Goal: Task Accomplishment & Management: Manage account settings

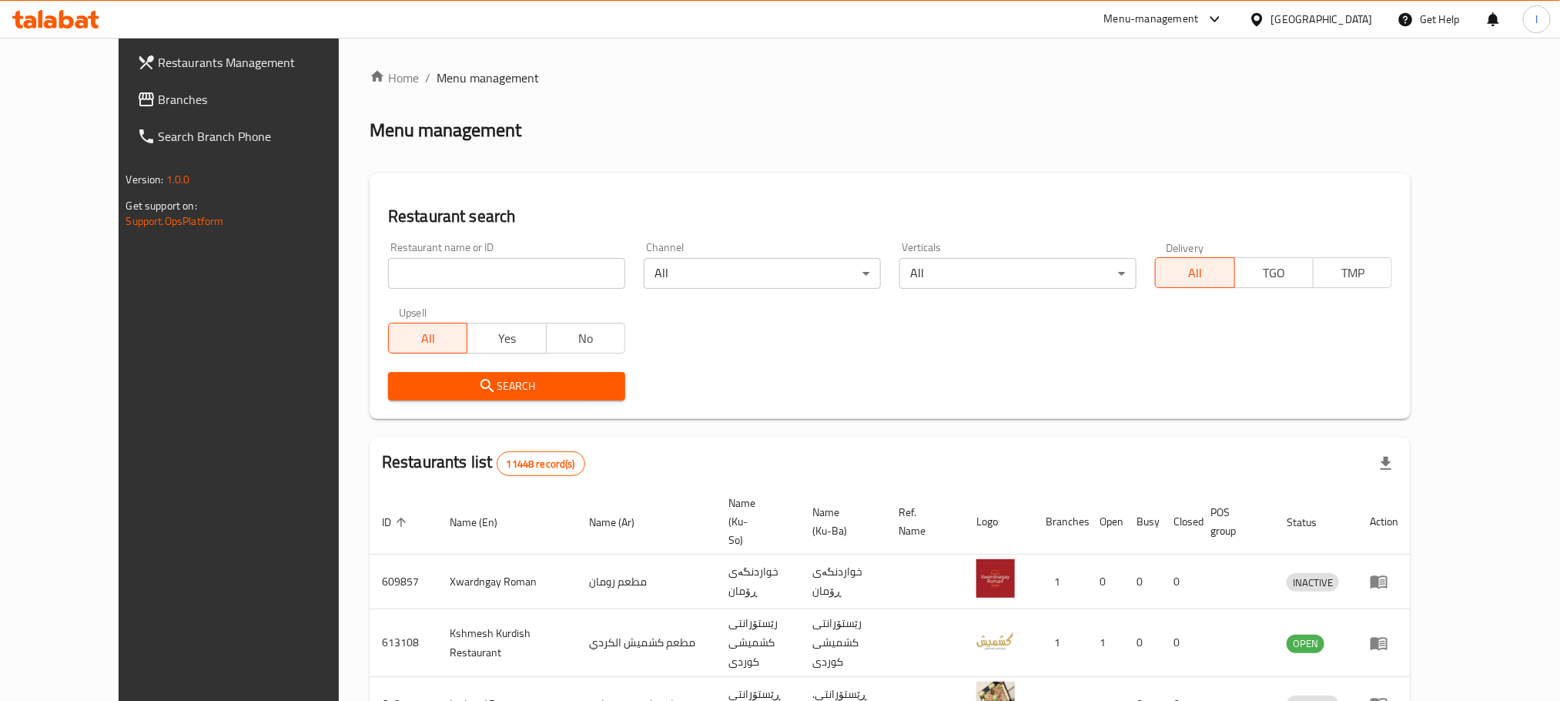
click at [388, 286] on input "search" at bounding box center [506, 273] width 237 height 31
paste input "Pana Restaurant & Cafe"
type input "Pana Restaurant & Cafe"
click button "Search" at bounding box center [506, 386] width 237 height 28
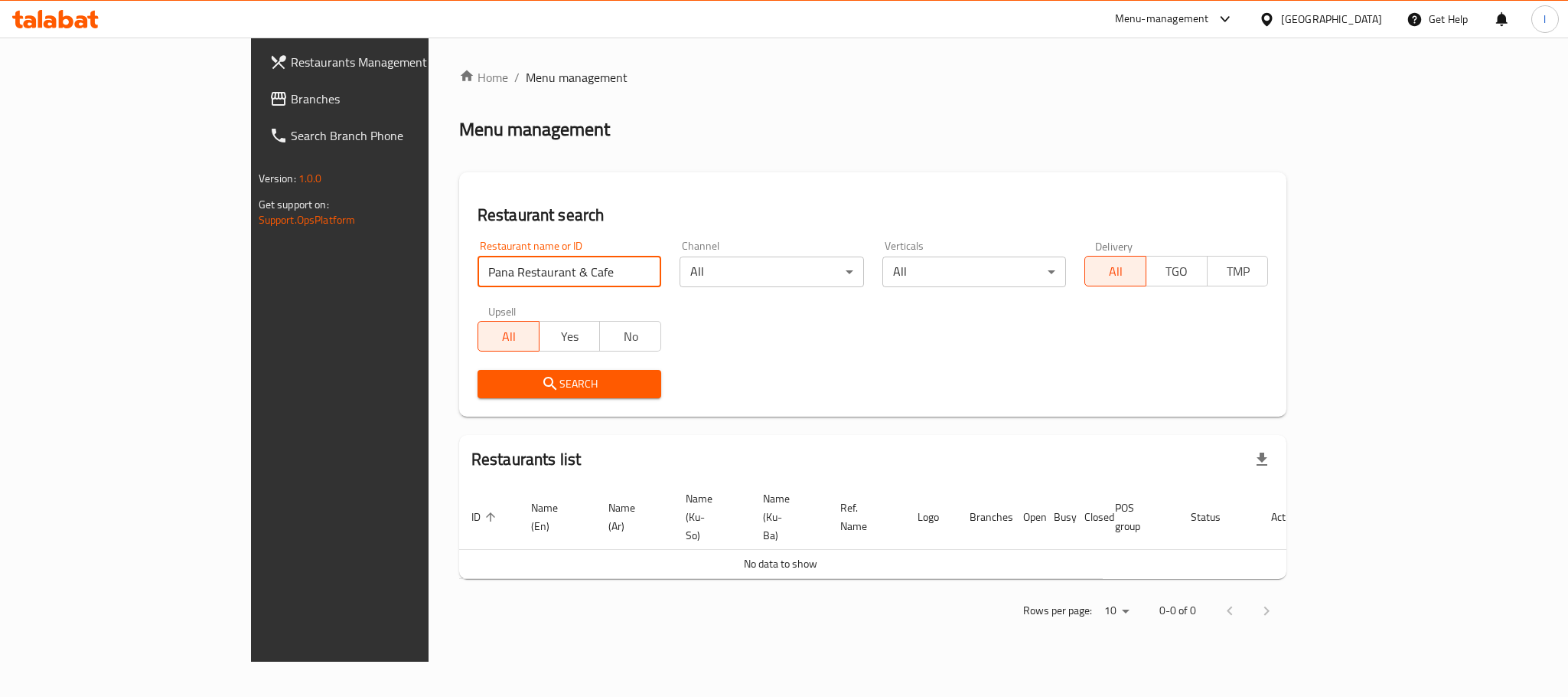
click at [291, 103] on span "Branches" at bounding box center [395, 98] width 210 height 18
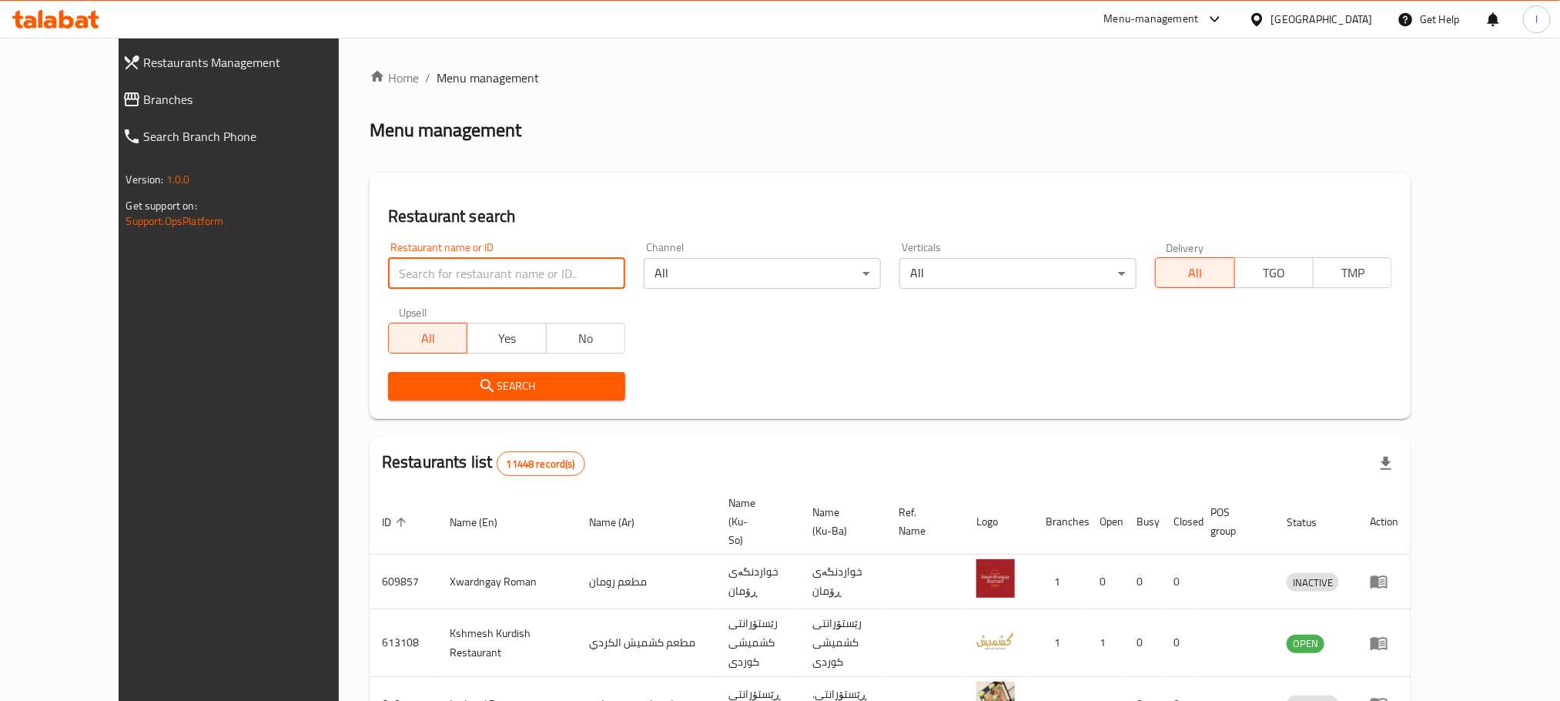
click at [388, 282] on input "search" at bounding box center [506, 273] width 237 height 31
paste input "676783"
type input "676783"
click button "Search" at bounding box center [506, 386] width 237 height 28
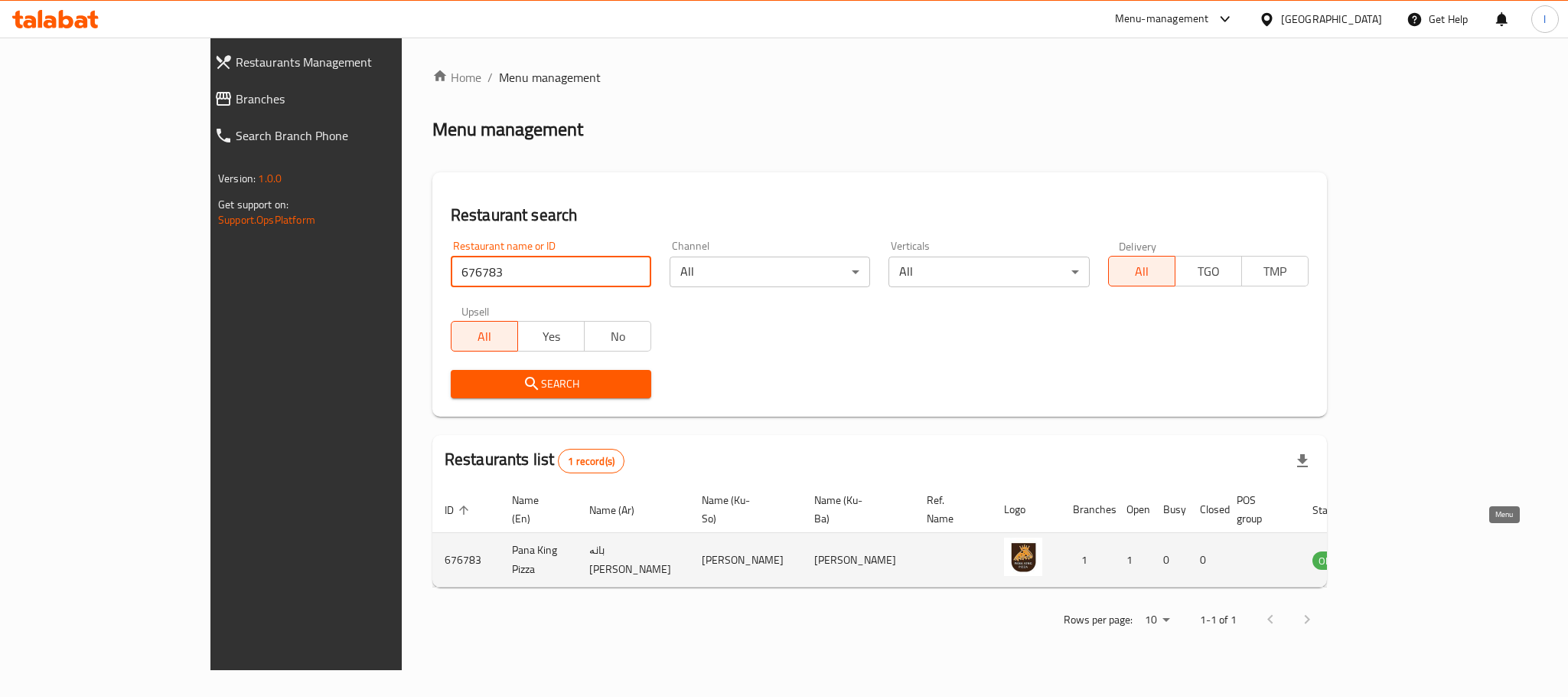
click at [1411, 551] on icon "enhanced table" at bounding box center [1402, 560] width 18 height 18
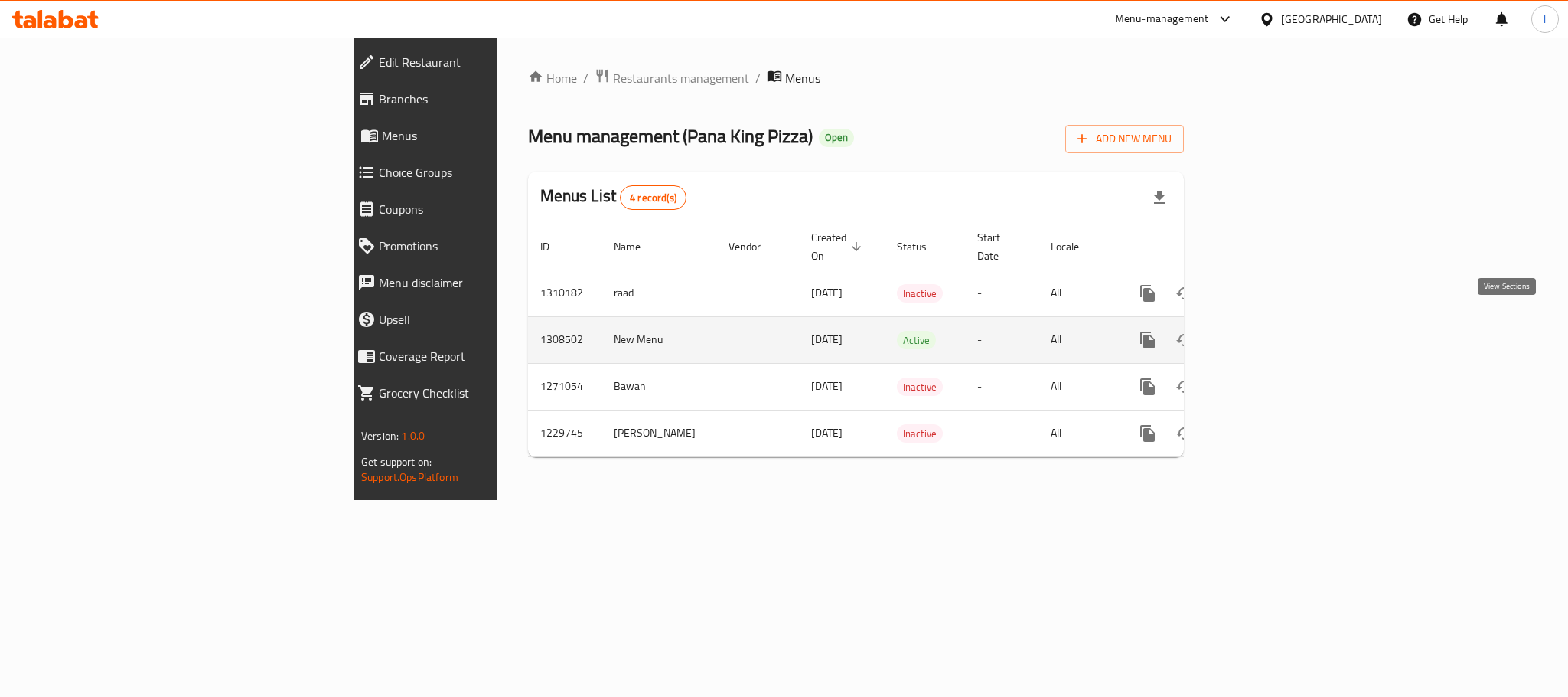
click at [1267, 331] on icon "enhanced table" at bounding box center [1258, 340] width 18 height 18
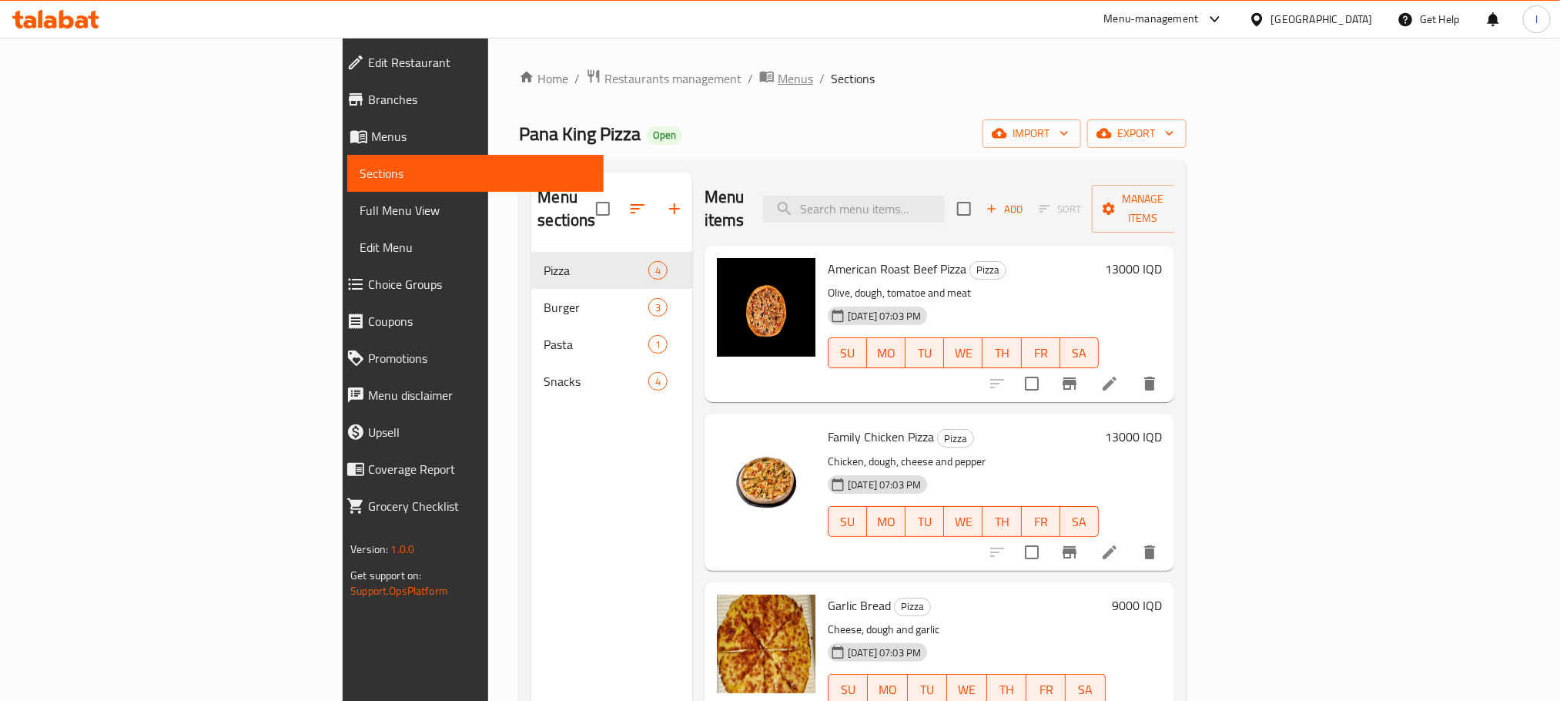
click at [778, 70] on span "Menus" at bounding box center [795, 78] width 35 height 18
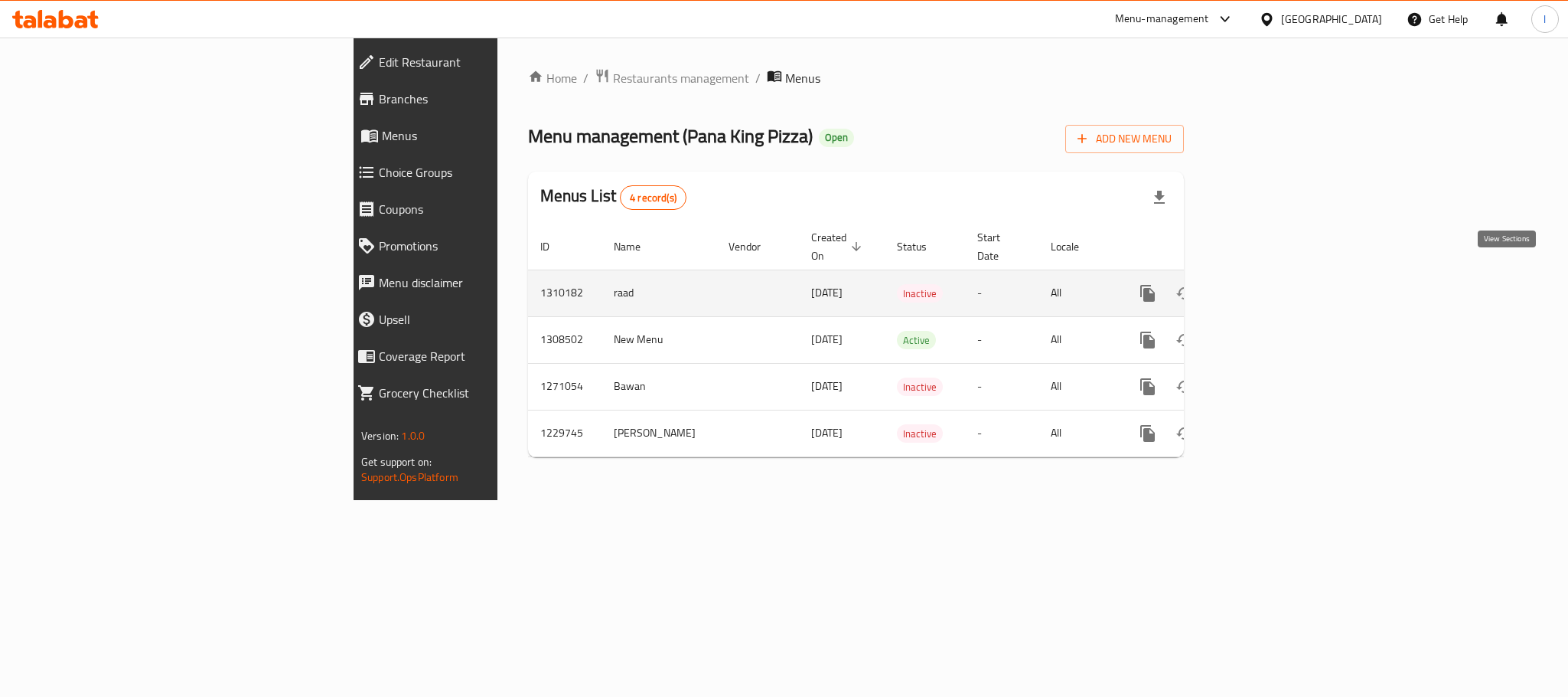
click at [1277, 274] on link "enhanced table" at bounding box center [1258, 292] width 37 height 37
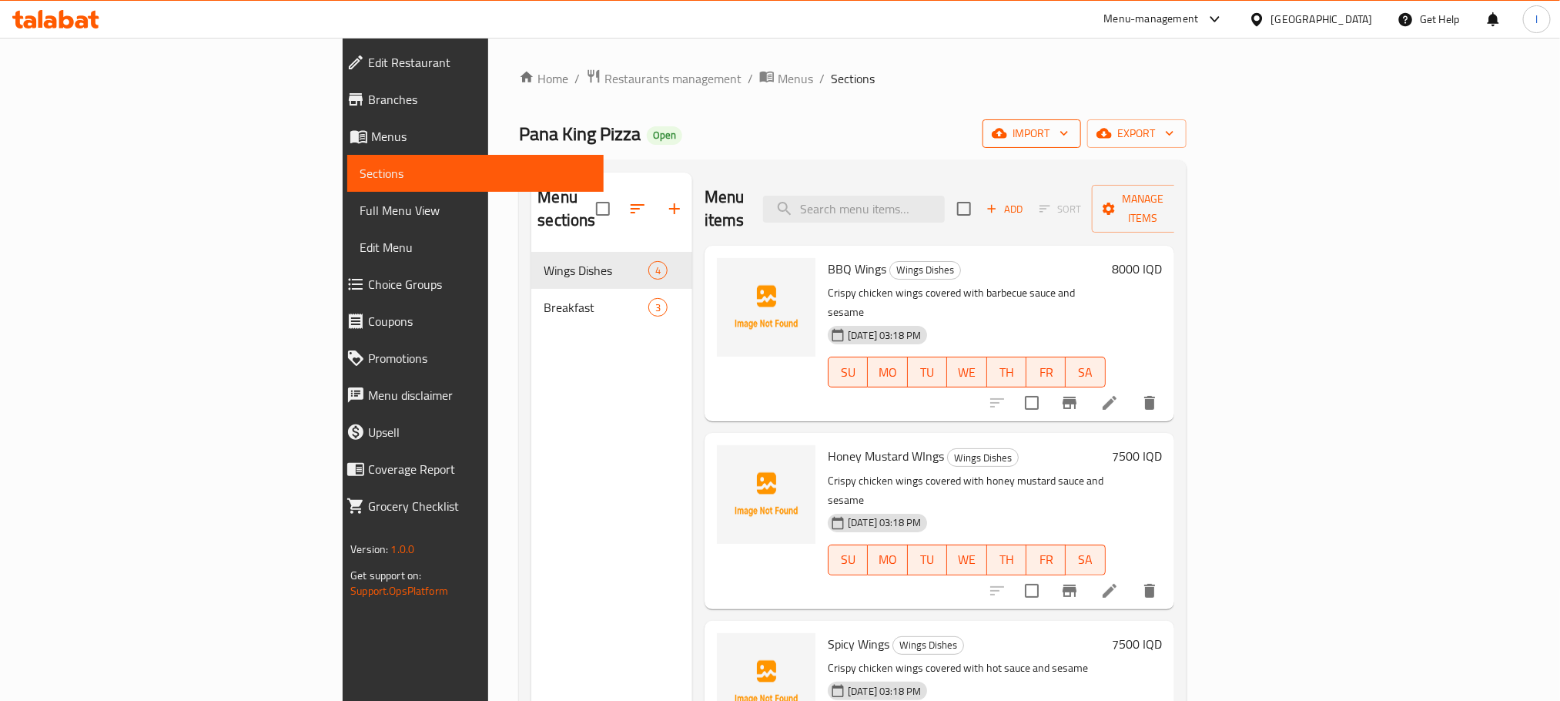
click at [1069, 129] on span "import" at bounding box center [1032, 133] width 74 height 19
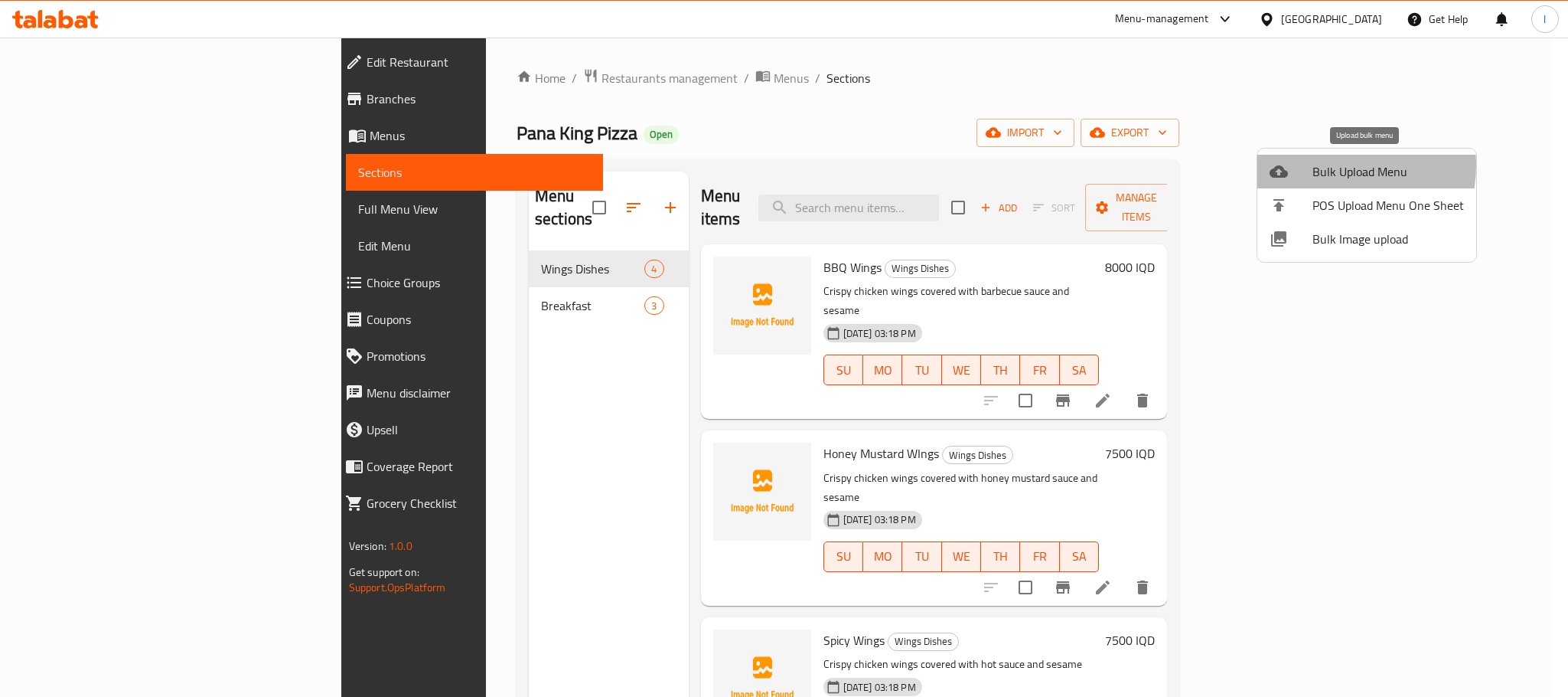
click at [1333, 165] on span "Bulk Upload Menu" at bounding box center [1388, 171] width 151 height 18
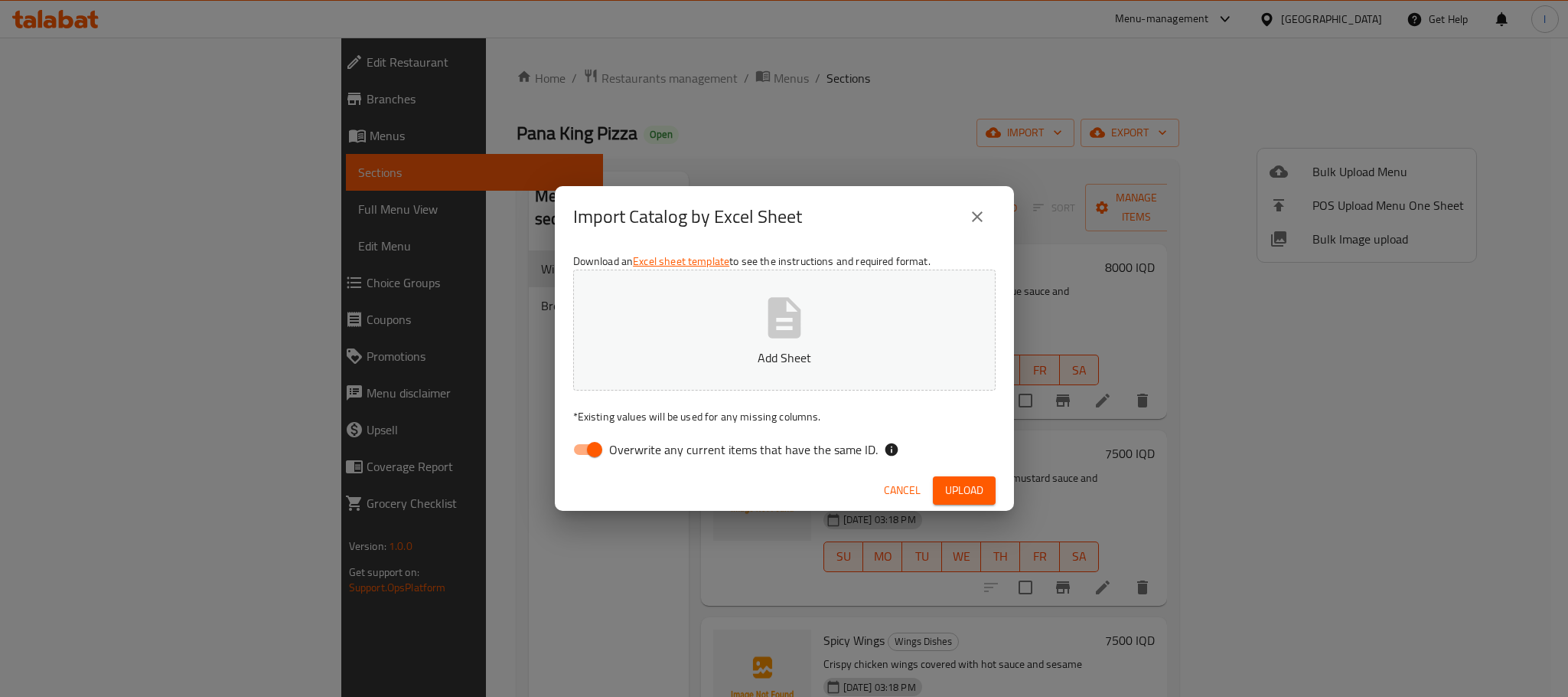
click at [597, 443] on input "Overwrite any current items that have the same ID." at bounding box center [594, 448] width 87 height 29
checkbox input "false"
click at [815, 326] on button "Add Sheet" at bounding box center [784, 330] width 422 height 121
click at [974, 489] on span "Upload" at bounding box center [964, 490] width 39 height 19
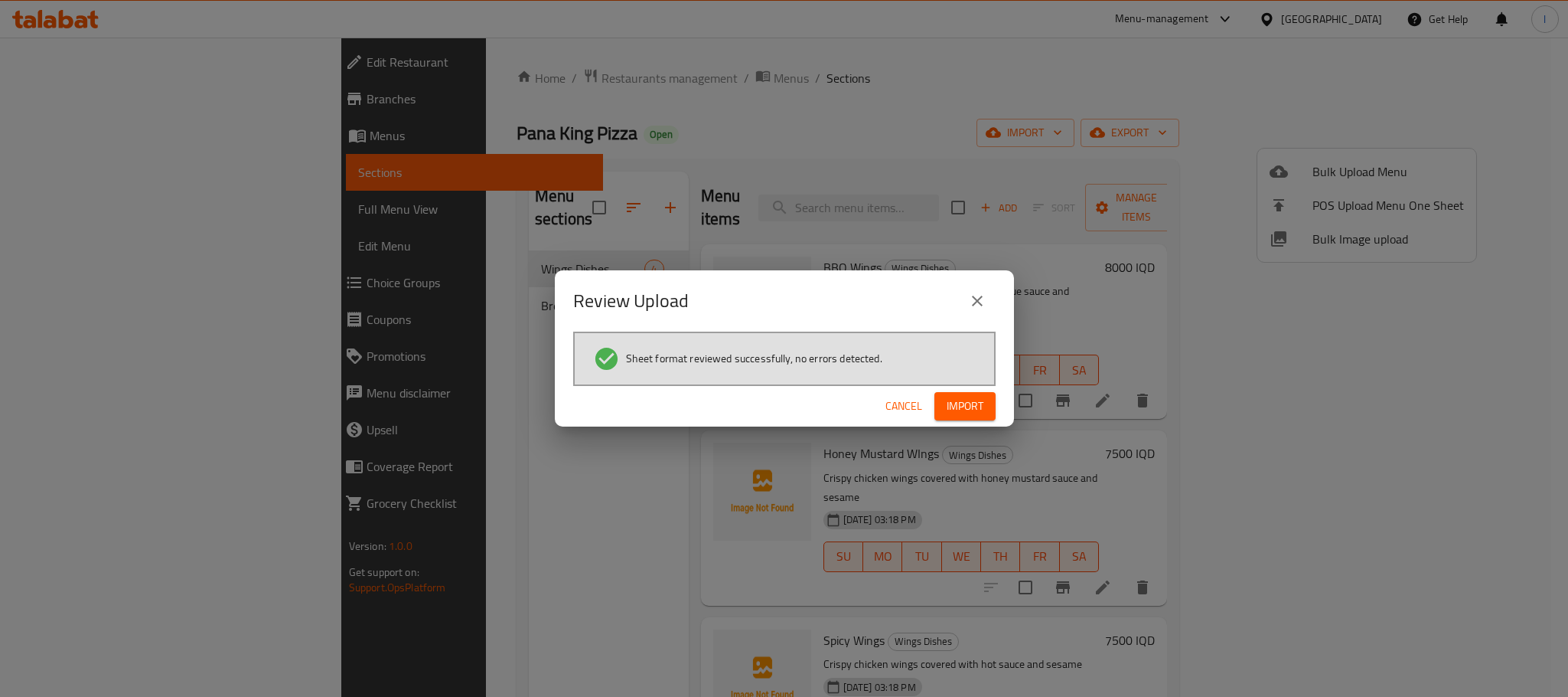
click at [986, 412] on button "Import" at bounding box center [965, 406] width 62 height 28
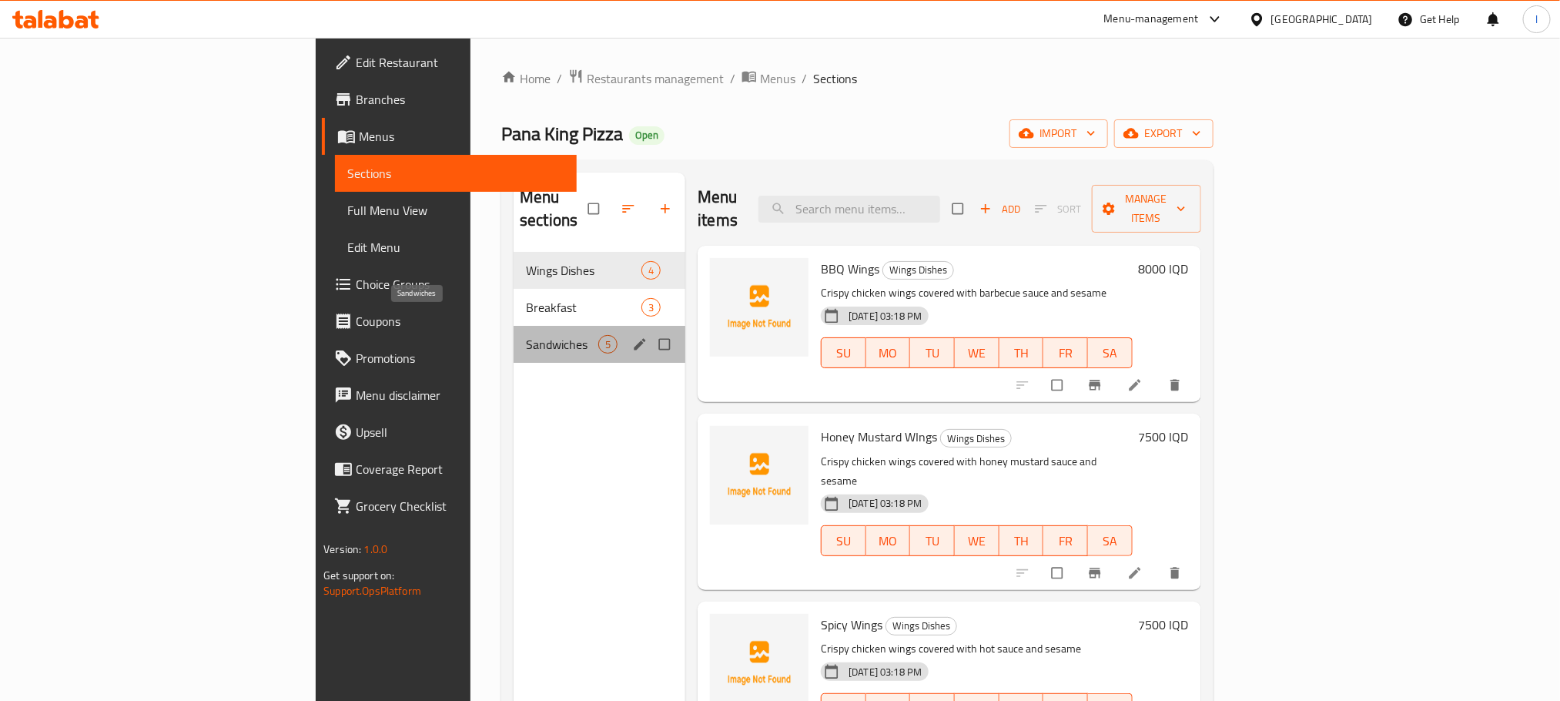
click at [526, 335] on span "Sandwiches" at bounding box center [562, 344] width 72 height 18
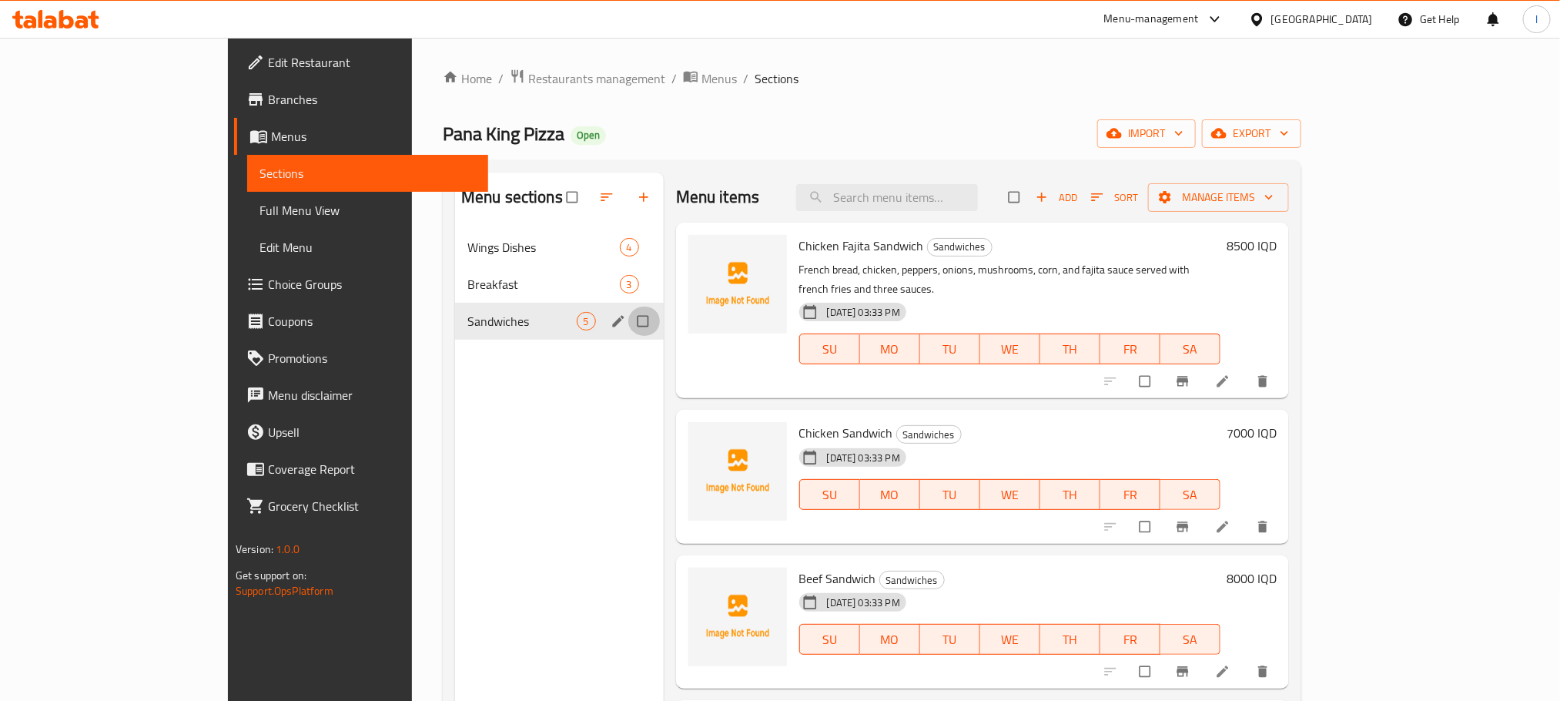
click at [628, 321] on input "Menu sections" at bounding box center [644, 320] width 32 height 29
checkbox input "true"
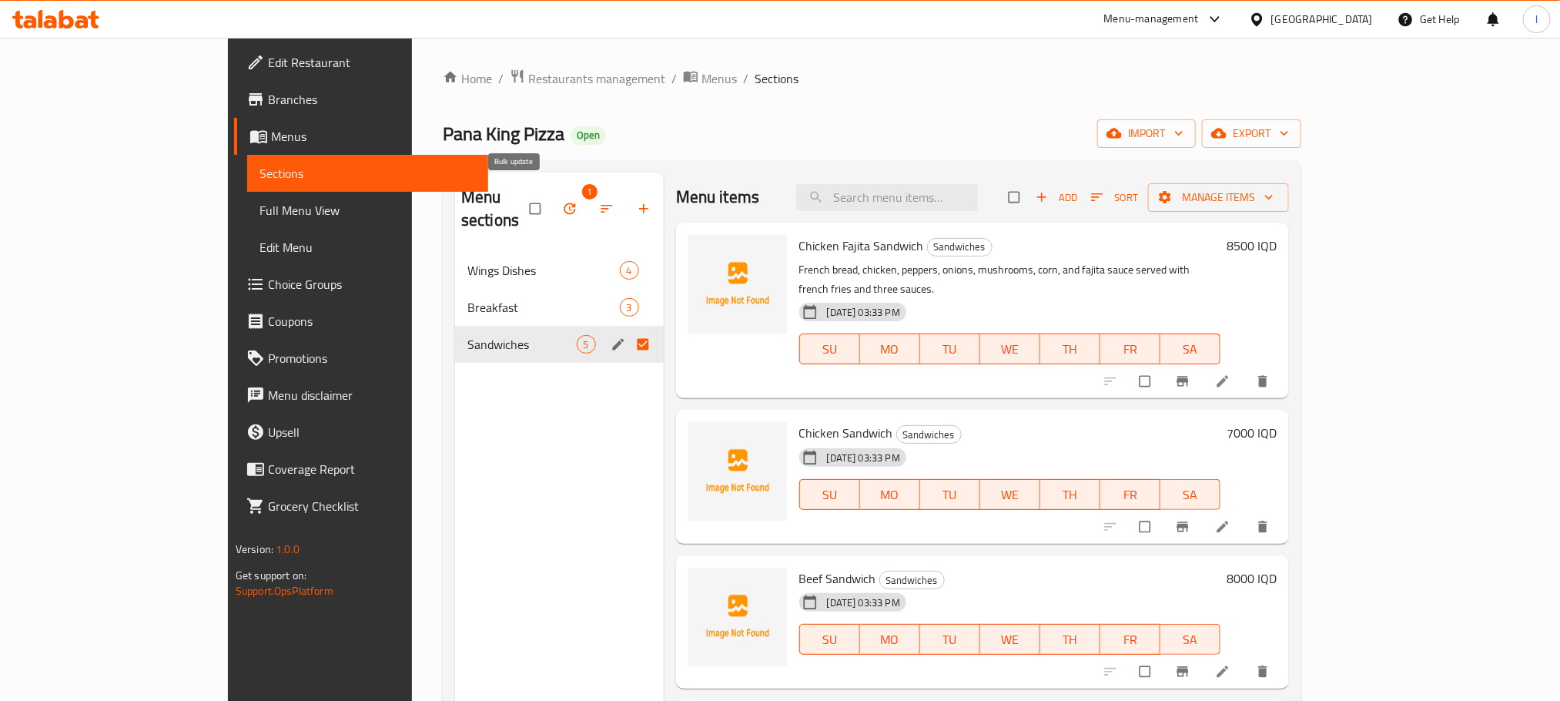
click at [562, 201] on span "button" at bounding box center [571, 208] width 18 height 15
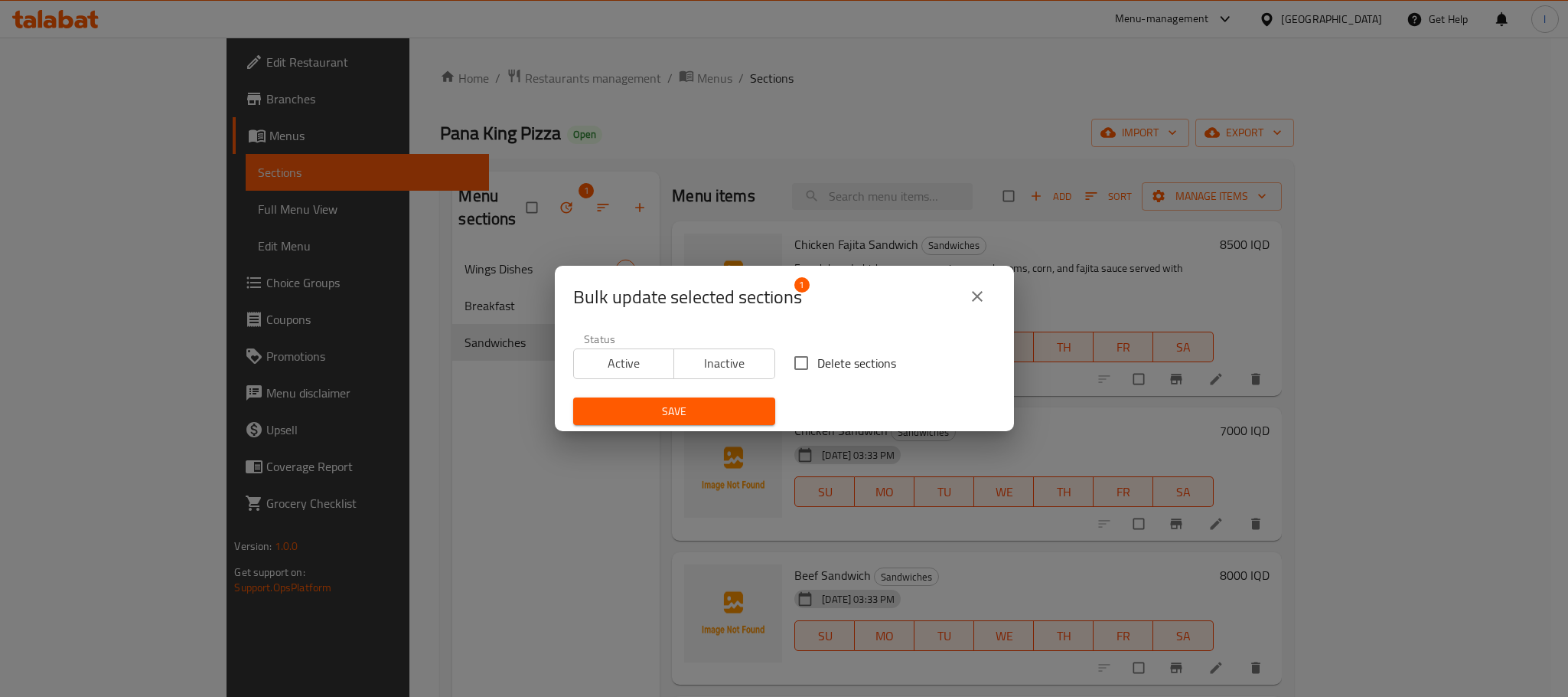
click at [788, 357] on input "Delete sections" at bounding box center [801, 363] width 32 height 32
checkbox input "true"
click at [701, 417] on span "Save" at bounding box center [674, 411] width 178 height 19
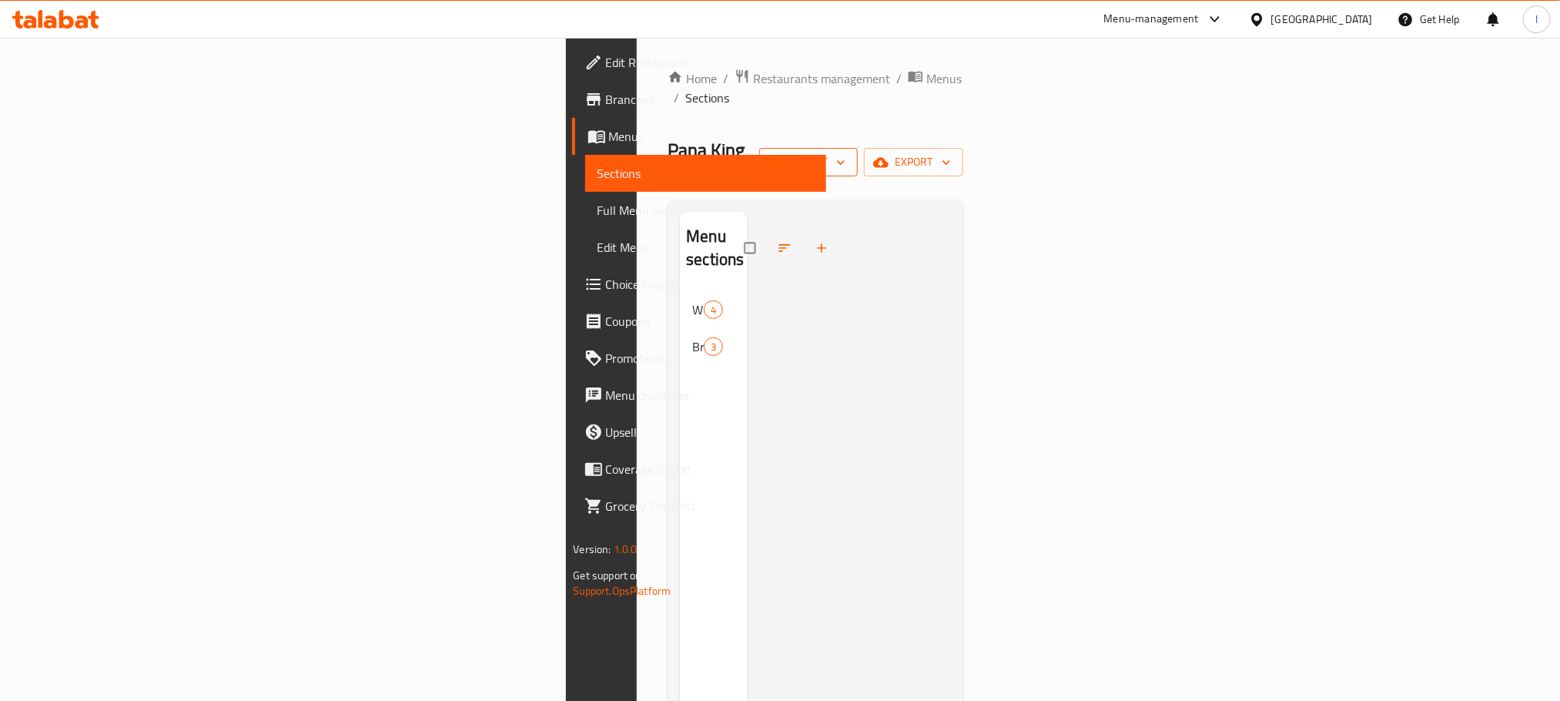
click at [846, 152] on span "import" at bounding box center [809, 161] width 74 height 19
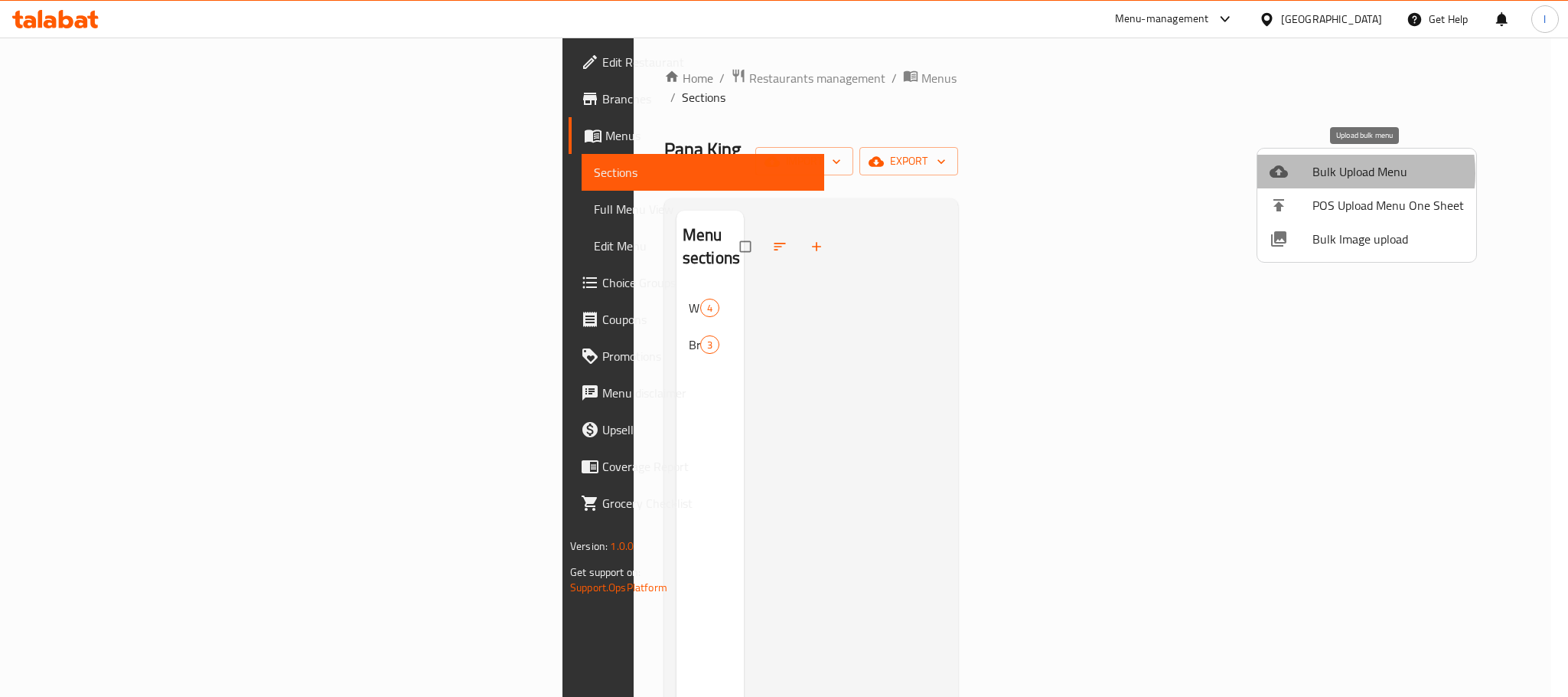
click at [1340, 173] on span "Bulk Upload Menu" at bounding box center [1388, 171] width 151 height 18
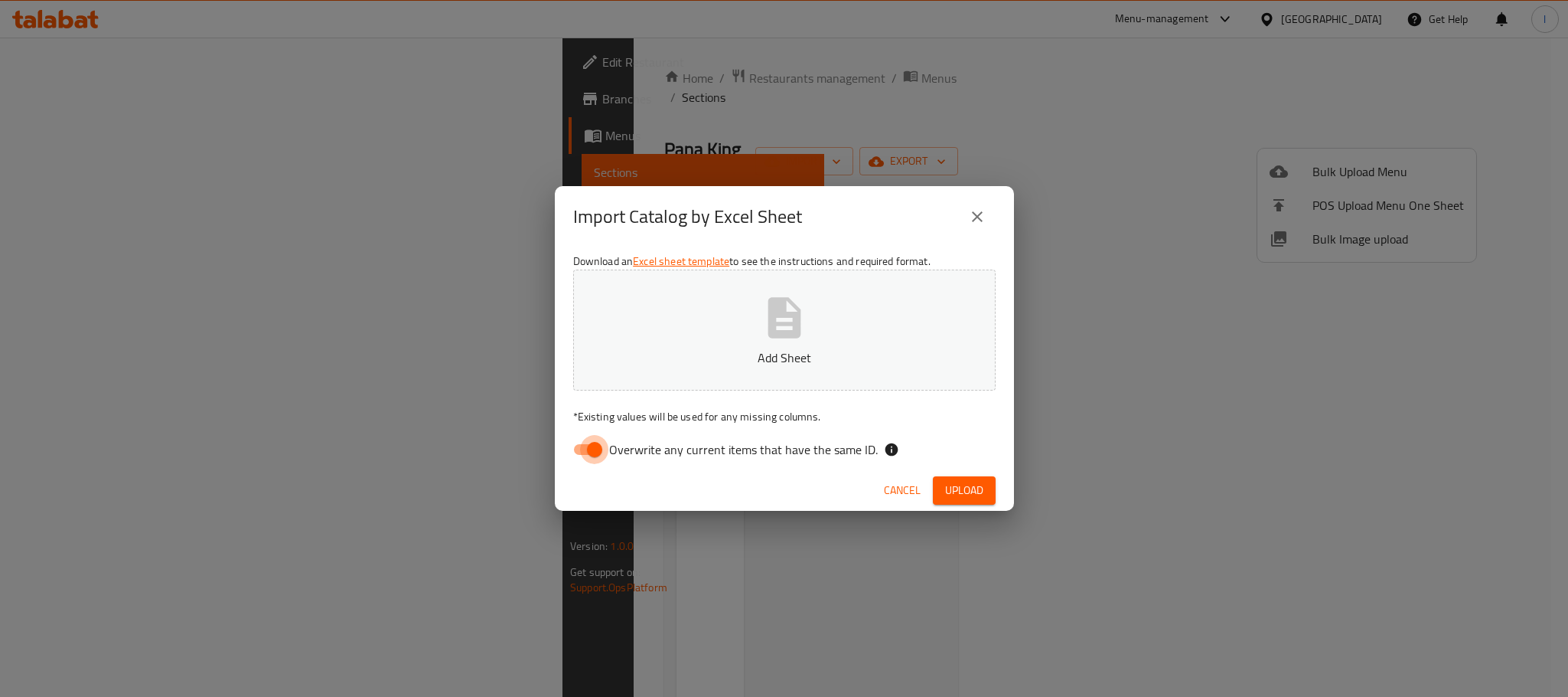
click at [590, 444] on input "Overwrite any current items that have the same ID." at bounding box center [594, 448] width 87 height 29
checkbox input "false"
click at [821, 294] on button "Add Sheet" at bounding box center [784, 330] width 422 height 121
click at [950, 494] on span "Upload" at bounding box center [964, 490] width 39 height 19
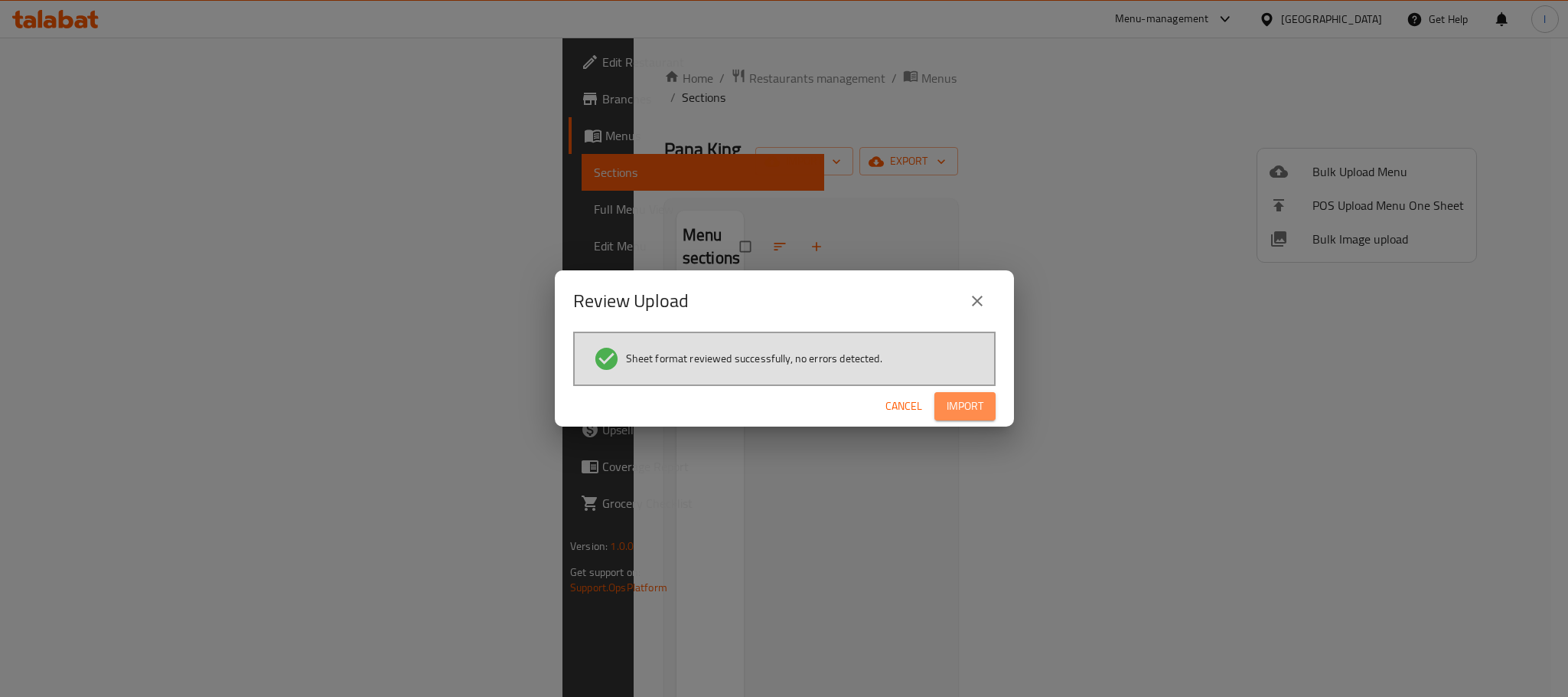
click at [955, 393] on button "Import" at bounding box center [965, 406] width 62 height 28
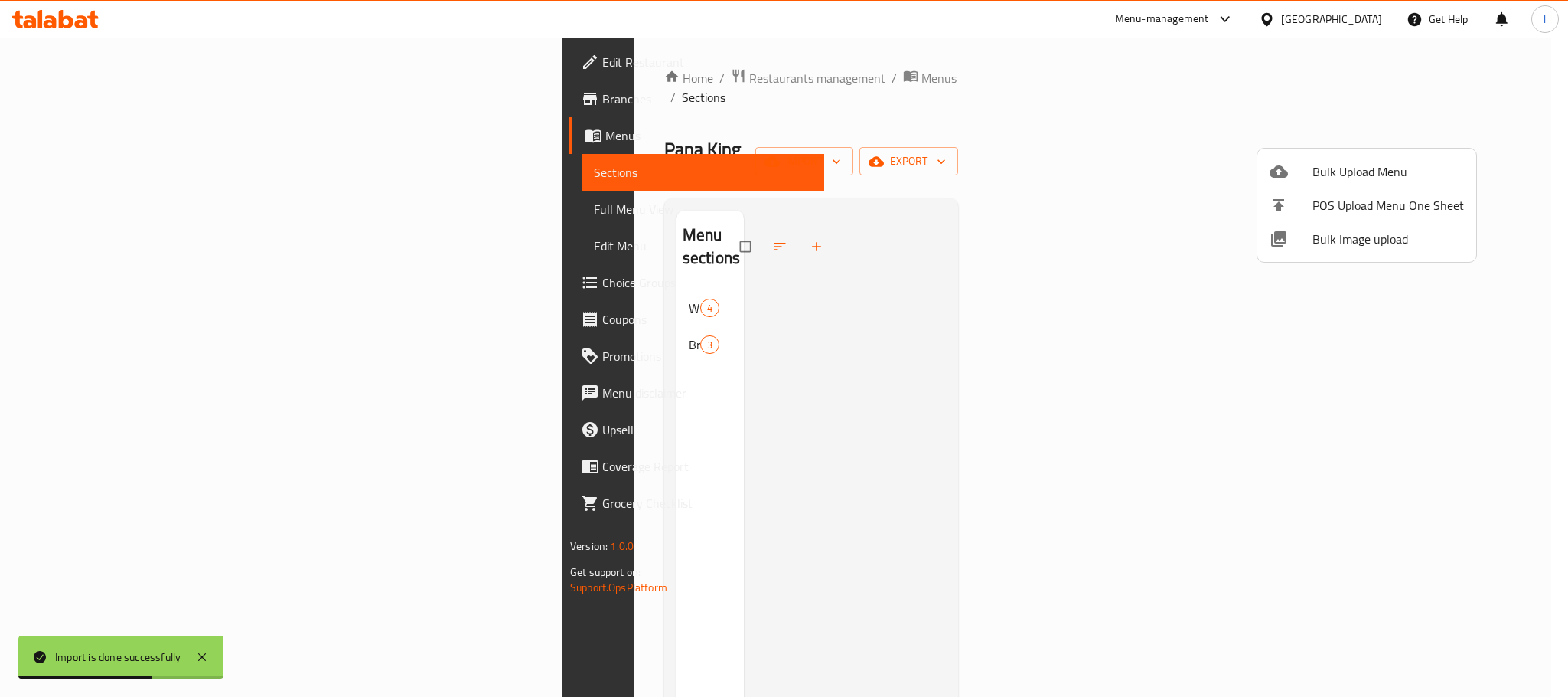
click at [448, 249] on div at bounding box center [784, 348] width 1568 height 697
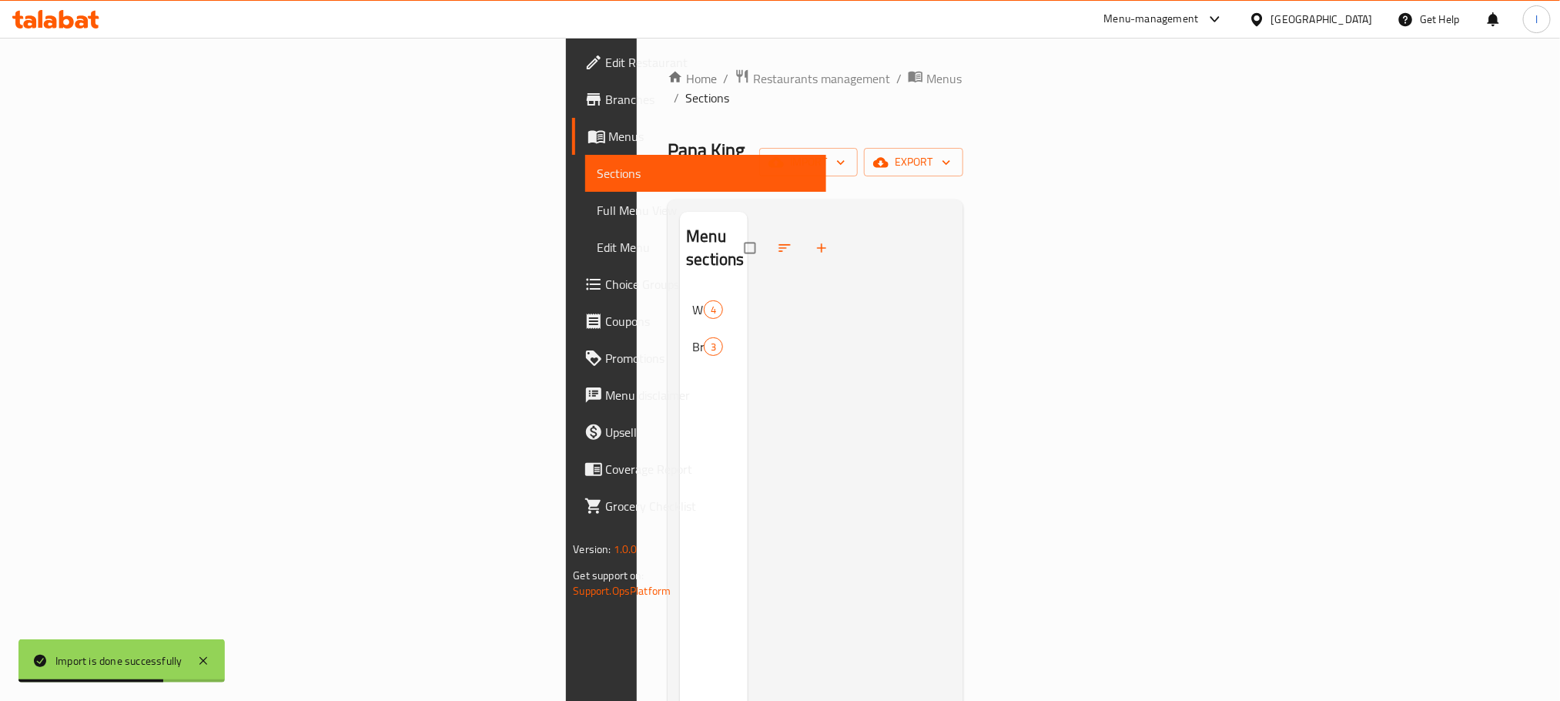
click at [692, 300] on span "Wings Dishes" at bounding box center [698, 309] width 12 height 18
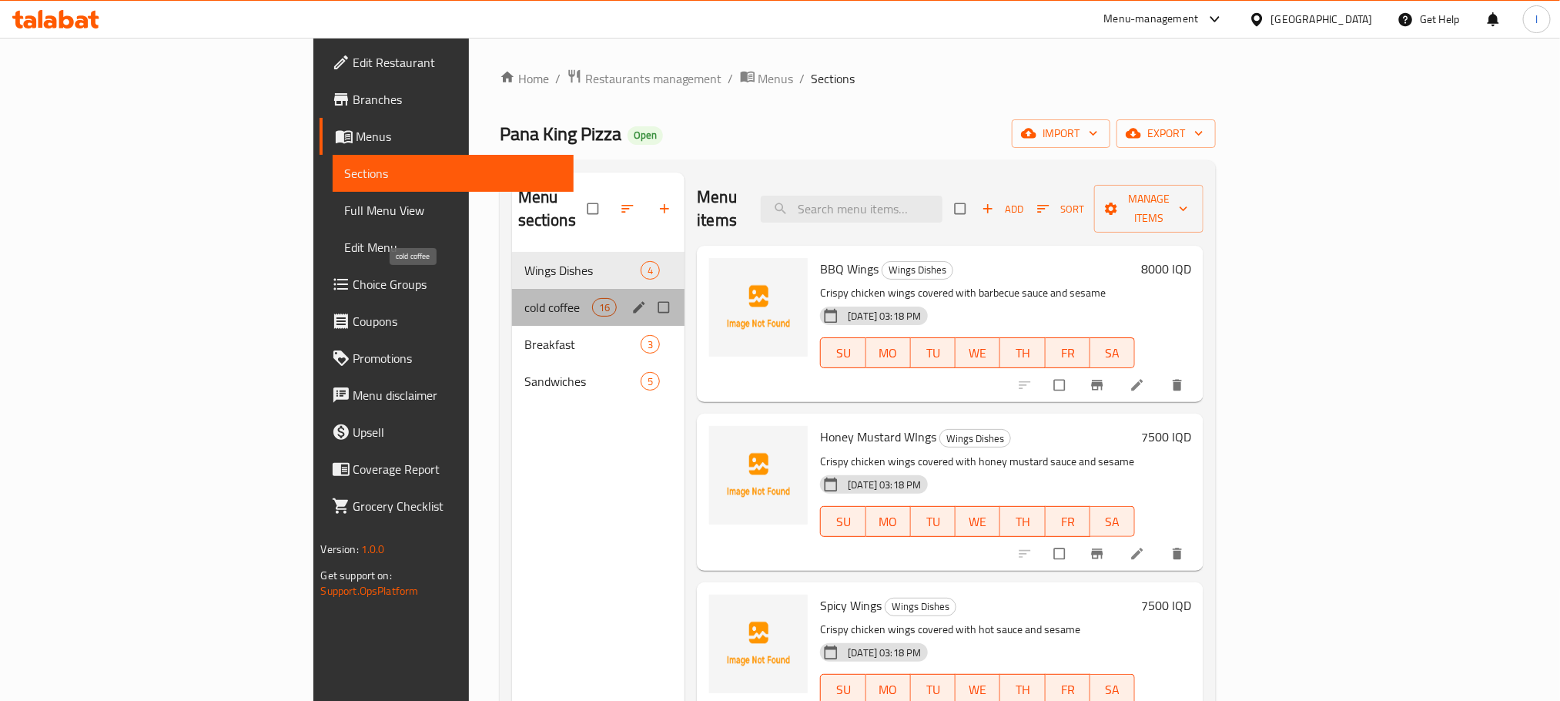
click at [524, 298] on span "cold coffee" at bounding box center [558, 307] width 68 height 18
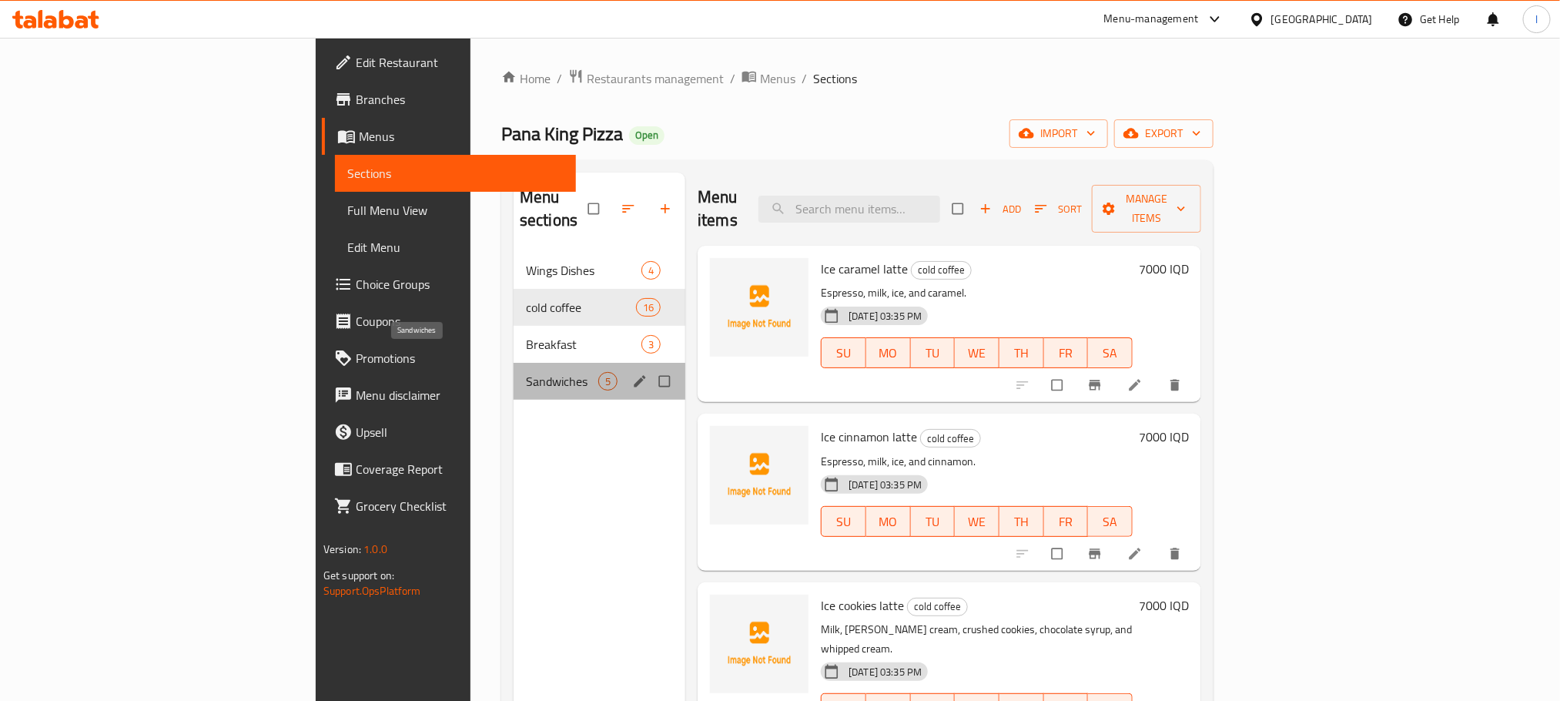
click at [526, 372] on span "Sandwiches" at bounding box center [562, 381] width 72 height 18
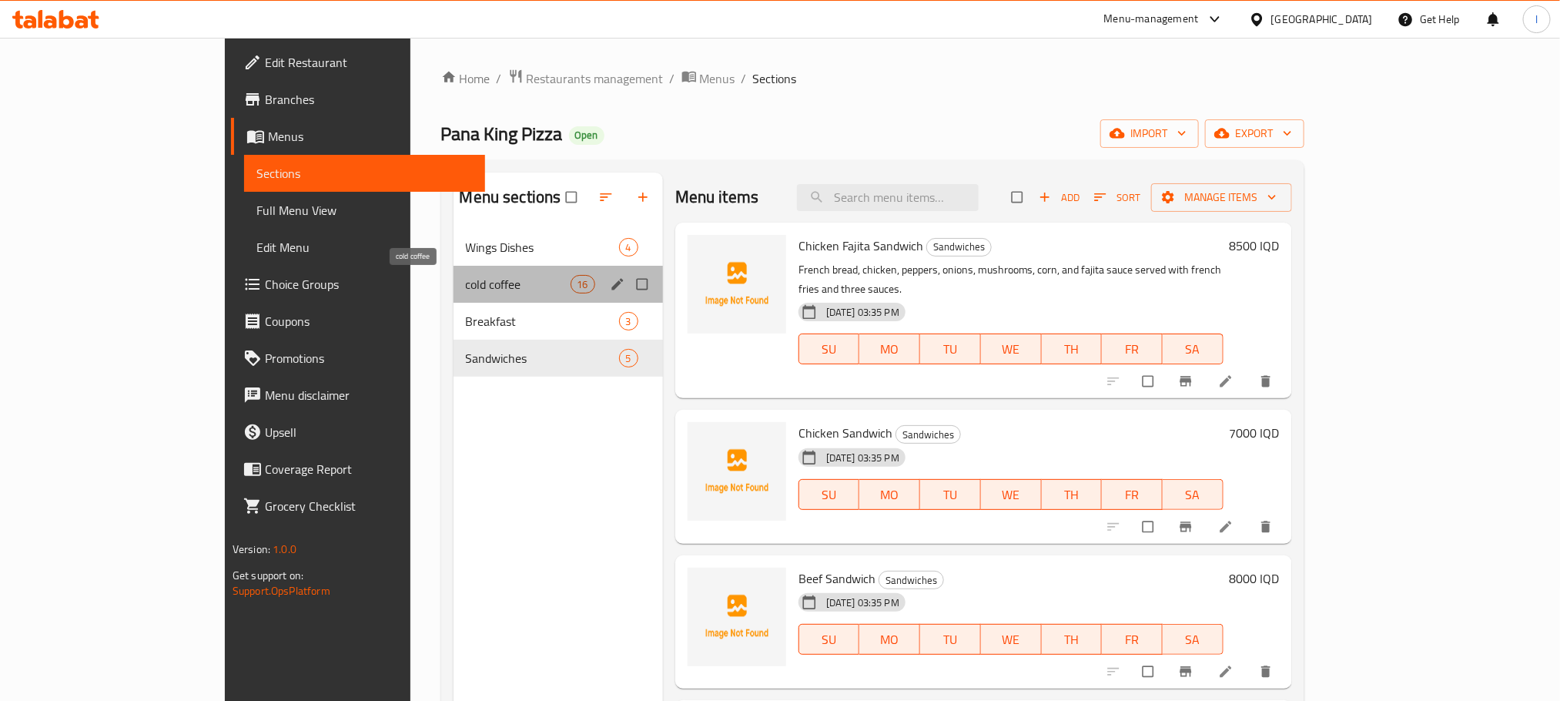
click at [466, 284] on span "cold coffee" at bounding box center [518, 284] width 105 height 18
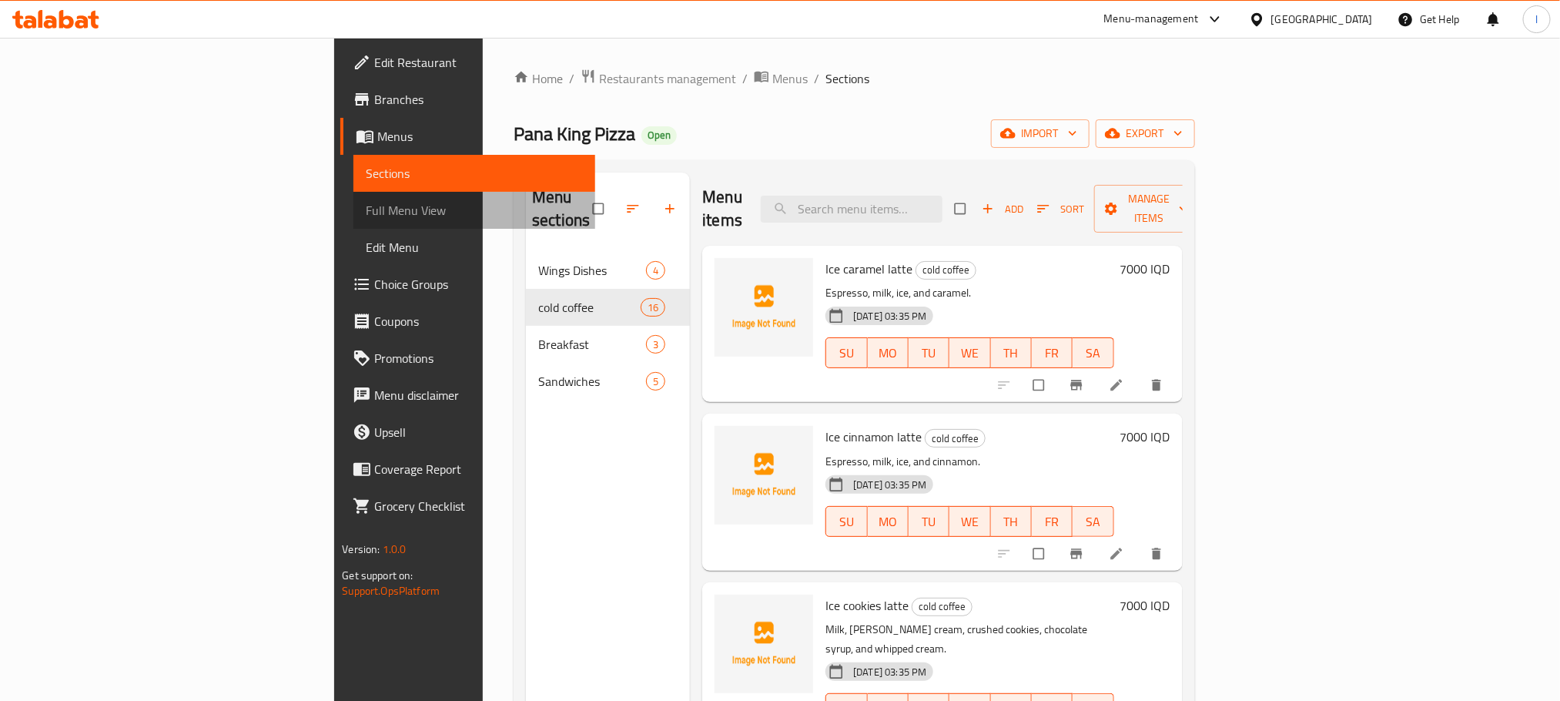
click at [366, 202] on span "Full Menu View" at bounding box center [474, 210] width 216 height 18
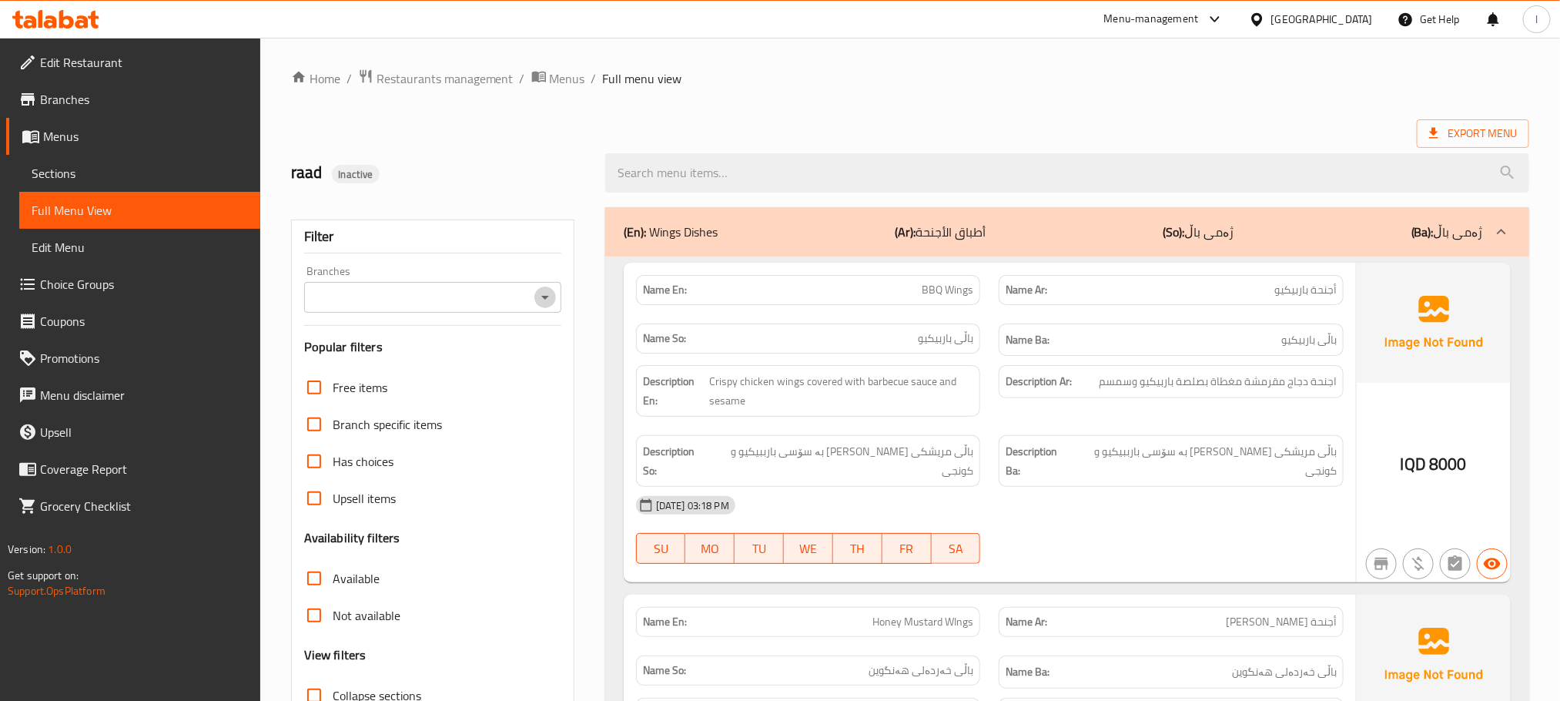
click at [548, 287] on button "Open" at bounding box center [545, 297] width 22 height 22
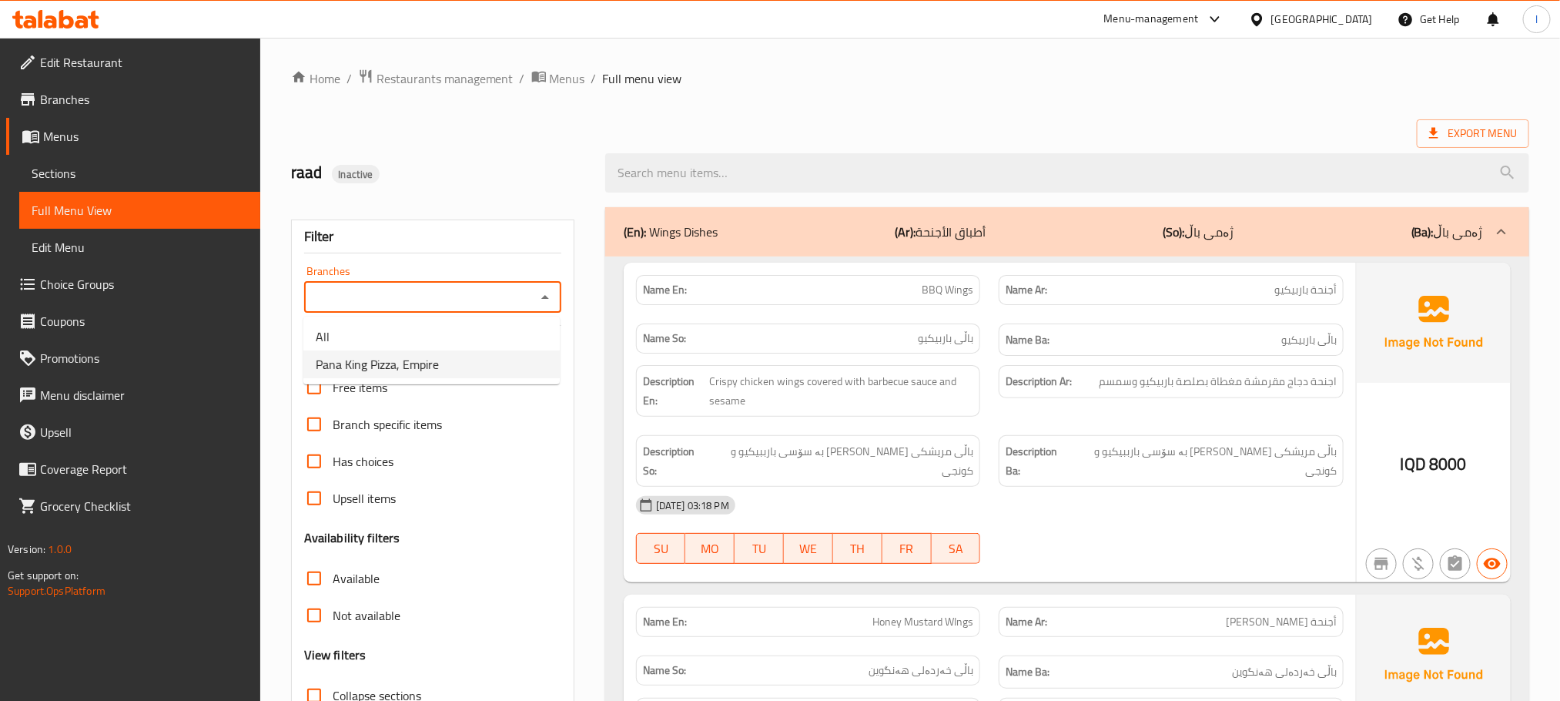
click at [449, 351] on li "Pana King Pizza, Empire" at bounding box center [431, 364] width 256 height 28
type input "Pana King Pizza, Empire"
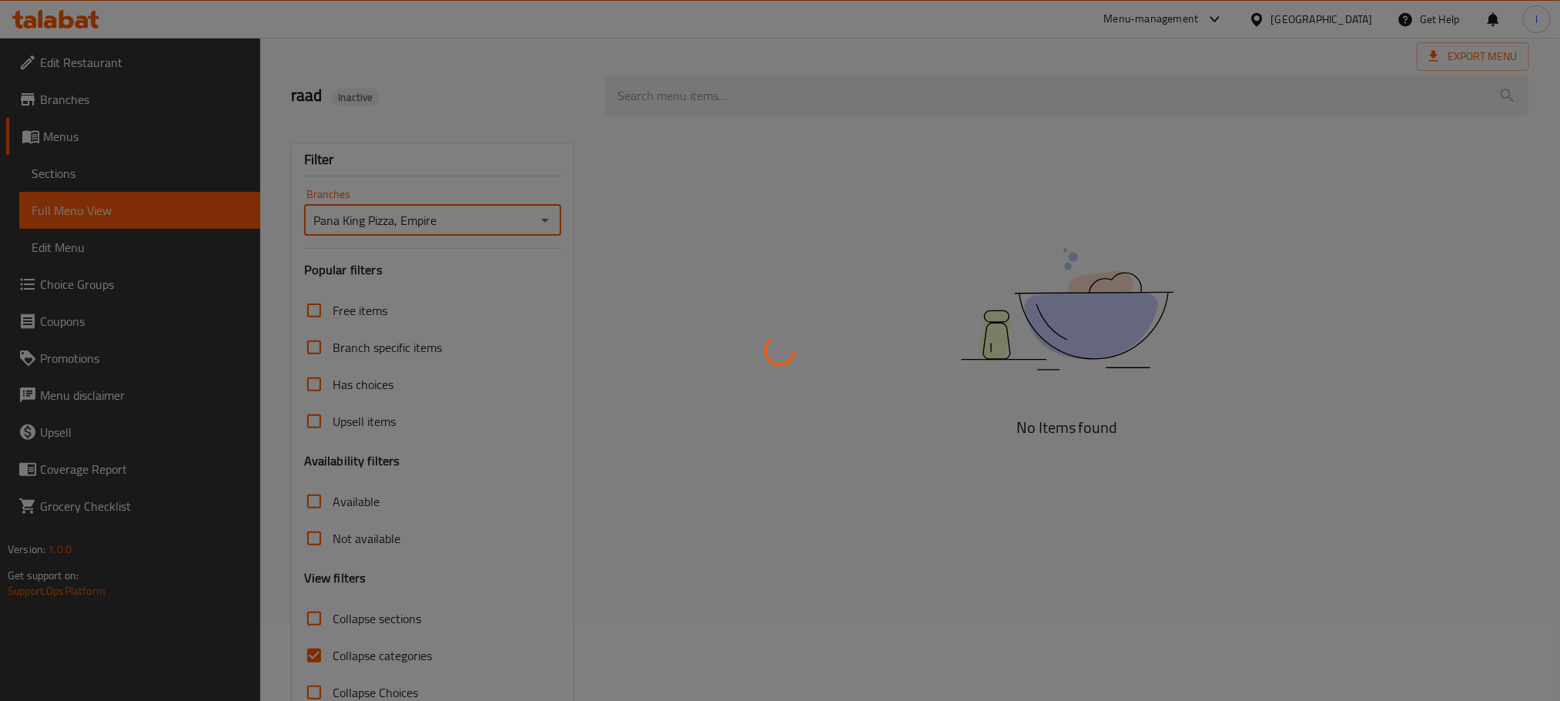
scroll to position [120, 0]
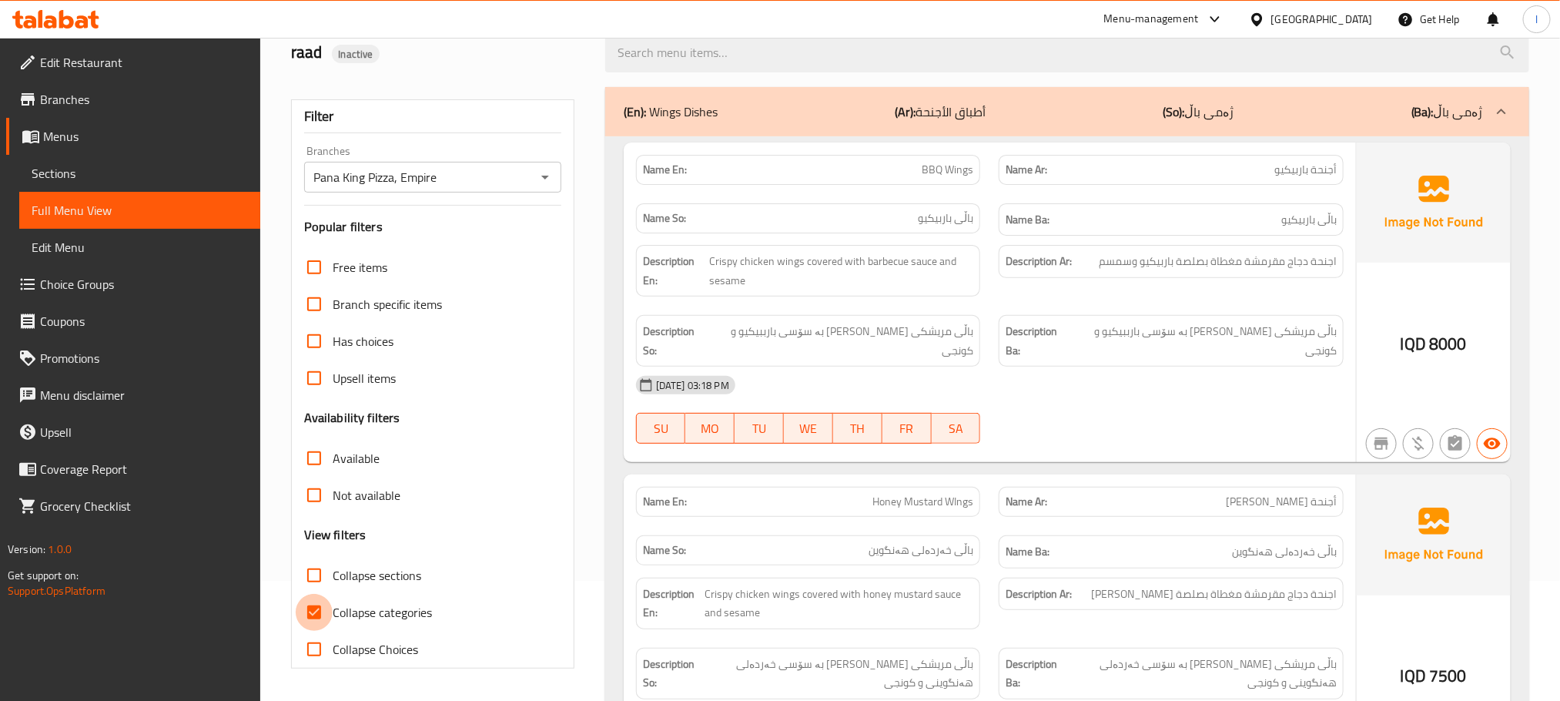
click at [307, 613] on input "Collapse categories" at bounding box center [314, 612] width 37 height 37
checkbox input "false"
click at [310, 575] on input "Collapse sections" at bounding box center [314, 575] width 37 height 37
checkbox input "true"
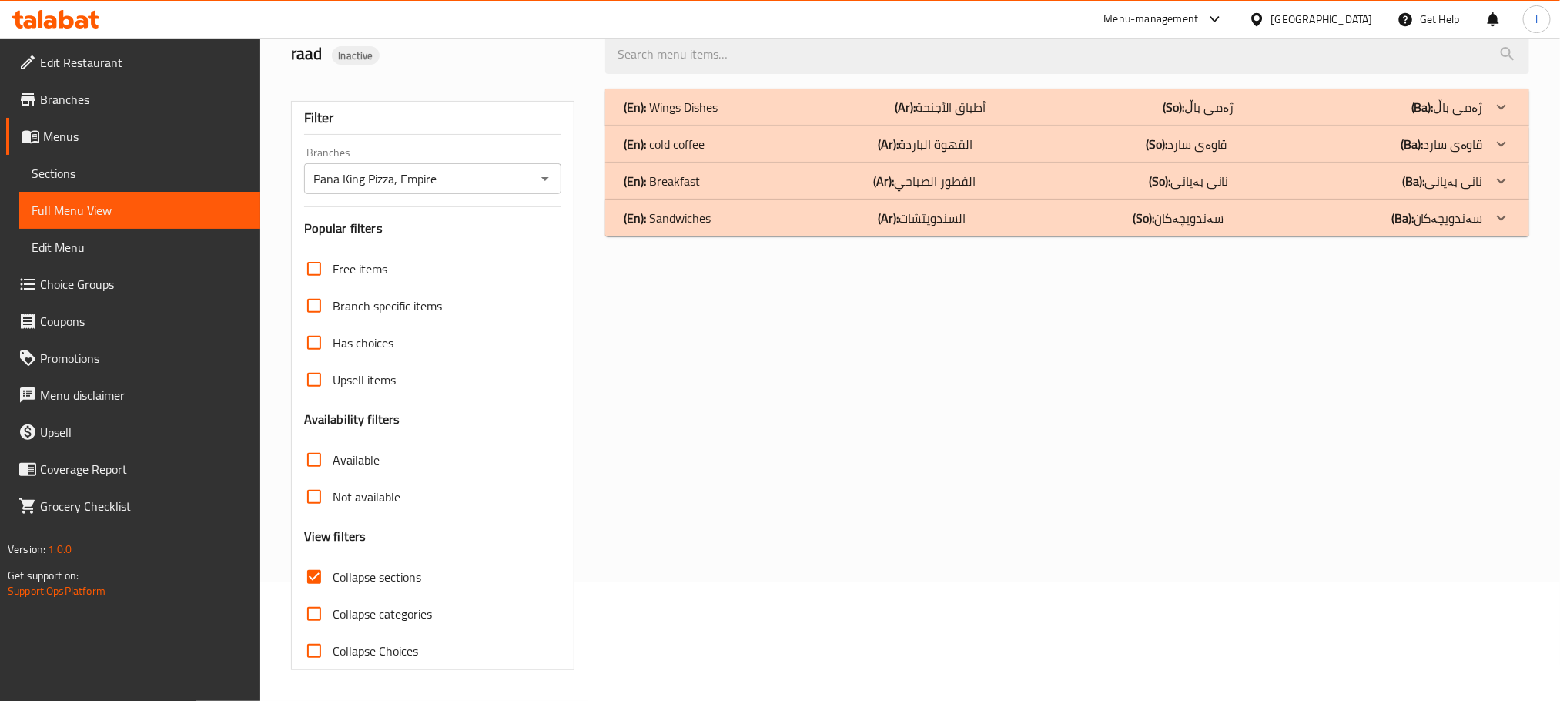
click at [777, 217] on div "(En): Sandwiches (Ar): السندويتشات (So): سەندویچەکان (Ba): سەندویچەکان" at bounding box center [1053, 218] width 859 height 18
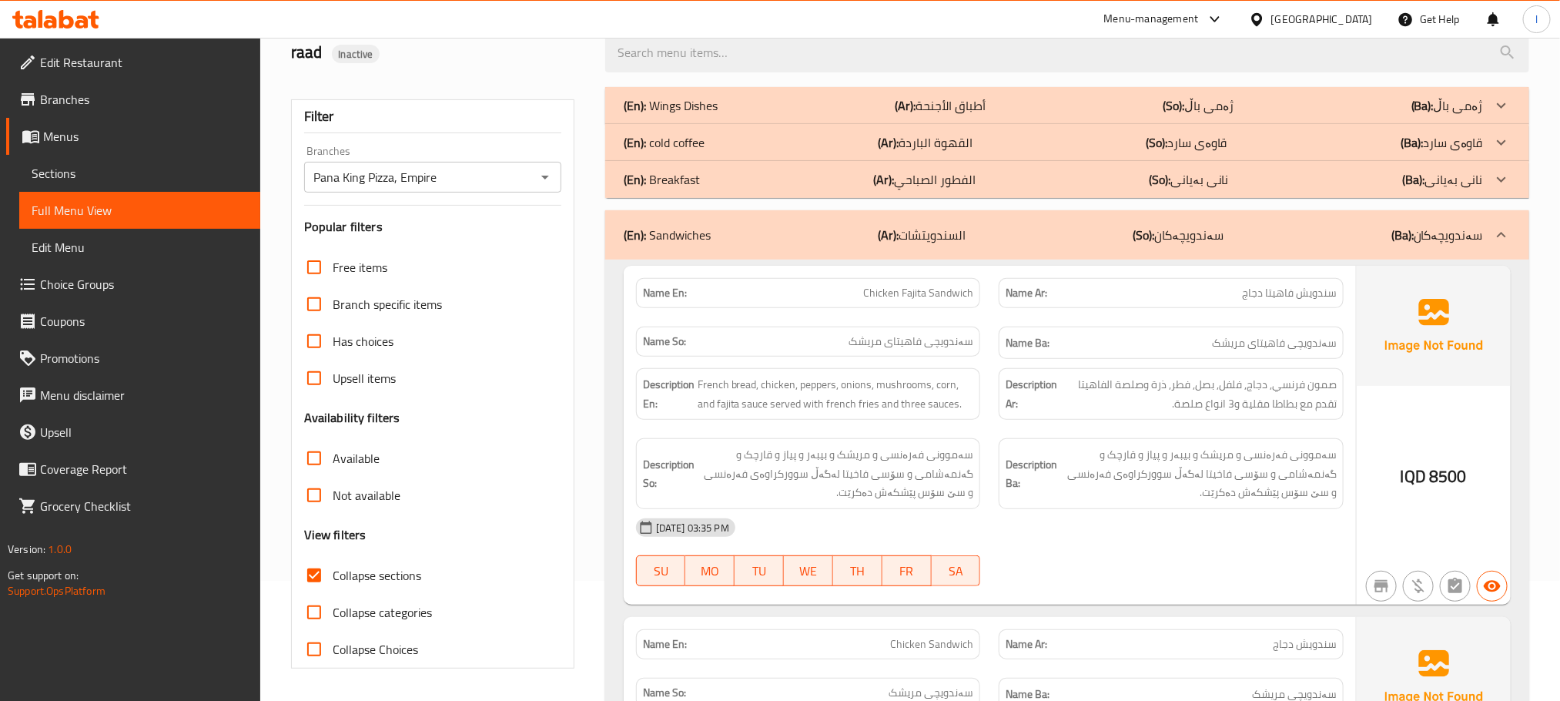
click at [680, 130] on div "(En): cold coffee (Ar): القهوة الباردة (So): قاوەی سارد (Ba): قاوەی سارد" at bounding box center [1067, 142] width 924 height 37
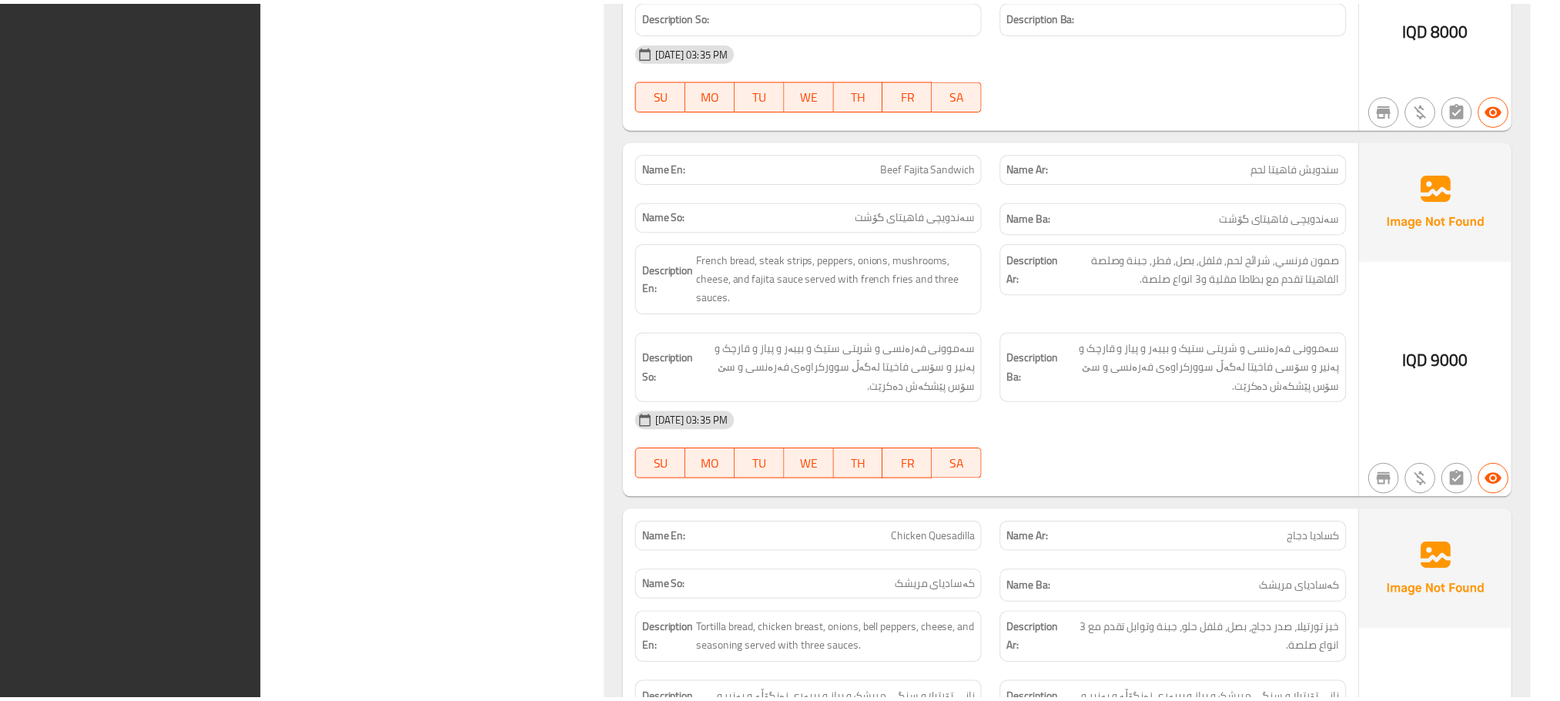
scroll to position [6250, 0]
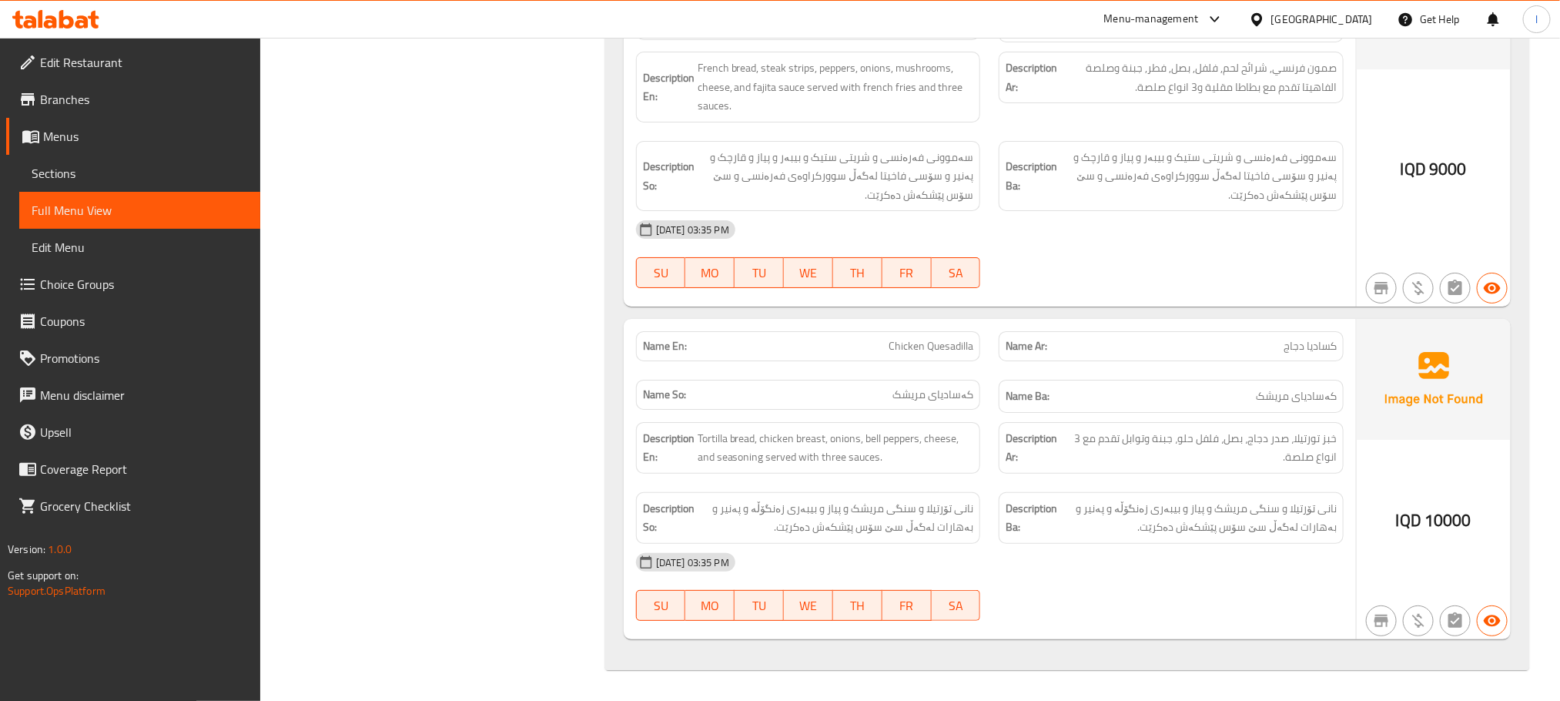
click at [90, 183] on link "Sections" at bounding box center [139, 173] width 241 height 37
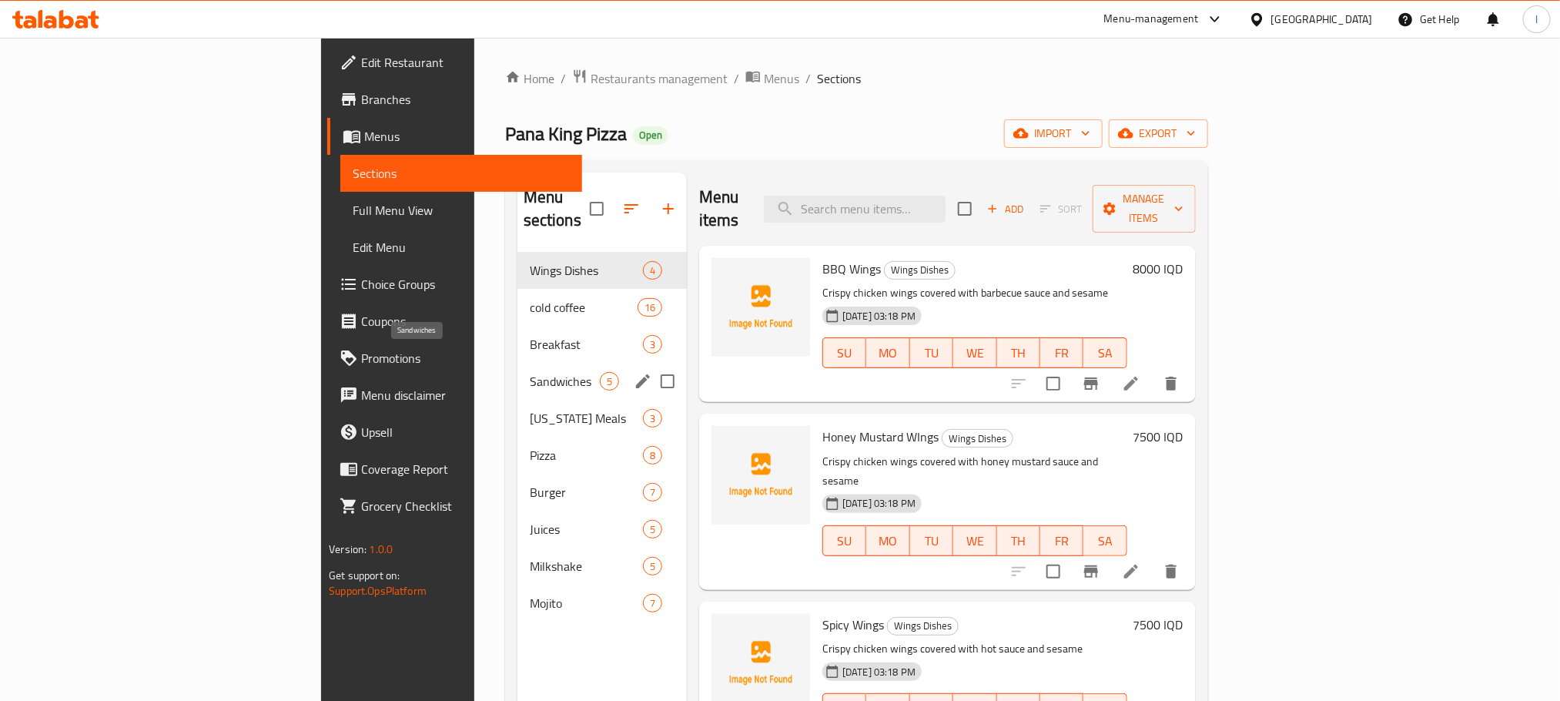
click at [530, 372] on span "Sandwiches" at bounding box center [565, 381] width 70 height 18
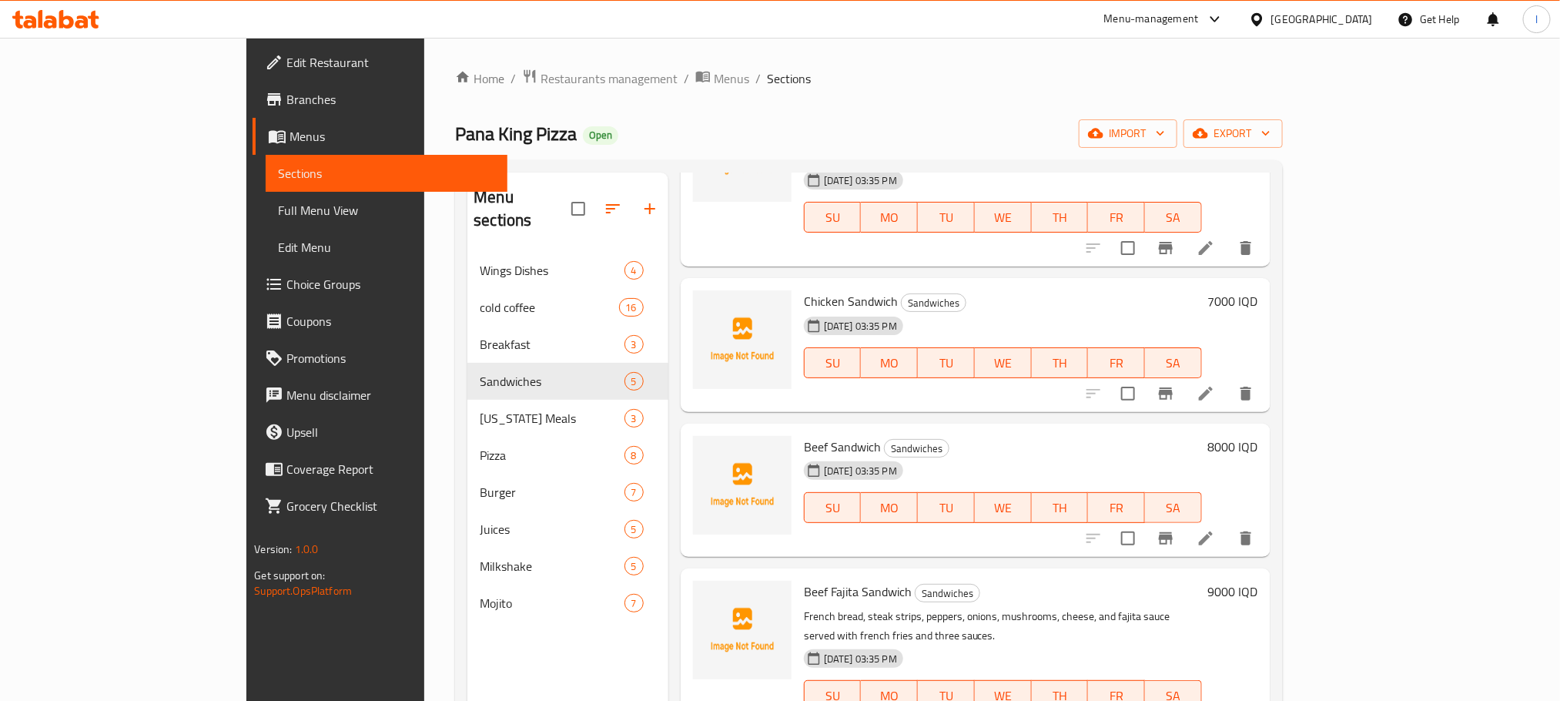
click at [77, 26] on icon at bounding box center [81, 21] width 13 height 13
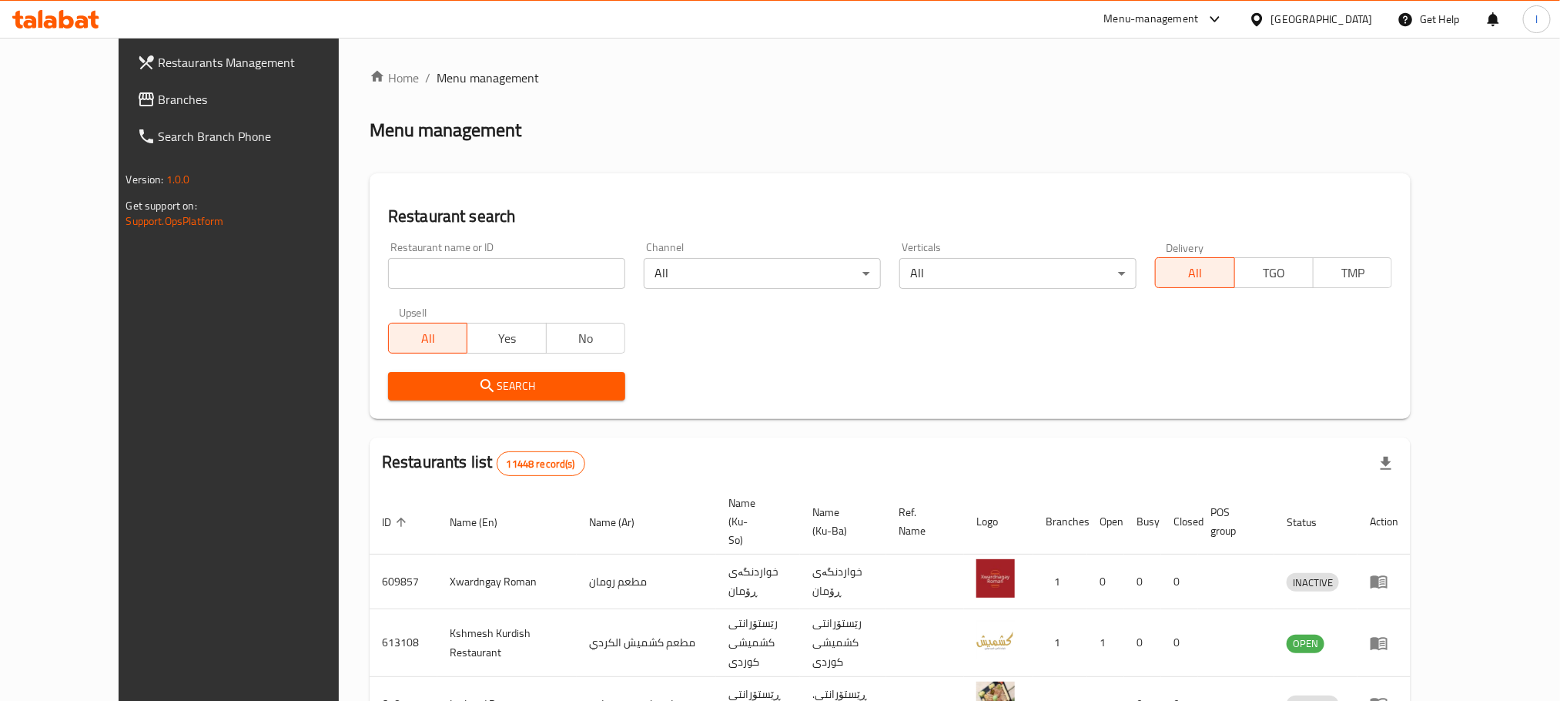
click at [388, 252] on div "Restaurant name or ID Restaurant name or ID" at bounding box center [506, 265] width 237 height 47
click at [388, 263] on input "search" at bounding box center [506, 273] width 237 height 31
paste input "Casa De Cafe"
type input "Casa De Cafe"
click button "Search" at bounding box center [506, 386] width 237 height 28
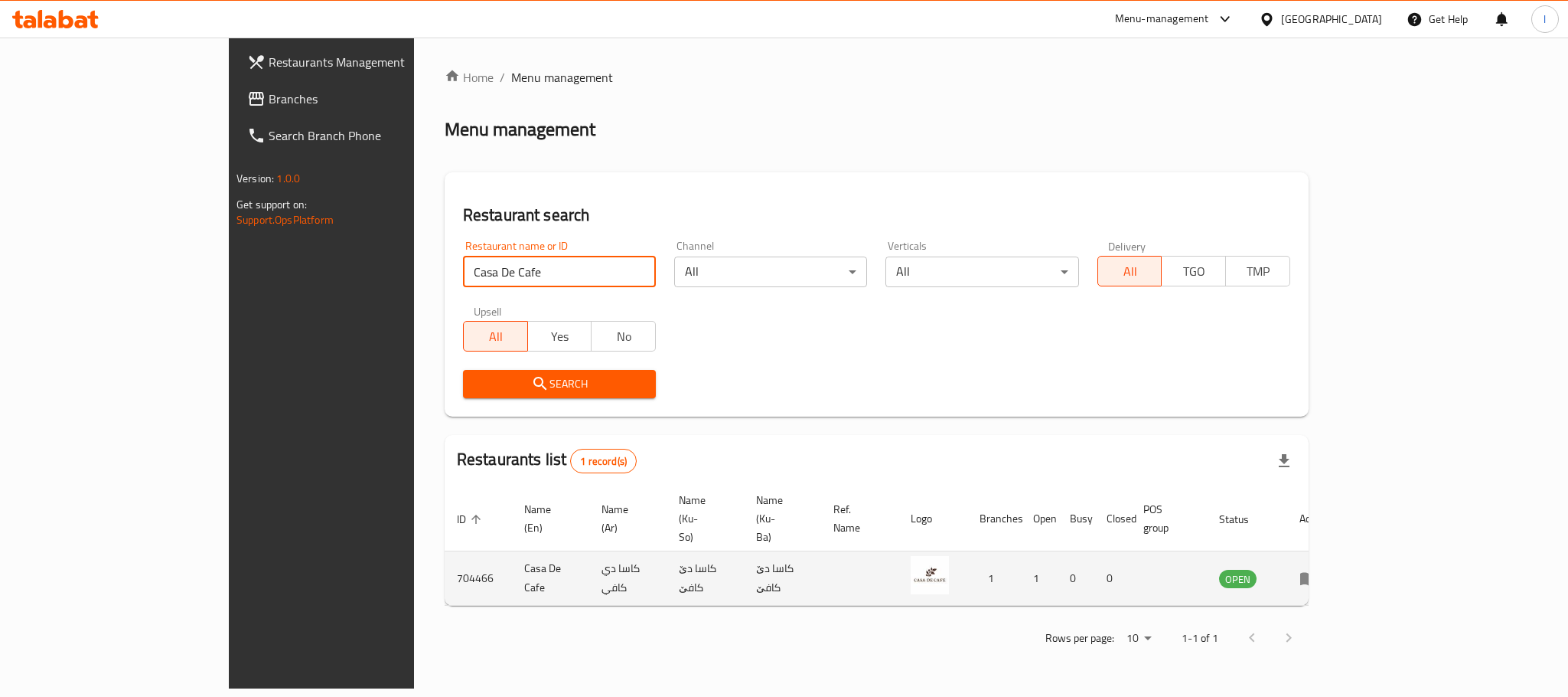
click at [1318, 569] on icon "enhanced table" at bounding box center [1309, 578] width 18 height 18
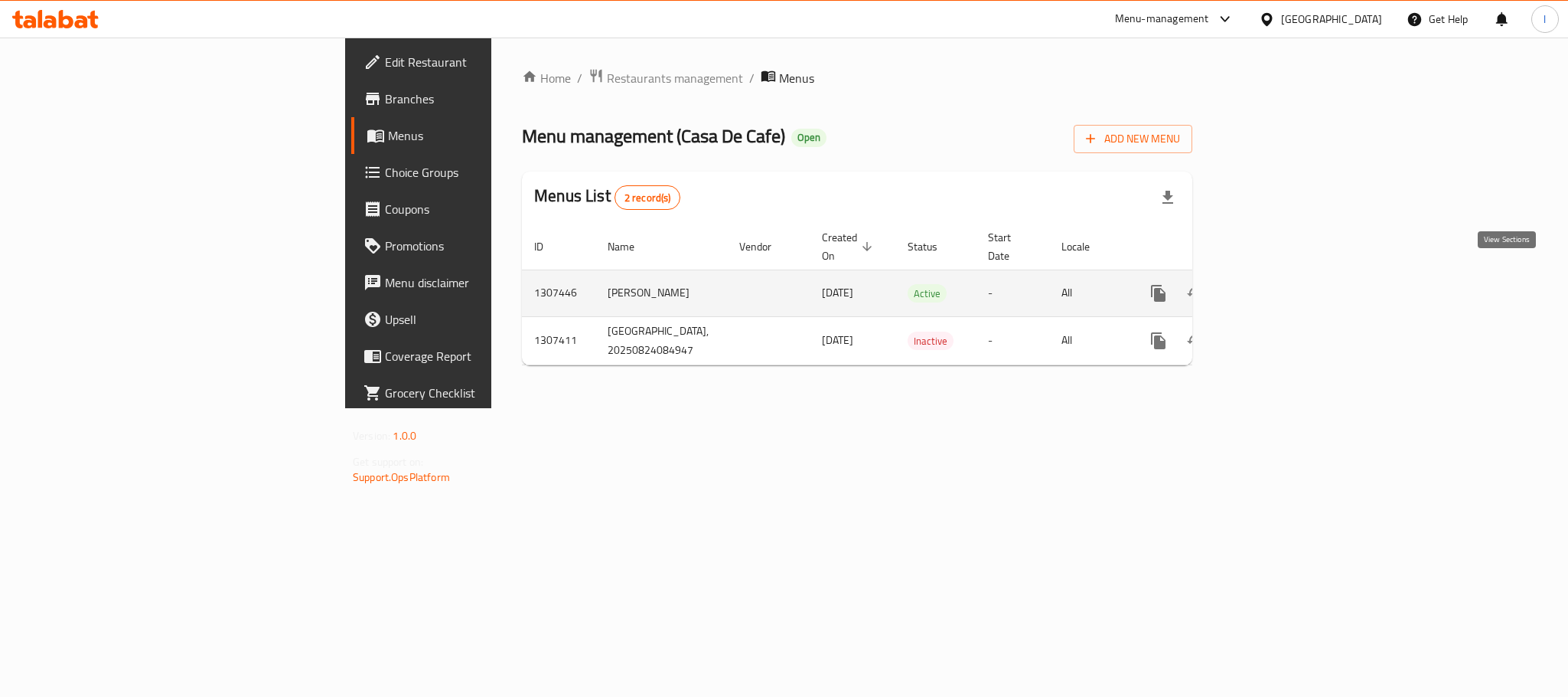
click at [1287, 274] on link "enhanced table" at bounding box center [1268, 292] width 37 height 37
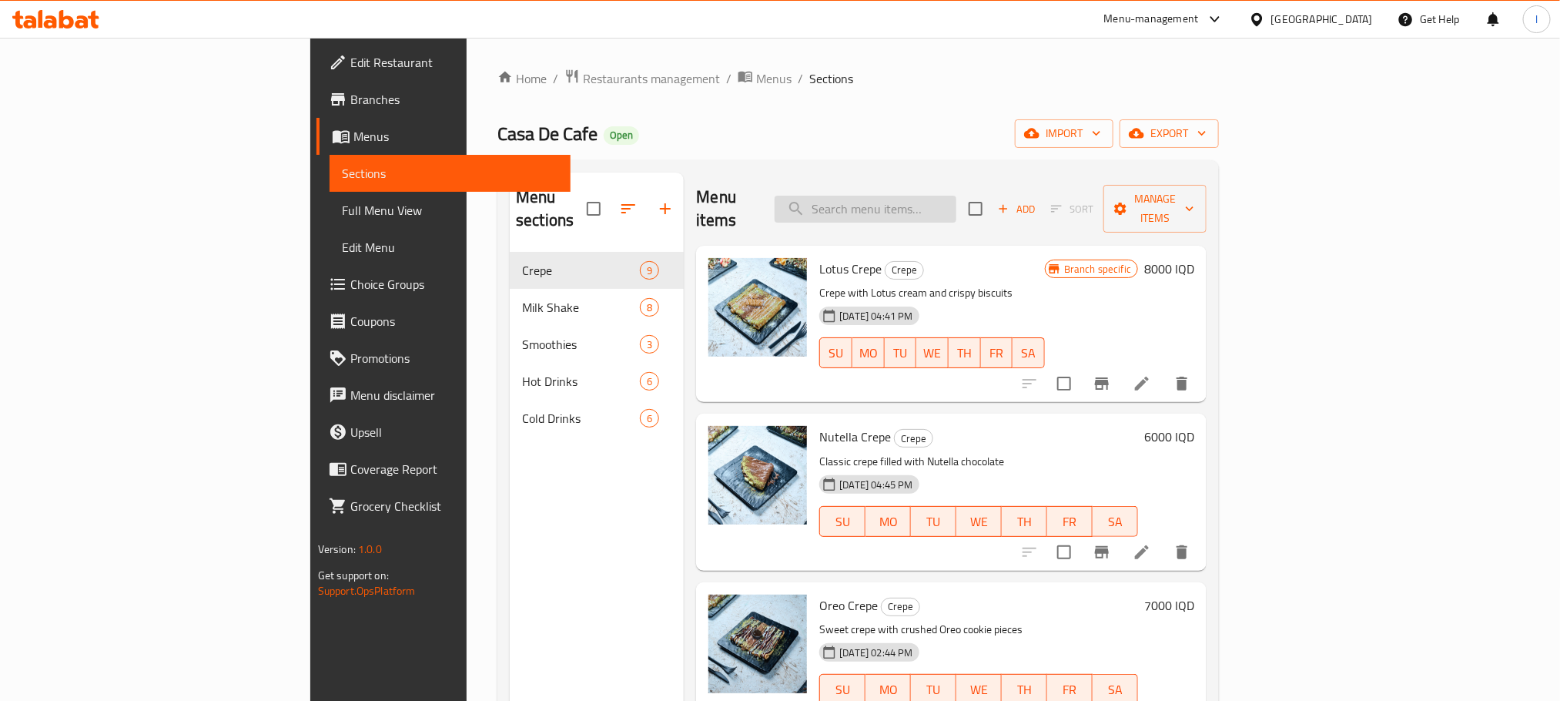
click at [956, 203] on input "search" at bounding box center [866, 209] width 182 height 27
paste input "Mango Shake"
type input "Mango Shake"
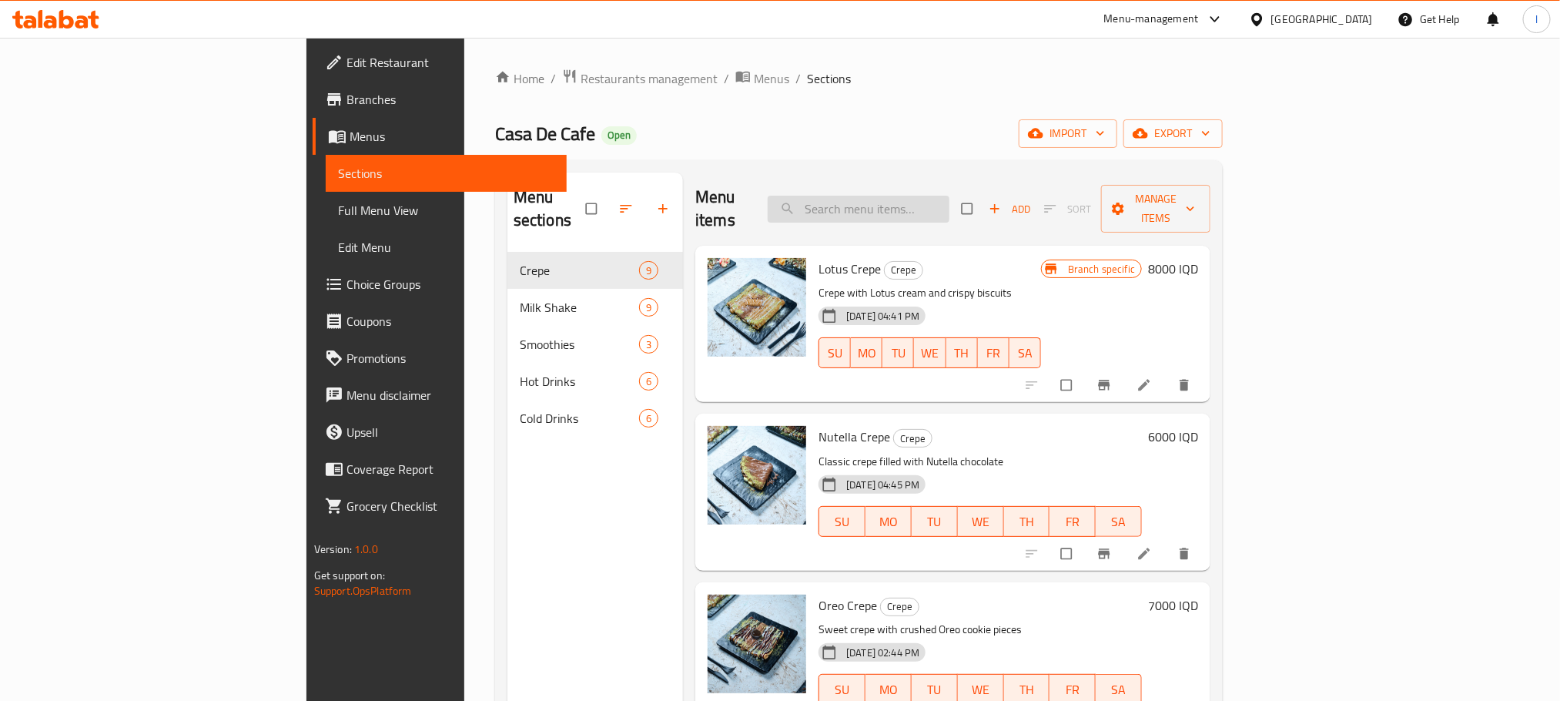
click at [940, 196] on input "search" at bounding box center [859, 209] width 182 height 27
paste input "Mango Shake"
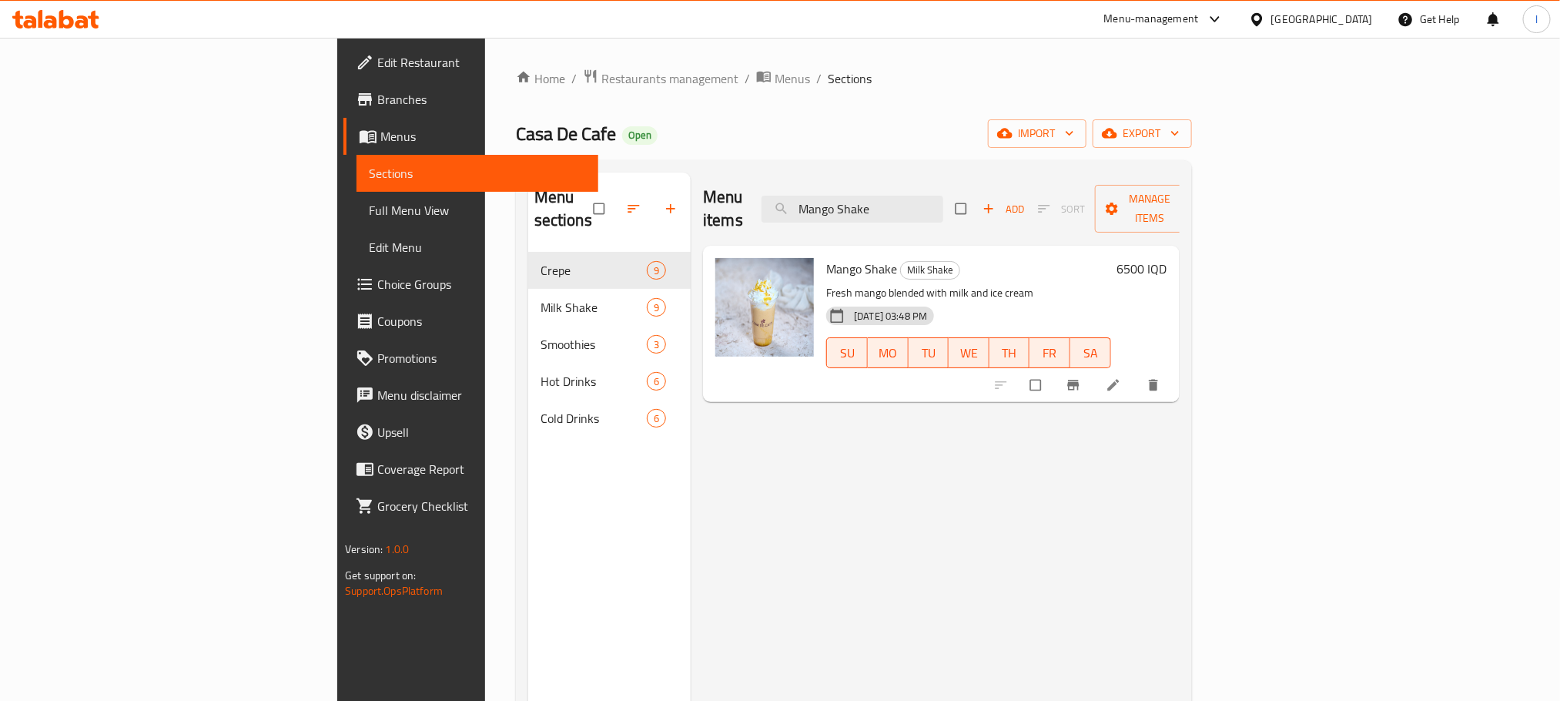
type input "Mango Shake"
click at [1121, 377] on icon at bounding box center [1113, 384] width 15 height 15
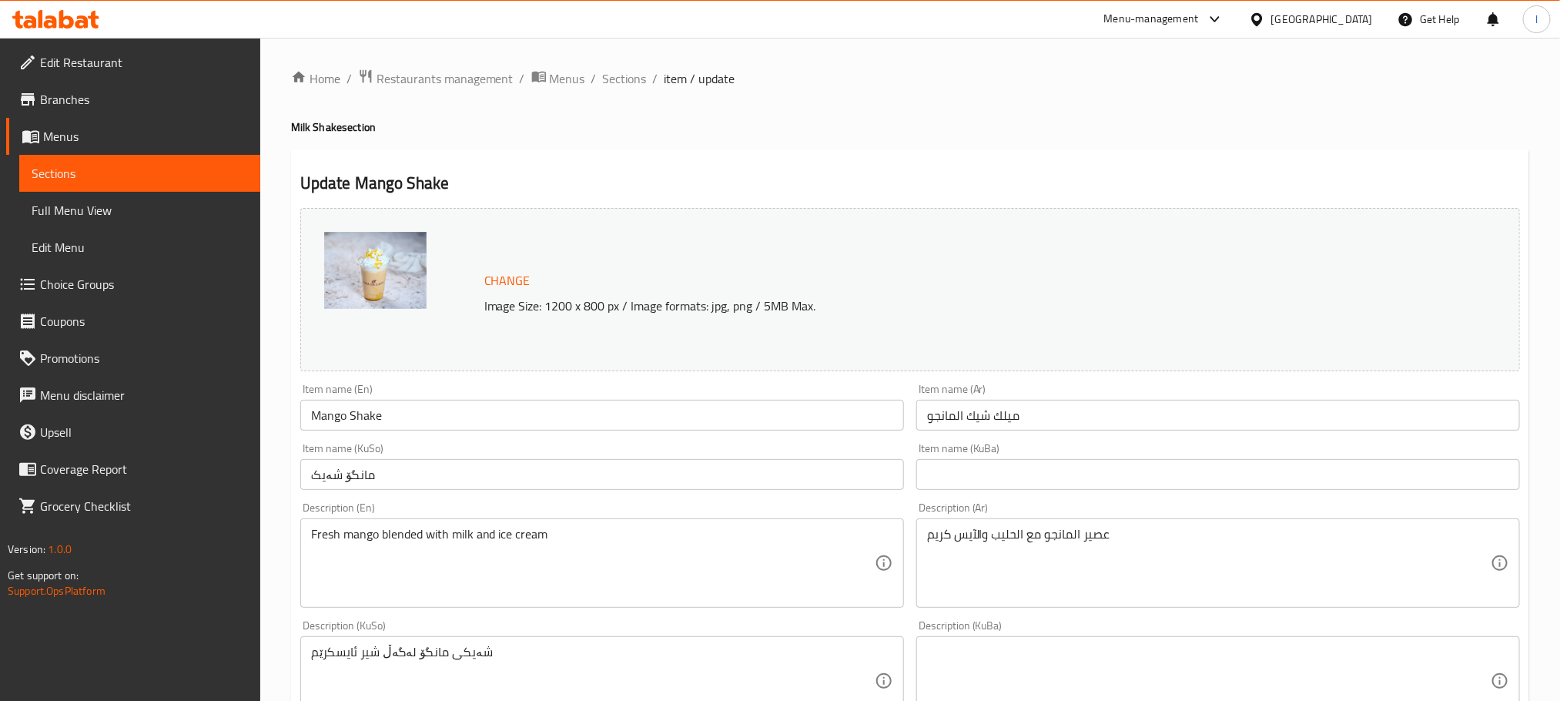
click at [1047, 417] on input "ميلك شيك المانجو" at bounding box center [1218, 415] width 604 height 31
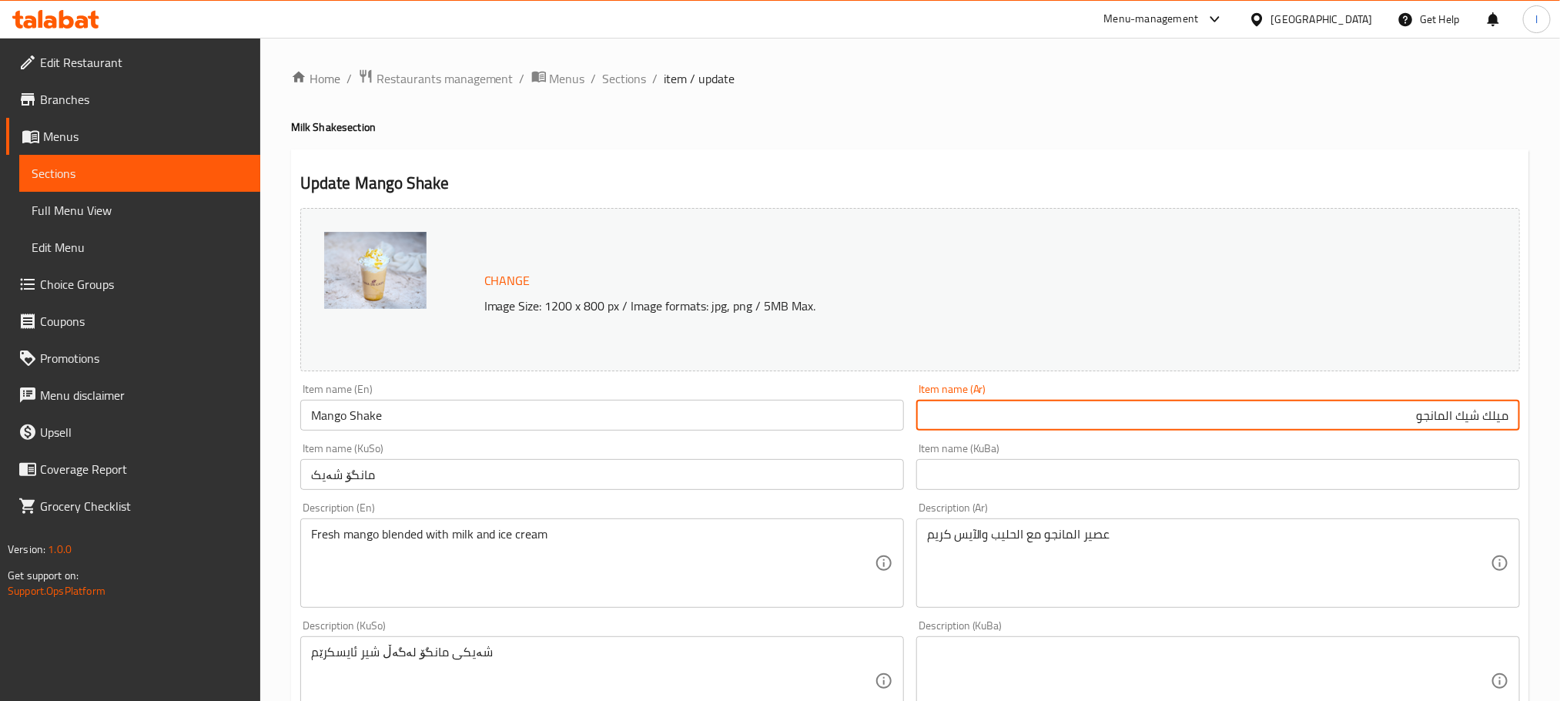
click at [1442, 419] on input "ميلك شيك المانجو" at bounding box center [1218, 415] width 604 height 31
drag, startPoint x: 1479, startPoint y: 412, endPoint x: 1576, endPoint y: 384, distance: 101.1
click at [1560, 384] on html "​ Menu-management [GEOGRAPHIC_DATA] Get Help l Edit Restaurant Branches Menus S…" at bounding box center [780, 350] width 1560 height 701
drag, startPoint x: 1486, startPoint y: 423, endPoint x: 1532, endPoint y: 419, distance: 45.6
click at [1532, 419] on div "Home / Restaurants management / Menus / Sections / item / update Milk Shake sec…" at bounding box center [910, 663] width 1300 height 1250
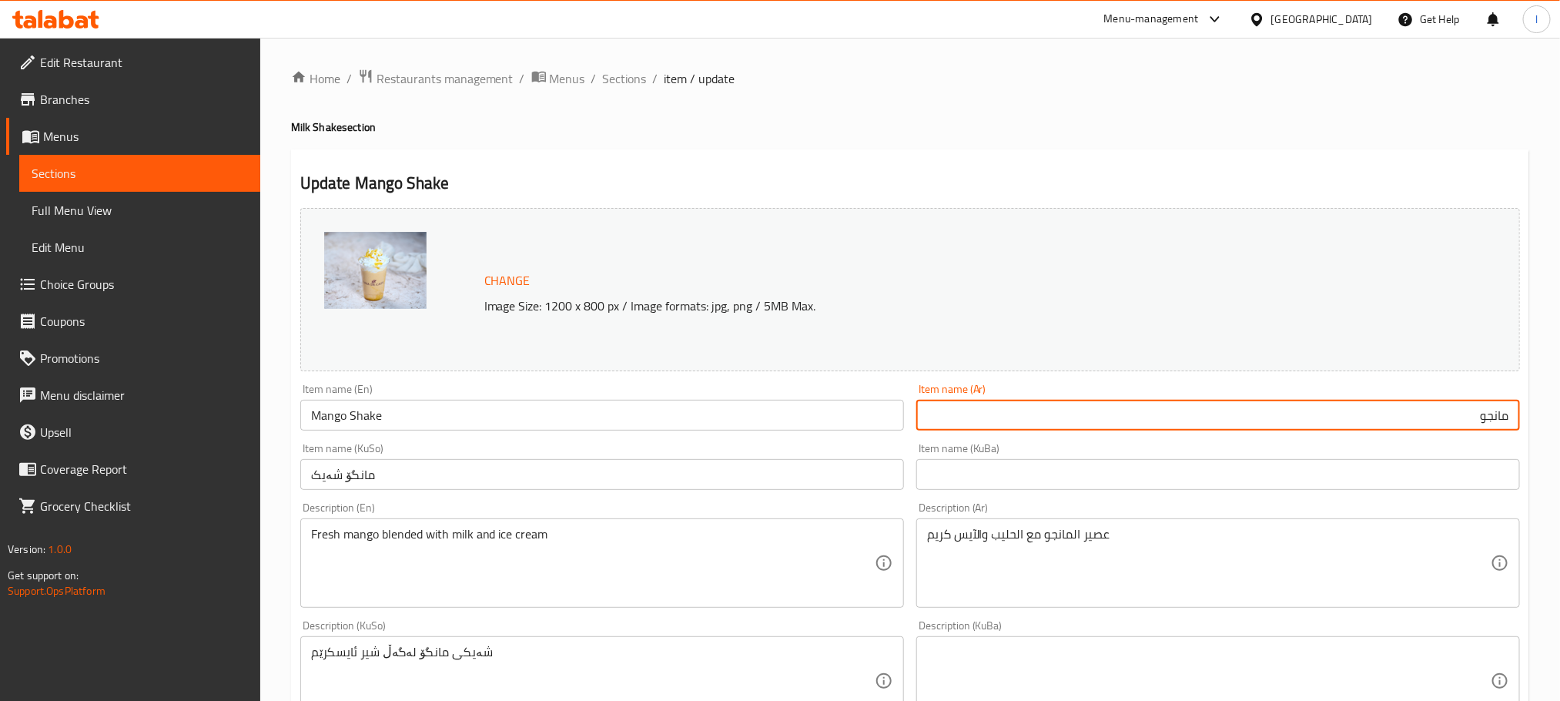
click at [1459, 420] on input "مانجو" at bounding box center [1218, 415] width 604 height 31
paste input "شيك"
type input "[PERSON_NAME]"
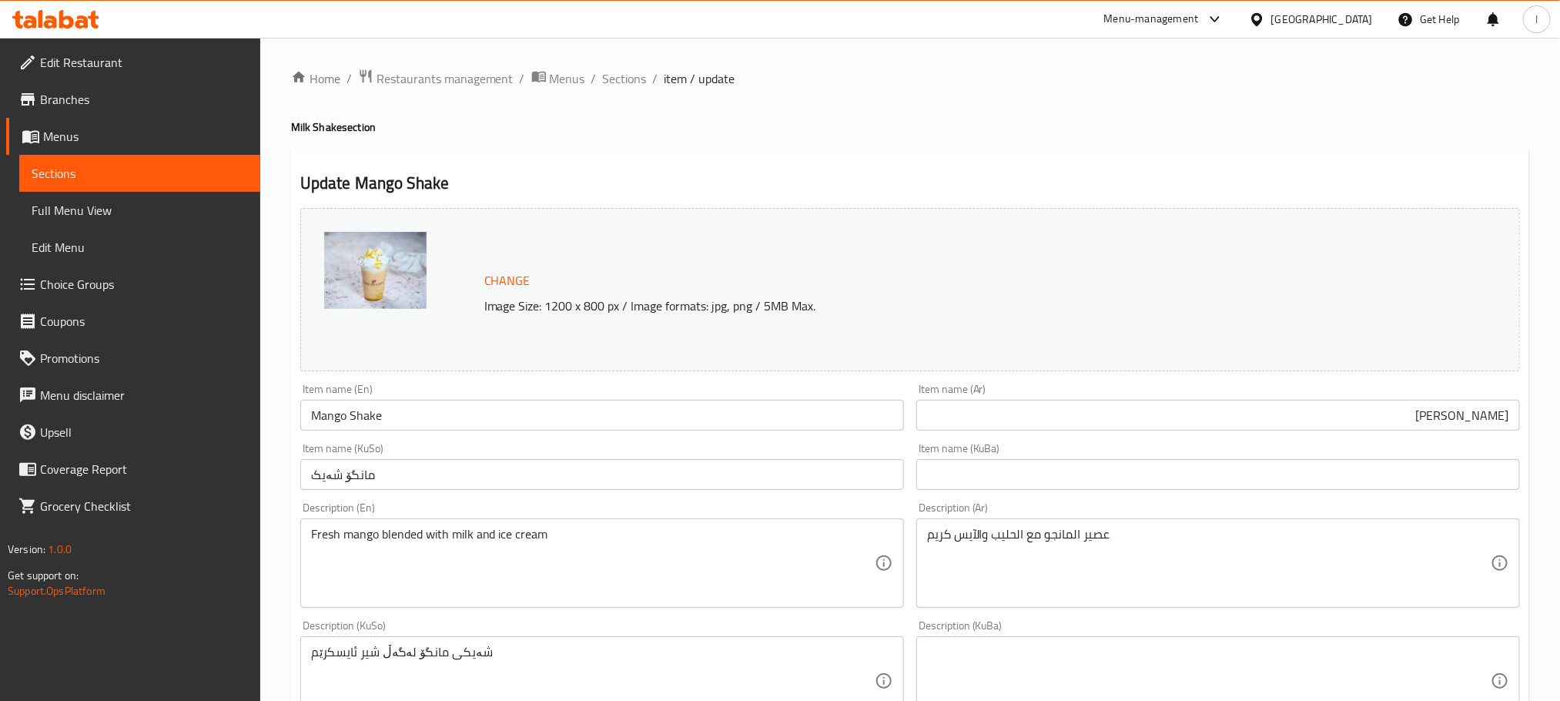
click at [476, 494] on div "Item name (KuSo) مانگۆ شەیک Item name (KuSo)" at bounding box center [602, 466] width 616 height 59
drag, startPoint x: 476, startPoint y: 490, endPoint x: 481, endPoint y: 481, distance: 9.6
click at [477, 487] on input "مانگۆ شەیک" at bounding box center [602, 474] width 604 height 31
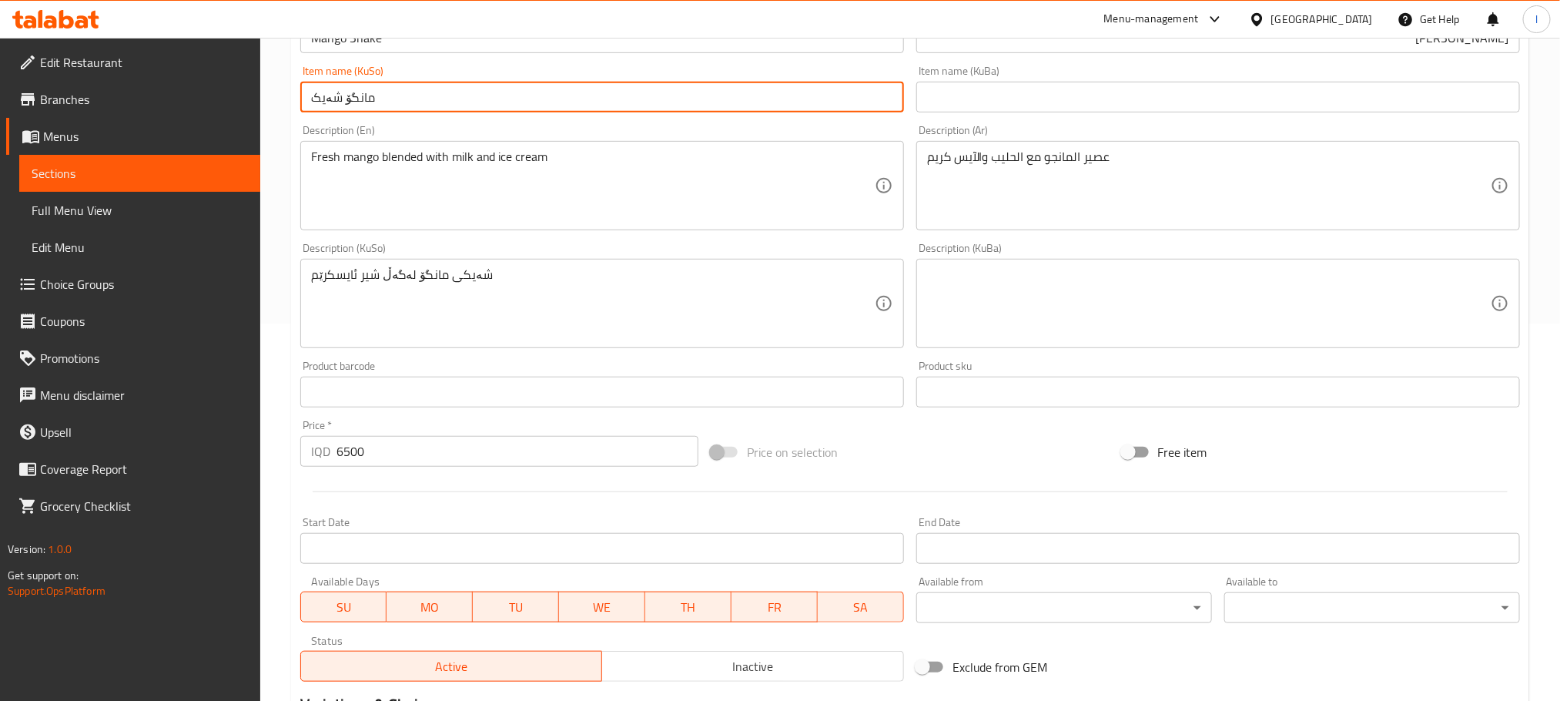
scroll to position [424, 0]
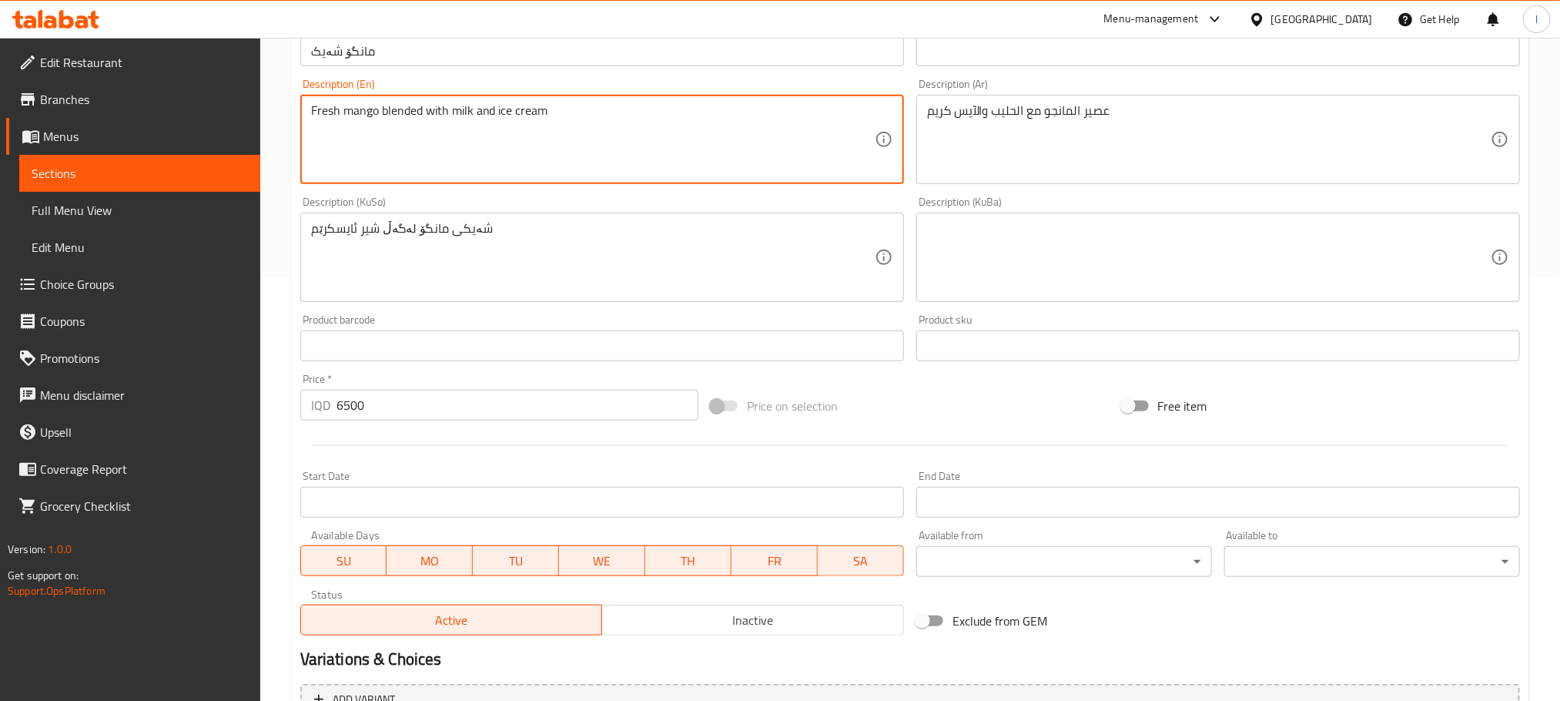
click at [497, 118] on textarea "Fresh mango blended with milk and ice cream" at bounding box center [593, 139] width 564 height 73
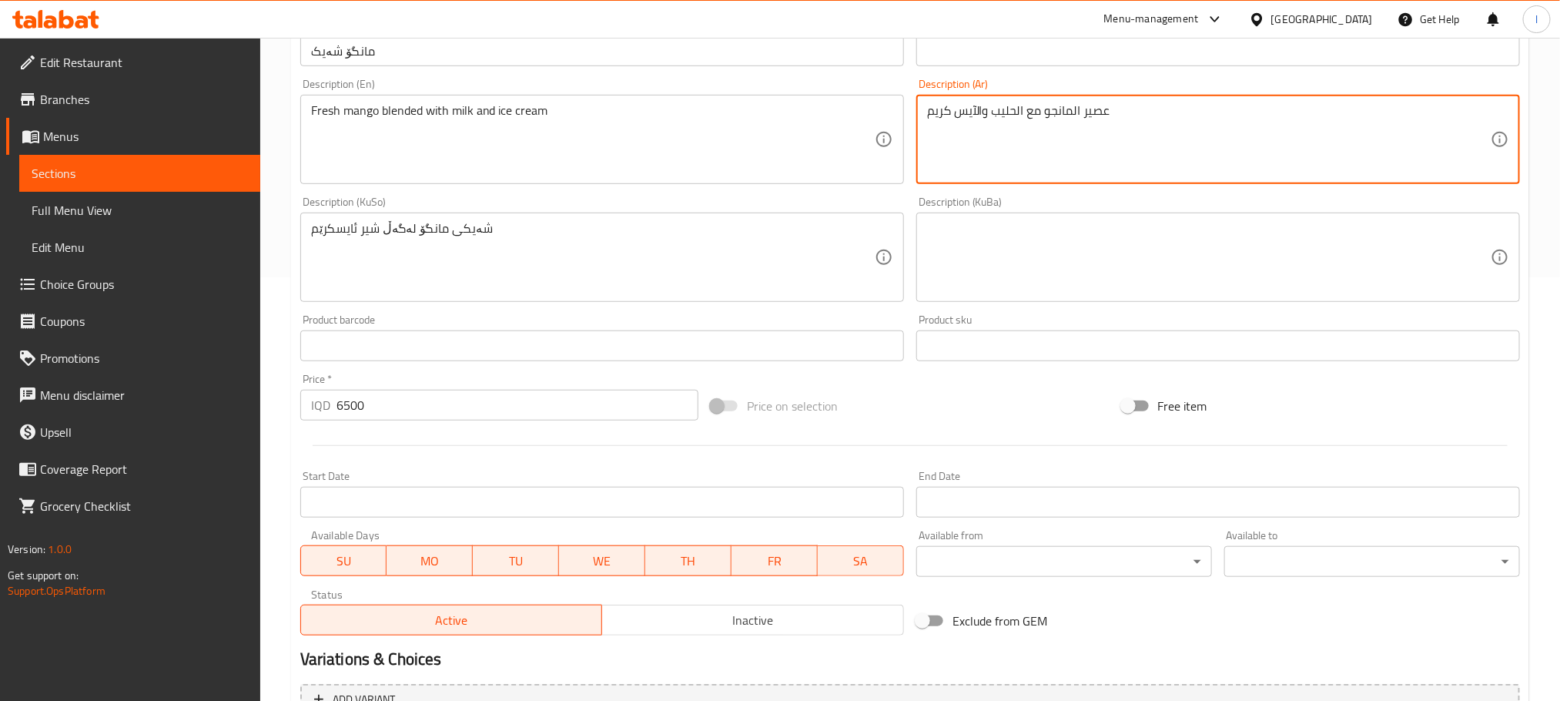
click at [1049, 126] on textarea "عصير المانجو مع الحليب والآيس كريم" at bounding box center [1209, 139] width 564 height 73
paste textarea "مانجو طازج ممزوج بالحليب والآيس كريم"
click at [1341, 112] on textarea "مانجو طازج ممزوج بالحليب والآيس كريم" at bounding box center [1209, 139] width 564 height 73
type textarea "مانجو طازج ممزوج بالحليب وآيس كريم"
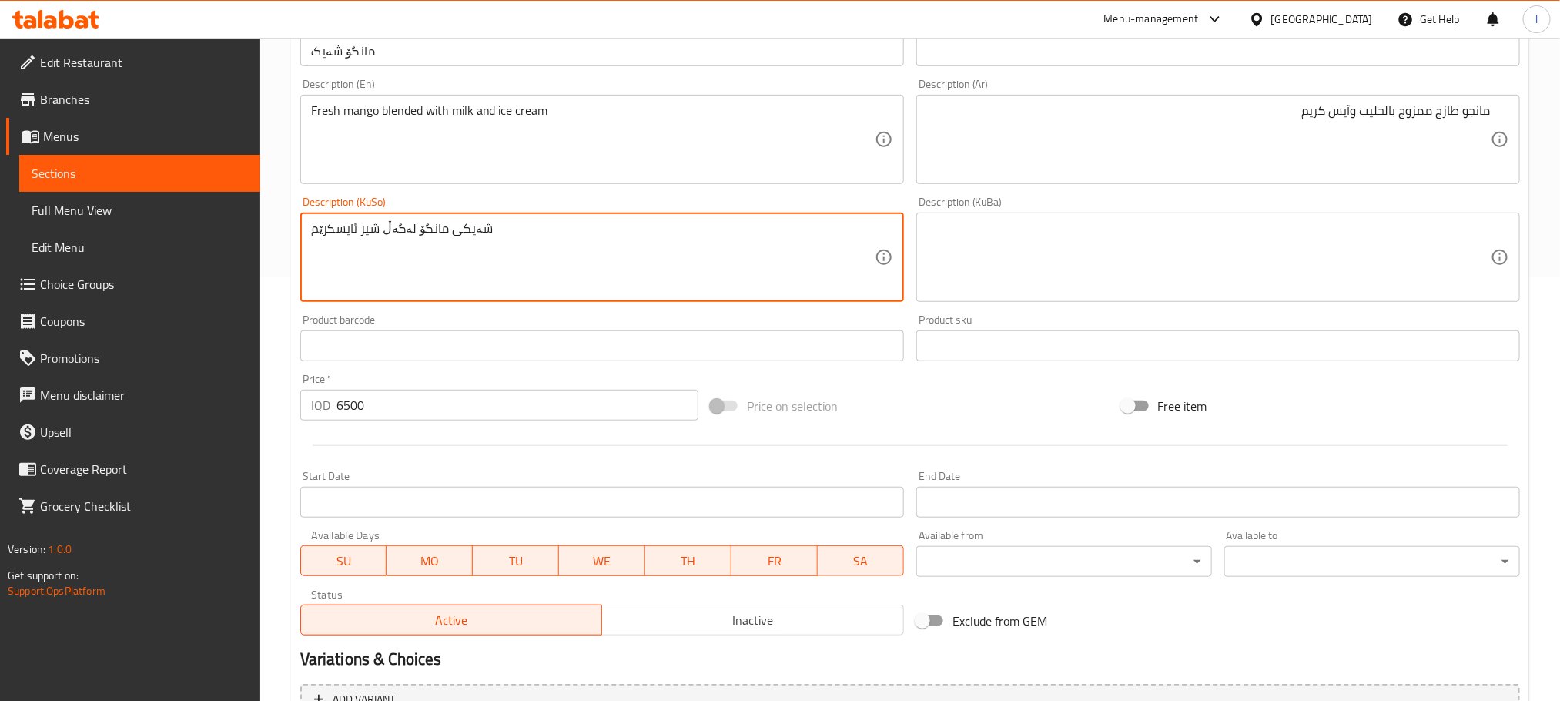
click at [461, 241] on textarea "شەیکی مانگۆ لەگەڵ شیر ئایسکرێم" at bounding box center [593, 257] width 564 height 73
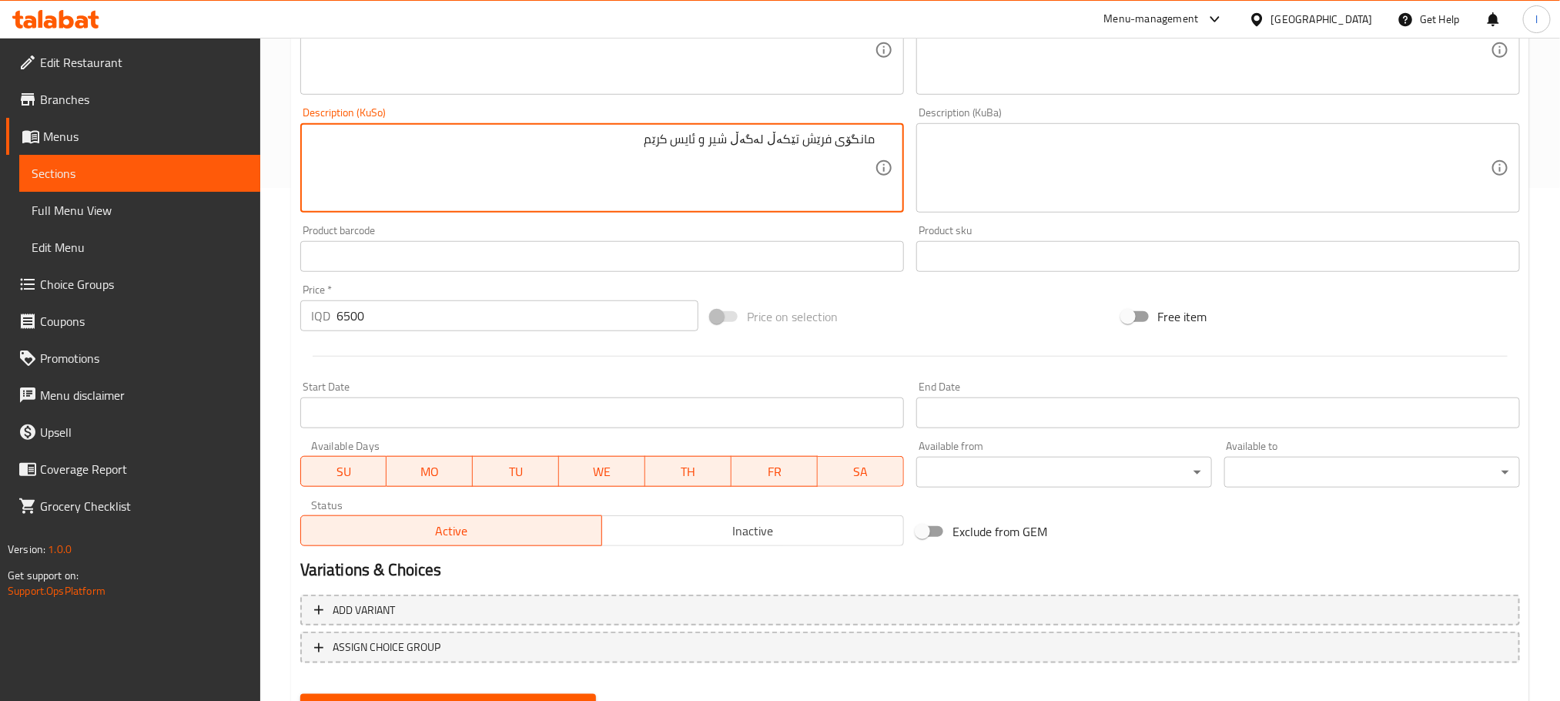
scroll to position [585, 0]
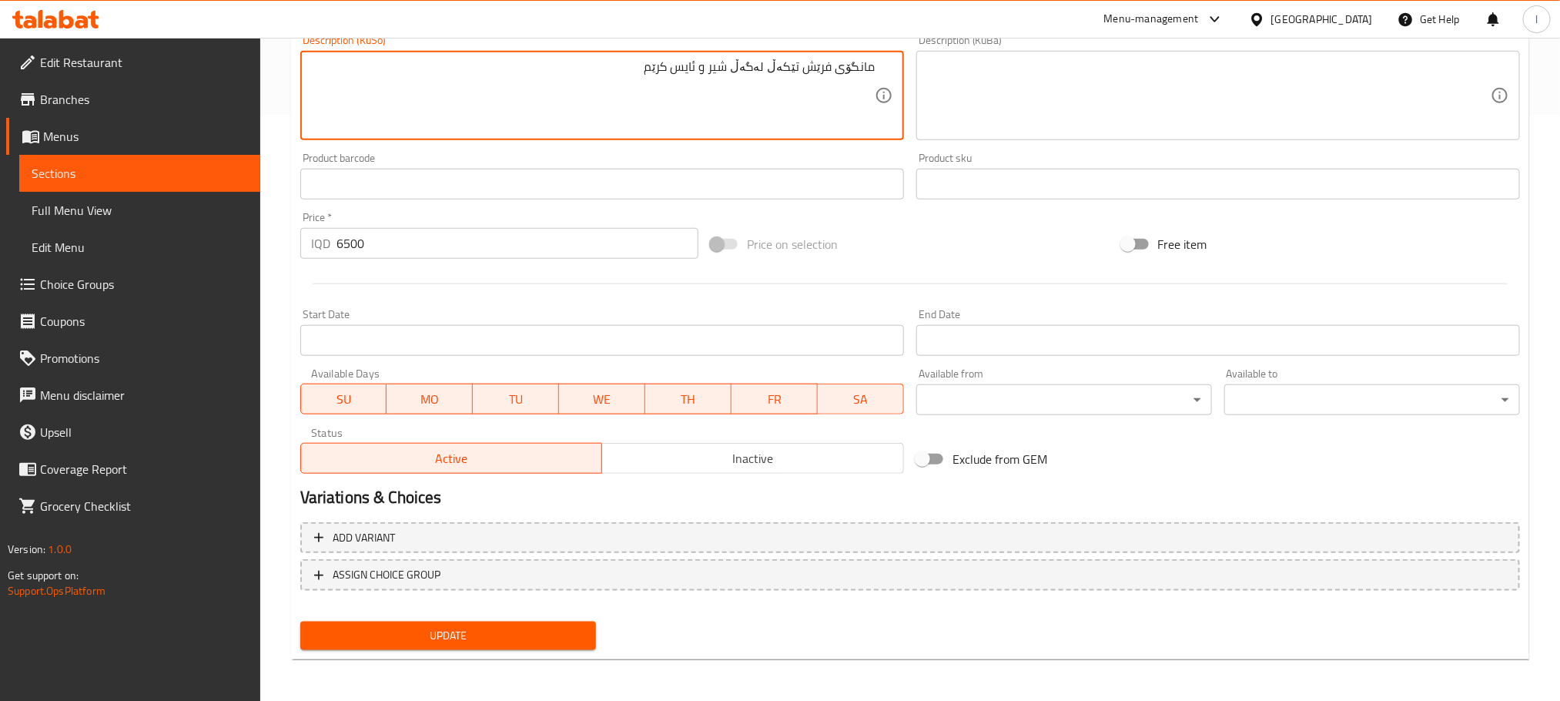
type textarea "مانگۆی فرێش تێکەڵ لەگەڵ شیر و ئایس کرێم"
click at [518, 642] on span "Update" at bounding box center [448, 635] width 271 height 19
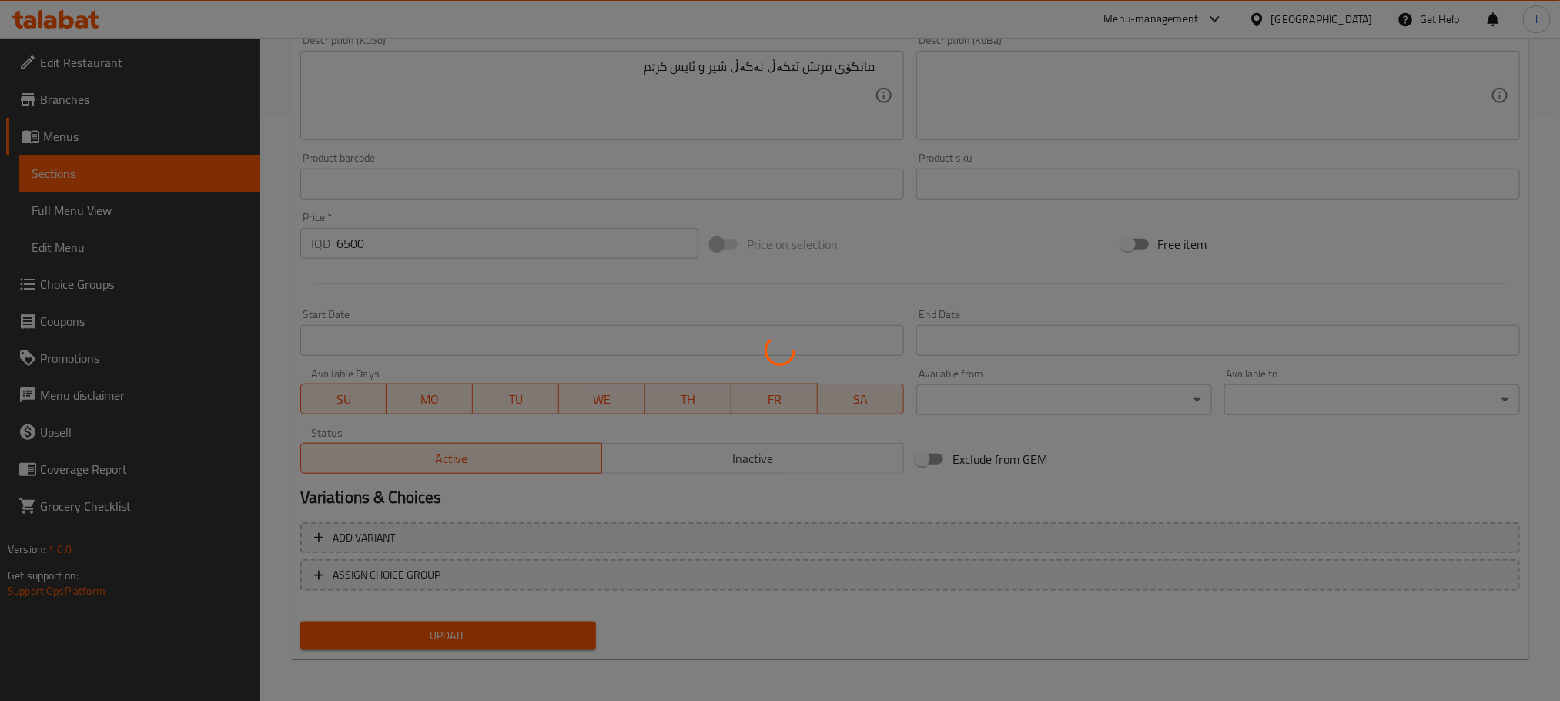
scroll to position [162, 0]
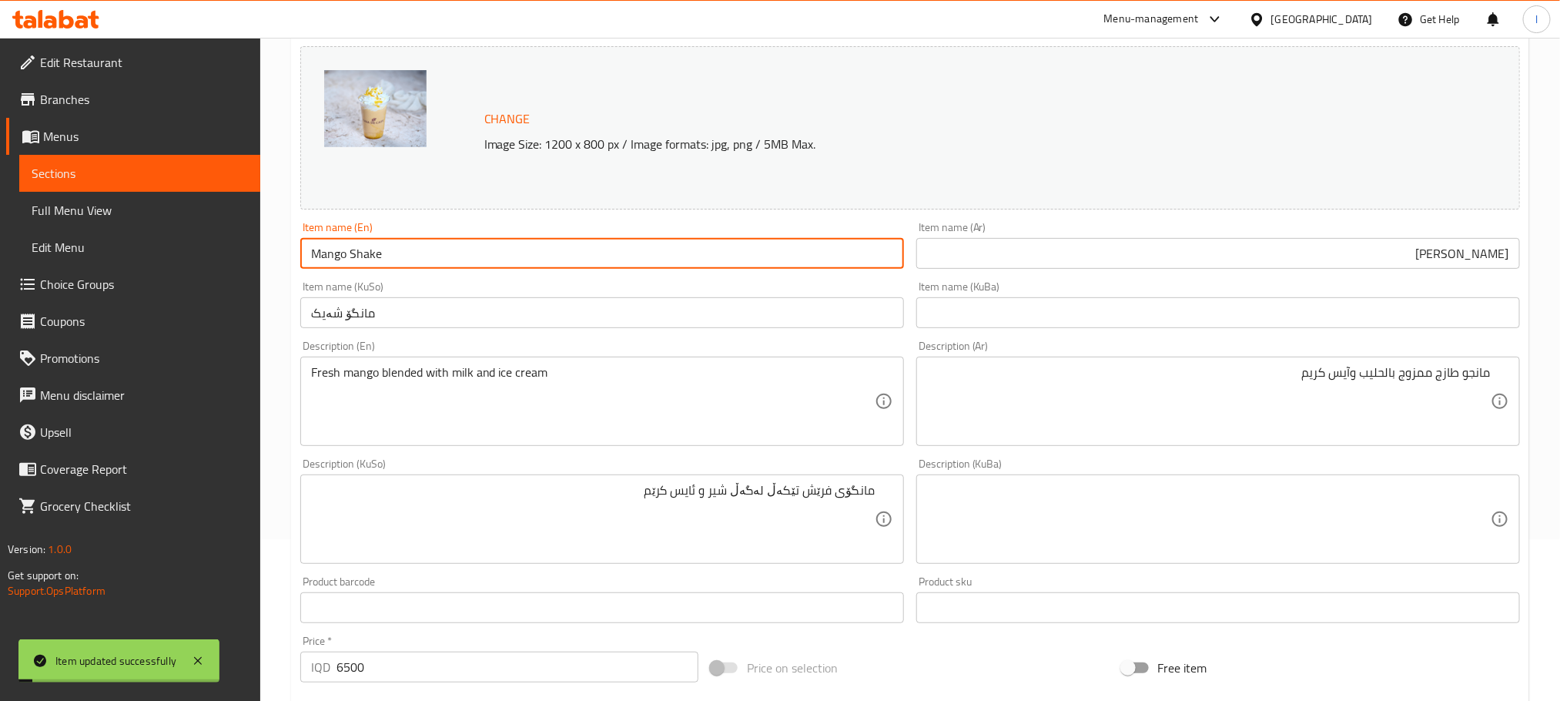
click at [400, 264] on input "Mango Shake" at bounding box center [602, 253] width 604 height 31
click at [102, 225] on link "Full Menu View" at bounding box center [139, 210] width 241 height 37
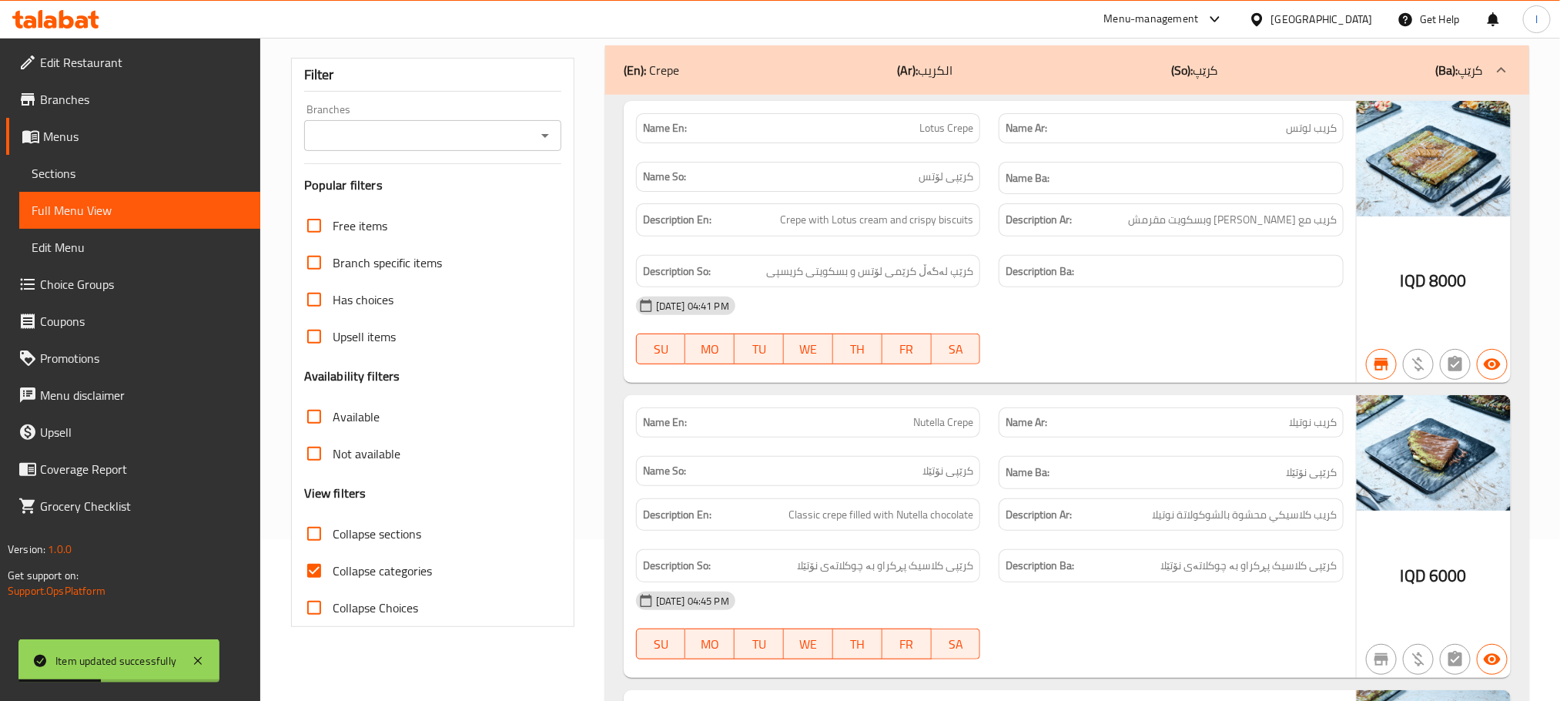
click at [548, 137] on icon "Open" at bounding box center [545, 135] width 18 height 18
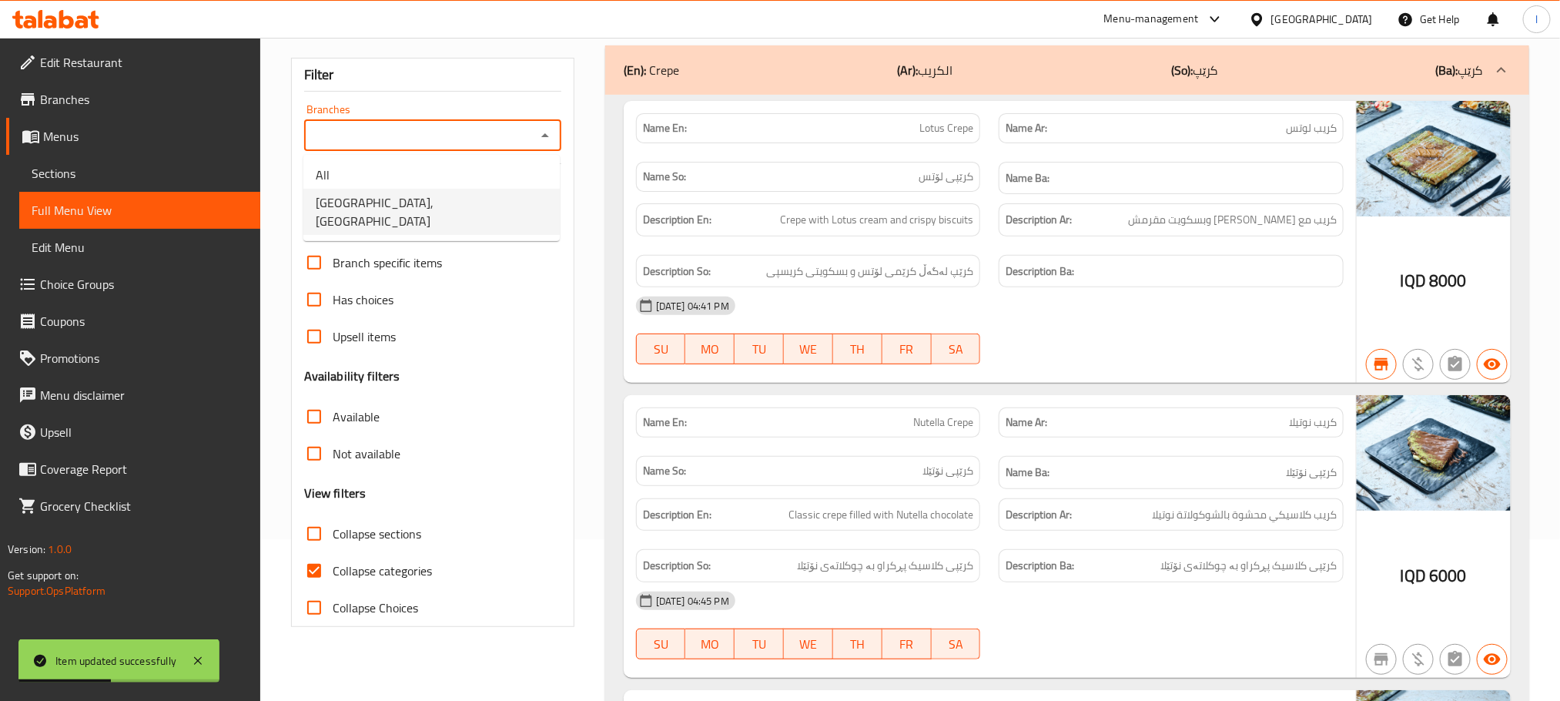
click at [428, 209] on span "[GEOGRAPHIC_DATA], [GEOGRAPHIC_DATA]" at bounding box center [432, 211] width 232 height 37
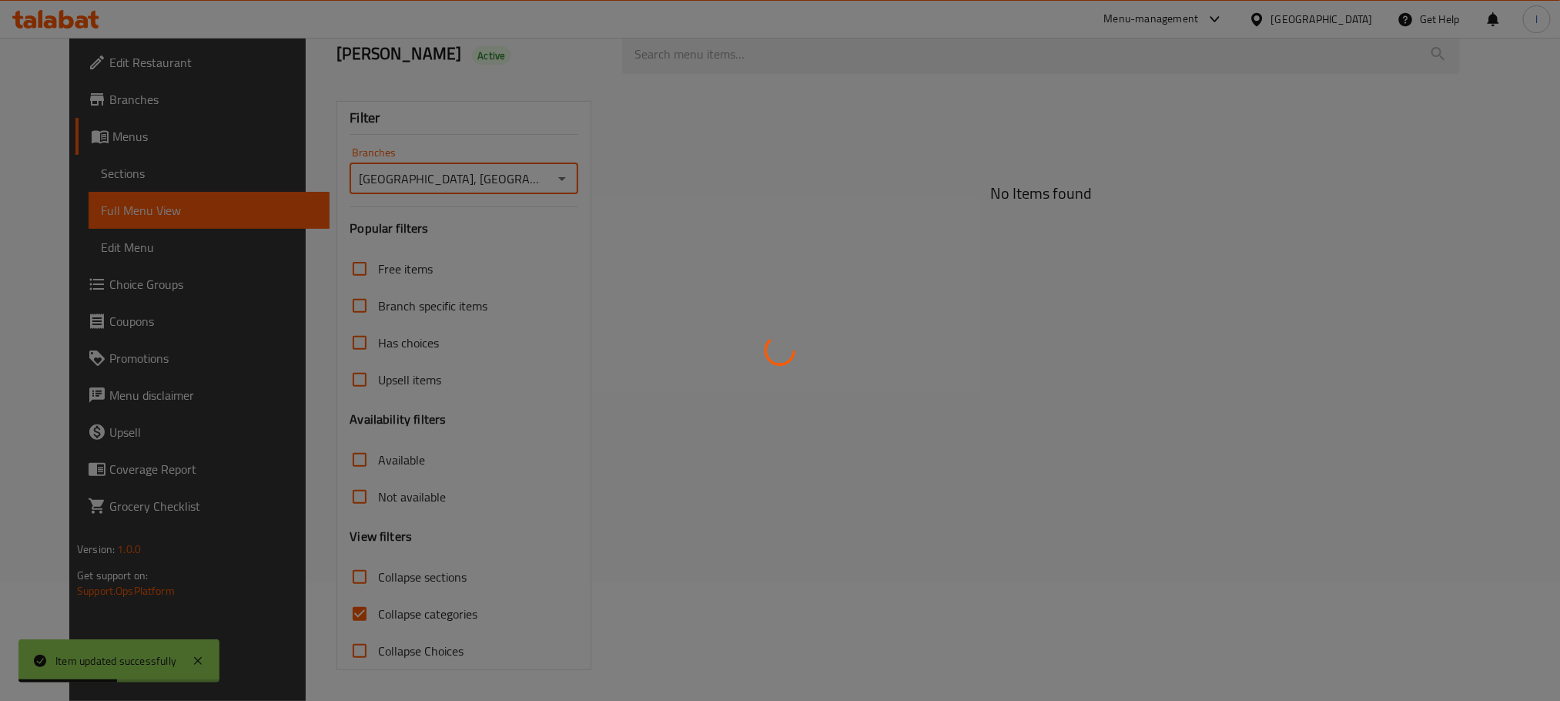
type input "[GEOGRAPHIC_DATA], [GEOGRAPHIC_DATA]"
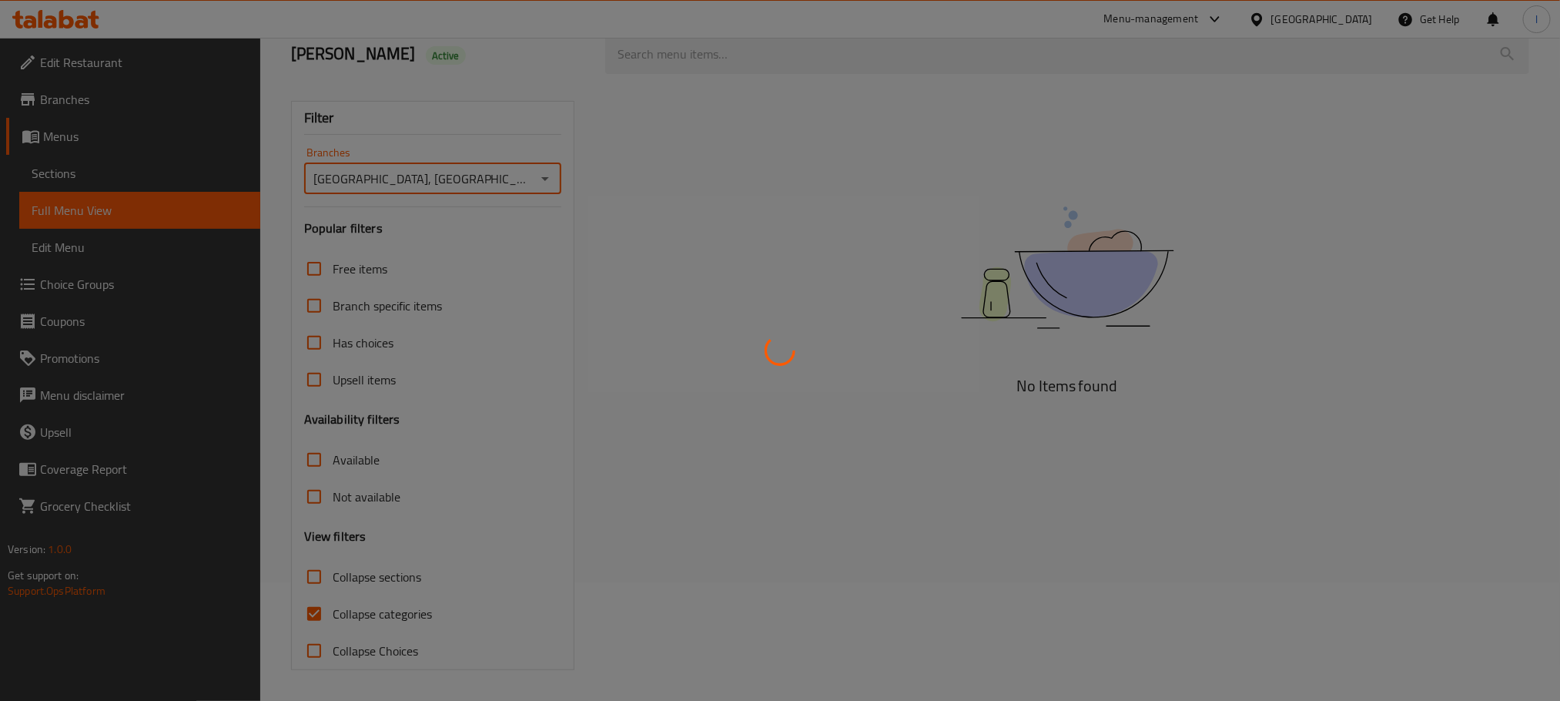
scroll to position [162, 0]
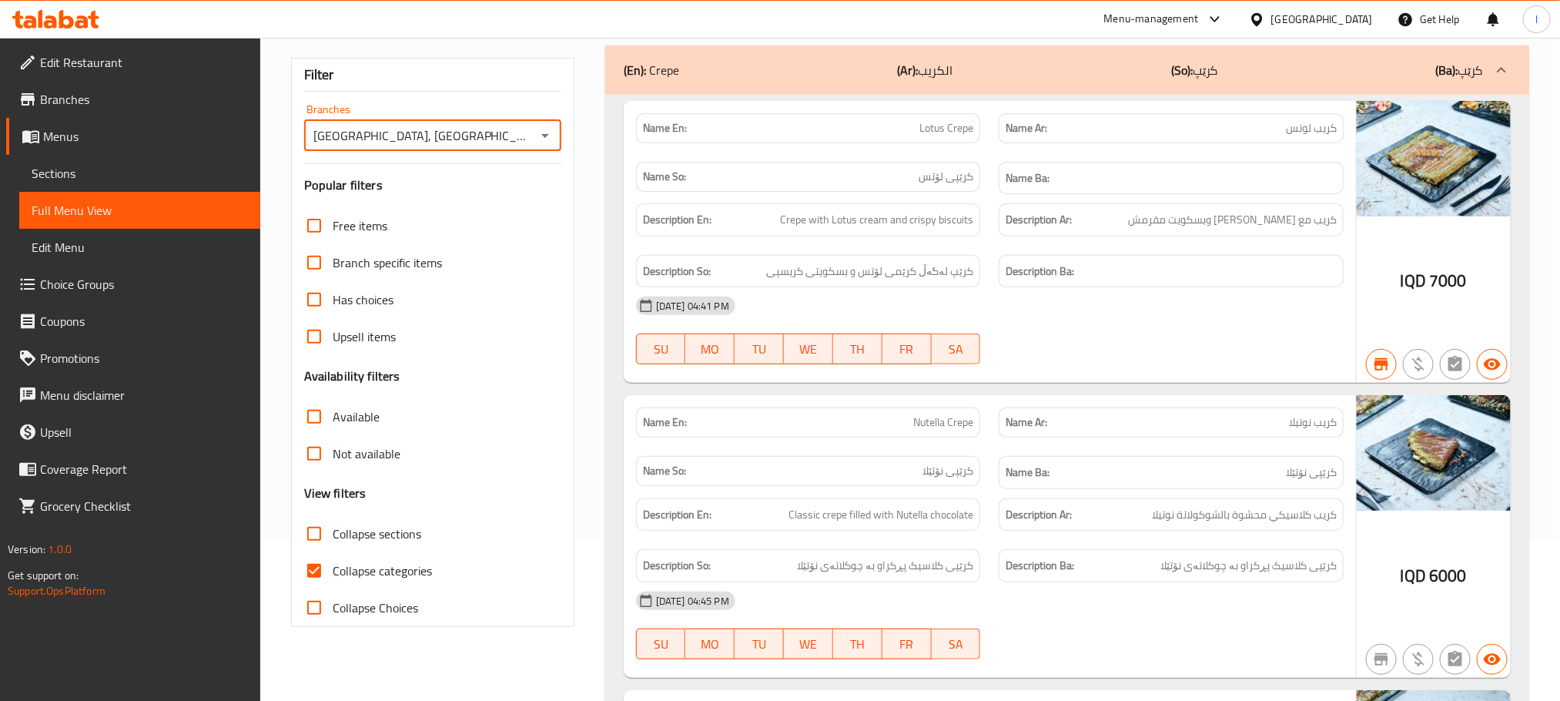
click at [317, 571] on input "Collapse categories" at bounding box center [314, 570] width 37 height 37
checkbox input "false"
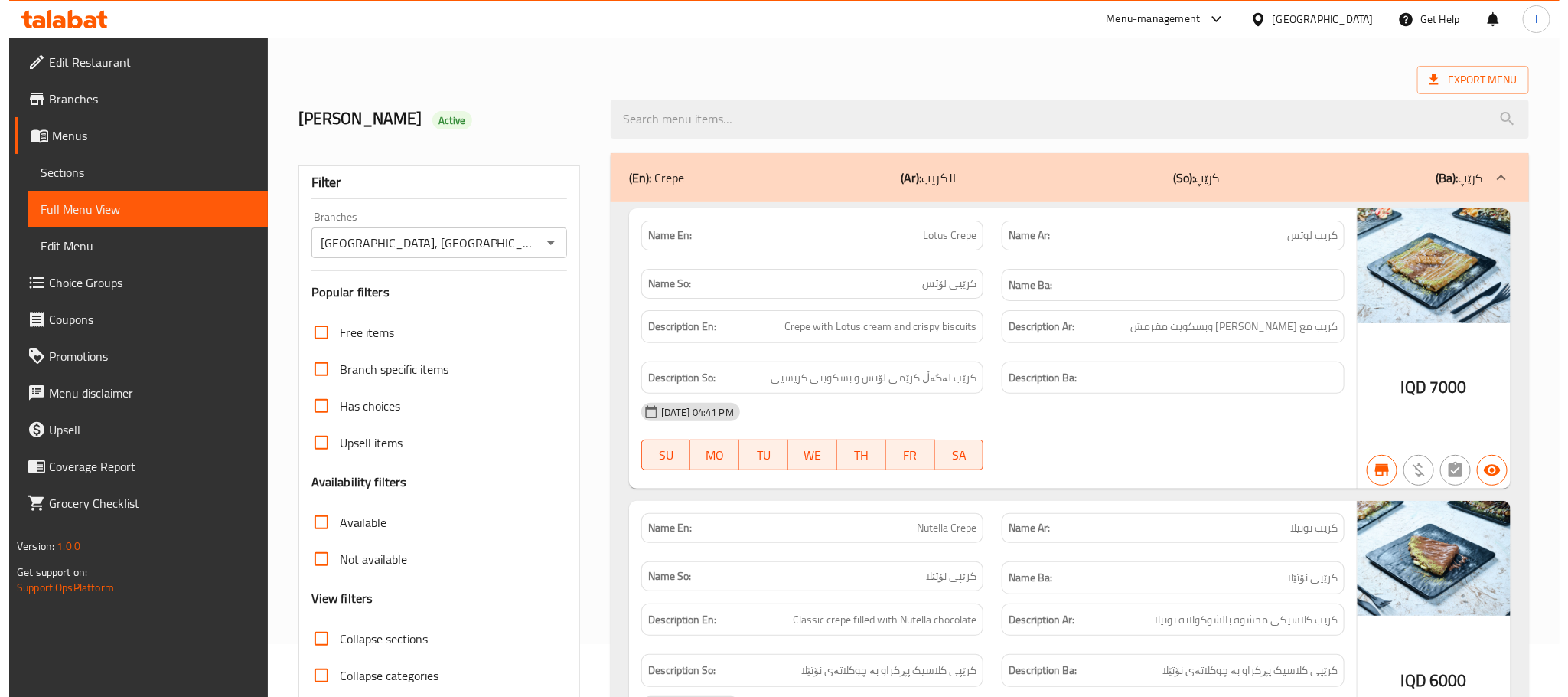
scroll to position [0, 0]
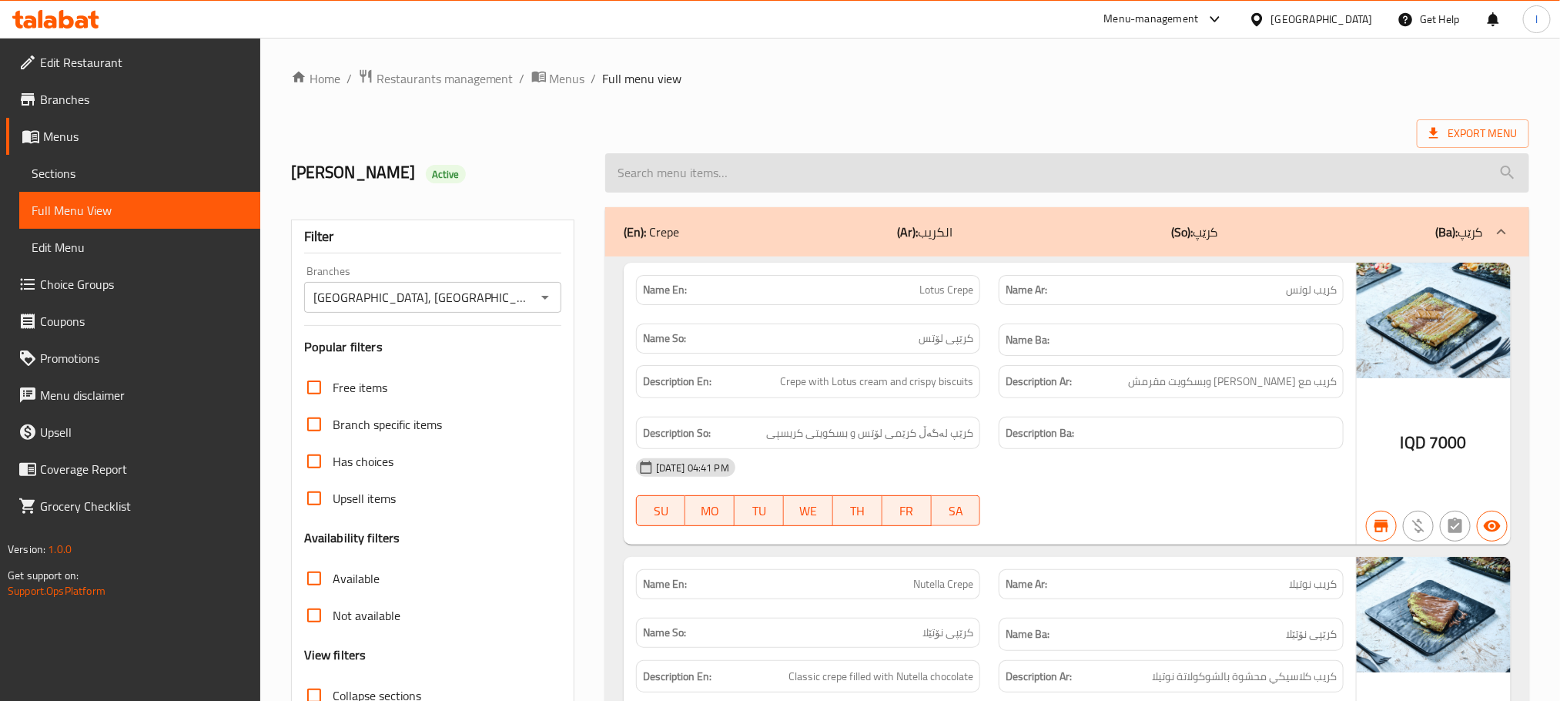
click at [685, 181] on input "search" at bounding box center [1067, 172] width 924 height 39
paste input "Mango Shake"
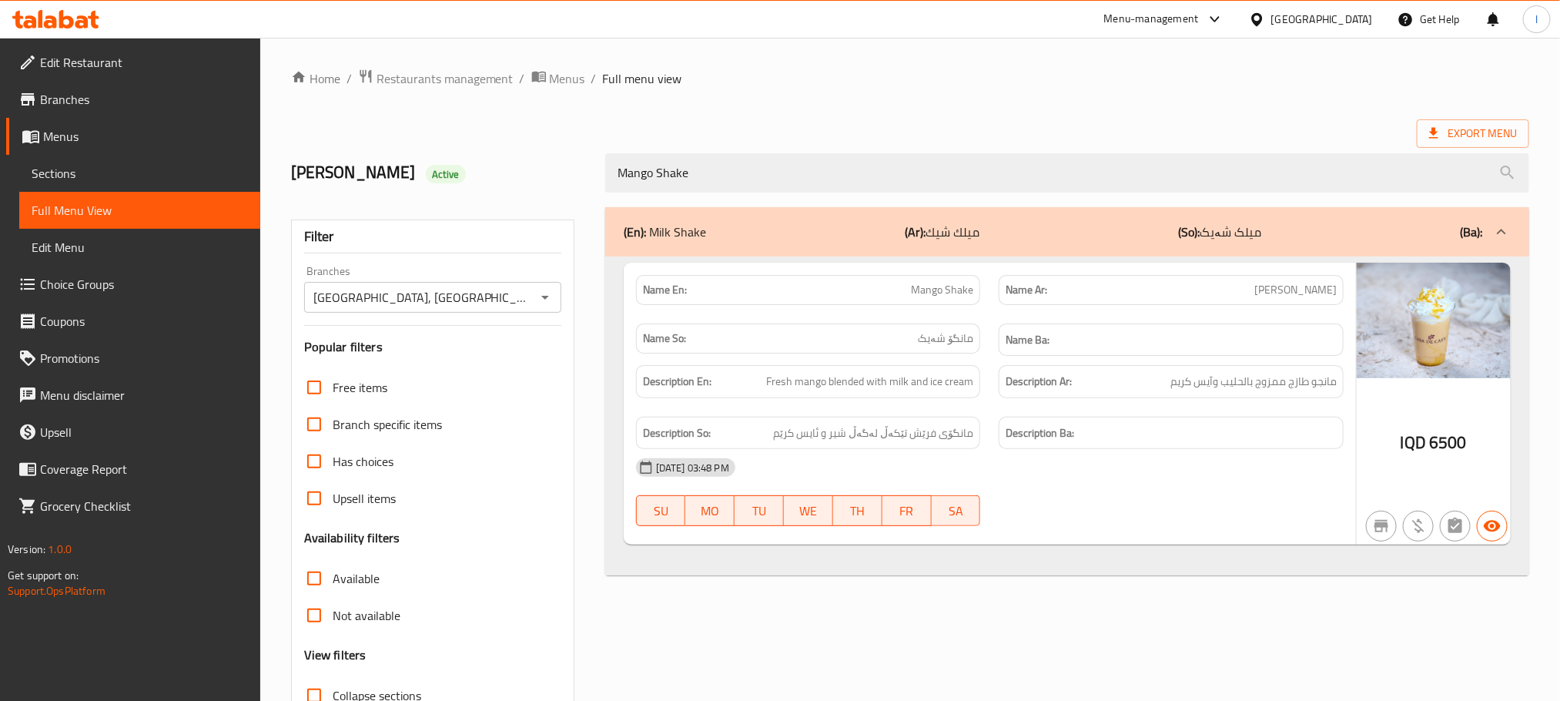
type input "Mango Shake"
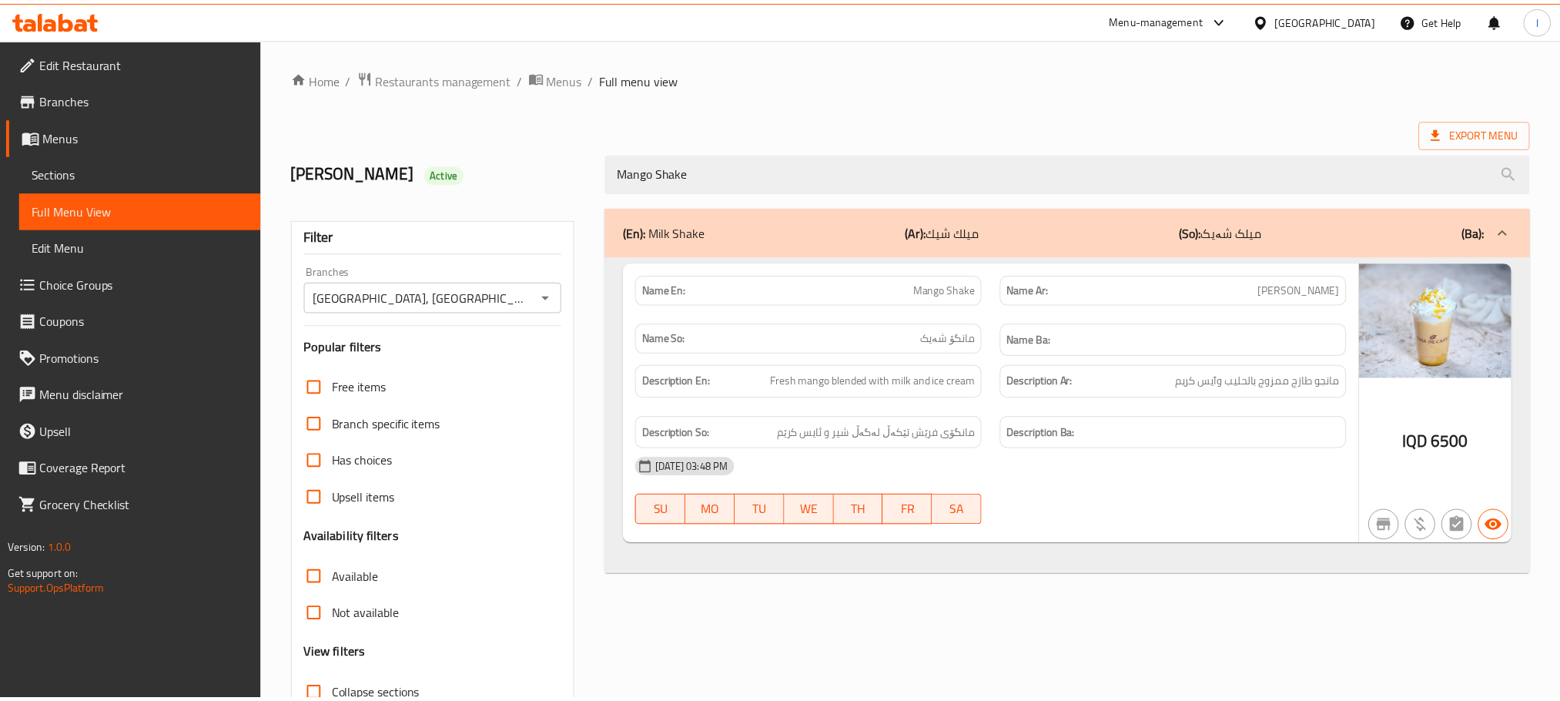
scroll to position [120, 0]
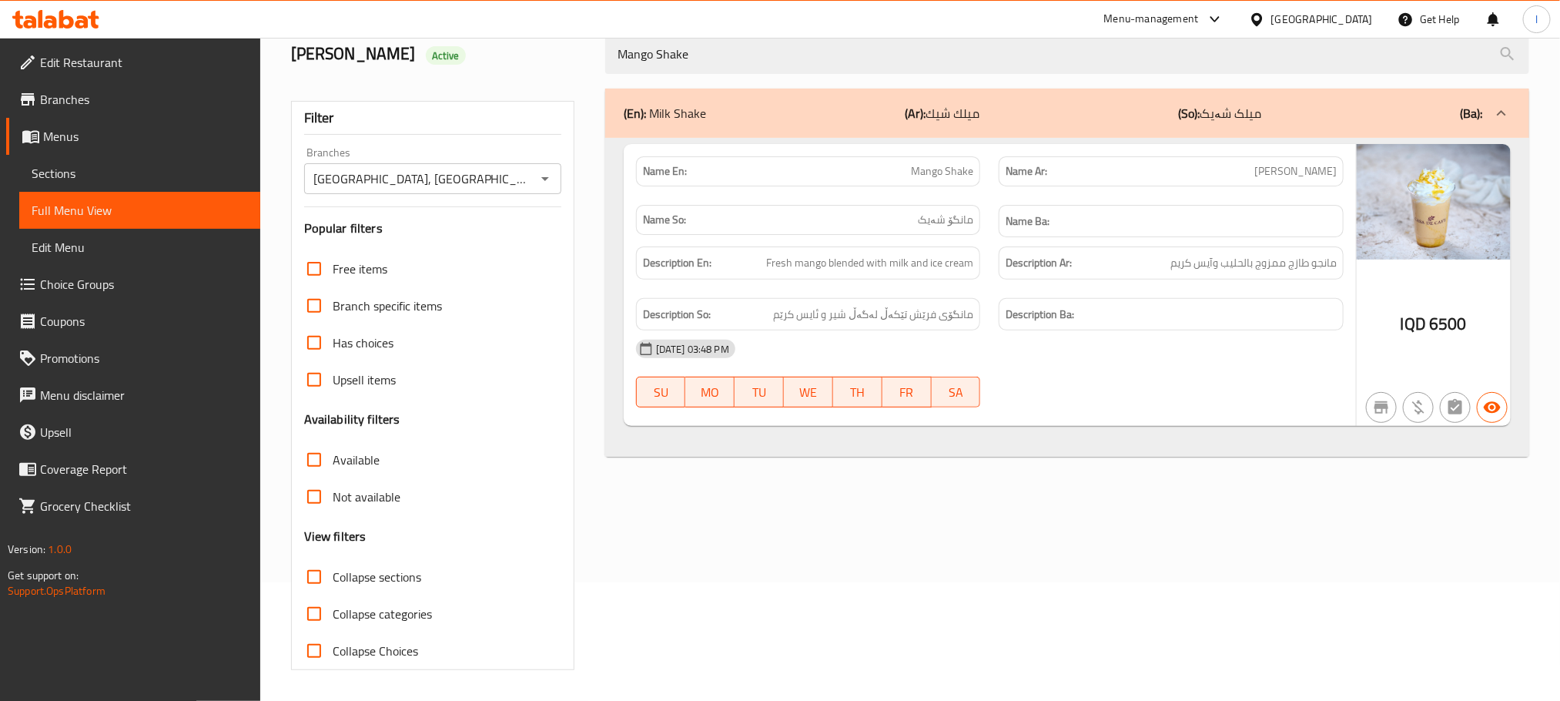
click at [100, 178] on span "Sections" at bounding box center [140, 173] width 216 height 18
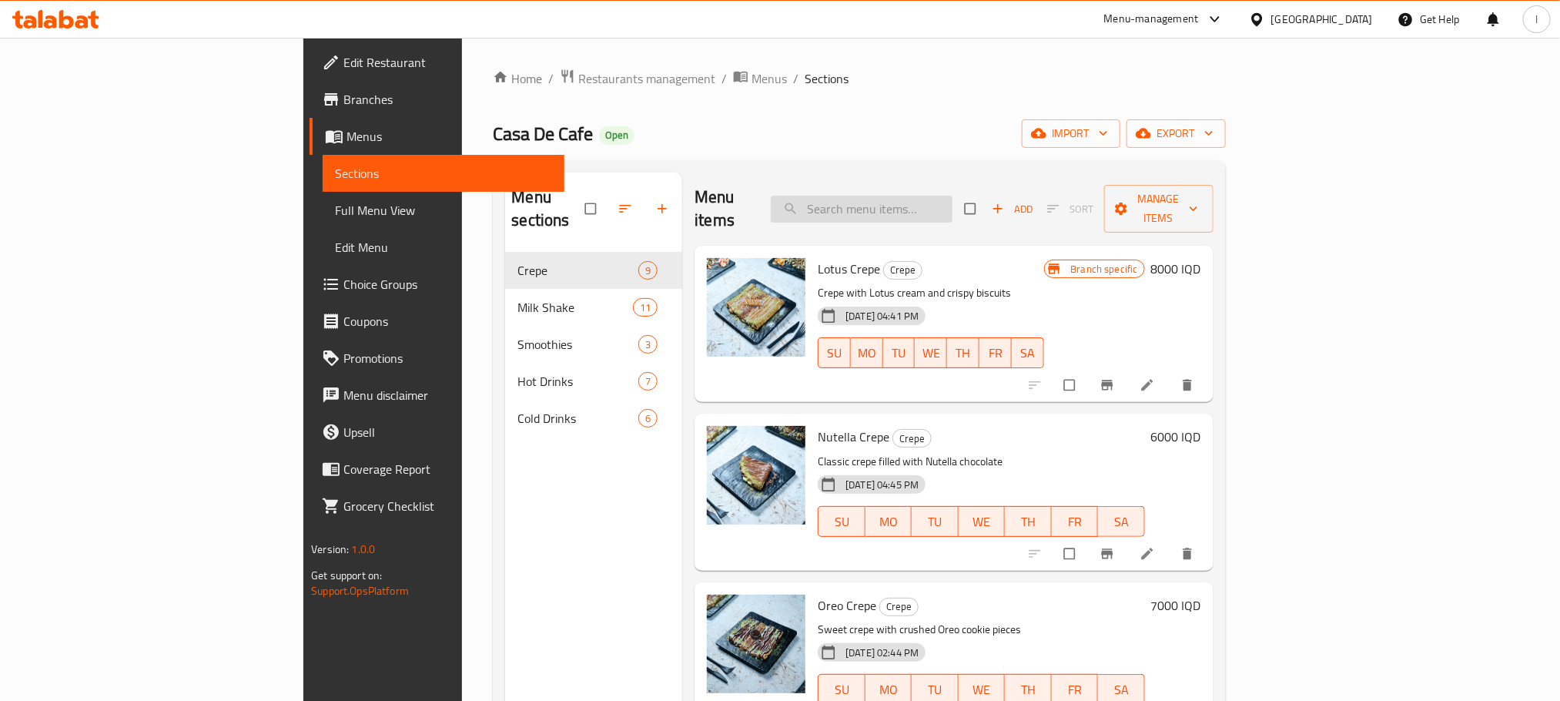
click at [953, 196] on input "search" at bounding box center [862, 209] width 182 height 27
paste input "Nutella Shake"
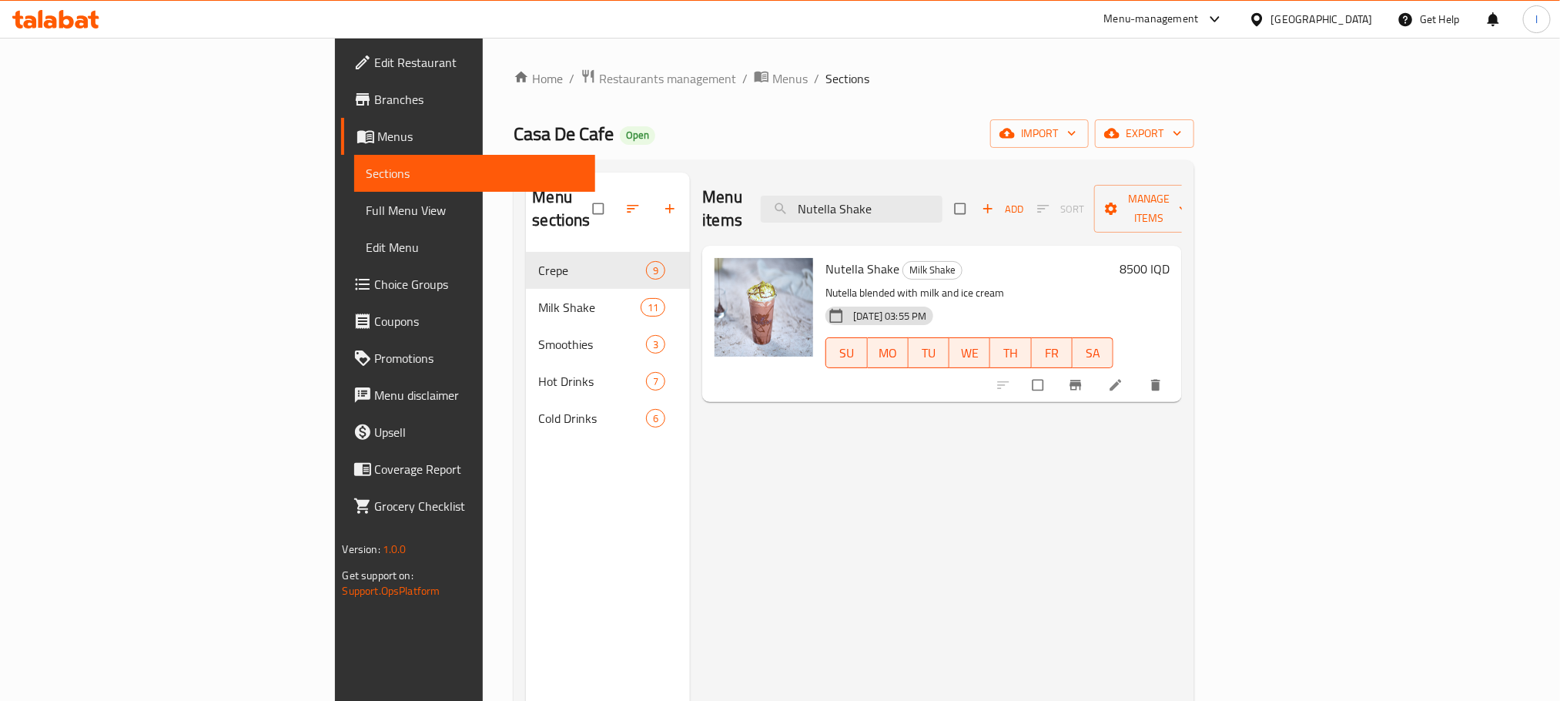
type input "Nutella Shake"
click at [1124, 377] on icon at bounding box center [1115, 384] width 15 height 15
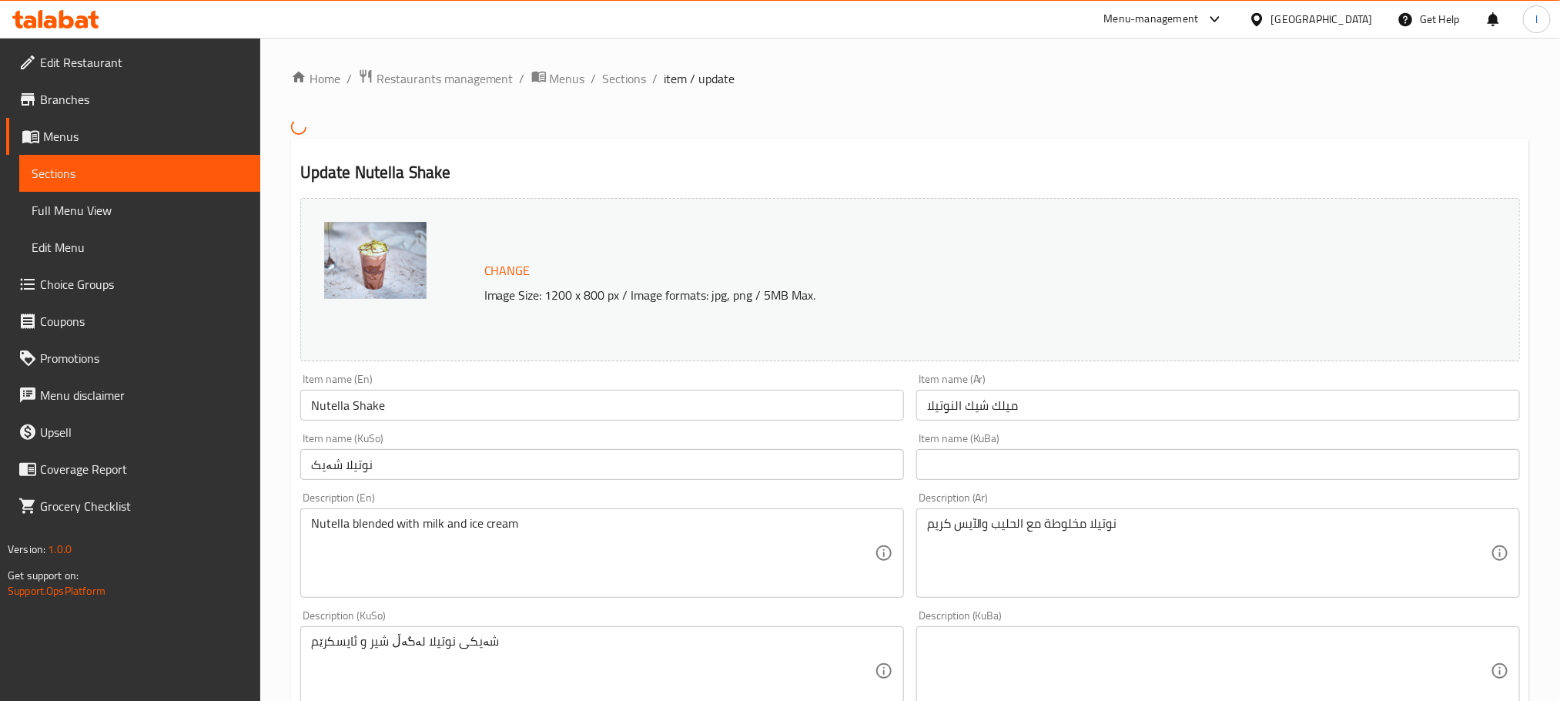
click at [1052, 405] on input "ميلك شيك النوتيلا" at bounding box center [1218, 405] width 604 height 31
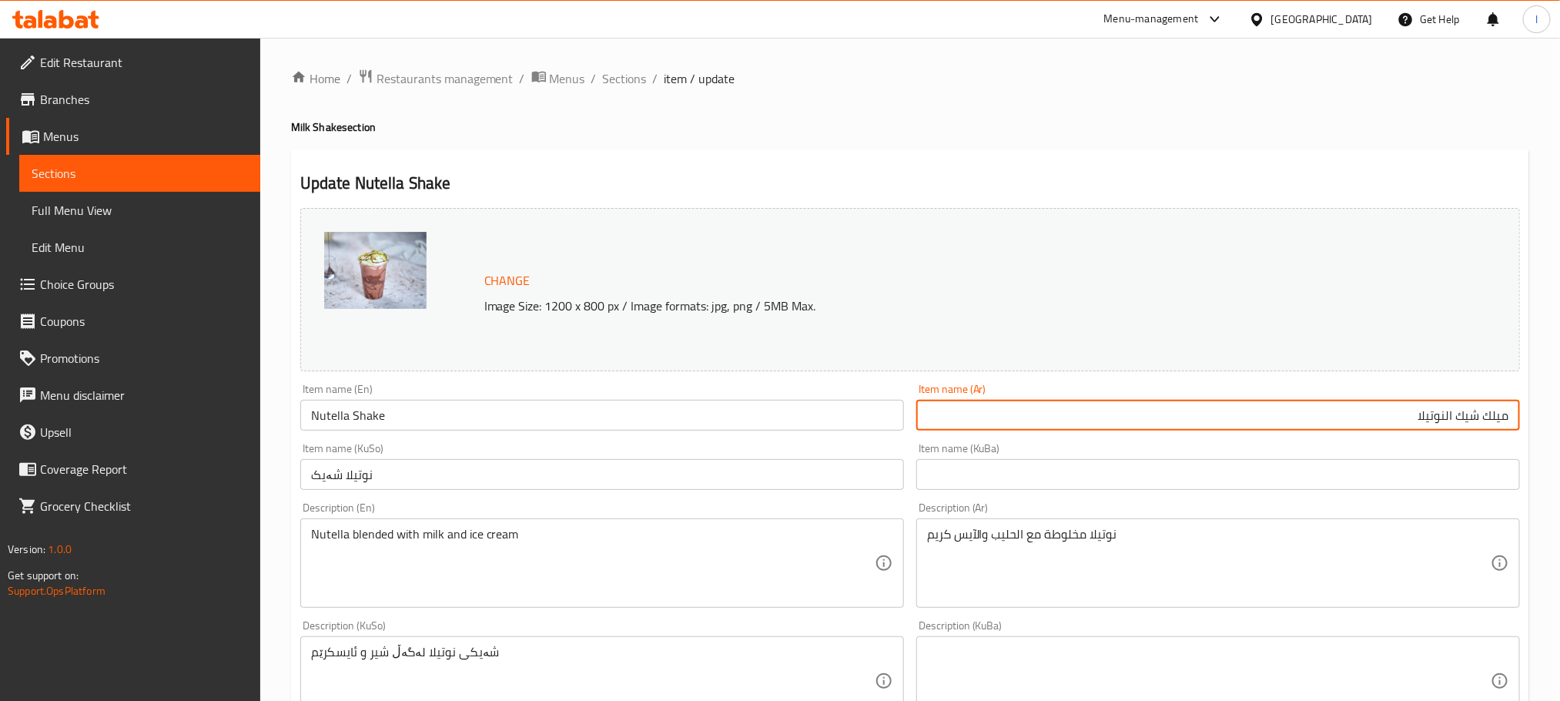
drag, startPoint x: 1479, startPoint y: 419, endPoint x: 1543, endPoint y: 397, distance: 68.2
click at [1543, 397] on div "Home / Restaurants management / Menus / Sections / item / update Milk Shake sec…" at bounding box center [910, 663] width 1300 height 1250
click at [1486, 416] on input "شيك النوتيلا" at bounding box center [1218, 415] width 604 height 31
drag, startPoint x: 1486, startPoint y: 416, endPoint x: 1537, endPoint y: 414, distance: 50.9
click at [1537, 414] on div "Home / Restaurants management / Menus / Sections / item / update Milk Shake sec…" at bounding box center [910, 663] width 1300 height 1250
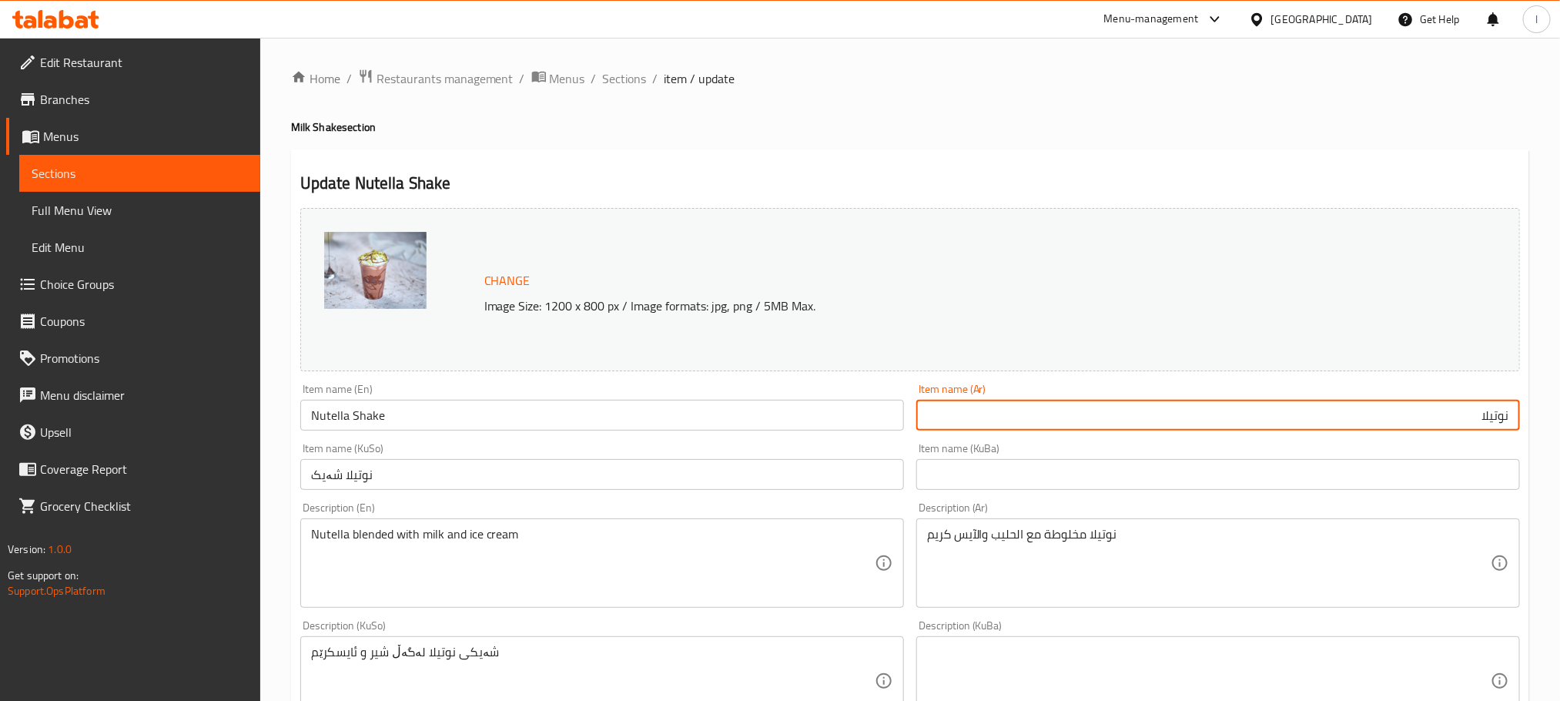
click at [1454, 409] on input "نوتيلا" at bounding box center [1218, 415] width 604 height 31
paste input "شيك"
type input "نوتيلا شيك"
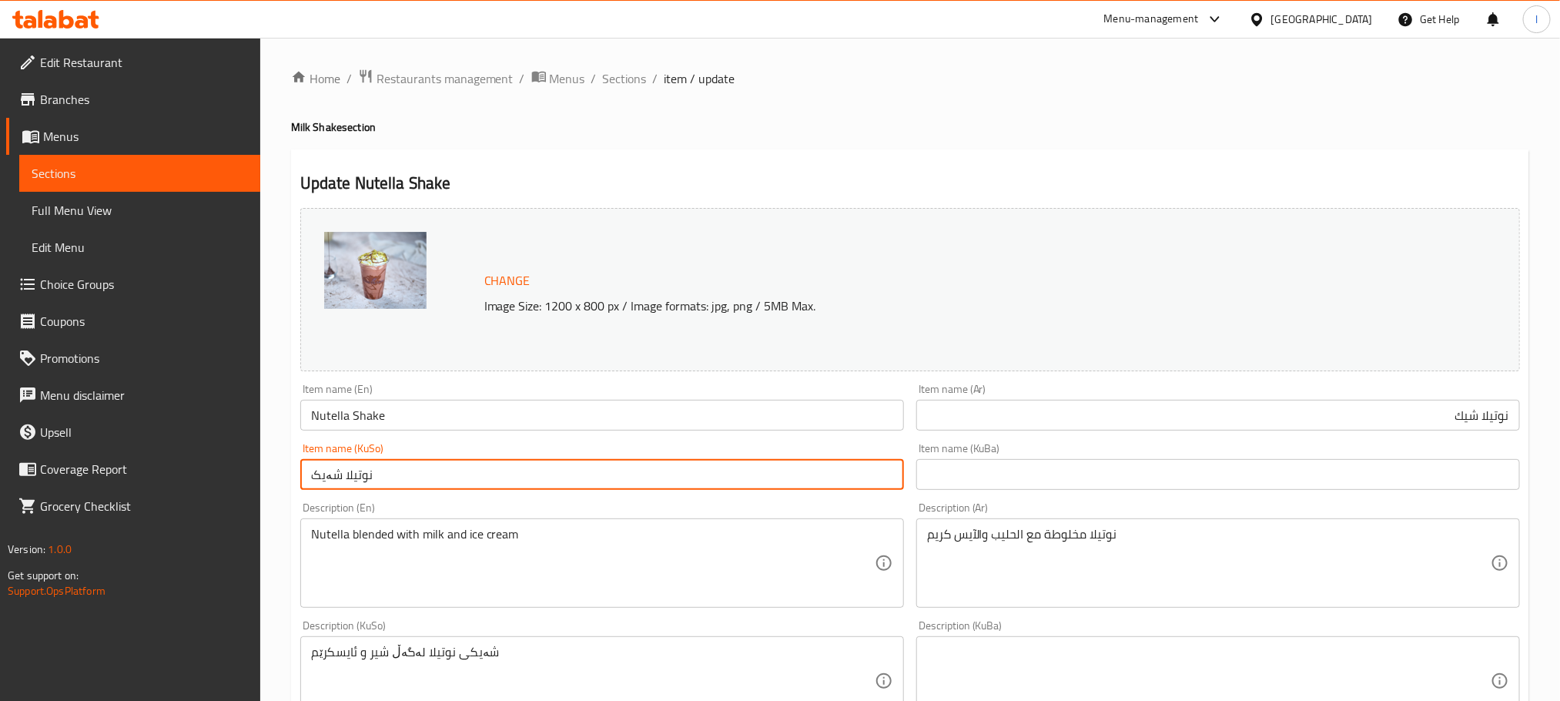
click at [455, 467] on input "نوتیلا شەیک" at bounding box center [602, 474] width 604 height 31
type input "نۆتێلا شەیک"
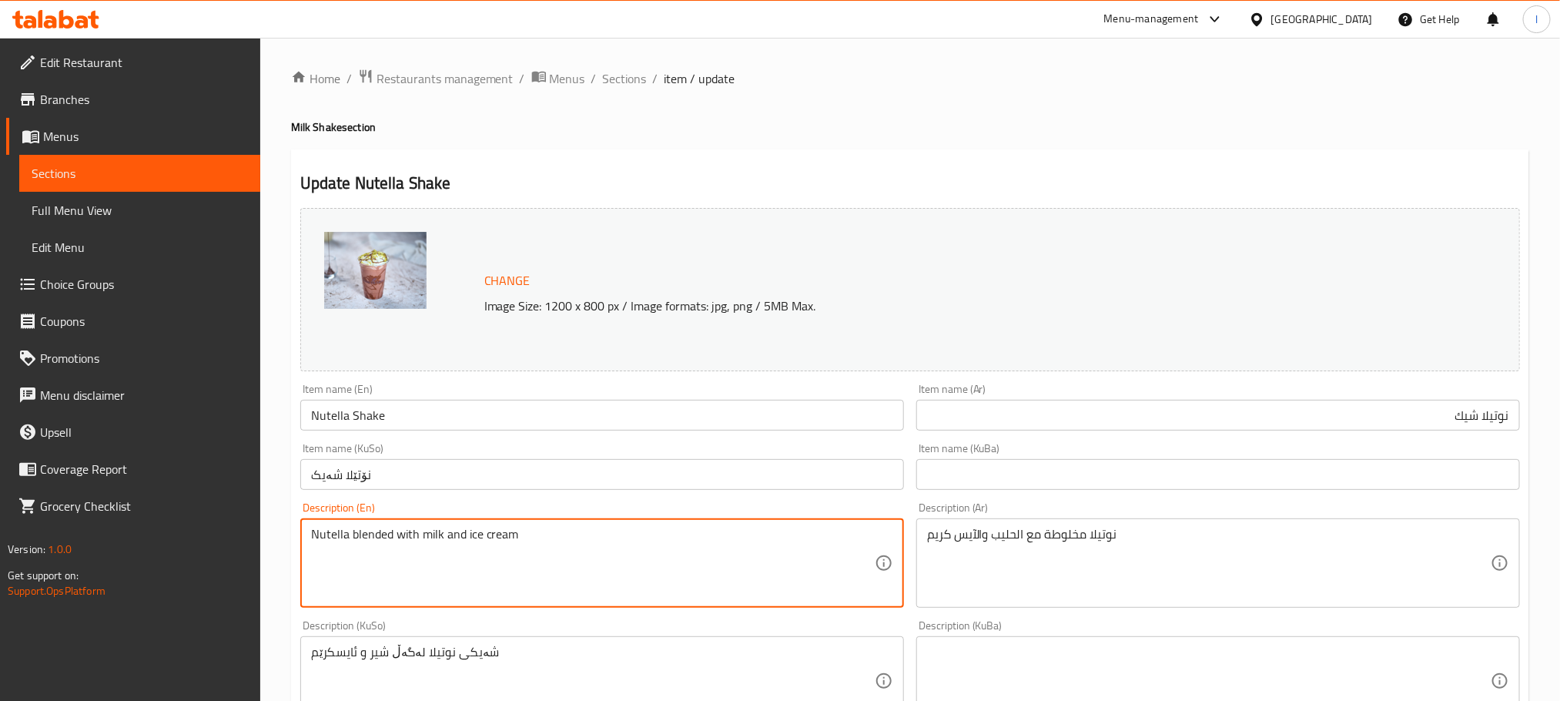
click at [417, 534] on textarea "Nutella blended with milk and ice cream" at bounding box center [593, 563] width 564 height 73
click at [943, 518] on div "نوتيلا مخلوطة مع الحليب والآيس كريم Description (Ar)" at bounding box center [1218, 562] width 604 height 89
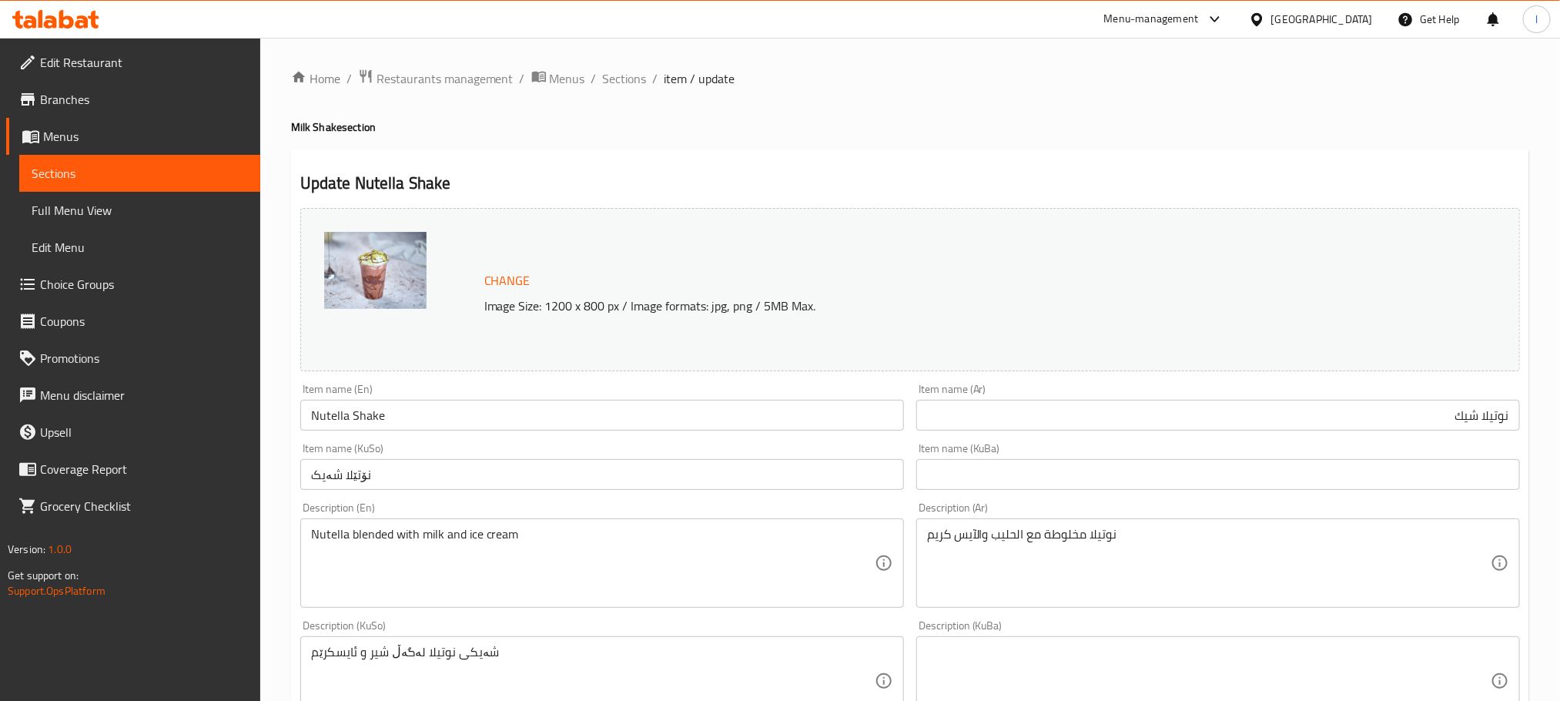
click at [950, 522] on div "نوتيلا مخلوطة مع الحليب والآيس كريم Description (Ar)" at bounding box center [1218, 562] width 604 height 89
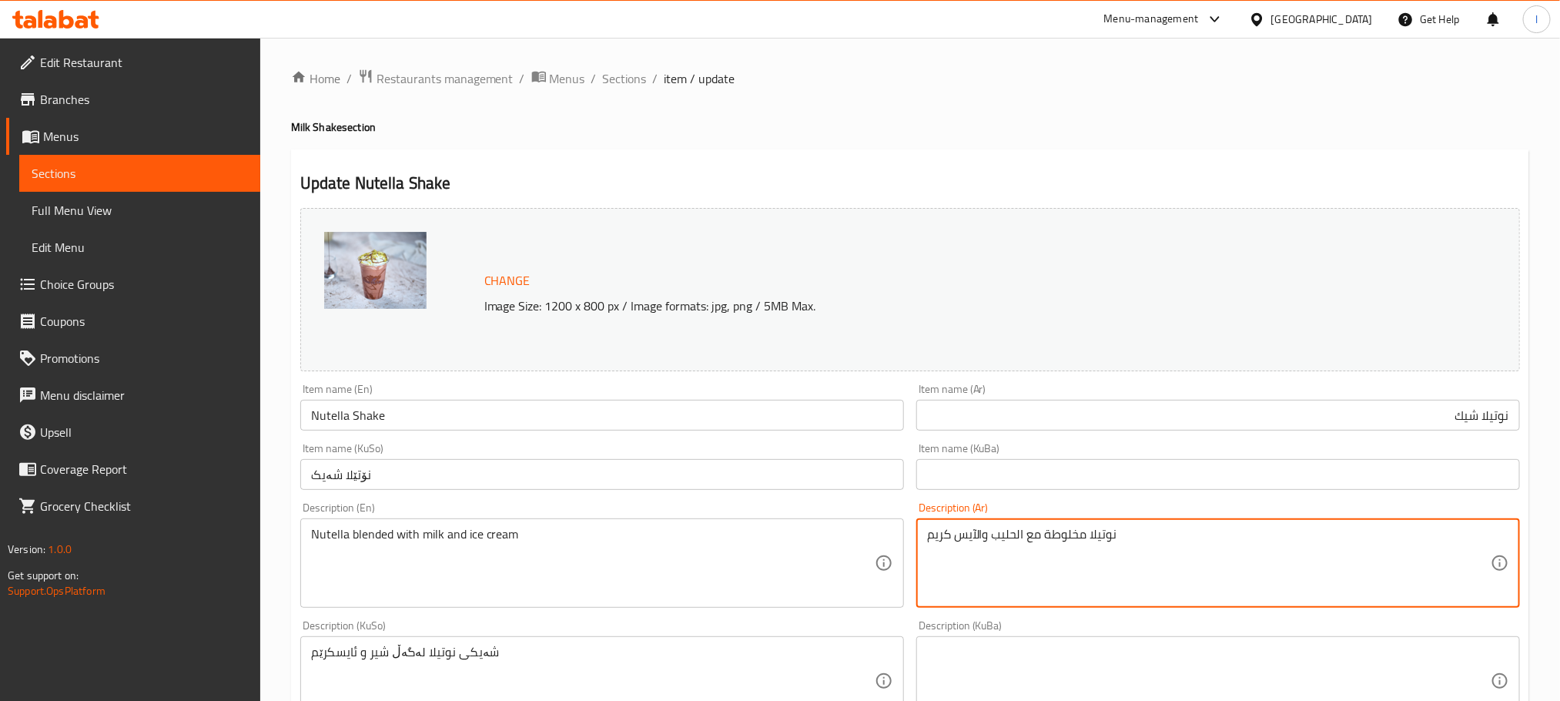
click at [962, 548] on textarea "نوتيلا مخلوطة مع الحليب والآيس كريم" at bounding box center [1209, 563] width 564 height 73
click at [1144, 546] on textarea "نوتيلا مخلوطة مع الحليب والآيس كريم" at bounding box center [1209, 563] width 564 height 73
click at [1389, 536] on textarea "نوتيلا مخلوطة مع الحليب والآيس كريم" at bounding box center [1209, 563] width 564 height 73
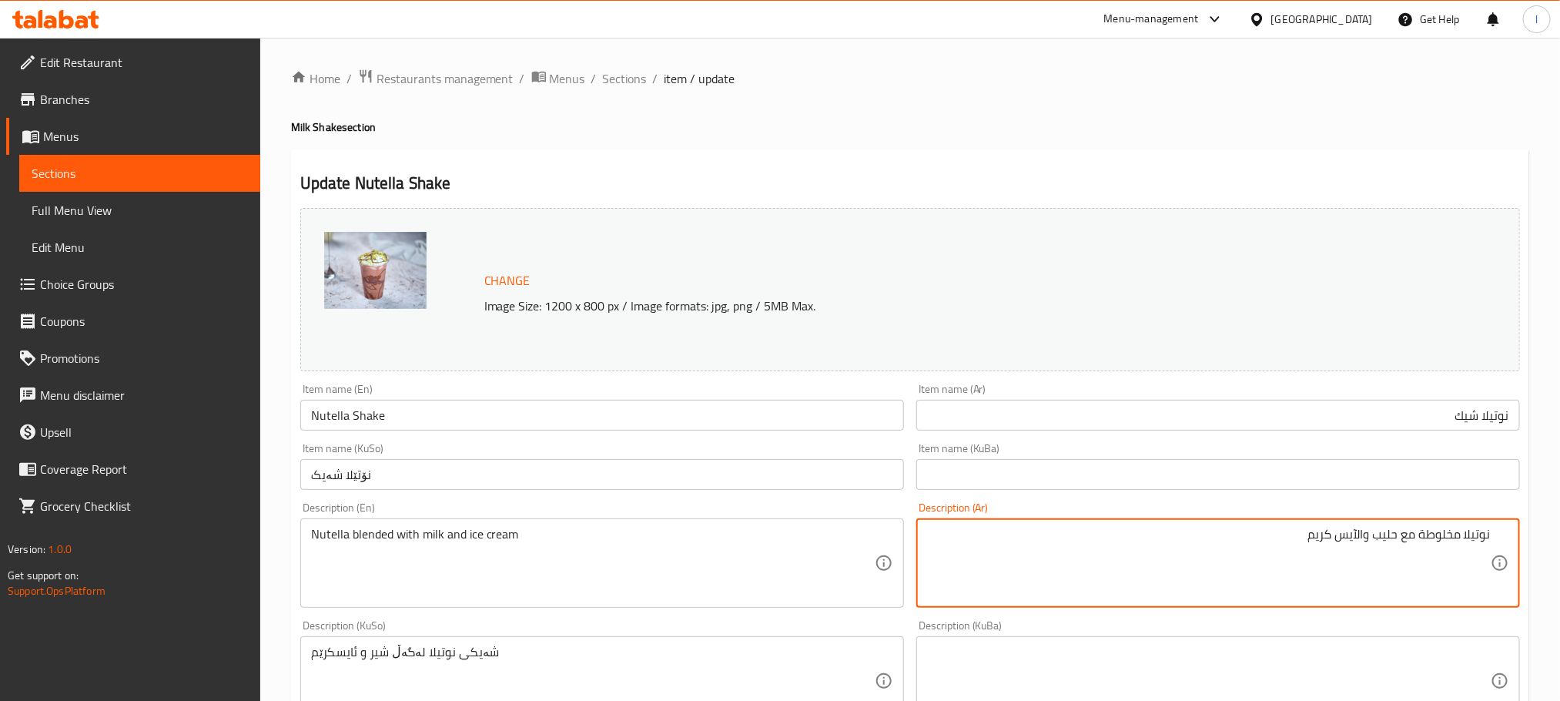
click at [1361, 537] on textarea "نوتيلا مخلوطة مع حليب والآيس كريم" at bounding box center [1209, 563] width 564 height 73
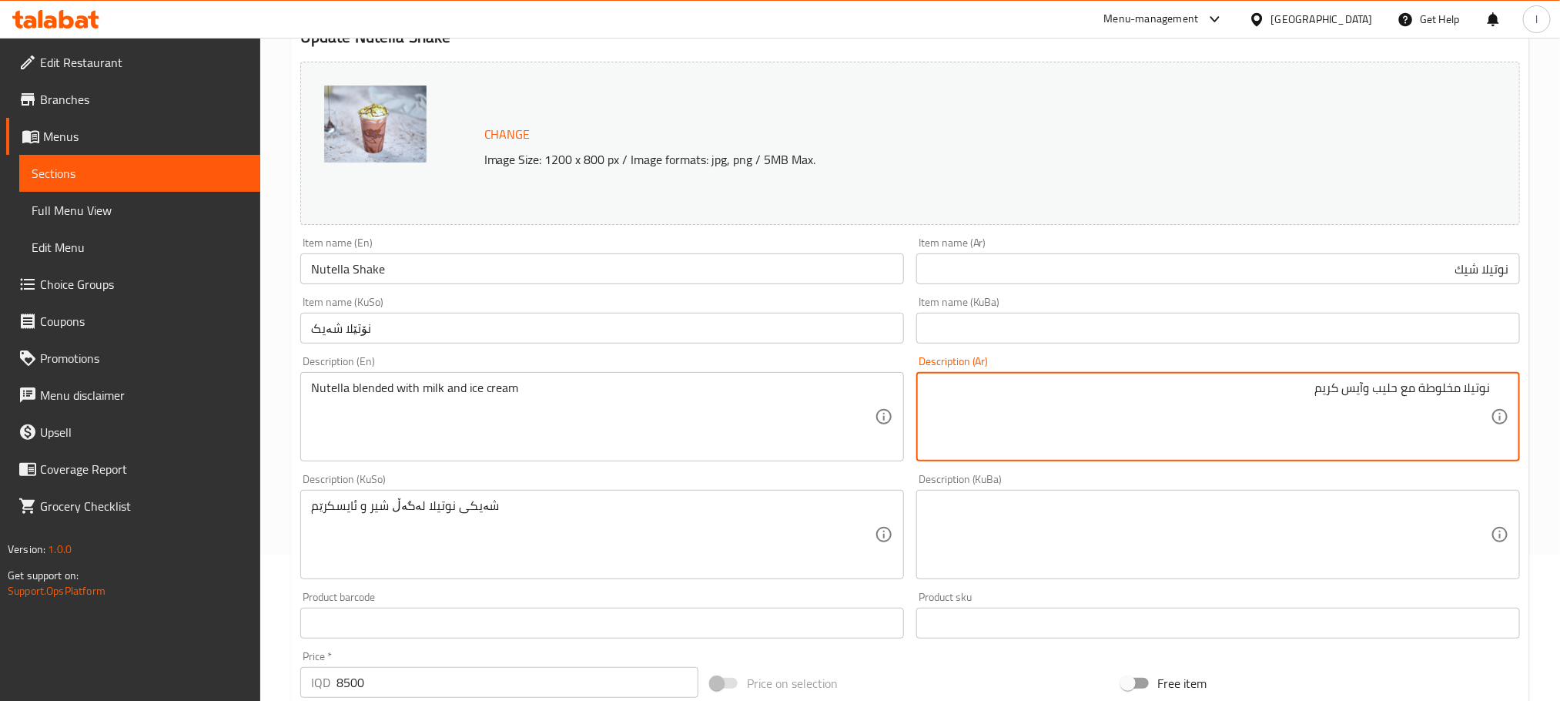
scroll to position [256, 0]
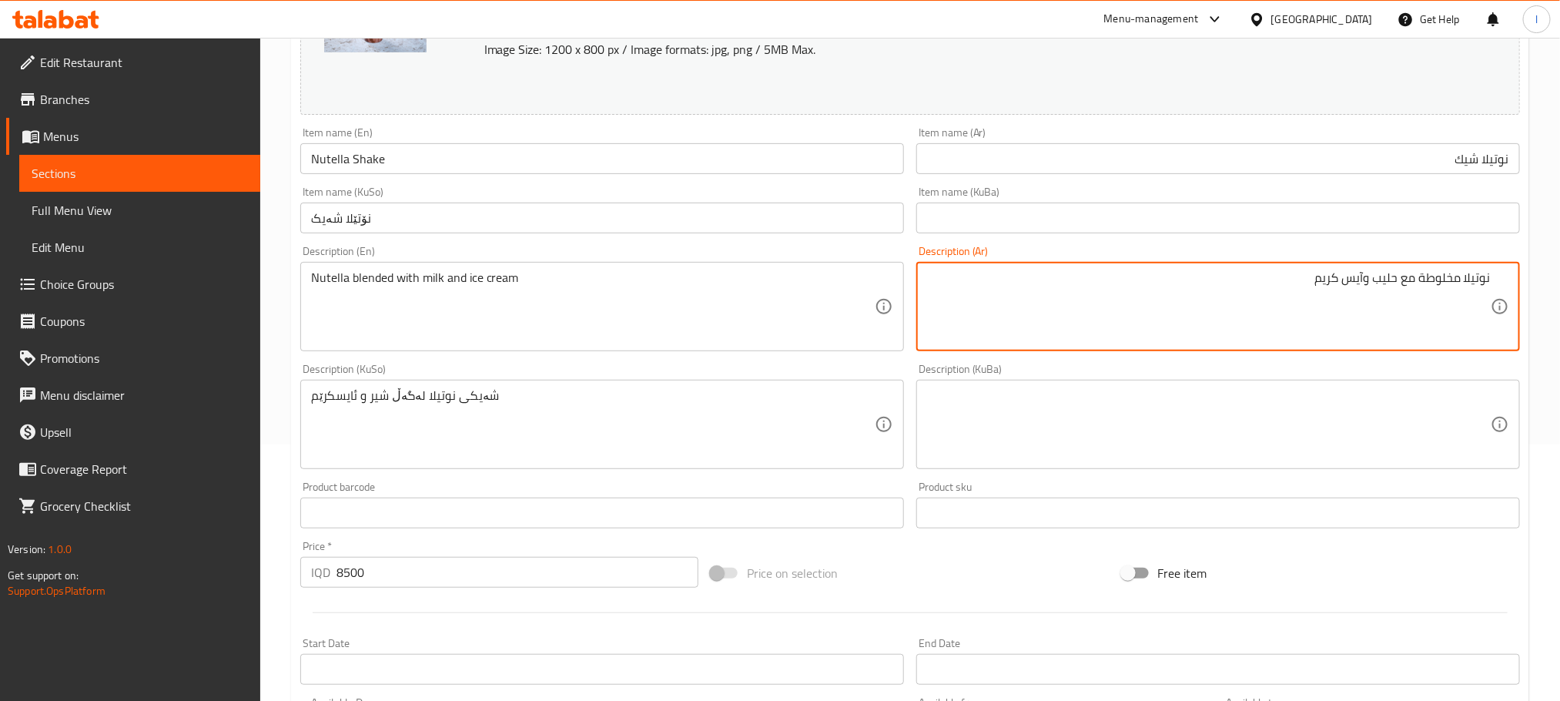
type textarea "نوتيلا مخلوطة مع حليب وآيس كريم"
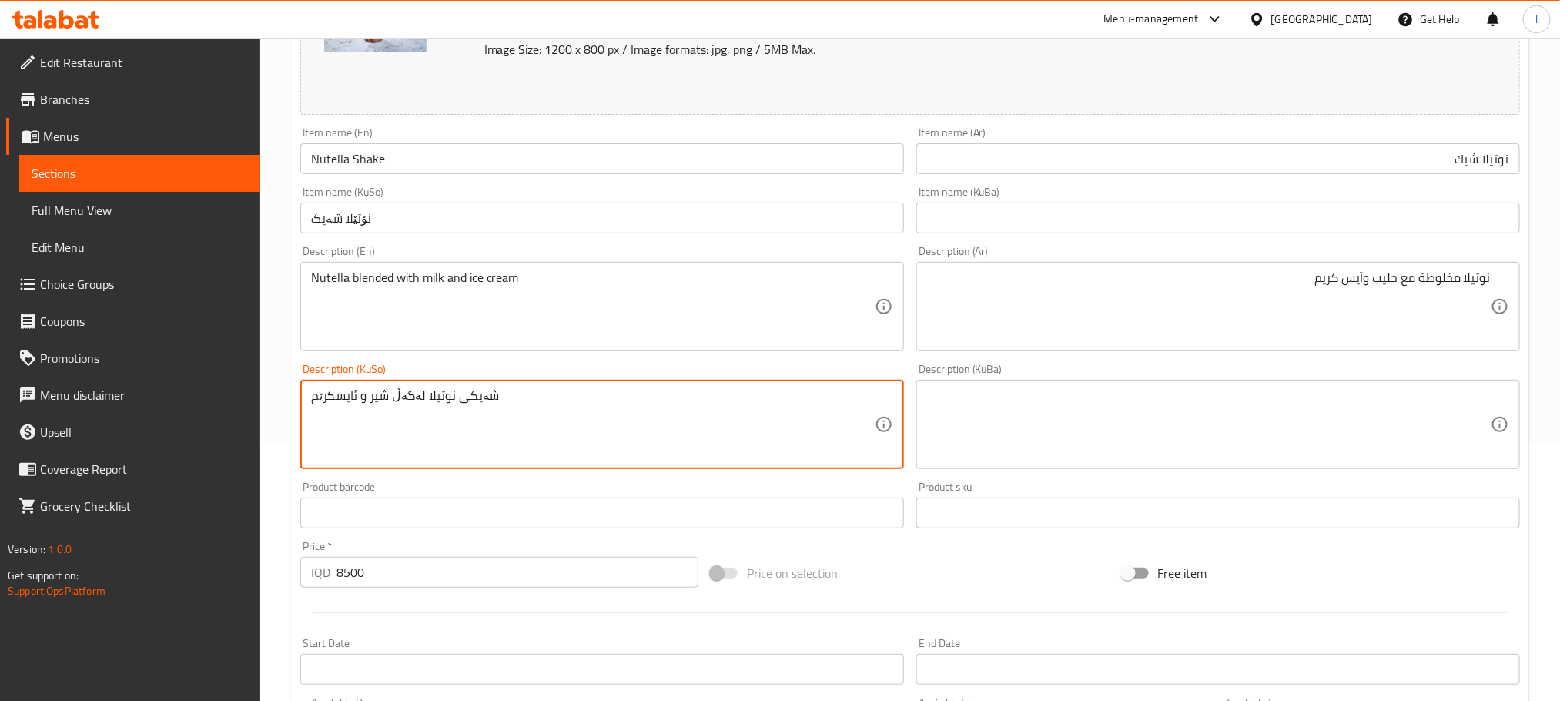
click at [500, 397] on textarea "شەیکی نوتیلا لەگەڵ شیر و ئایسکرێم" at bounding box center [593, 424] width 564 height 73
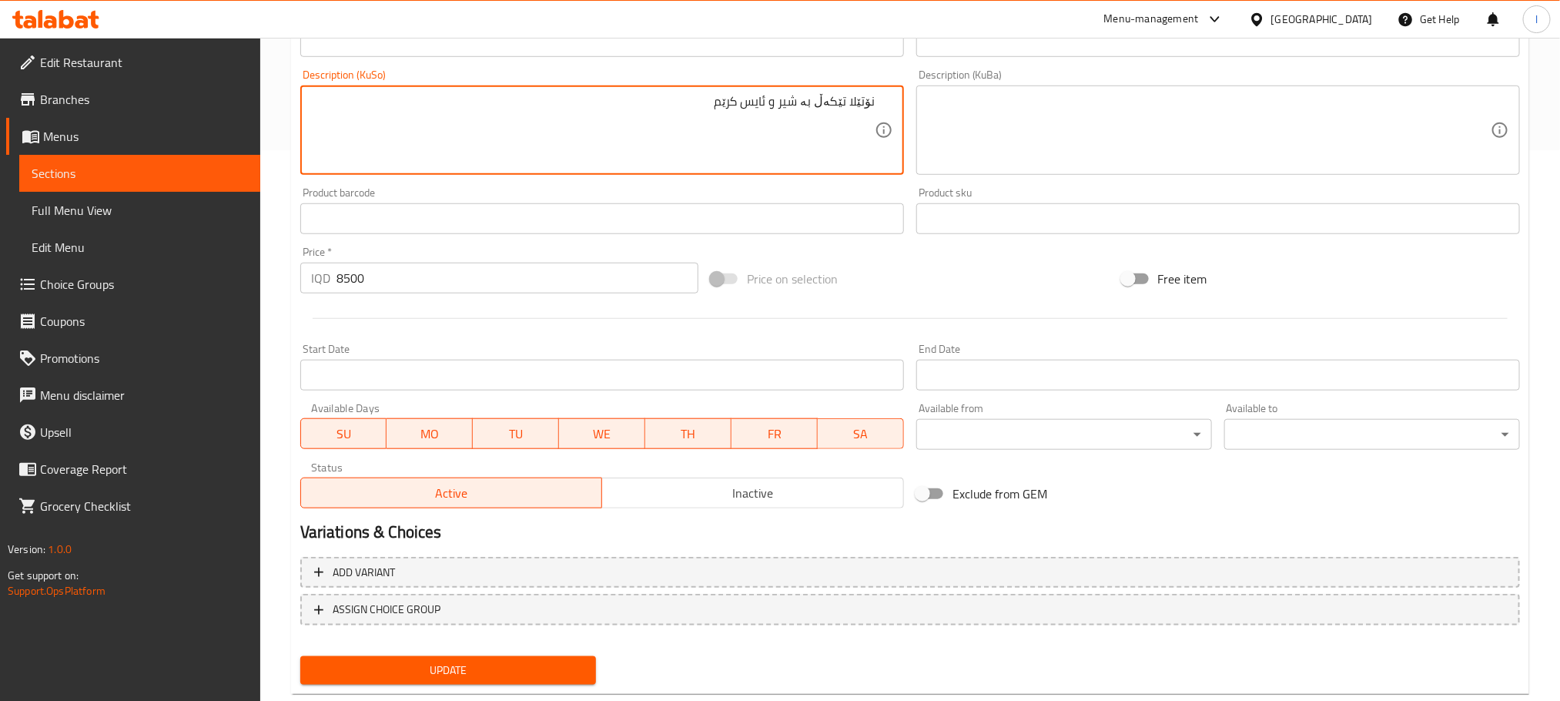
scroll to position [585, 0]
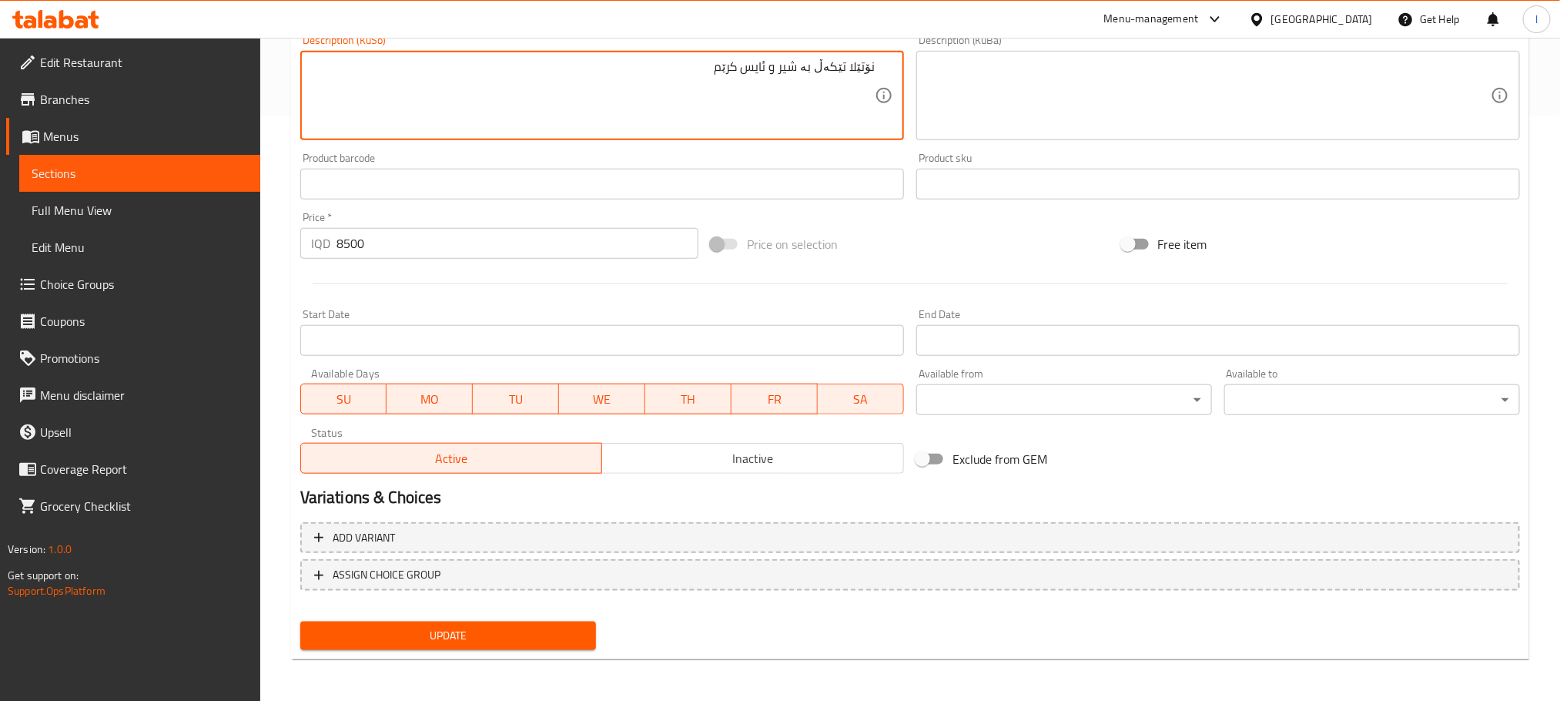
type textarea "نۆتێلا تێکەڵ بە شیر و ئایس کرێم"
click at [470, 629] on span "Update" at bounding box center [448, 635] width 271 height 19
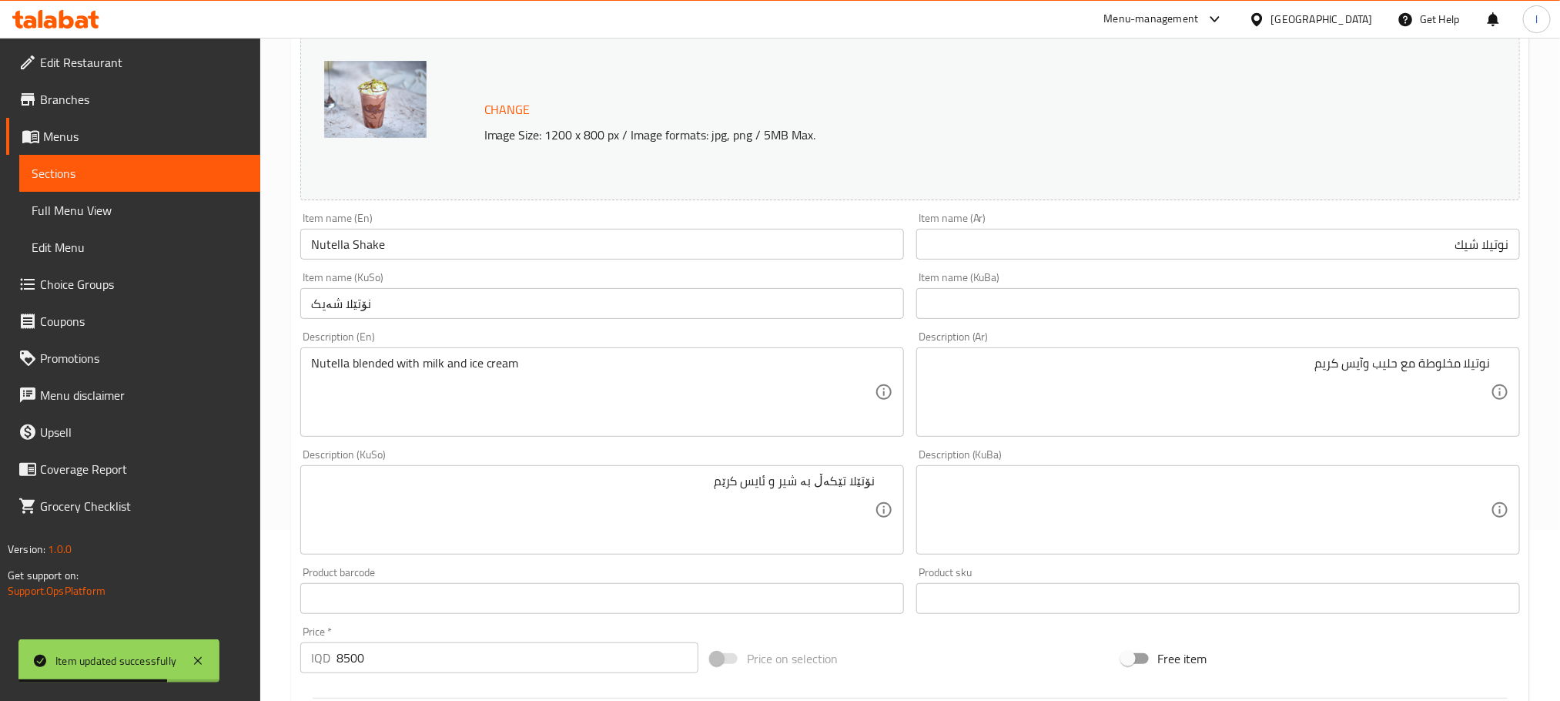
scroll to position [162, 0]
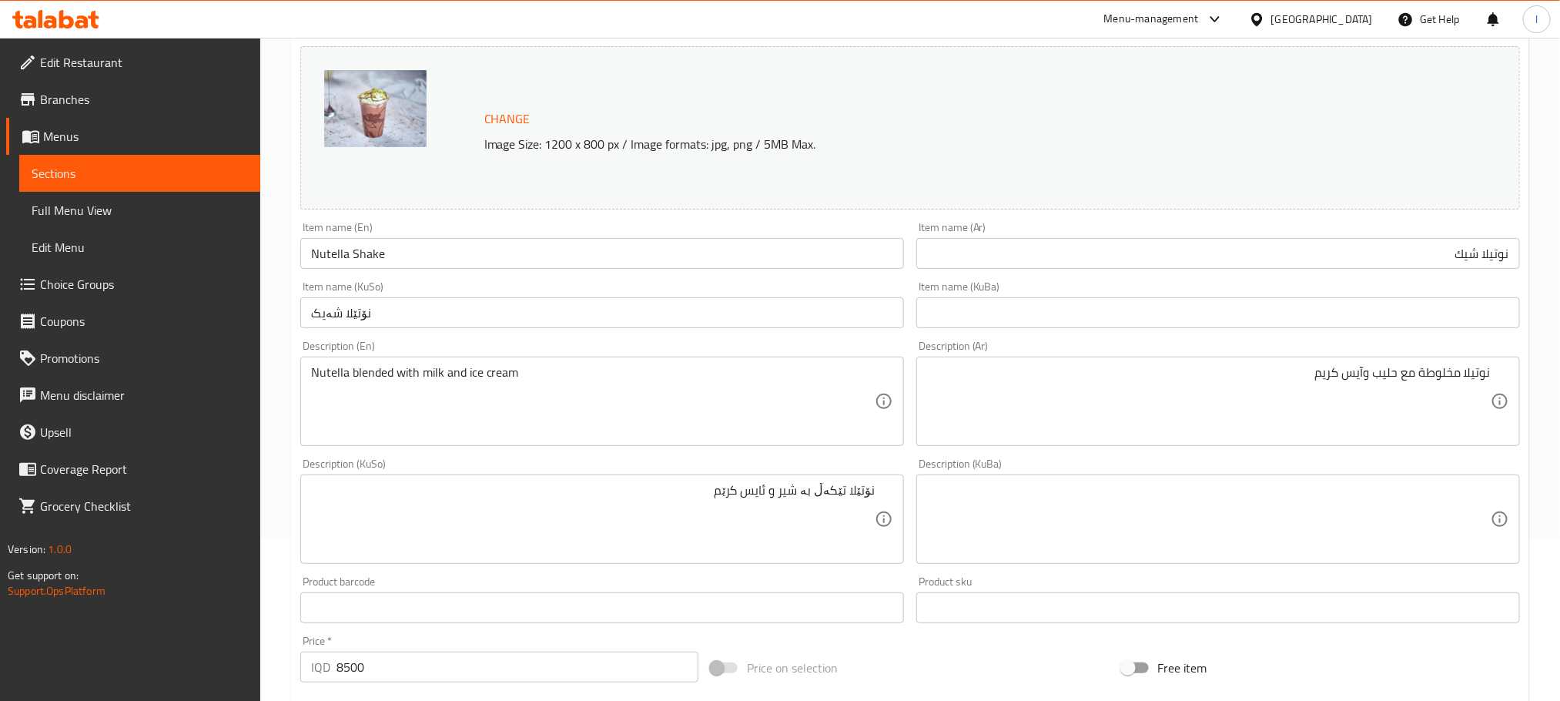
click at [129, 209] on span "Full Menu View" at bounding box center [140, 210] width 216 height 18
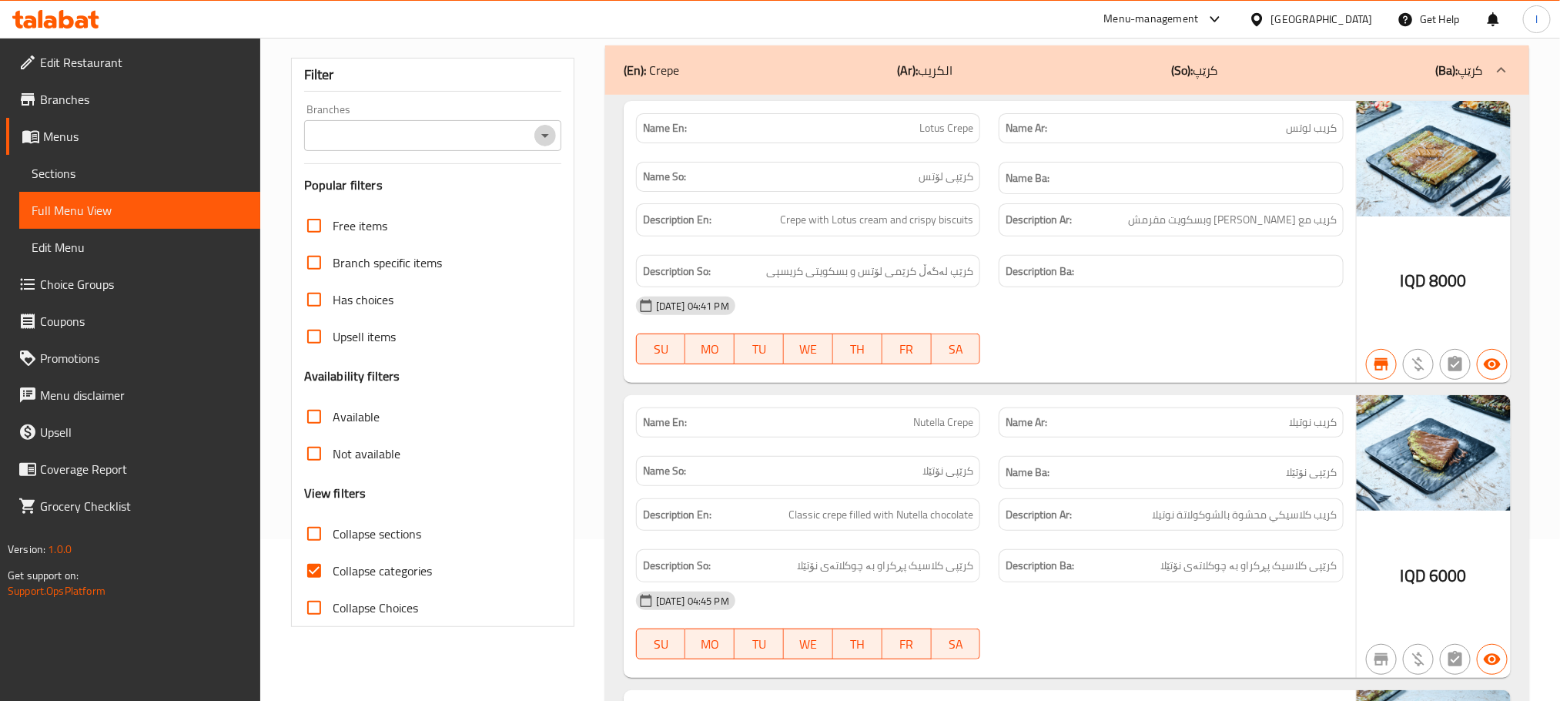
click at [548, 139] on icon "Open" at bounding box center [545, 135] width 18 height 18
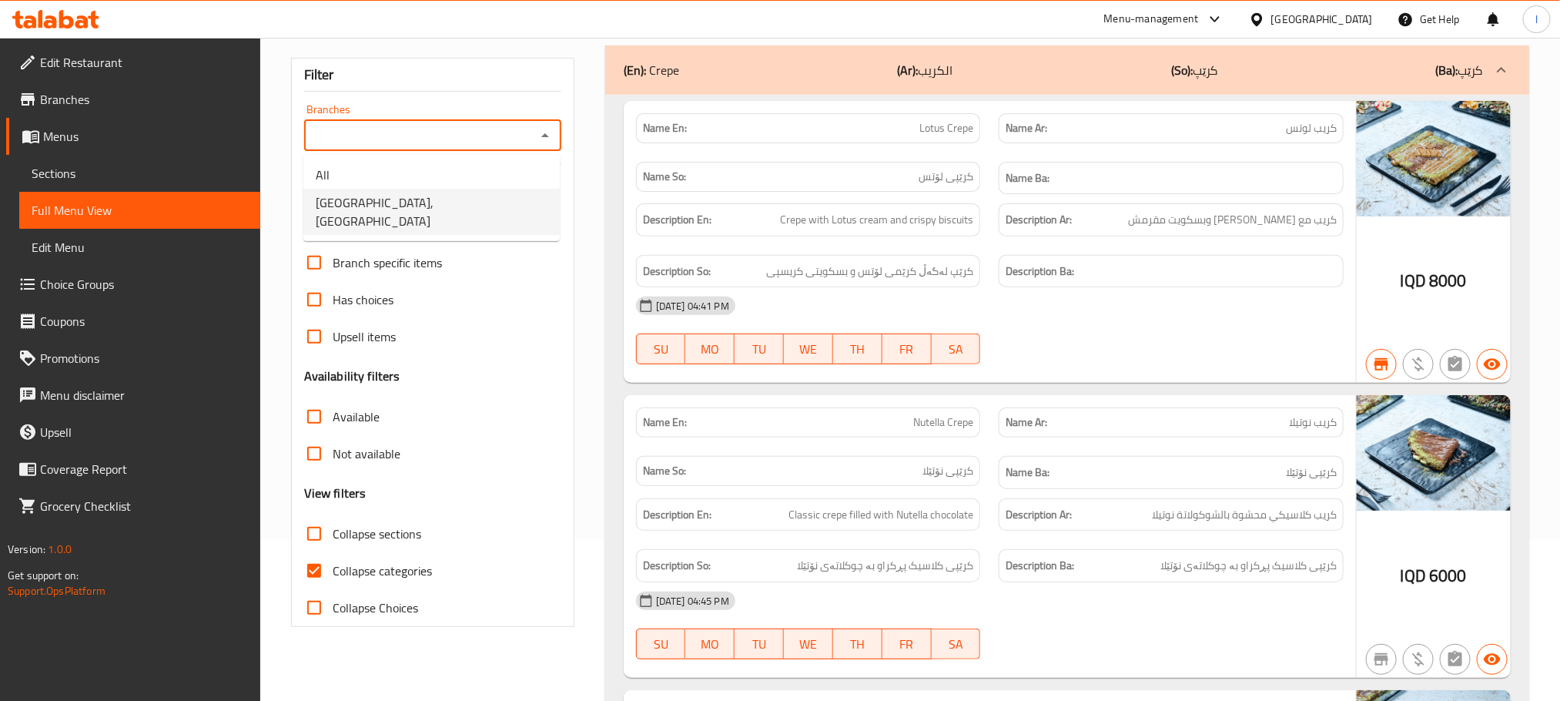
click at [442, 199] on li "[GEOGRAPHIC_DATA], [GEOGRAPHIC_DATA]" at bounding box center [431, 212] width 256 height 46
type input "[GEOGRAPHIC_DATA], [GEOGRAPHIC_DATA]"
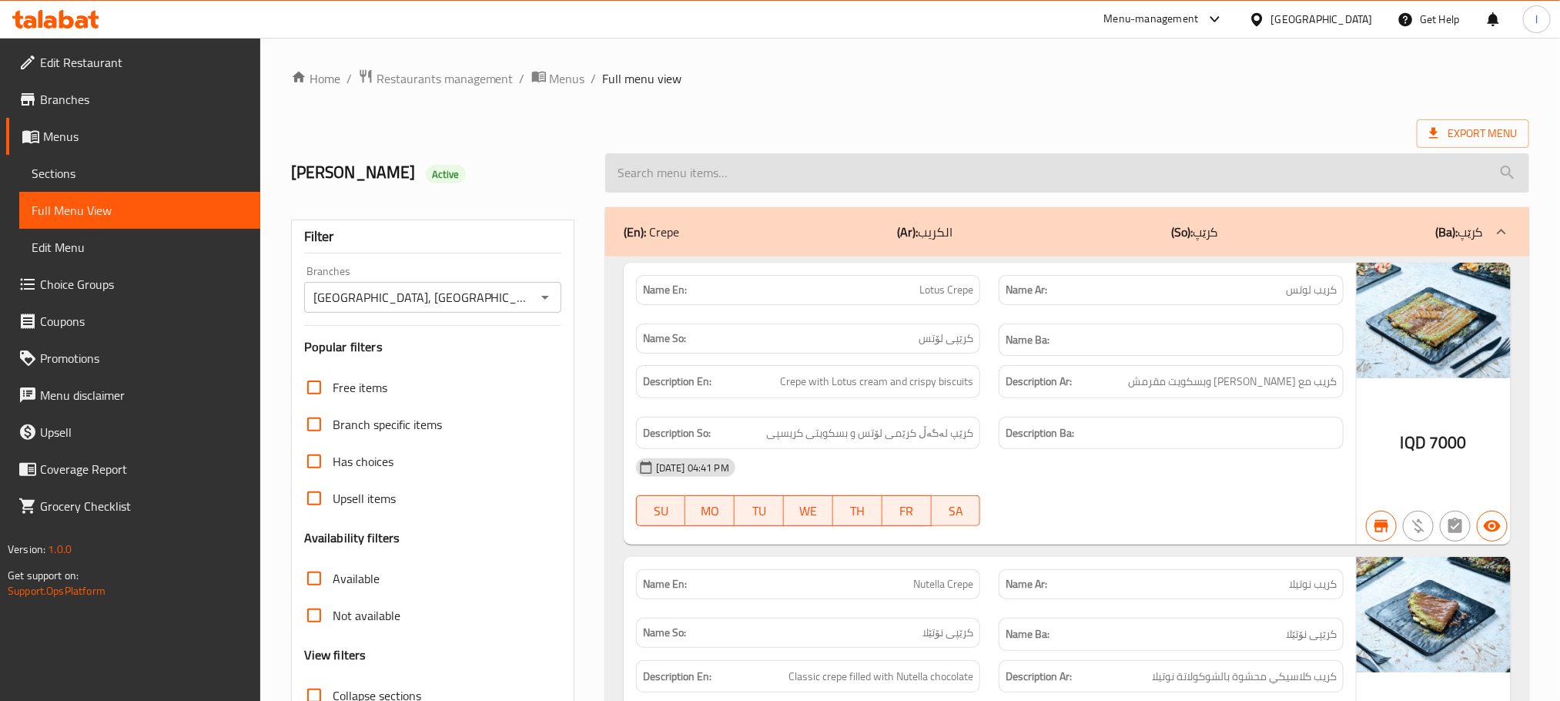
click at [648, 171] on input "search" at bounding box center [1067, 172] width 924 height 39
paste input "Nutella Shake"
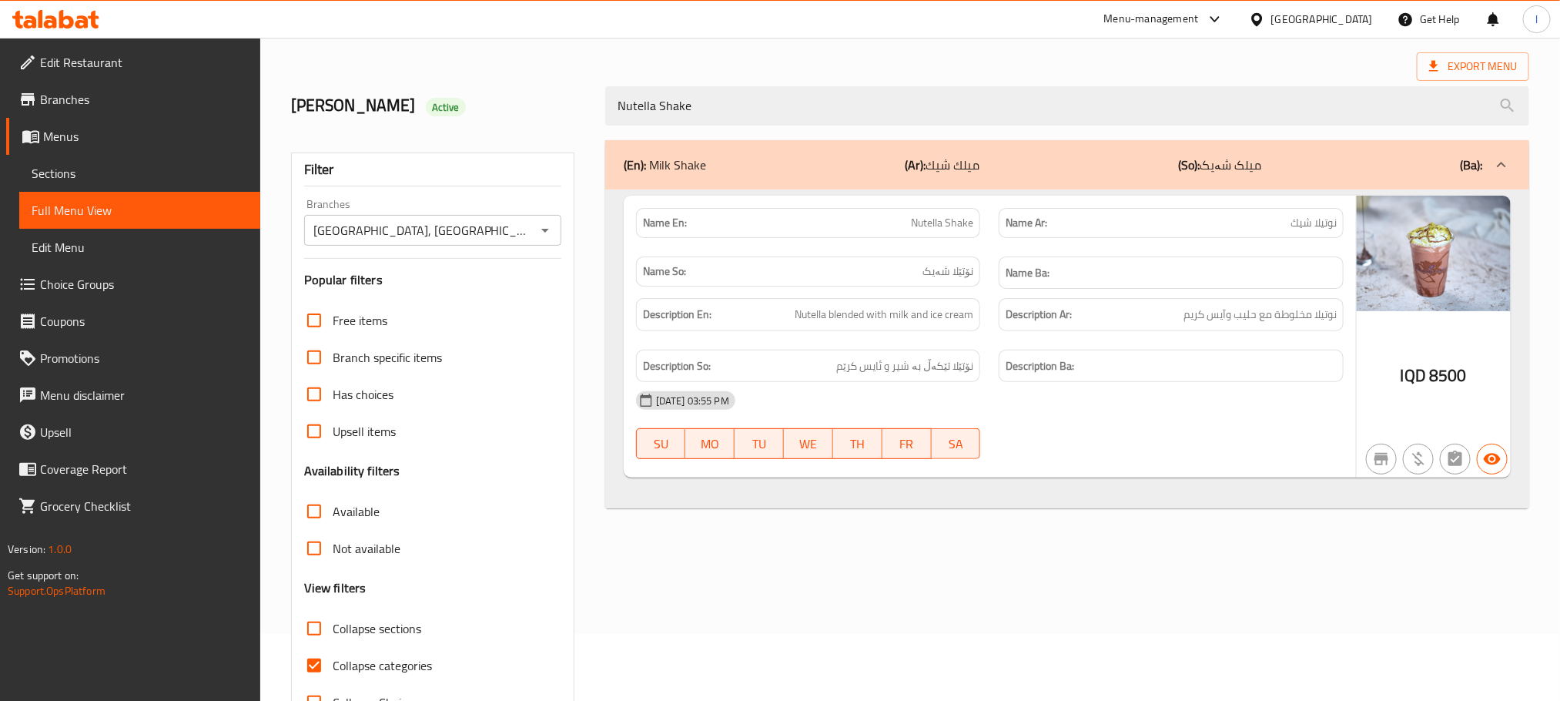
scroll to position [120, 0]
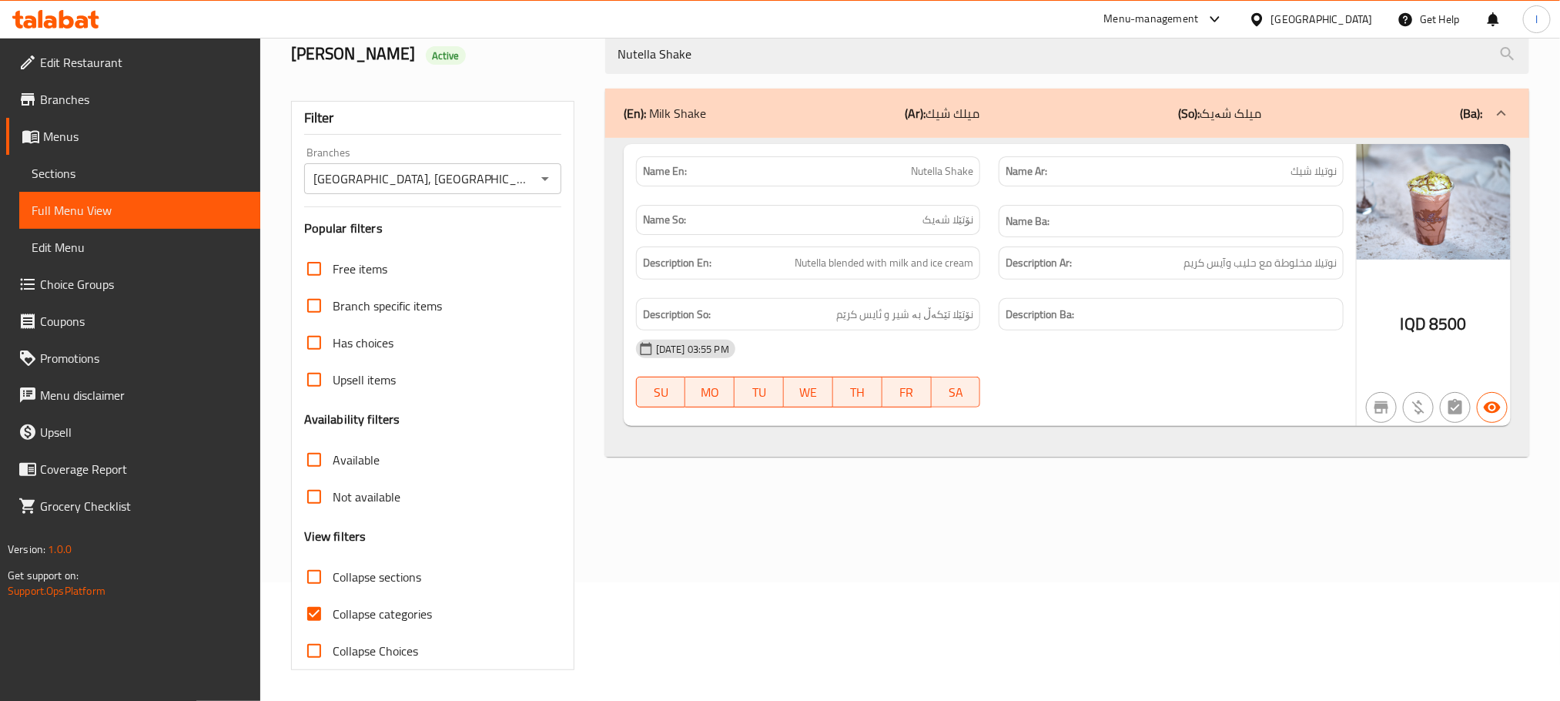
type input "Nutella Shake"
click at [312, 608] on input "Collapse categories" at bounding box center [314, 613] width 37 height 37
checkbox input "false"
click at [90, 169] on span "Sections" at bounding box center [140, 173] width 216 height 18
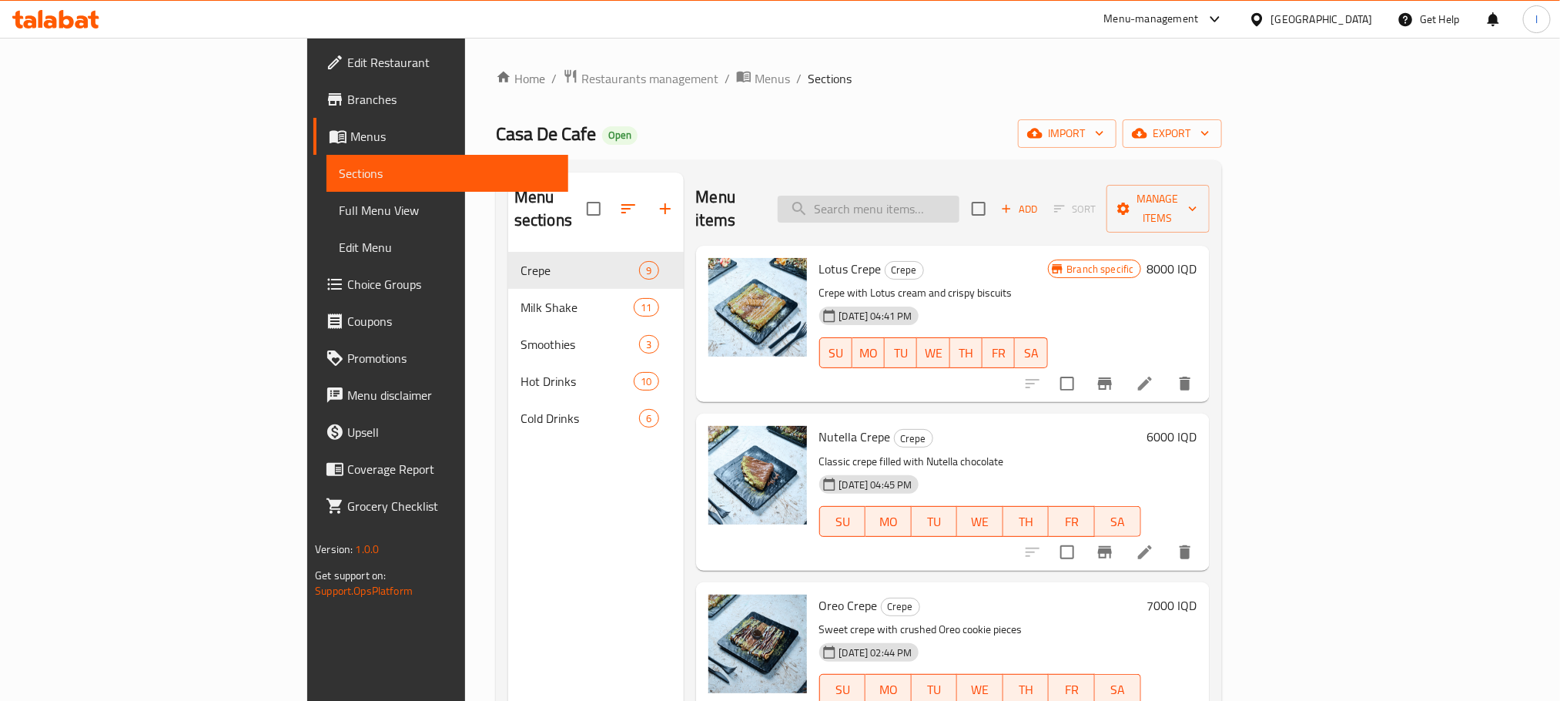
click at [953, 196] on input "search" at bounding box center [869, 209] width 182 height 27
paste input "Mocha Cream"
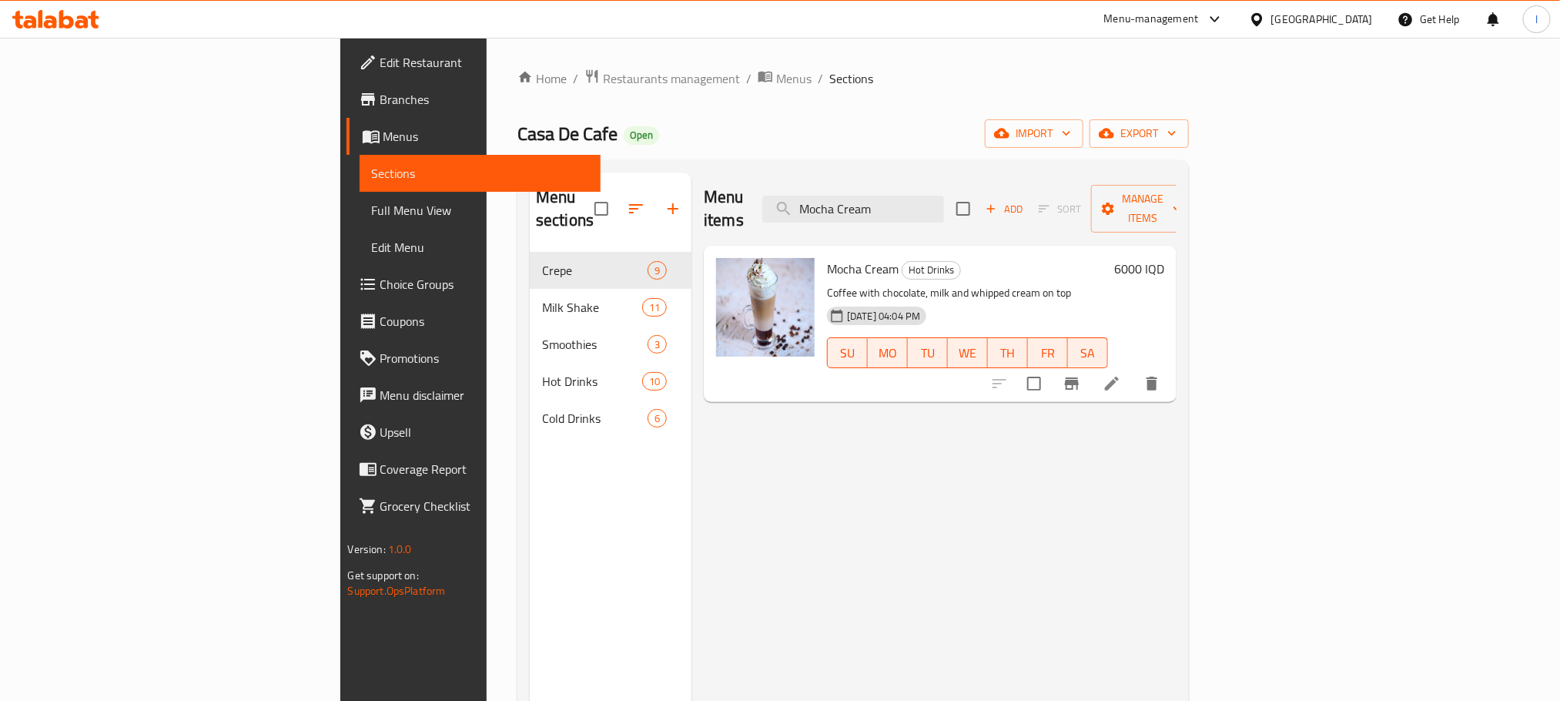
type input "Mocha Cream"
click at [1121, 374] on icon at bounding box center [1112, 383] width 18 height 18
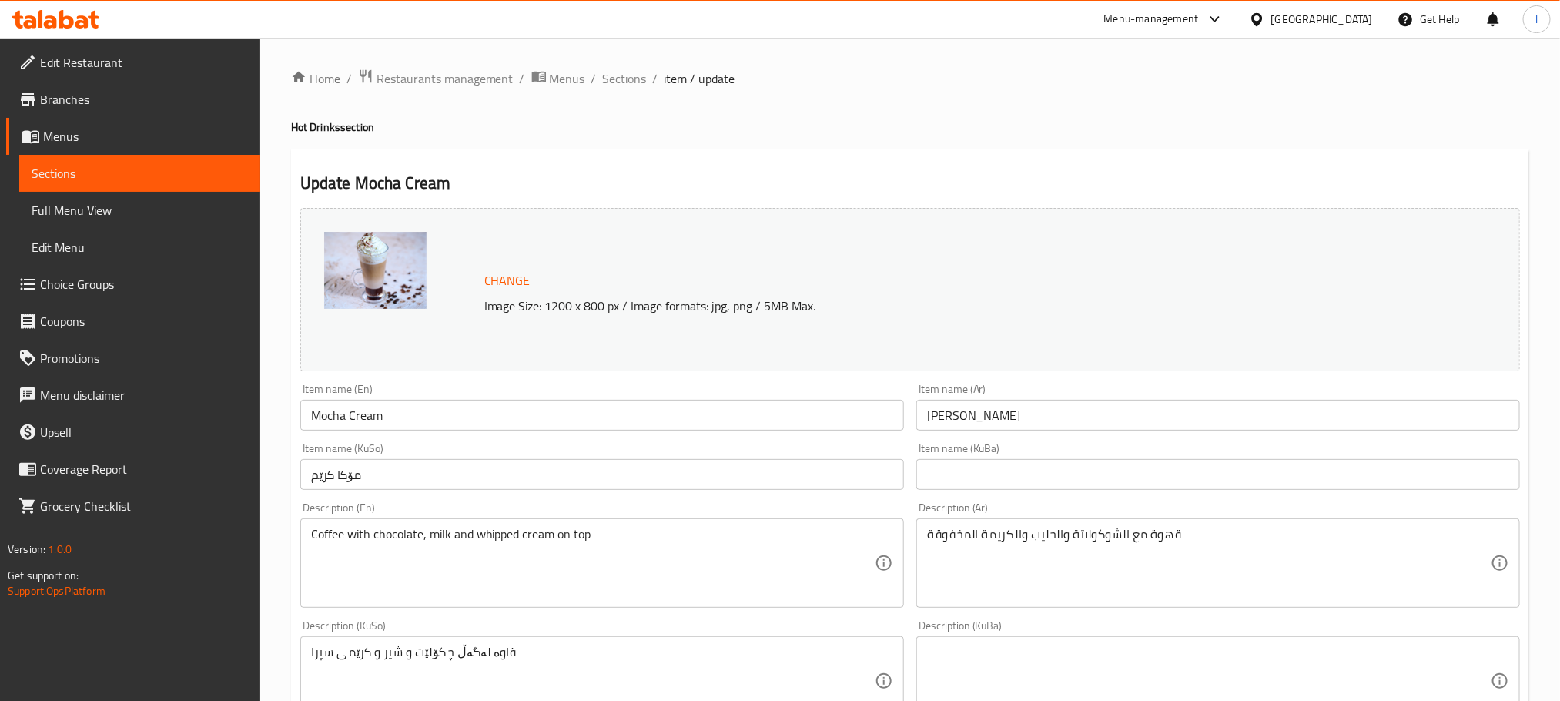
click at [420, 477] on input "مۆکا کرێم" at bounding box center [602, 474] width 604 height 31
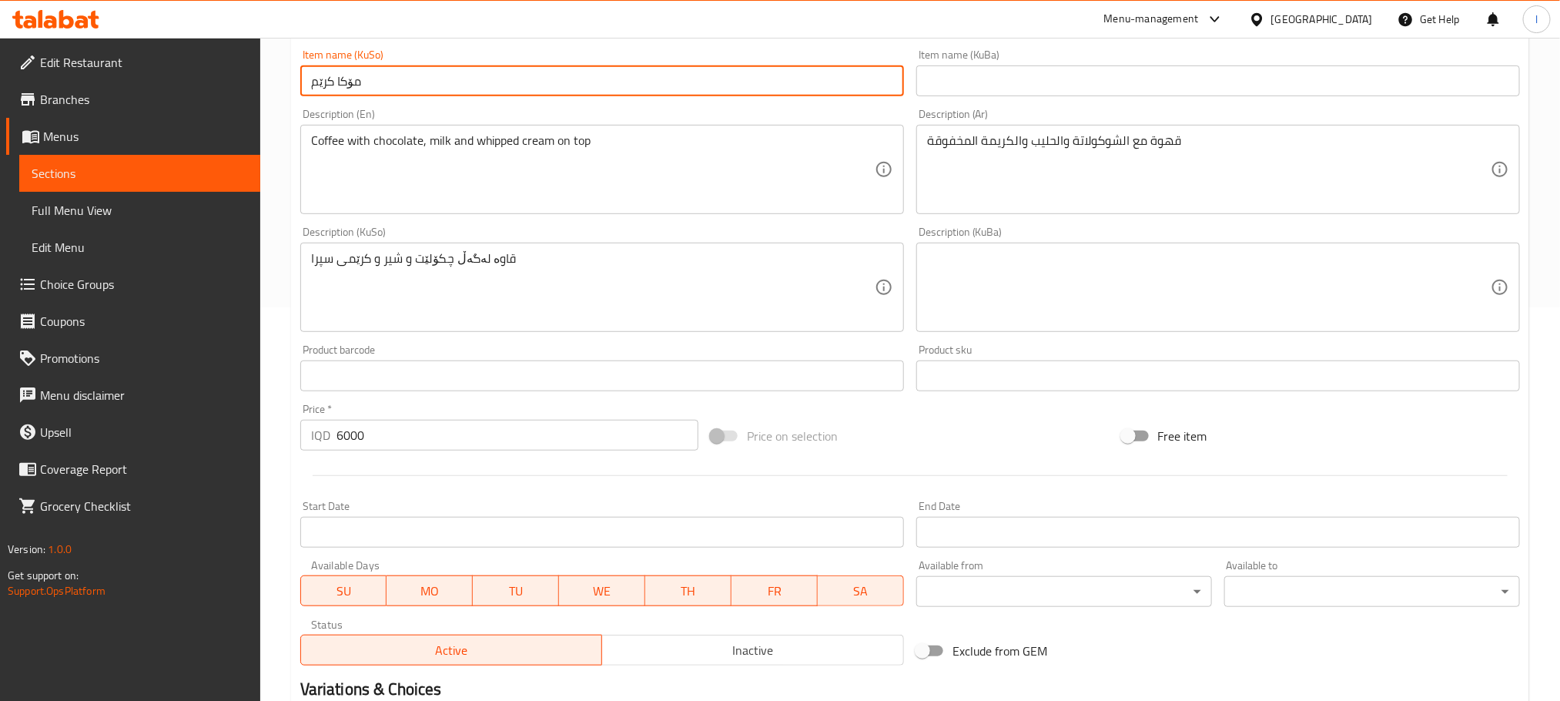
scroll to position [424, 0]
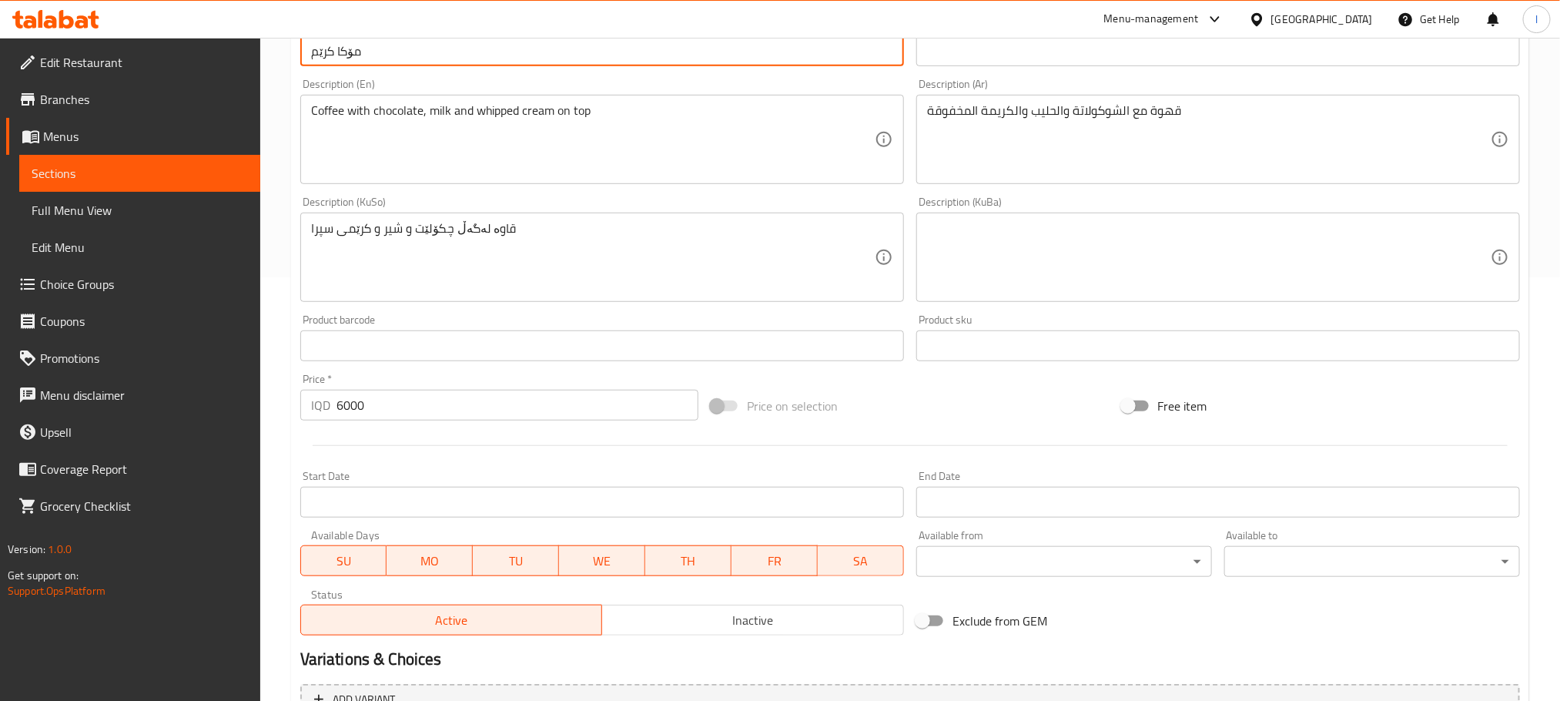
click at [430, 116] on textarea "Coffee with chocolate, milk and whipped cream on top" at bounding box center [593, 139] width 564 height 73
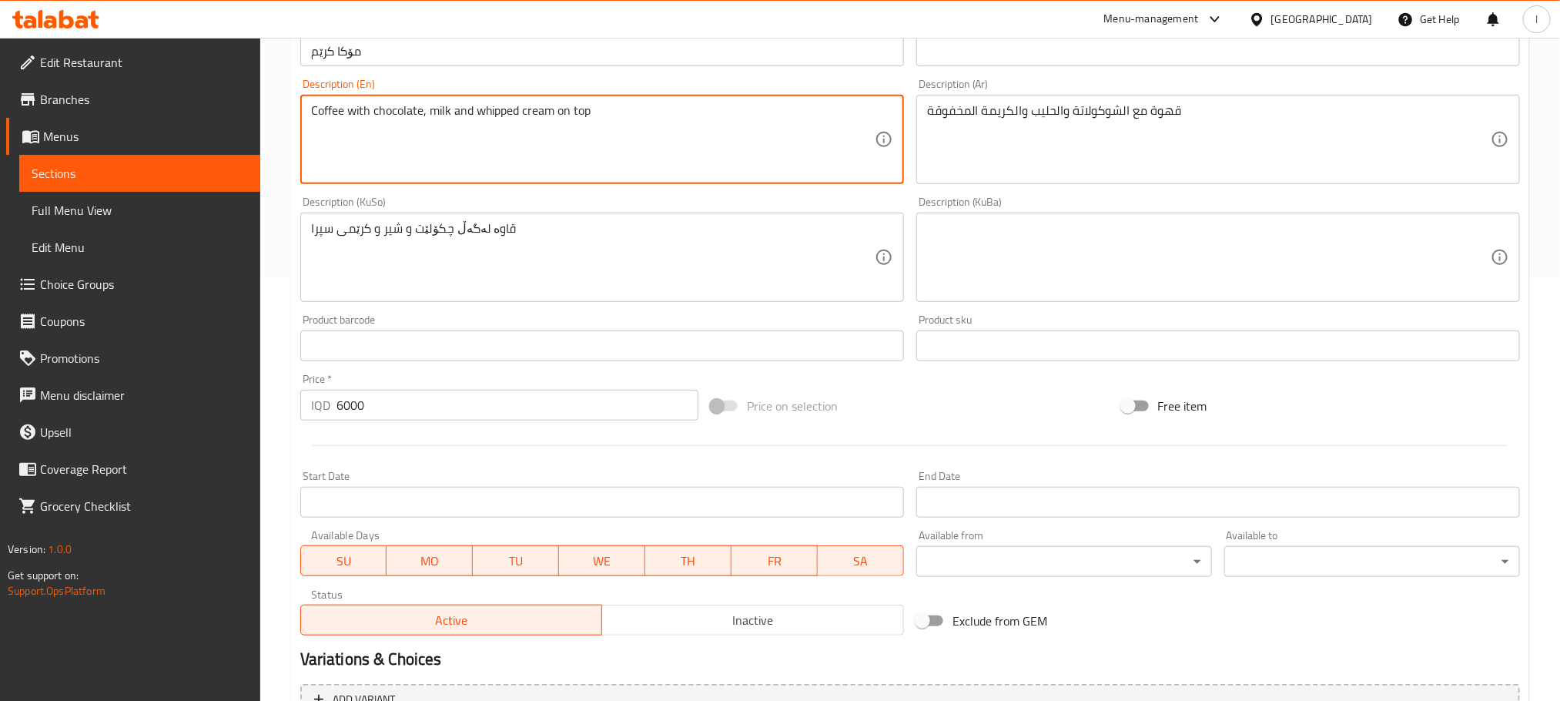
click at [430, 116] on textarea "Coffee with chocolate, milk and whipped cream on top" at bounding box center [593, 139] width 564 height 73
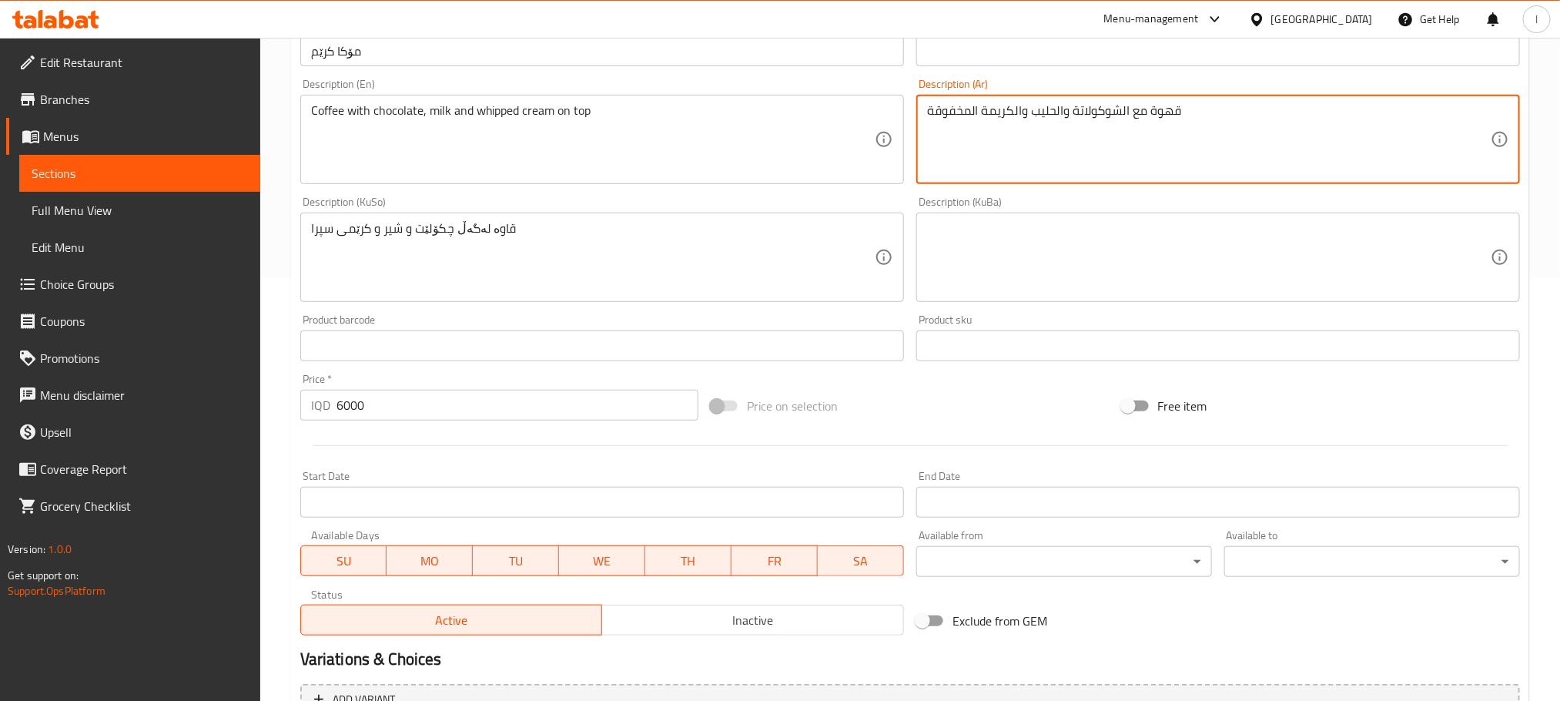
click at [1067, 105] on textarea "قهوة مع الشوكولاتة والحليب والكريمة المخفوقة" at bounding box center [1209, 139] width 564 height 73
paste textarea "في الأعلى"
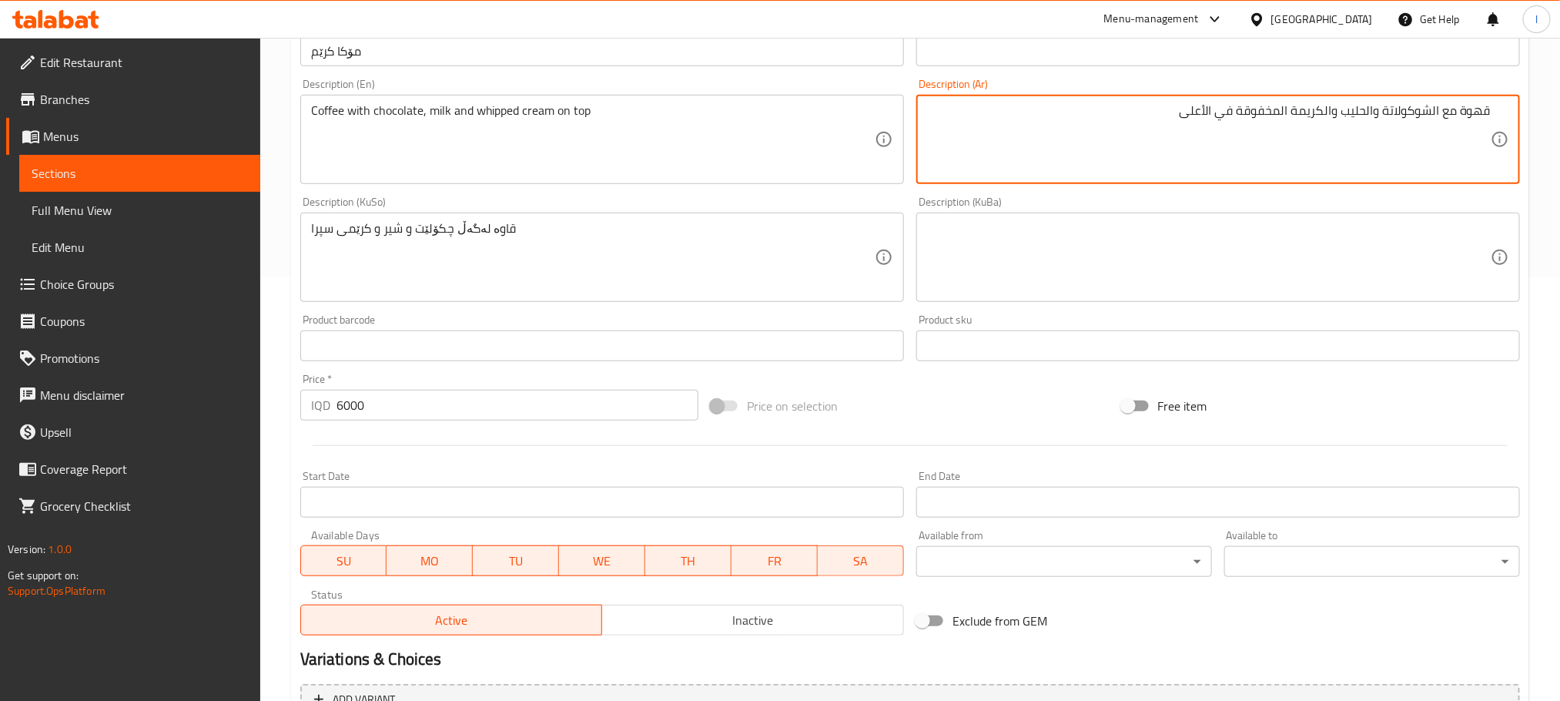
click at [1432, 114] on textarea "قهوة مع الشوكولاتة والحليب والكريمة المخفوقة في الأعلى" at bounding box center [1209, 139] width 564 height 73
click at [1372, 112] on textarea "قهوة مع شوكولاتة والحليب والكريمة المخفوقة في الأعلى" at bounding box center [1209, 139] width 564 height 73
click at [1341, 116] on textarea "قهوة مع شوكولاتة, حليب والكريمة المخفوقة في الأعلى" at bounding box center [1209, 139] width 564 height 73
click at [1234, 113] on textarea "قهوة مع شوكولاتة, حليب, كريمة المخفوقة في الأعلى" at bounding box center [1209, 139] width 564 height 73
click at [1306, 109] on textarea "قهوة مع شوكولاتة, حليب, كريمة المخفوقة في أعلى" at bounding box center [1209, 139] width 564 height 73
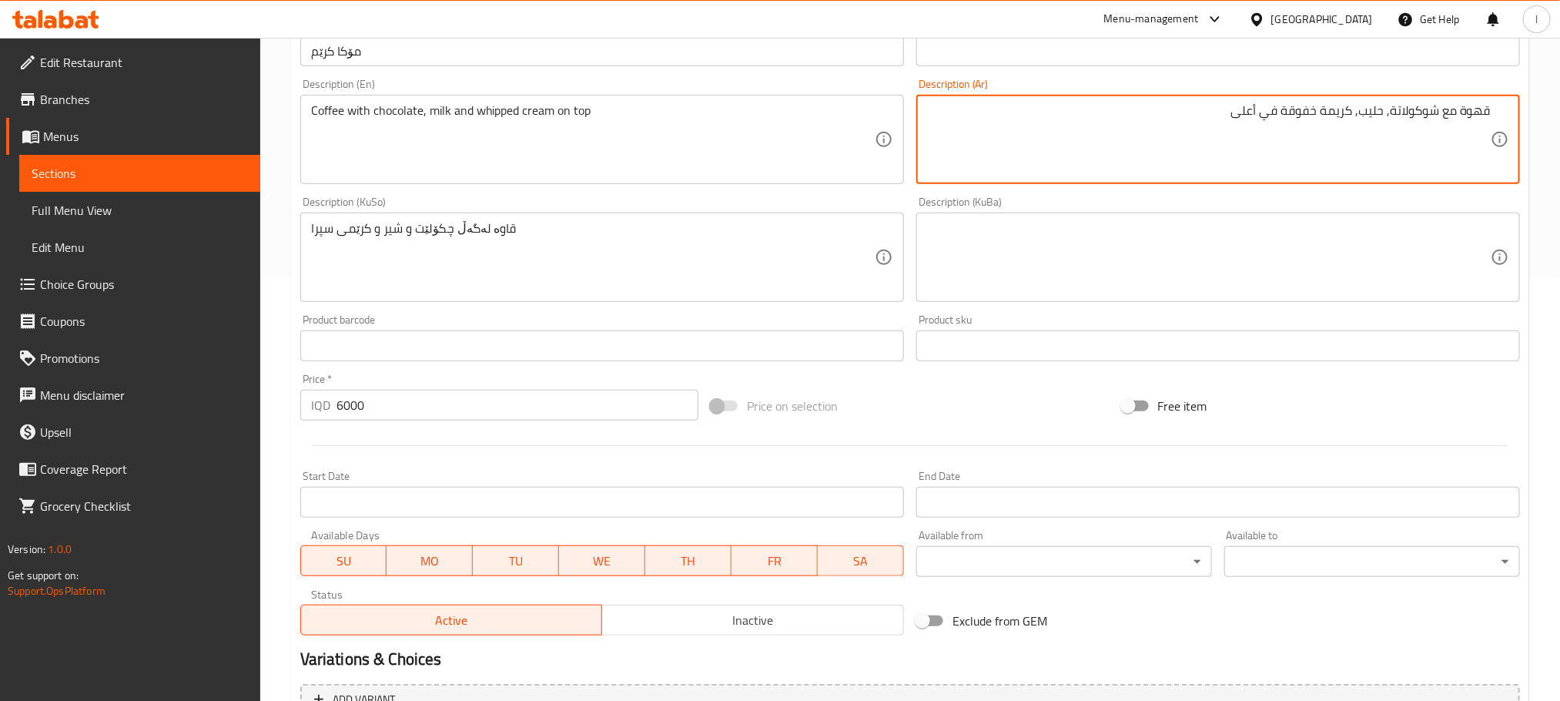
type textarea "قهوة مع شوكولاتة, حليب, كريمة خفوقة في أعلى"
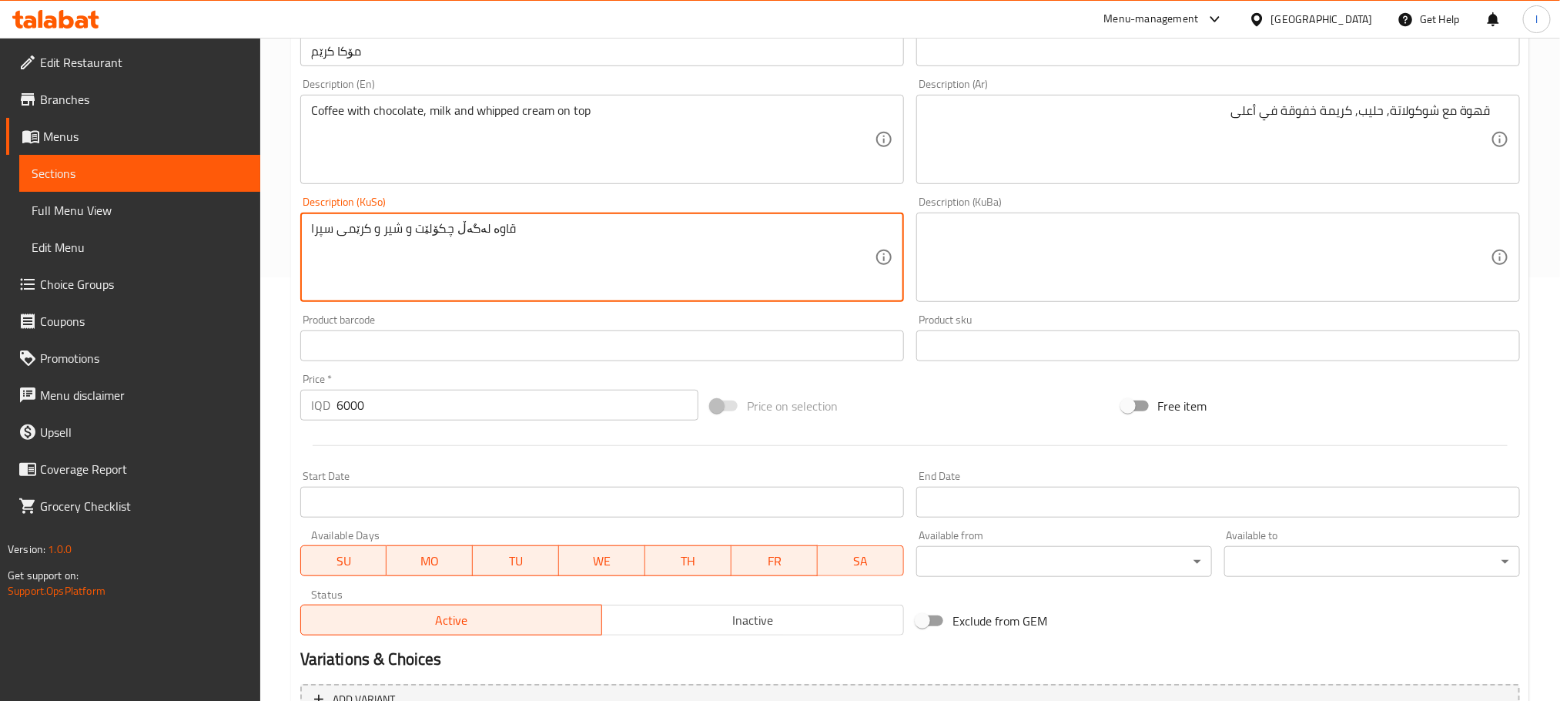
click at [407, 236] on textarea "قاوە لەگەڵ چکۆلێت و شیر و کرێمی سپرا" at bounding box center [593, 257] width 564 height 73
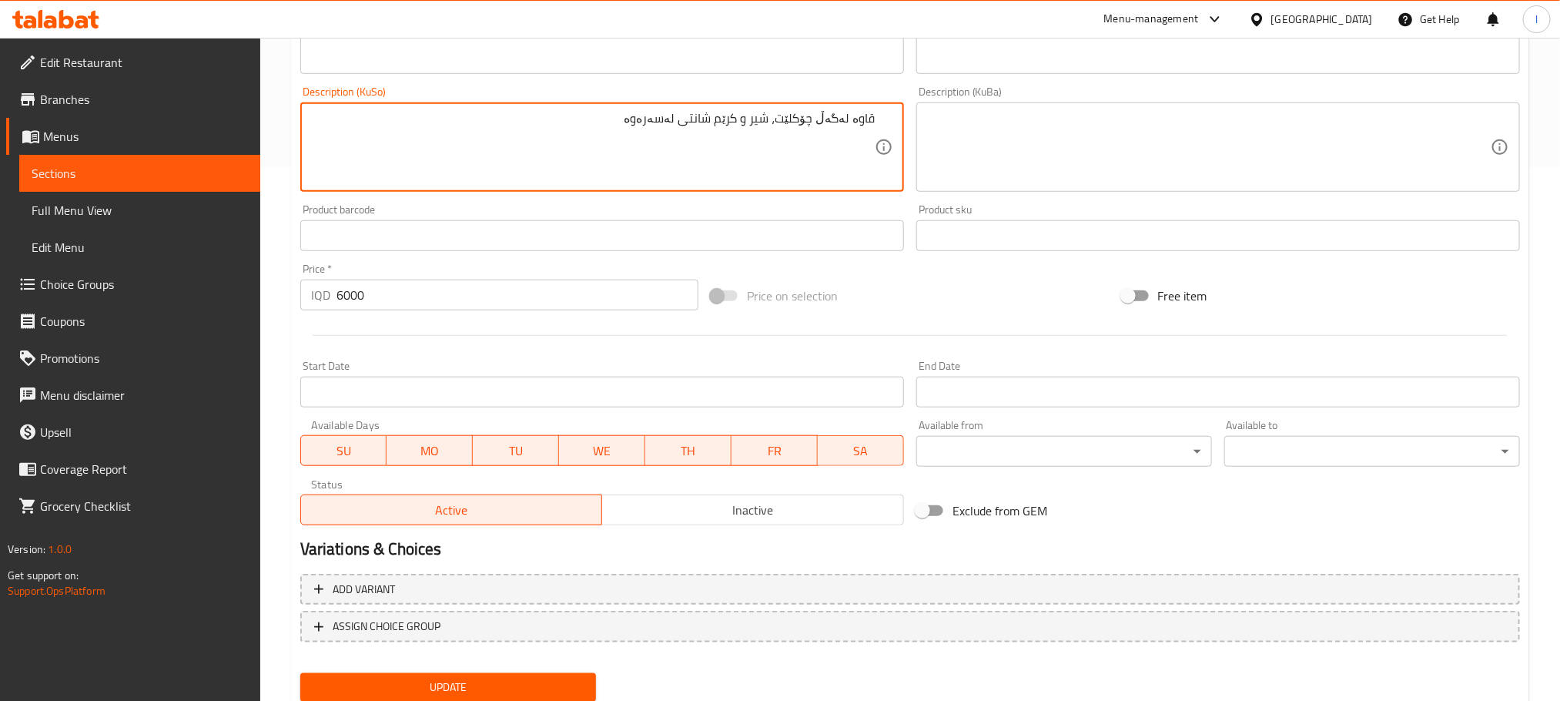
scroll to position [585, 0]
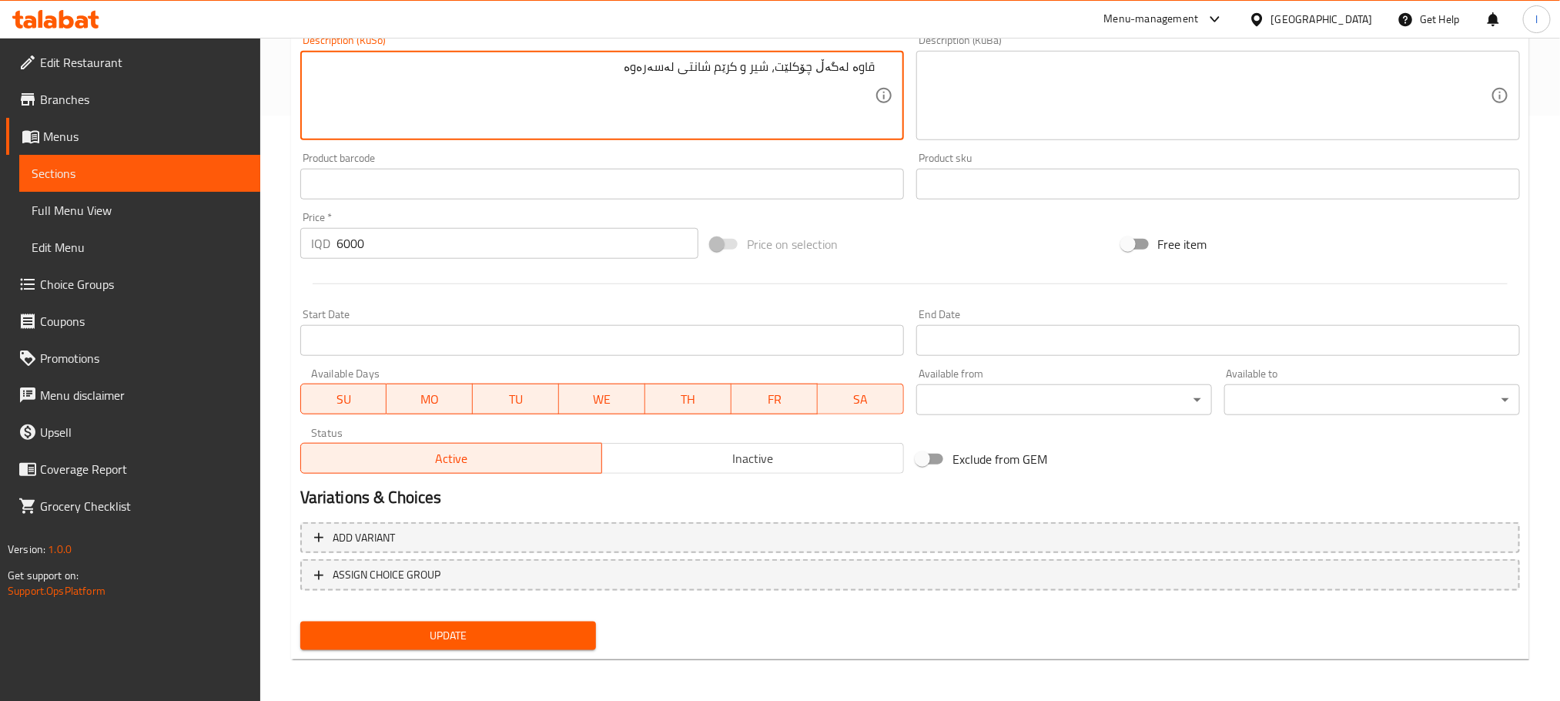
type textarea "قاوە لەگەڵ چۆکلێت، شیر و کرێم شانتی لەسەرەوە"
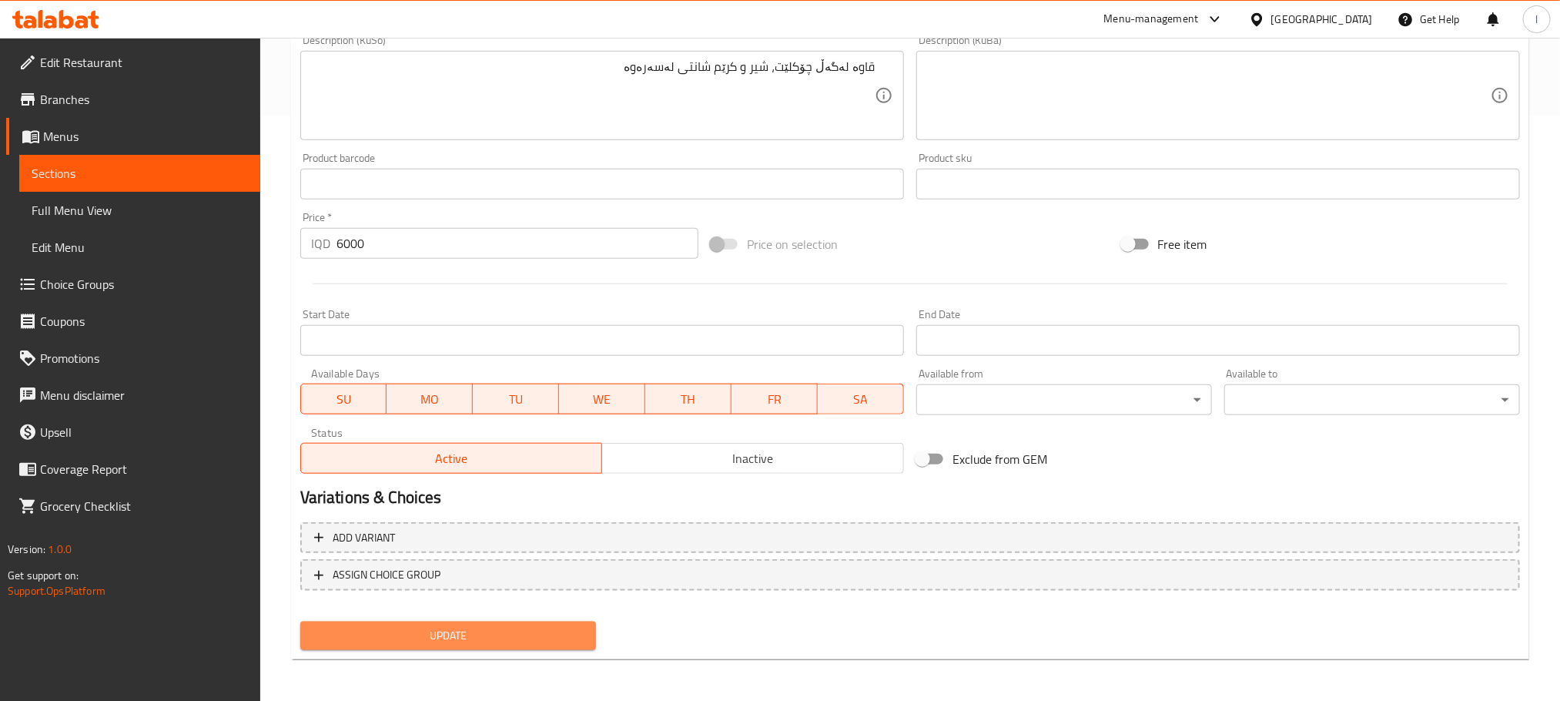
click at [541, 627] on span "Update" at bounding box center [448, 635] width 271 height 19
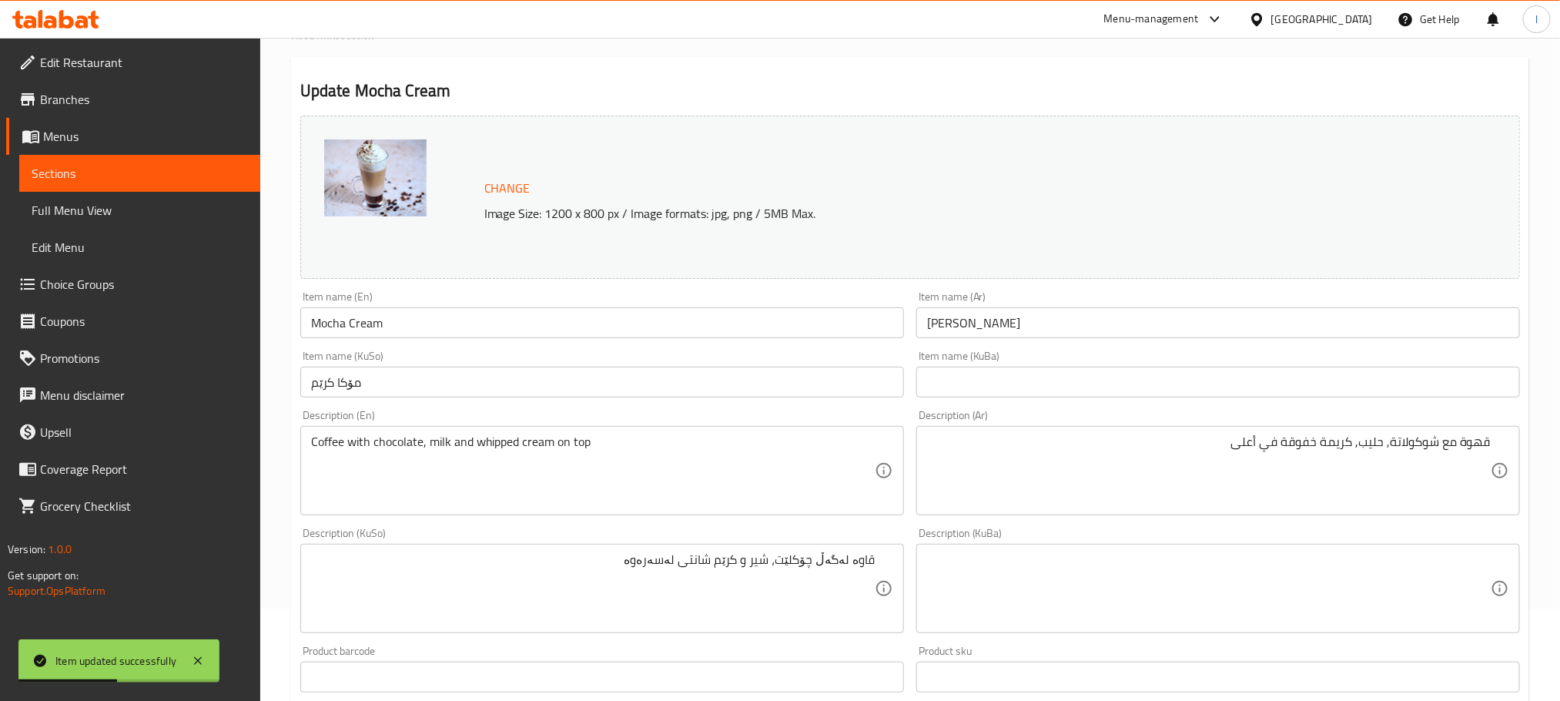
scroll to position [0, 0]
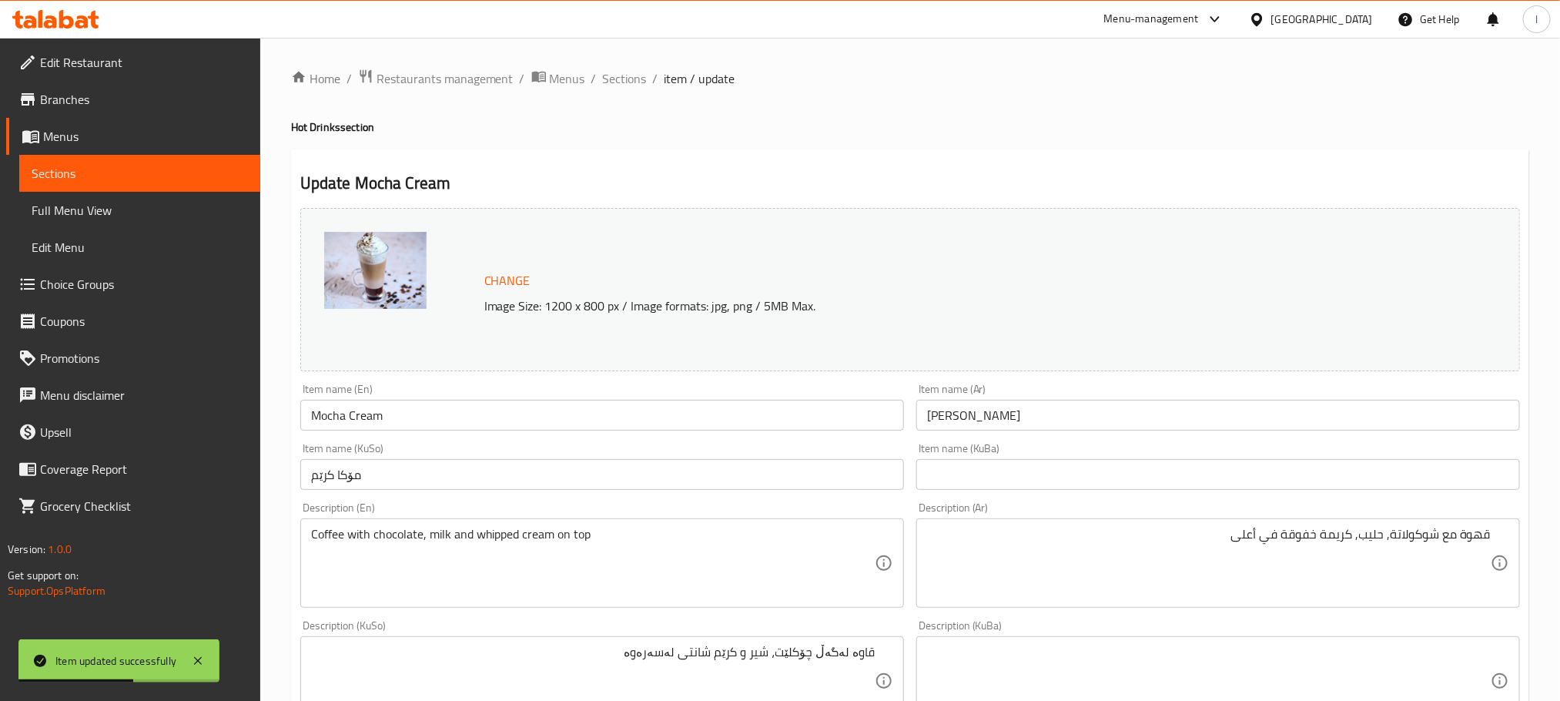
click at [461, 410] on input "Mocha Cream" at bounding box center [602, 415] width 604 height 31
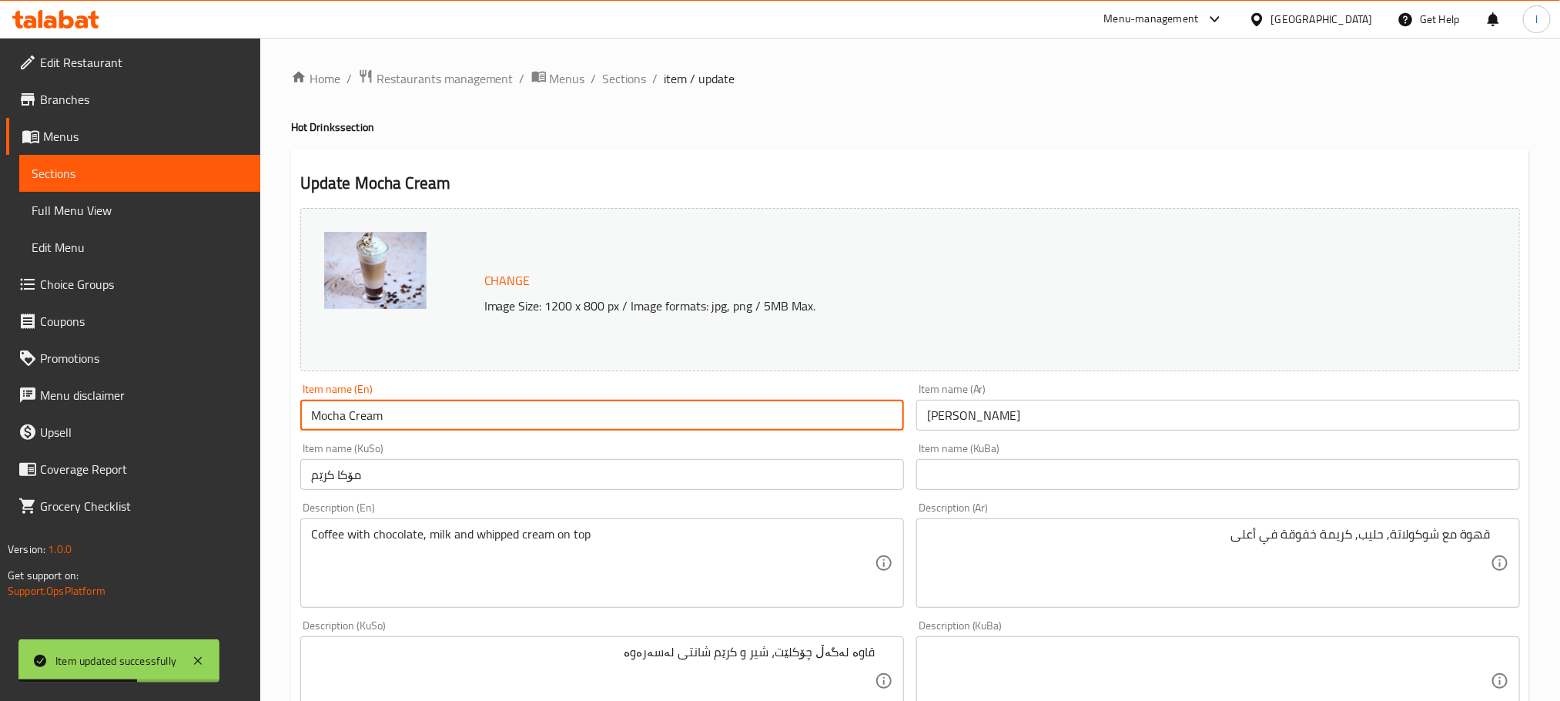
click at [461, 410] on input "Mocha Cream" at bounding box center [602, 415] width 604 height 31
click at [456, 414] on input "Mocha Cream" at bounding box center [602, 415] width 604 height 31
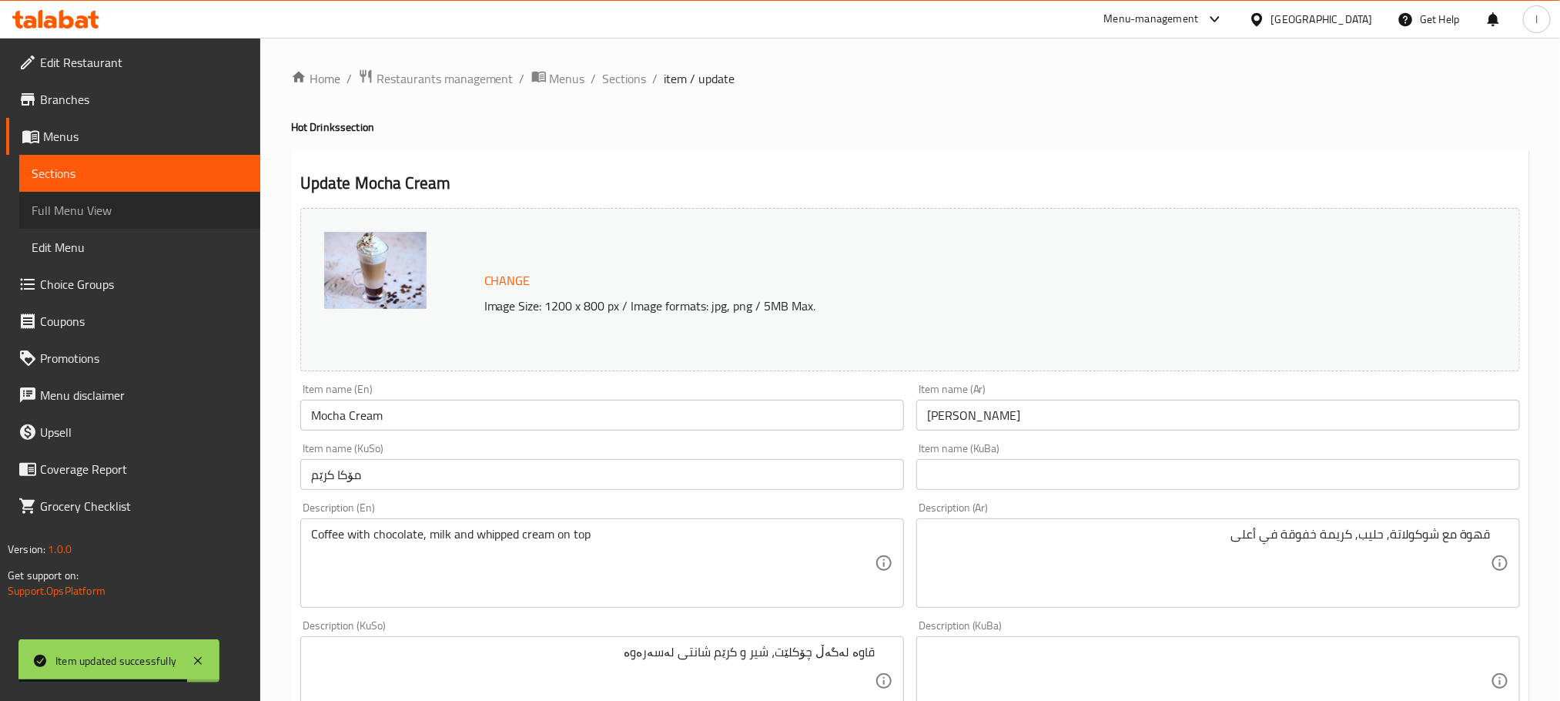
click at [86, 194] on link "Full Menu View" at bounding box center [139, 210] width 241 height 37
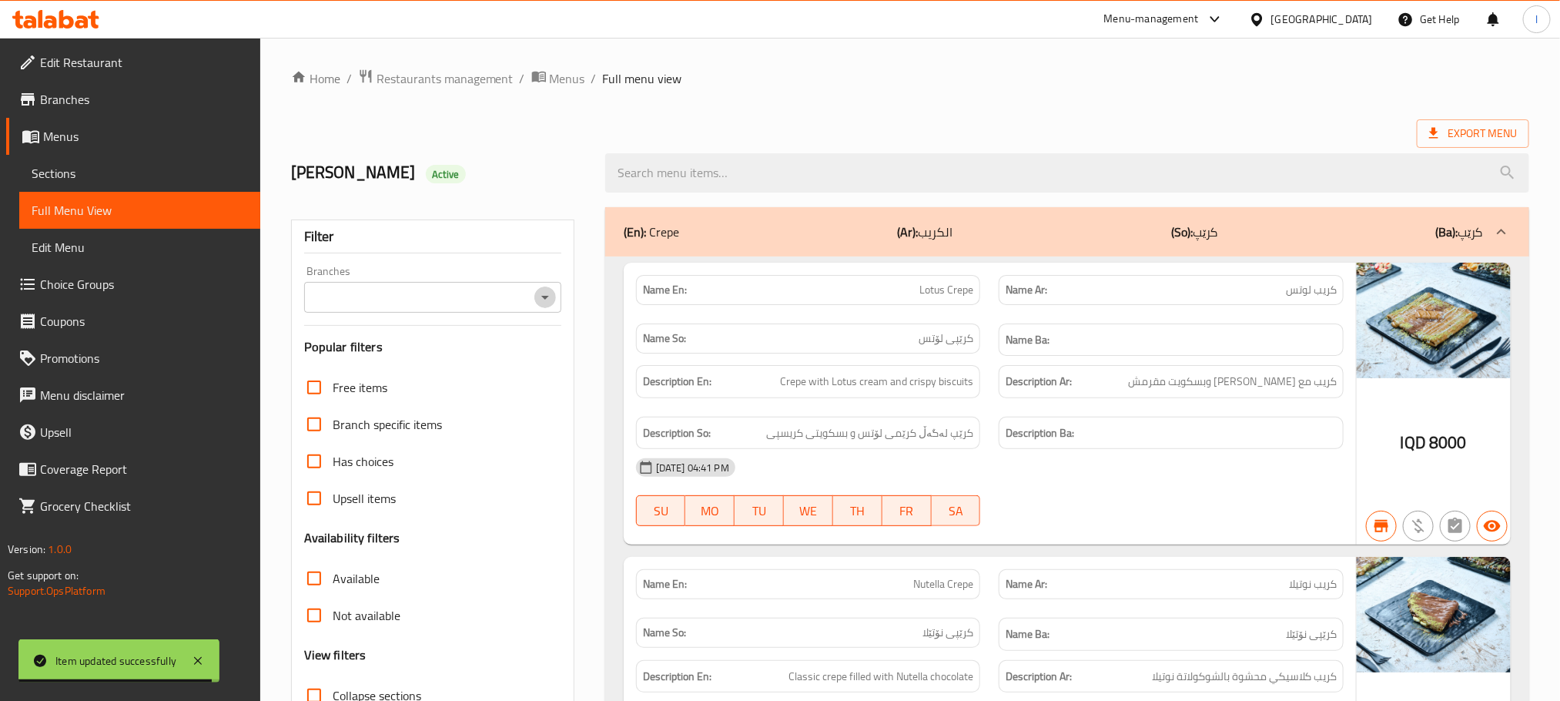
click at [544, 287] on button "Open" at bounding box center [545, 297] width 22 height 22
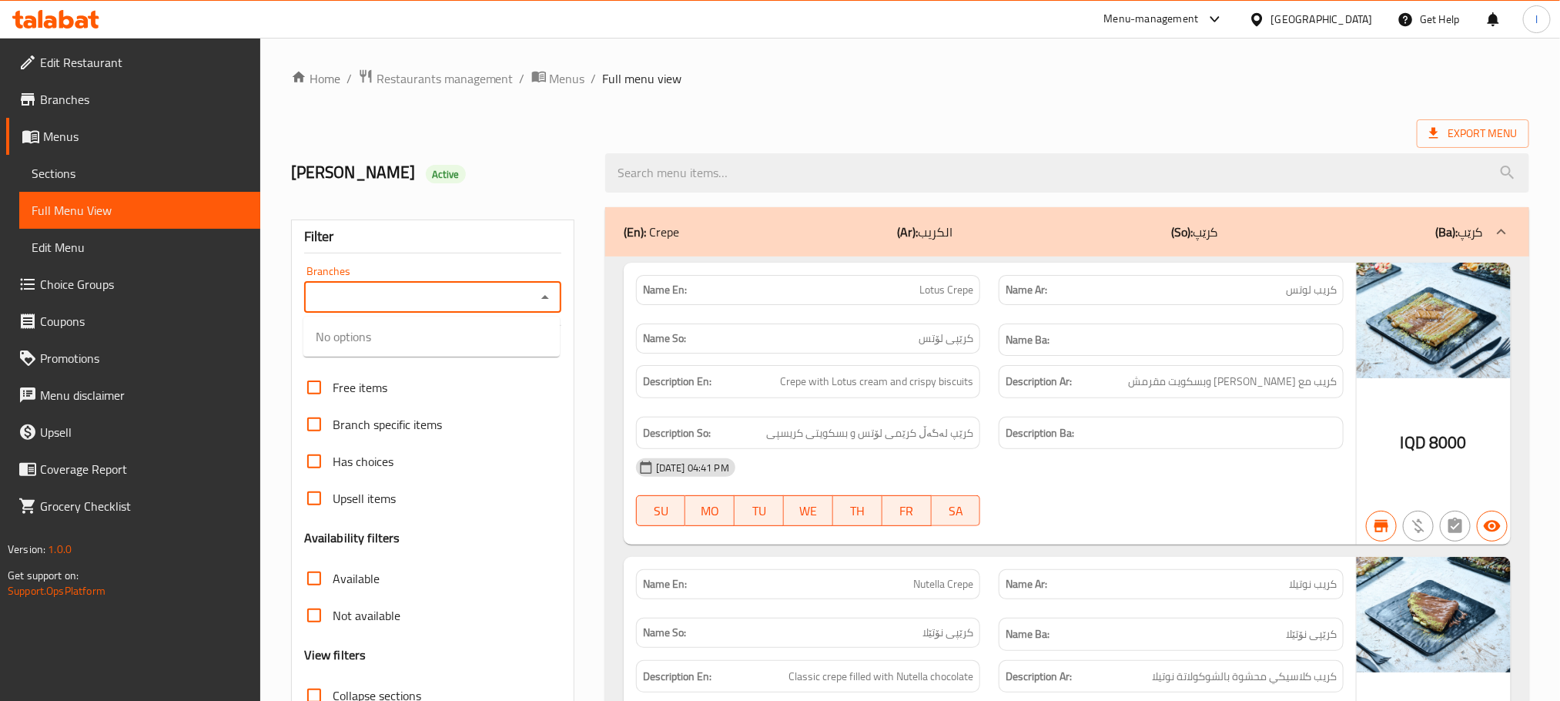
click at [550, 300] on icon "Close" at bounding box center [545, 297] width 18 height 18
click at [550, 300] on icon "Open" at bounding box center [545, 297] width 18 height 18
click at [462, 367] on li "Casa De Cafe, Vital City" at bounding box center [431, 373] width 256 height 46
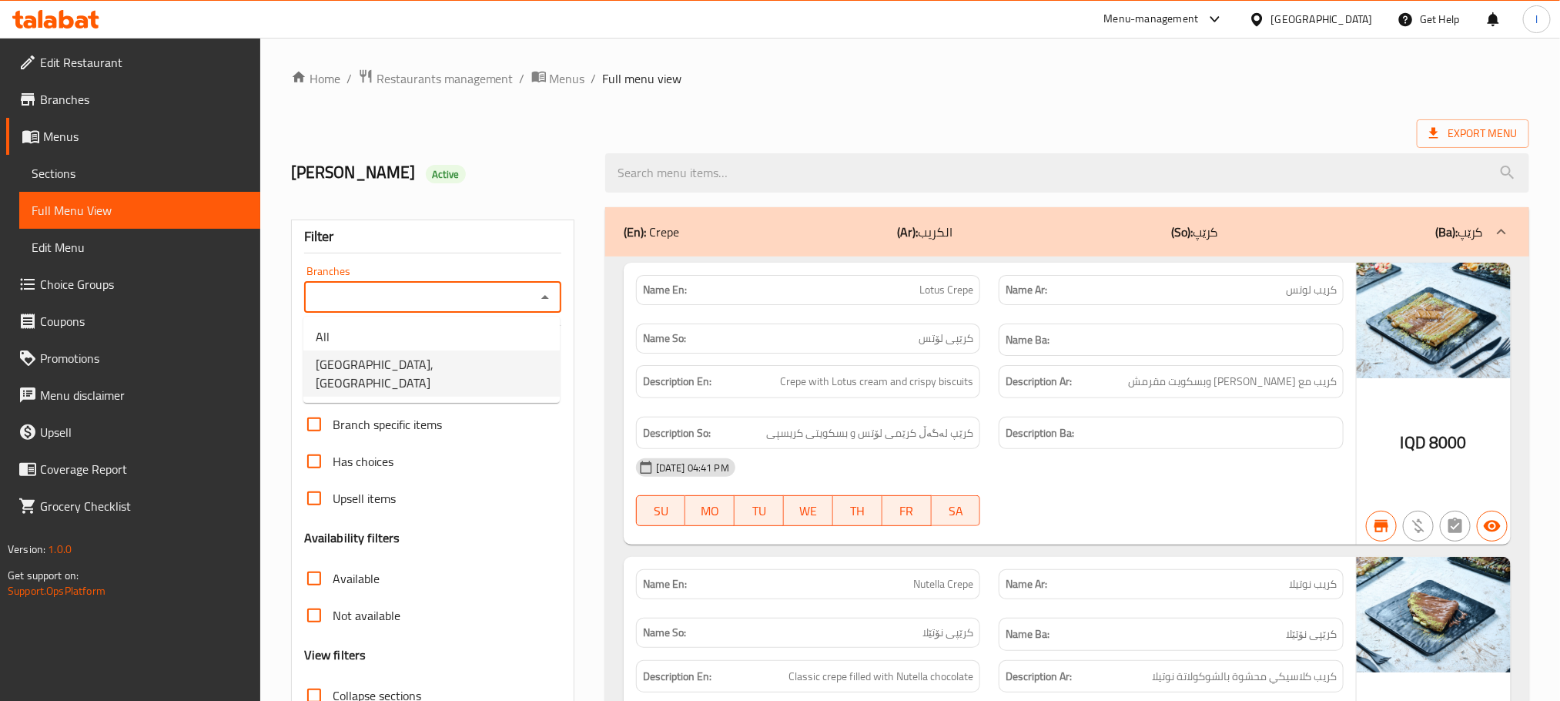
type input "Casa De Cafe, Vital City"
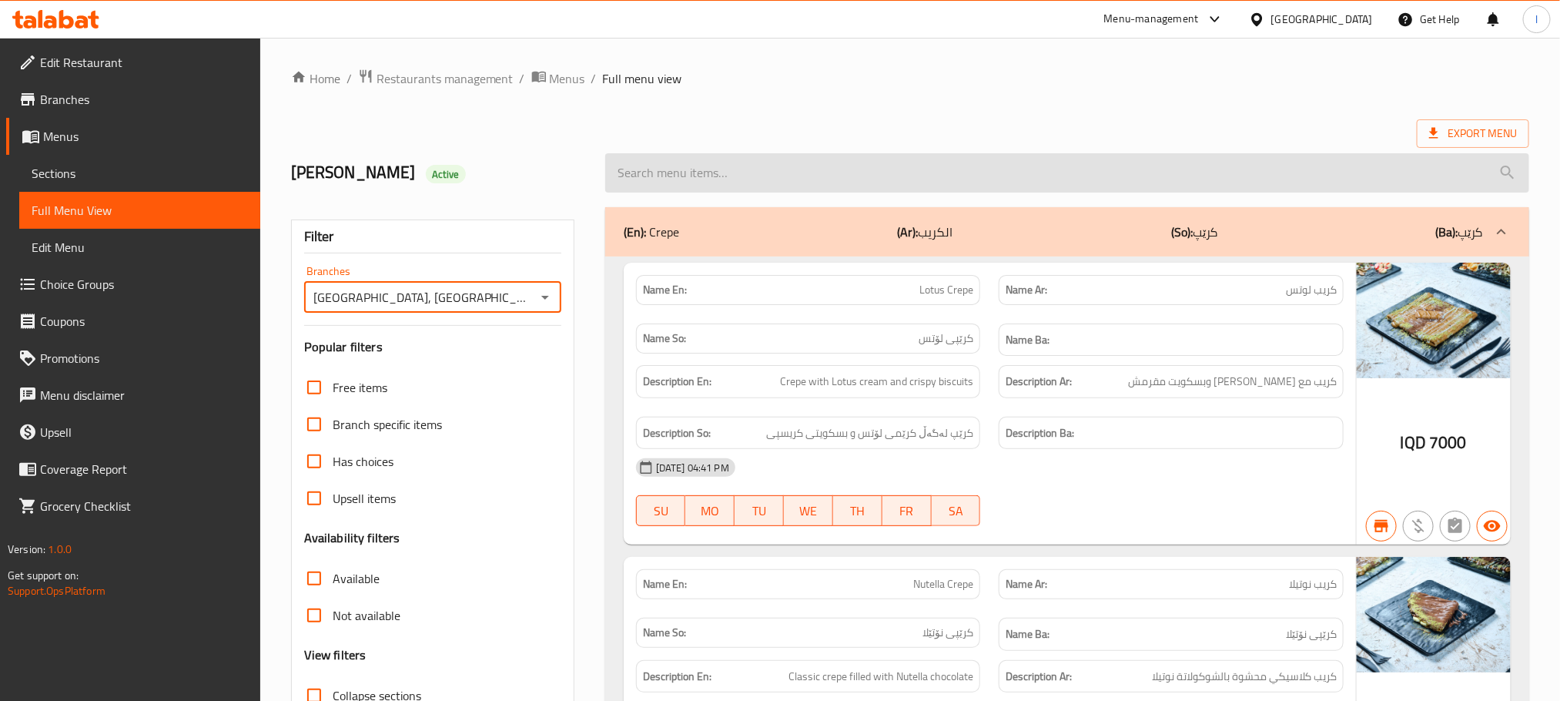
click at [671, 164] on input "search" at bounding box center [1067, 172] width 924 height 39
paste input "Mocha Cream"
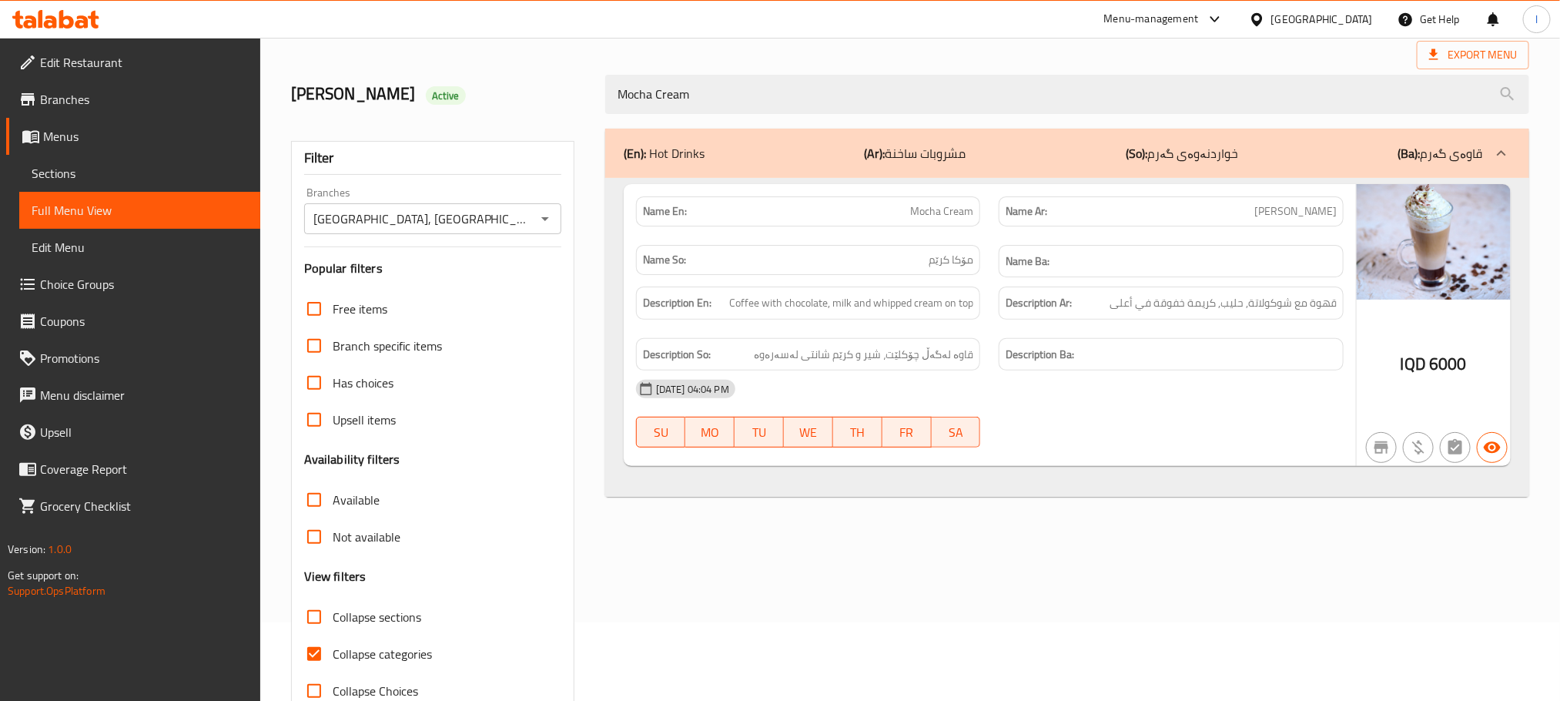
scroll to position [120, 0]
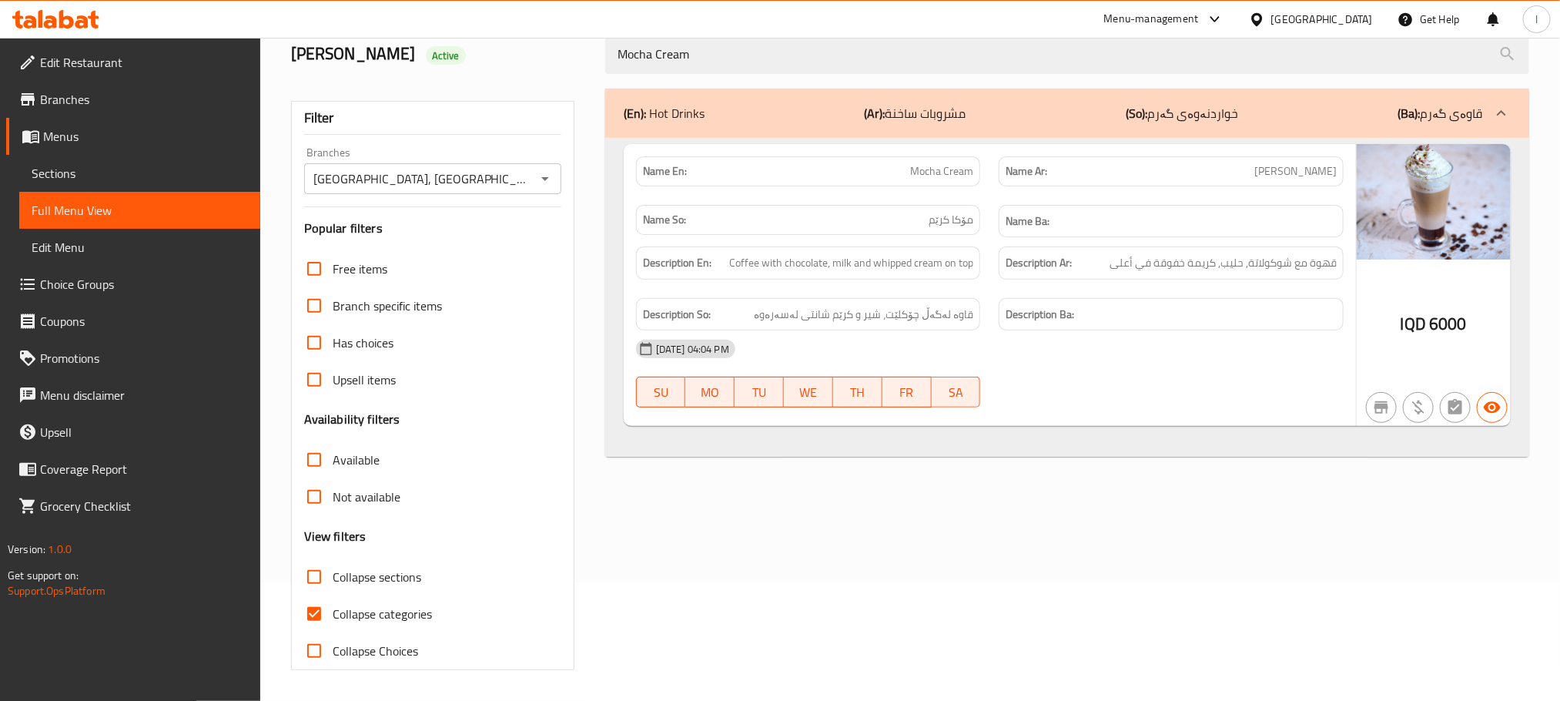
type input "Mocha Cream"
click at [322, 619] on input "Collapse categories" at bounding box center [314, 613] width 37 height 37
checkbox input "false"
click at [60, 176] on span "Sections" at bounding box center [140, 173] width 216 height 18
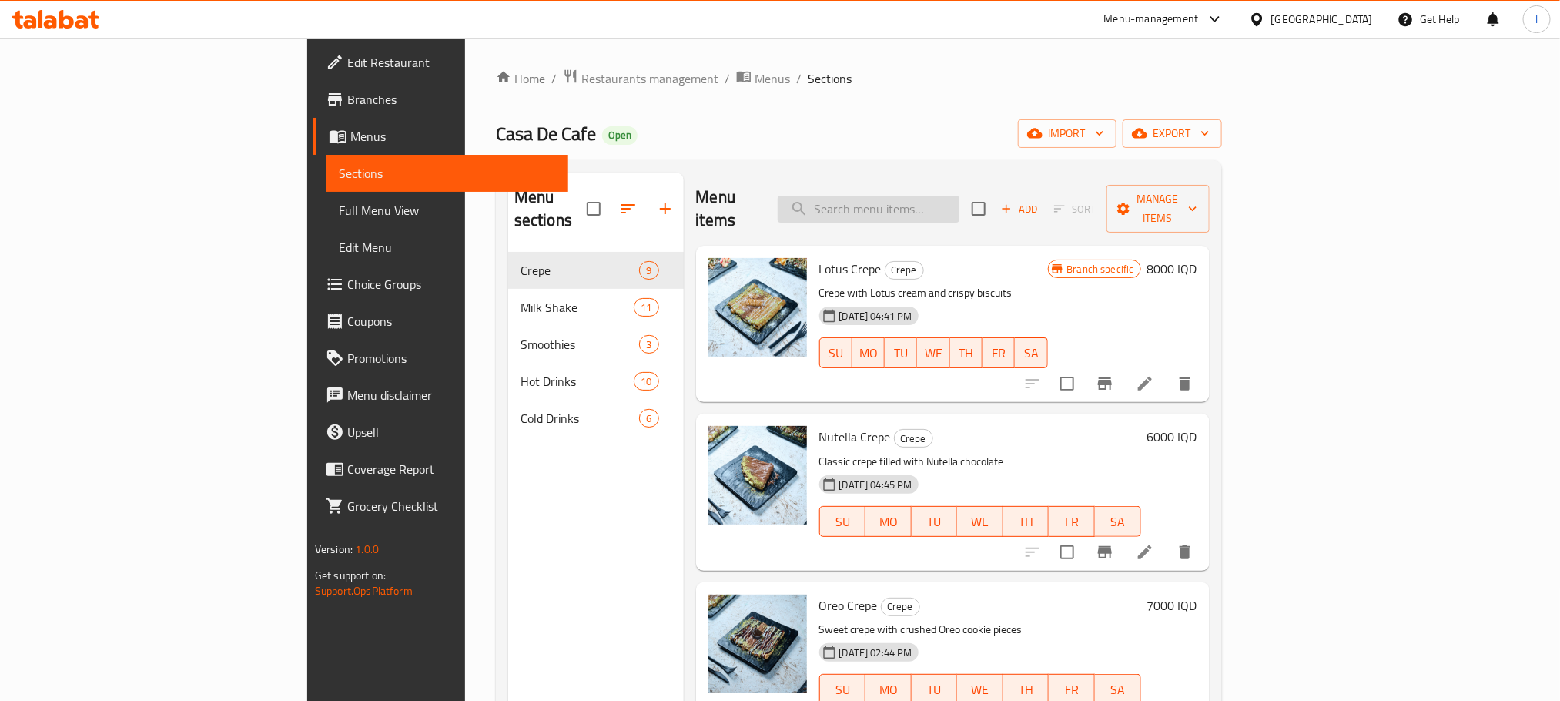
click at [945, 196] on input "search" at bounding box center [869, 209] width 182 height 27
paste input "Mocha Cream"
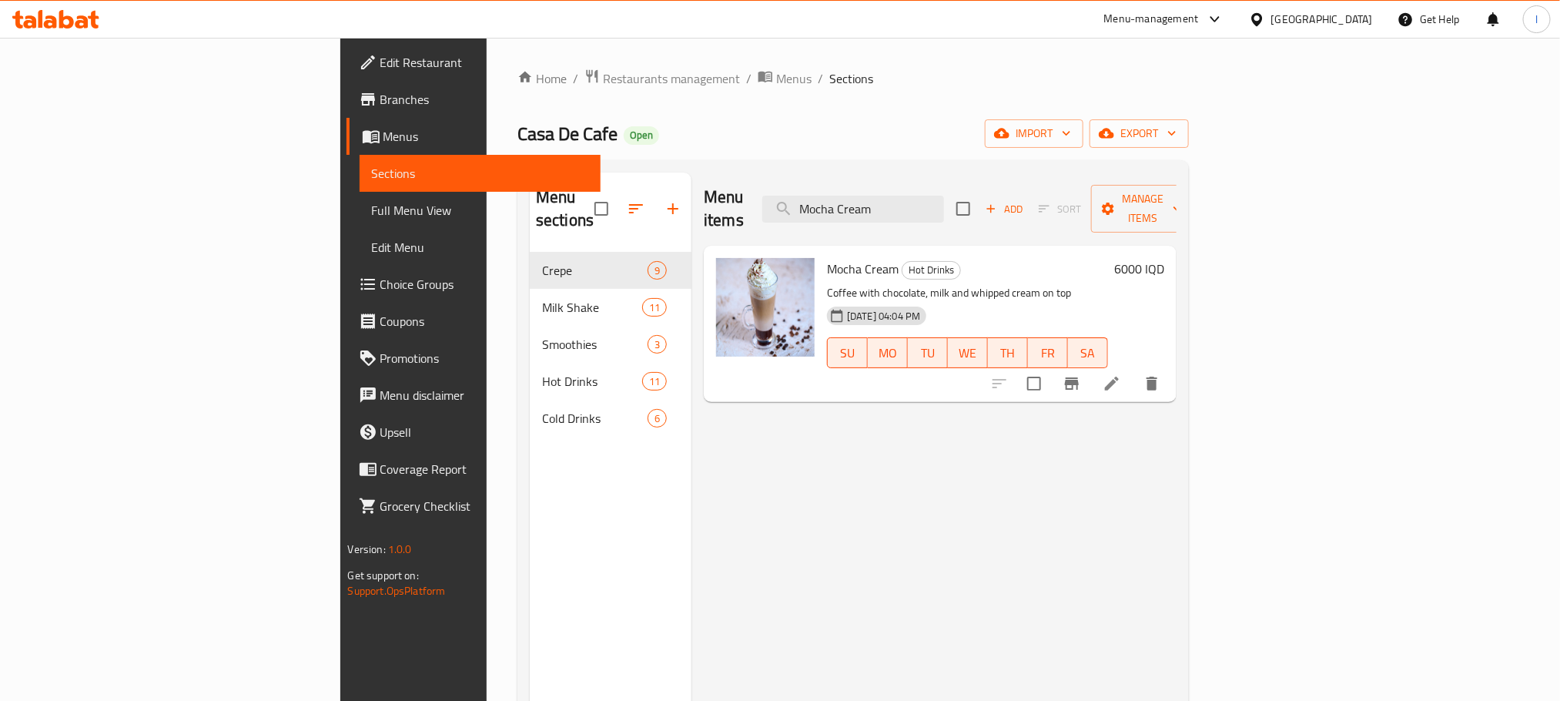
type input "Mocha Cream"
click at [1134, 372] on li at bounding box center [1111, 384] width 43 height 28
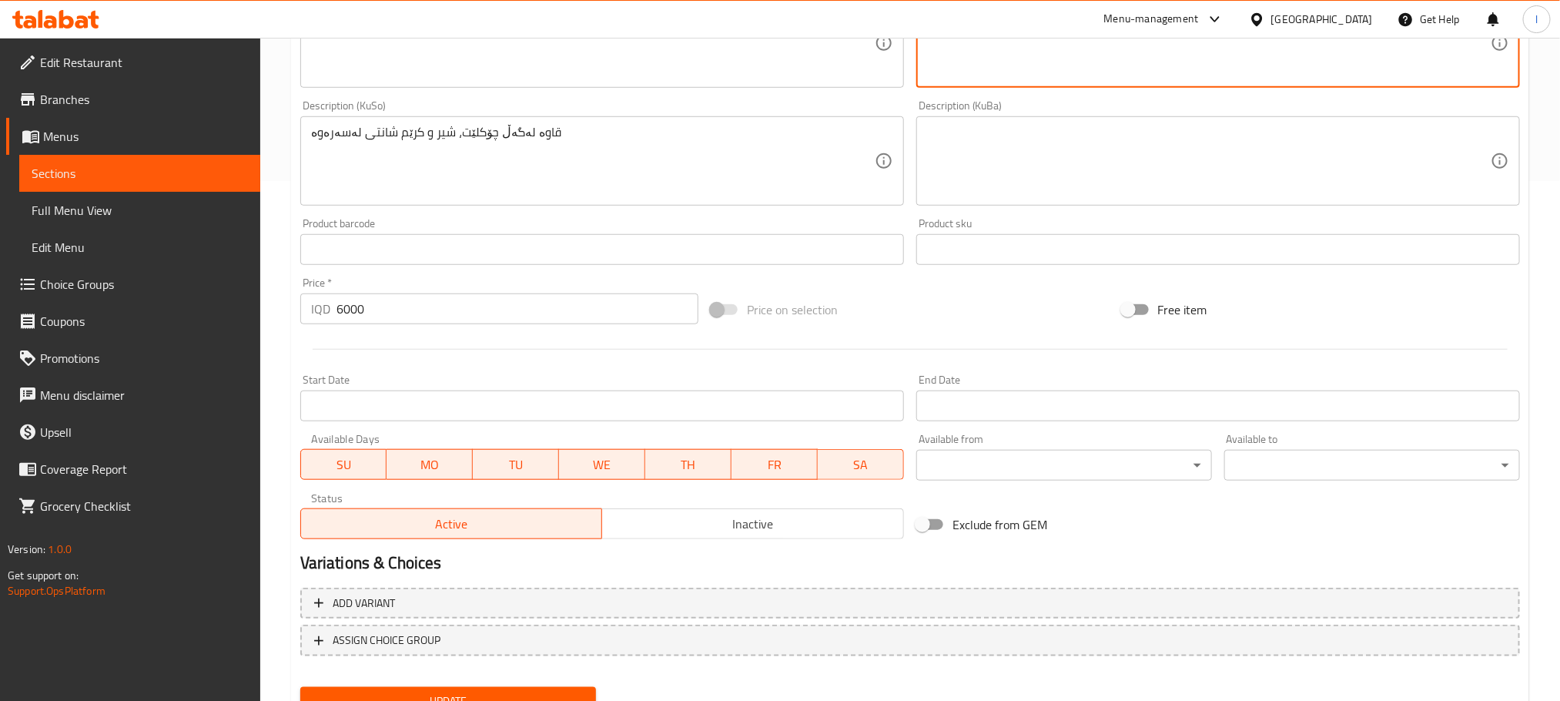
scroll to position [585, 0]
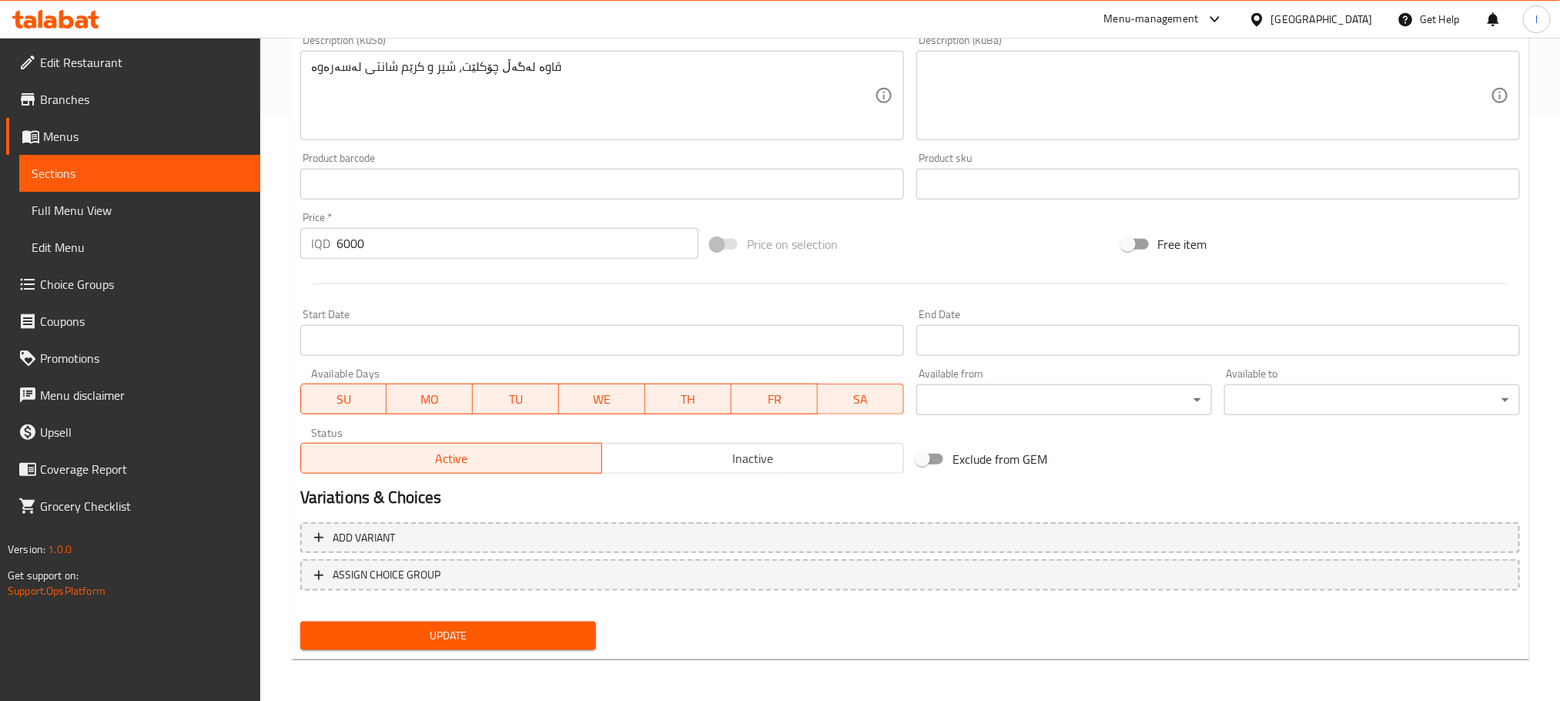
type textarea "قهوة مع شوكولاتة, حليب وكريمة خفوقة في أعلى"
click at [509, 635] on span "Update" at bounding box center [448, 635] width 271 height 19
click at [89, 206] on span "Full Menu View" at bounding box center [140, 210] width 216 height 18
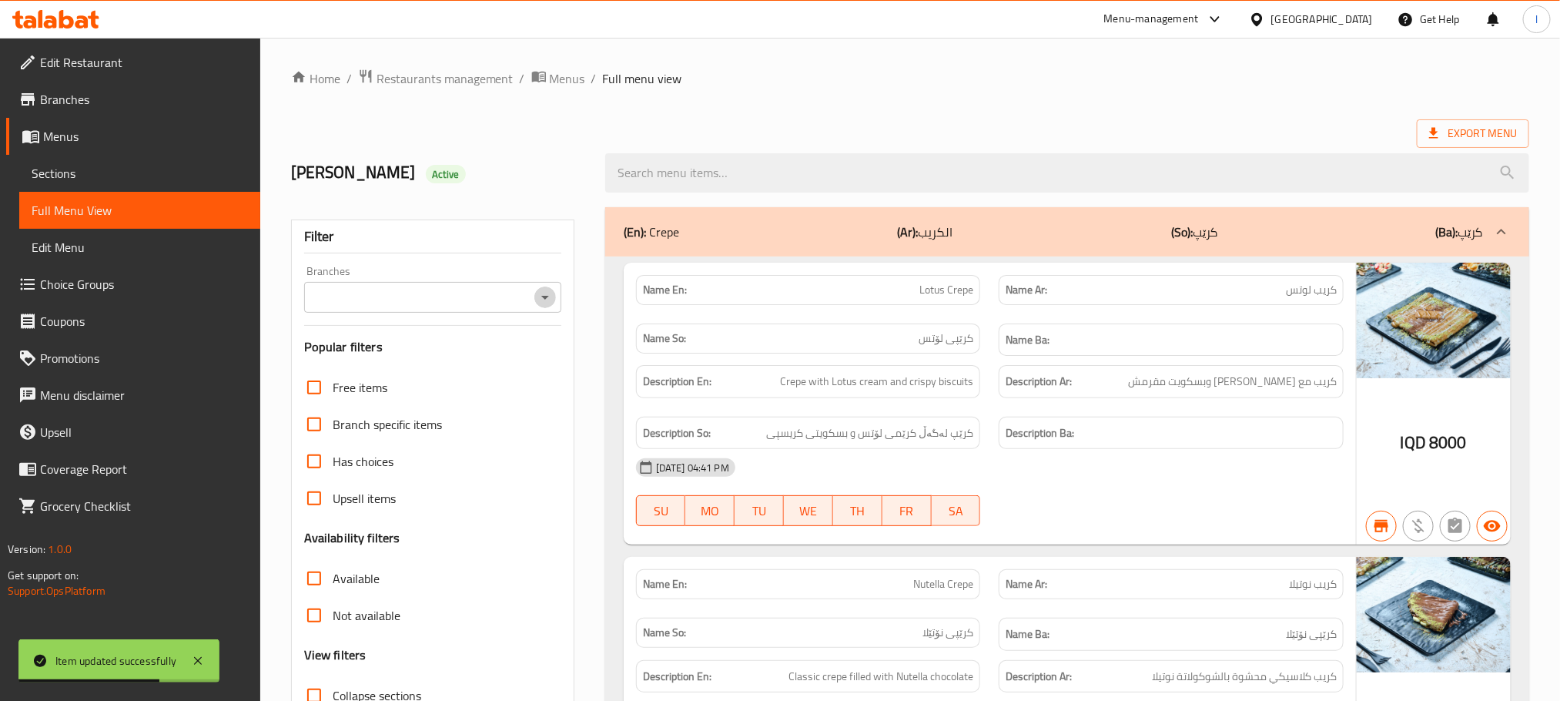
click at [545, 294] on icon "Open" at bounding box center [545, 297] width 18 height 18
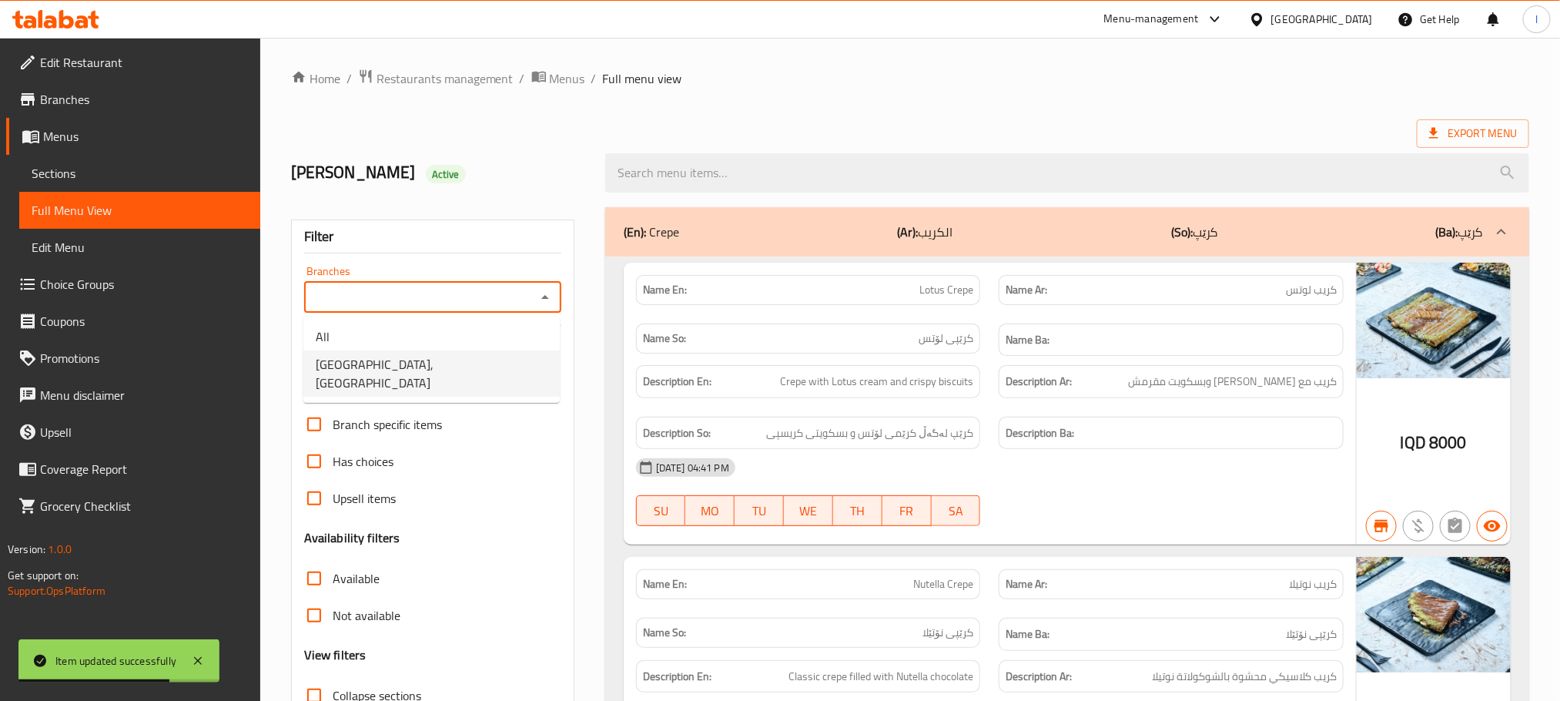
click at [481, 374] on li "Casa De Cafe, Vital City" at bounding box center [431, 373] width 256 height 46
type input "Casa De Cafe, Vital City"
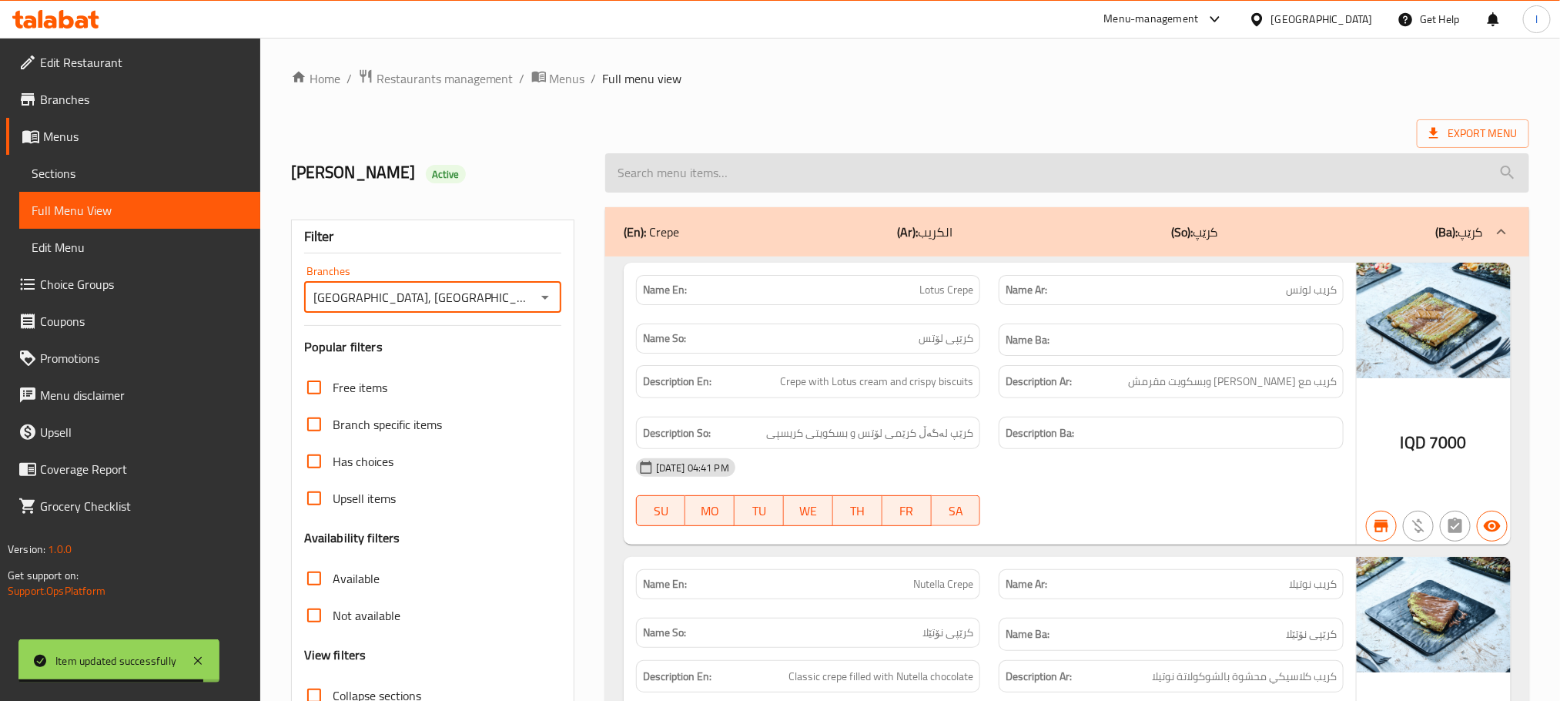
click at [680, 165] on input "search" at bounding box center [1067, 172] width 924 height 39
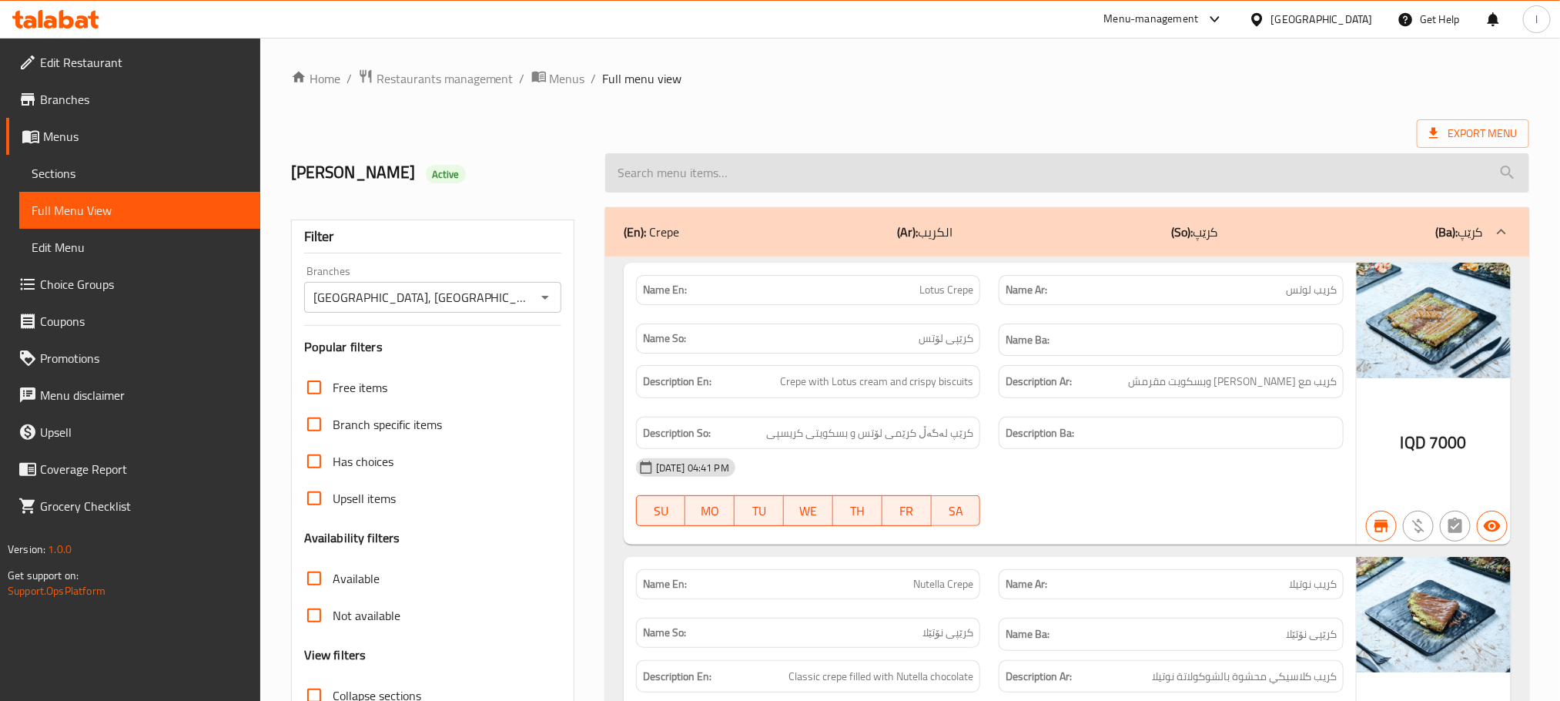
paste input "Mocha Cream"
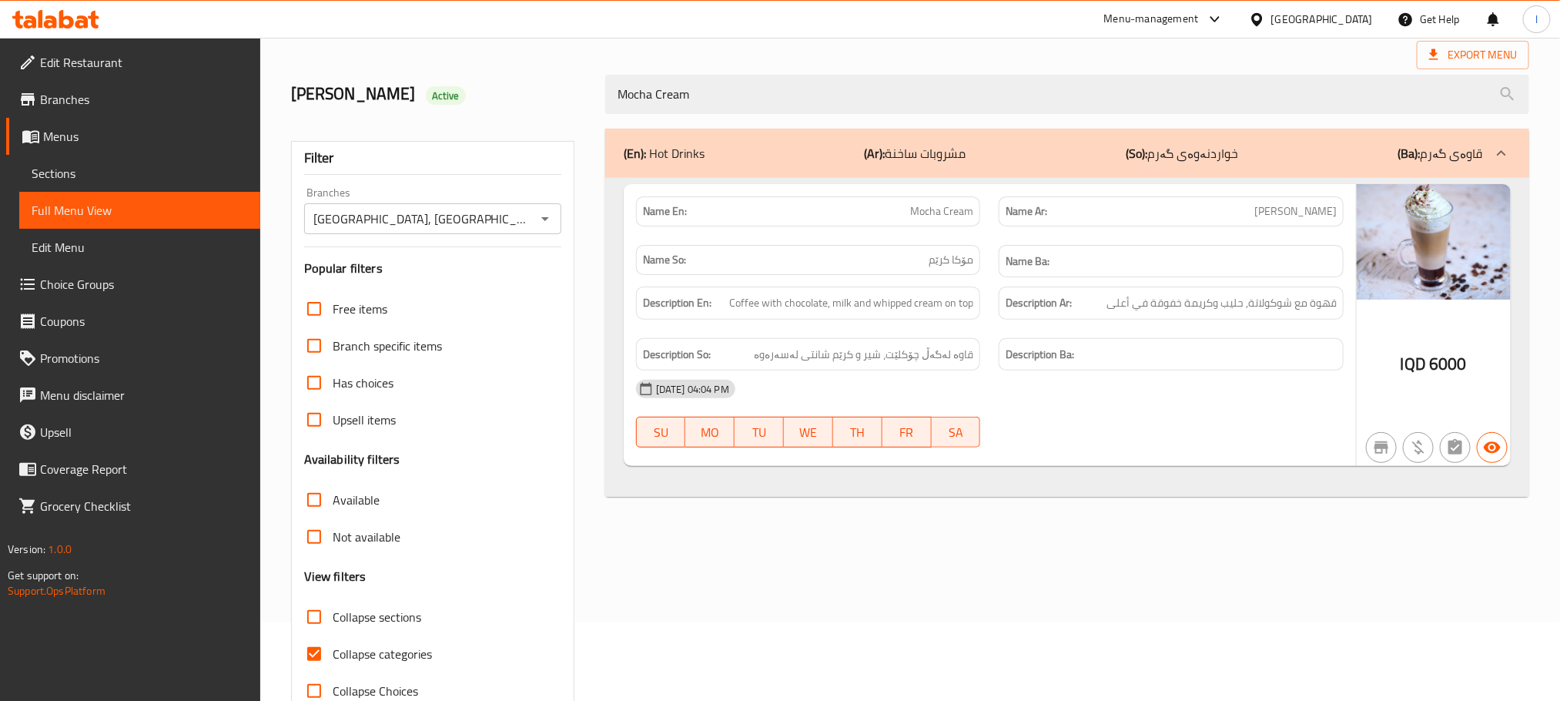
scroll to position [120, 0]
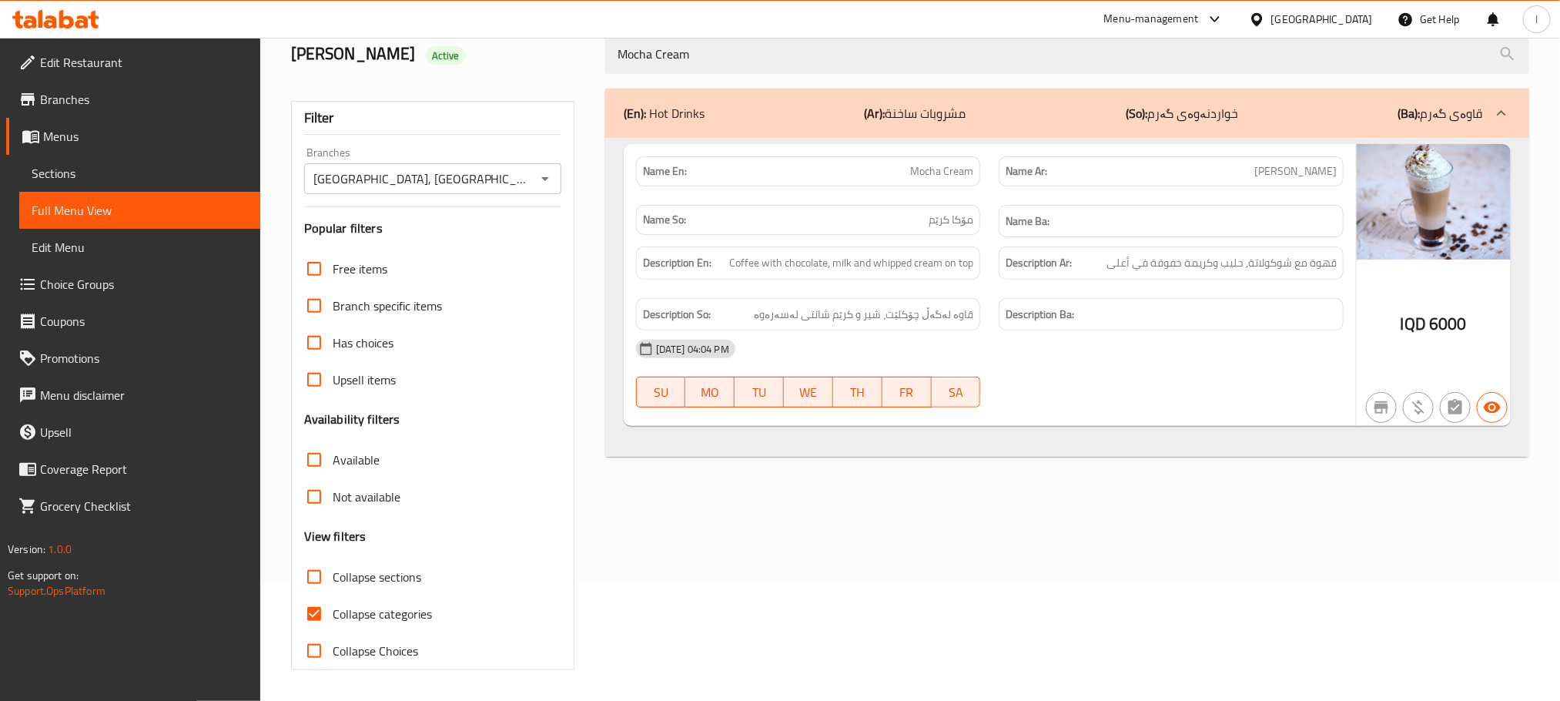
type input "Mocha Cream"
click at [307, 610] on input "Collapse categories" at bounding box center [314, 613] width 37 height 37
checkbox input "false"
click at [76, 16] on icon at bounding box center [55, 19] width 87 height 18
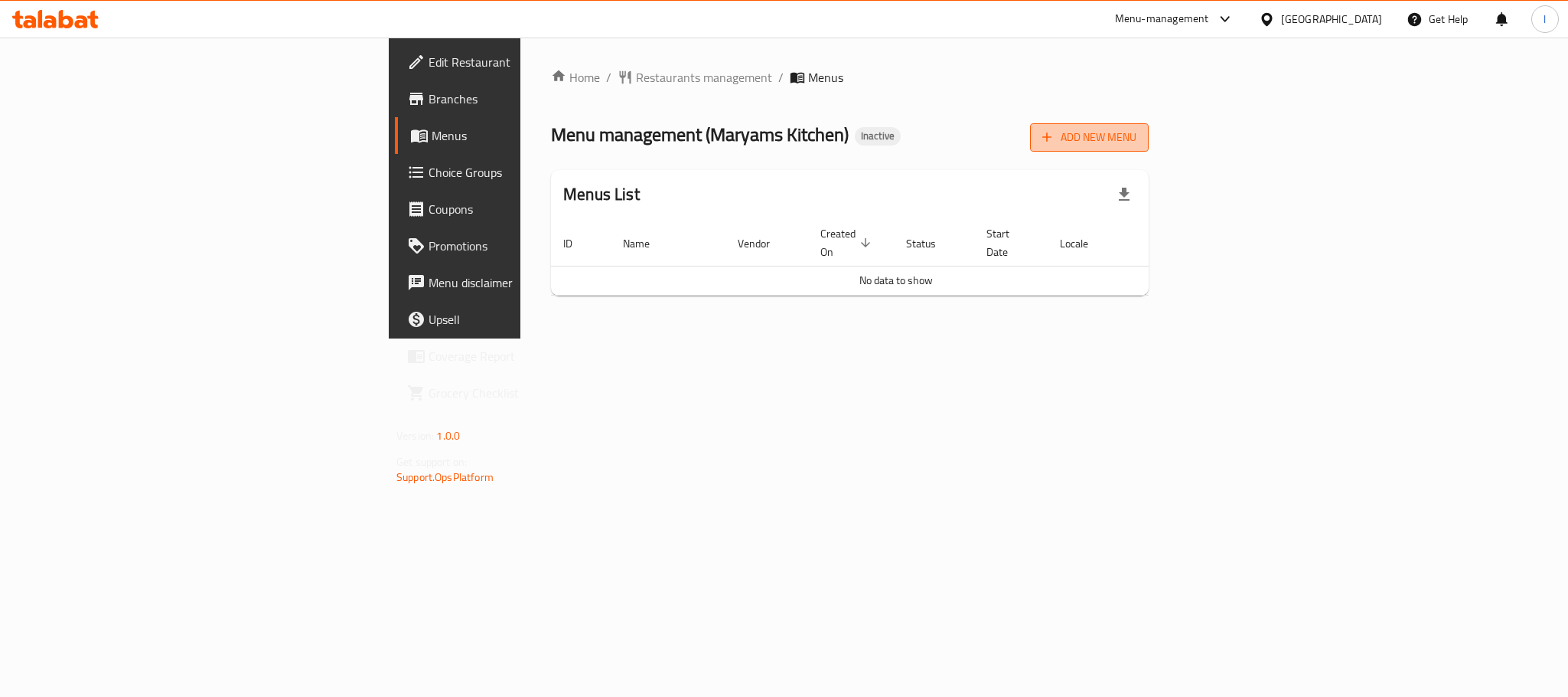
click at [1137, 131] on span "Add New Menu" at bounding box center [1089, 137] width 94 height 19
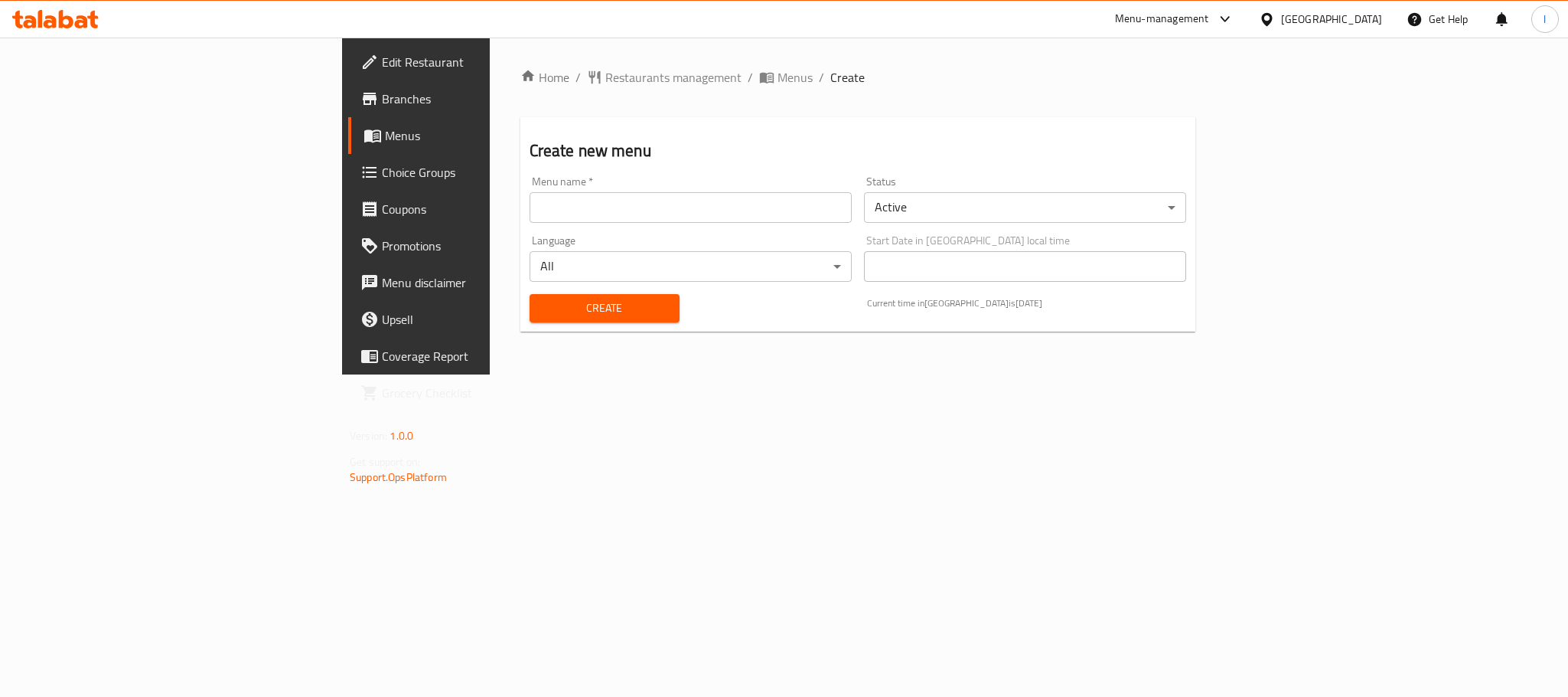
click at [574, 215] on input "text" at bounding box center [691, 207] width 322 height 31
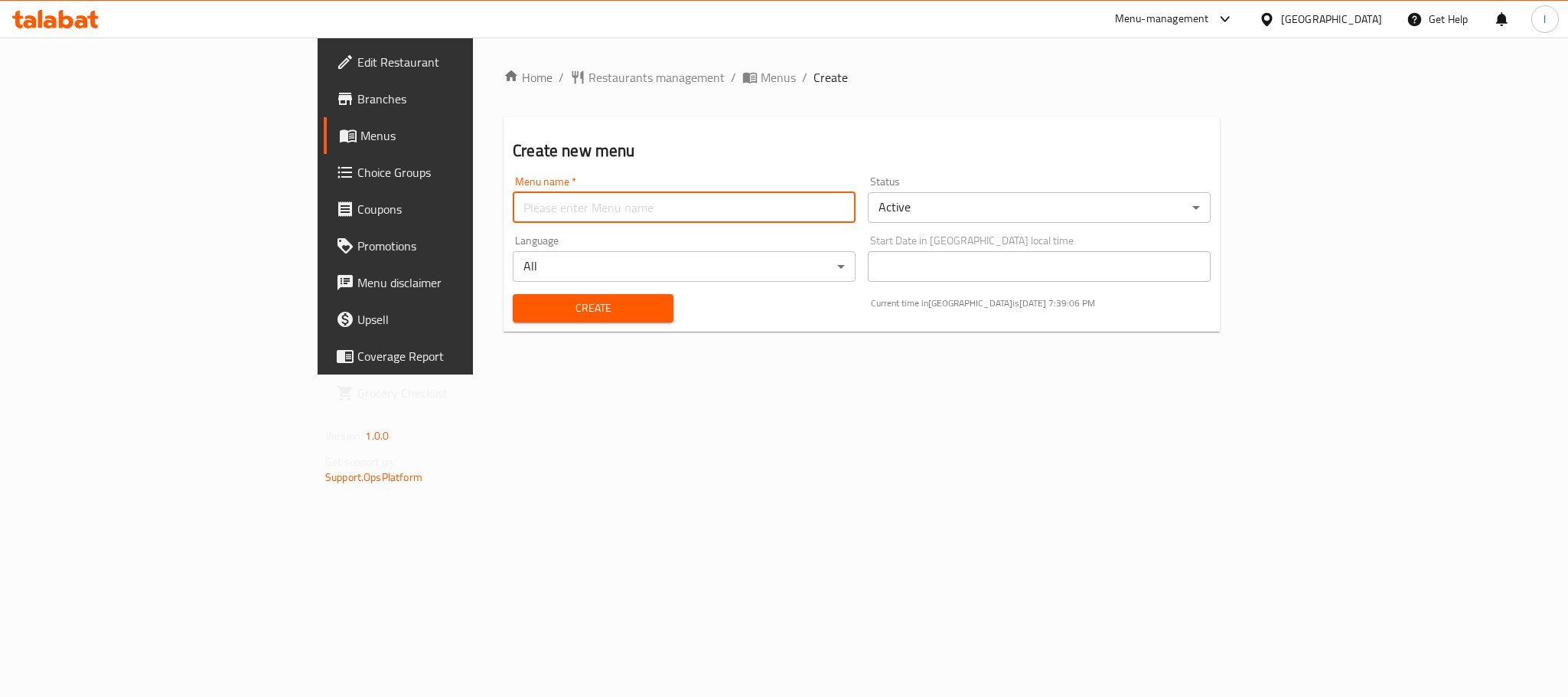
type input "Menu"
click at [525, 306] on span "Create" at bounding box center [592, 307] width 136 height 19
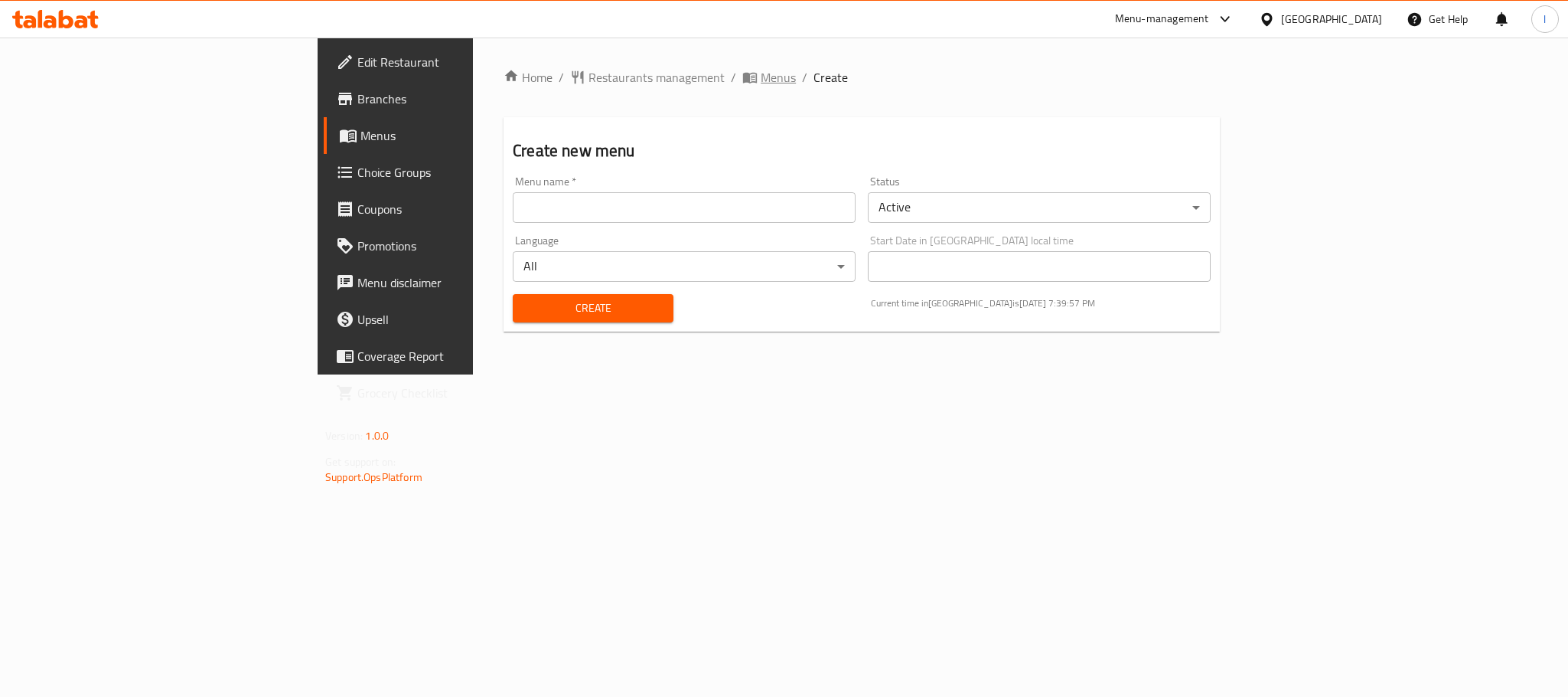
click at [760, 81] on span "Menus" at bounding box center [777, 78] width 35 height 18
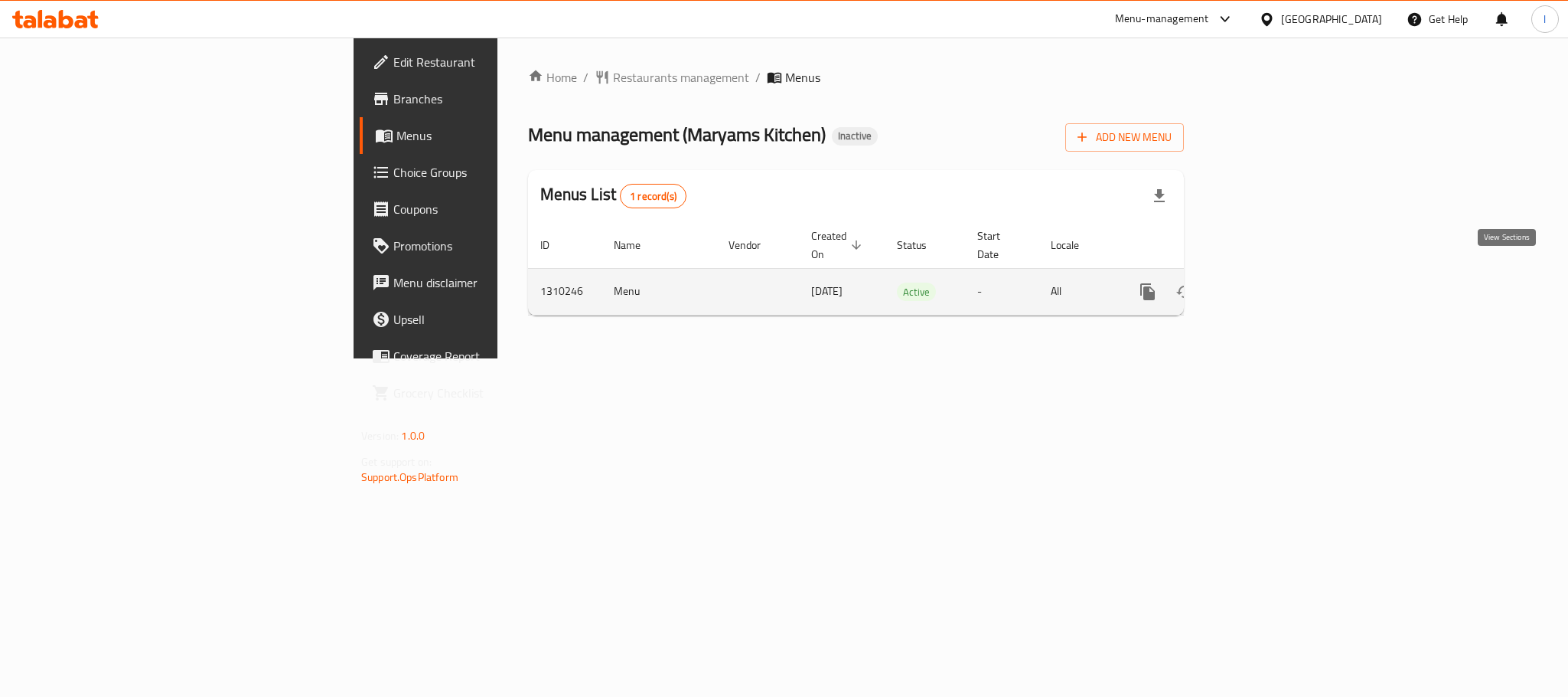
click at [1267, 282] on icon "enhanced table" at bounding box center [1258, 291] width 18 height 18
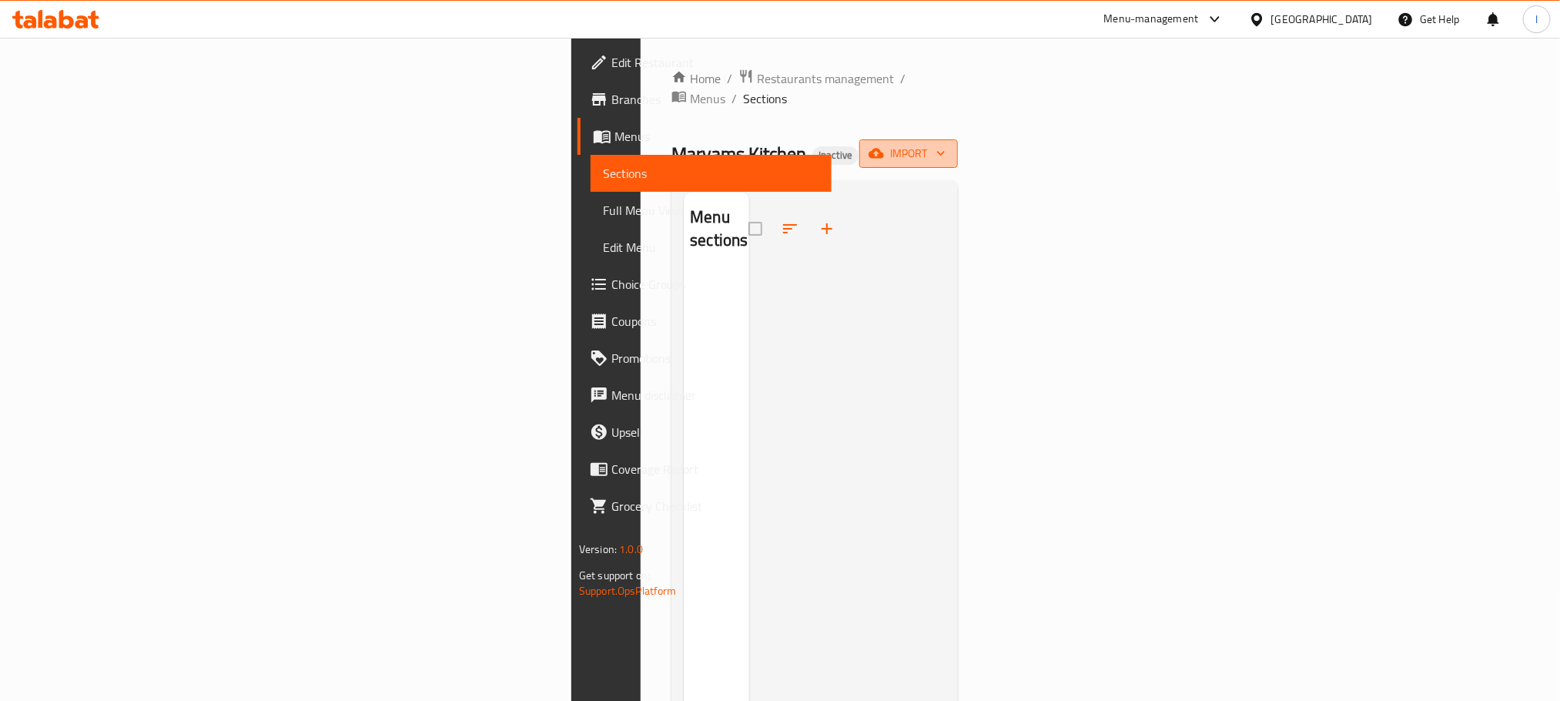
click at [958, 146] on button "import" at bounding box center [908, 153] width 99 height 28
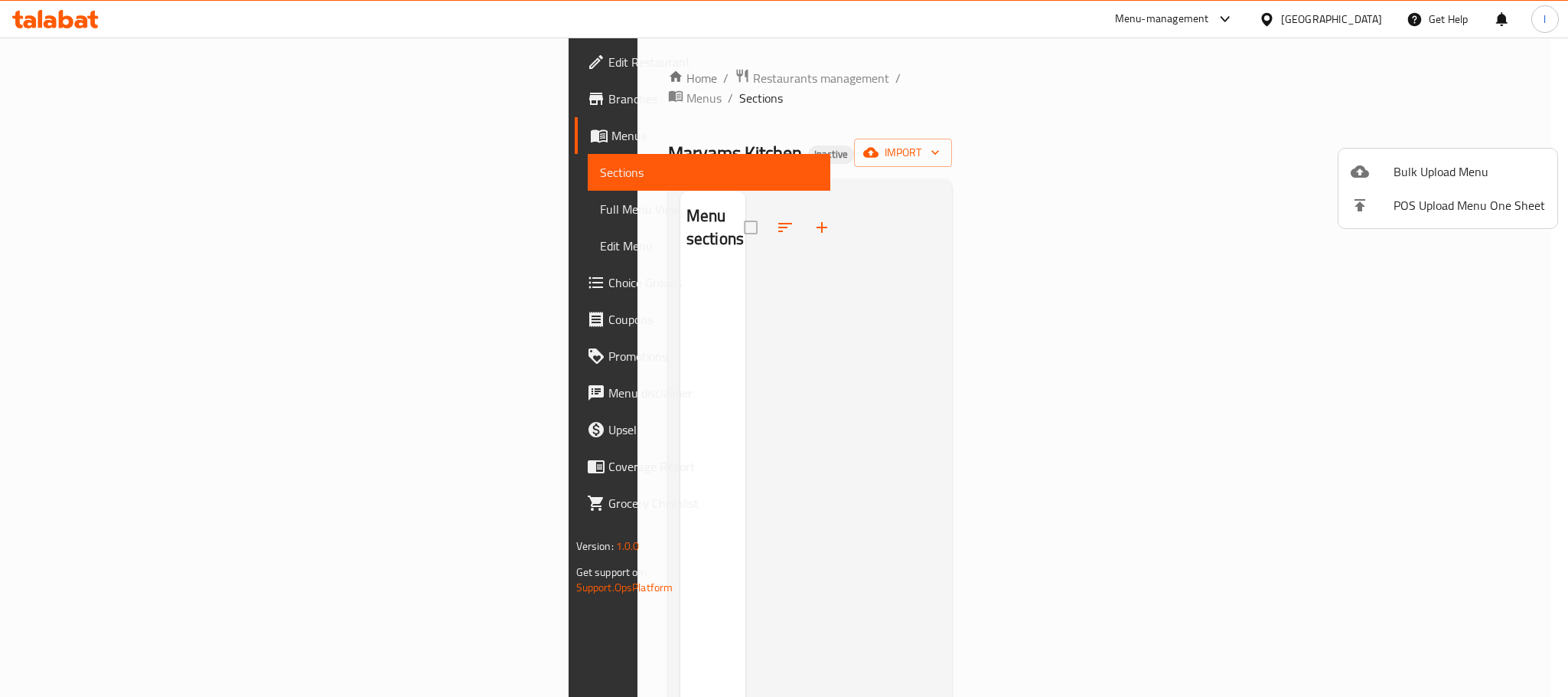
click at [1386, 173] on div at bounding box center [1371, 171] width 43 height 18
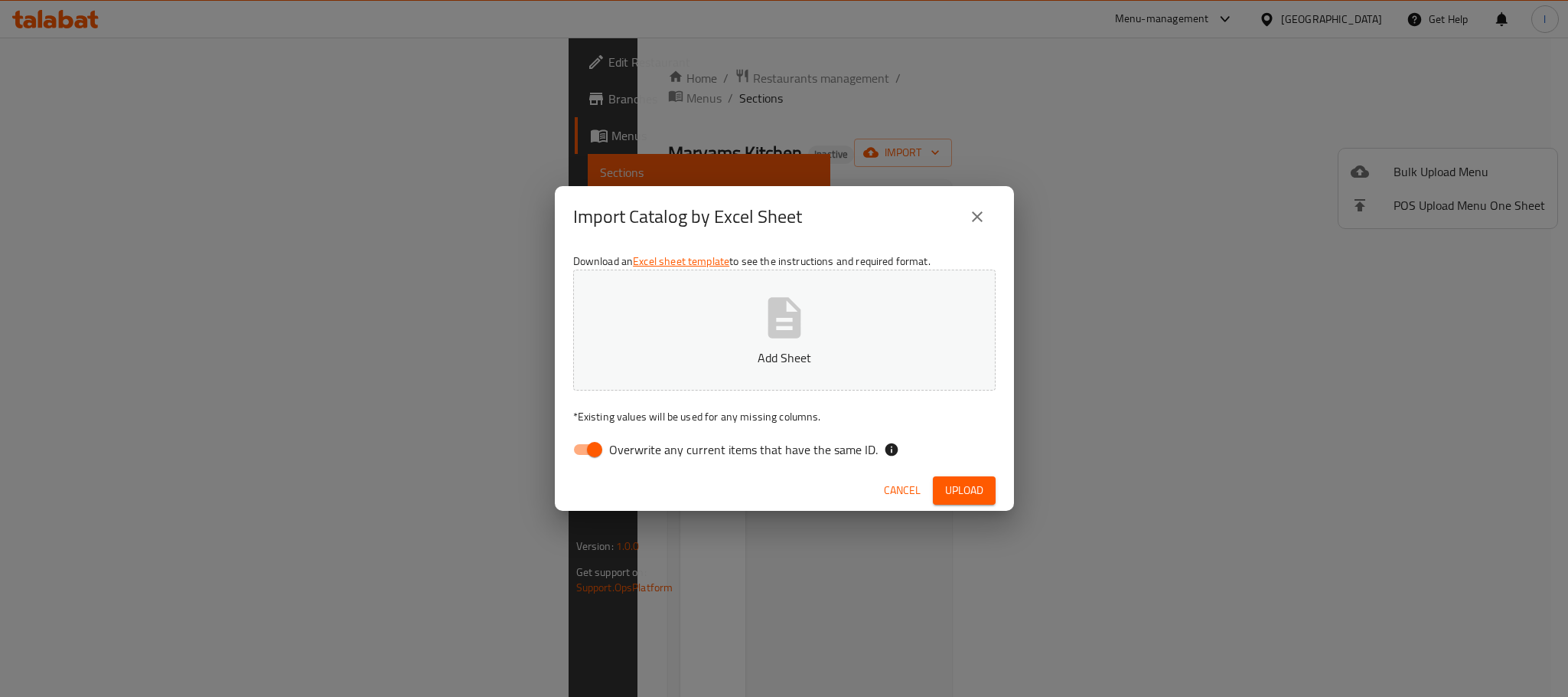
click at [594, 448] on input "Overwrite any current items that have the same ID." at bounding box center [594, 448] width 87 height 29
checkbox input "false"
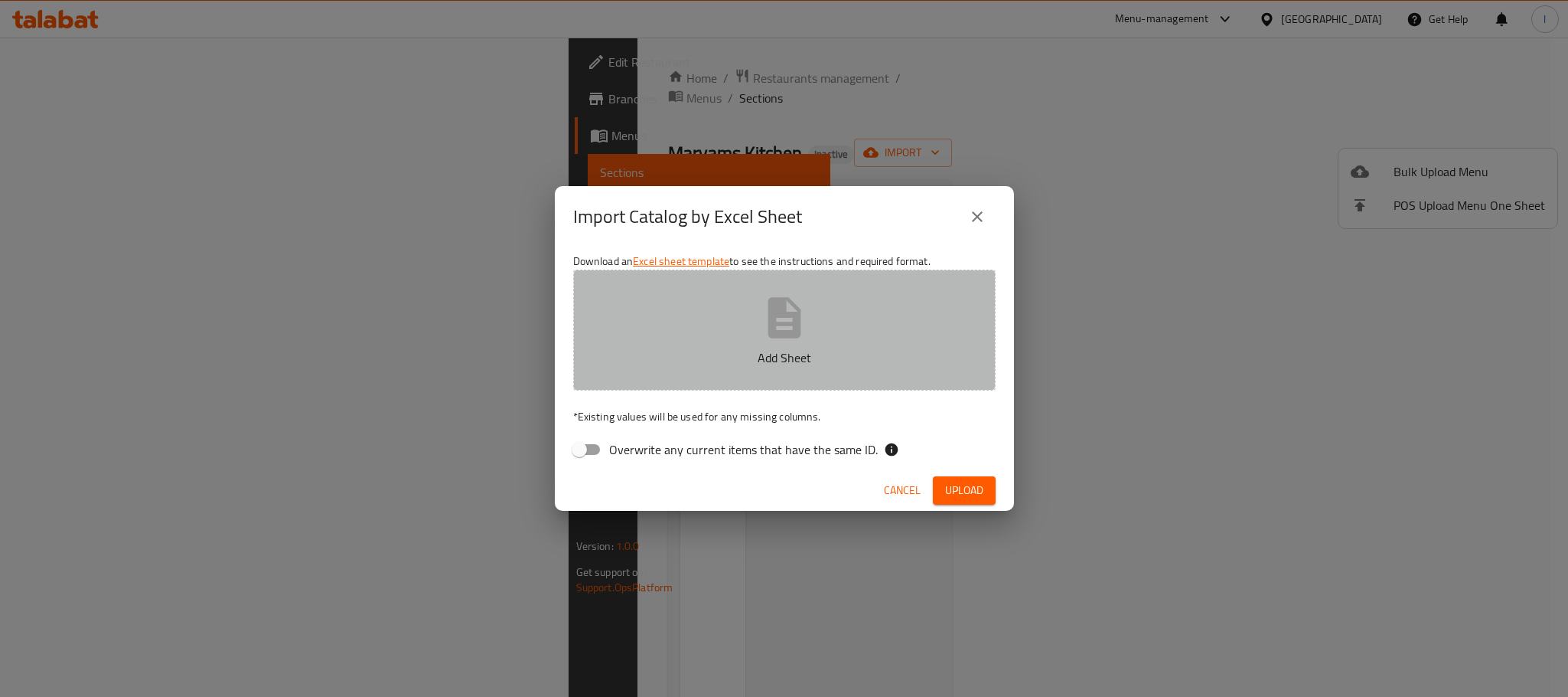
click at [764, 321] on icon "button" at bounding box center [784, 317] width 49 height 49
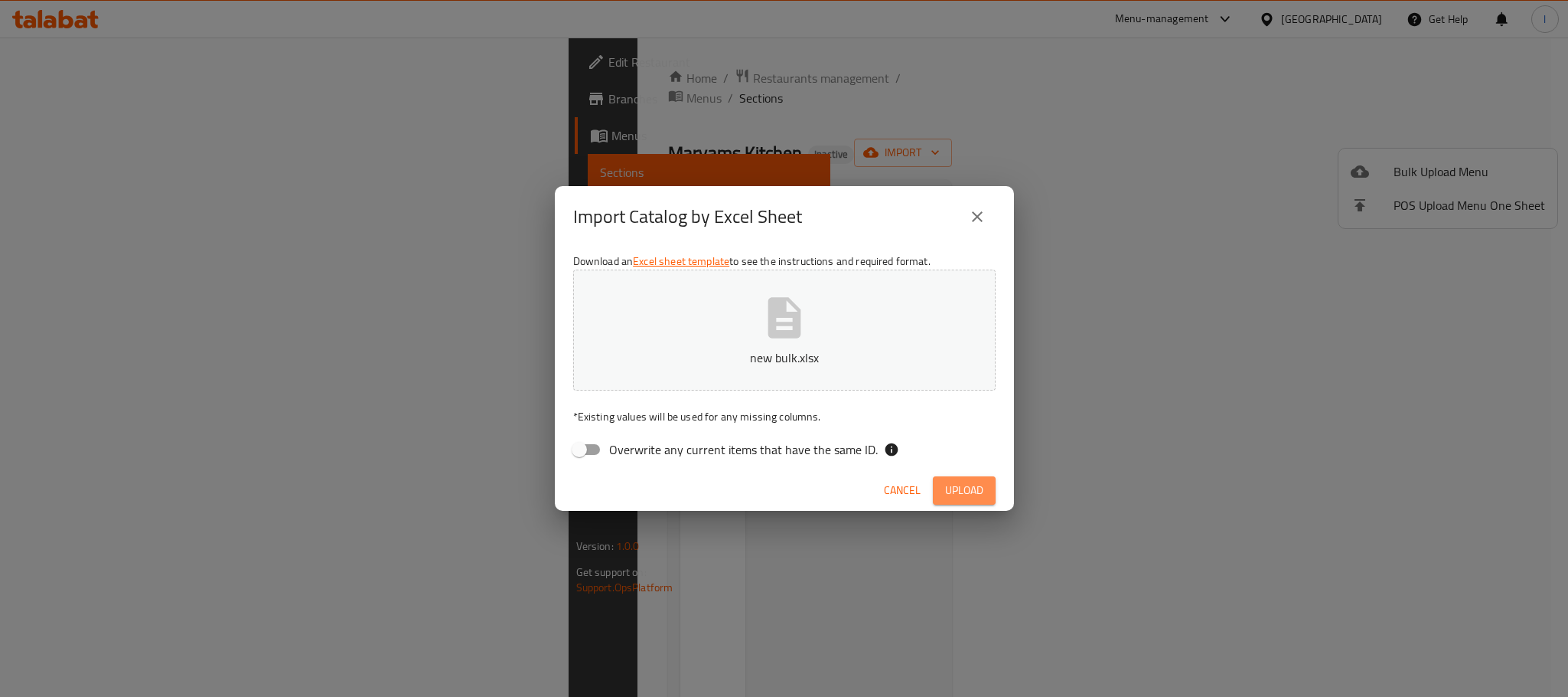
click at [956, 483] on span "Upload" at bounding box center [964, 490] width 39 height 19
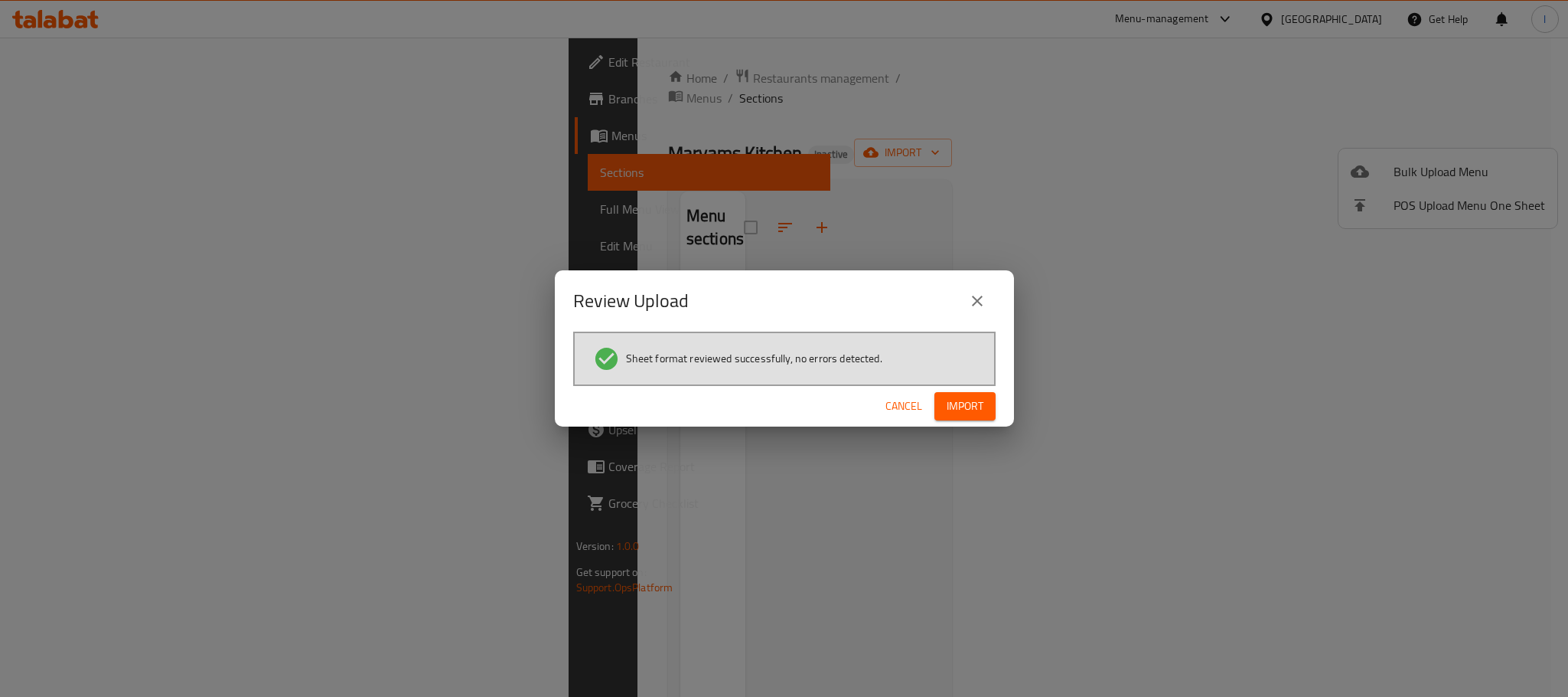
click at [972, 405] on span "Import" at bounding box center [965, 406] width 37 height 19
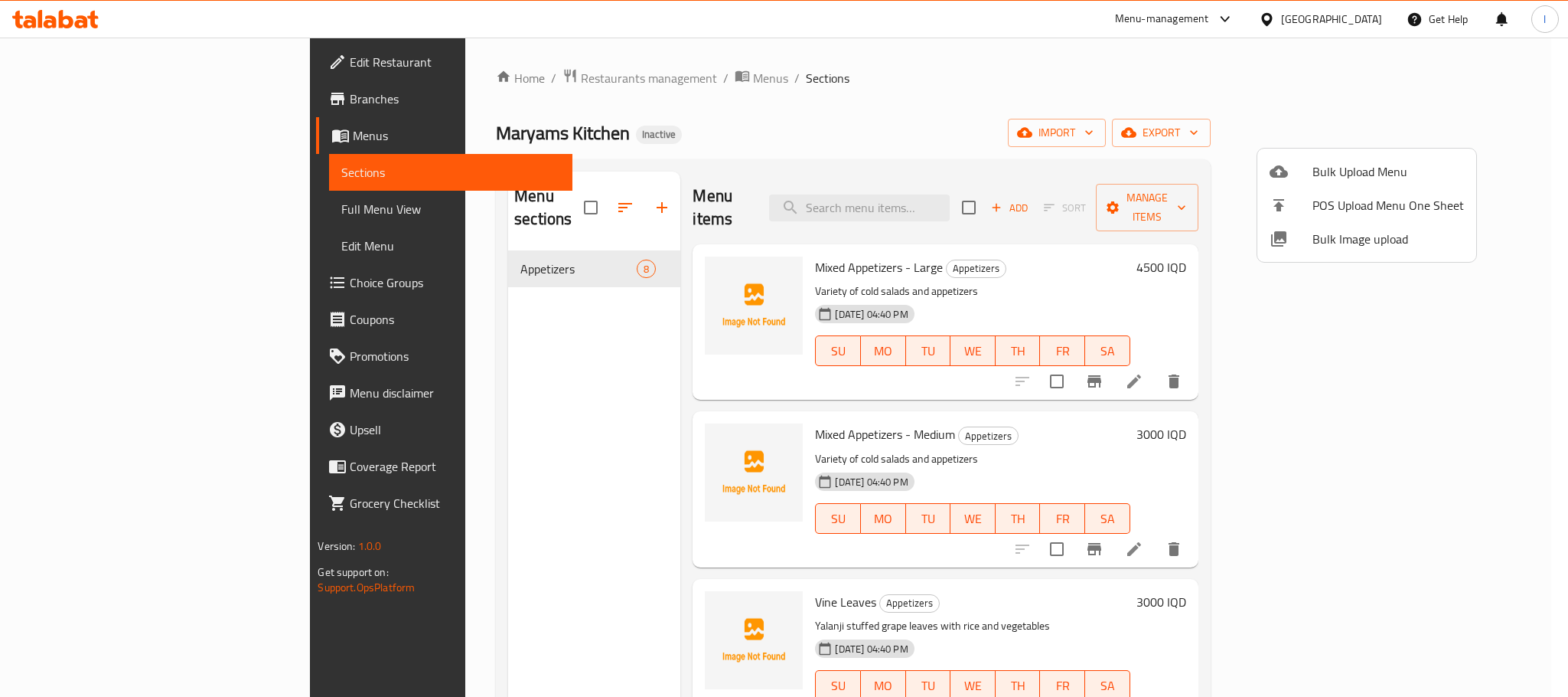
click at [917, 84] on div at bounding box center [784, 348] width 1568 height 697
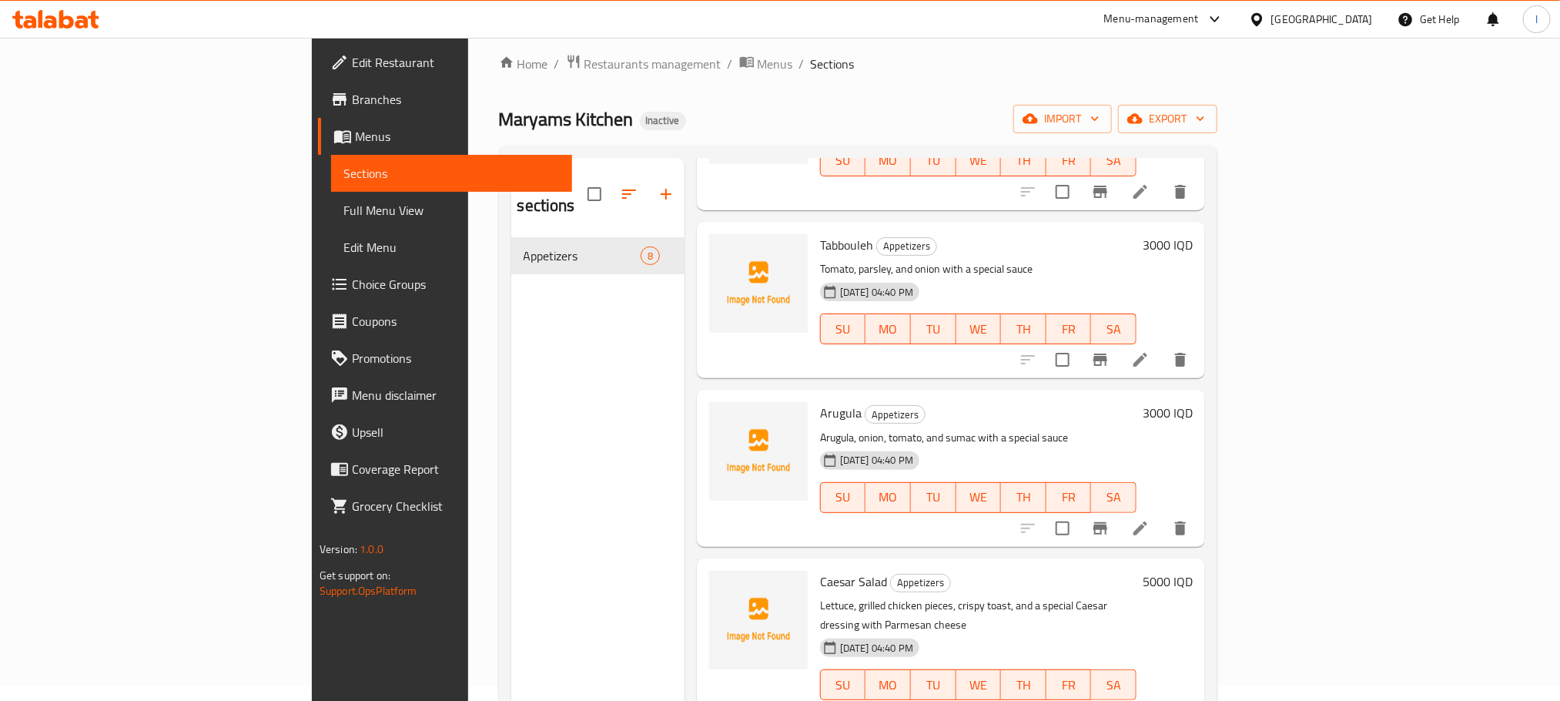
scroll to position [216, 0]
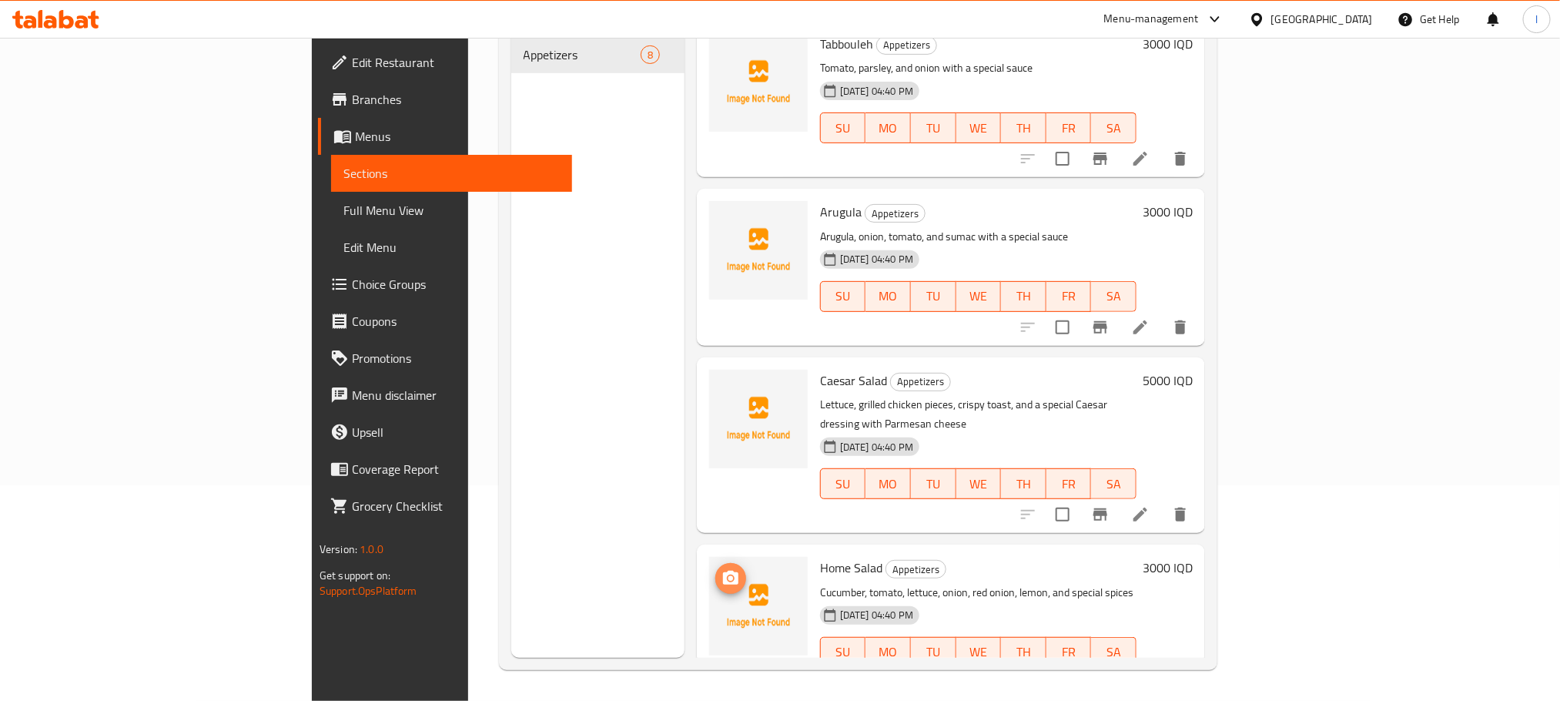
click at [715, 563] on button "upload picture" at bounding box center [730, 578] width 31 height 31
click at [1150, 674] on icon at bounding box center [1140, 683] width 18 height 18
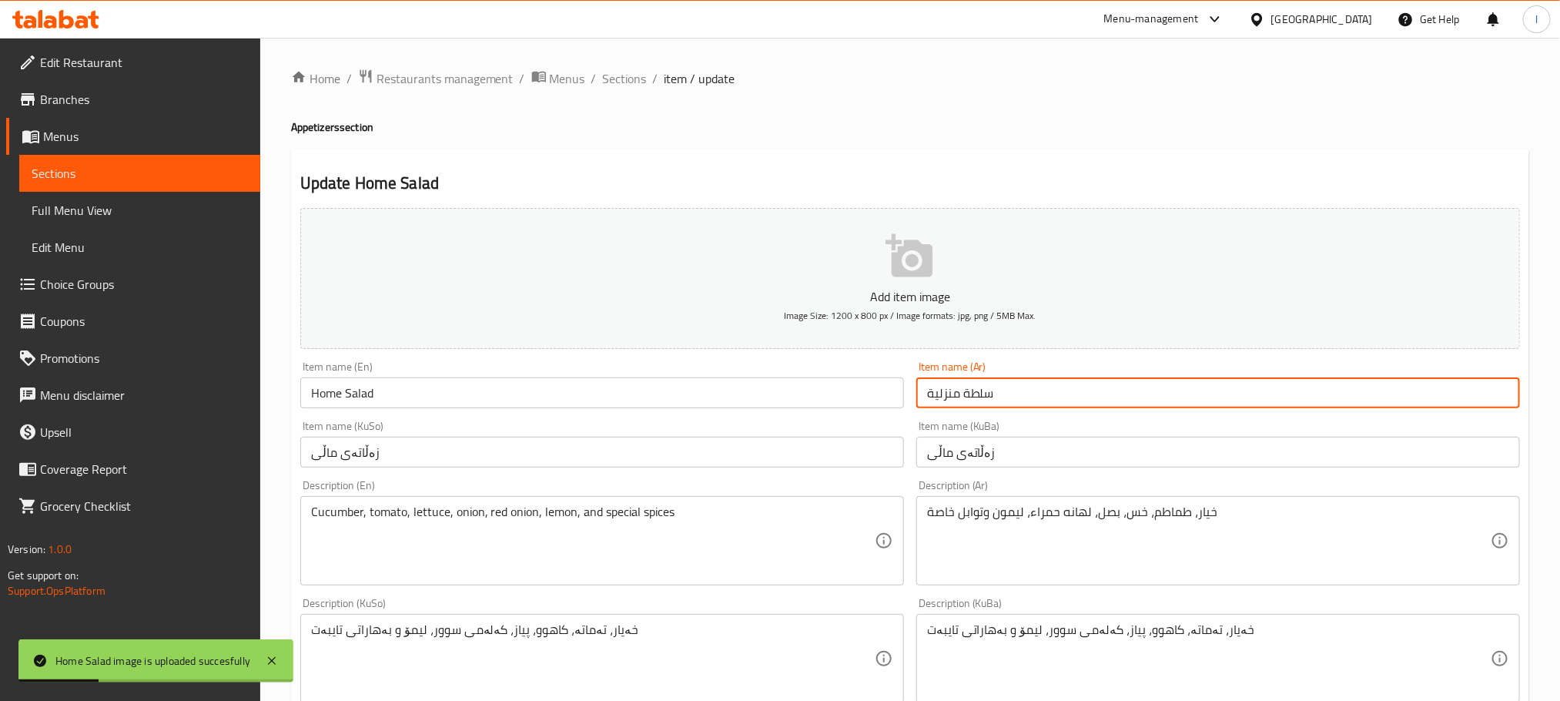
drag, startPoint x: 959, startPoint y: 390, endPoint x: 908, endPoint y: 393, distance: 50.9
click at [908, 393] on div "Add item image Image Size: 1200 x 800 px / Image formats: jpg, png / 5MB Max. I…" at bounding box center [910, 622] width 1232 height 841
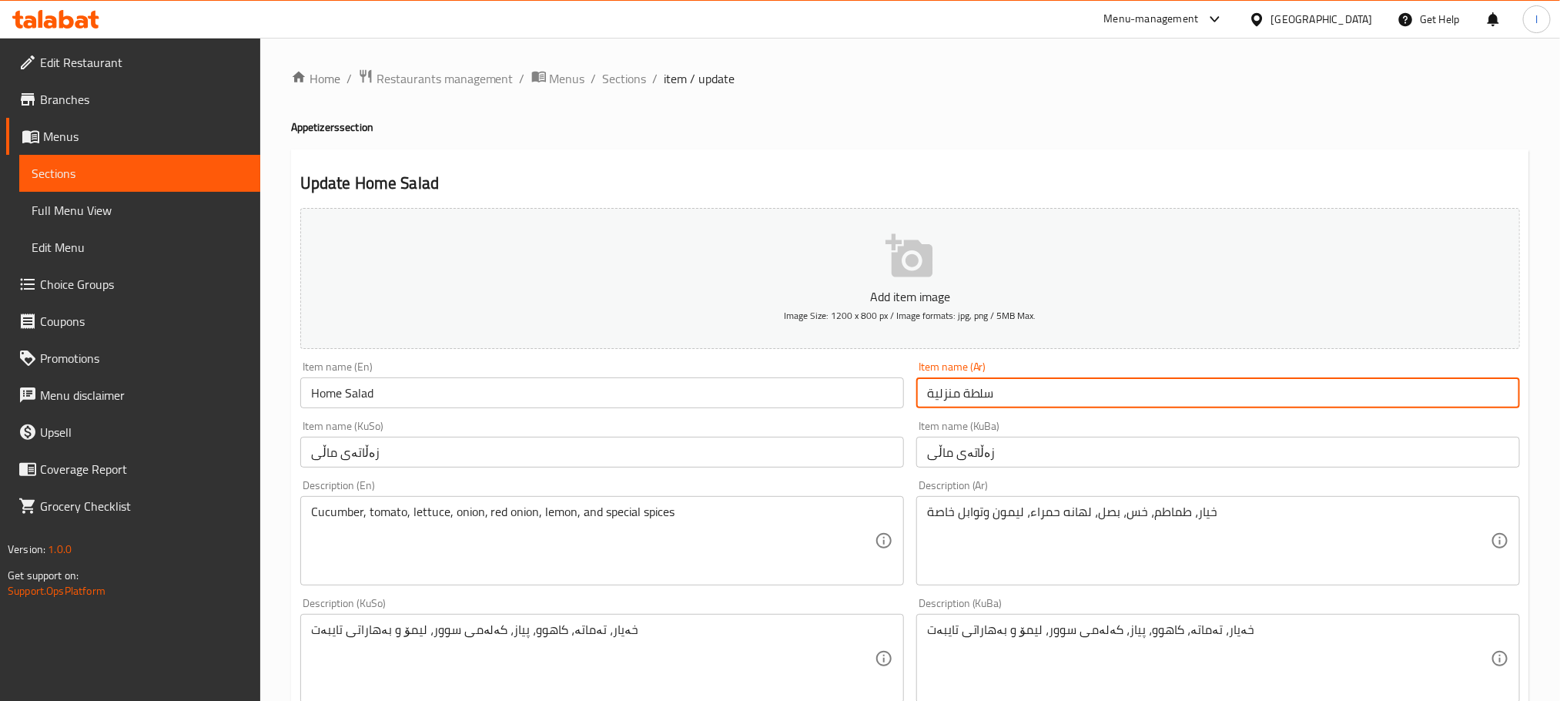
click at [83, 201] on span "Full Menu View" at bounding box center [140, 210] width 216 height 18
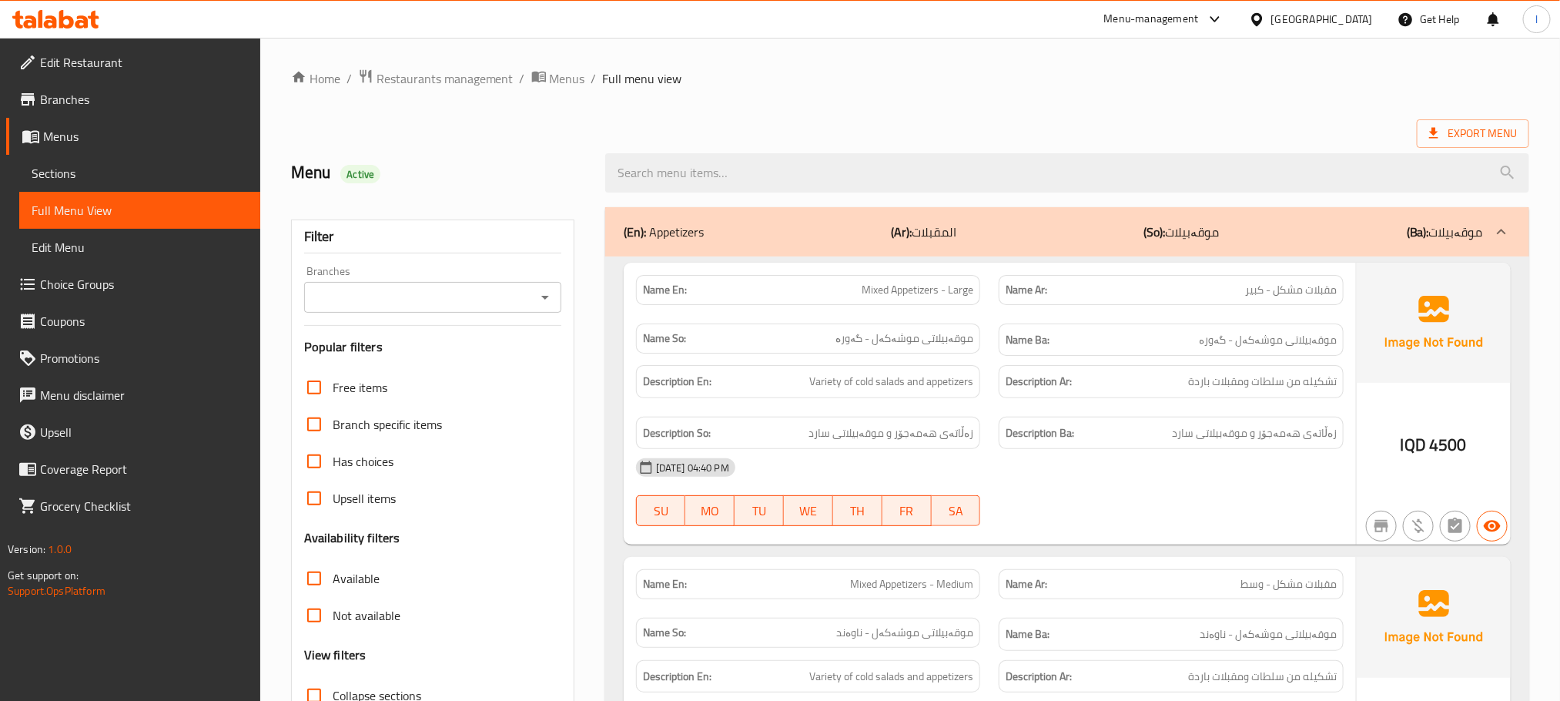
click at [72, 167] on span "Sections" at bounding box center [140, 173] width 216 height 18
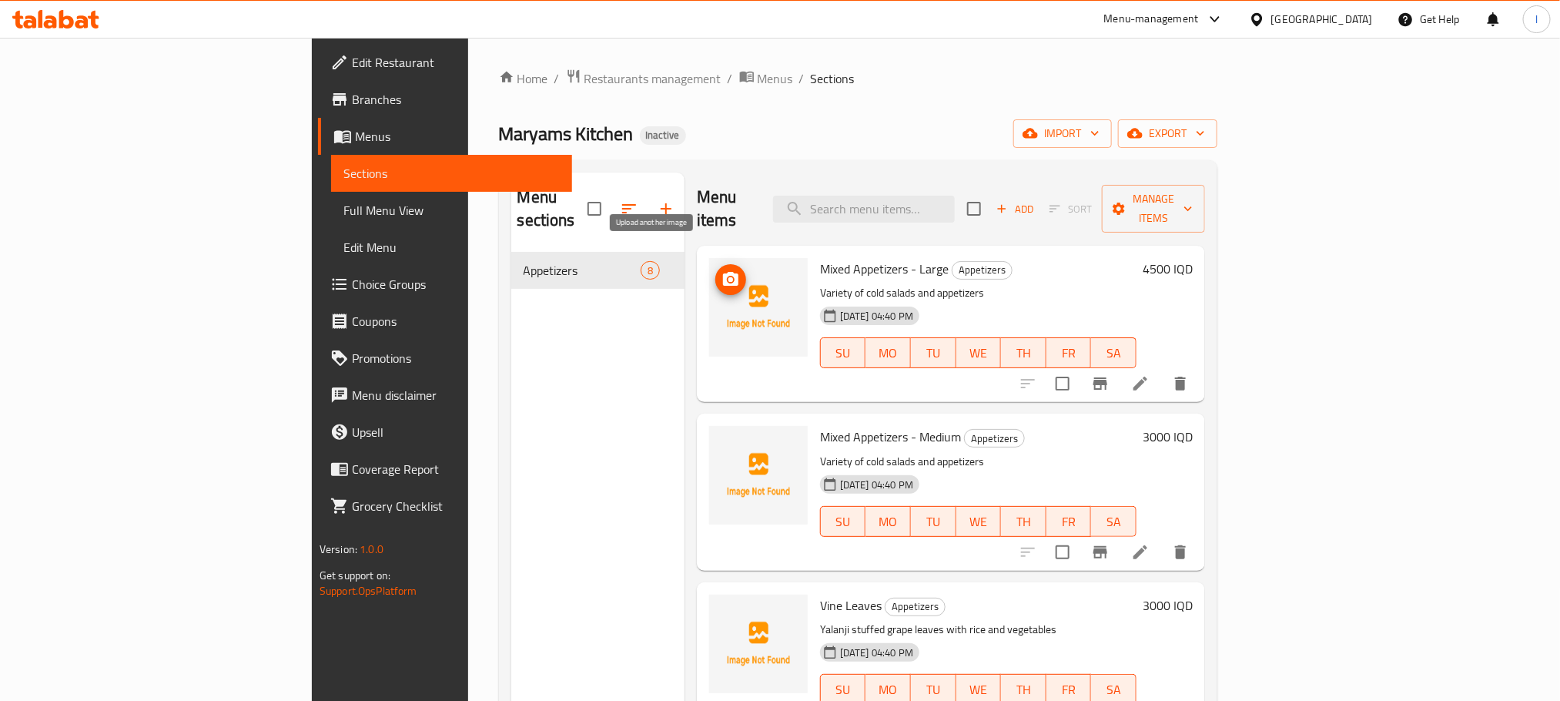
click at [715, 268] on button "upload picture" at bounding box center [730, 279] width 31 height 31
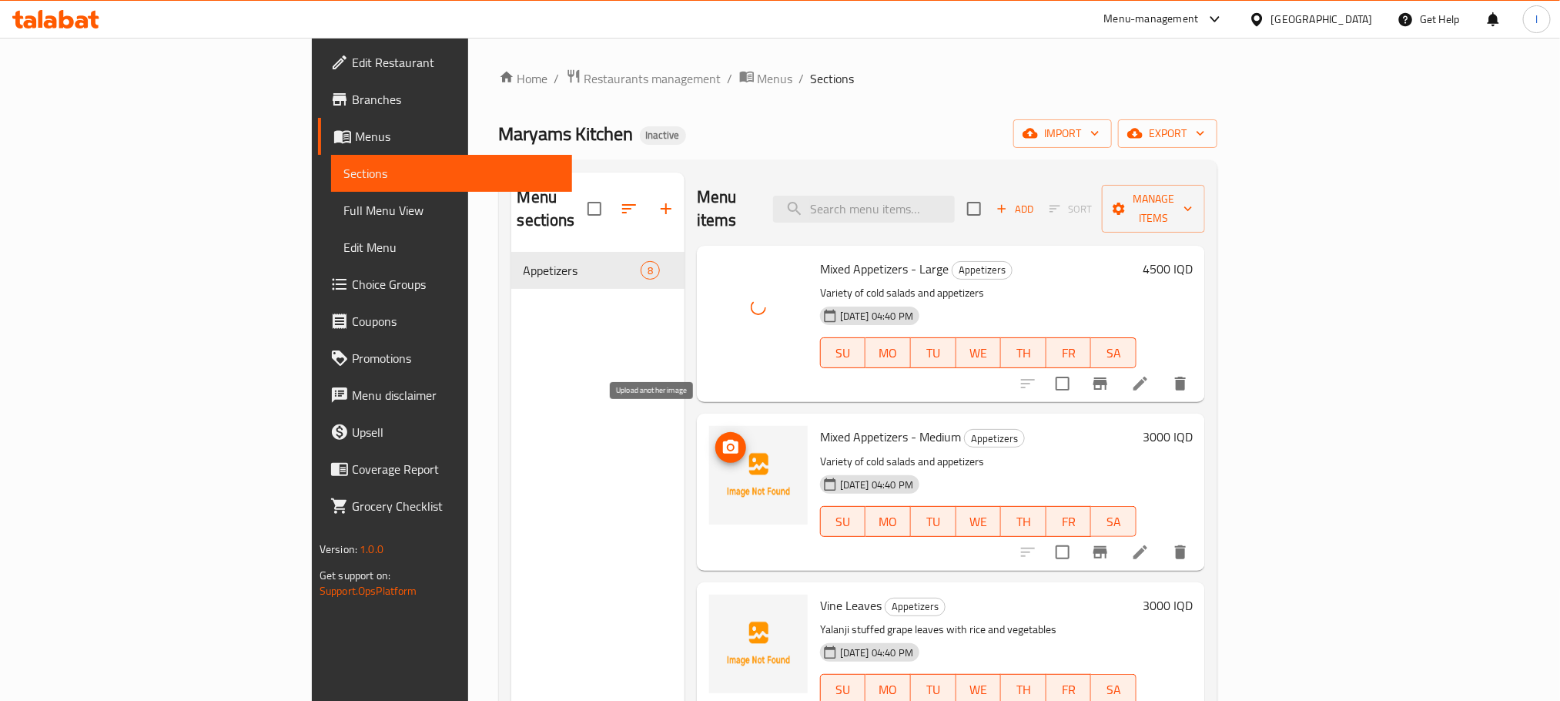
click at [715, 438] on span "upload picture" at bounding box center [730, 447] width 31 height 18
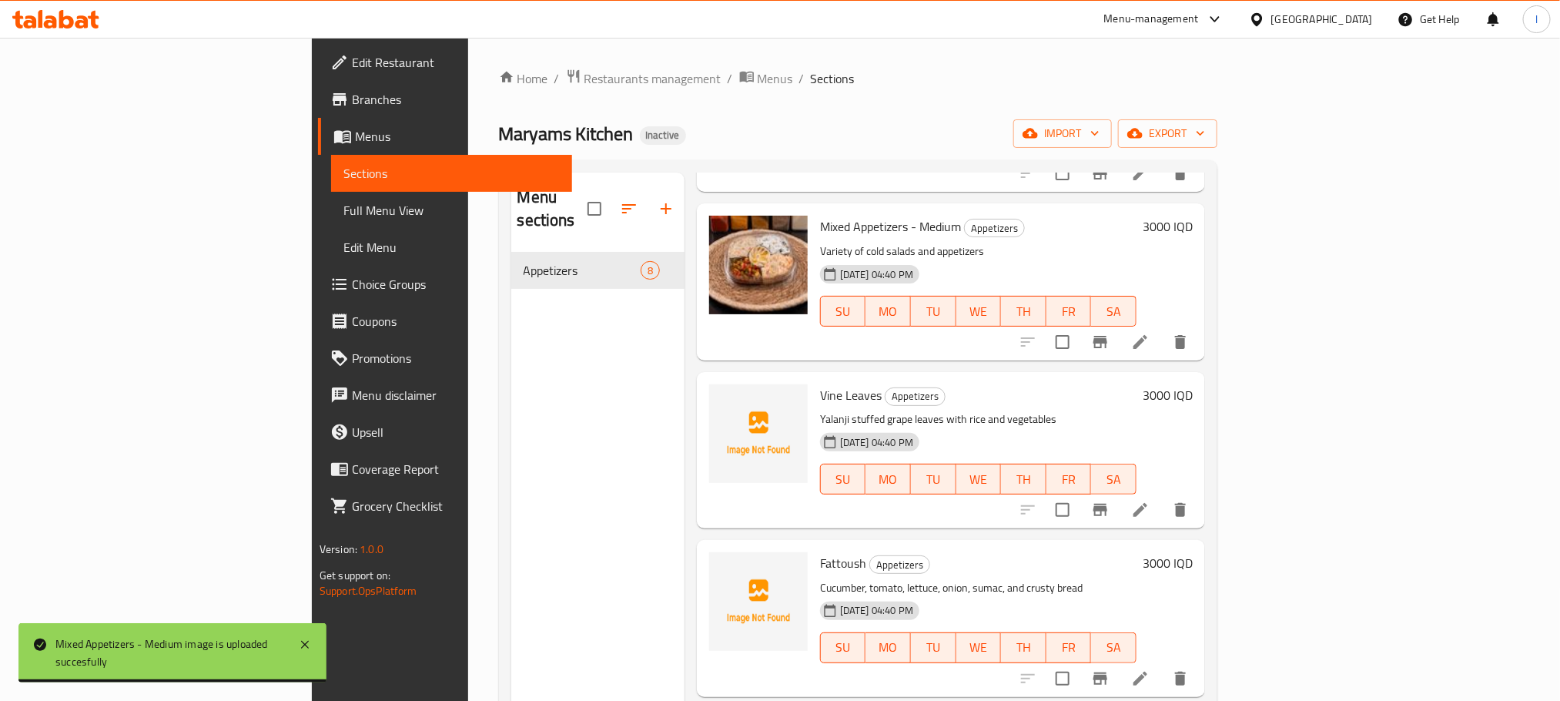
scroll to position [256, 0]
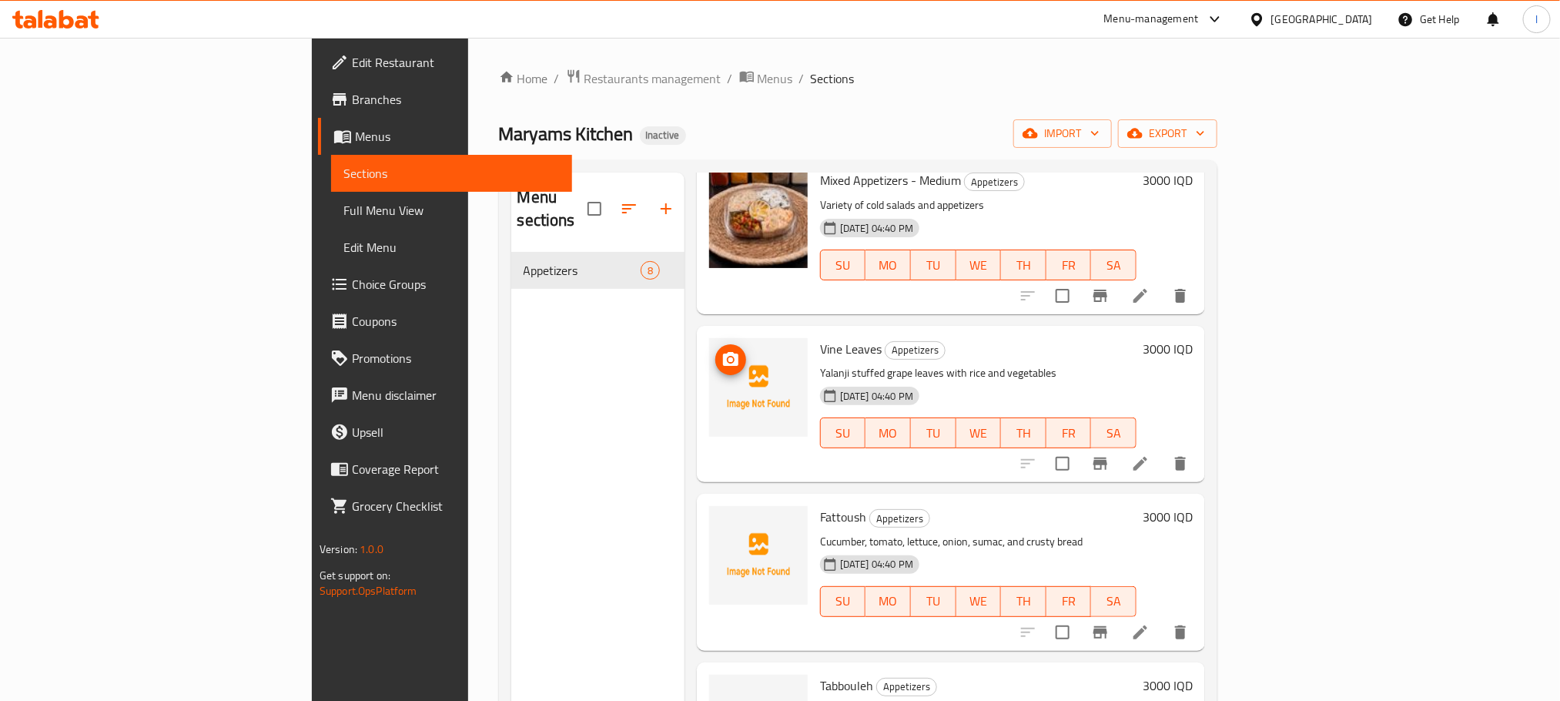
click at [715, 350] on span "upload picture" at bounding box center [730, 359] width 31 height 18
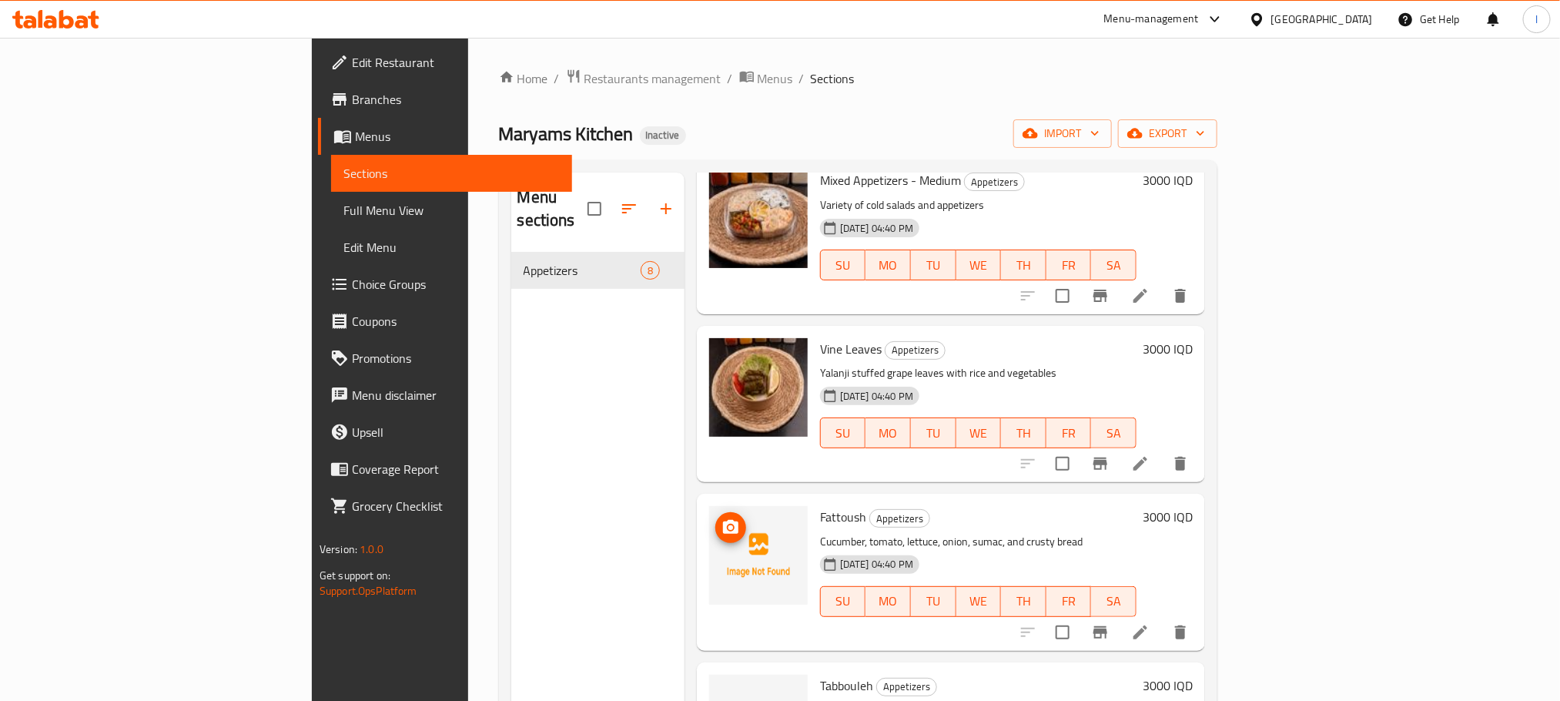
click at [715, 512] on button "upload picture" at bounding box center [730, 527] width 31 height 31
click at [722, 518] on icon "upload picture" at bounding box center [731, 527] width 18 height 18
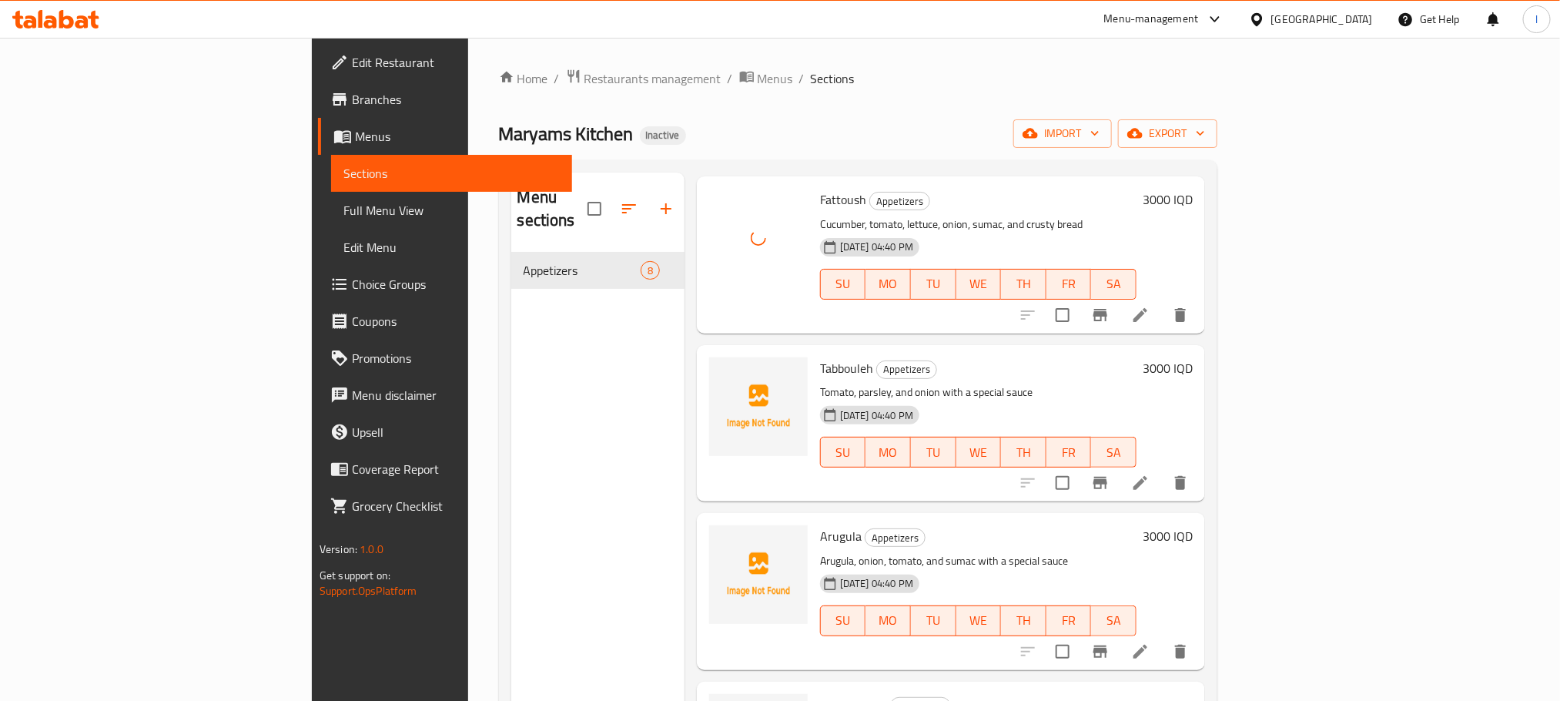
scroll to position [578, 0]
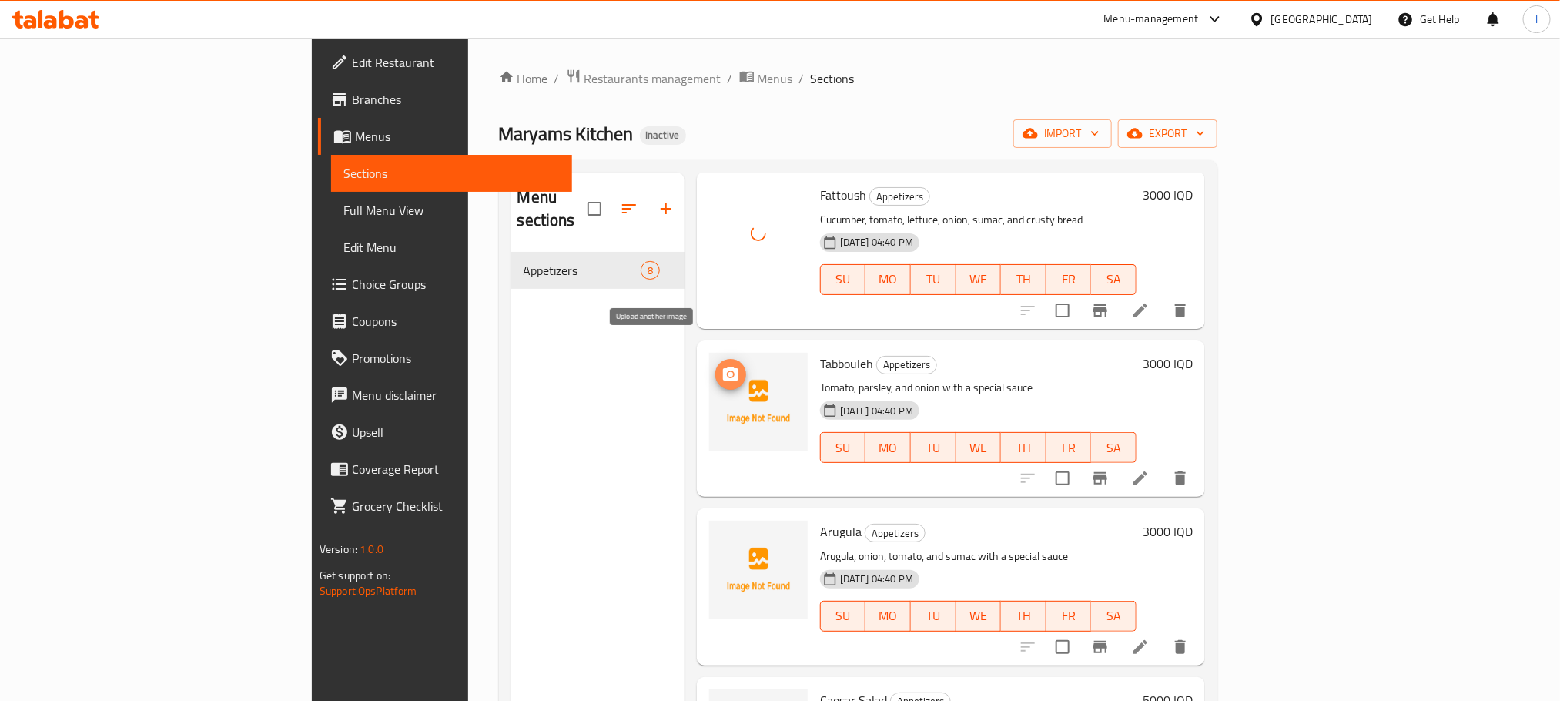
click at [715, 365] on span "upload picture" at bounding box center [730, 374] width 31 height 18
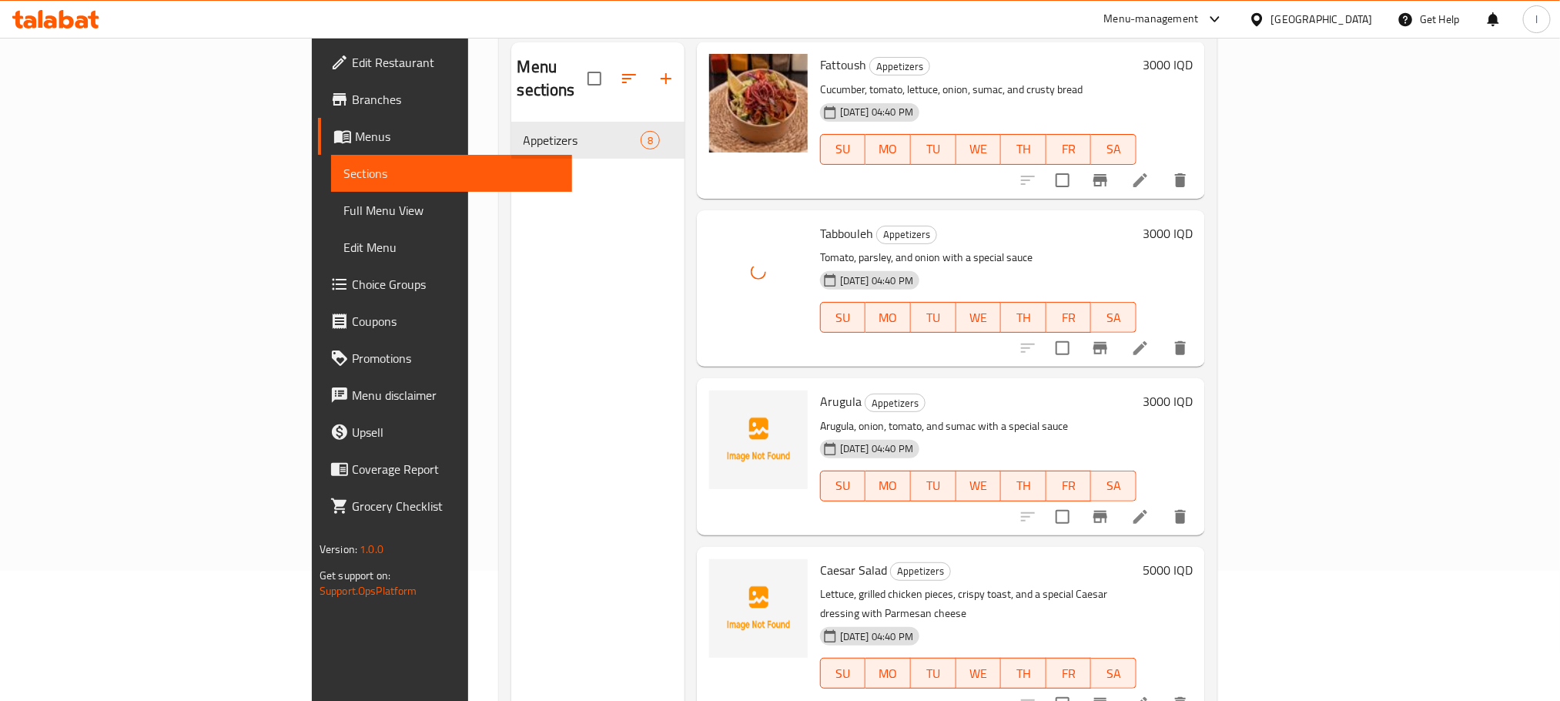
scroll to position [159, 0]
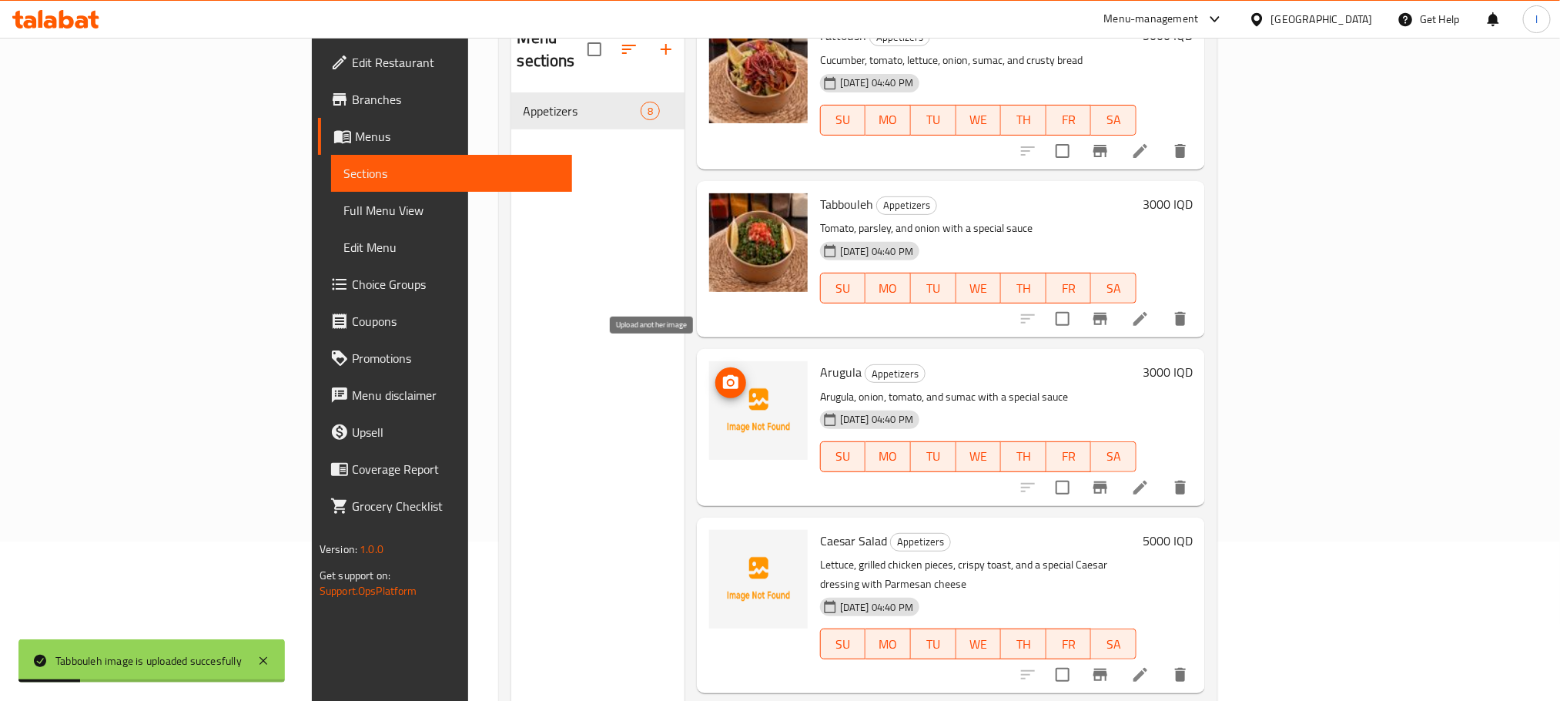
click at [715, 373] on span "upload picture" at bounding box center [730, 382] width 31 height 18
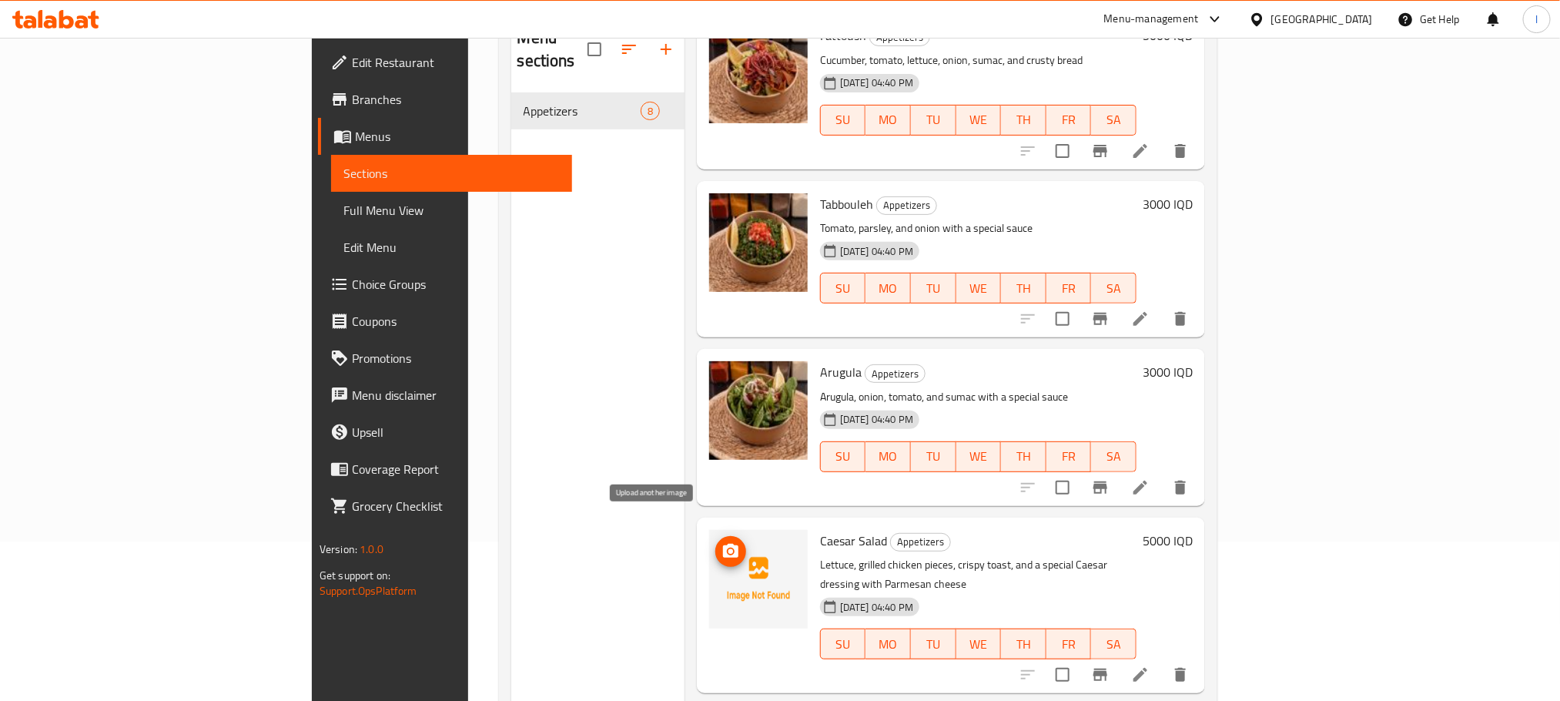
click at [729, 548] on circle "upload picture" at bounding box center [731, 550] width 5 height 5
click at [715, 542] on span "upload picture" at bounding box center [730, 551] width 31 height 18
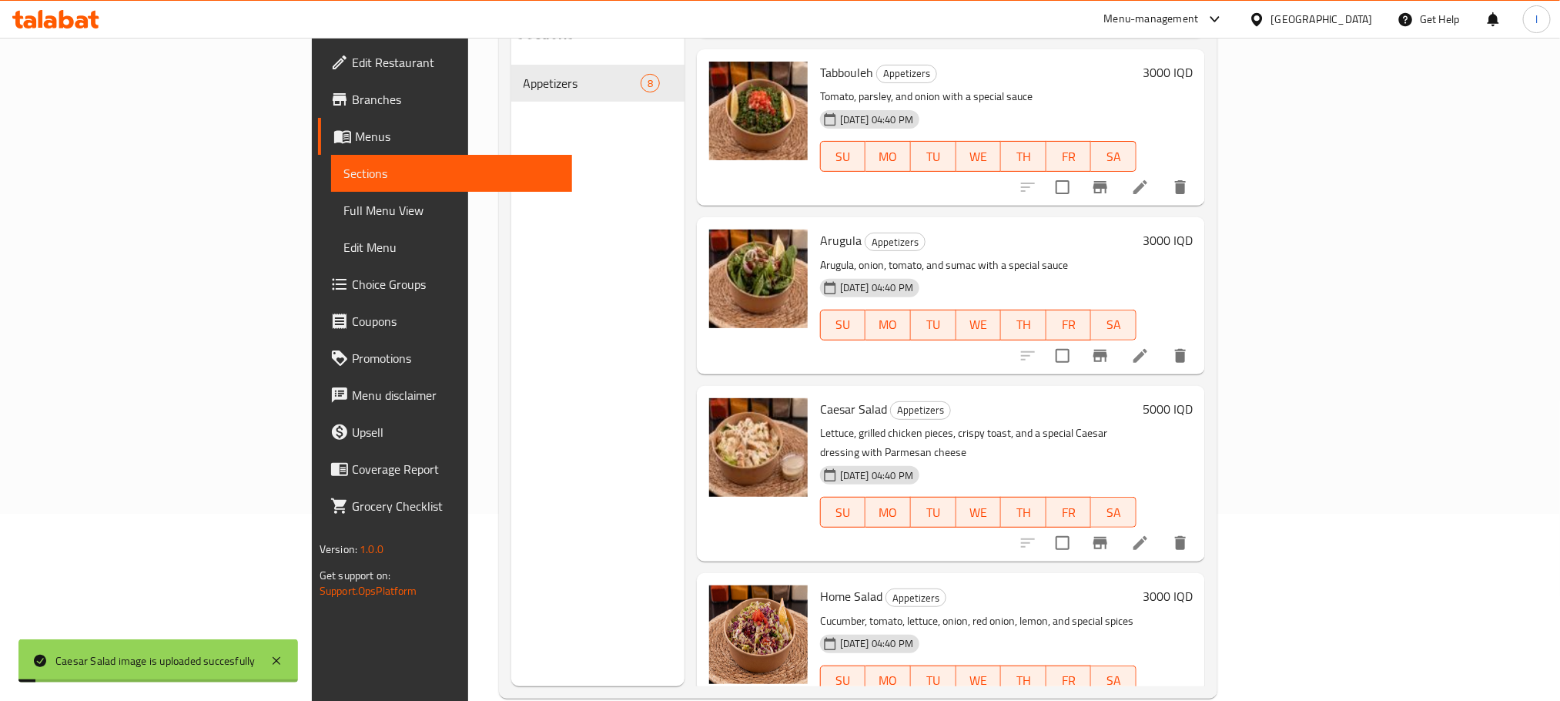
scroll to position [216, 0]
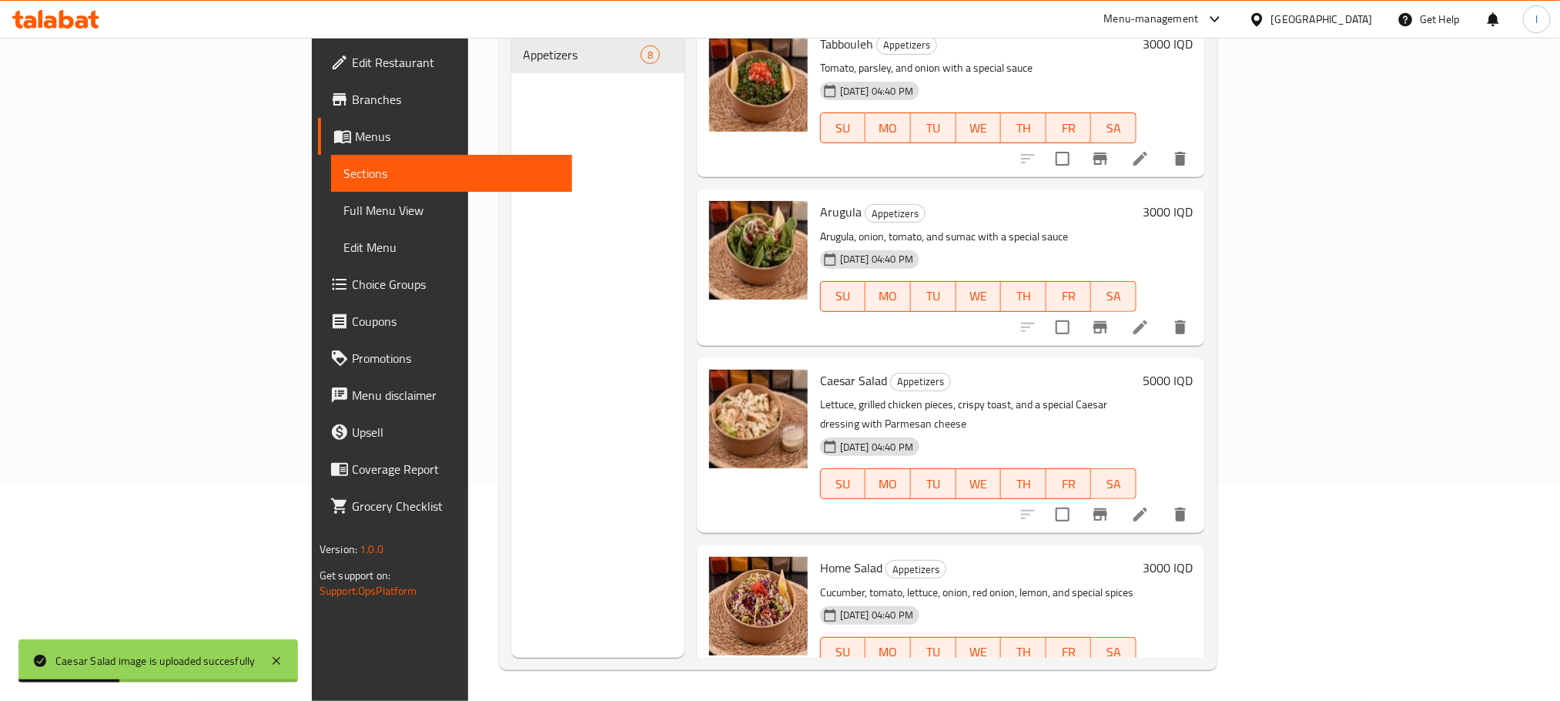
click at [343, 213] on span "Full Menu View" at bounding box center [451, 210] width 216 height 18
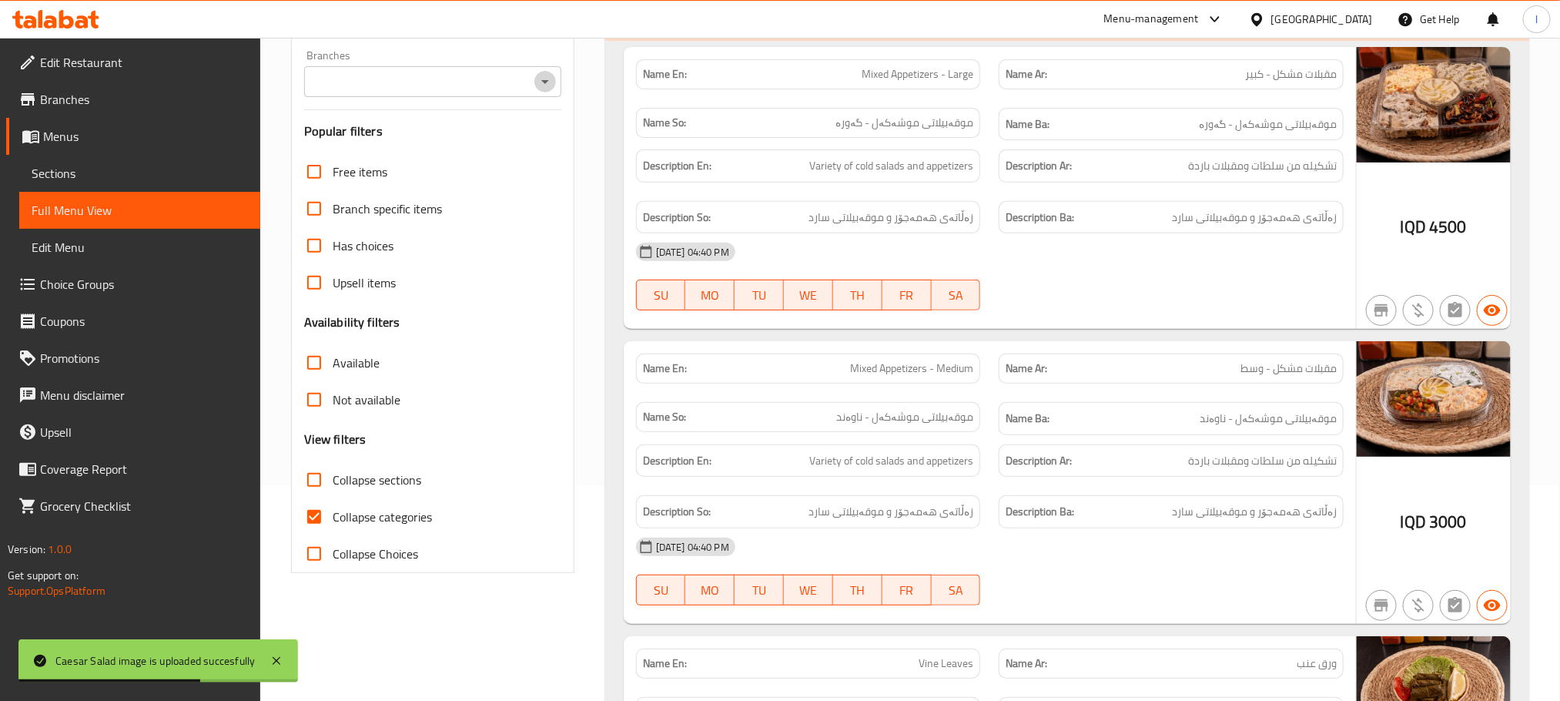
click at [544, 84] on icon "Open" at bounding box center [545, 81] width 18 height 18
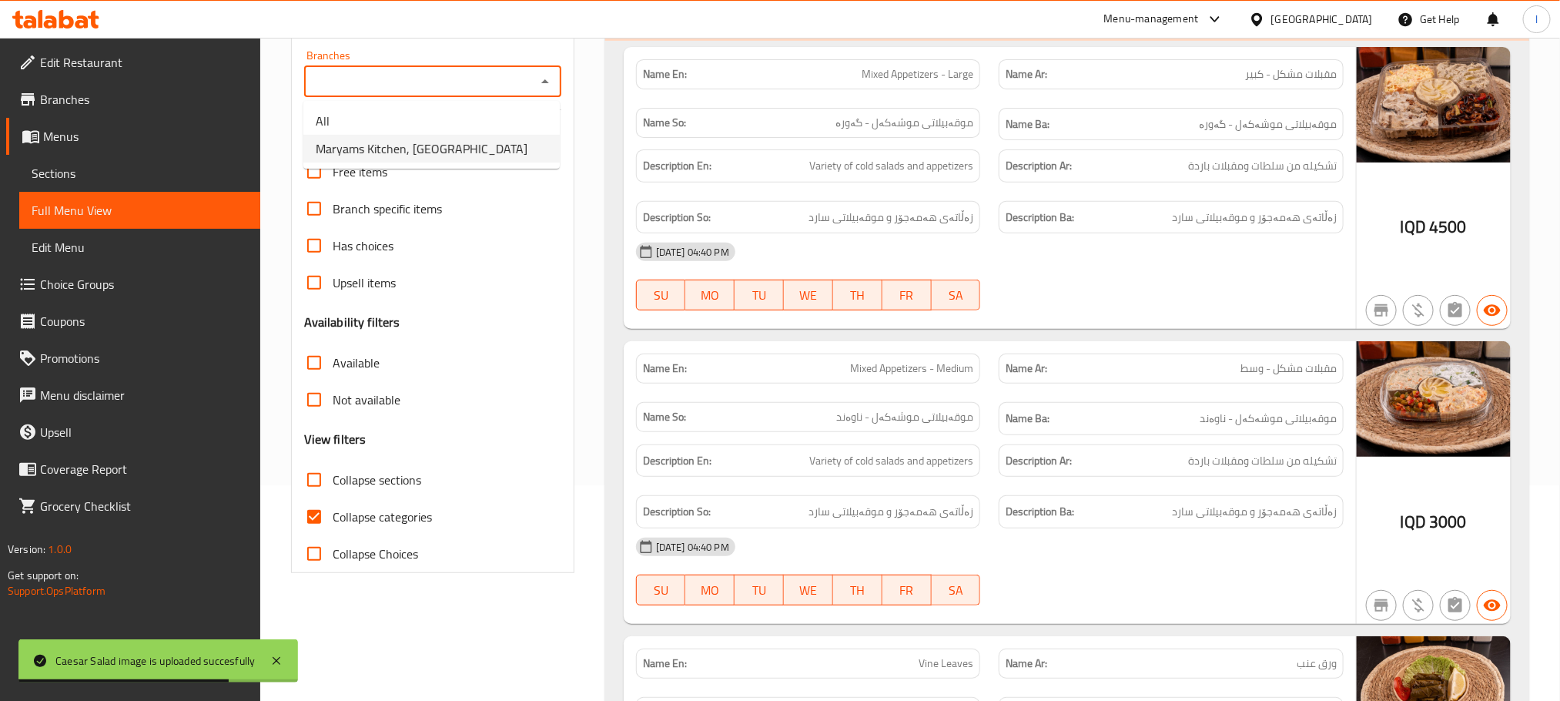
click at [481, 149] on span "Maryams Kitchen, Andazyaran City" at bounding box center [422, 148] width 212 height 18
type input "Maryams Kitchen, Andazyaran City"
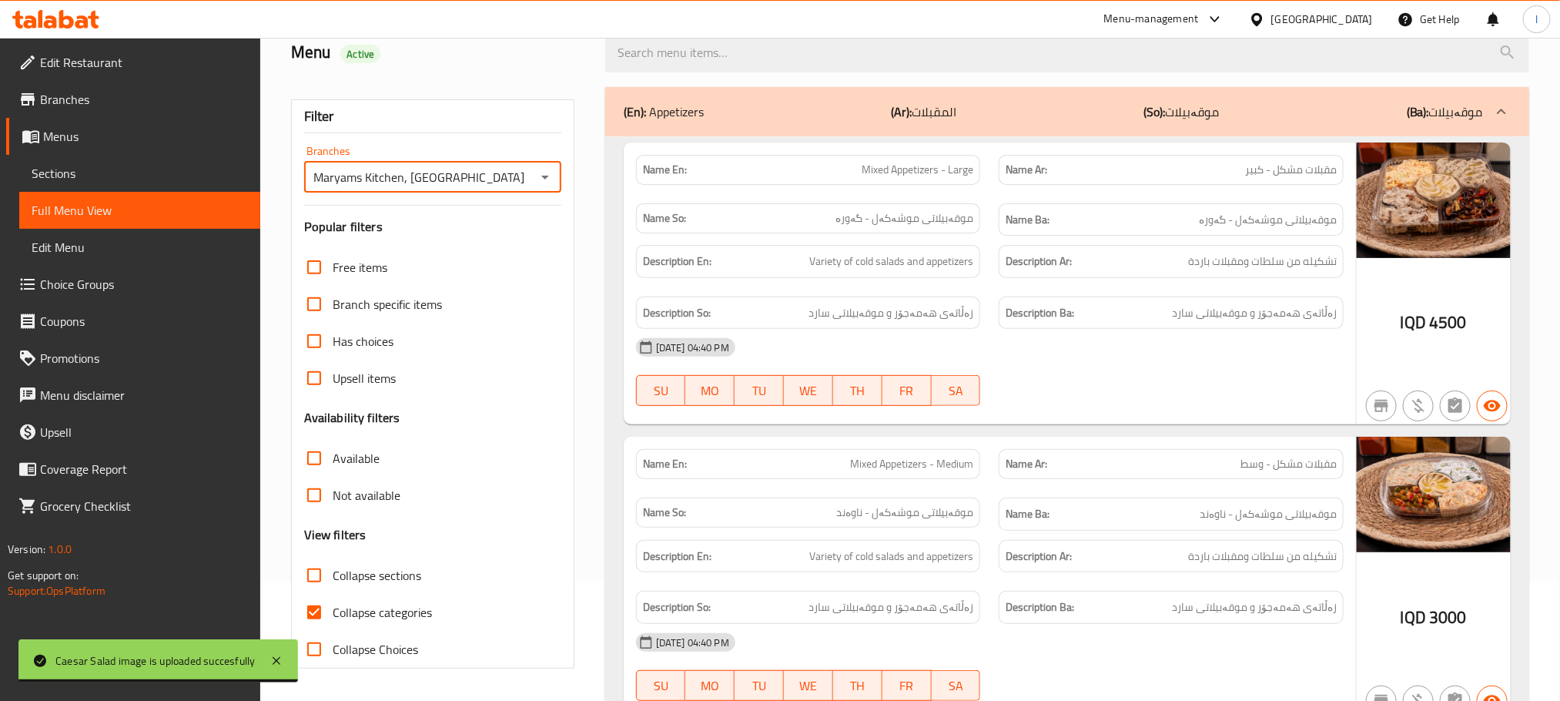
scroll to position [216, 0]
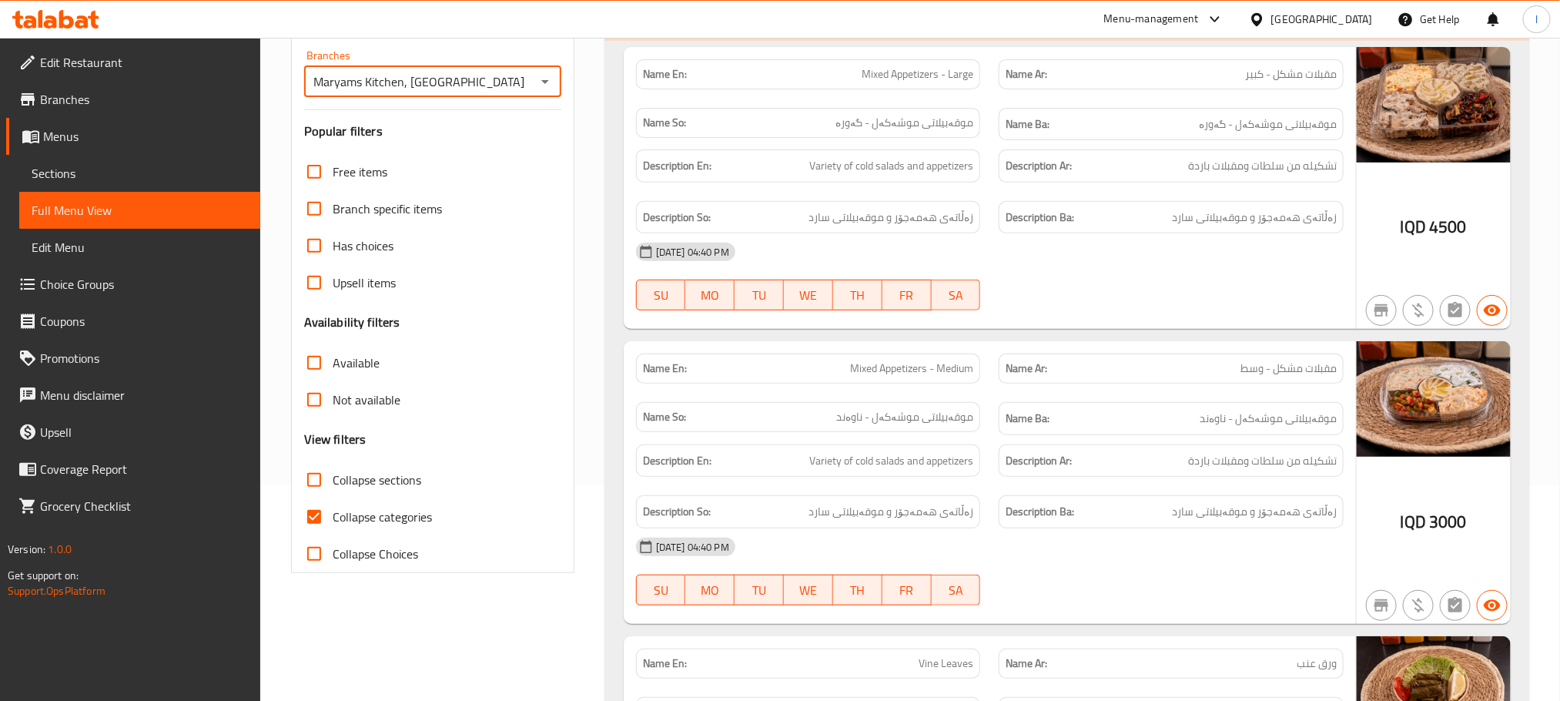
click at [317, 517] on input "Collapse categories" at bounding box center [314, 516] width 37 height 37
checkbox input "false"
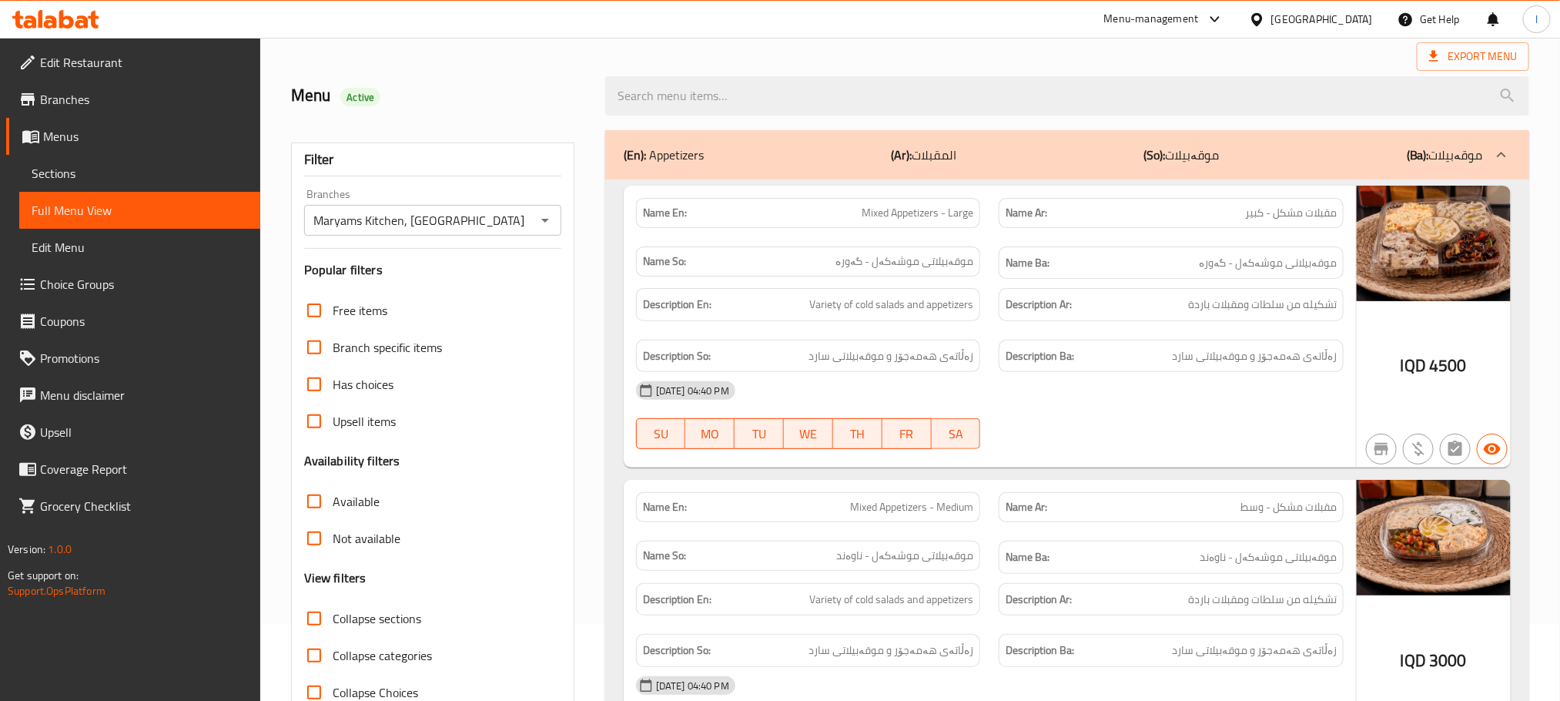
scroll to position [0, 0]
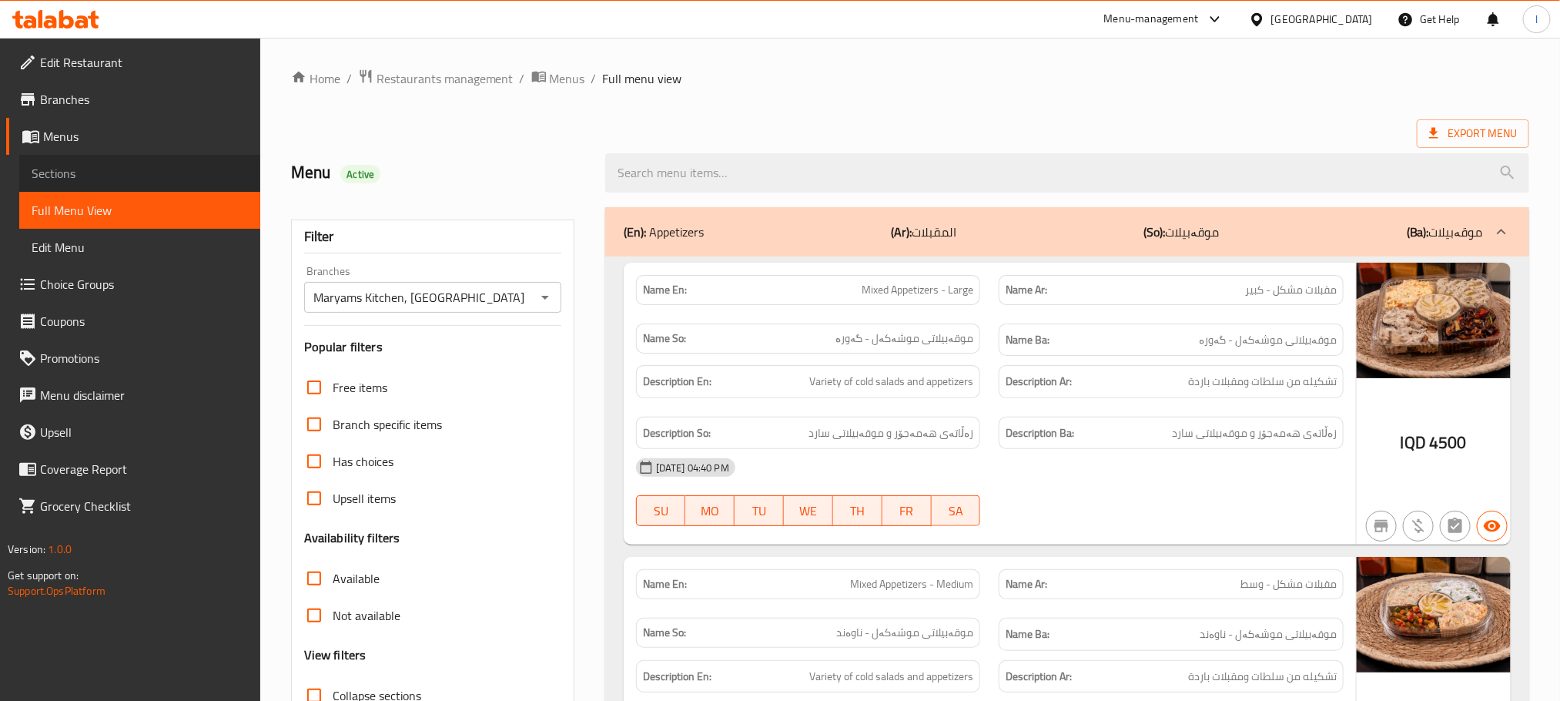
click at [37, 171] on span "Sections" at bounding box center [140, 173] width 216 height 18
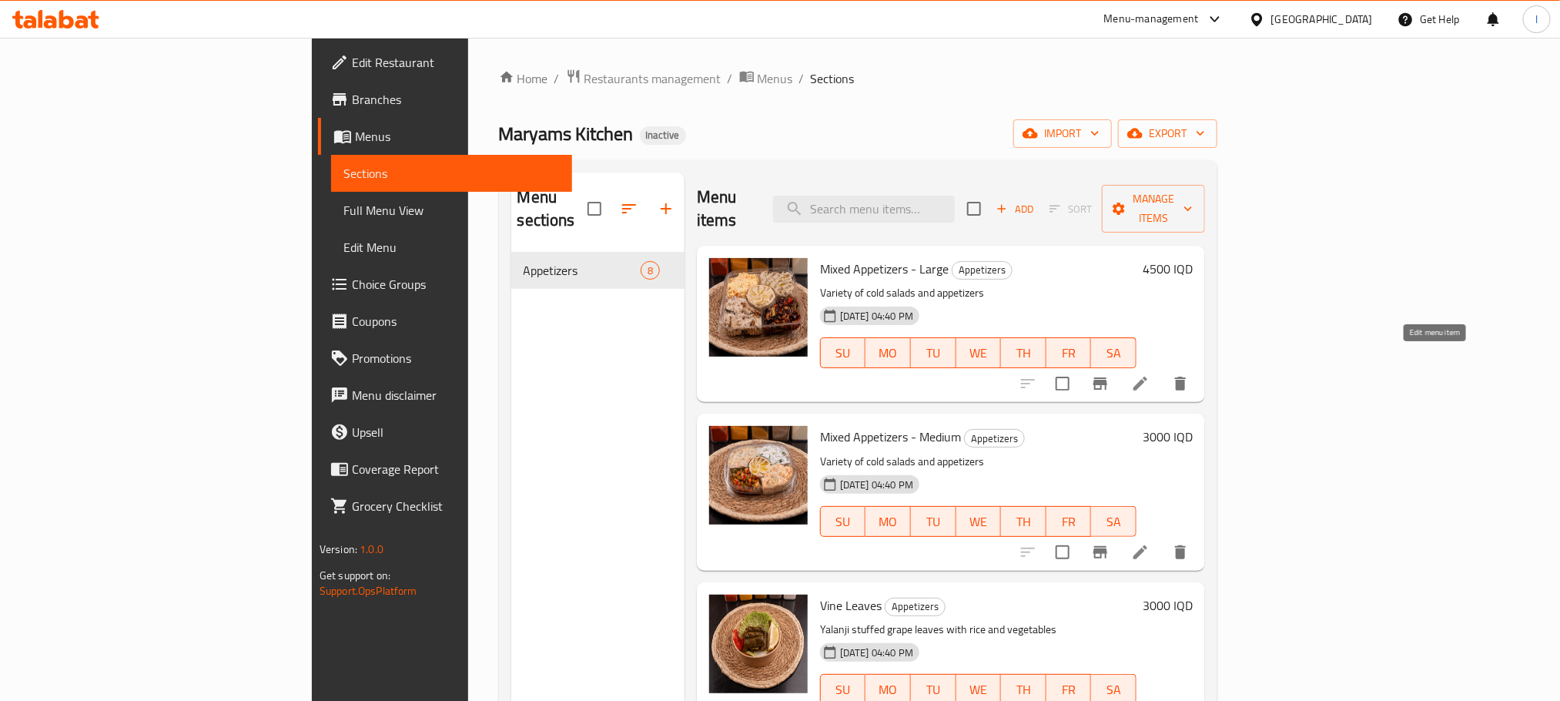
click at [1150, 374] on icon at bounding box center [1140, 383] width 18 height 18
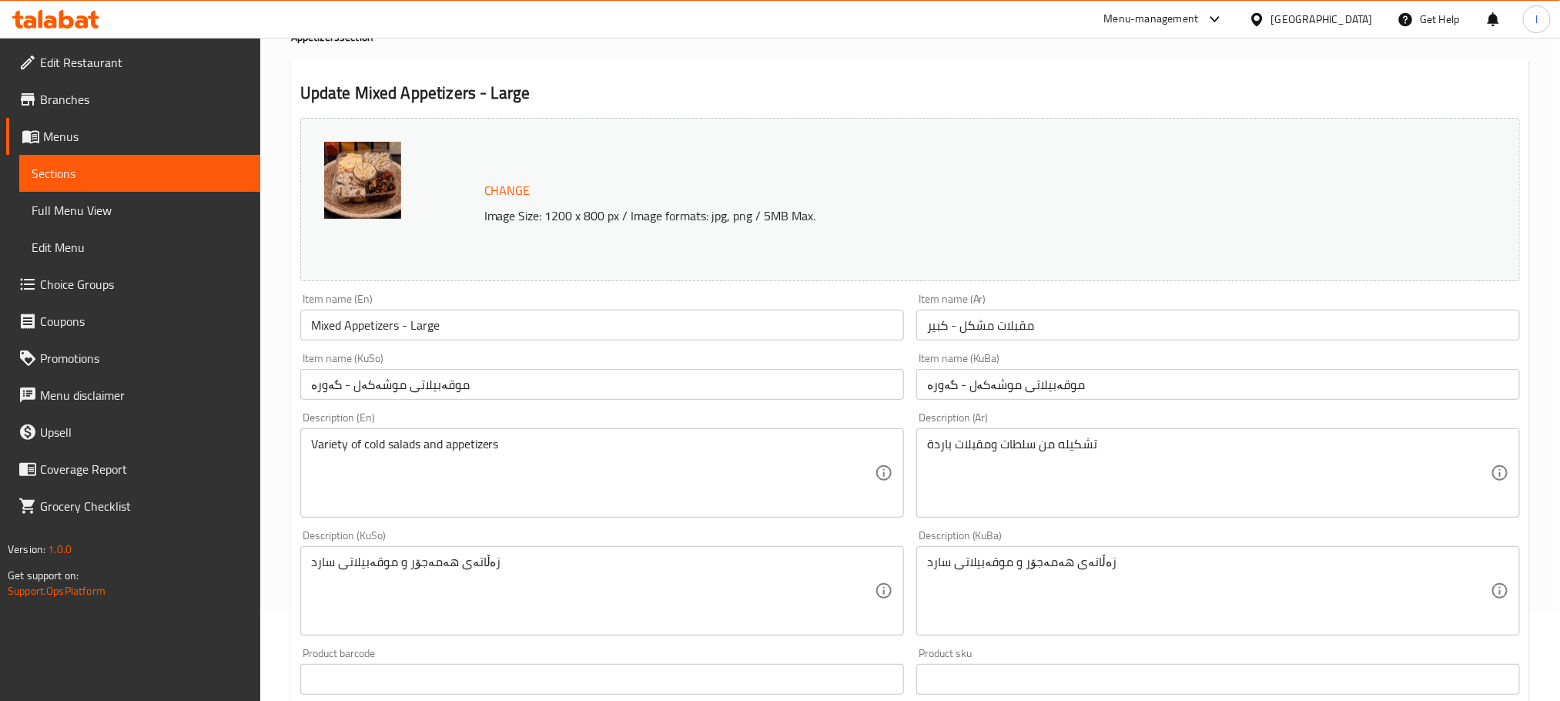
scroll to position [111, 0]
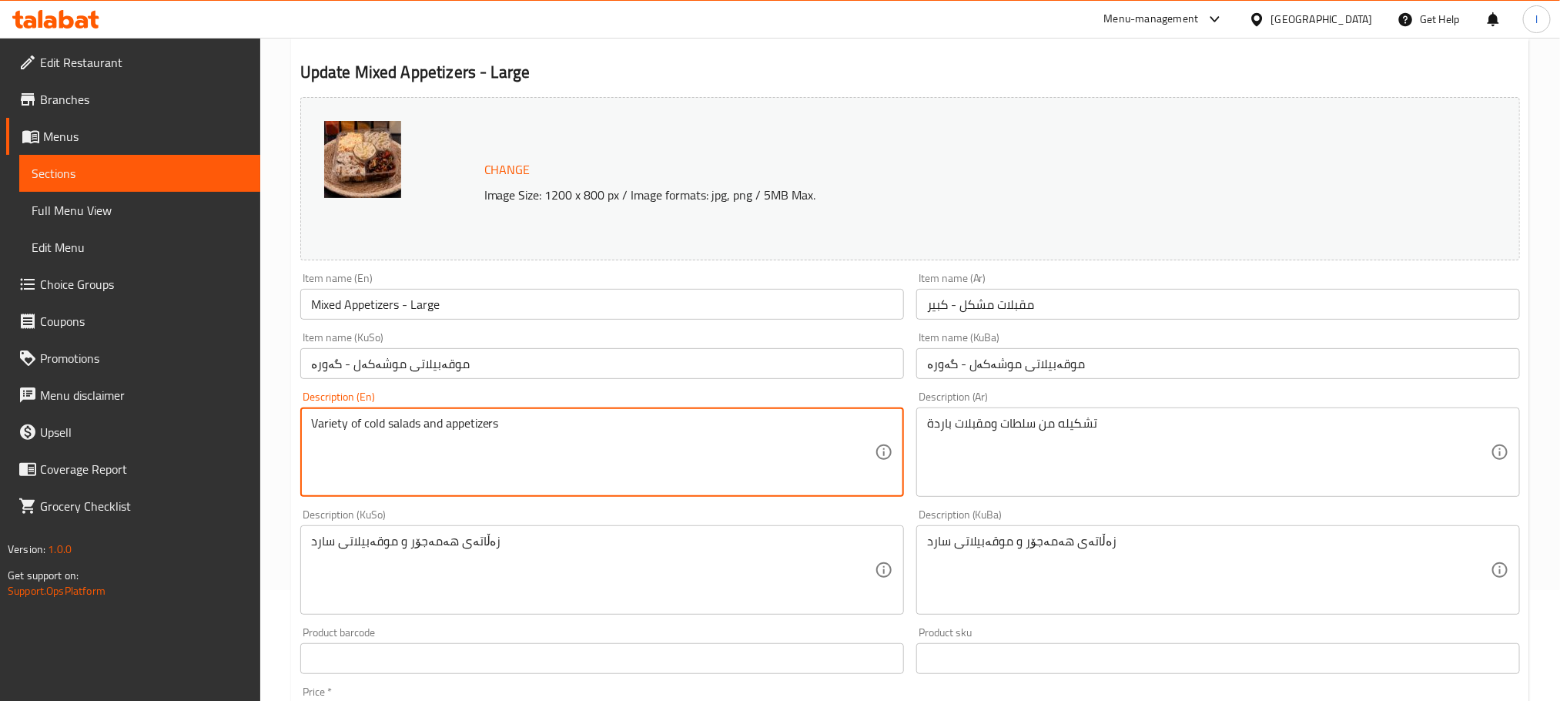
drag, startPoint x: 388, startPoint y: 426, endPoint x: 363, endPoint y: 434, distance: 26.8
click at [423, 427] on textarea "Variety of salads and appetizers" at bounding box center [593, 452] width 564 height 73
paste textarea "cold"
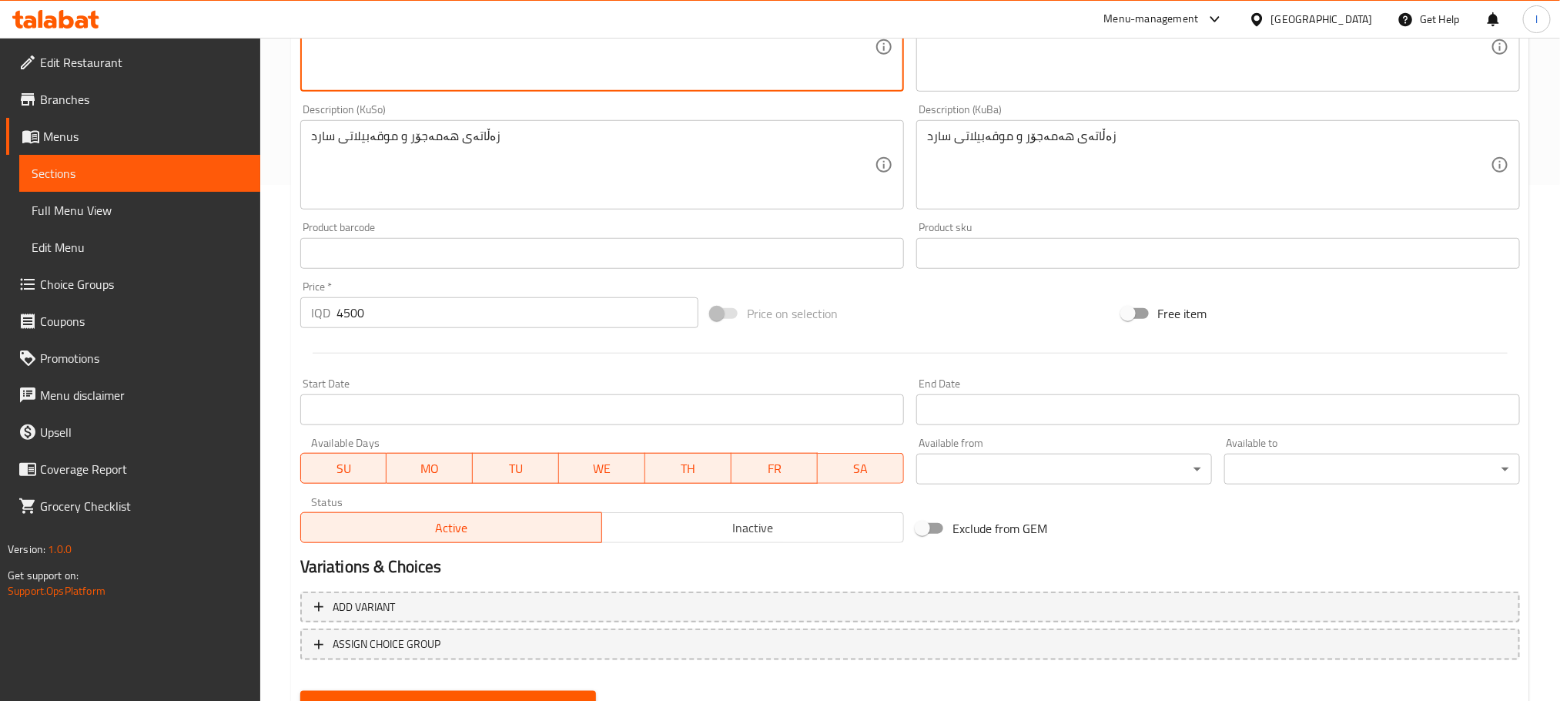
scroll to position [585, 0]
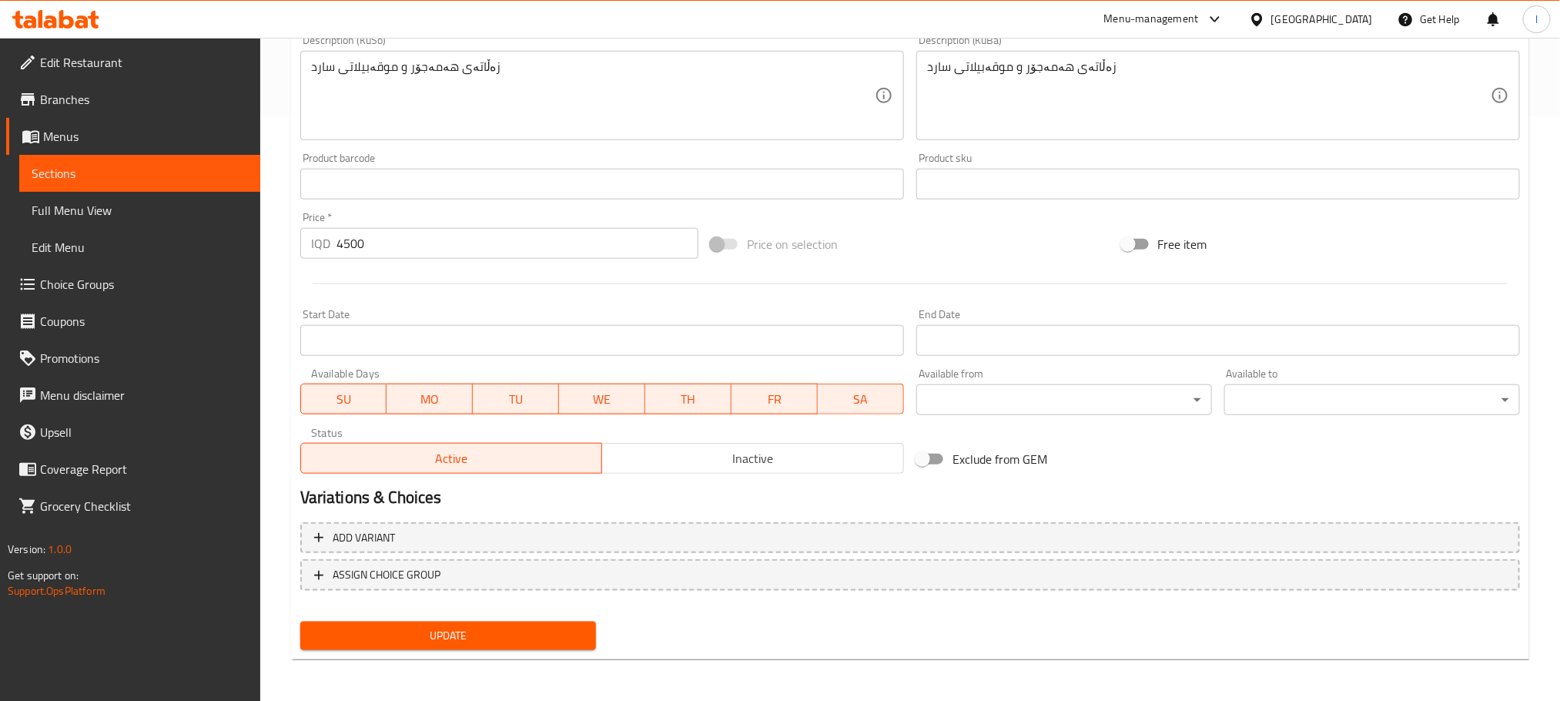
type textarea "Variety of salads and cold appetizers"
click at [532, 631] on span "Update" at bounding box center [448, 635] width 271 height 19
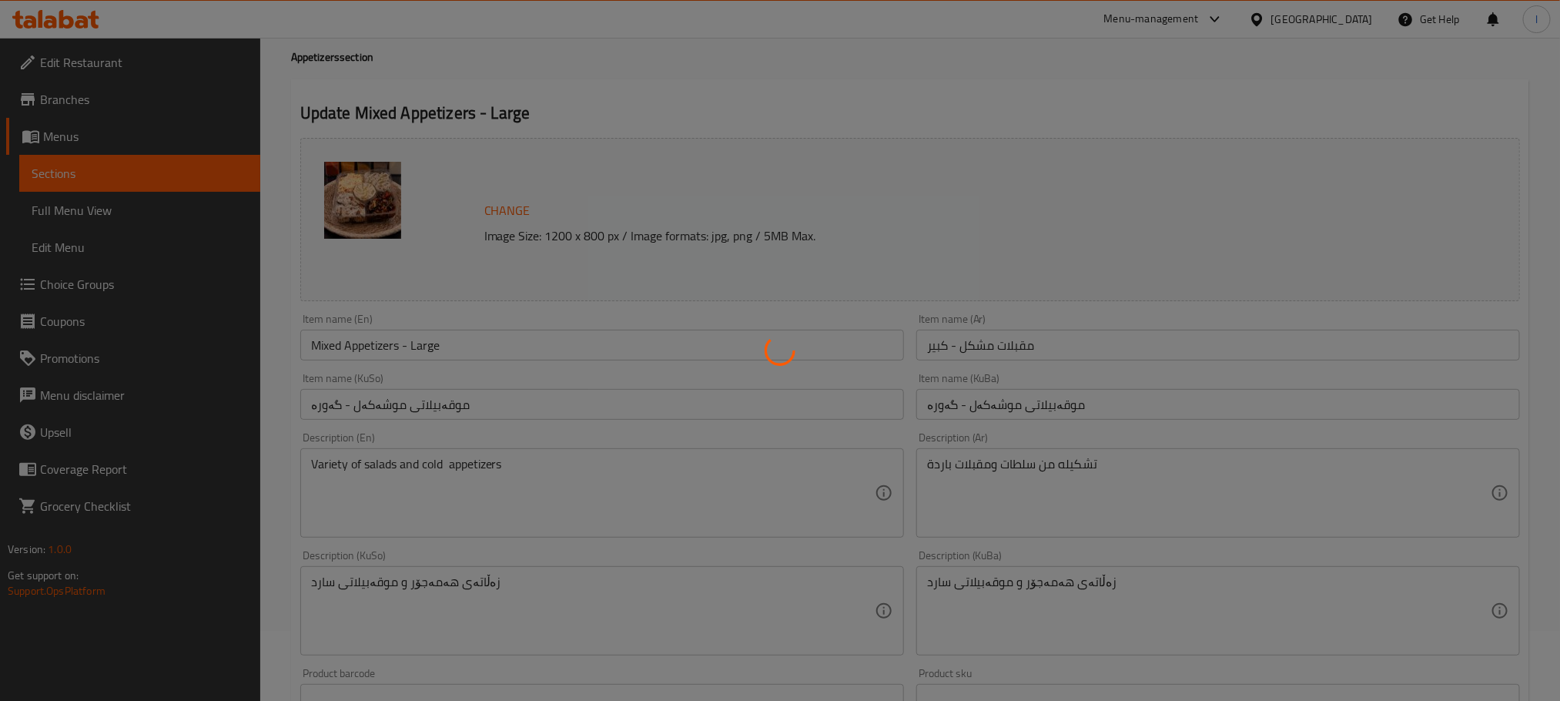
scroll to position [0, 0]
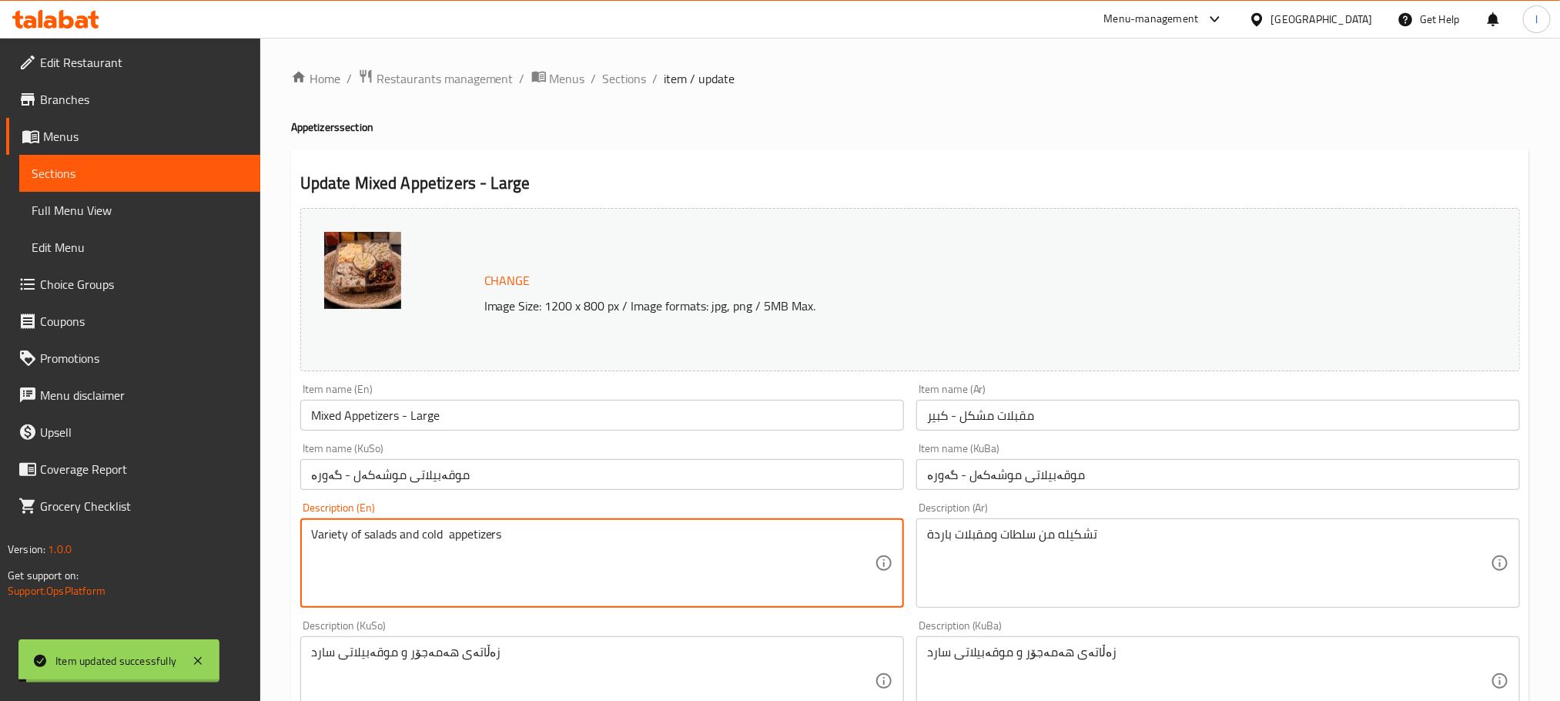
click at [432, 544] on textarea "Variety of salads and cold appetizers" at bounding box center [593, 563] width 564 height 73
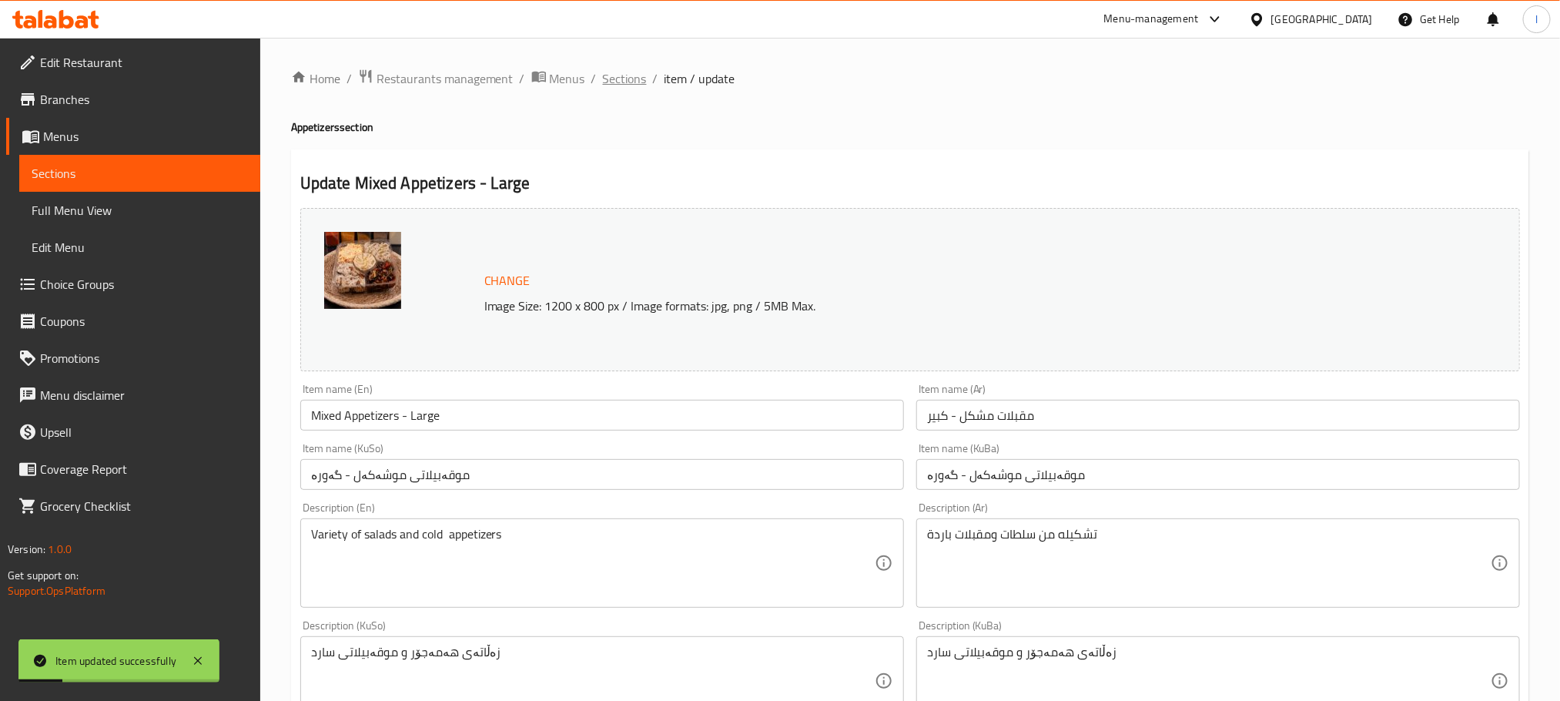
click at [621, 81] on span "Sections" at bounding box center [625, 78] width 44 height 18
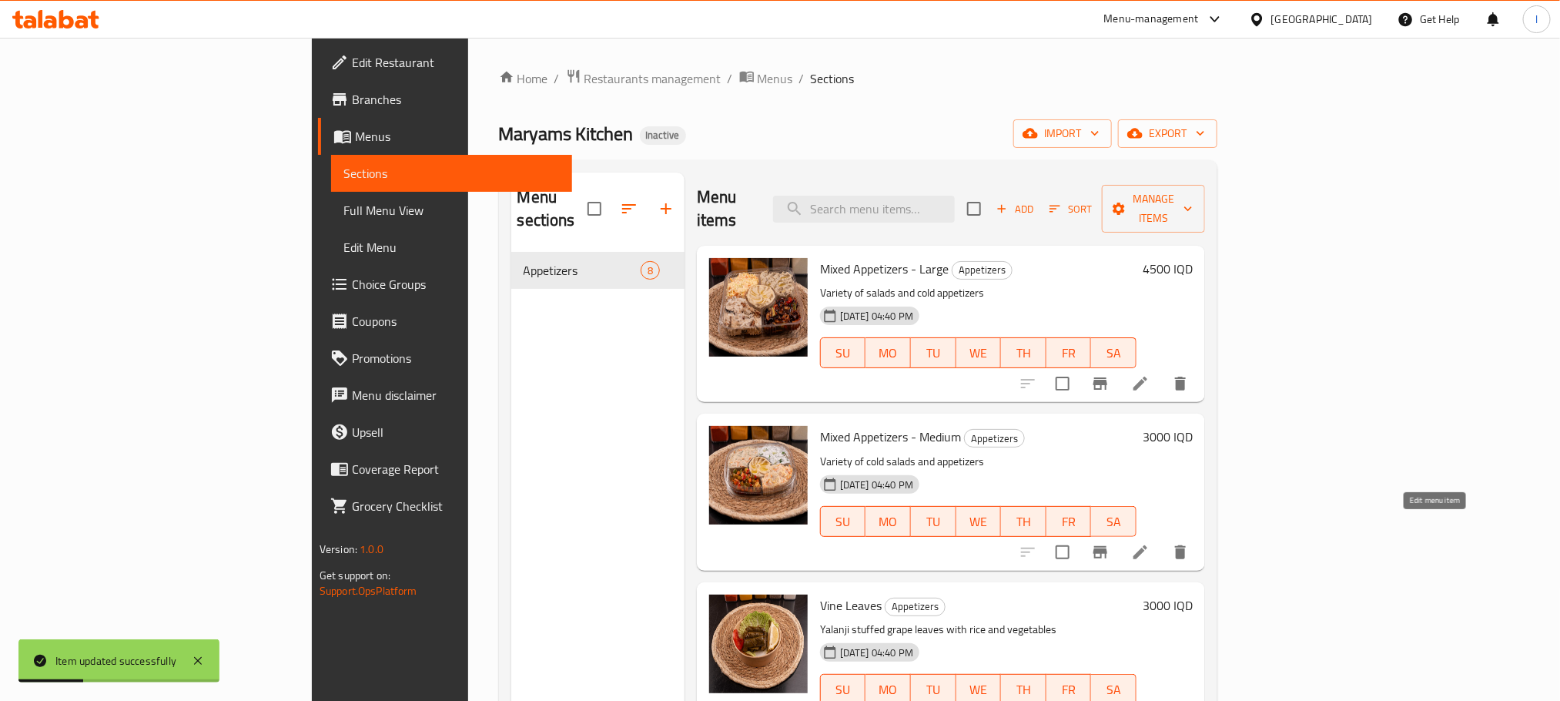
click at [1147, 545] on icon at bounding box center [1141, 552] width 14 height 14
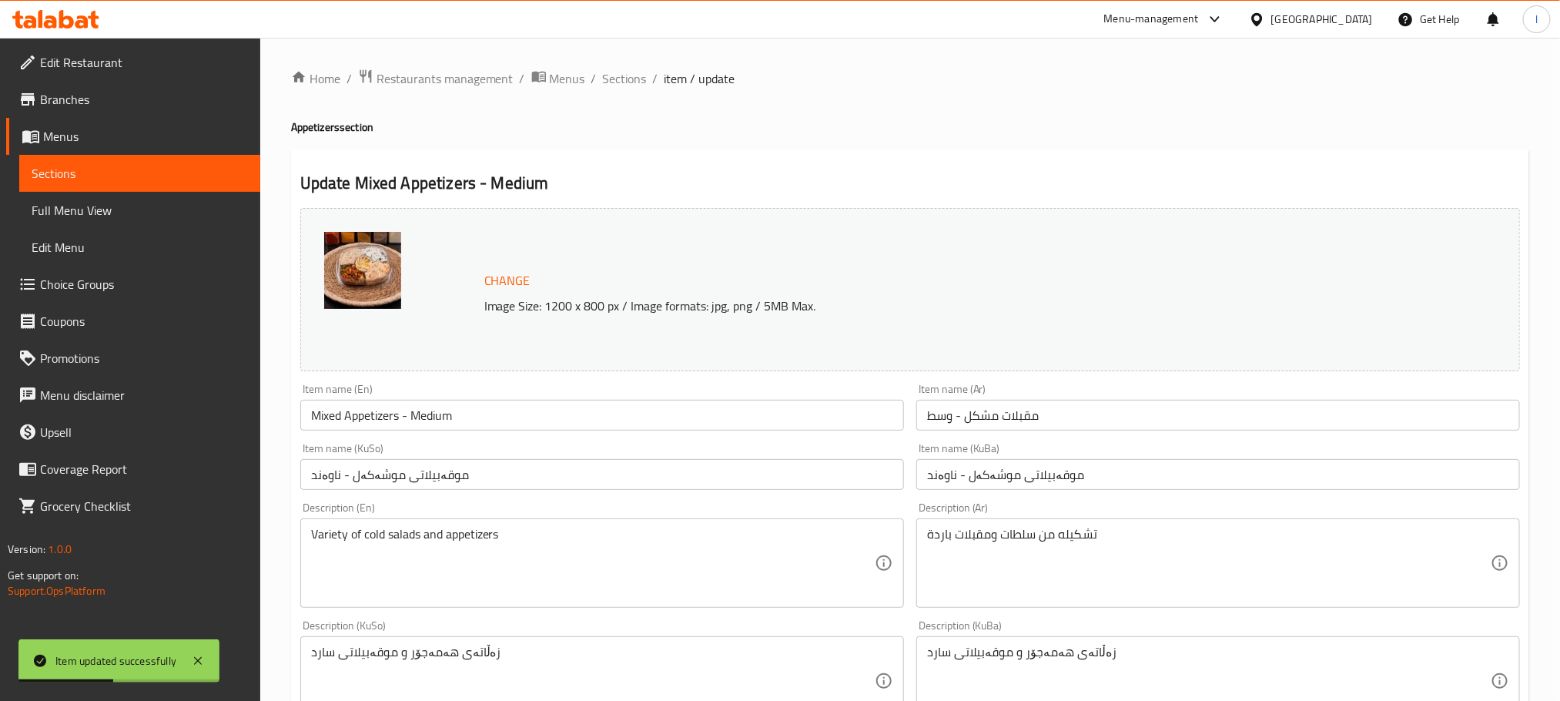
click at [400, 532] on textarea "Variety of cold salads and appetizers" at bounding box center [593, 563] width 564 height 73
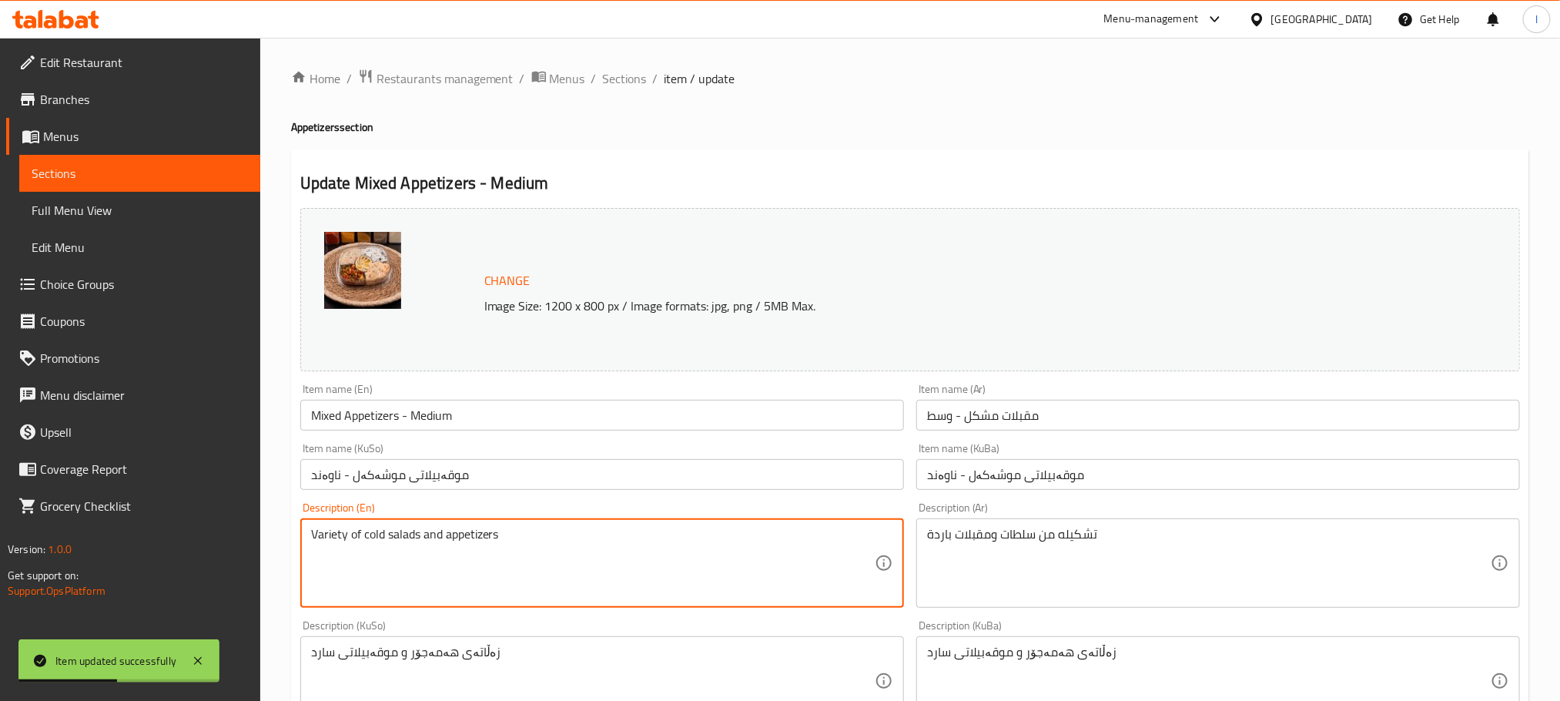
click at [400, 532] on textarea "Variety of cold salads and appetizers" at bounding box center [593, 563] width 564 height 73
paste textarea "salads and cold"
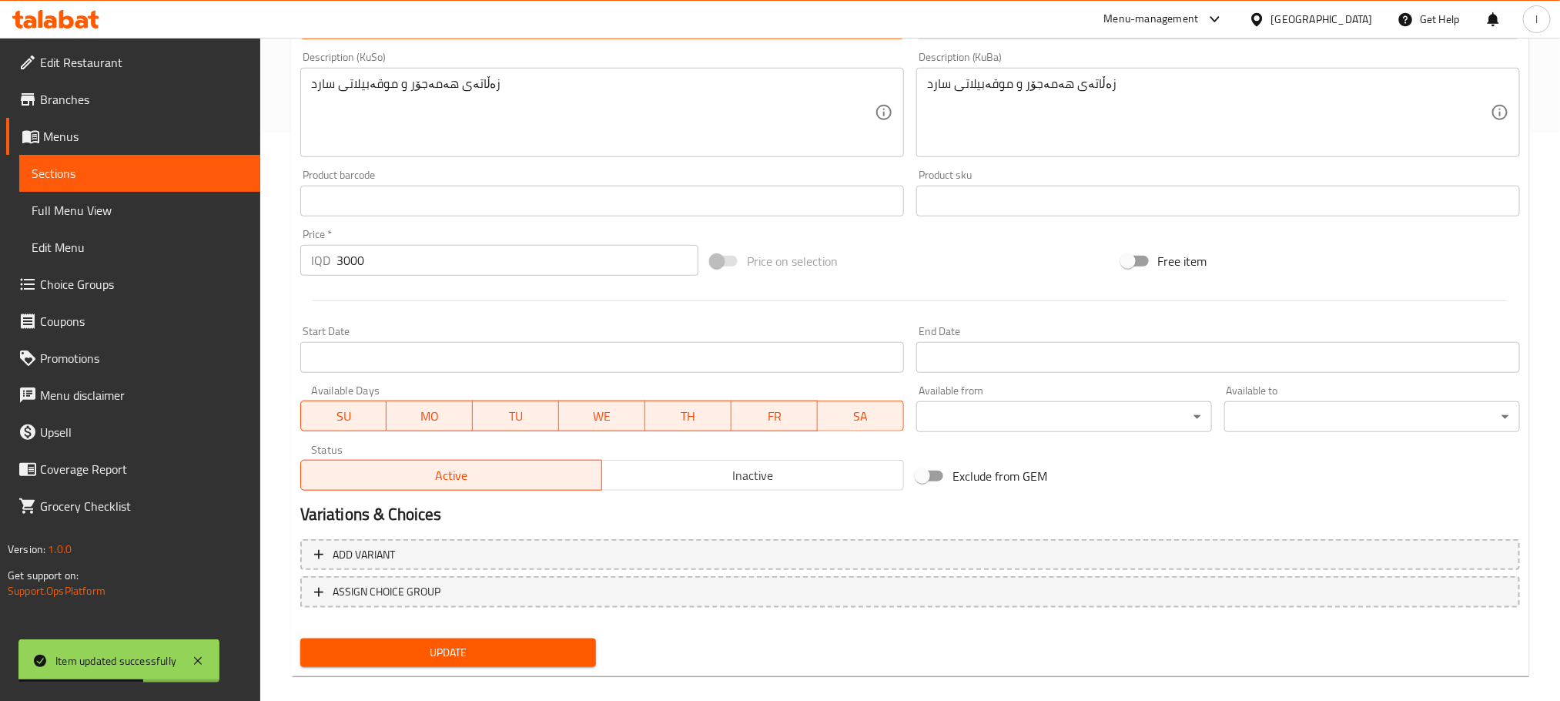
scroll to position [585, 0]
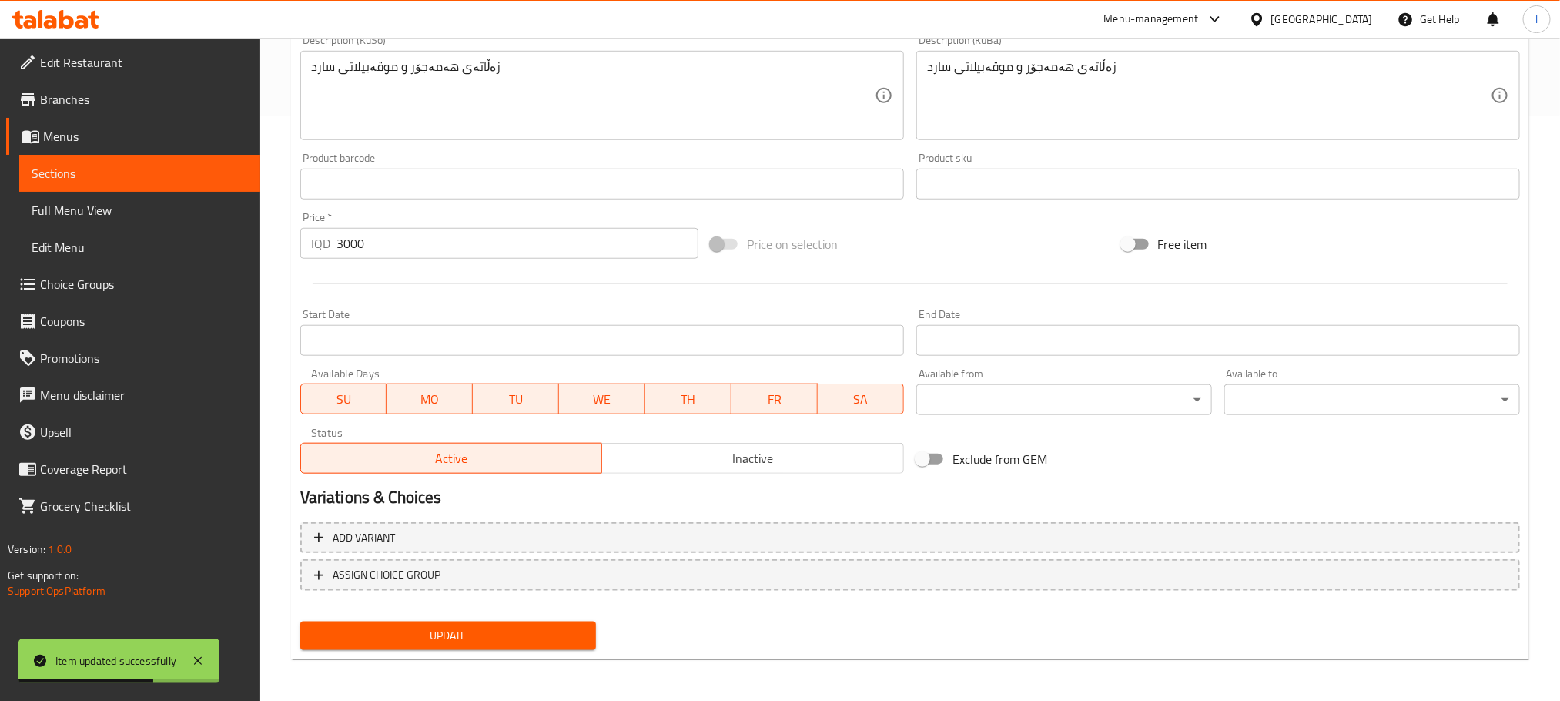
type textarea "Variety of salads and cold appetizers"
click at [432, 631] on span "Update" at bounding box center [448, 635] width 271 height 19
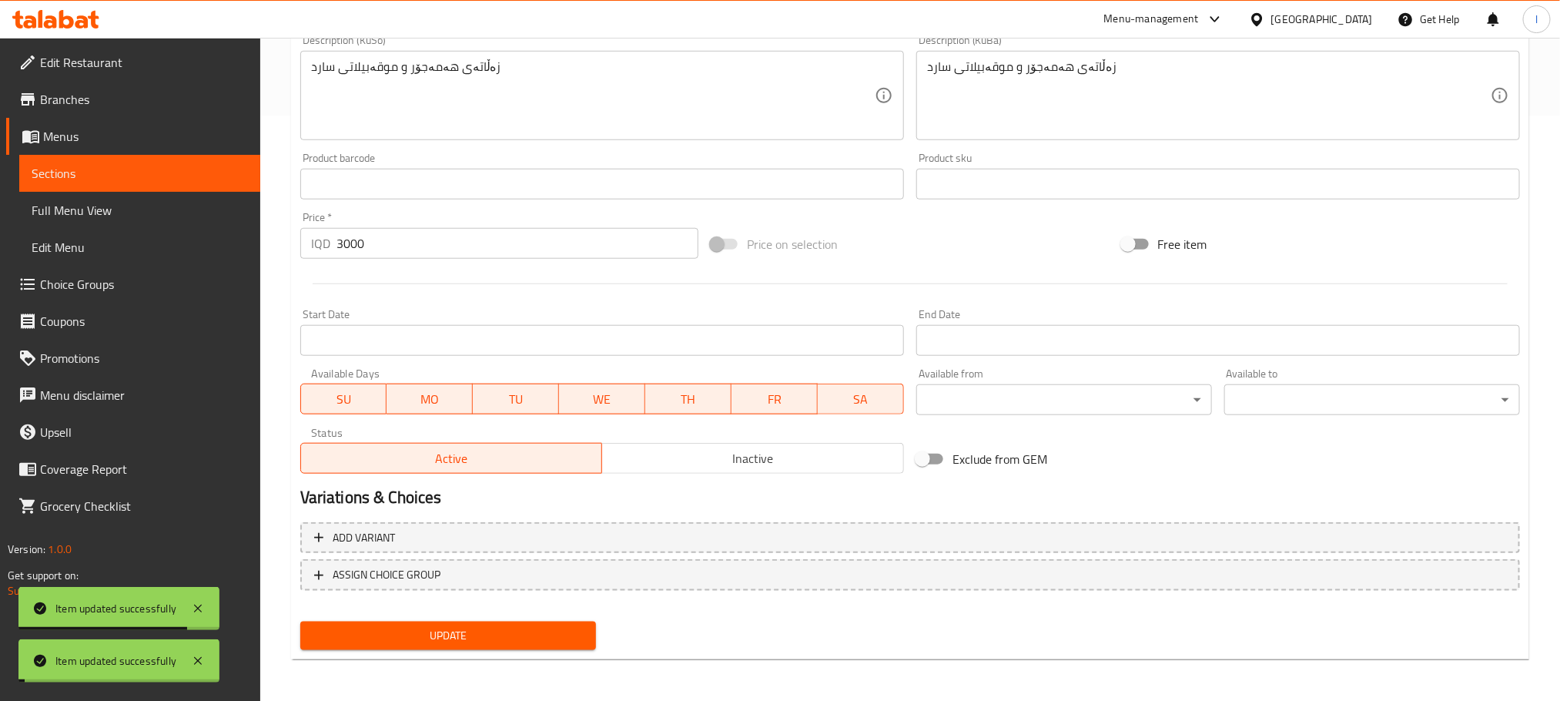
scroll to position [0, 0]
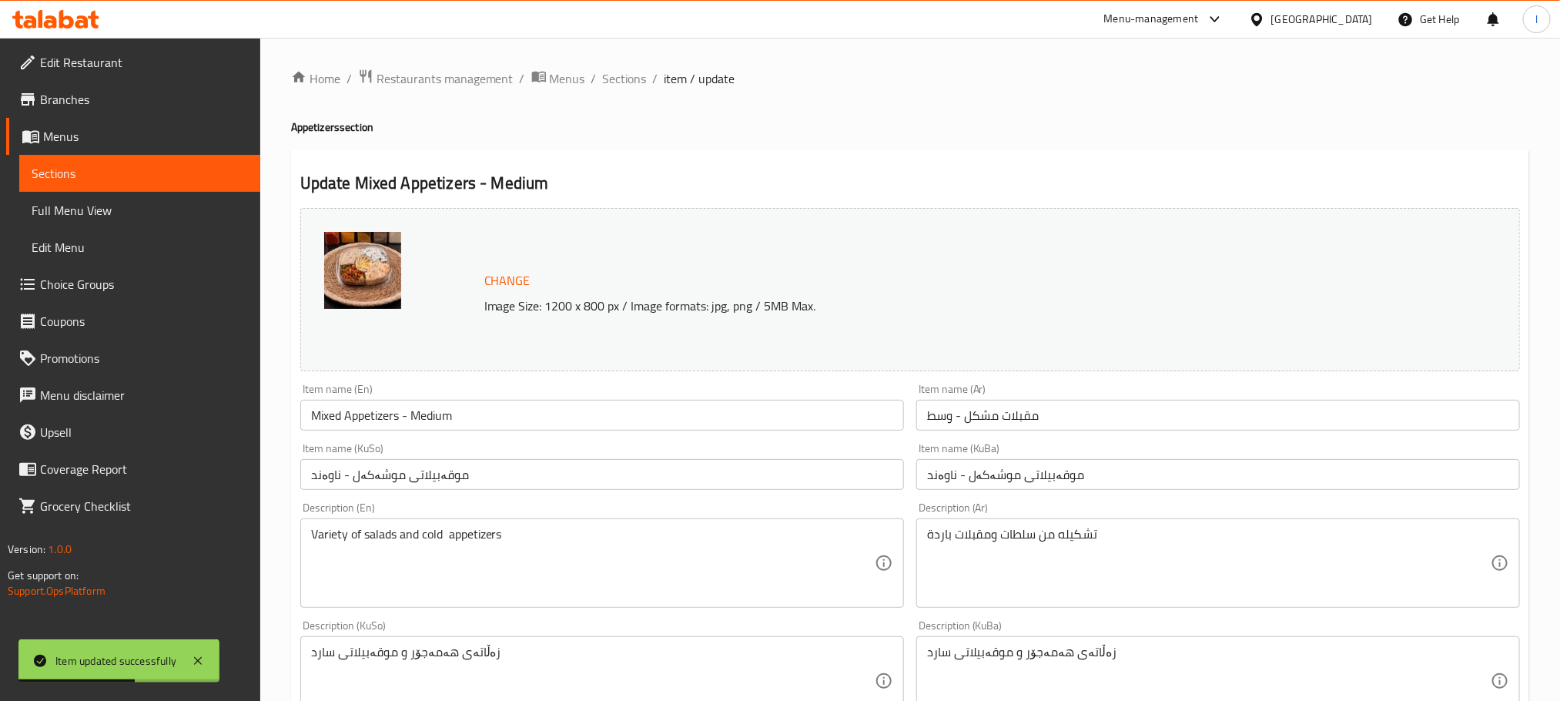
click at [626, 60] on div "Home / Restaurants management / Menus / Sections / item / update Appetizers sec…" at bounding box center [910, 663] width 1300 height 1250
click at [629, 65] on div "Home / Restaurants management / Menus / Sections / item / update Appetizers sec…" at bounding box center [910, 663] width 1300 height 1250
click at [629, 72] on span "Sections" at bounding box center [625, 78] width 44 height 18
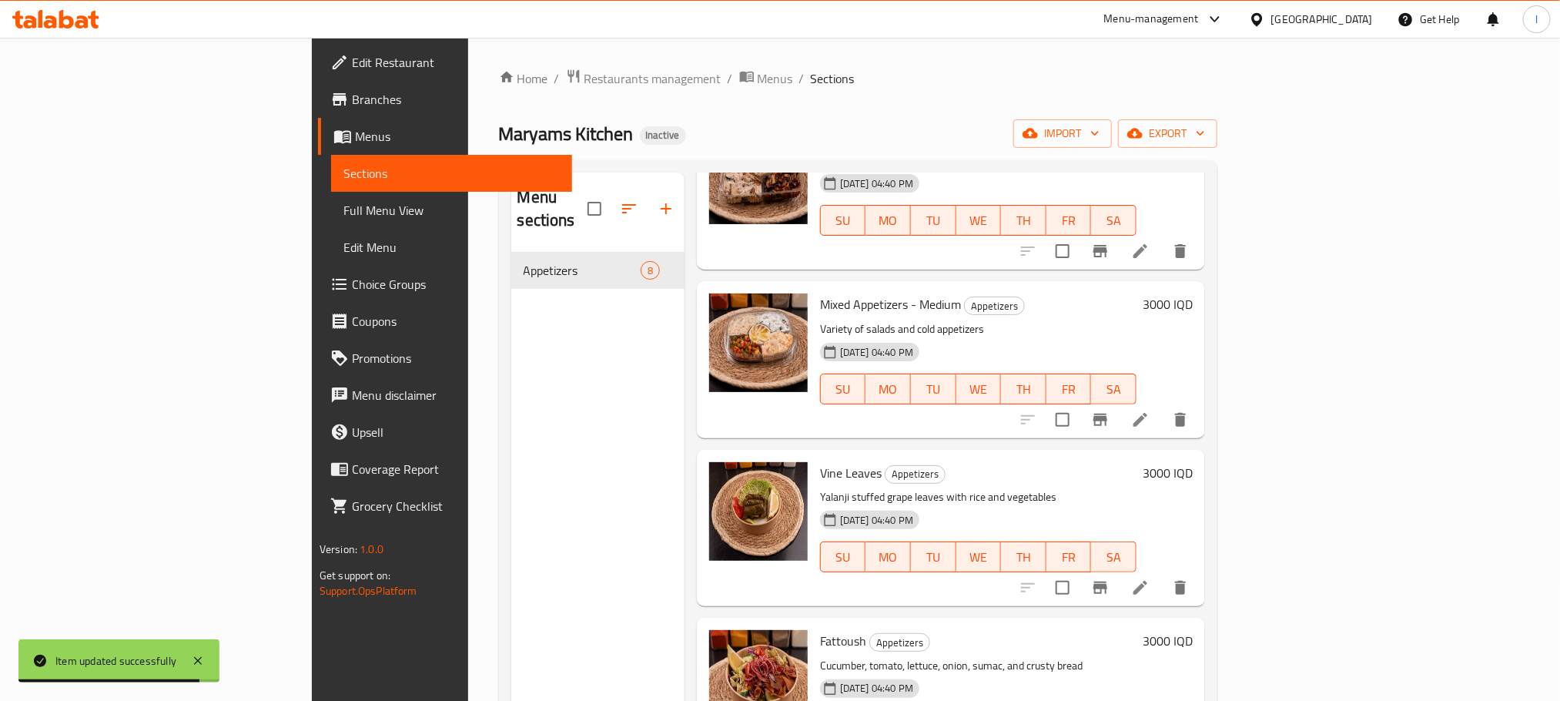
scroll to position [155, 0]
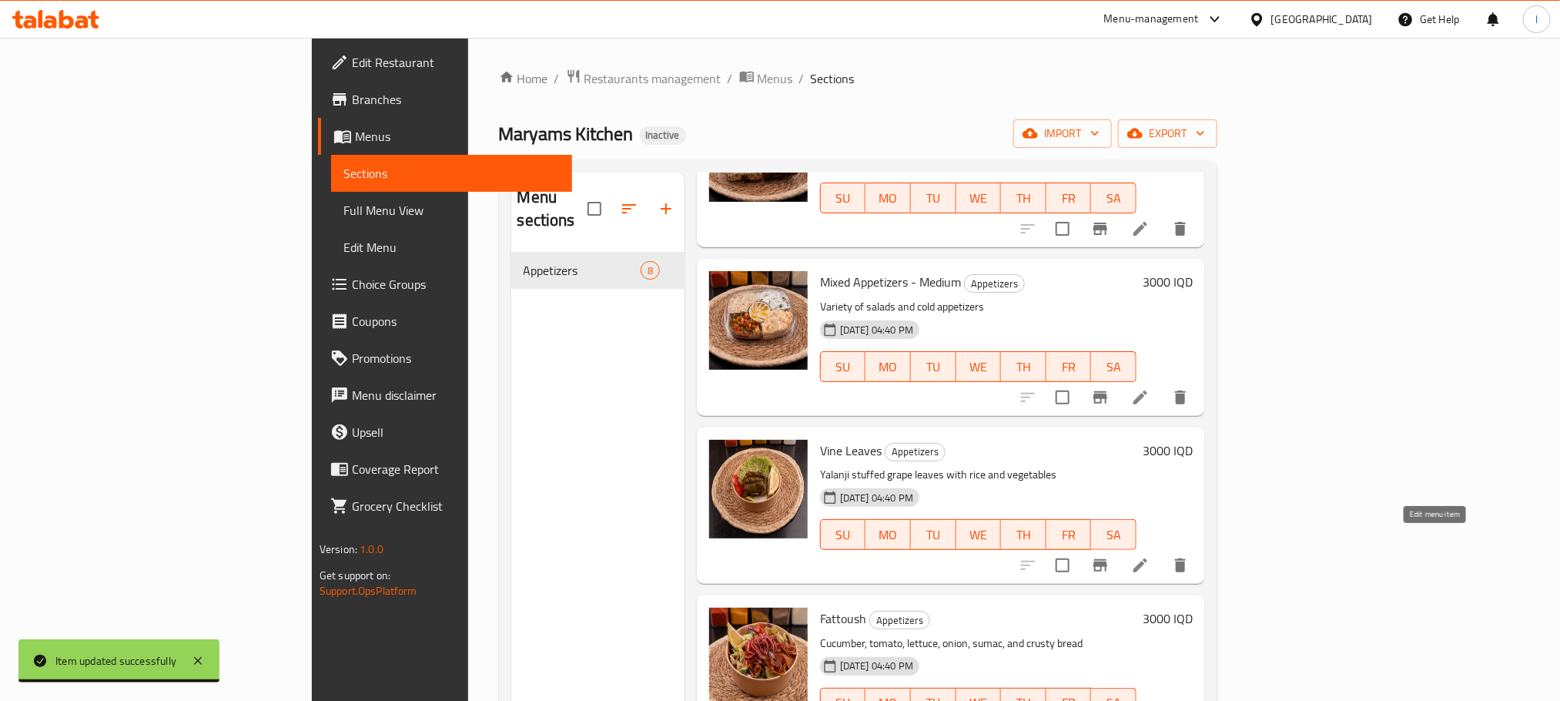
click at [1147, 558] on icon at bounding box center [1141, 565] width 14 height 14
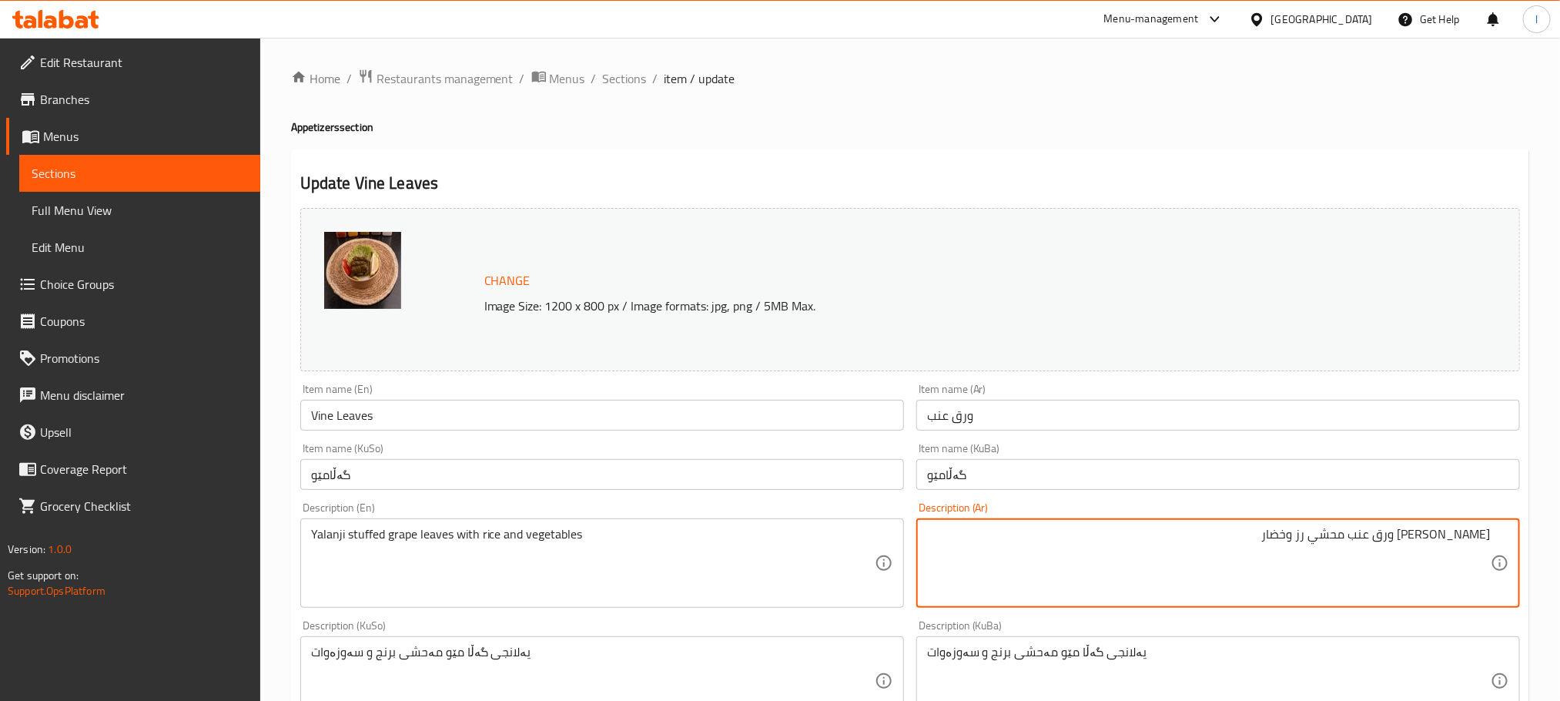
click at [1368, 541] on textarea "يالنجي ورق عنب محشي رز وخضار" at bounding box center [1209, 563] width 564 height 73
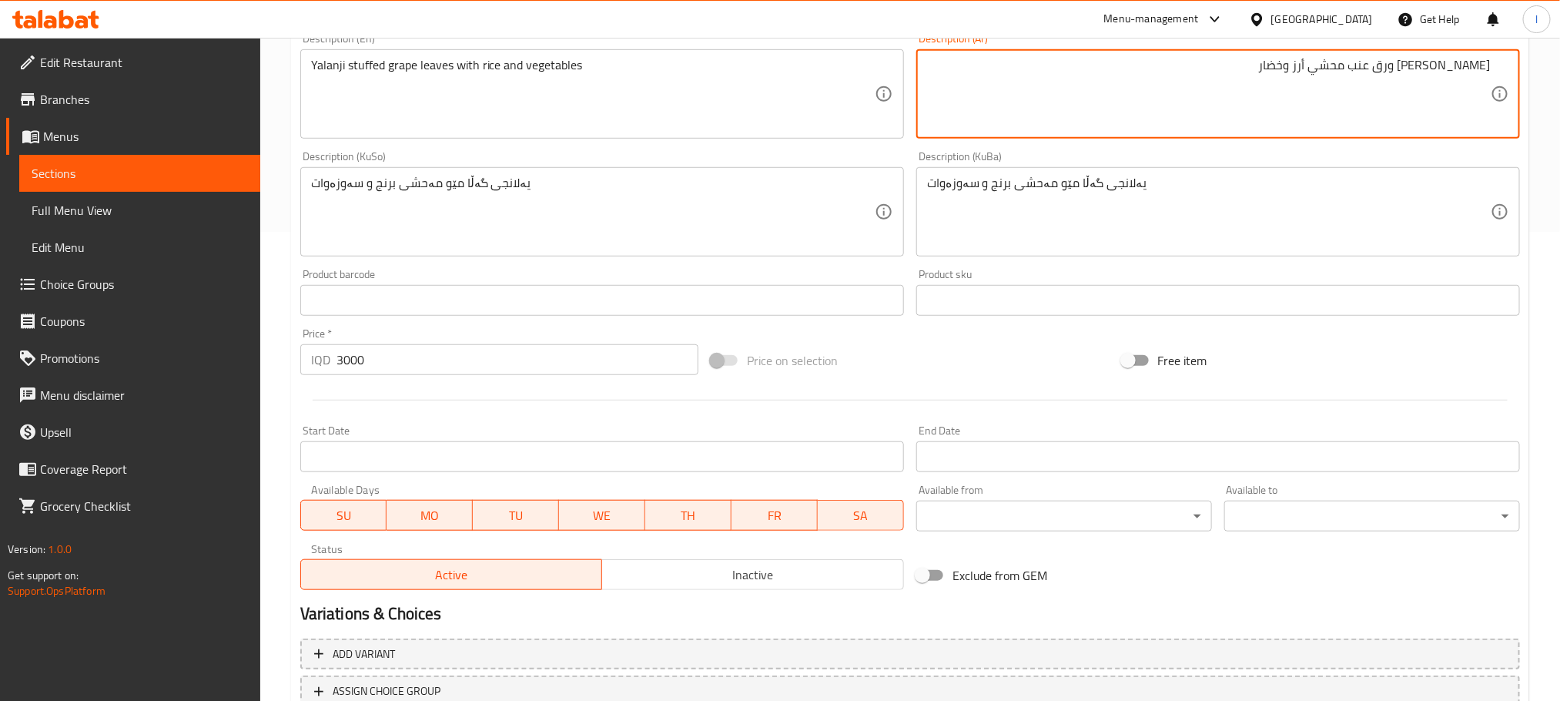
scroll to position [585, 0]
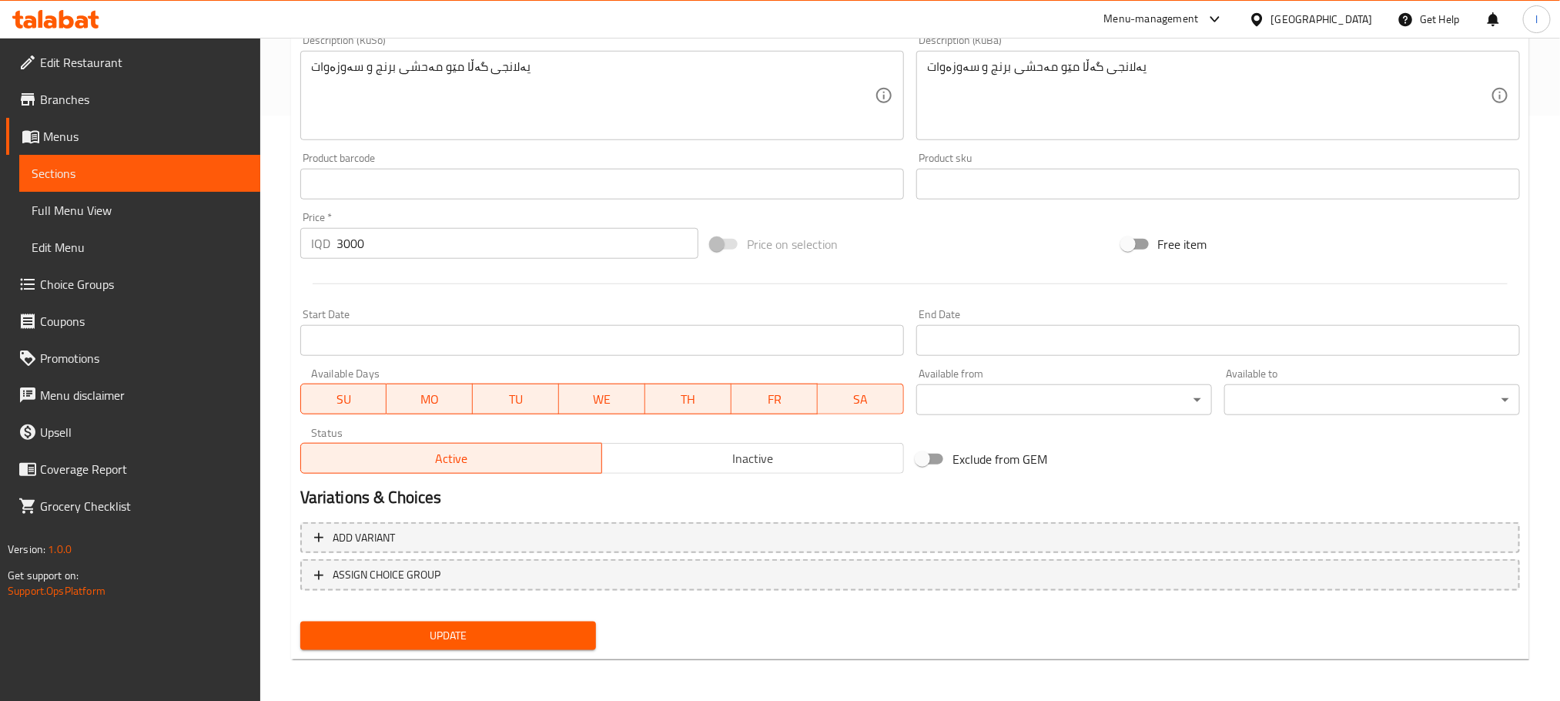
type textarea "يالنجي ورق عنب محشي أرز وخضار"
click at [521, 633] on span "Update" at bounding box center [448, 635] width 271 height 19
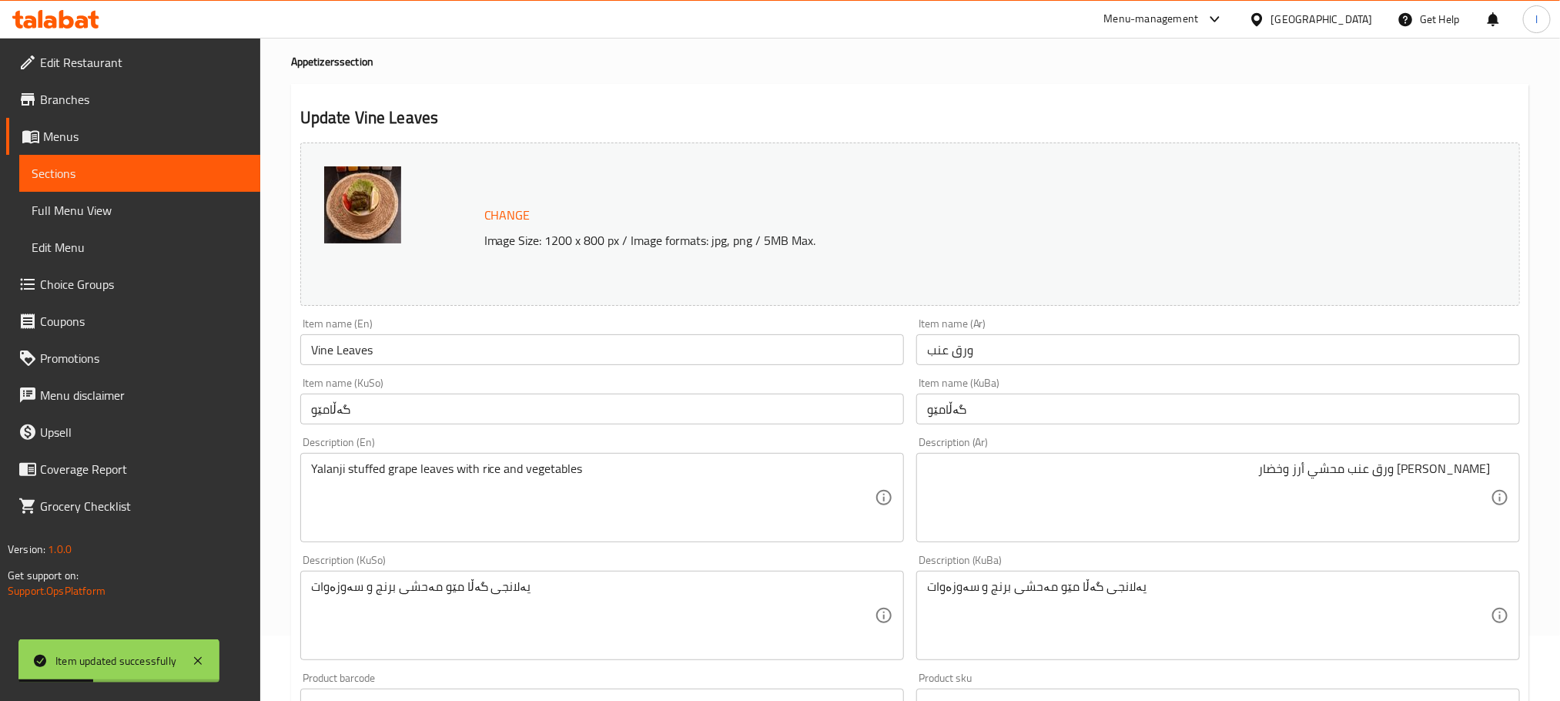
scroll to position [0, 0]
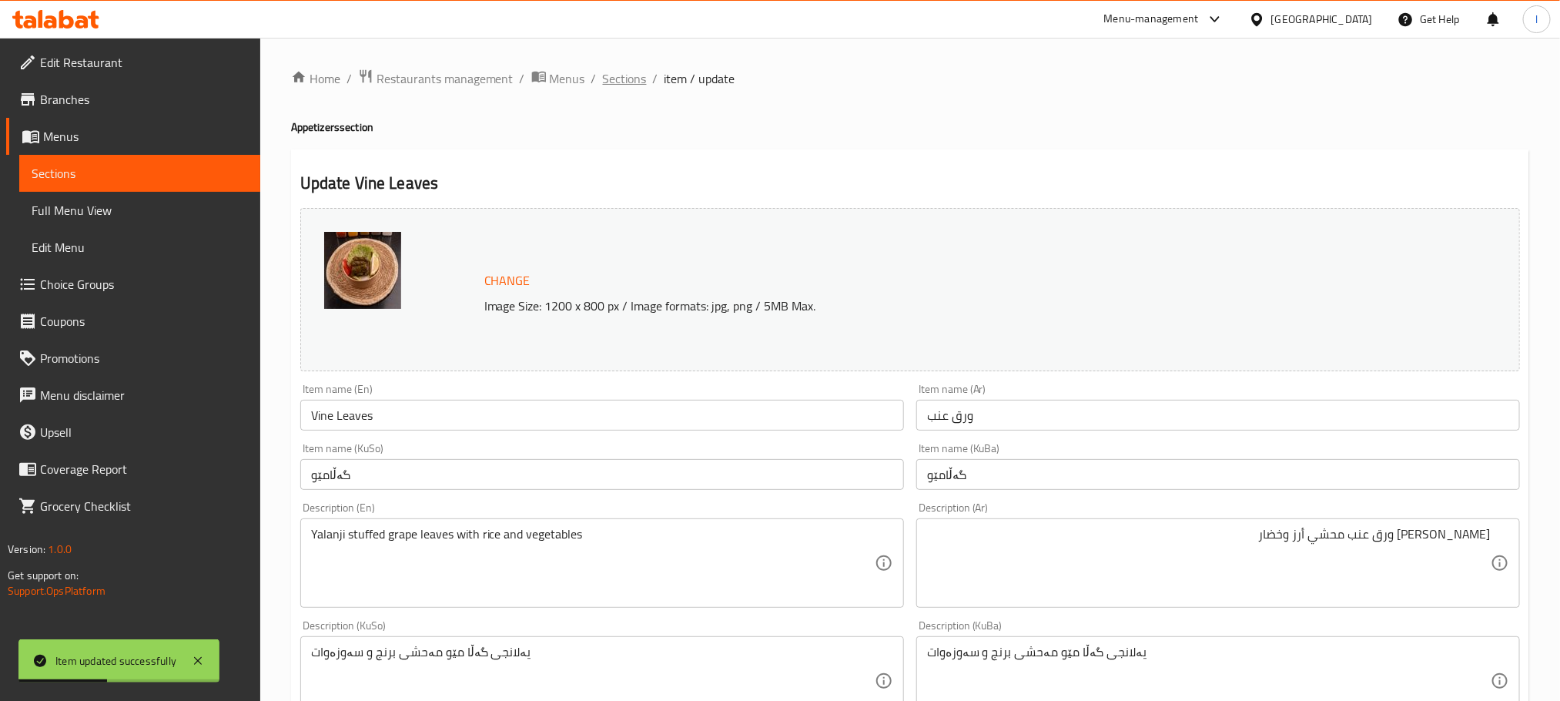
click at [622, 79] on span "Sections" at bounding box center [625, 78] width 44 height 18
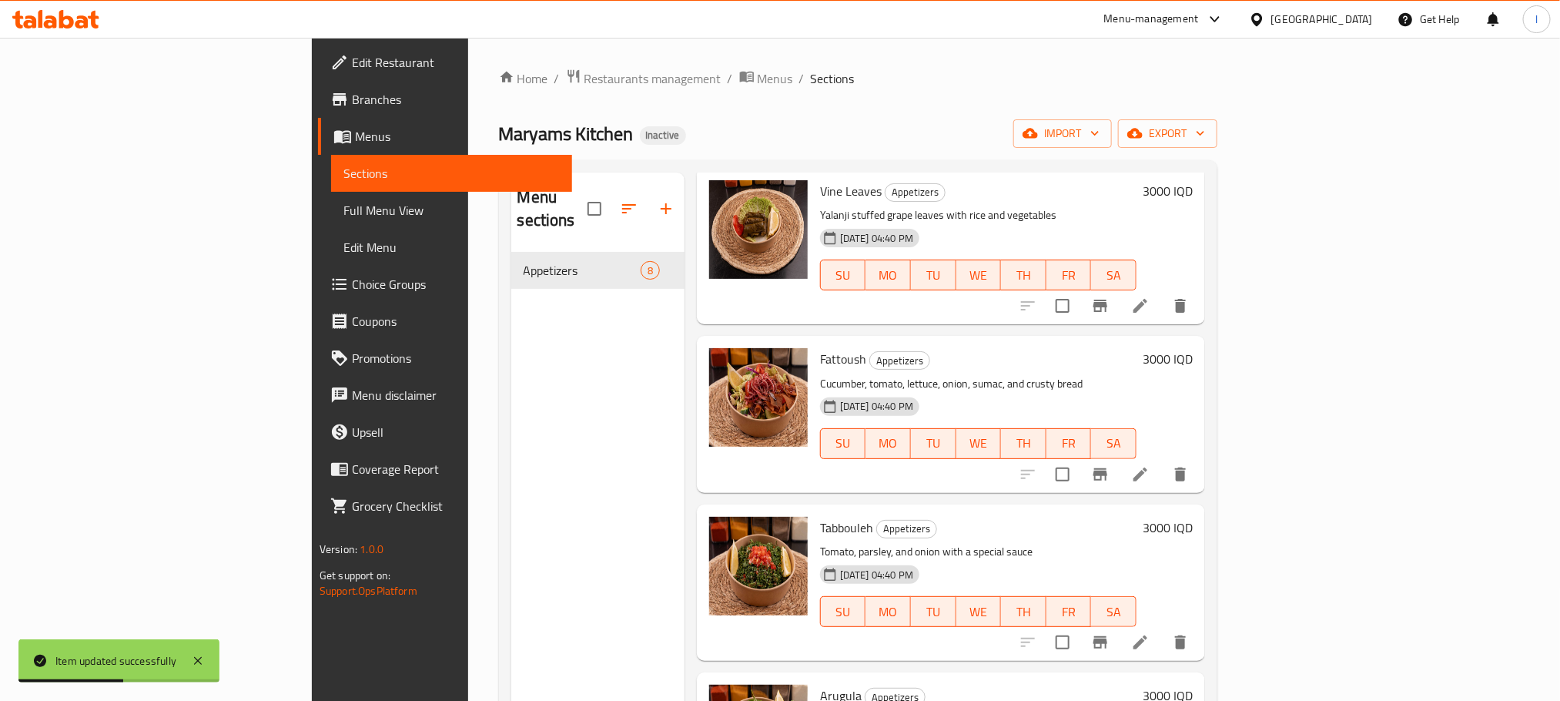
scroll to position [424, 0]
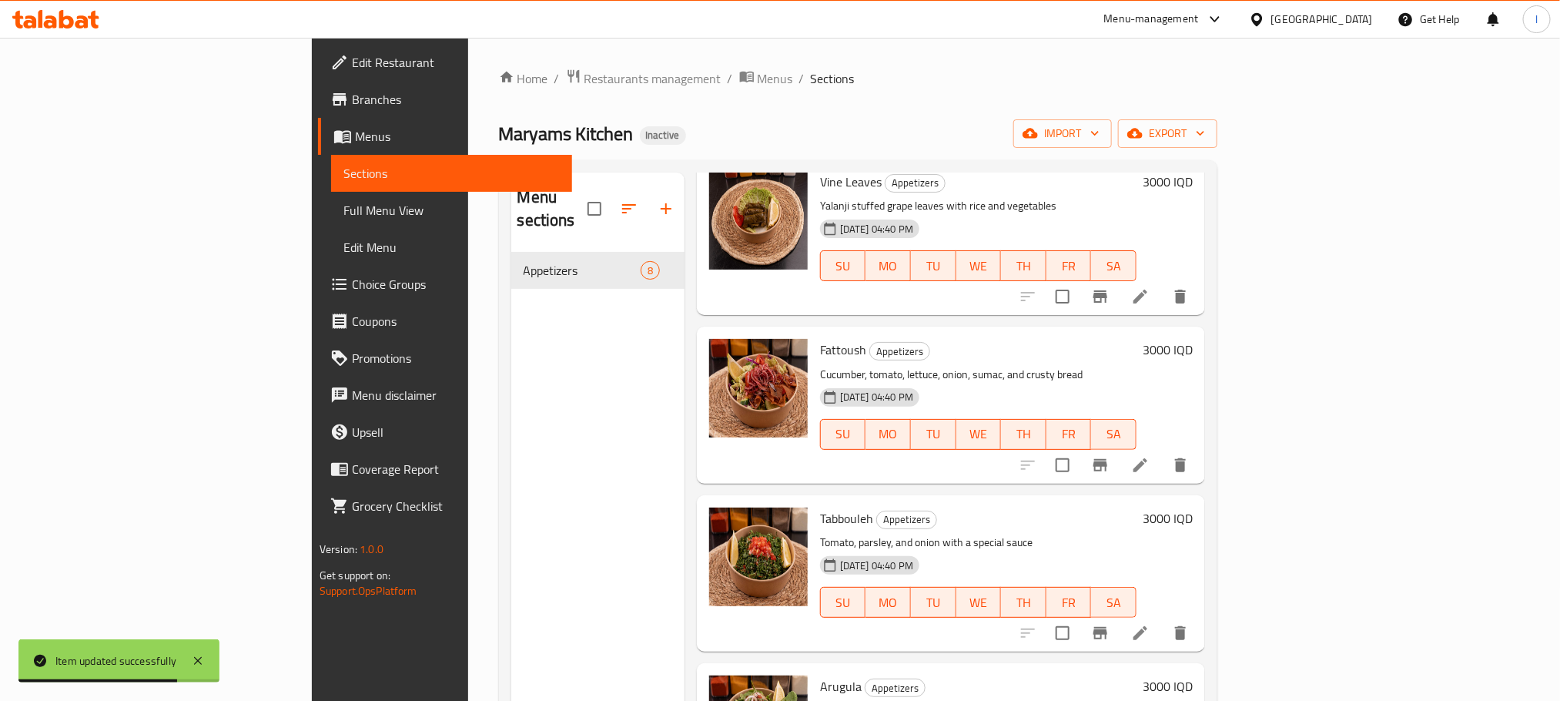
click at [1162, 453] on li at bounding box center [1140, 465] width 43 height 28
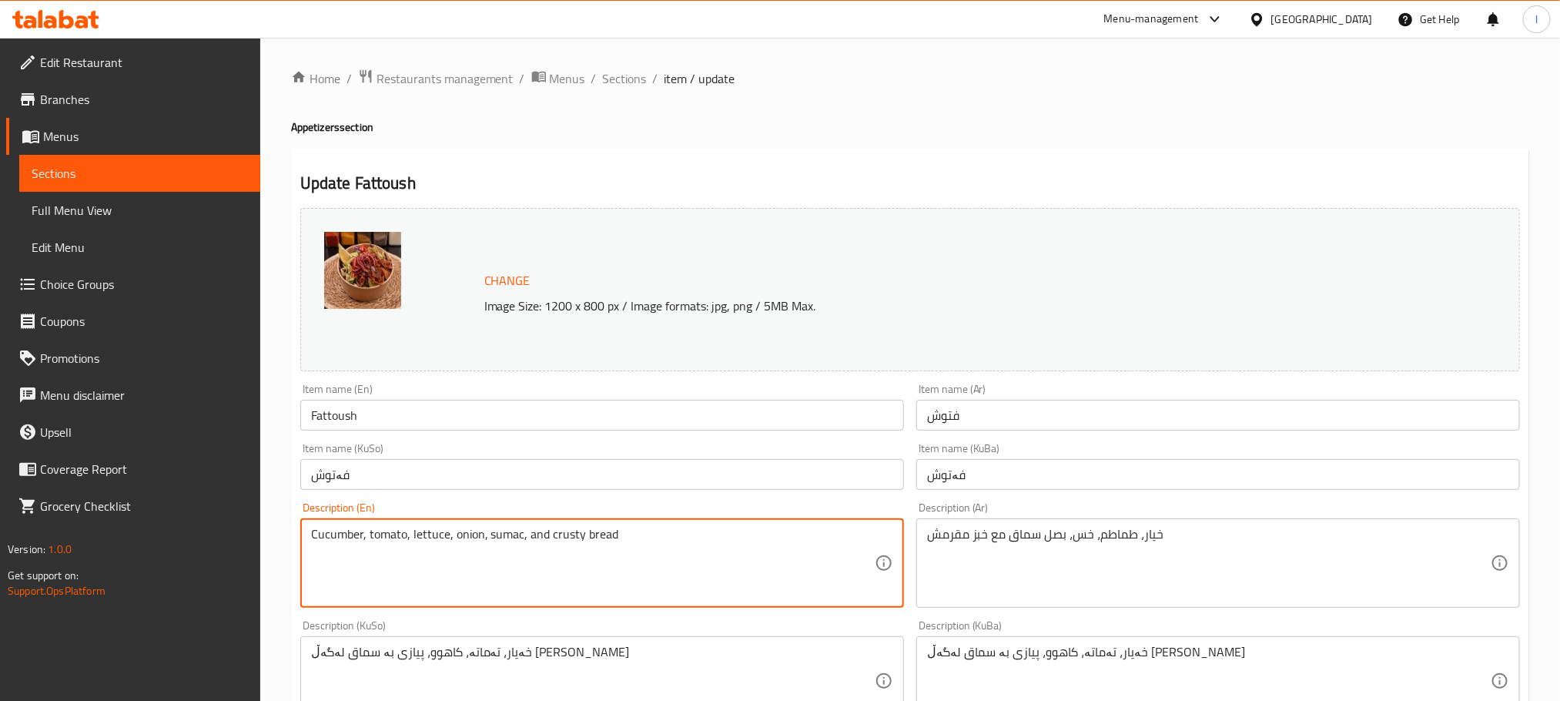
drag, startPoint x: 521, startPoint y: 541, endPoint x: 486, endPoint y: 534, distance: 35.5
click at [486, 534] on textarea "Cucumber, tomato, lettuce, onion, sumac, and crusty bread" at bounding box center [593, 563] width 564 height 73
click at [451, 543] on textarea "Cucumber, tomato, lettuce, onion, and crusty bread" at bounding box center [593, 563] width 564 height 73
click at [453, 541] on textarea "Cucumber, tomato, lettuce, onion, and crusty bread" at bounding box center [593, 563] width 564 height 73
paste textarea "sumac"
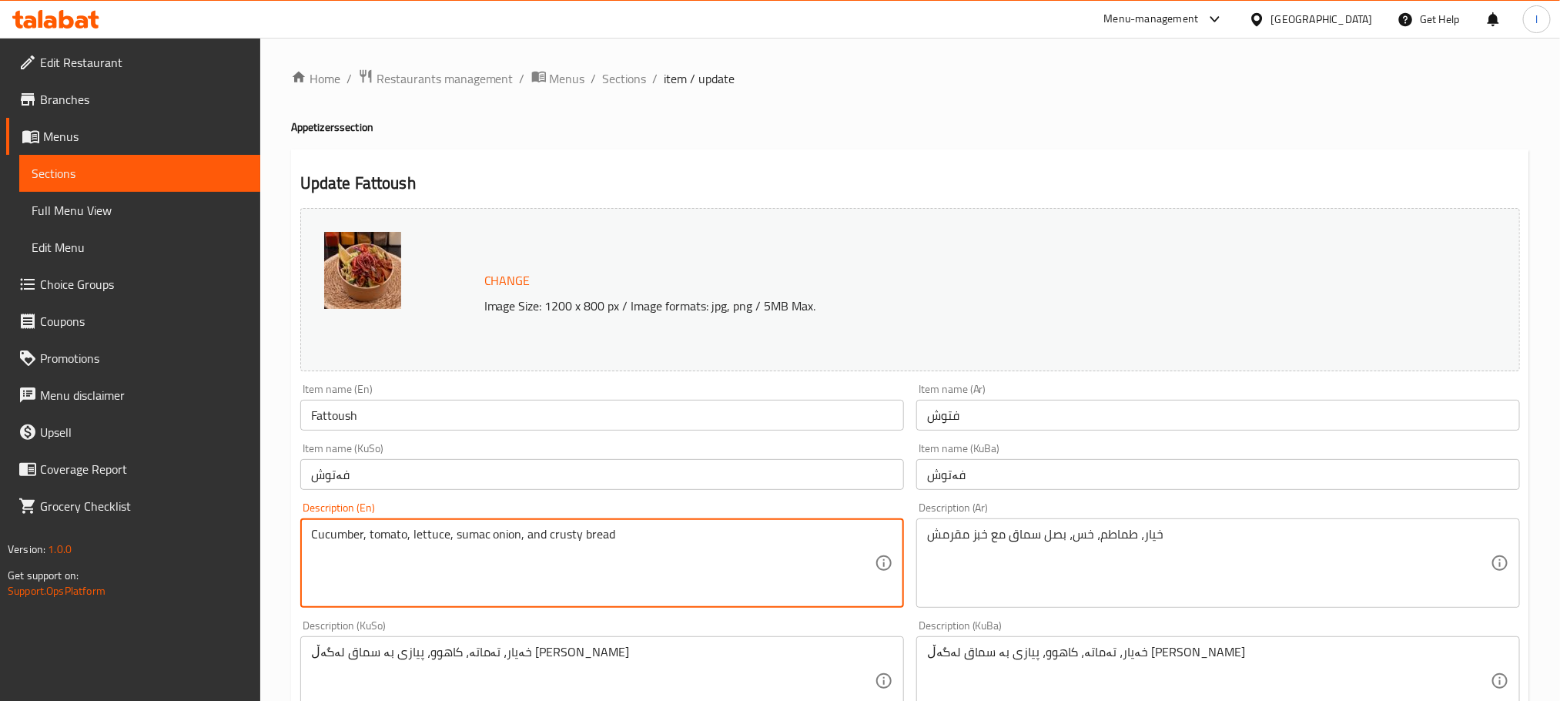
scroll to position [585, 0]
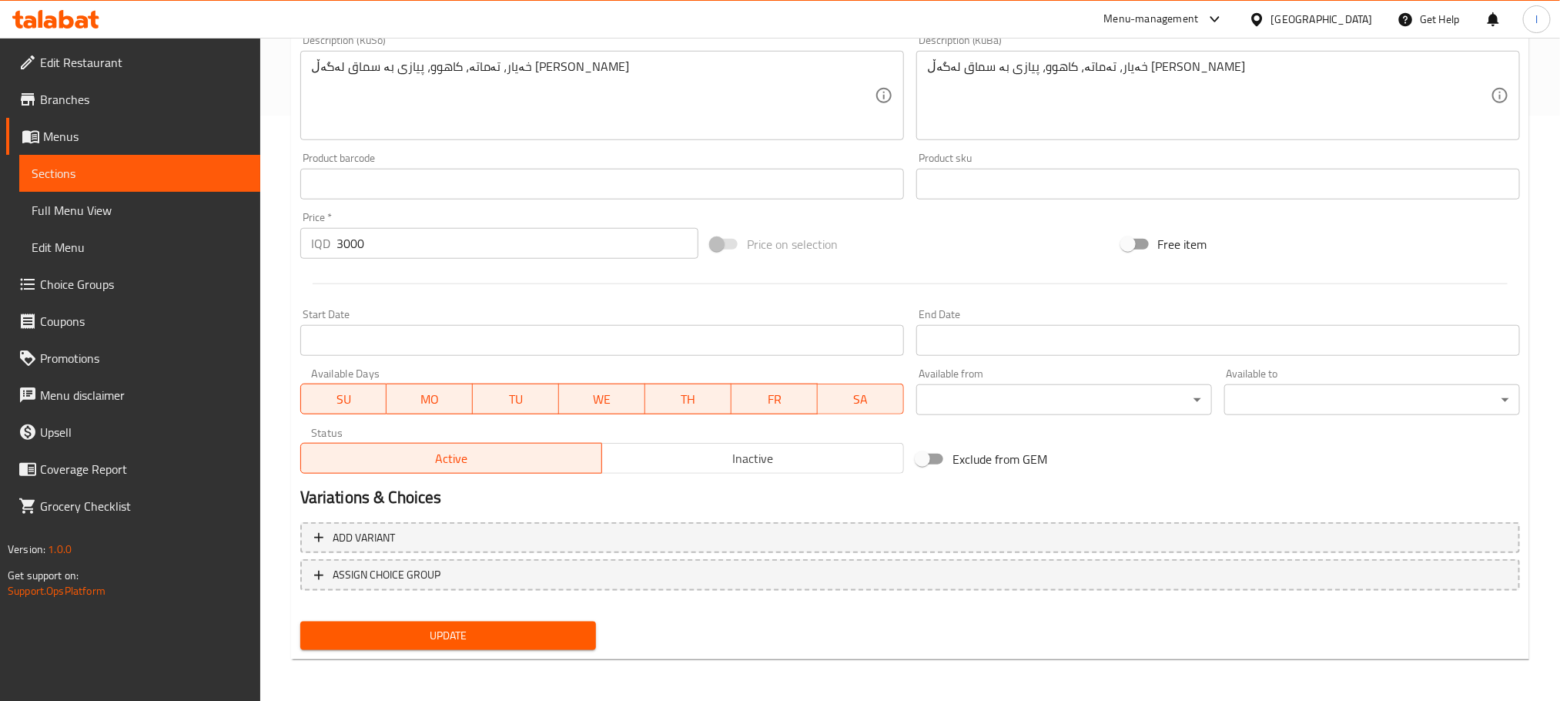
type textarea "Cucumber, tomato, lettuce, sumac onion, and crusty bread"
click at [507, 626] on span "Update" at bounding box center [448, 635] width 271 height 19
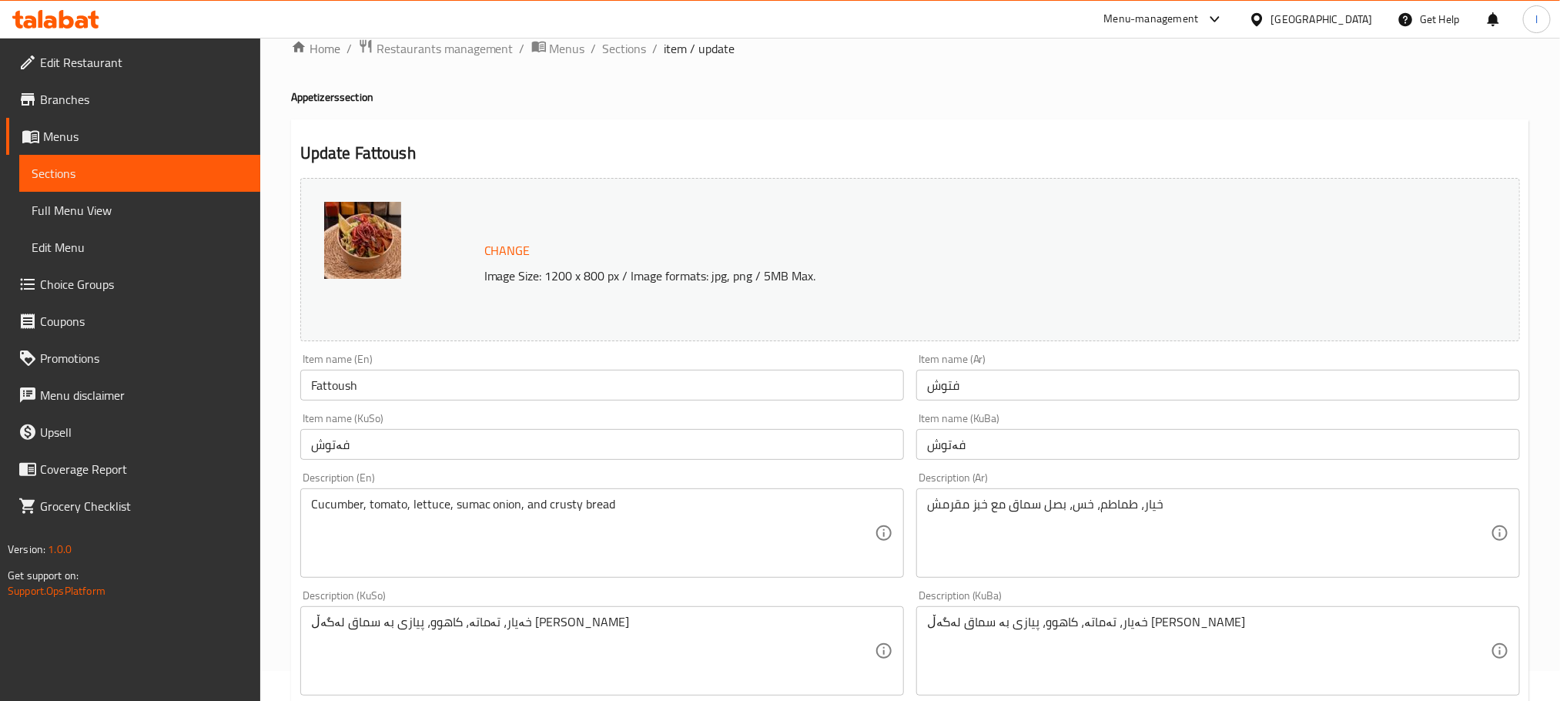
scroll to position [0, 0]
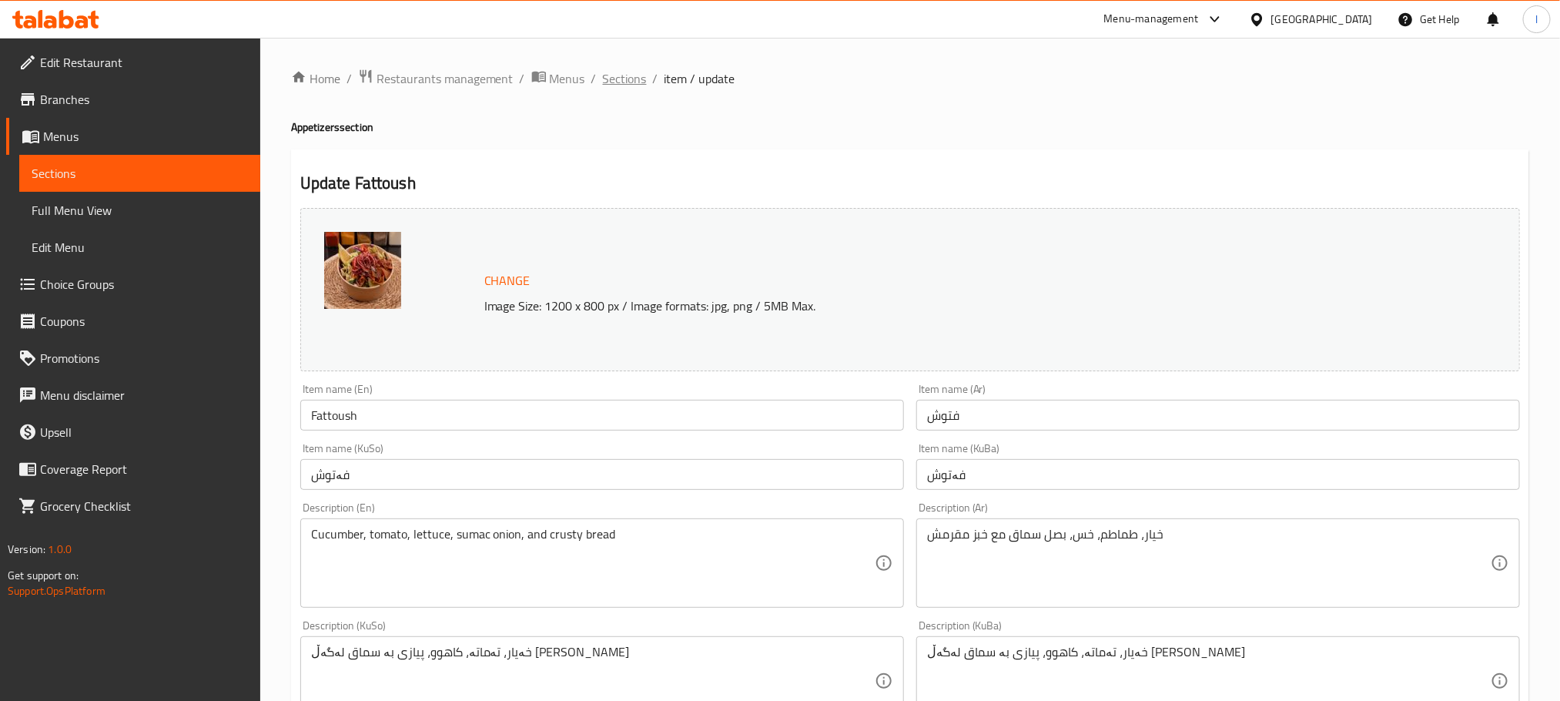
click at [626, 82] on span "Sections" at bounding box center [625, 78] width 44 height 18
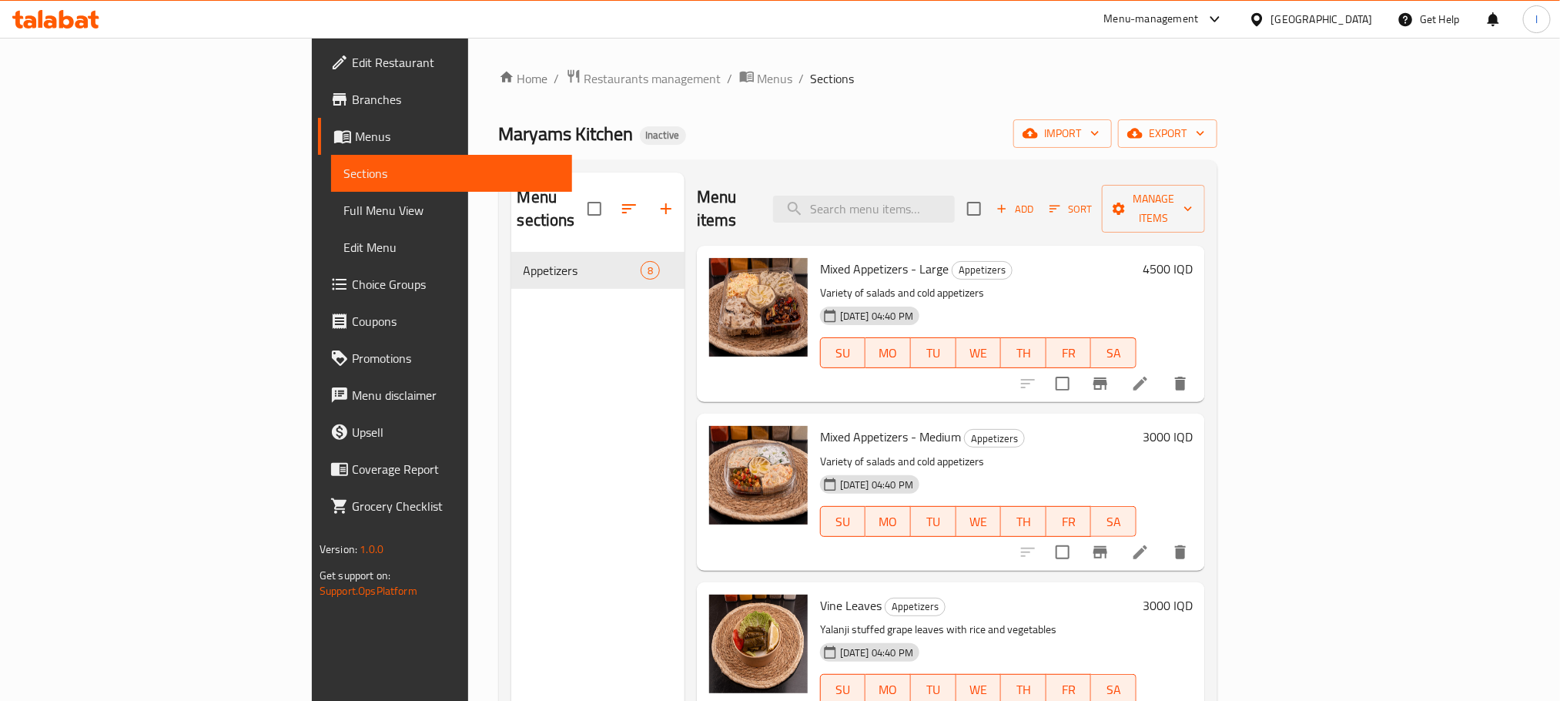
scroll to position [424, 0]
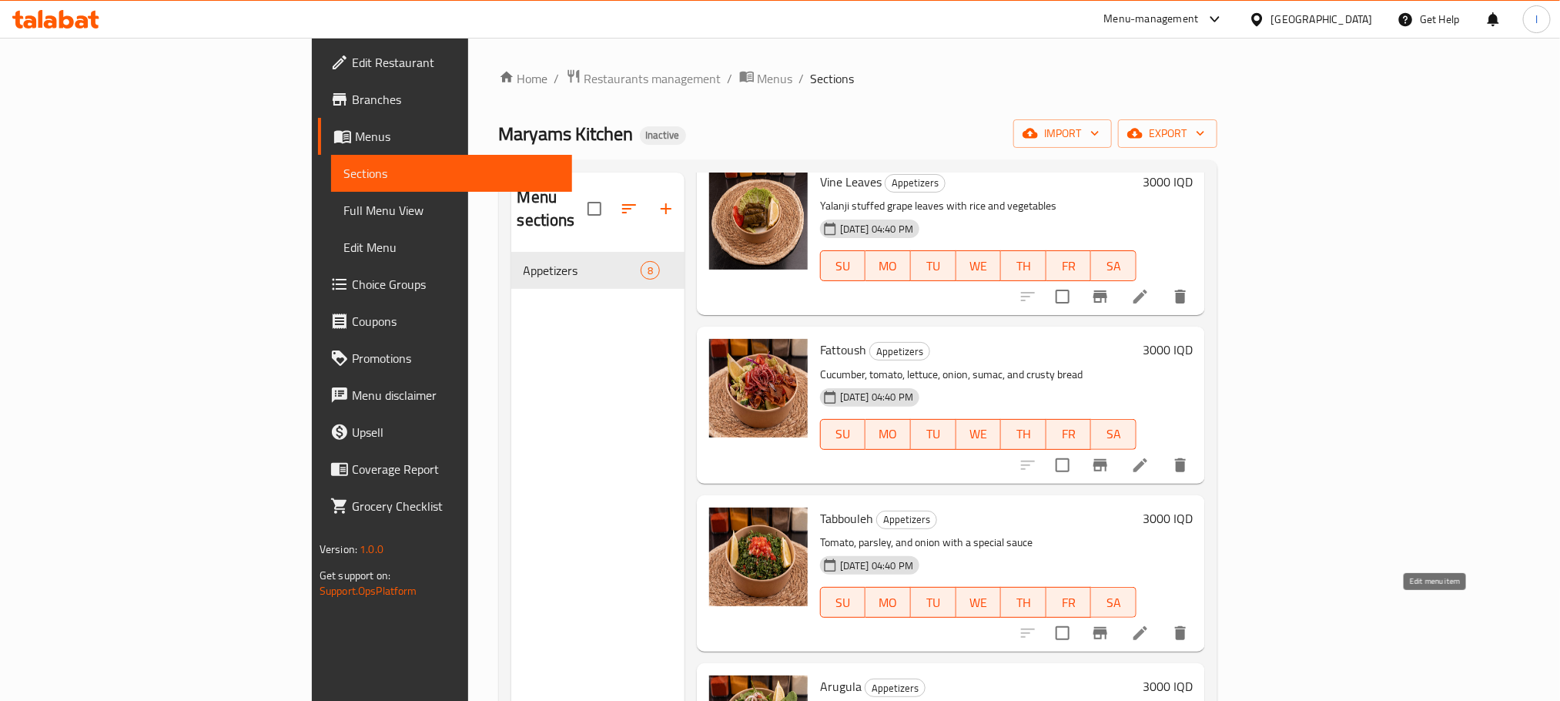
click at [1150, 624] on icon at bounding box center [1140, 633] width 18 height 18
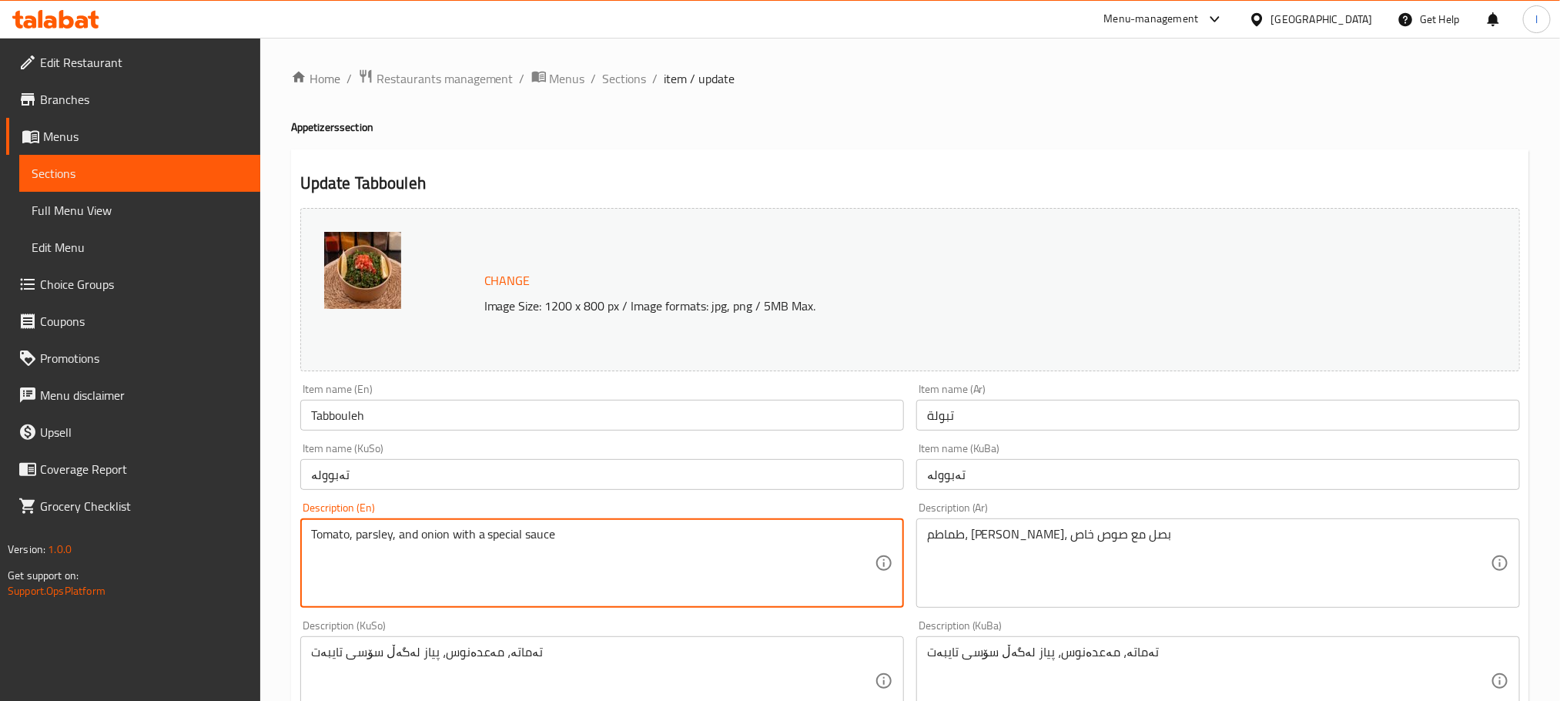
drag, startPoint x: 414, startPoint y: 534, endPoint x: 398, endPoint y: 531, distance: 16.3
click at [461, 537] on textarea "Tomato, parsley, onion with a special sauce" at bounding box center [593, 563] width 564 height 73
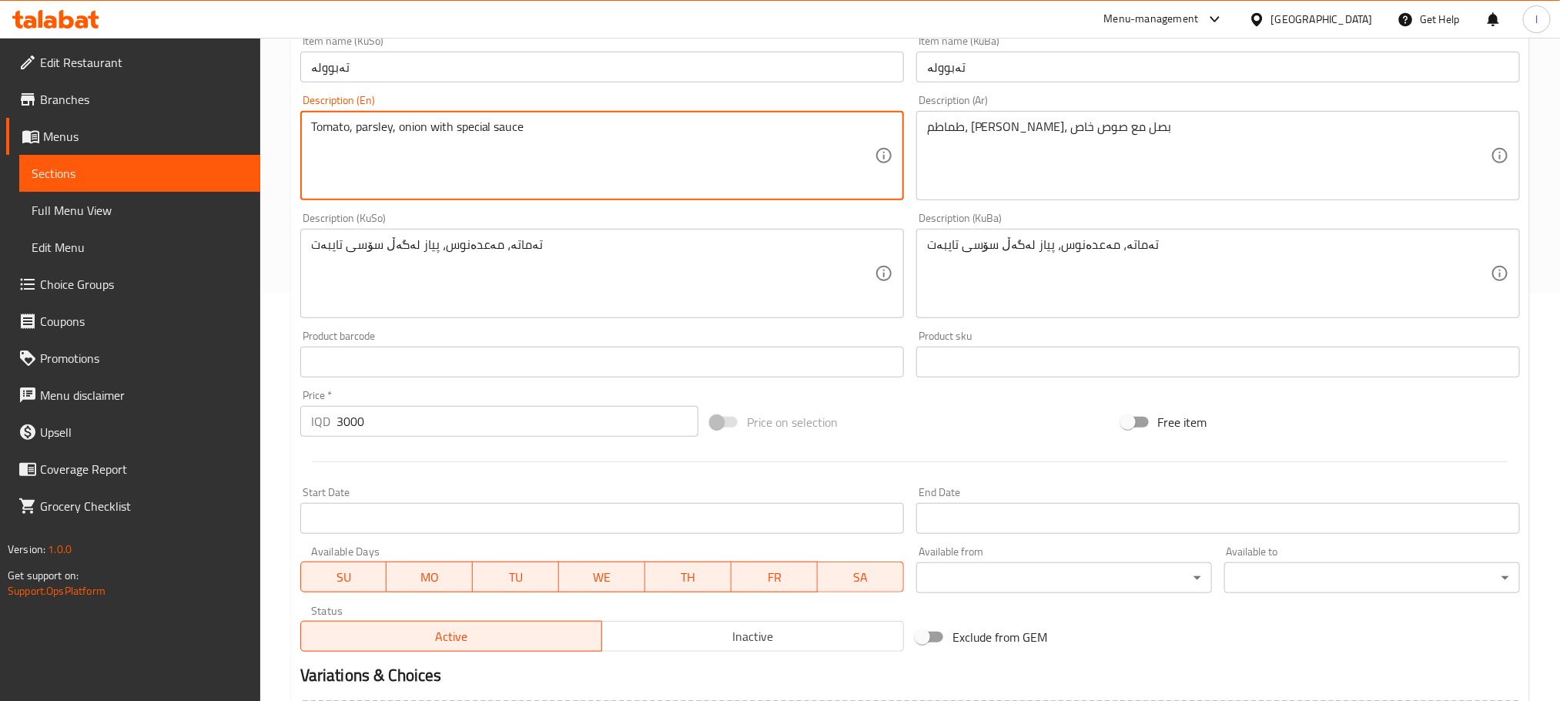
scroll to position [585, 0]
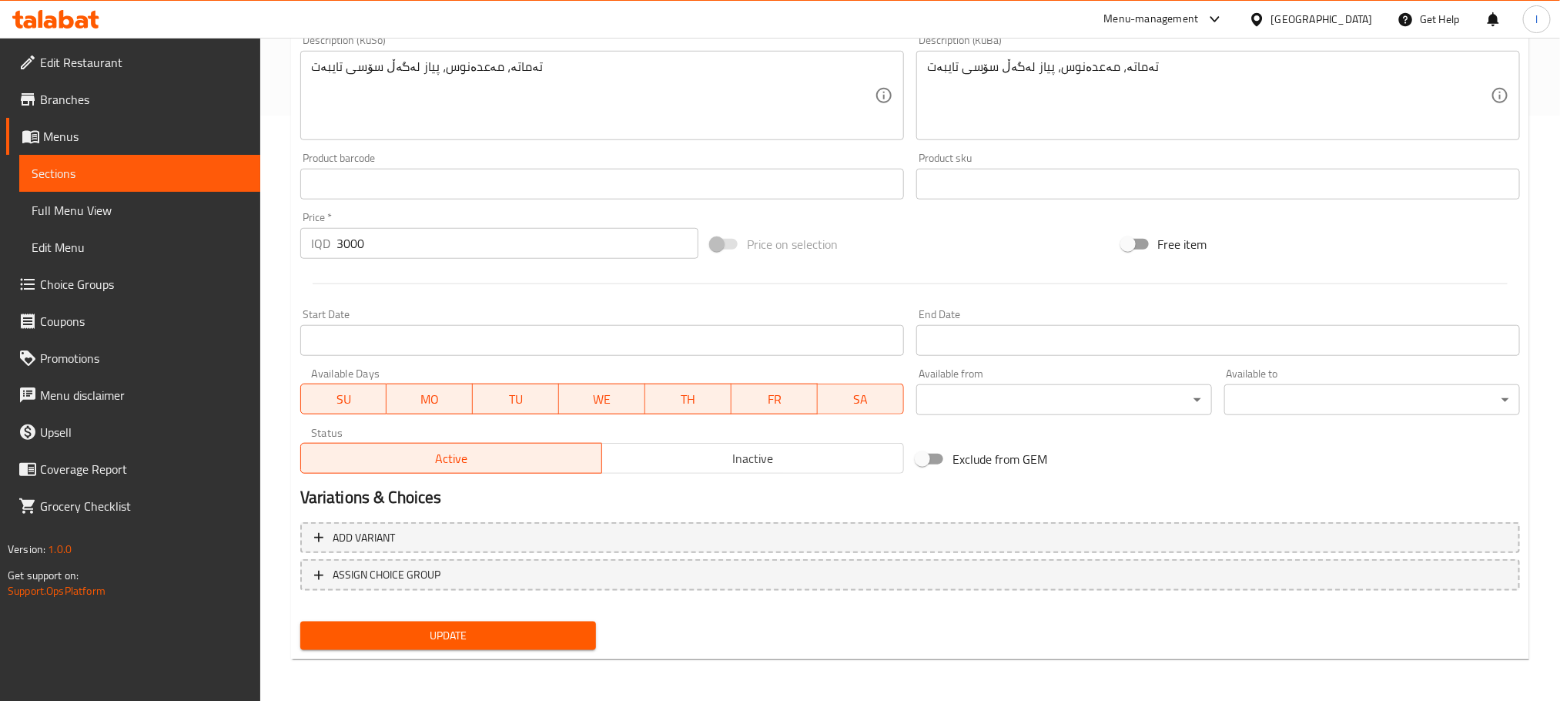
type textarea "Tomato, parsley, onion with special sauce"
click at [453, 626] on span "Update" at bounding box center [448, 635] width 271 height 19
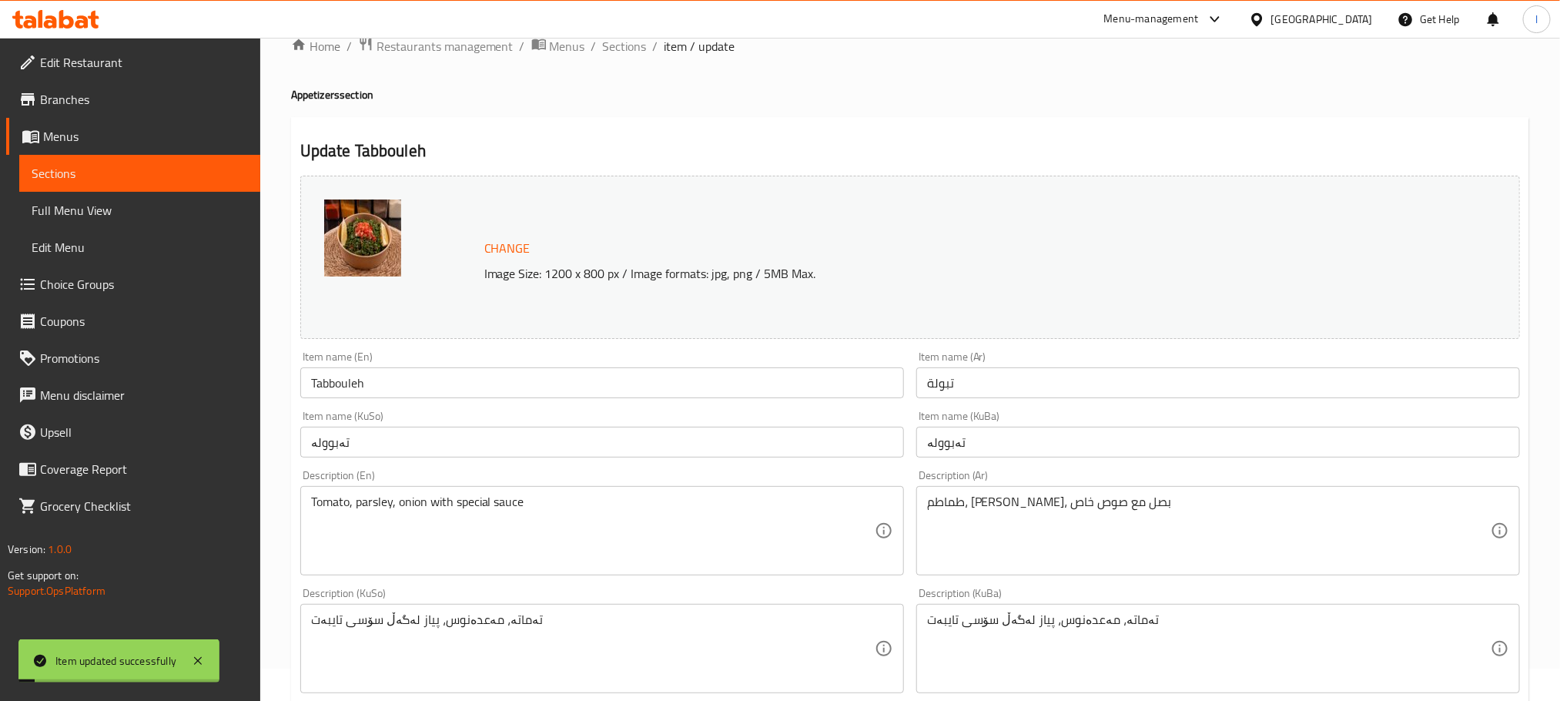
scroll to position [0, 0]
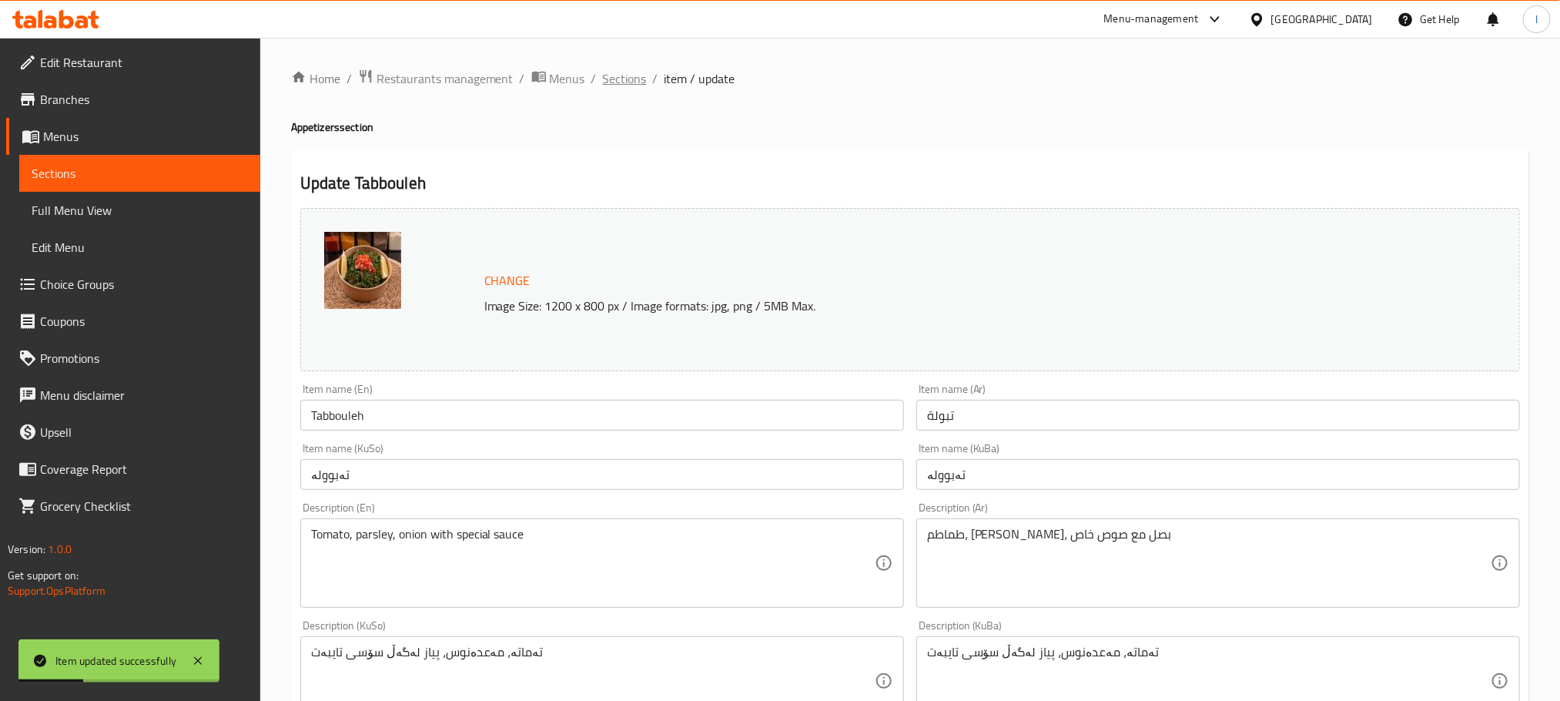
click at [631, 86] on span "Sections" at bounding box center [625, 78] width 44 height 18
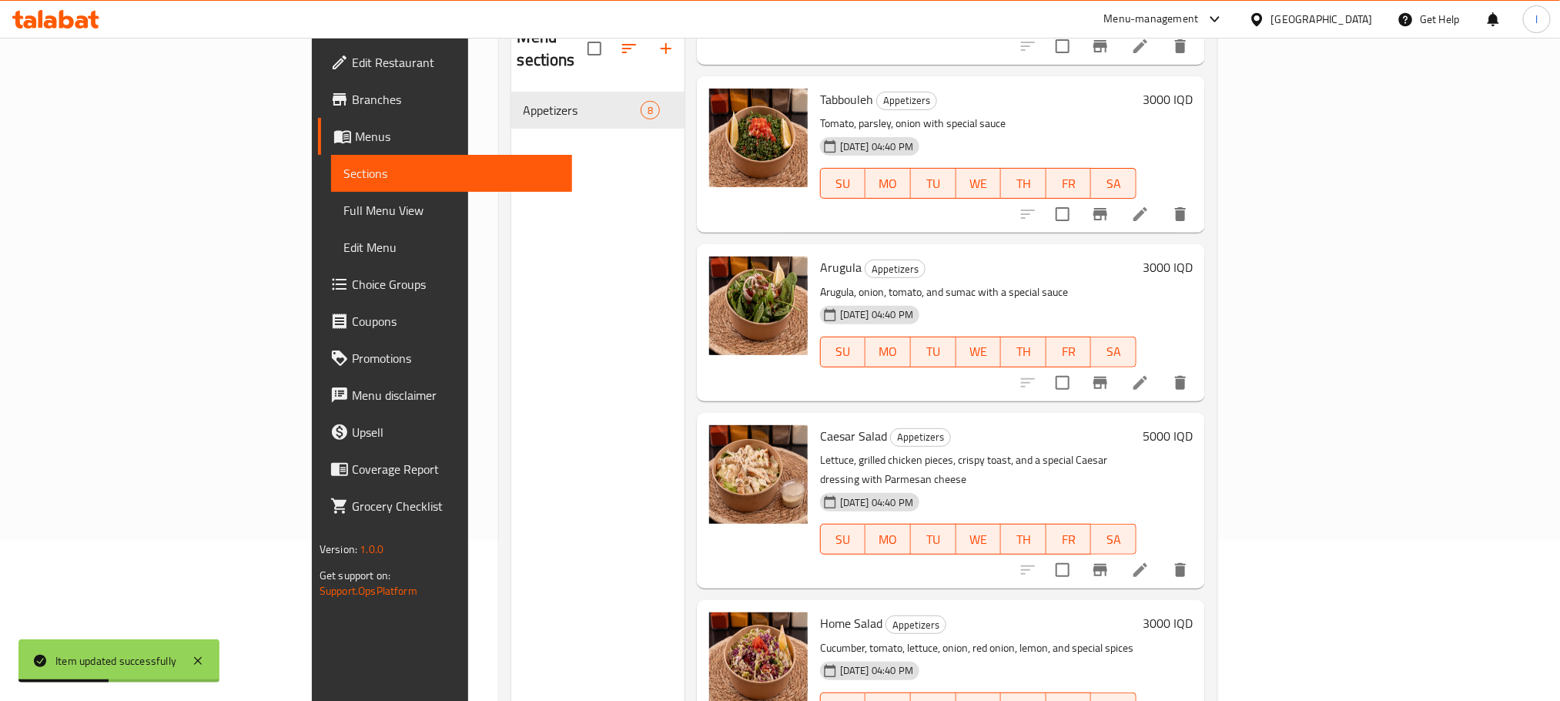
scroll to position [216, 0]
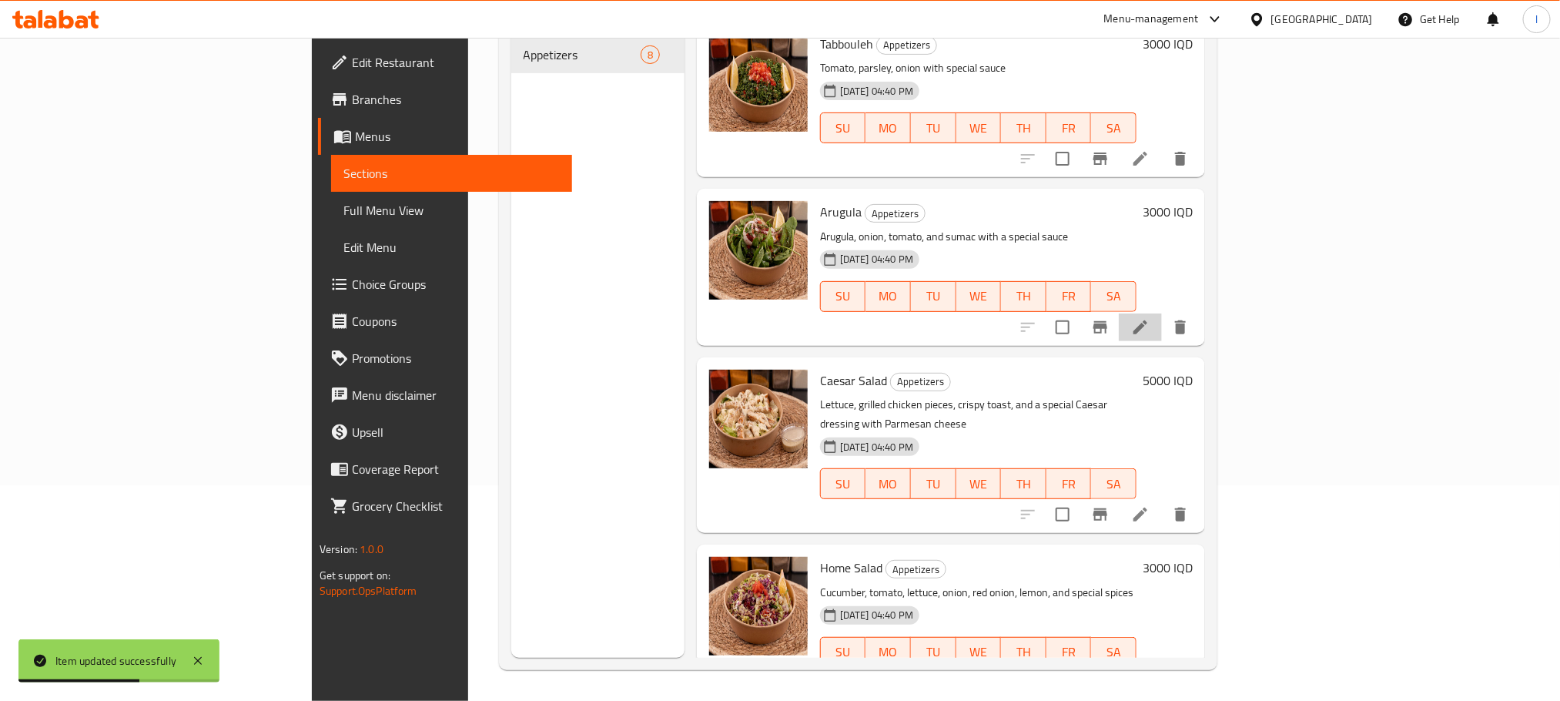
click at [1162, 313] on li at bounding box center [1140, 327] width 43 height 28
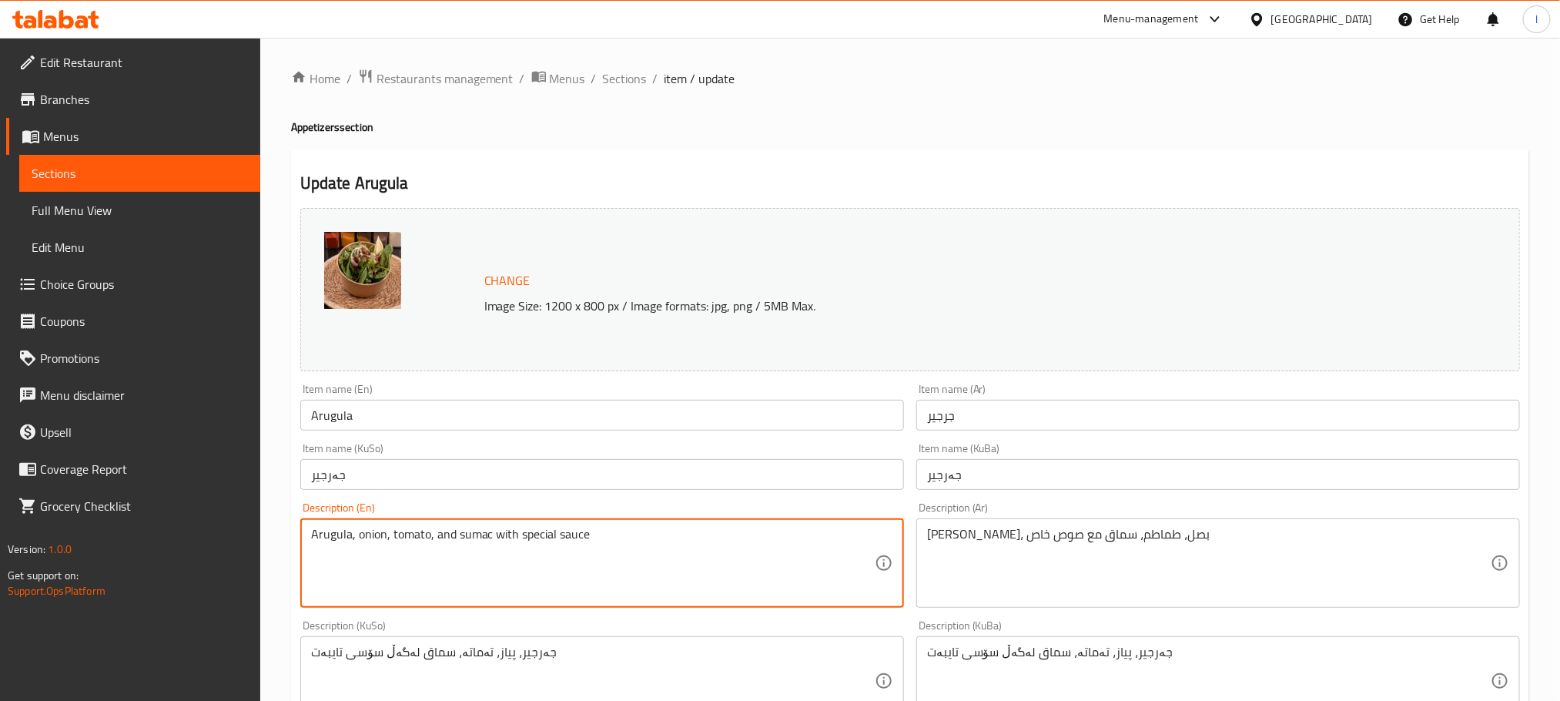
scroll to position [585, 0]
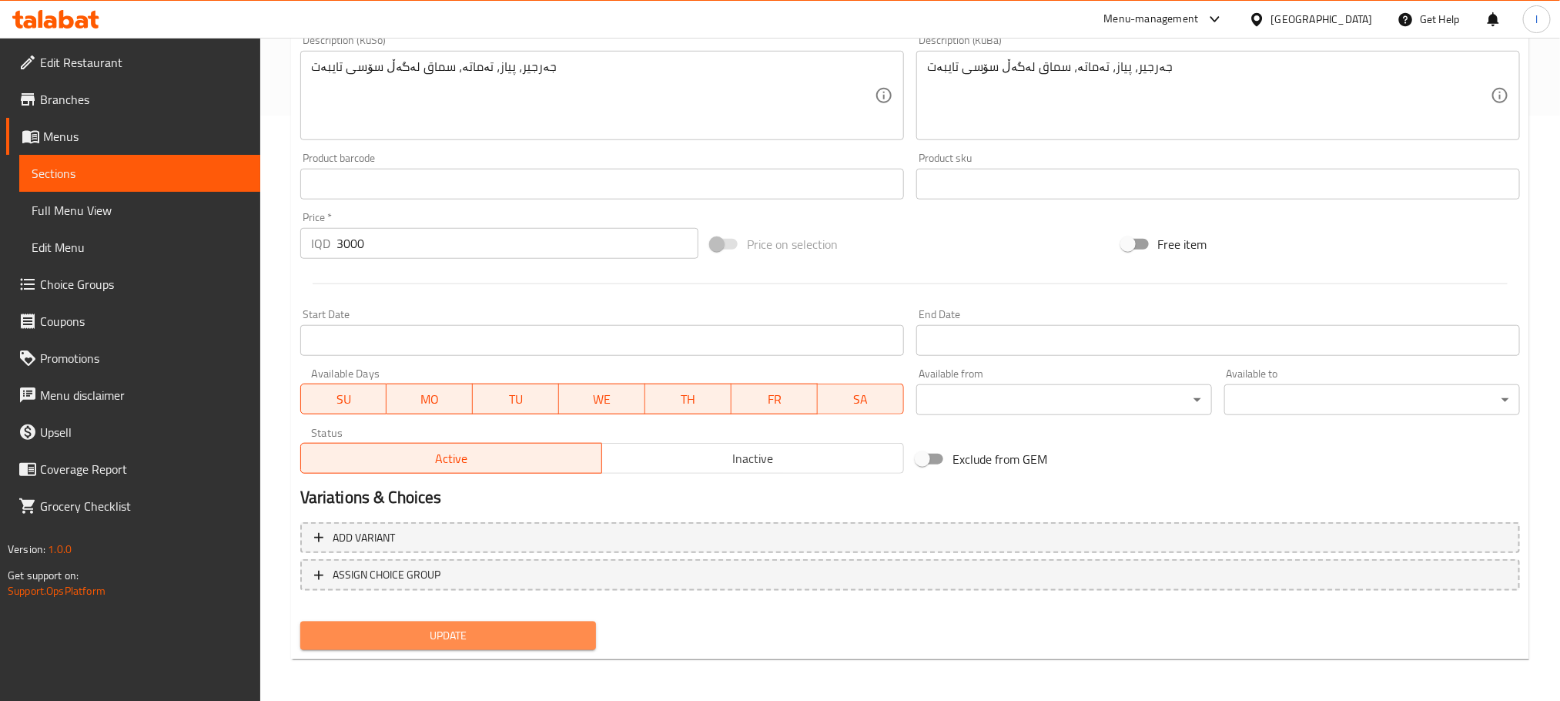
click at [514, 628] on span "Update" at bounding box center [448, 635] width 271 height 19
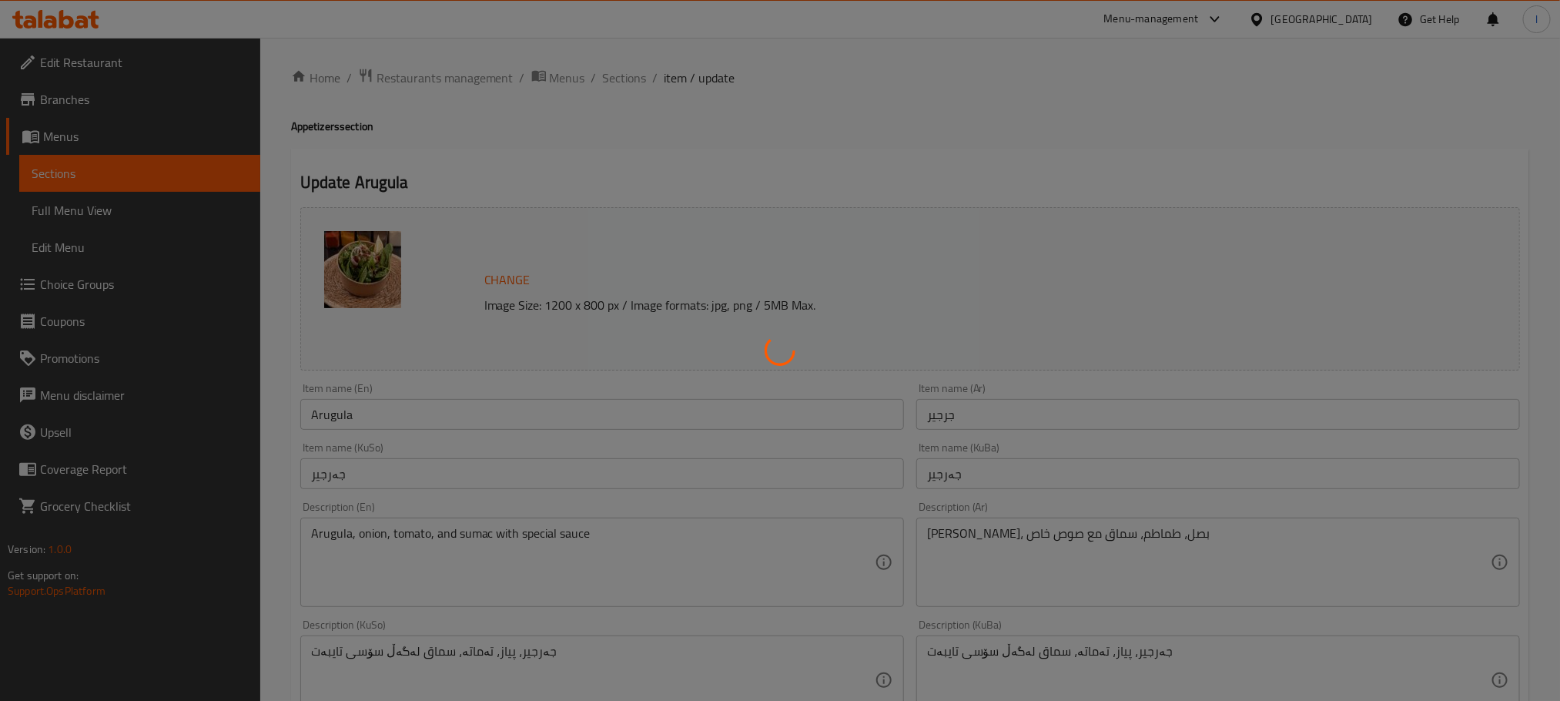
scroll to position [0, 0]
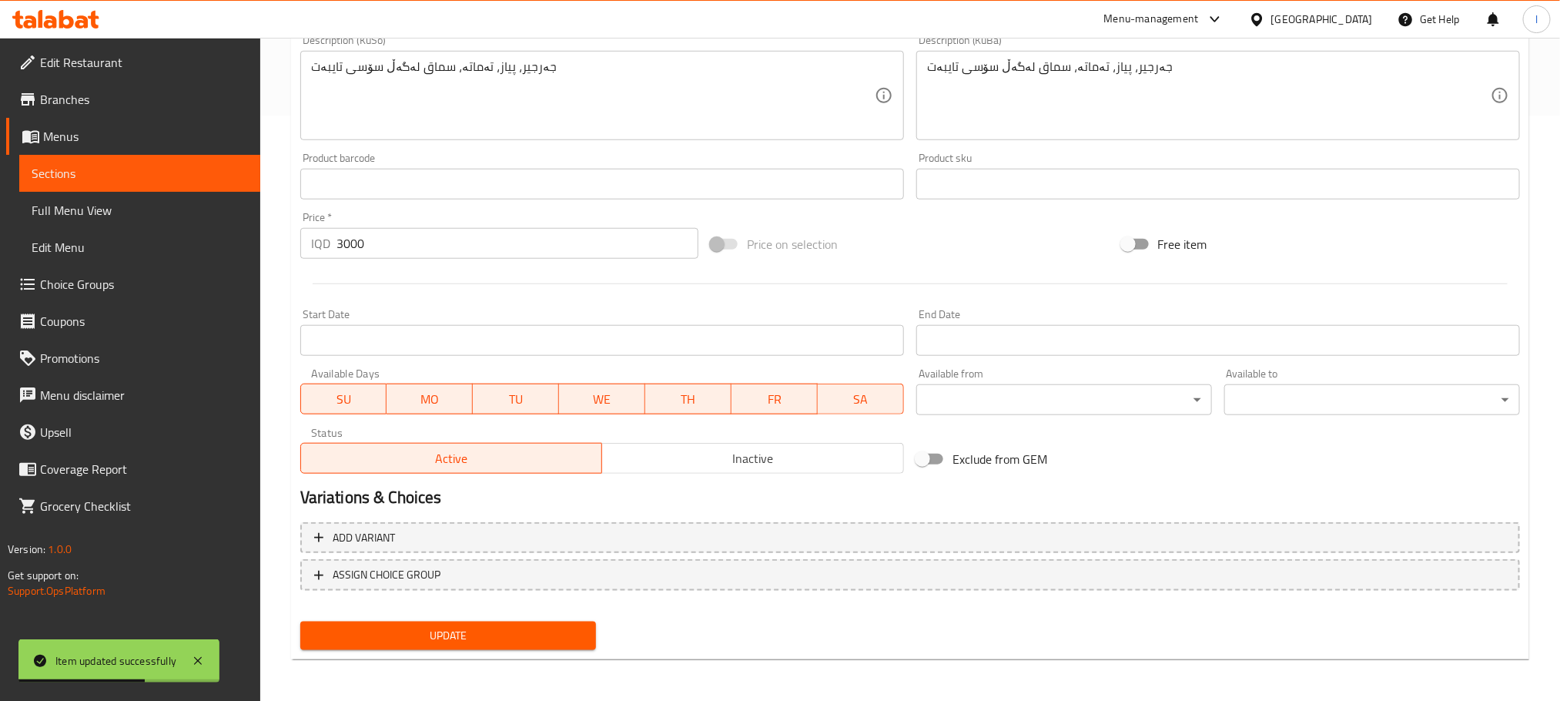
type textarea "Arugula, onion, tomato, sumac with special sauce"
click at [509, 626] on span "Update" at bounding box center [448, 635] width 271 height 19
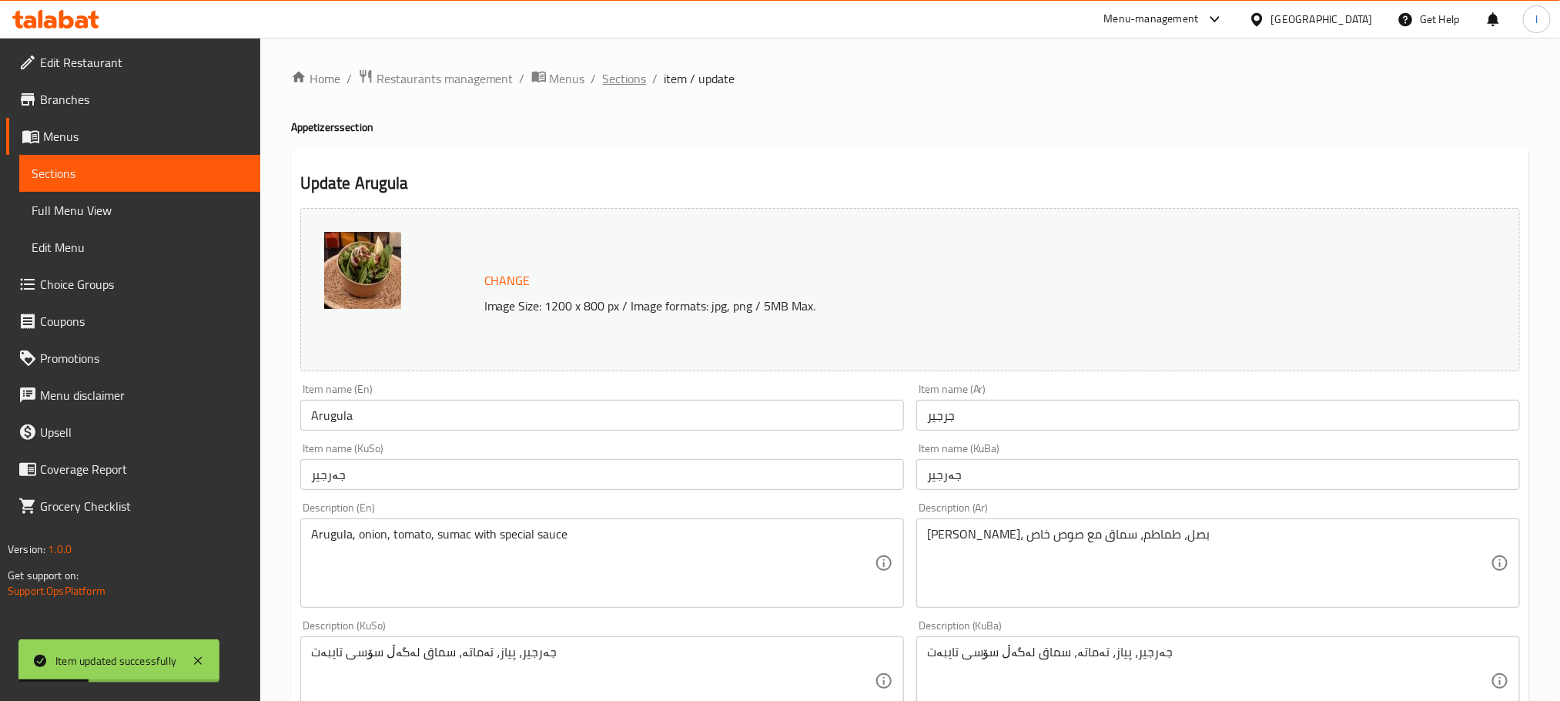
click at [626, 76] on span "Sections" at bounding box center [625, 78] width 44 height 18
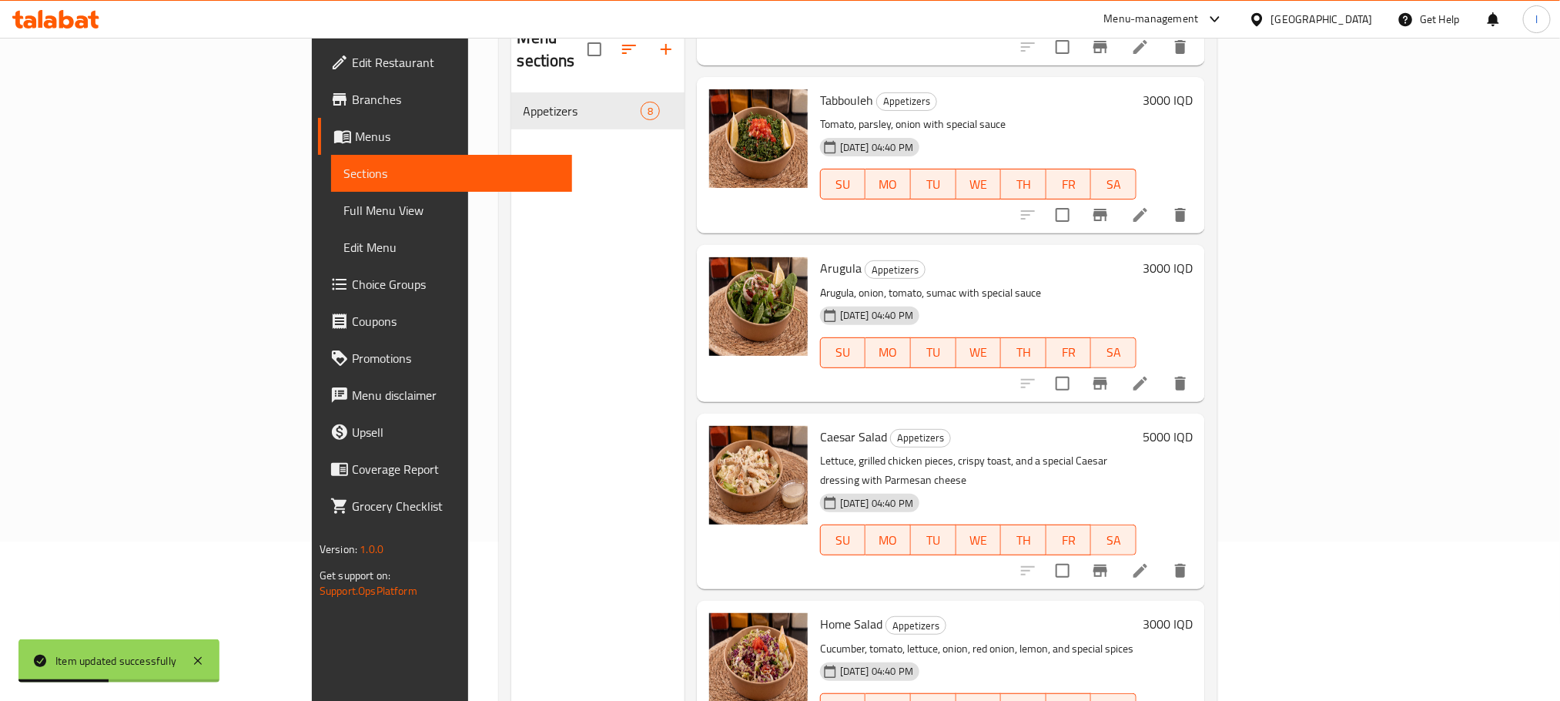
scroll to position [216, 0]
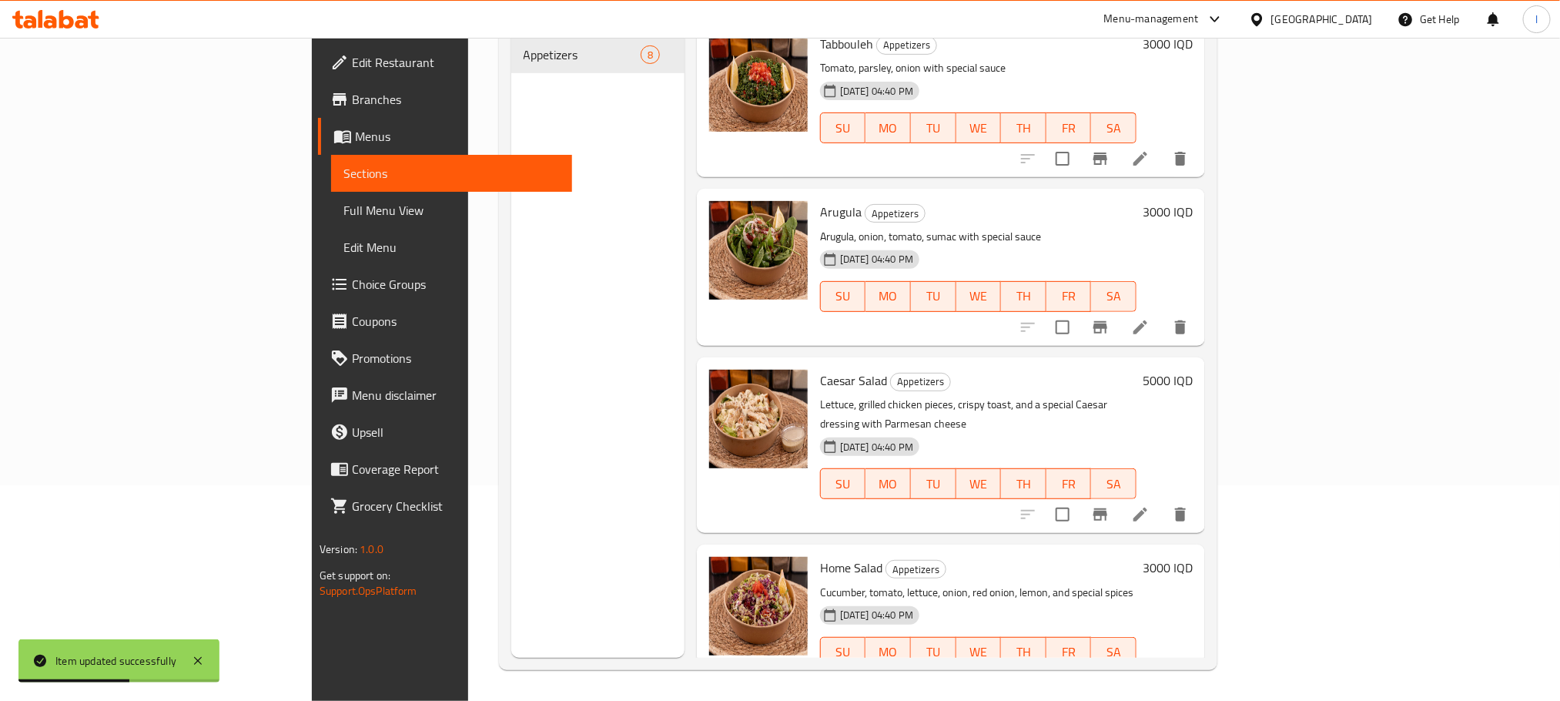
click at [1147, 507] on icon at bounding box center [1141, 514] width 14 height 14
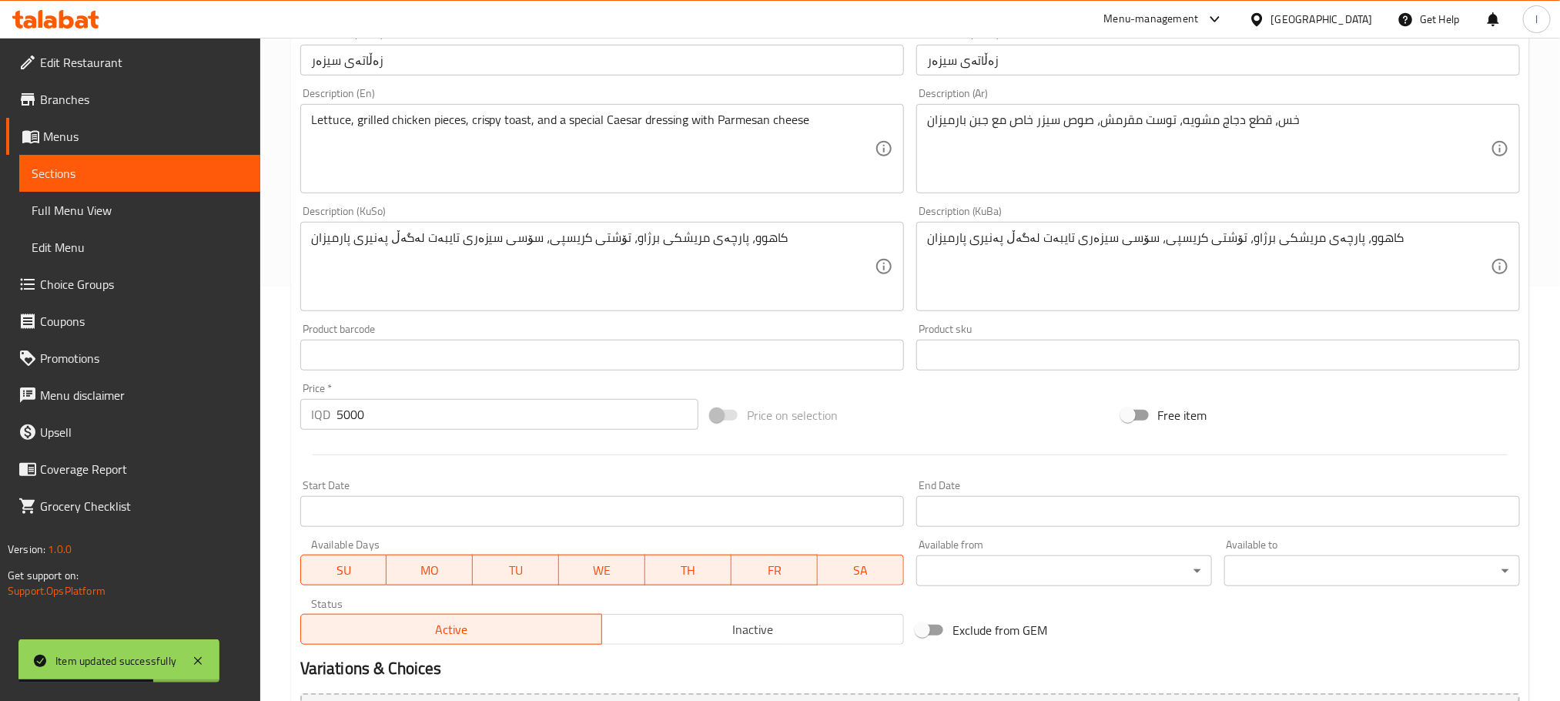
scroll to position [424, 0]
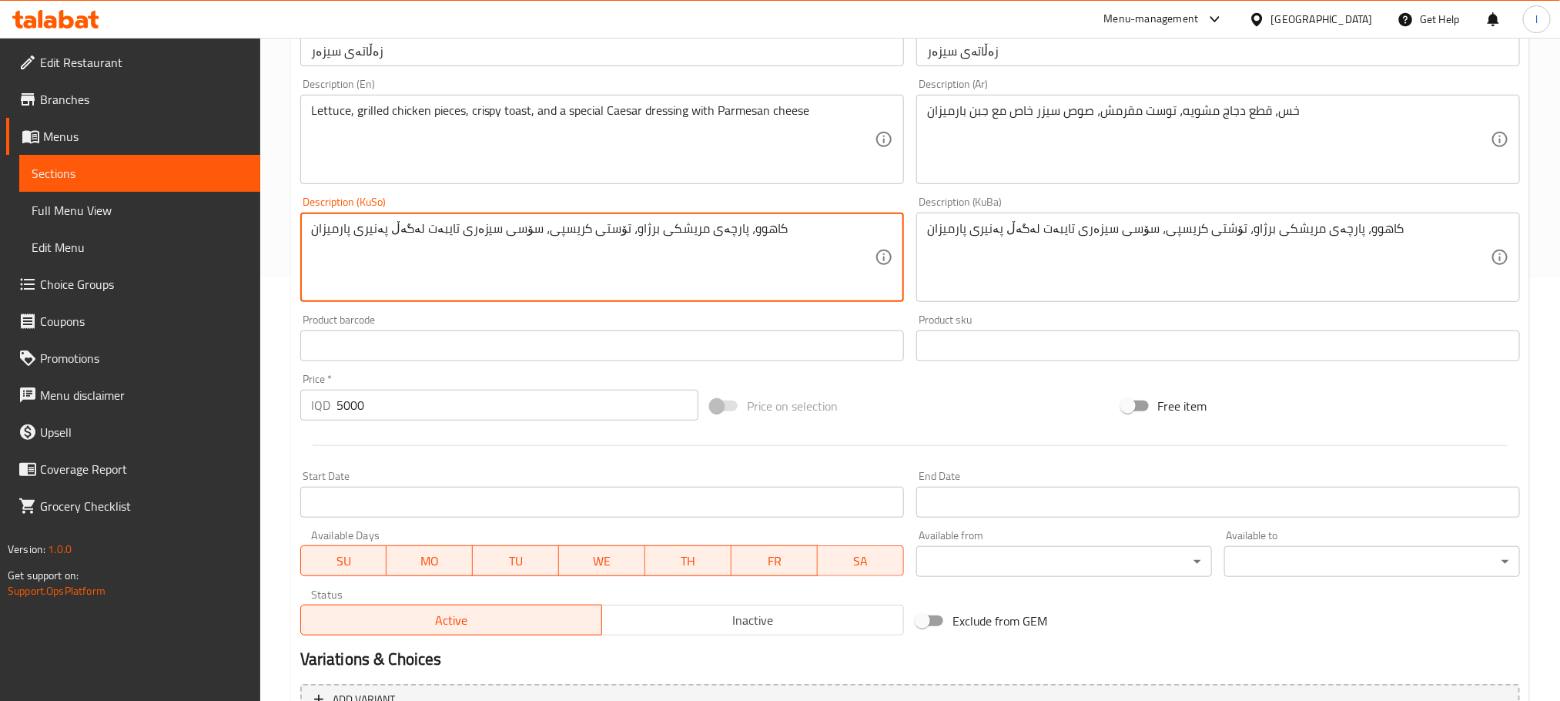
type textarea "کاهوو، پارچەی مریشکی برژاو، تۆستی کریسپی، سۆسی سیزەری تایبەت لەگەڵ پەنیری پارمی…"
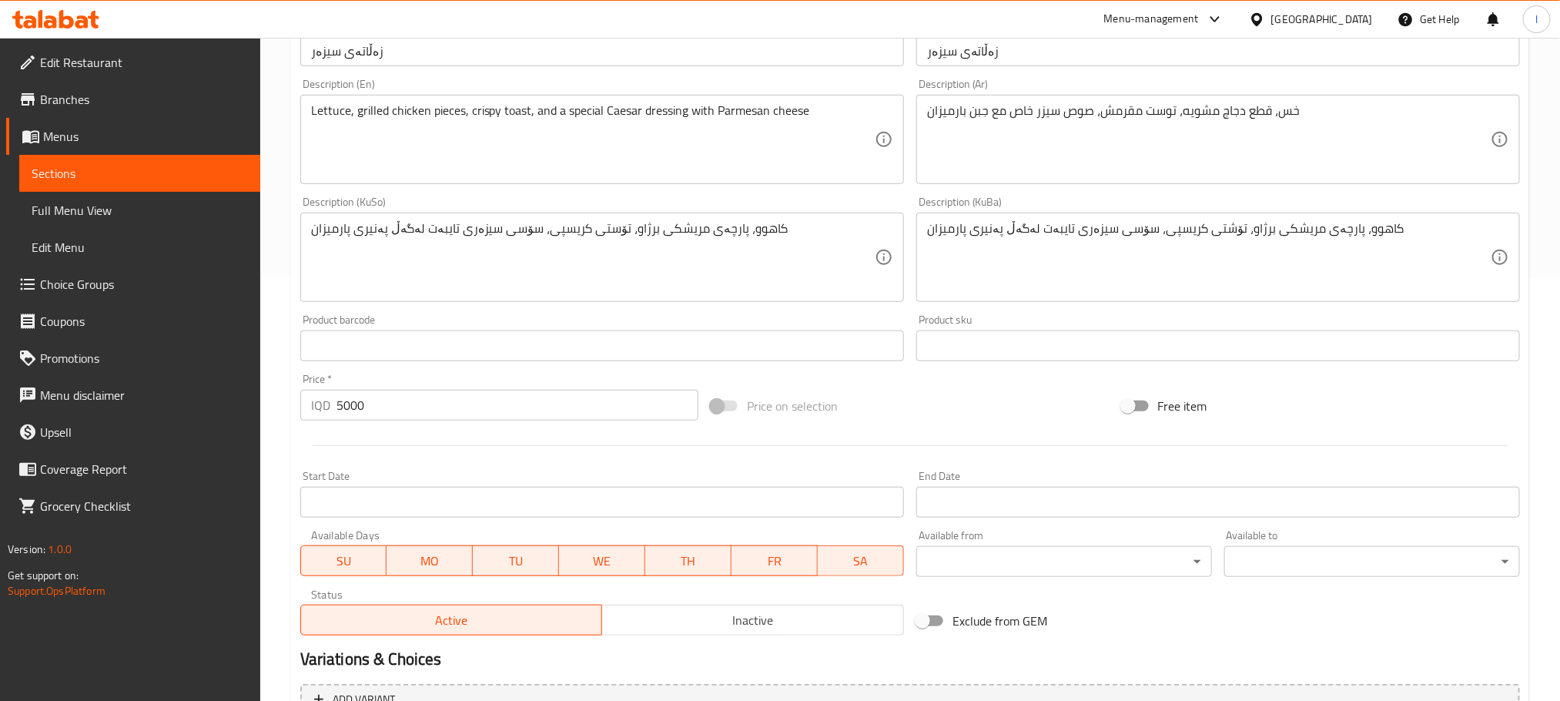
click at [615, 206] on div "Description (KuSo) کاهوو، پارچەی مریشکی برژاو، تۆستی کریسپی، سۆسی سیزەری تایبەت…" at bounding box center [602, 249] width 604 height 106
click at [571, 215] on div "کاهوو، پارچەی مریشکی برژاو، تۆستی کریسپی، سۆسی سیزەری تایبەت لەگەڵ پەنیری پارمی…" at bounding box center [602, 257] width 604 height 89
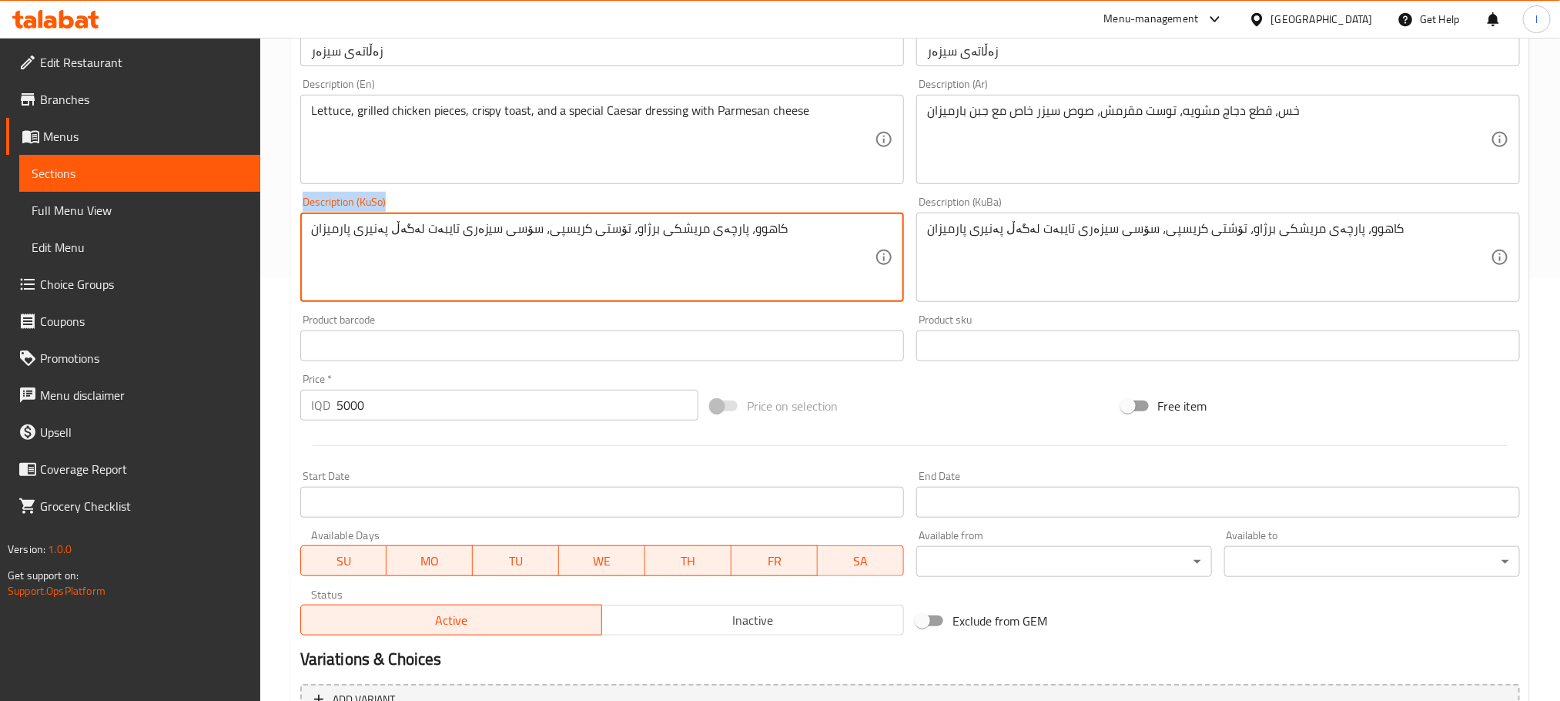
click at [571, 215] on div "کاهوو، پارچەی مریشکی برژاو، تۆستی کریسپی، سۆسی سیزەری تایبەت لەگەڵ پەنیری پارمی…" at bounding box center [602, 257] width 604 height 89
click at [573, 243] on textarea "کاهوو، پارچەی مریشکی برژاو، تۆستی کریسپی، سۆسی سیزەری تایبەت لەگەڵ پەنیری پارمی…" at bounding box center [593, 257] width 564 height 73
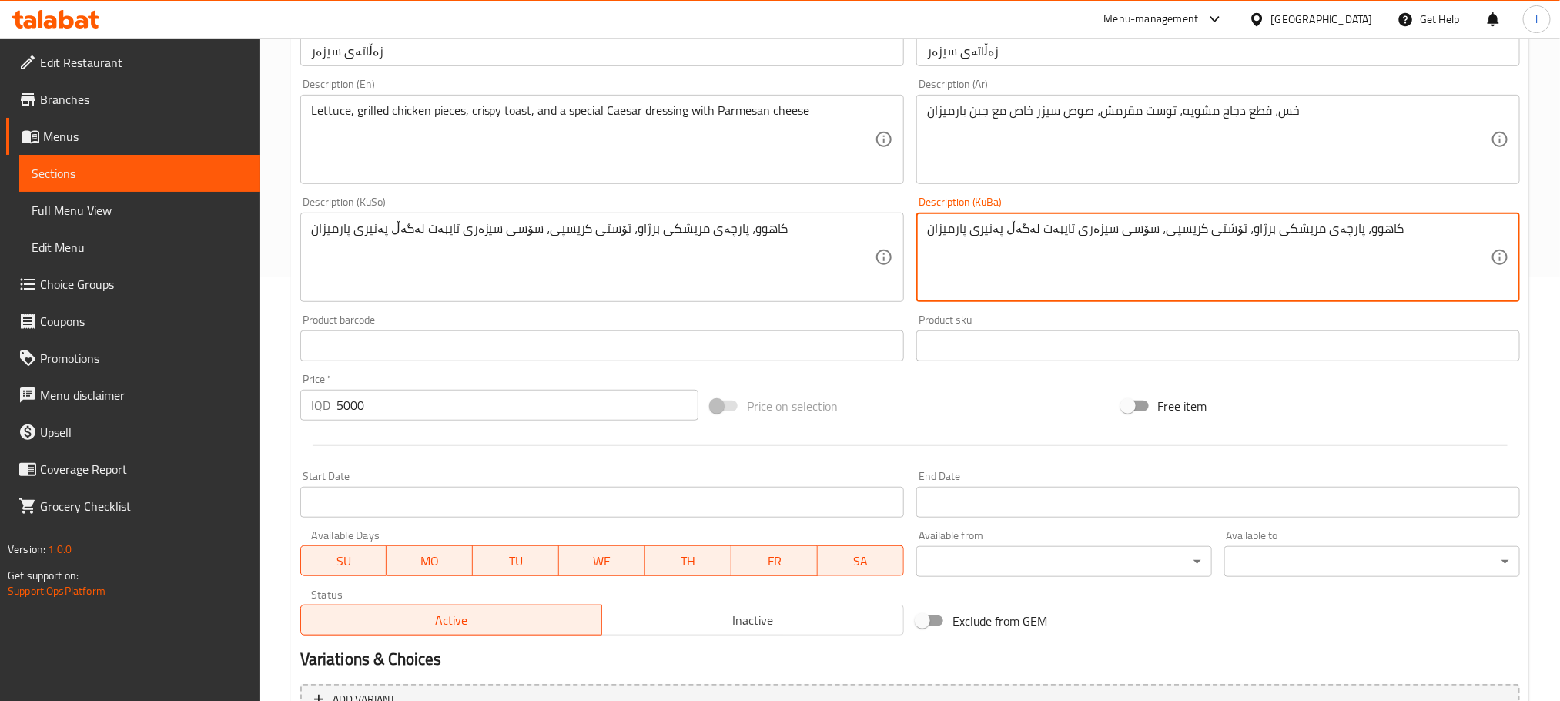
click at [1070, 226] on textarea "کاهوو، پارچەی مریشکی برژاو، تۆشتی کریسپی، سۆسی سیزەری تایبەت لەگەڵ پەنیری پارمی…" at bounding box center [1209, 257] width 564 height 73
paste textarea
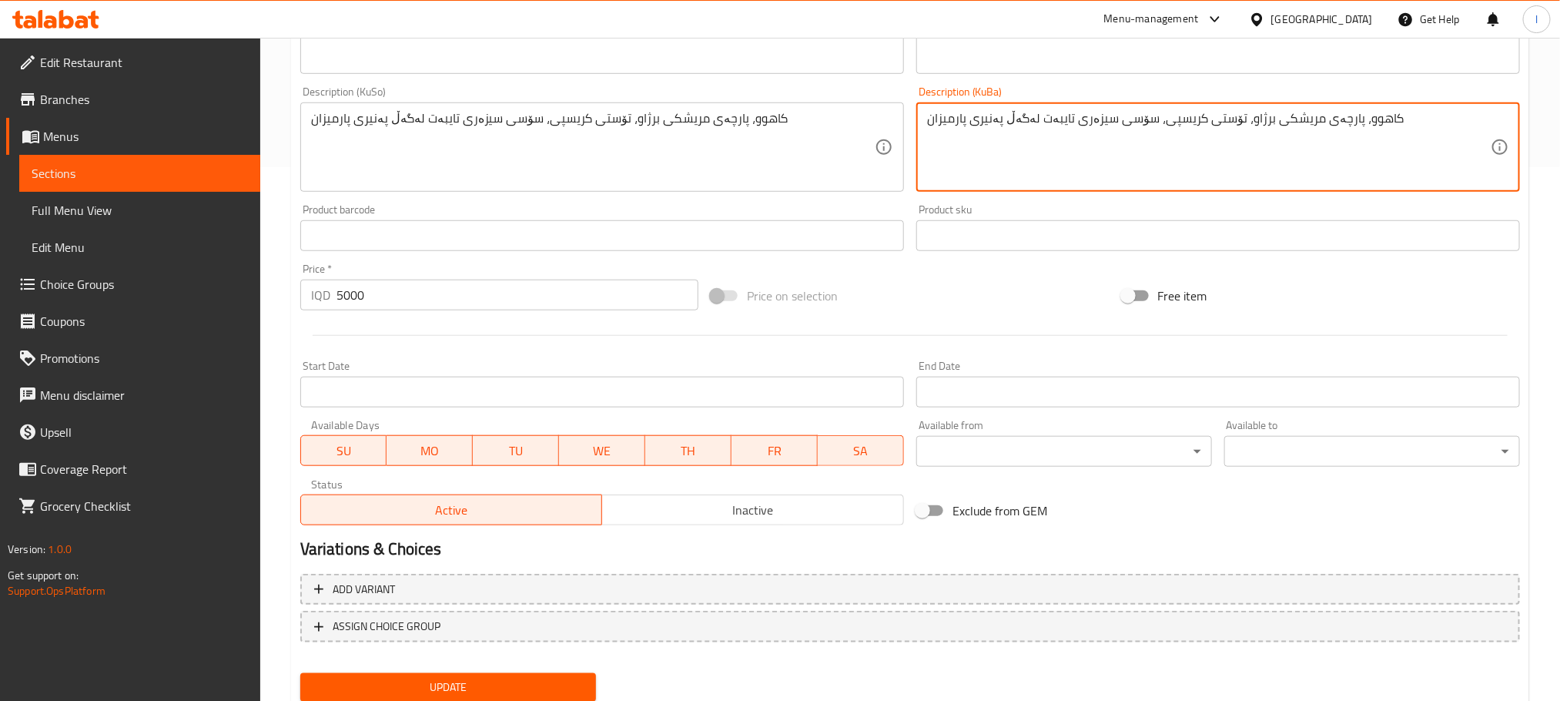
scroll to position [585, 0]
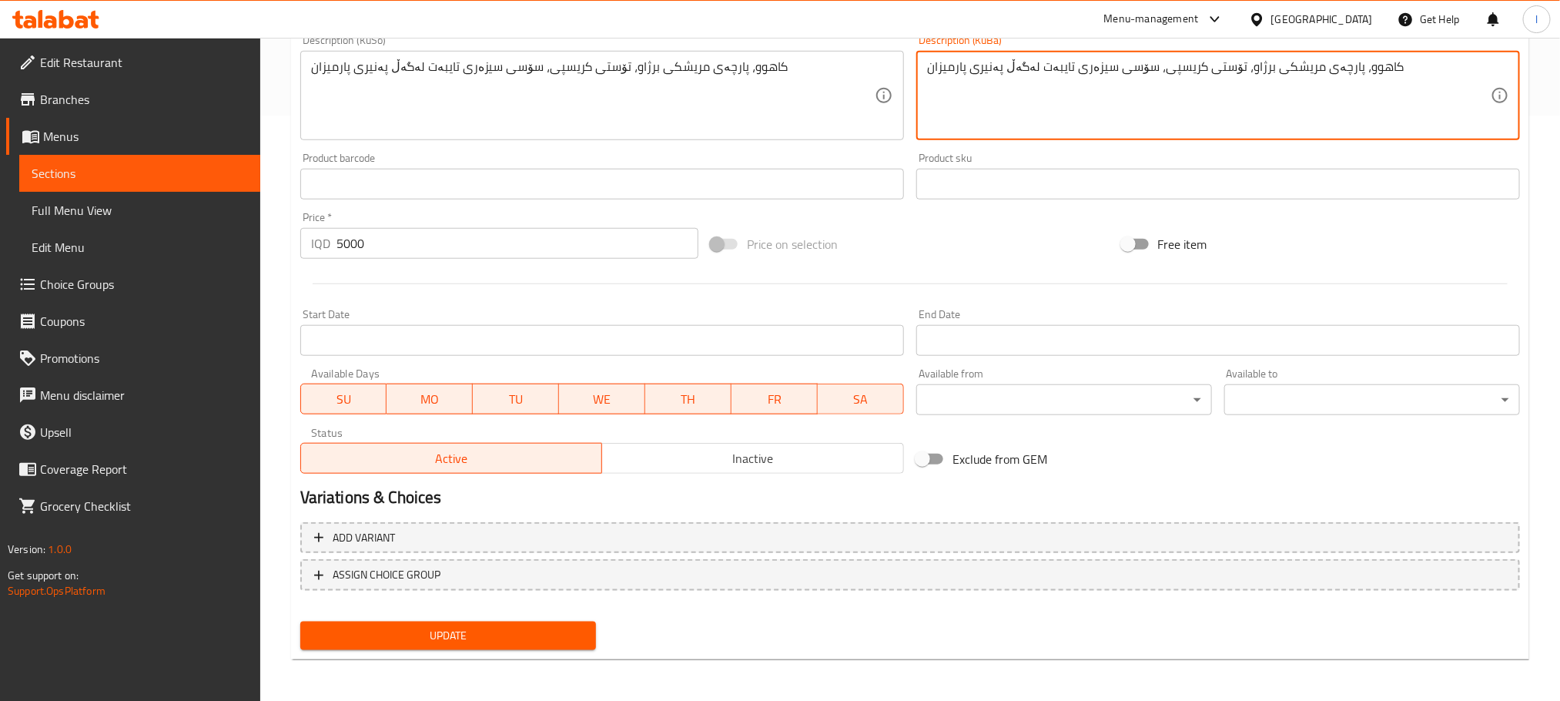
type textarea "کاهوو، پارچەی مریشکی برژاو، تۆستی کریسپی، سۆسی سیزەری تایبەت لەگەڵ پەنیری پارمی…"
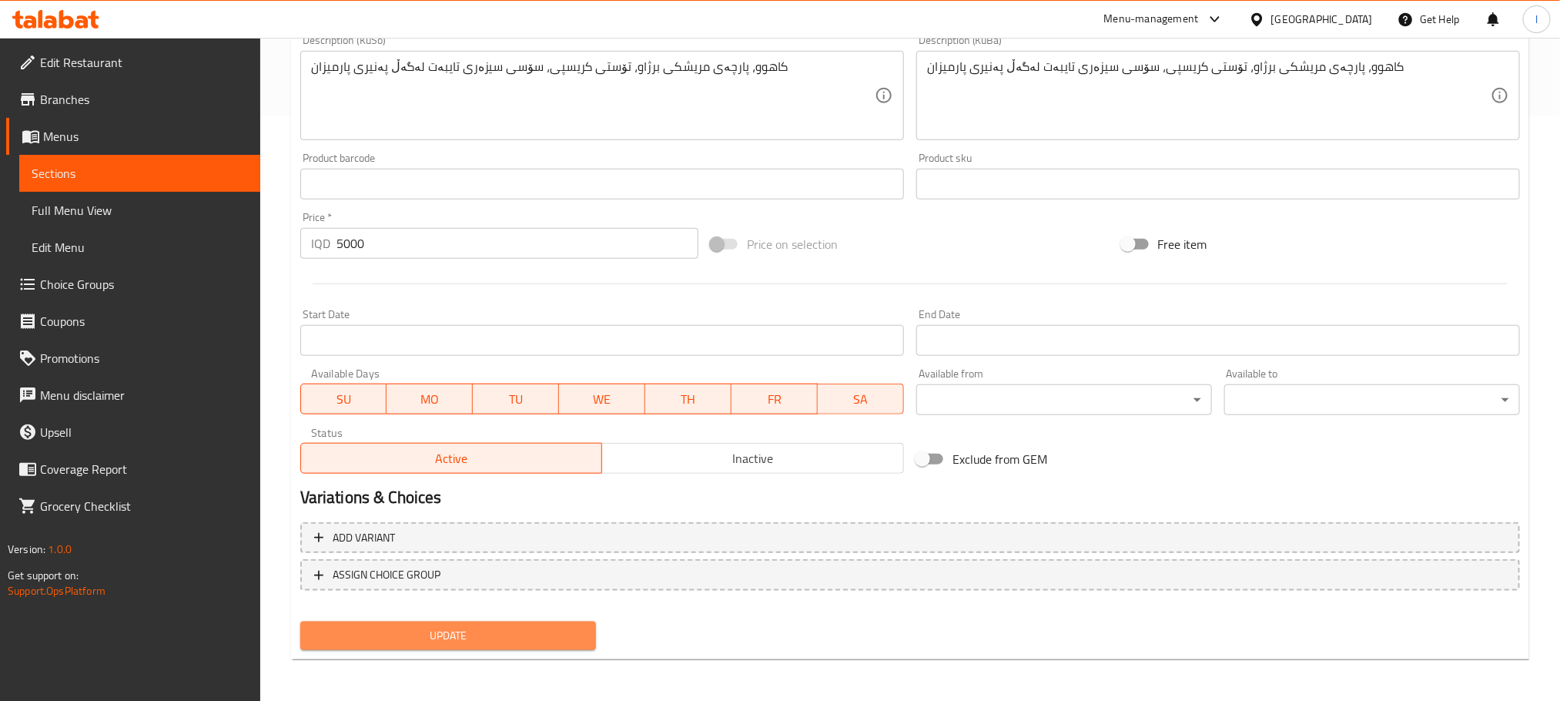
click at [578, 642] on span "Update" at bounding box center [448, 635] width 271 height 19
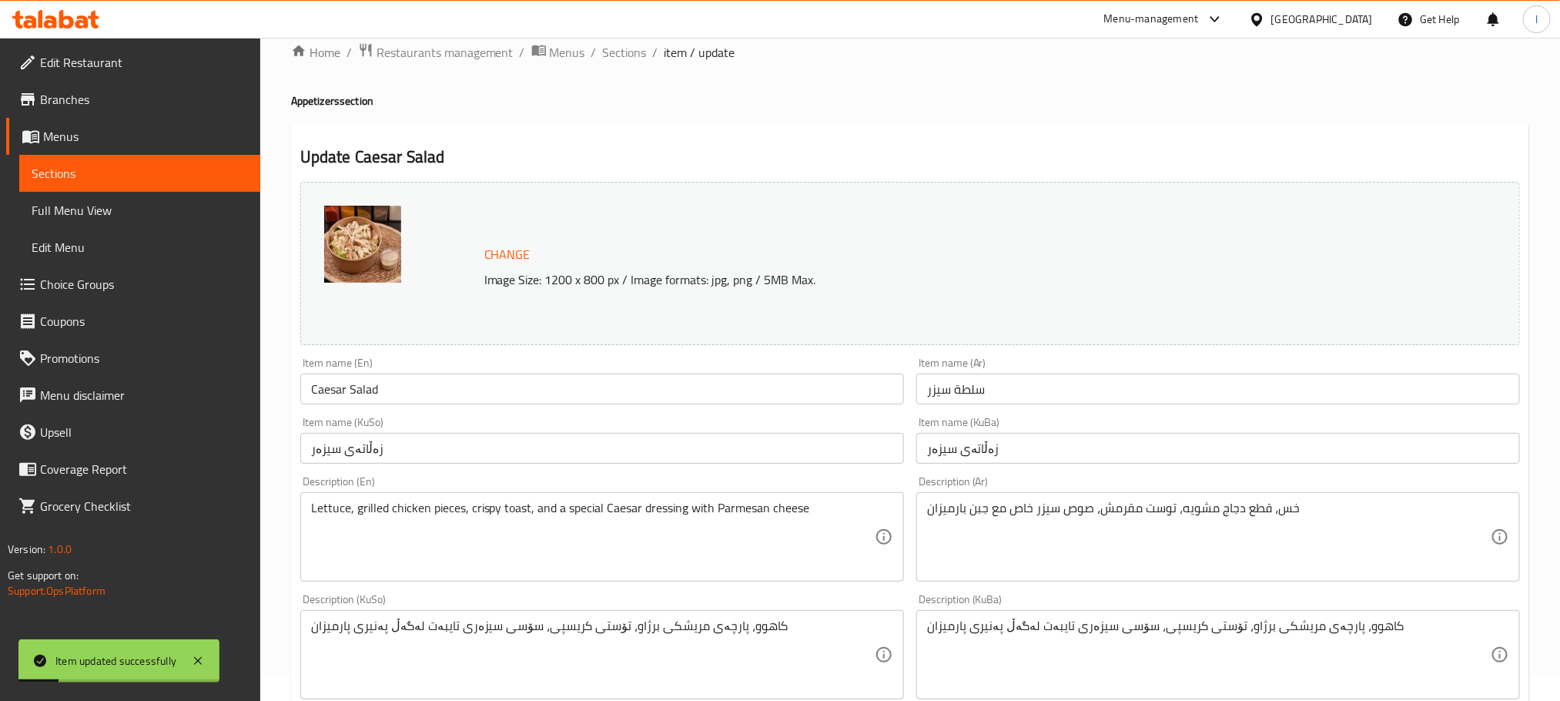
scroll to position [0, 0]
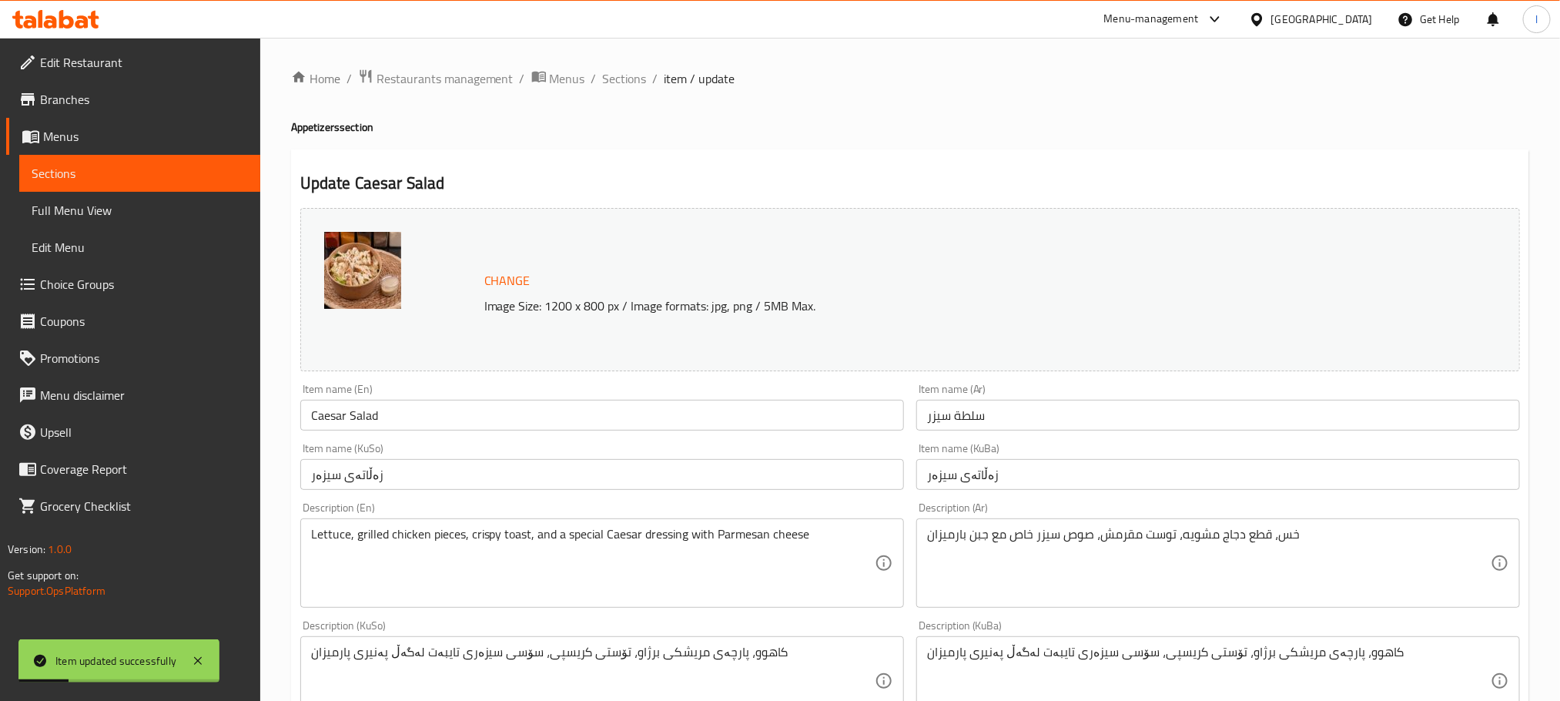
click at [643, 83] on span "Sections" at bounding box center [625, 78] width 44 height 18
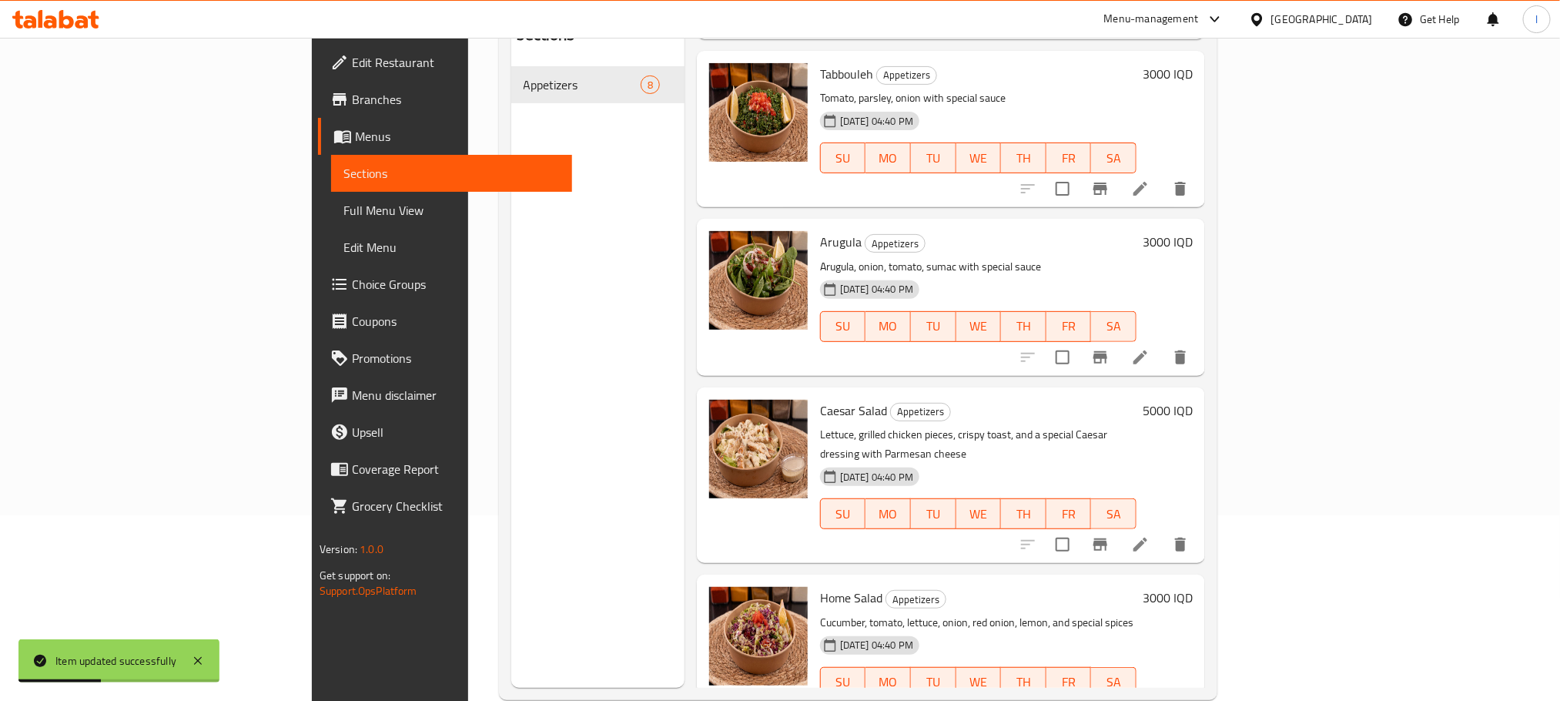
scroll to position [216, 0]
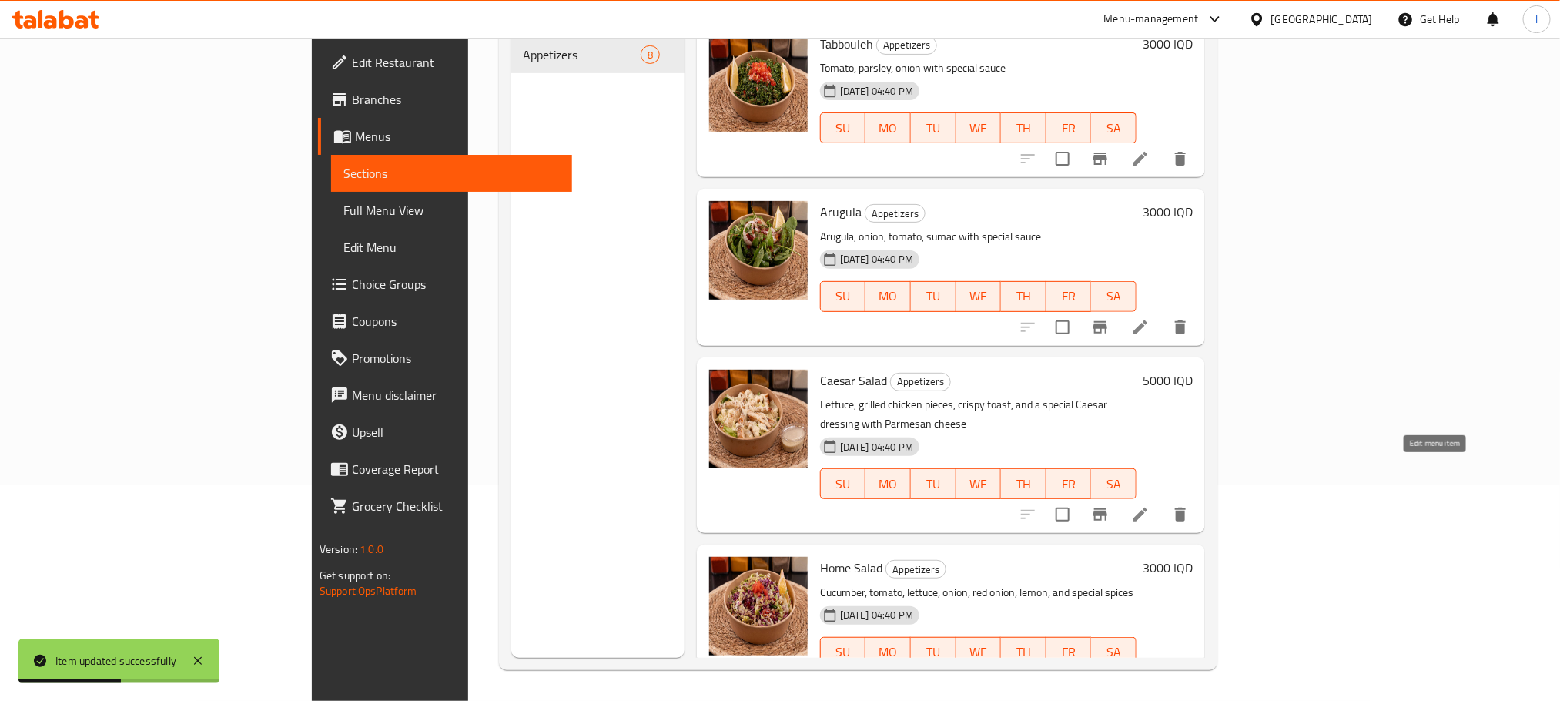
click at [1147, 507] on icon at bounding box center [1141, 514] width 14 height 14
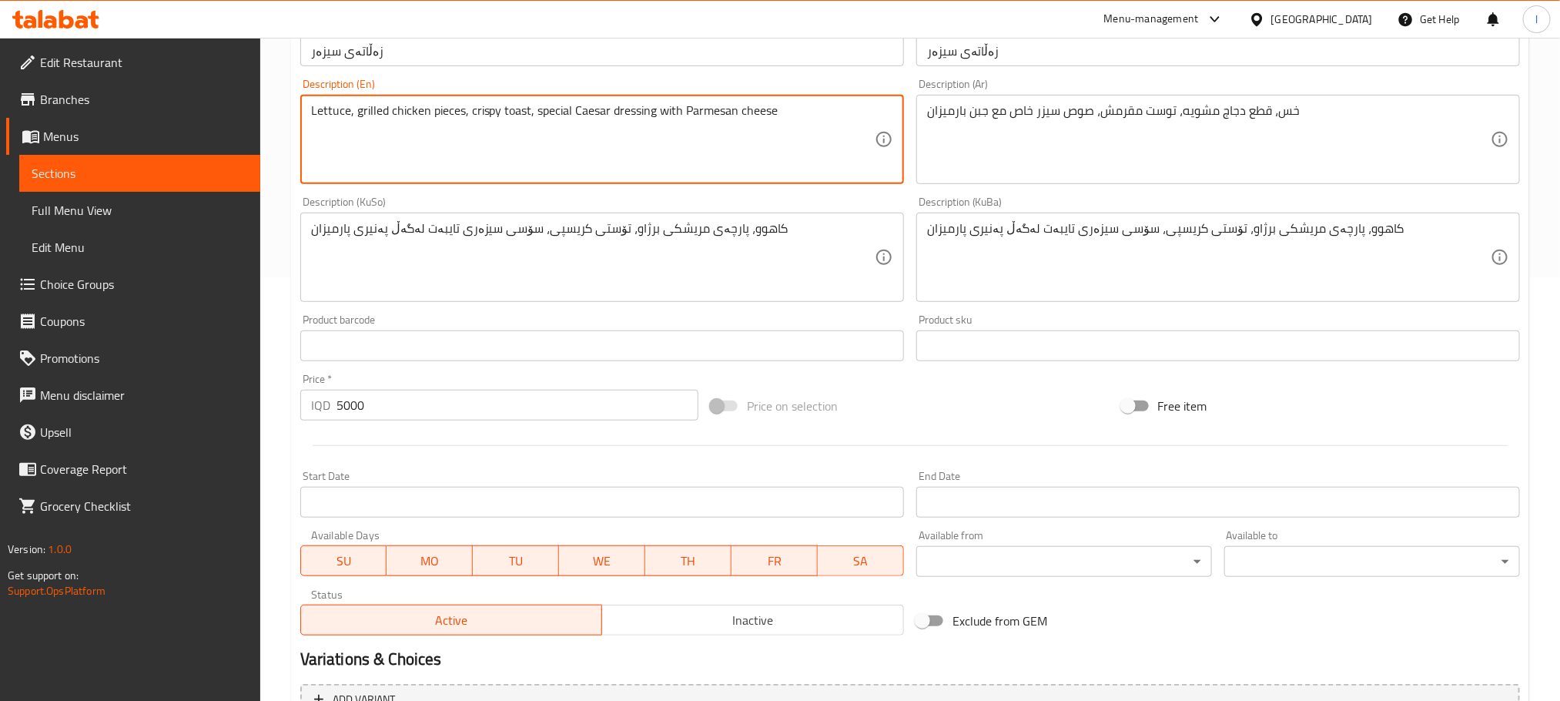
scroll to position [585, 0]
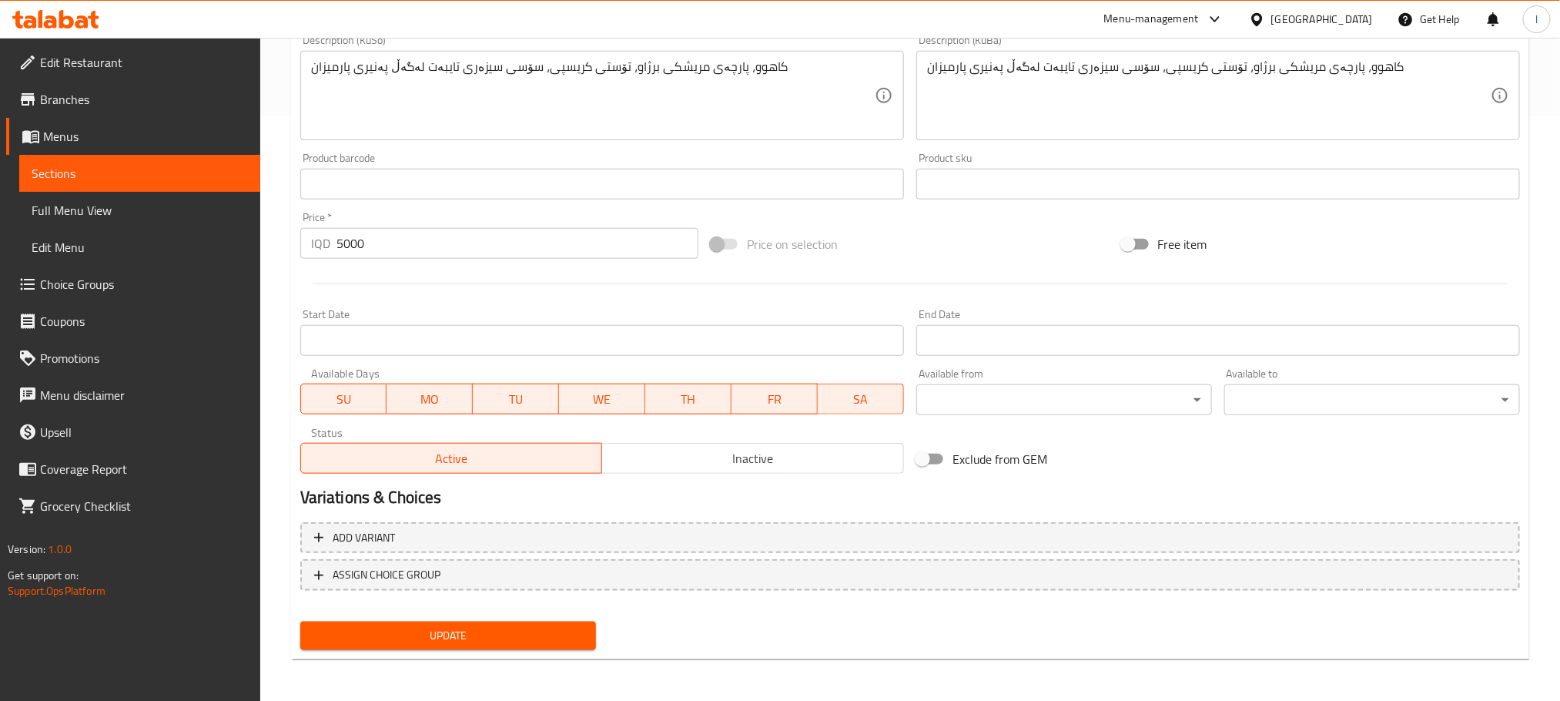
type textarea "Lettuce, grilled chicken pieces, crispy toast, special Caesar dressing with Par…"
click at [534, 645] on button "Update" at bounding box center [448, 635] width 296 height 28
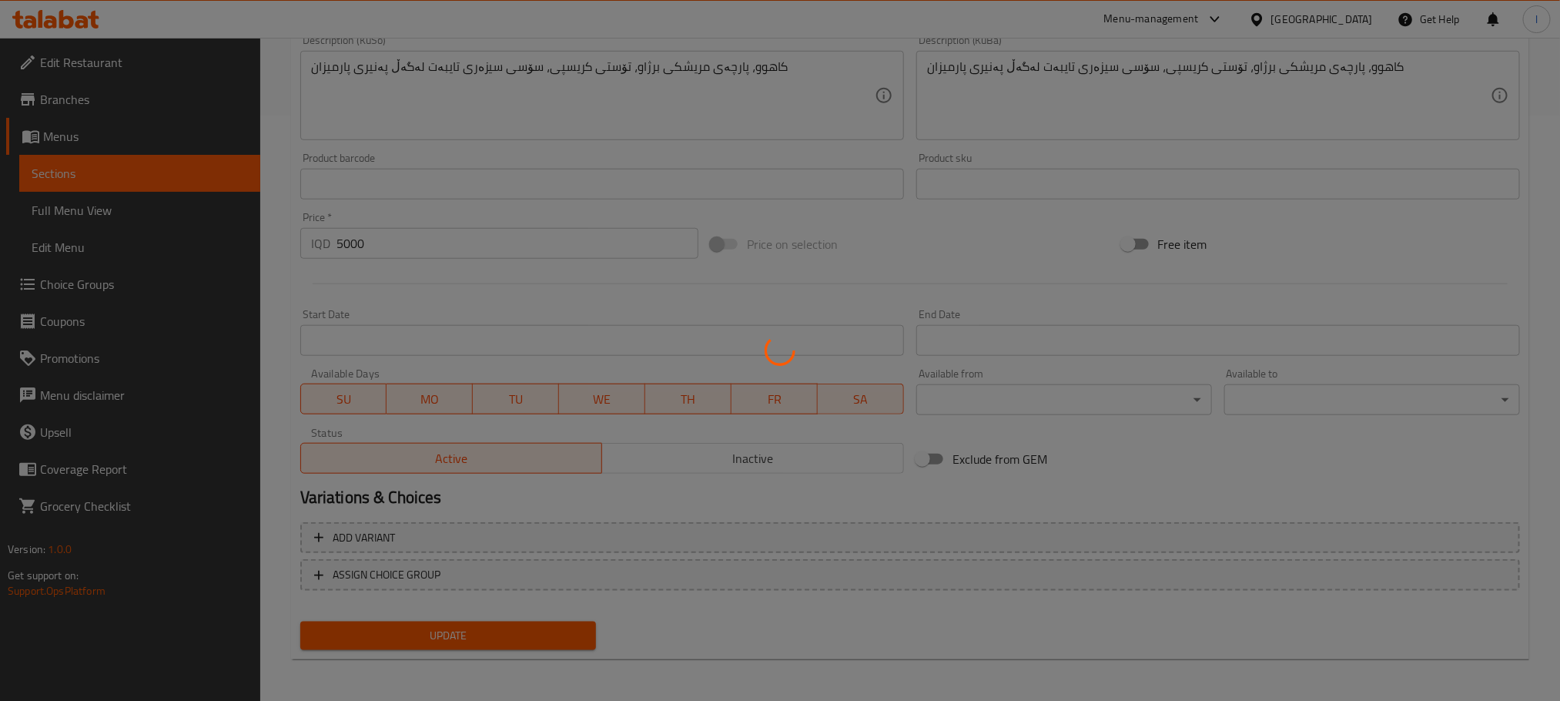
scroll to position [0, 0]
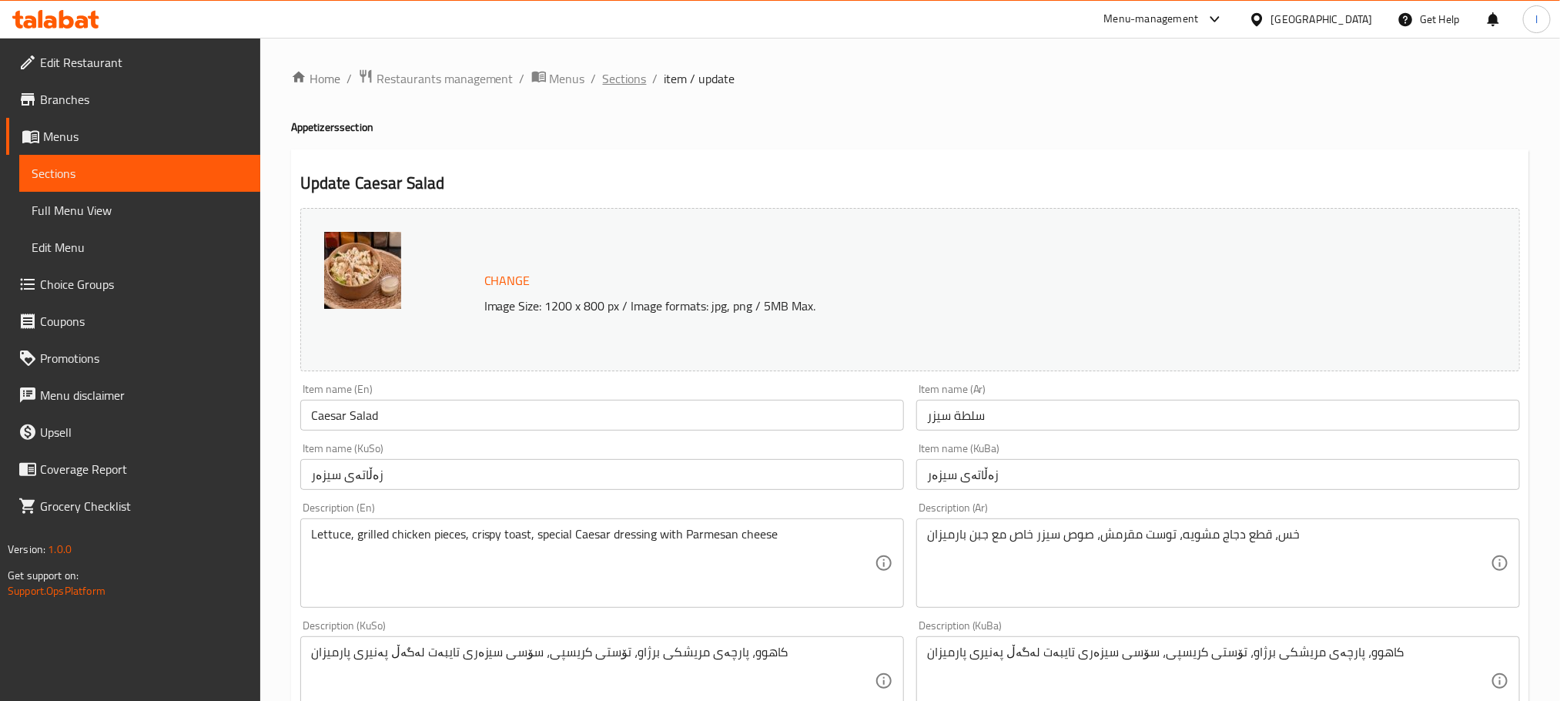
click at [627, 85] on span "Sections" at bounding box center [625, 78] width 44 height 18
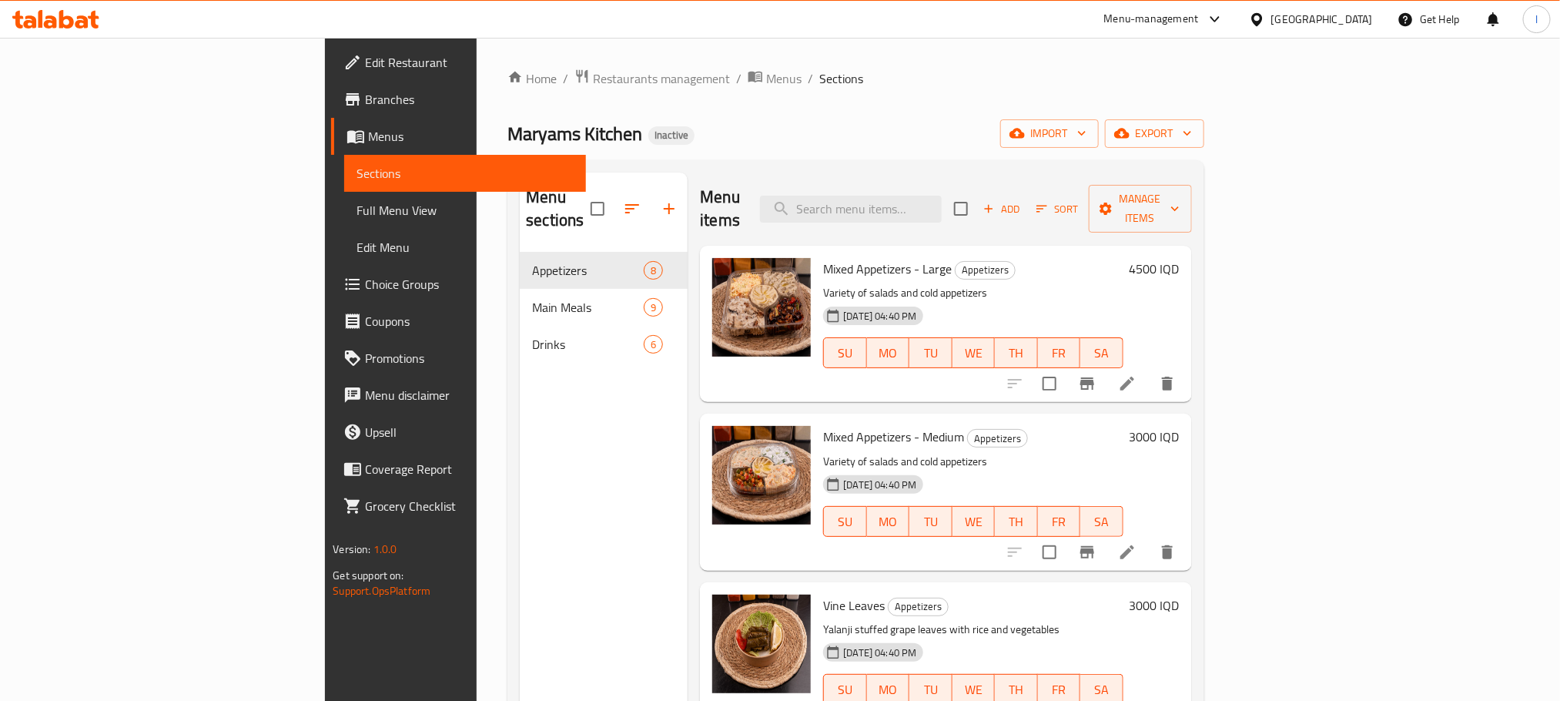
click at [331, 47] on link "Edit Restaurant" at bounding box center [458, 62] width 254 height 37
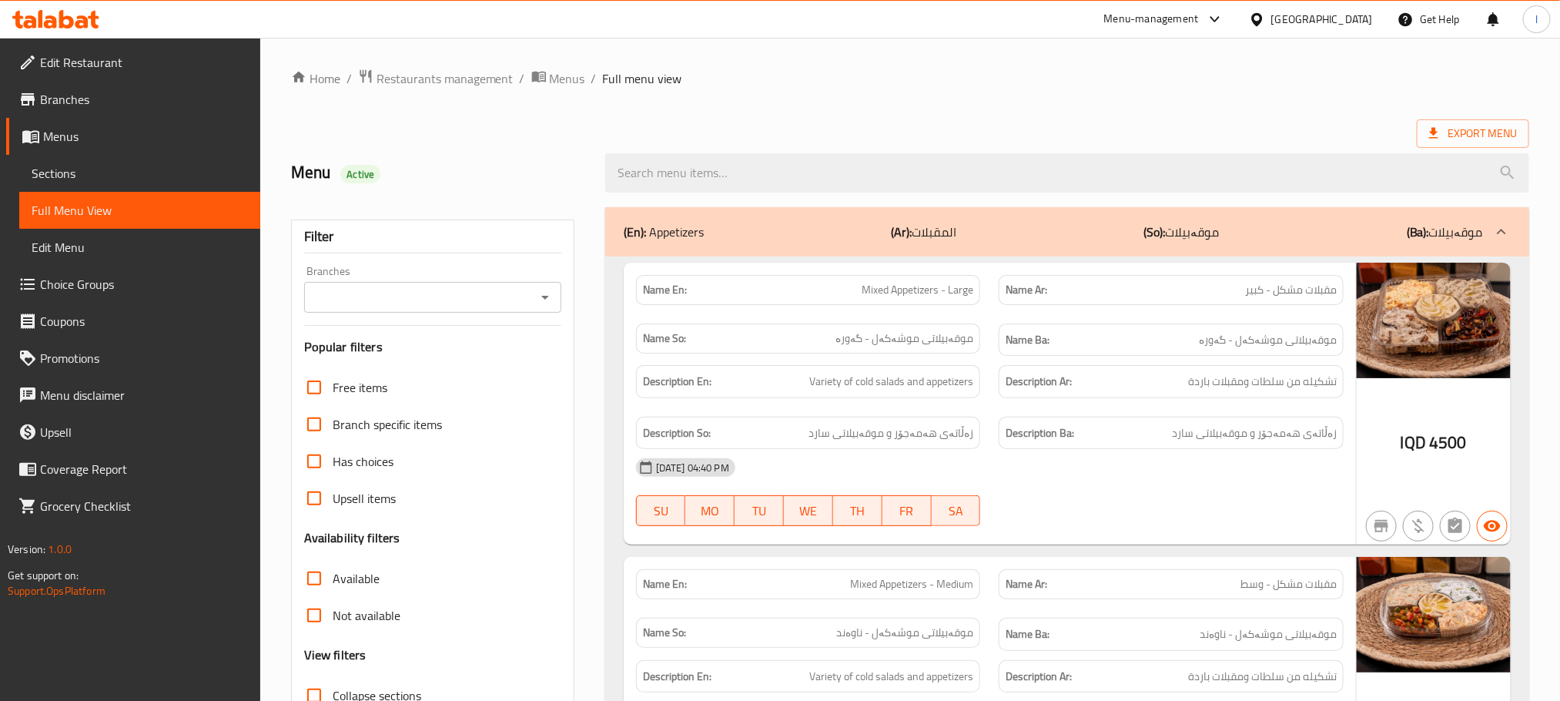
click at [557, 276] on div "Branches Branches" at bounding box center [432, 289] width 257 height 47
click at [552, 293] on icon "Open" at bounding box center [545, 297] width 18 height 18
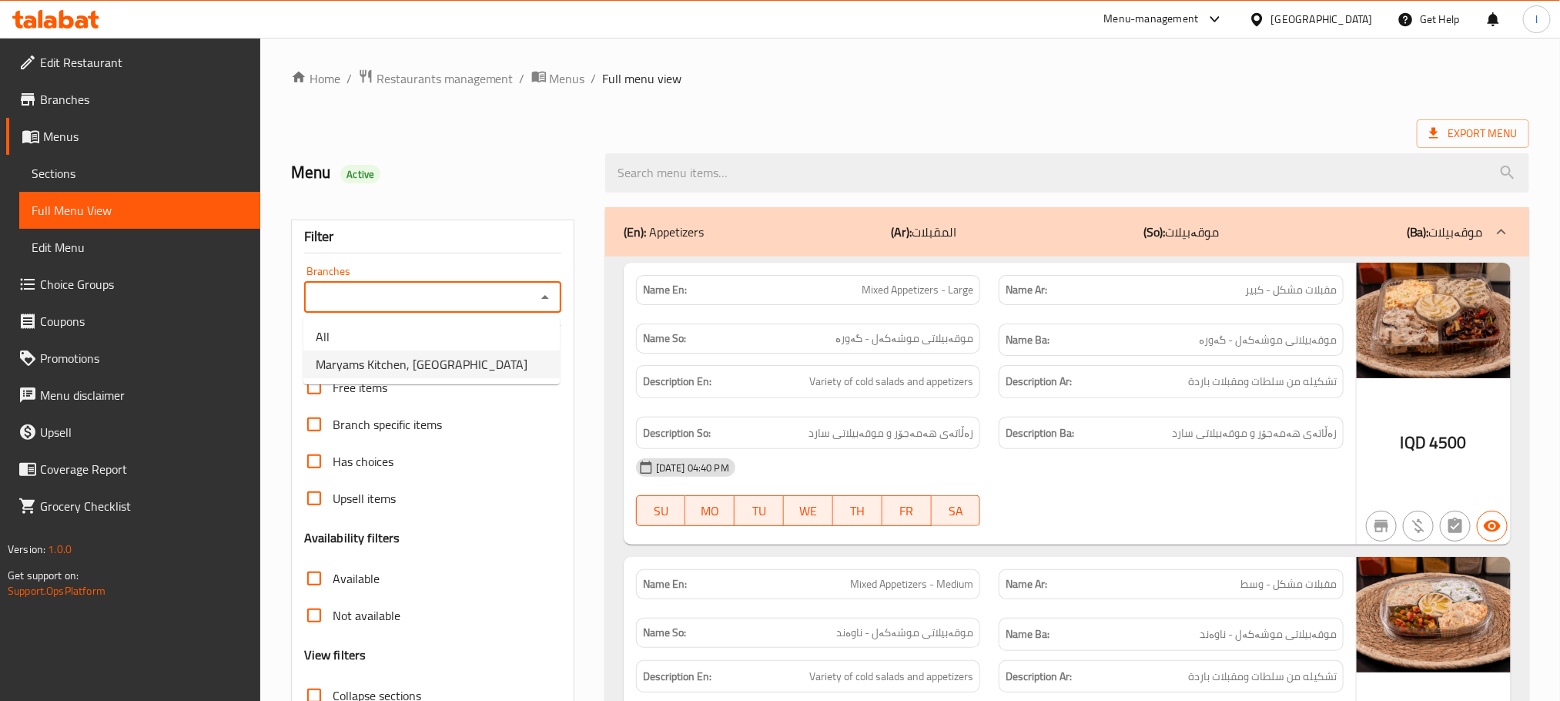
click at [481, 356] on span "Maryams Kitchen, [GEOGRAPHIC_DATA]" at bounding box center [422, 364] width 212 height 18
type input "Maryams Kitchen, [GEOGRAPHIC_DATA]"
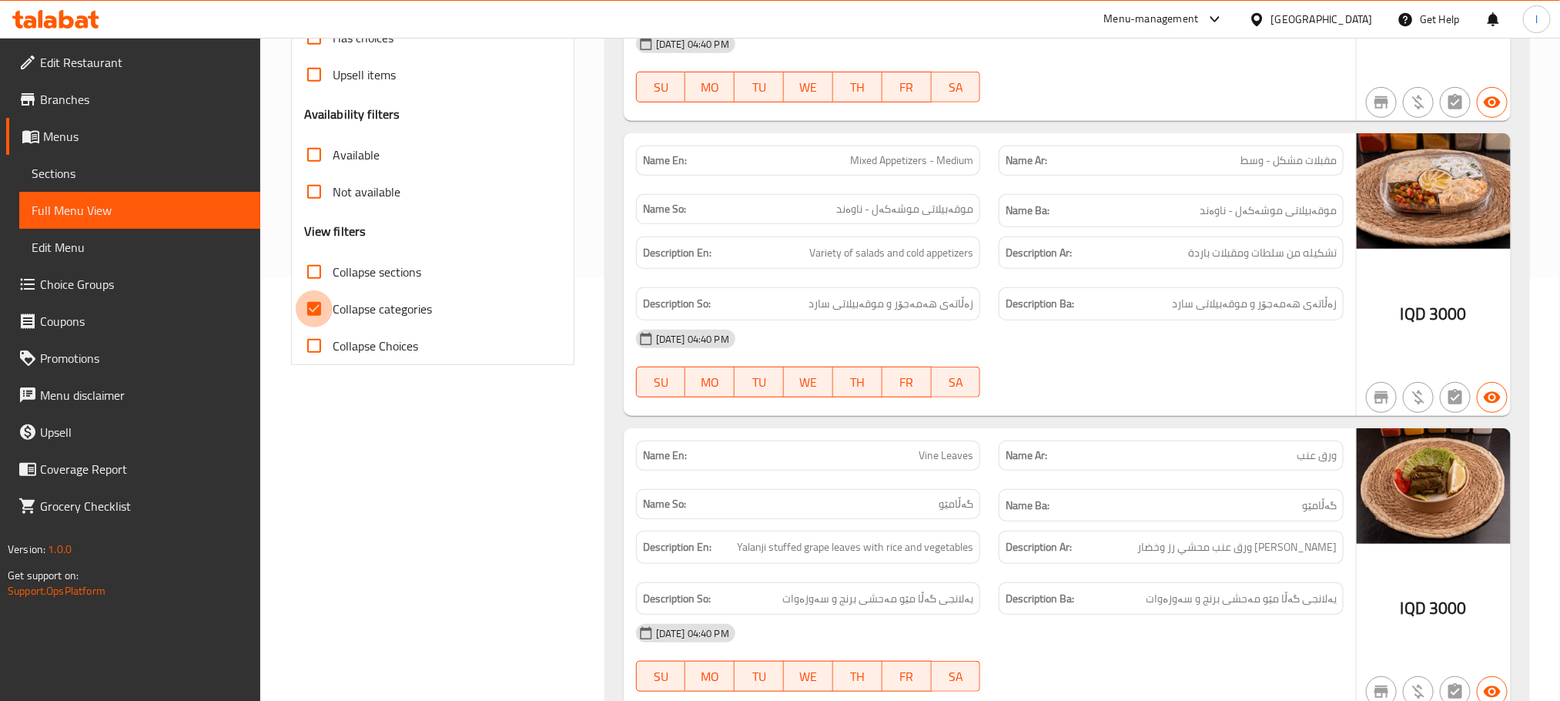
click at [313, 301] on input "Collapse categories" at bounding box center [314, 308] width 37 height 37
checkbox input "false"
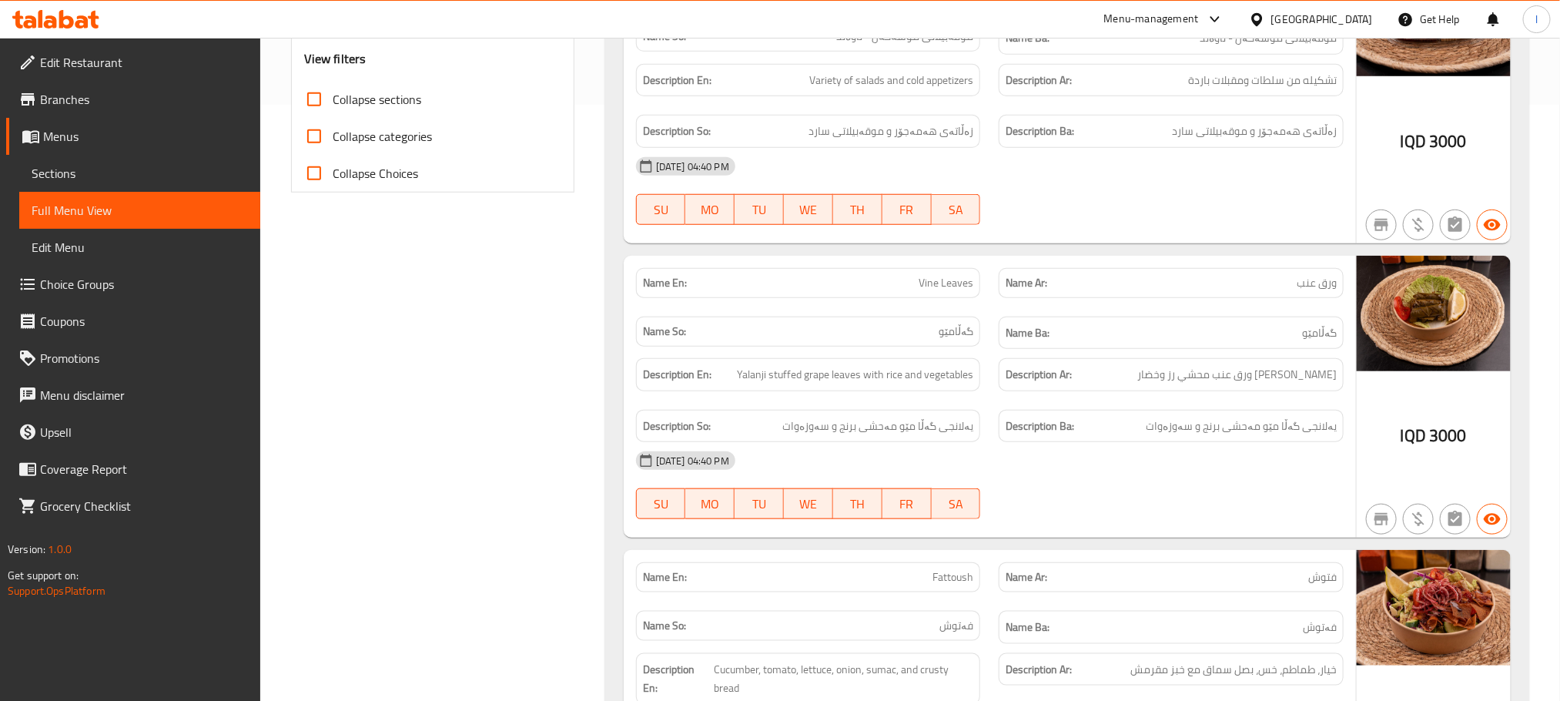
scroll to position [601, 0]
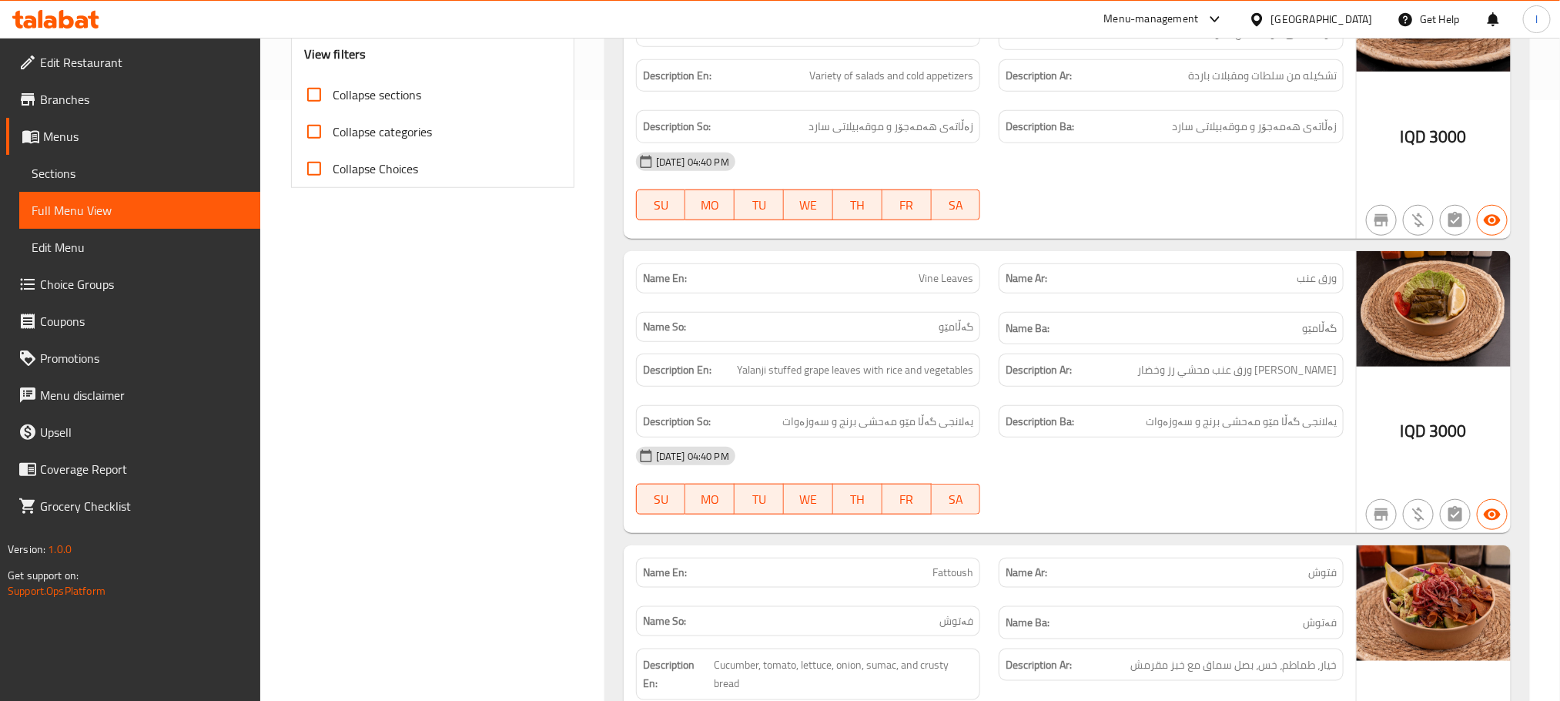
click at [1207, 492] on div "[DATE] 04:40 PM SU MO TU WE TH FR SA" at bounding box center [990, 480] width 726 height 86
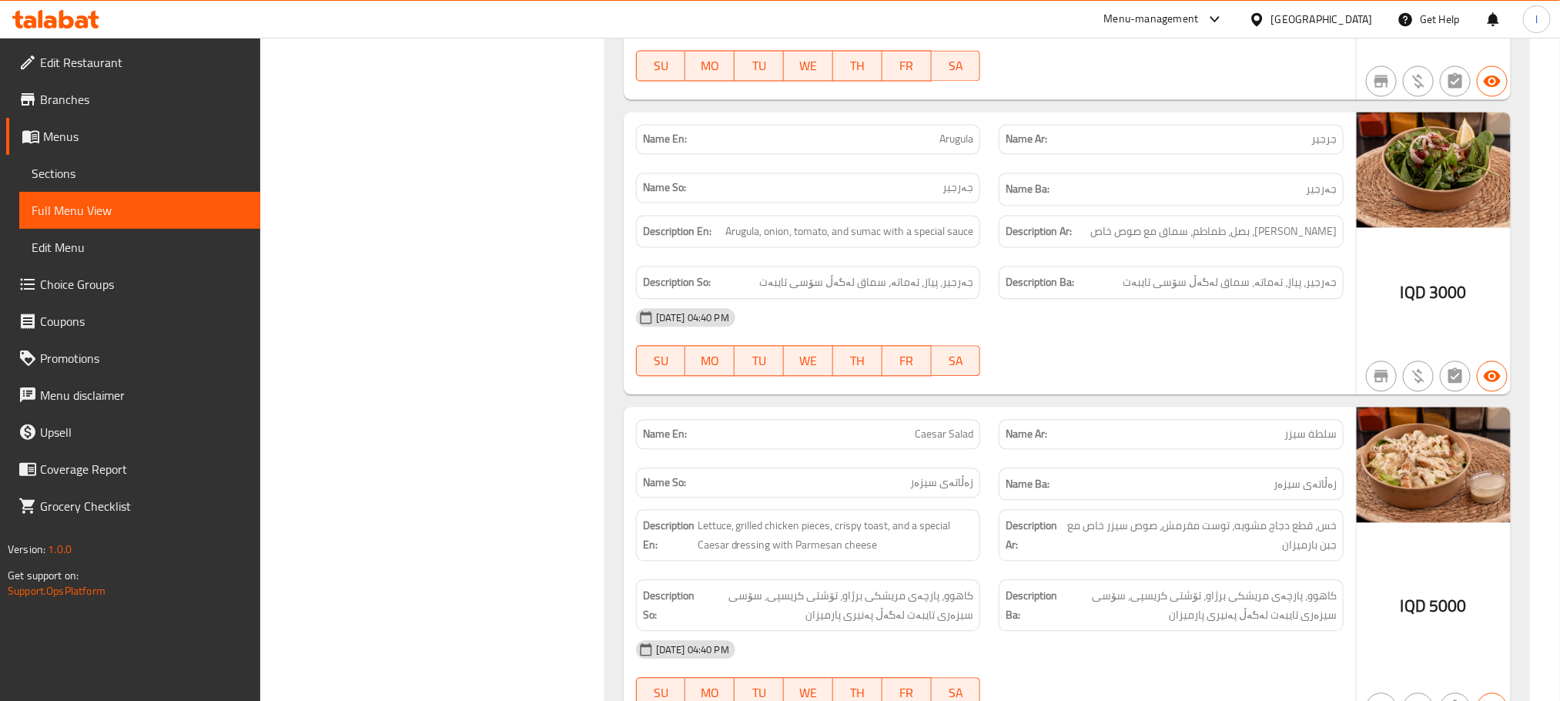
scroll to position [2085, 0]
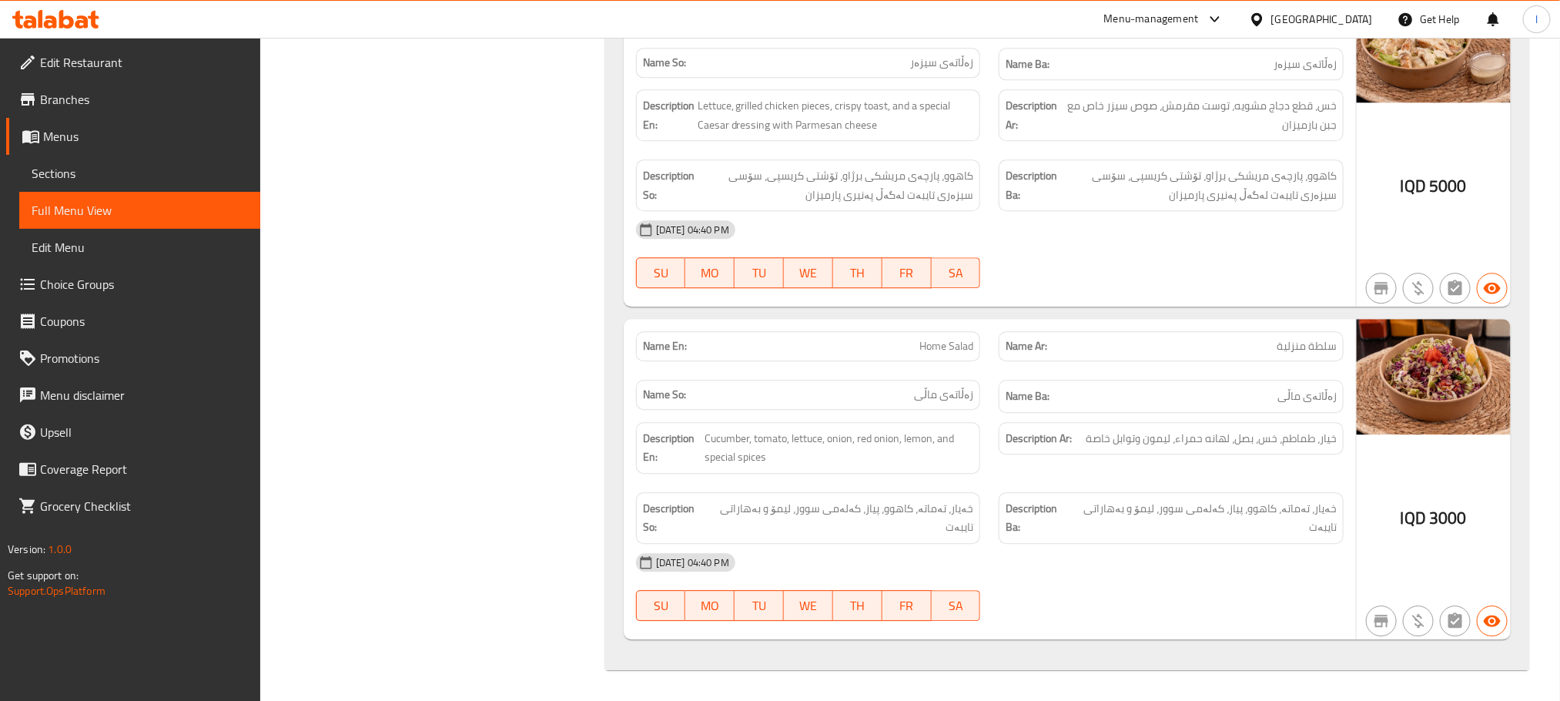
click at [77, 183] on link "Sections" at bounding box center [139, 173] width 241 height 37
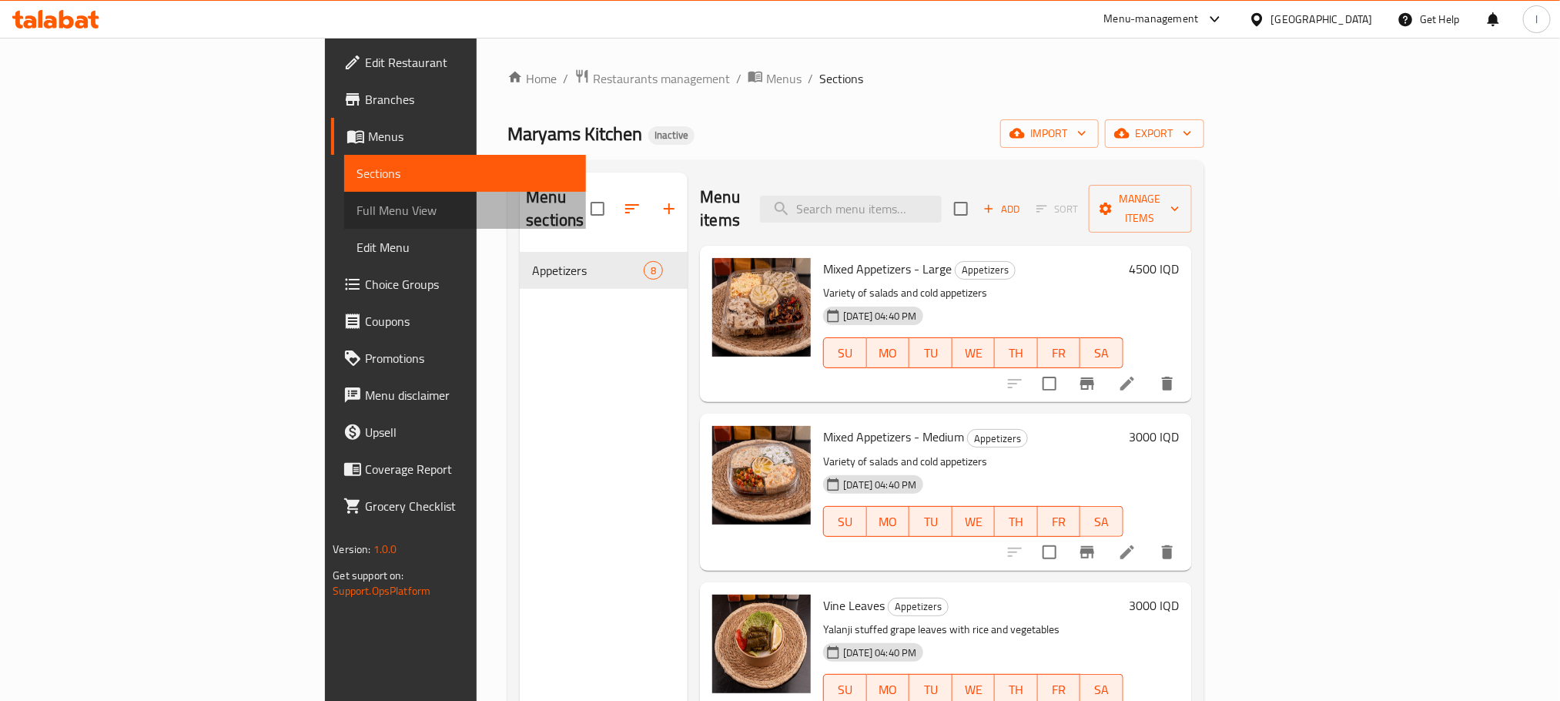
click at [357, 209] on span "Full Menu View" at bounding box center [465, 210] width 216 height 18
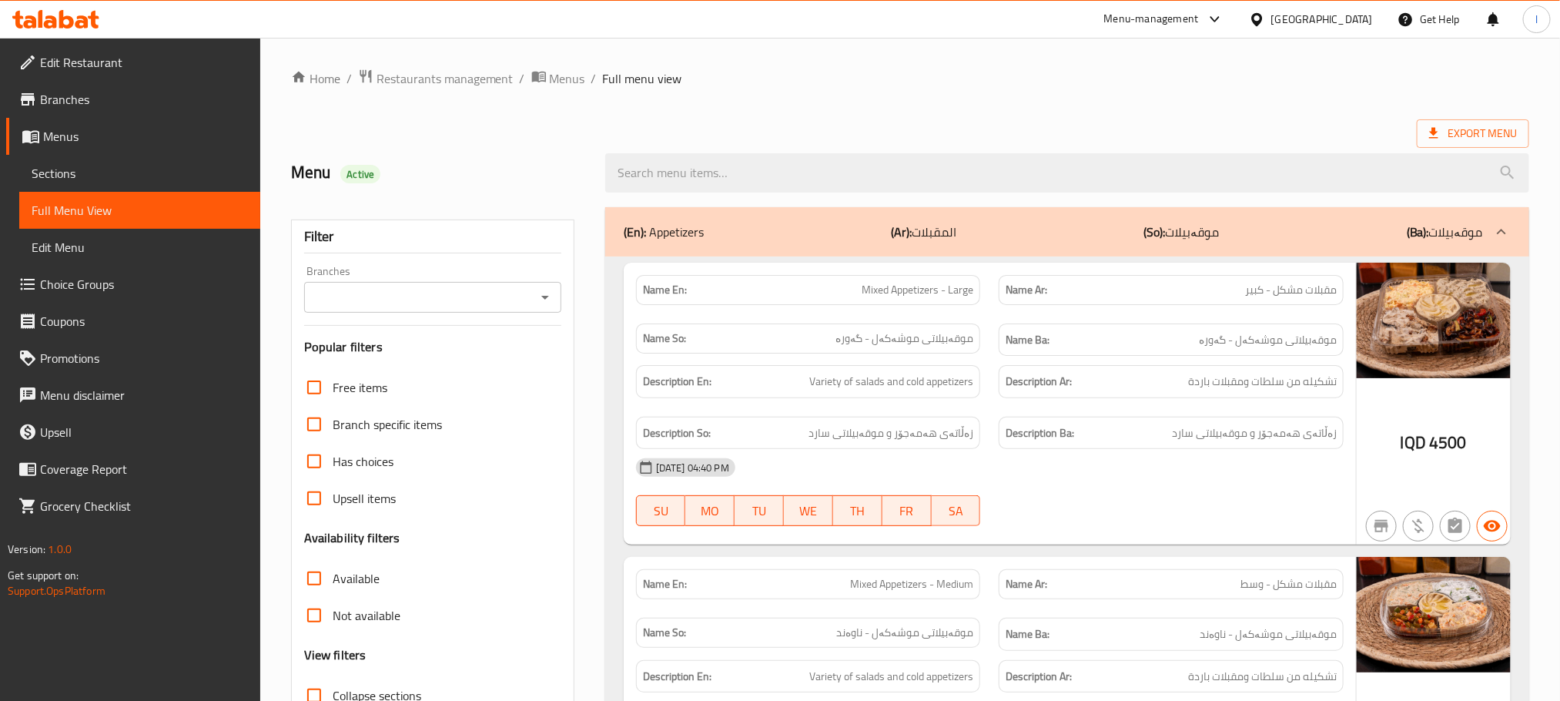
click at [543, 299] on icon "Open" at bounding box center [545, 297] width 18 height 18
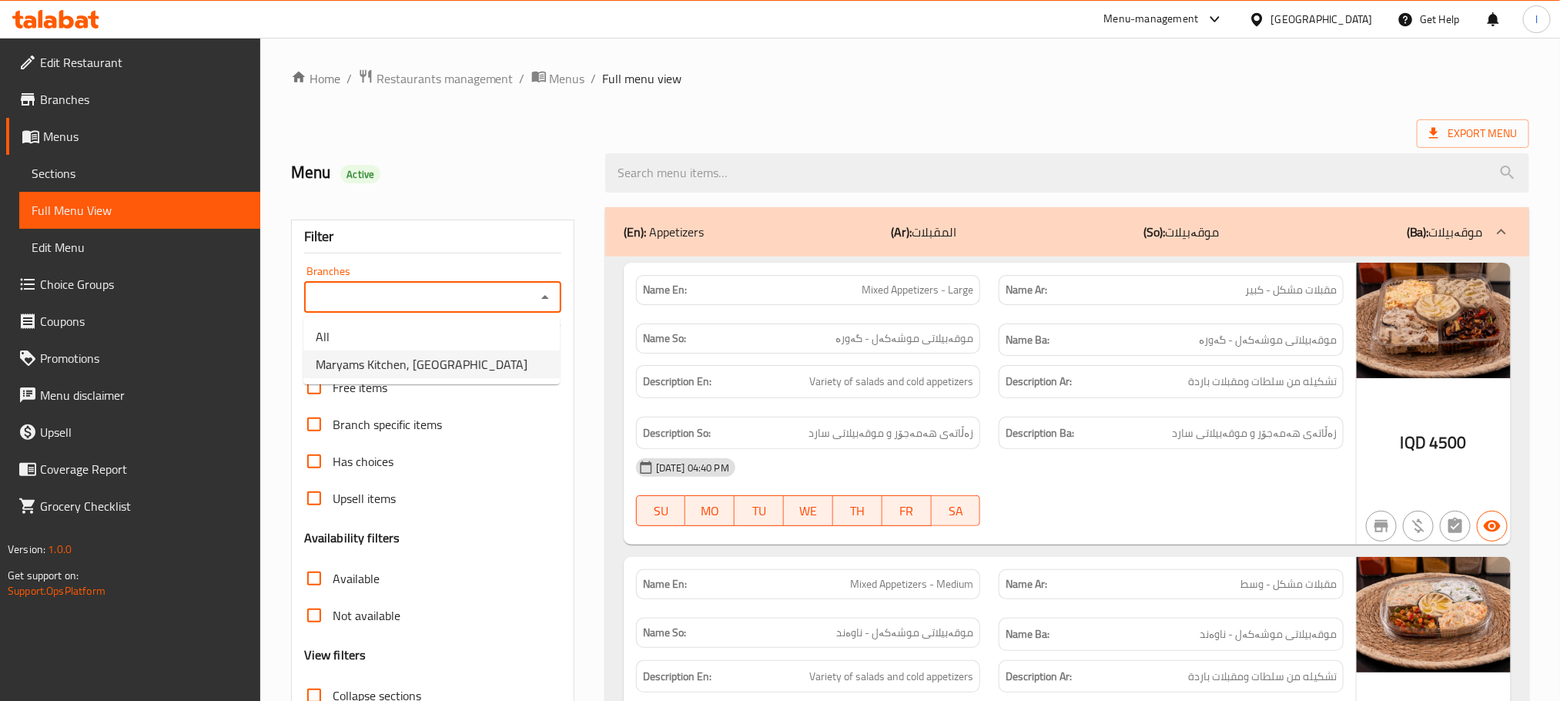
click at [435, 355] on span "Maryams Kitchen, [GEOGRAPHIC_DATA]" at bounding box center [422, 364] width 212 height 18
type input "Maryams Kitchen, [GEOGRAPHIC_DATA]"
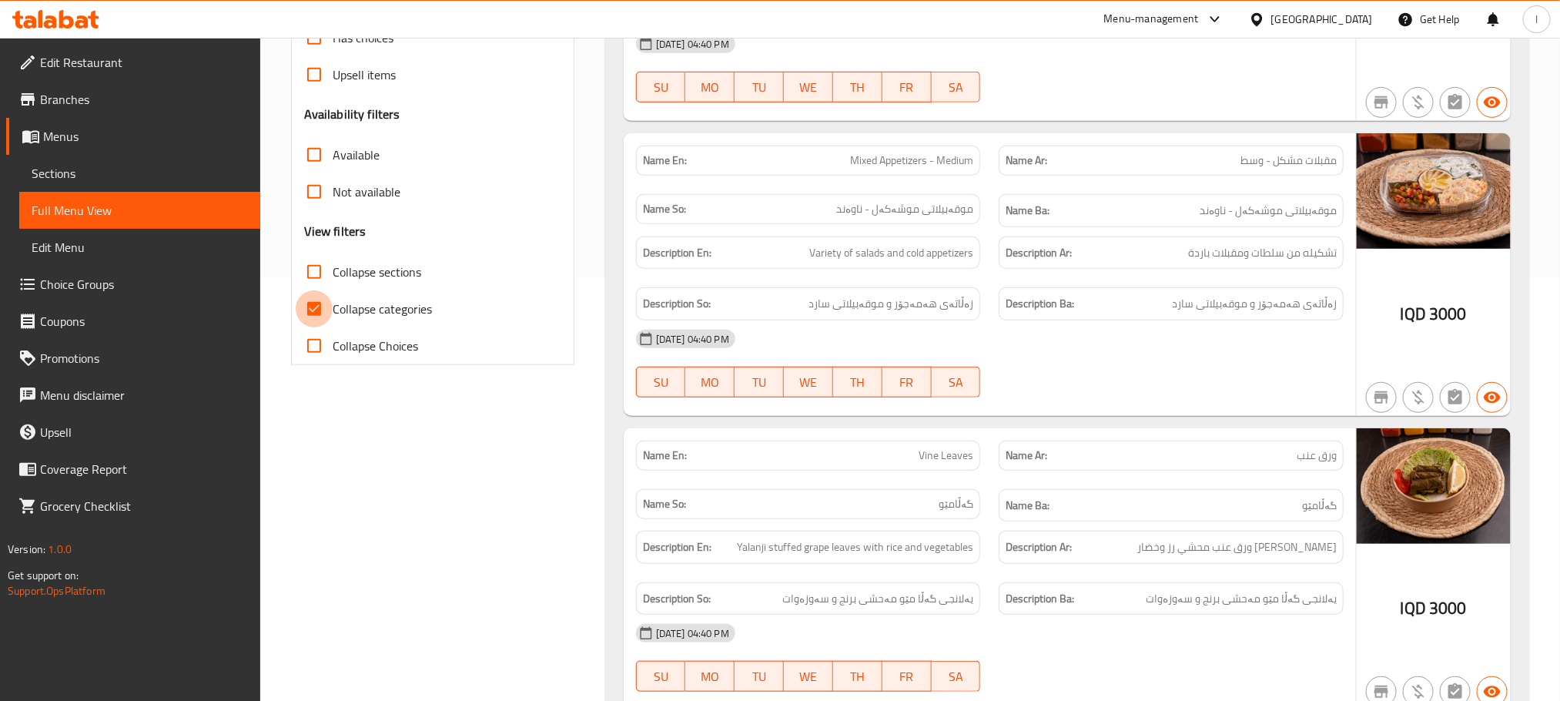
click at [321, 312] on input "Collapse categories" at bounding box center [314, 308] width 37 height 37
checkbox input "false"
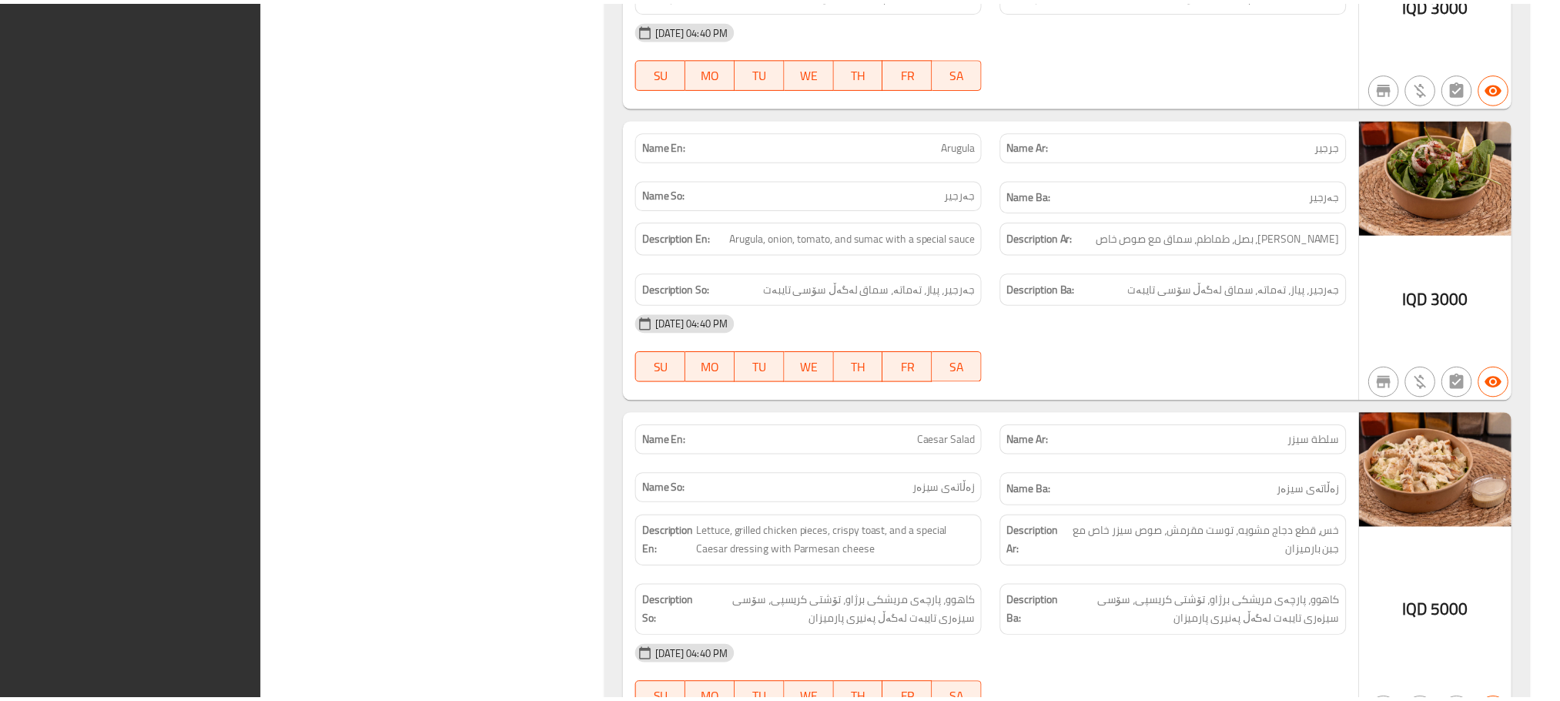
scroll to position [2066, 0]
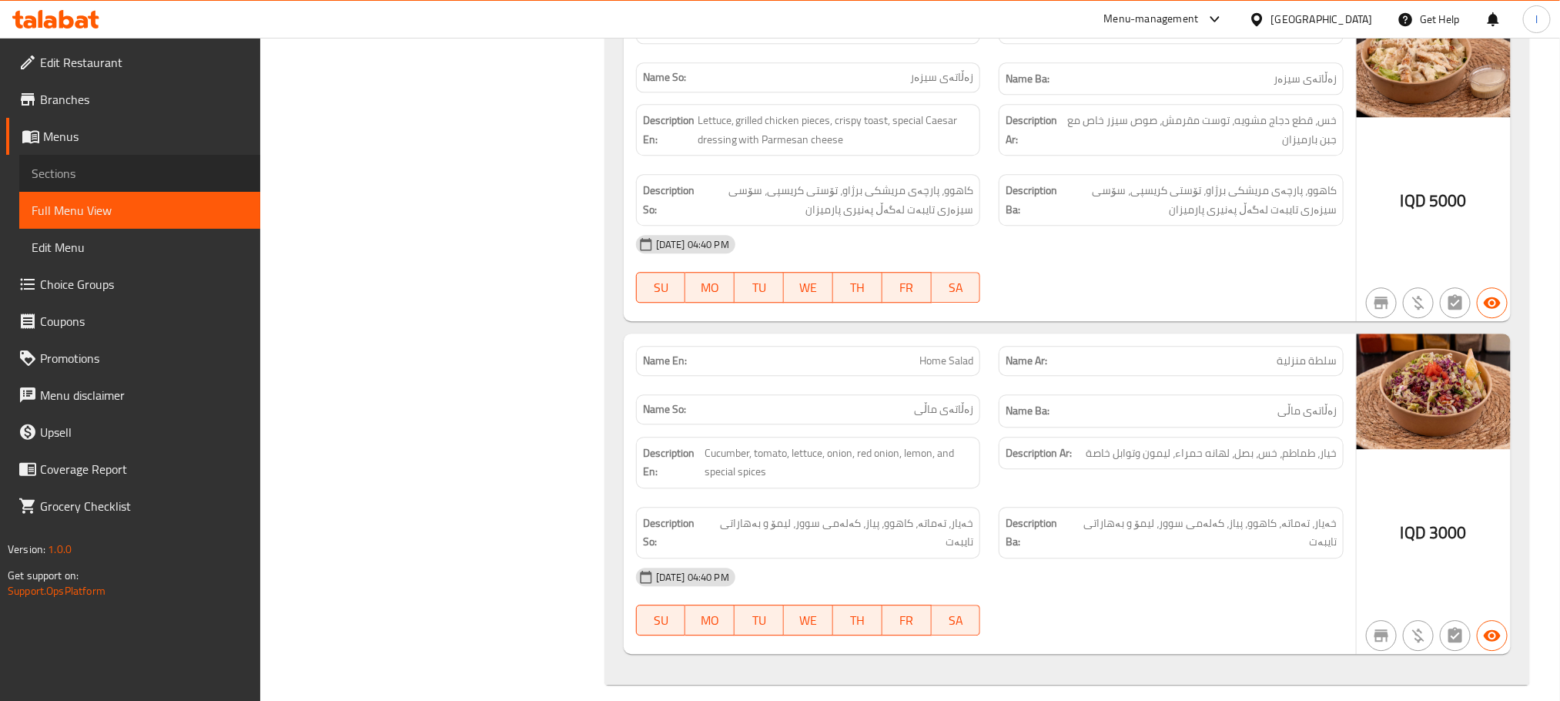
click at [68, 158] on link "Sections" at bounding box center [139, 173] width 241 height 37
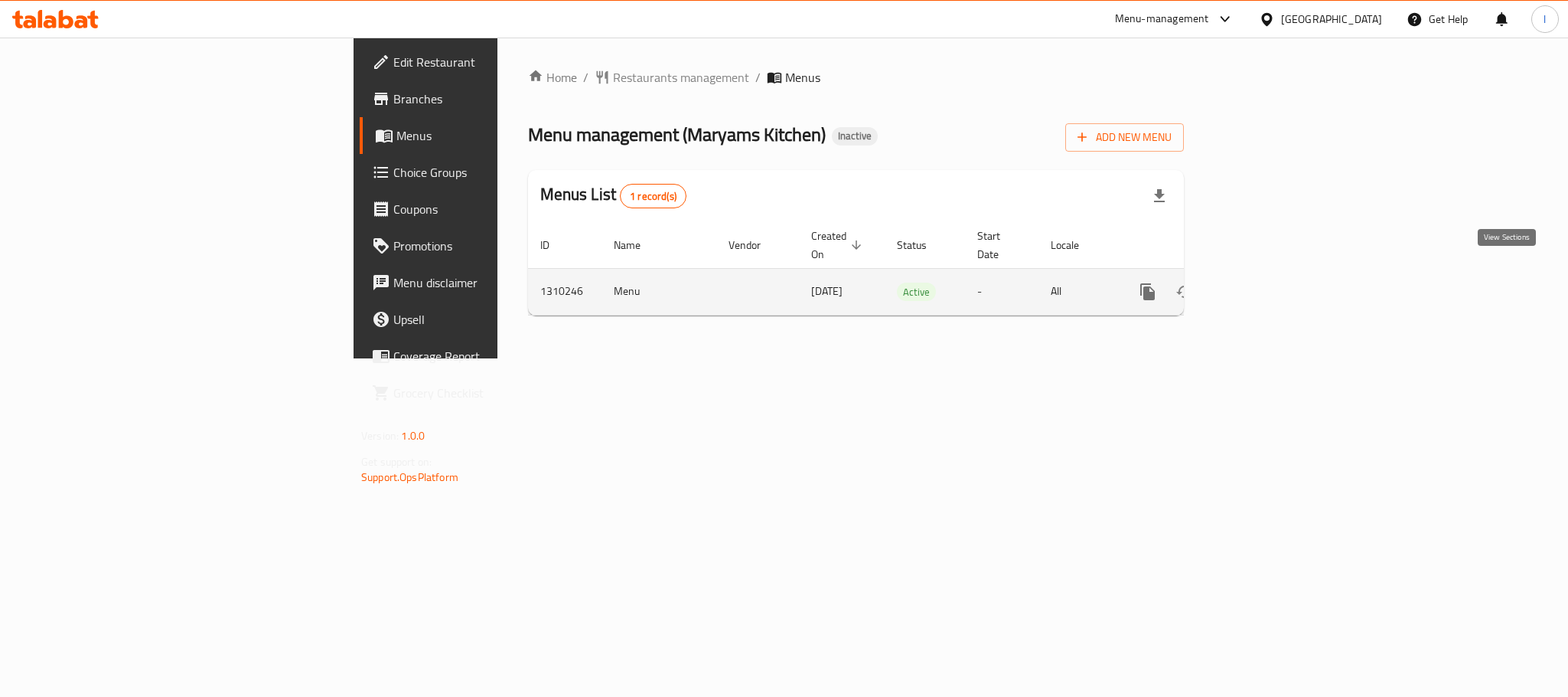
click at [1267, 282] on icon "enhanced table" at bounding box center [1258, 291] width 18 height 18
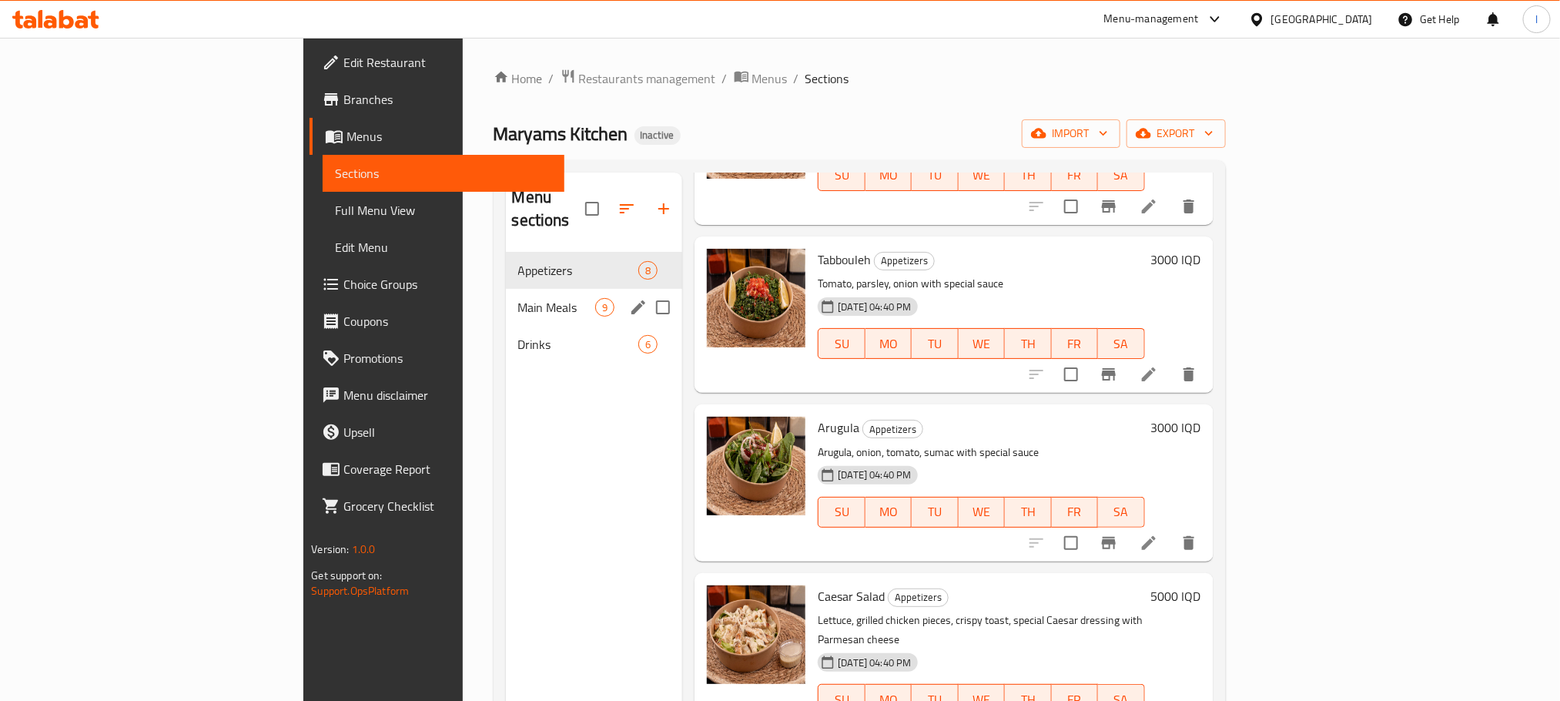
click at [506, 294] on div "Main Meals 9" at bounding box center [594, 307] width 177 height 37
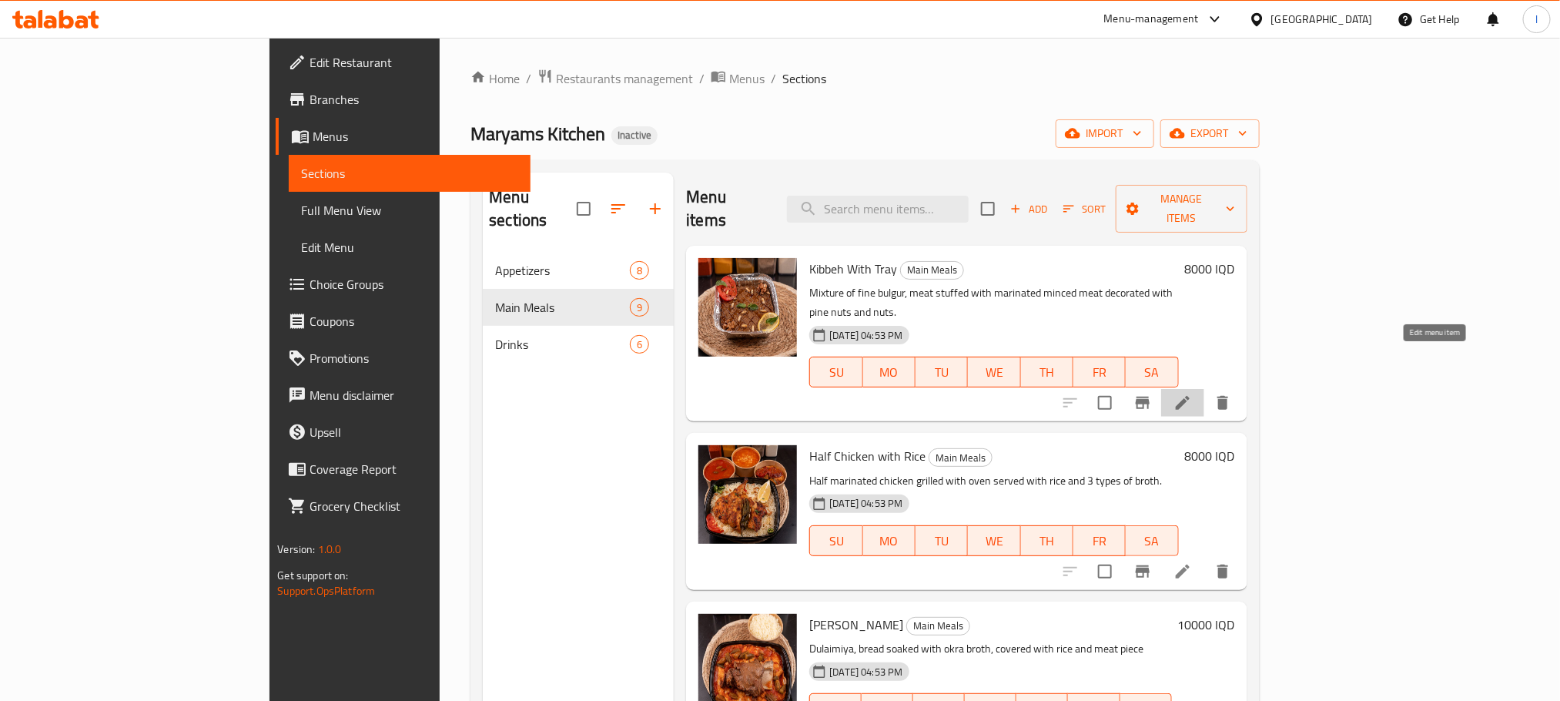
click at [1190, 396] on icon at bounding box center [1183, 403] width 14 height 14
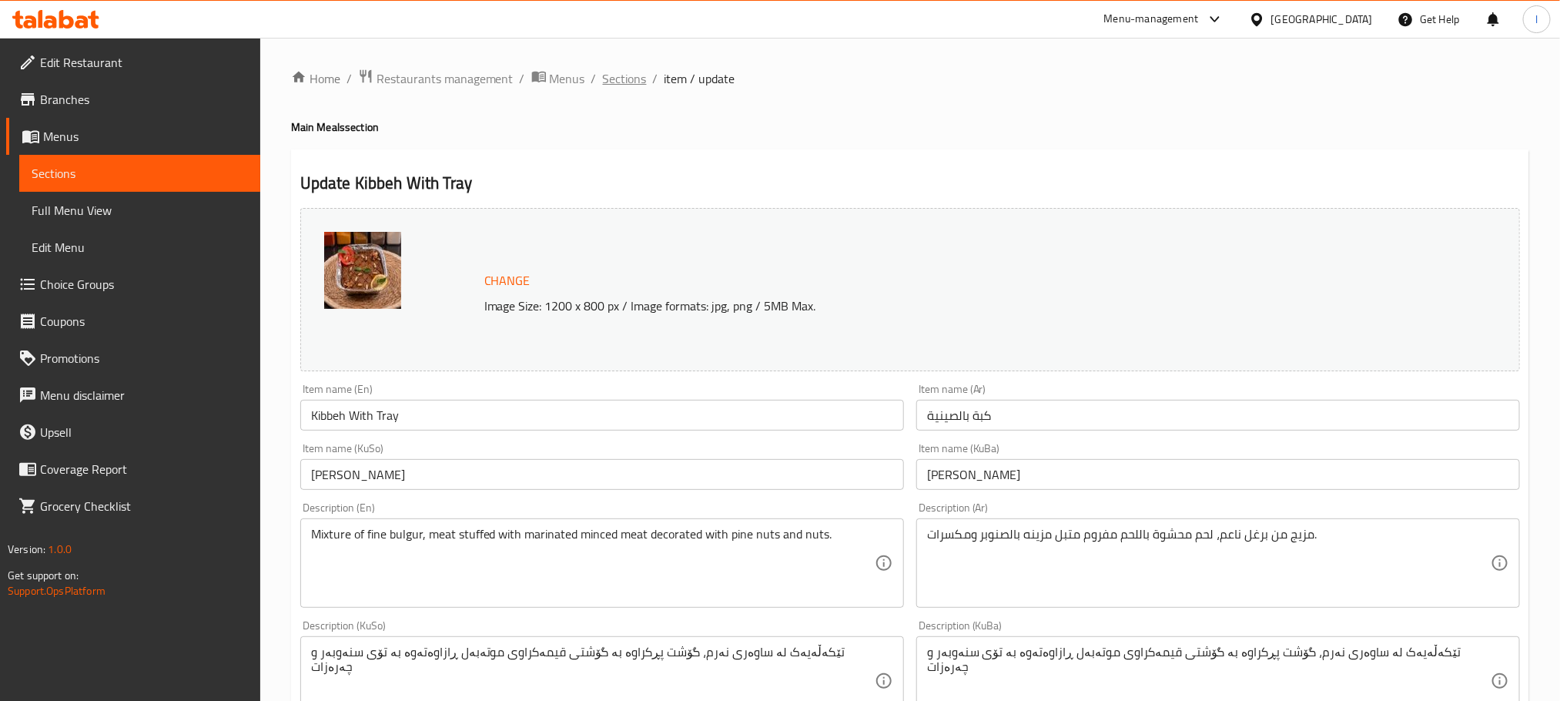
click at [613, 76] on span "Sections" at bounding box center [625, 78] width 44 height 18
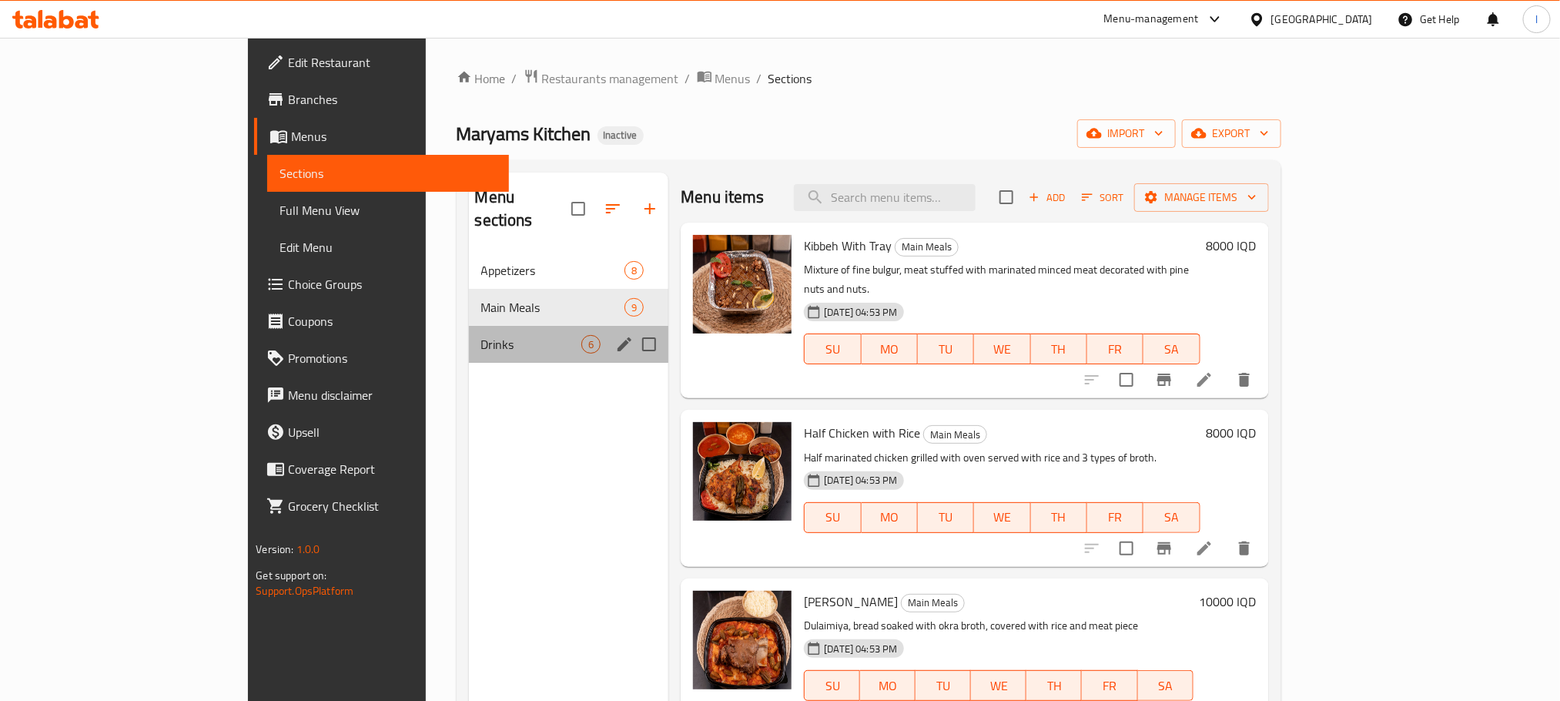
click at [469, 326] on div "Drinks 6" at bounding box center [569, 344] width 200 height 37
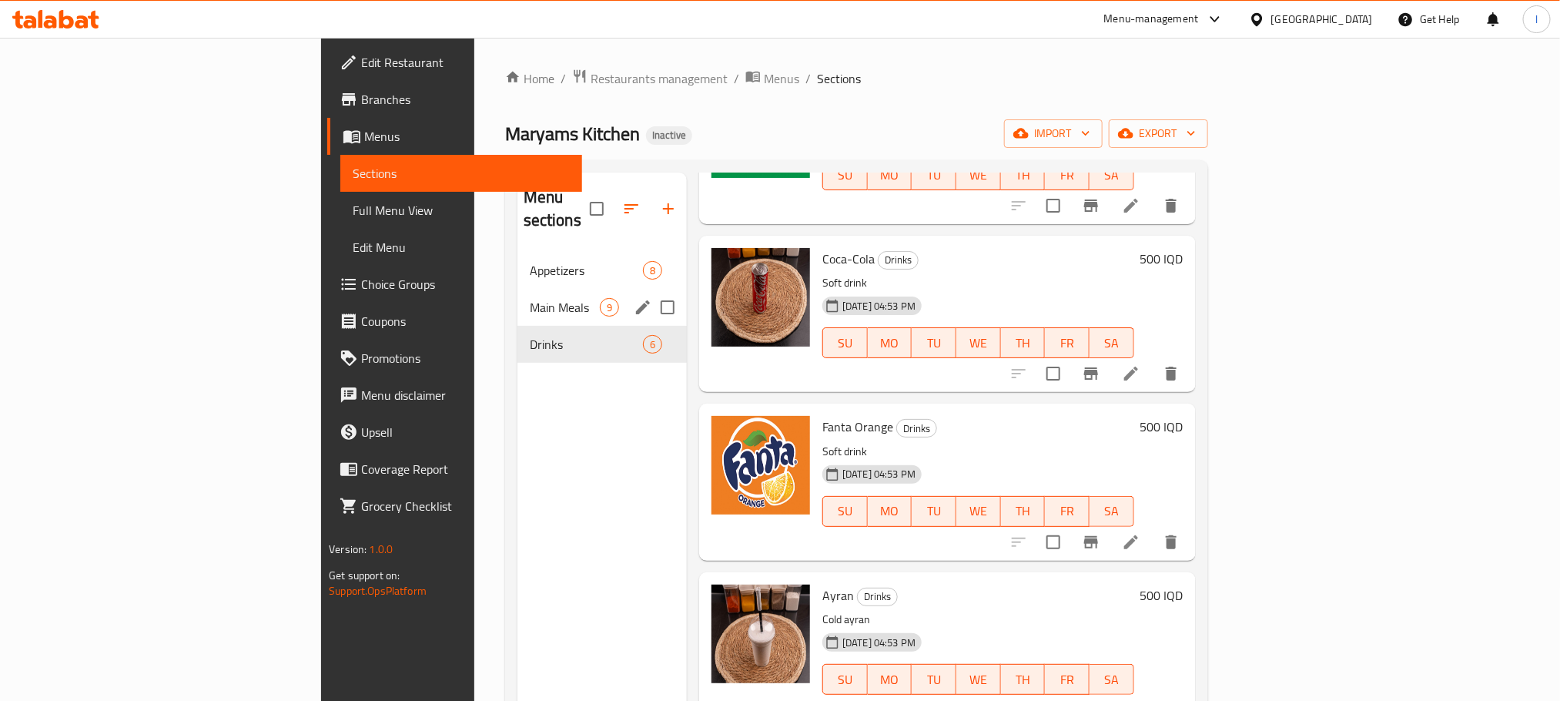
click at [530, 298] on span "Main Meals" at bounding box center [565, 307] width 70 height 18
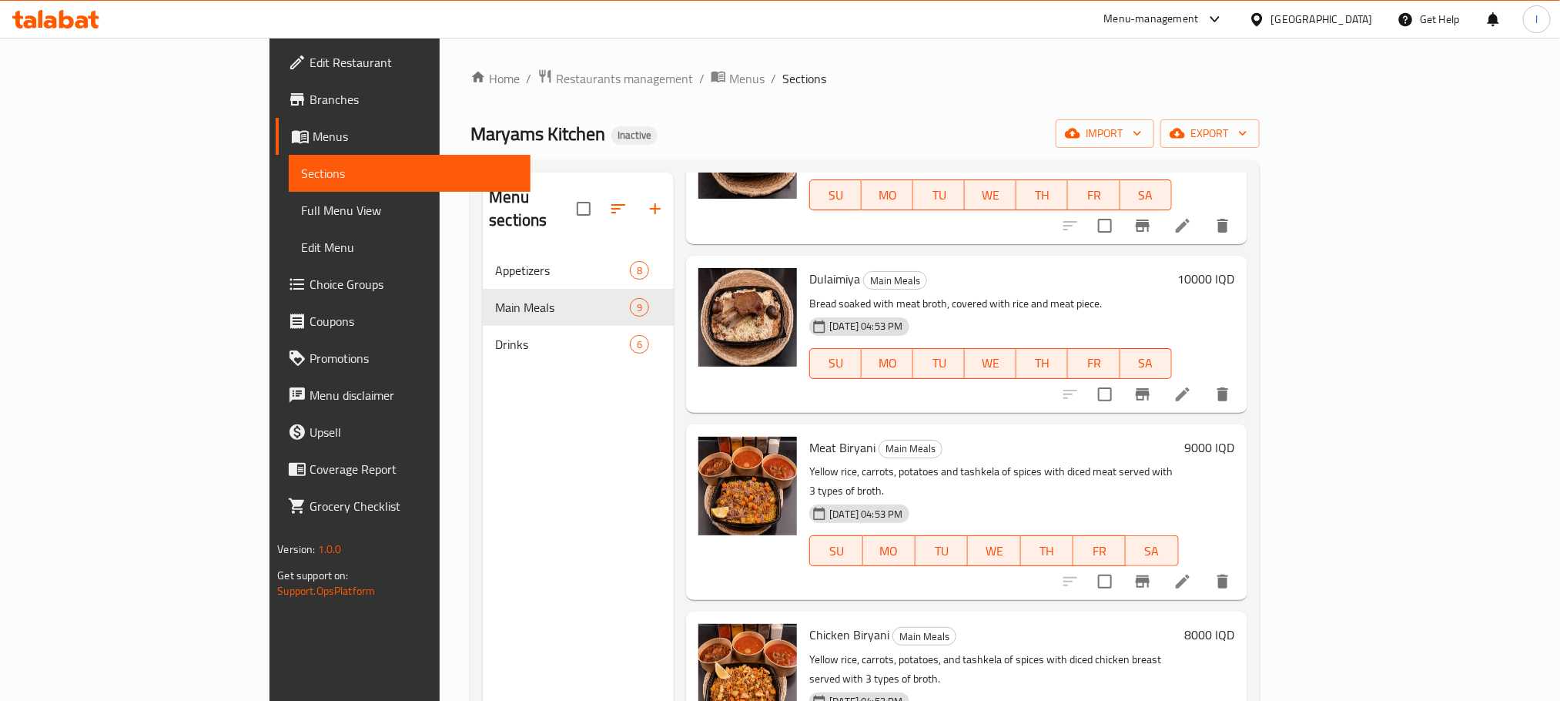
click at [79, 12] on icon at bounding box center [55, 19] width 87 height 18
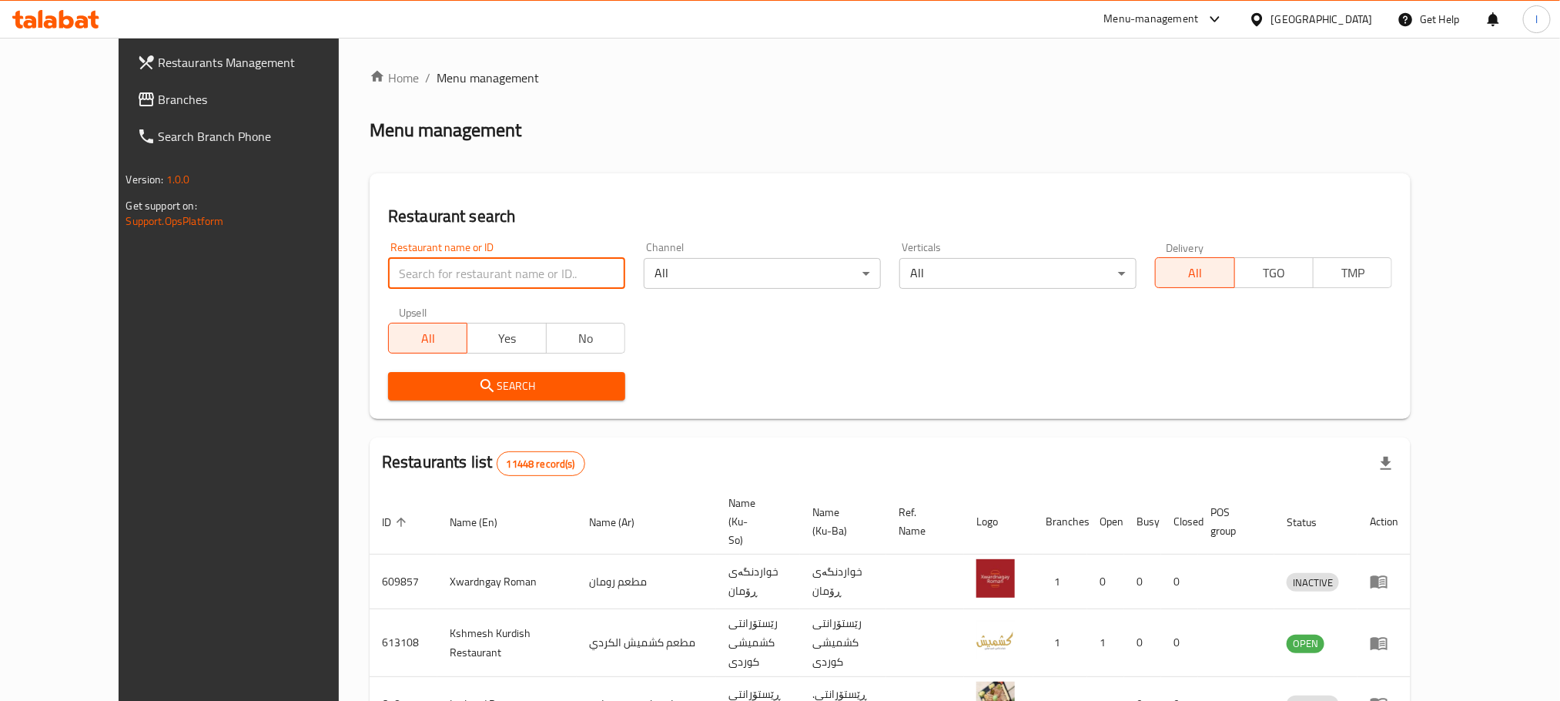
click at [388, 264] on input "search" at bounding box center [506, 273] width 237 height 31
paste input "[GEOGRAPHIC_DATA]"
type input "[GEOGRAPHIC_DATA]"
click button "Search" at bounding box center [506, 386] width 237 height 28
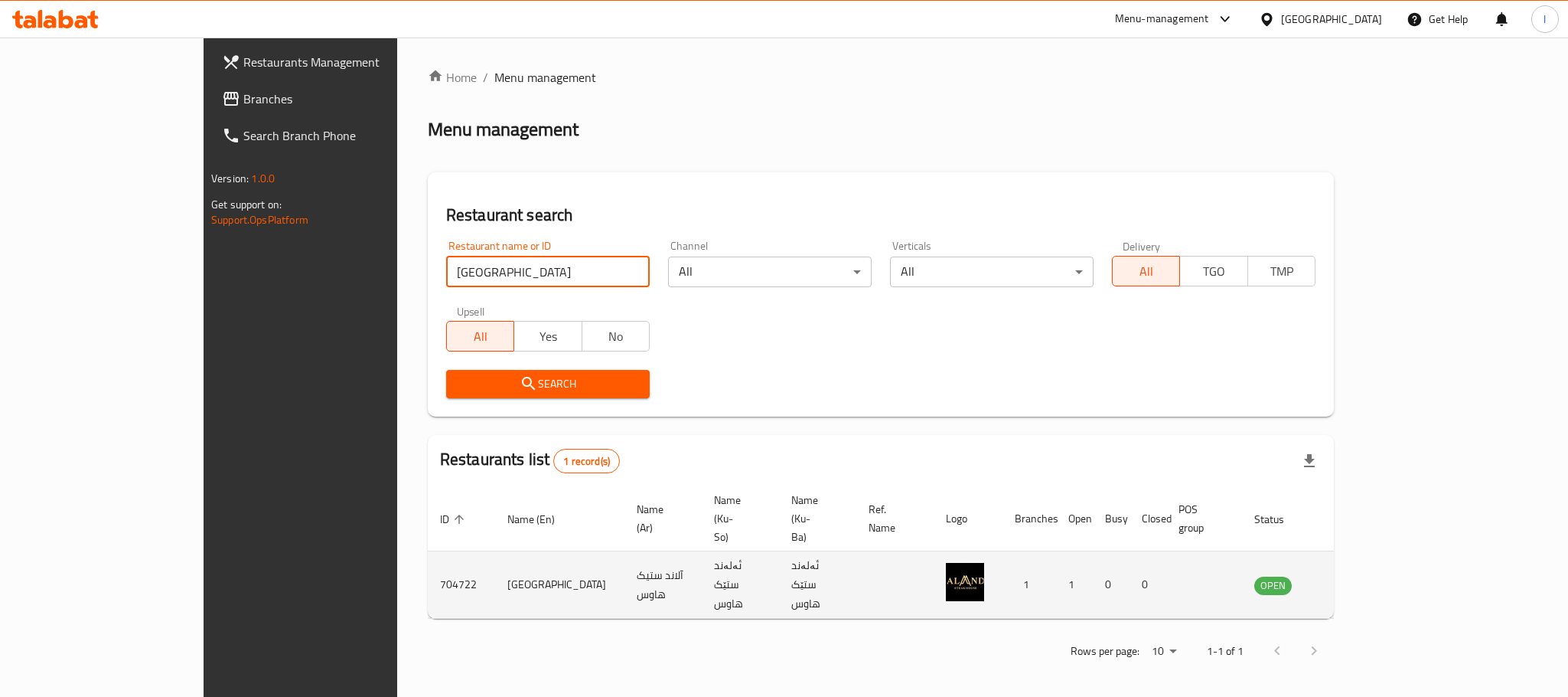
click at [1353, 576] on icon "enhanced table" at bounding box center [1343, 585] width 18 height 18
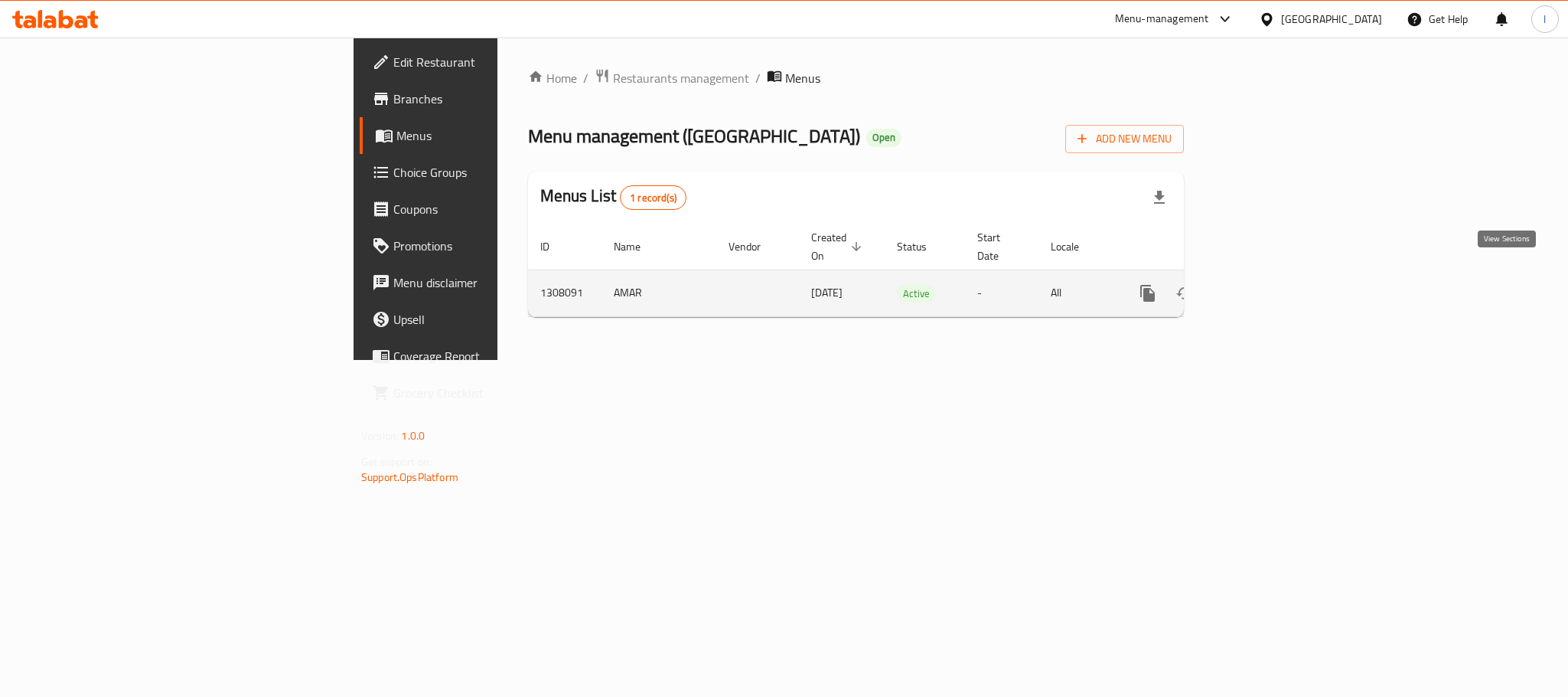
click at [1267, 284] on icon "enhanced table" at bounding box center [1258, 293] width 18 height 18
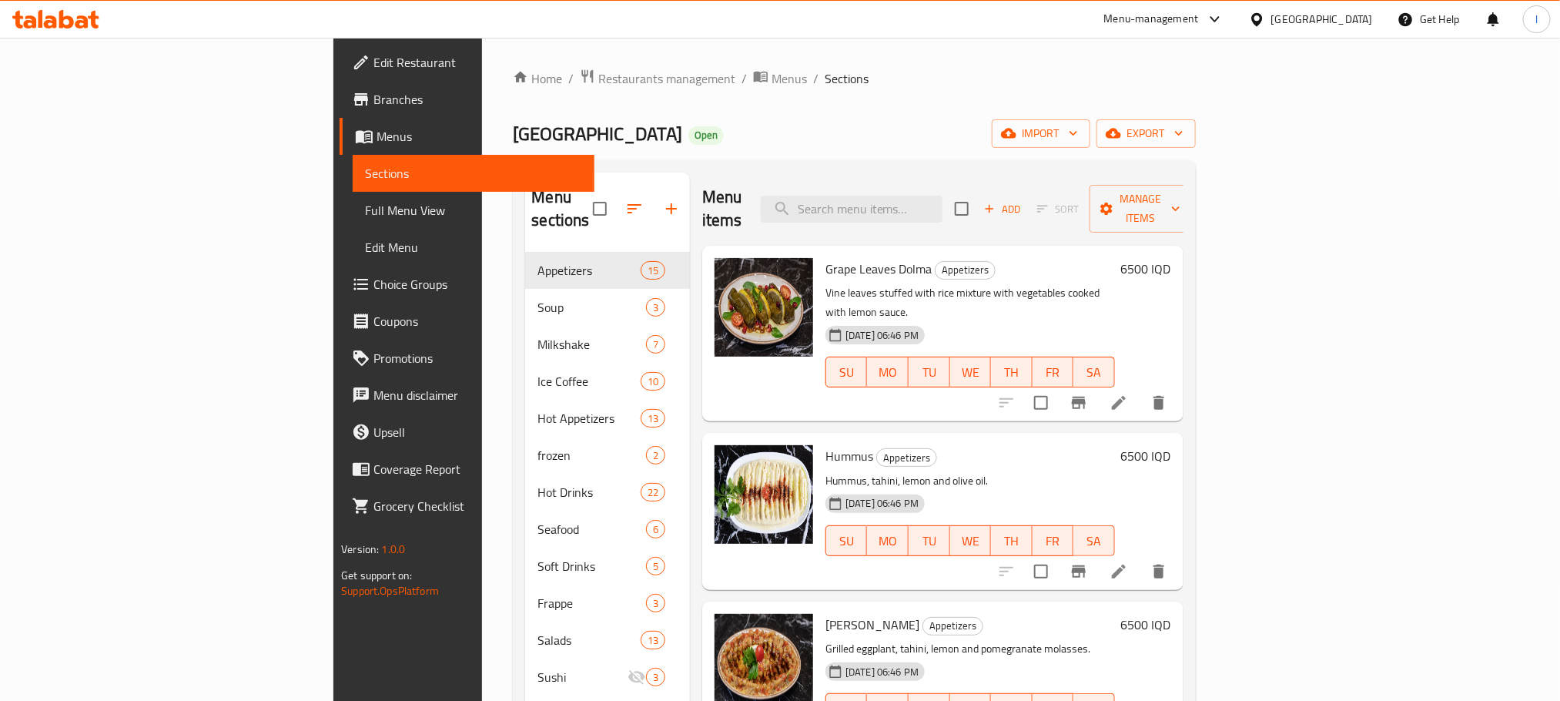
click at [69, 26] on icon at bounding box center [66, 19] width 15 height 18
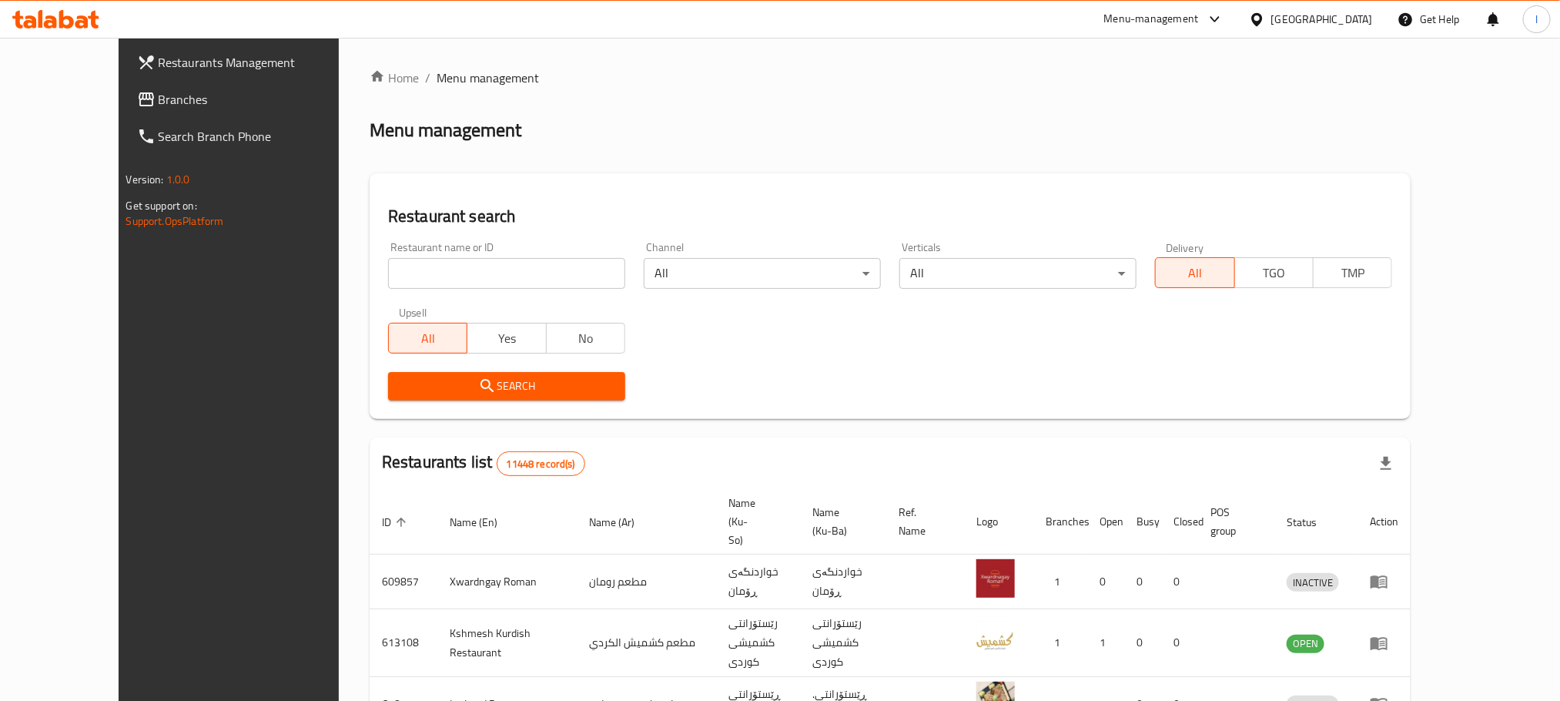
click at [388, 283] on input "search" at bounding box center [506, 273] width 237 height 31
paste input "Special Fruit Plate"
click button "Search" at bounding box center [506, 386] width 237 height 28
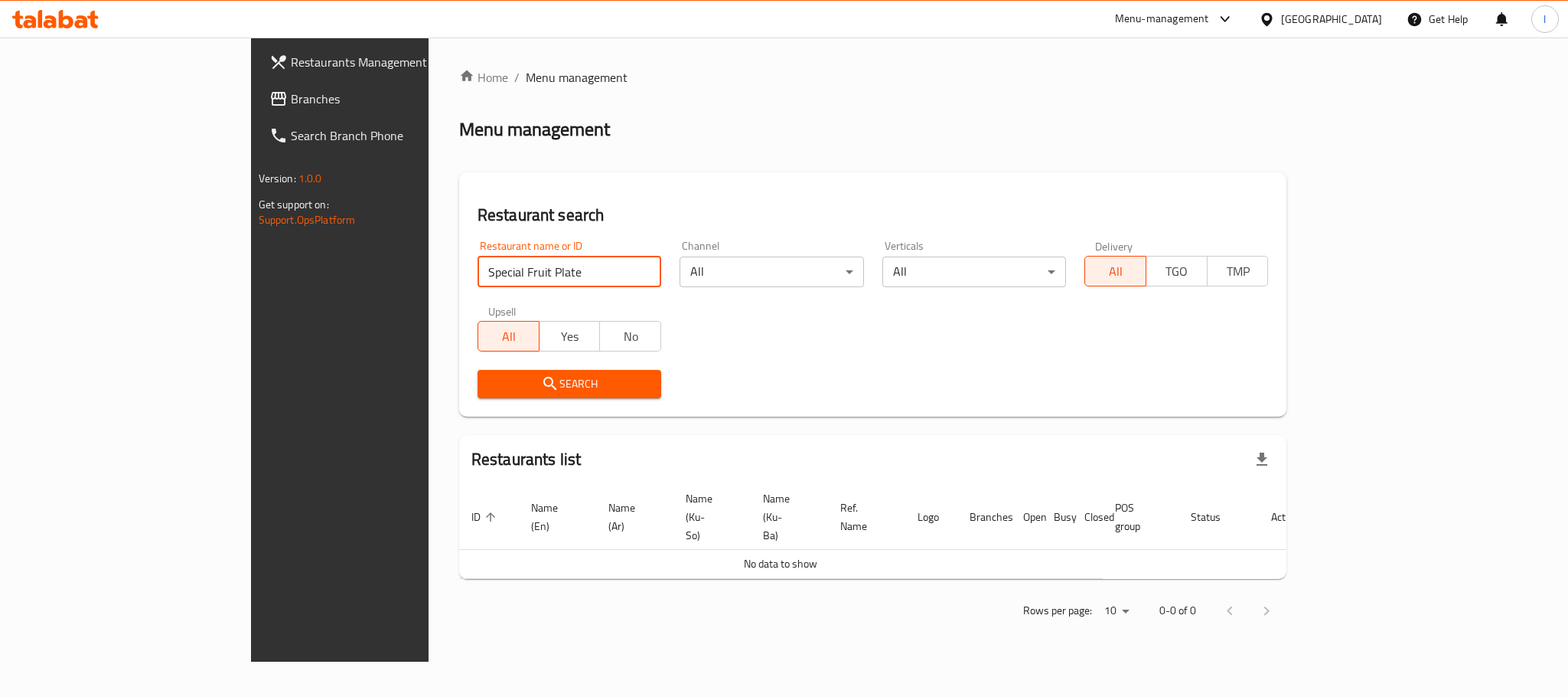
drag, startPoint x: 453, startPoint y: 260, endPoint x: 129, endPoint y: 245, distance: 324.3
click at [251, 245] on div "Restaurants Management Branches Search Branch Phone Version: 1.0.0 Get support …" at bounding box center [785, 350] width 1067 height 624
paste input "Casa De Caf"
type input "Casa De Cafe"
click button "Search" at bounding box center [569, 384] width 184 height 28
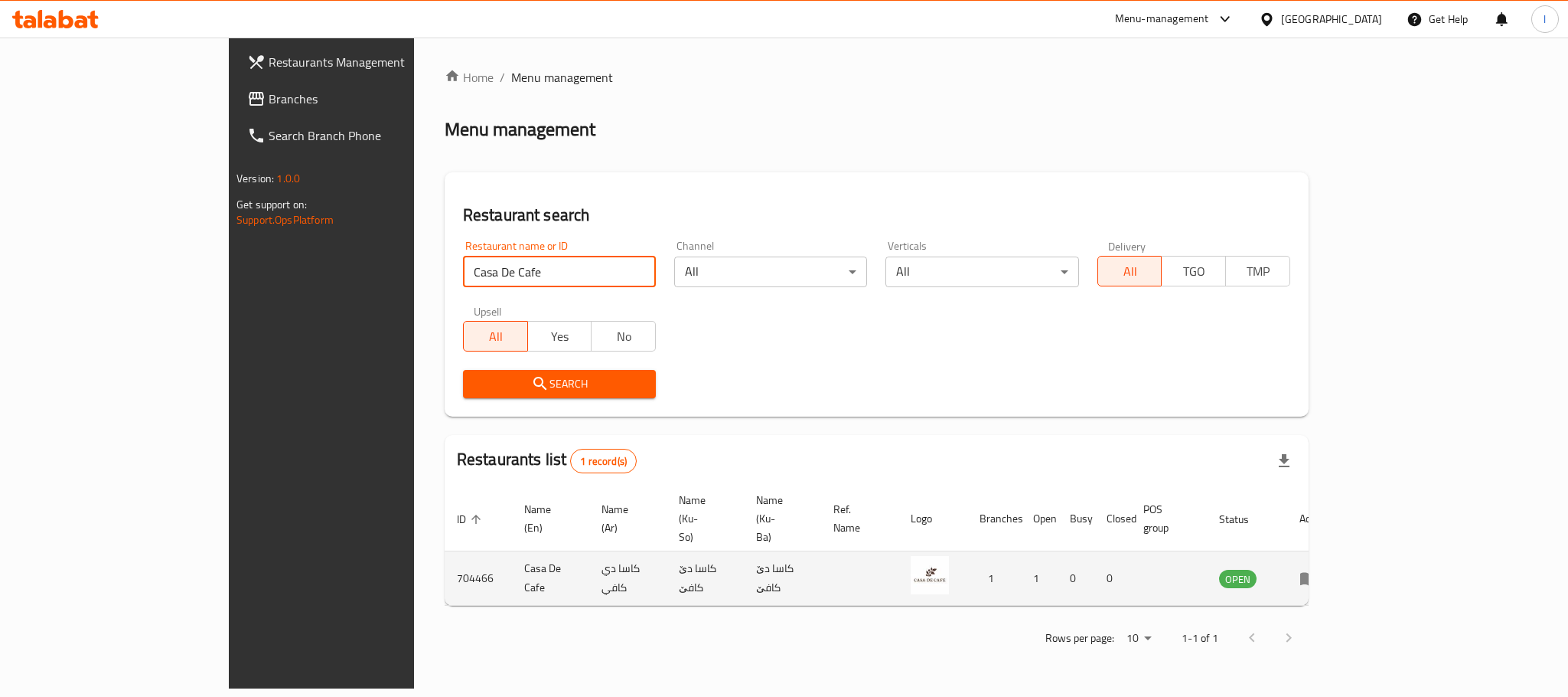
drag, startPoint x: 1490, startPoint y: 554, endPoint x: 1490, endPoint y: 541, distance: 13.0
click at [1339, 551] on td "enhanced table" at bounding box center [1313, 578] width 53 height 55
click at [1317, 573] on icon "enhanced table" at bounding box center [1308, 579] width 17 height 13
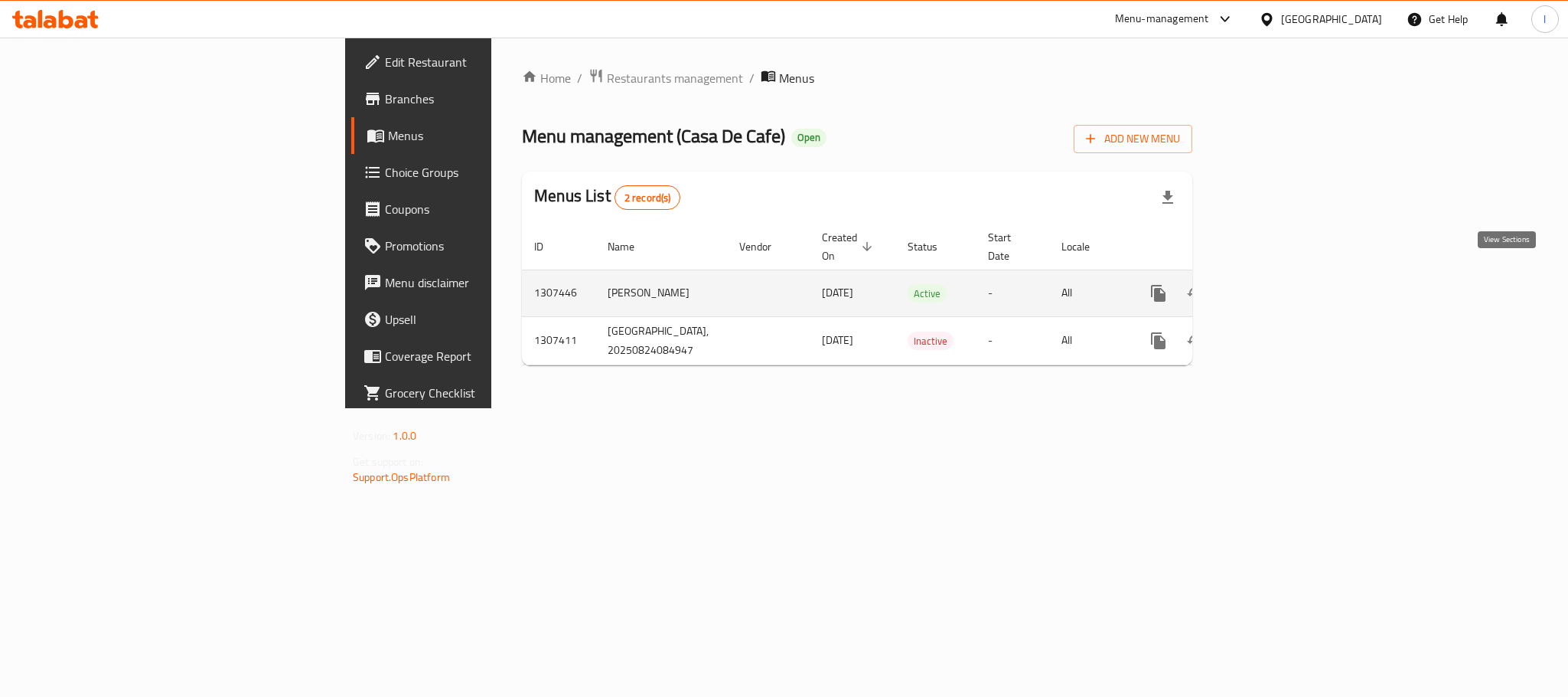
click at [1278, 284] on icon "enhanced table" at bounding box center [1269, 293] width 18 height 18
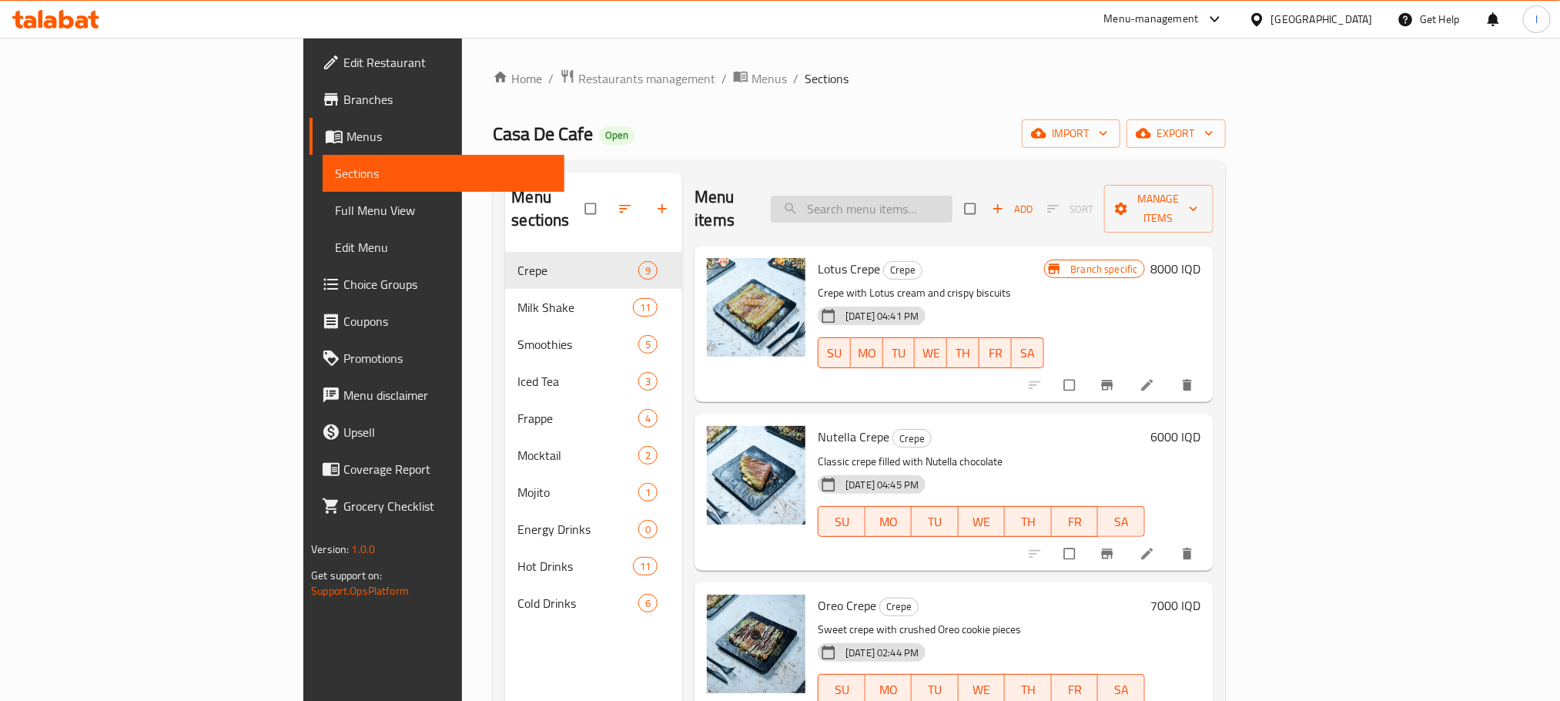
click at [953, 206] on input "search" at bounding box center [862, 209] width 182 height 27
paste input "Classic Mojito"
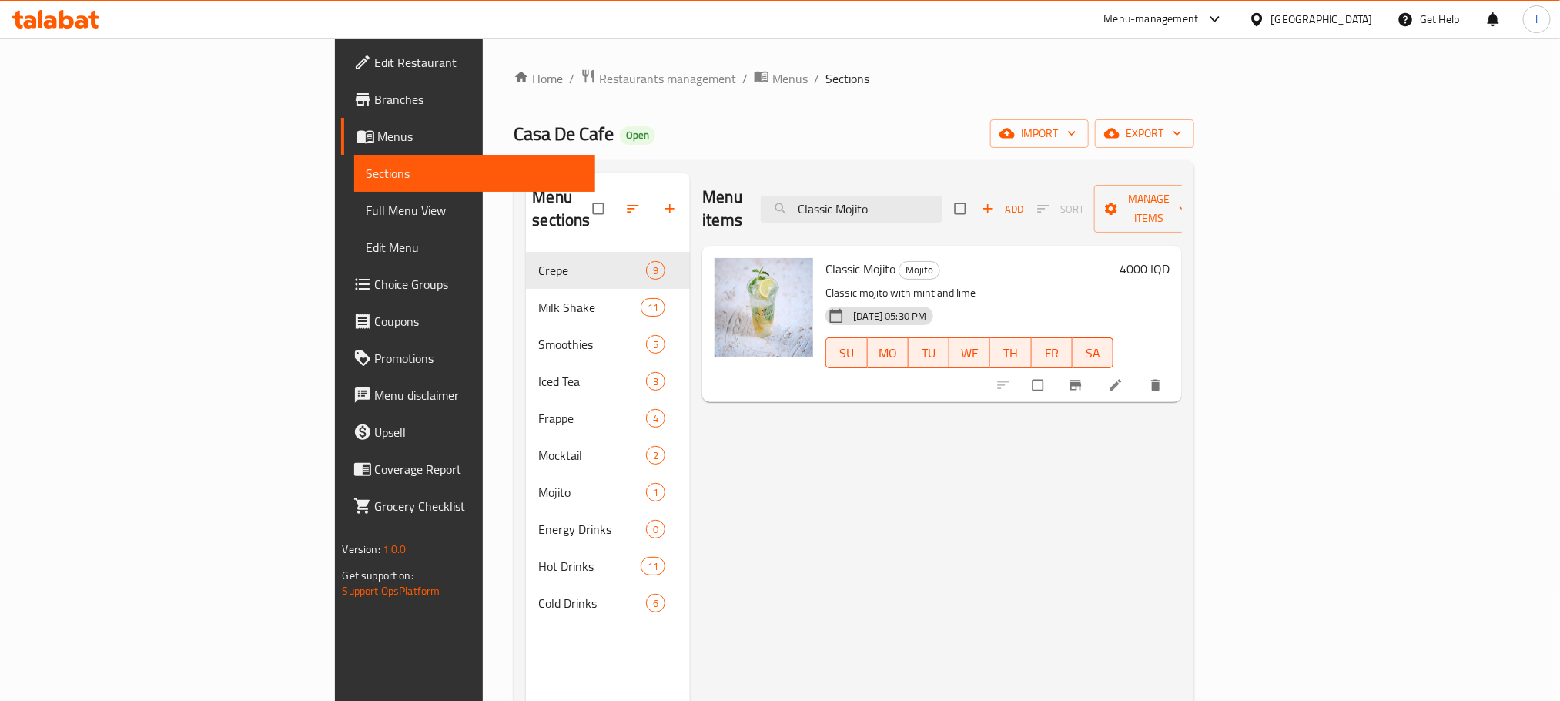
type input "Classic Mojito"
click at [1139, 373] on li at bounding box center [1117, 385] width 43 height 25
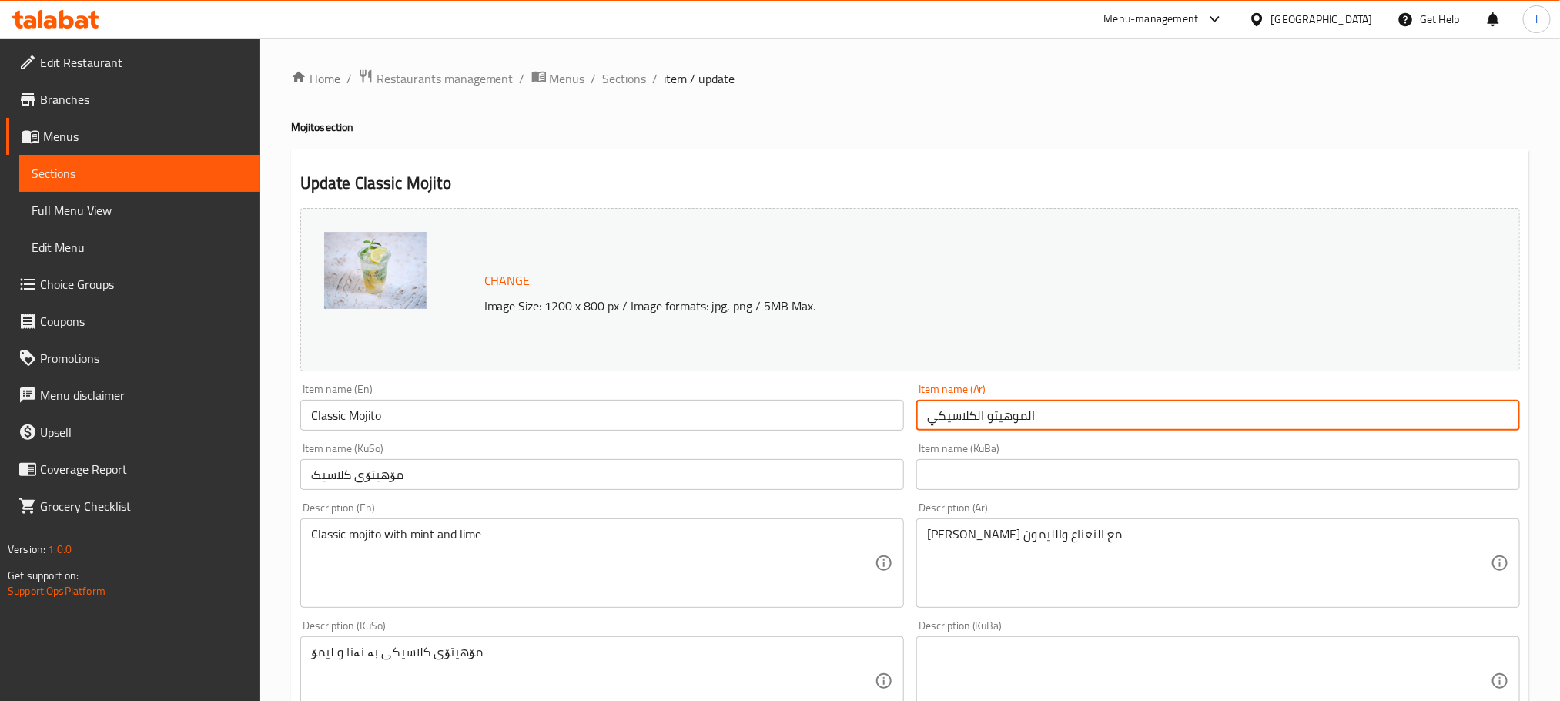
click at [1095, 423] on input "الموهيتو الكلاسيكي" at bounding box center [1218, 415] width 604 height 31
drag, startPoint x: 1500, startPoint y: 414, endPoint x: 1535, endPoint y: 390, distance: 41.6
click at [1535, 390] on div "Home / Restaurants management / Menus / Sections / item / update Mojito section…" at bounding box center [910, 663] width 1300 height 1250
click at [1456, 410] on input "موهيتو الكلاسيكي" at bounding box center [1218, 415] width 604 height 31
click at [1396, 428] on input "موهيتو كلاسيكي" at bounding box center [1218, 415] width 604 height 31
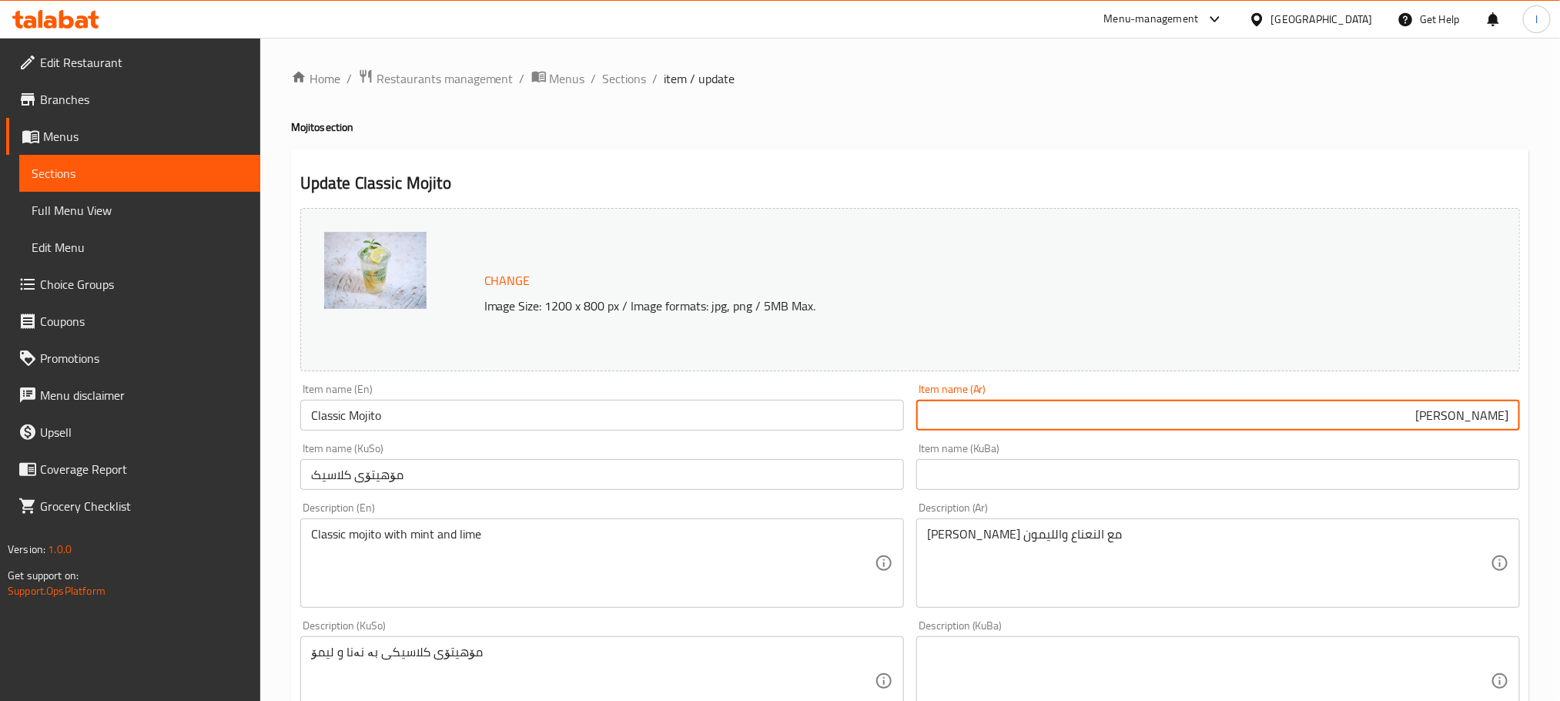
type input "[PERSON_NAME]"
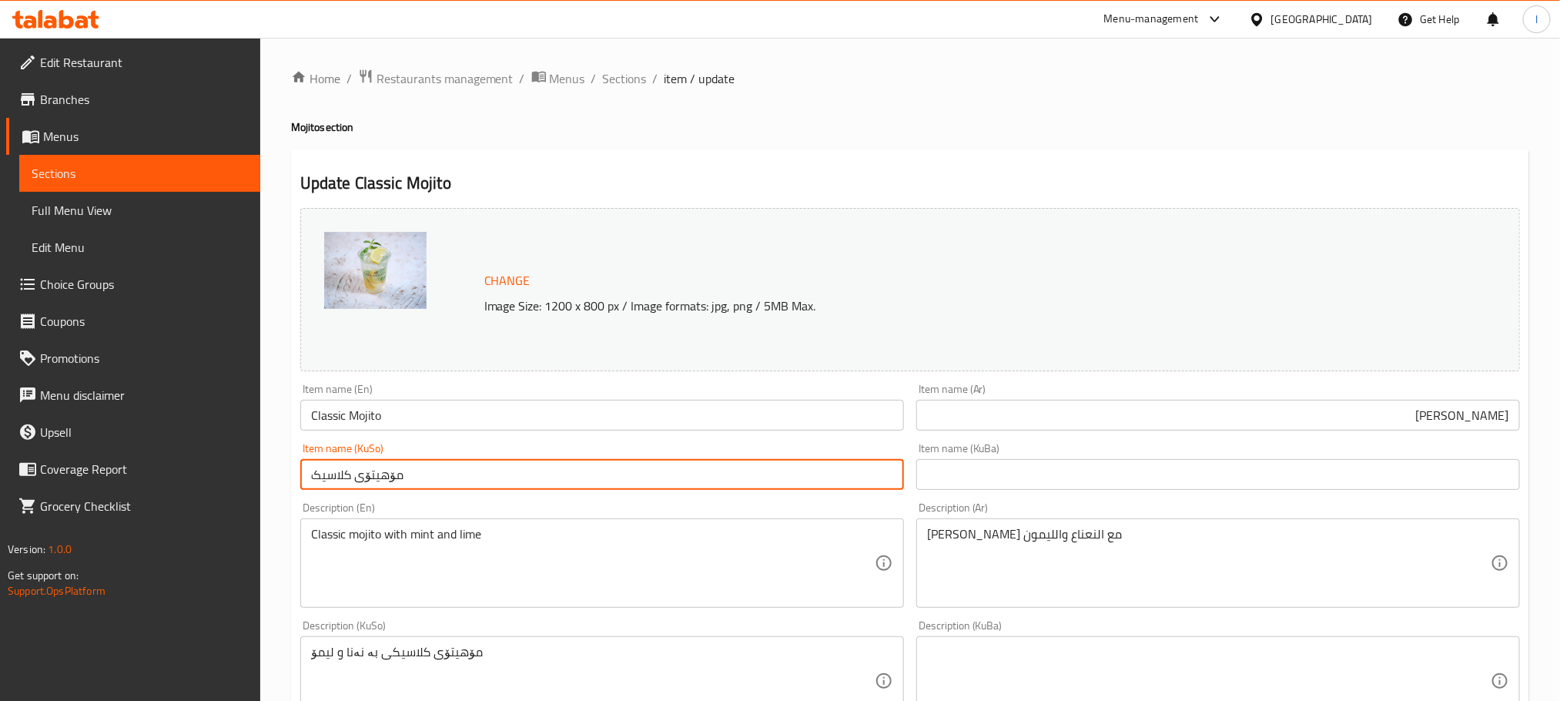
click at [420, 487] on input "مۆهیتۆی کلاسیک" at bounding box center [602, 474] width 604 height 31
click at [424, 478] on input "مۆهیتۆی کلاسیک" at bounding box center [602, 474] width 604 height 31
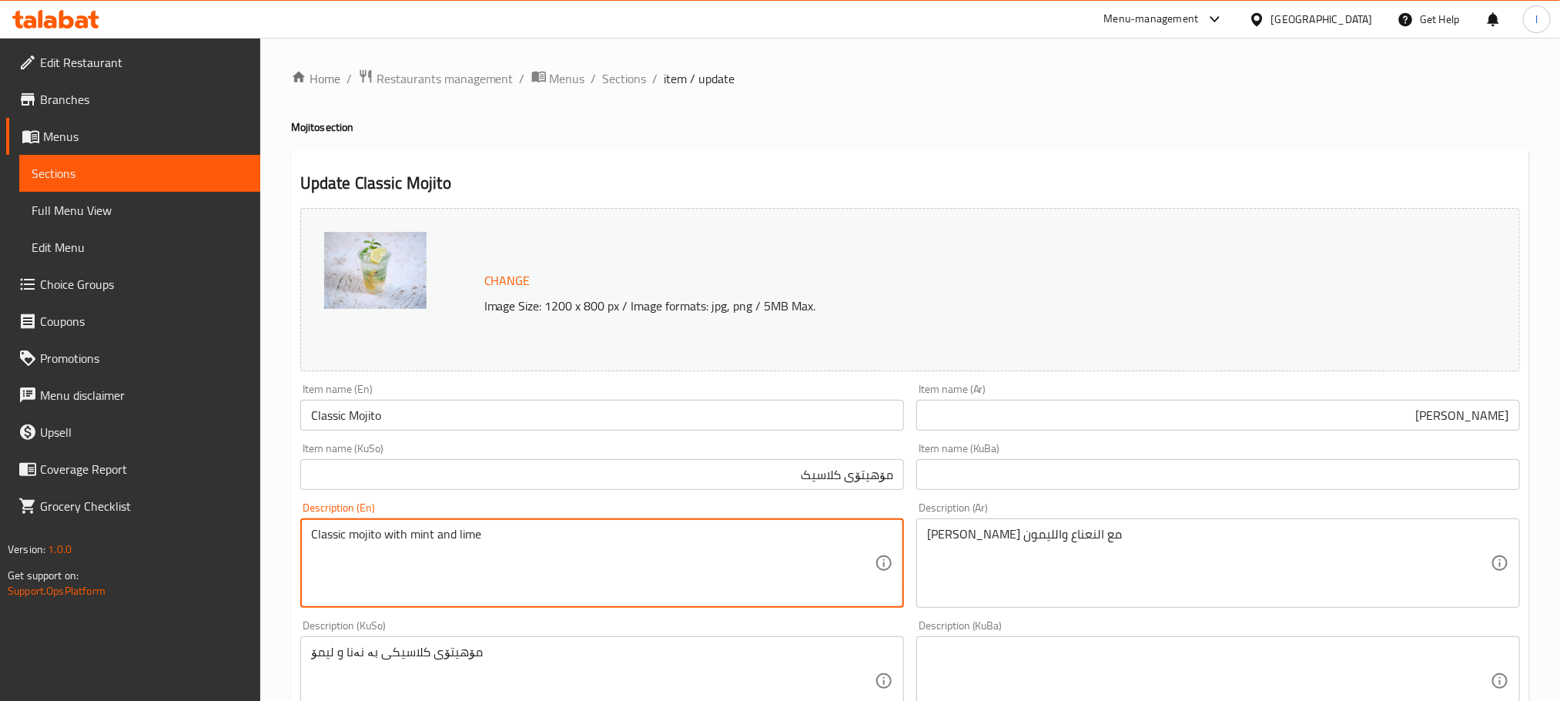
click at [433, 548] on textarea "Classic mojito with mint and lime" at bounding box center [593, 563] width 564 height 73
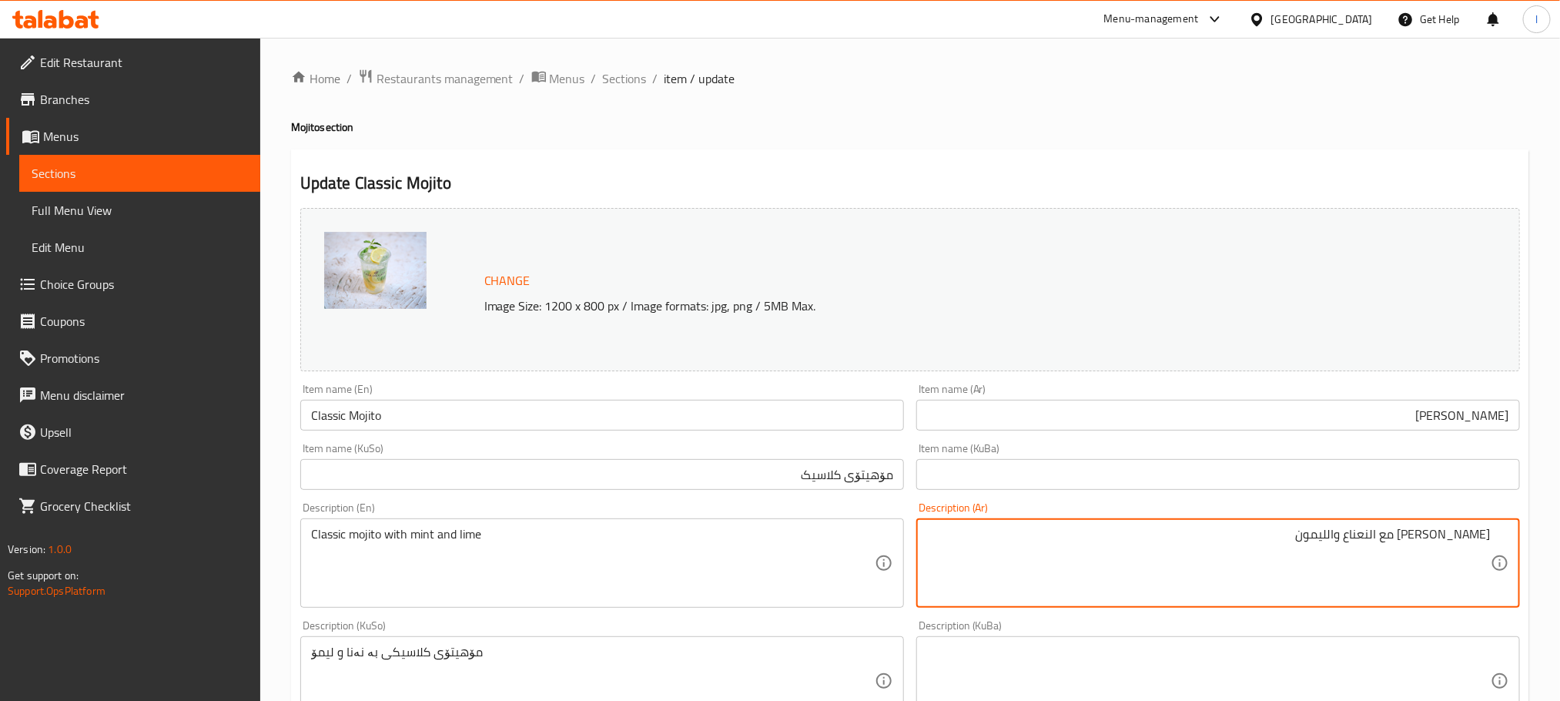
click at [1372, 539] on textarea "موهيتو كلاسيكي مع النعناع والليمون" at bounding box center [1209, 563] width 564 height 73
click at [1341, 530] on textarea "موهيتو كلاسيكي مع نعناع والليمون" at bounding box center [1209, 563] width 564 height 73
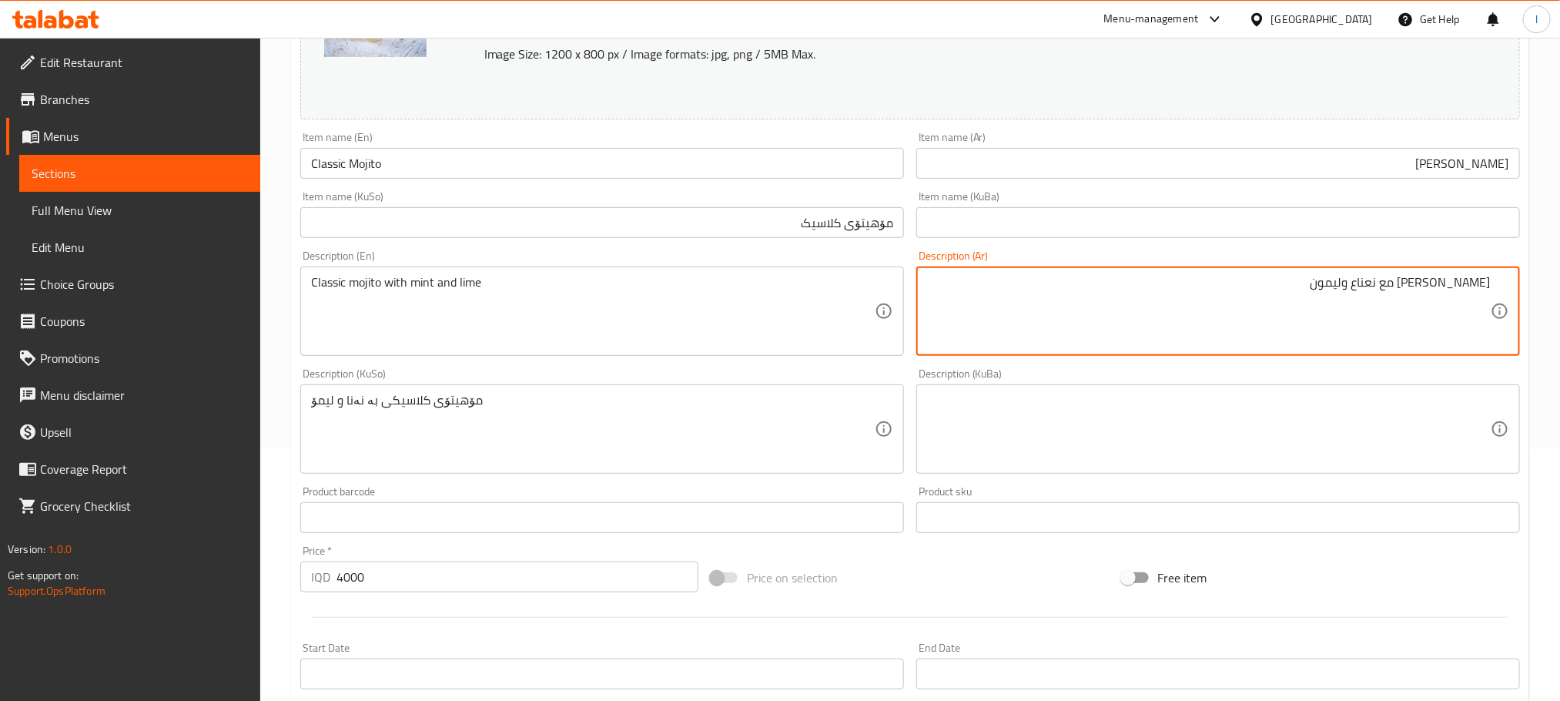
scroll to position [266, 0]
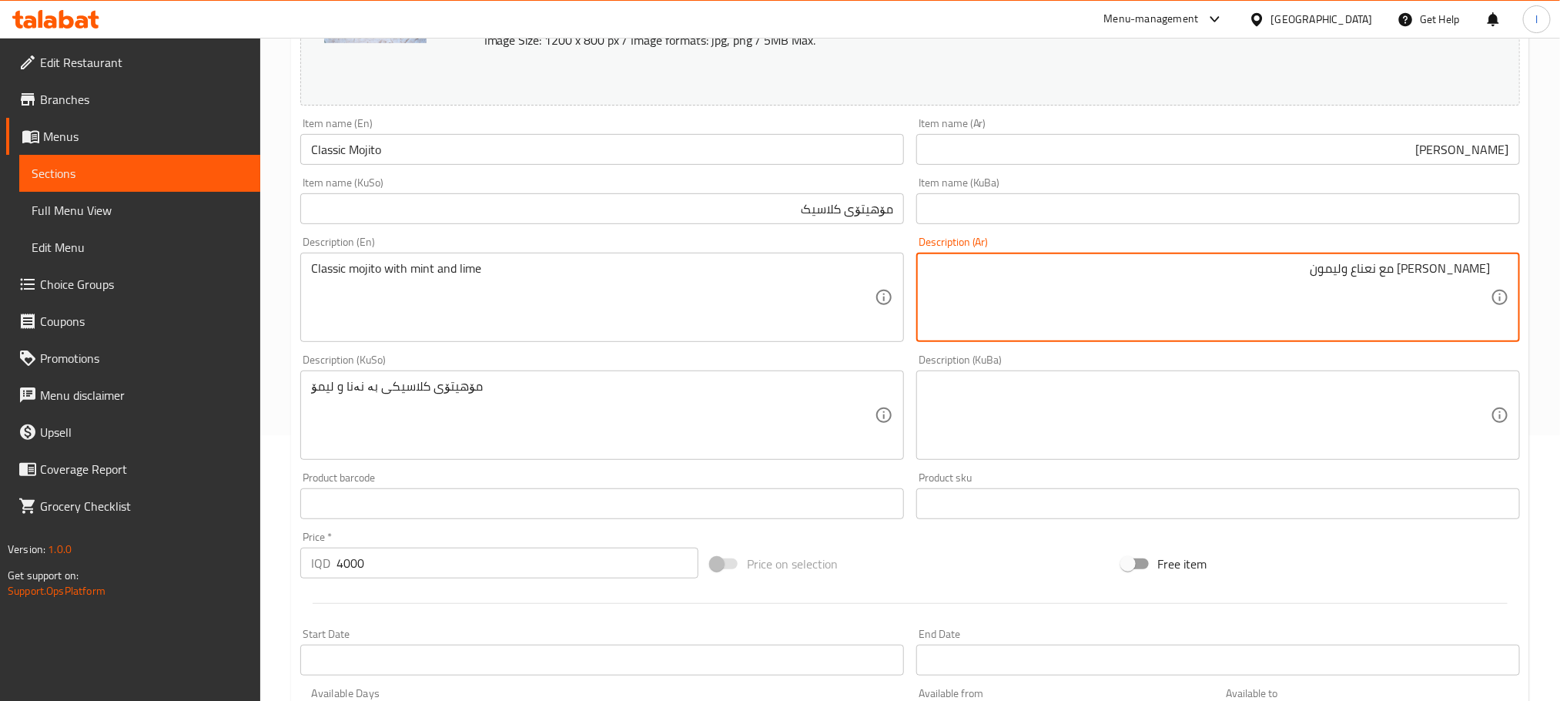
type textarea "[PERSON_NAME] مع نعناع وليمون"
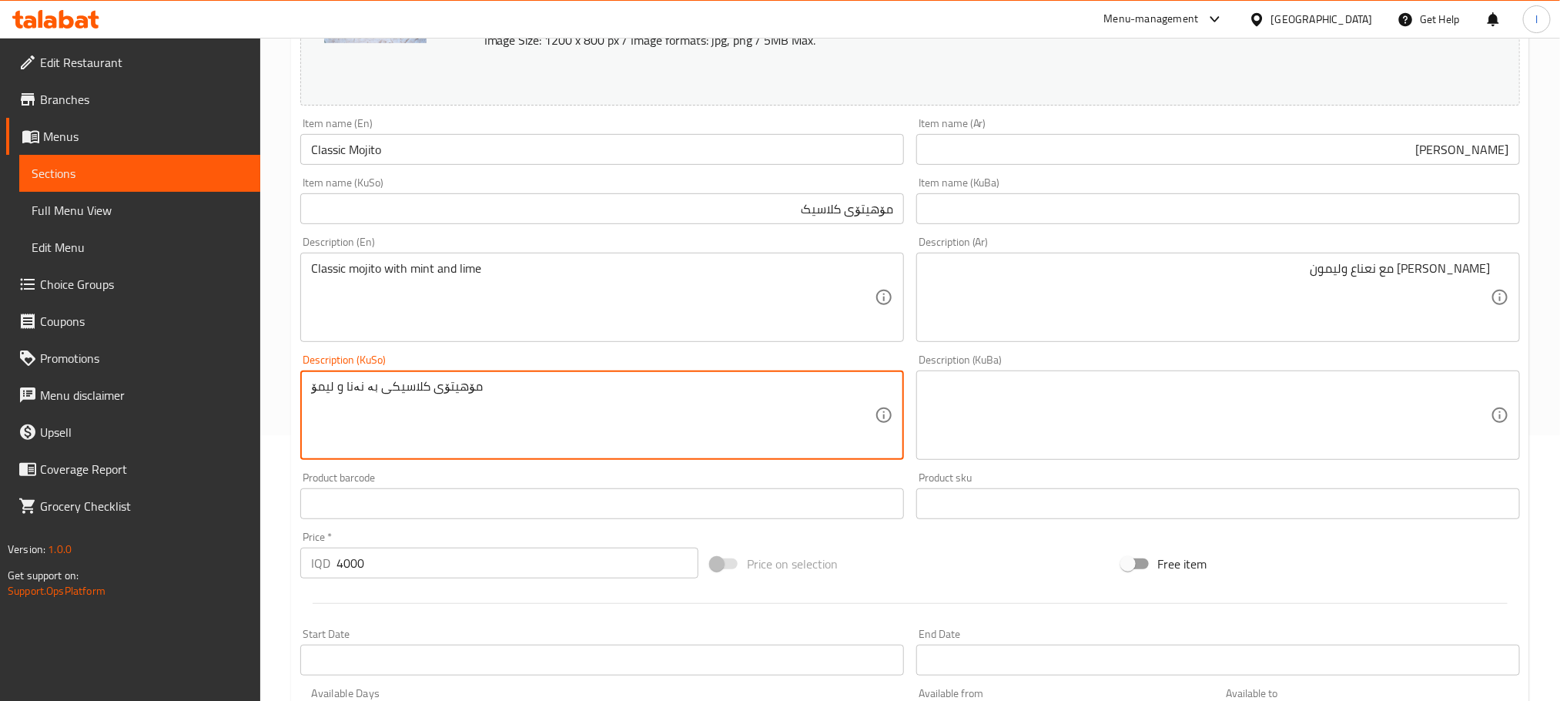
click at [441, 404] on textarea "مۆهیتۆی کلاسیکی بە نەنا و لیمۆ" at bounding box center [593, 415] width 564 height 73
click at [514, 396] on textarea "مۆهیتۆی کلاسیکی بە نەنا و لیمۆ" at bounding box center [593, 415] width 564 height 73
click at [742, 396] on textarea "مۆهیتۆی کلاسیکی بە نەنا و لیمۆ" at bounding box center [593, 415] width 564 height 73
click at [742, 394] on textarea "مۆهیتۆی کلاسیکی بە نەعنا و لیمۆ" at bounding box center [593, 415] width 564 height 73
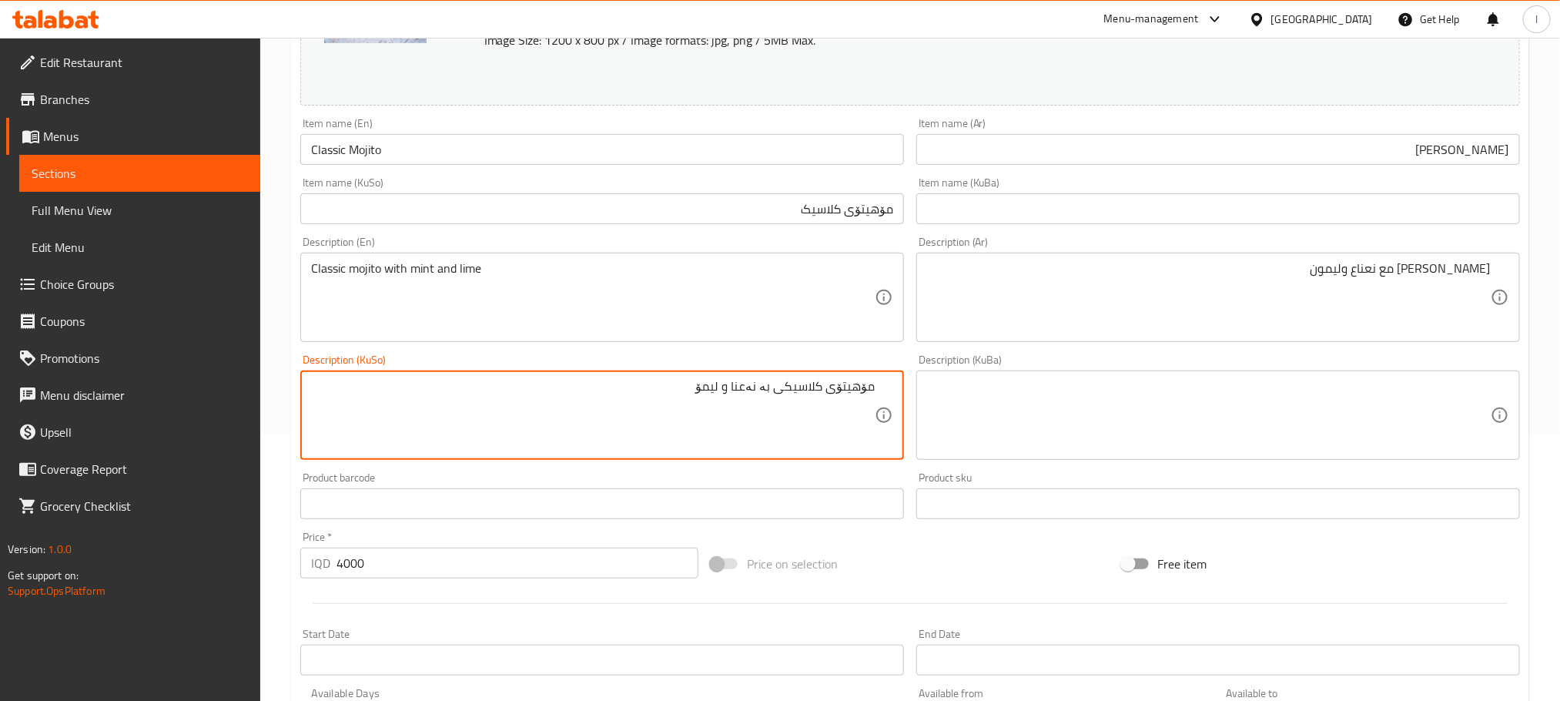
click at [742, 394] on textarea "مۆهیتۆی کلاسیکی بە نەعنا و لیمۆ" at bounding box center [593, 415] width 564 height 73
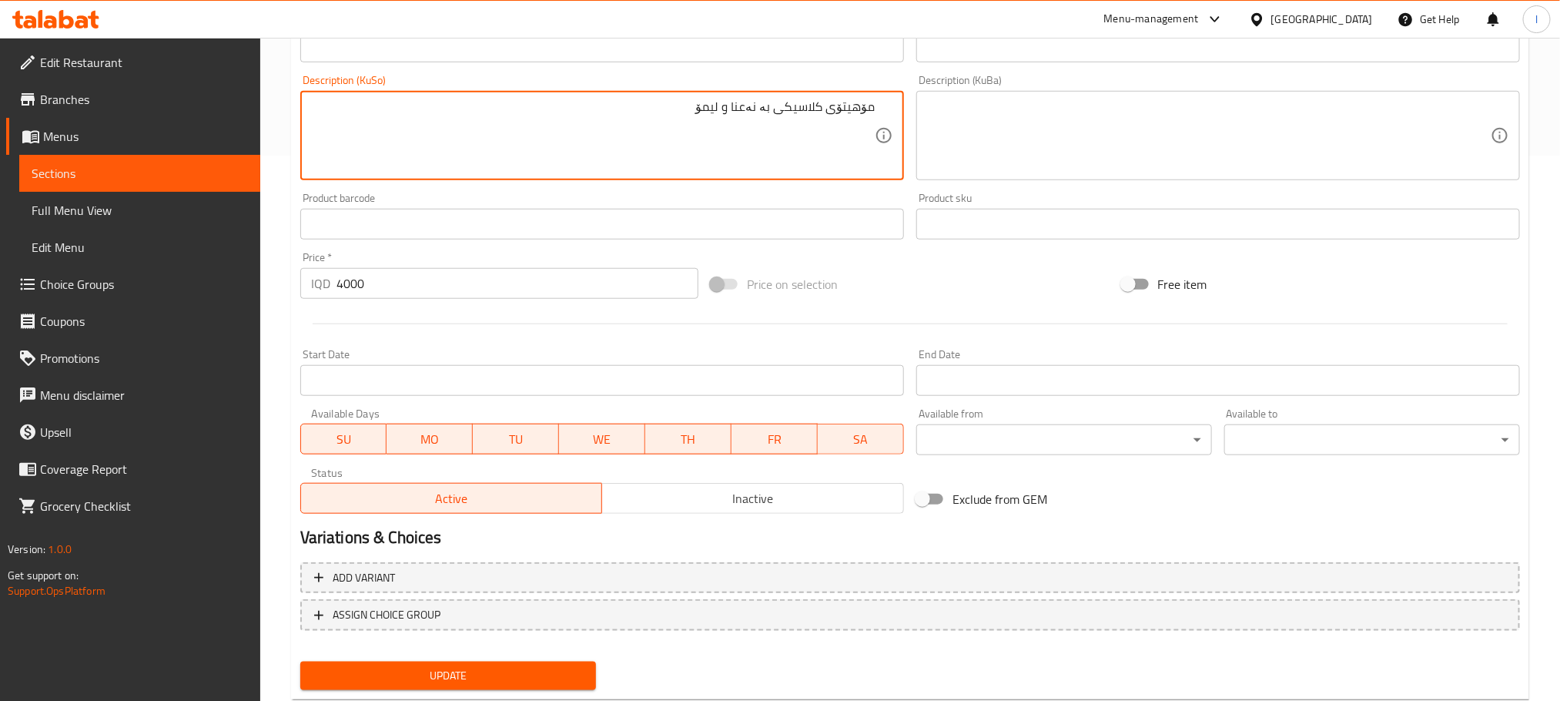
scroll to position [585, 0]
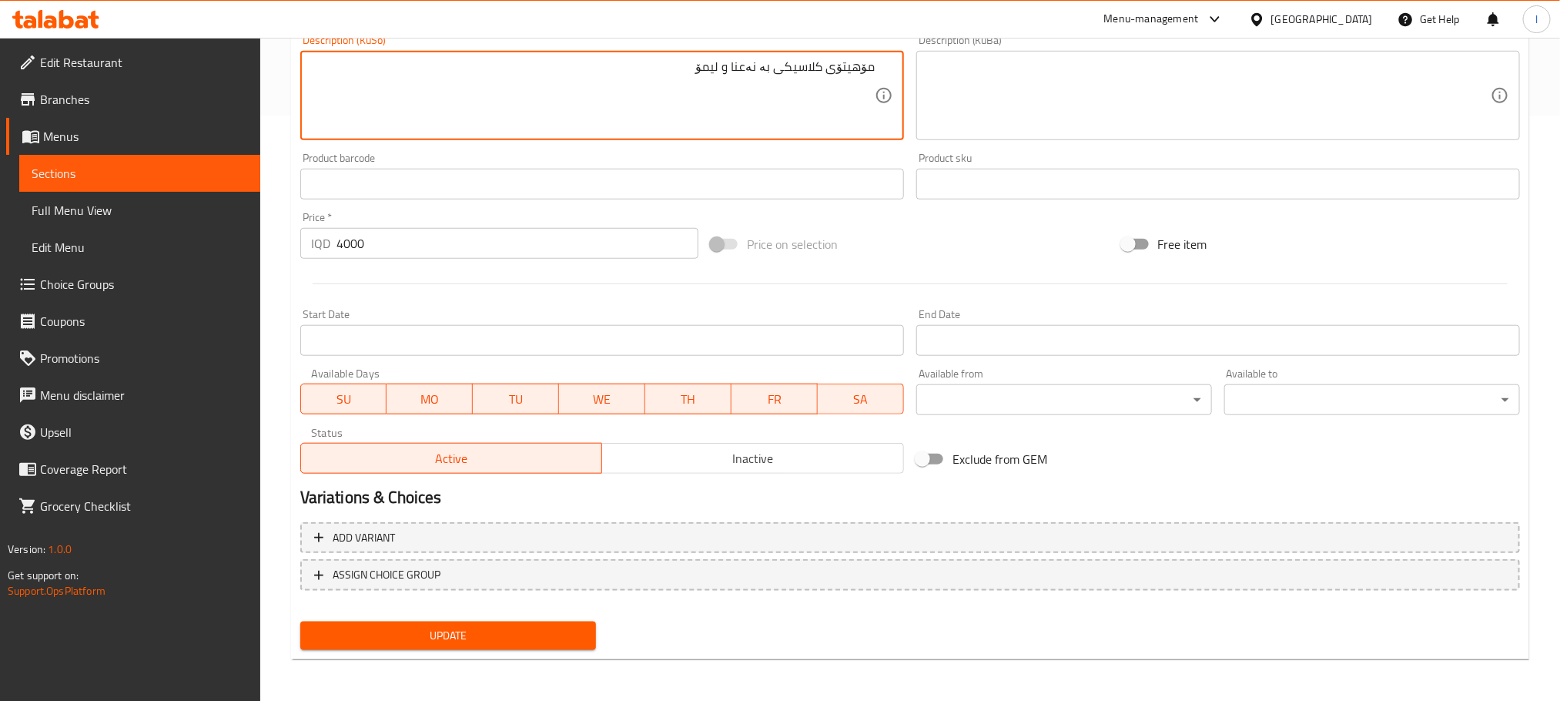
type textarea "مۆهیتۆی کلاسیکی بە نەعنا و لیمۆ"
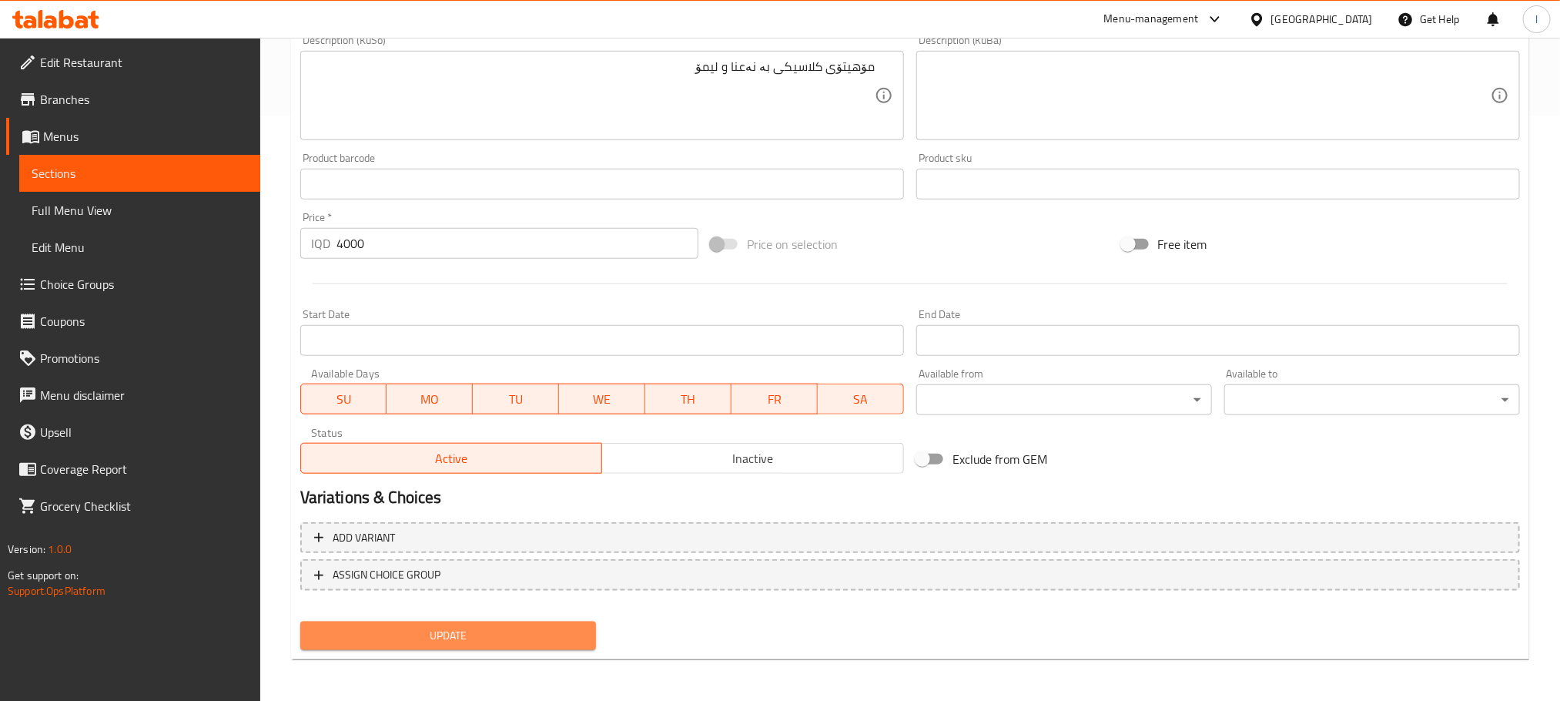
click at [491, 626] on span "Update" at bounding box center [448, 635] width 271 height 19
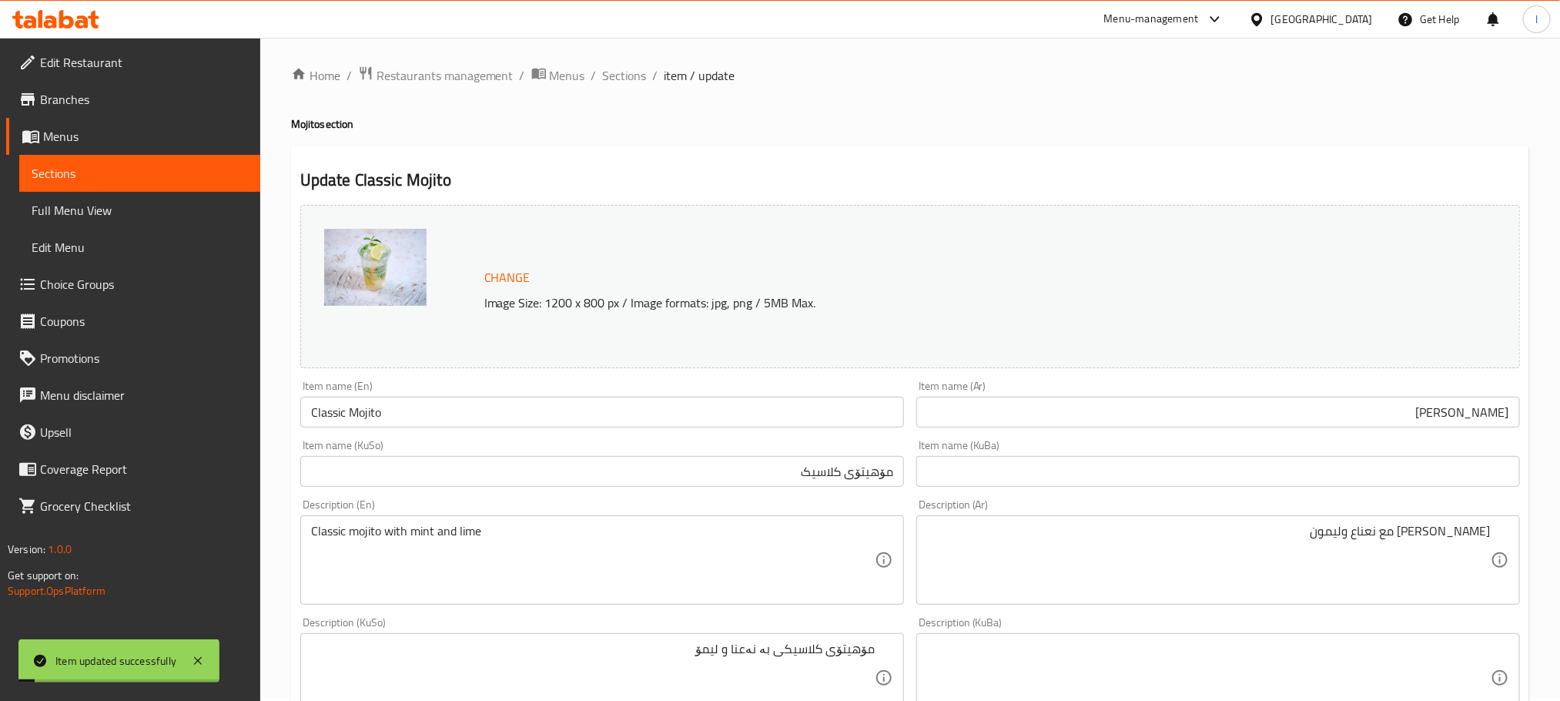
scroll to position [0, 0]
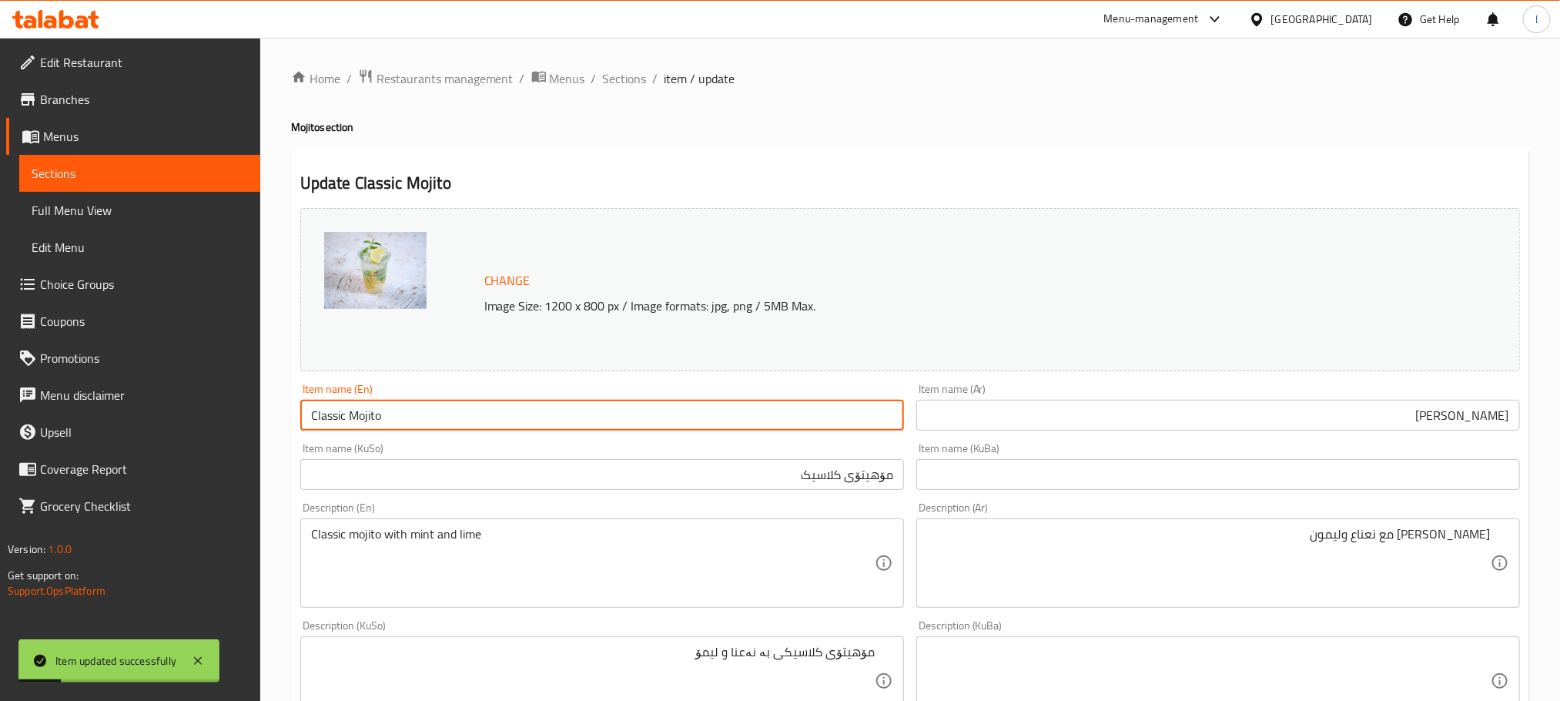
drag, startPoint x: 389, startPoint y: 417, endPoint x: 46, endPoint y: 421, distance: 342.7
click at [46, 421] on div "Edit Restaurant Branches Menus Sections Full Menu View Edit Menu Choice Groups …" at bounding box center [780, 663] width 1560 height 1250
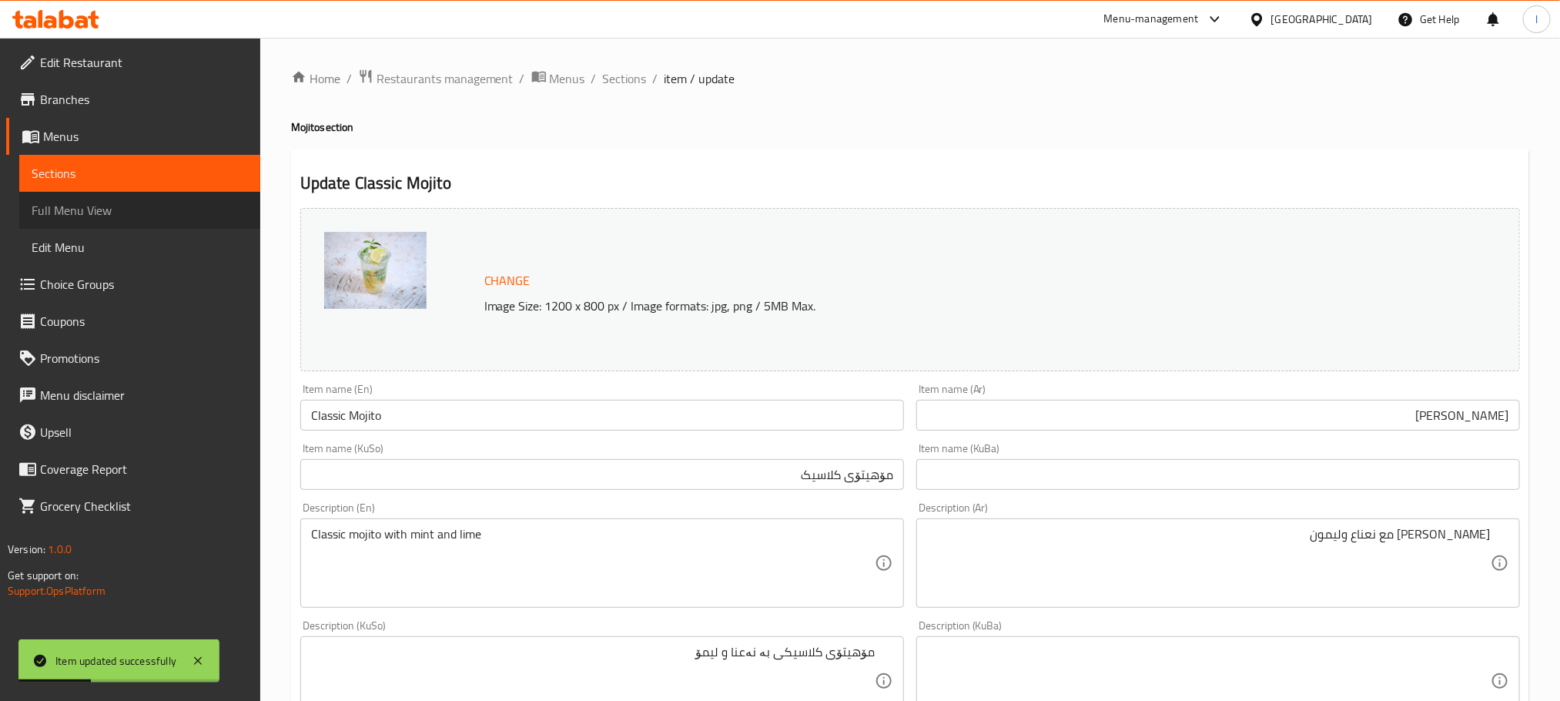
click at [114, 213] on span "Full Menu View" at bounding box center [140, 210] width 216 height 18
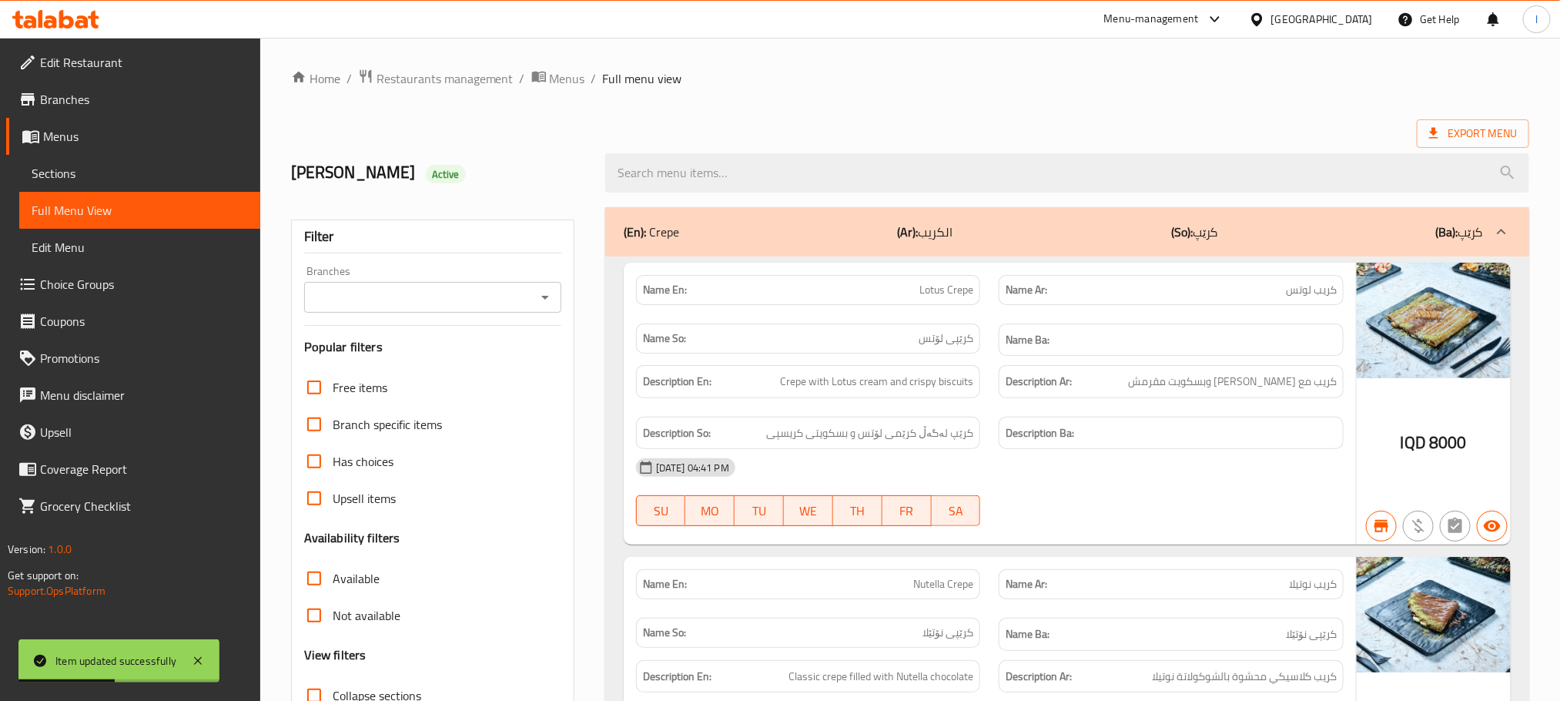
click at [541, 292] on icon "Open" at bounding box center [545, 297] width 18 height 18
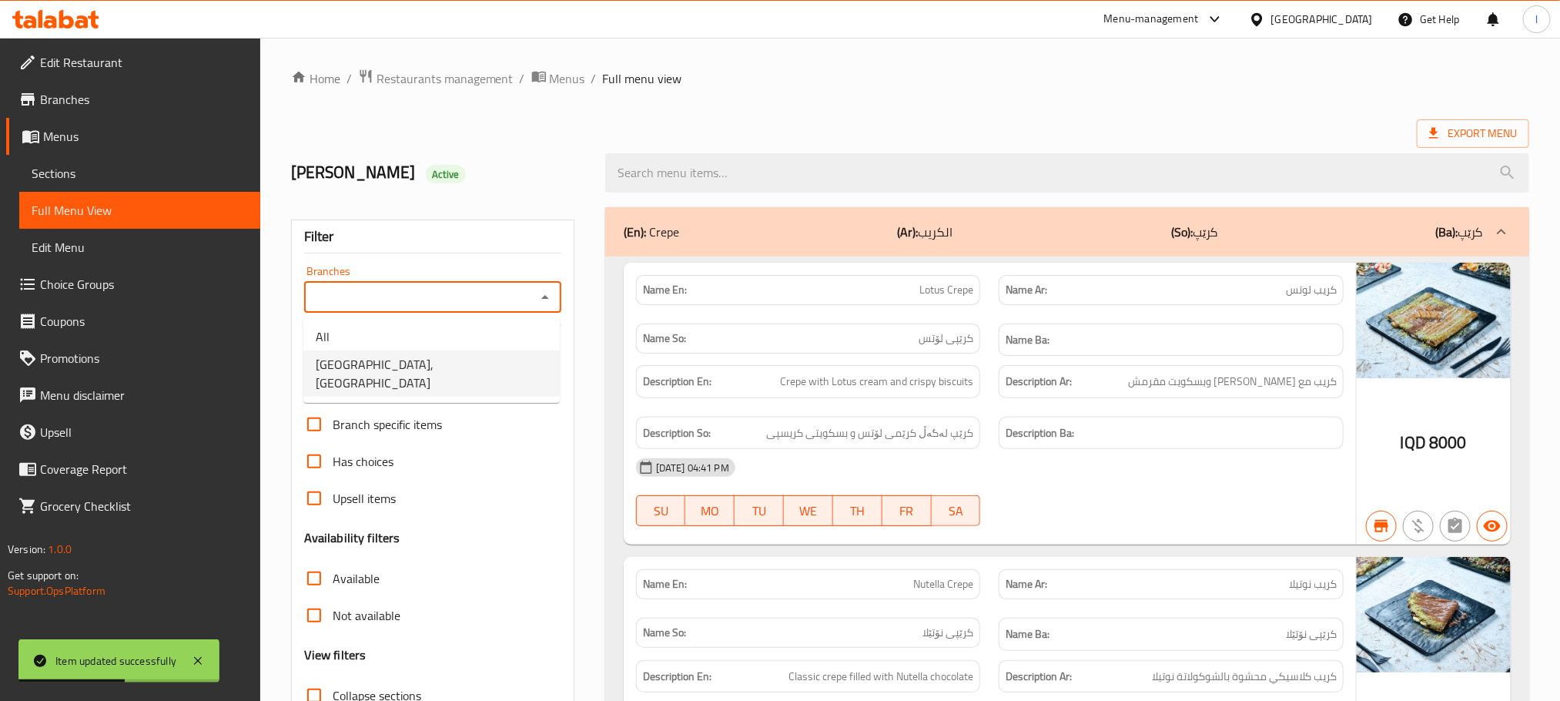
click at [469, 365] on li "[GEOGRAPHIC_DATA], [GEOGRAPHIC_DATA]" at bounding box center [431, 373] width 256 height 46
type input "[GEOGRAPHIC_DATA], [GEOGRAPHIC_DATA]"
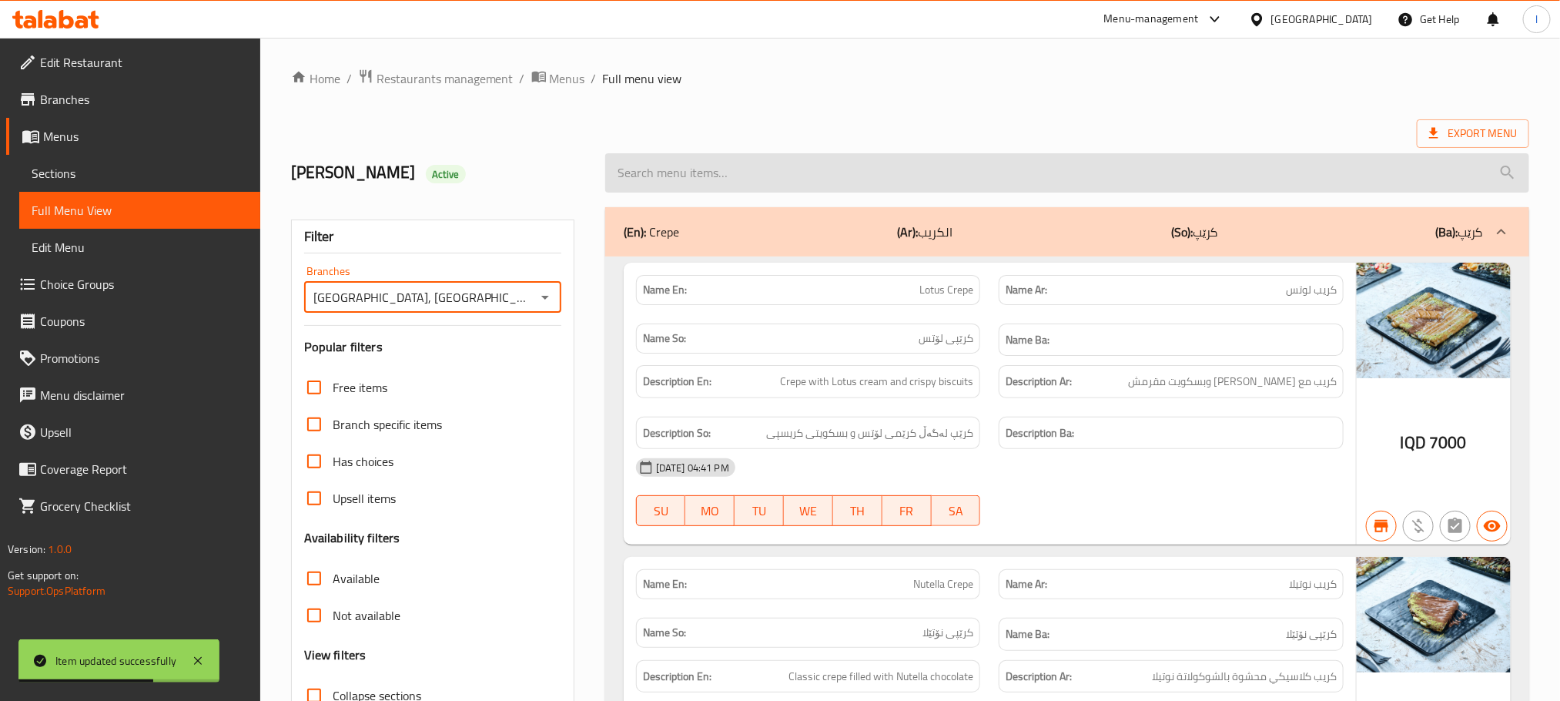
click at [642, 166] on input "search" at bounding box center [1067, 172] width 924 height 39
paste input "Classic Mojito"
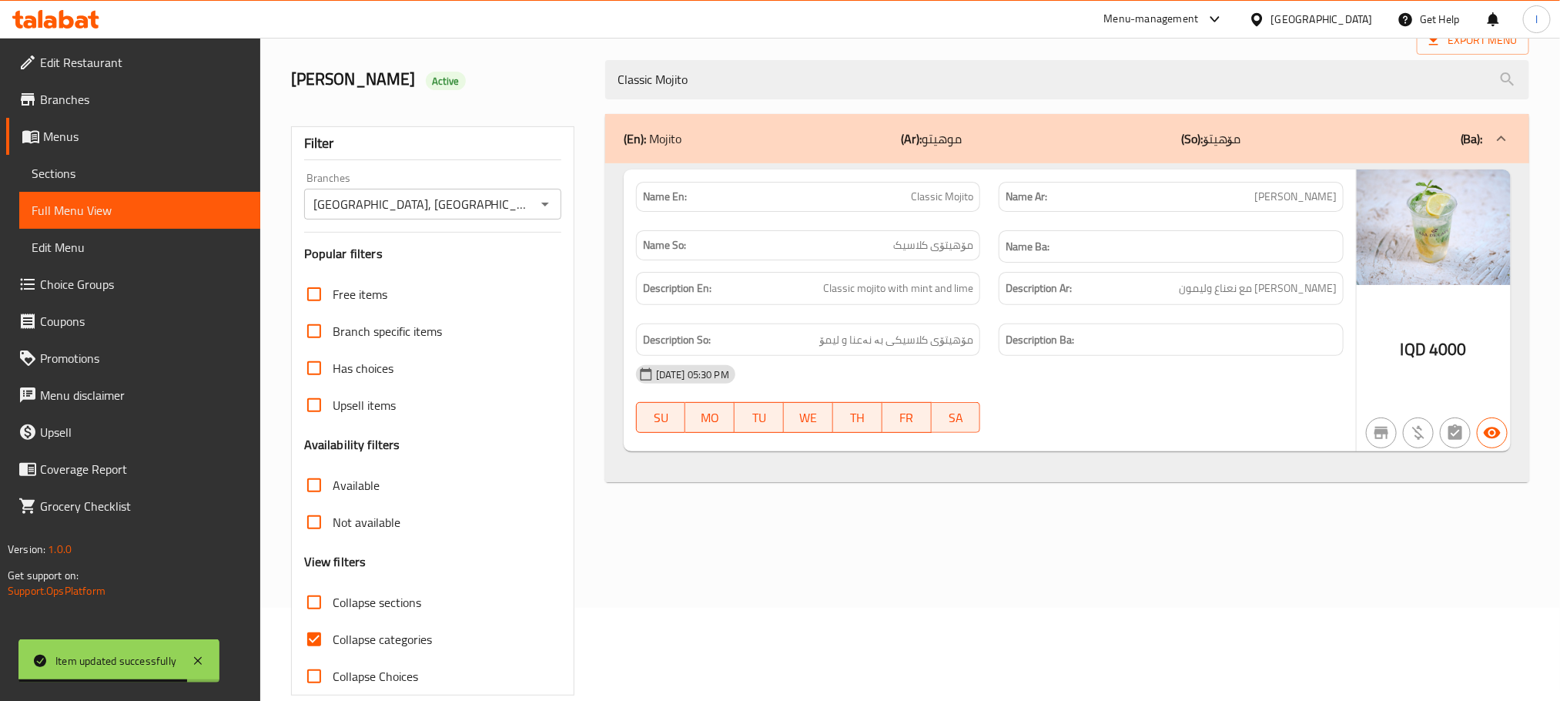
scroll to position [120, 0]
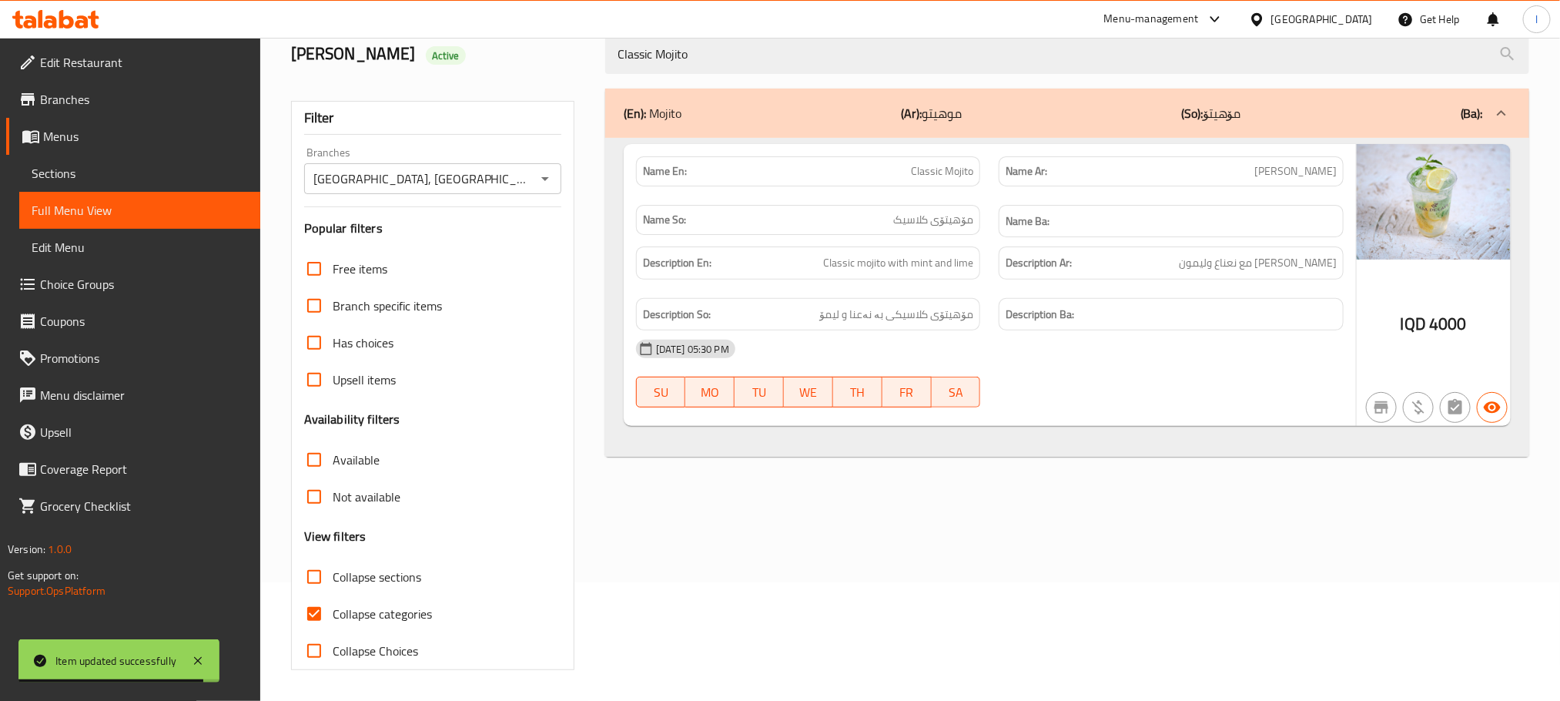
type input "Classic Mojito"
click at [310, 621] on input "Collapse categories" at bounding box center [314, 613] width 37 height 37
checkbox input "false"
click at [79, 173] on span "Sections" at bounding box center [140, 173] width 216 height 18
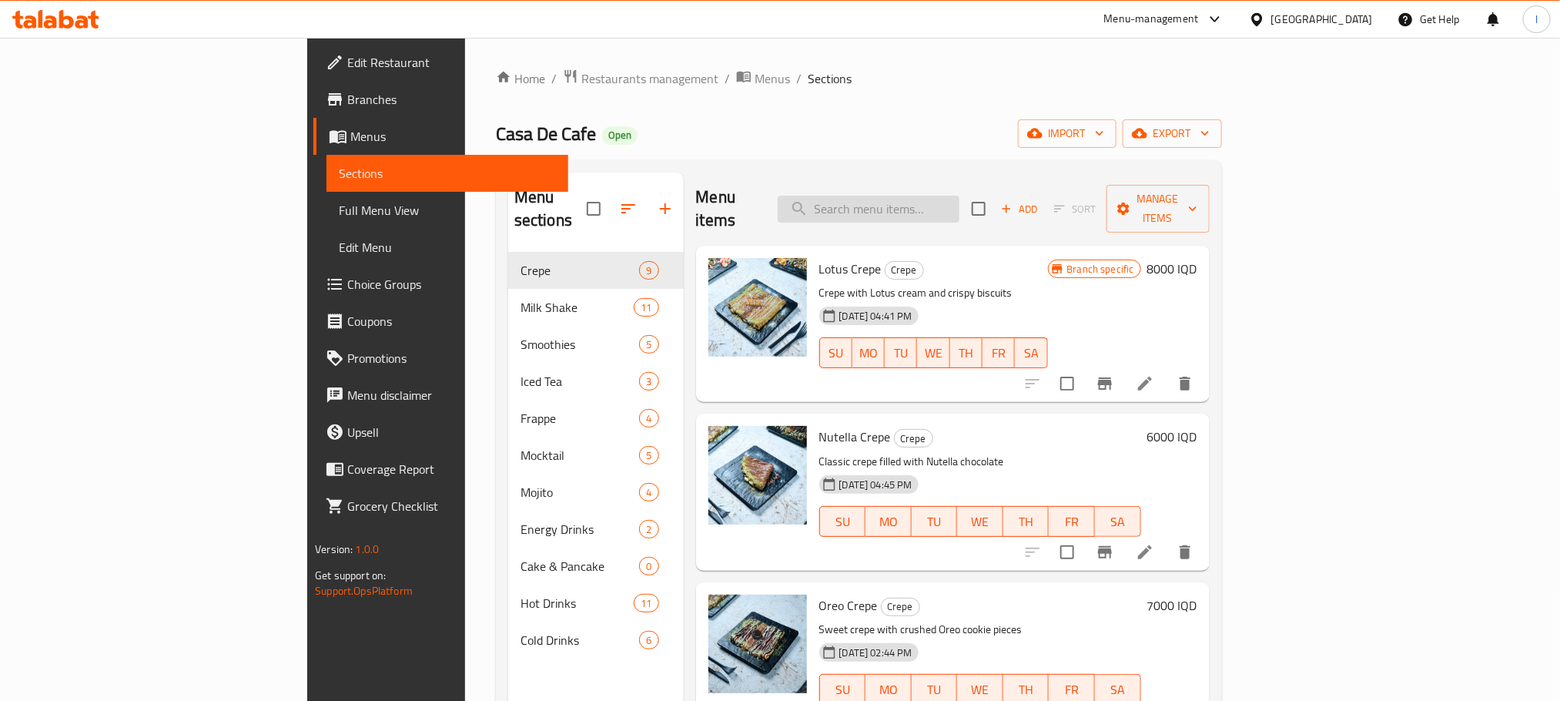
click at [960, 203] on input "search" at bounding box center [869, 209] width 182 height 27
paste input "Red Bull Passion Fruit"
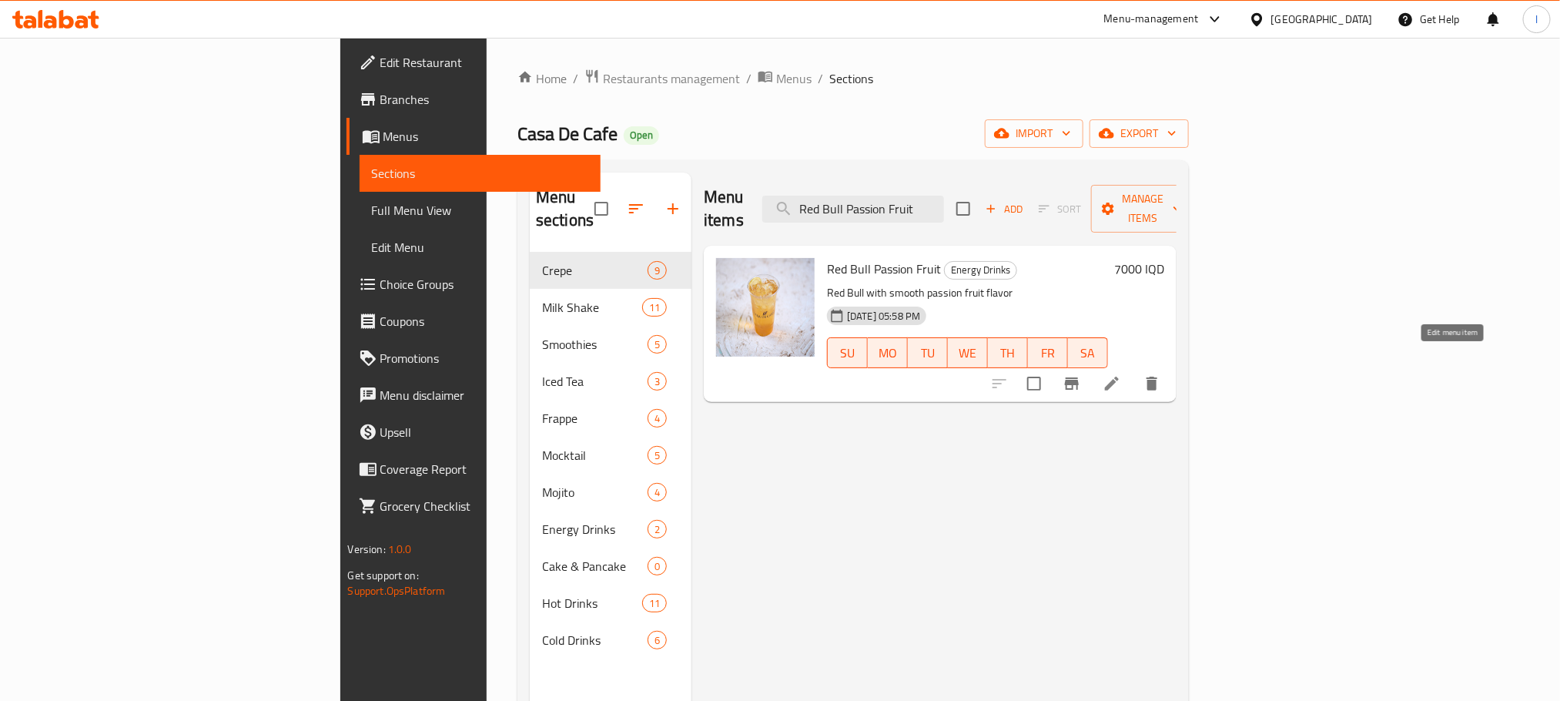
type input "Red Bull Passion Fruit"
click at [1121, 374] on icon at bounding box center [1112, 383] width 18 height 18
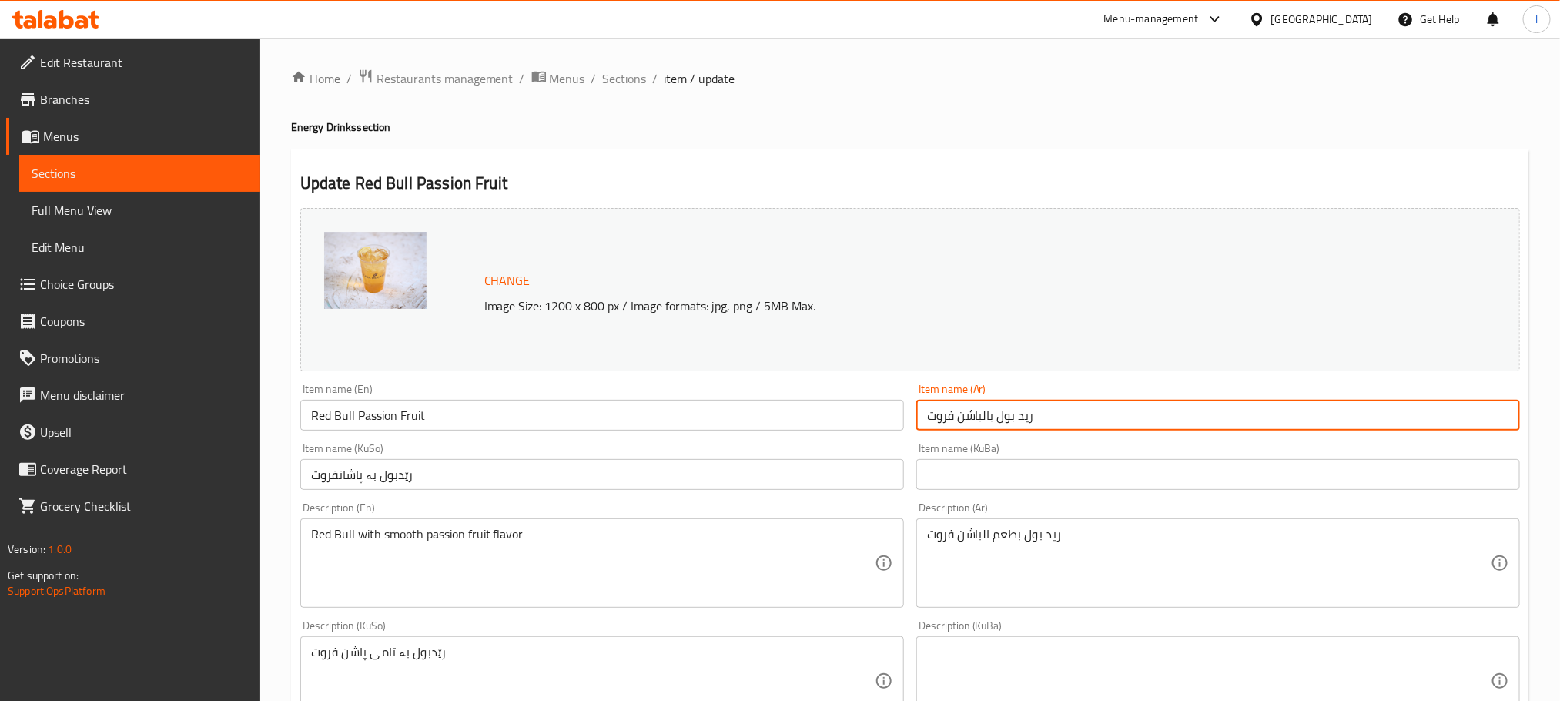
click at [1091, 407] on input "ريد بول بالباشن فروت" at bounding box center [1218, 415] width 604 height 31
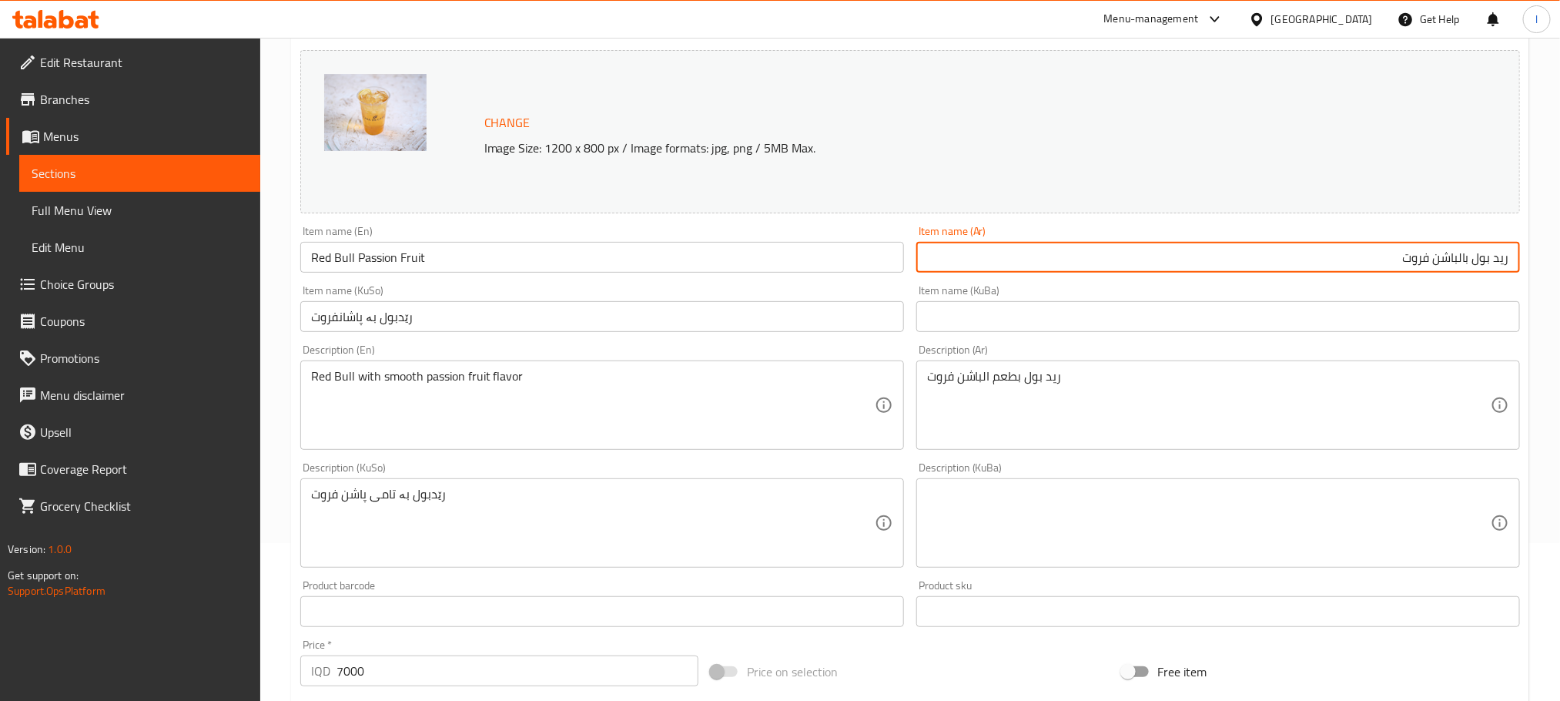
scroll to position [159, 0]
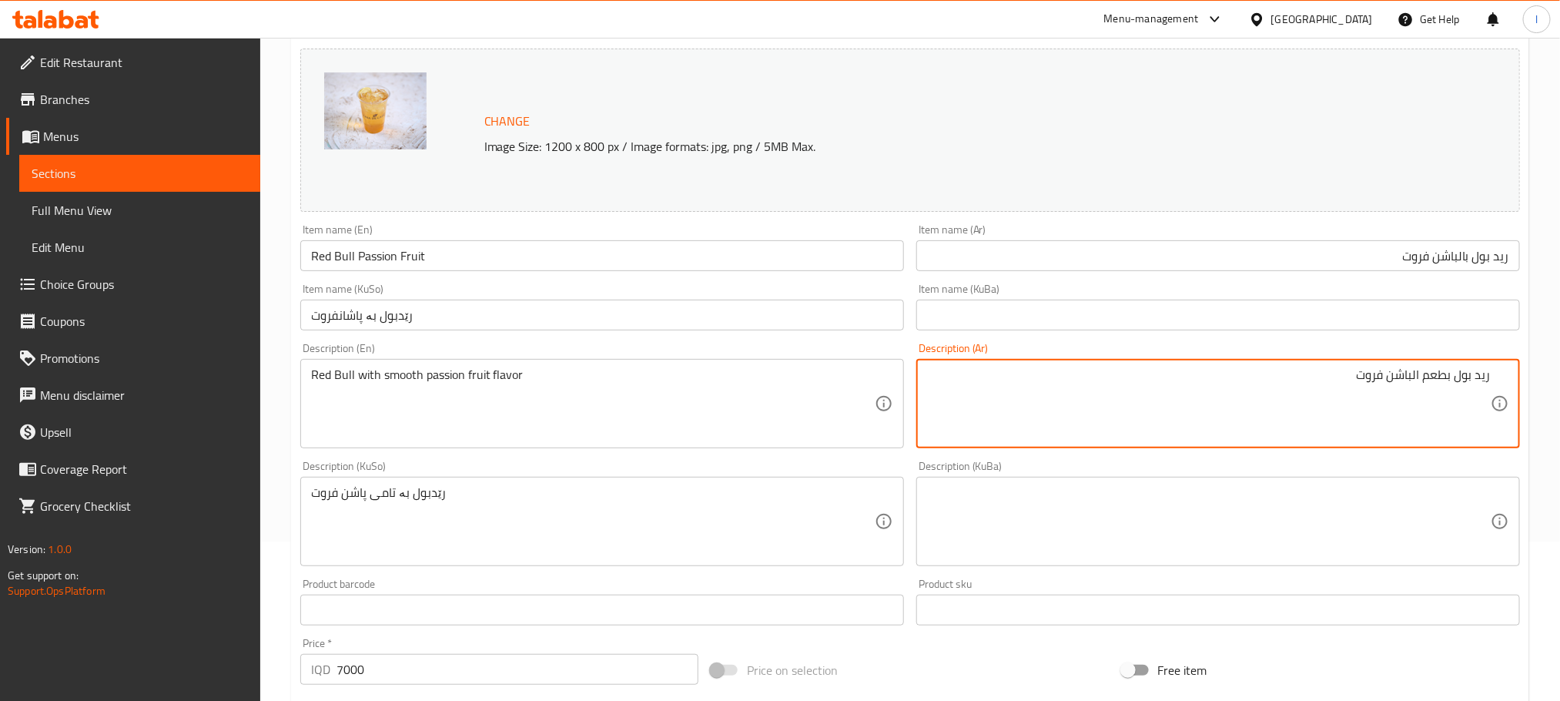
click at [1414, 381] on textarea "ريد بول بطعم الباشن فروت" at bounding box center [1209, 403] width 564 height 73
click at [1318, 396] on textarea "ريد بول بطعم باشن فروت" at bounding box center [1209, 403] width 564 height 73
type textarea "ريد بول بطعم باشن فروت"
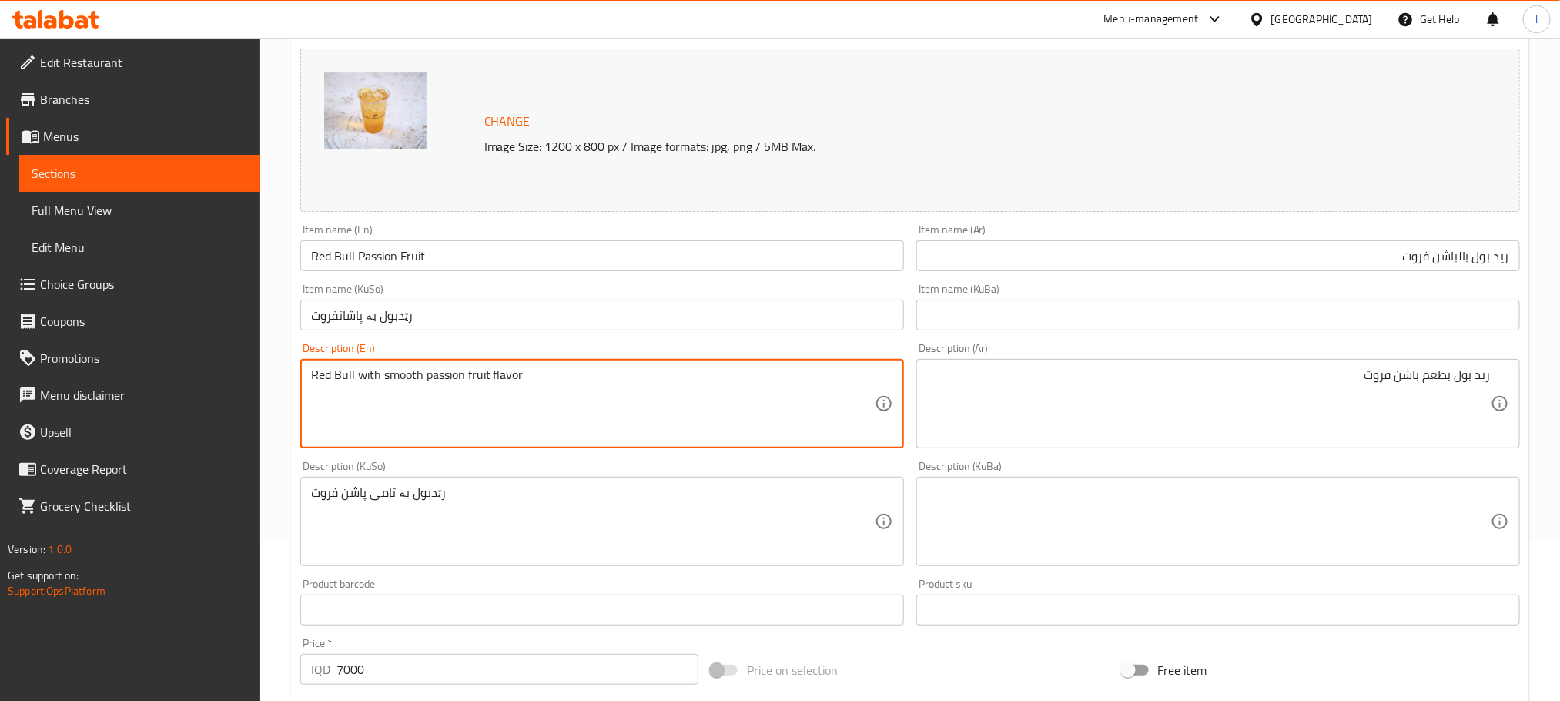
click at [374, 380] on textarea "Red Bull with smooth passion fruit flavor" at bounding box center [593, 403] width 564 height 73
paste textarea "Passion Fruit F"
type textarea "Red Bull Passion Fruit Flavor"
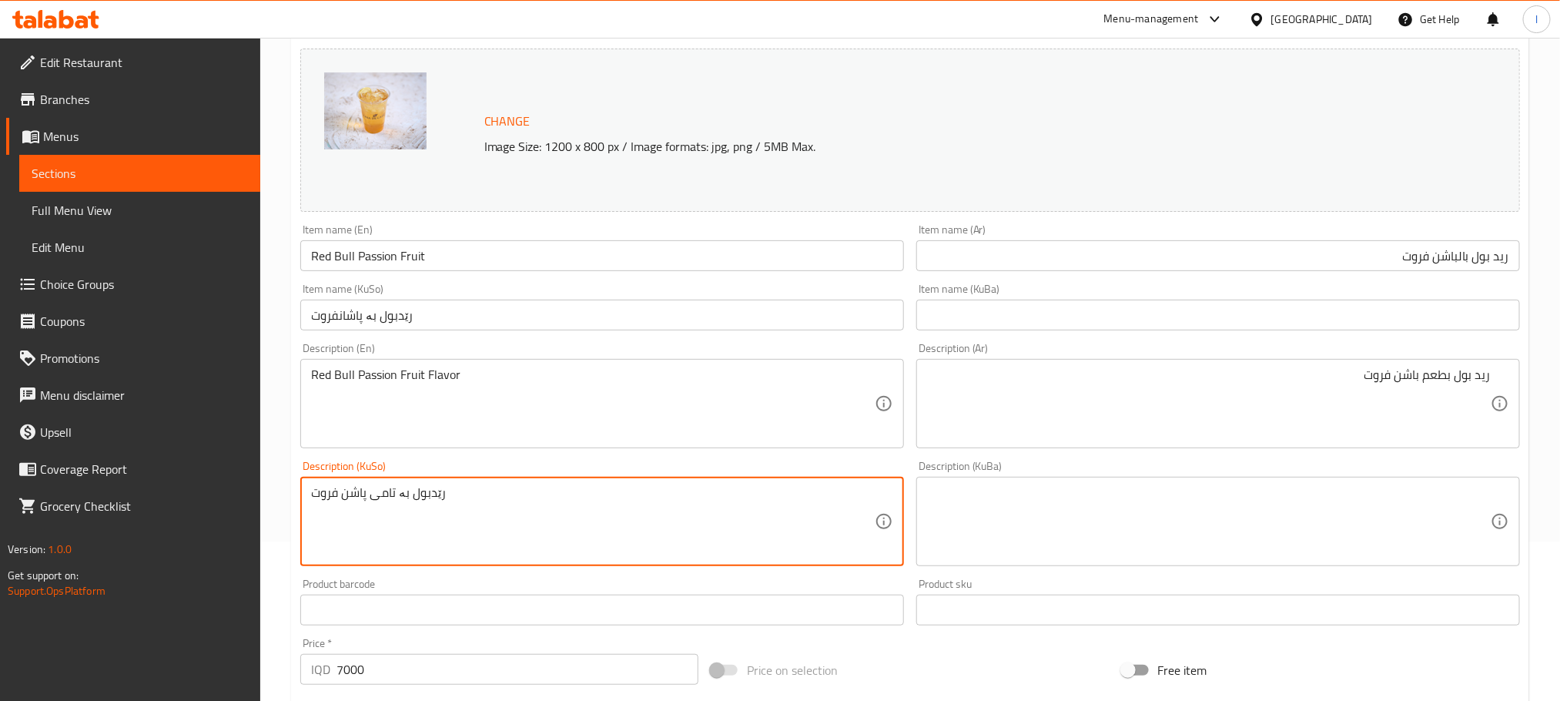
click at [444, 508] on textarea "رێدبول بە تامی پاشن فروت" at bounding box center [593, 521] width 564 height 73
click at [497, 497] on textarea "رێدبول بە تامی پاشن فروت" at bounding box center [593, 521] width 564 height 73
click at [846, 492] on textarea "رێدبول بە تامی پاشن فروت" at bounding box center [593, 521] width 564 height 73
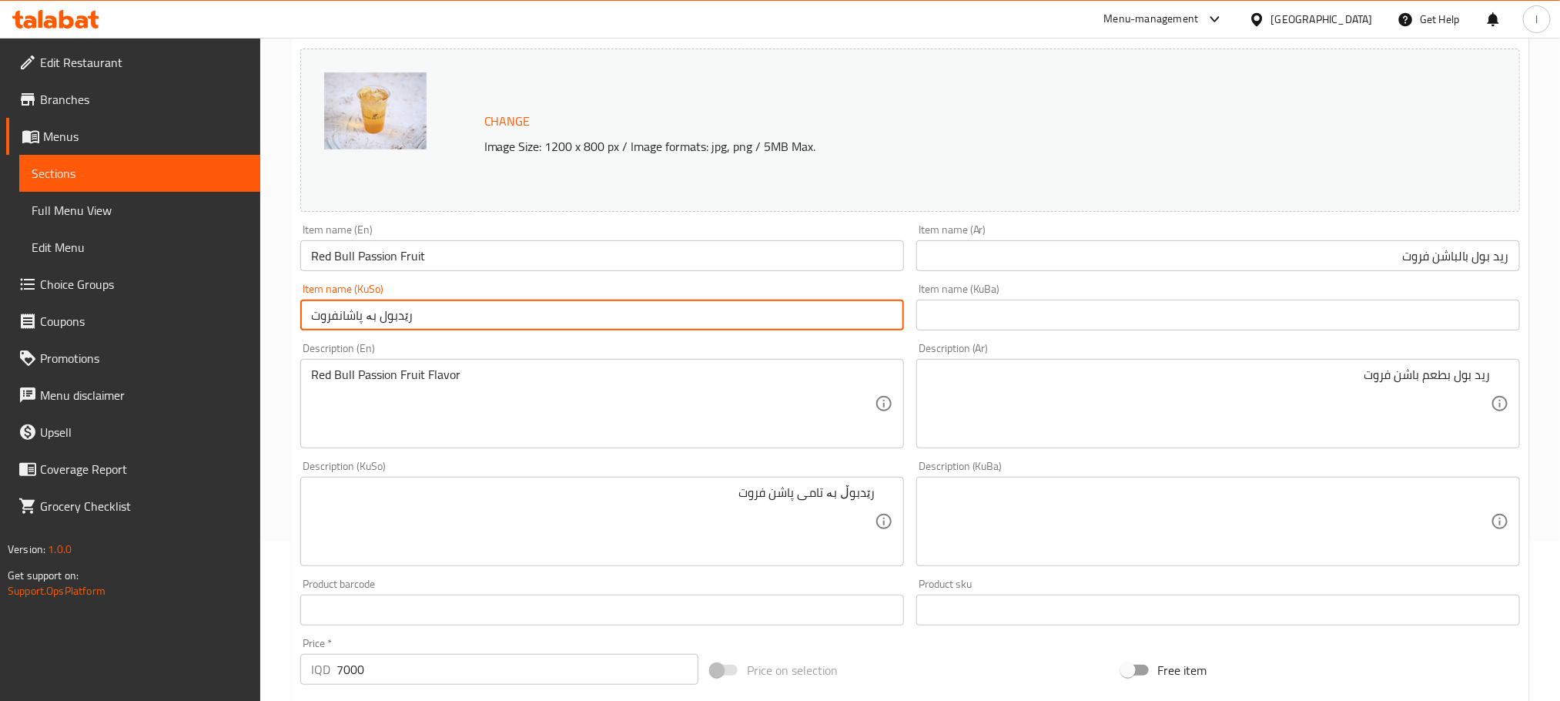
click at [380, 310] on input "رێدبول بە پاشانفروت" at bounding box center [602, 315] width 604 height 31
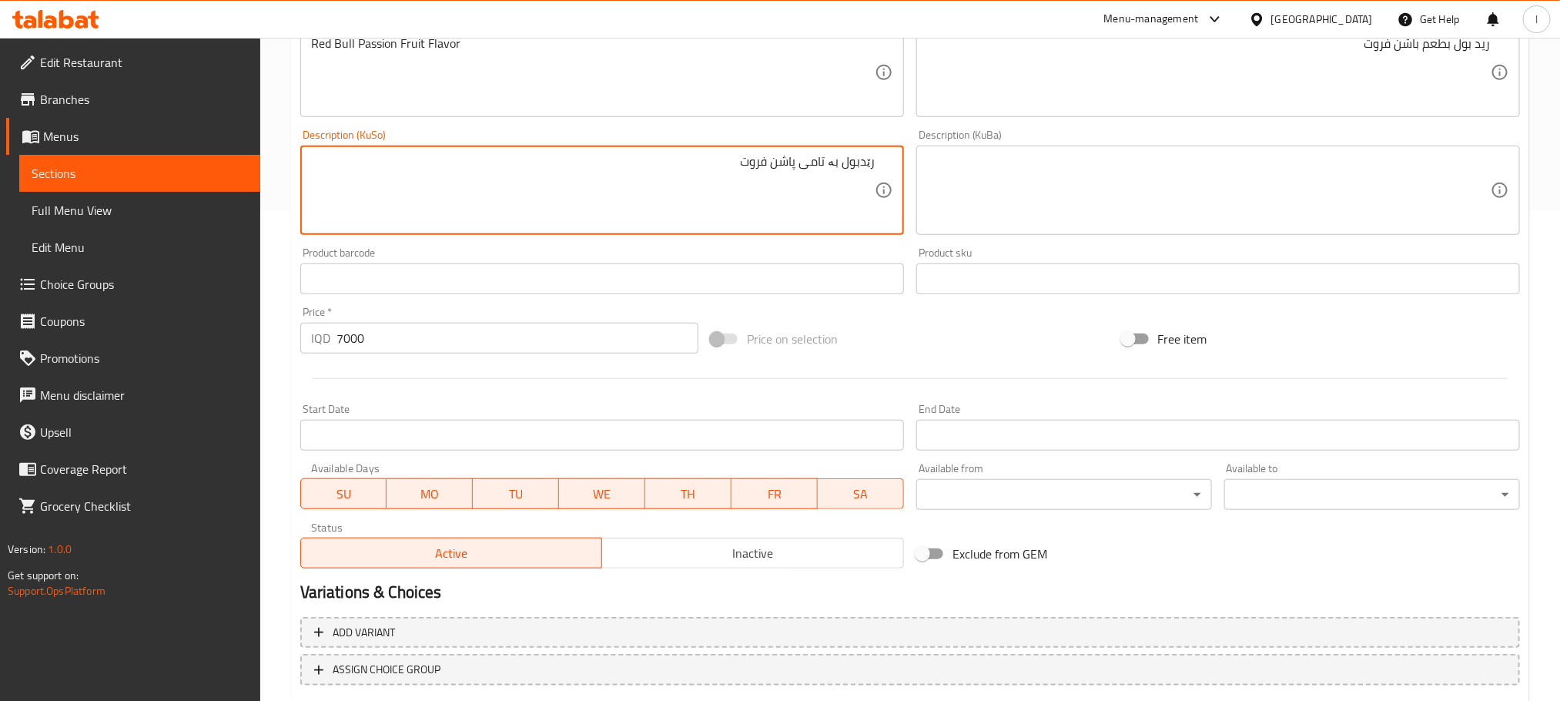
scroll to position [585, 0]
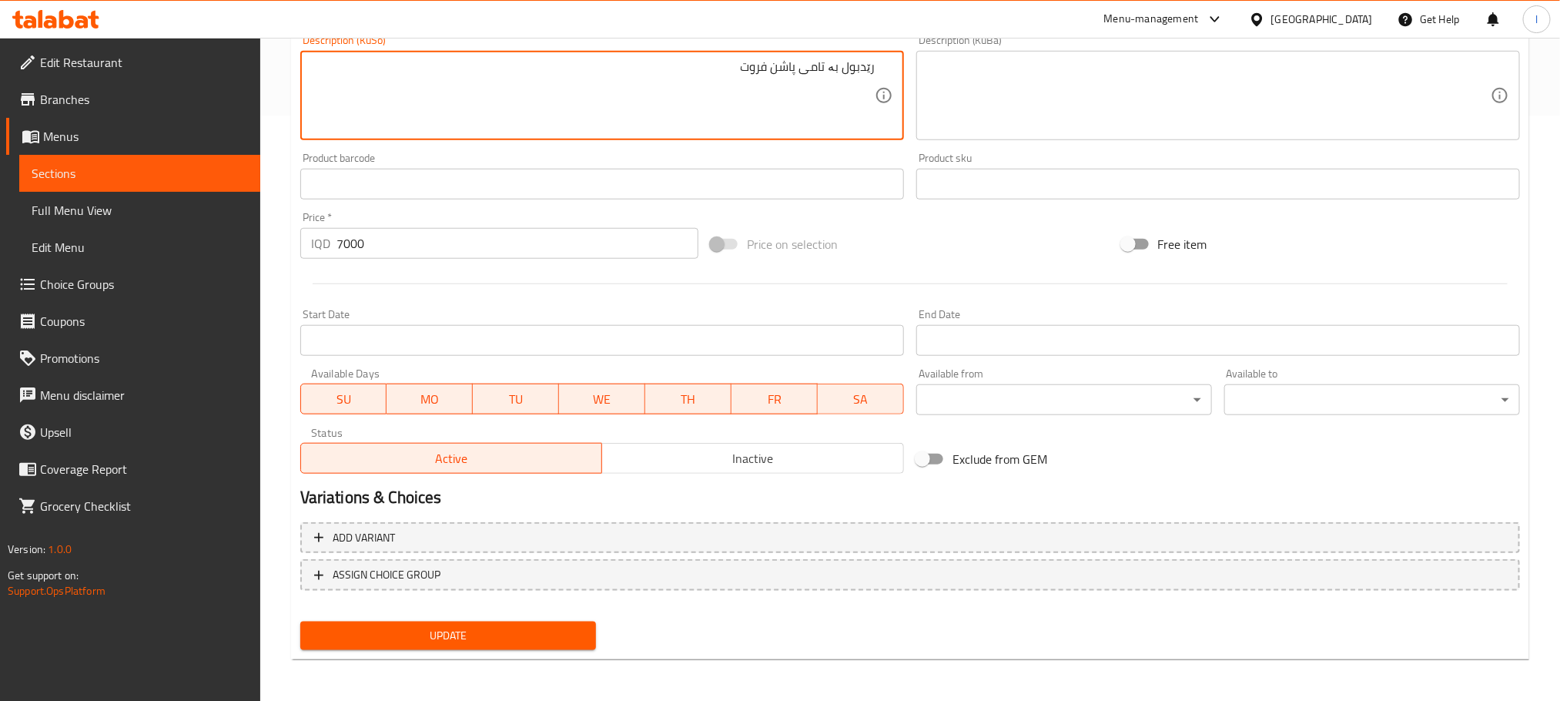
type textarea "رێدبول بە تامی پاشن فروت"
click at [446, 634] on span "Update" at bounding box center [448, 635] width 271 height 19
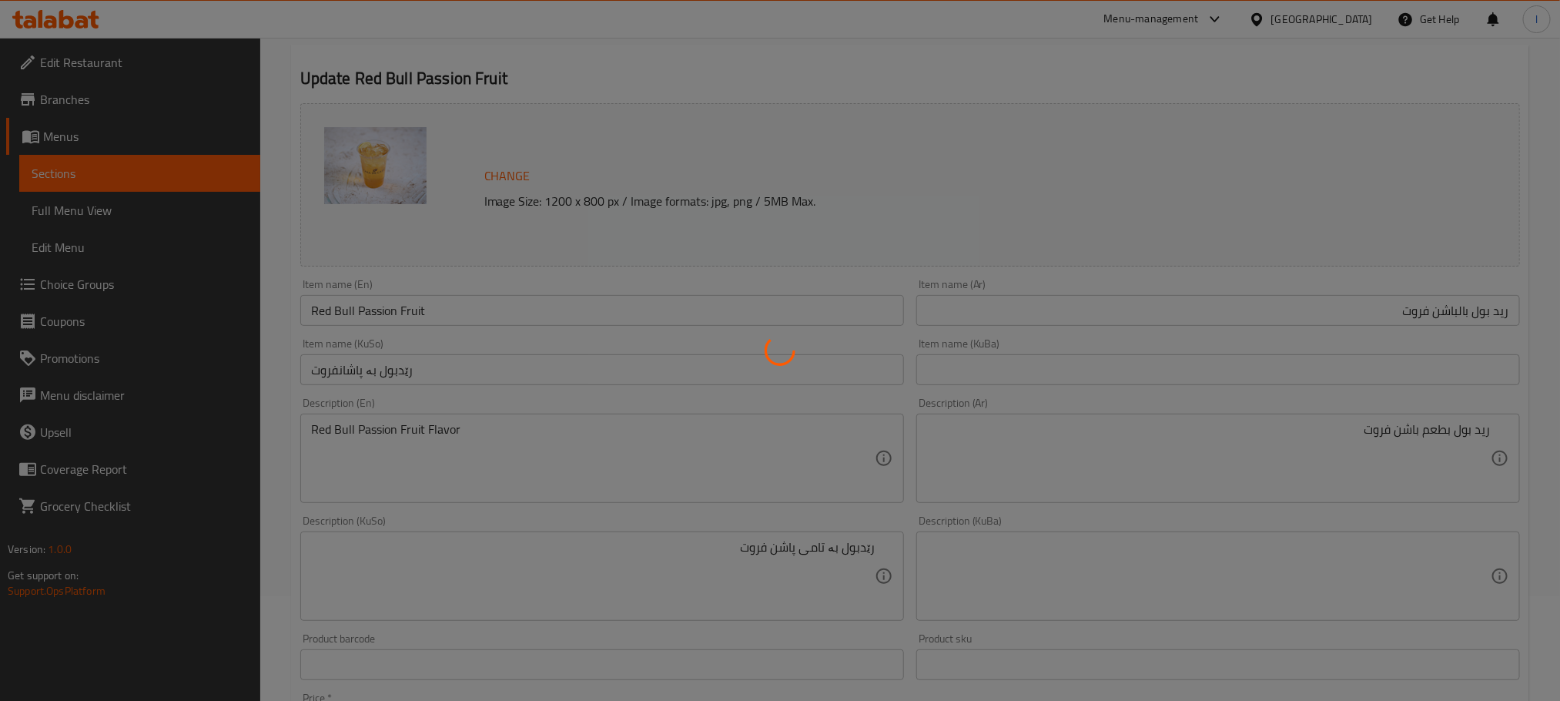
scroll to position [0, 0]
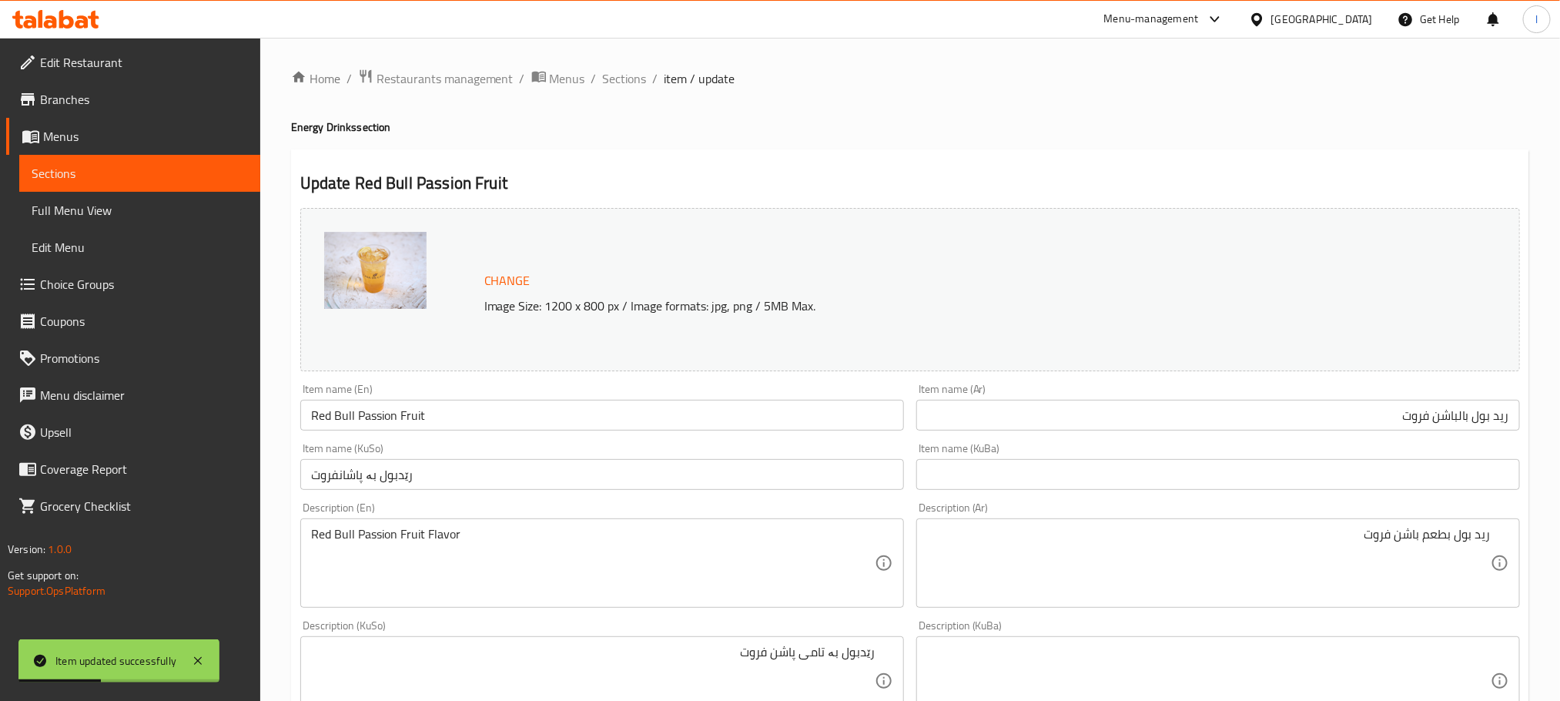
click at [340, 474] on input "رێدبول بە پاشانفروت" at bounding box center [602, 474] width 604 height 31
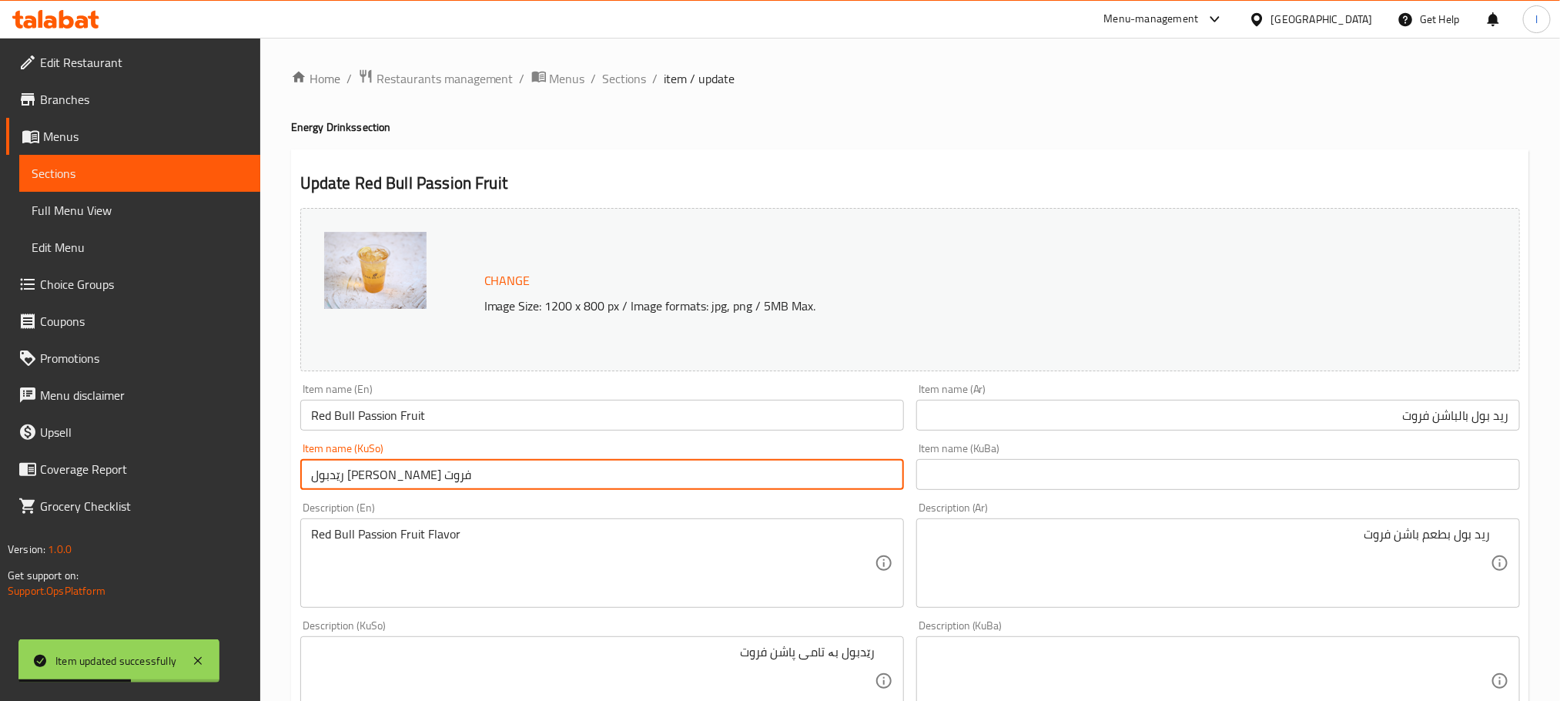
click at [435, 479] on input "رێدبول بە پاشان فروت" at bounding box center [602, 474] width 604 height 31
click at [846, 472] on input "رێدبول بە پاشان فروت" at bounding box center [602, 474] width 604 height 31
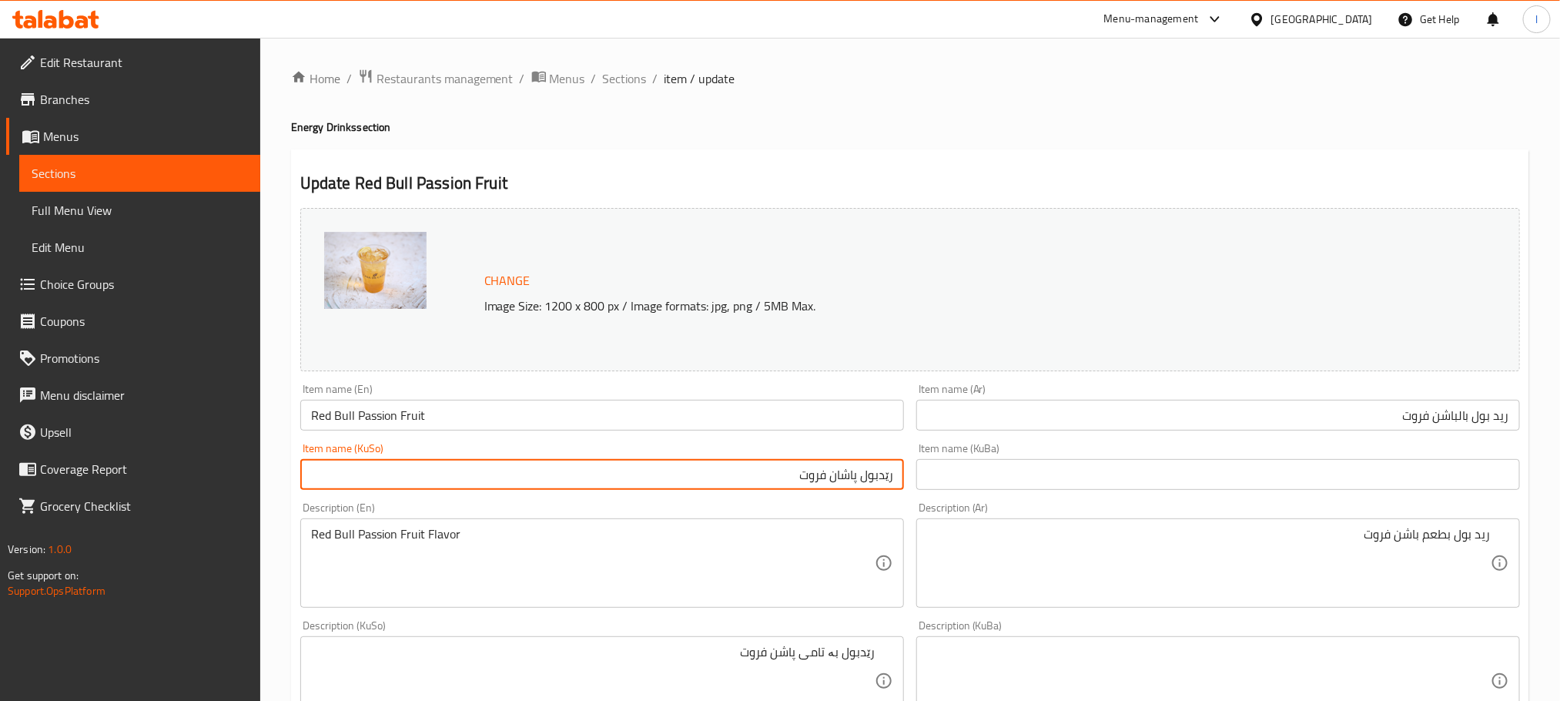
click at [839, 478] on input "رێدبول پاشان فروت" at bounding box center [602, 474] width 604 height 31
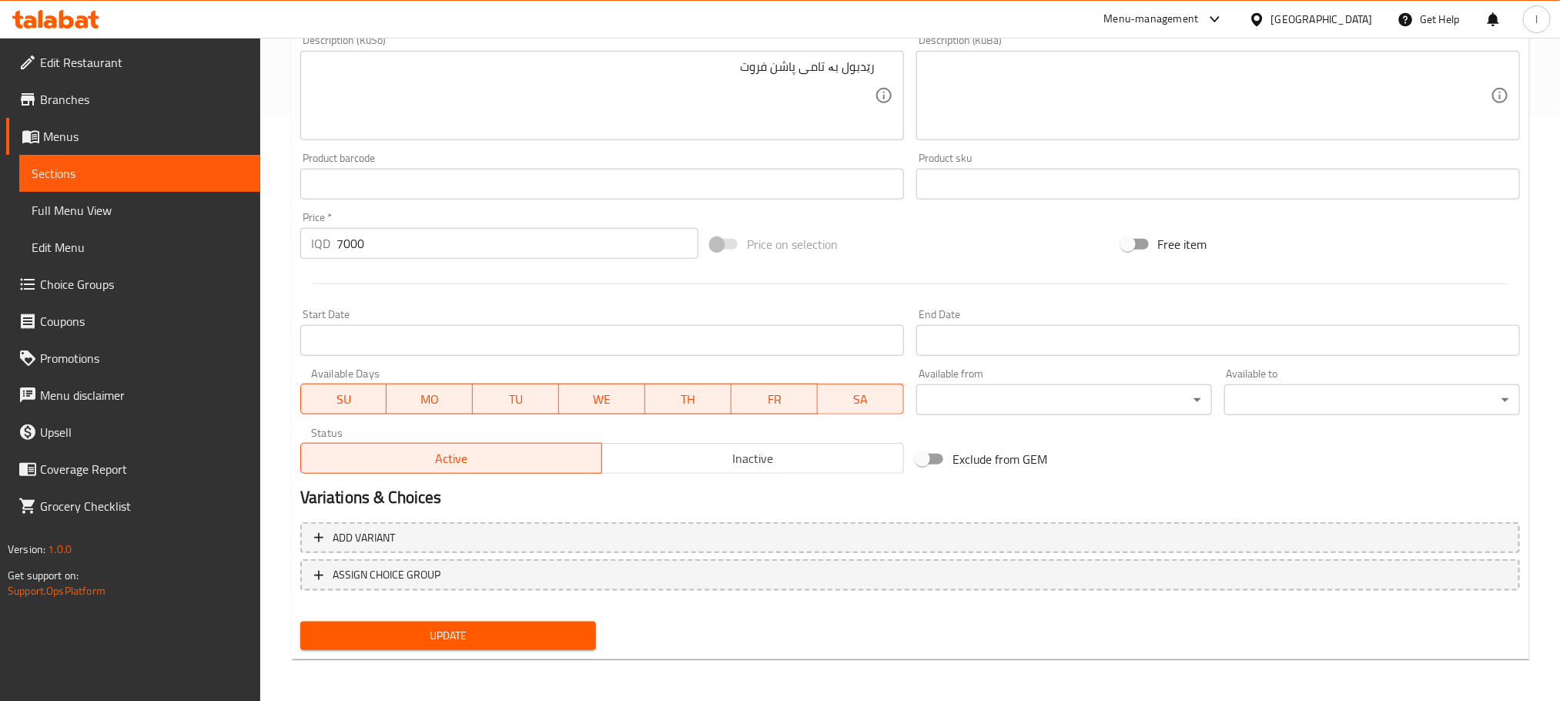
click at [564, 634] on span "Update" at bounding box center [448, 635] width 271 height 19
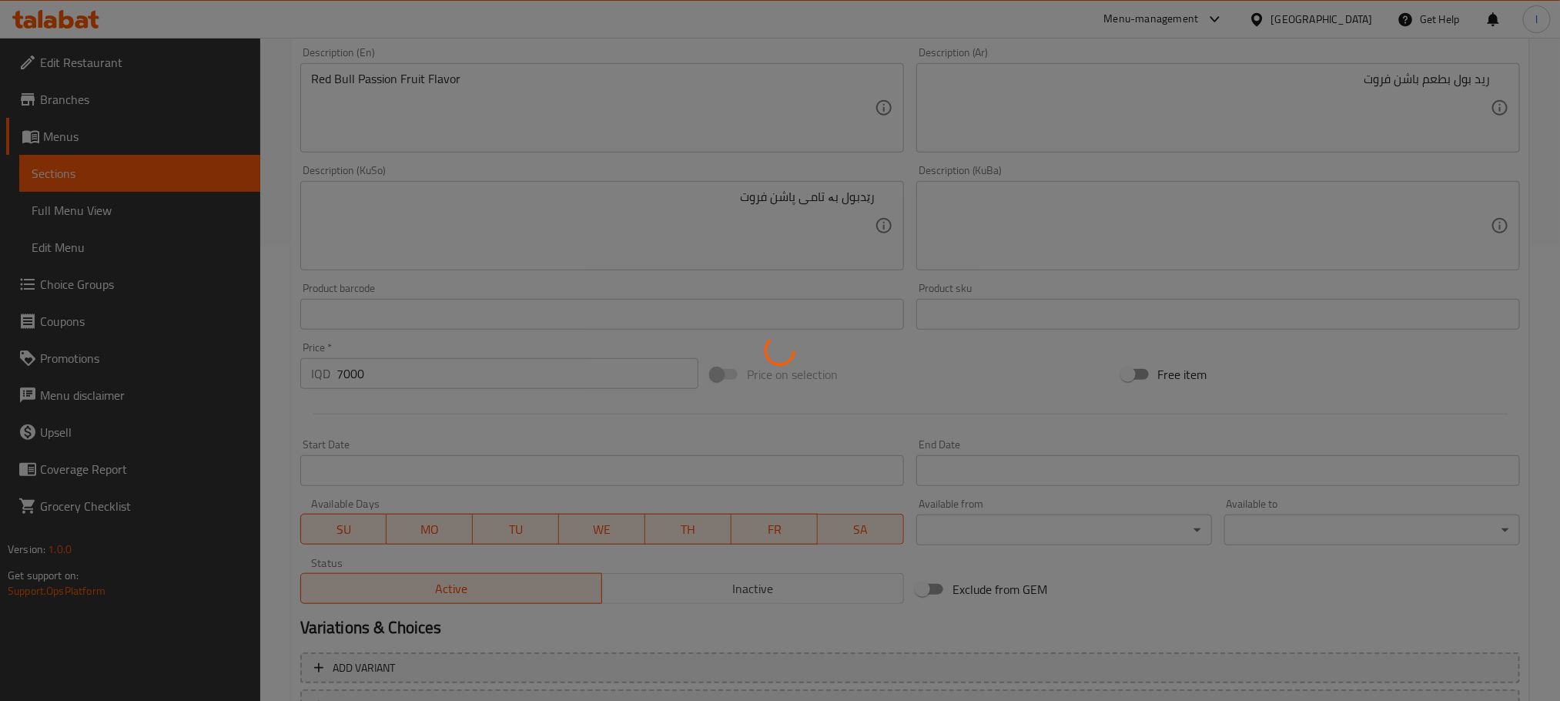
scroll to position [162, 0]
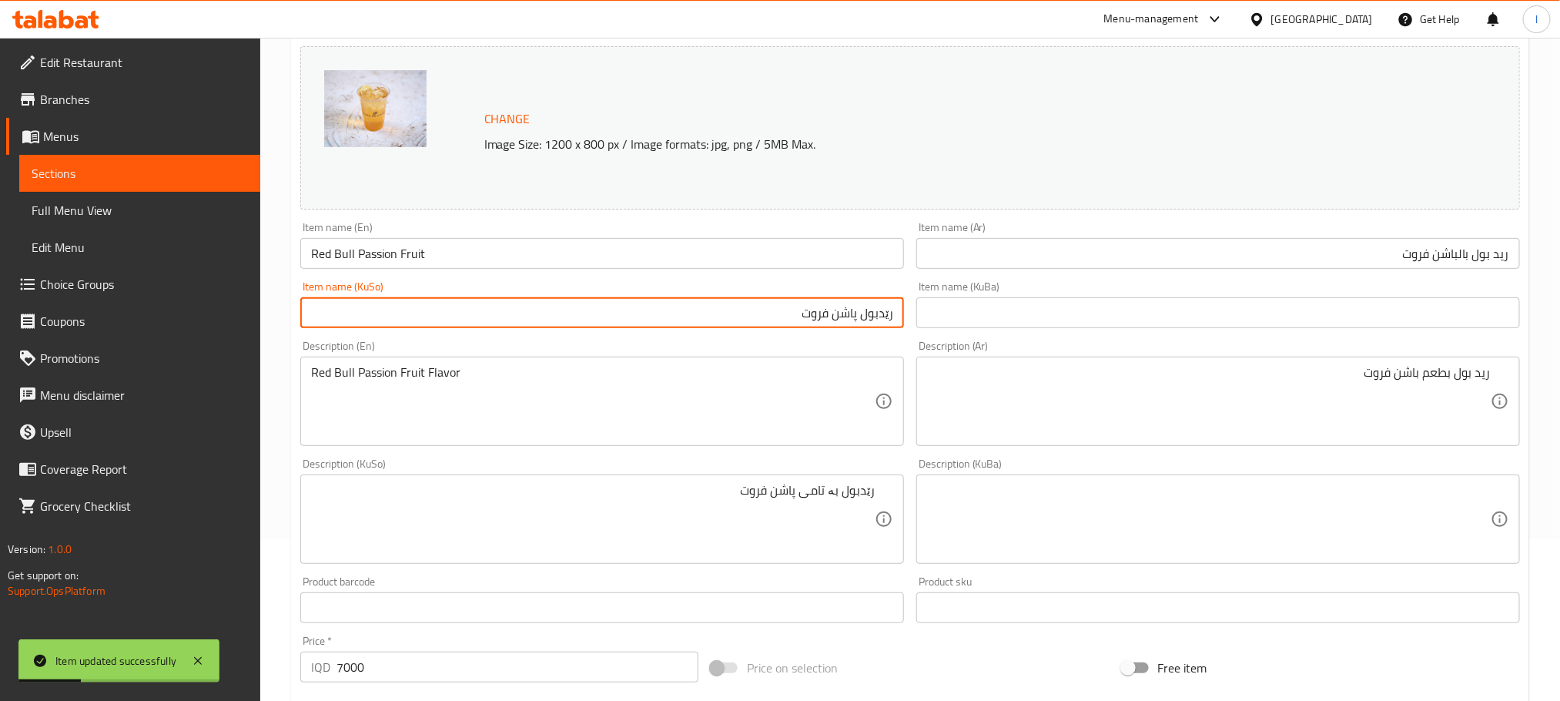
click at [862, 314] on input "رێدبول پاشن فروت" at bounding box center [602, 312] width 604 height 31
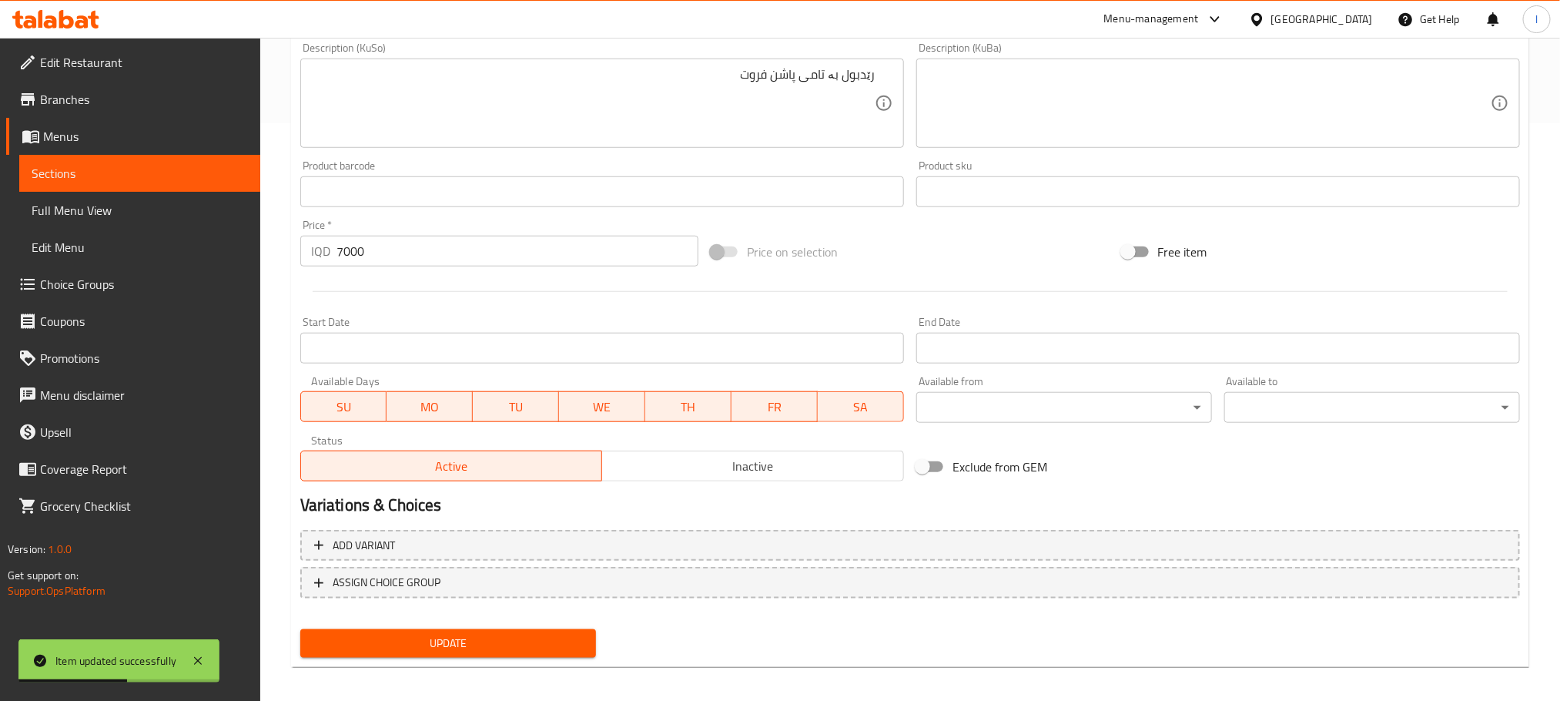
scroll to position [585, 0]
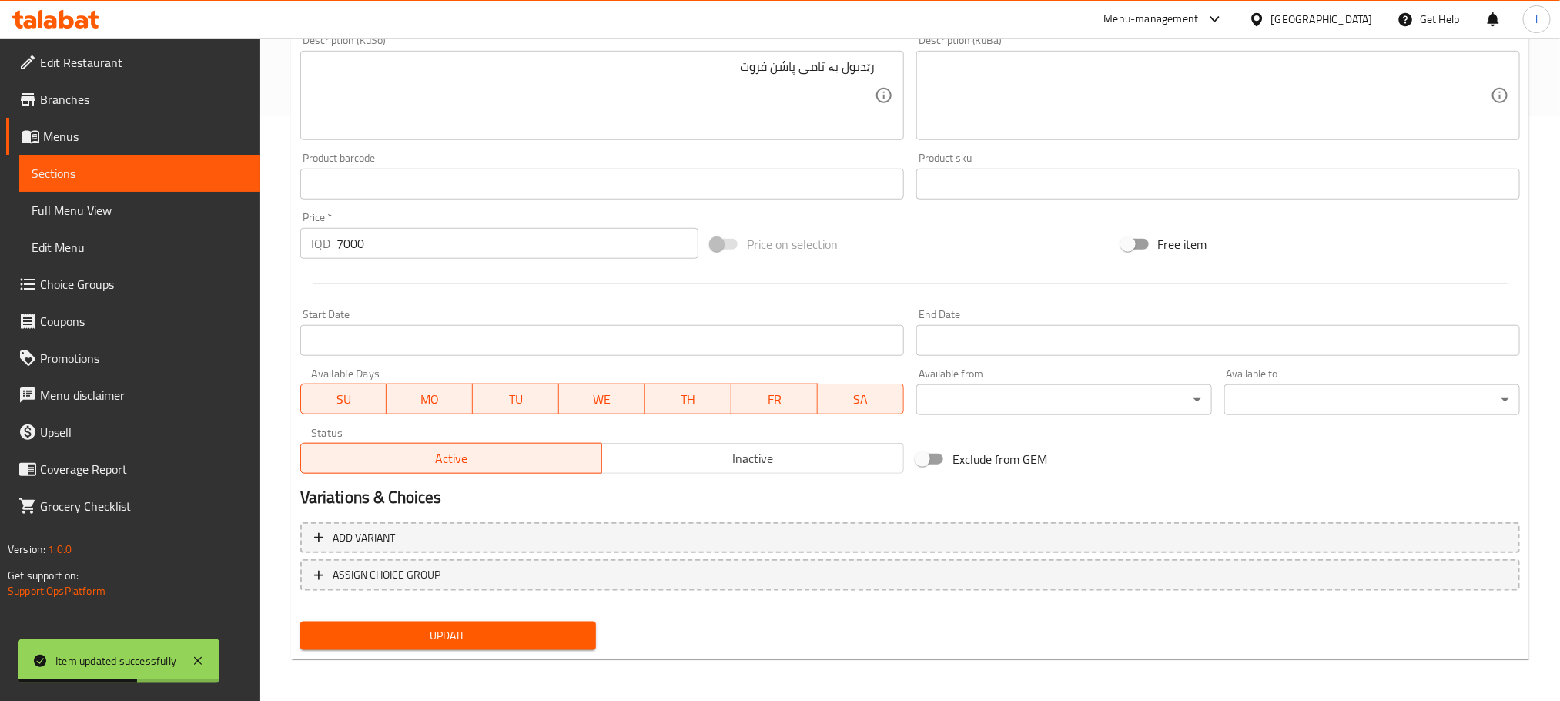
type input "رێدبولی پاشن فروت"
click at [514, 647] on button "Update" at bounding box center [448, 635] width 296 height 28
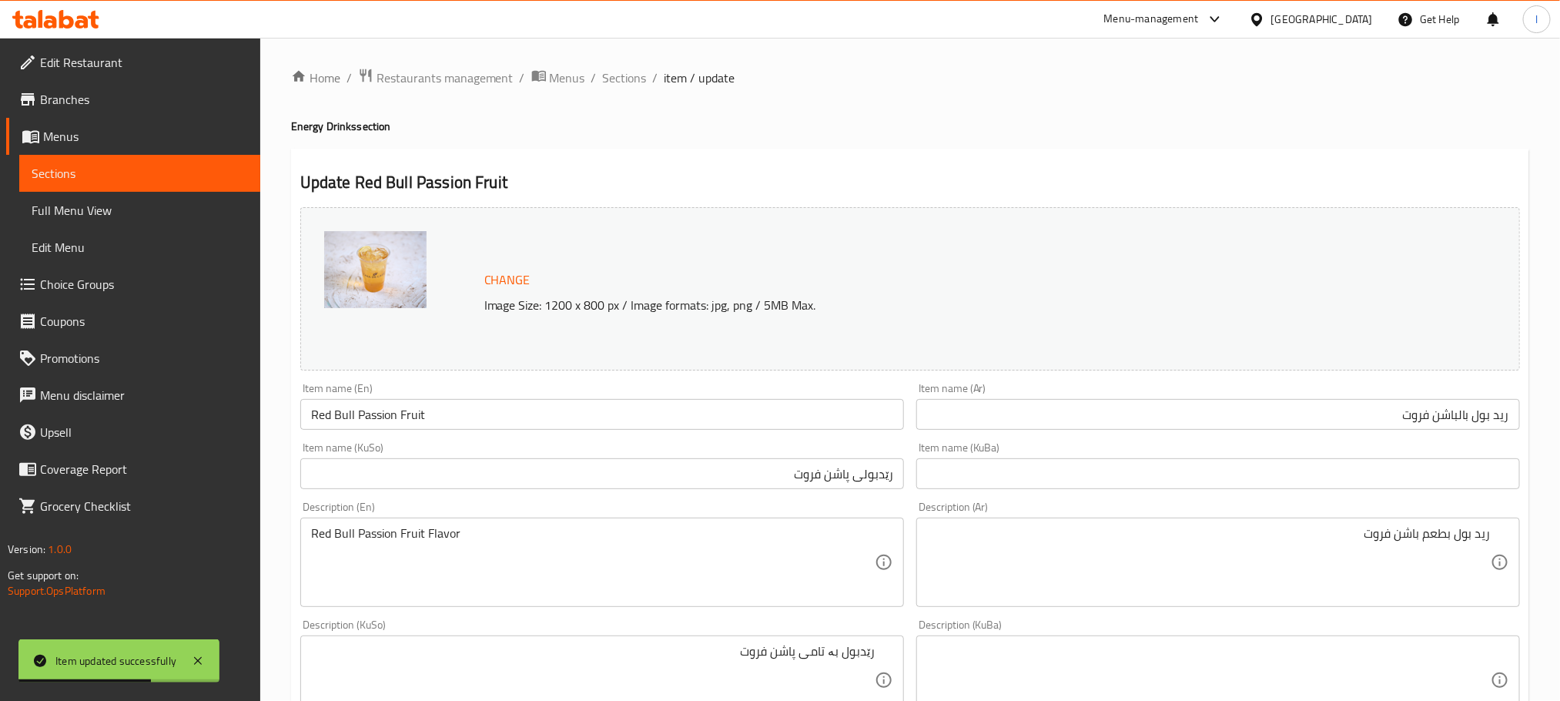
scroll to position [0, 0]
click at [430, 402] on input "Red Bull Passion Fruit" at bounding box center [602, 415] width 604 height 31
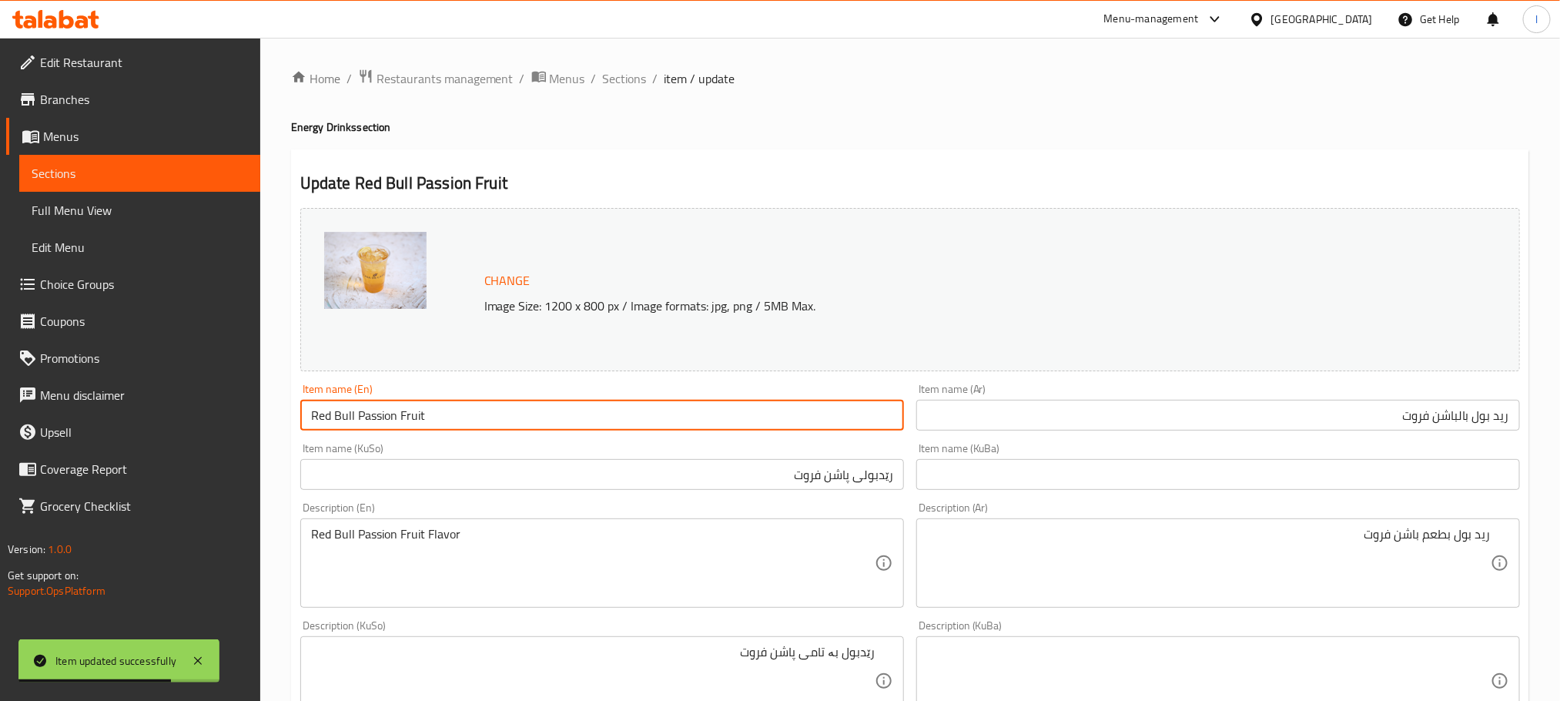
click at [430, 402] on input "Red Bull Passion Fruit" at bounding box center [602, 415] width 604 height 31
click at [427, 403] on input "Red Bull Passion Fruit" at bounding box center [602, 415] width 604 height 31
click at [128, 189] on link "Sections" at bounding box center [139, 173] width 241 height 37
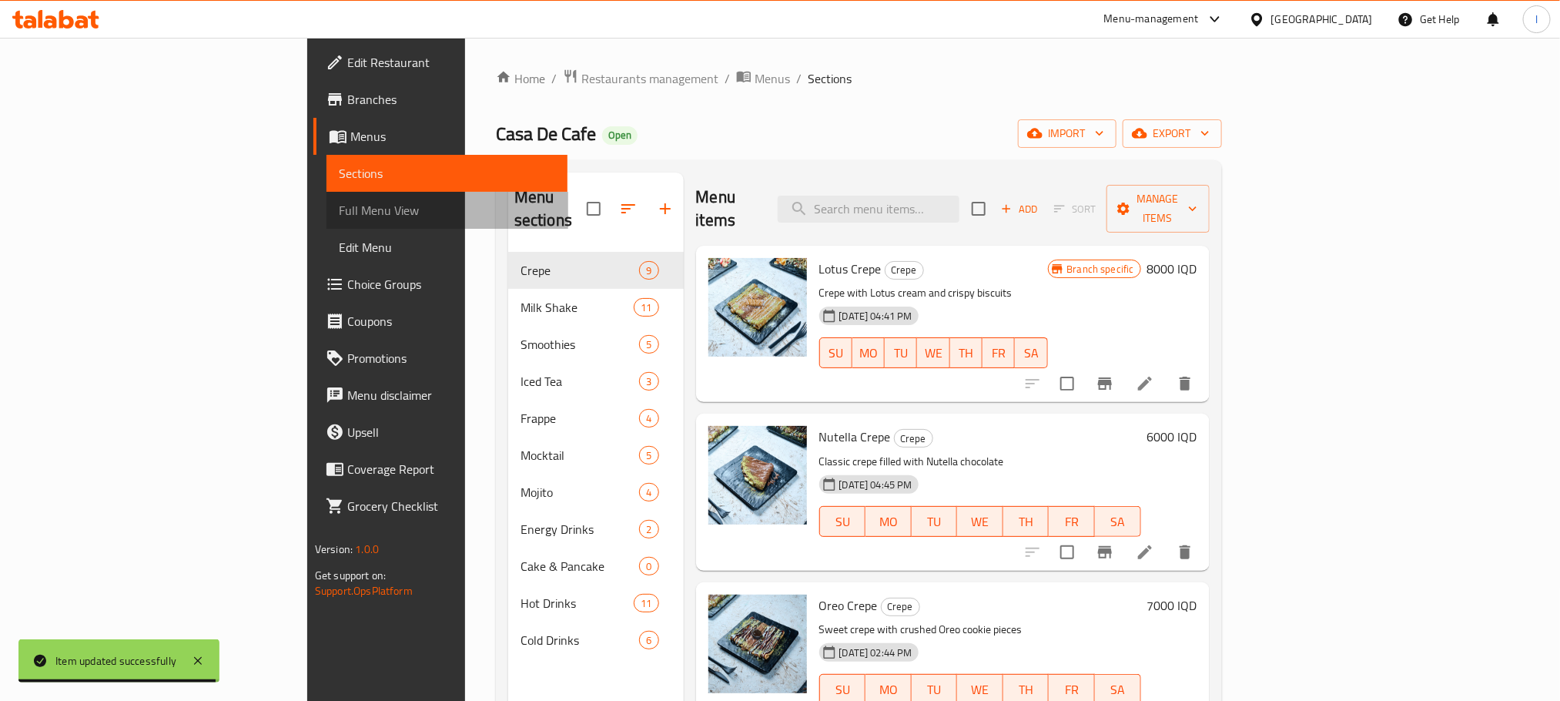
click at [339, 211] on span "Full Menu View" at bounding box center [447, 210] width 216 height 18
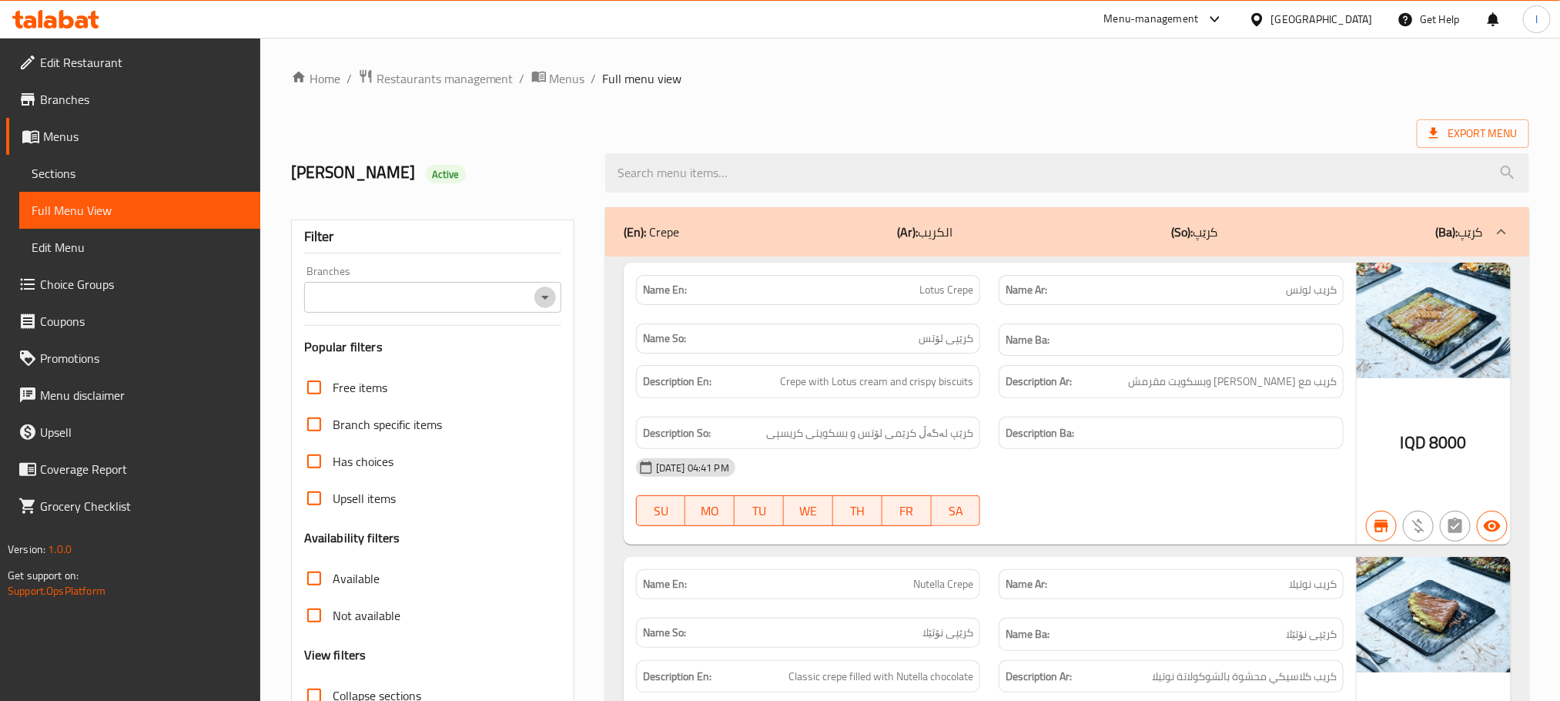
click at [537, 303] on icon "Open" at bounding box center [545, 297] width 18 height 18
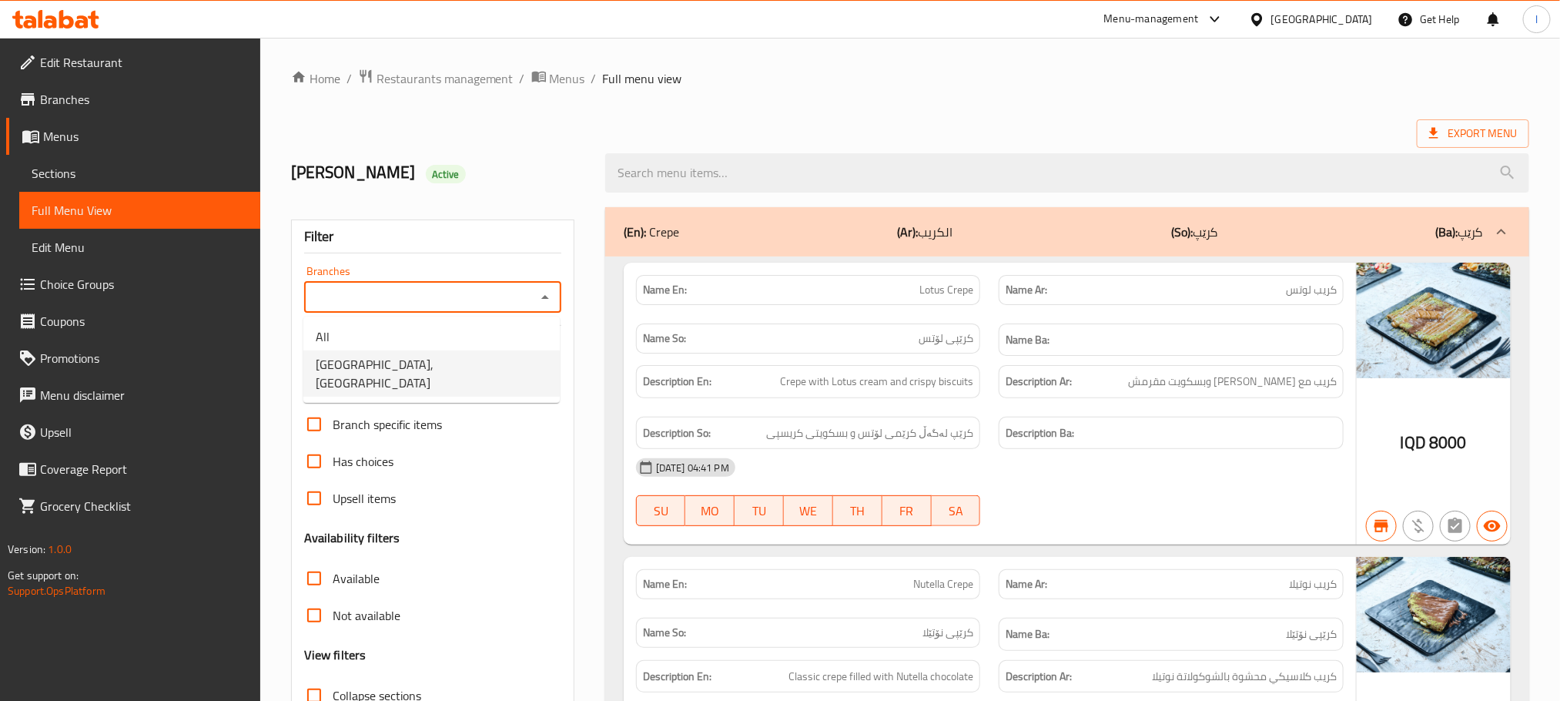
drag, startPoint x: 418, startPoint y: 365, endPoint x: 495, endPoint y: 395, distance: 82.7
click at [418, 366] on span "Casa De Cafe, Vital City" at bounding box center [432, 373] width 232 height 37
type input "Casa De Cafe, Vital City"
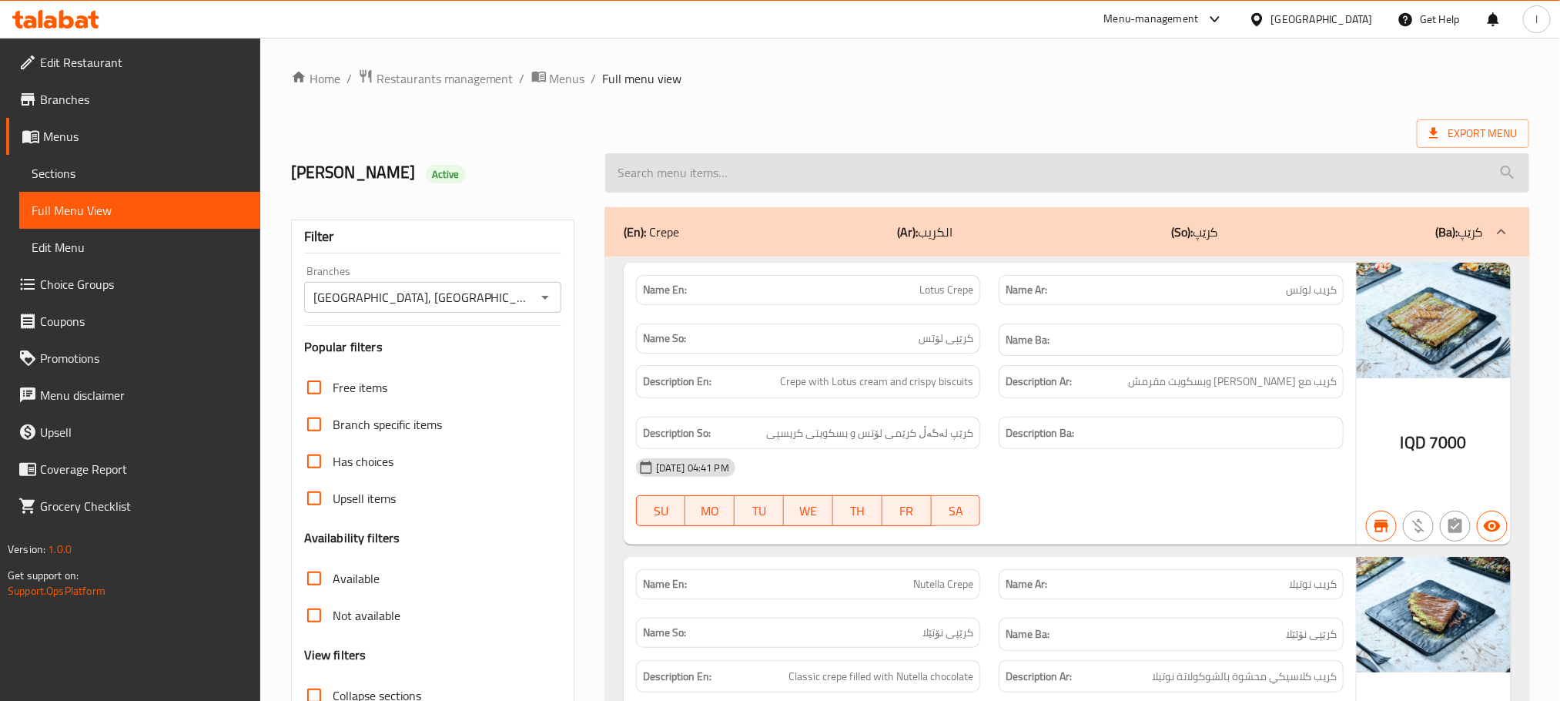
click at [678, 169] on input "search" at bounding box center [1067, 172] width 924 height 39
paste input "Red Bull Passion Fruit"
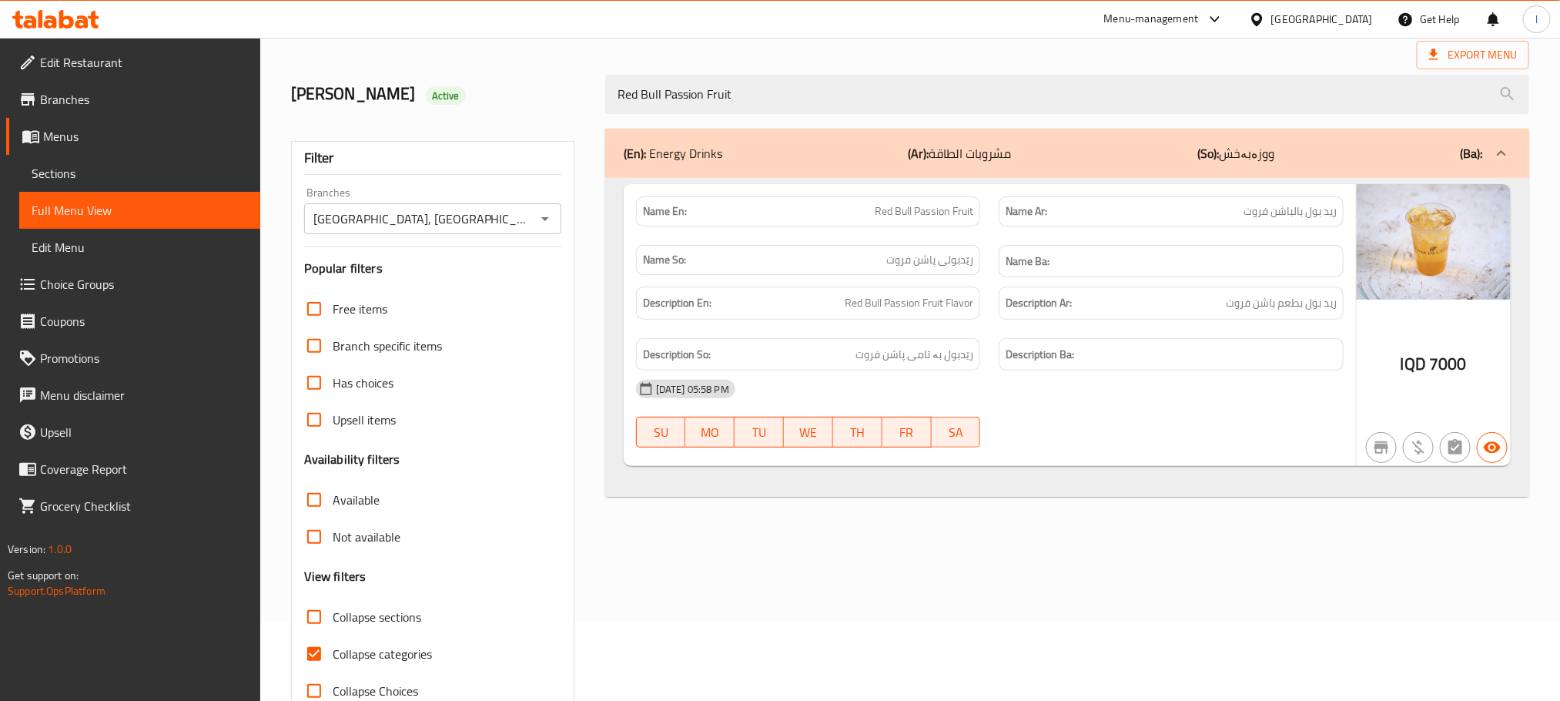
scroll to position [120, 0]
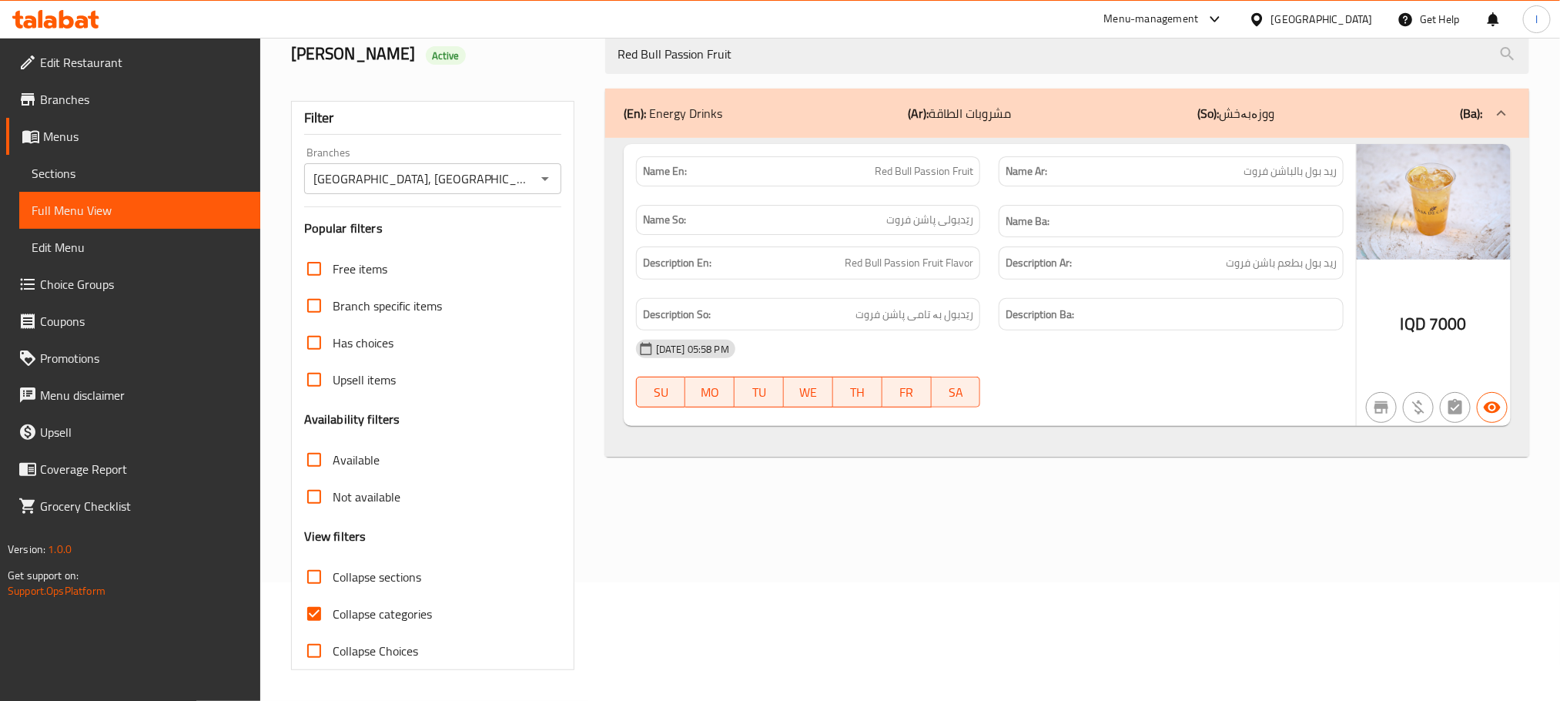
type input "Red Bull Passion Fruit"
click at [322, 618] on input "Collapse categories" at bounding box center [314, 613] width 37 height 37
checkbox input "false"
click at [76, 160] on link "Sections" at bounding box center [139, 173] width 241 height 37
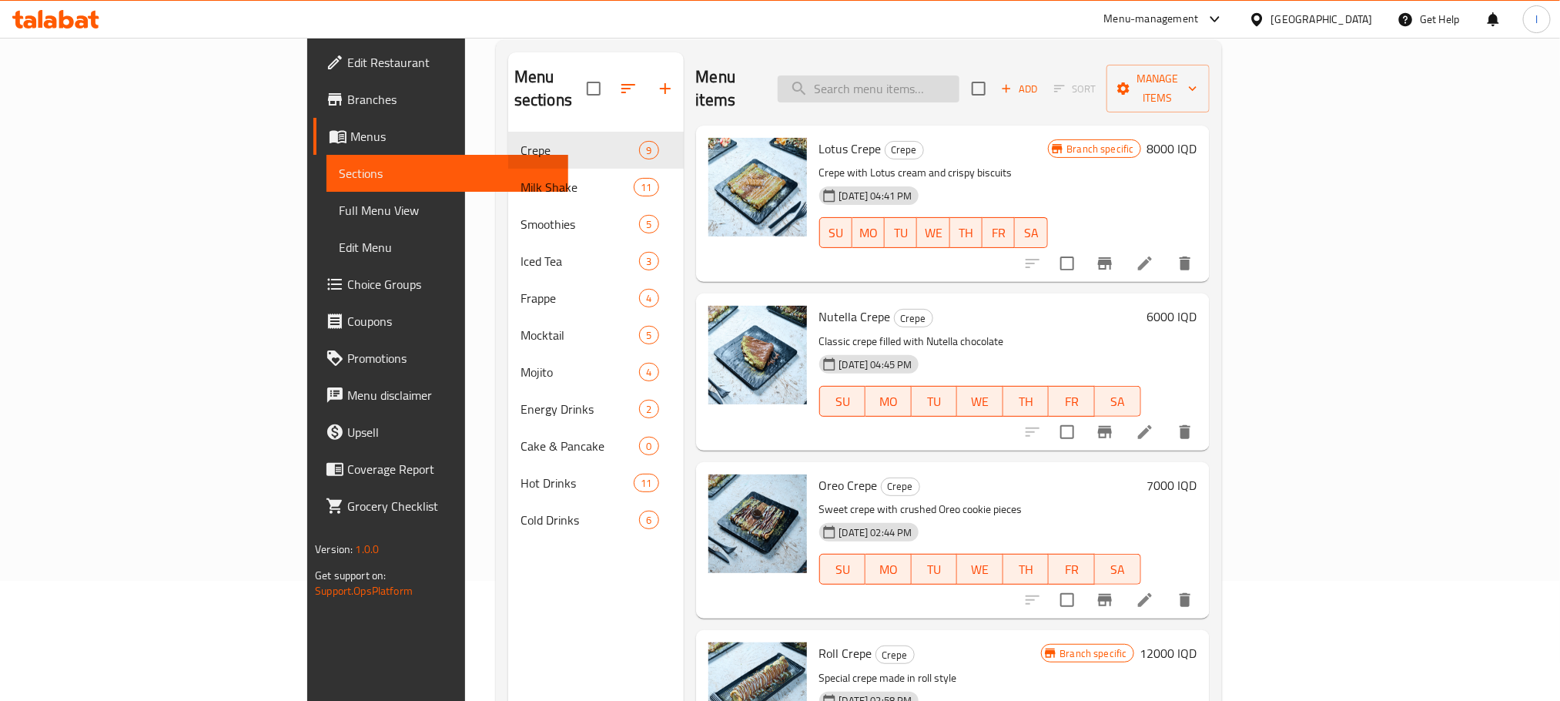
click at [957, 67] on div "Menu items Add Sort Manage items" at bounding box center [953, 88] width 514 height 73
click at [955, 75] on input "search" at bounding box center [869, 88] width 182 height 27
paste input "Red Bull Berry"
type input "Red Bull Berry"
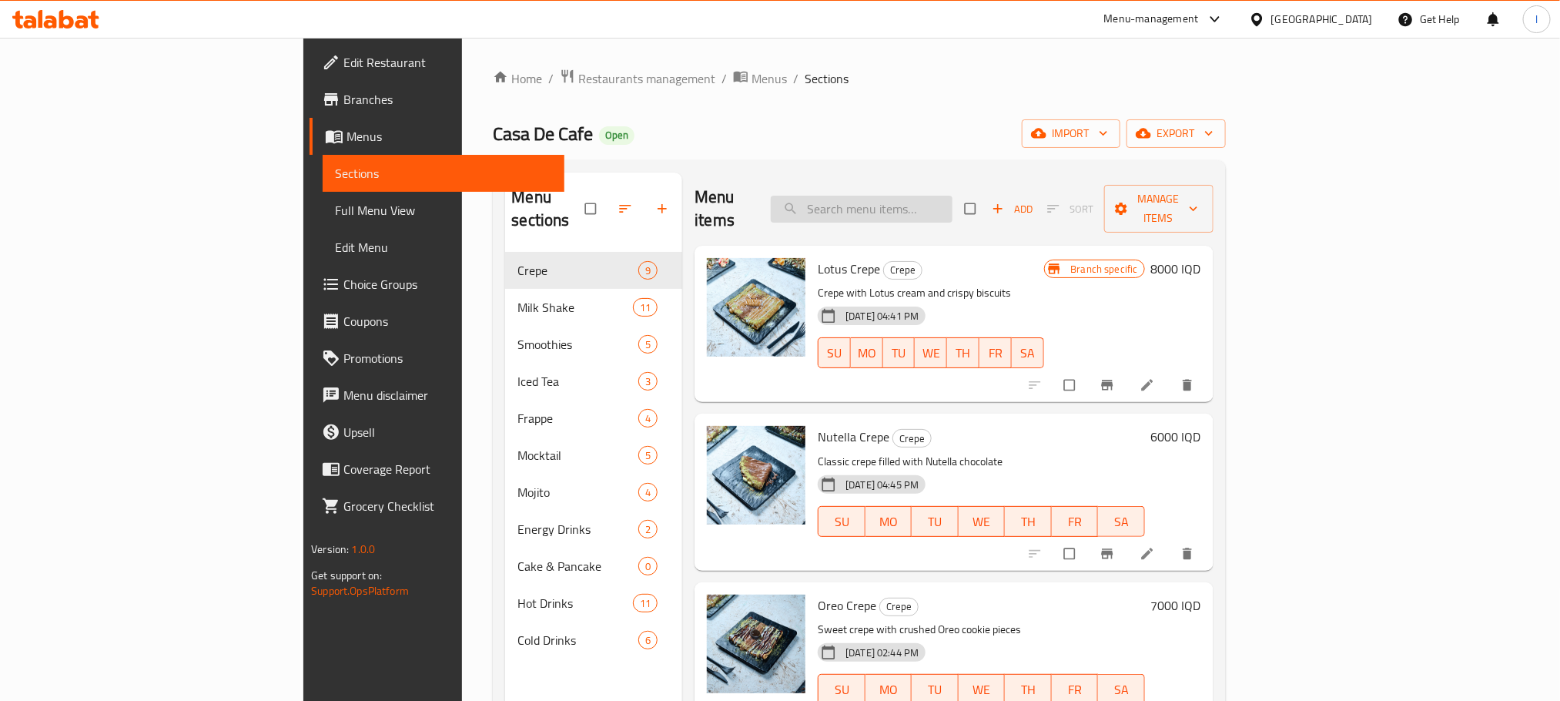
click at [953, 206] on input "search" at bounding box center [862, 209] width 182 height 27
paste input "Red Bull Berry"
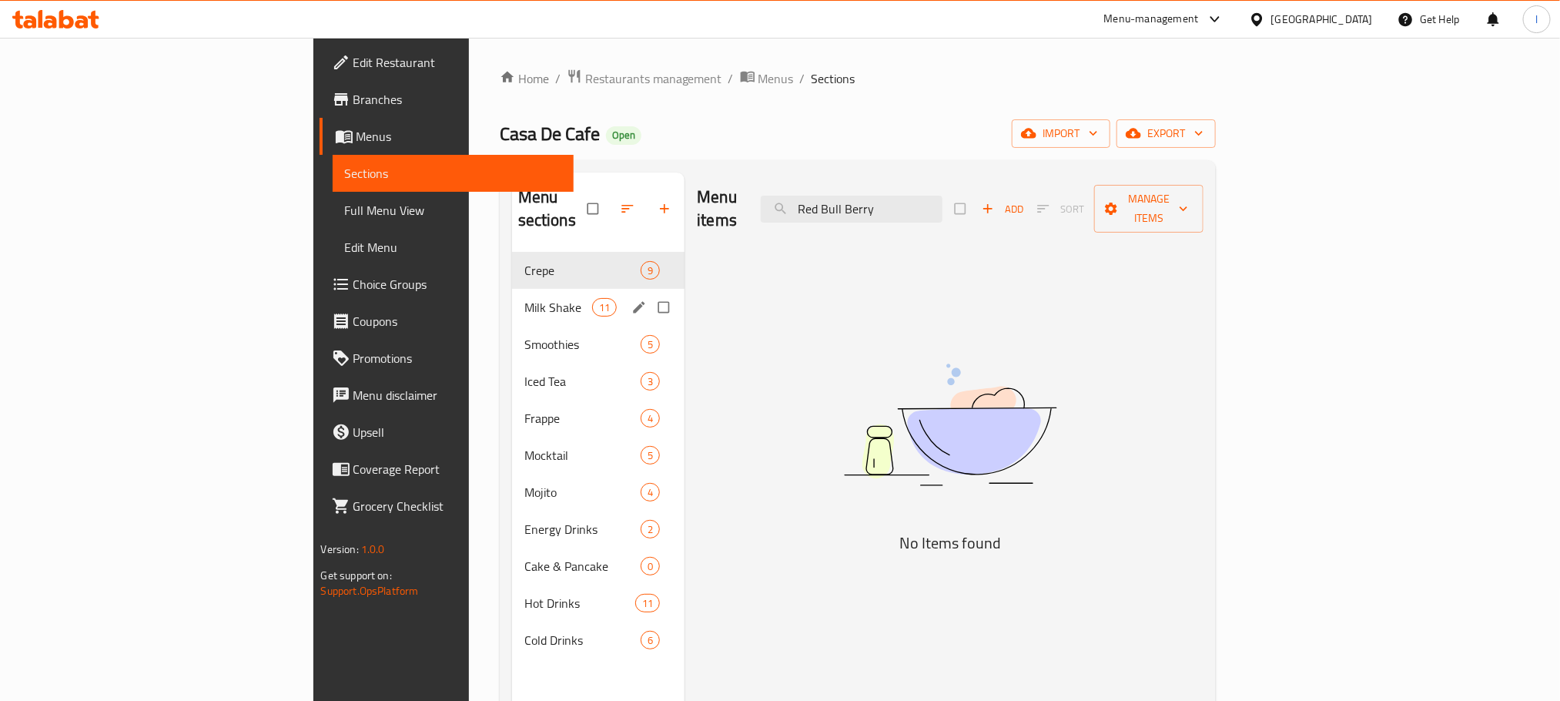
type input "Red Bull Berry"
click at [512, 296] on div "Milk Shake 11" at bounding box center [598, 307] width 173 height 37
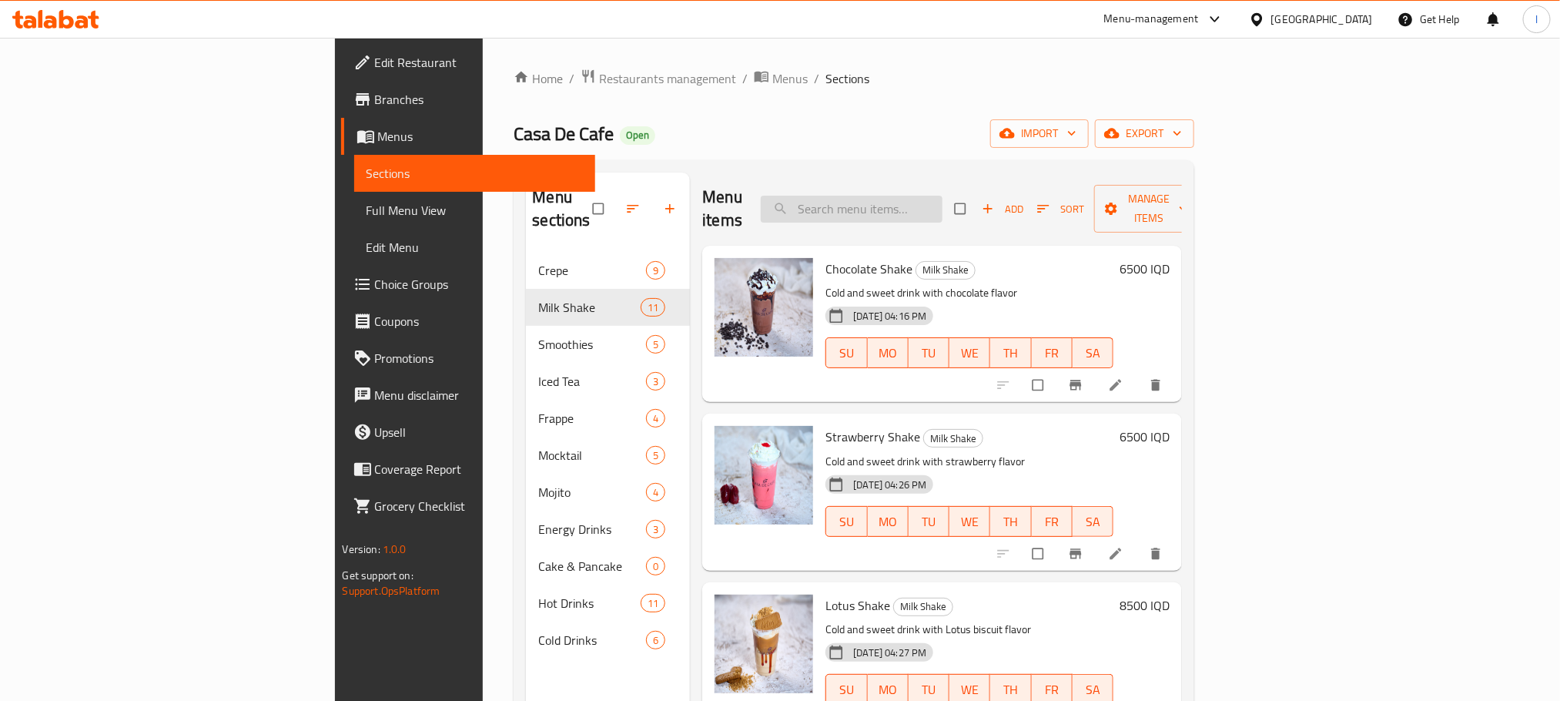
click at [940, 196] on input "search" at bounding box center [852, 209] width 182 height 27
paste input "Red Bull Berry"
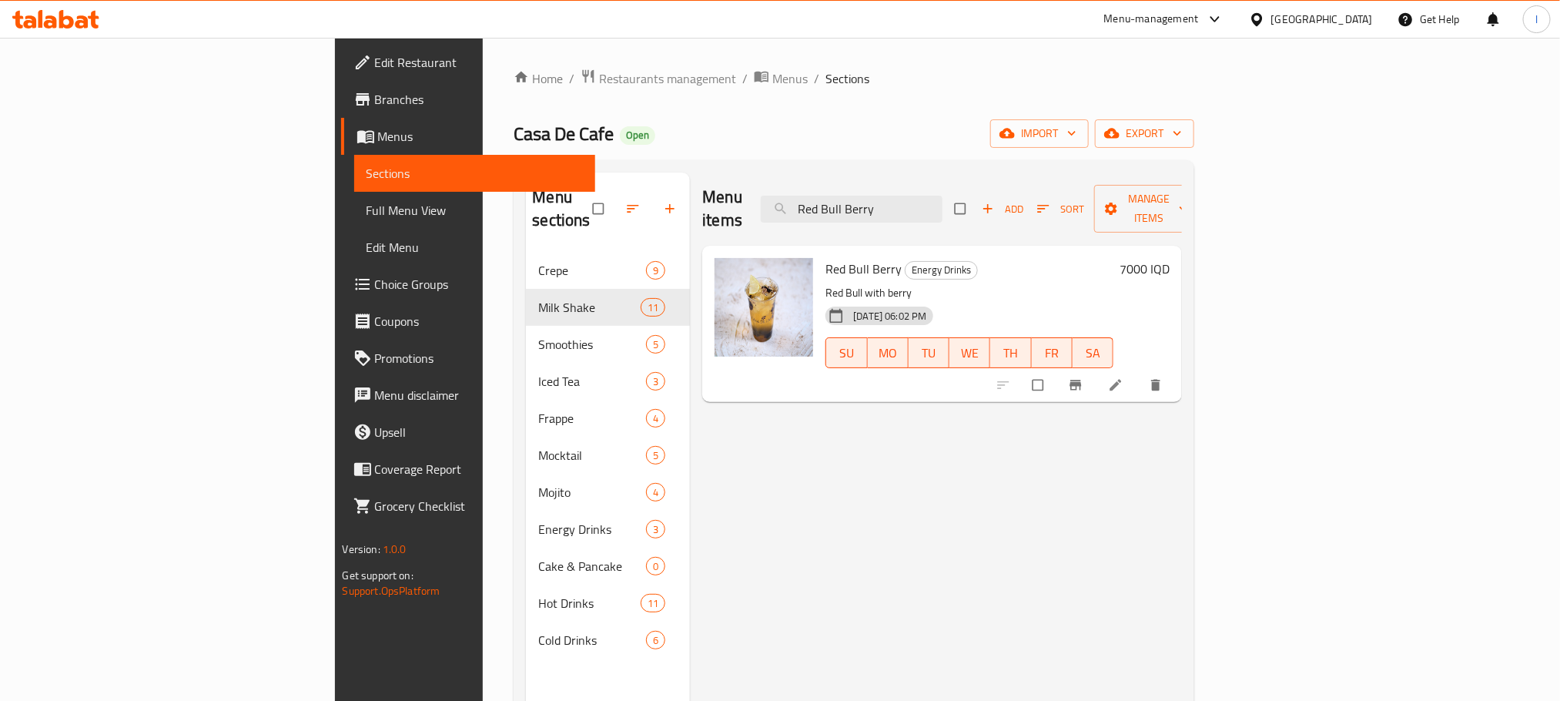
type input "Red Bull Berry"
click at [1139, 373] on li at bounding box center [1117, 385] width 43 height 25
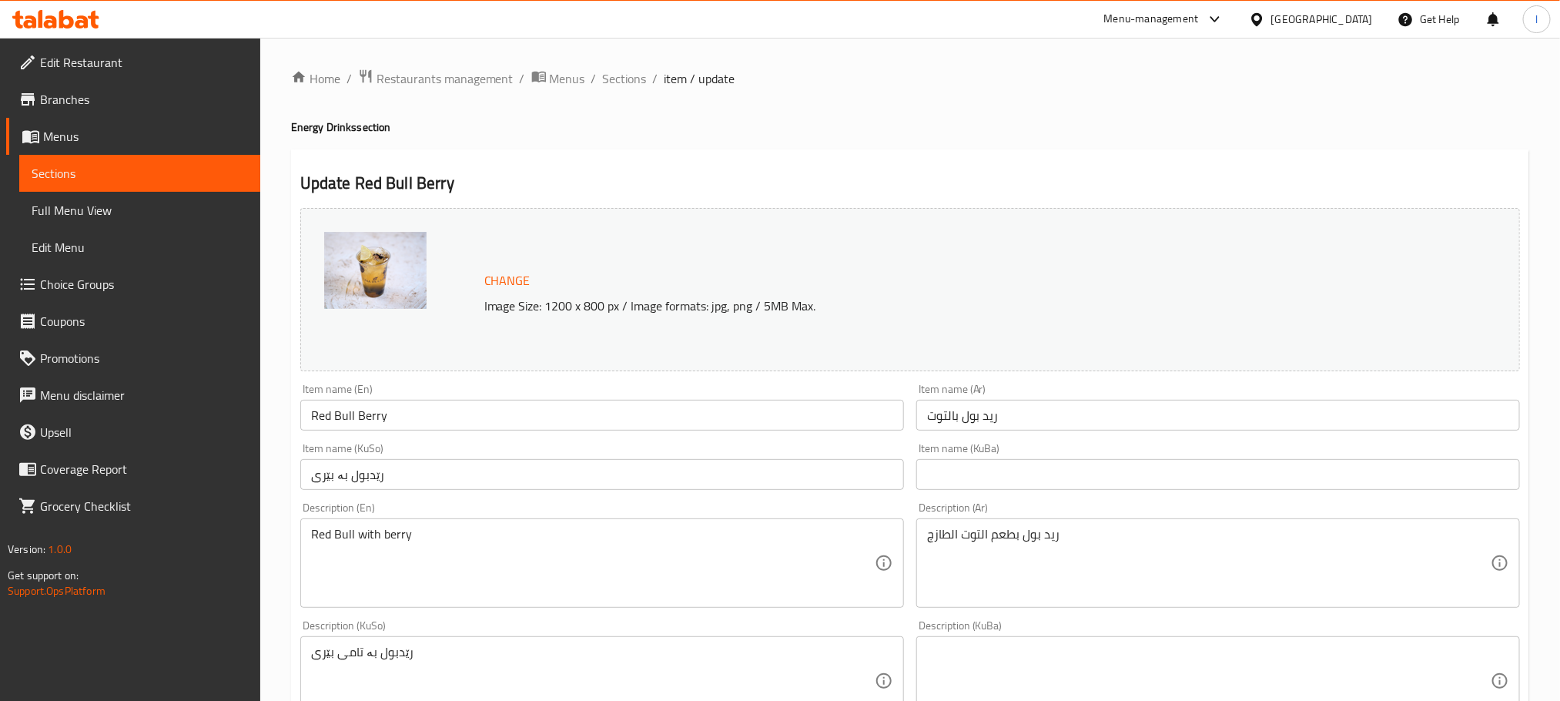
click at [1057, 430] on input "ريد بول بالتوت" at bounding box center [1218, 415] width 604 height 31
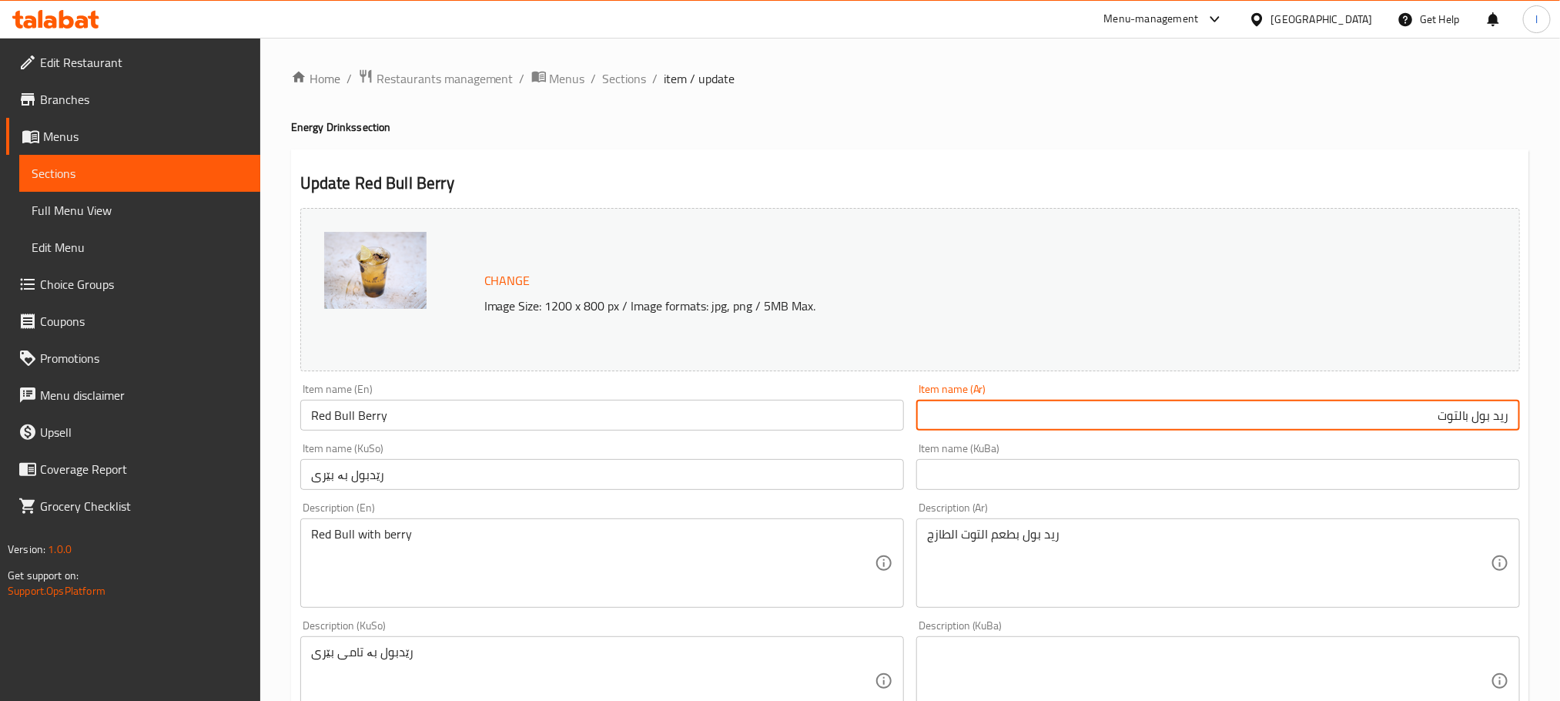
click at [538, 467] on input "رێدبول بە بێری" at bounding box center [602, 474] width 604 height 31
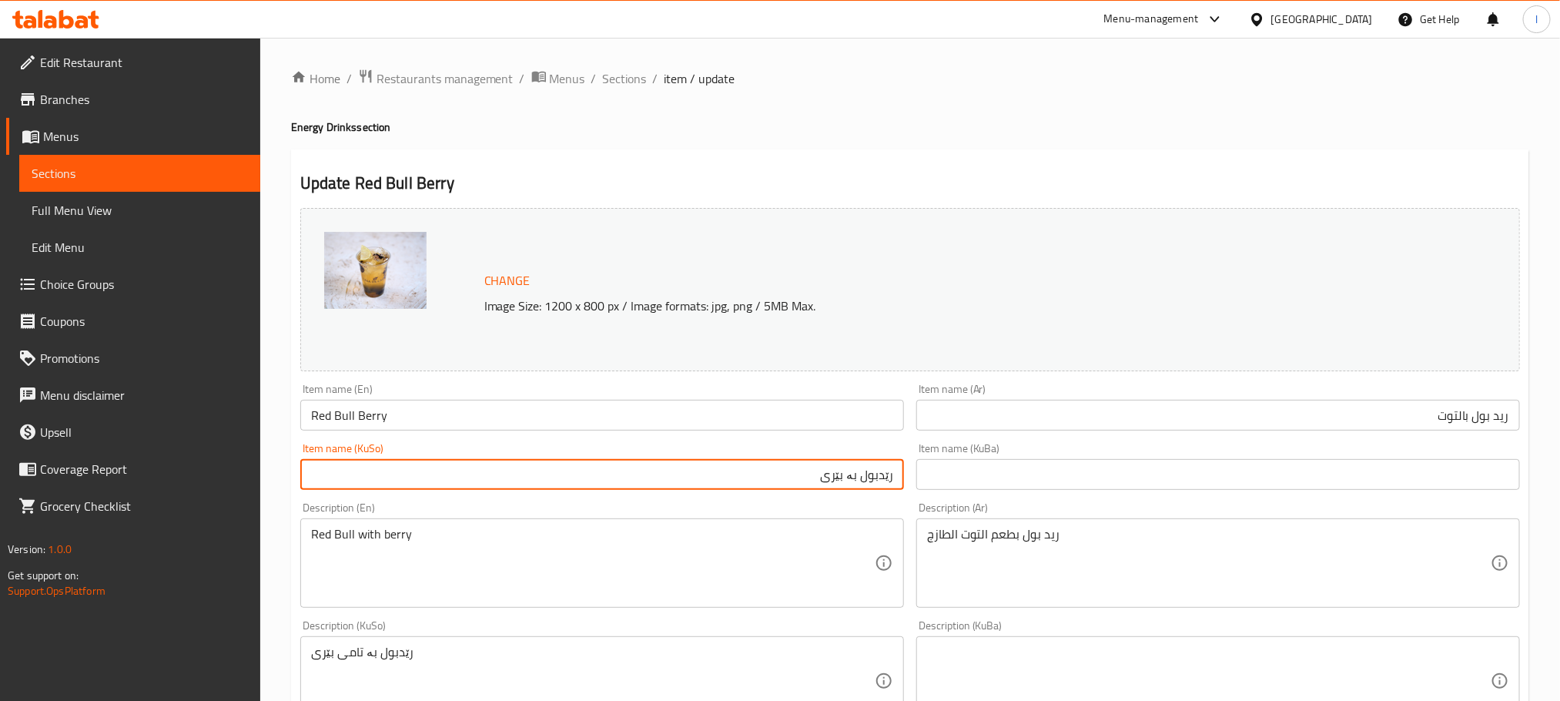
drag, startPoint x: 856, startPoint y: 479, endPoint x: 675, endPoint y: 483, distance: 181.0
click at [675, 483] on input "رێدبول بە بێری" at bounding box center [602, 474] width 604 height 31
type input "رێدبولی توو"
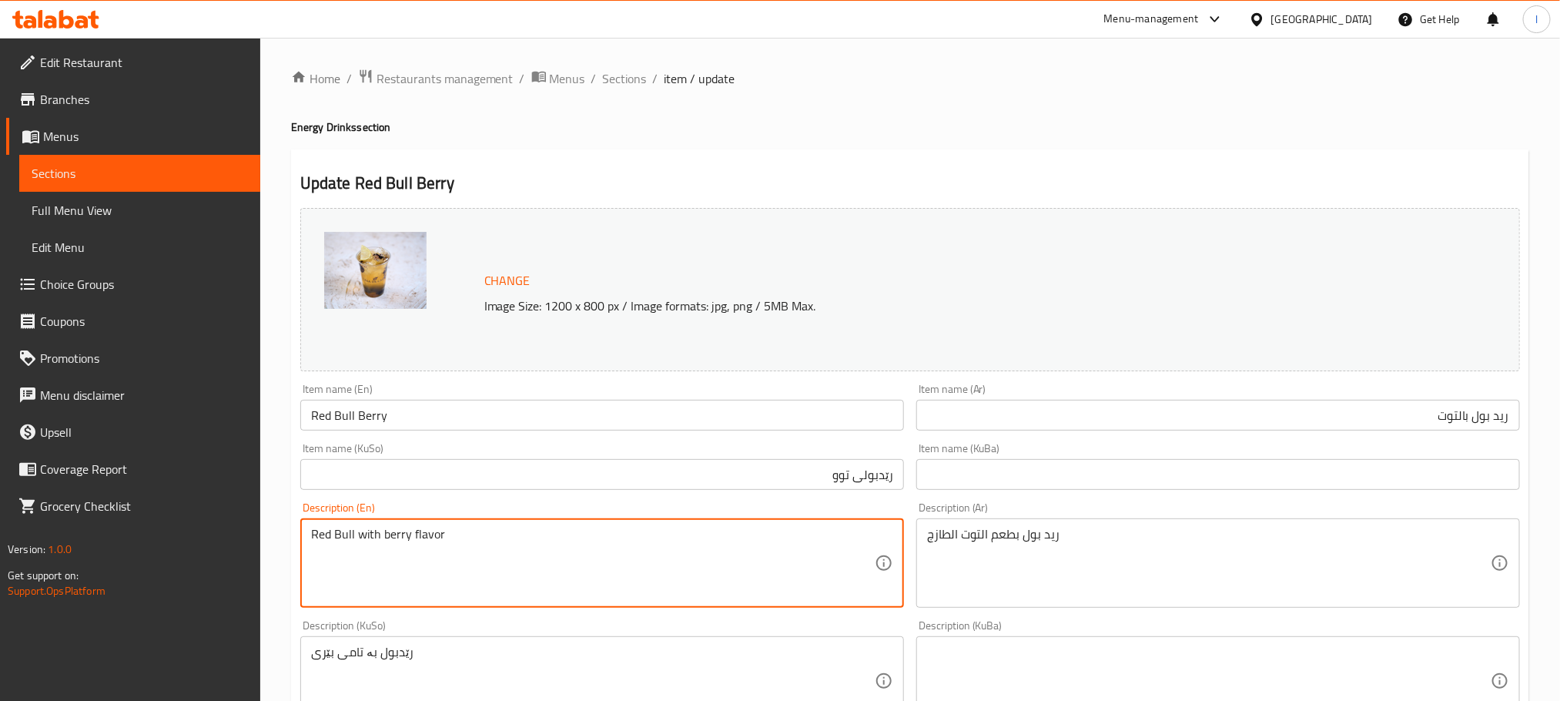
type textarea "Red Bull with berry flavor"
click at [1107, 626] on div "Description (KuBa) Description (KuBa)" at bounding box center [1218, 673] width 604 height 106
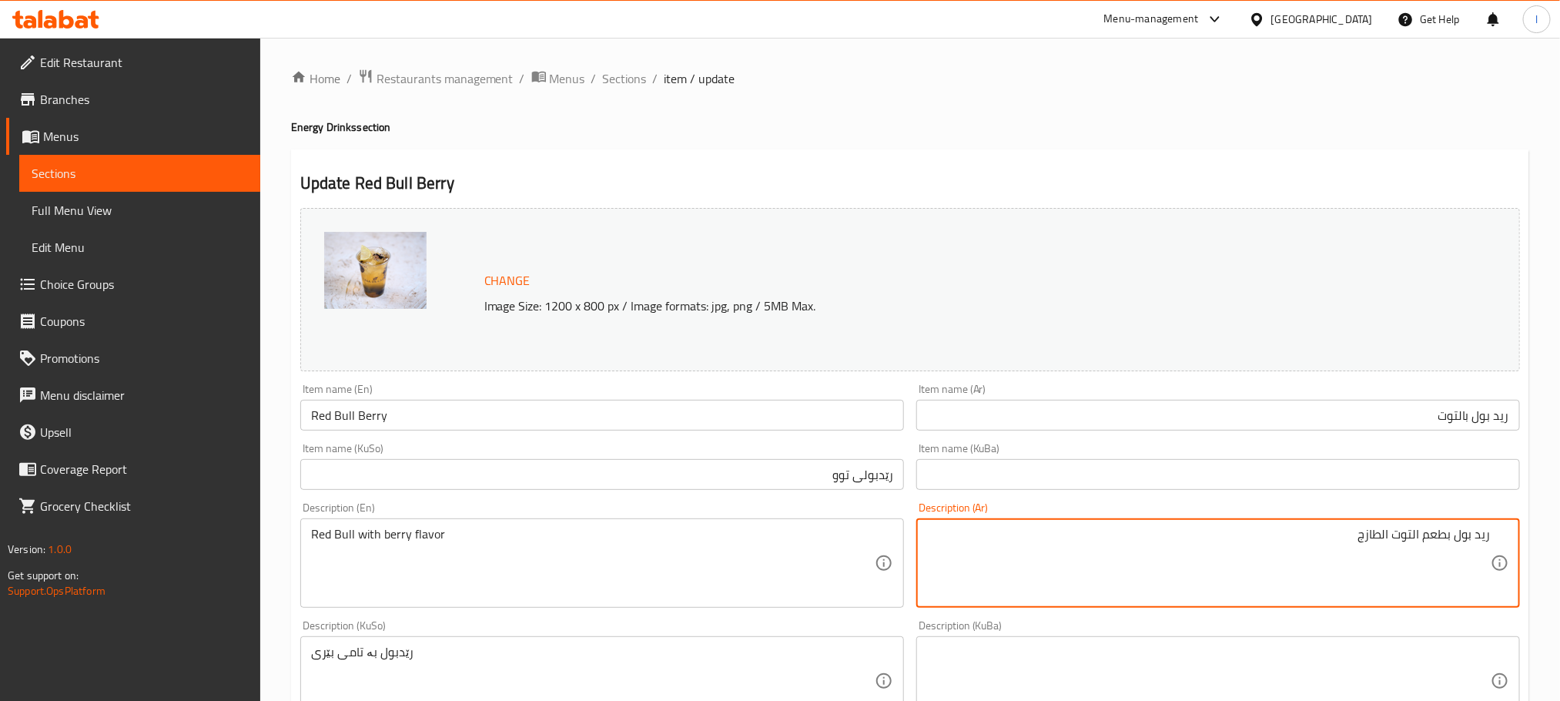
click at [1415, 534] on textarea "ريد بول بطعم التوت الطازج" at bounding box center [1209, 563] width 564 height 73
click at [1393, 532] on textarea "ريد بول بطعم توت الطازج" at bounding box center [1209, 563] width 564 height 73
click at [1387, 532] on textarea "ريد بول بطعم توت الطازج" at bounding box center [1209, 563] width 564 height 73
type textarea "ريد بول بطعم توت طازج"
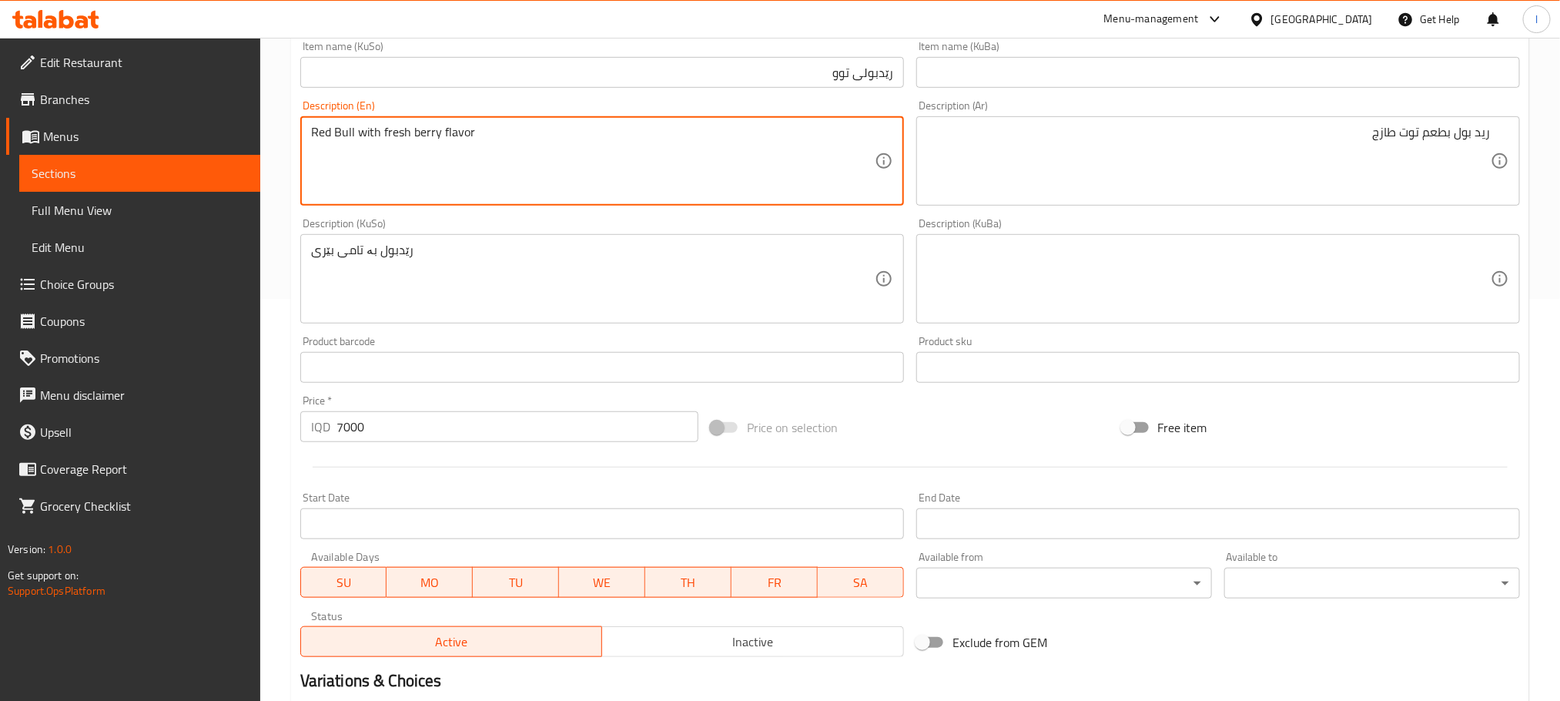
scroll to position [424, 0]
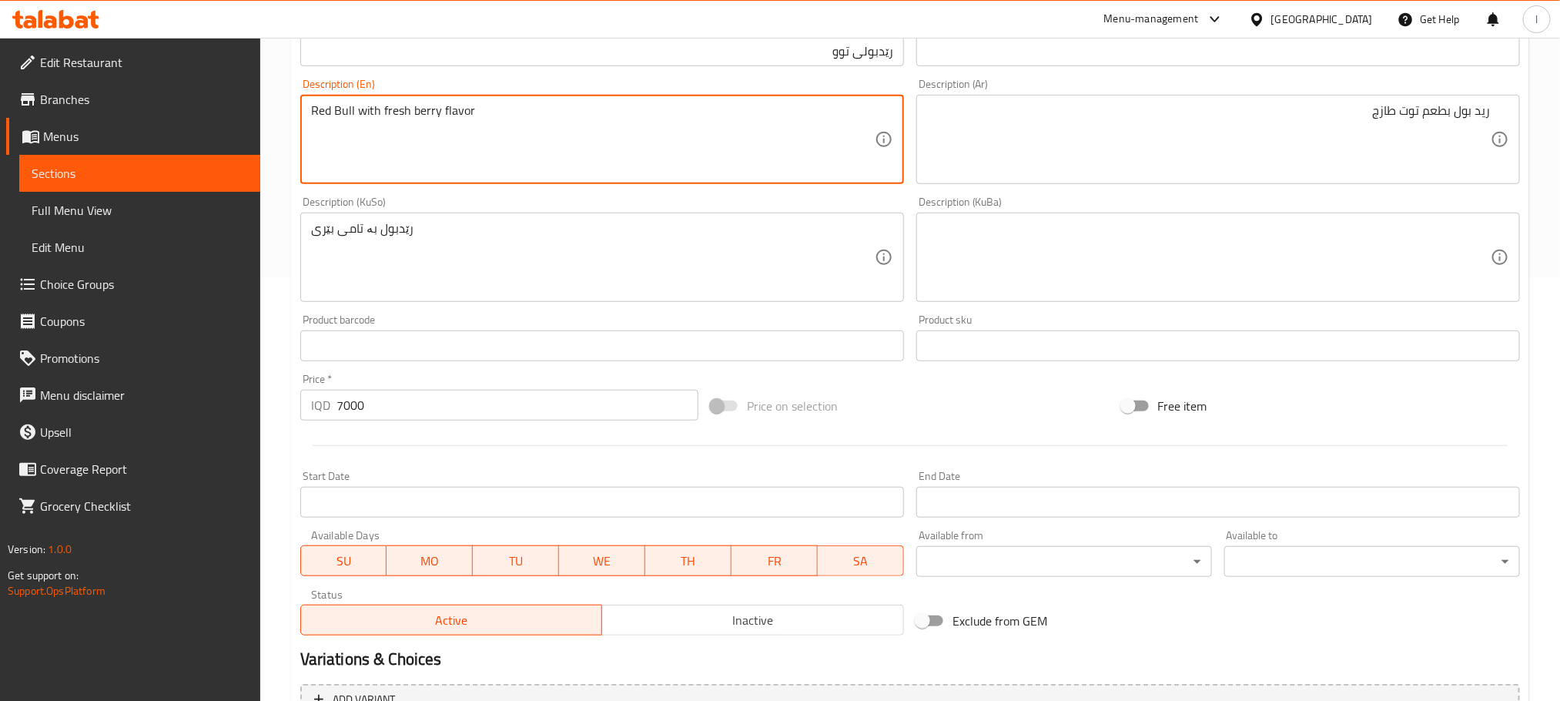
type textarea "Red Bull with fresh berry flavor"
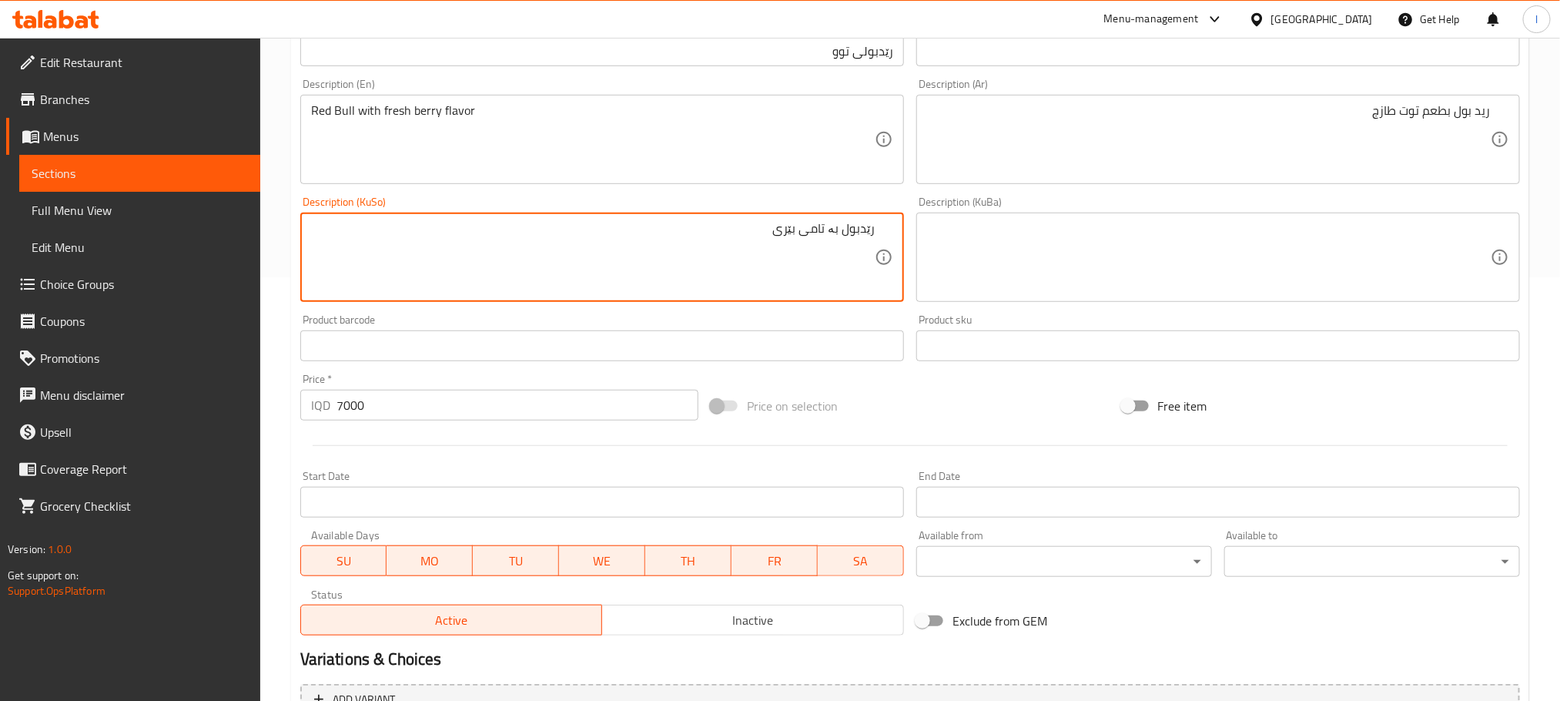
drag, startPoint x: 797, startPoint y: 236, endPoint x: 700, endPoint y: 215, distance: 99.2
click at [700, 215] on div "رێدبول بە تامی بێری Description (KuSo)" at bounding box center [602, 257] width 604 height 89
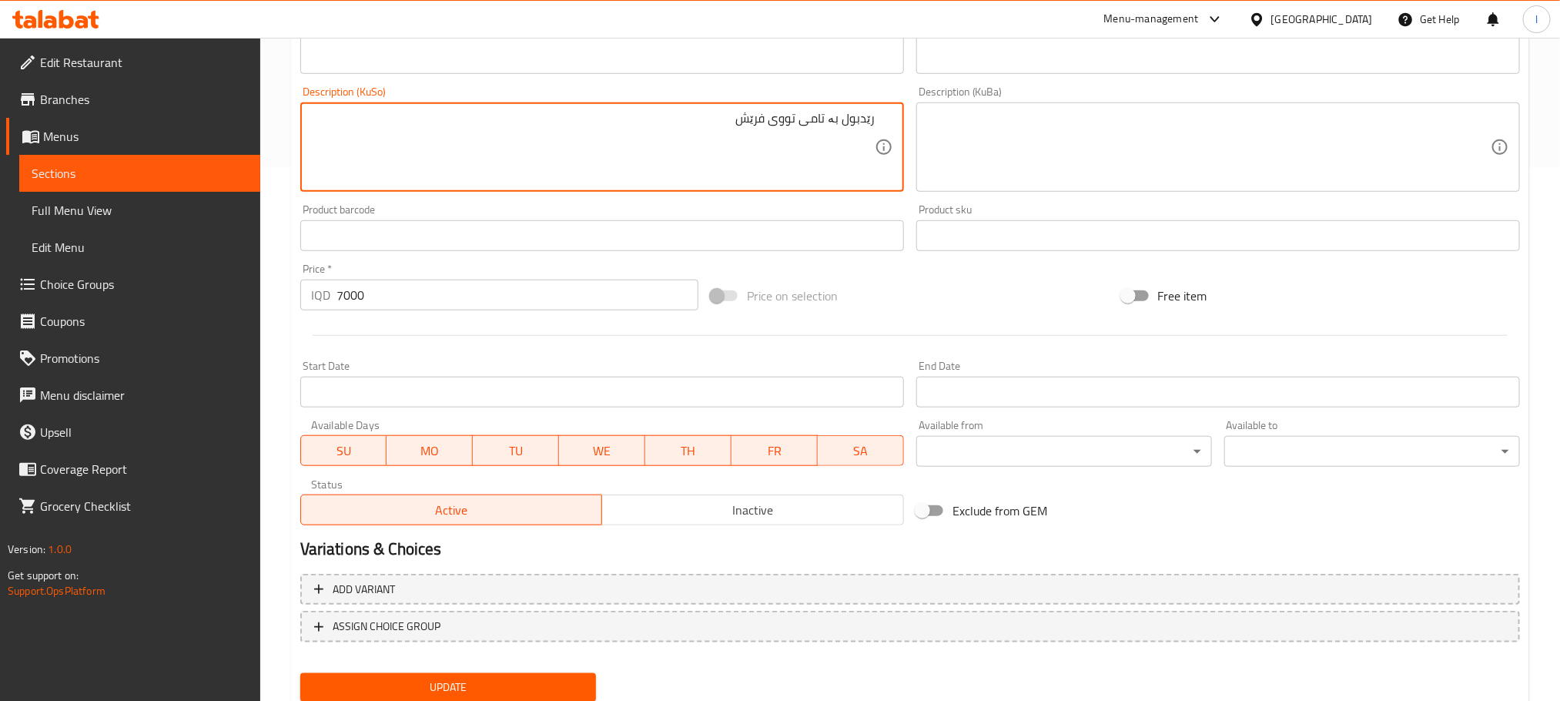
scroll to position [585, 0]
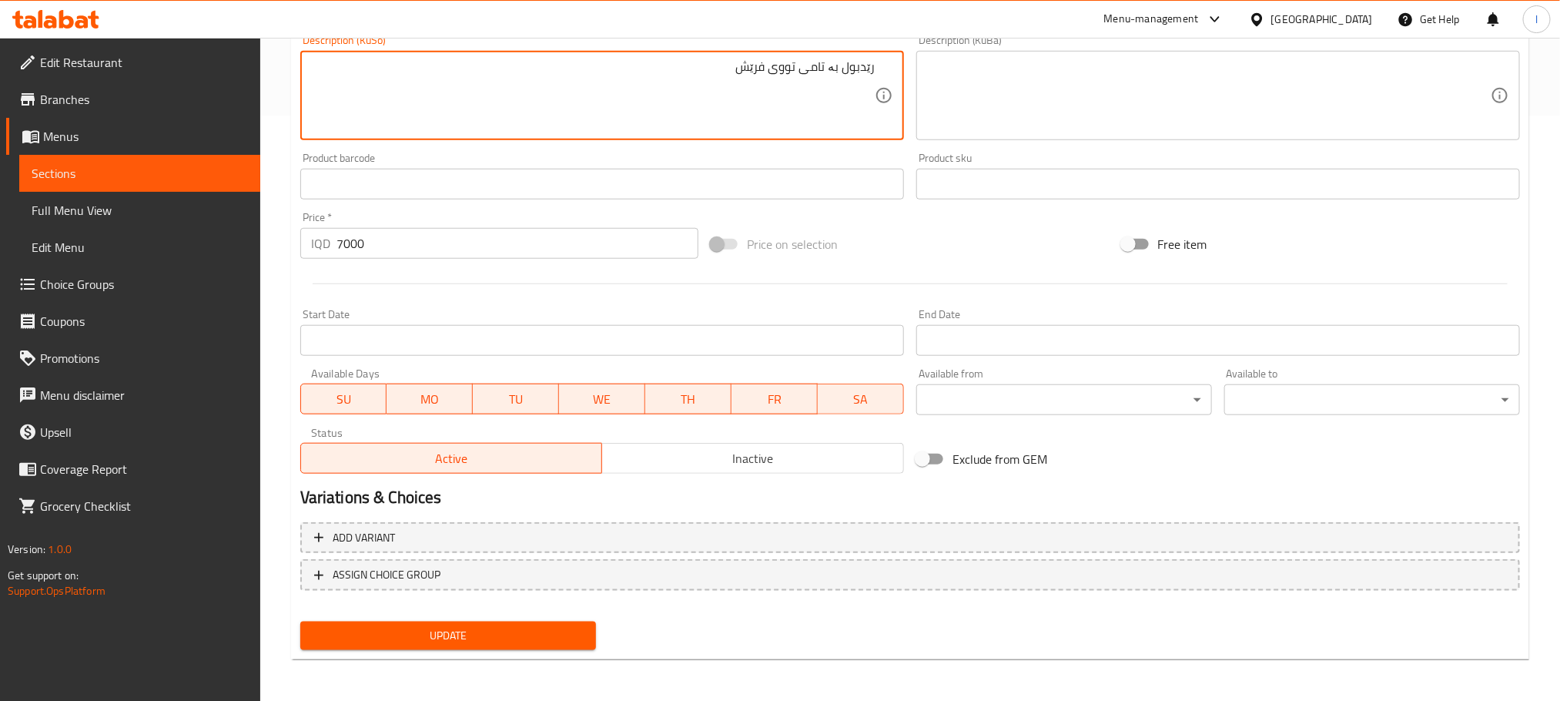
type textarea "رێدبول بە تامی تووی فرێش"
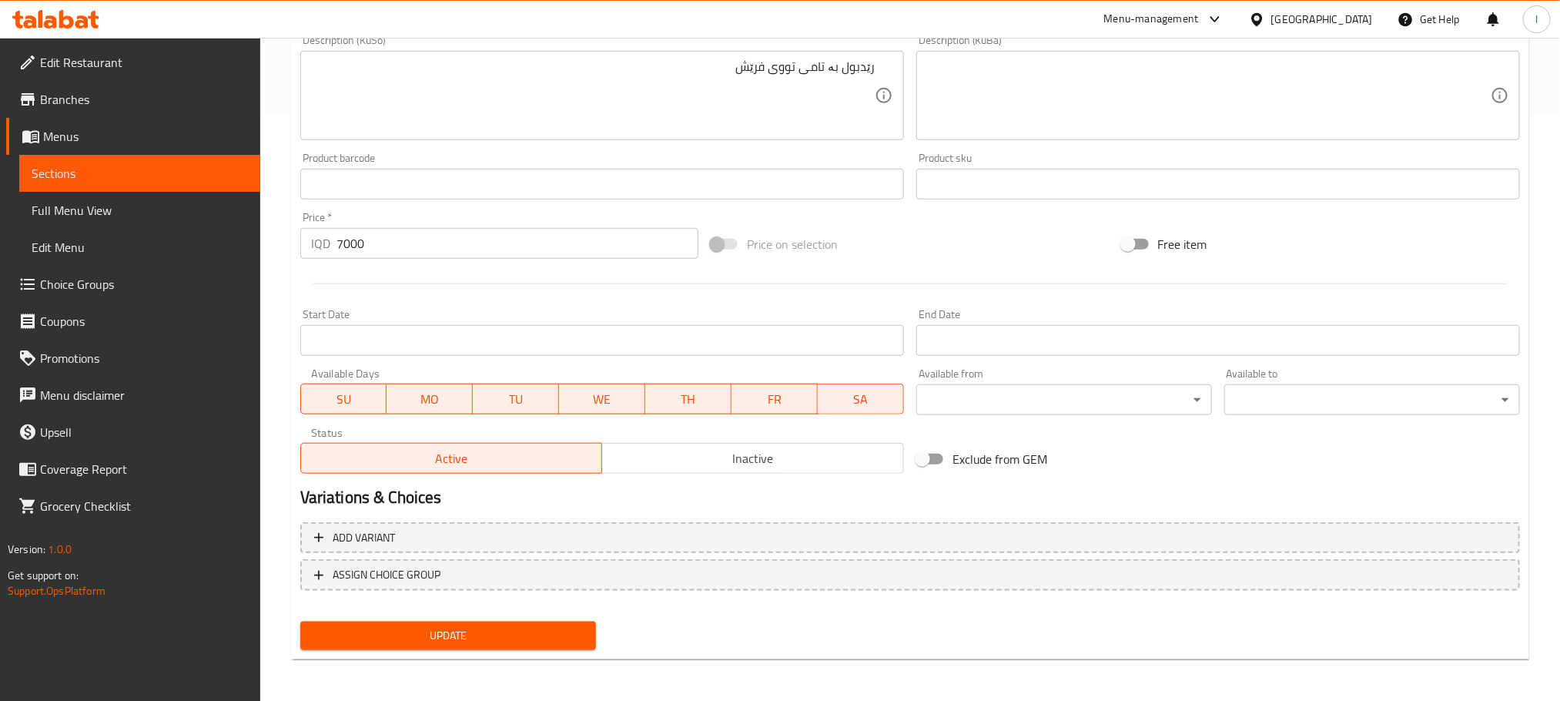
drag, startPoint x: 551, startPoint y: 606, endPoint x: 548, endPoint y: 619, distance: 13.4
click at [551, 606] on nav at bounding box center [910, 603] width 1220 height 12
click at [541, 641] on span "Update" at bounding box center [448, 635] width 271 height 19
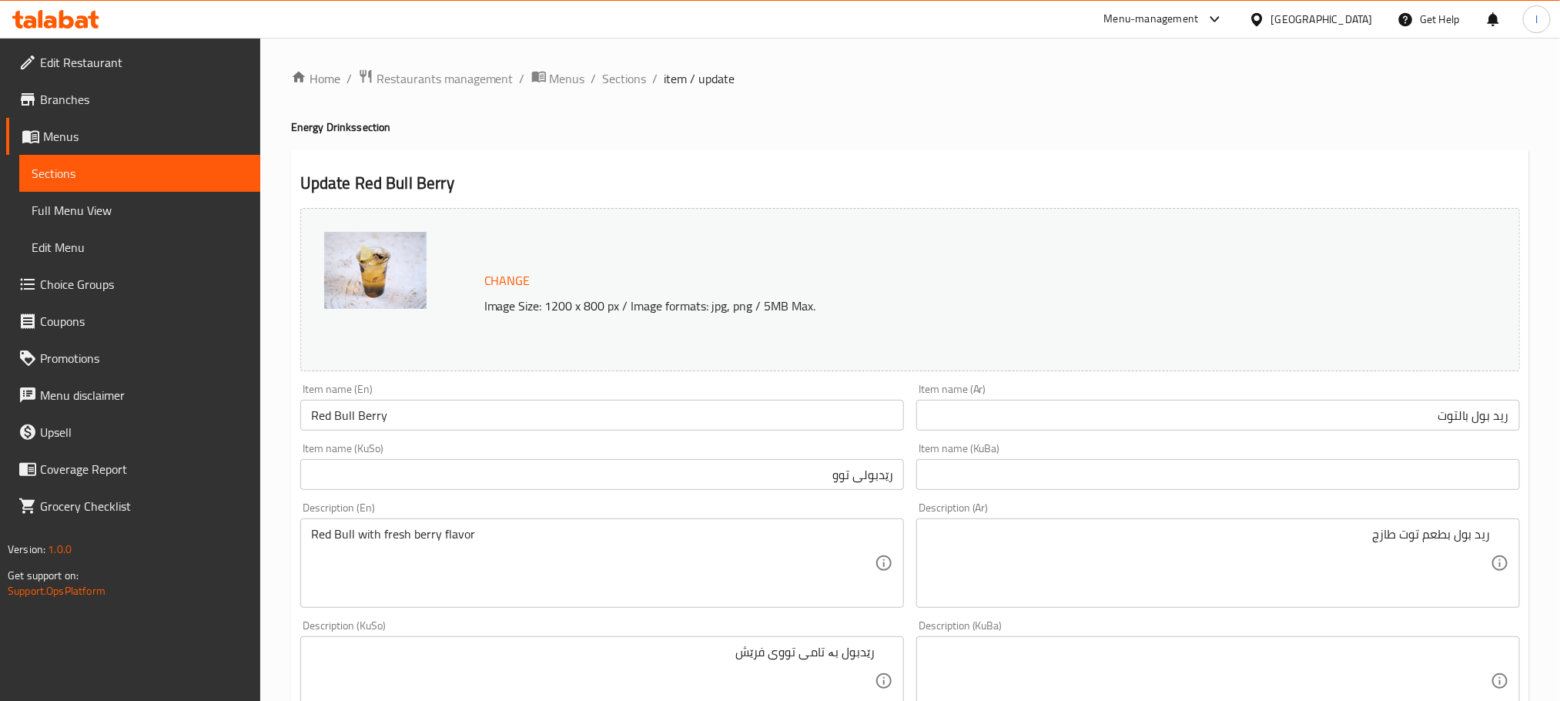
click at [387, 426] on input "Red Bull Berry" at bounding box center [602, 415] width 604 height 31
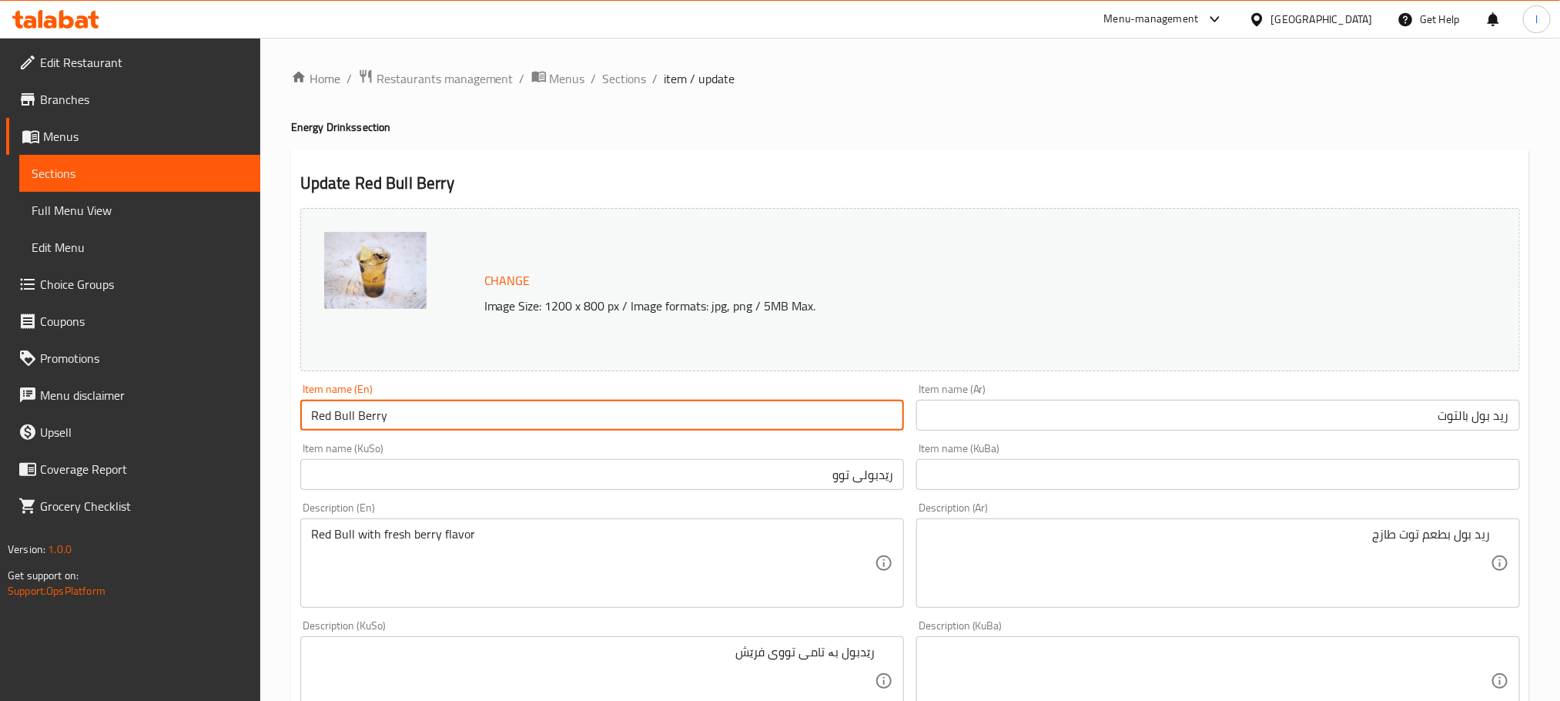
click at [387, 426] on input "Red Bull Berry" at bounding box center [602, 415] width 604 height 31
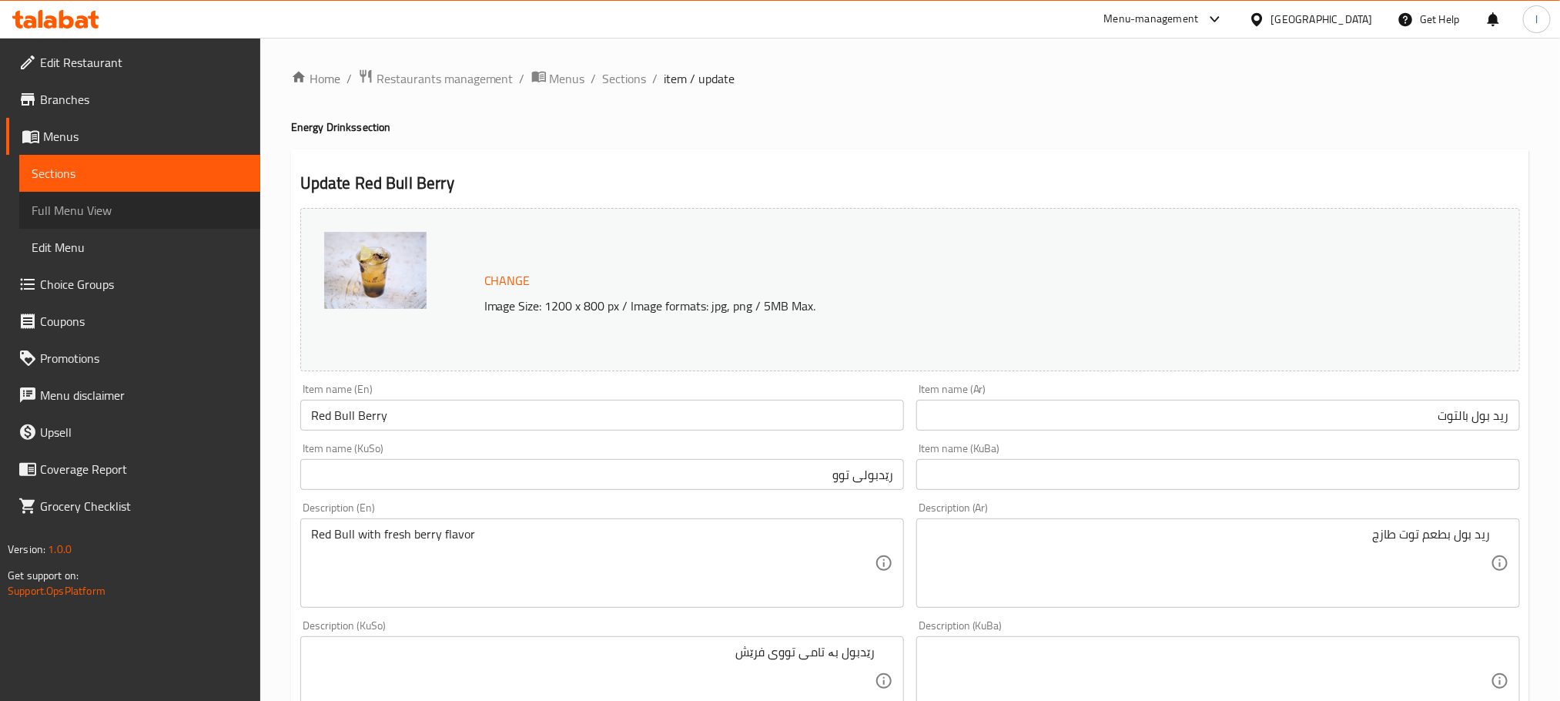
click at [122, 208] on span "Full Menu View" at bounding box center [140, 210] width 216 height 18
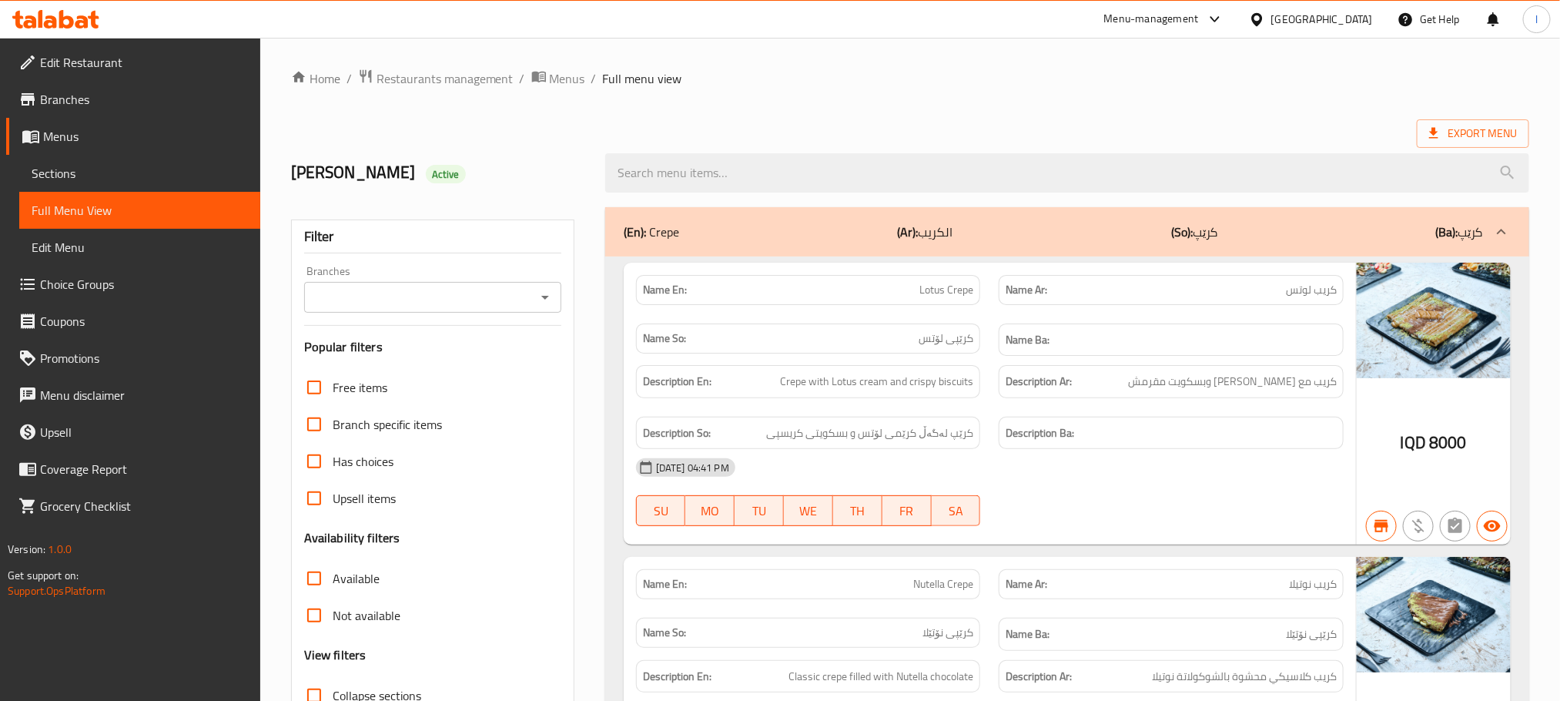
click at [546, 306] on icon "Open" at bounding box center [545, 297] width 18 height 18
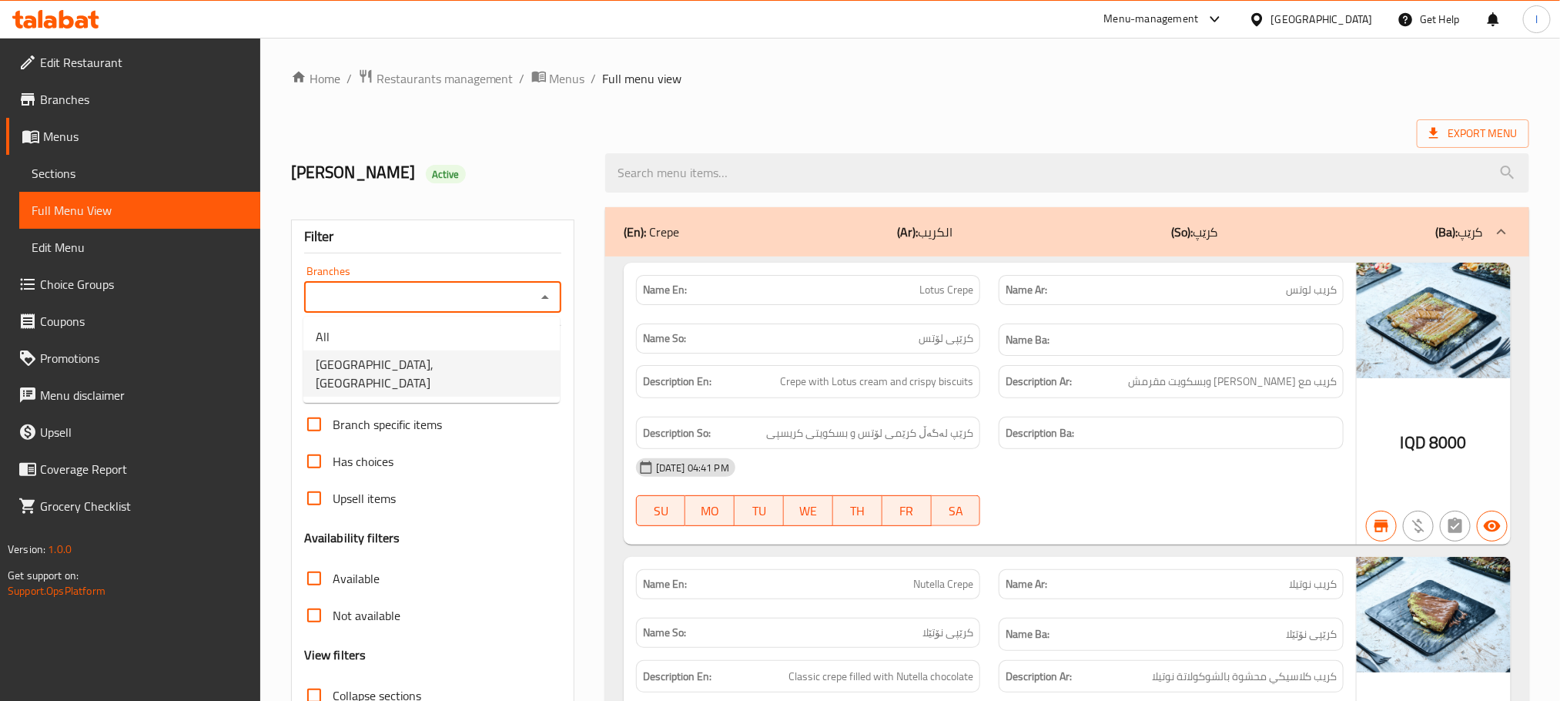
click at [464, 354] on li "[GEOGRAPHIC_DATA], [GEOGRAPHIC_DATA]" at bounding box center [431, 373] width 256 height 46
type input "[GEOGRAPHIC_DATA], [GEOGRAPHIC_DATA]"
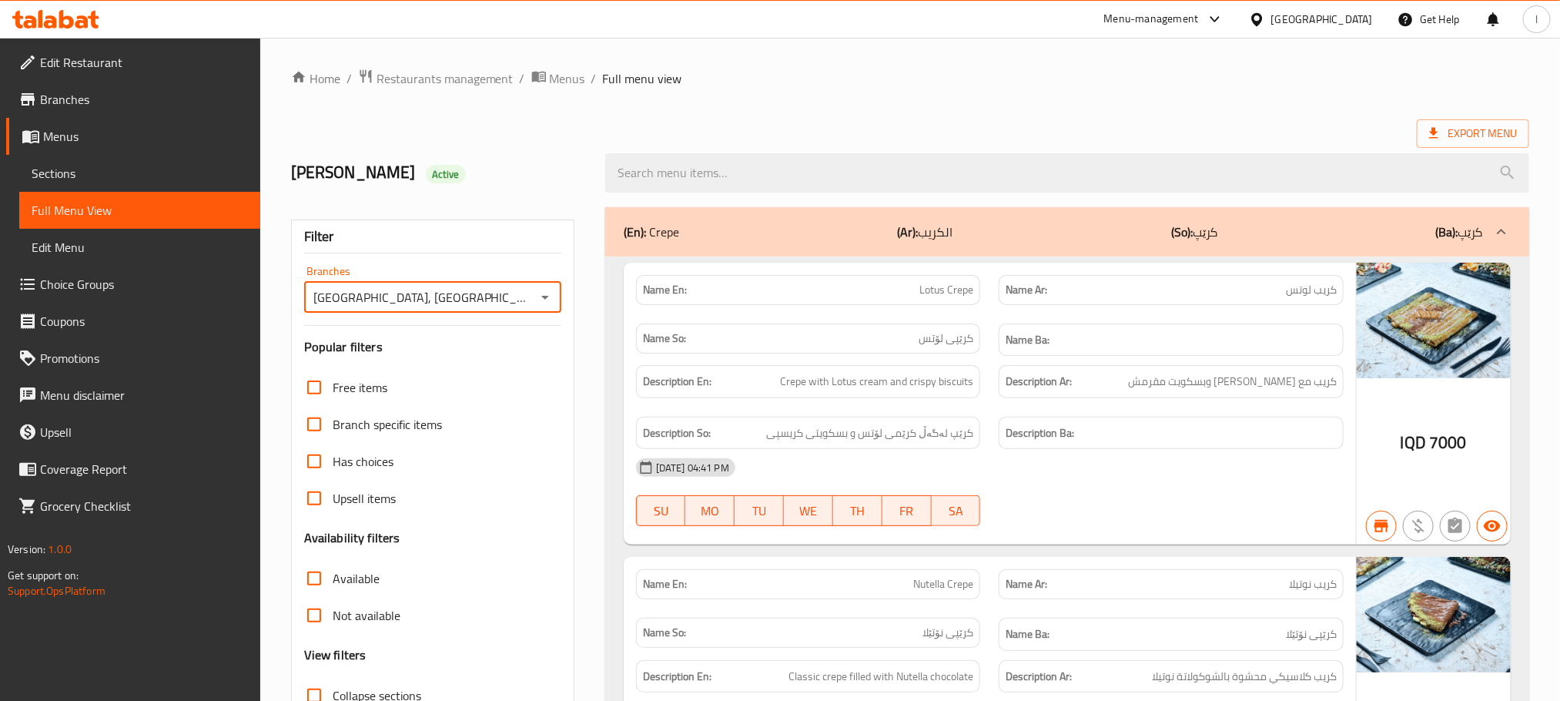
scroll to position [424, 0]
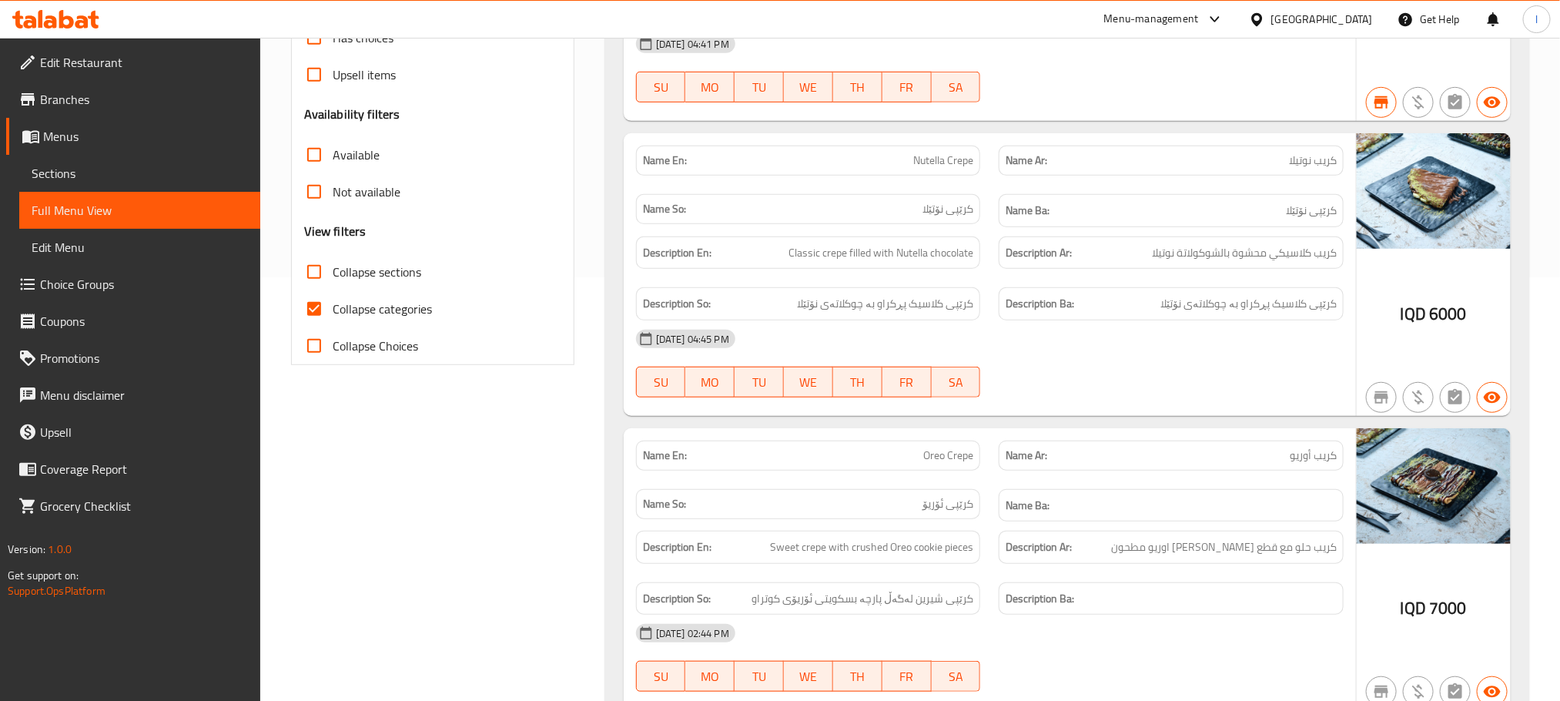
click at [320, 310] on input "Collapse categories" at bounding box center [314, 308] width 37 height 37
checkbox input "false"
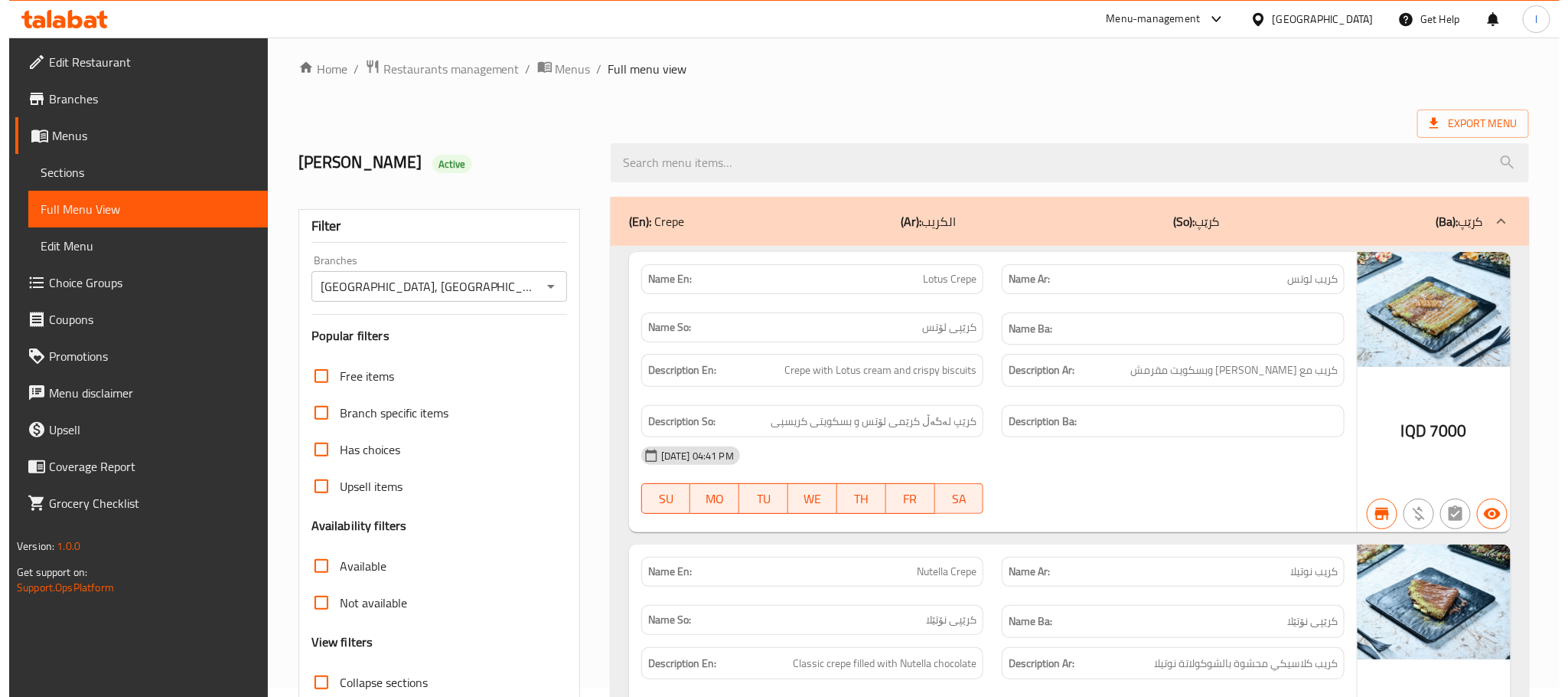
scroll to position [0, 0]
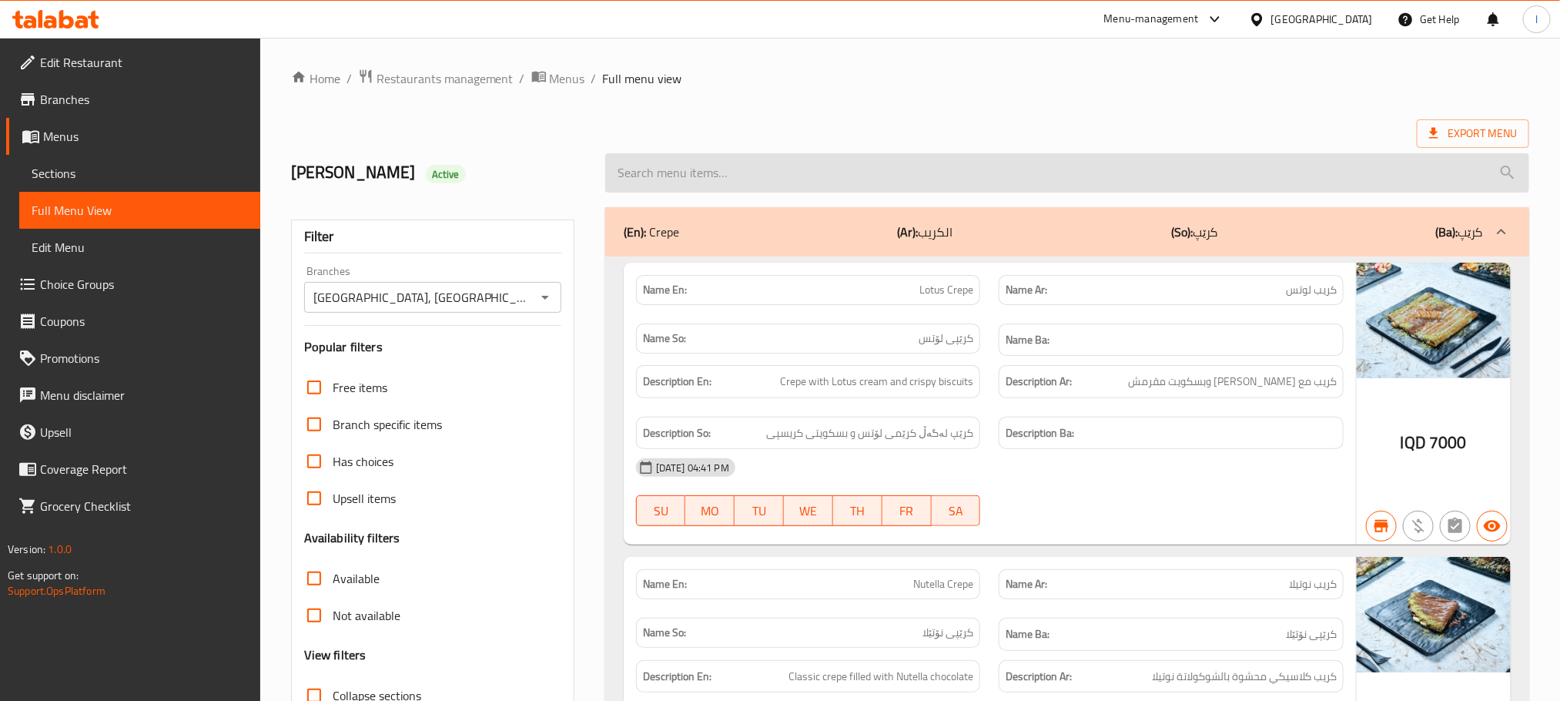
click at [663, 167] on input "search" at bounding box center [1067, 172] width 924 height 39
paste input "Red Bull Berry"
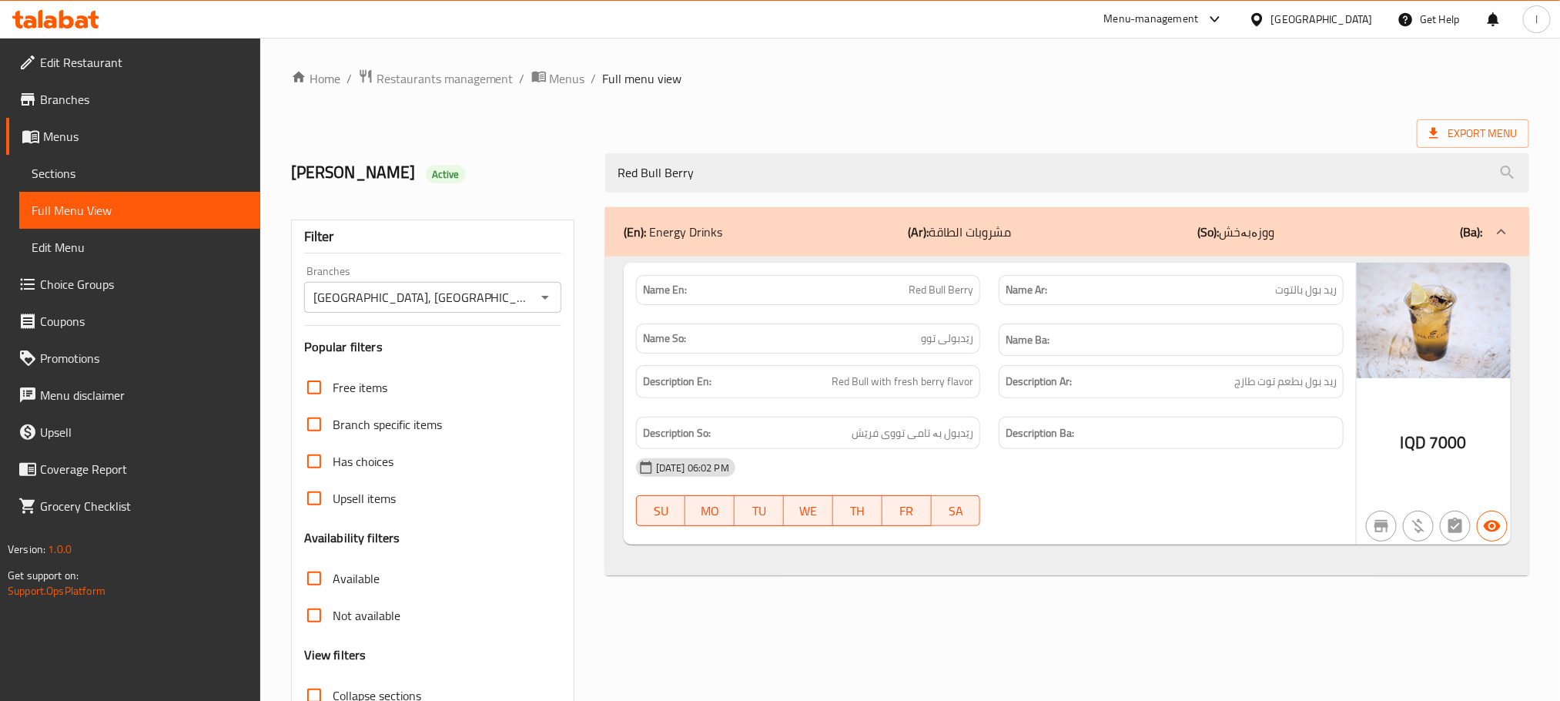
type input "Red Bull Berry"
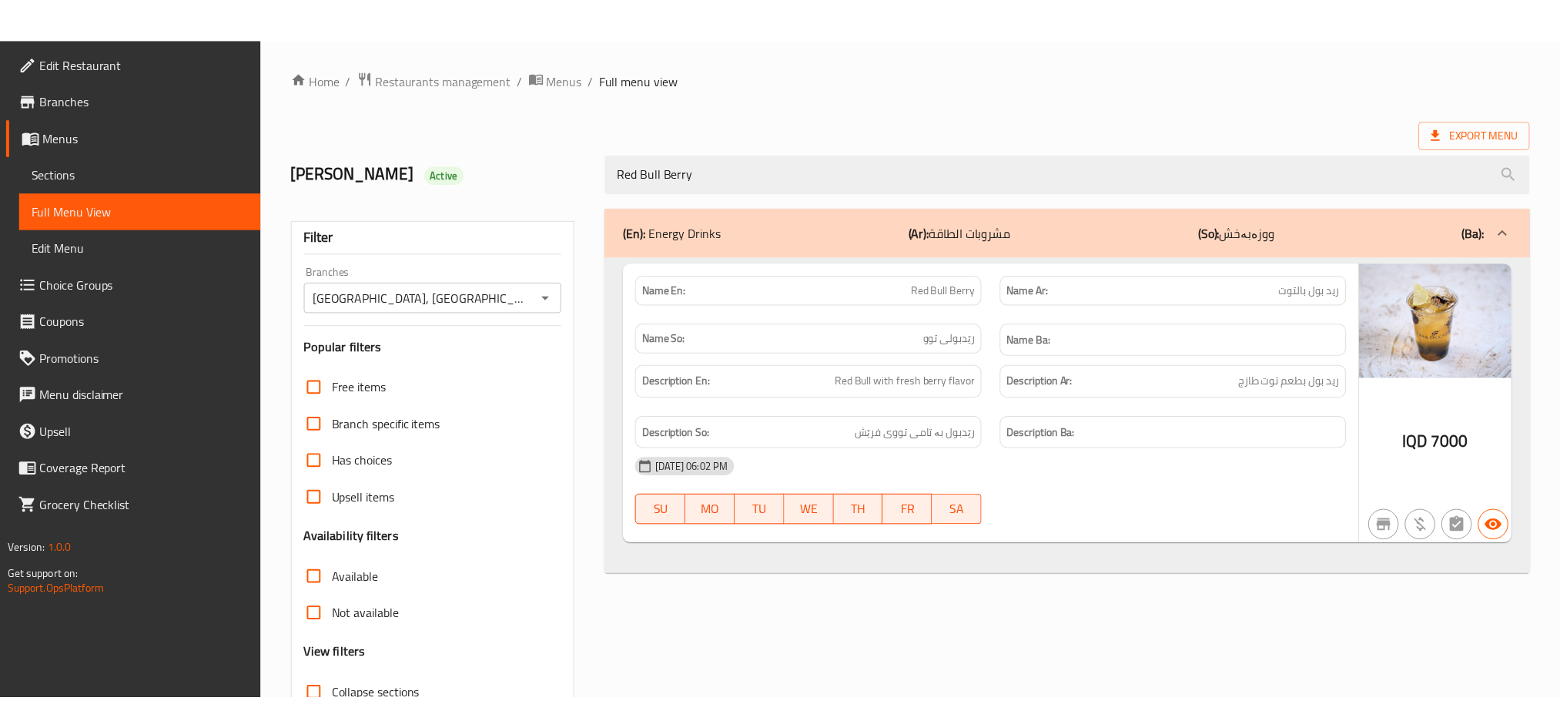
scroll to position [120, 0]
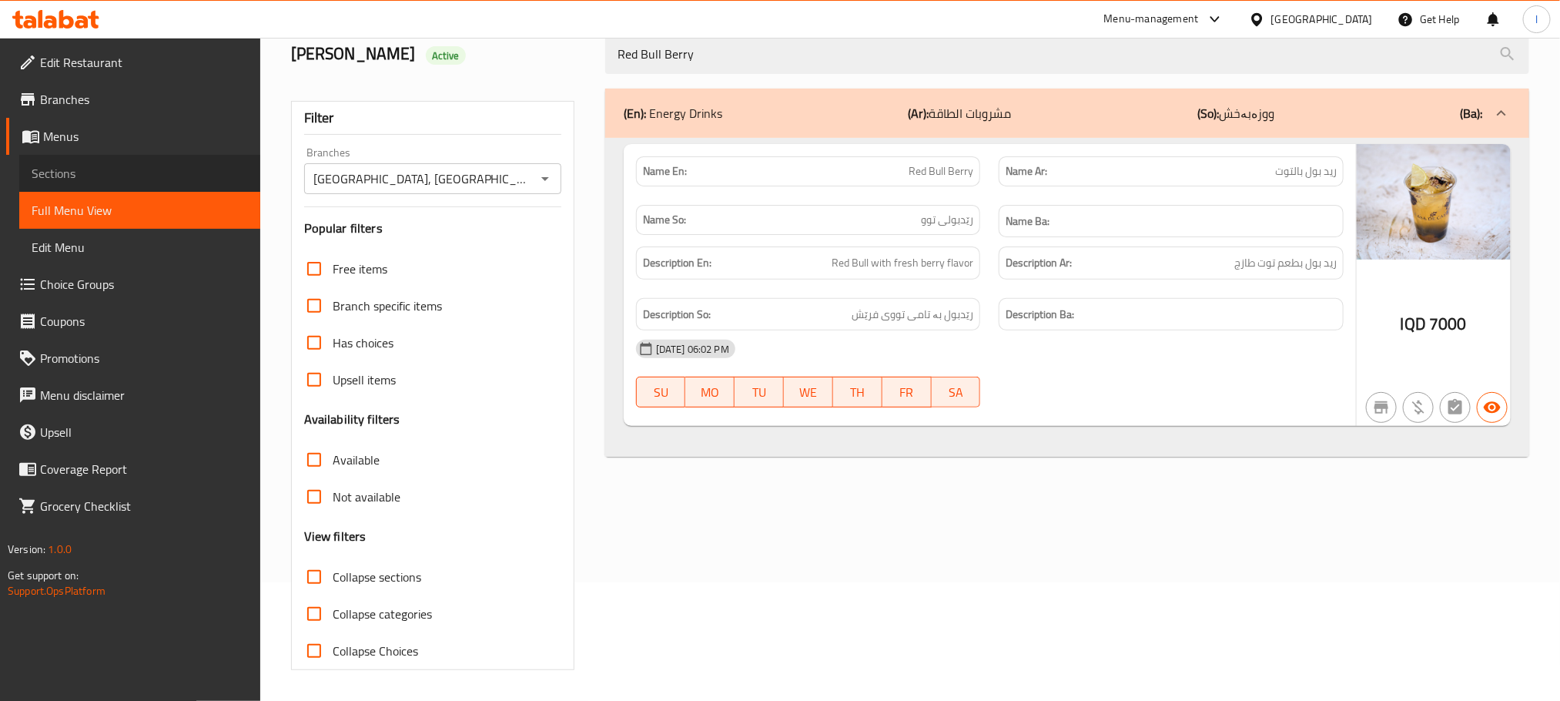
click at [95, 159] on link "Sections" at bounding box center [139, 173] width 241 height 37
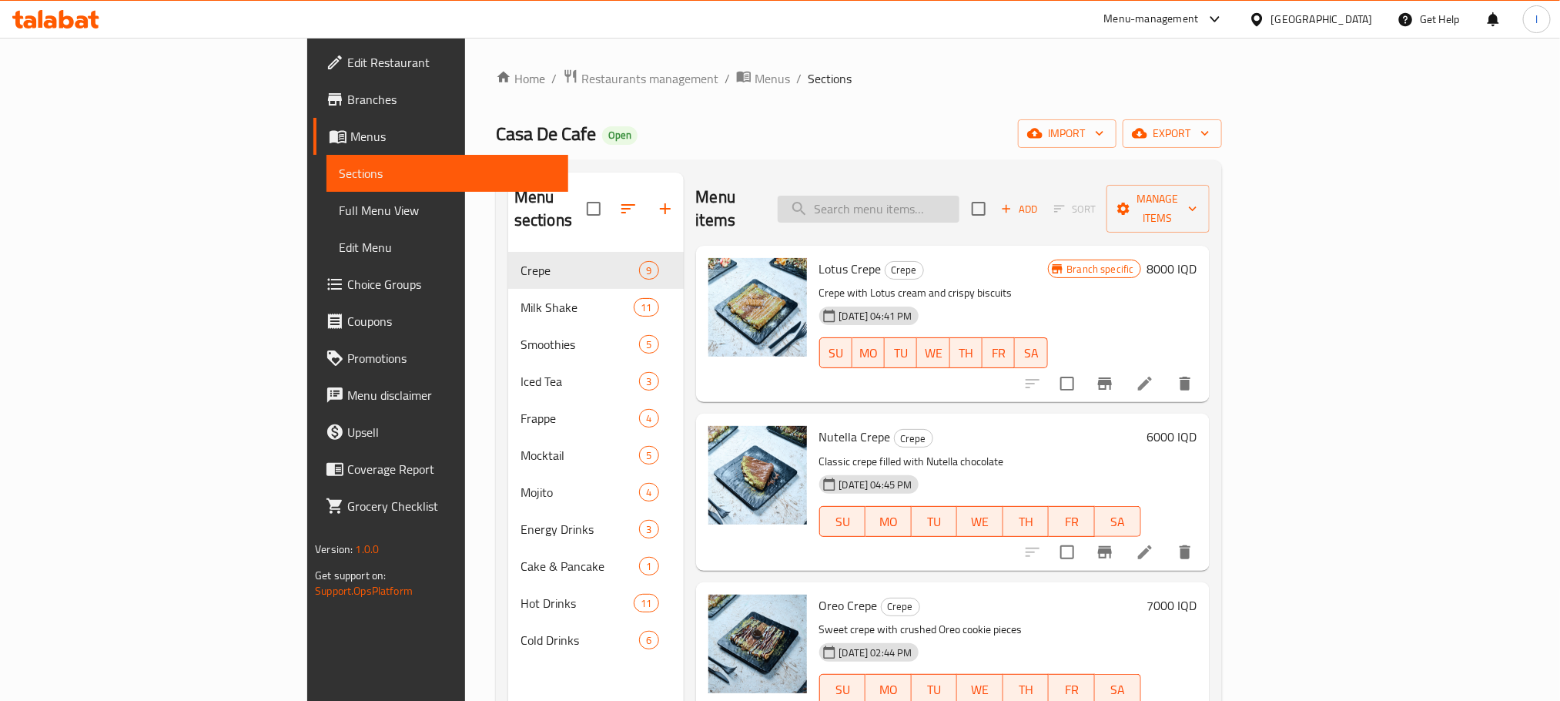
click at [948, 196] on input "search" at bounding box center [869, 209] width 182 height 27
paste input "Pancake"
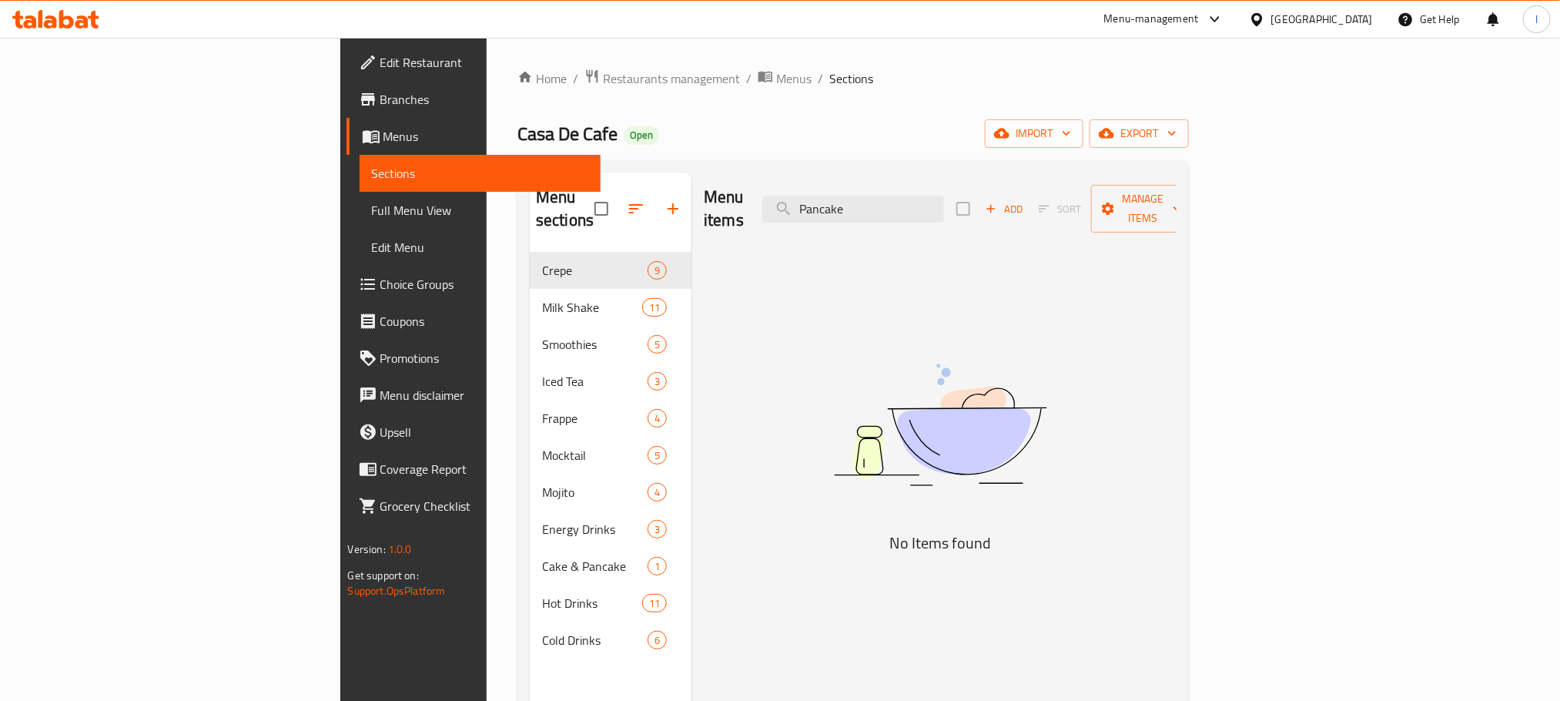
type input "Pancake"
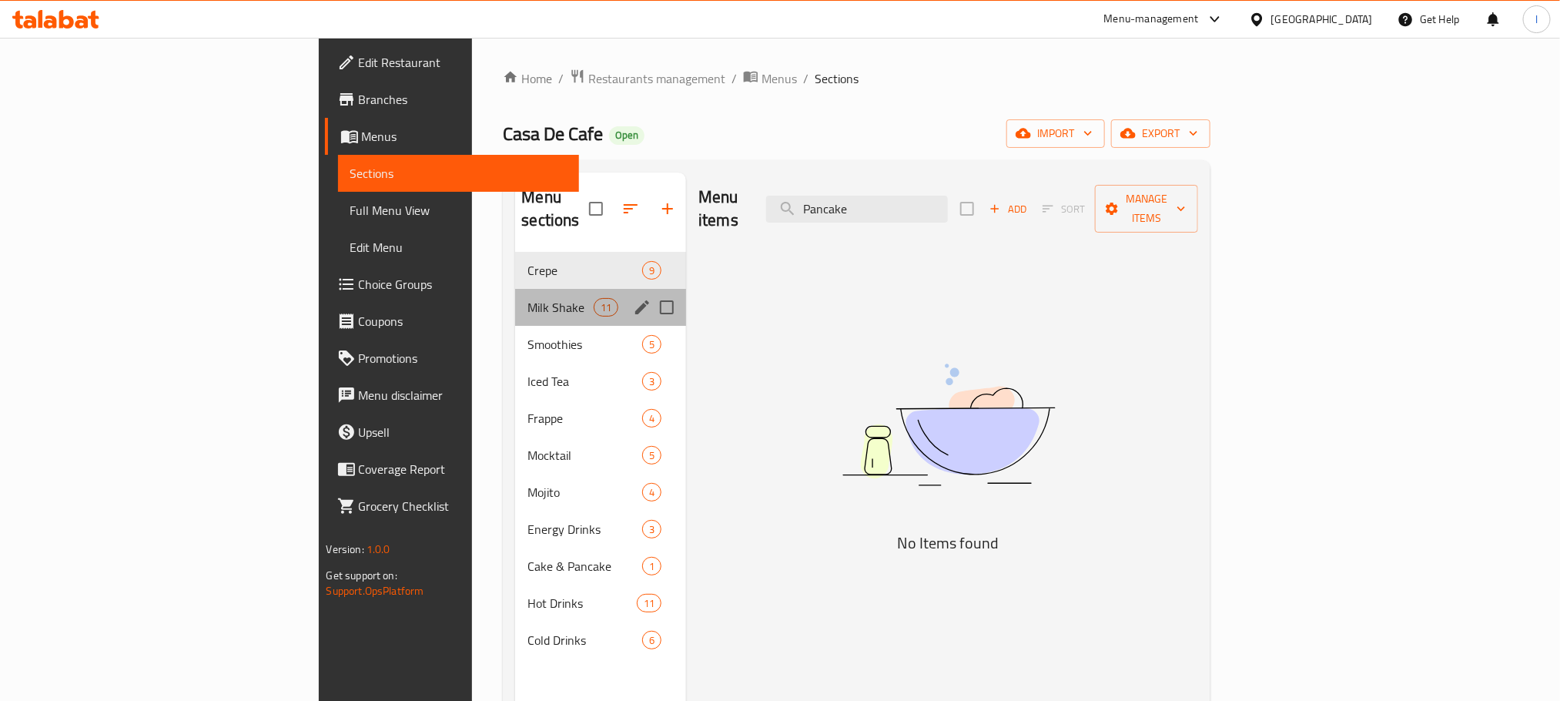
click at [515, 289] on div "Milk Shake 11" at bounding box center [600, 307] width 171 height 37
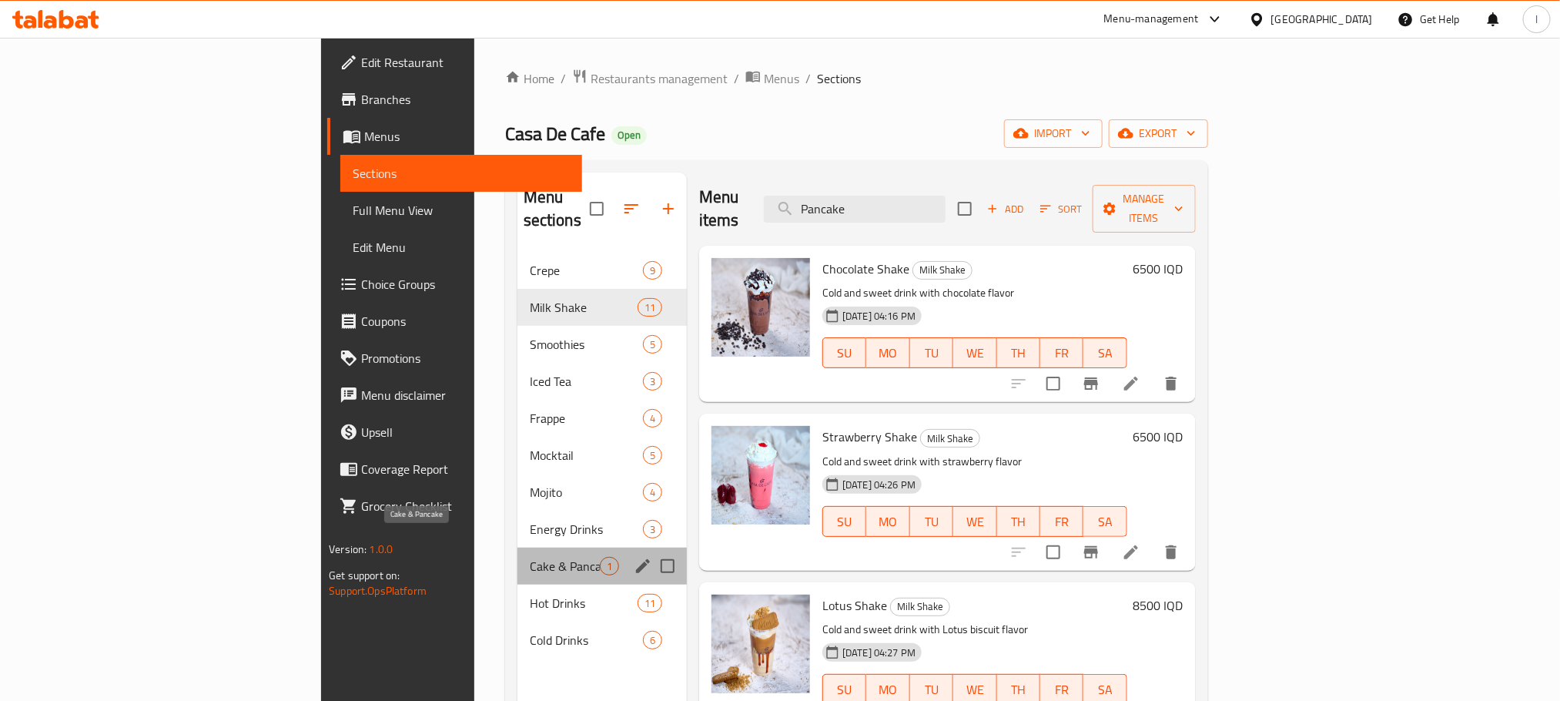
click at [530, 557] on span "Cake & Pancake" at bounding box center [565, 566] width 70 height 18
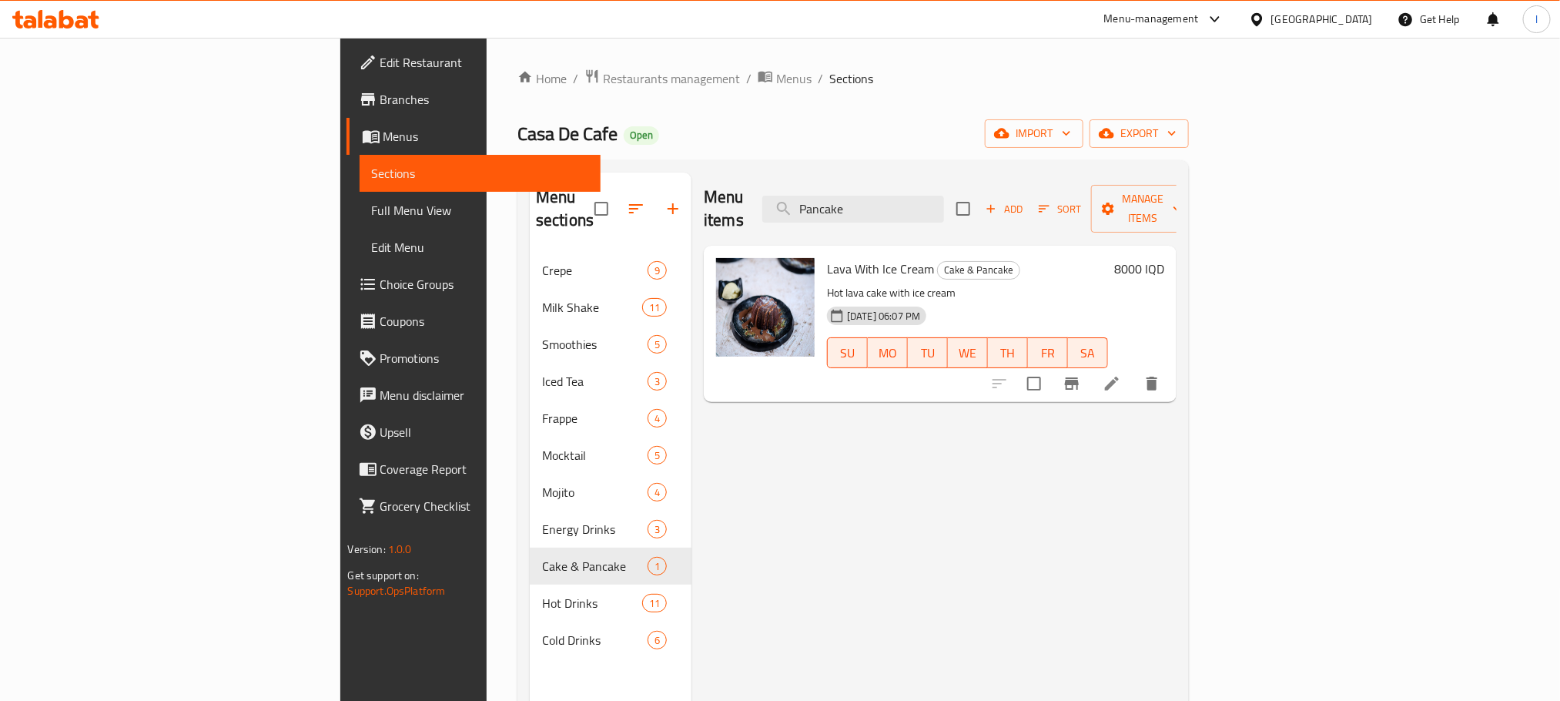
drag, startPoint x: 973, startPoint y: 194, endPoint x: 849, endPoint y: 196, distance: 124.8
click at [849, 196] on div "Menu items Pancake Add Sort Manage items" at bounding box center [940, 208] width 473 height 73
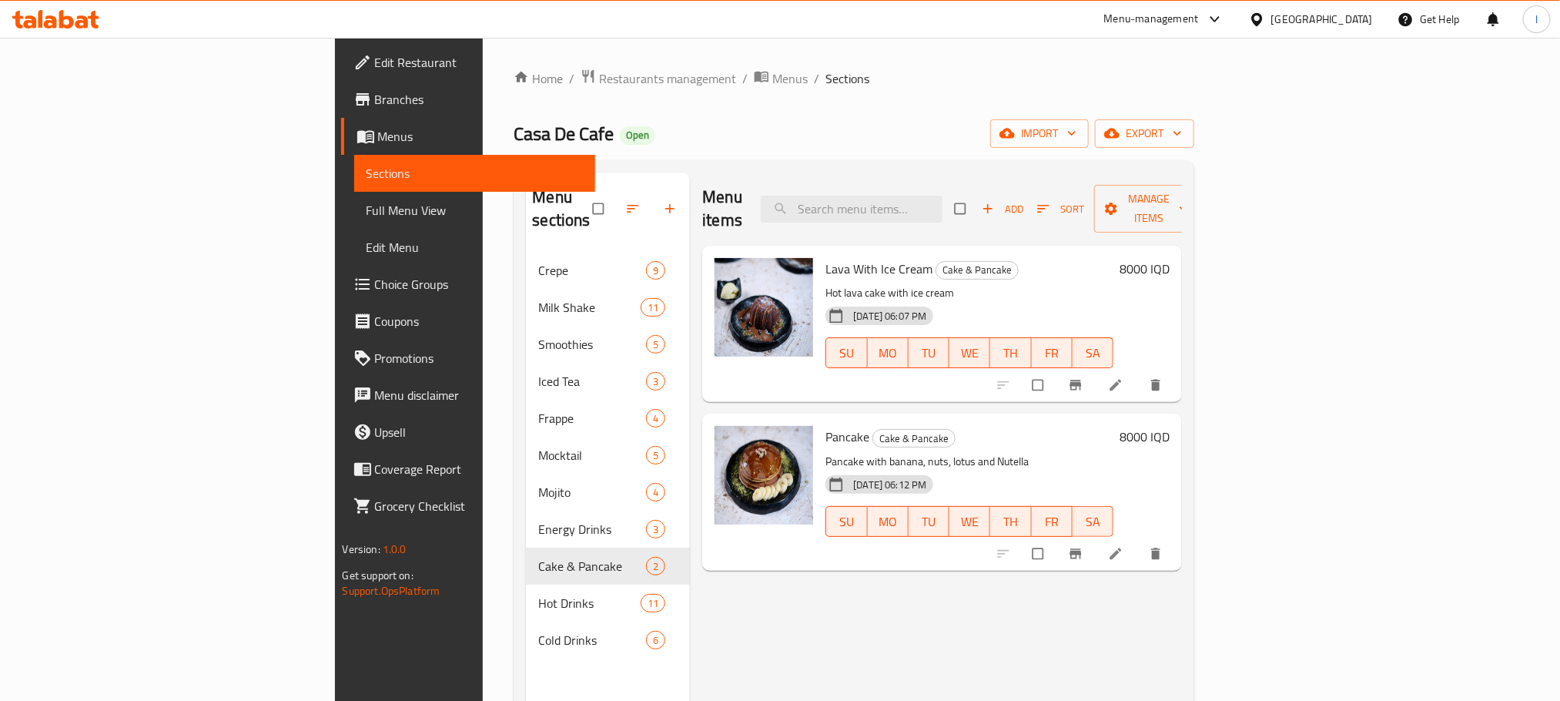
click at [1124, 546] on icon at bounding box center [1115, 553] width 15 height 15
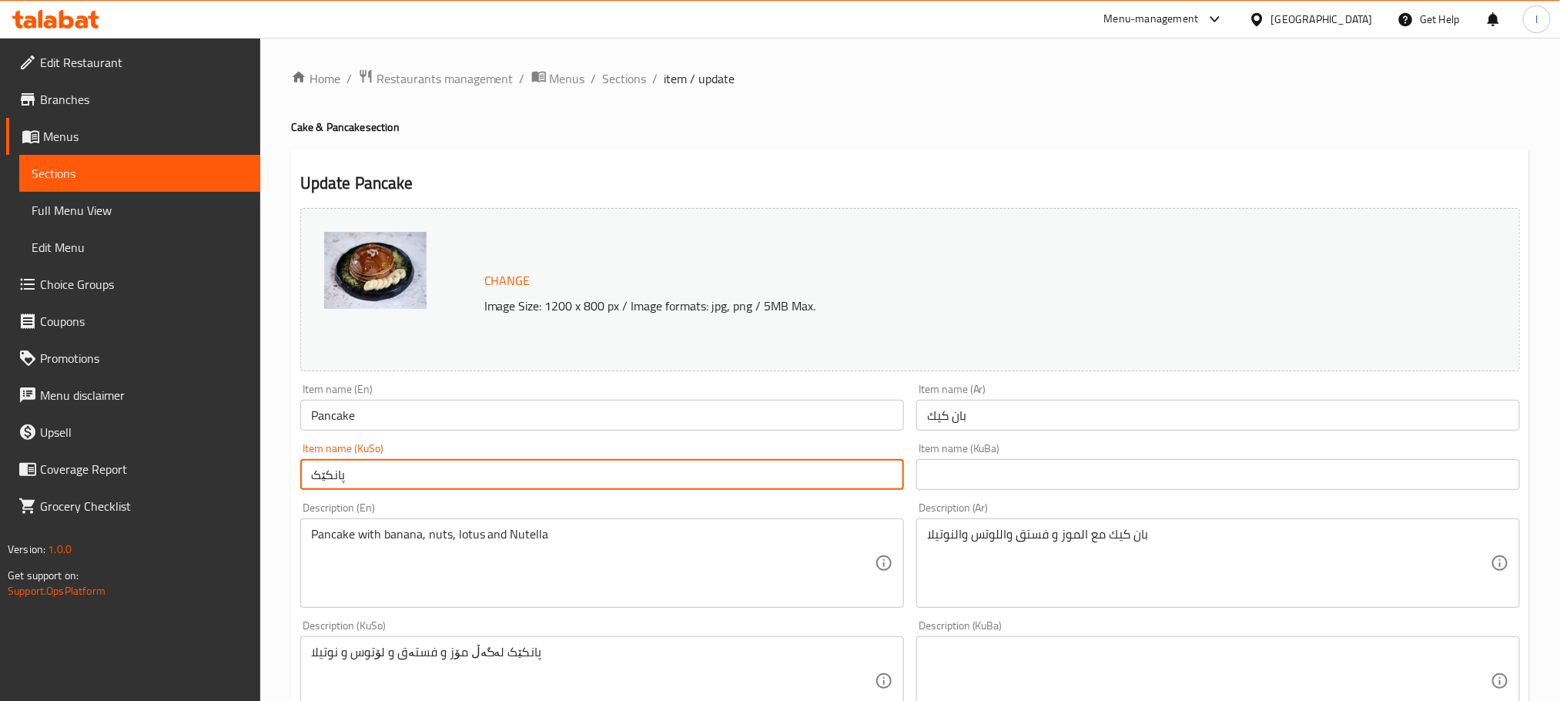
click at [368, 486] on input "پانکێک" at bounding box center [602, 474] width 604 height 31
type input "پانکێک"
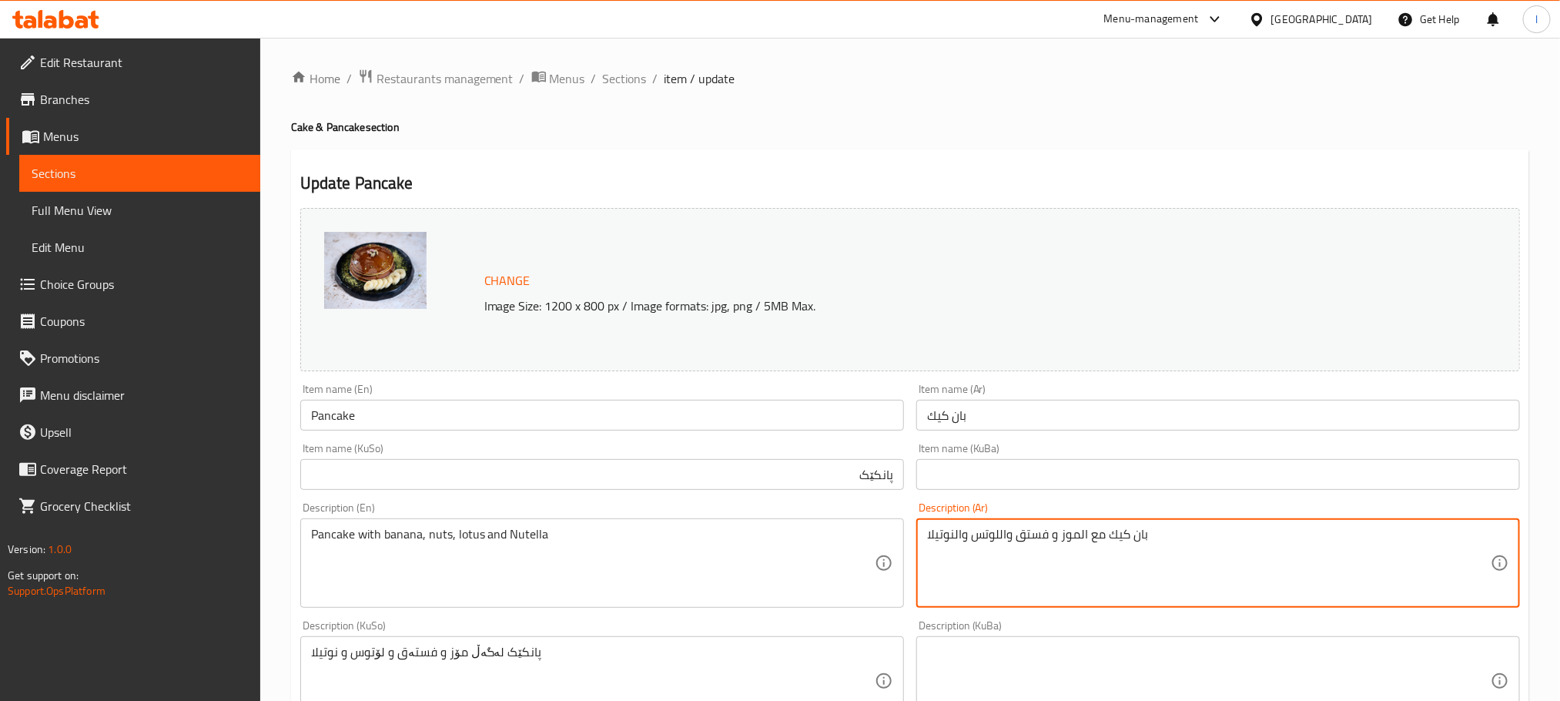
click at [1167, 532] on textarea "بان كيك مع الموز و فستق واللوتس والنوتيلا" at bounding box center [1209, 563] width 564 height 73
click at [1424, 541] on textarea "بان كيك مع الموز و فستق واللوتس والنوتيلا" at bounding box center [1209, 563] width 564 height 73
click at [1398, 541] on textarea "بان كيك مع موز و فستق واللوتس والنوتيلا" at bounding box center [1209, 563] width 564 height 73
click at [1357, 539] on textarea "بان كيك مع موز، فستق واللوتس والنوتيلا" at bounding box center [1209, 563] width 564 height 73
click at [1325, 541] on textarea "بان كيك مع موز، فستق، لوتس والنوتيلا" at bounding box center [1209, 563] width 564 height 73
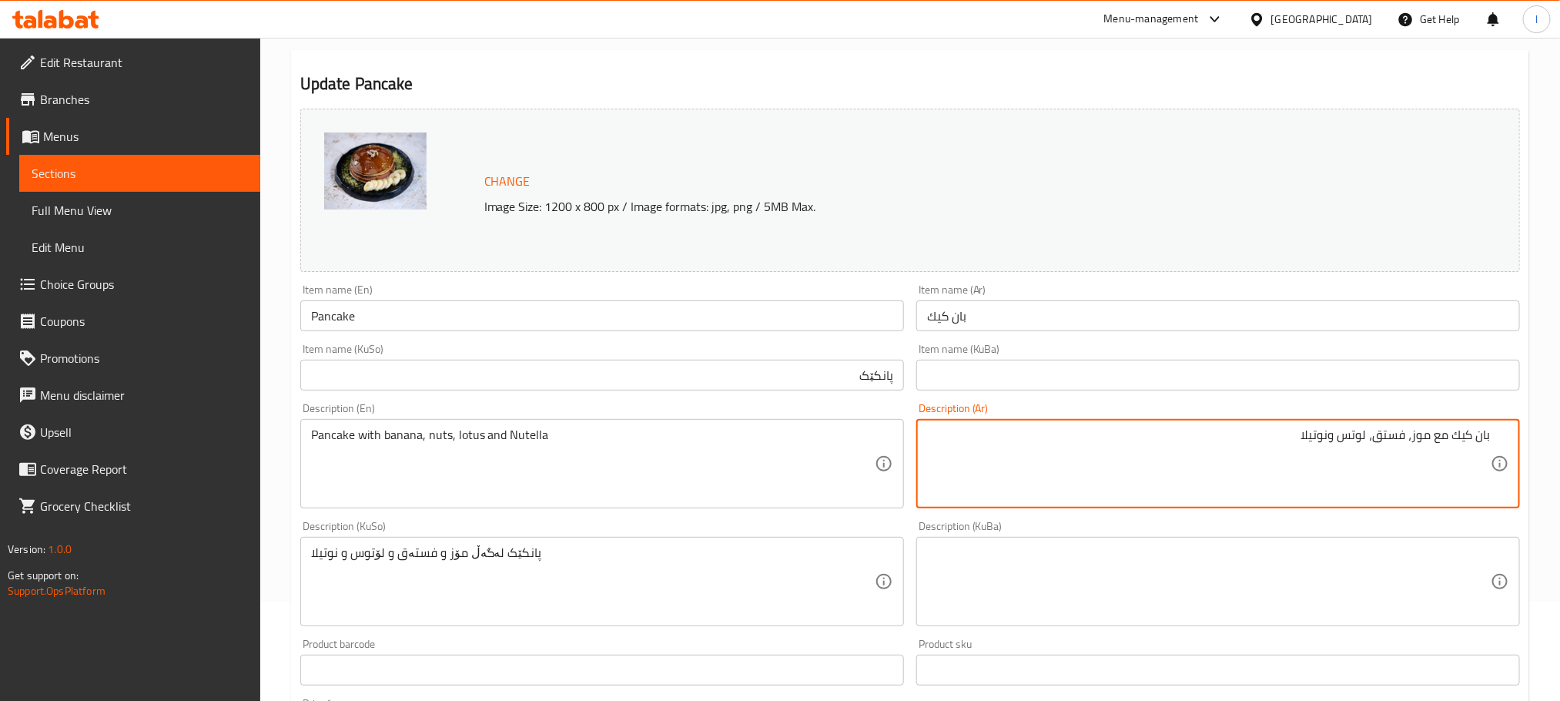
scroll to position [114, 0]
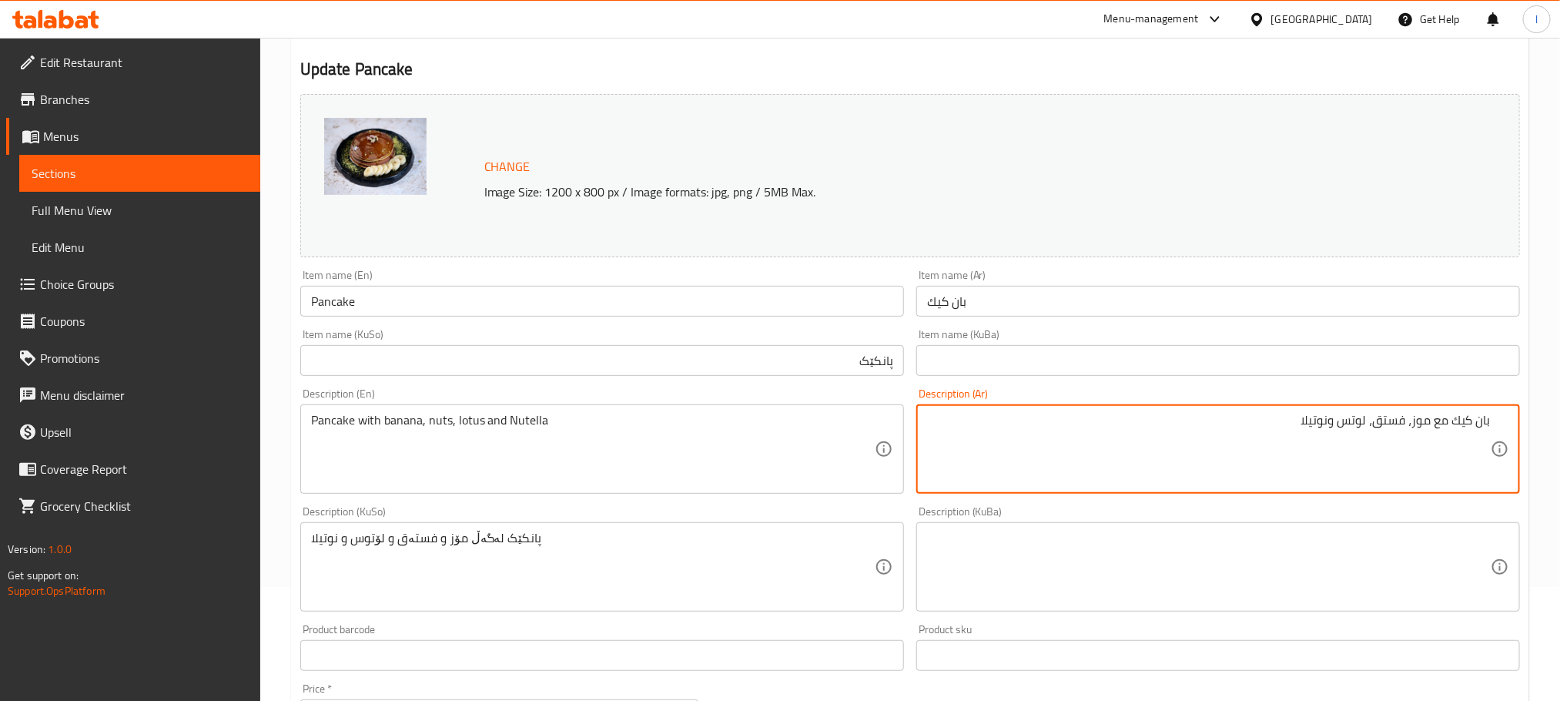
type textarea "بان كيك مع موز، فستق، لوتس ونوتيلا"
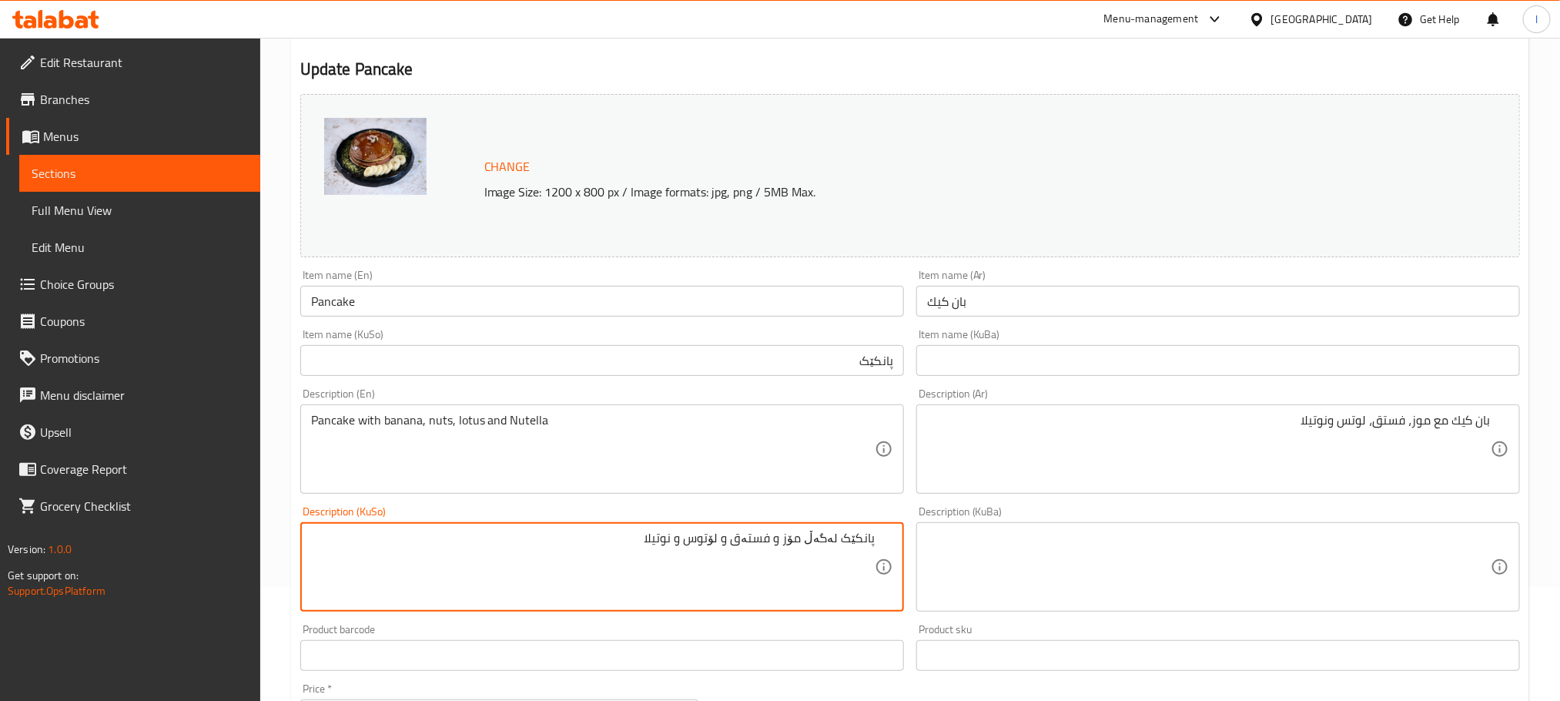
click at [777, 545] on textarea "پانکێک لەگەڵ مۆز و فستەق و لۆتوس و نوتیلا" at bounding box center [593, 567] width 564 height 73
click at [779, 545] on textarea "پانکێک لەگەڵ مۆز و فستەق و لۆتوس و نوتیلا" at bounding box center [593, 567] width 564 height 73
click at [740, 541] on textarea "پانکێک لەگەڵ مۆز، فستەق و لۆتوس و نوتیلا" at bounding box center [593, 567] width 564 height 73
click at [723, 550] on textarea "پانکێک لەگەڵ مۆز، فستەق، لۆتوس و نوتیلا" at bounding box center [593, 567] width 564 height 73
click at [723, 543] on textarea "پانکێک لەگەڵ مۆز، فستەق، لۆتوس و نوتیلا" at bounding box center [593, 567] width 564 height 73
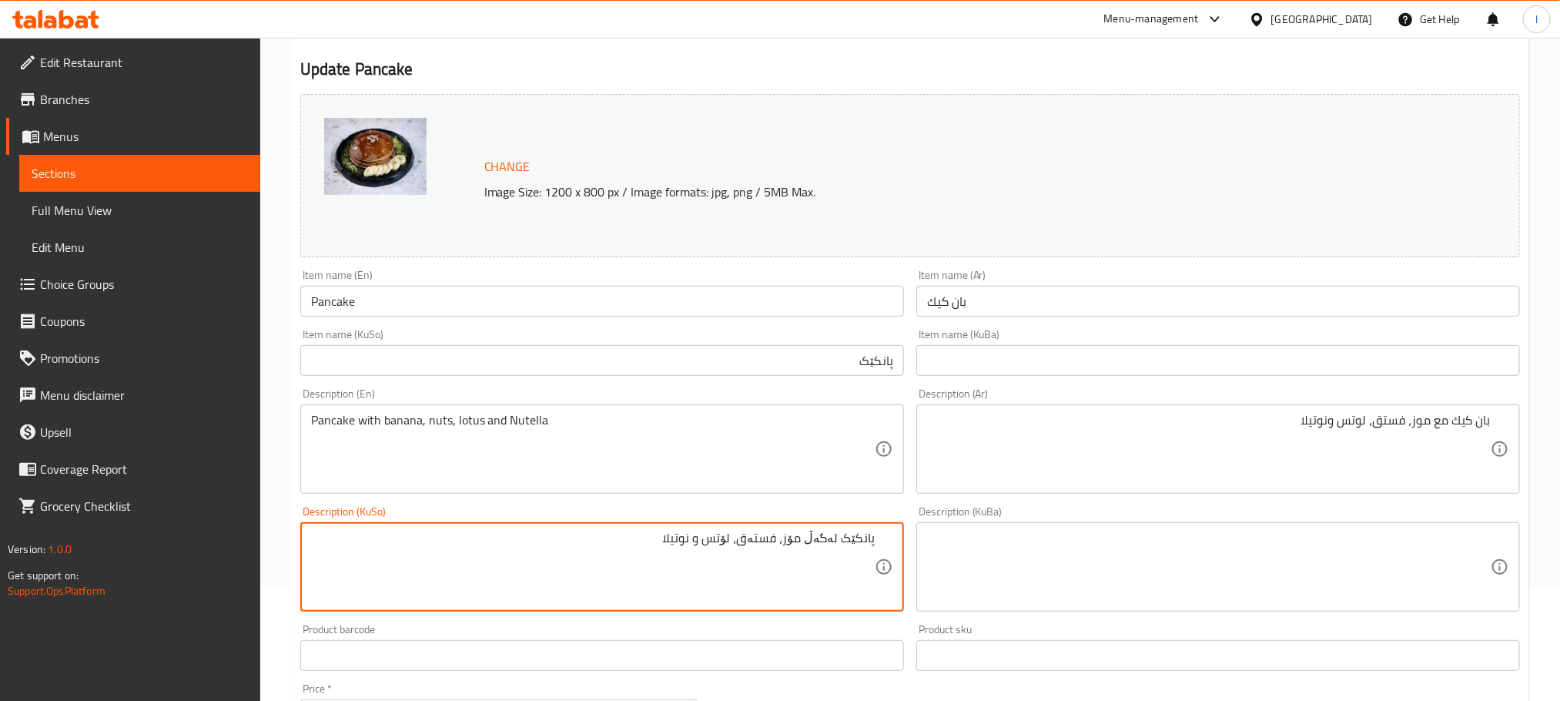
click at [702, 539] on textarea "پانکێک لەگەڵ مۆز، فستەق، لۆتس و نوتیلا" at bounding box center [593, 567] width 564 height 73
click at [687, 546] on textarea "پانکێک لەگەڵ مۆز، فستەق، لۆتس و نوتیلا" at bounding box center [593, 567] width 564 height 73
click at [663, 544] on textarea "پانکێک لەگەڵ مۆز، فستەق، لۆتس و نوتیلا" at bounding box center [593, 567] width 564 height 73
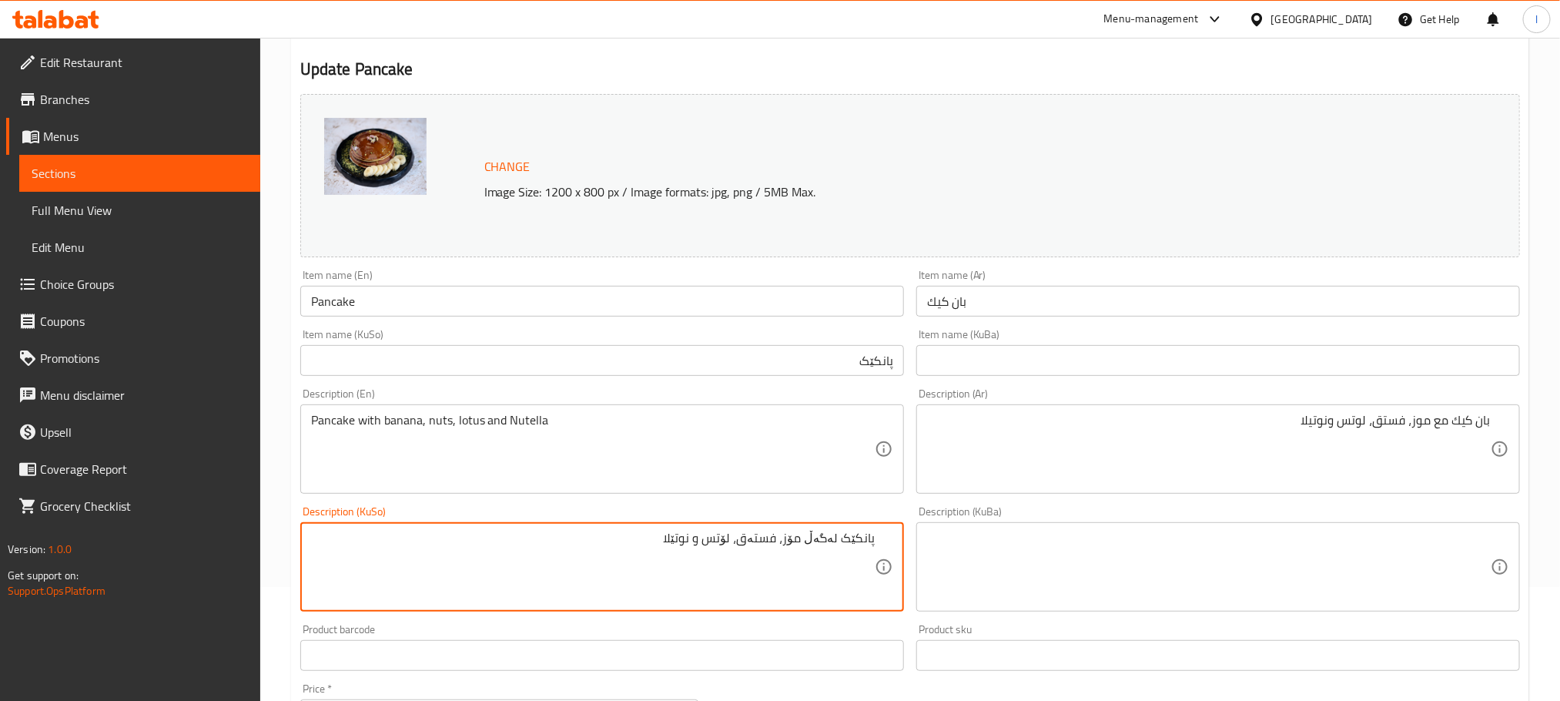
click at [663, 544] on textarea "پانکێک لەگەڵ مۆز، فستەق، لۆتس و نوتێلا" at bounding box center [593, 567] width 564 height 73
click at [665, 543] on textarea "پانکێک لەگەڵ مۆز، فستەق، لۆتس و نوتێلا" at bounding box center [593, 567] width 564 height 73
type textarea "پانکێک لەگەڵ مۆز، فستەق، لۆتس و نوتێلا"
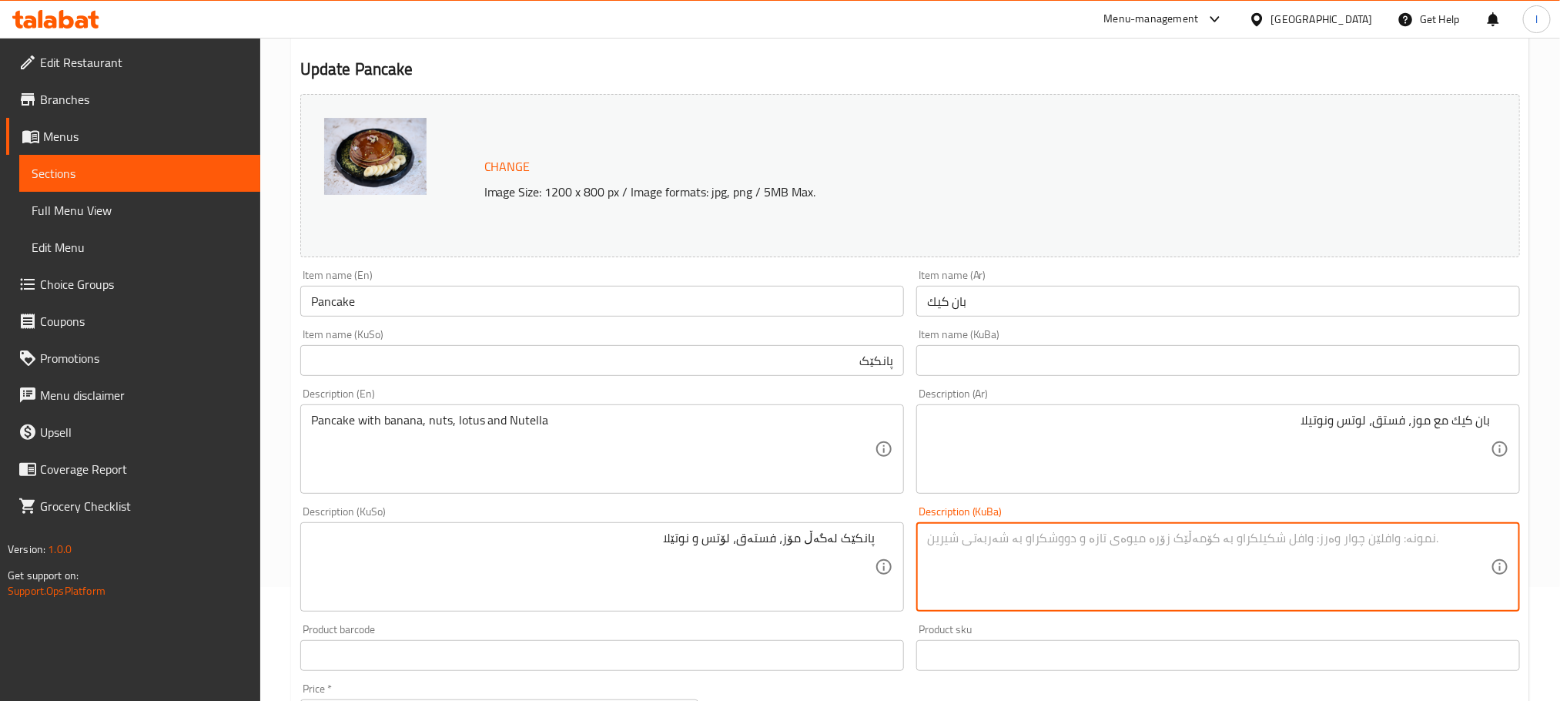
click at [1197, 545] on textarea at bounding box center [1209, 567] width 564 height 73
paste textarea "پانکێک لەگەڵ مۆز، فستەق، لۆتس و نوتێلا"
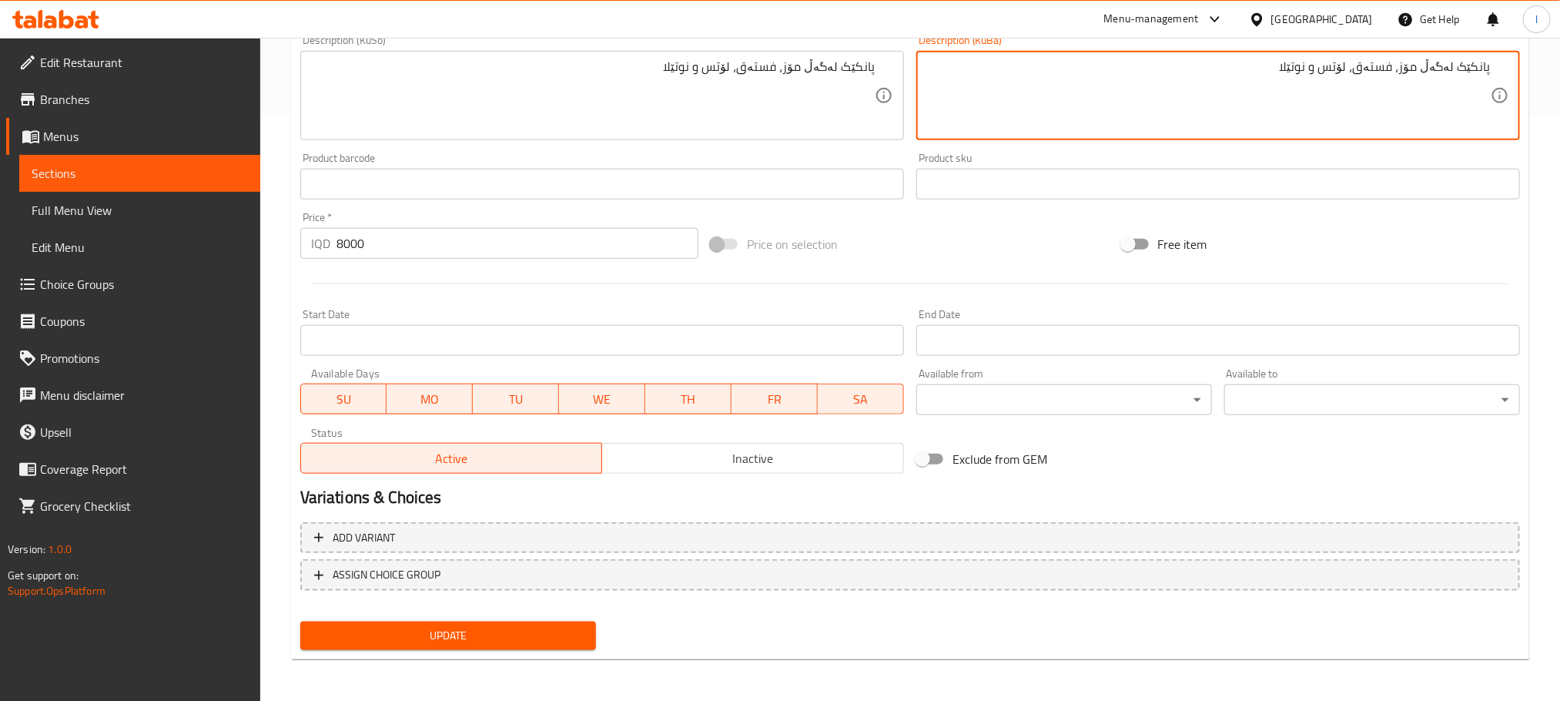
type textarea "پانکێک لەگەڵ مۆز، فستەق، لۆتس و نوتێلا"
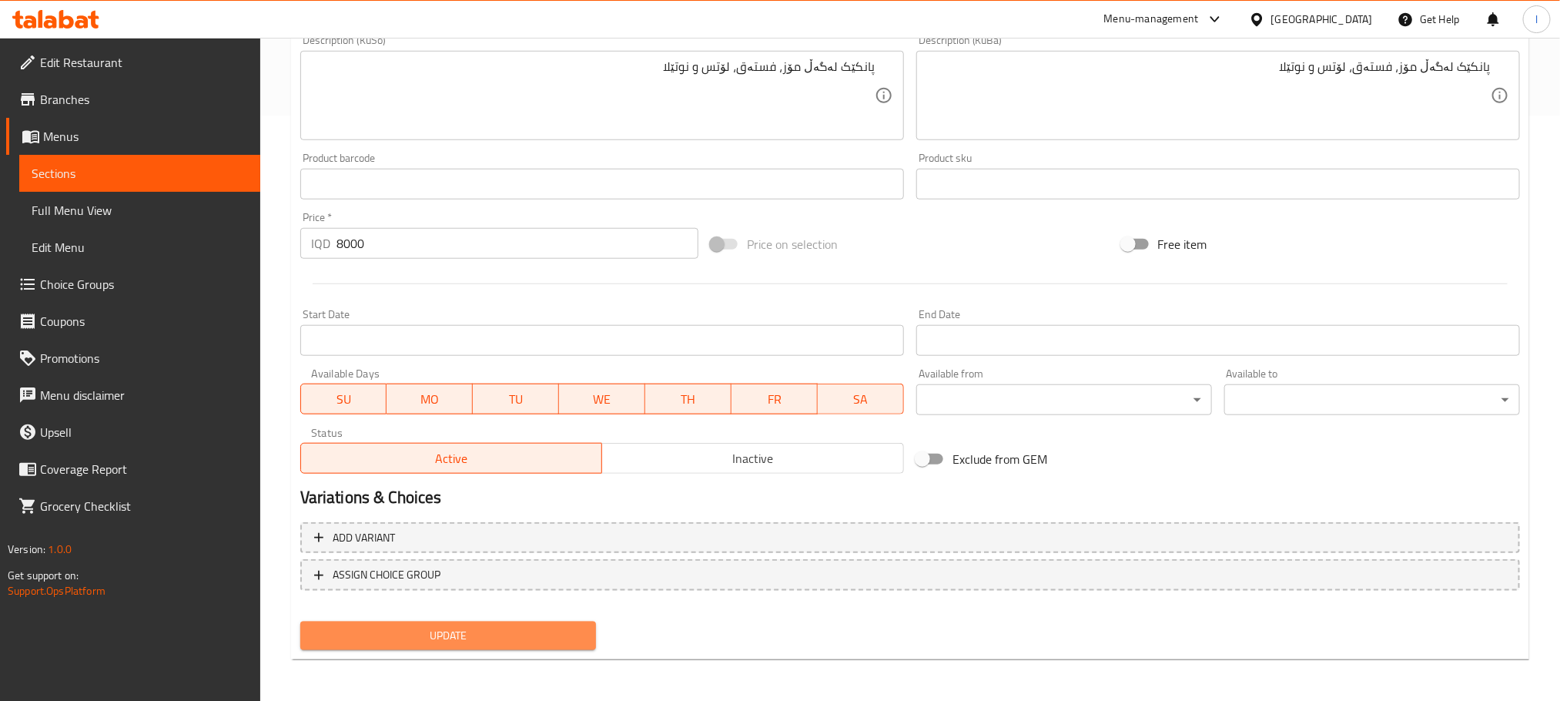
click at [509, 633] on span "Update" at bounding box center [448, 635] width 271 height 19
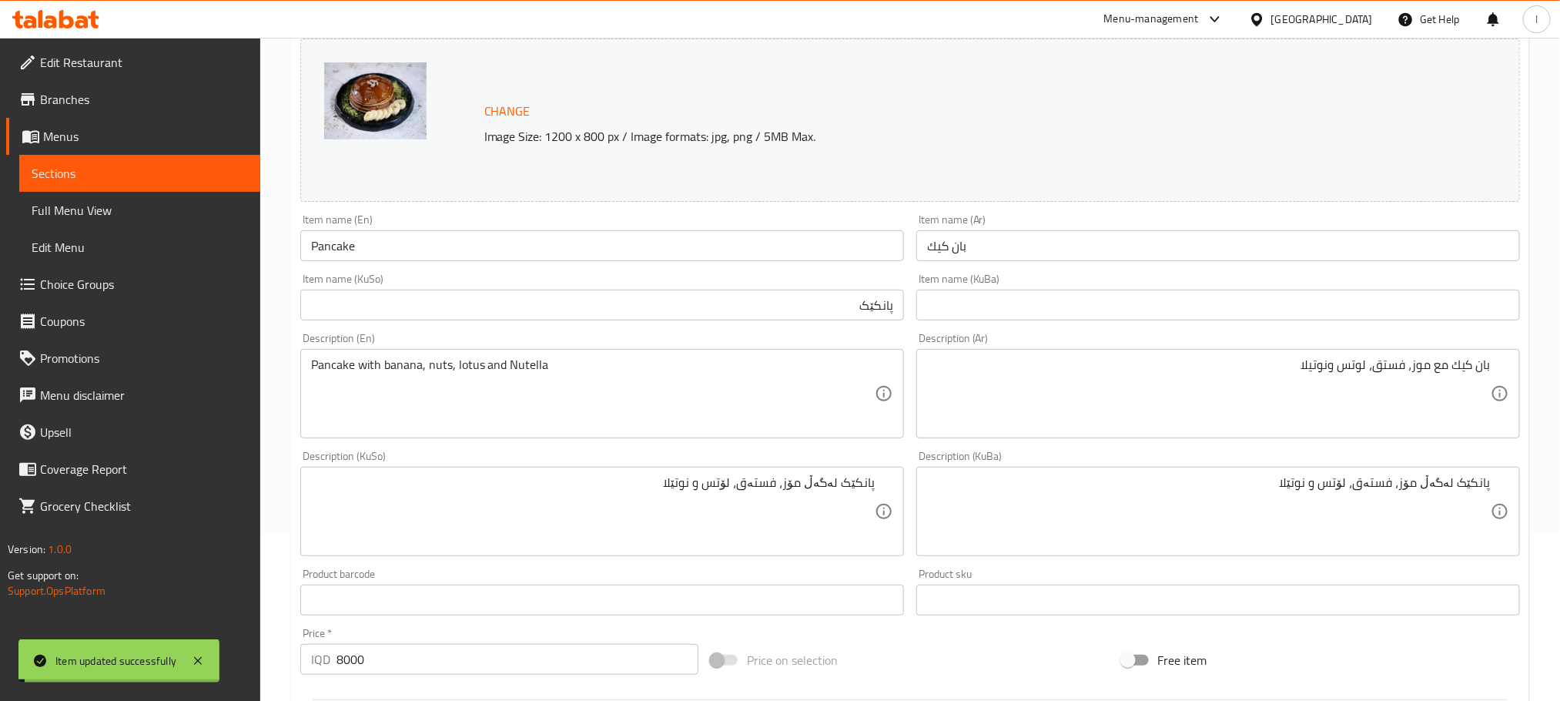
scroll to position [162, 0]
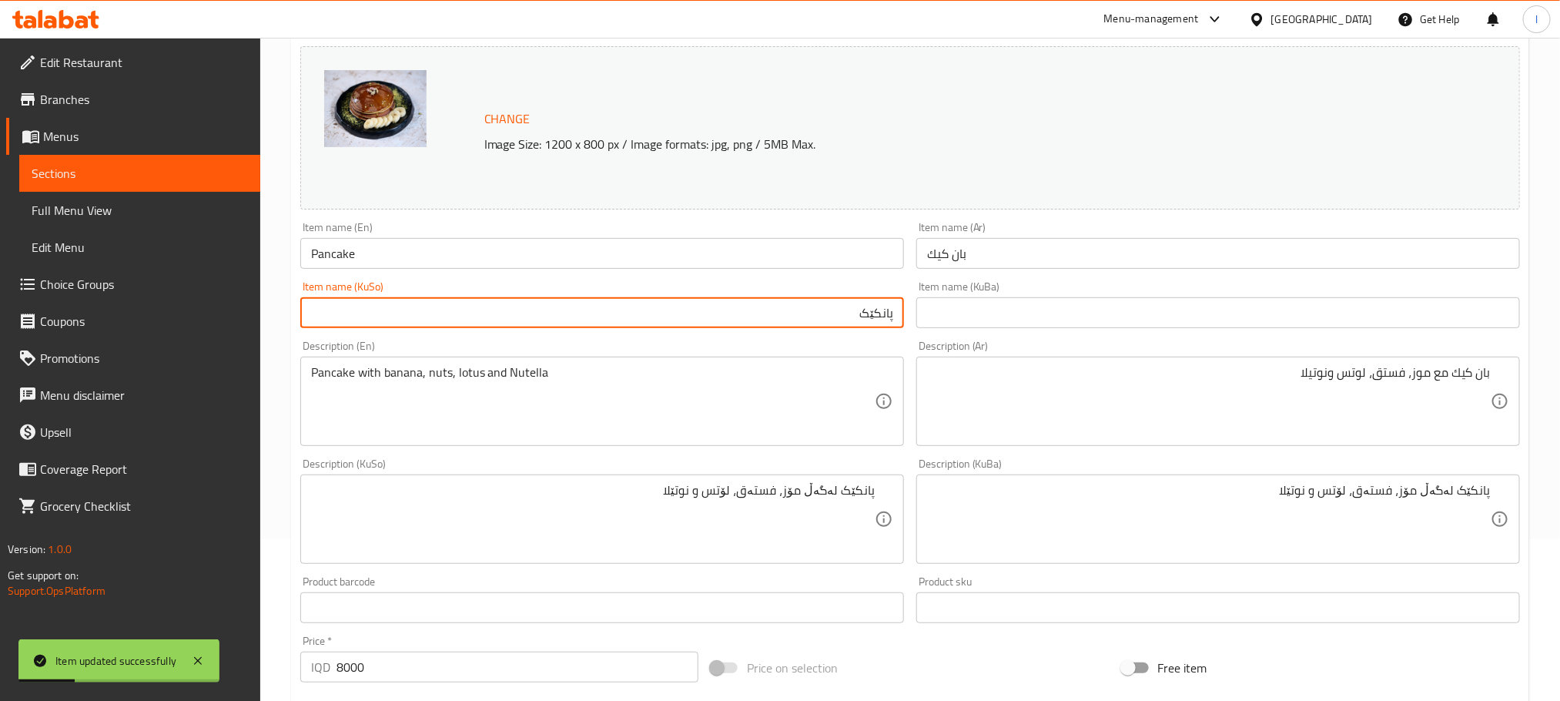
drag, startPoint x: 830, startPoint y: 322, endPoint x: 915, endPoint y: 327, distance: 84.8
click at [913, 327] on div "Change Image Size: 1200 x 800 px / Image formats: jpg, png / 5MB Max. Item name…" at bounding box center [910, 471] width 1232 height 863
click at [1049, 320] on input "text" at bounding box center [1218, 312] width 604 height 31
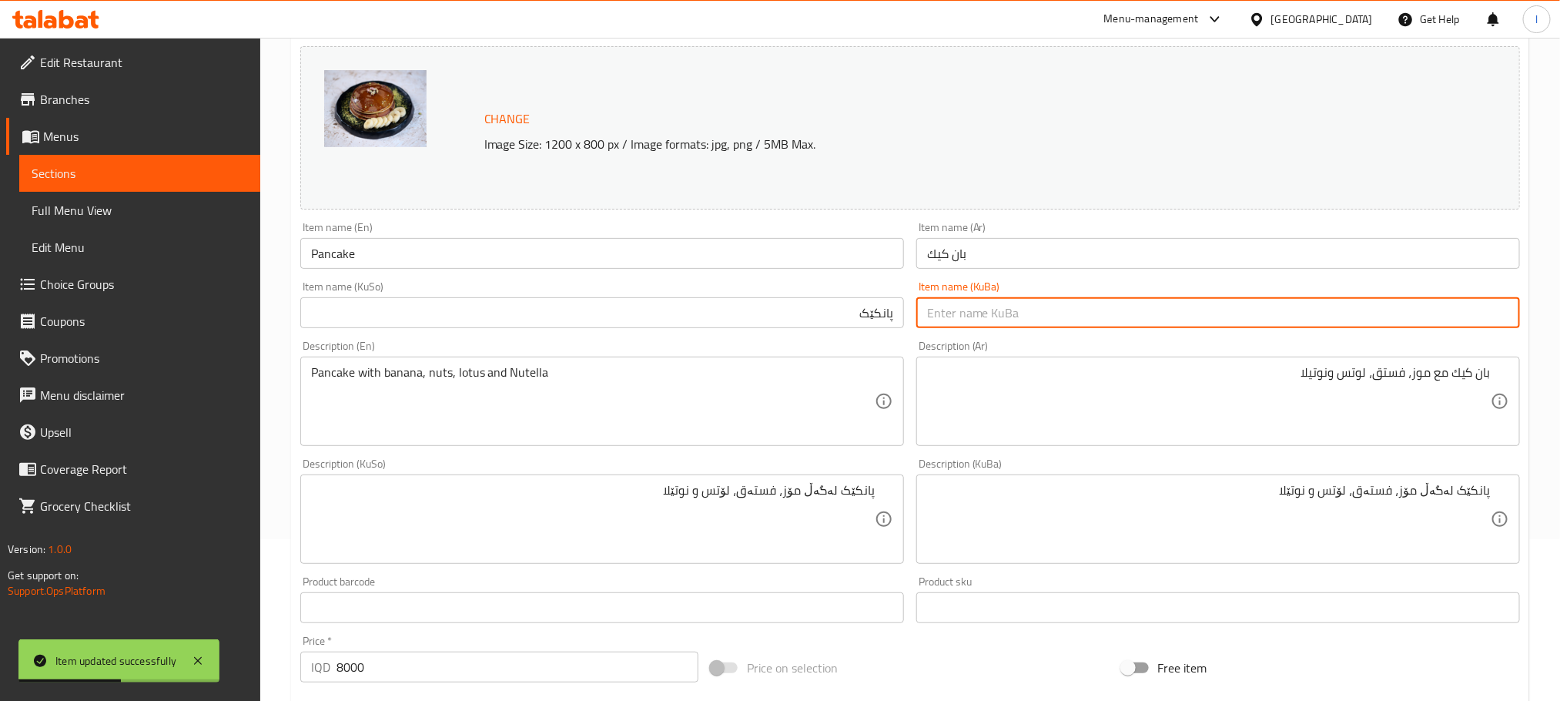
paste input "پانکێک"
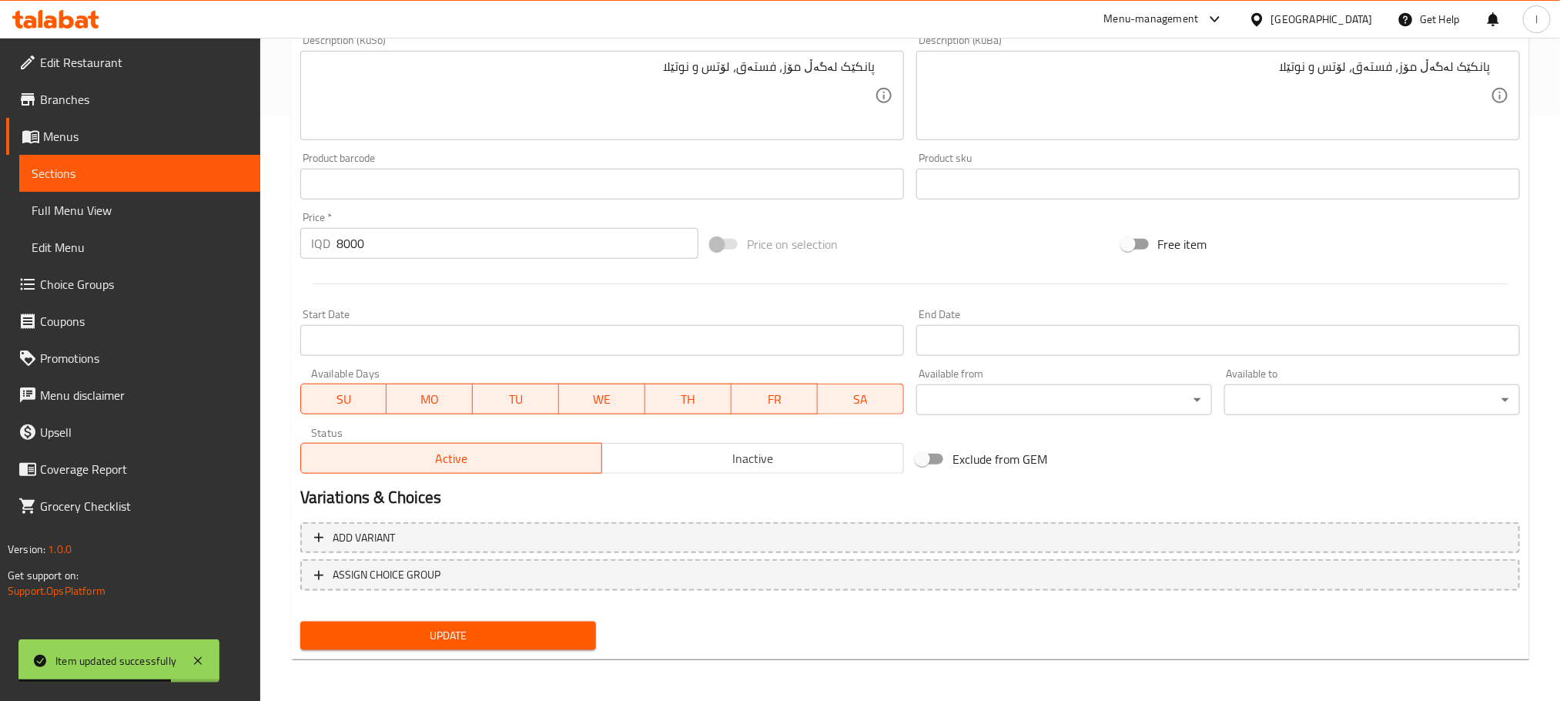
type input "پانکێک"
click at [528, 629] on span "Update" at bounding box center [448, 635] width 271 height 19
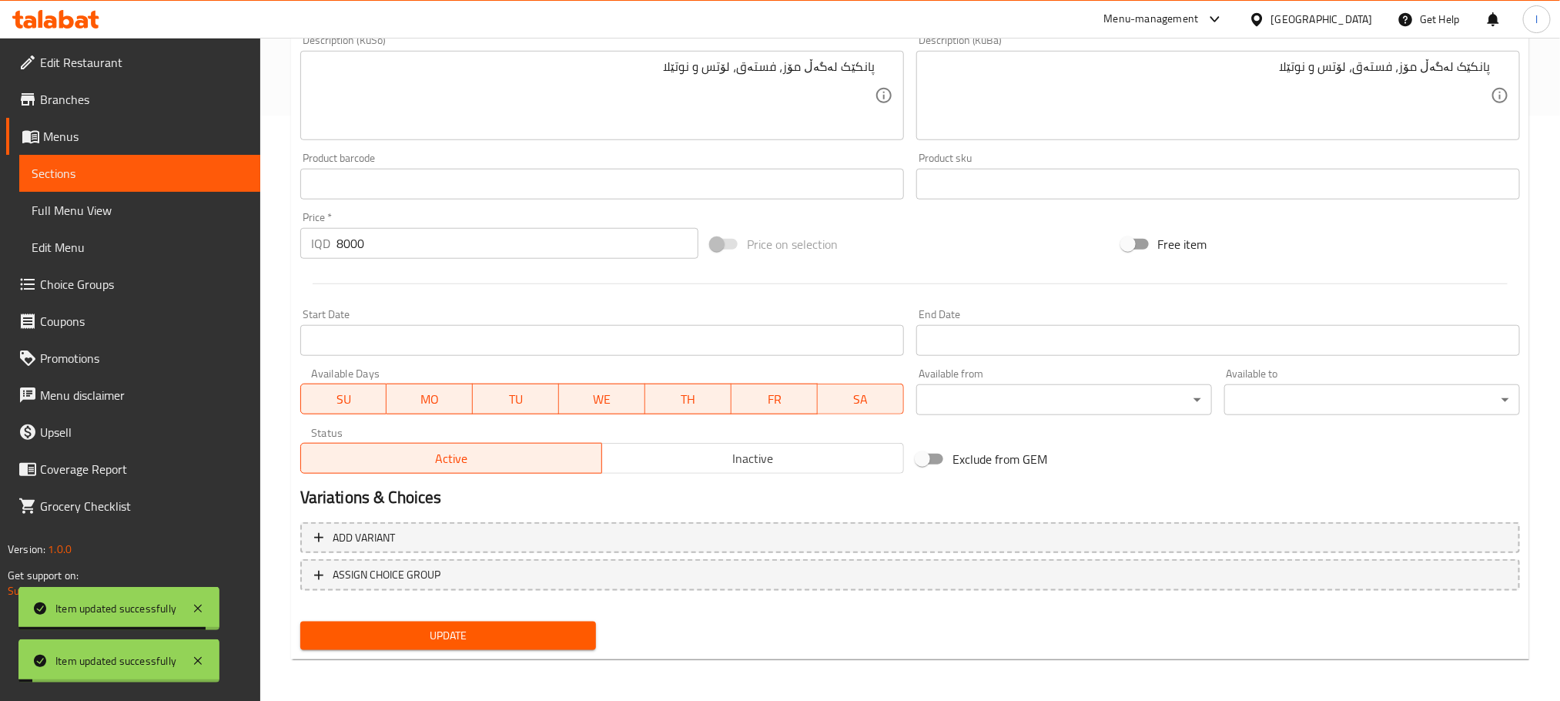
scroll to position [0, 0]
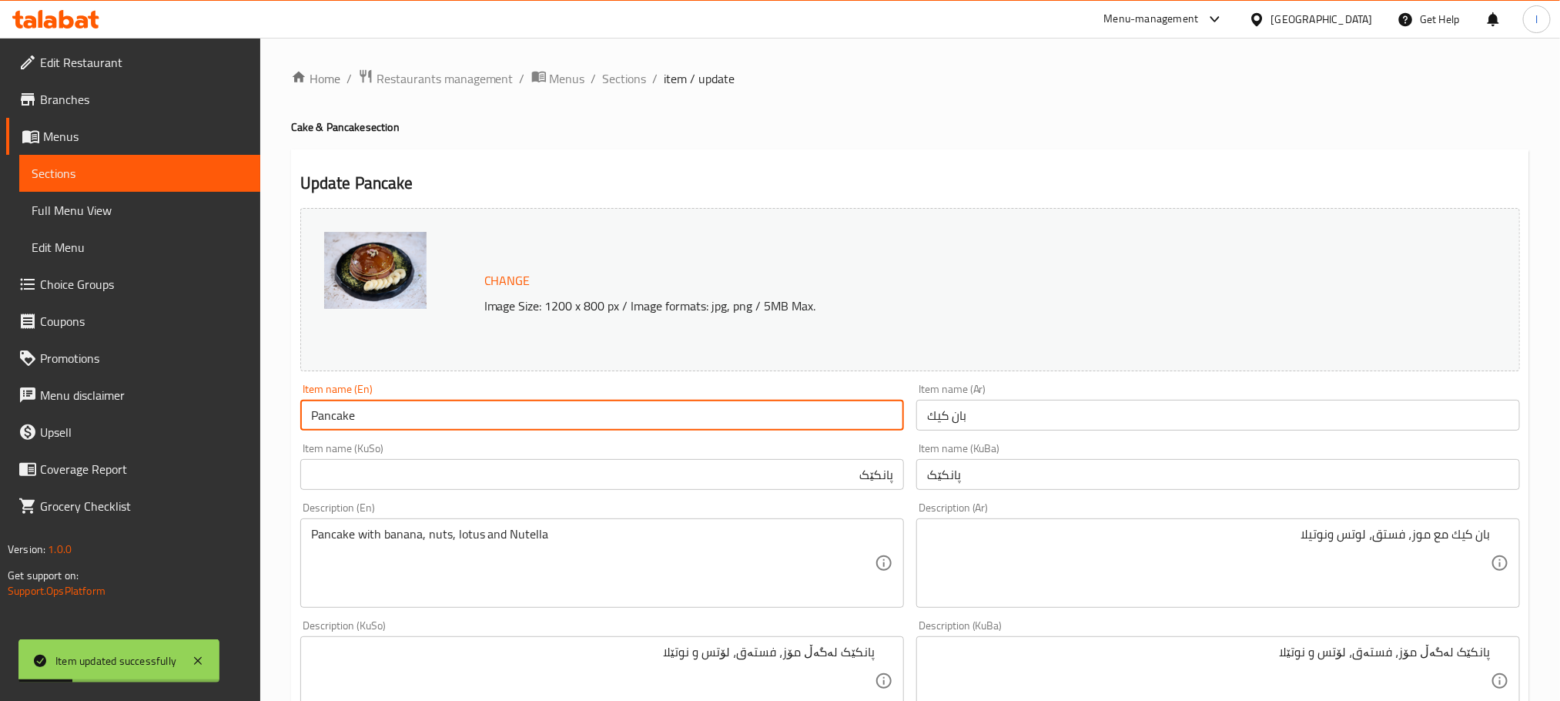
drag, startPoint x: 365, startPoint y: 423, endPoint x: 233, endPoint y: 403, distance: 133.2
click at [233, 403] on div "Edit Restaurant Branches Menus Sections Full Menu View Edit Menu Choice Groups …" at bounding box center [780, 663] width 1560 height 1250
click at [102, 206] on span "Full Menu View" at bounding box center [140, 210] width 216 height 18
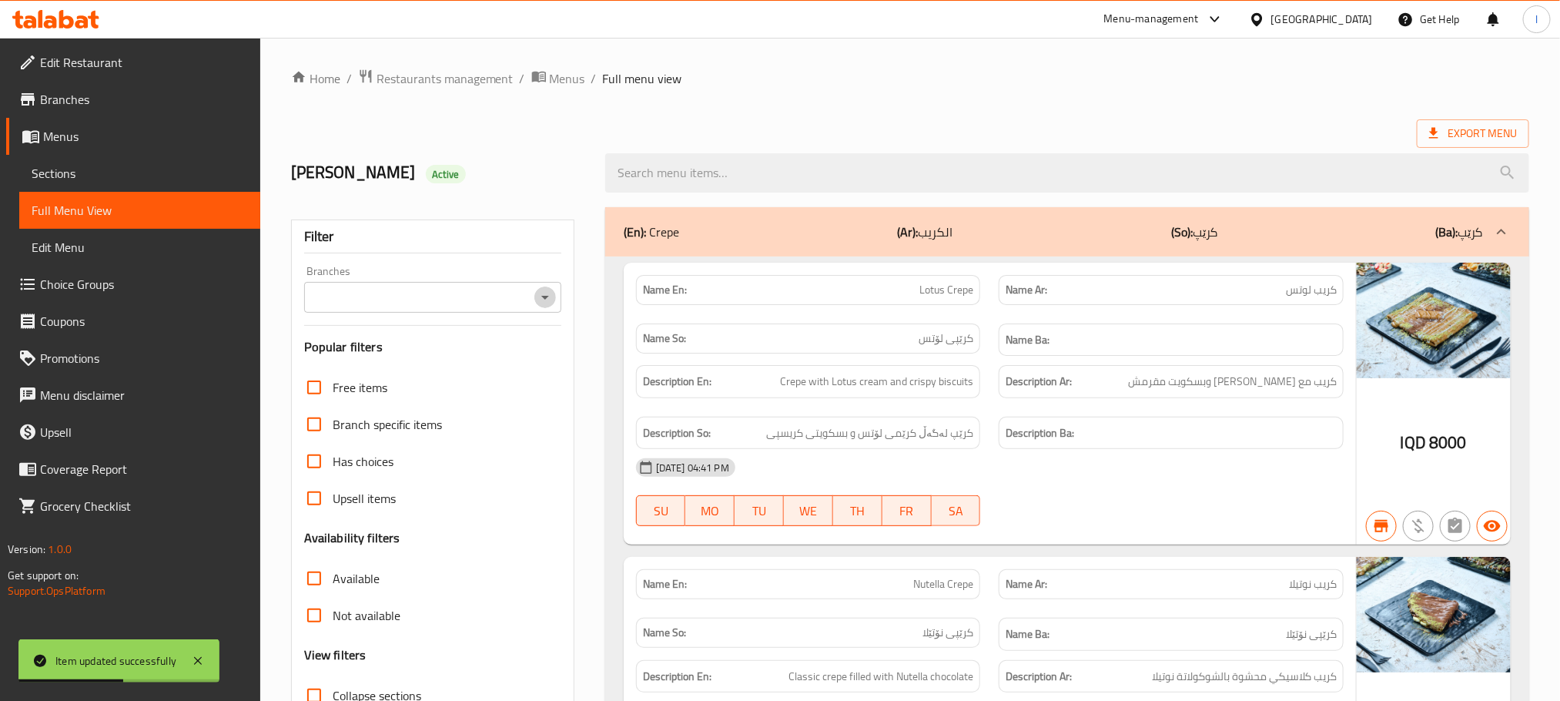
click at [548, 294] on icon "Open" at bounding box center [545, 297] width 18 height 18
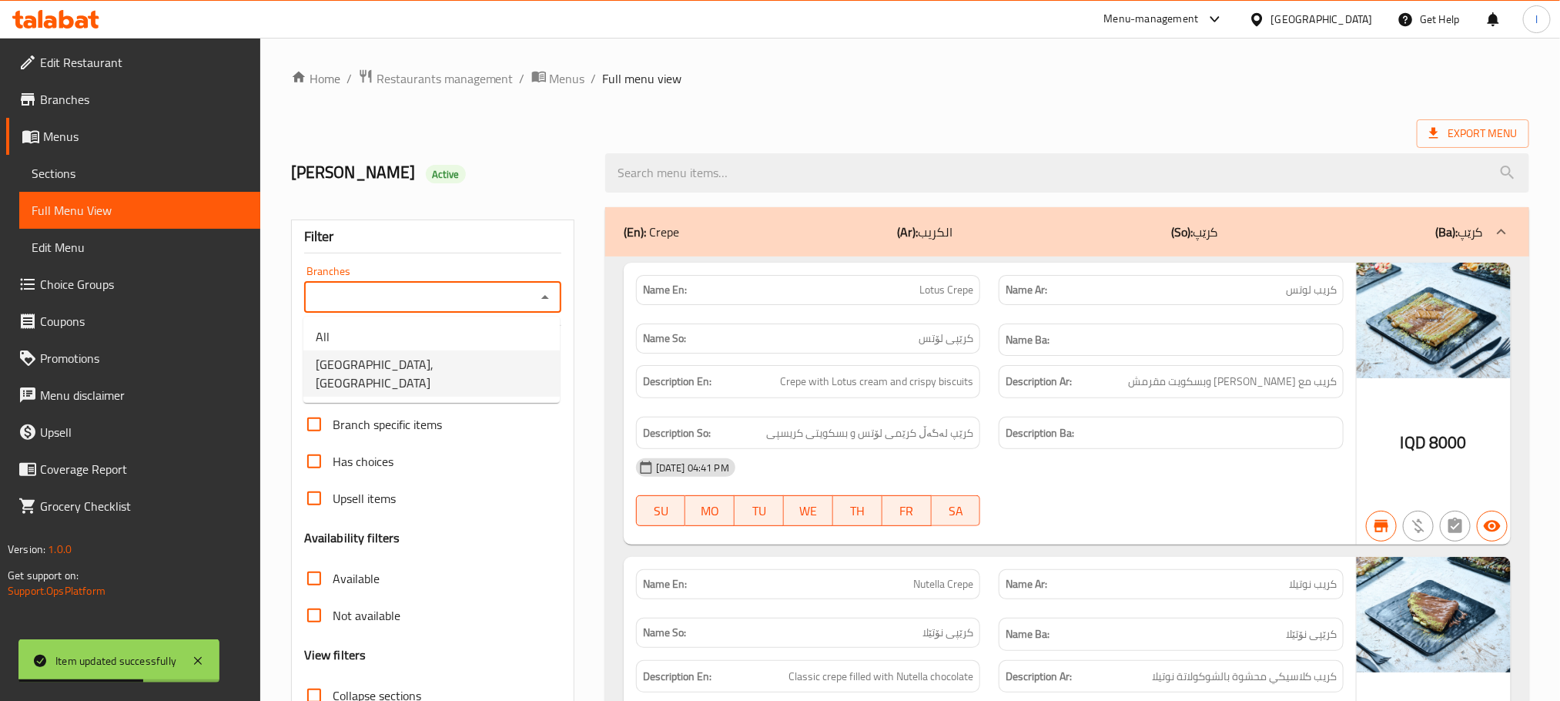
click at [478, 357] on li "[GEOGRAPHIC_DATA], [GEOGRAPHIC_DATA]" at bounding box center [431, 373] width 256 height 46
type input "[GEOGRAPHIC_DATA], [GEOGRAPHIC_DATA]"
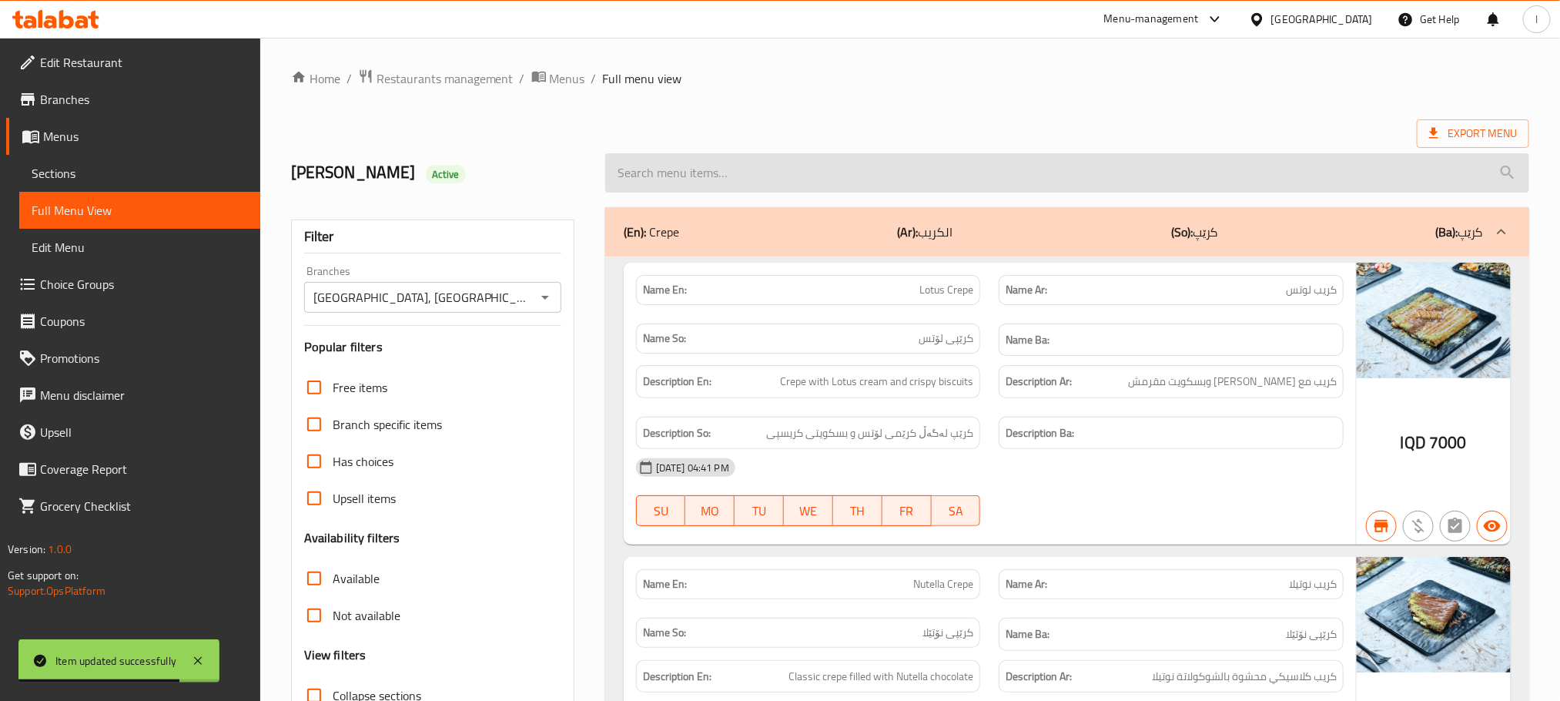
click at [694, 160] on input "search" at bounding box center [1067, 172] width 924 height 39
paste input "Pancake"
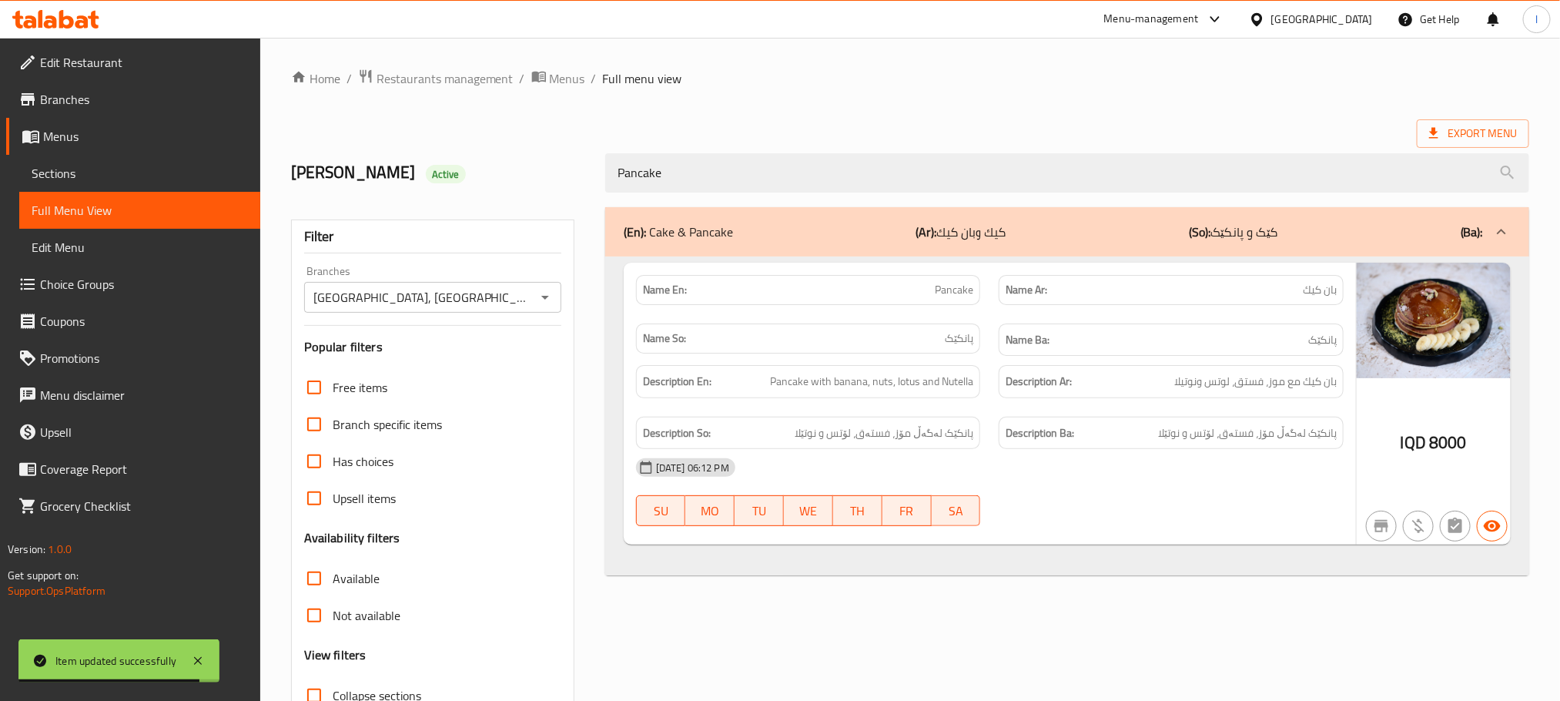
scroll to position [120, 0]
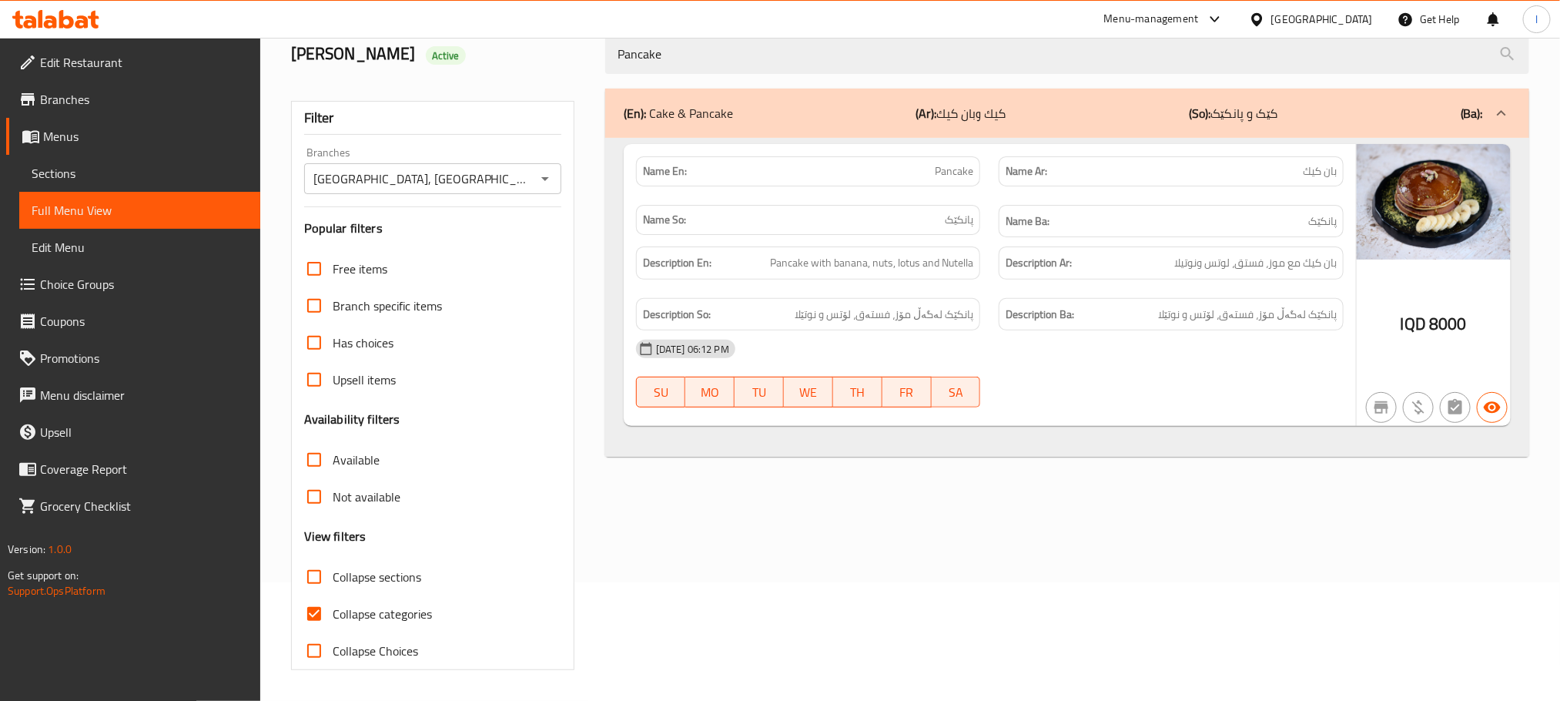
type input "Pancake"
click at [308, 601] on input "Collapse categories" at bounding box center [314, 613] width 37 height 37
checkbox input "false"
click at [88, 19] on icon at bounding box center [81, 21] width 13 height 13
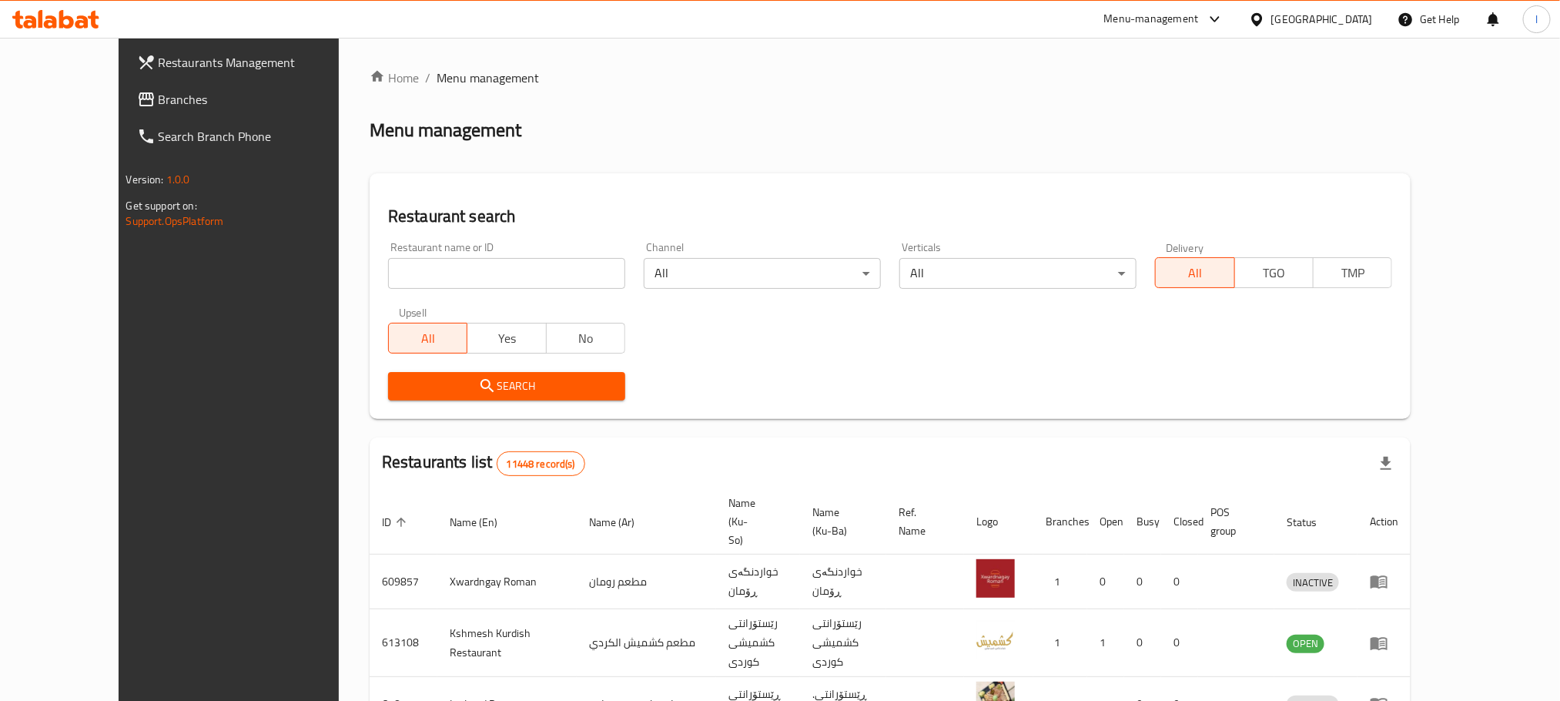
click at [389, 258] on input "search" at bounding box center [506, 273] width 237 height 31
paste input "Buzouk Kitchen"
type input "Buzouk Kitchen"
click at [455, 395] on span "Search" at bounding box center [506, 386] width 213 height 19
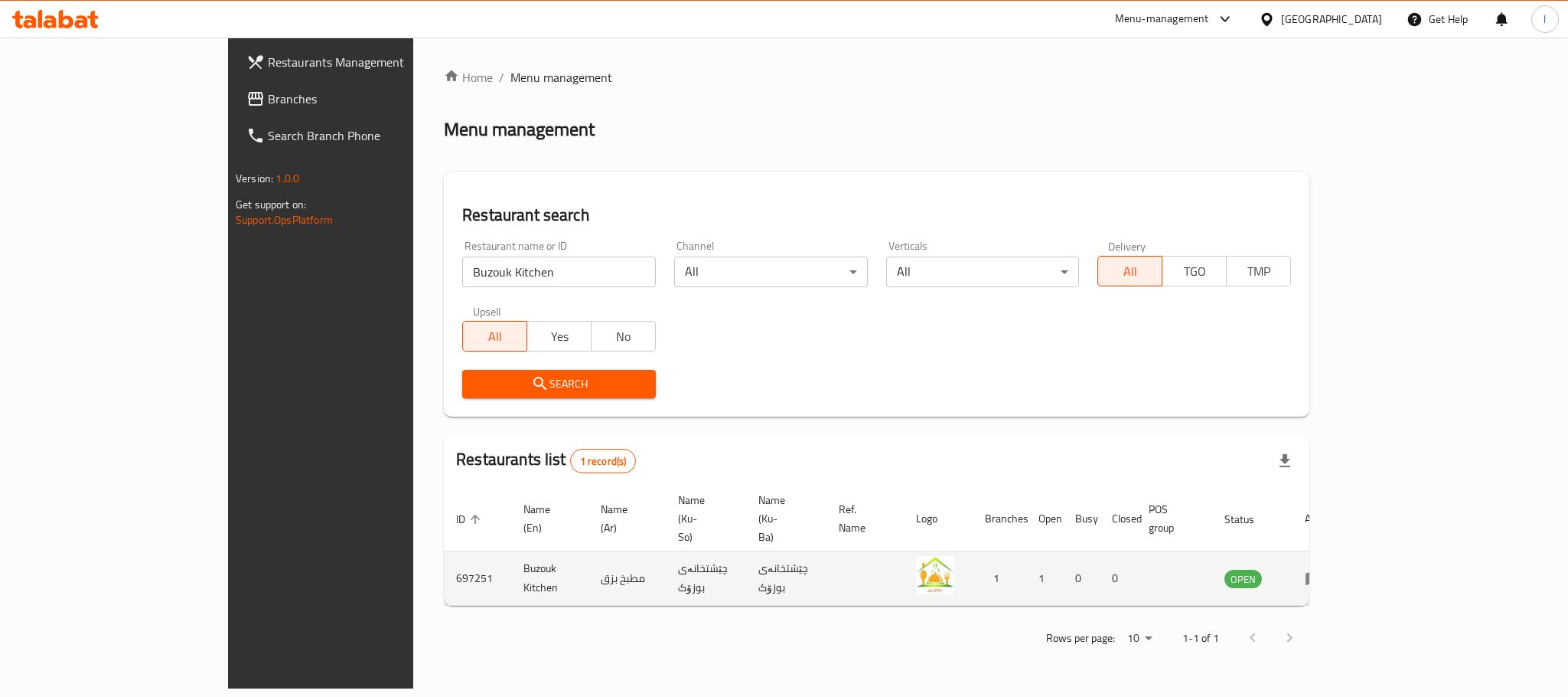
click at [1323, 573] on icon "enhanced table" at bounding box center [1314, 579] width 17 height 13
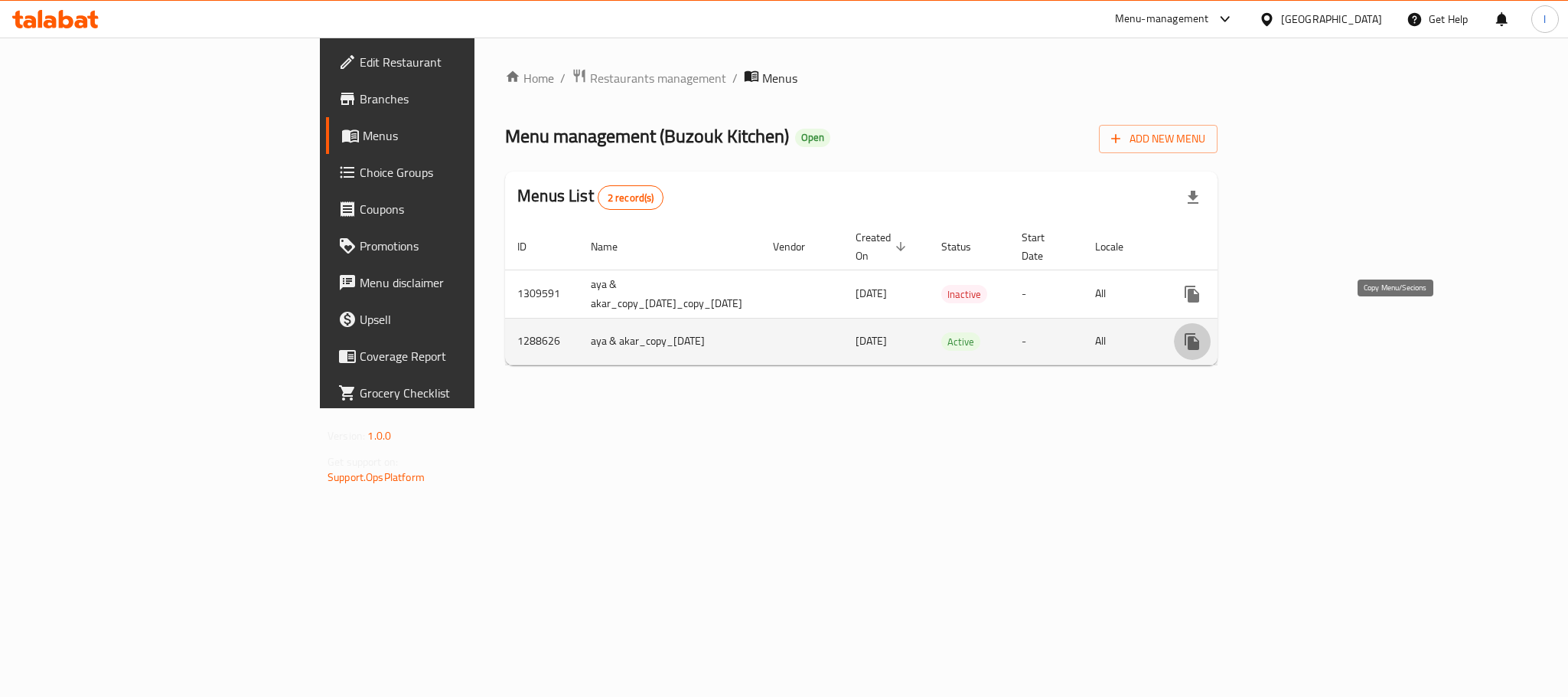
click at [1199, 333] on icon "more" at bounding box center [1191, 341] width 15 height 17
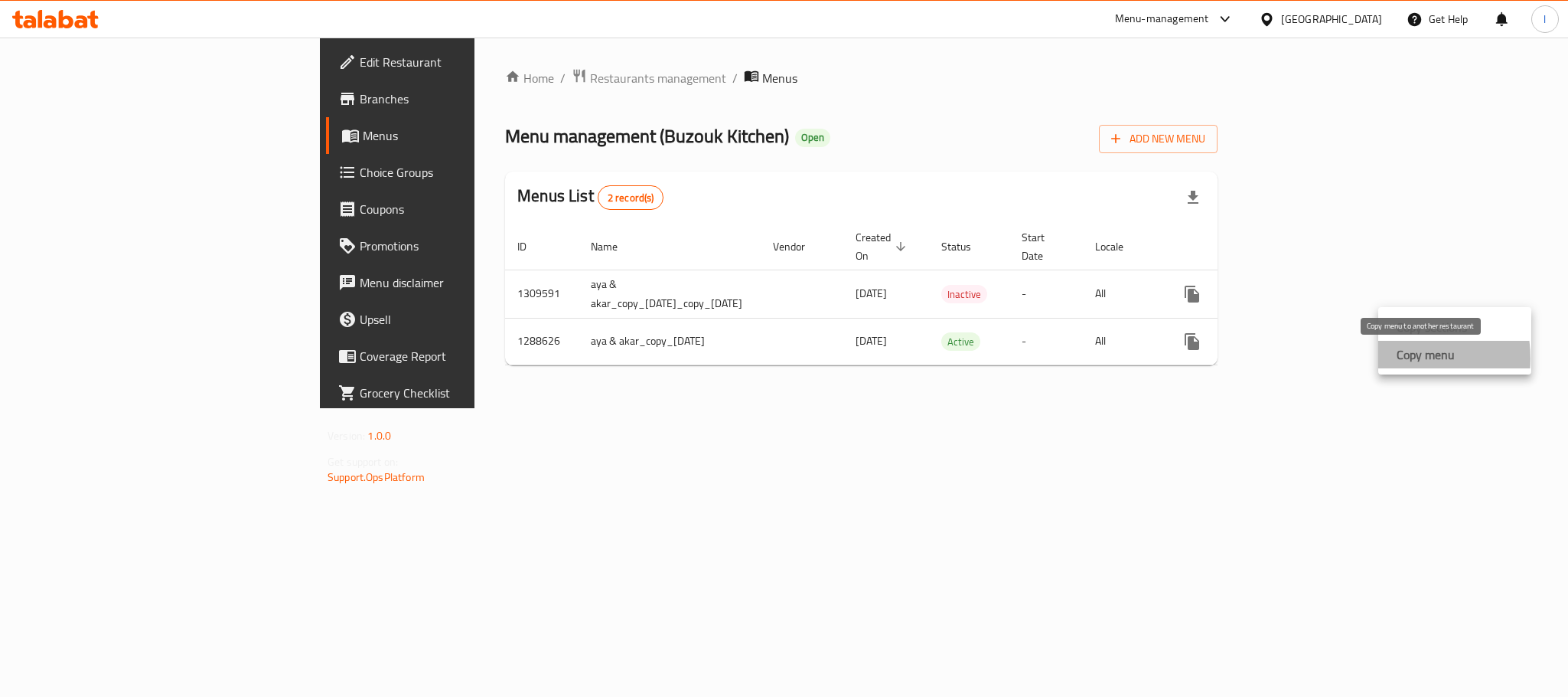
click at [1396, 358] on strong "Copy menu" at bounding box center [1425, 354] width 59 height 18
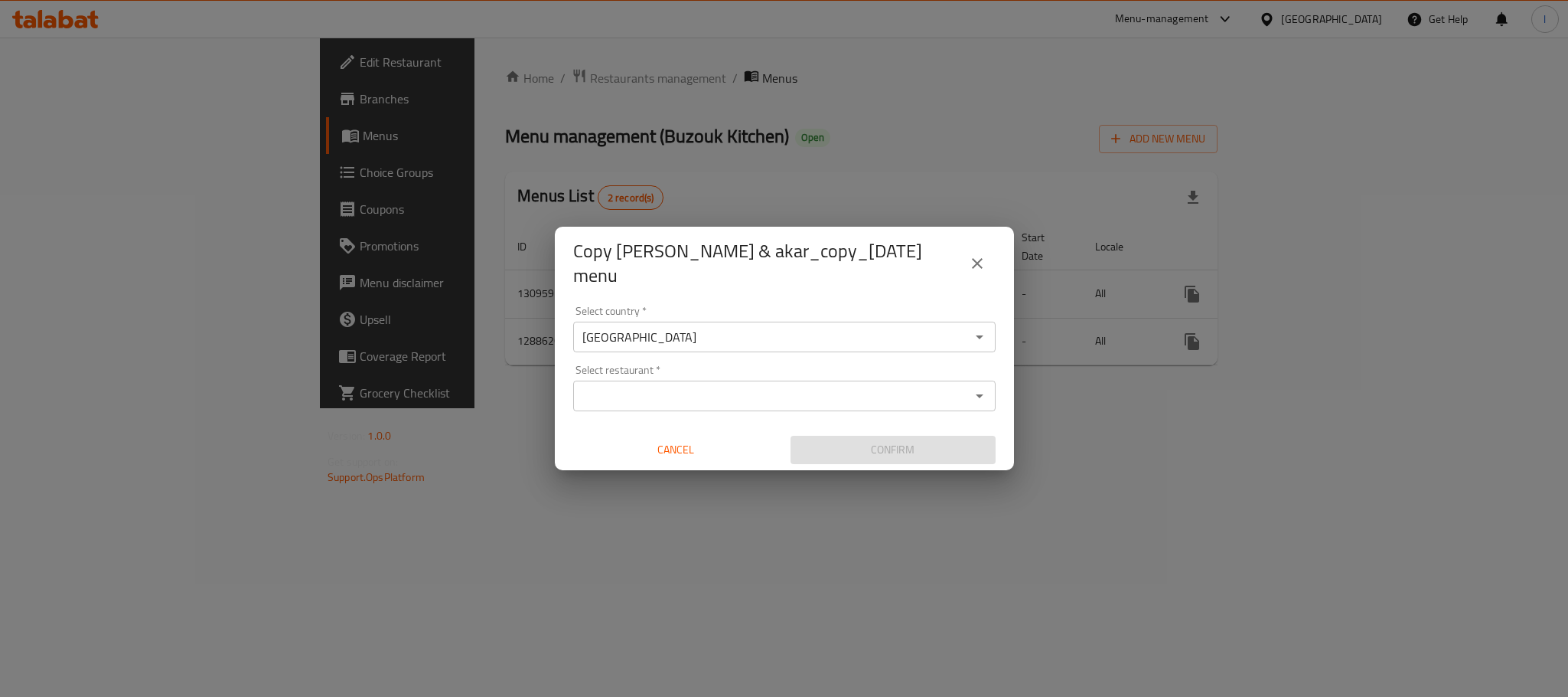
click at [671, 405] on div "Select restaurant *" at bounding box center [784, 396] width 422 height 31
paste input "Buzouk Kitchen"
type input "Buzouk Kitchen"
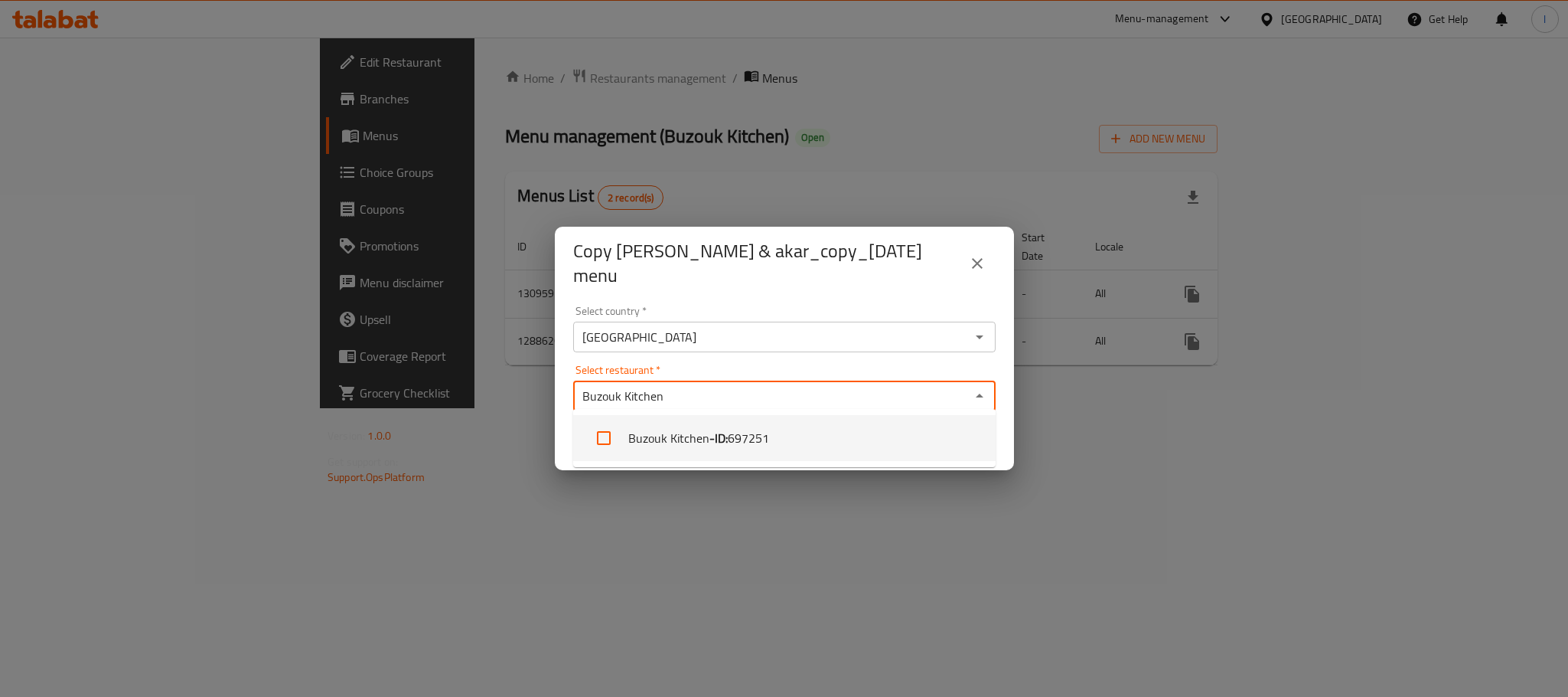
click at [717, 453] on li "Buzouk Kitchen - ID: 697251" at bounding box center [784, 437] width 422 height 46
checkbox input "true"
click at [898, 543] on div "Copy aya & akar_copy_13/05/2025 menu Select country   * Iraq Select country * S…" at bounding box center [784, 348] width 1568 height 697
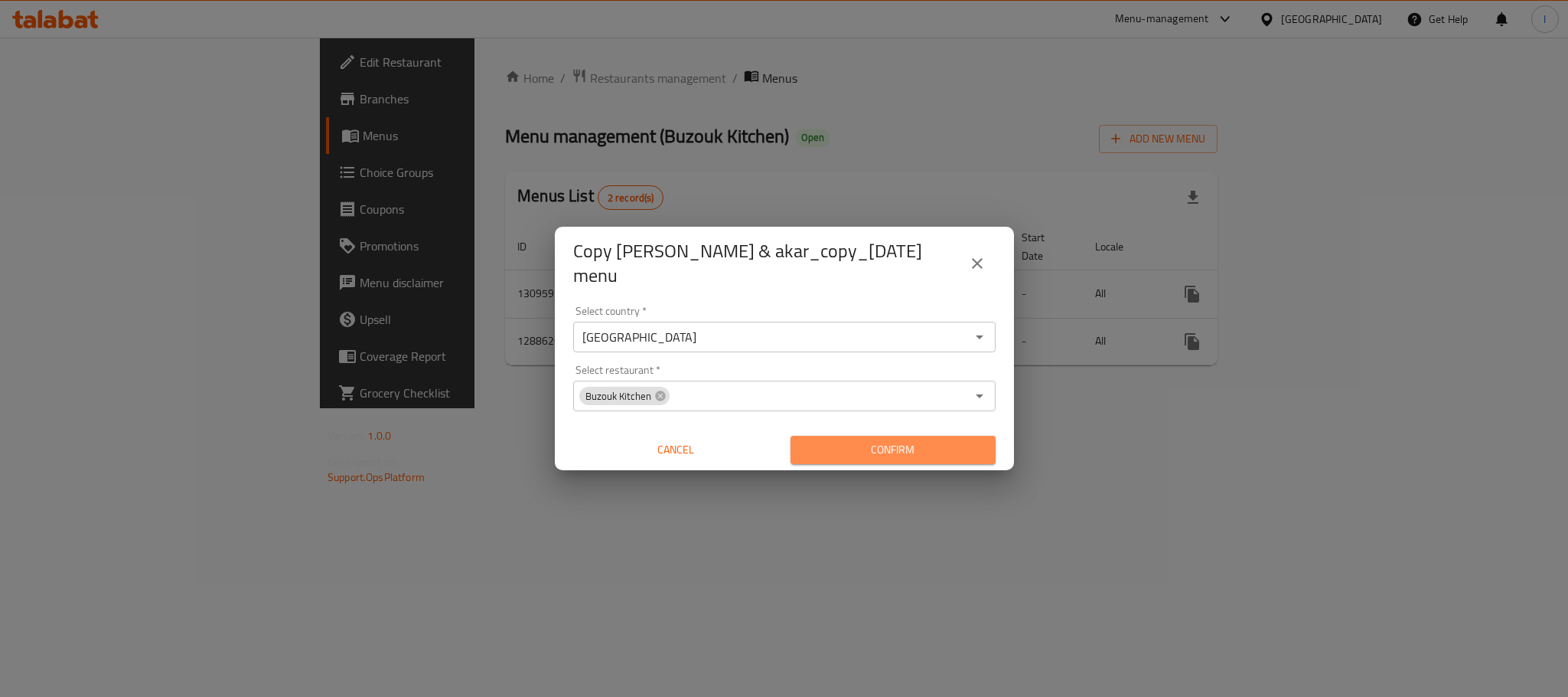
click at [937, 441] on span "Confirm" at bounding box center [893, 449] width 181 height 19
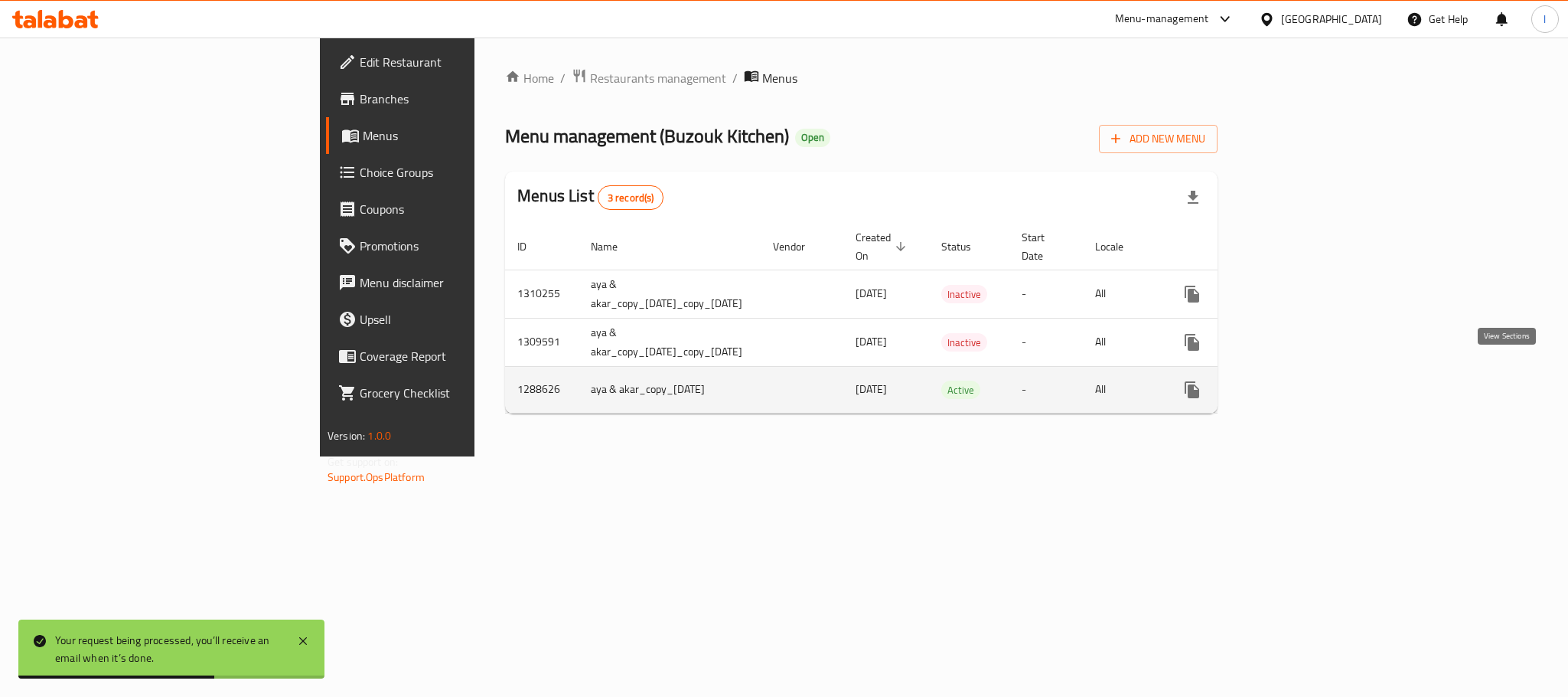
click at [1312, 381] on icon "enhanced table" at bounding box center [1302, 390] width 18 height 18
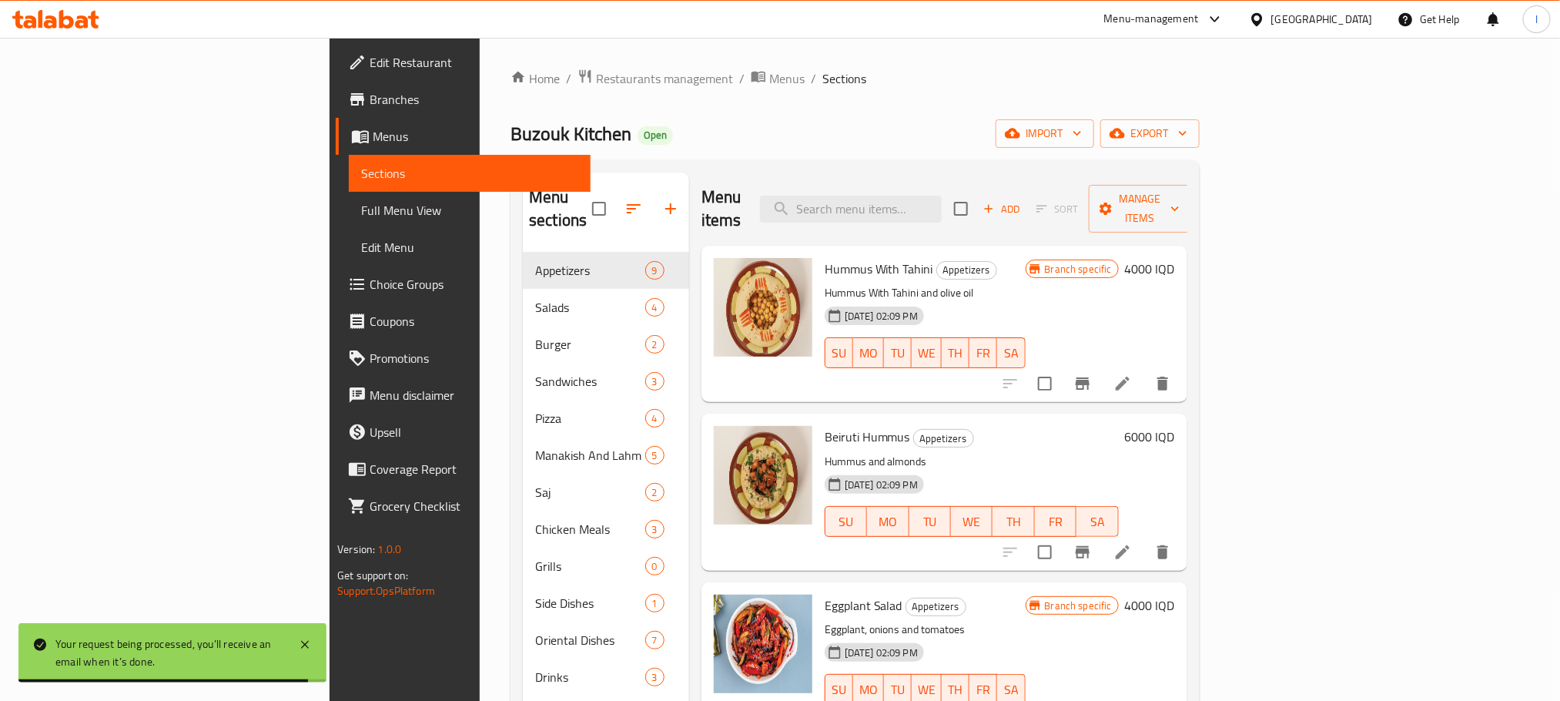
click at [361, 208] on span "Full Menu View" at bounding box center [469, 210] width 216 height 18
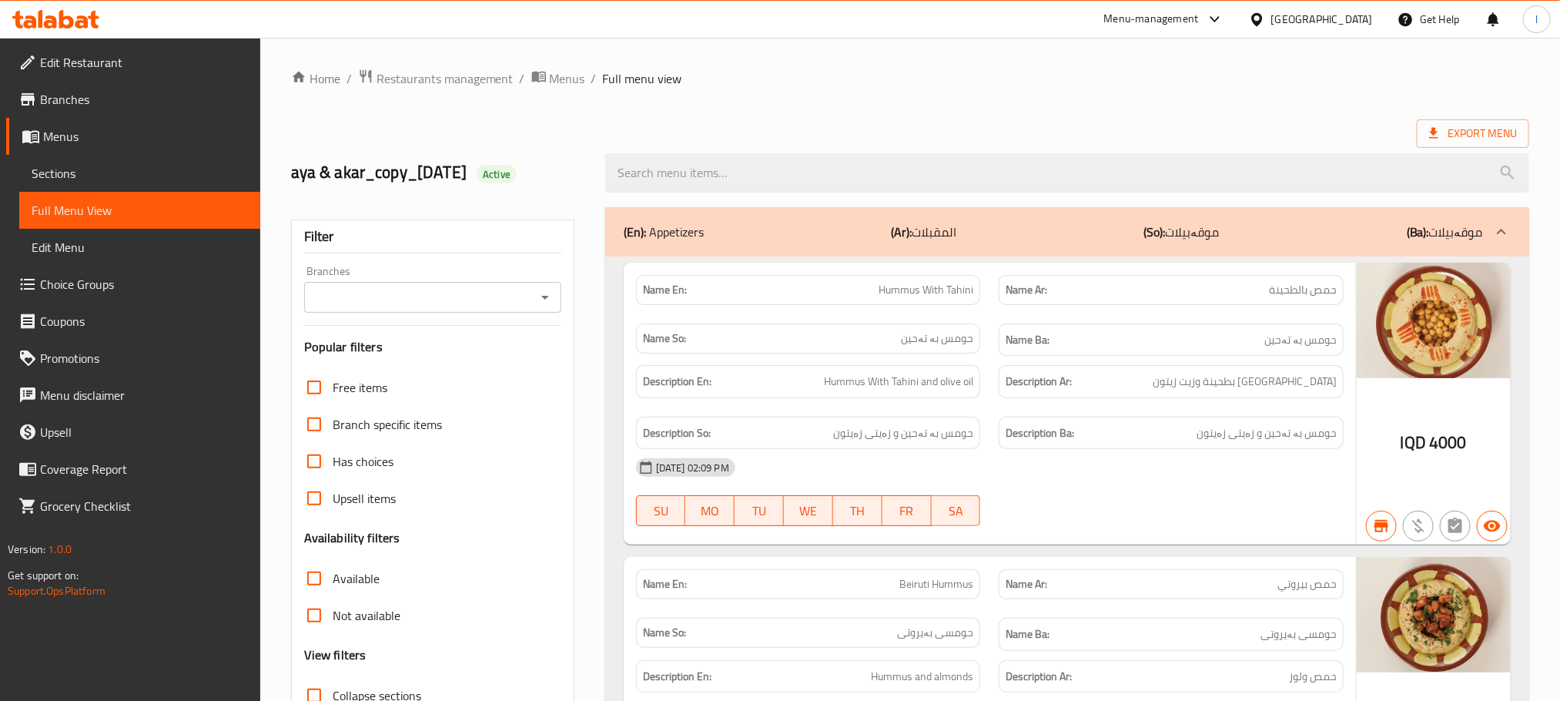
click at [548, 291] on icon "Open" at bounding box center [545, 297] width 18 height 18
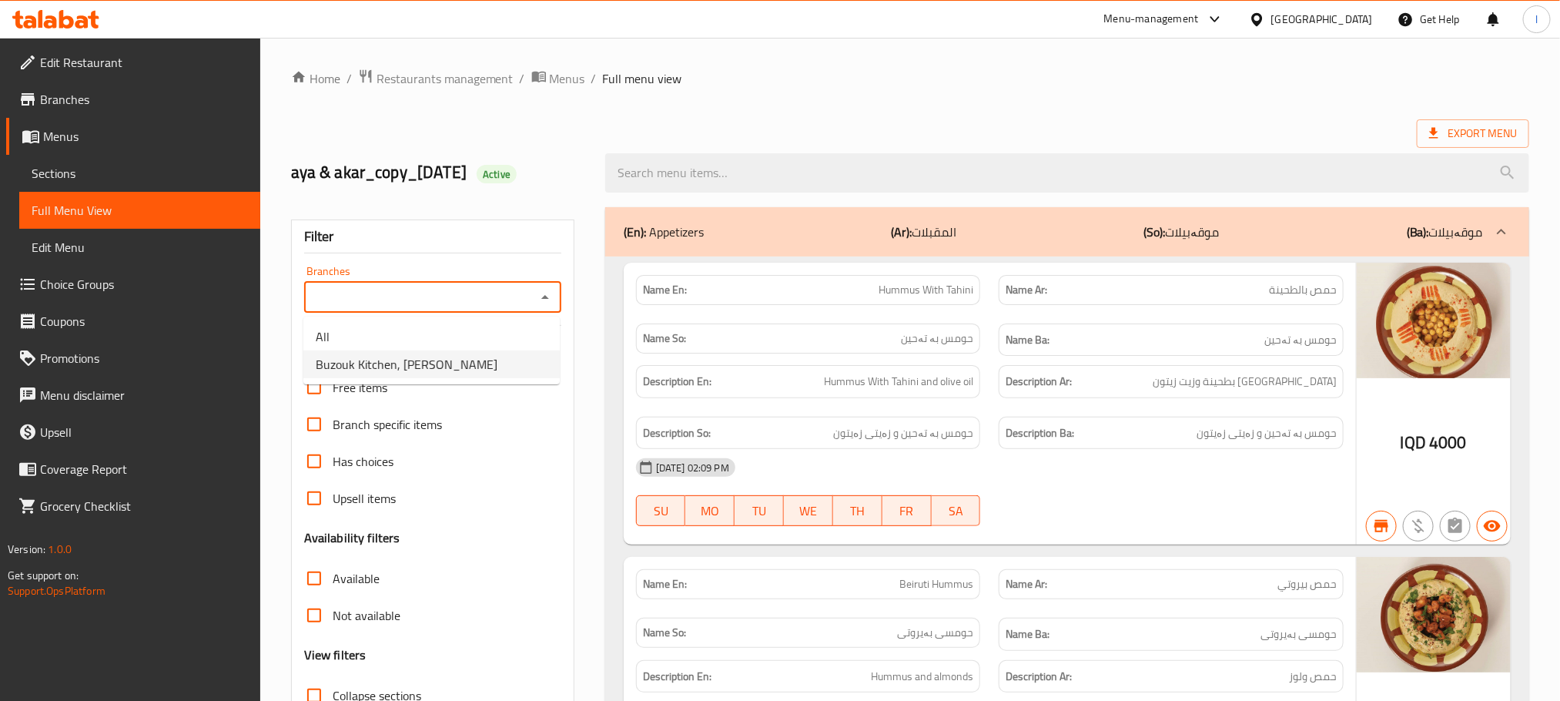
click at [435, 359] on span "Buzouk Kitchen, Al Ashar" at bounding box center [407, 364] width 182 height 18
type input "Buzouk Kitchen, Al Ashar"
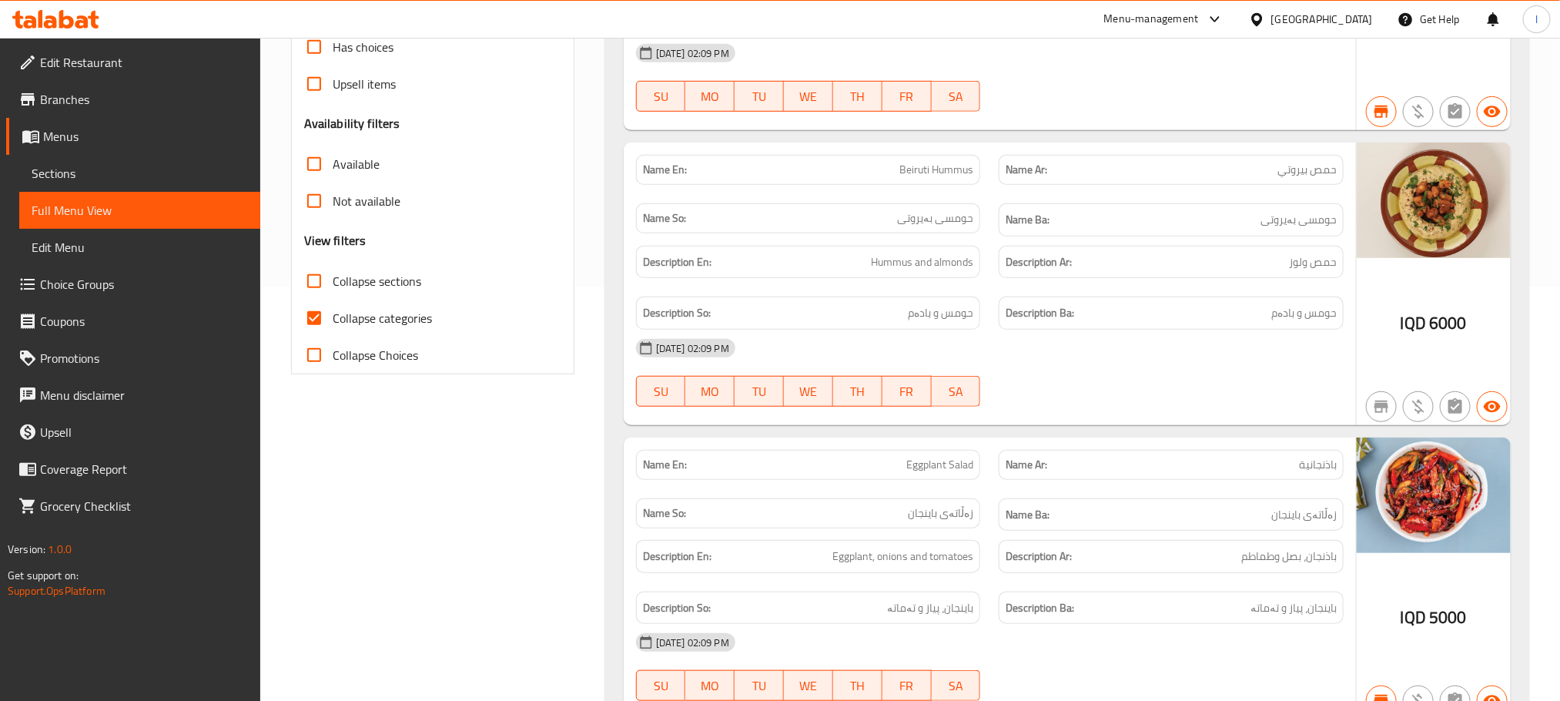
scroll to position [424, 0]
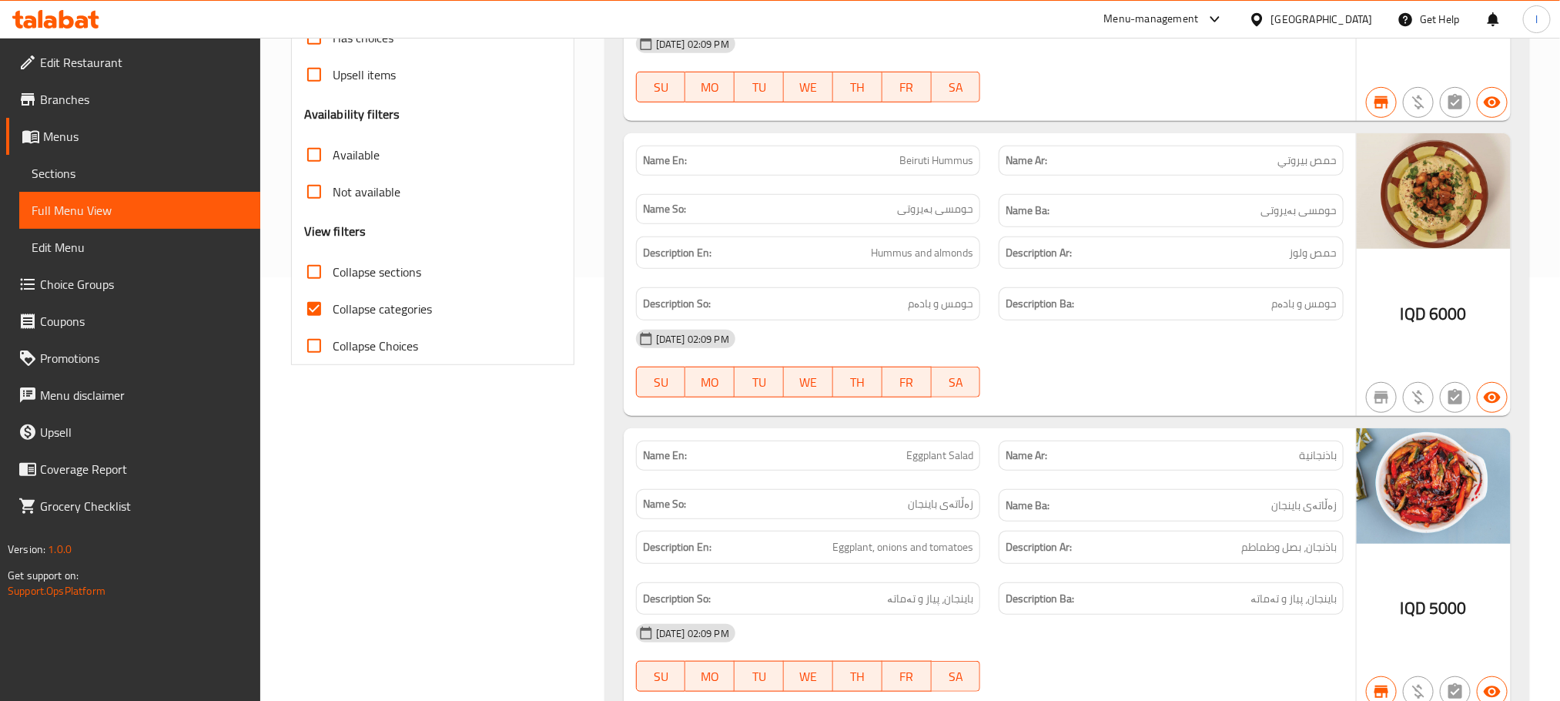
click at [310, 306] on input "Collapse categories" at bounding box center [314, 308] width 37 height 37
checkbox input "false"
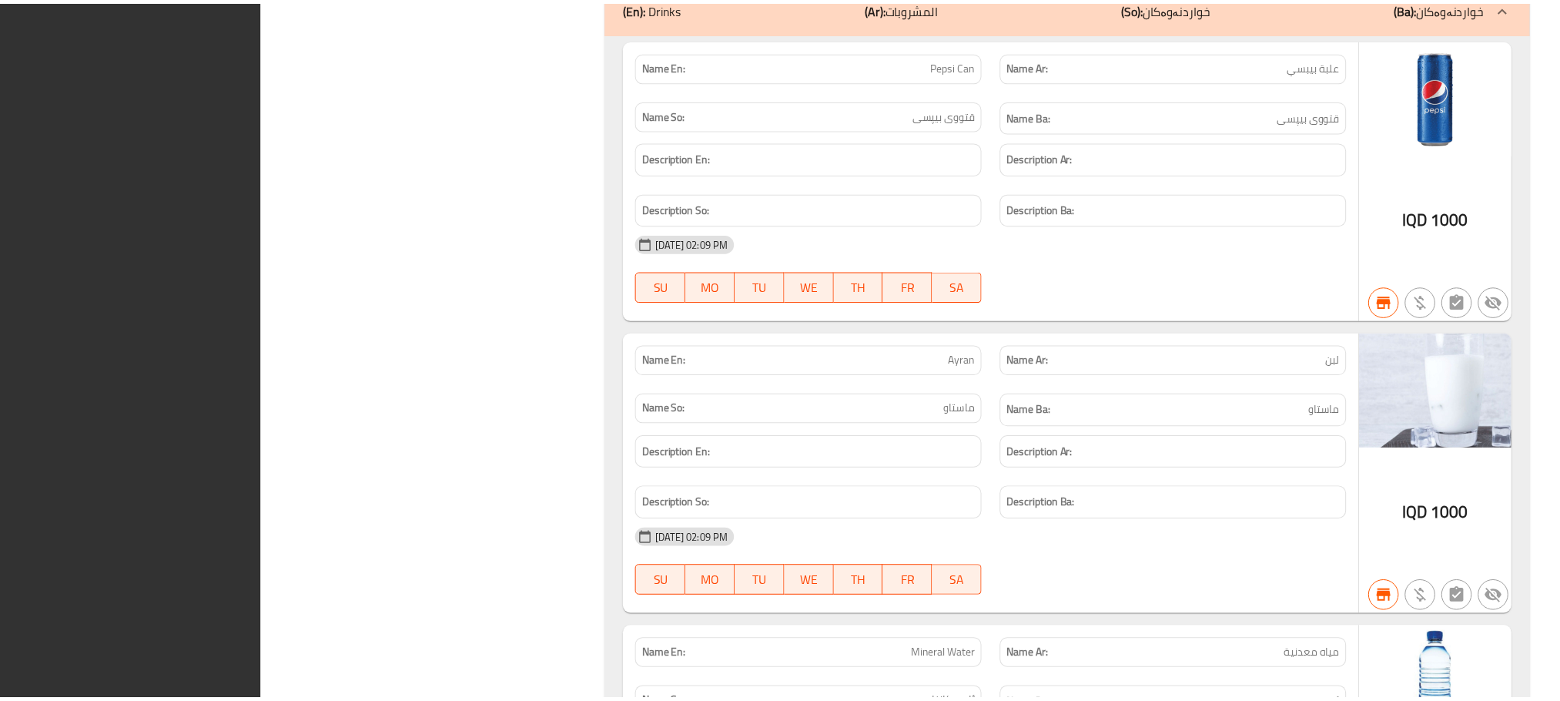
scroll to position [15574, 0]
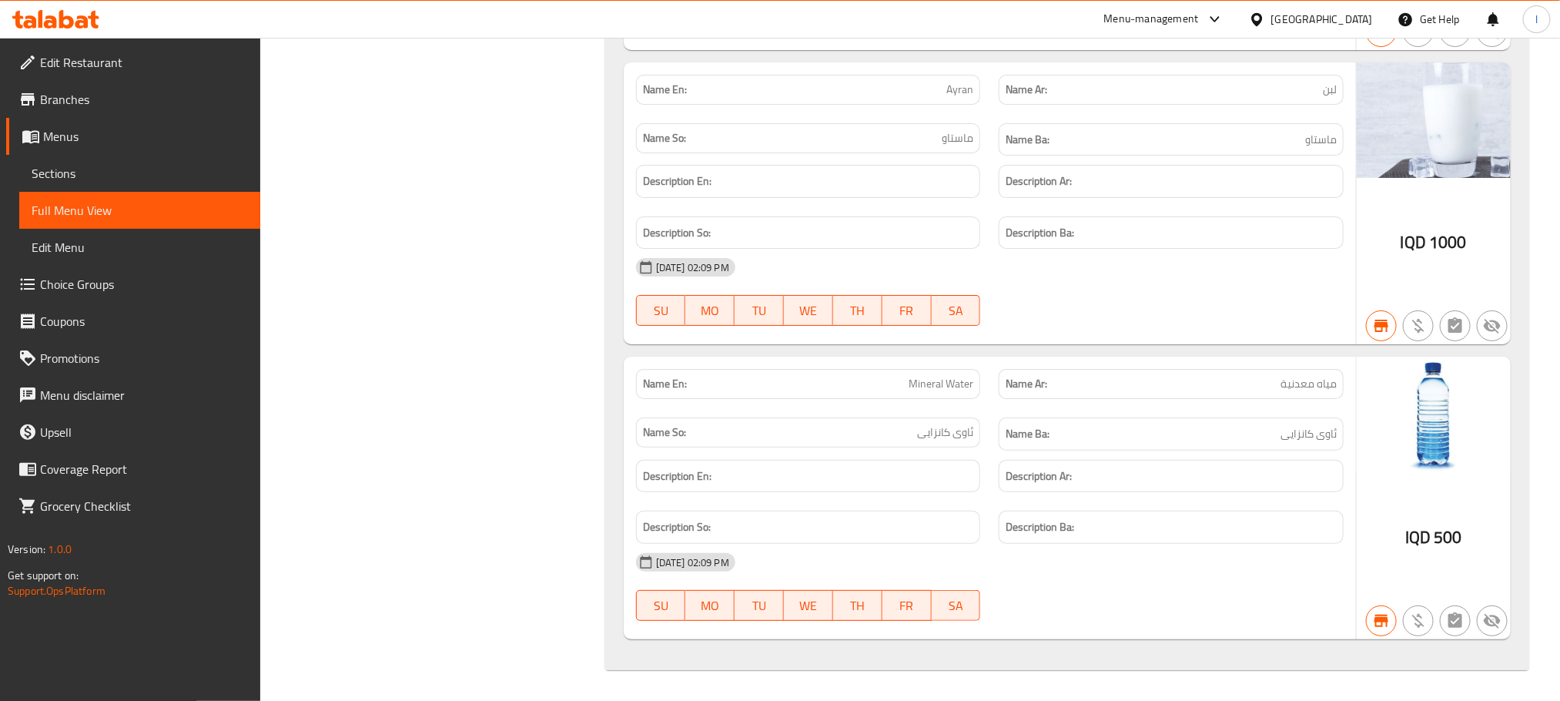
click at [130, 166] on span "Sections" at bounding box center [140, 173] width 216 height 18
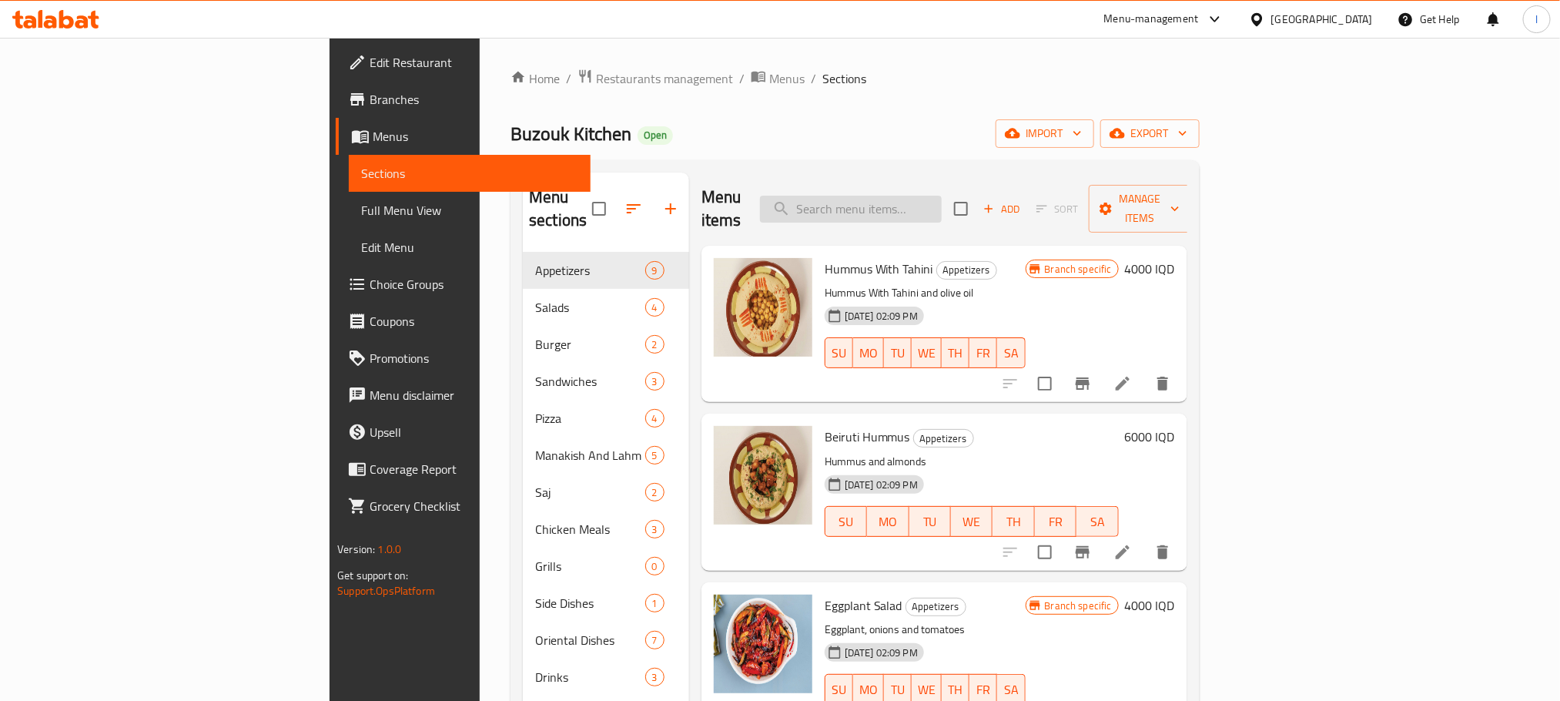
click at [942, 196] on input "search" at bounding box center [851, 209] width 182 height 27
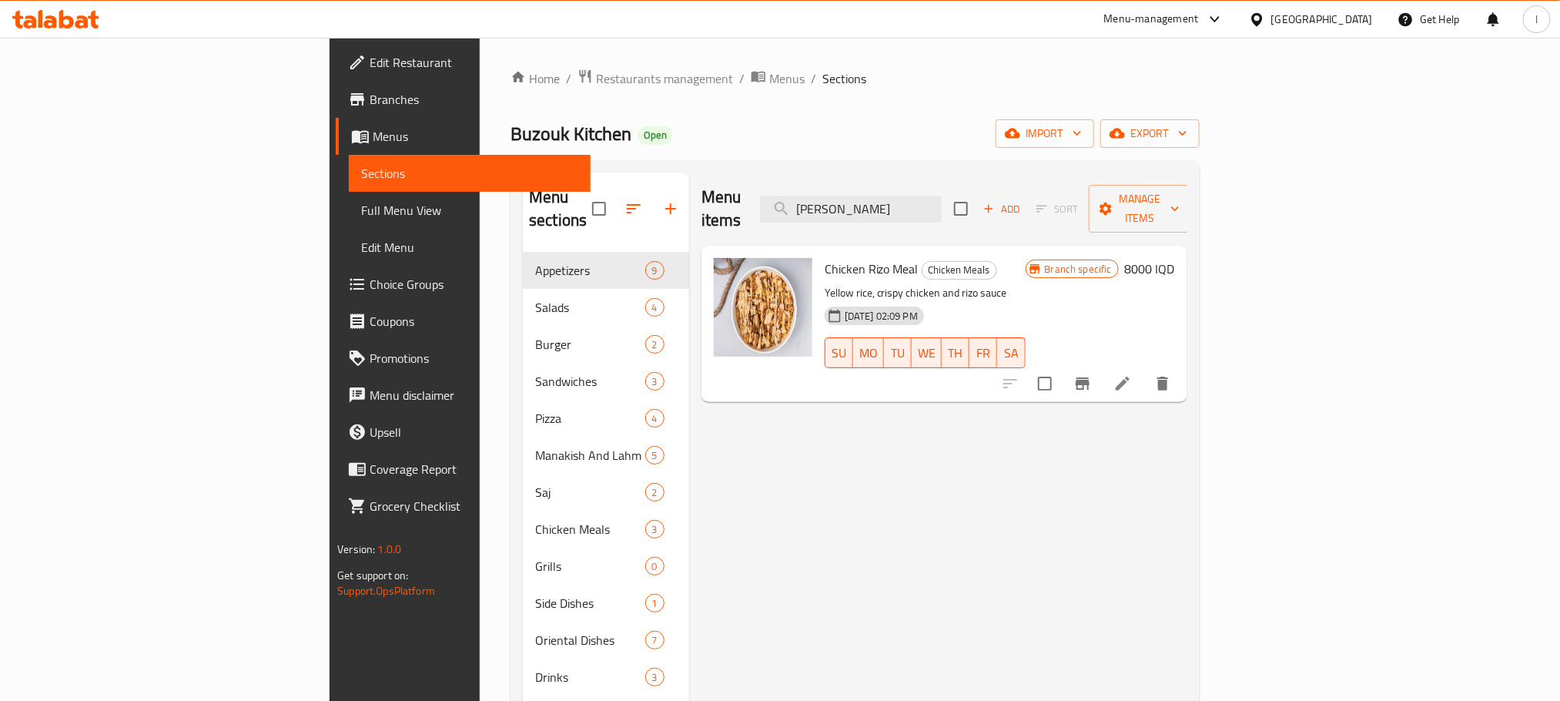
type input "rizo"
drag, startPoint x: 835, startPoint y: 241, endPoint x: 742, endPoint y: 245, distance: 92.5
click at [825, 258] on h6 "Chicken Rizo Meal Chicken Meals" at bounding box center [925, 269] width 201 height 22
copy span "Chicken Rizo Meal"
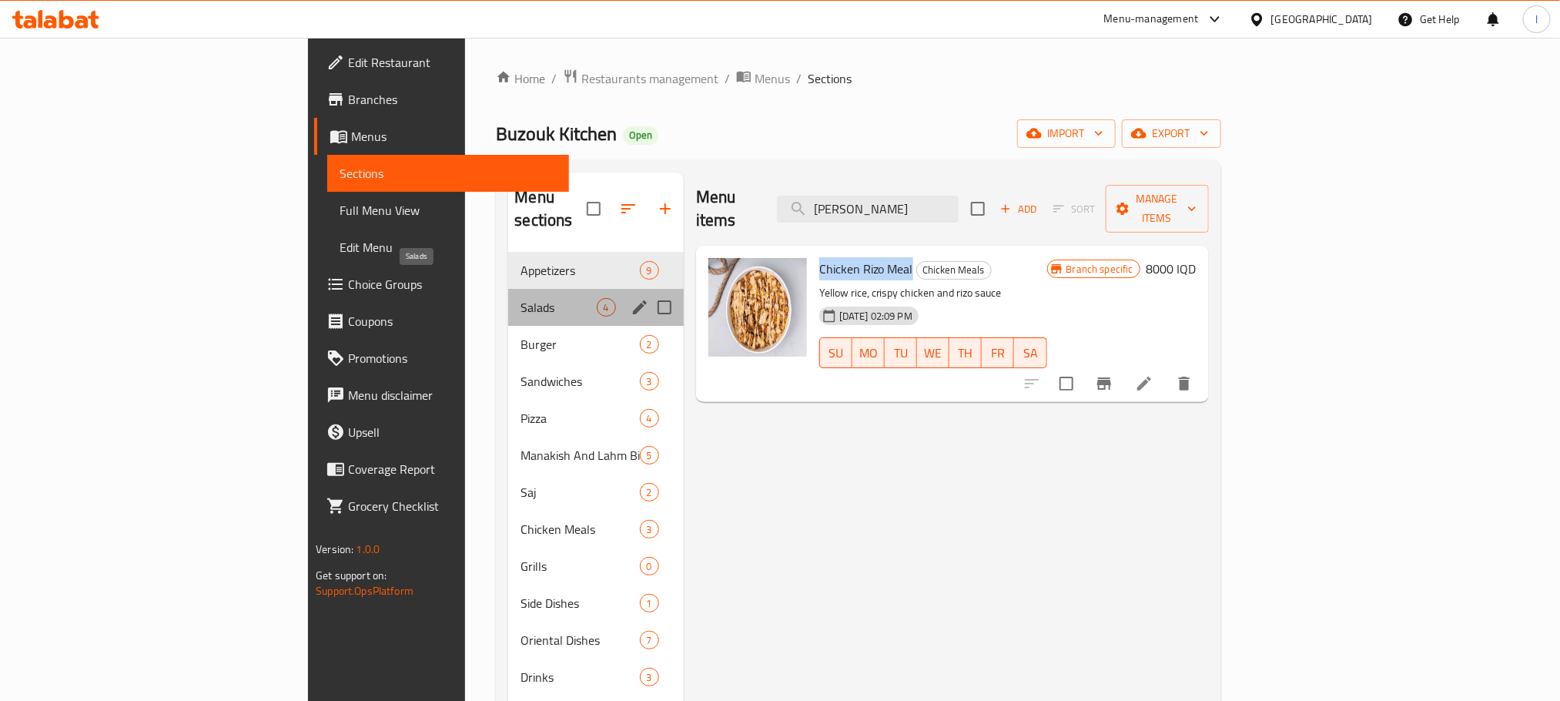
click at [521, 298] on span "Salads" at bounding box center [558, 307] width 75 height 18
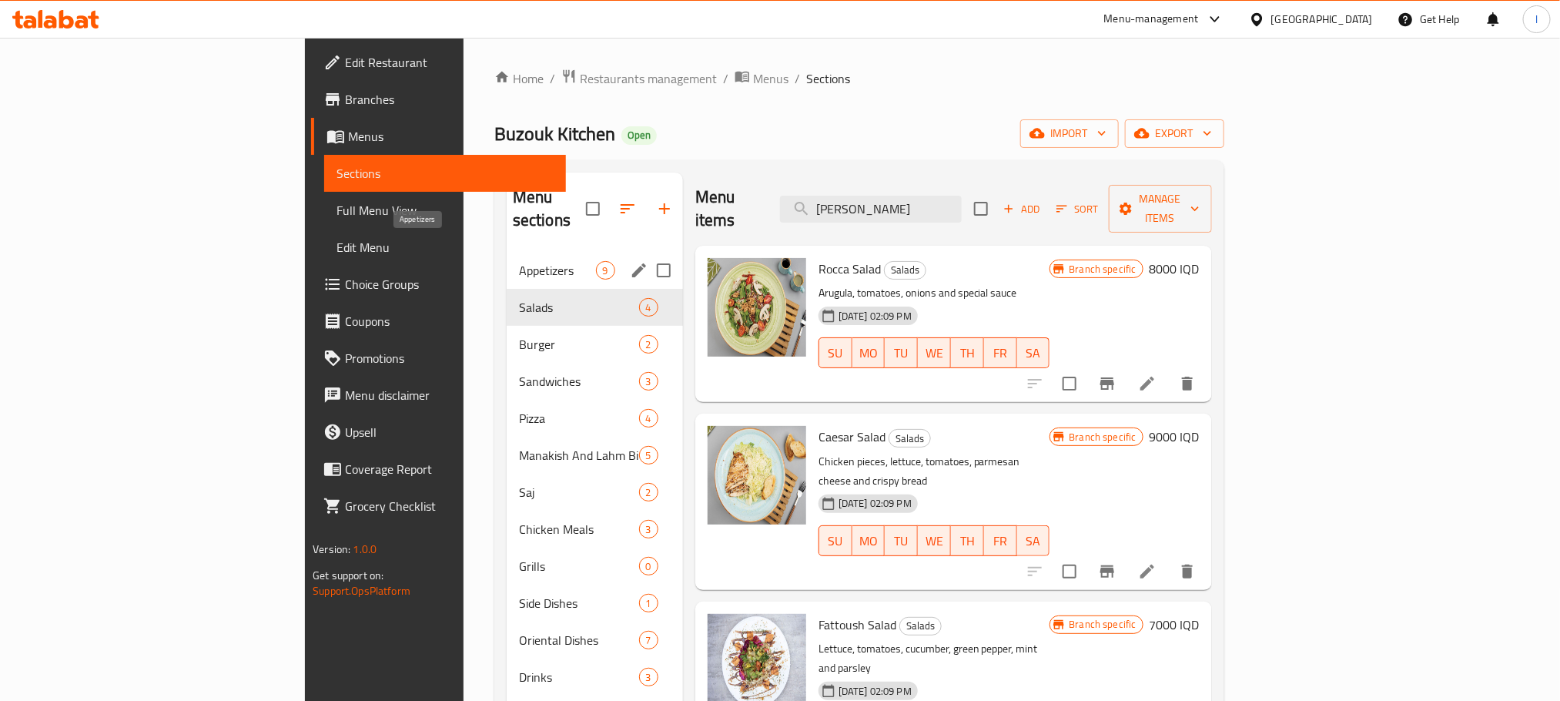
click at [519, 261] on span "Appetizers" at bounding box center [557, 270] width 77 height 18
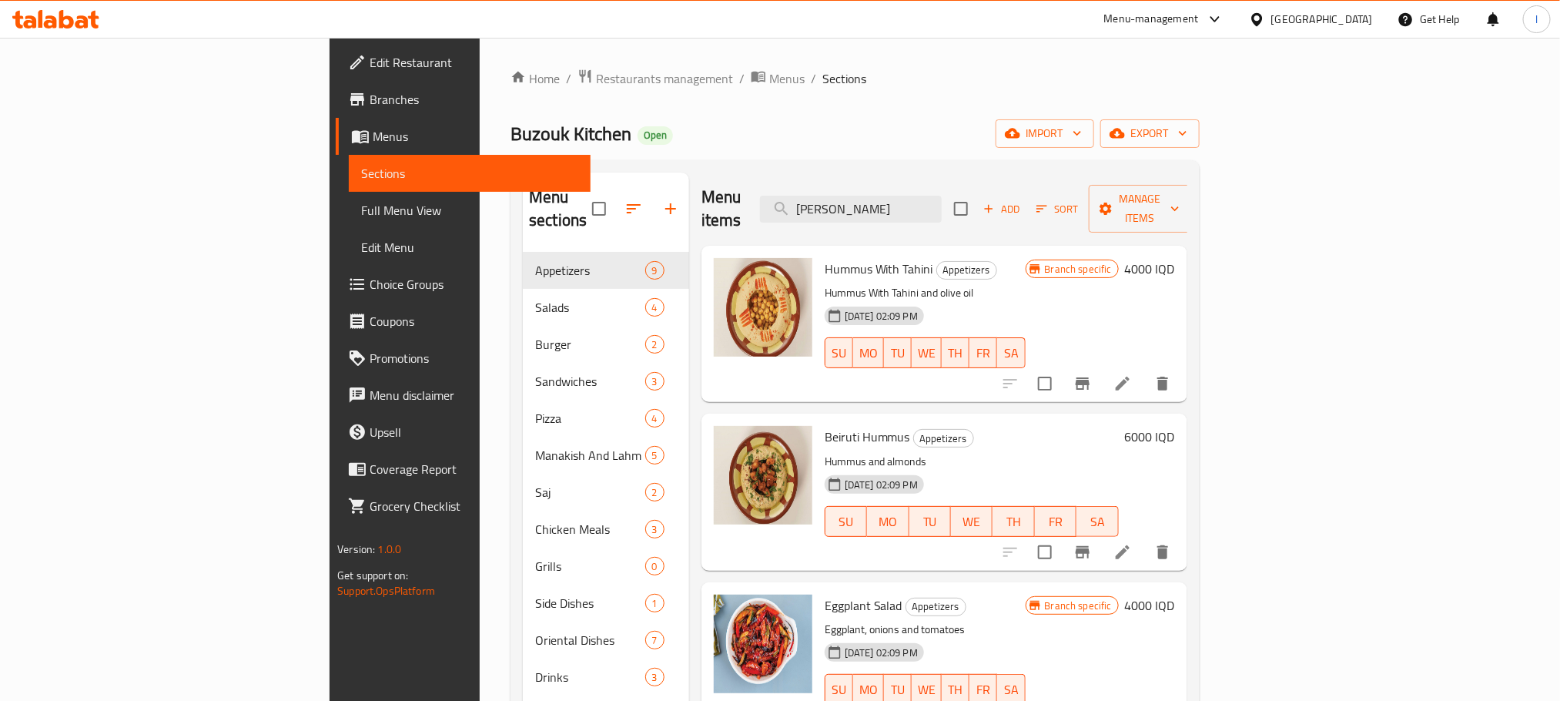
drag, startPoint x: 984, startPoint y: 185, endPoint x: 798, endPoint y: 144, distance: 190.8
click at [798, 144] on div "Home / Restaurants management / Menus / Sections Buzouk Kitchen Open import exp…" at bounding box center [855, 477] width 689 height 817
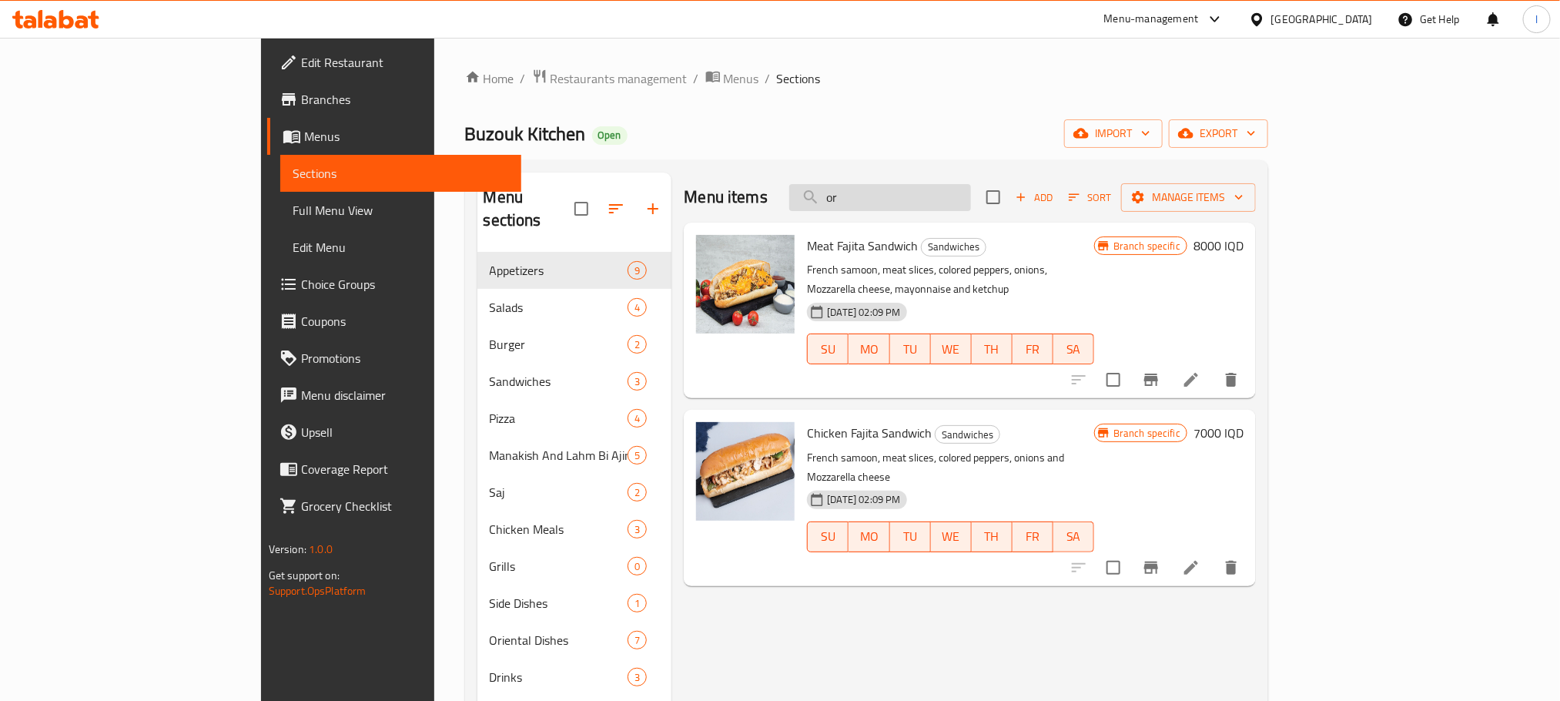
type input "o"
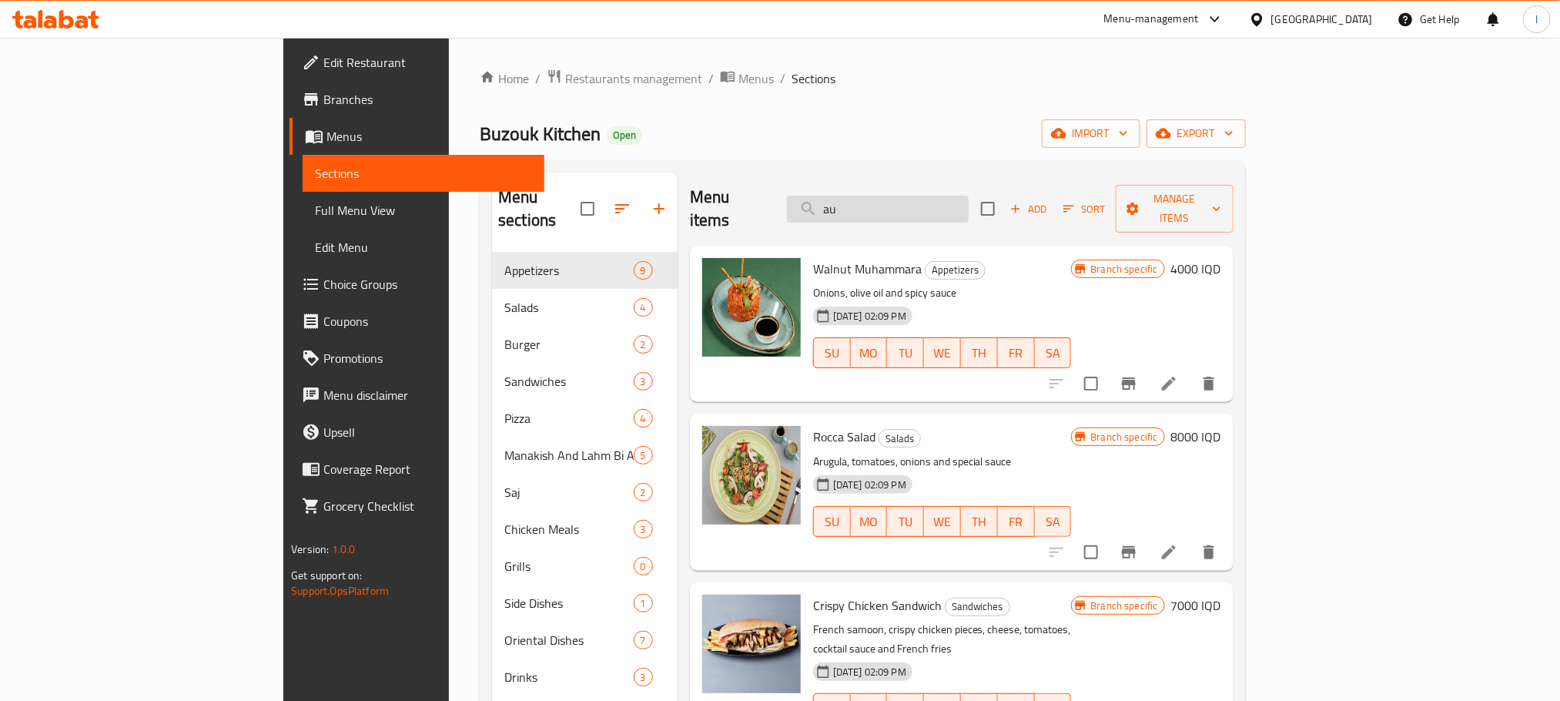
type input "aur"
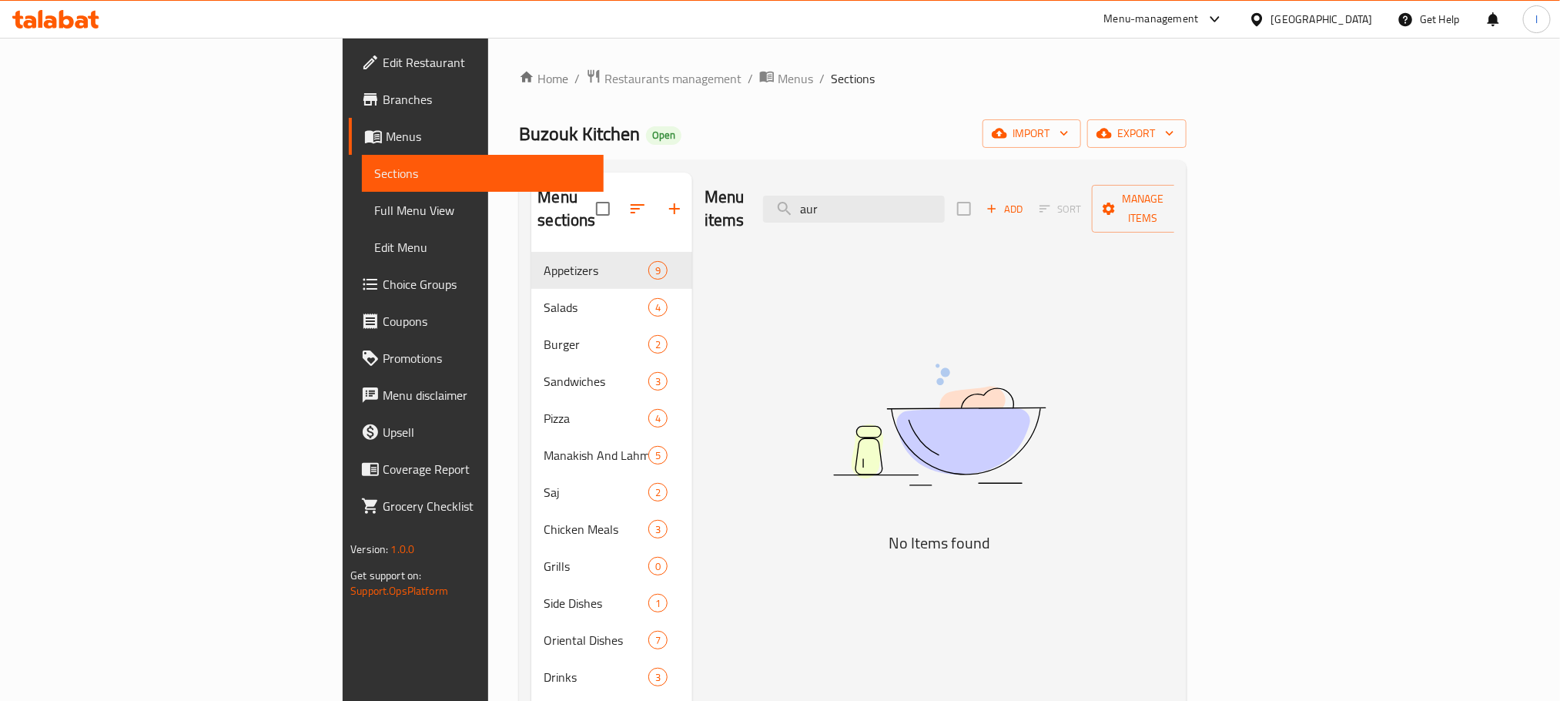
drag, startPoint x: 968, startPoint y: 199, endPoint x: 756, endPoint y: 162, distance: 215.0
click at [756, 162] on div "Menu sections Appetizers 9 Salads 4 Burger 2 Sandwiches 3 Pizza 4 Manakish And …" at bounding box center [852, 522] width 667 height 725
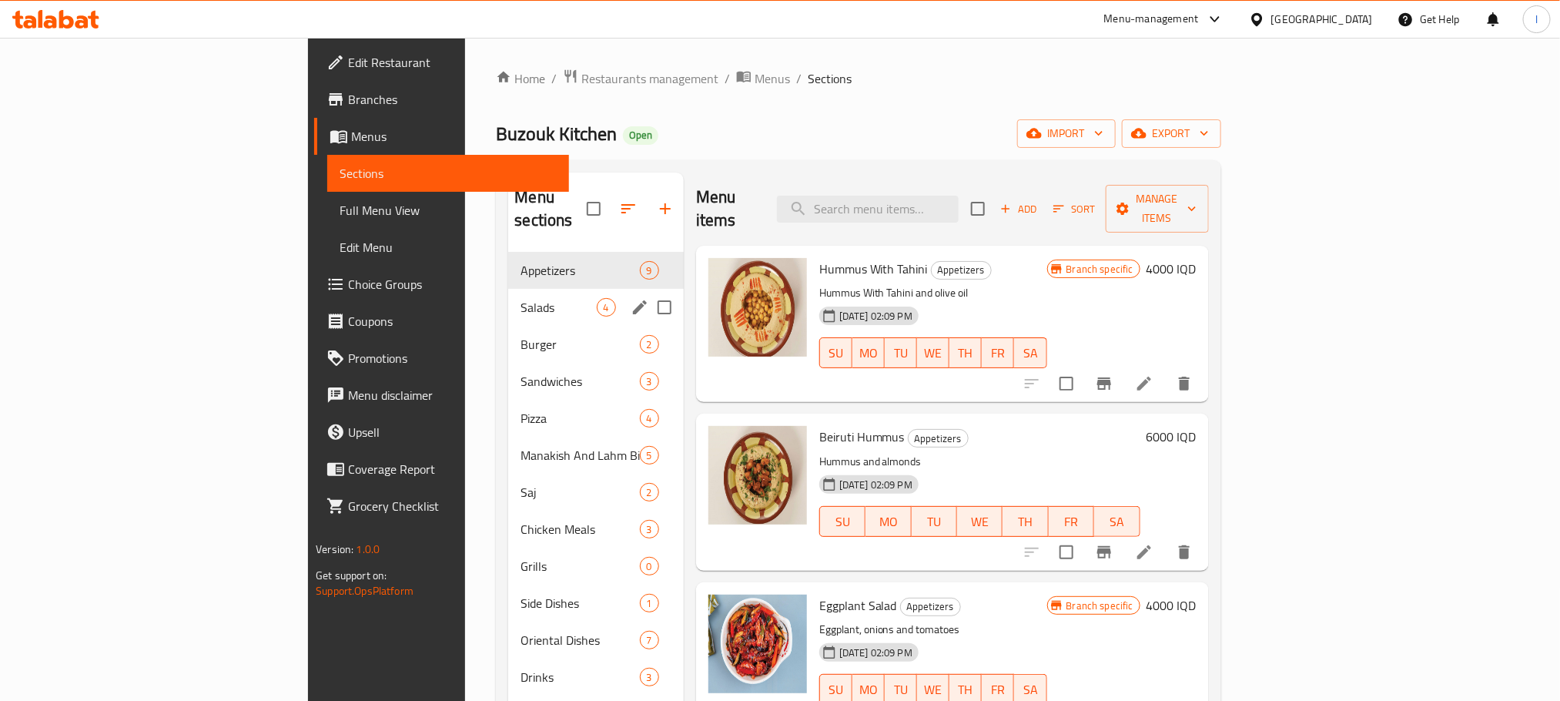
click at [521, 298] on span "Salads" at bounding box center [558, 307] width 75 height 18
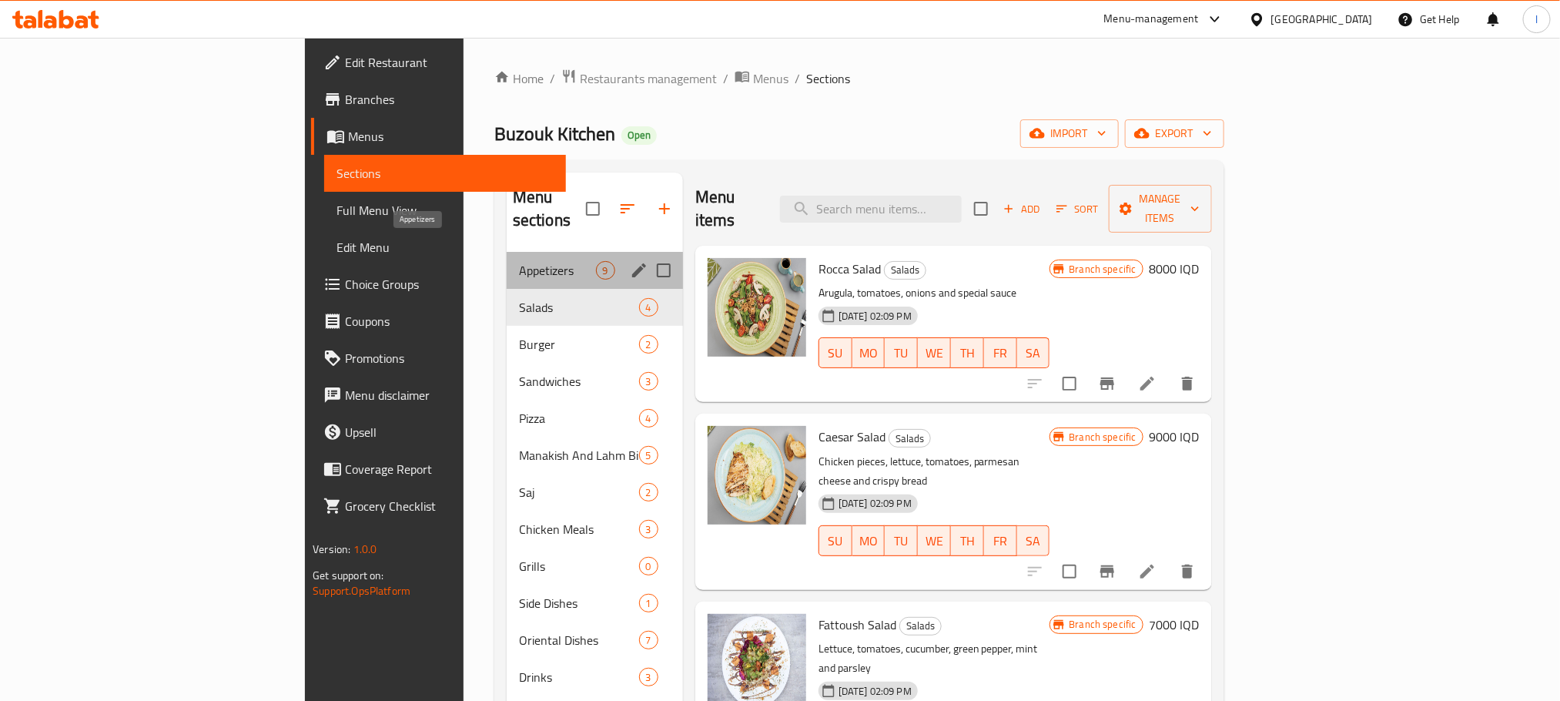
click at [519, 261] on span "Appetizers" at bounding box center [557, 270] width 77 height 18
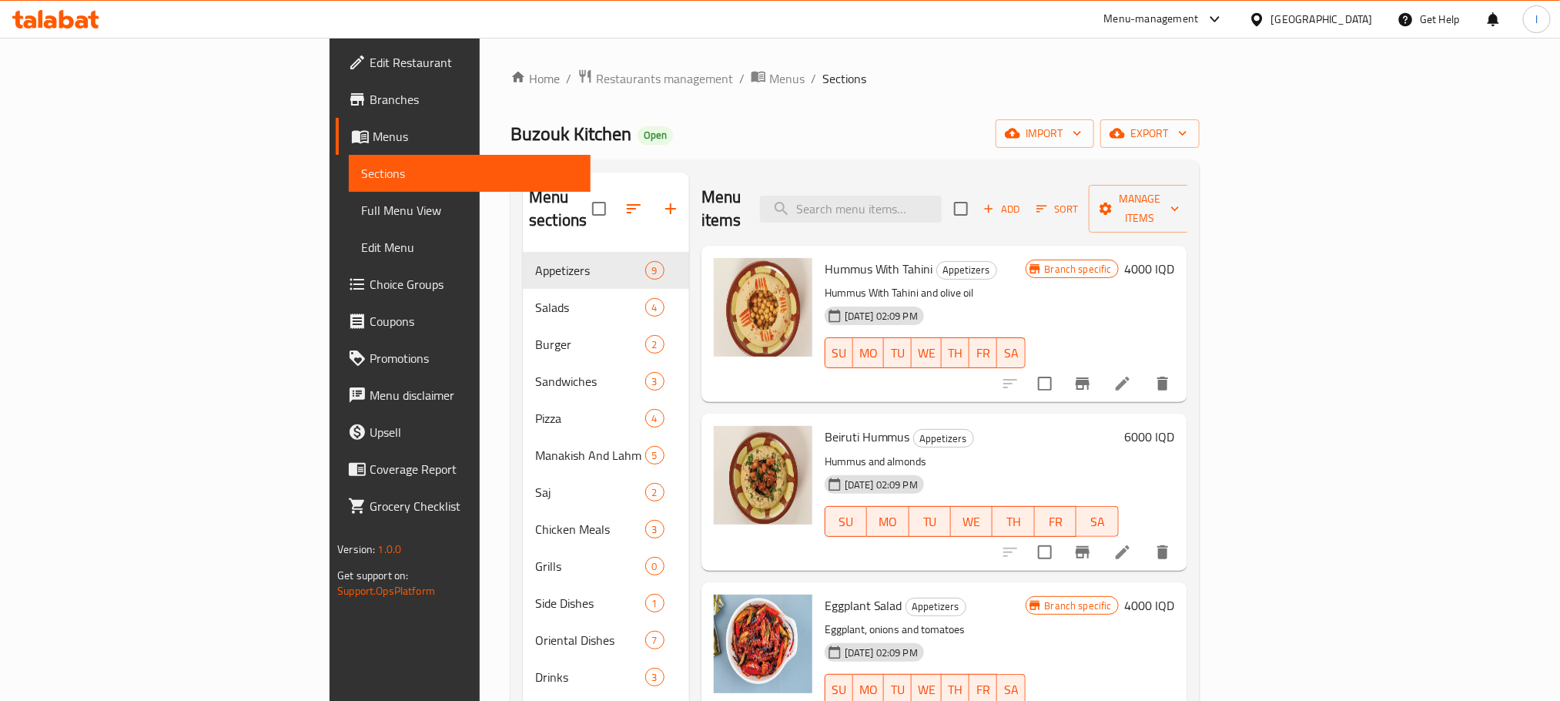
click at [1092, 374] on icon "Branch-specific-item" at bounding box center [1083, 383] width 18 height 18
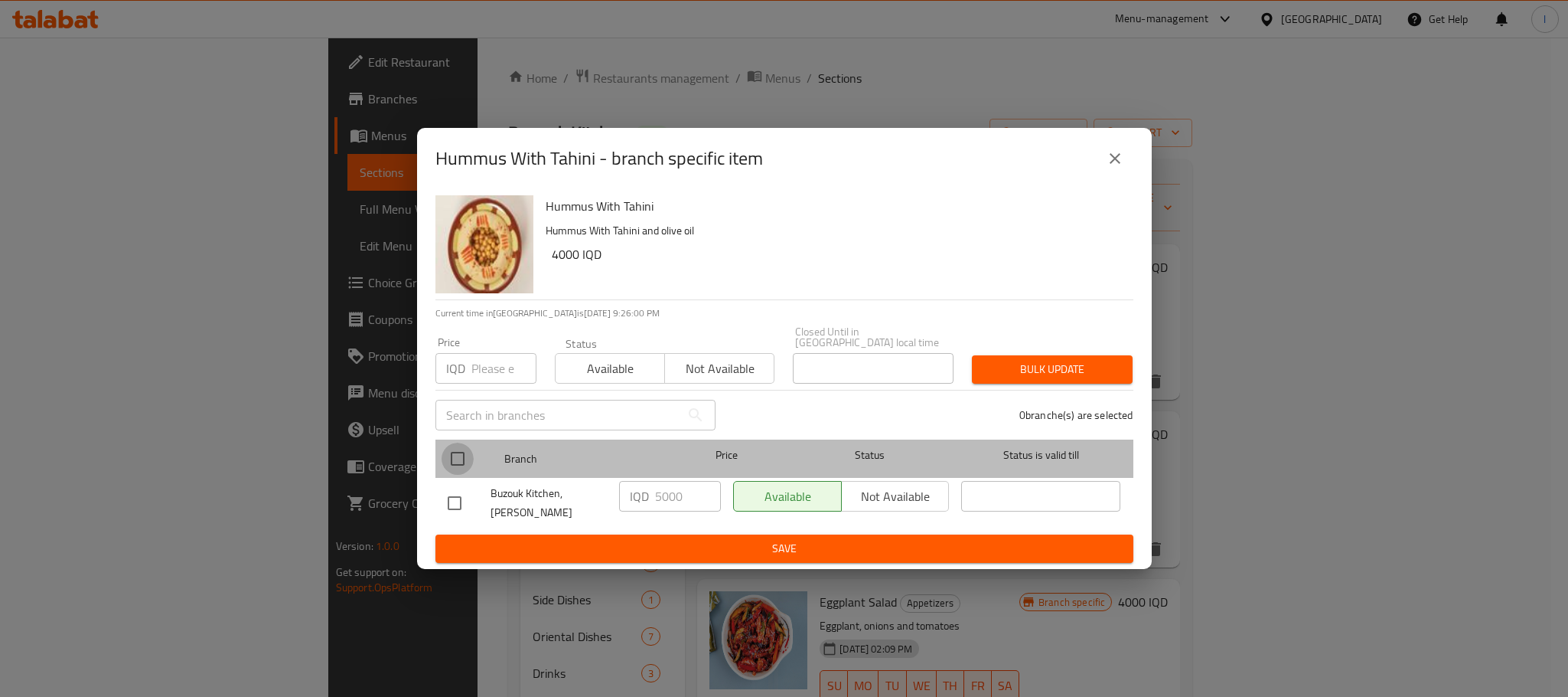
click at [464, 464] on input "checkbox" at bounding box center [457, 458] width 32 height 32
checkbox input "true"
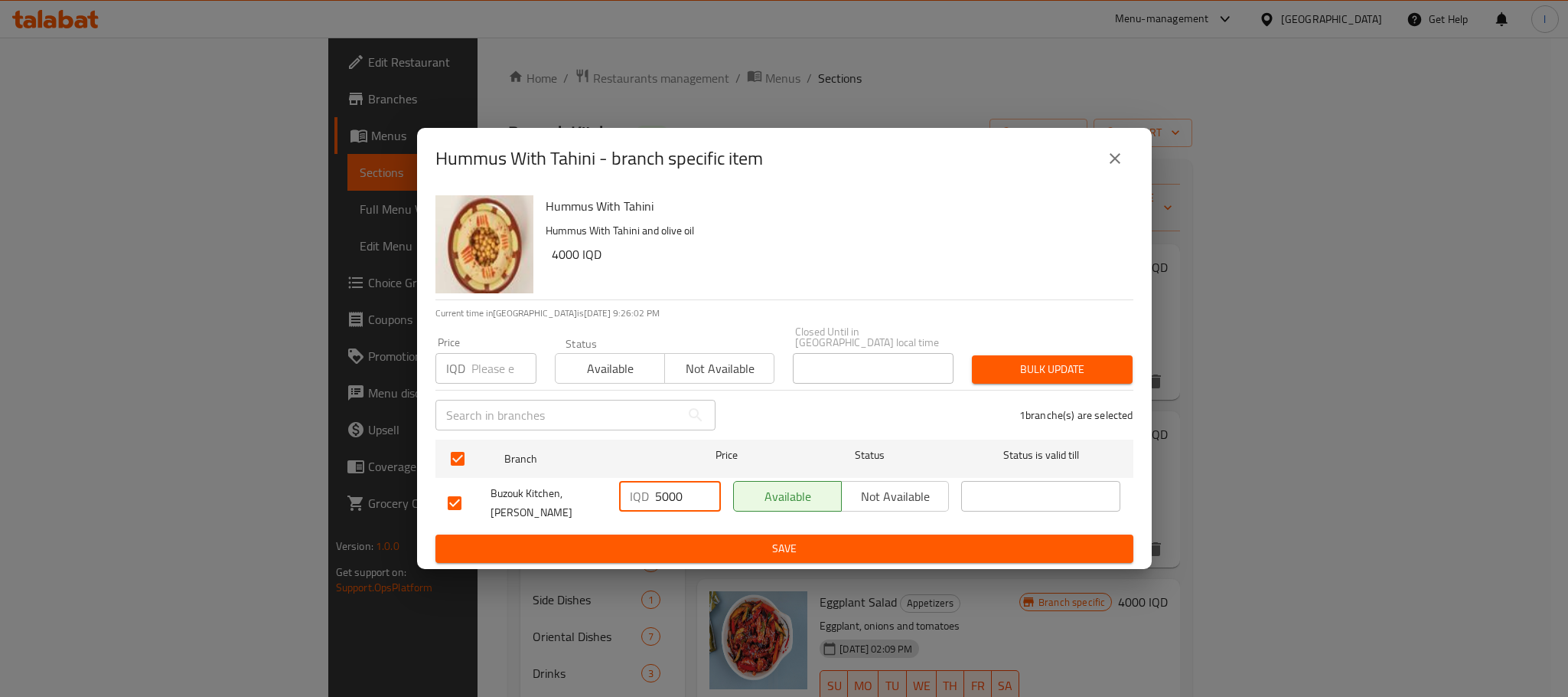
drag, startPoint x: 666, startPoint y: 490, endPoint x: 607, endPoint y: 492, distance: 59.0
click at [607, 492] on div "Buzouk Kitchen, Al Ashar IQD 5000 ​ Available Not available ​" at bounding box center [784, 502] width 686 height 57
type input "4000"
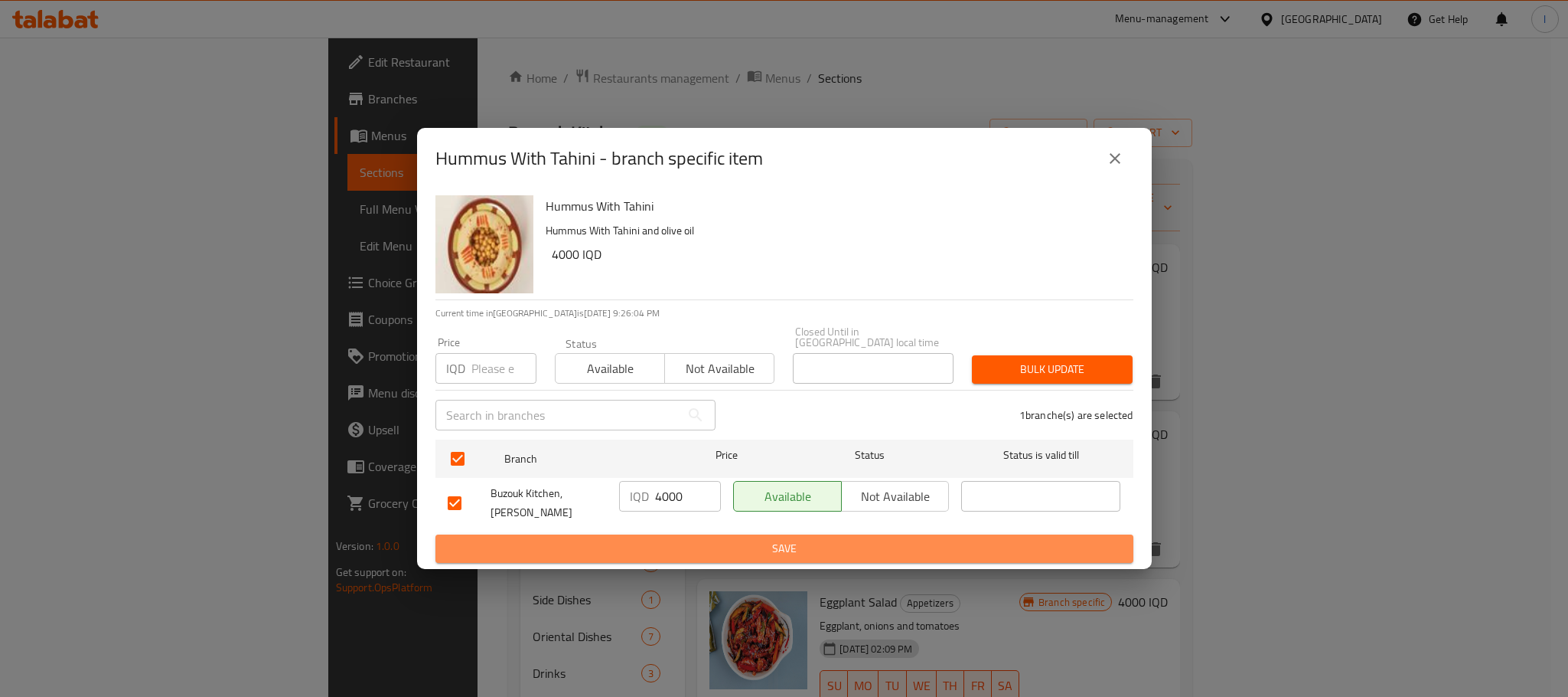
click at [737, 539] on span "Save" at bounding box center [785, 548] width 674 height 19
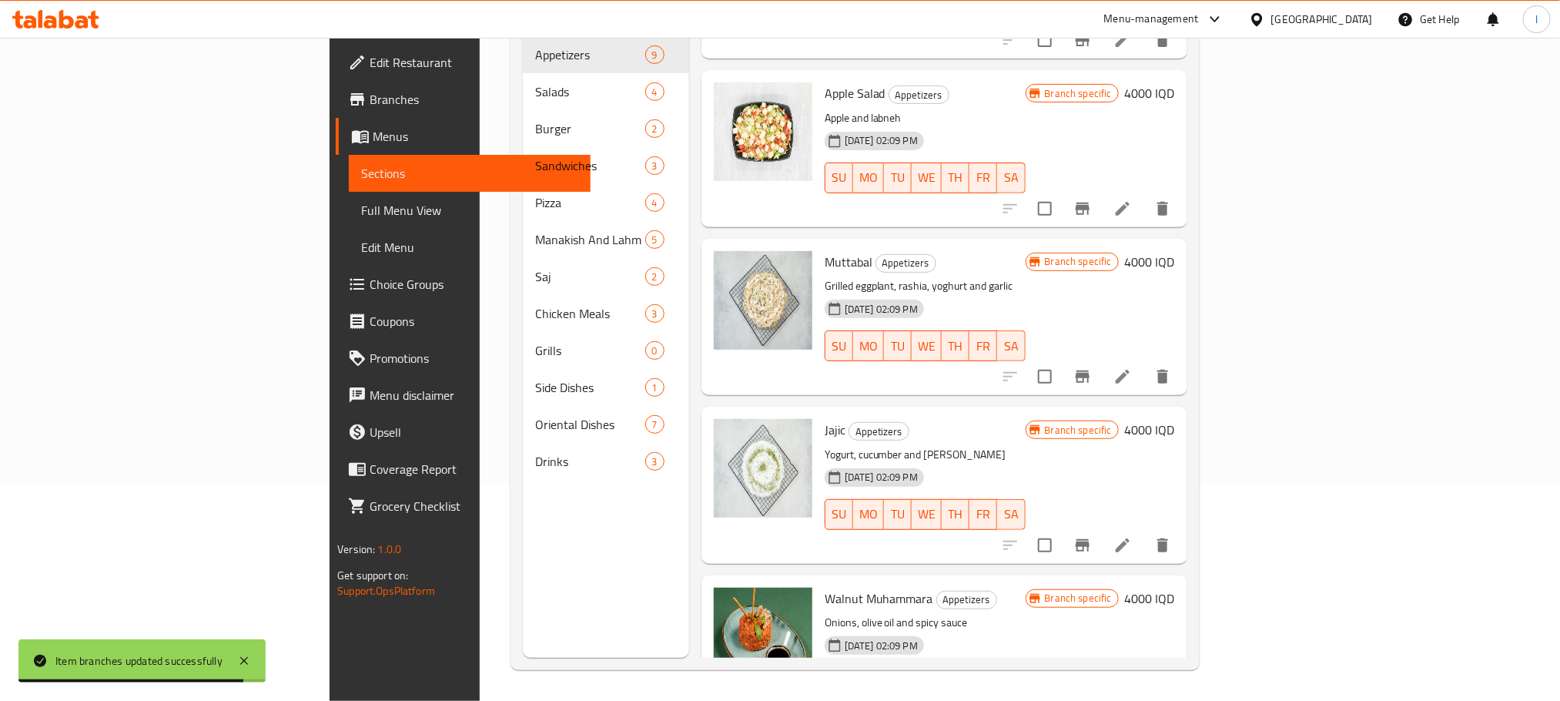
scroll to position [850, 0]
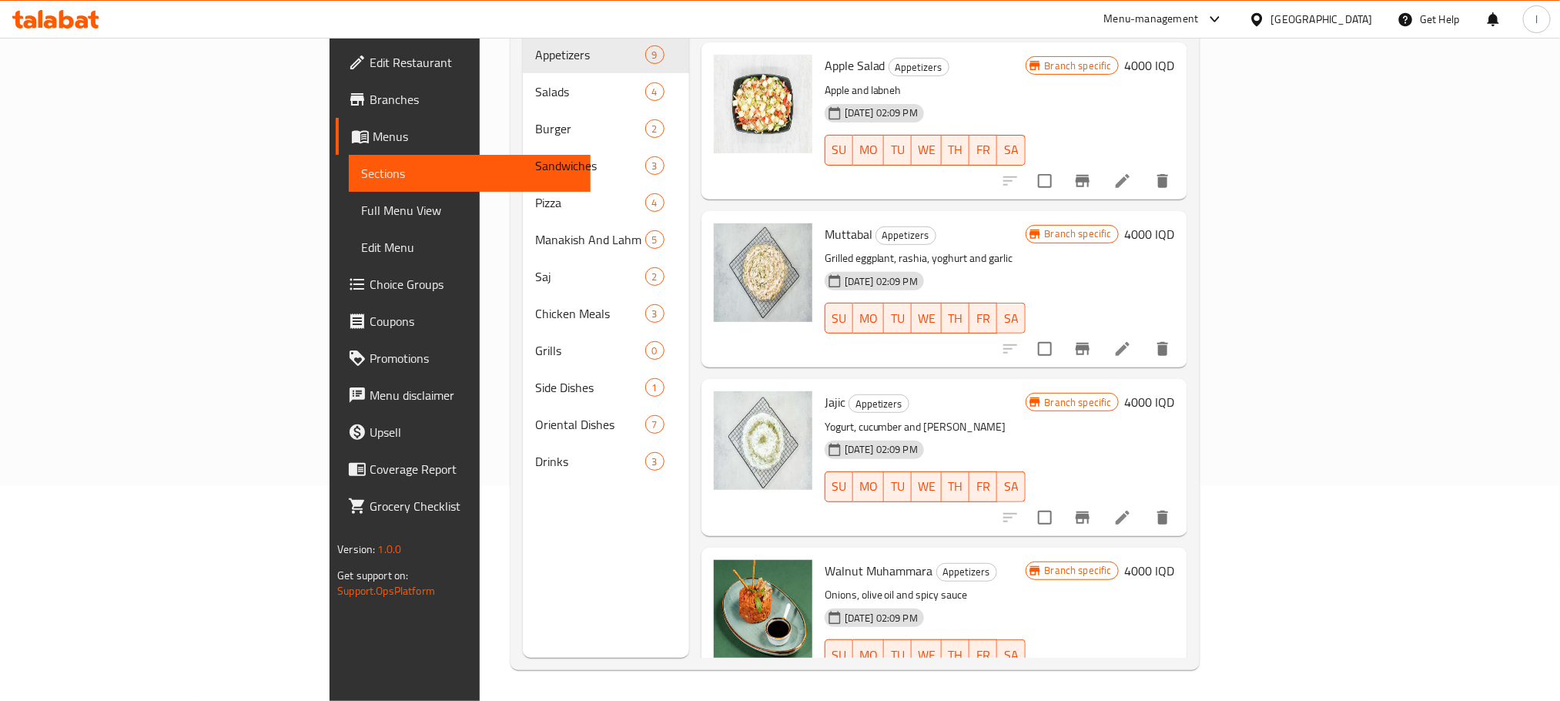
click at [1090, 511] on icon "Branch-specific-item" at bounding box center [1083, 517] width 14 height 12
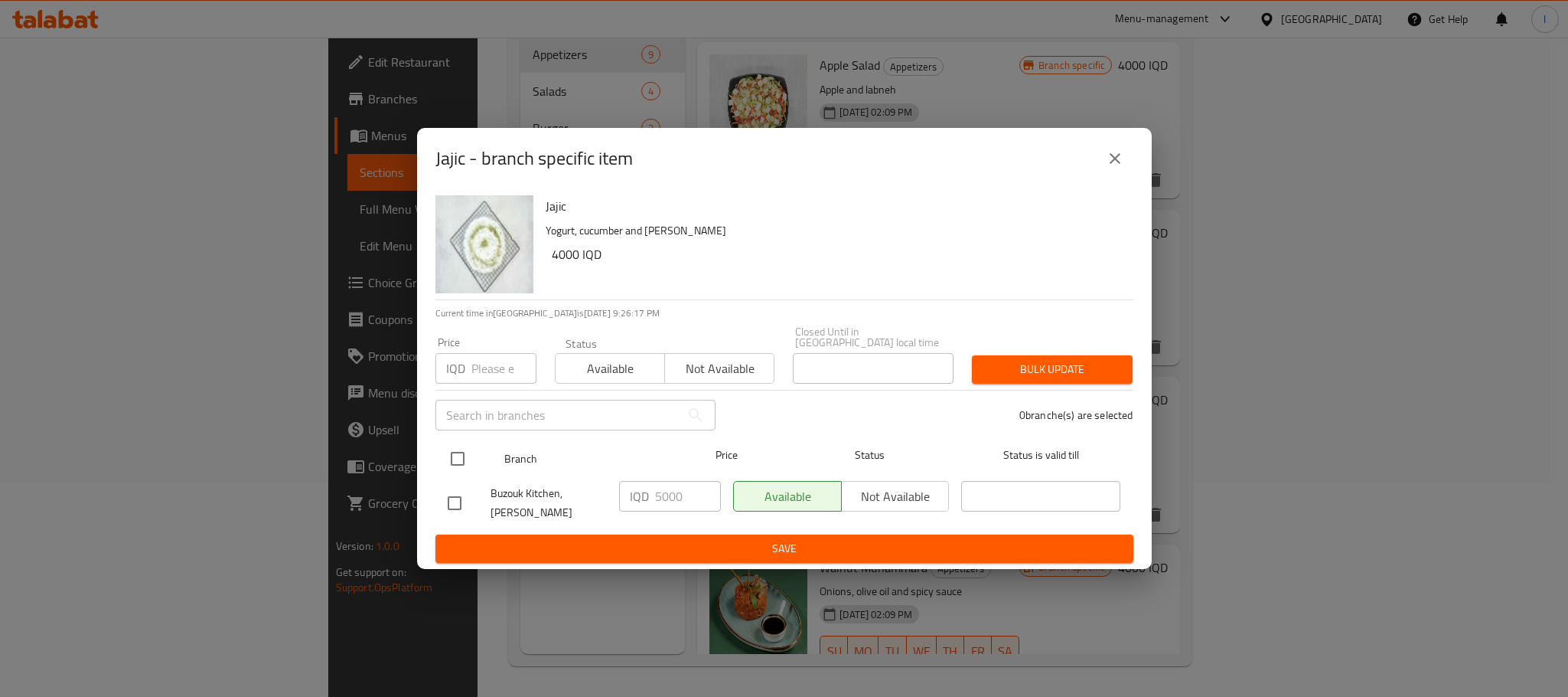
click at [462, 457] on input "checkbox" at bounding box center [457, 458] width 32 height 32
checkbox input "true"
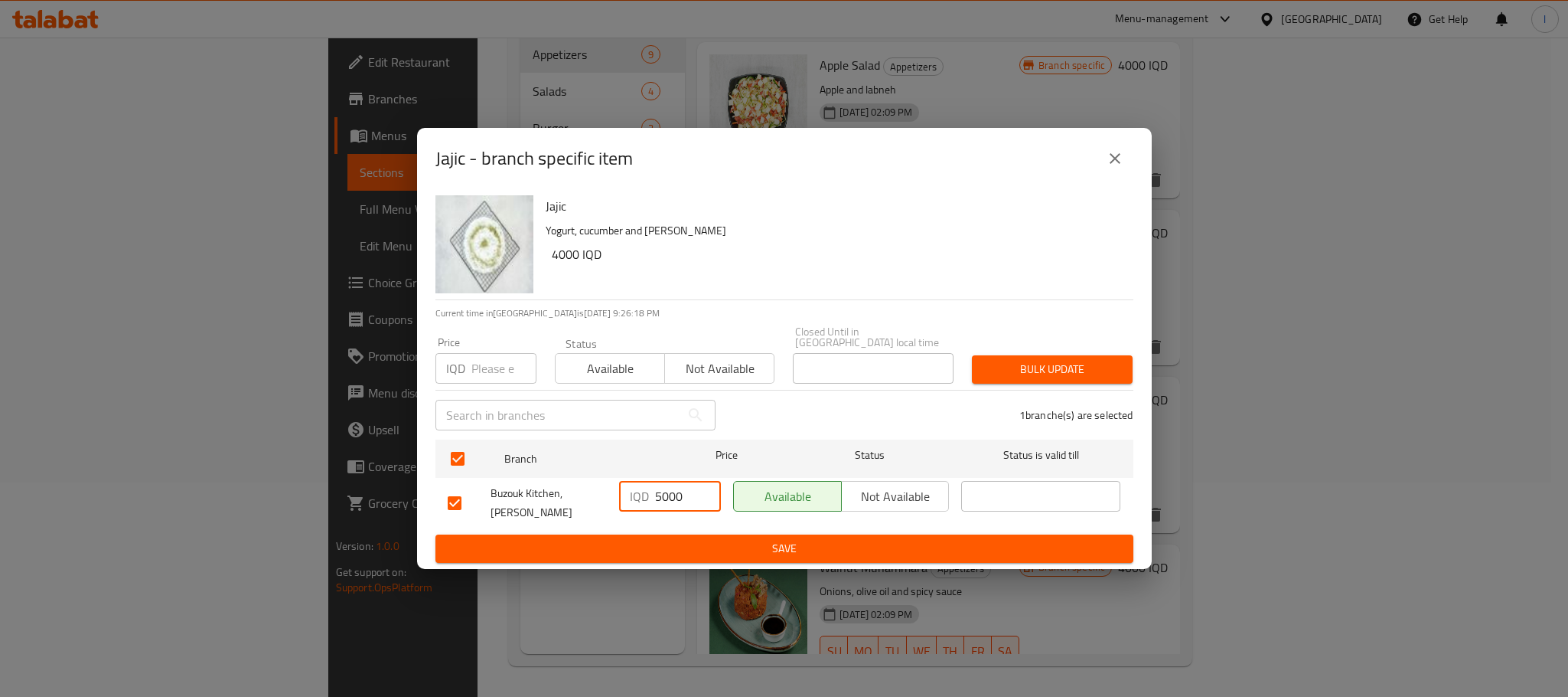
drag, startPoint x: 660, startPoint y: 497, endPoint x: 624, endPoint y: 497, distance: 36.0
click at [624, 497] on div "IQD 5000 ​" at bounding box center [670, 496] width 101 height 31
type input "4000"
click at [747, 541] on span "Save" at bounding box center [785, 548] width 674 height 19
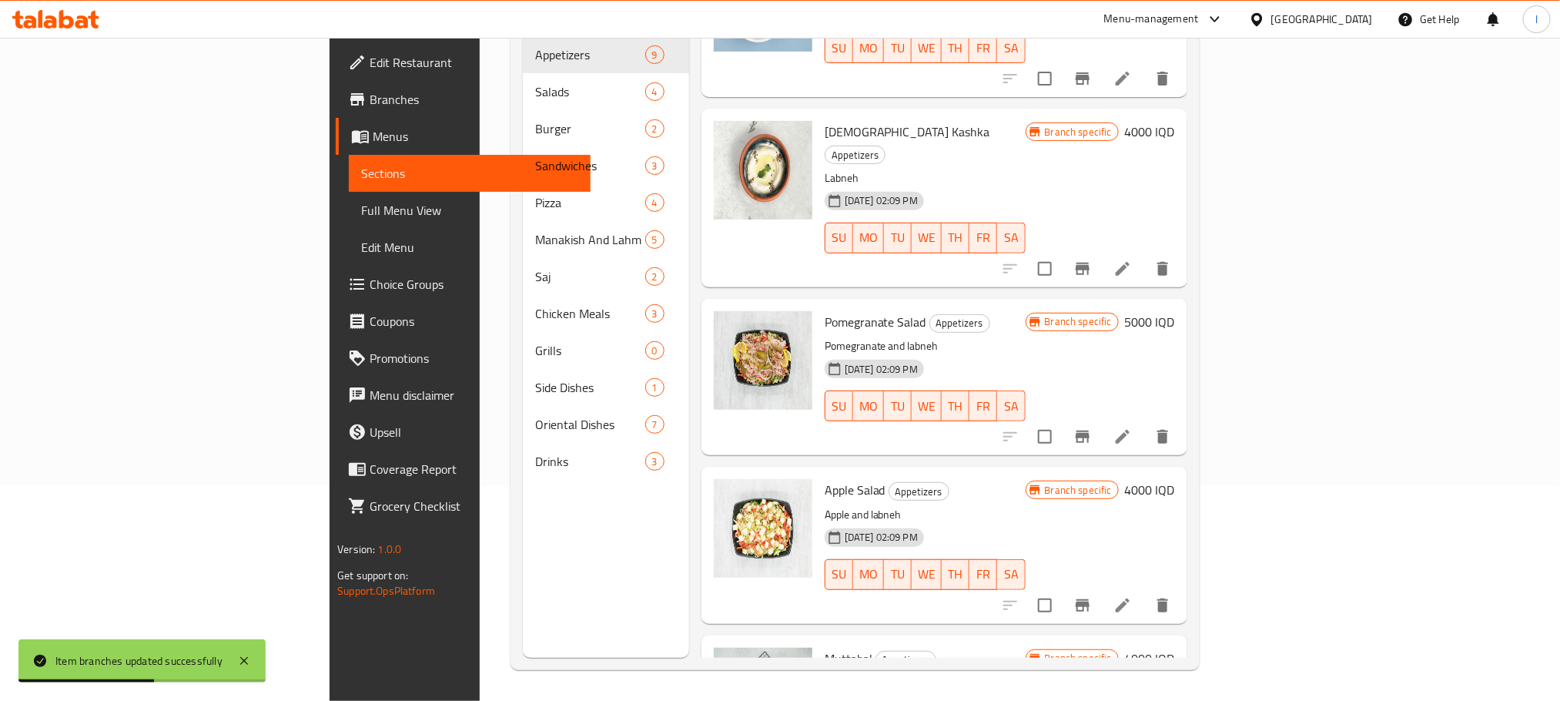
scroll to position [3, 0]
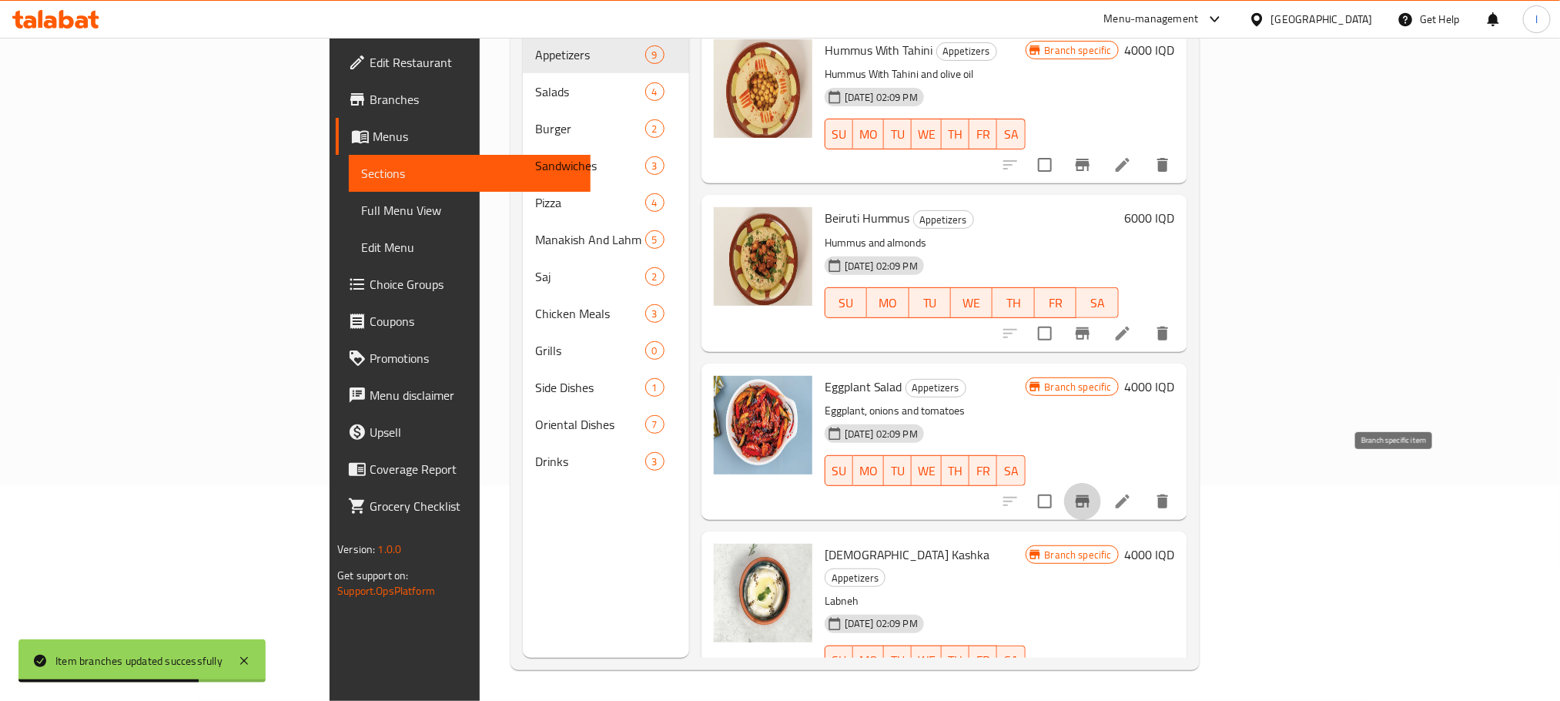
click at [1101, 488] on button "Branch-specific-item" at bounding box center [1082, 501] width 37 height 37
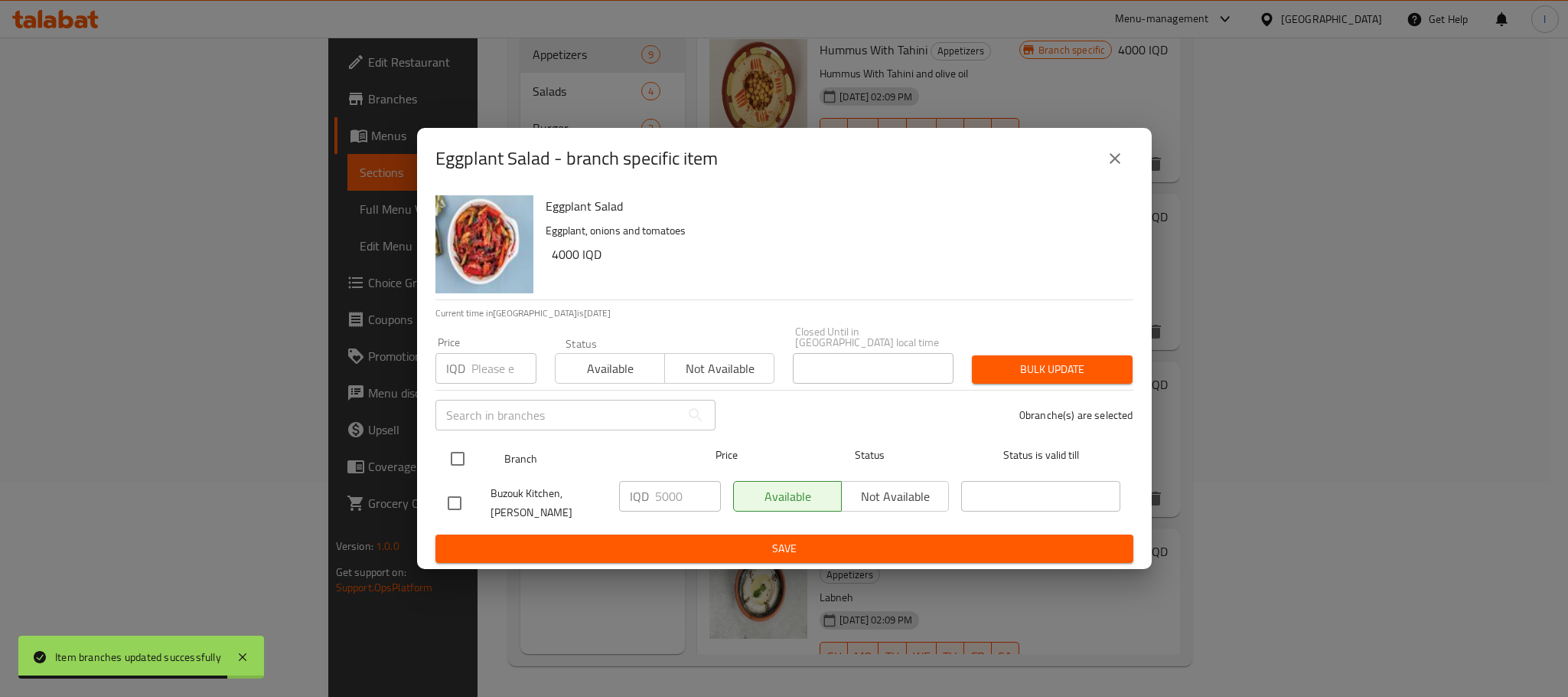
click at [461, 462] on input "checkbox" at bounding box center [457, 458] width 32 height 32
checkbox input "true"
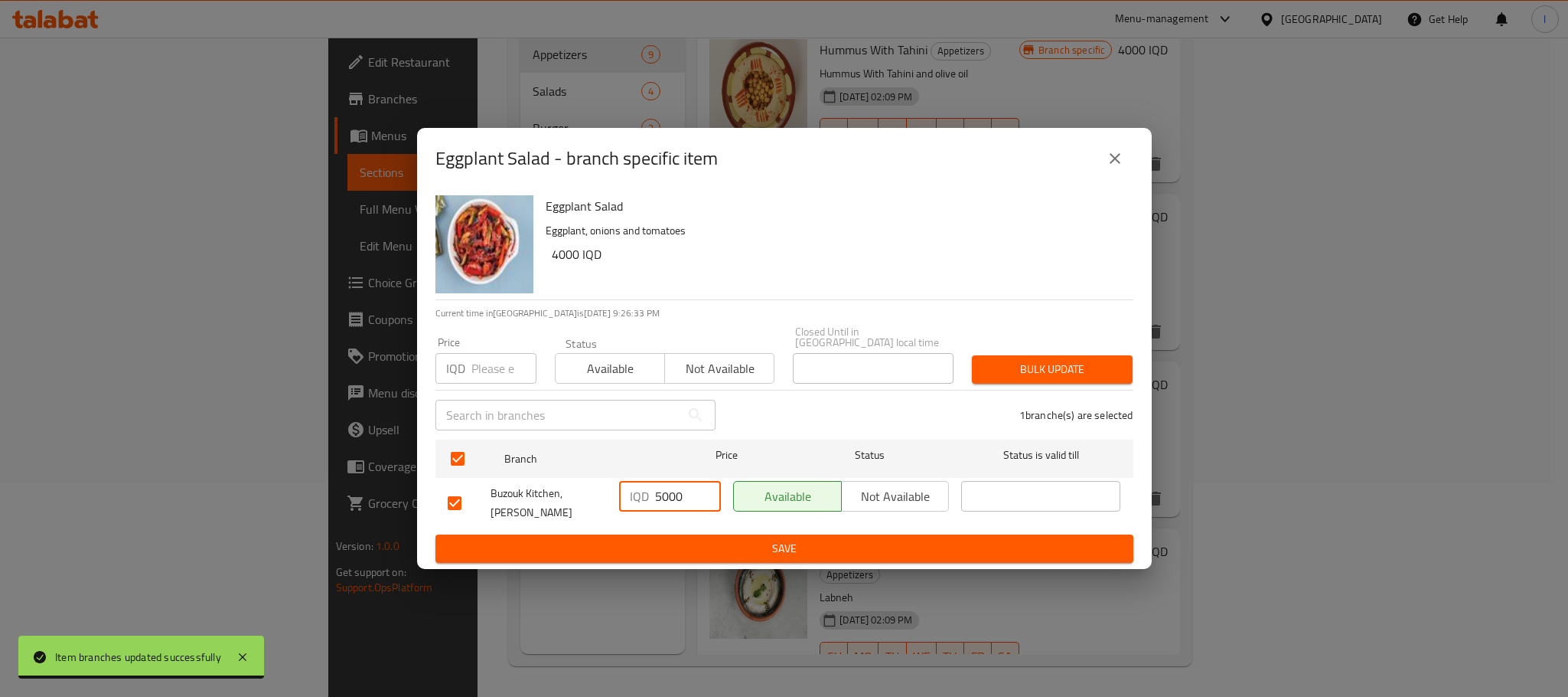
drag, startPoint x: 660, startPoint y: 501, endPoint x: 617, endPoint y: 511, distance: 44.1
click at [619, 511] on div "IQD 5000 ​" at bounding box center [670, 496] width 101 height 31
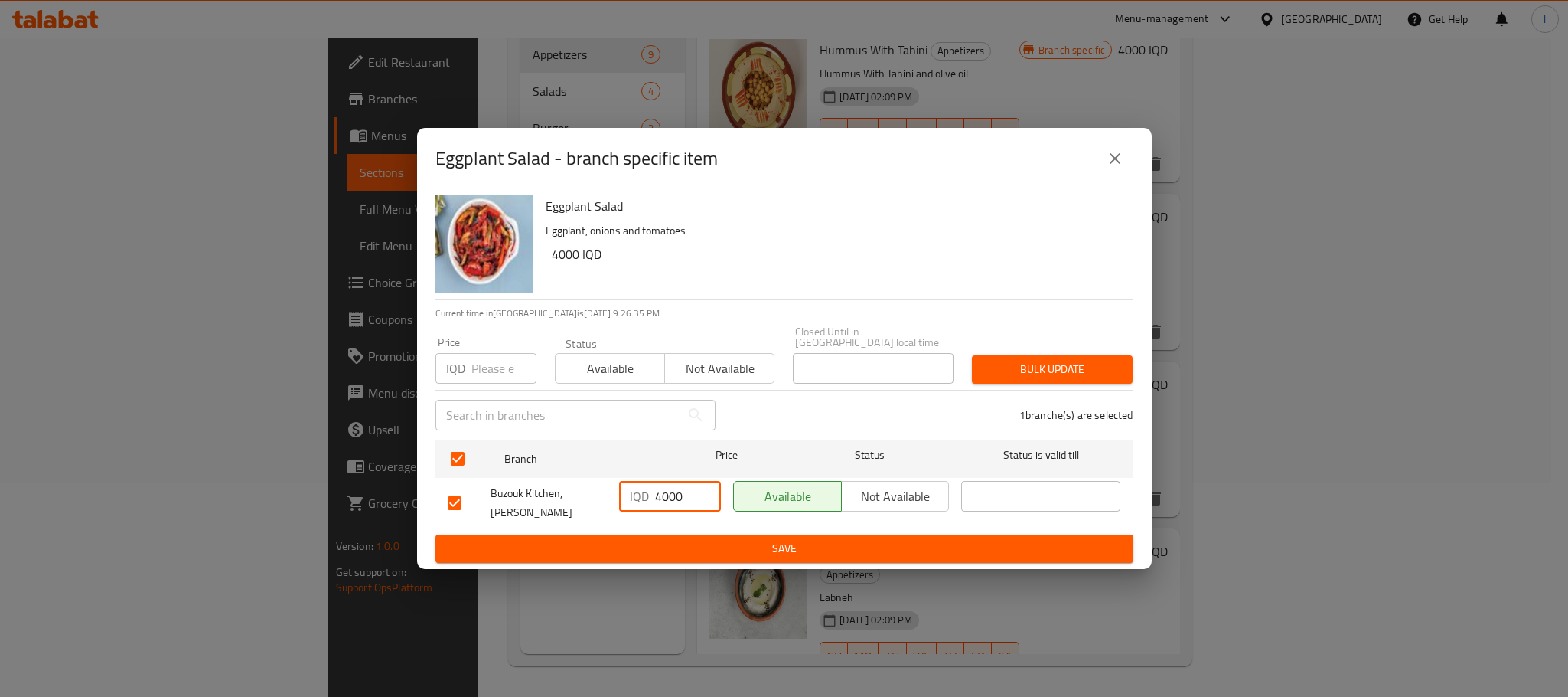
type input "4000"
click at [755, 539] on span "Save" at bounding box center [785, 548] width 674 height 19
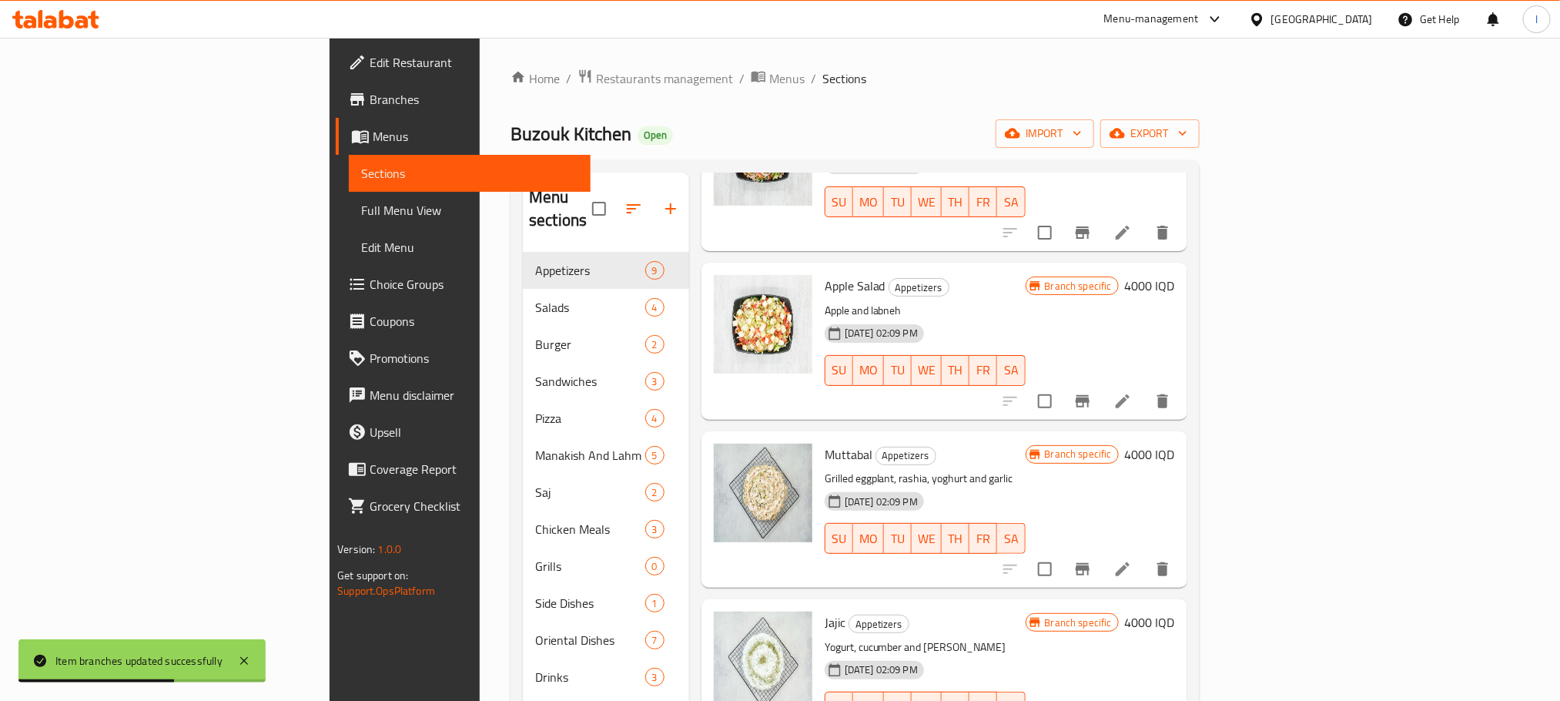
scroll to position [846, 0]
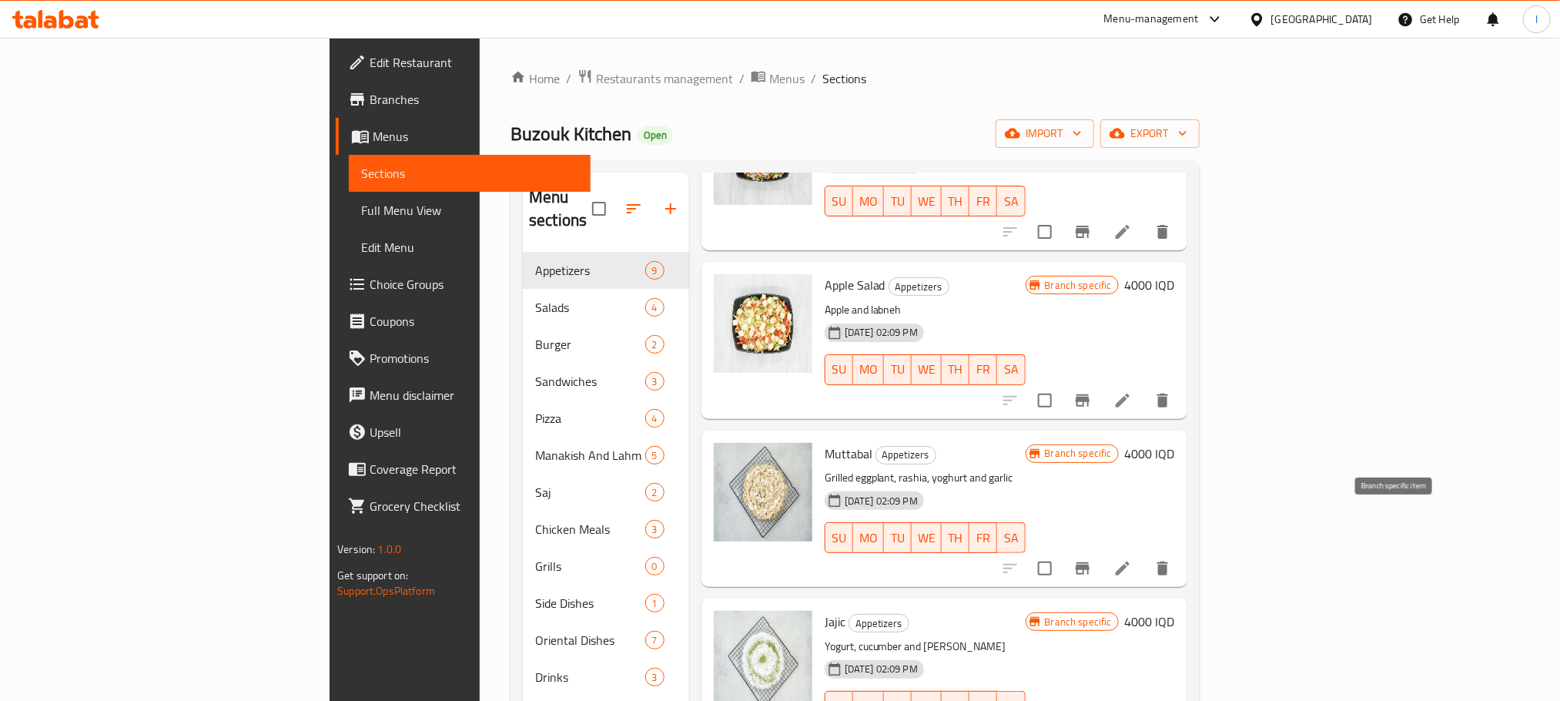
click at [1090, 562] on icon "Branch-specific-item" at bounding box center [1083, 568] width 14 height 12
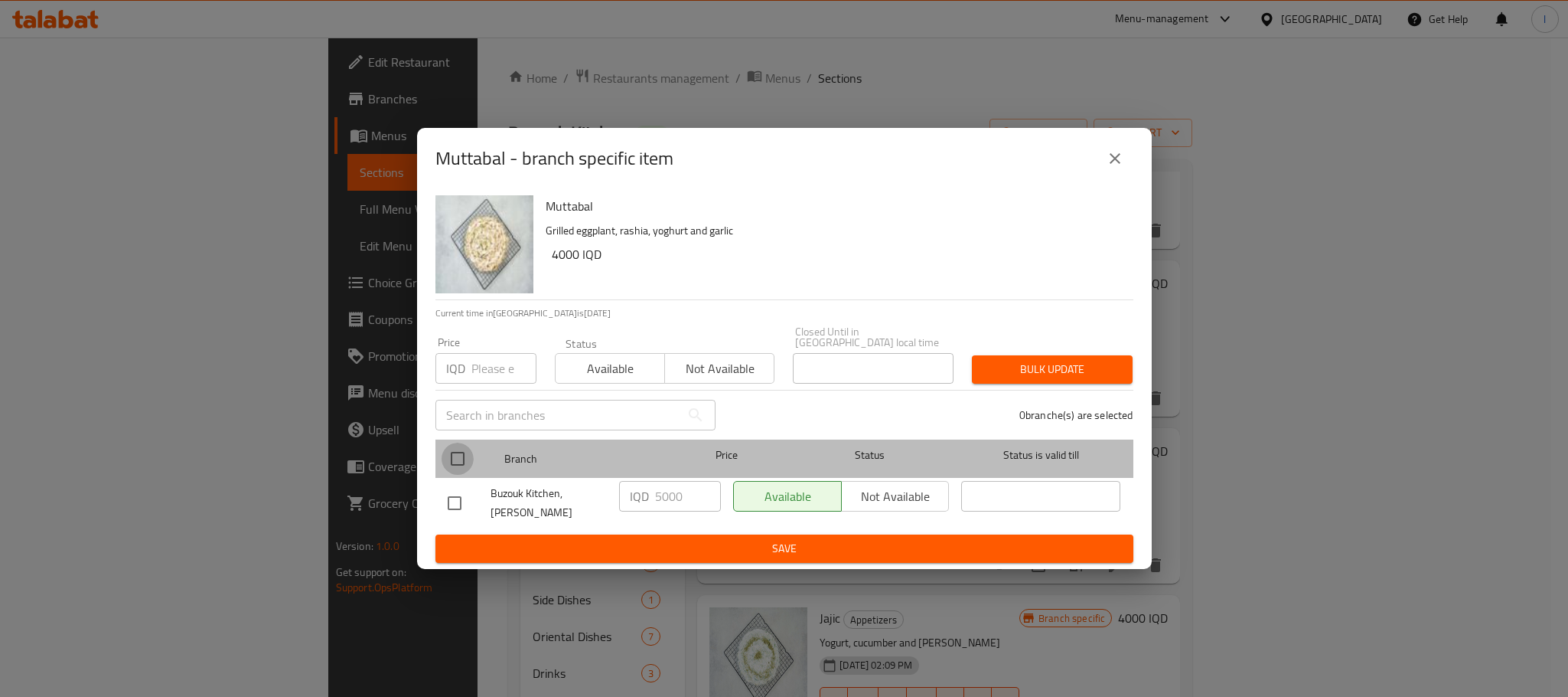
drag, startPoint x: 462, startPoint y: 453, endPoint x: 570, endPoint y: 513, distance: 123.5
click at [461, 453] on input "checkbox" at bounding box center [457, 458] width 32 height 32
checkbox input "true"
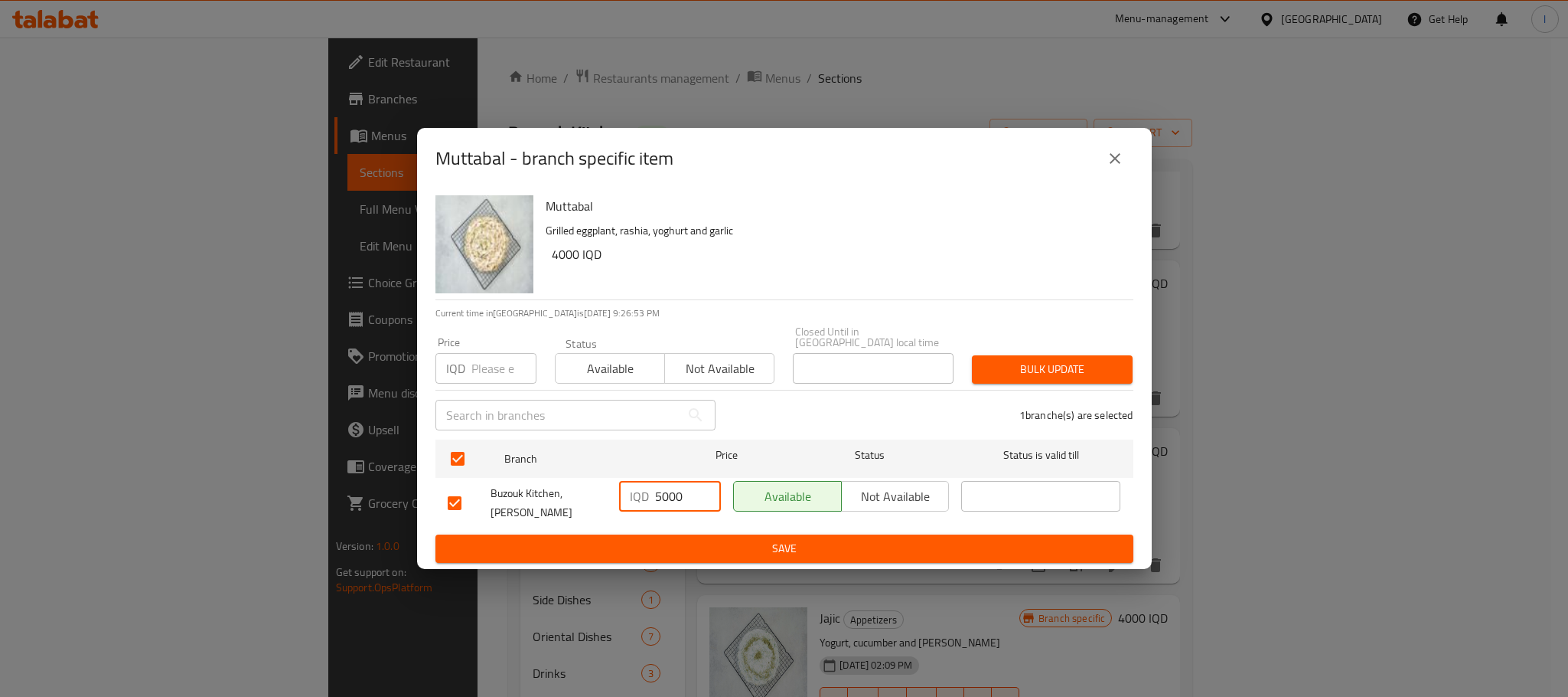
drag, startPoint x: 662, startPoint y: 497, endPoint x: 630, endPoint y: 501, distance: 32.2
click at [630, 501] on div "IQD 5000 ​" at bounding box center [670, 496] width 101 height 31
type input "4000"
click at [668, 539] on span "Save" at bounding box center [785, 548] width 674 height 19
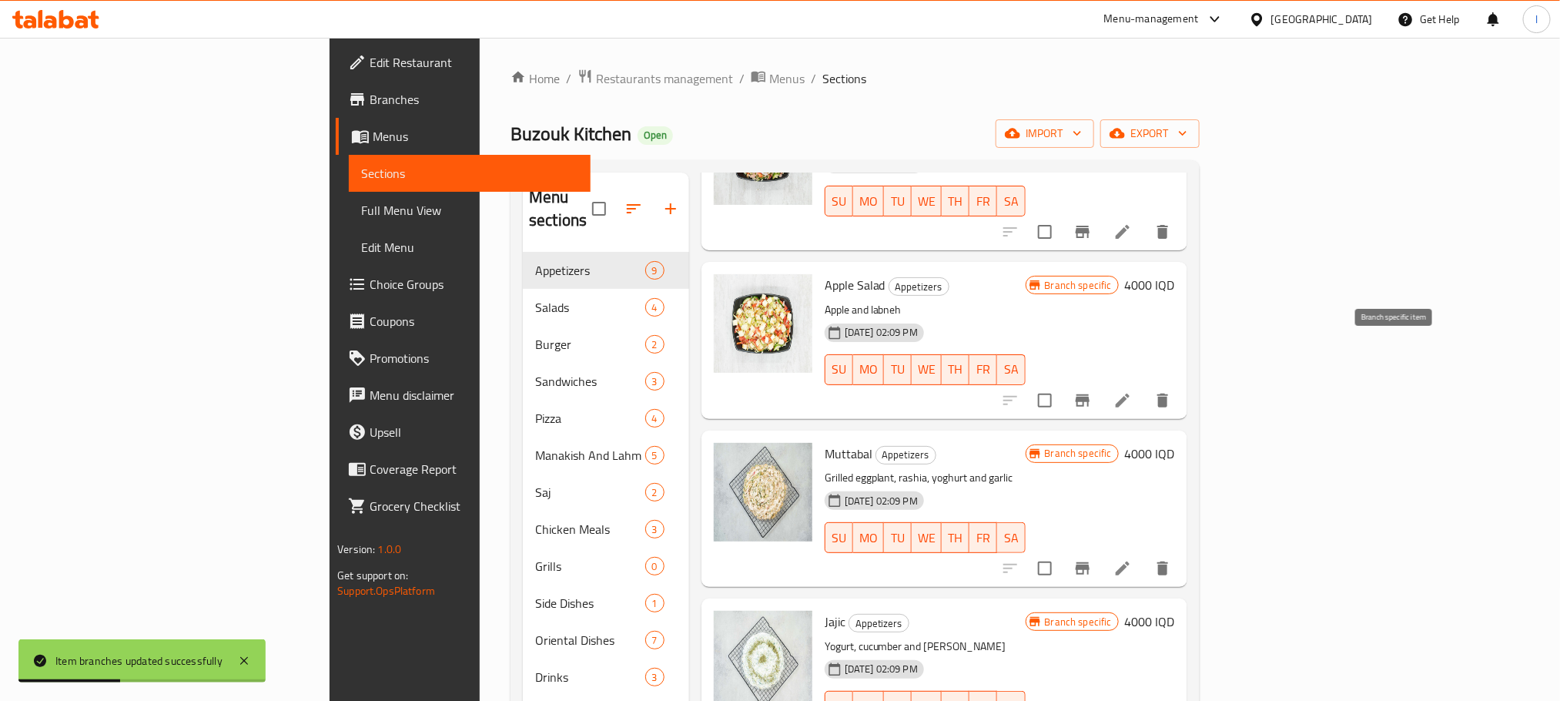
click at [1101, 382] on button "Branch-specific-item" at bounding box center [1082, 400] width 37 height 37
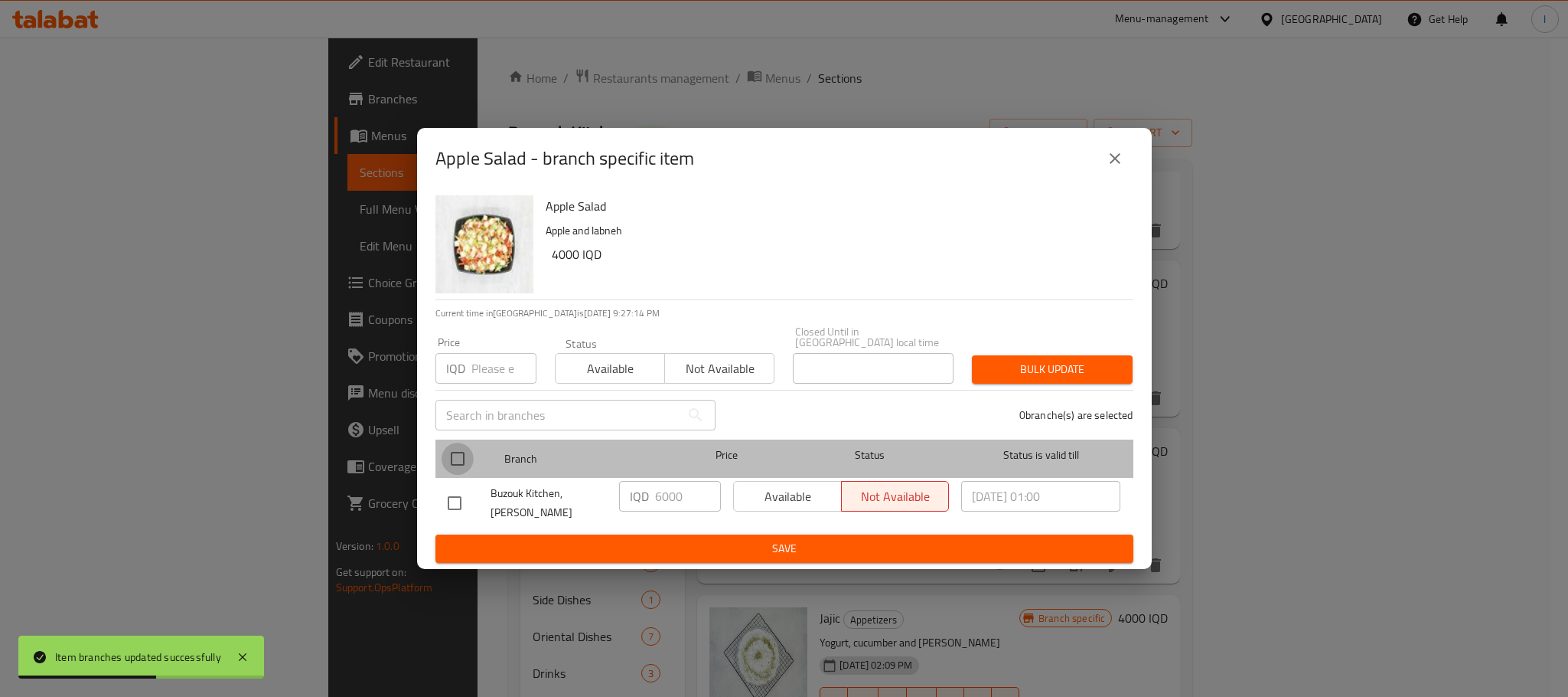
click at [468, 460] on input "checkbox" at bounding box center [457, 458] width 32 height 32
checkbox input "true"
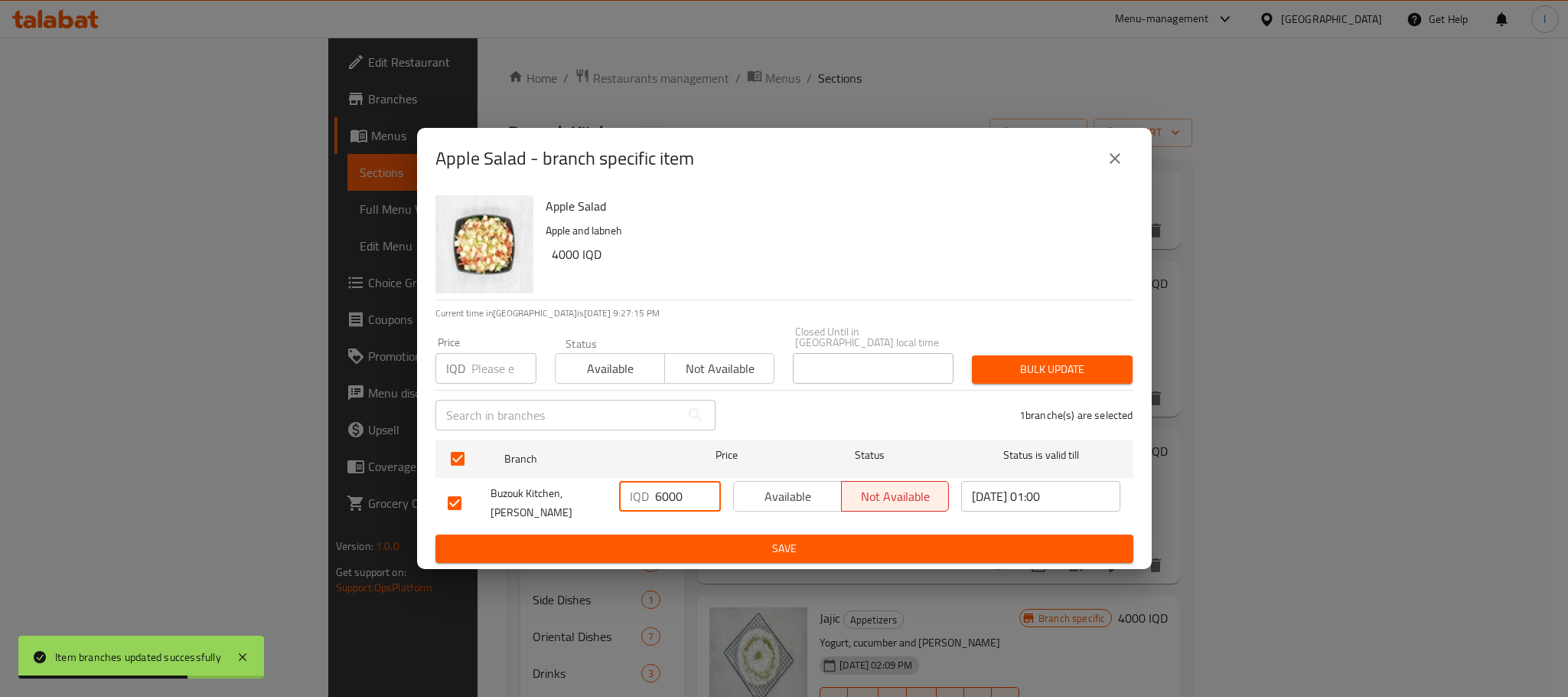
drag, startPoint x: 662, startPoint y: 505, endPoint x: 636, endPoint y: 505, distance: 26.0
click at [636, 505] on div "IQD 6000 ​" at bounding box center [670, 496] width 101 height 31
type input "4000"
click at [707, 521] on ul "Branch Price Status Status is valid till Buzouk Kitchen, Al Ashar IQD 4000 ​ Av…" at bounding box center [784, 484] width 698 height 101
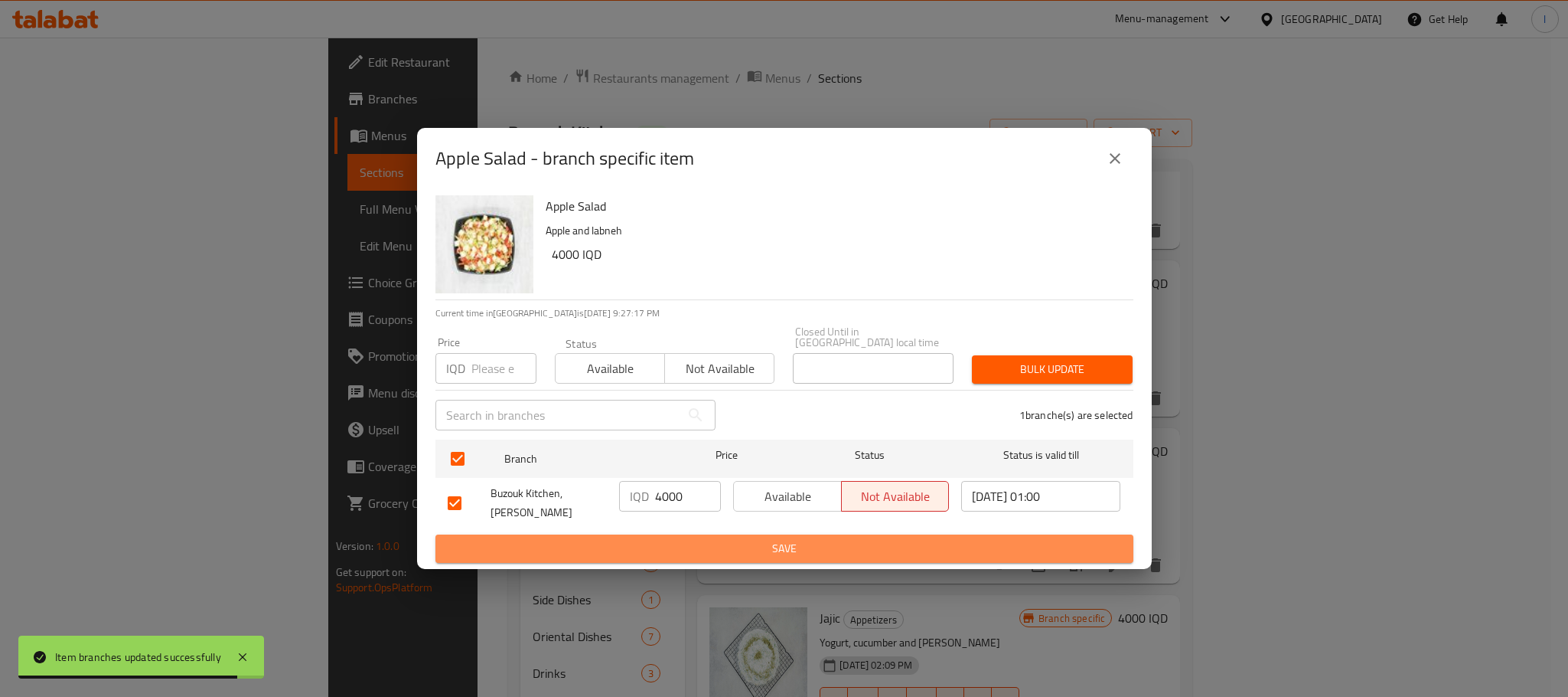
click at [710, 539] on span "Save" at bounding box center [785, 548] width 674 height 19
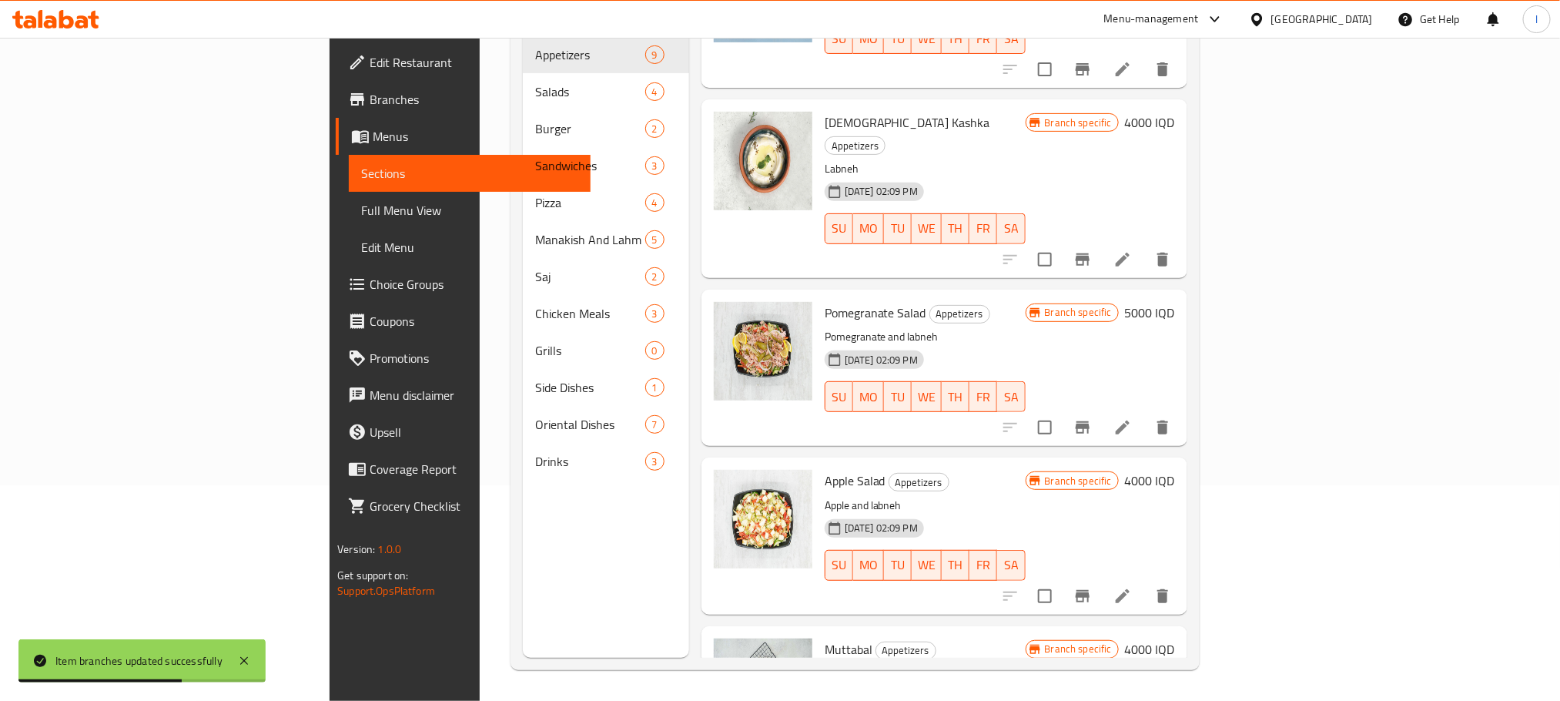
scroll to position [426, 0]
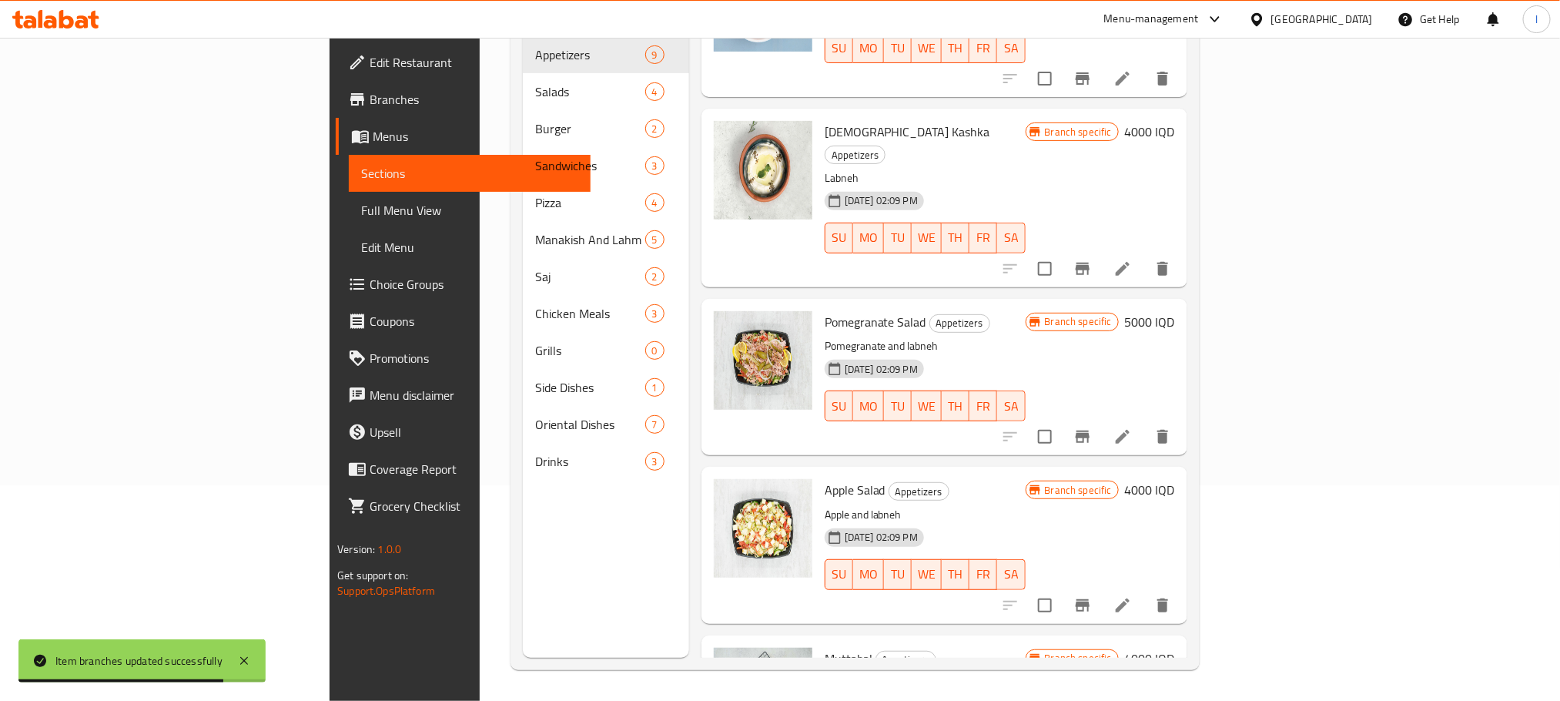
click at [1090, 430] on icon "Branch-specific-item" at bounding box center [1083, 436] width 14 height 12
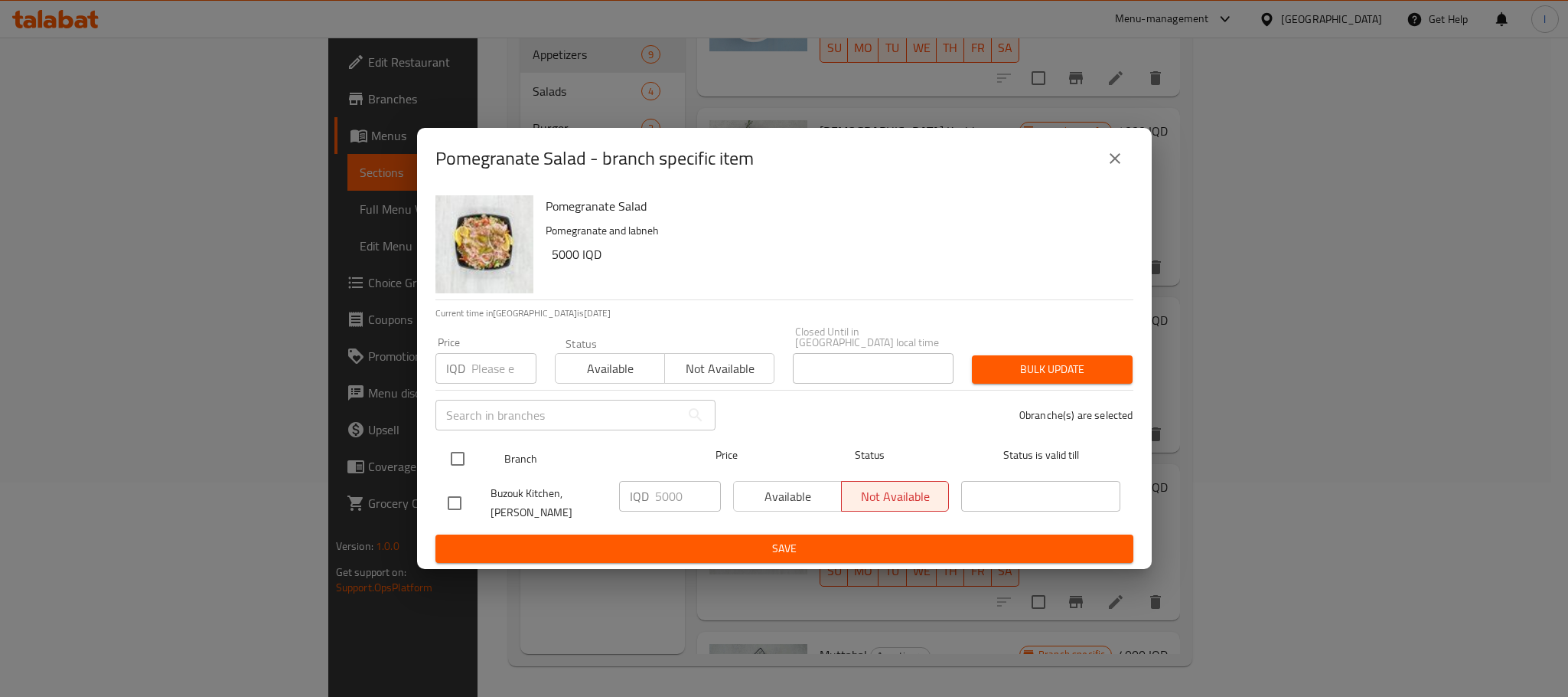
click at [448, 451] on input "checkbox" at bounding box center [457, 458] width 32 height 32
checkbox input "true"
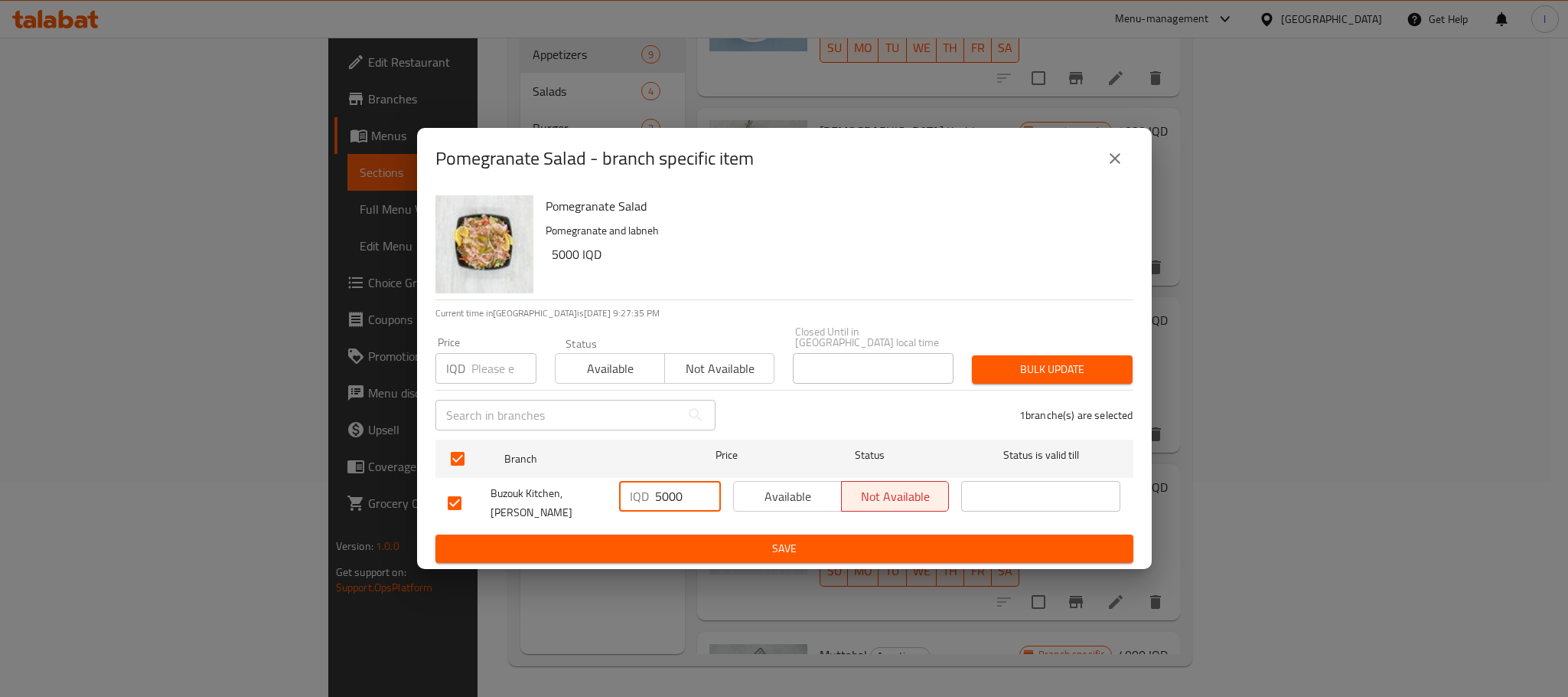
drag, startPoint x: 664, startPoint y: 501, endPoint x: 627, endPoint y: 499, distance: 37.1
click at [627, 499] on div "IQD 5000 ​" at bounding box center [670, 496] width 101 height 31
type input "4000"
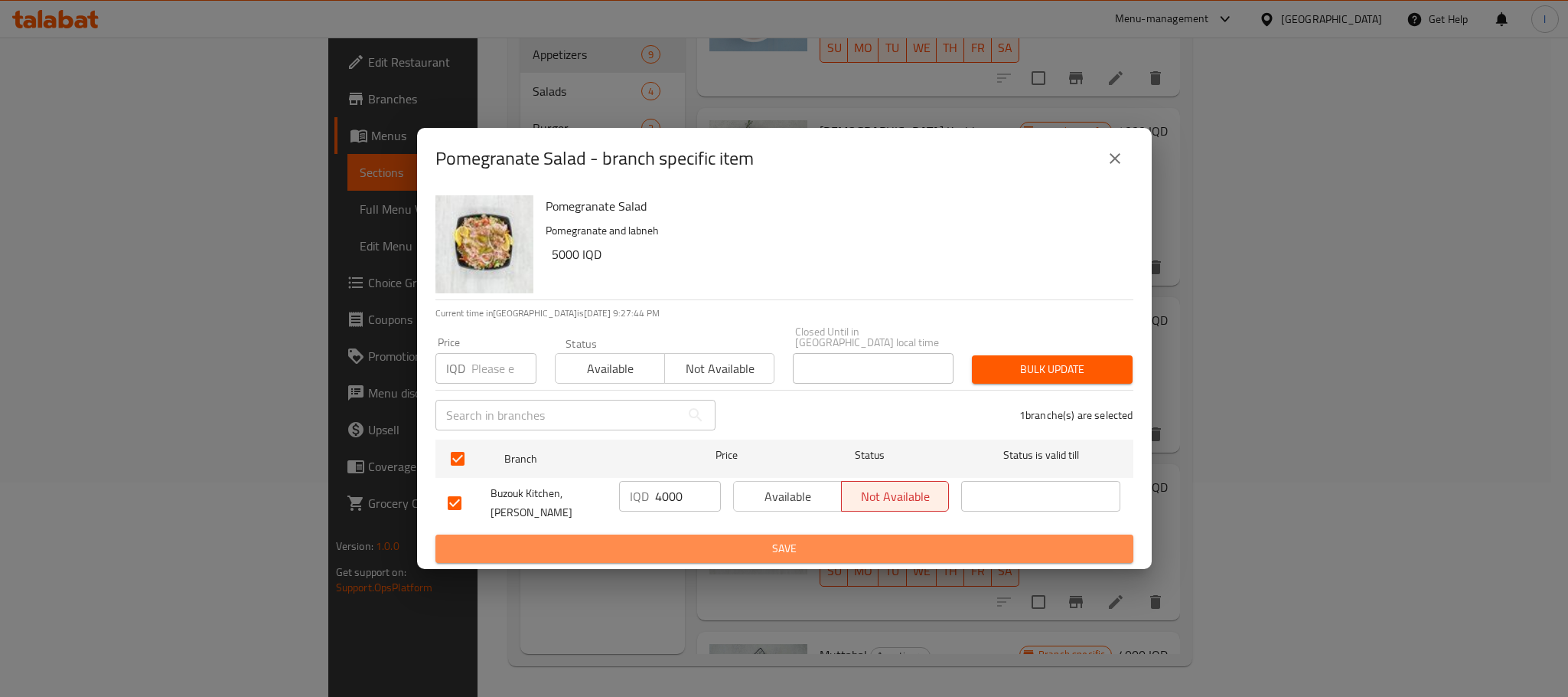
click at [760, 539] on span "Save" at bounding box center [785, 548] width 674 height 19
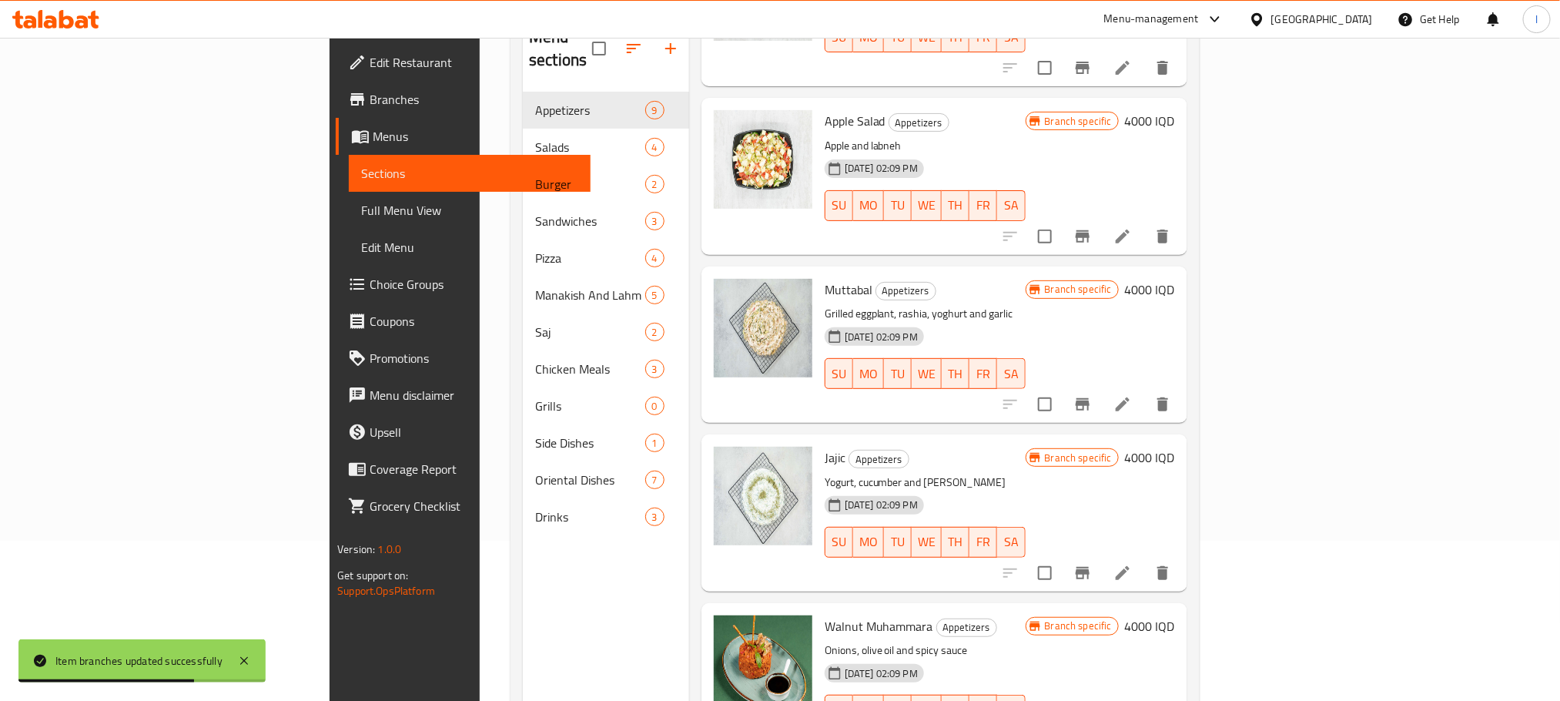
scroll to position [216, 0]
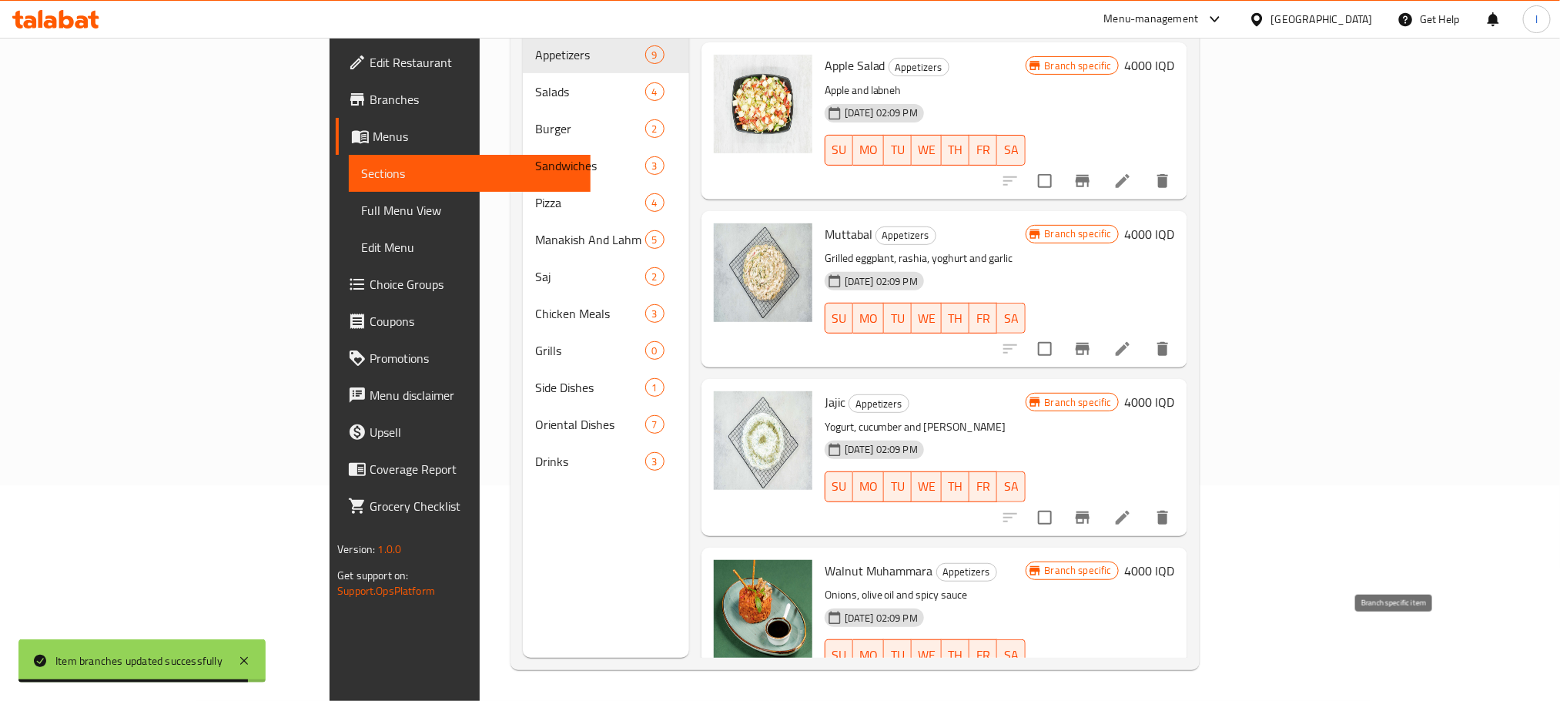
click at [1092, 676] on icon "Branch-specific-item" at bounding box center [1083, 685] width 18 height 18
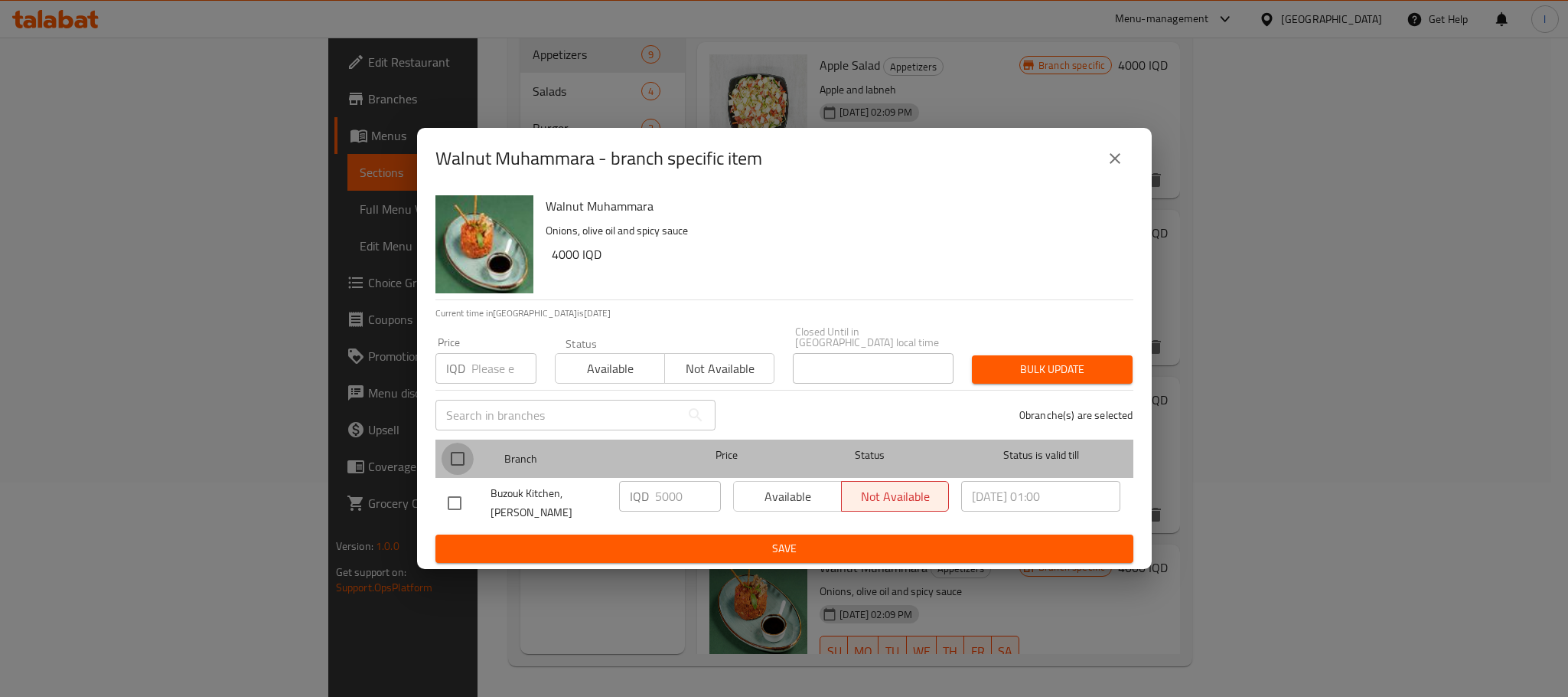
click at [459, 452] on input "checkbox" at bounding box center [457, 458] width 32 height 32
checkbox input "true"
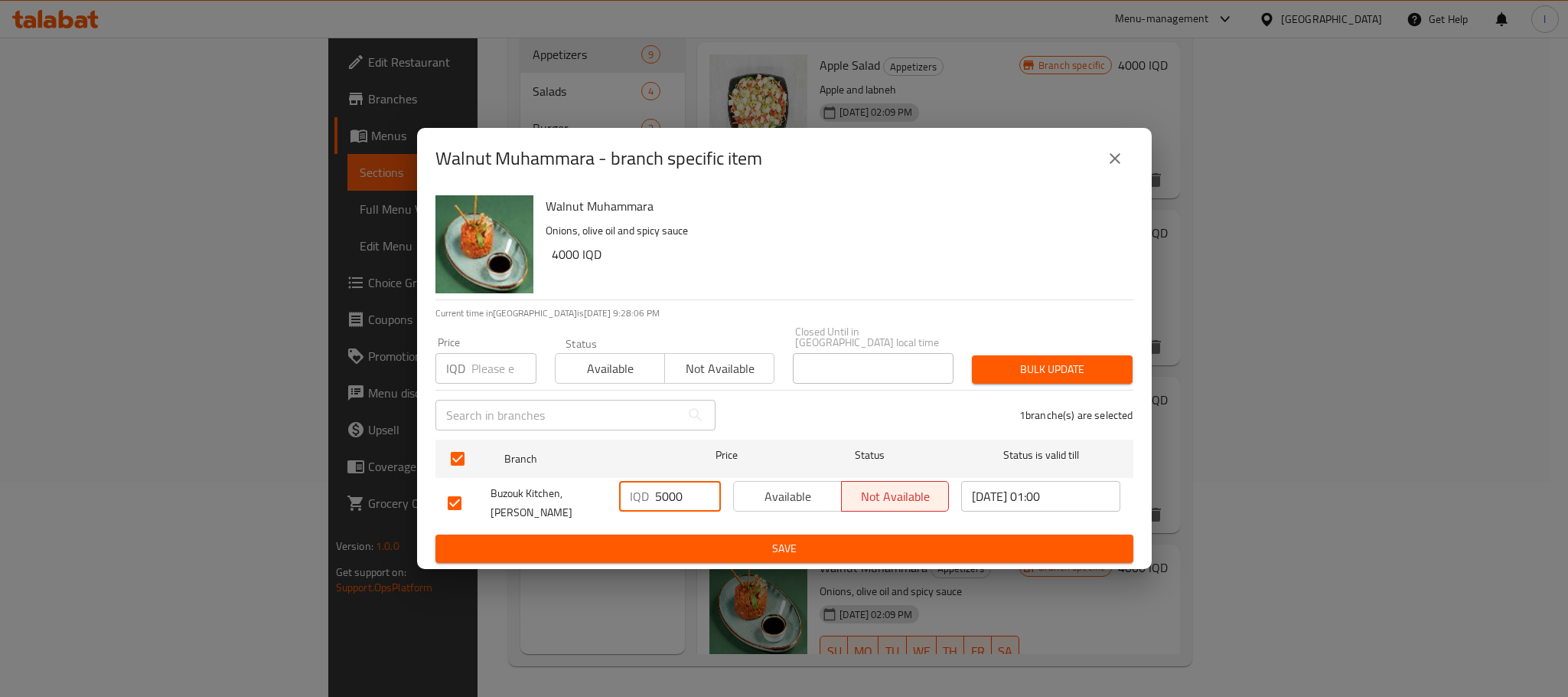
drag, startPoint x: 659, startPoint y: 498, endPoint x: 620, endPoint y: 499, distance: 39.0
click at [620, 499] on div "IQD 5000 ​" at bounding box center [670, 496] width 101 height 31
type input "4000"
click at [767, 539] on span "Save" at bounding box center [785, 548] width 674 height 19
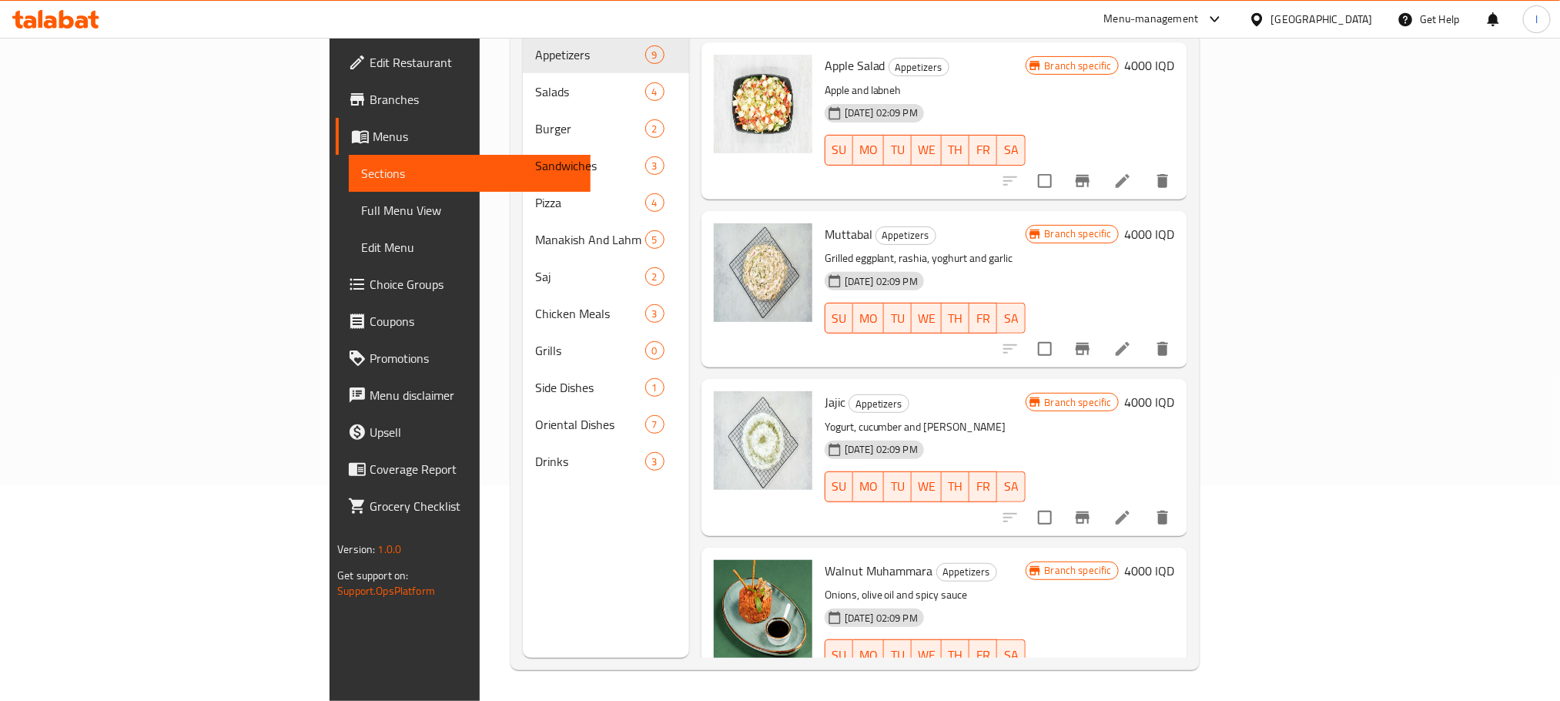
drag, startPoint x: 1384, startPoint y: 622, endPoint x: 1387, endPoint y: 633, distance: 11.2
click at [1181, 667] on div at bounding box center [1086, 685] width 189 height 37
click at [1090, 679] on icon "Branch-specific-item" at bounding box center [1083, 685] width 14 height 12
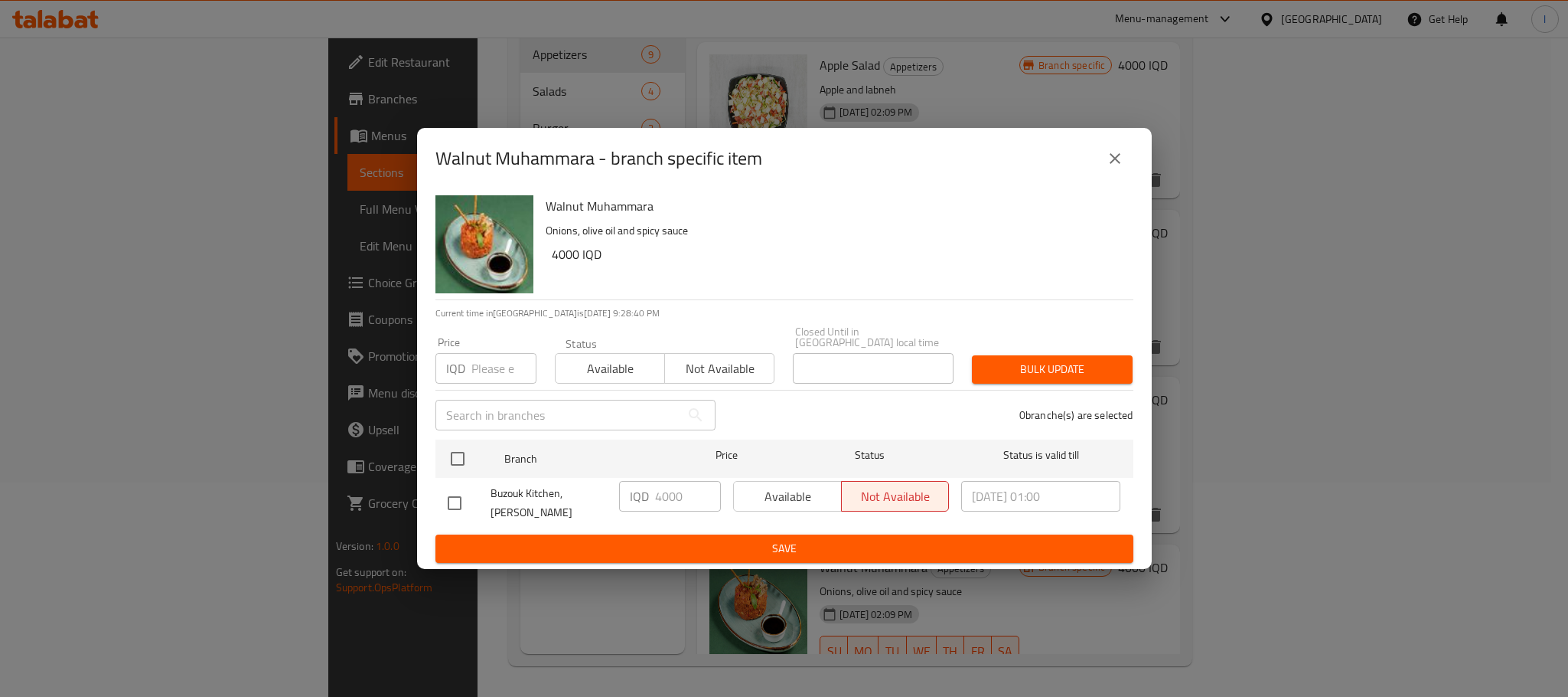
click at [1107, 168] on icon "close" at bounding box center [1115, 158] width 18 height 18
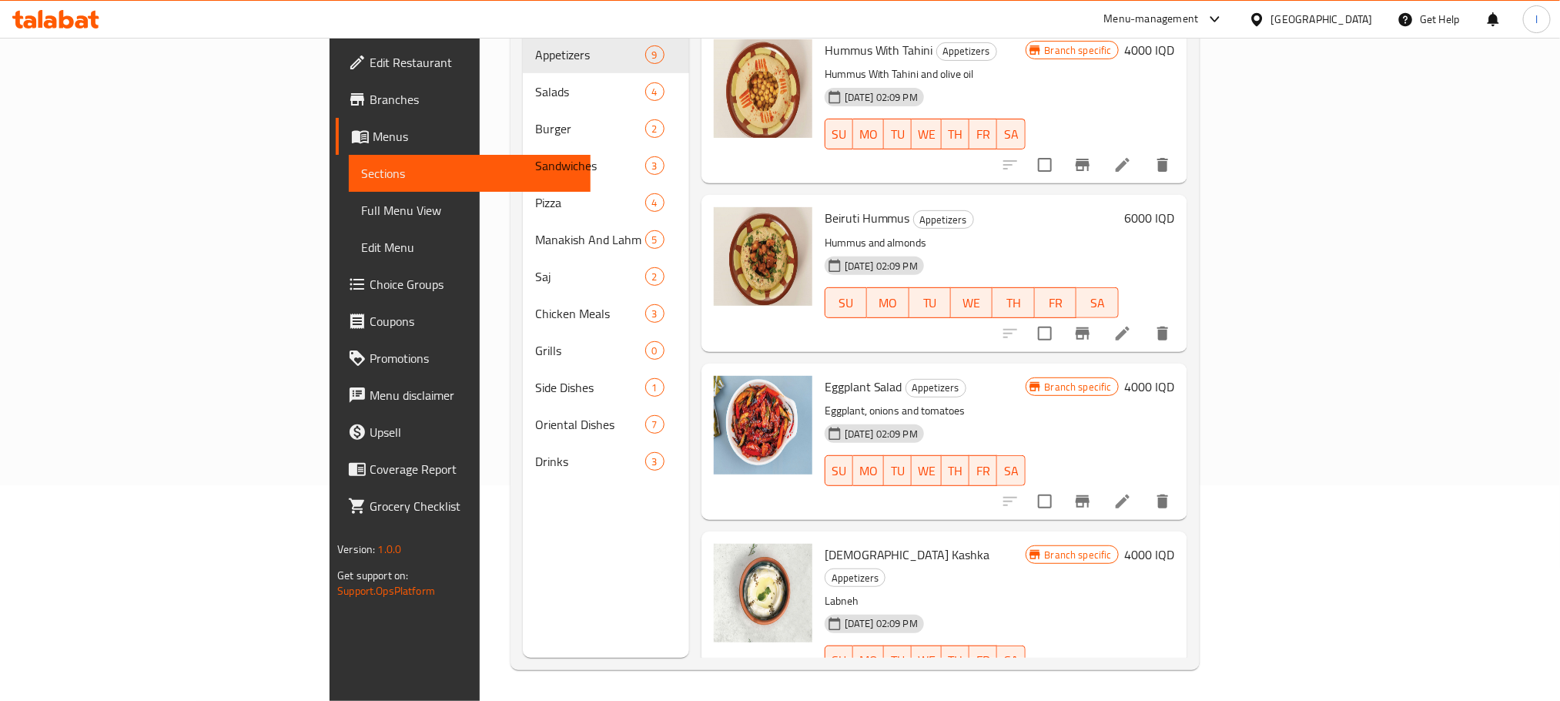
scroll to position [426, 0]
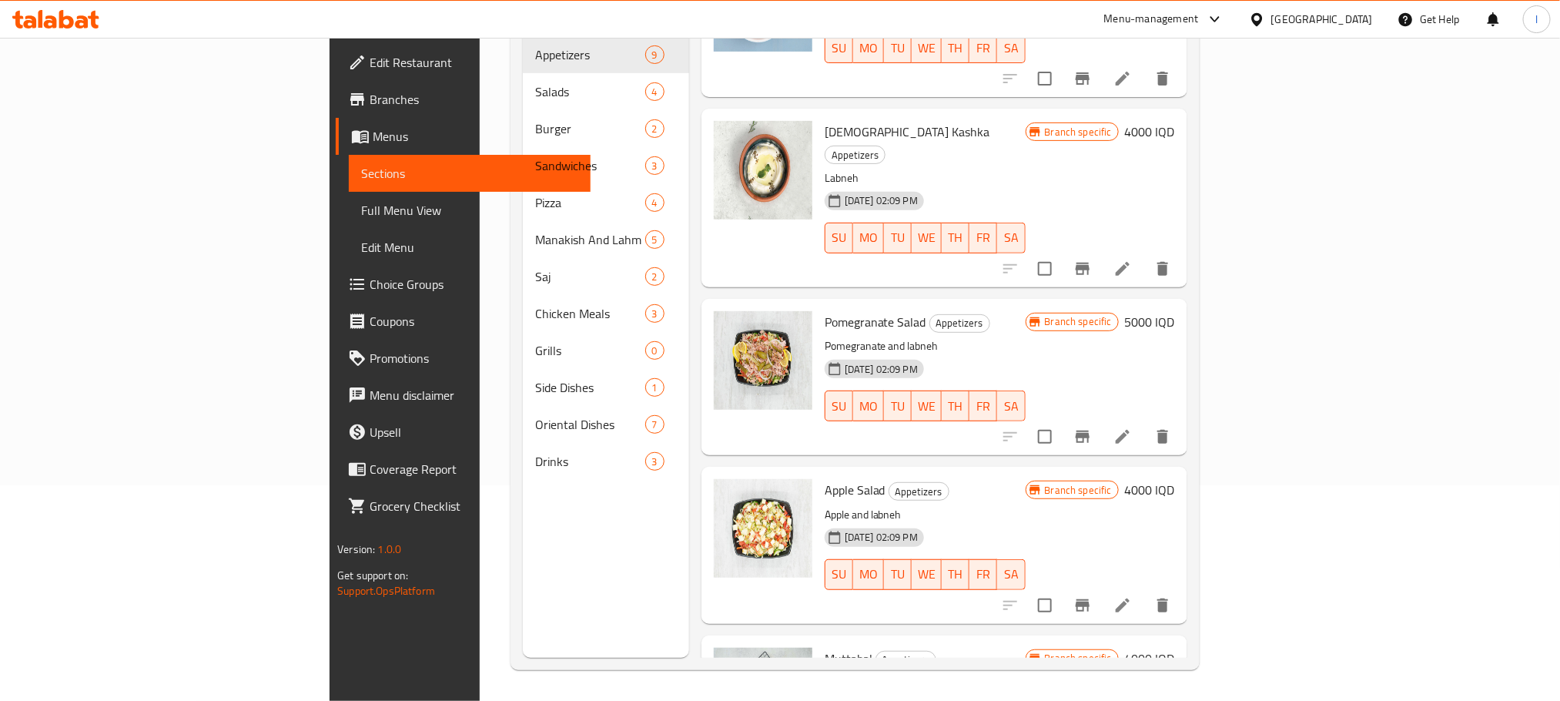
click at [1144, 255] on li at bounding box center [1122, 269] width 43 height 28
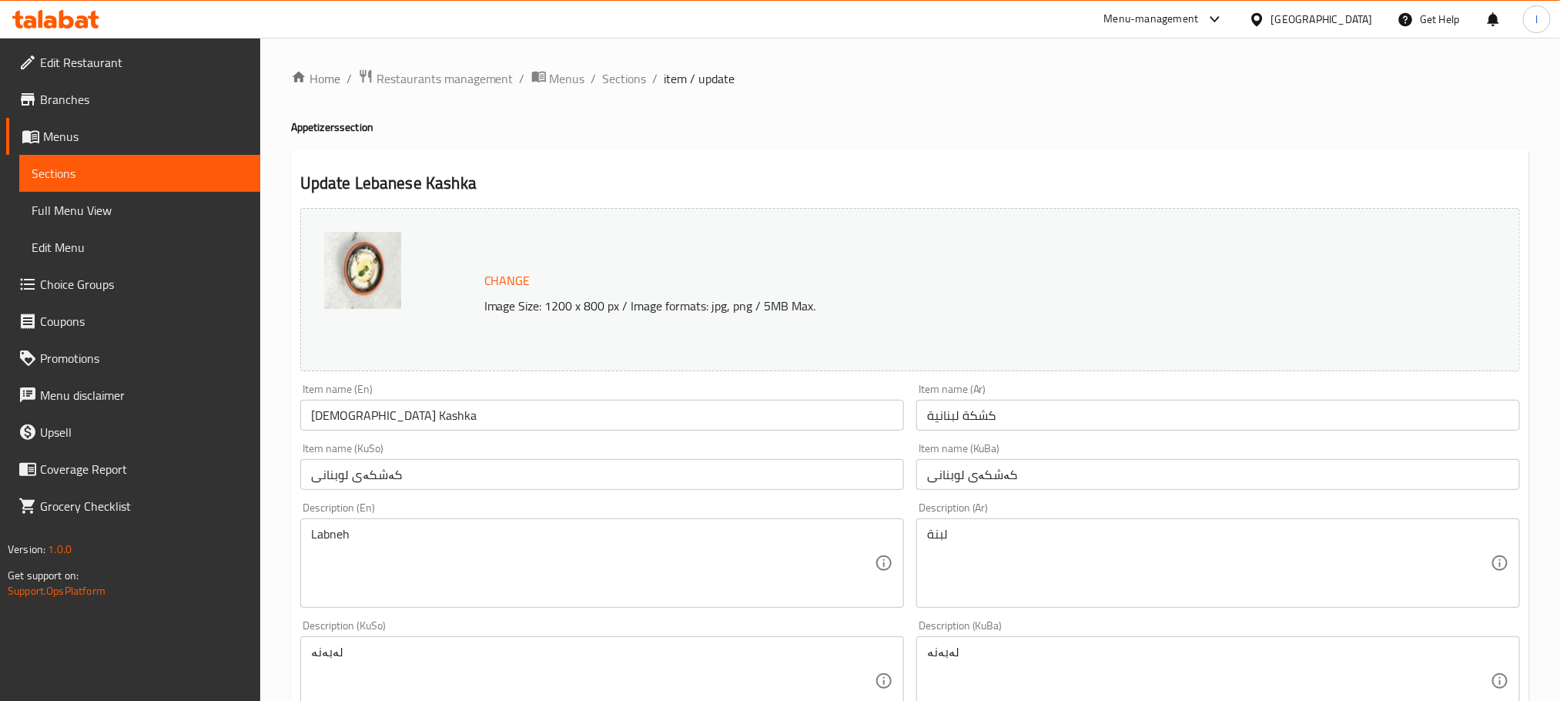
click at [615, 65] on div "Home / Restaurants management / Menus / Sections / item / update Appetizers sec…" at bounding box center [910, 663] width 1300 height 1250
click at [628, 85] on span "Sections" at bounding box center [625, 78] width 44 height 18
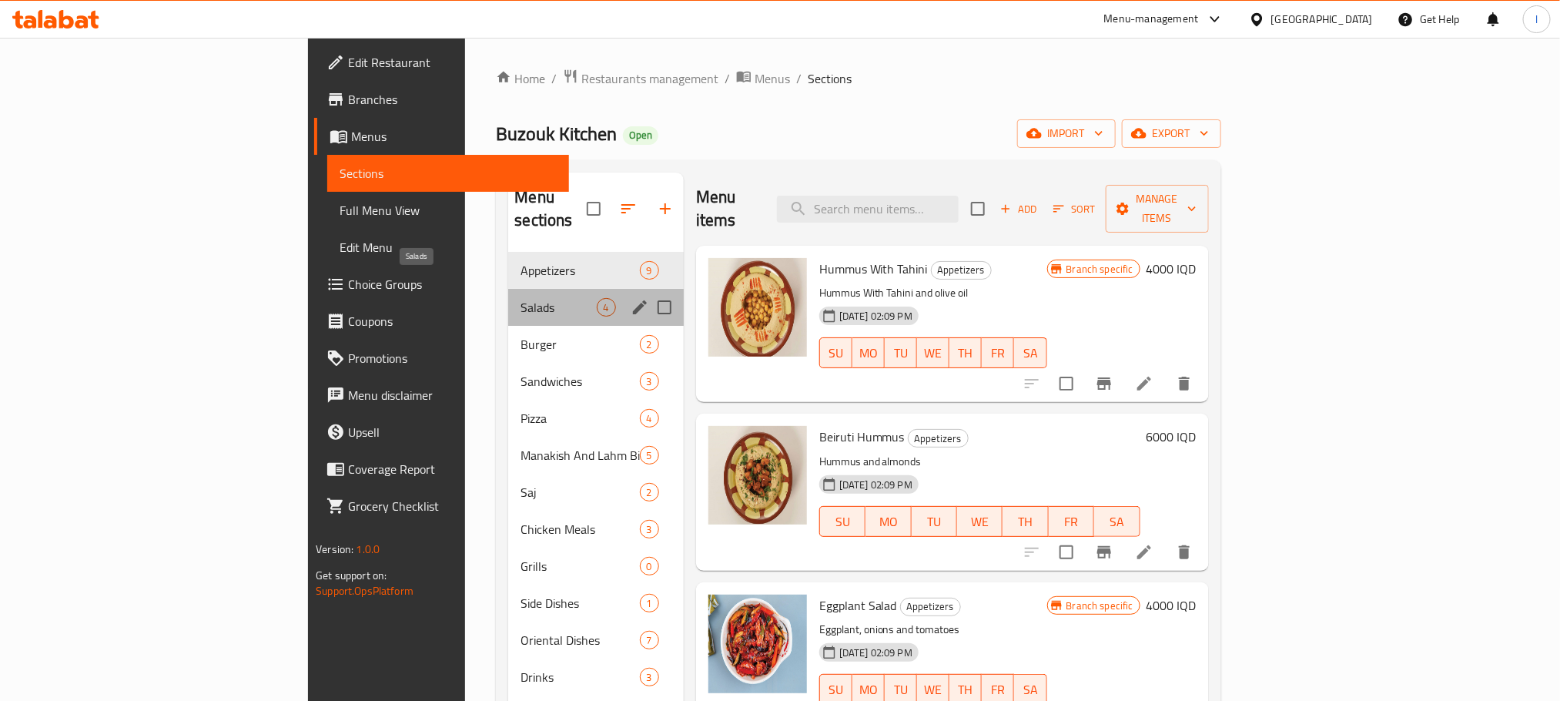
click at [521, 298] on span "Salads" at bounding box center [558, 307] width 75 height 18
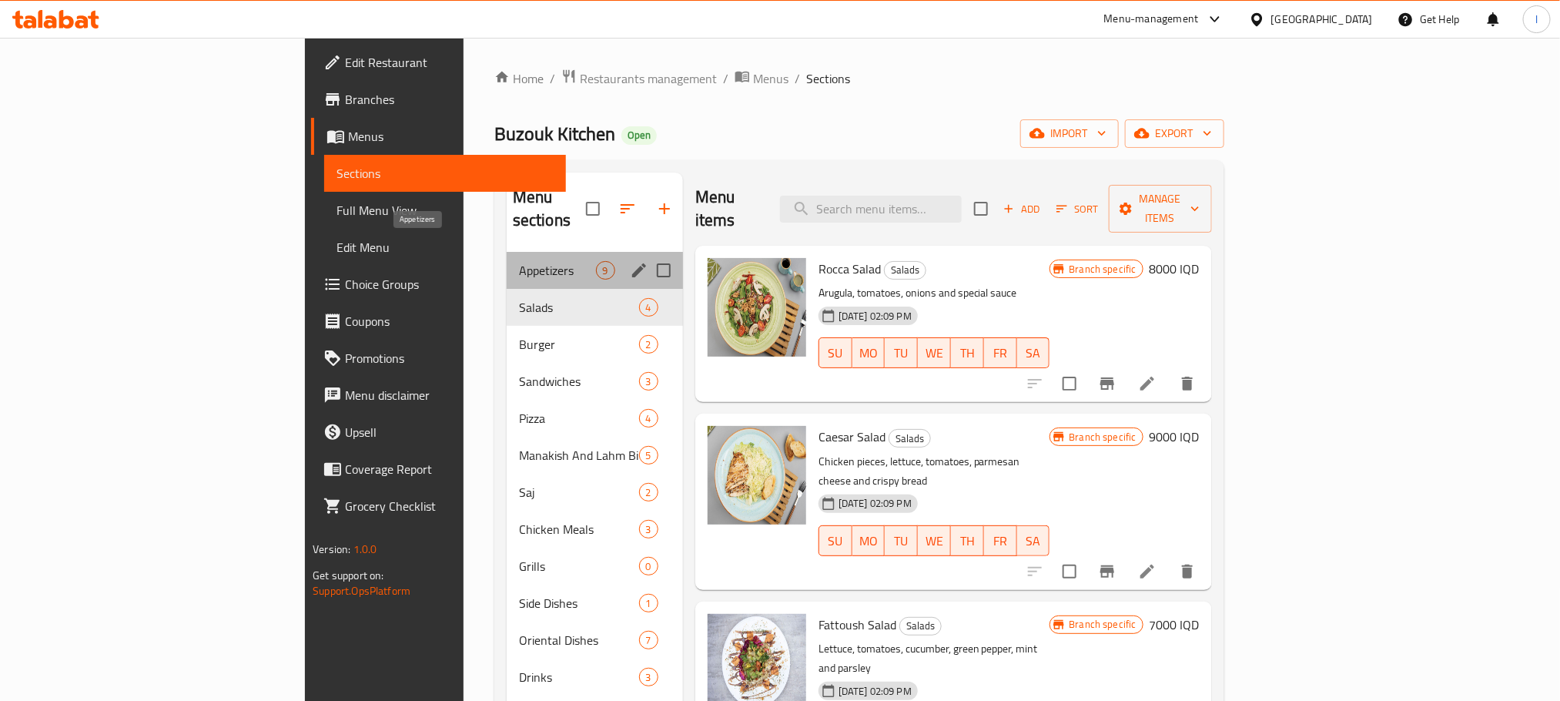
click at [519, 261] on span "Appetizers" at bounding box center [557, 270] width 77 height 18
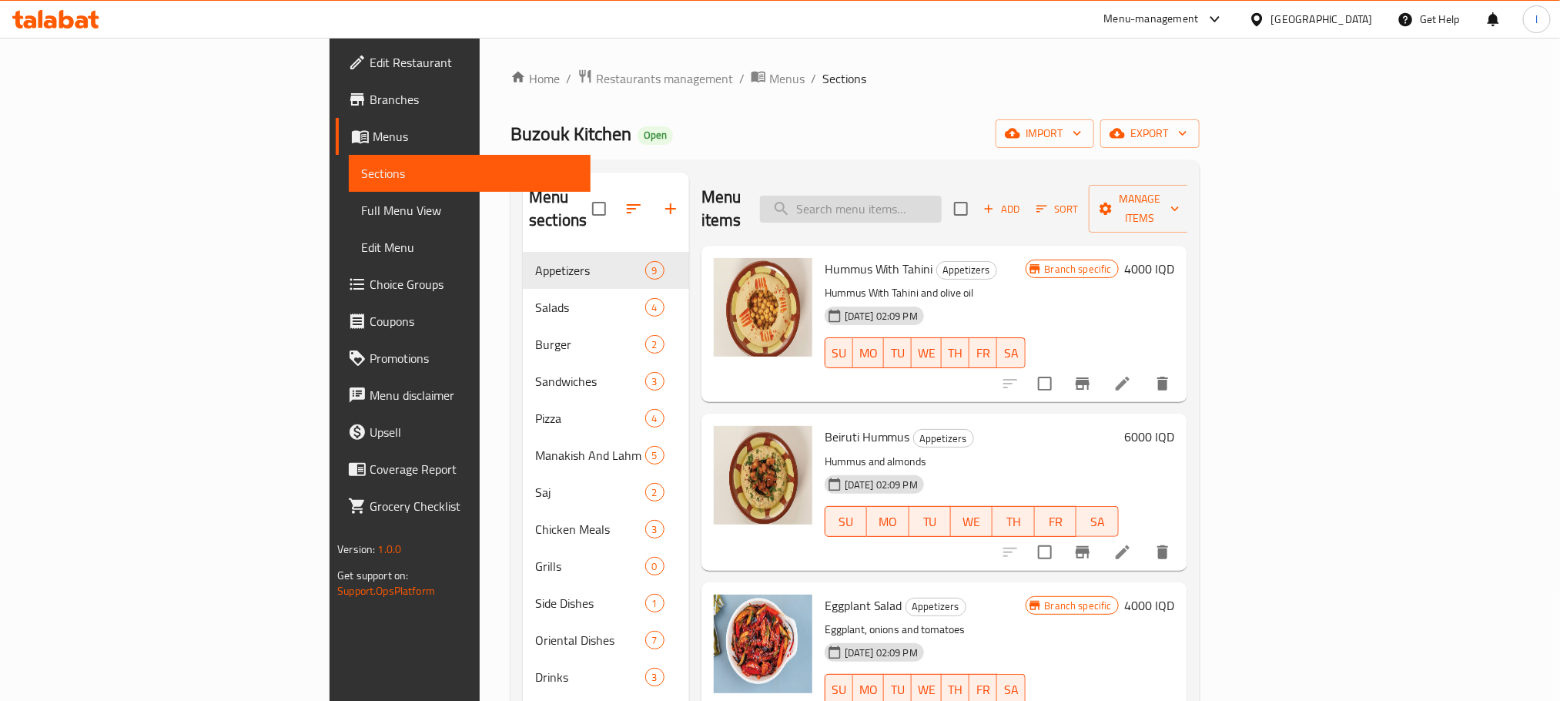
click at [942, 208] on input "search" at bounding box center [851, 209] width 182 height 27
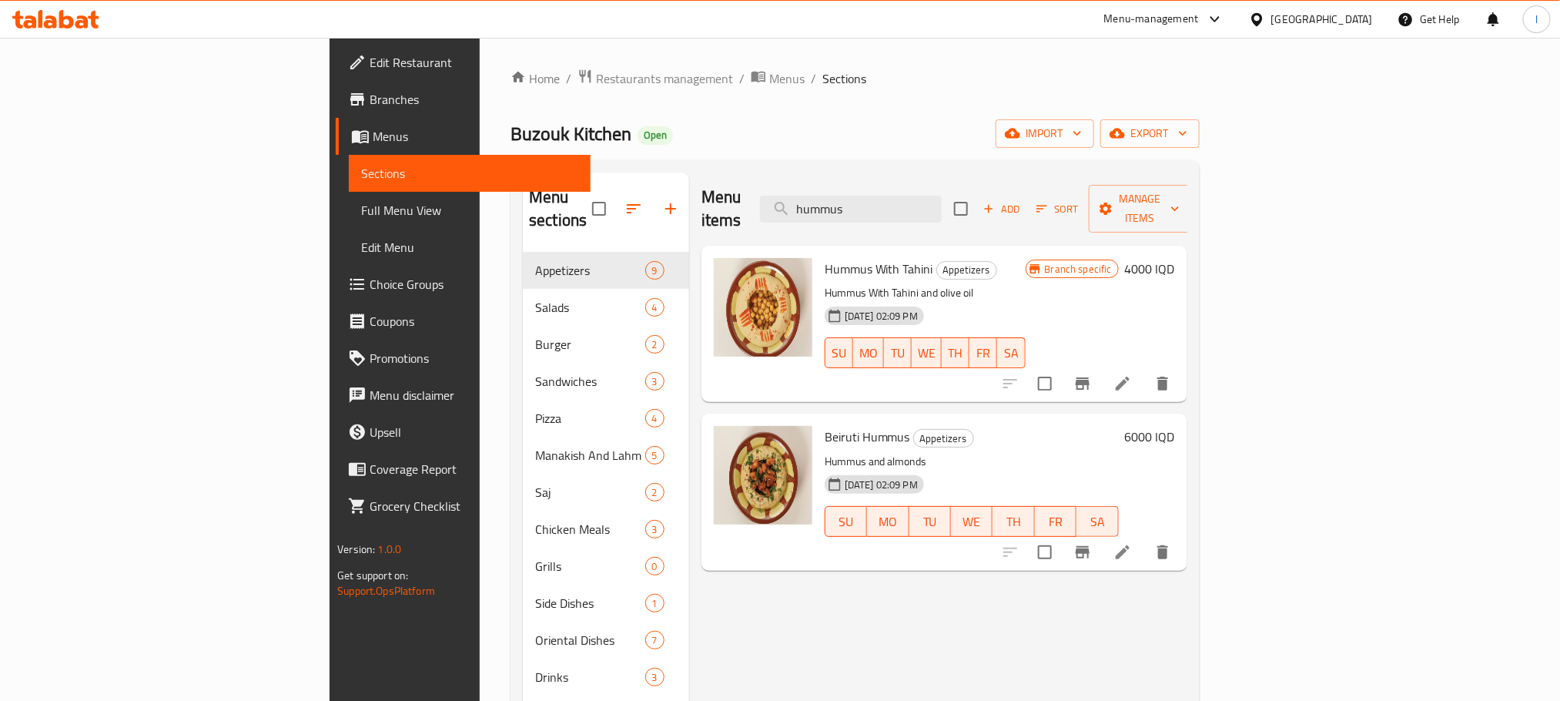
type input "hummus"
drag, startPoint x: 1003, startPoint y: 208, endPoint x: 724, endPoint y: 189, distance: 280.2
click at [724, 189] on div "Menu items hummus Add Sort Manage items" at bounding box center [945, 208] width 486 height 73
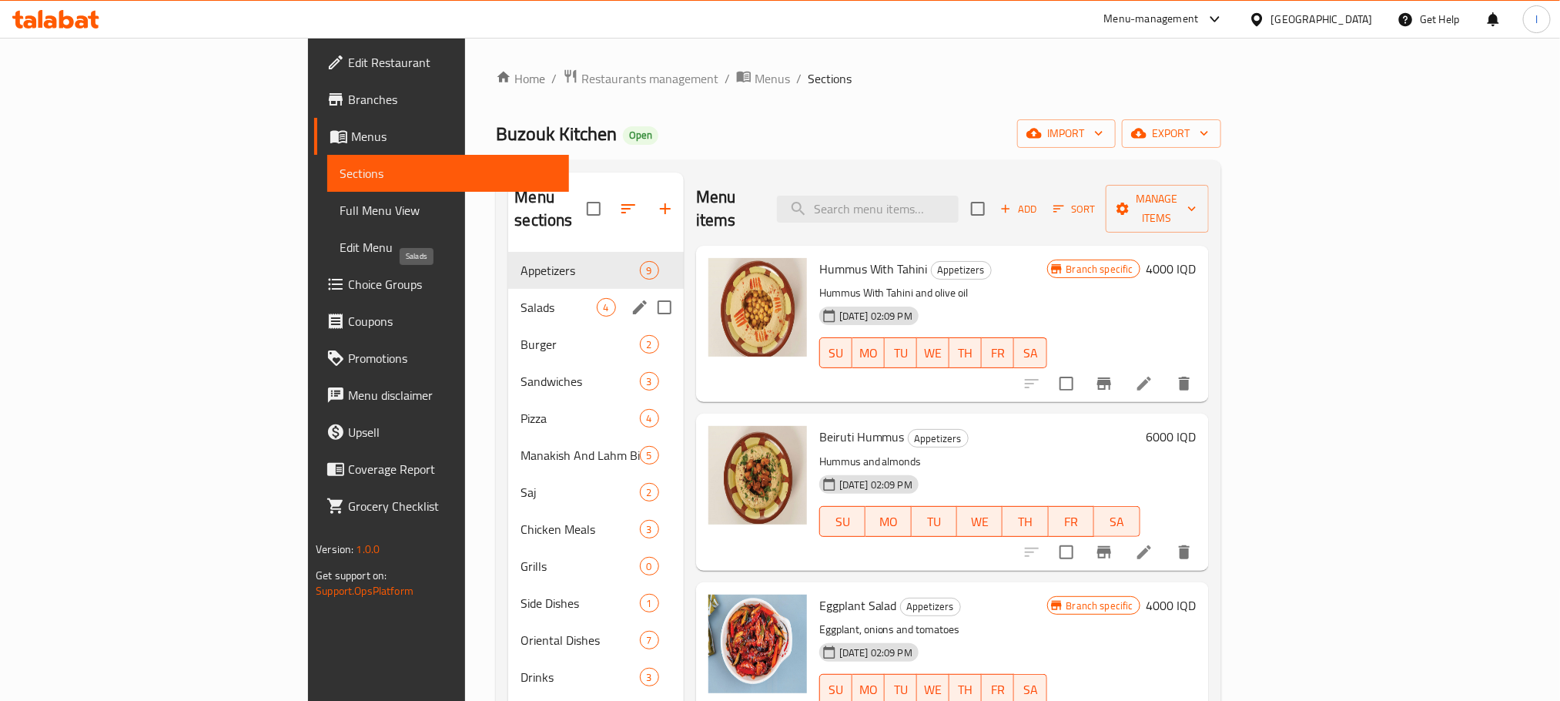
click at [521, 298] on span "Salads" at bounding box center [558, 307] width 75 height 18
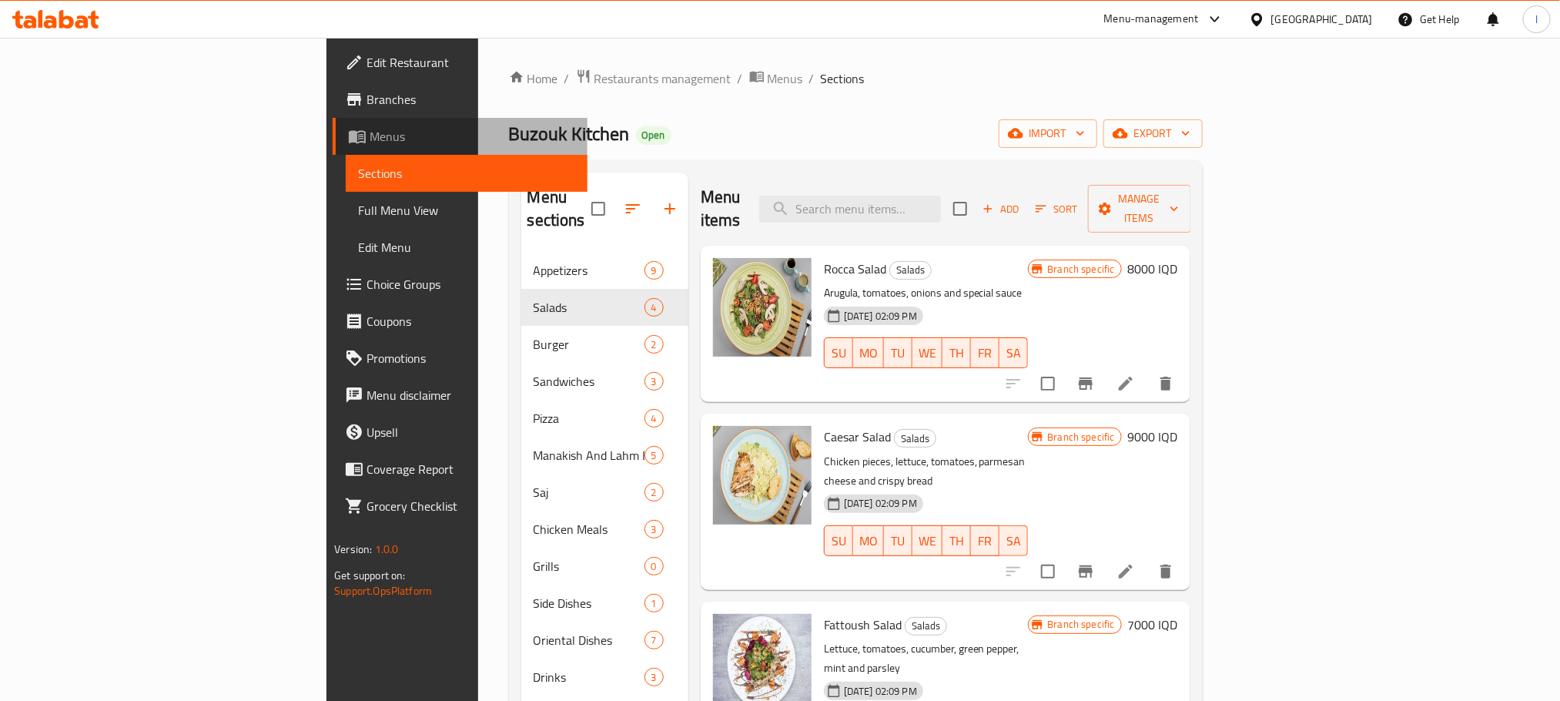
click at [333, 123] on link "Menus" at bounding box center [460, 136] width 254 height 37
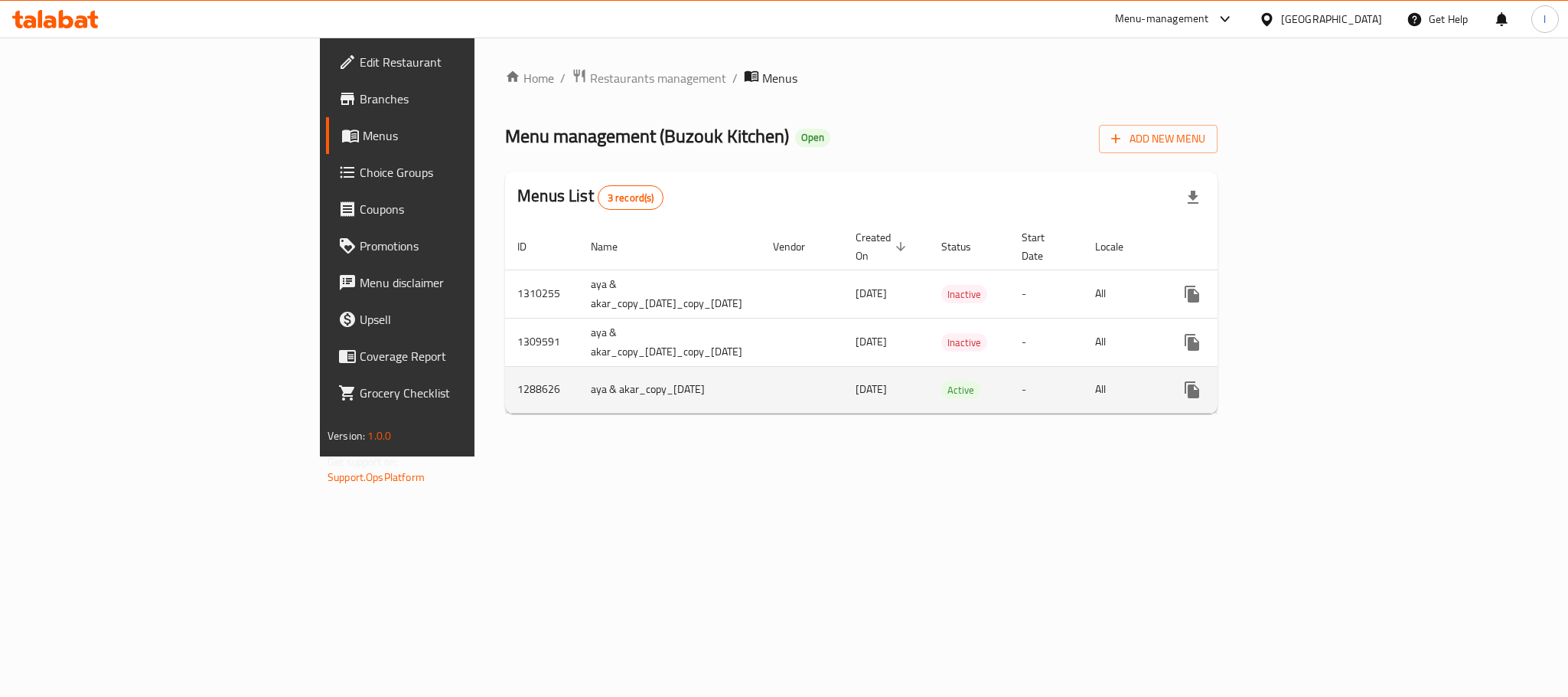
click at [1312, 381] on icon "enhanced table" at bounding box center [1302, 390] width 18 height 18
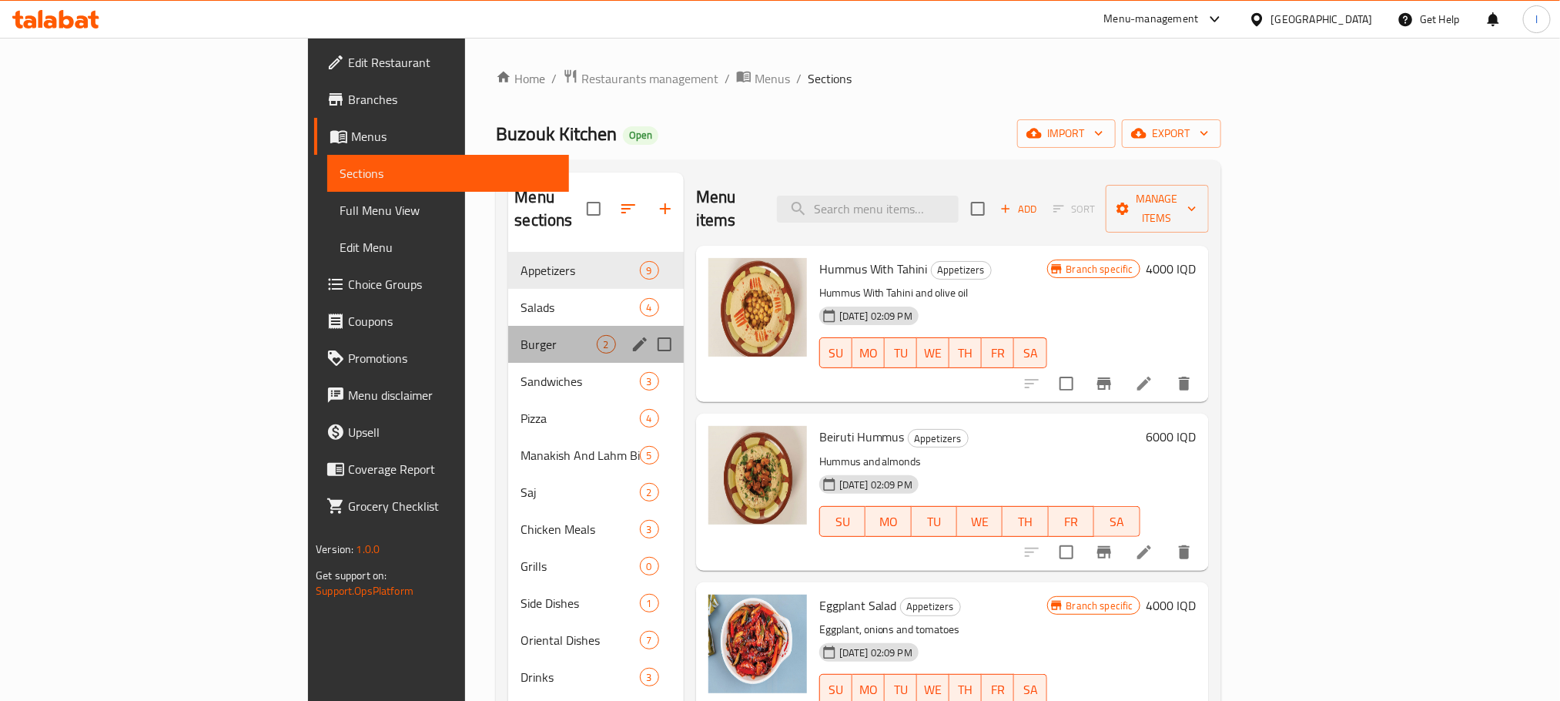
click at [508, 326] on div "Burger 2" at bounding box center [595, 344] width 175 height 37
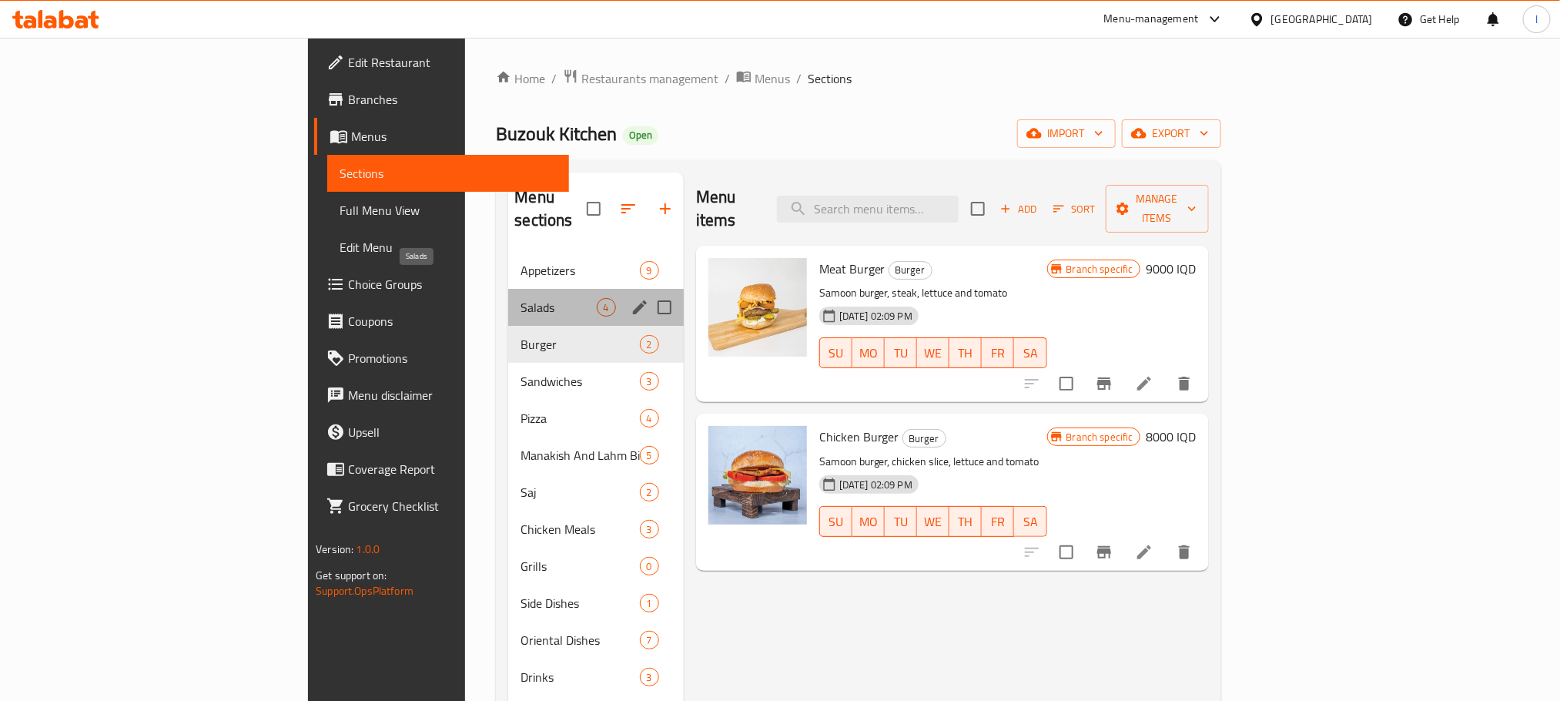
click at [521, 298] on span "Salads" at bounding box center [558, 307] width 75 height 18
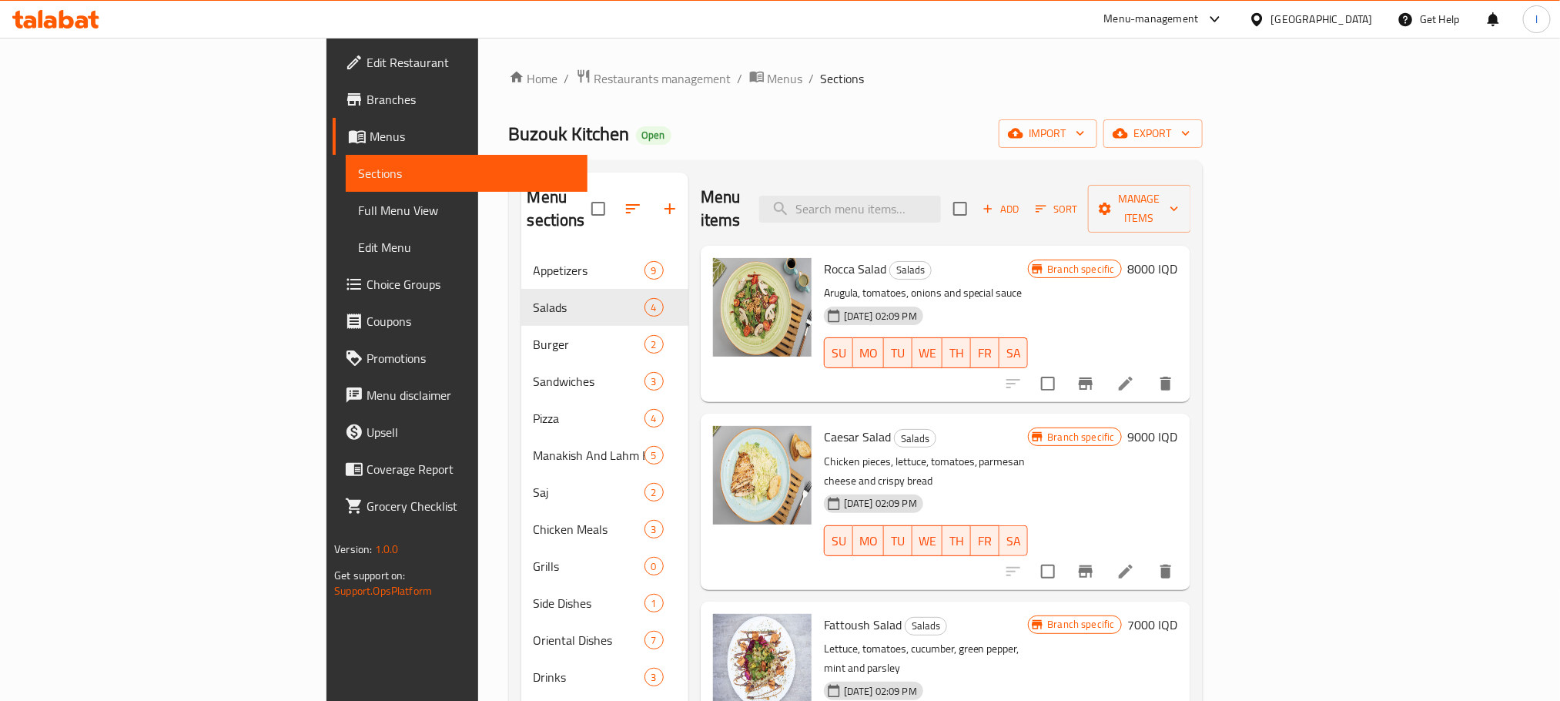
click at [1093, 565] on icon "Branch-specific-item" at bounding box center [1086, 571] width 14 height 12
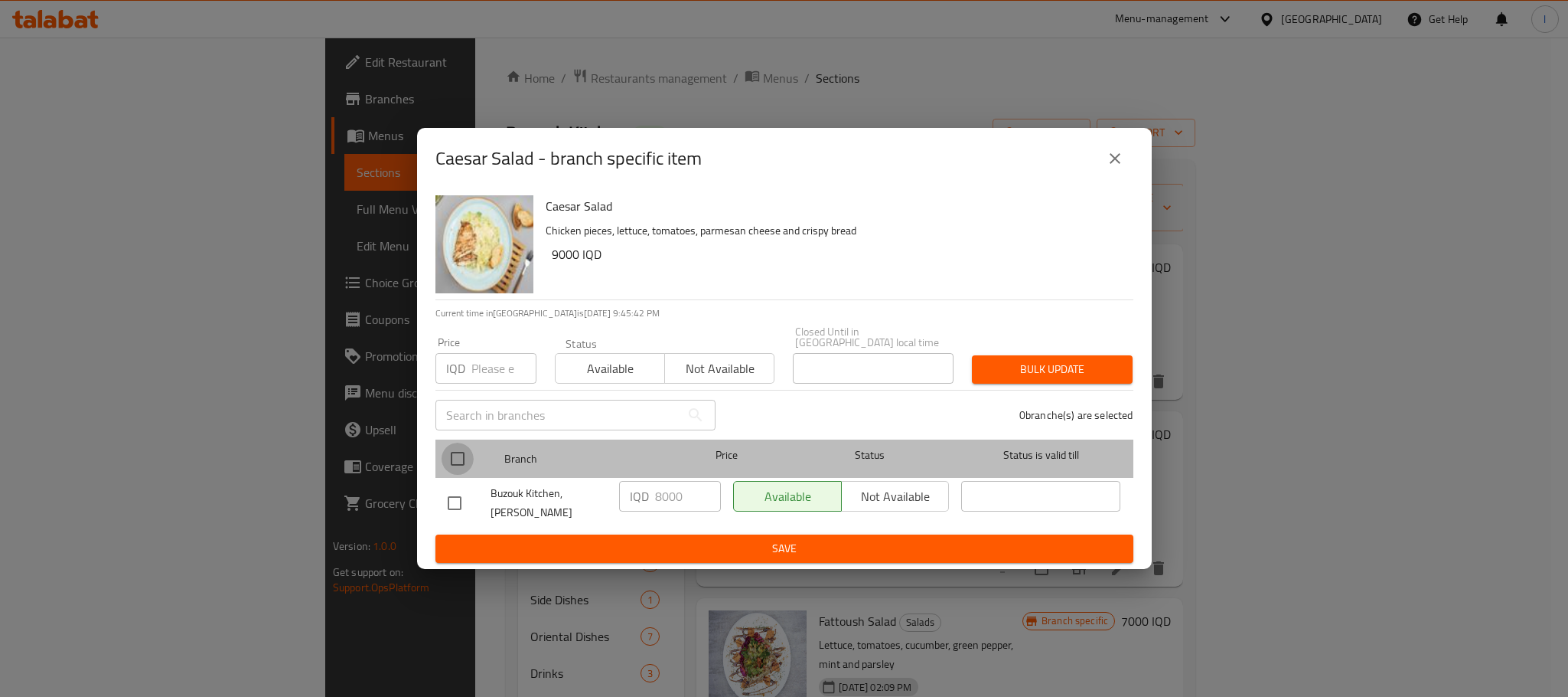
click at [467, 451] on input "checkbox" at bounding box center [457, 458] width 32 height 32
checkbox input "true"
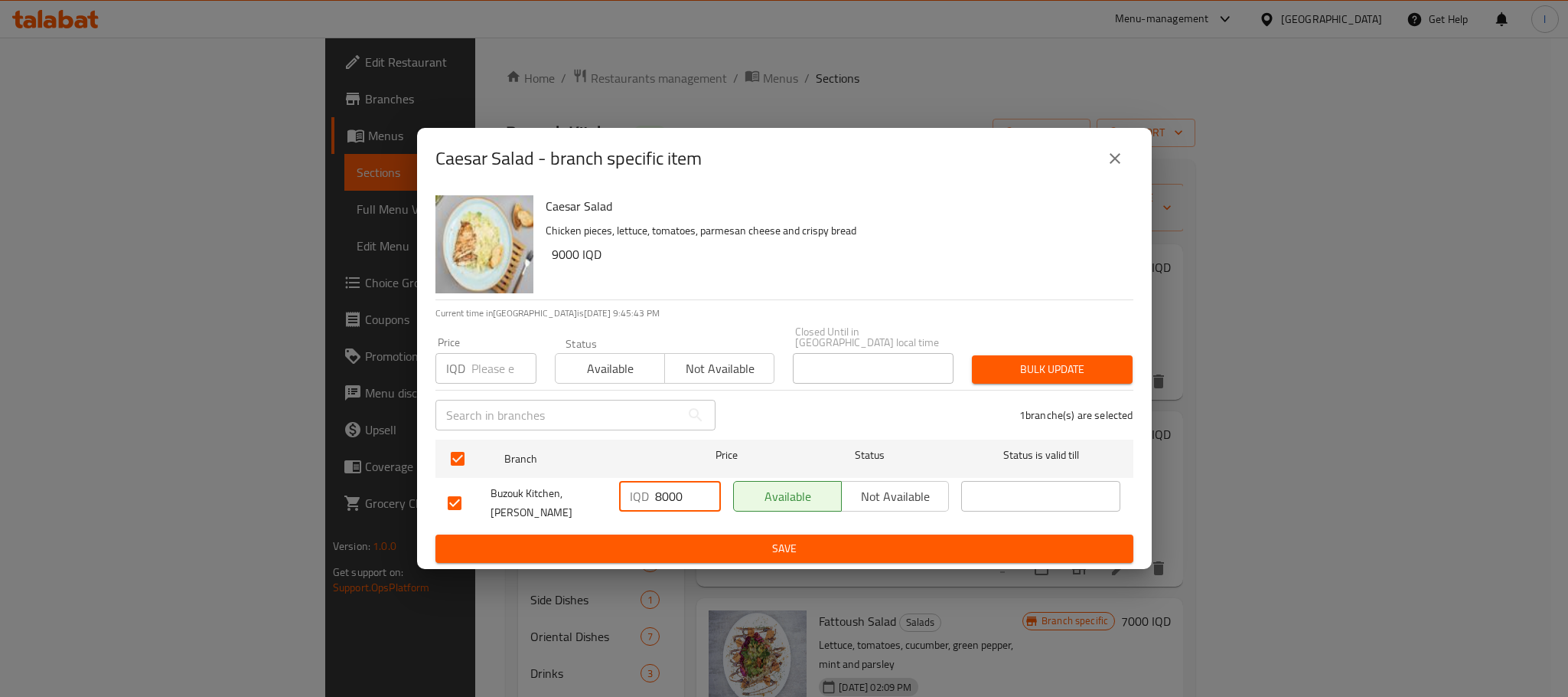
drag, startPoint x: 660, startPoint y: 490, endPoint x: 608, endPoint y: 481, distance: 52.8
click at [608, 481] on div "Buzouk Kitchen, Al Ashar IQD 8000 ​ Available Not available ​" at bounding box center [784, 502] width 686 height 57
type input "9000"
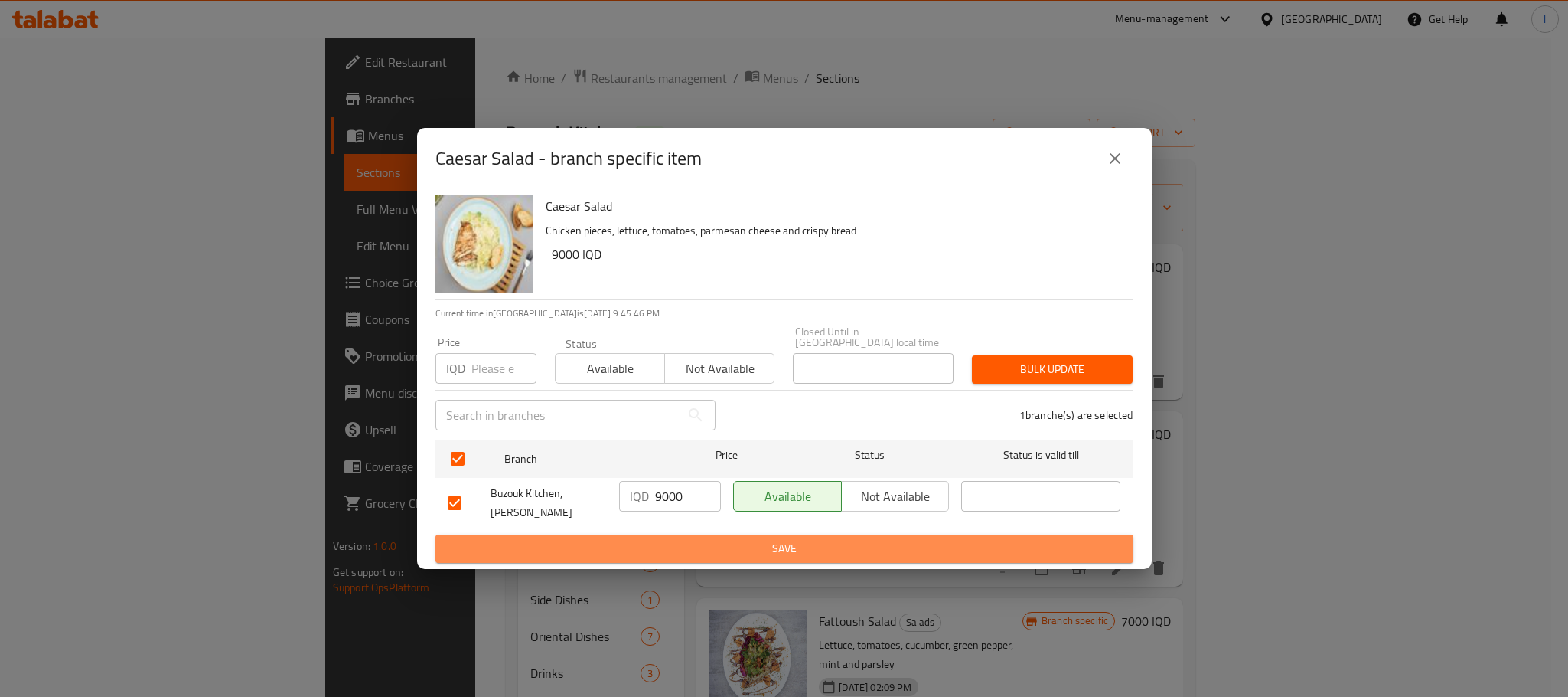
click at [832, 535] on button "Save" at bounding box center [784, 549] width 698 height 28
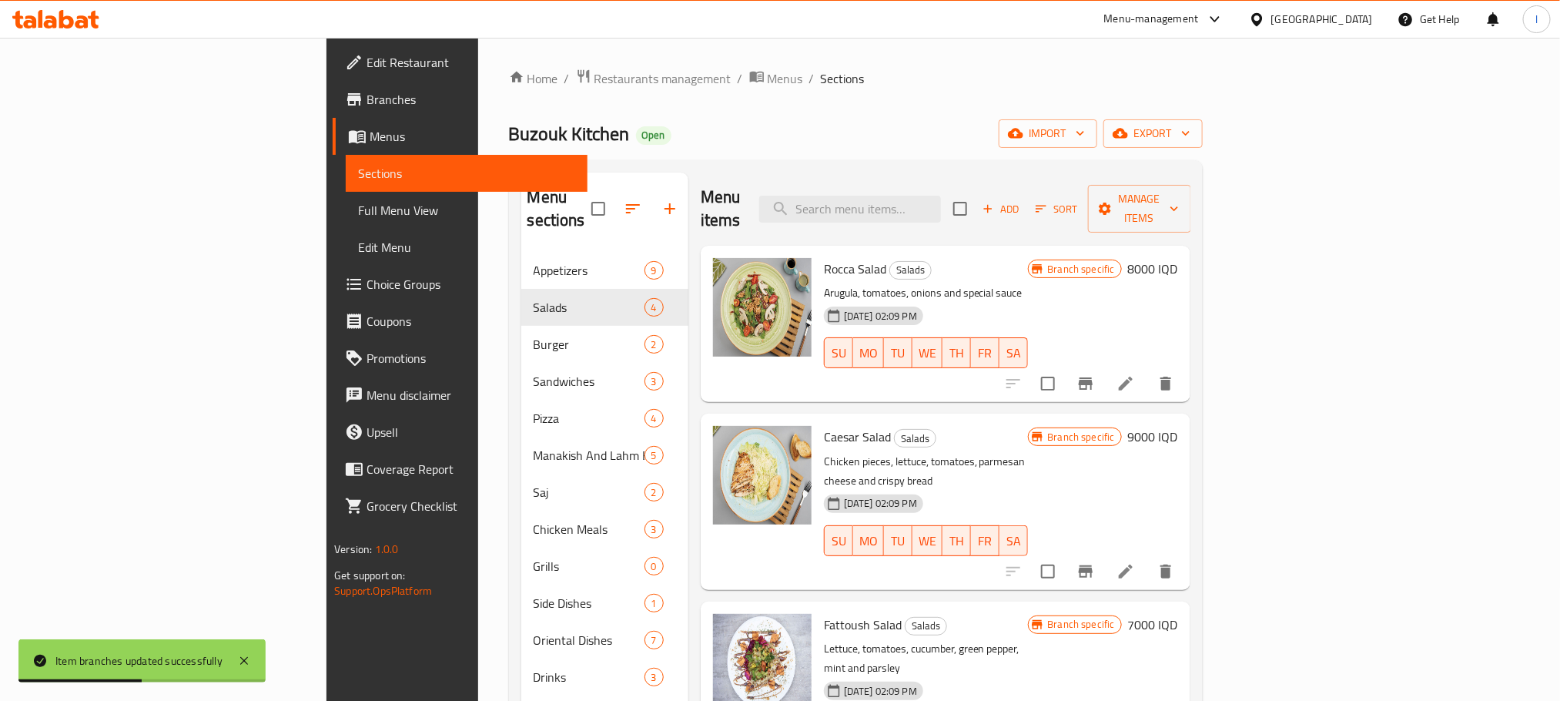
scroll to position [216, 0]
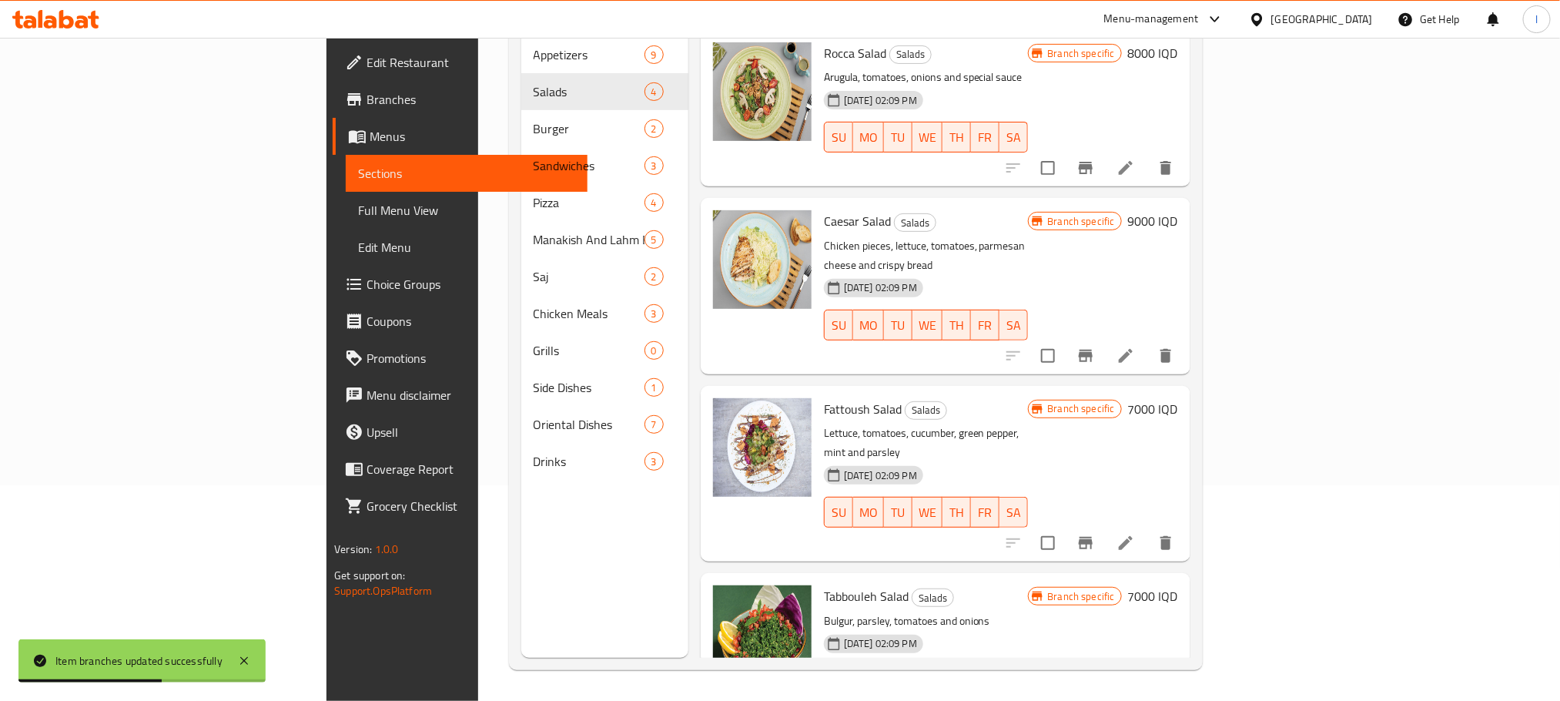
click at [1095, 534] on icon "Branch-specific-item" at bounding box center [1086, 543] width 18 height 18
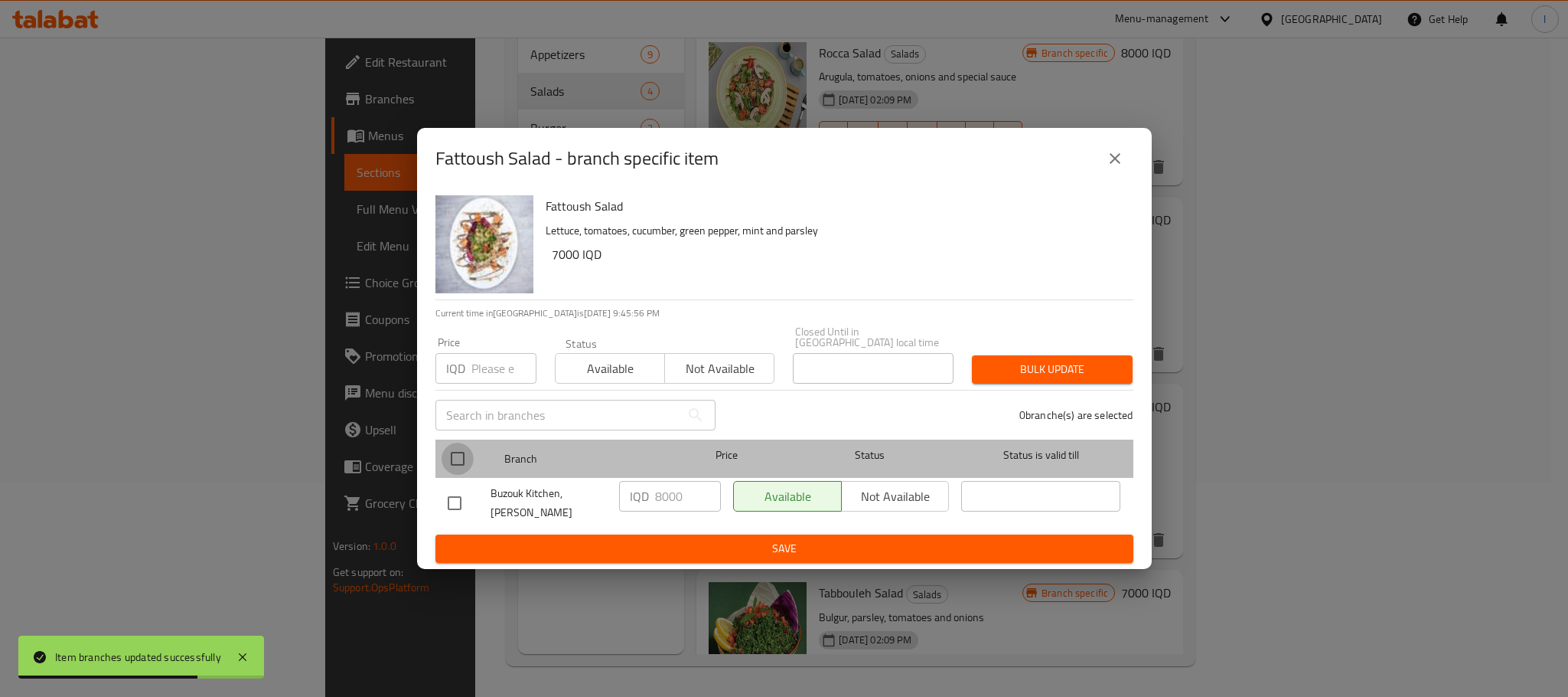
click at [455, 460] on input "checkbox" at bounding box center [457, 458] width 32 height 32
checkbox input "true"
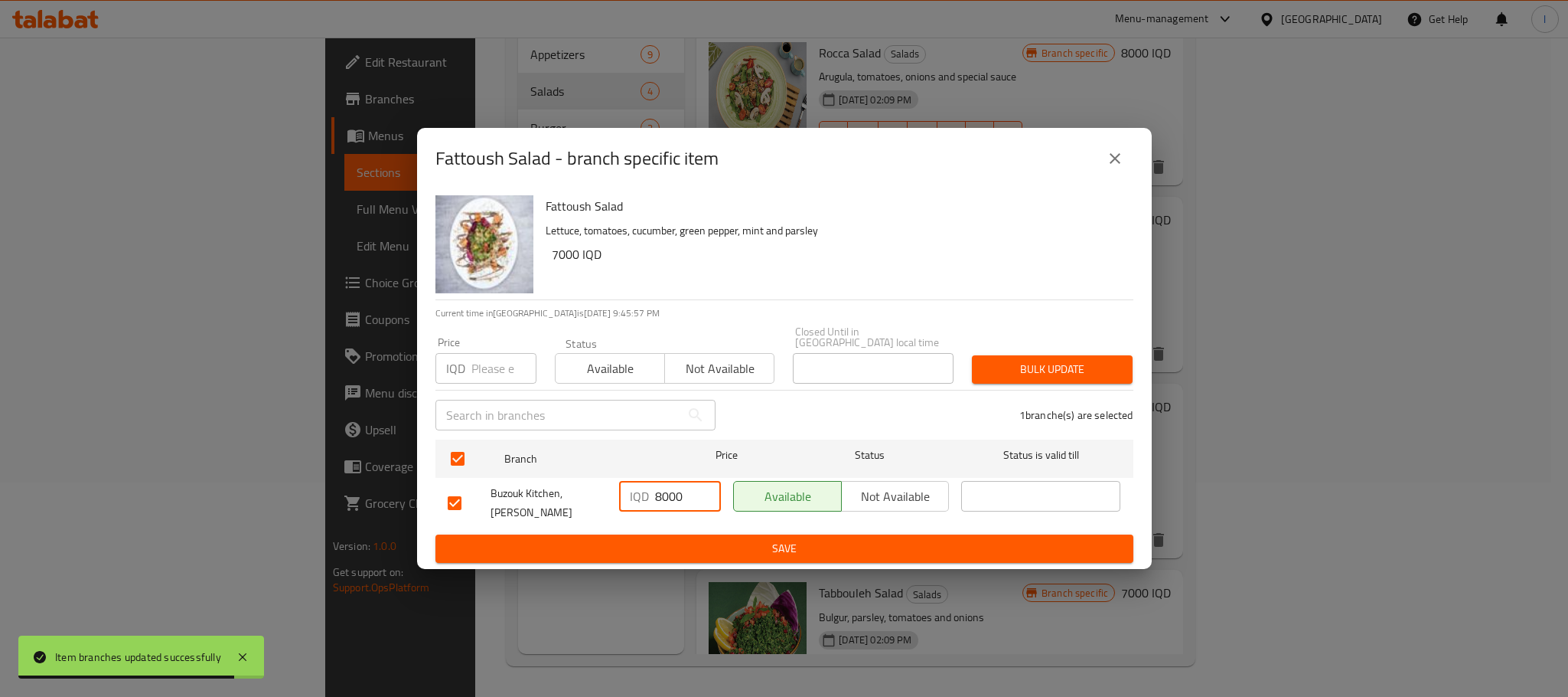
drag, startPoint x: 661, startPoint y: 490, endPoint x: 627, endPoint y: 476, distance: 36.8
click at [627, 476] on div "IQD 8000 ​" at bounding box center [670, 502] width 114 height 57
type input "7000"
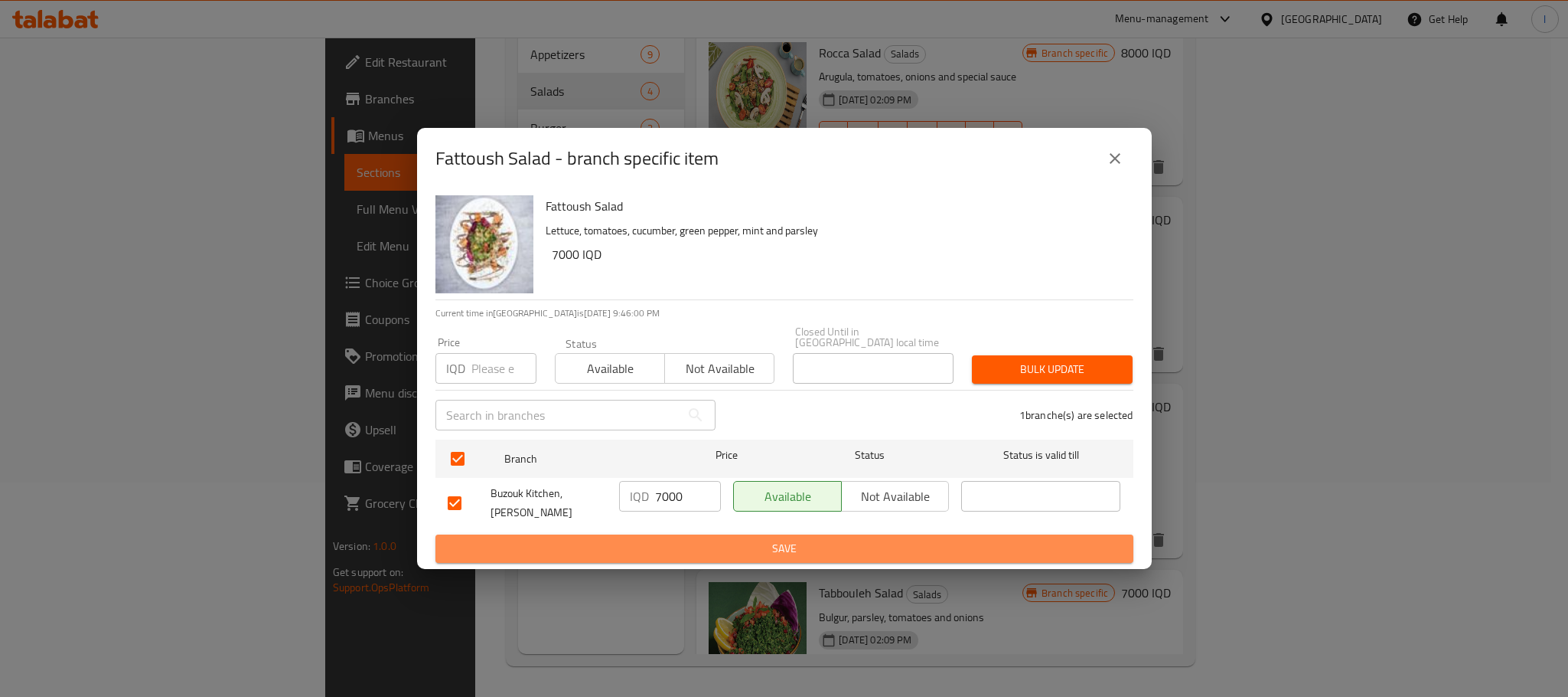
click at [786, 545] on span "Save" at bounding box center [785, 548] width 674 height 19
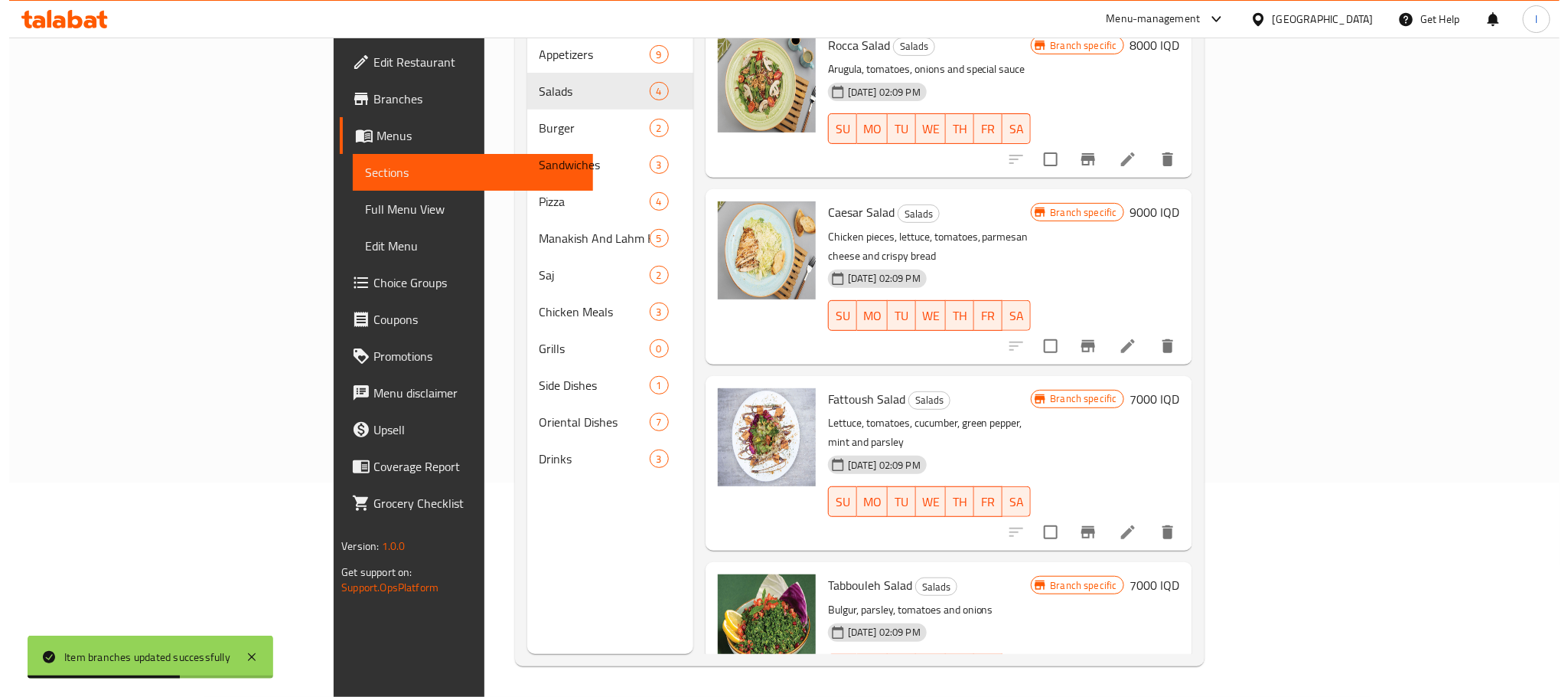
scroll to position [9, 0]
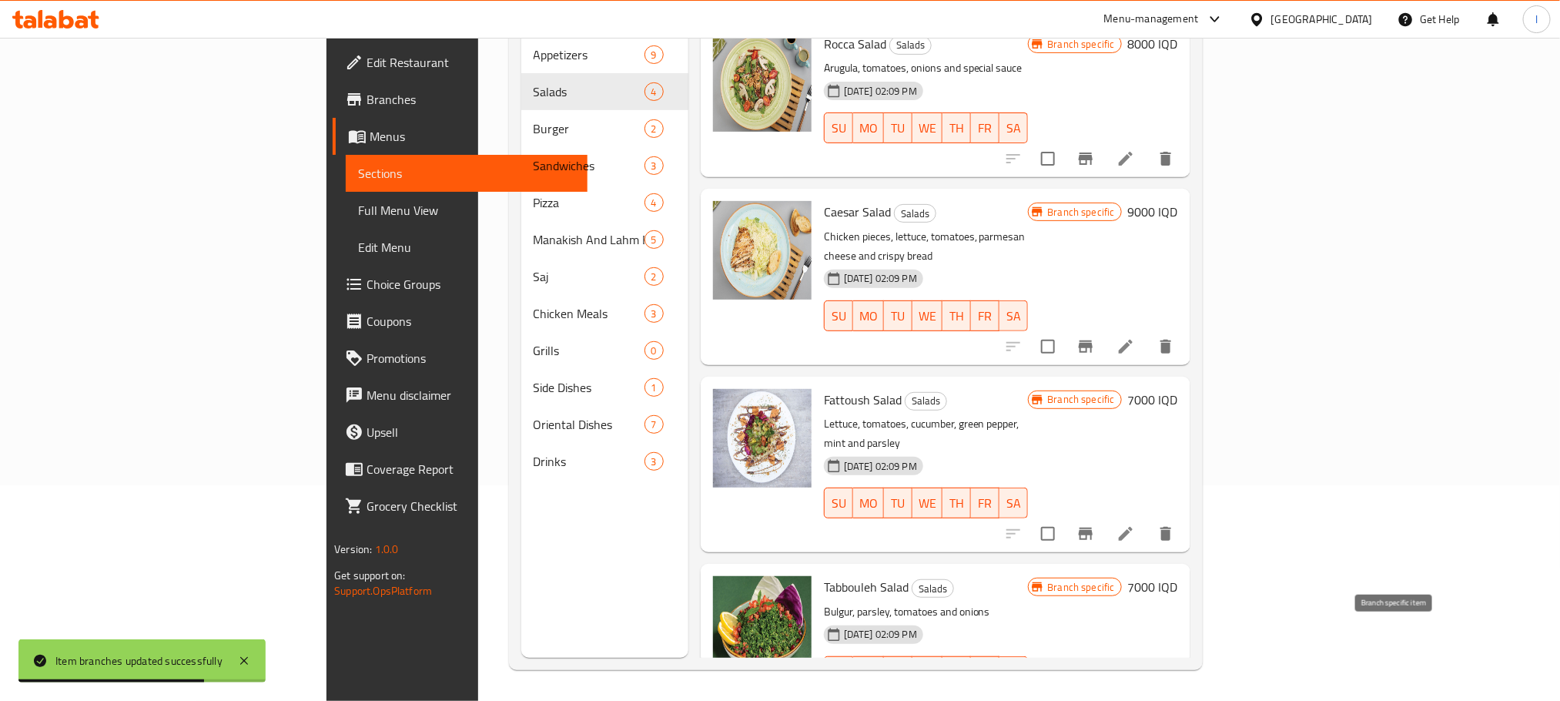
click at [1104, 684] on button "Branch-specific-item" at bounding box center [1085, 702] width 37 height 37
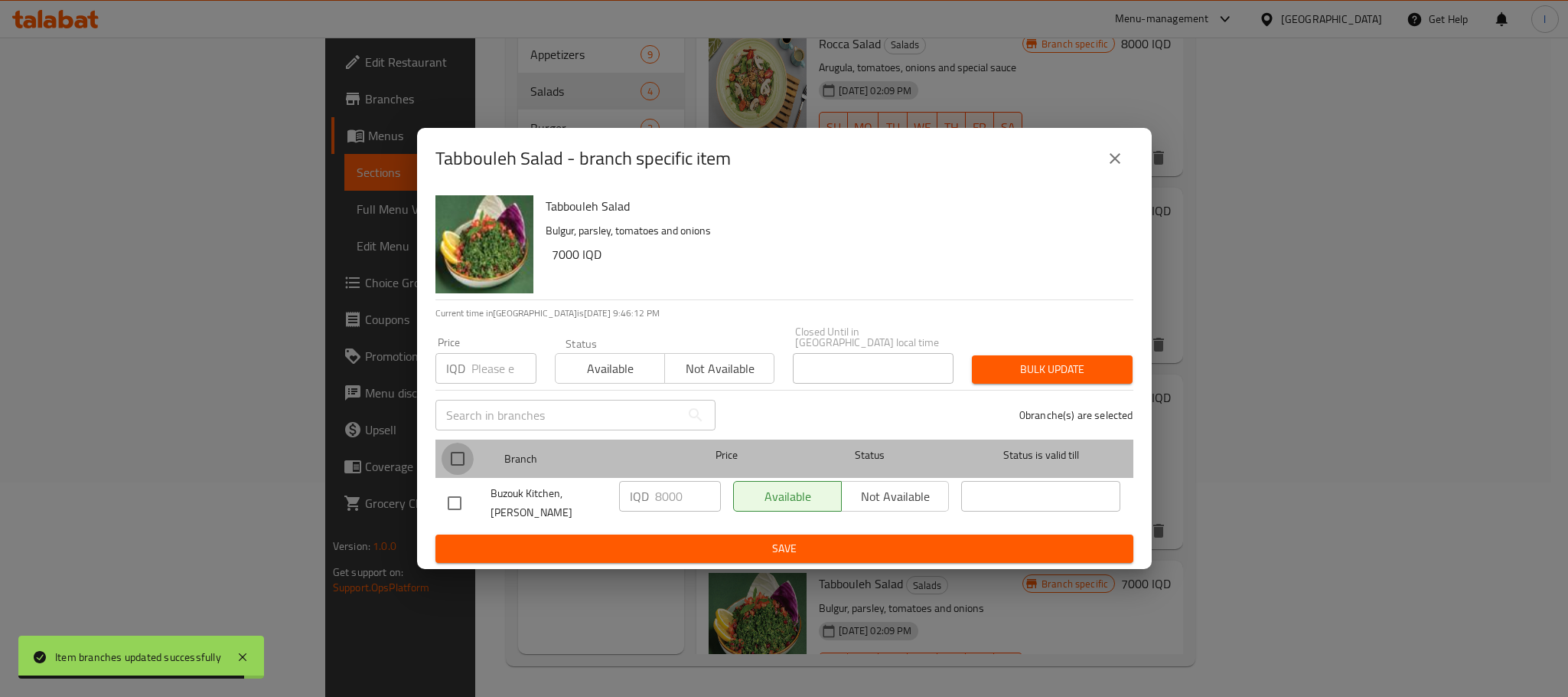
click at [459, 464] on input "checkbox" at bounding box center [457, 458] width 32 height 32
checkbox input "true"
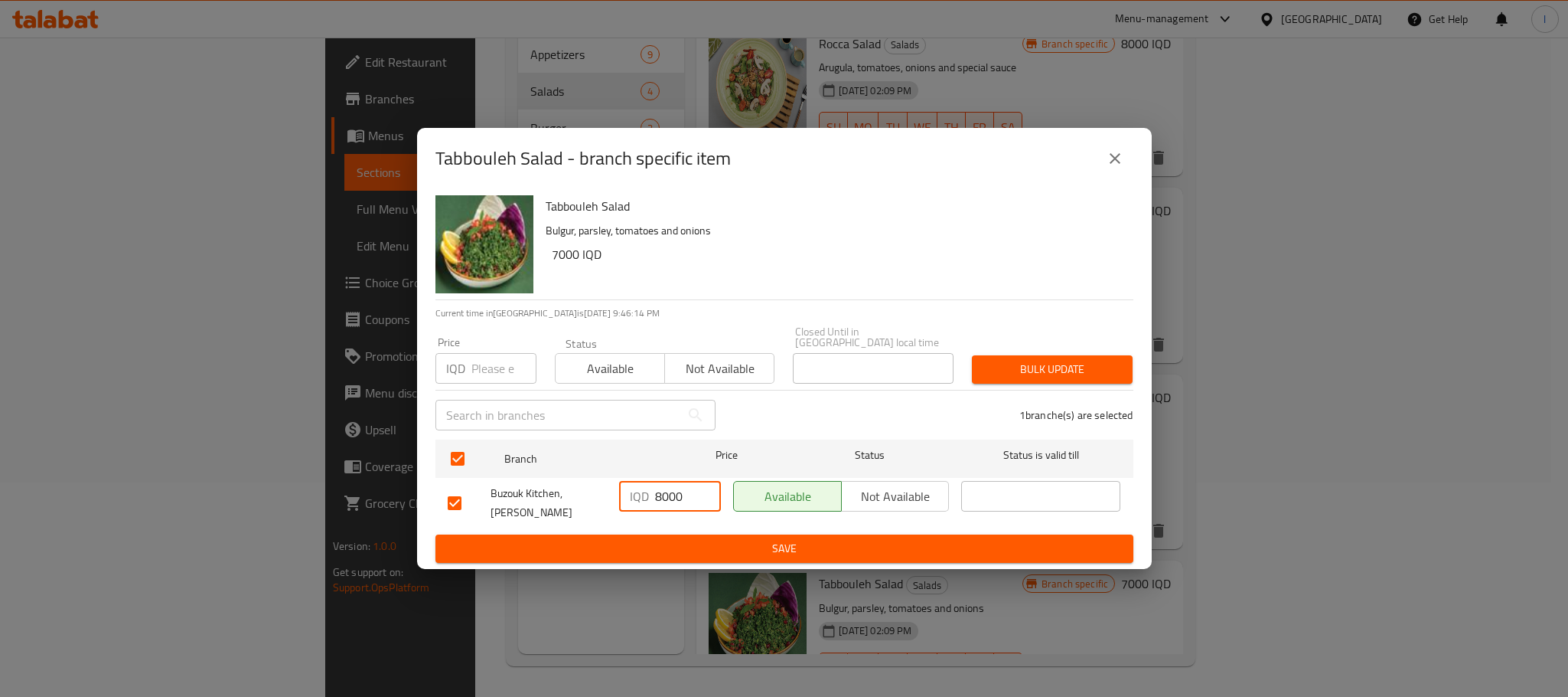
drag, startPoint x: 661, startPoint y: 494, endPoint x: 627, endPoint y: 494, distance: 34.0
click at [627, 494] on div "IQD 8000 ​" at bounding box center [670, 496] width 101 height 31
type input "7000"
drag, startPoint x: 741, startPoint y: 518, endPoint x: 762, endPoint y: 534, distance: 26.4
click at [751, 527] on form "Branch Price Status Status is valid till Buzouk Kitchen, Al Ashar IQD 7000 ​ Av…" at bounding box center [784, 498] width 698 height 129
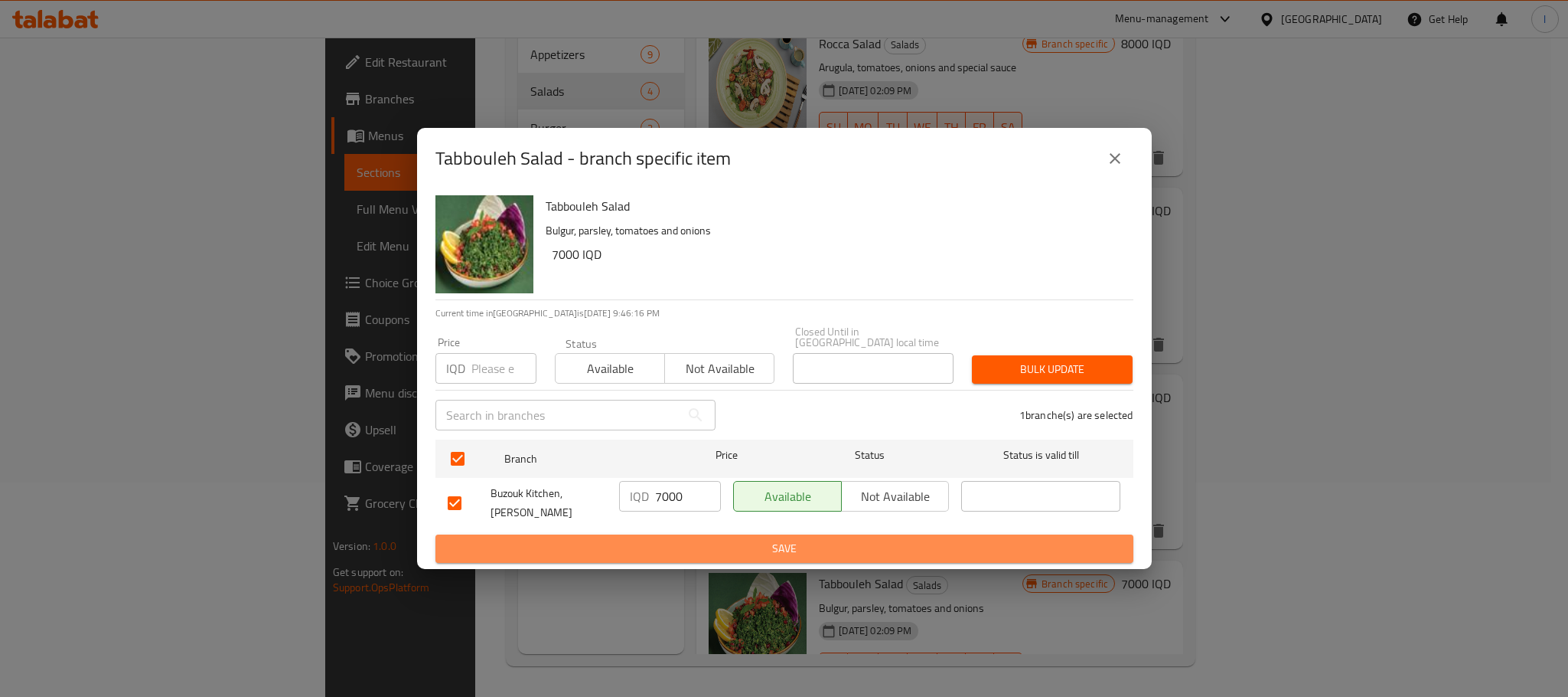
click at [762, 539] on span "Save" at bounding box center [785, 548] width 674 height 19
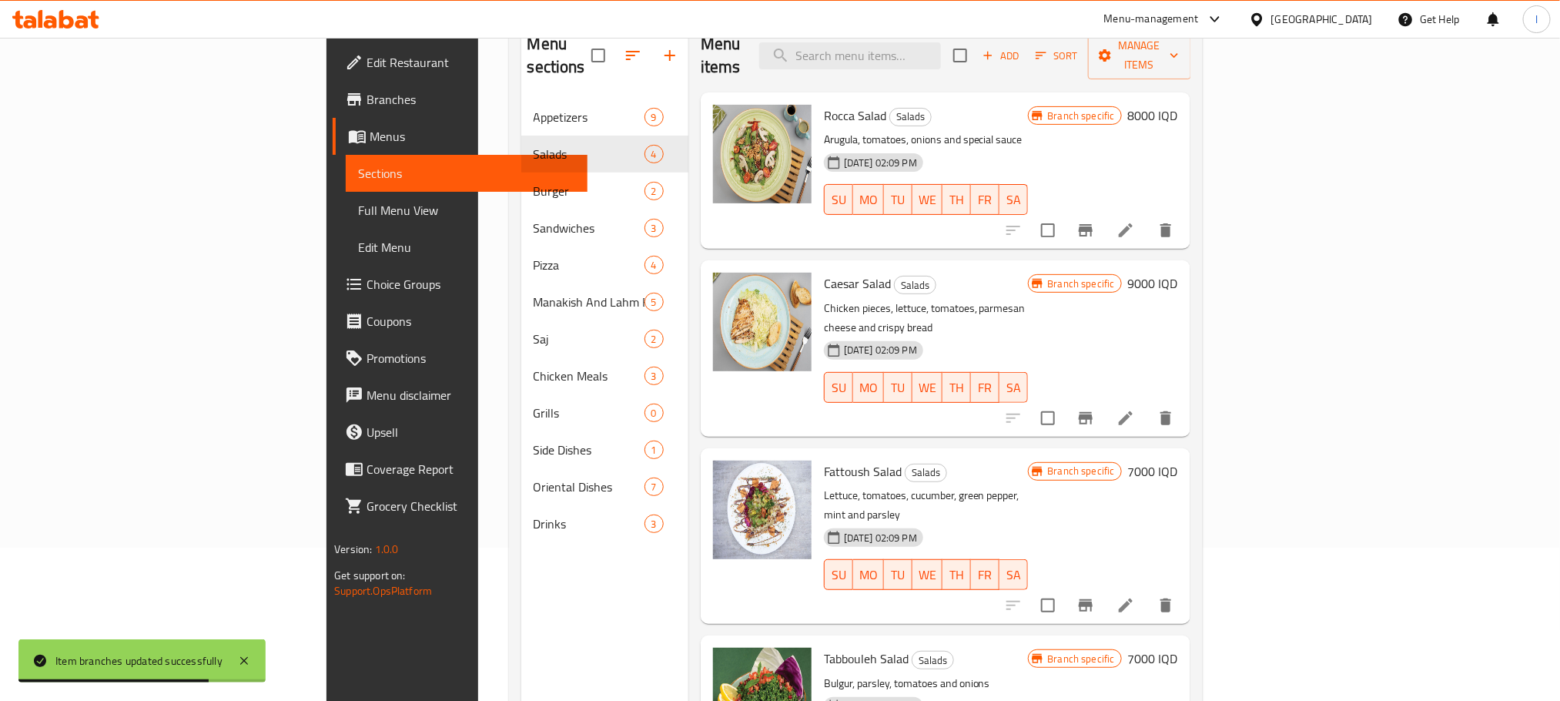
scroll to position [0, 0]
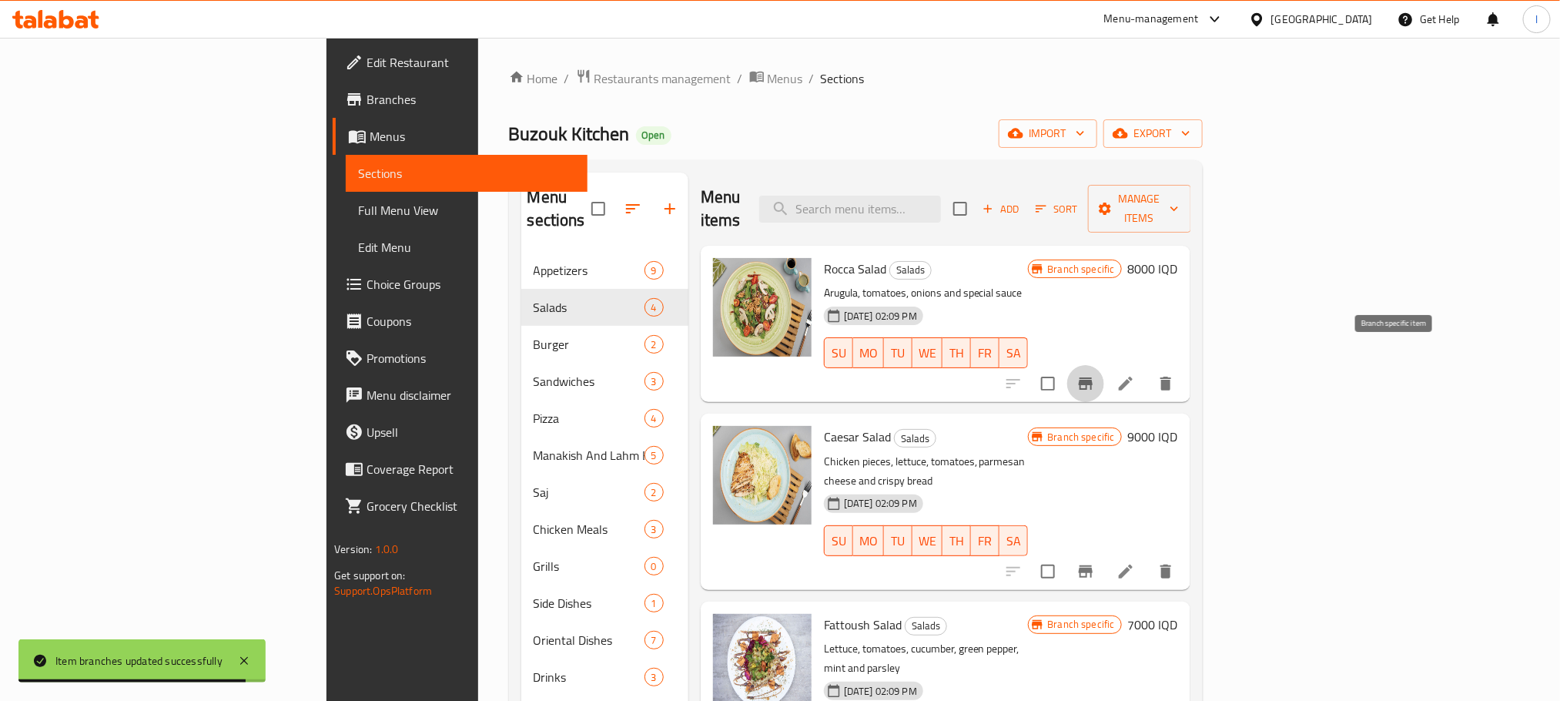
click at [1093, 377] on icon "Branch-specific-item" at bounding box center [1086, 383] width 14 height 12
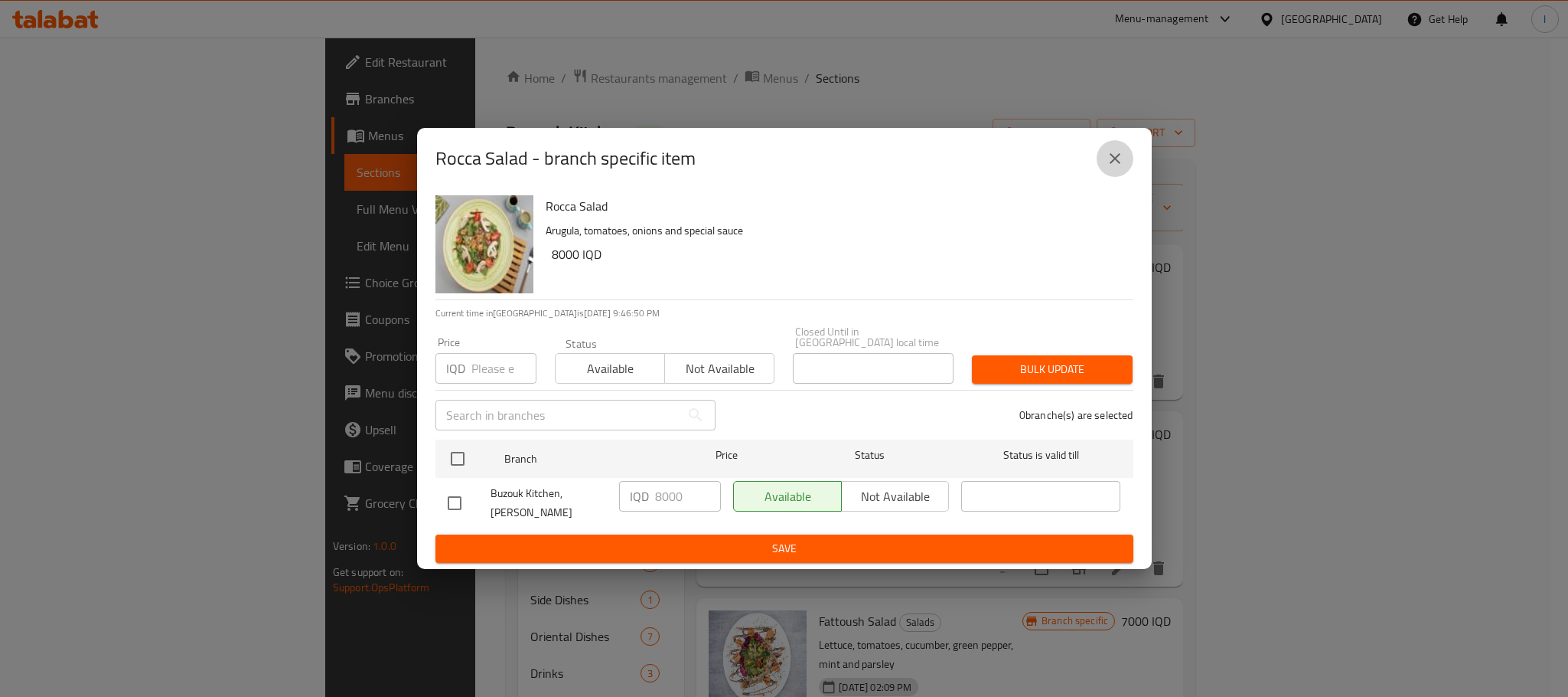
click at [1121, 168] on icon "close" at bounding box center [1115, 158] width 18 height 18
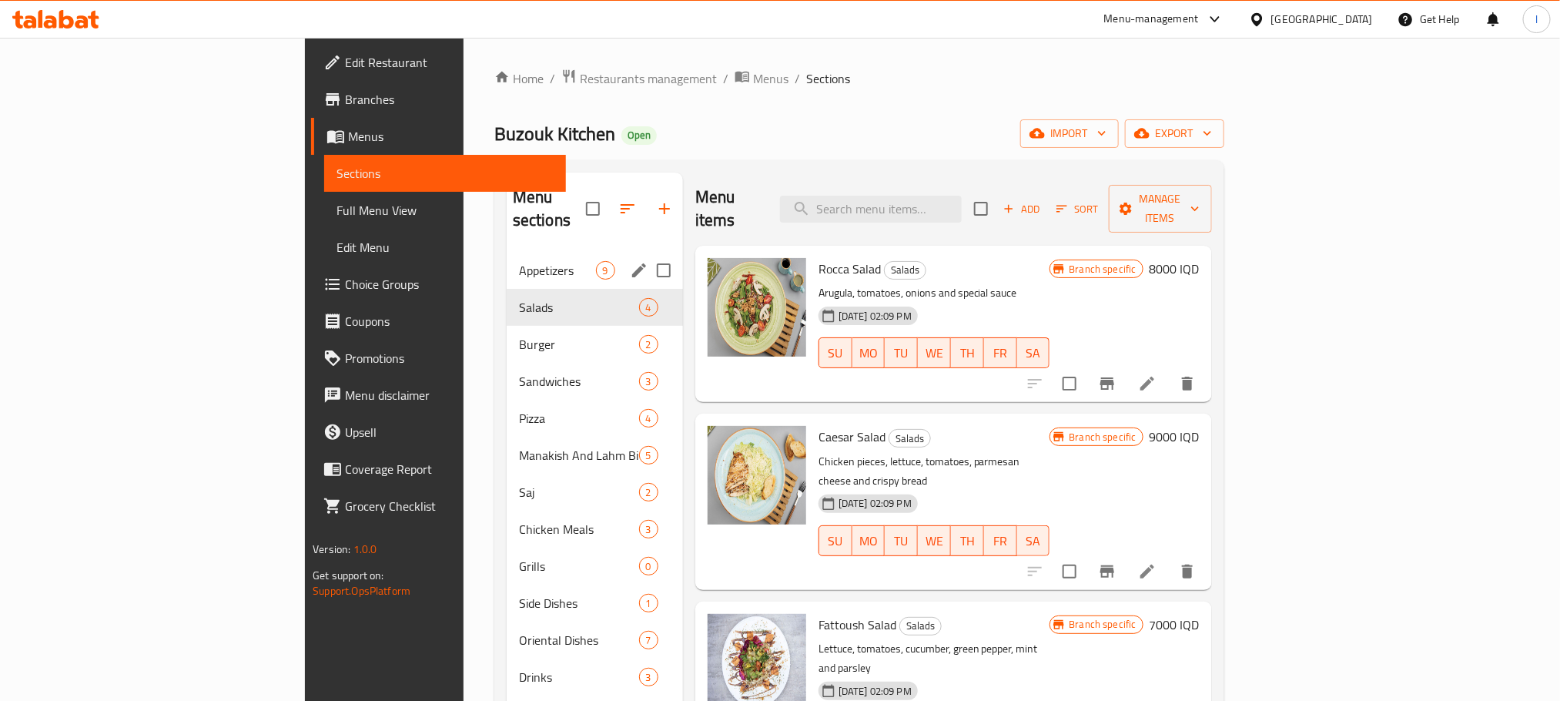
click at [507, 264] on div "Appetizers 9" at bounding box center [595, 270] width 176 height 37
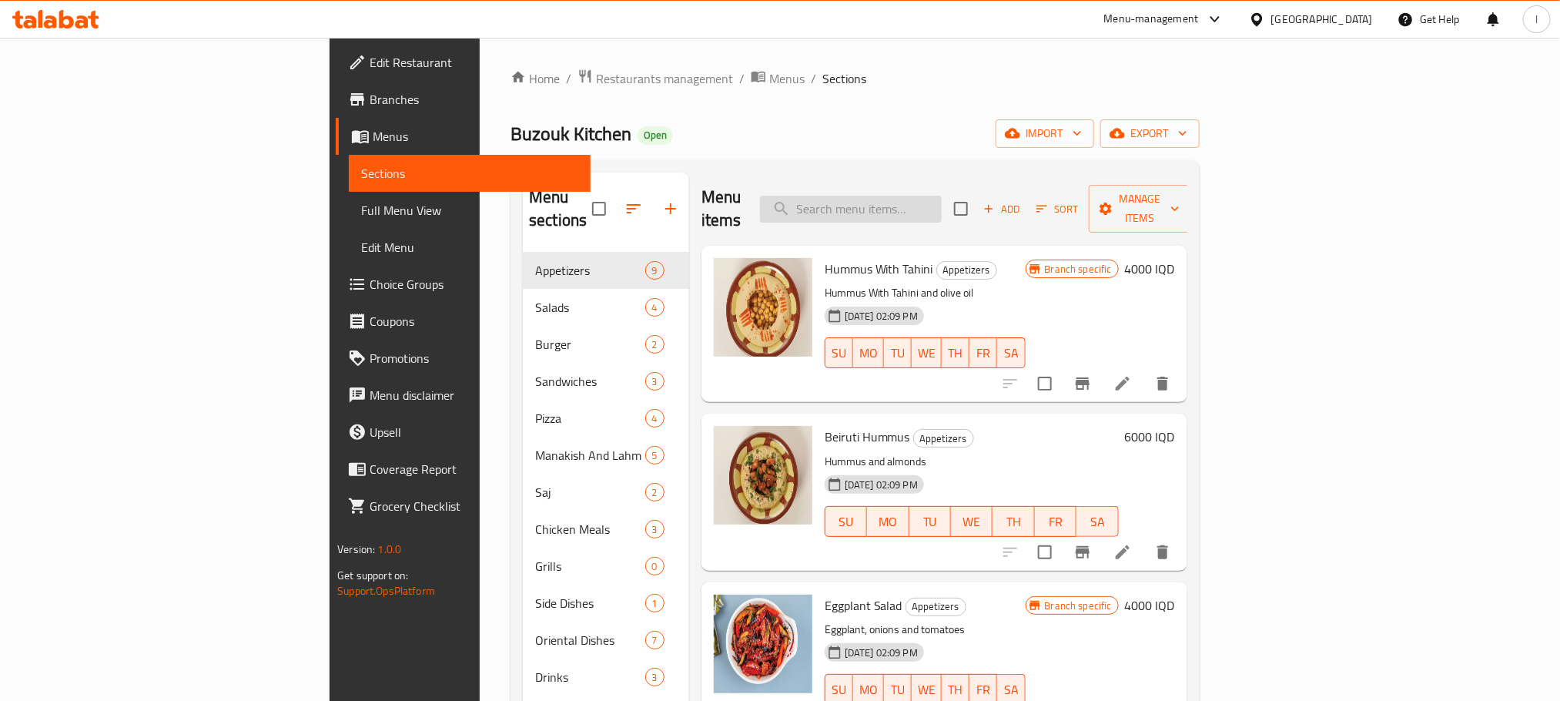
click at [942, 203] on input "search" at bounding box center [851, 209] width 182 height 27
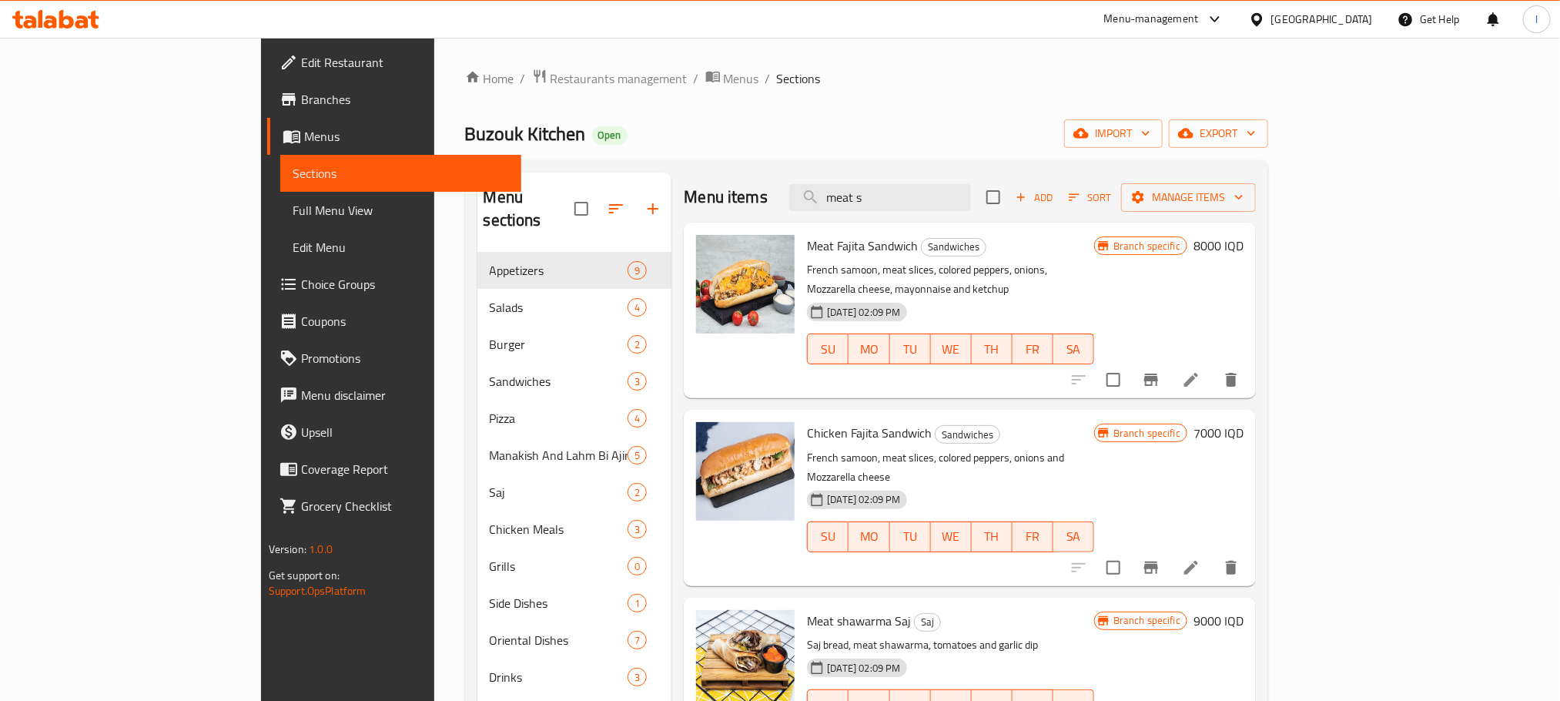
type input "meat s"
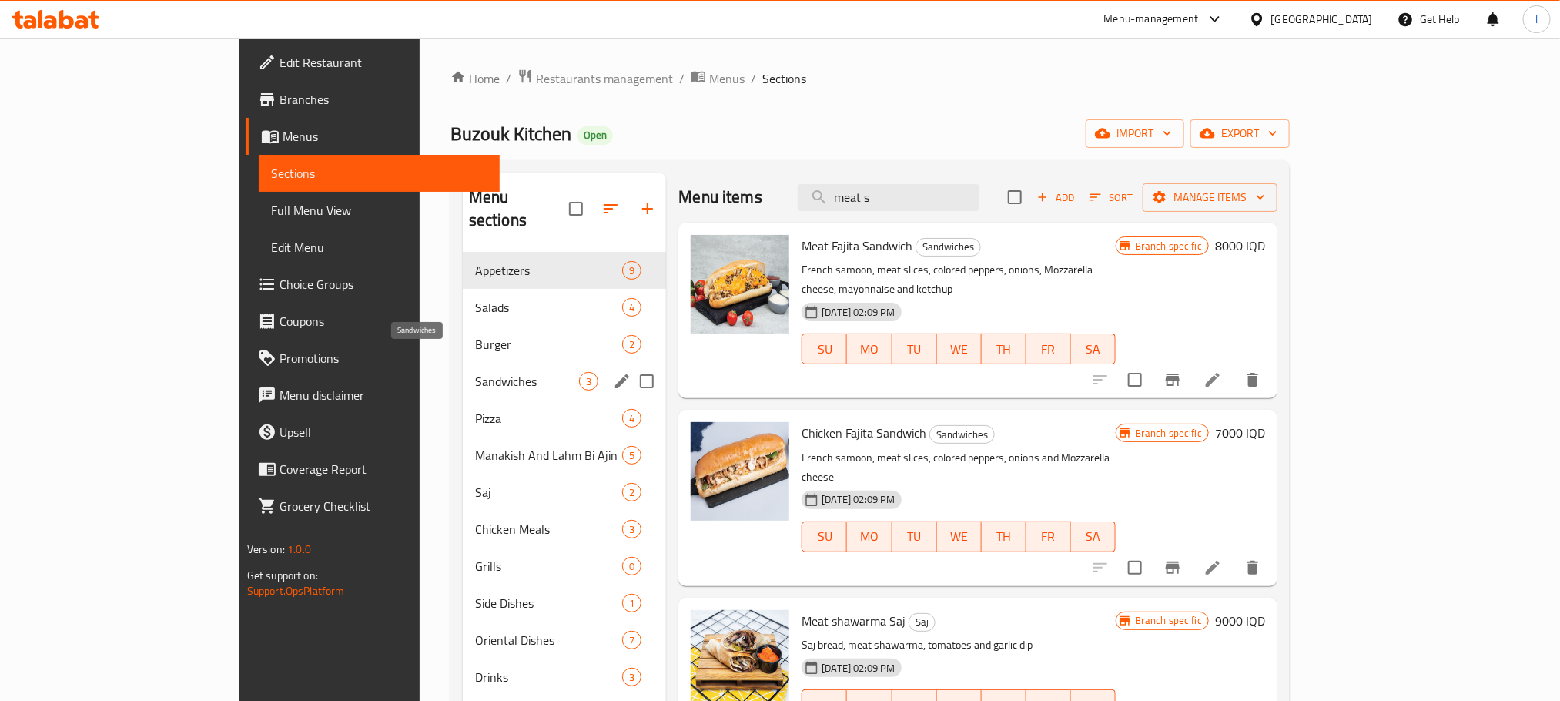
click at [504, 372] on span "Sandwiches" at bounding box center [527, 381] width 104 height 18
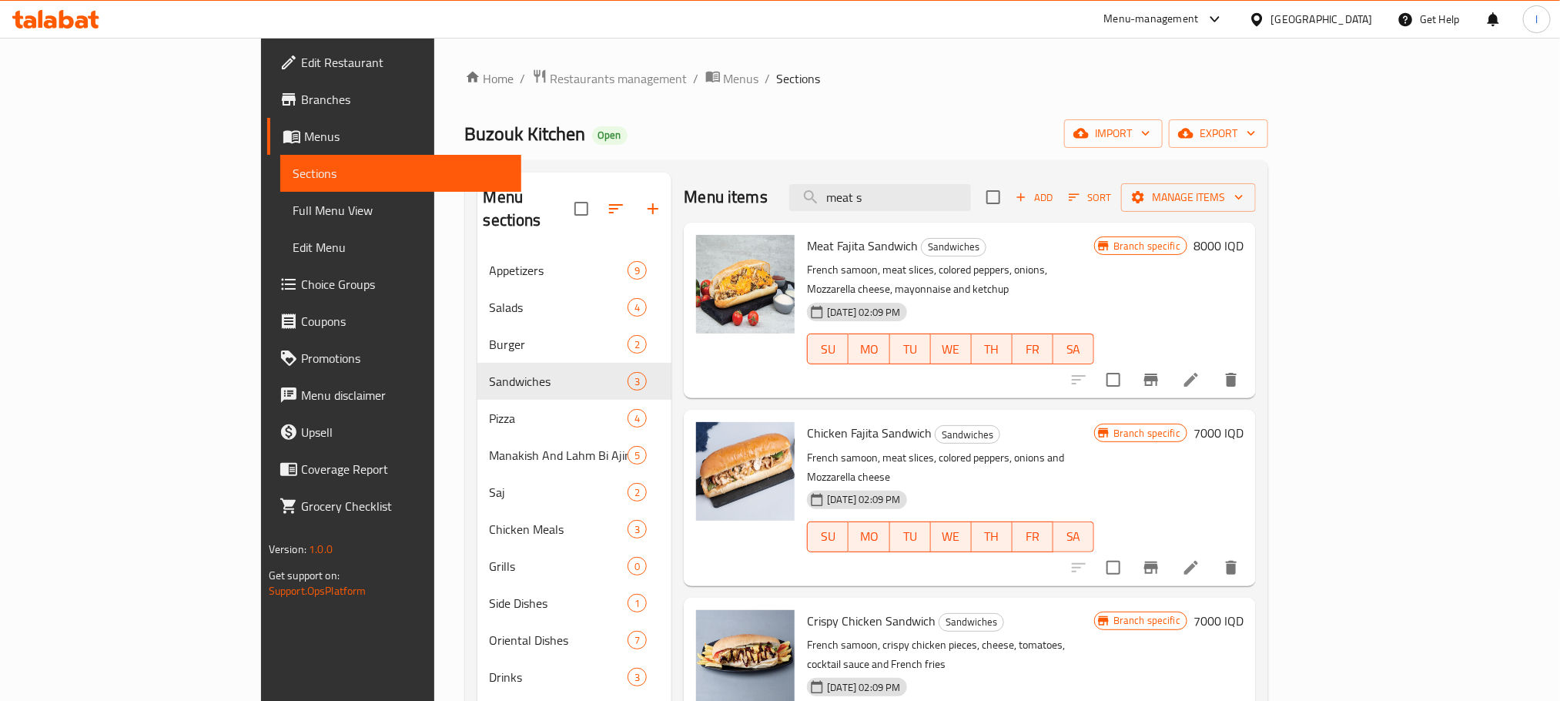
drag, startPoint x: 990, startPoint y: 213, endPoint x: 798, endPoint y: 169, distance: 196.7
click at [798, 169] on div "Menu sections Appetizers 9 Salads 4 Burger 2 Sandwiches 3 Pizza 4 Manakish And …" at bounding box center [867, 522] width 804 height 725
click at [968, 196] on input "meat s" at bounding box center [880, 197] width 182 height 27
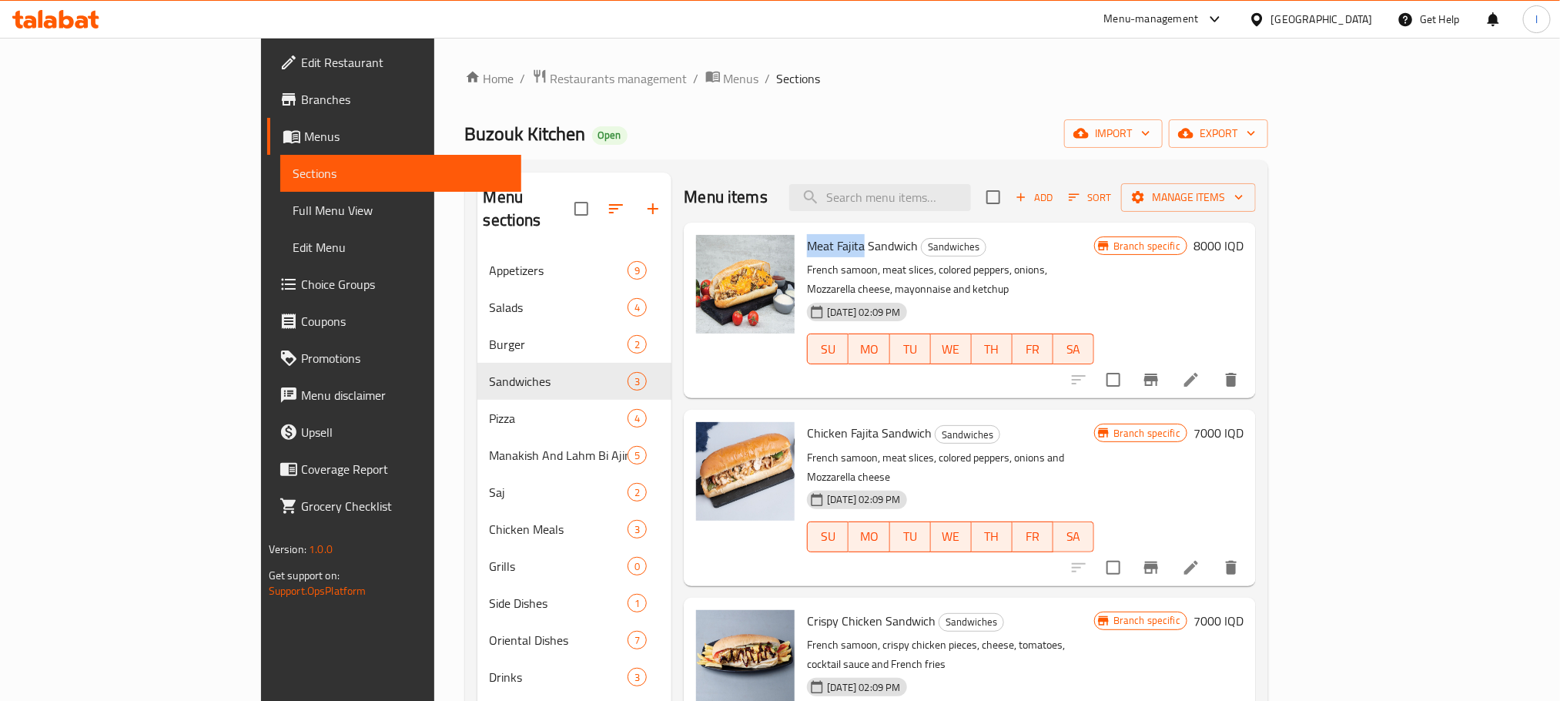
drag, startPoint x: 800, startPoint y: 247, endPoint x: 742, endPoint y: 248, distance: 58.5
click at [807, 248] on span "Meat Fajita Sandwich" at bounding box center [862, 245] width 111 height 23
copy span "Meat Fajita"
drag, startPoint x: 909, startPoint y: 206, endPoint x: 920, endPoint y: 204, distance: 11.8
click at [916, 206] on input "search" at bounding box center [880, 197] width 182 height 27
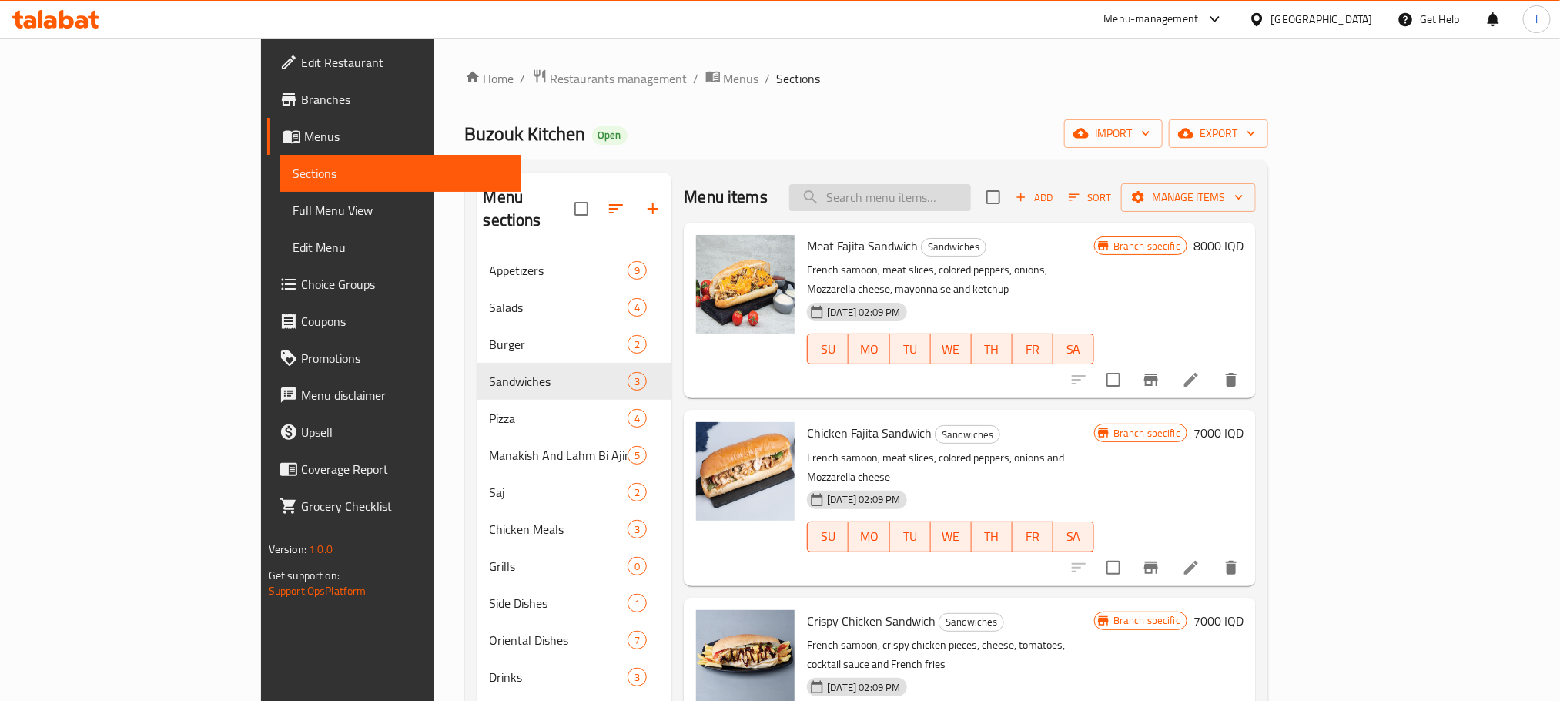
paste input "Meat Fajita"
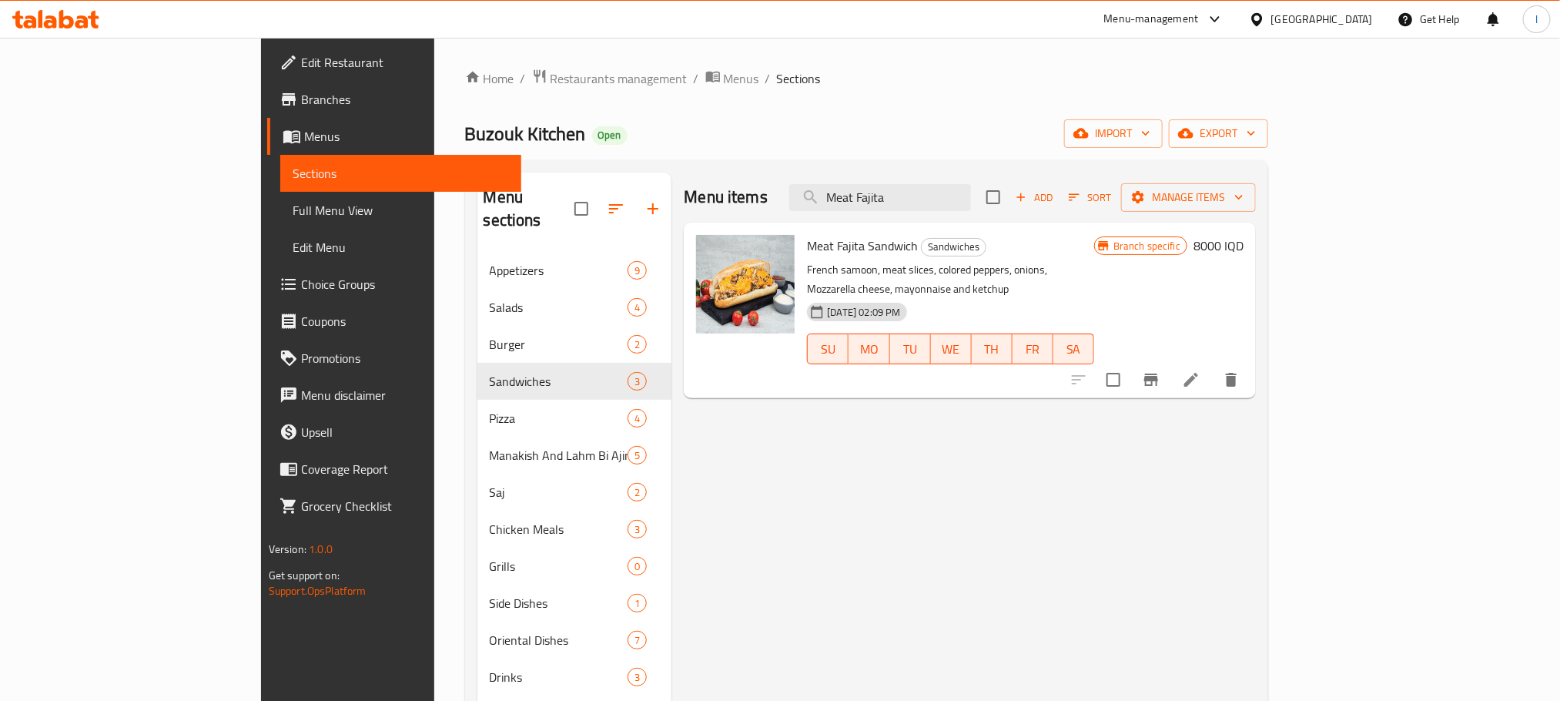
drag, startPoint x: 955, startPoint y: 194, endPoint x: 827, endPoint y: 186, distance: 128.1
click at [830, 188] on div "Menu items Meat Fajita Add Sort Manage items" at bounding box center [970, 197] width 572 height 50
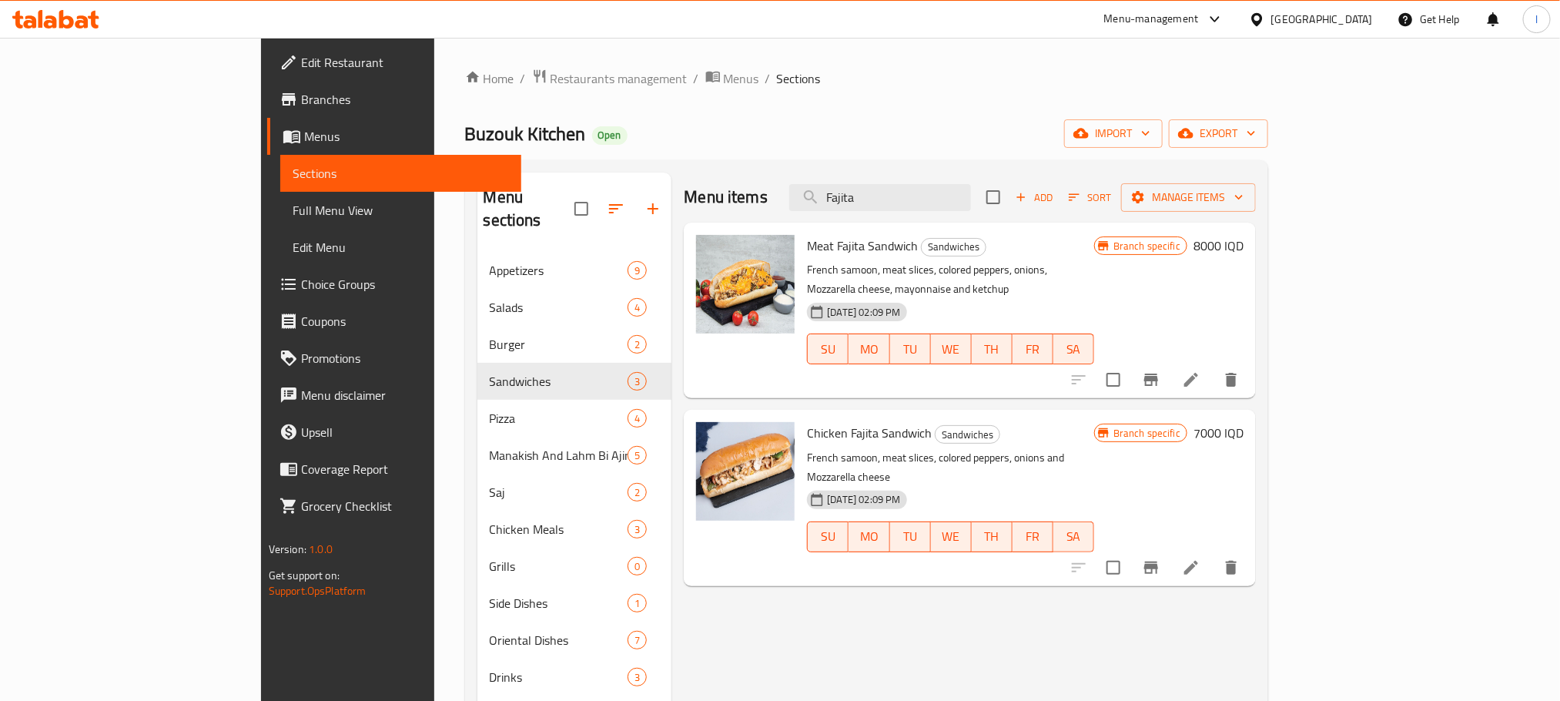
type input "Fajita"
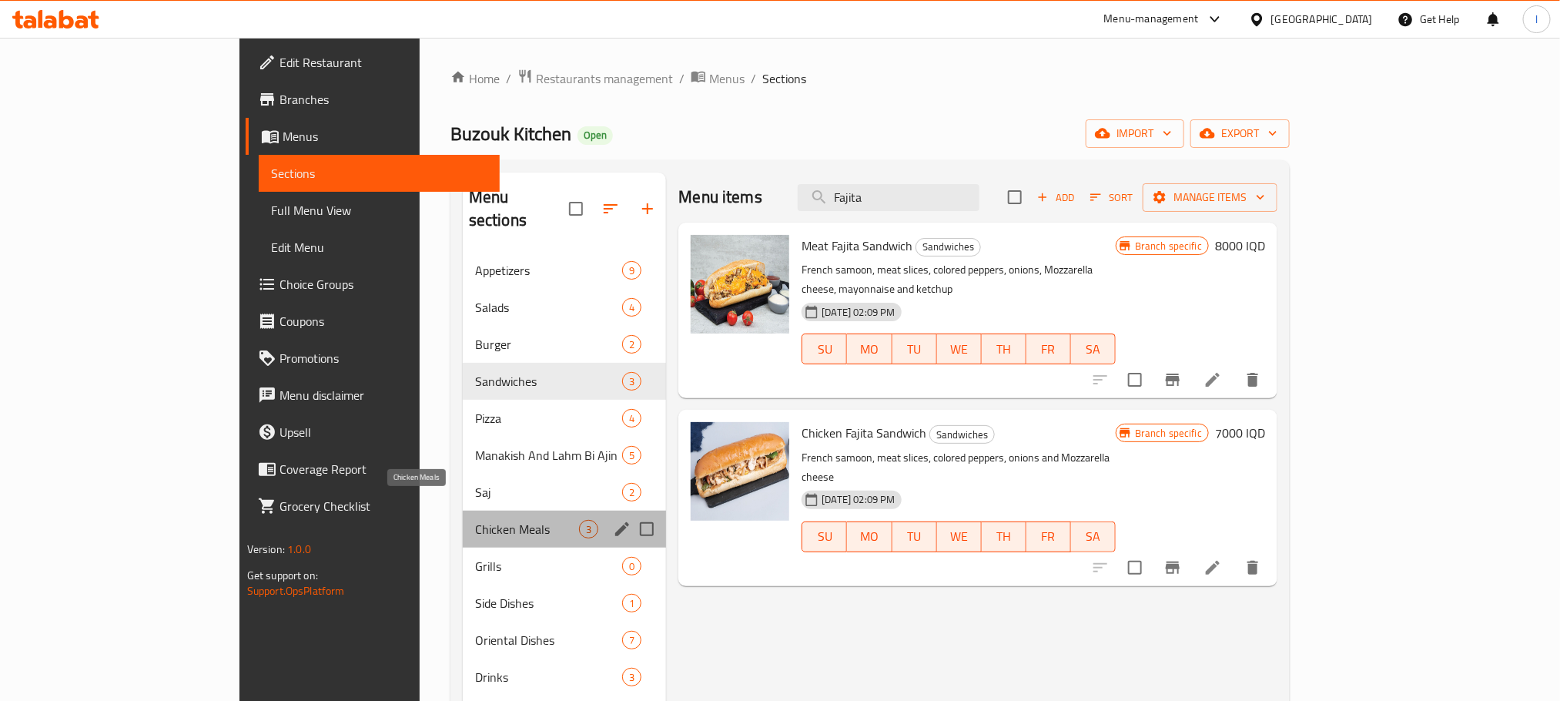
click at [475, 520] on span "Chicken Meals" at bounding box center [527, 529] width 104 height 18
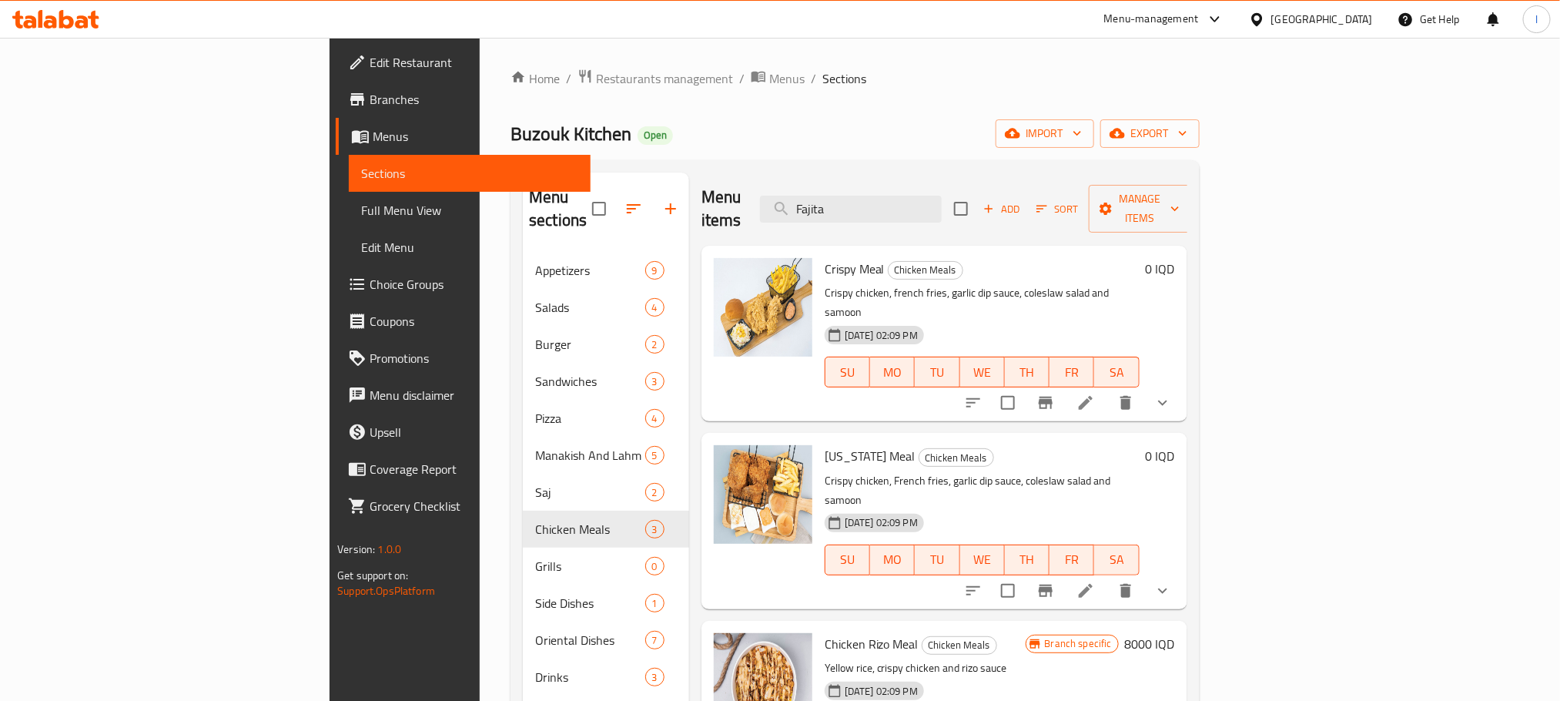
drag, startPoint x: 969, startPoint y: 203, endPoint x: 724, endPoint y: 188, distance: 245.4
click at [724, 187] on div "Menu items Fajita Add Sort Manage items" at bounding box center [945, 208] width 486 height 73
click at [968, 213] on div "Menu items Add Sort Manage items" at bounding box center [945, 208] width 486 height 73
click at [942, 196] on input "search" at bounding box center [851, 209] width 182 height 27
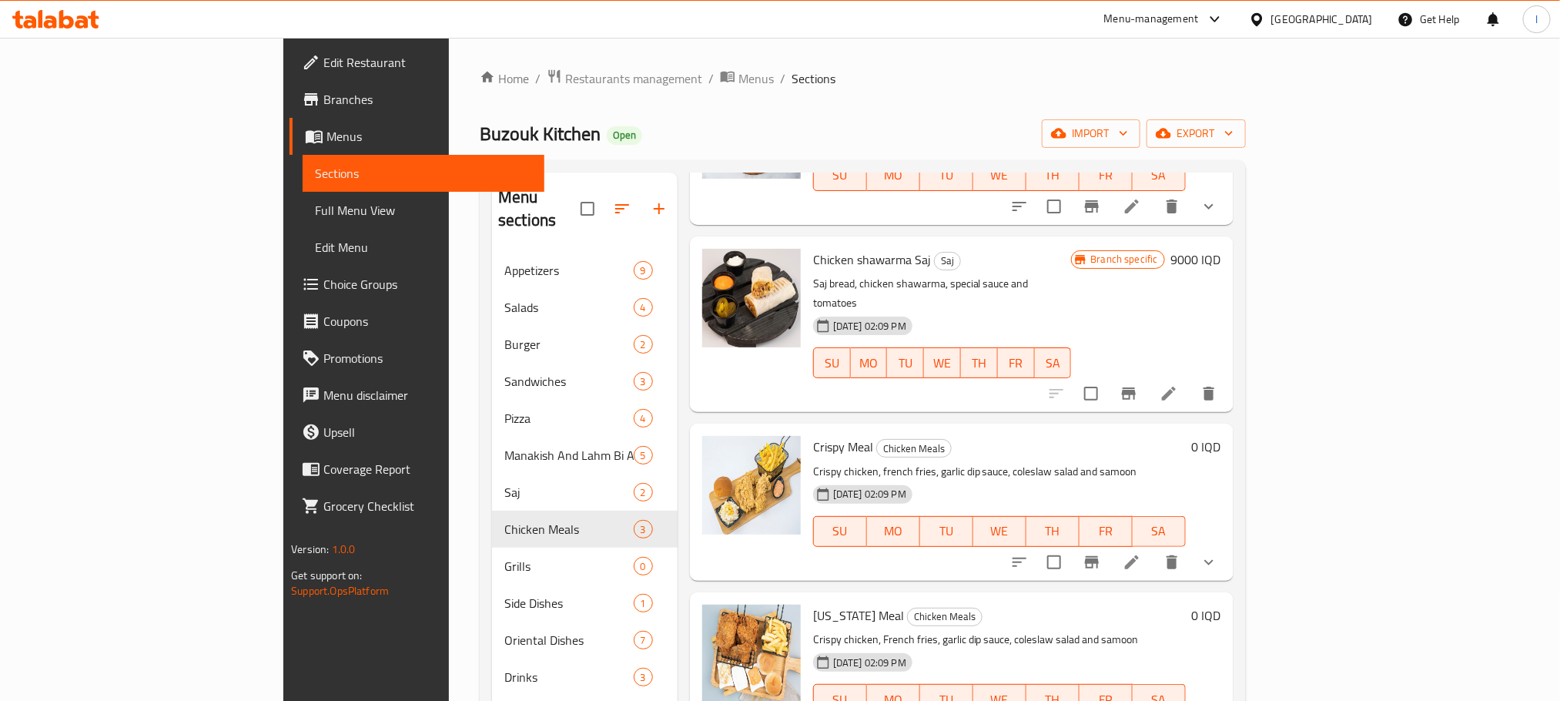
scroll to position [1161, 0]
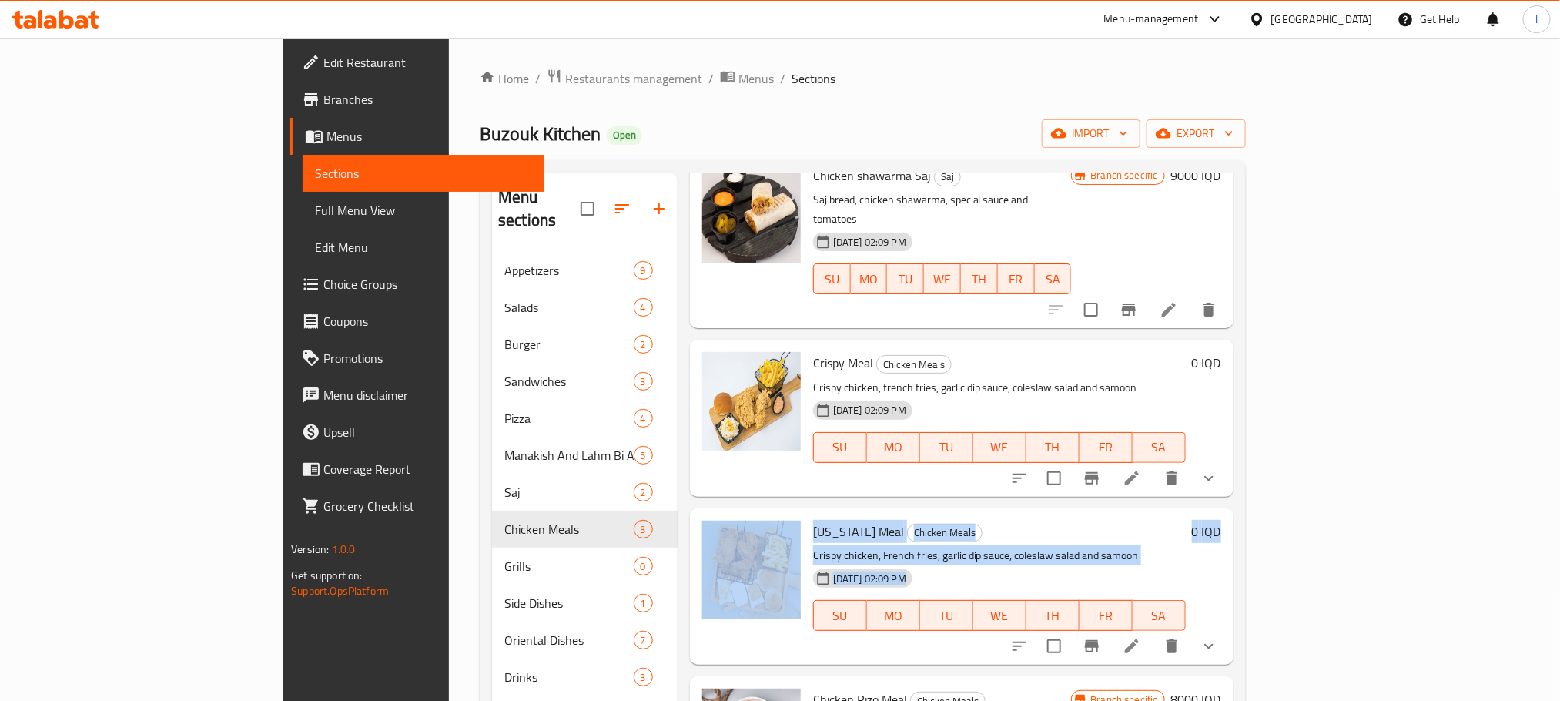
drag, startPoint x: 1559, startPoint y: 303, endPoint x: 1550, endPoint y: 430, distance: 128.2
click at [1277, 430] on div "Home / Restaurants management / Menus / Sections Buzouk Kitchen Open import exp…" at bounding box center [863, 477] width 828 height 879
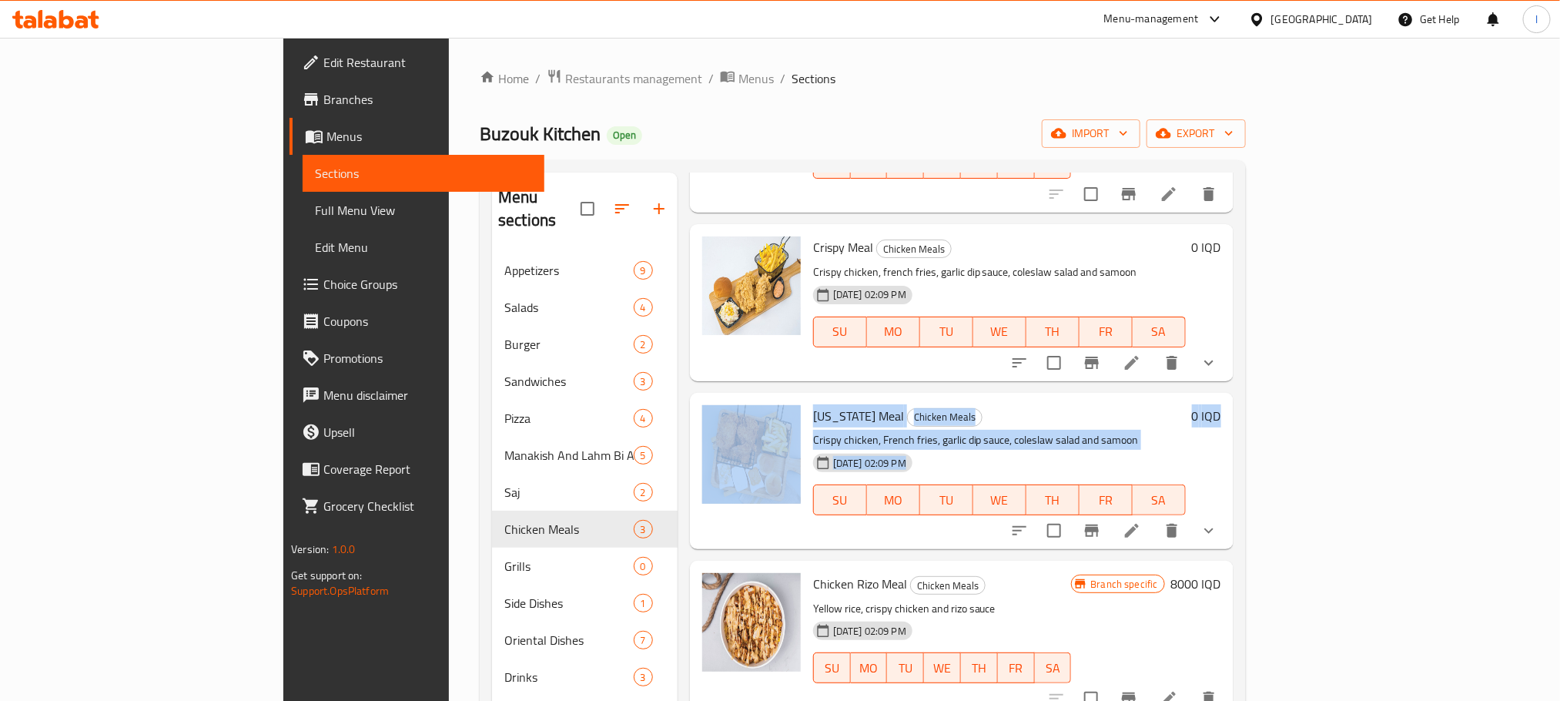
scroll to position [1380, 0]
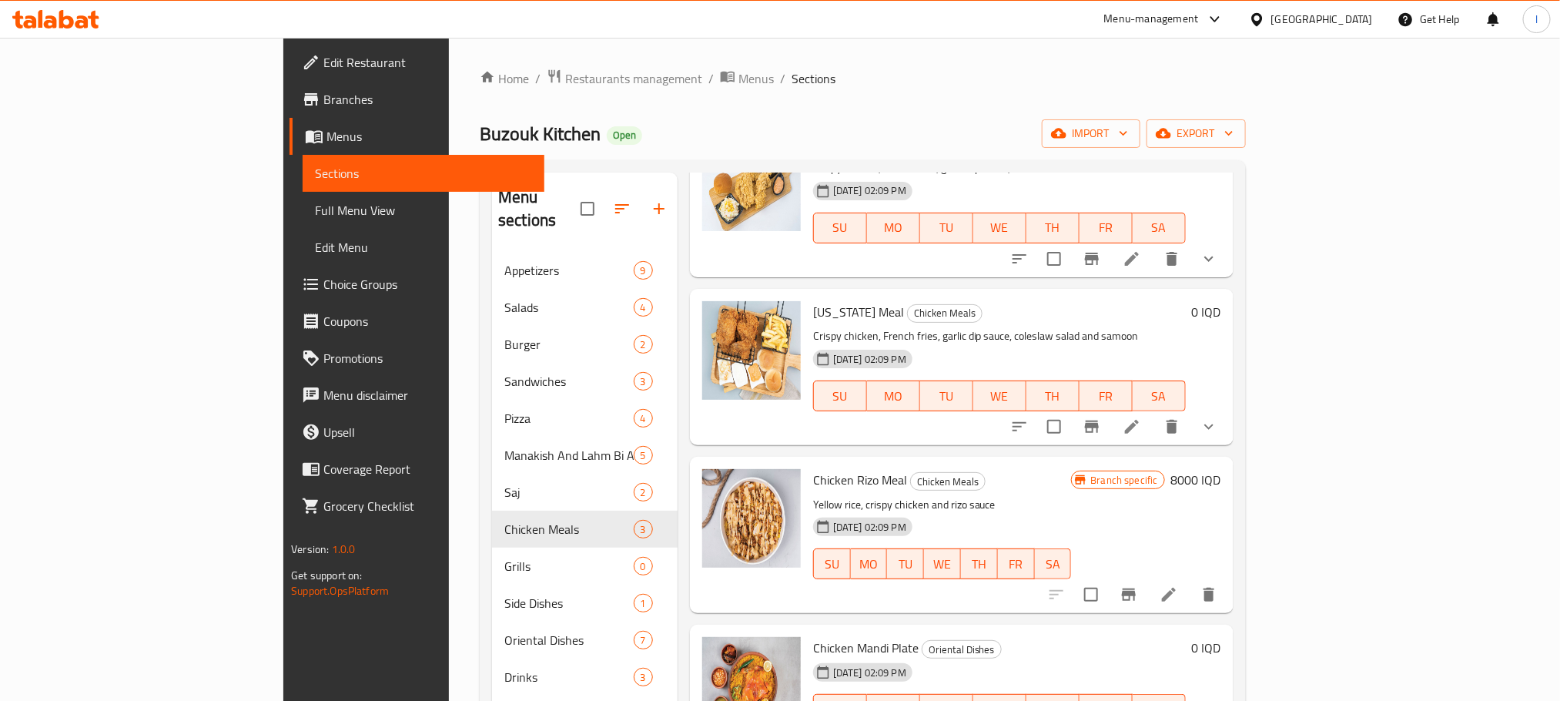
click at [1277, 446] on div "Home / Restaurants management / Menus / Sections Buzouk Kitchen Open import exp…" at bounding box center [863, 477] width 828 height 879
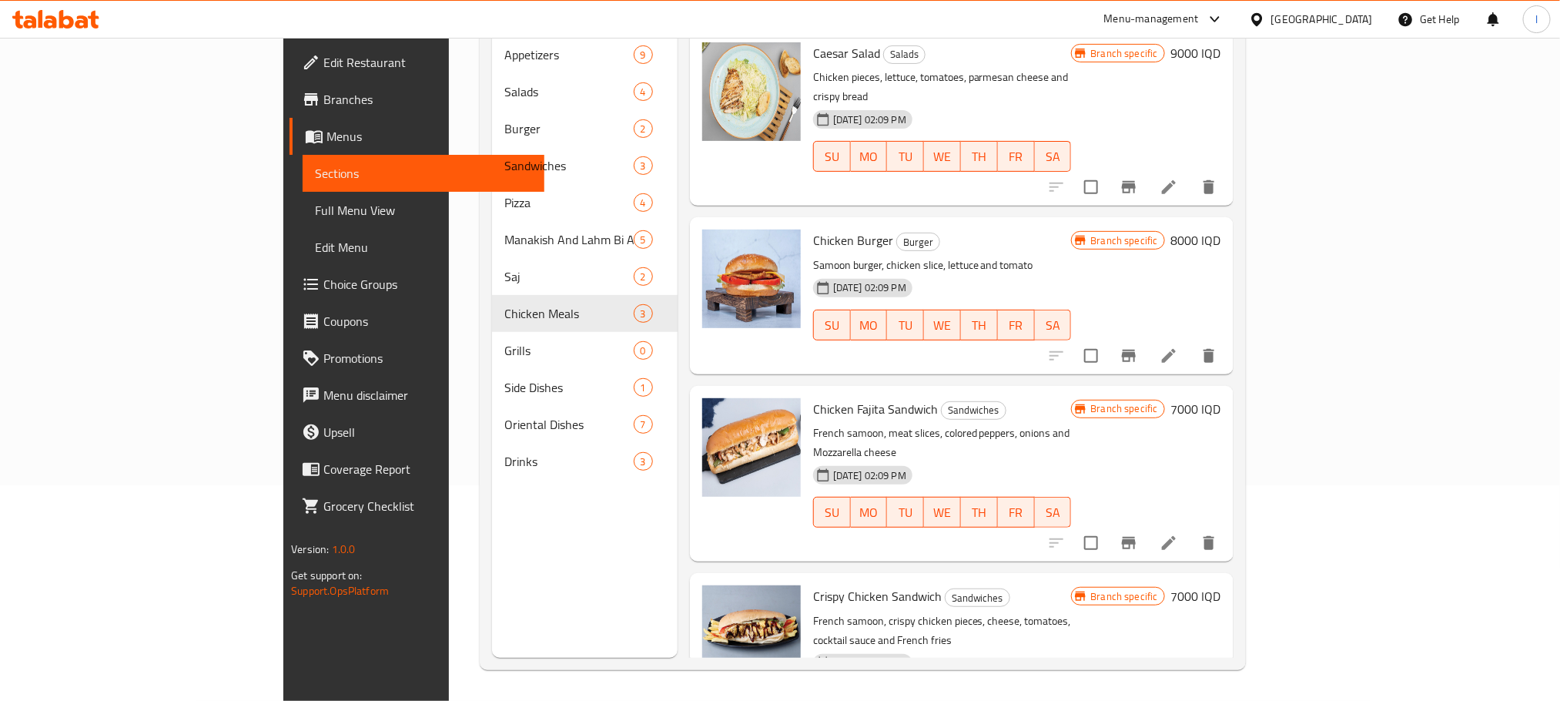
scroll to position [0, 0]
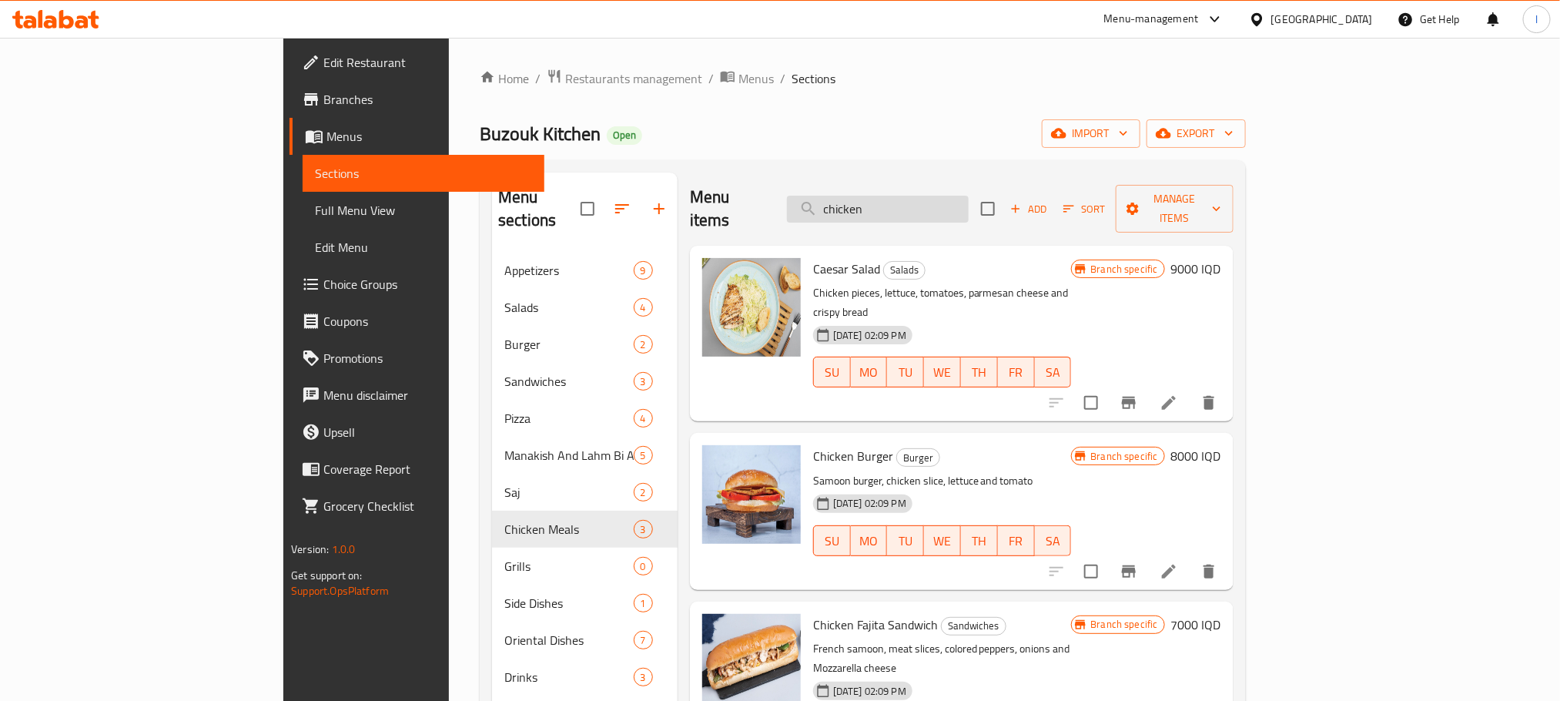
click at [920, 196] on input "chicken" at bounding box center [878, 209] width 182 height 27
click at [916, 199] on input "chicken" at bounding box center [878, 209] width 182 height 27
drag, startPoint x: 960, startPoint y: 192, endPoint x: 715, endPoint y: 190, distance: 244.9
click at [715, 190] on div "Menu items chicken Add Sort Manage items" at bounding box center [962, 208] width 544 height 73
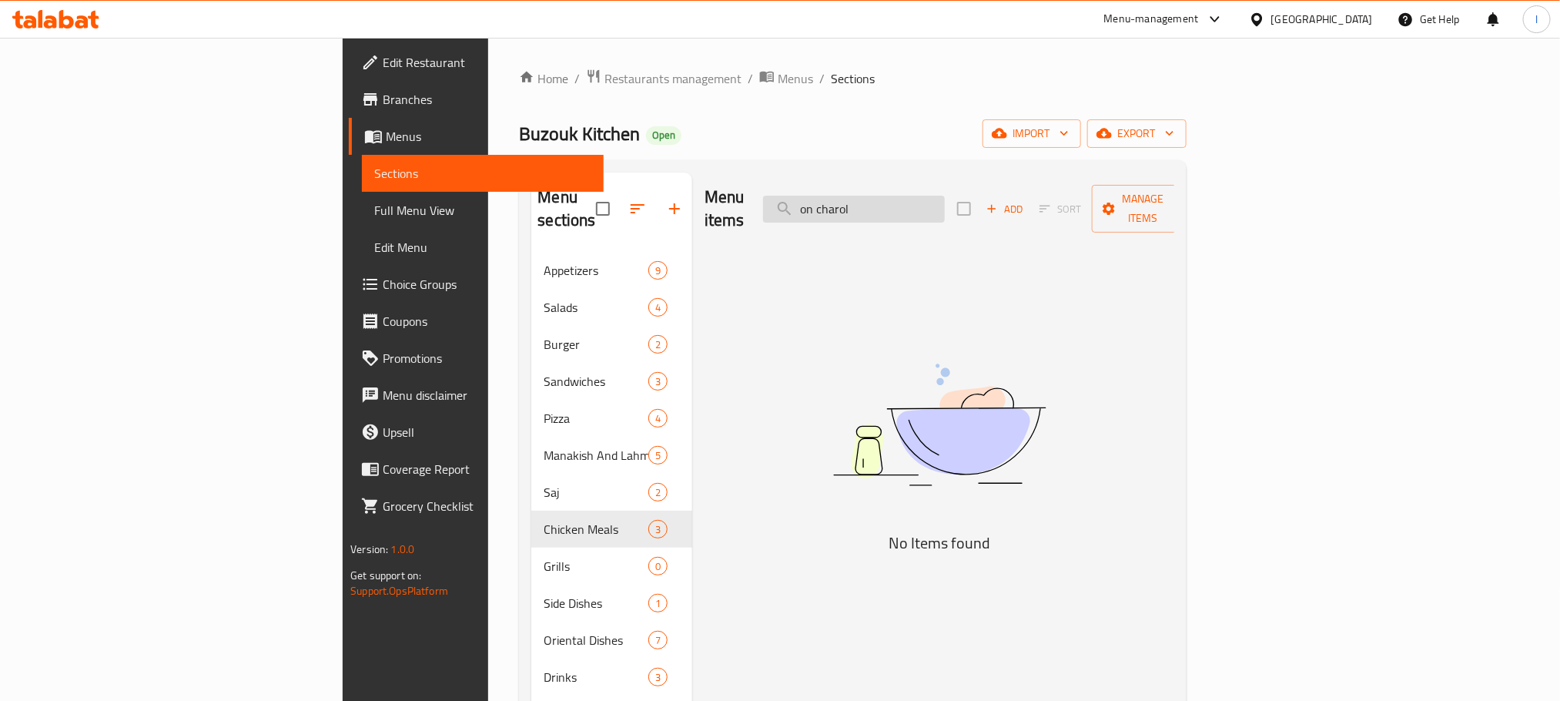
click at [945, 196] on input "on charol" at bounding box center [854, 209] width 182 height 27
drag, startPoint x: 933, startPoint y: 197, endPoint x: 1023, endPoint y: 197, distance: 90.1
click at [945, 197] on input "on Charlo" at bounding box center [854, 209] width 182 height 27
type input "o"
drag, startPoint x: 977, startPoint y: 194, endPoint x: 732, endPoint y: 194, distance: 244.9
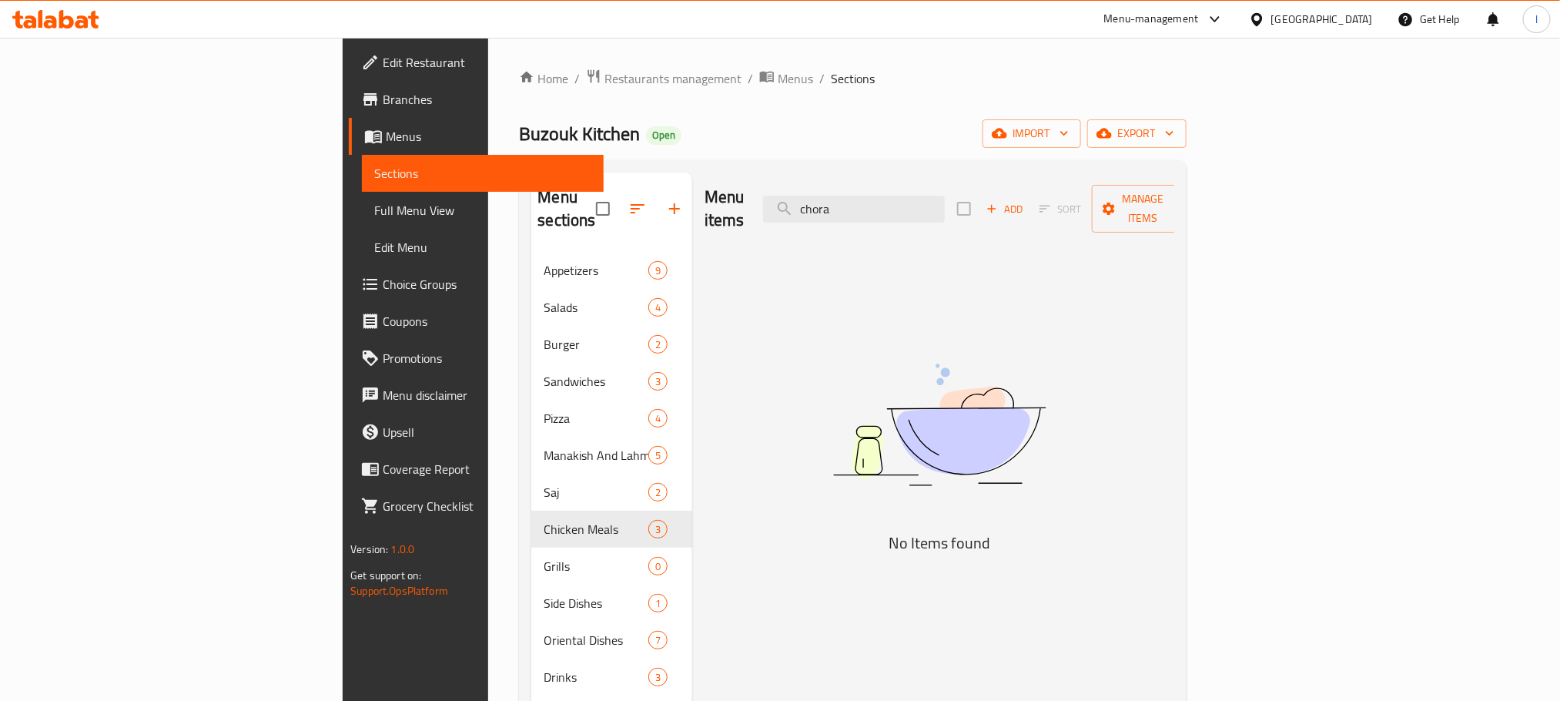
click at [732, 194] on div "Menu items chora Add Sort Manage items" at bounding box center [940, 208] width 470 height 73
paste input "Charcoal"
type input "Charcoal"
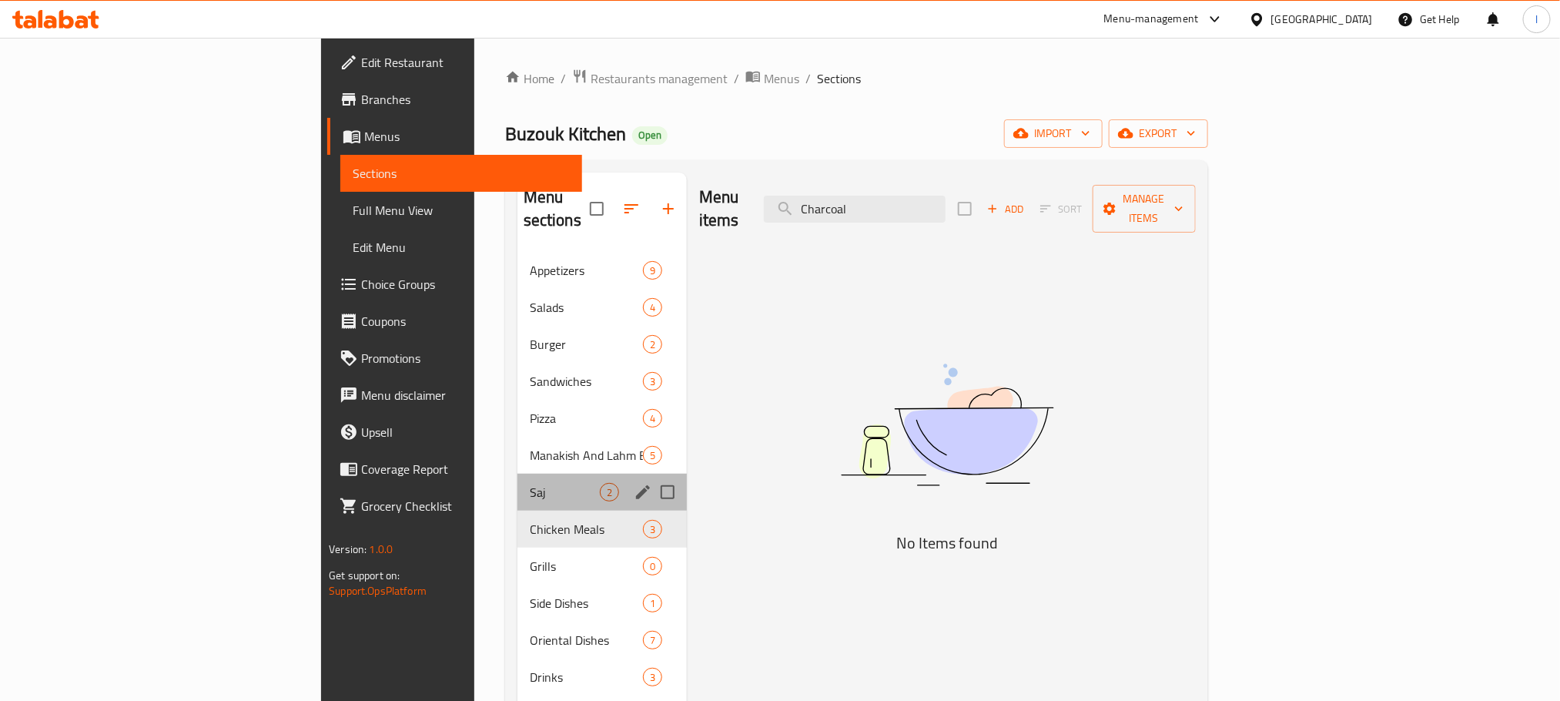
click at [517, 484] on div "Saj 2" at bounding box center [601, 492] width 169 height 37
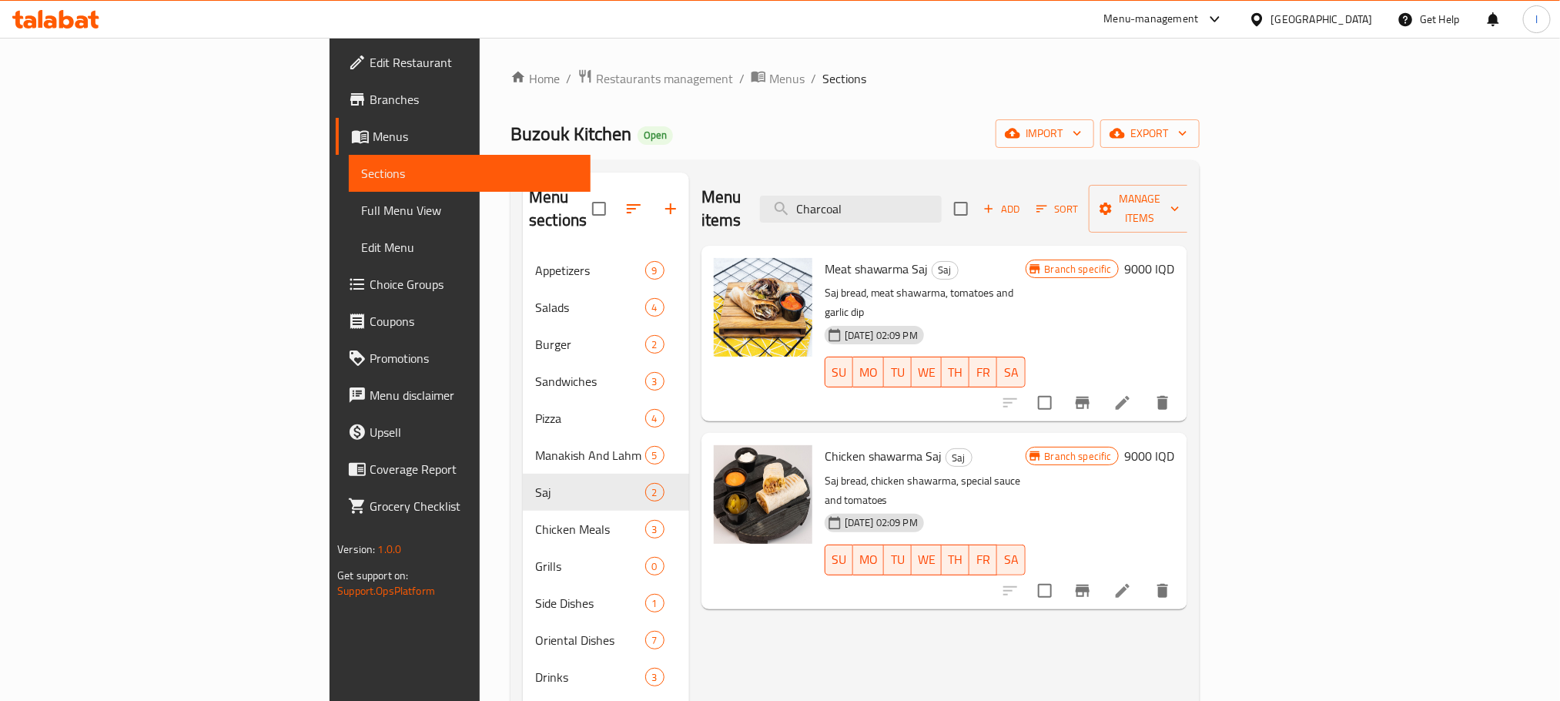
drag, startPoint x: 1030, startPoint y: 188, endPoint x: 721, endPoint y: 229, distance: 312.4
click at [721, 229] on div "Menu items Charcoal Add Sort Manage items Meat shawarma Saj Saj Saj bread, meat…" at bounding box center [938, 522] width 498 height 701
click at [1092, 394] on icon "Branch-specific-item" at bounding box center [1083, 403] width 18 height 18
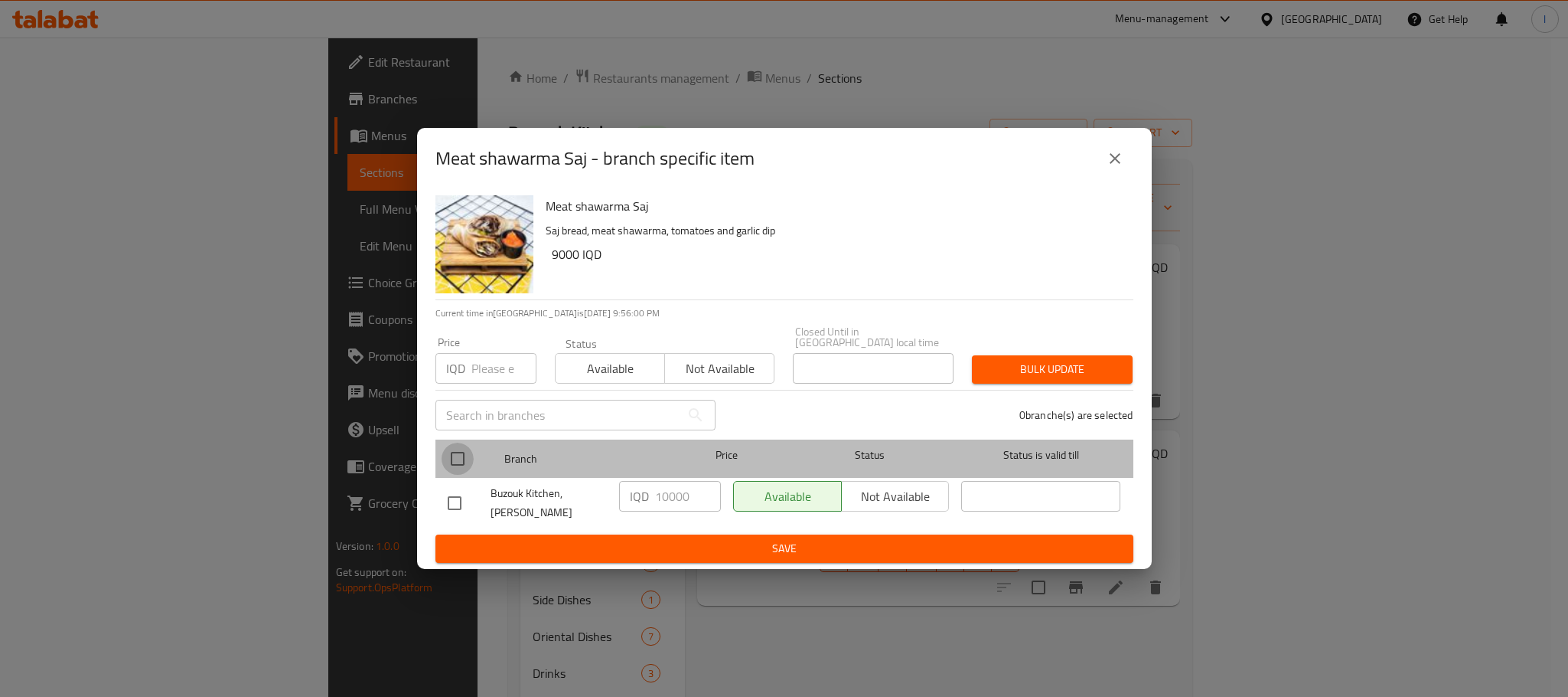
click at [464, 452] on input "checkbox" at bounding box center [457, 458] width 32 height 32
checkbox input "true"
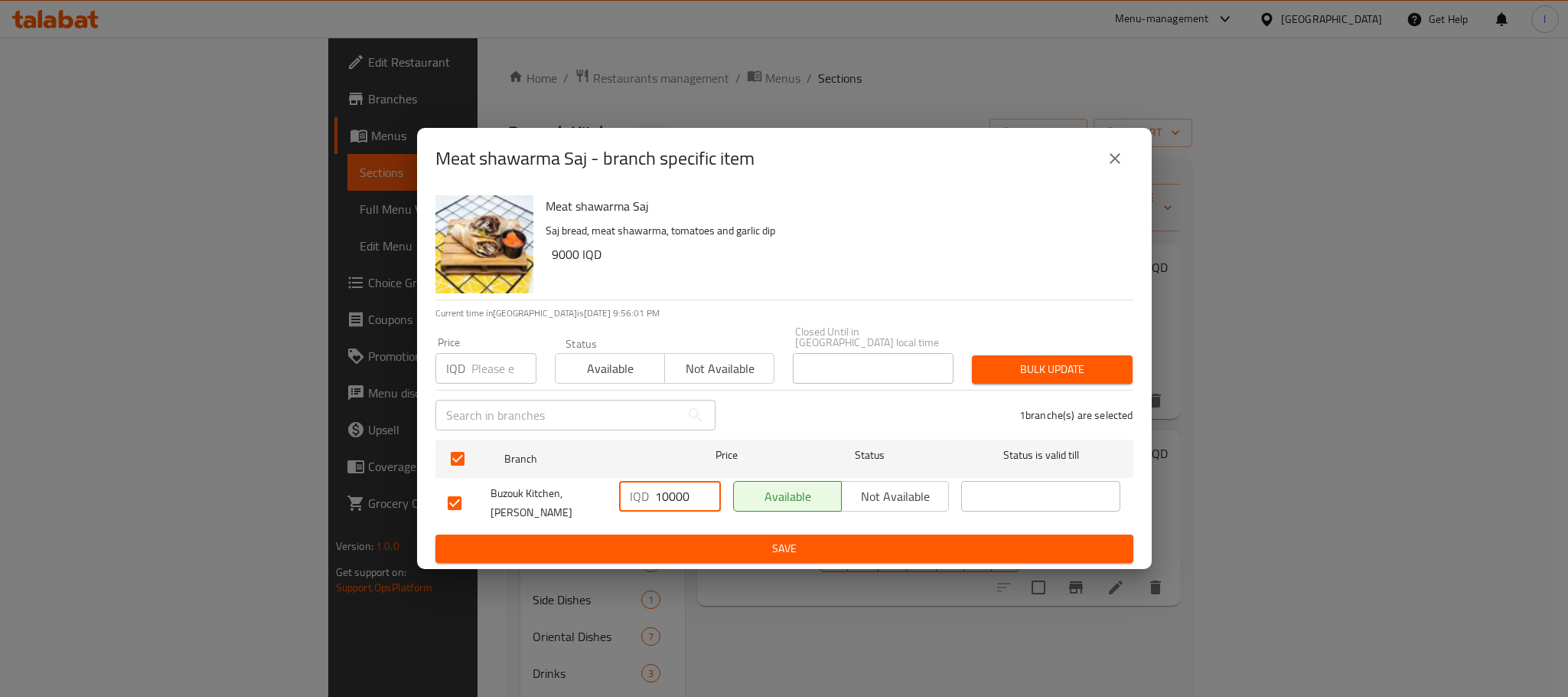
drag, startPoint x: 674, startPoint y: 496, endPoint x: 616, endPoint y: 496, distance: 58.0
click at [616, 496] on div "IQD 10000 ​" at bounding box center [670, 502] width 114 height 57
type input "9000"
drag, startPoint x: 711, startPoint y: 525, endPoint x: 704, endPoint y: 524, distance: 7.1
click at [712, 535] on button "Save" at bounding box center [784, 549] width 698 height 28
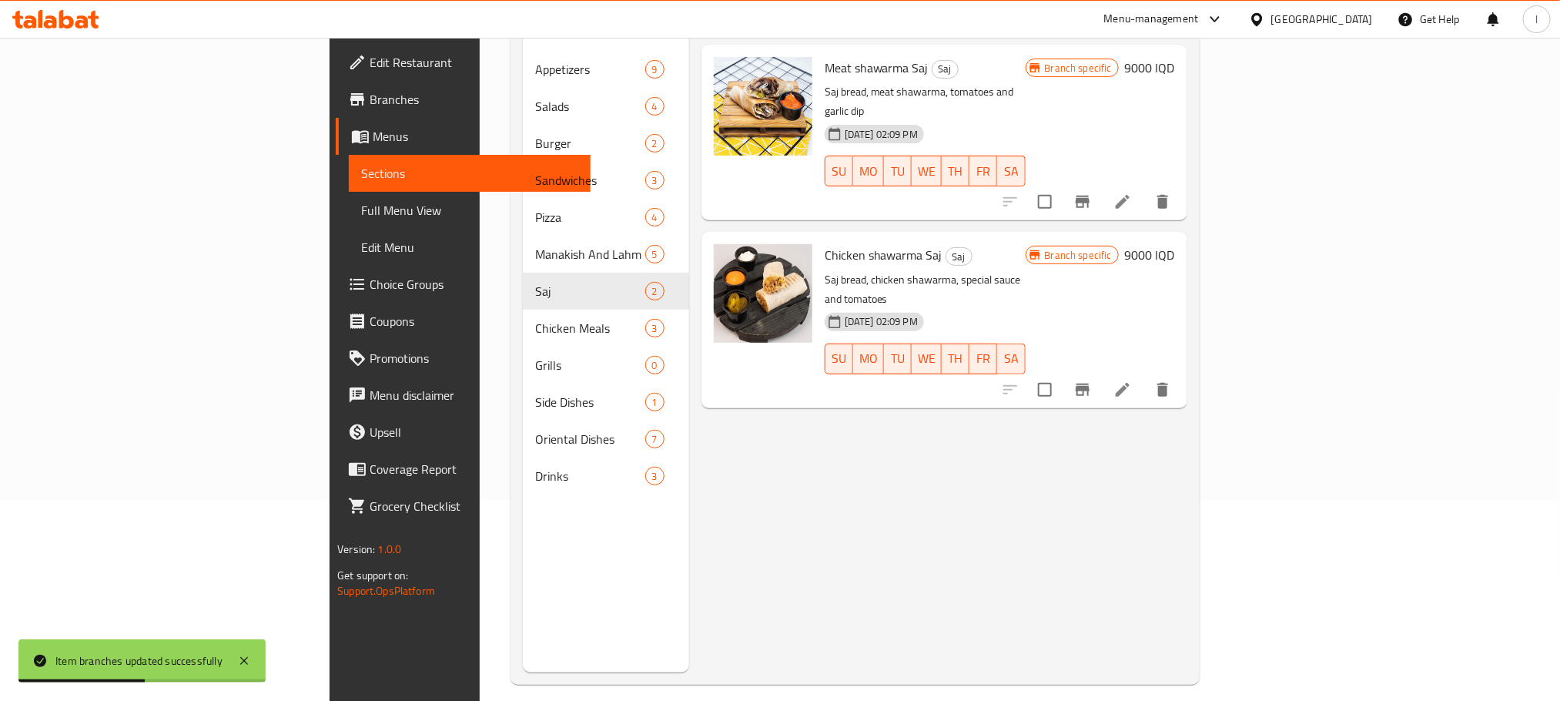
scroll to position [216, 0]
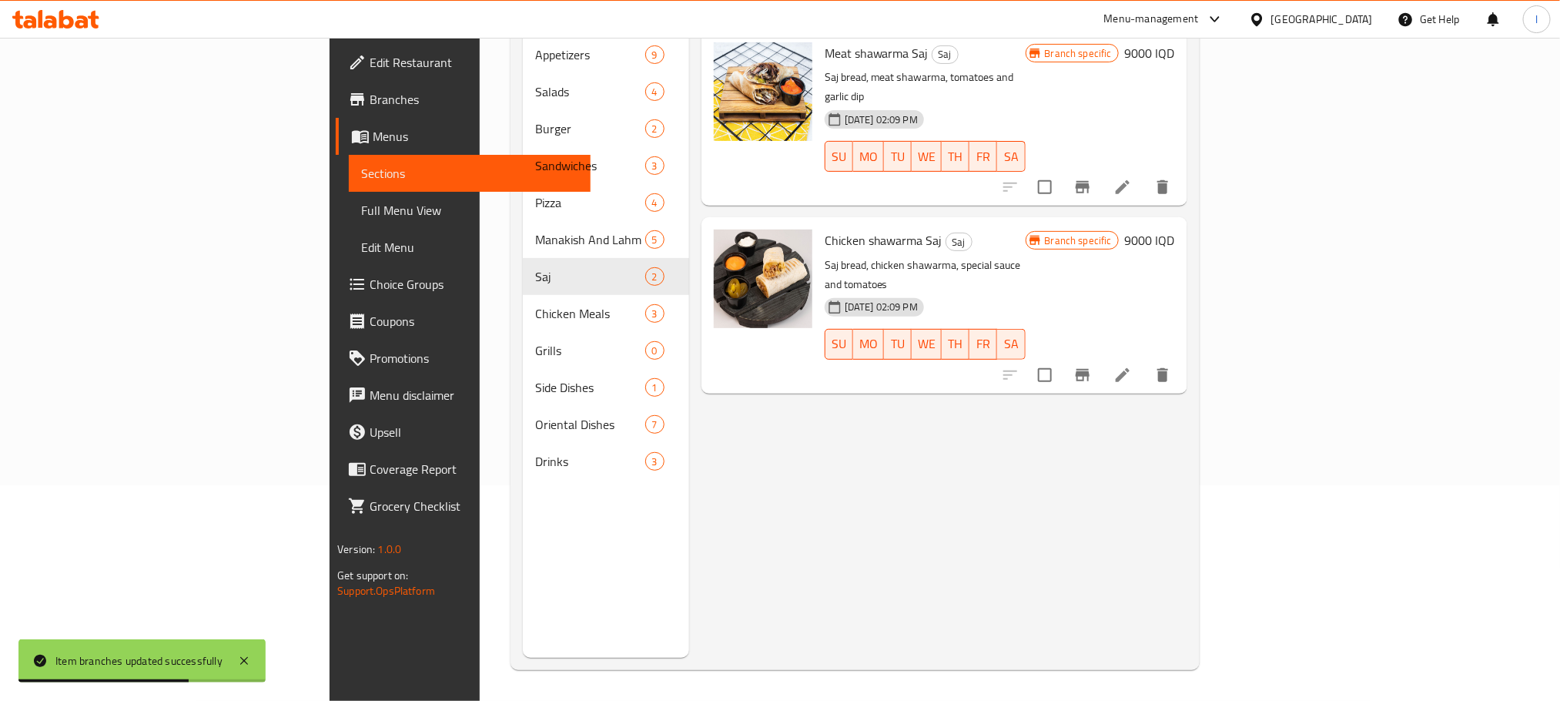
click at [1175, 293] on div "Branch specific 9000 IQD" at bounding box center [1100, 304] width 149 height 151
click at [1090, 369] on icon "Branch-specific-item" at bounding box center [1083, 375] width 14 height 12
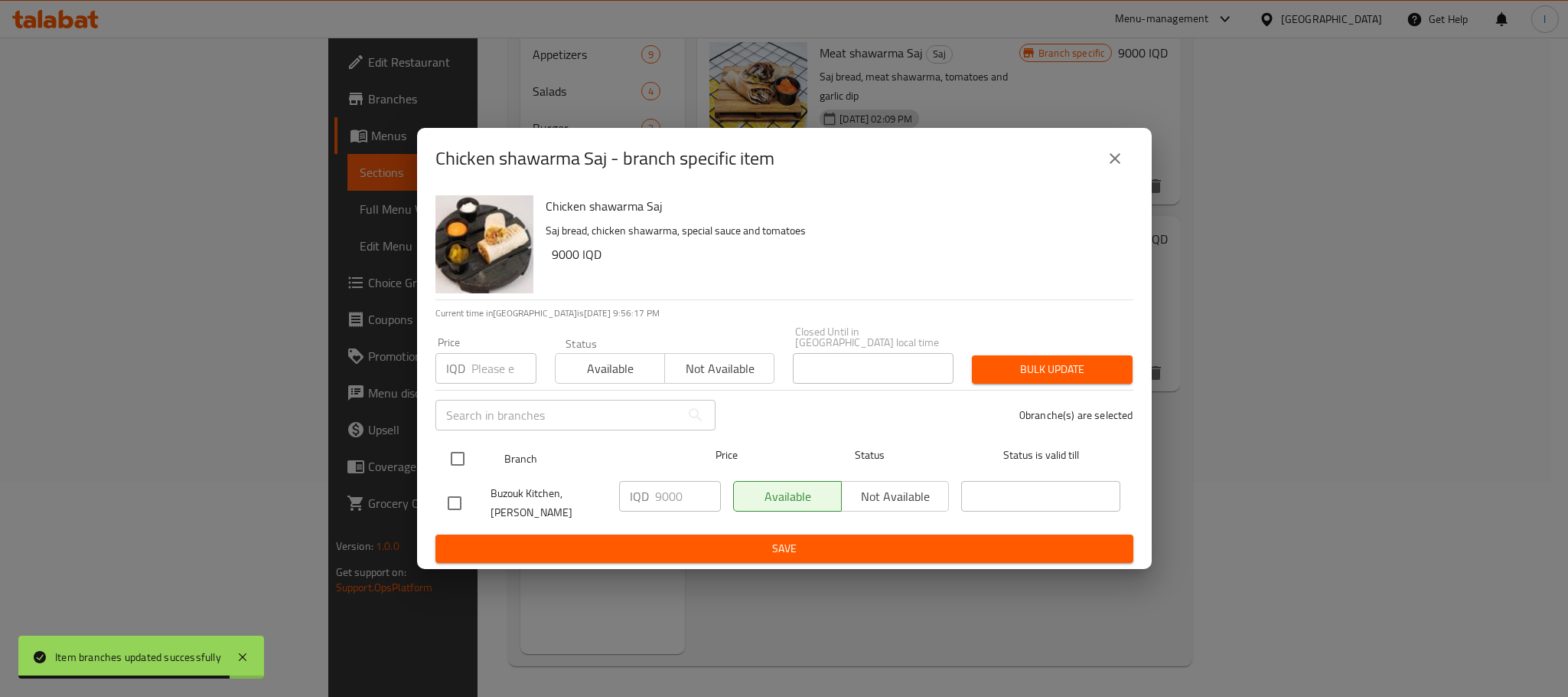
click at [448, 446] on input "checkbox" at bounding box center [457, 458] width 32 height 32
checkbox input "true"
click at [571, 550] on button "Save" at bounding box center [784, 549] width 698 height 28
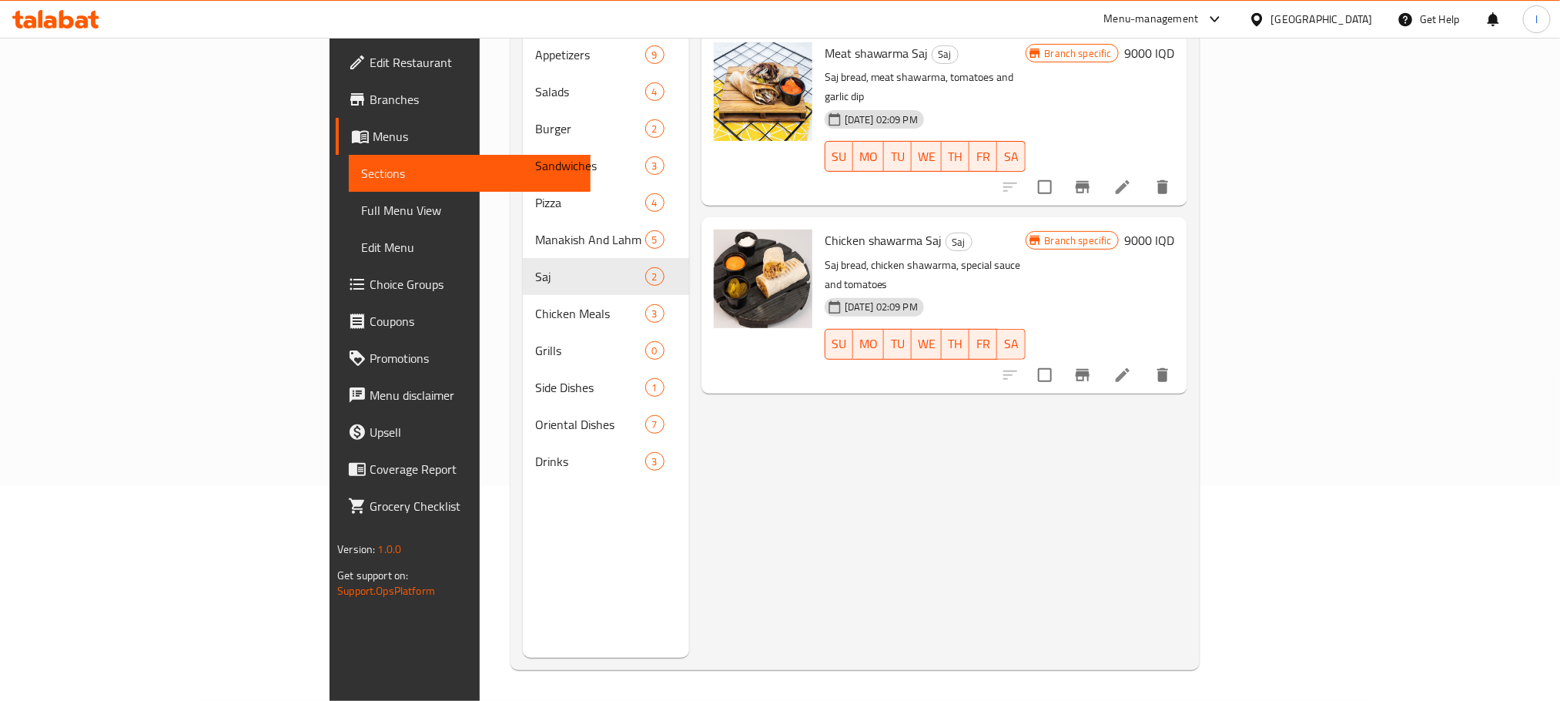
scroll to position [0, 0]
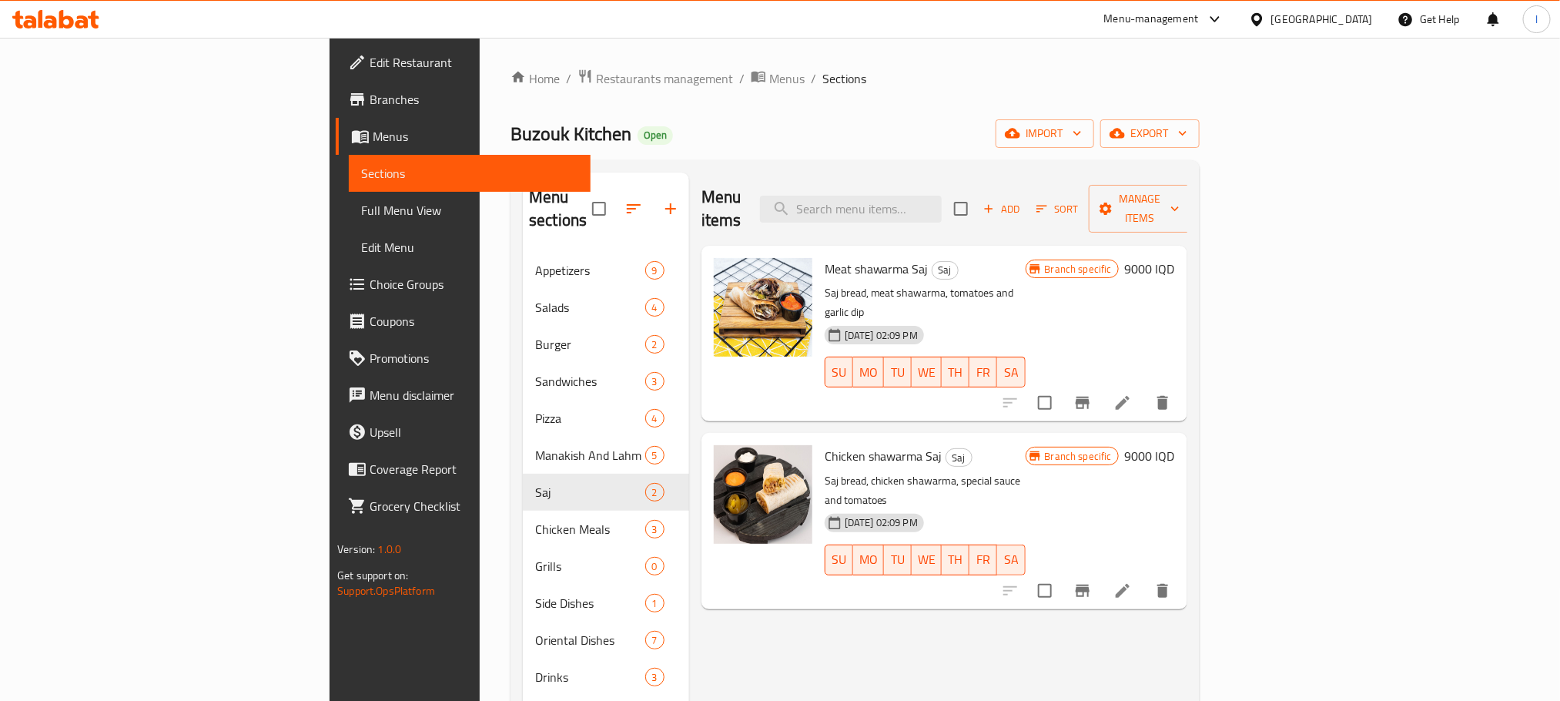
click at [989, 213] on div "Menu items Add Sort Manage items" at bounding box center [945, 208] width 486 height 73
click at [942, 204] on input "search" at bounding box center [851, 209] width 182 height 27
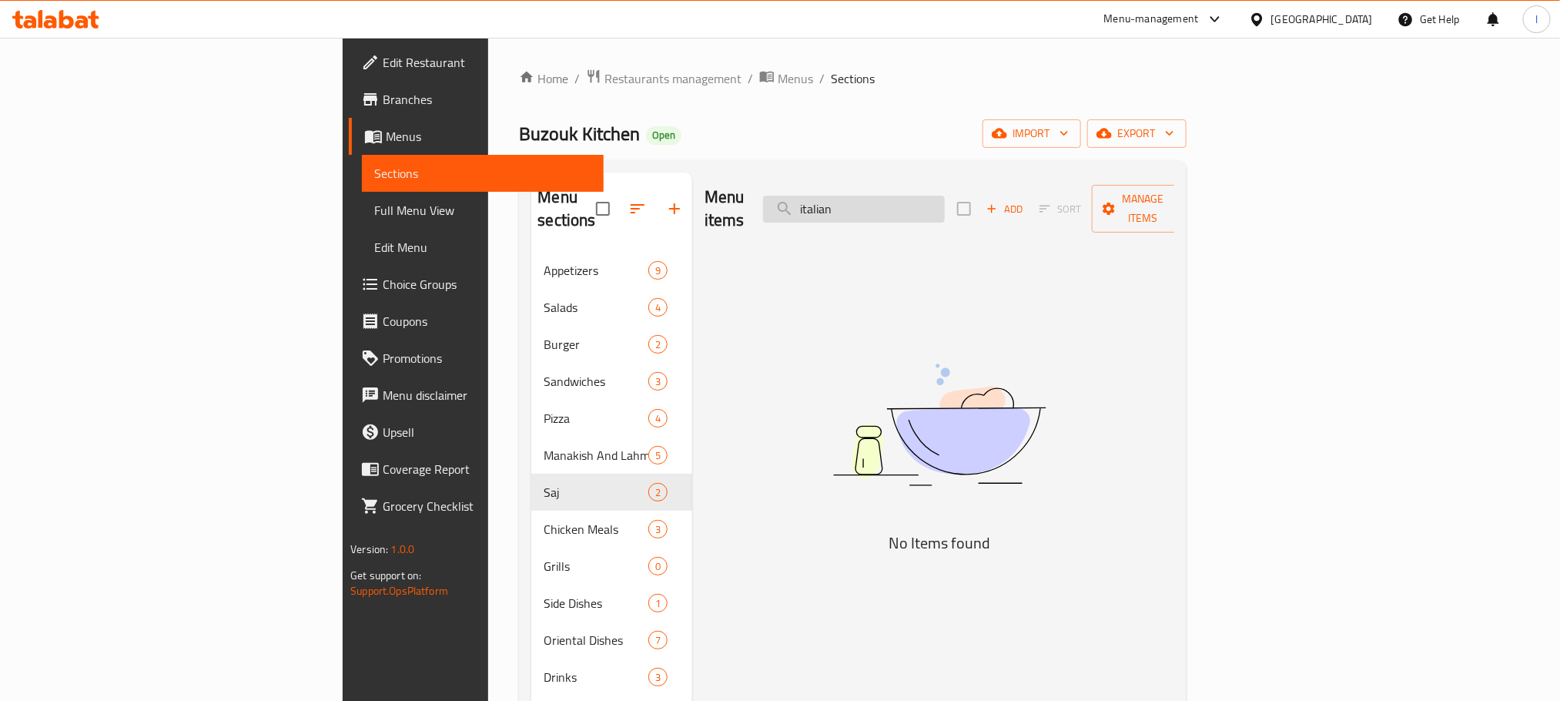
click at [939, 204] on input "italian" at bounding box center [854, 209] width 182 height 27
type input "I"
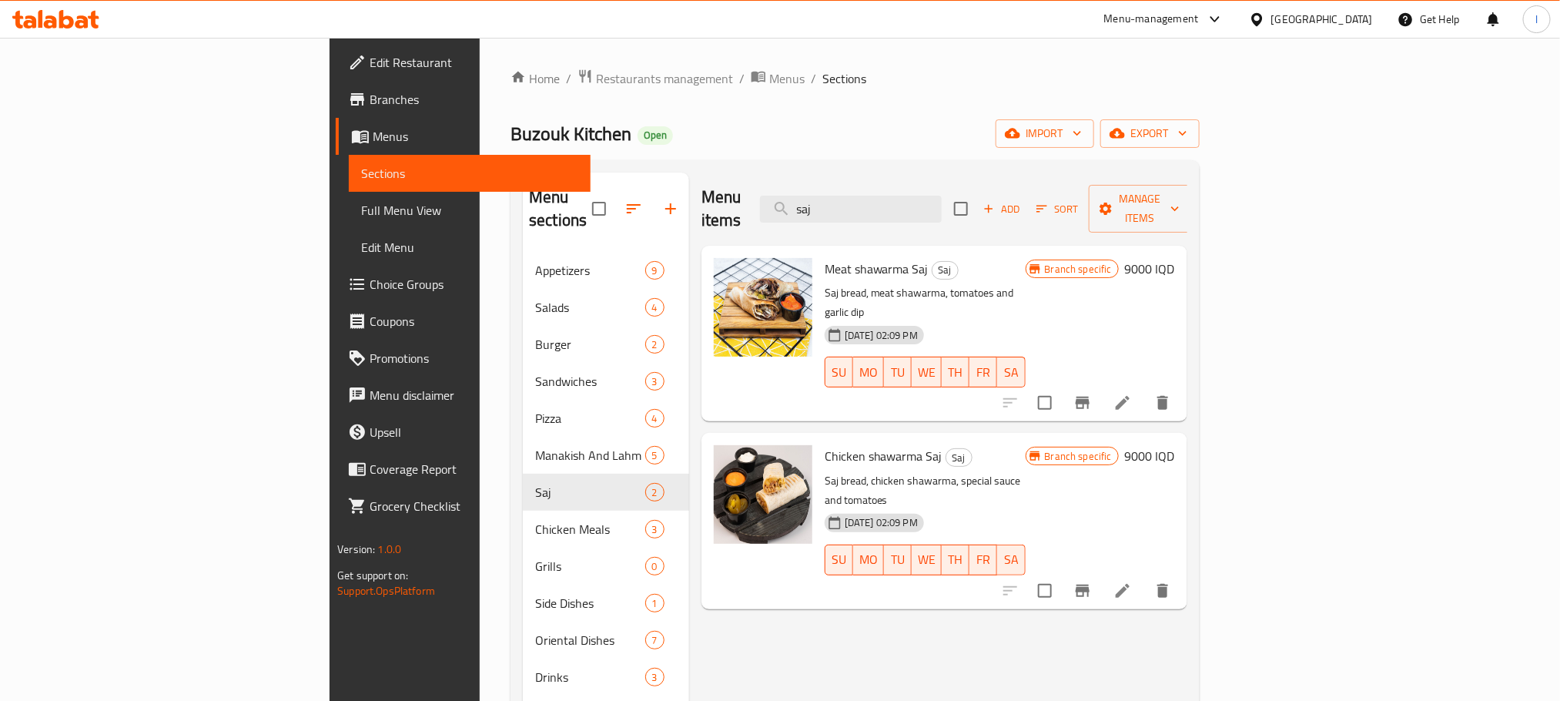
type input "saj"
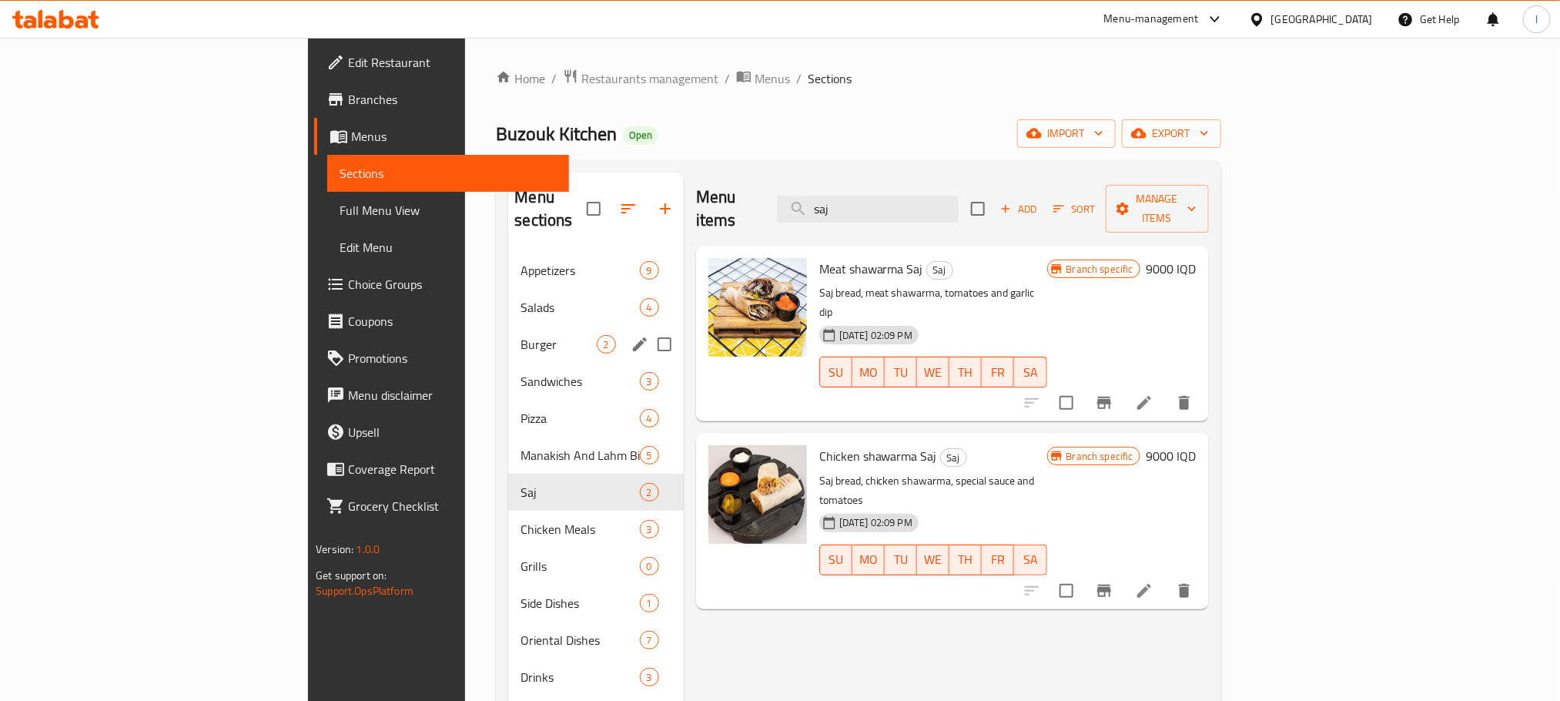
click at [508, 333] on div "Burger 2" at bounding box center [595, 344] width 175 height 37
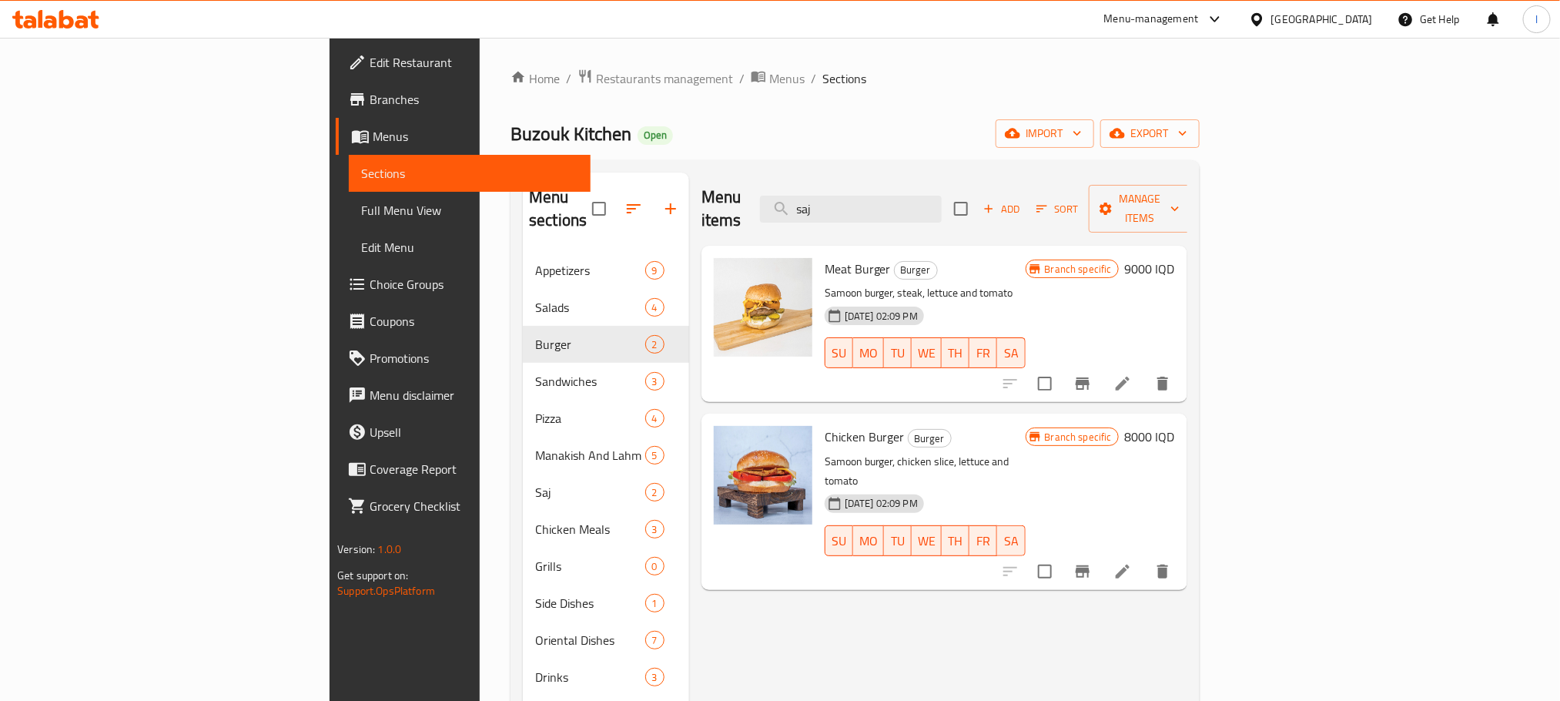
click at [954, 215] on div "Menu items saj Add Sort Manage items" at bounding box center [945, 208] width 486 height 73
drag, startPoint x: 976, startPoint y: 183, endPoint x: 675, endPoint y: 158, distance: 302.2
click at [675, 158] on div "Home / Restaurants management / Menus / Sections Buzouk Kitchen Open import exp…" at bounding box center [855, 477] width 689 height 817
click at [1092, 374] on icon "Branch-specific-item" at bounding box center [1083, 383] width 18 height 18
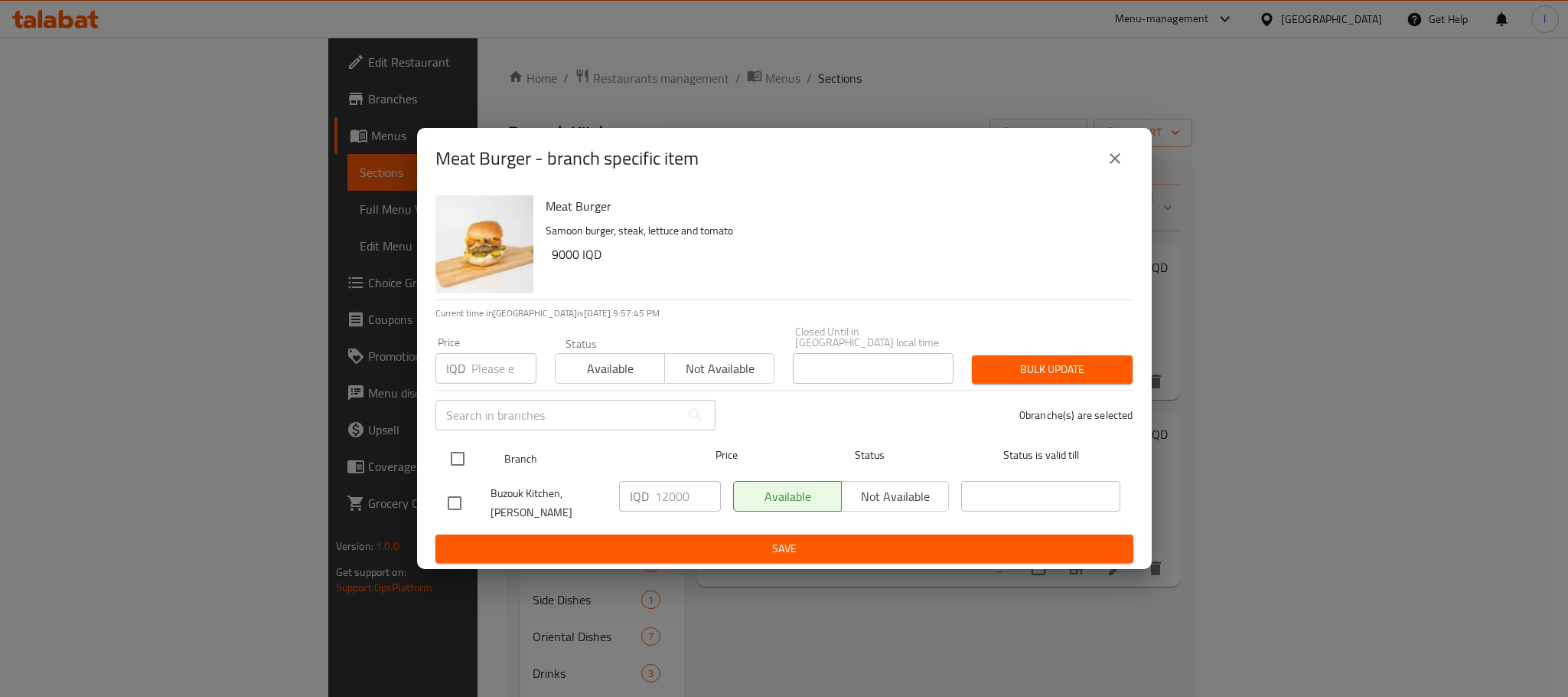
click at [450, 451] on input "checkbox" at bounding box center [457, 458] width 32 height 32
checkbox input "true"
drag, startPoint x: 692, startPoint y: 494, endPoint x: 478, endPoint y: 471, distance: 215.2
click at [478, 471] on ul "Branch Price Status Status is valid till Buzouk Kitchen, Al Ashar IQD 12000 ​ A…" at bounding box center [784, 484] width 698 height 101
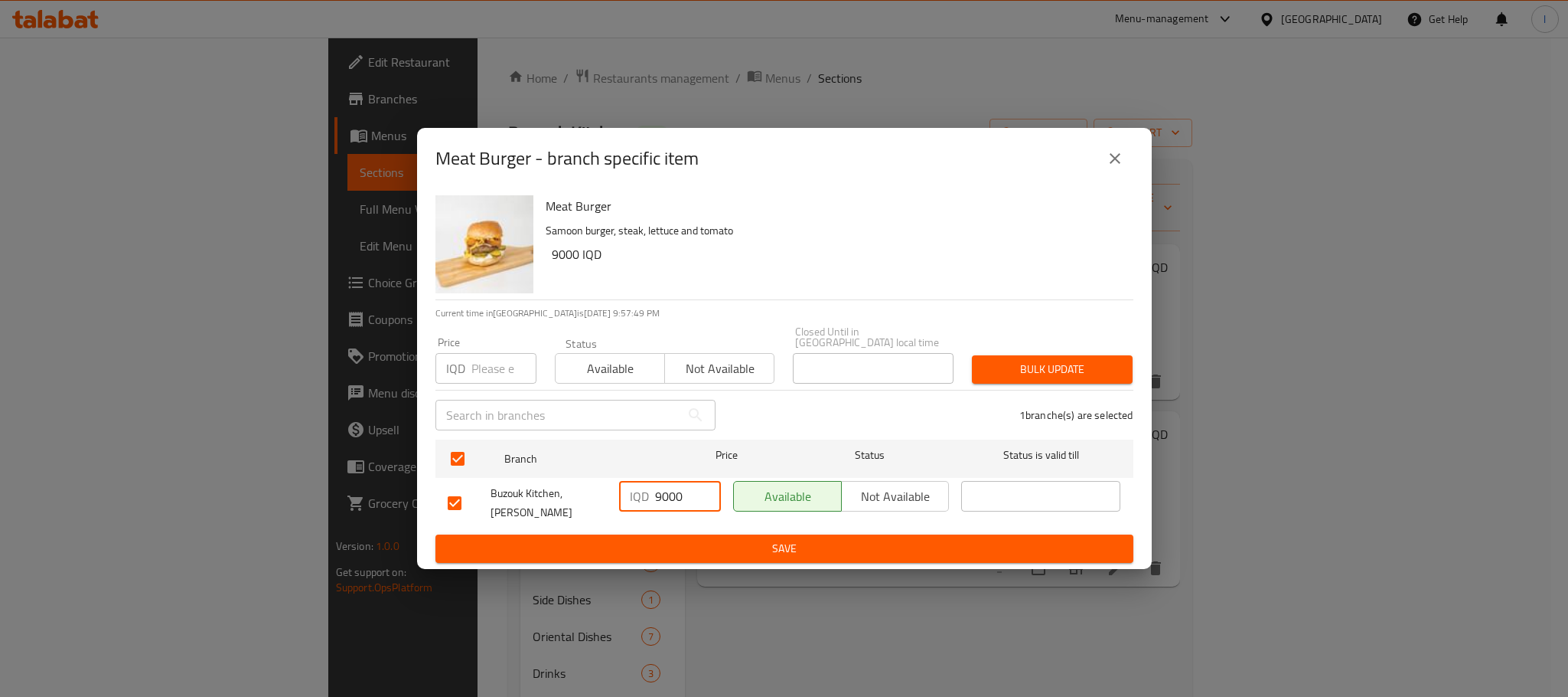
type input "9000"
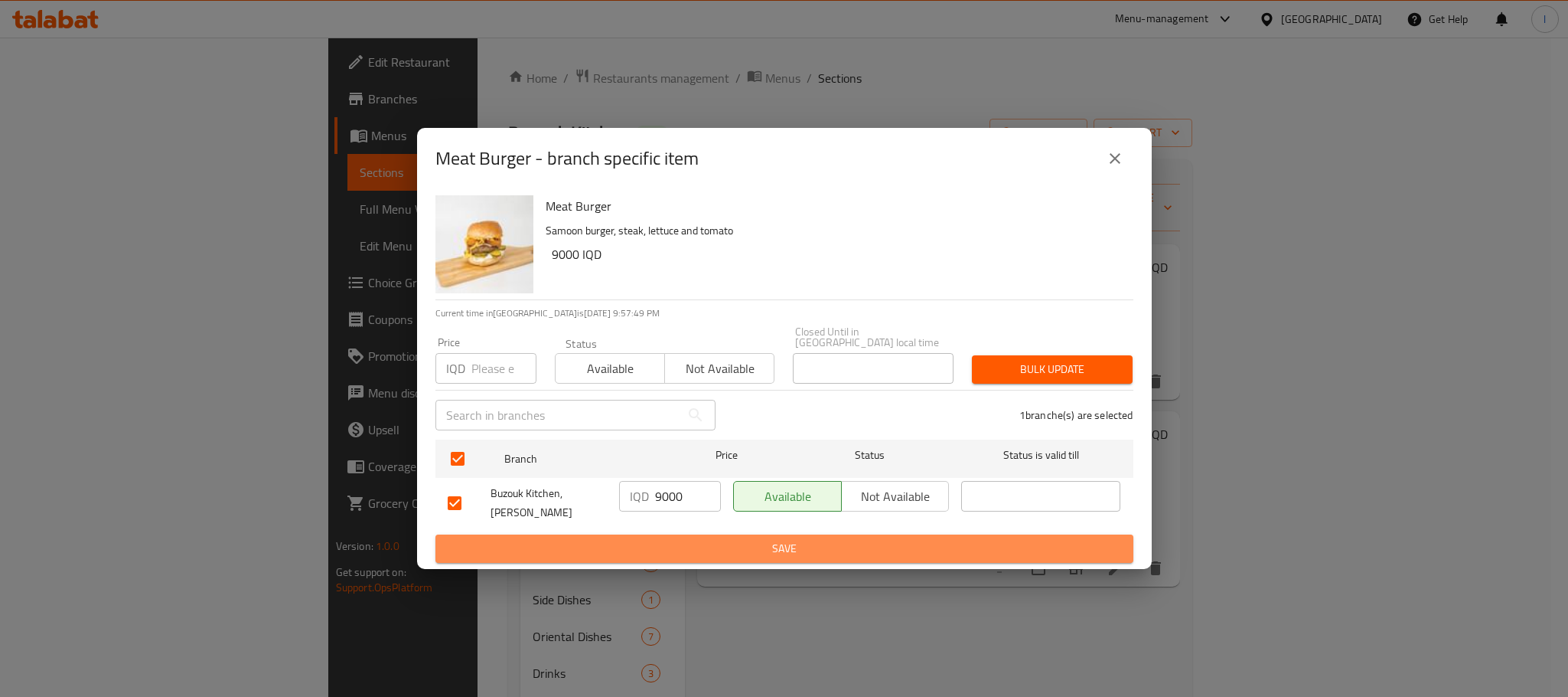
click at [748, 542] on span "Save" at bounding box center [785, 548] width 674 height 19
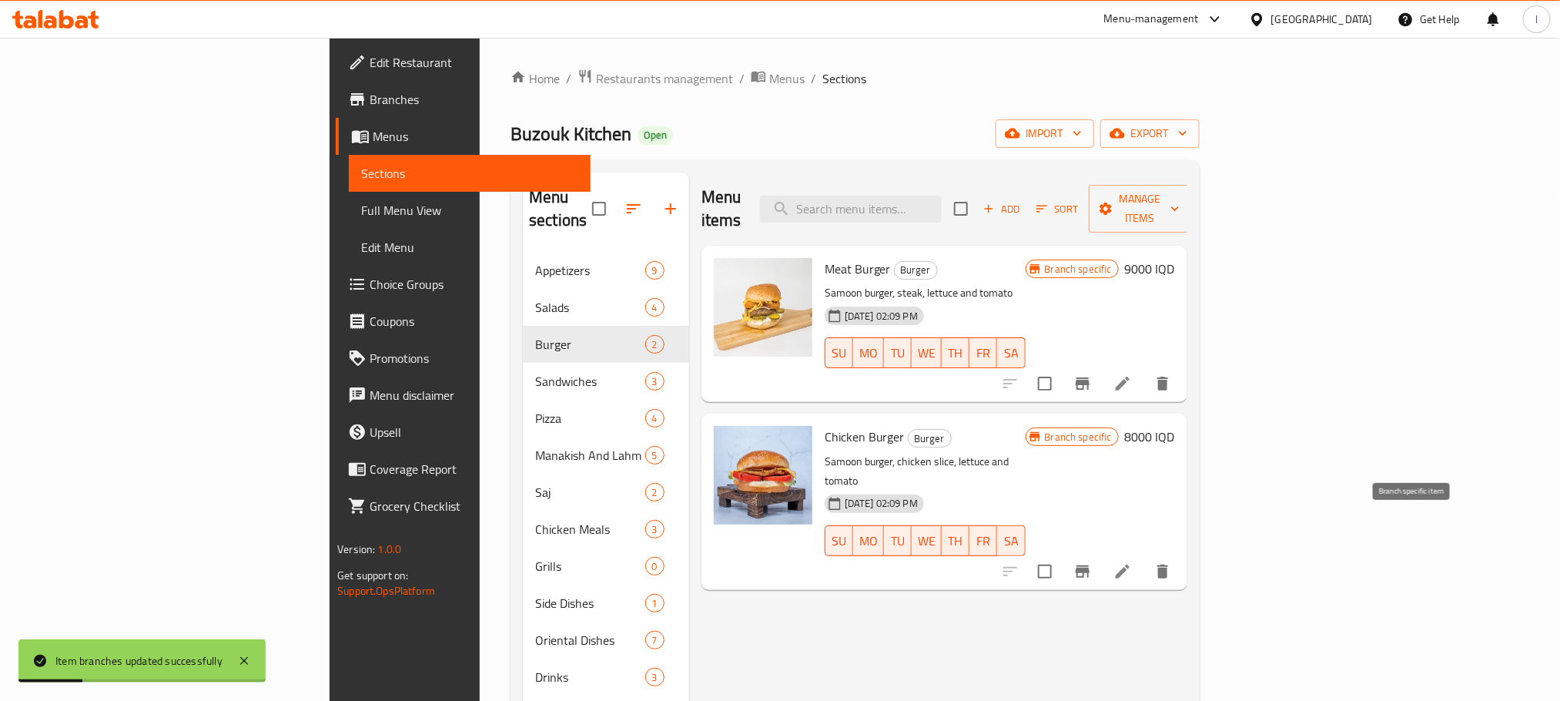
click at [1101, 553] on button "Branch-specific-item" at bounding box center [1082, 571] width 37 height 37
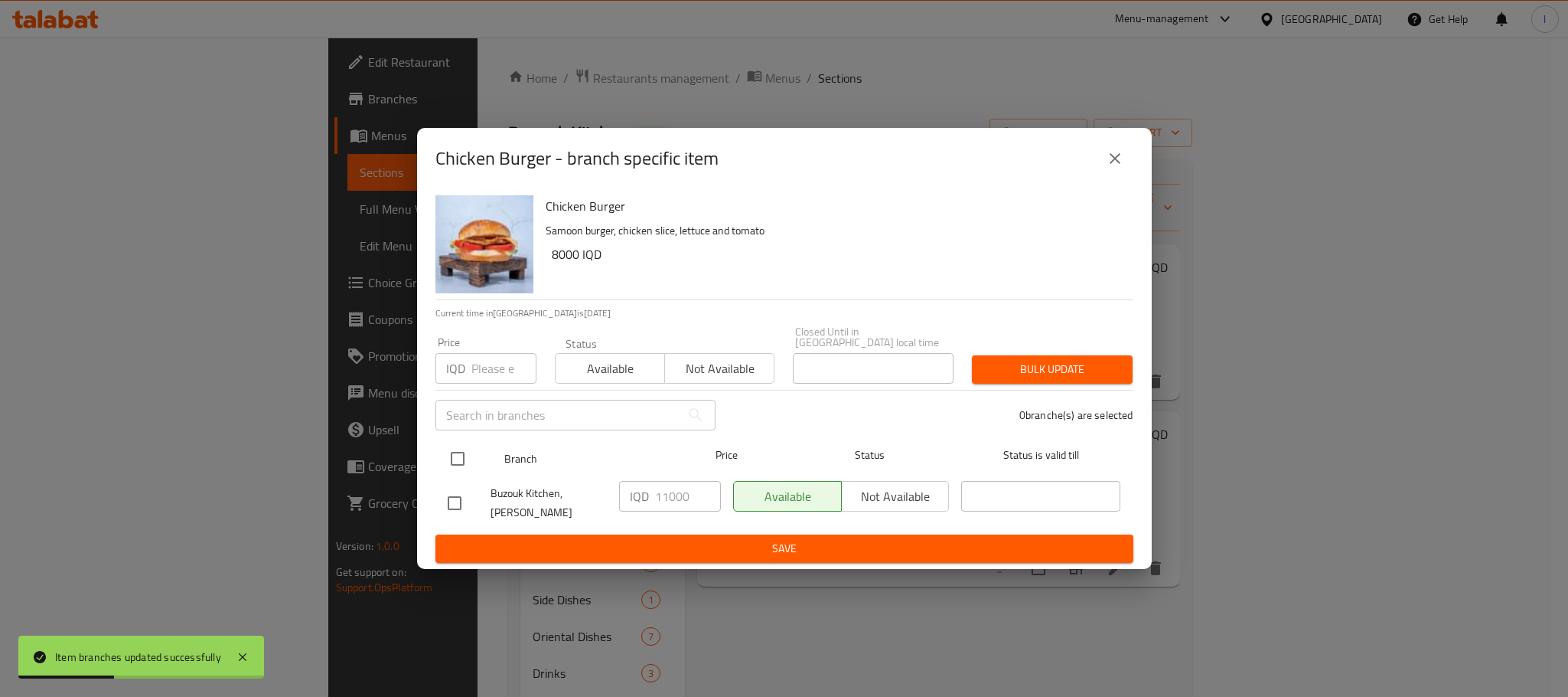
click at [459, 436] on div at bounding box center [470, 458] width 58 height 45
click at [458, 451] on input "checkbox" at bounding box center [457, 458] width 32 height 32
checkbox input "true"
drag, startPoint x: 688, startPoint y: 490, endPoint x: 551, endPoint y: 471, distance: 138.3
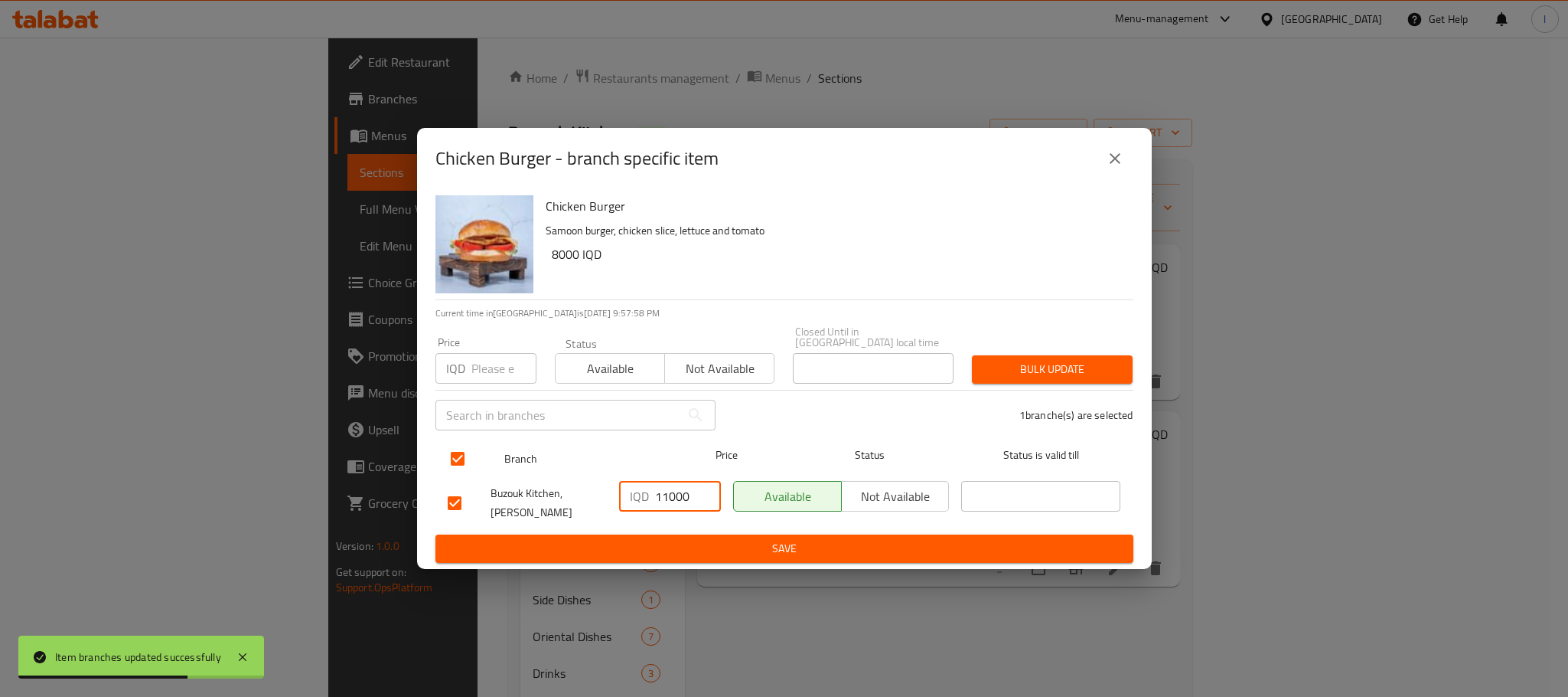
click at [551, 471] on ul "Branch Price Status Status is valid till Buzouk Kitchen, Al Ashar IQD 11000 ​ A…" at bounding box center [784, 484] width 698 height 101
type input "8000"
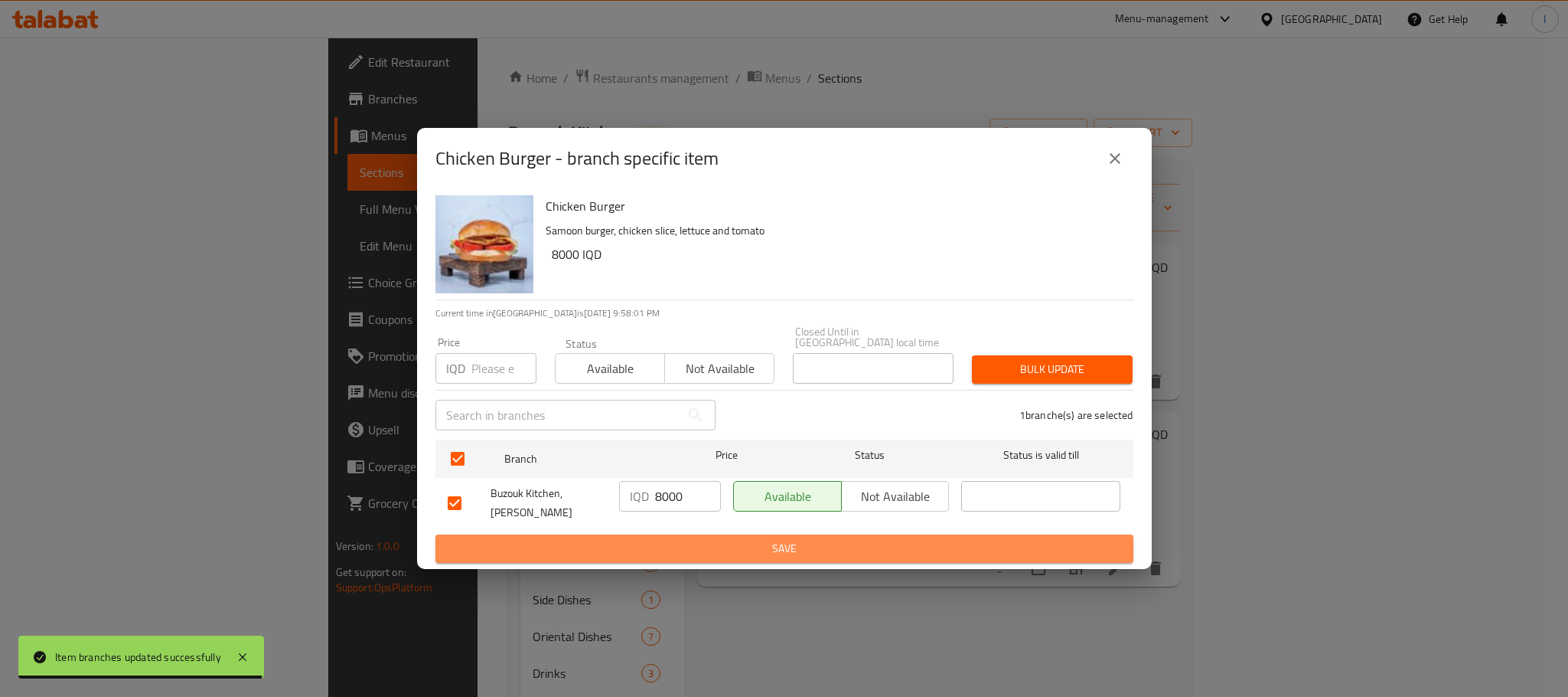
click at [734, 539] on span "Save" at bounding box center [785, 548] width 674 height 19
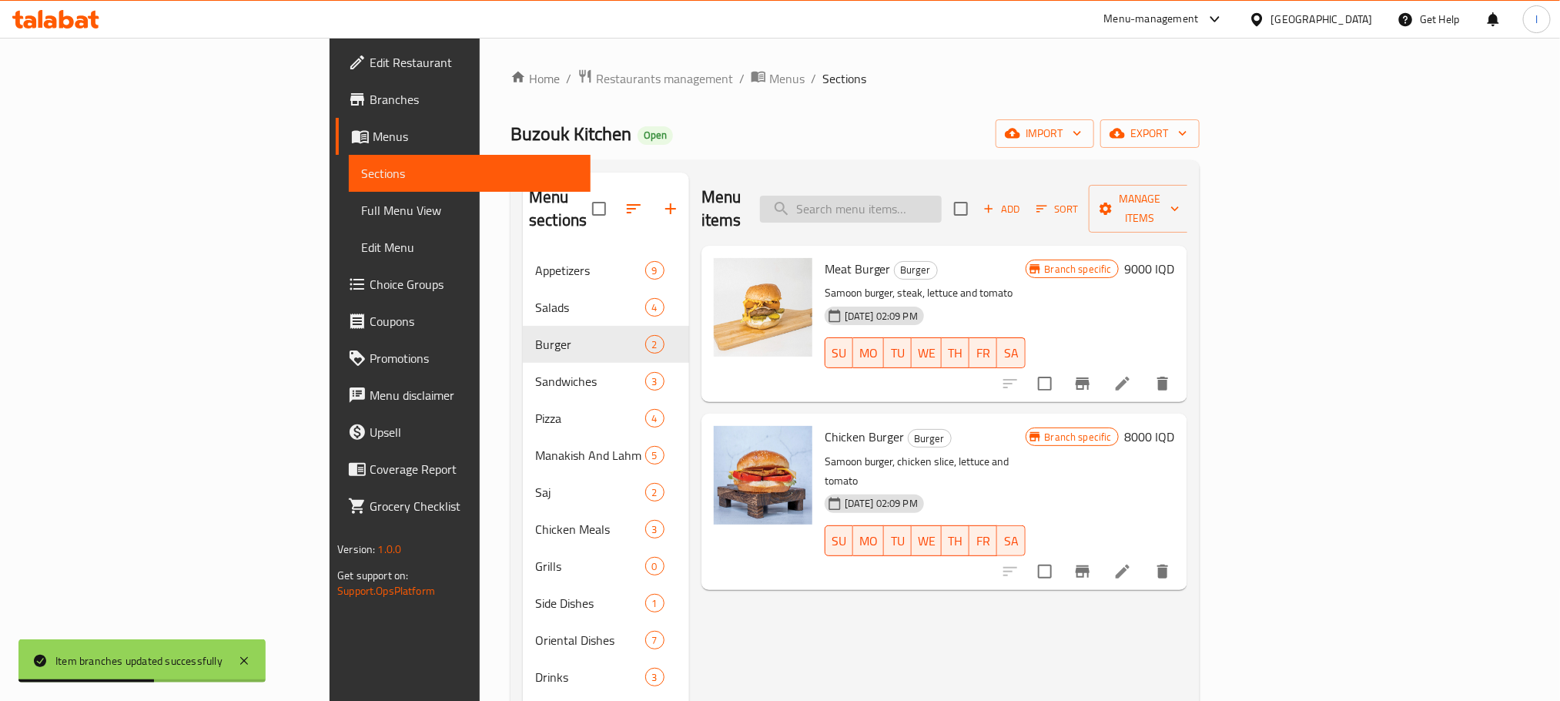
click at [940, 197] on input "search" at bounding box center [851, 209] width 182 height 27
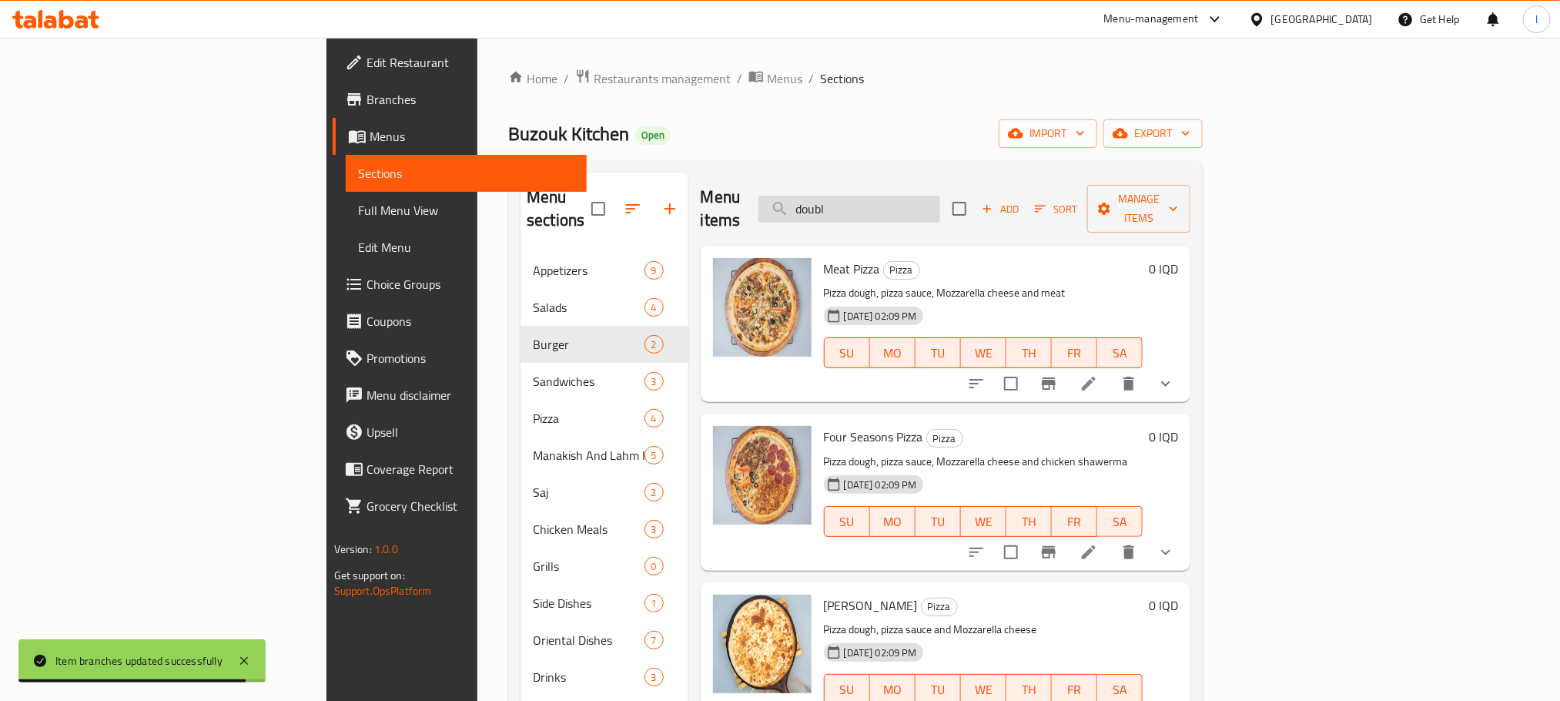
type input "double"
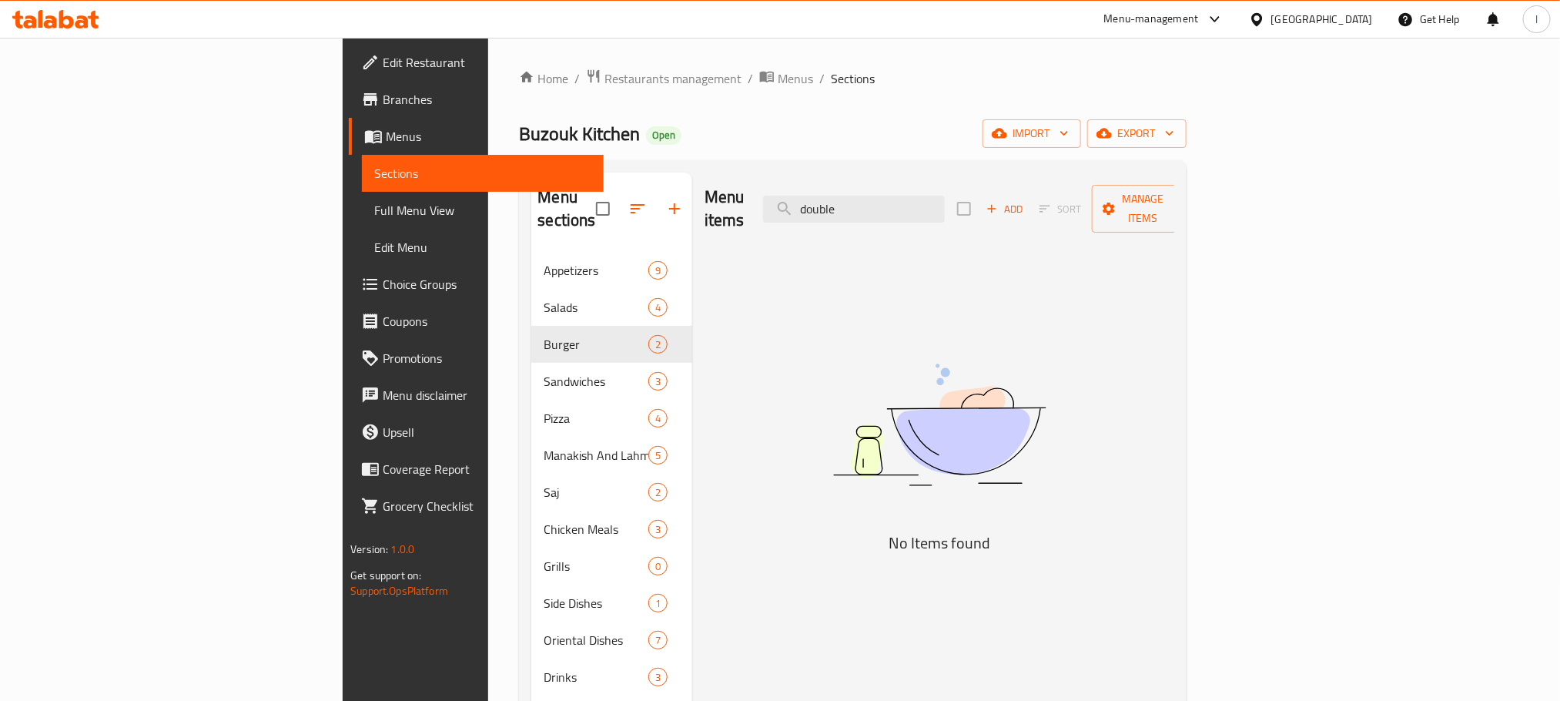
drag, startPoint x: 1012, startPoint y: 195, endPoint x: 779, endPoint y: 183, distance: 233.7
click at [779, 183] on div "Menu items double Add Sort Manage items" at bounding box center [940, 208] width 470 height 73
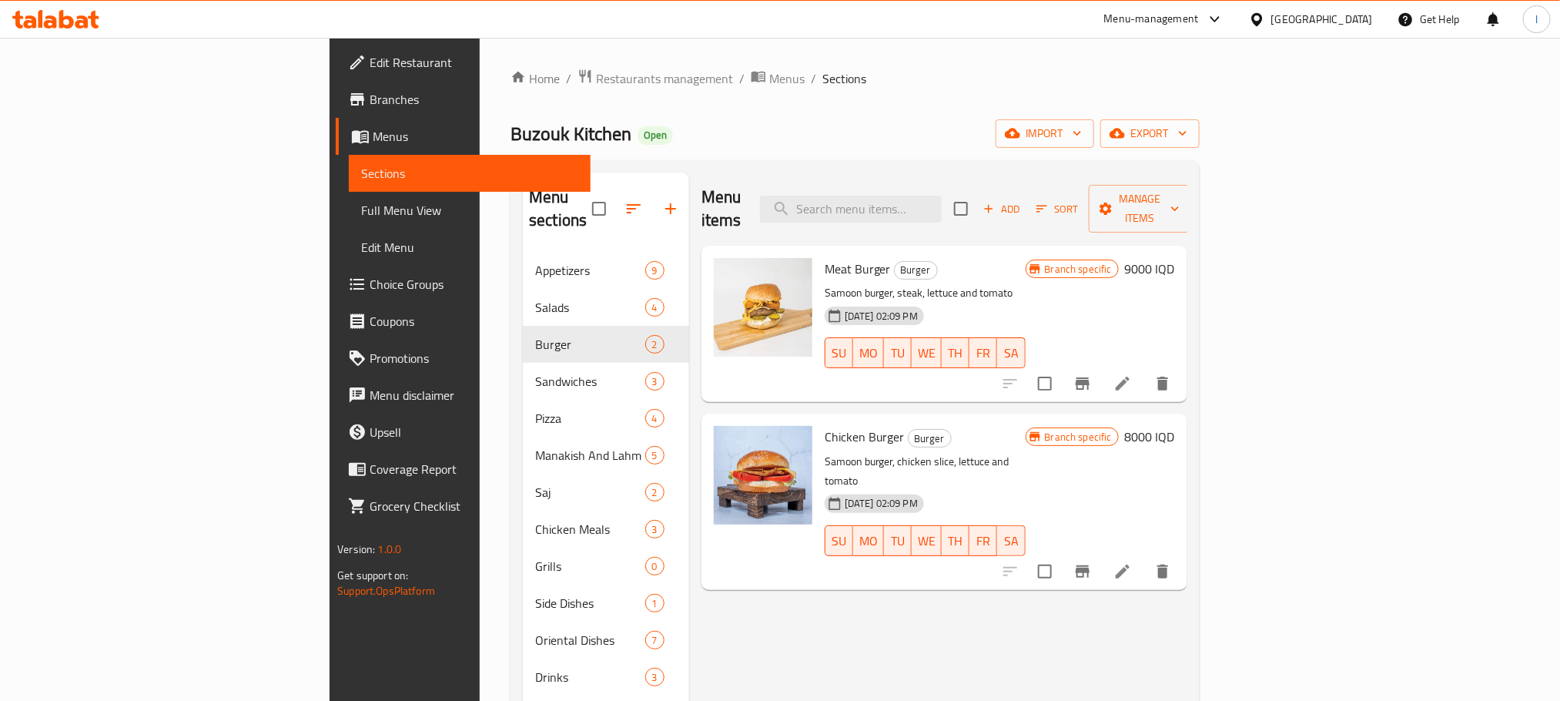
click at [361, 217] on span "Full Menu View" at bounding box center [469, 210] width 216 height 18
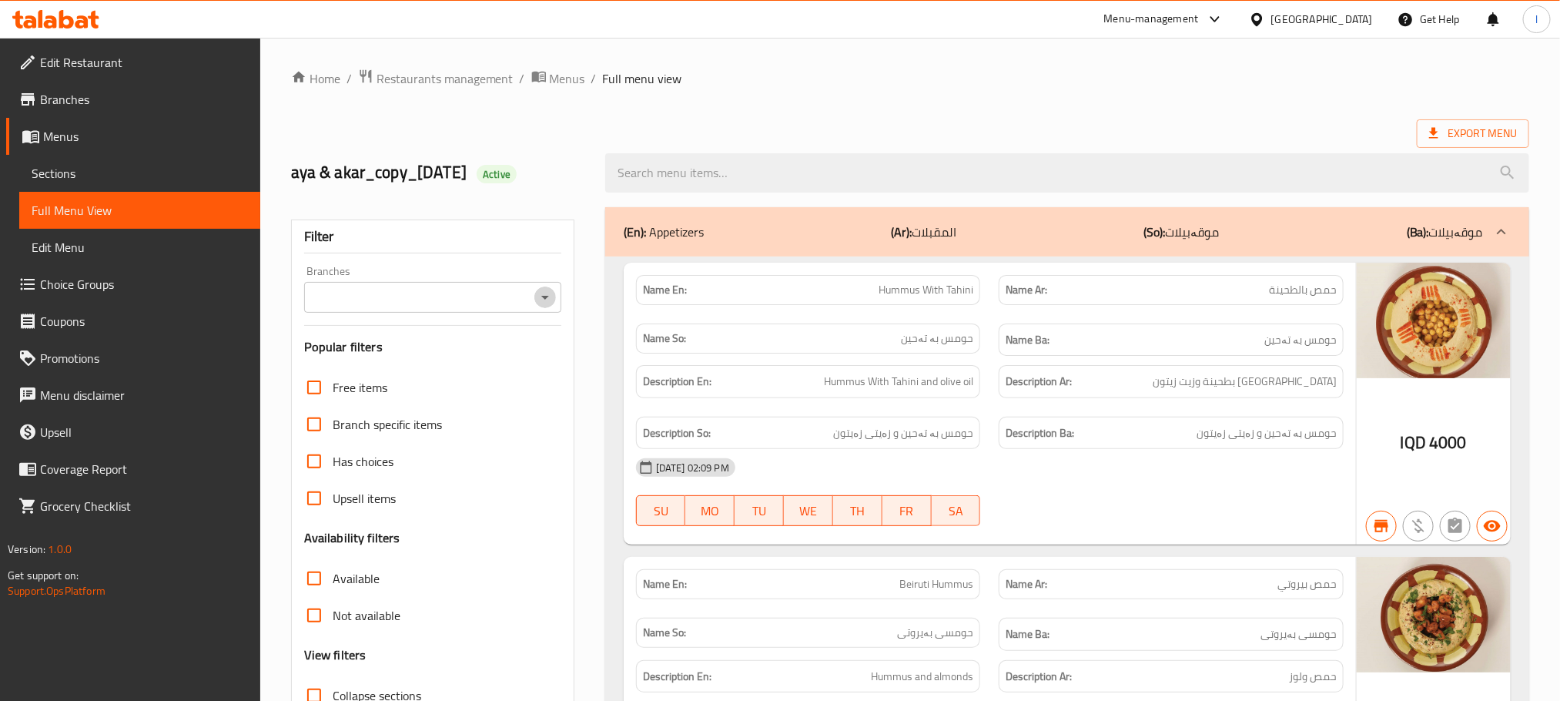
click at [541, 292] on icon "Open" at bounding box center [545, 297] width 18 height 18
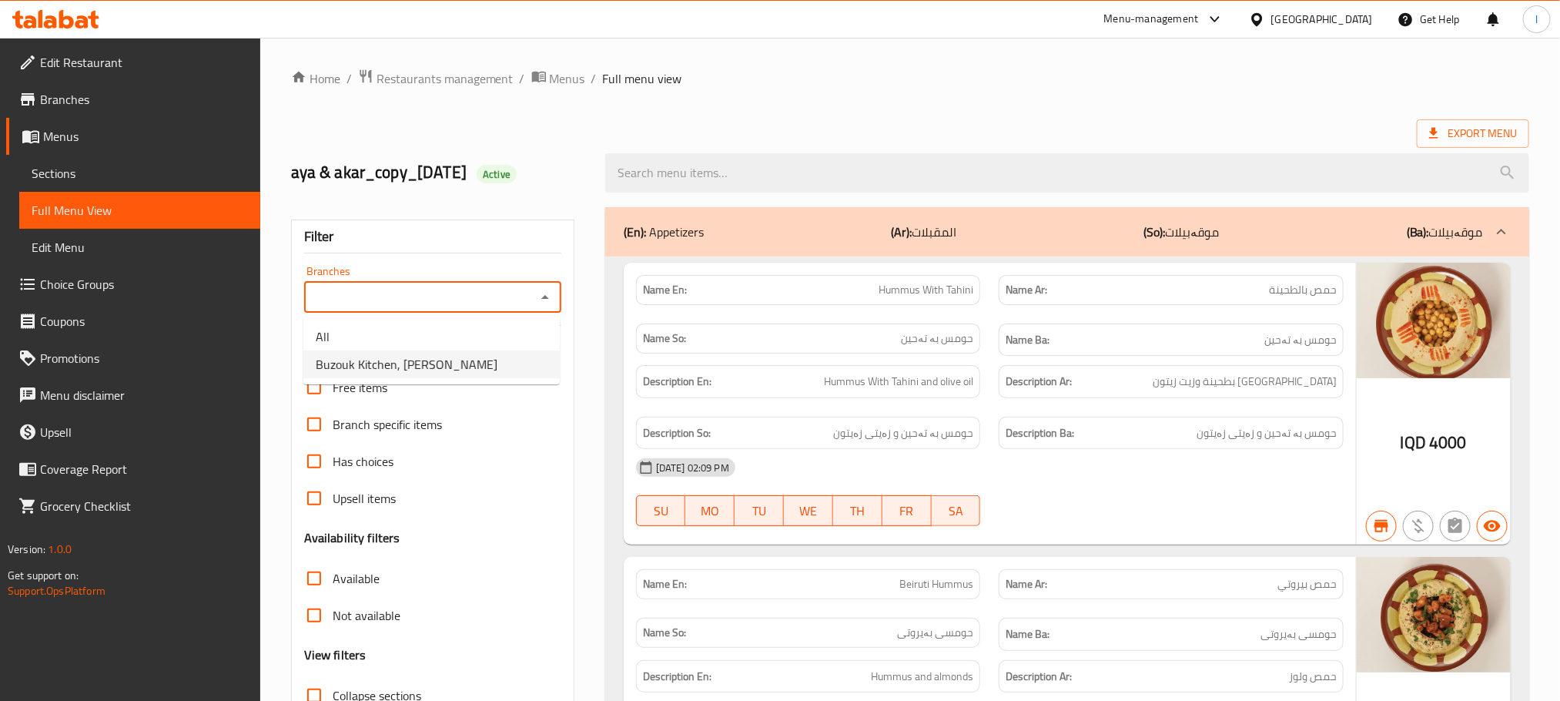
click at [451, 368] on li "Buzouk Kitchen, Al Ashar" at bounding box center [431, 364] width 256 height 28
type input "Buzouk Kitchen, Al Ashar"
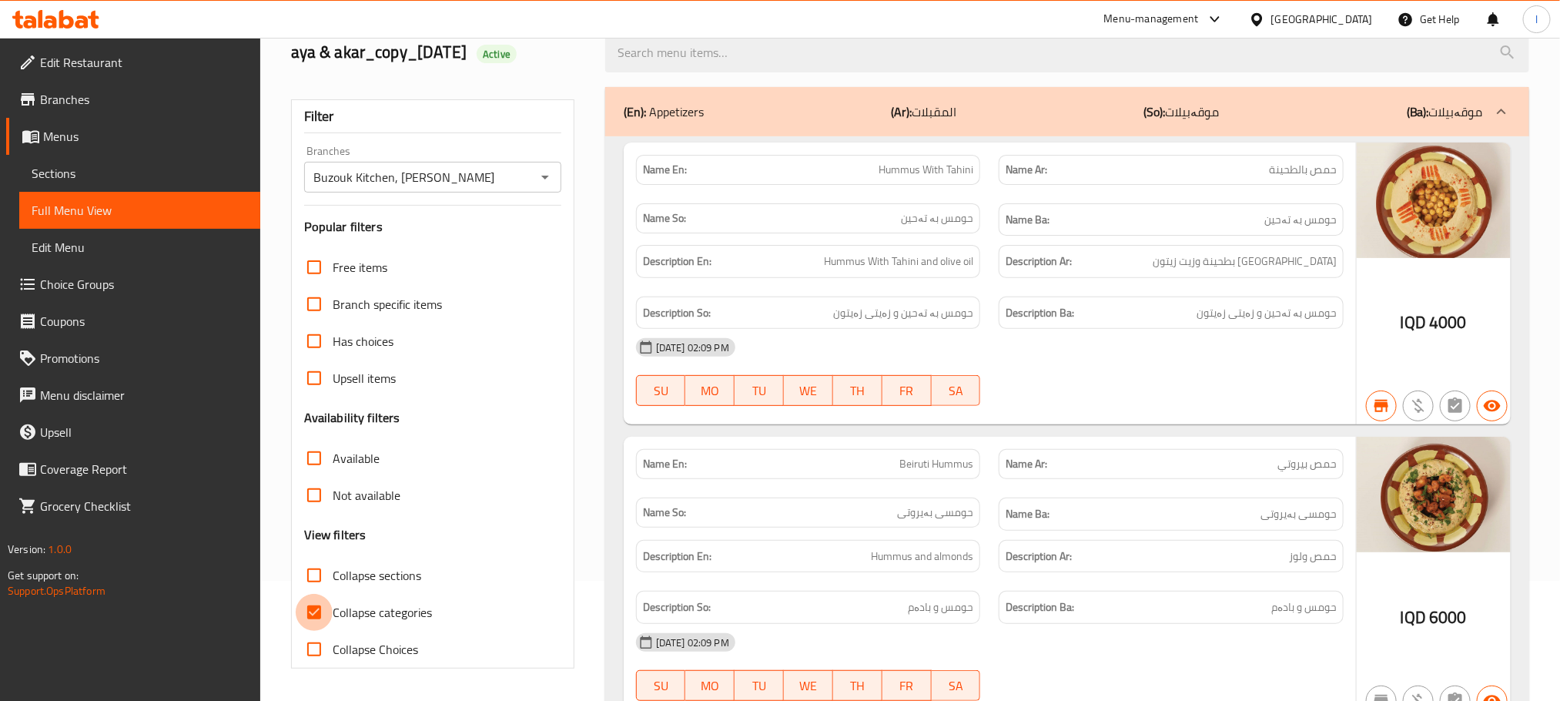
click at [315, 611] on input "Collapse categories" at bounding box center [314, 612] width 37 height 37
checkbox input "false"
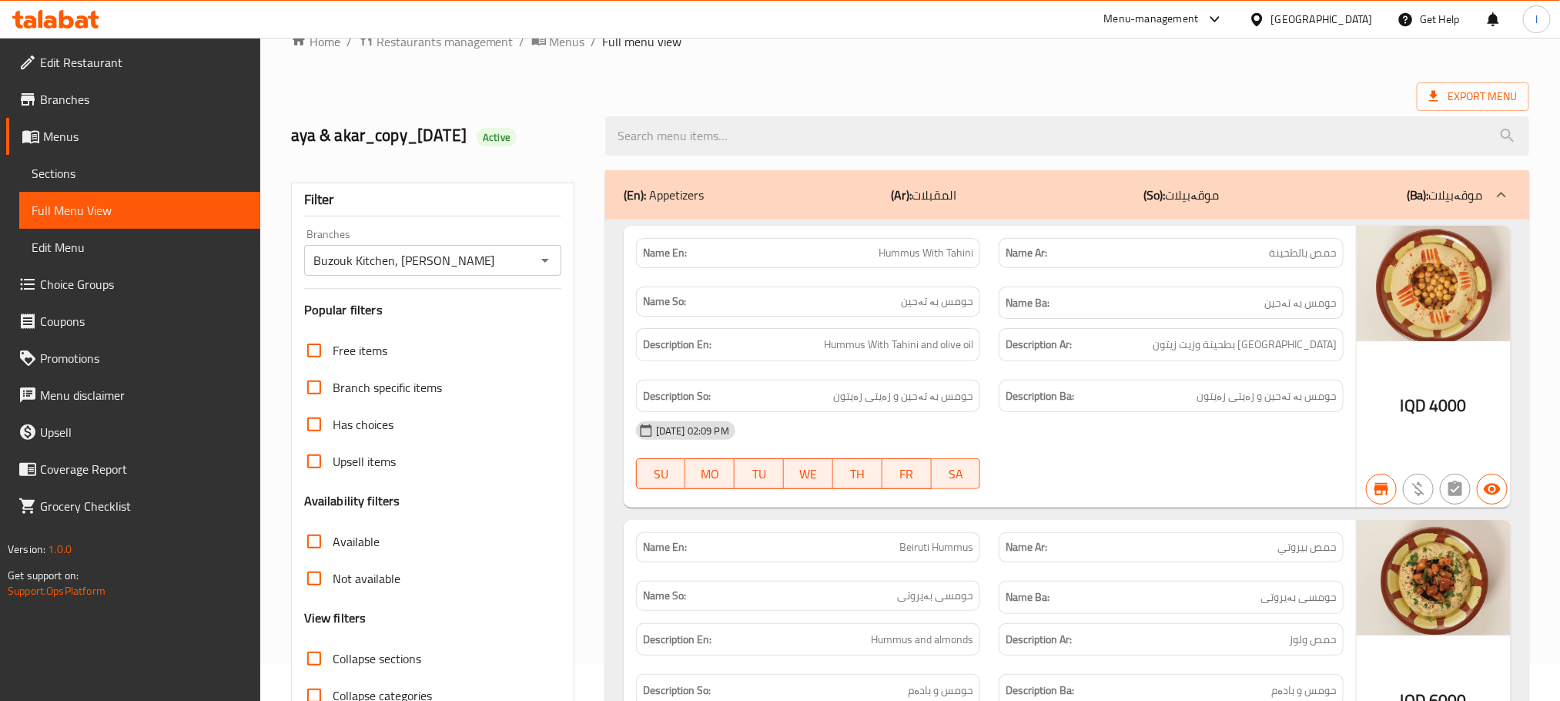
scroll to position [0, 0]
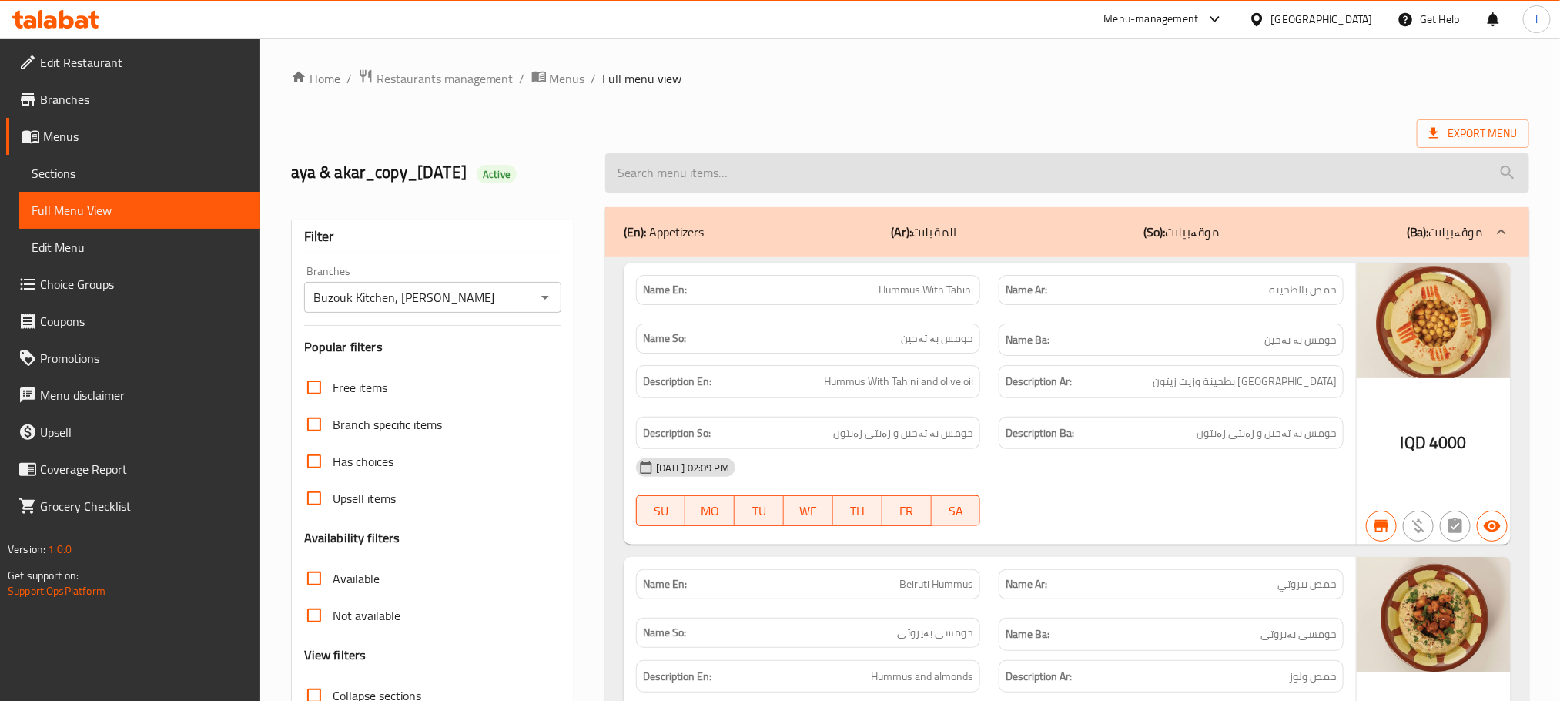
click at [675, 181] on input "search" at bounding box center [1067, 172] width 924 height 39
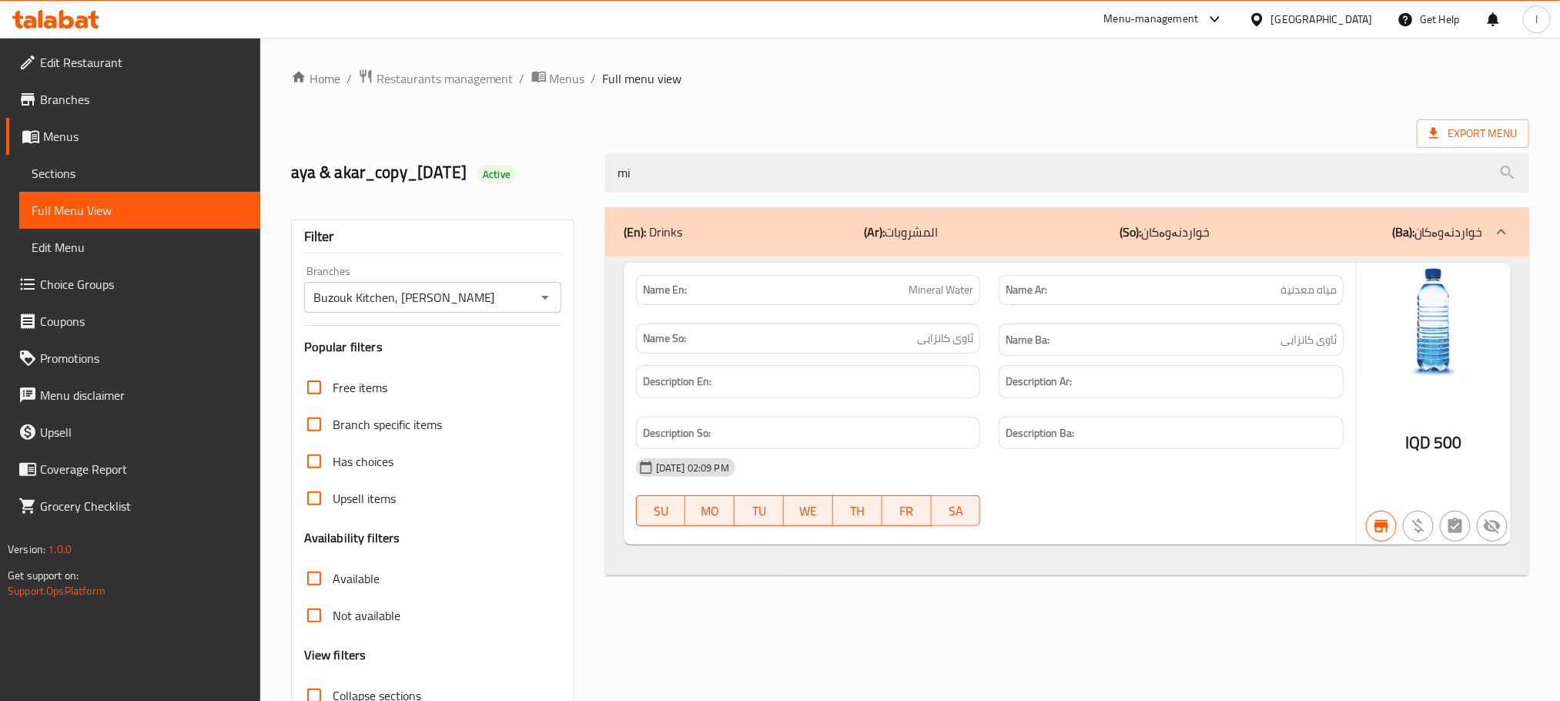
type input "m"
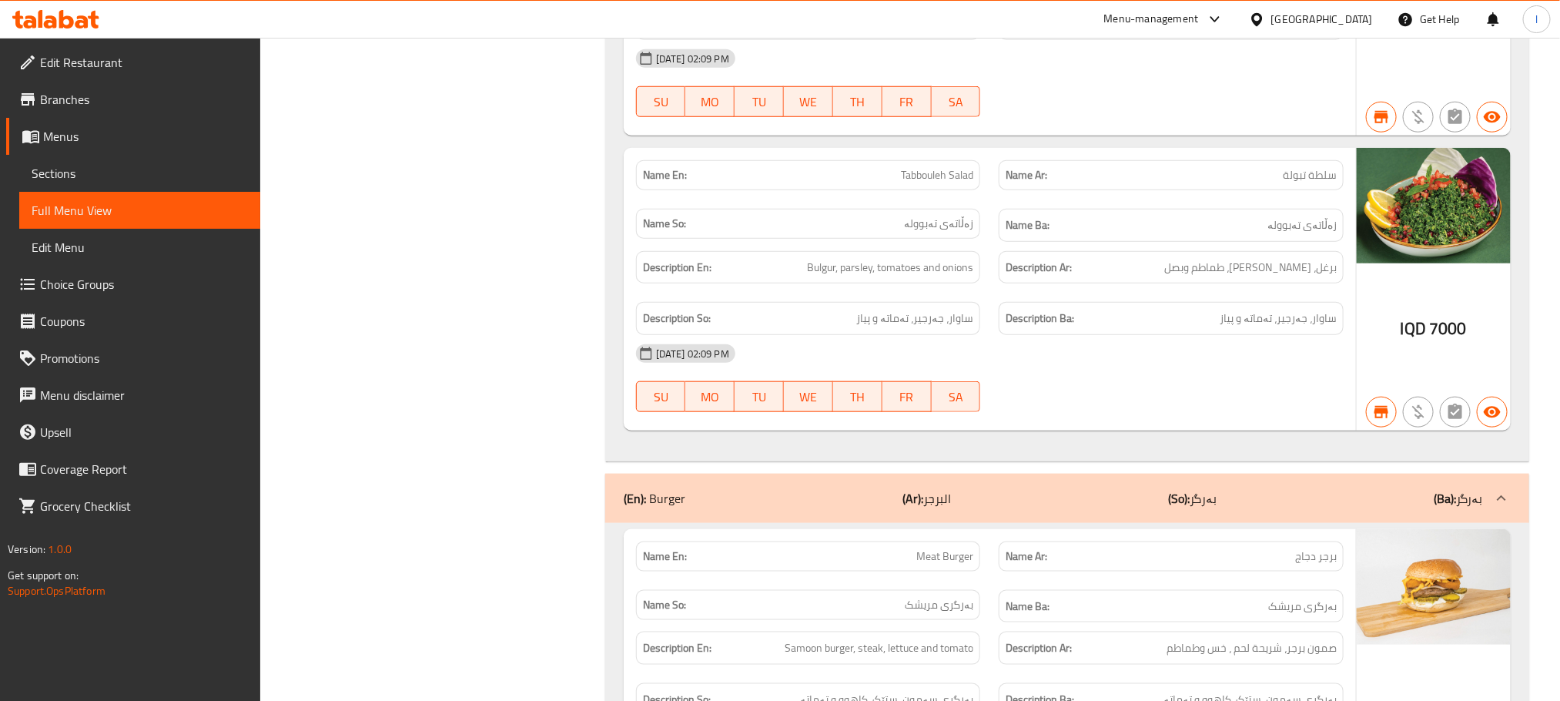
scroll to position [3812, 0]
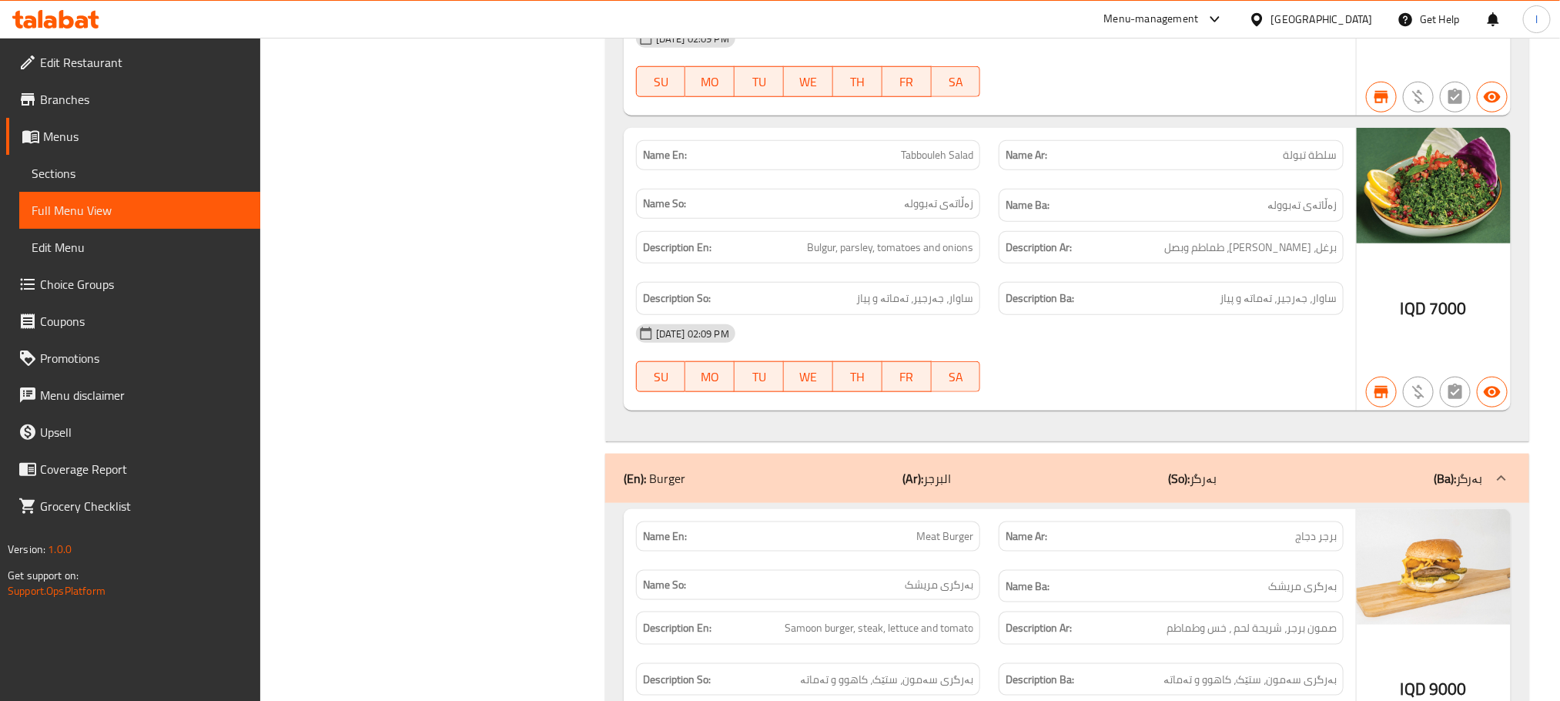
click at [904, 503] on div "(En): Burger (Ar): البرجر (So): بەرگر (Ba): بەرگر" at bounding box center [1067, 478] width 924 height 49
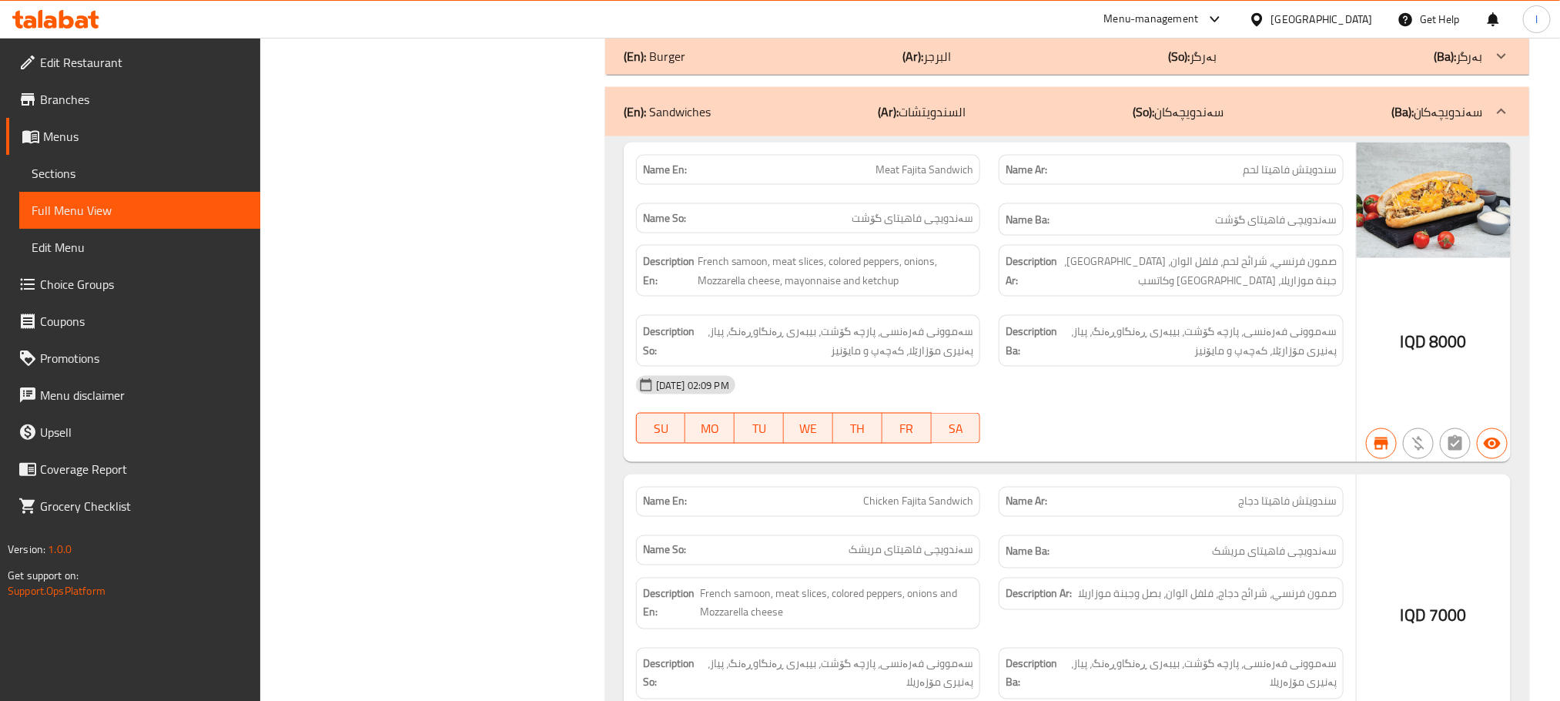
scroll to position [4235, 0]
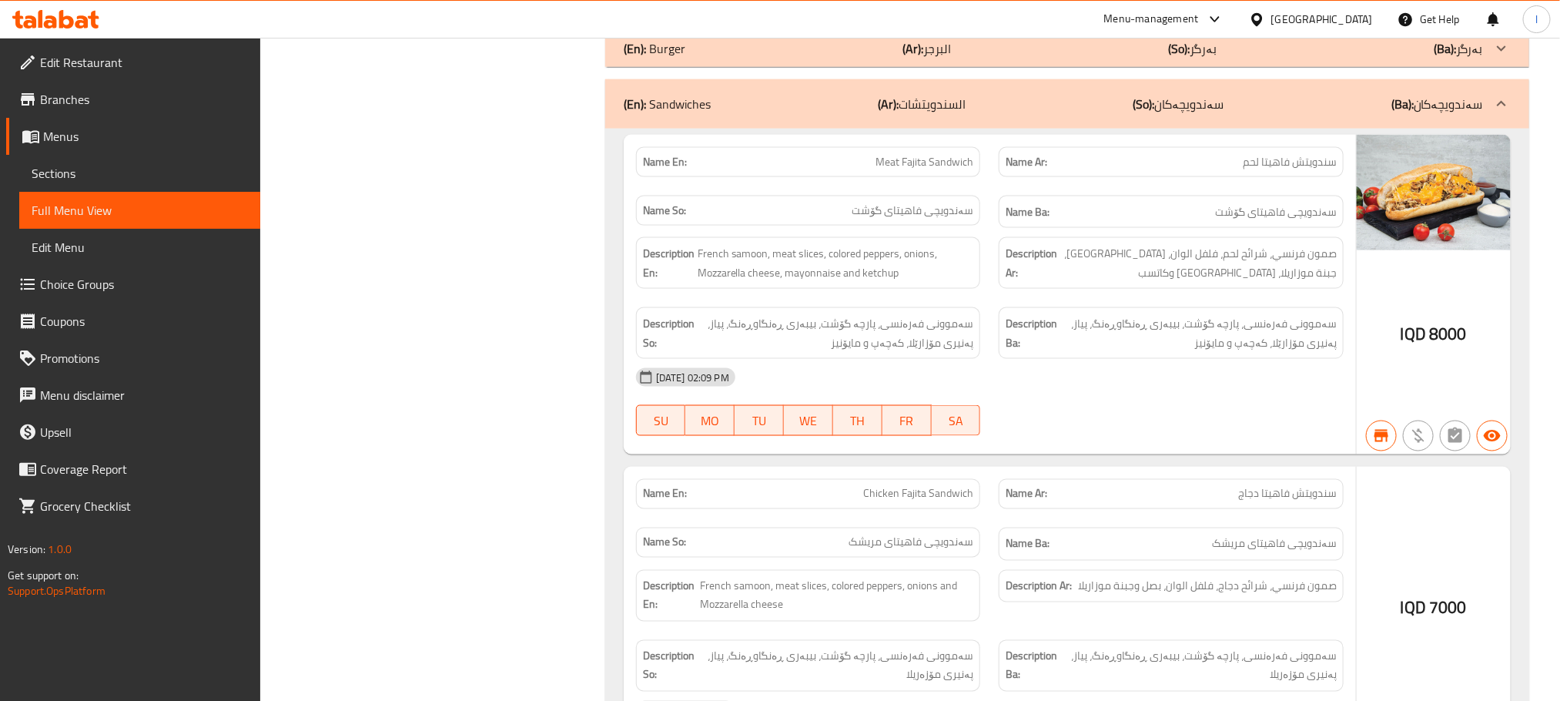
click at [881, 129] on div "(En): Sandwiches (Ar): السندويتشات (So): سەندویچەکان (Ba): سەندویچەکان" at bounding box center [1067, 103] width 924 height 49
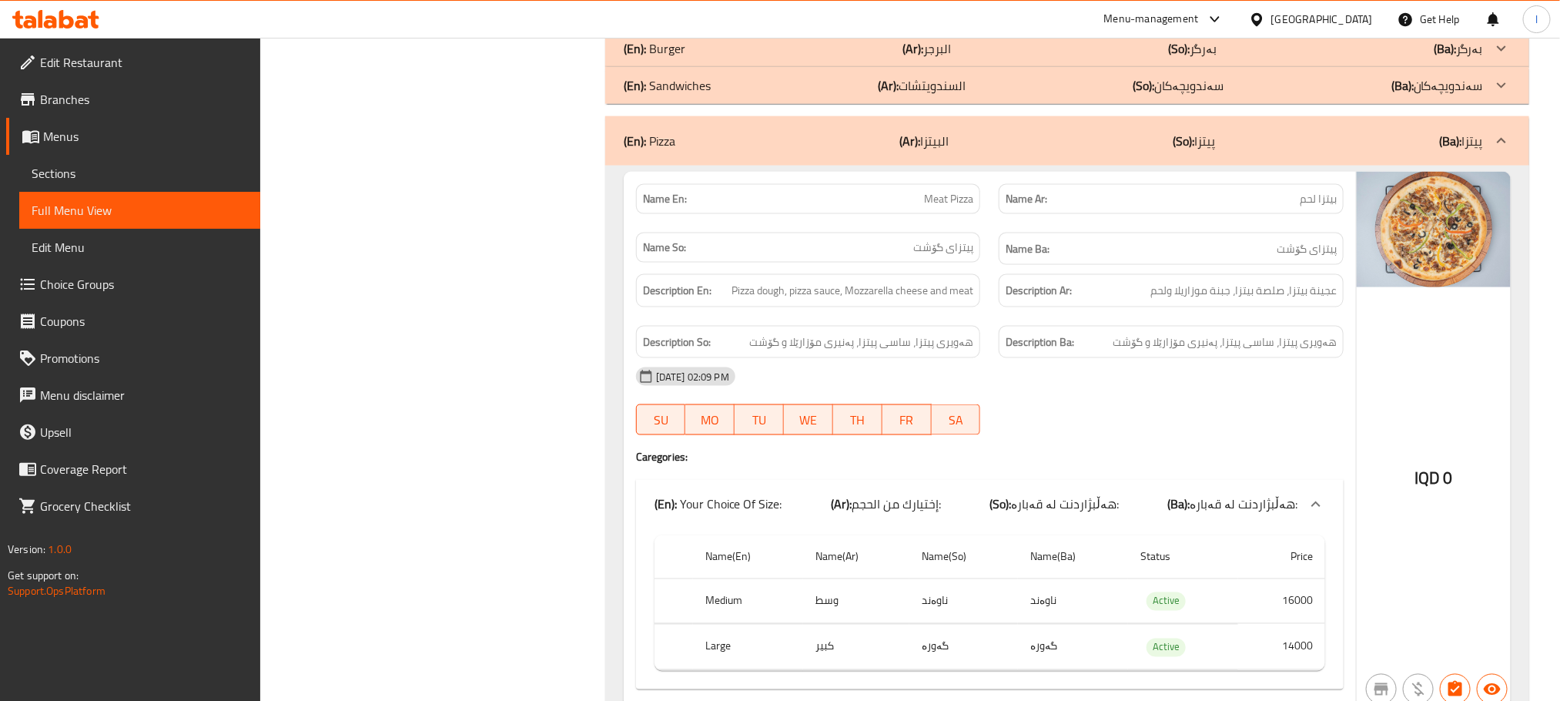
click at [1006, 150] on div "(En): Pizza (Ar): البيتزا (So): پیتزا (Ba): پیتزا" at bounding box center [1053, 141] width 859 height 18
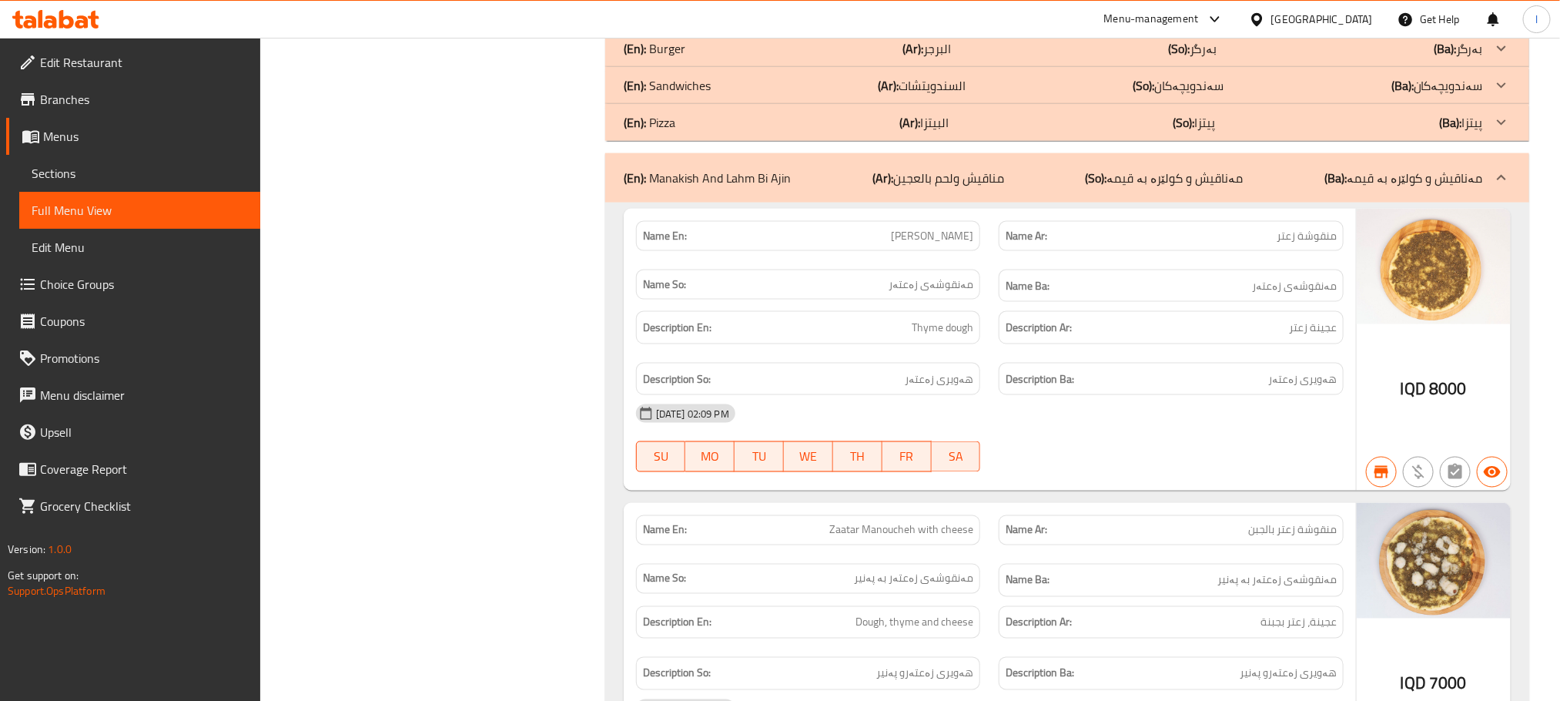
click at [947, 187] on p "(Ar): مناقيش ولحم بالعجين" at bounding box center [939, 178] width 132 height 18
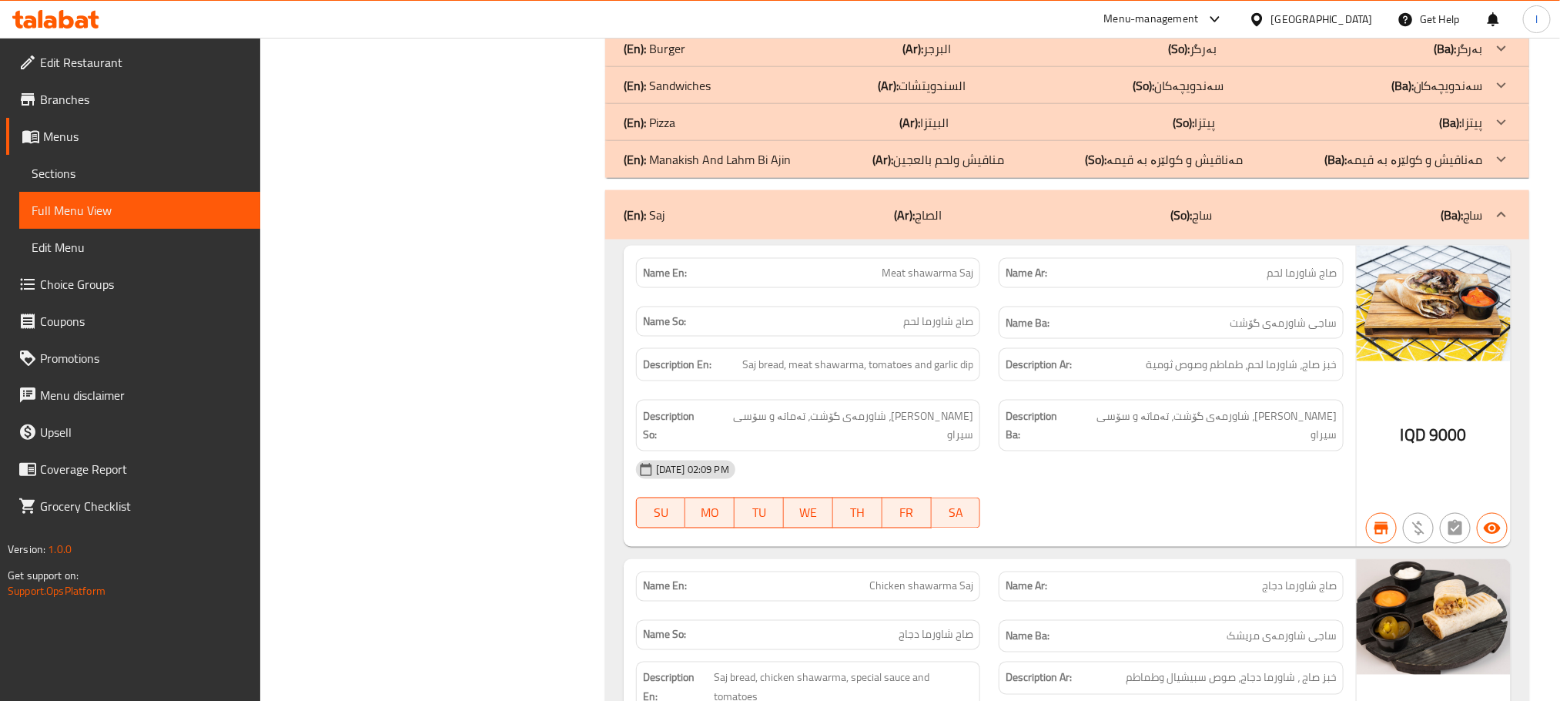
click at [977, 236] on div "(En): Saj (Ar): الصاج (So): ساج (Ba): ساج" at bounding box center [1067, 214] width 924 height 49
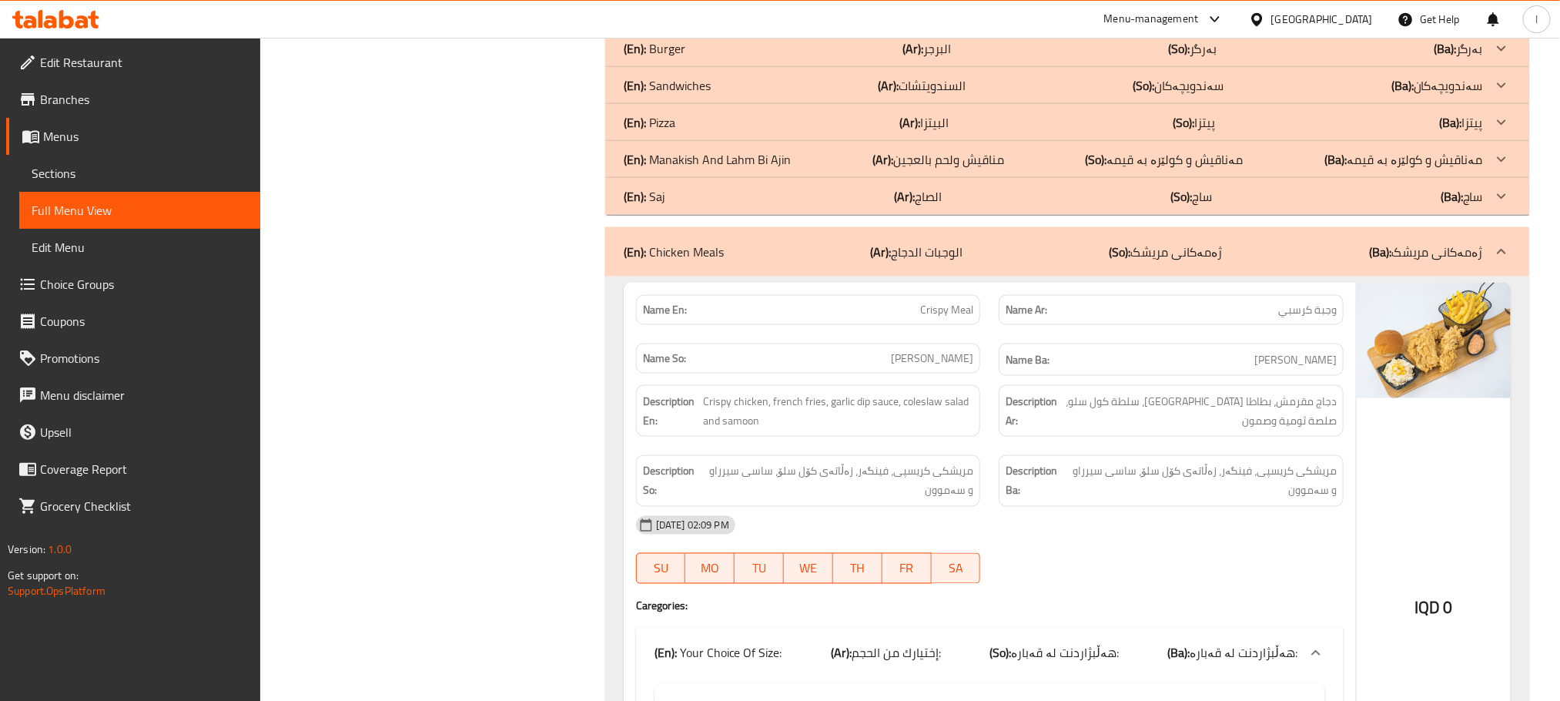
click at [923, 206] on p "(Ar): الصاج" at bounding box center [918, 196] width 48 height 18
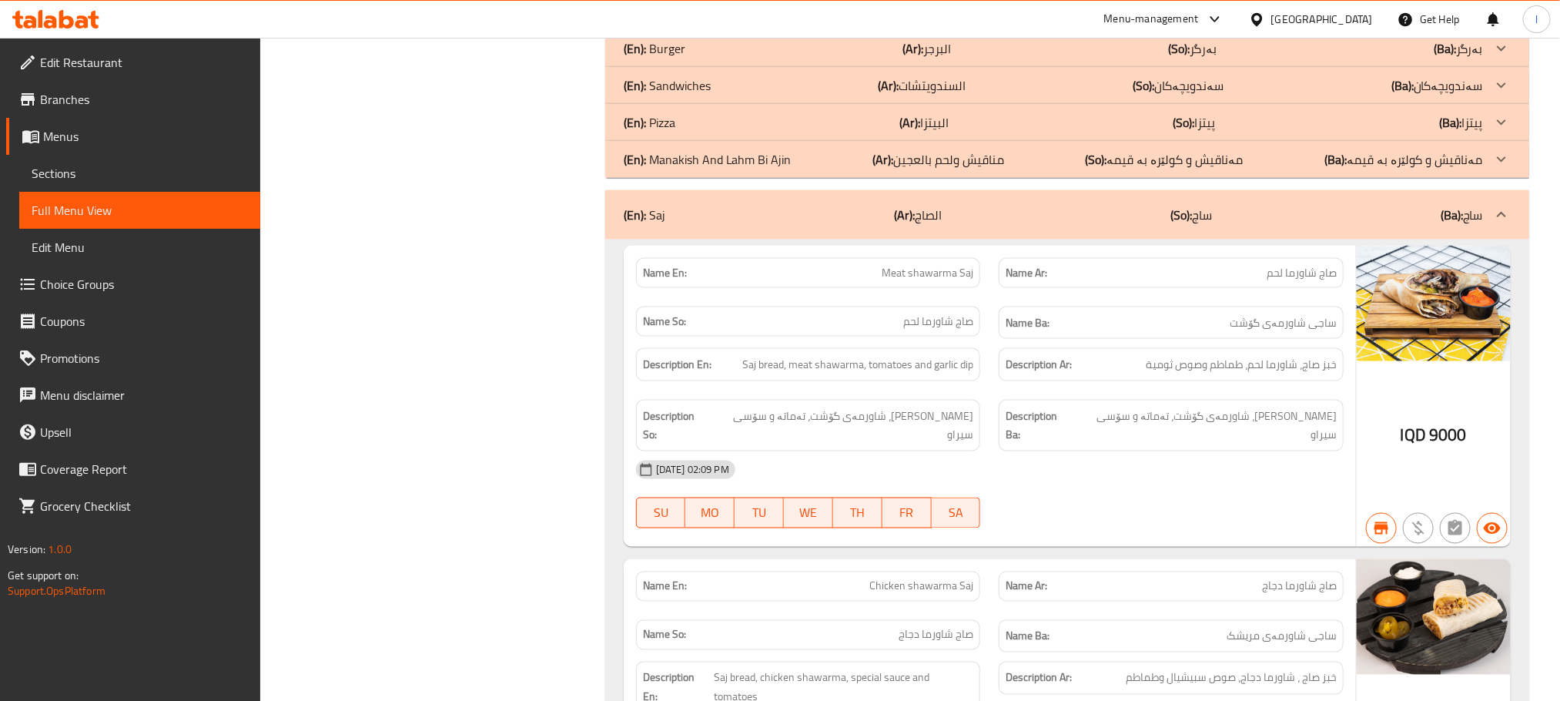
click at [1058, 58] on div "(En): Burger (Ar): البرجر (So): بەرگر (Ba): بەرگر" at bounding box center [1053, 48] width 859 height 18
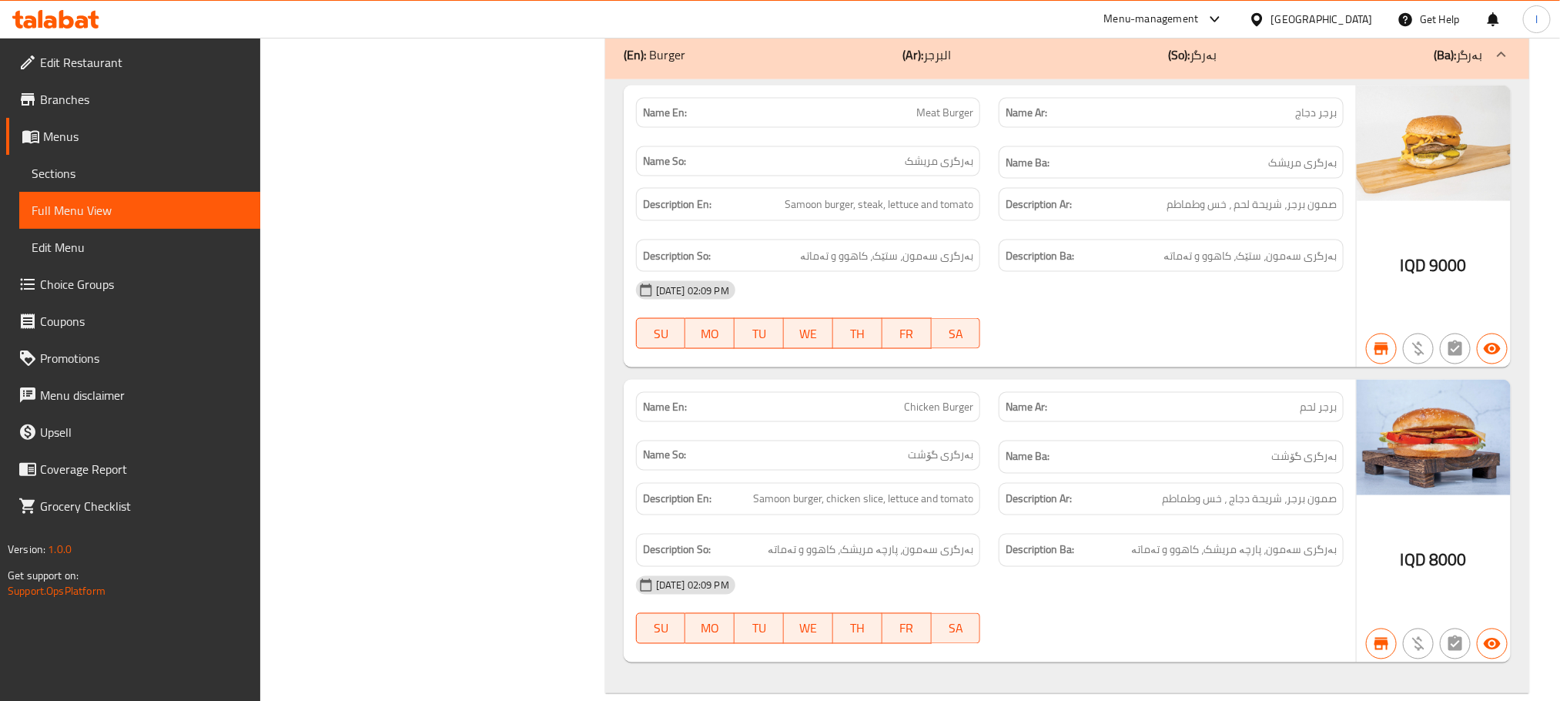
scroll to position [4658, 0]
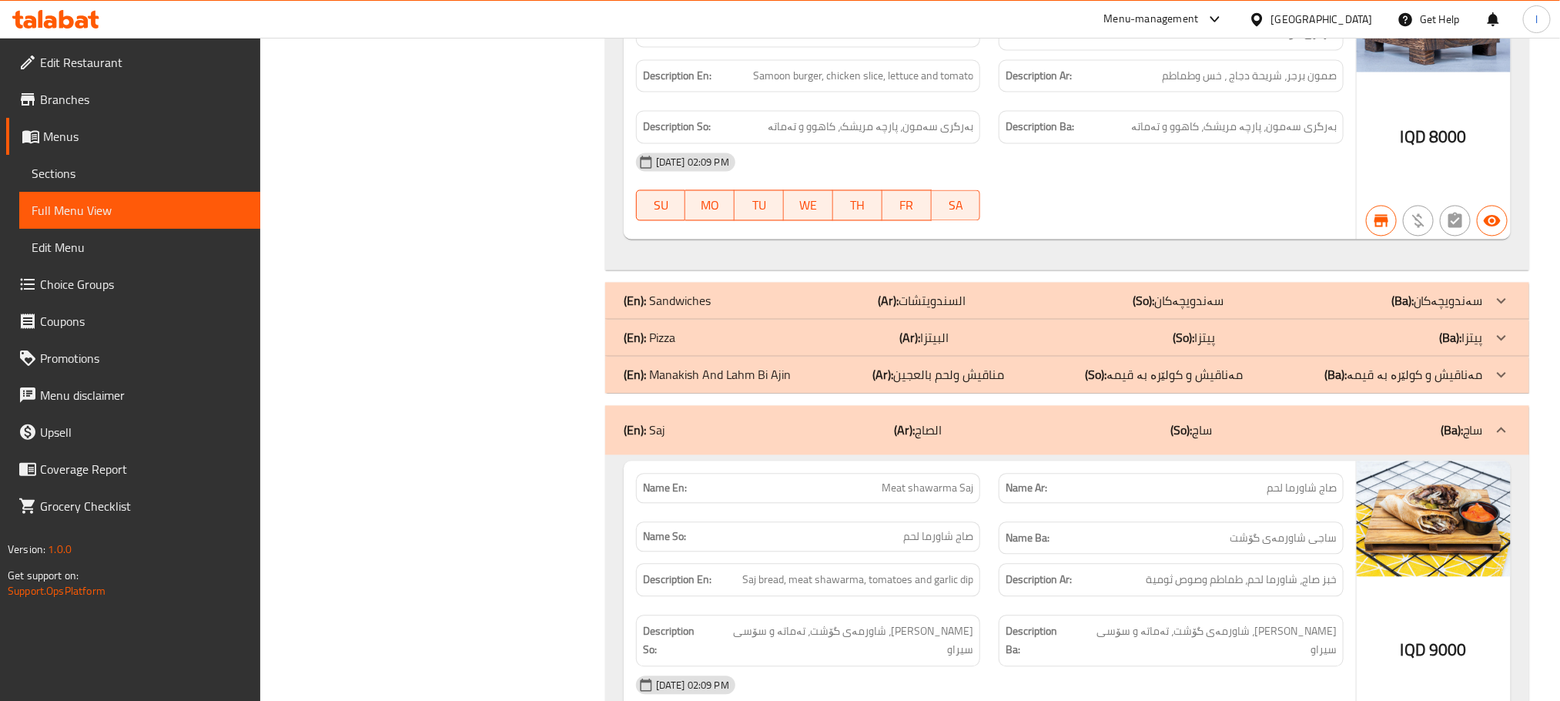
click at [49, 185] on link "Sections" at bounding box center [139, 173] width 241 height 37
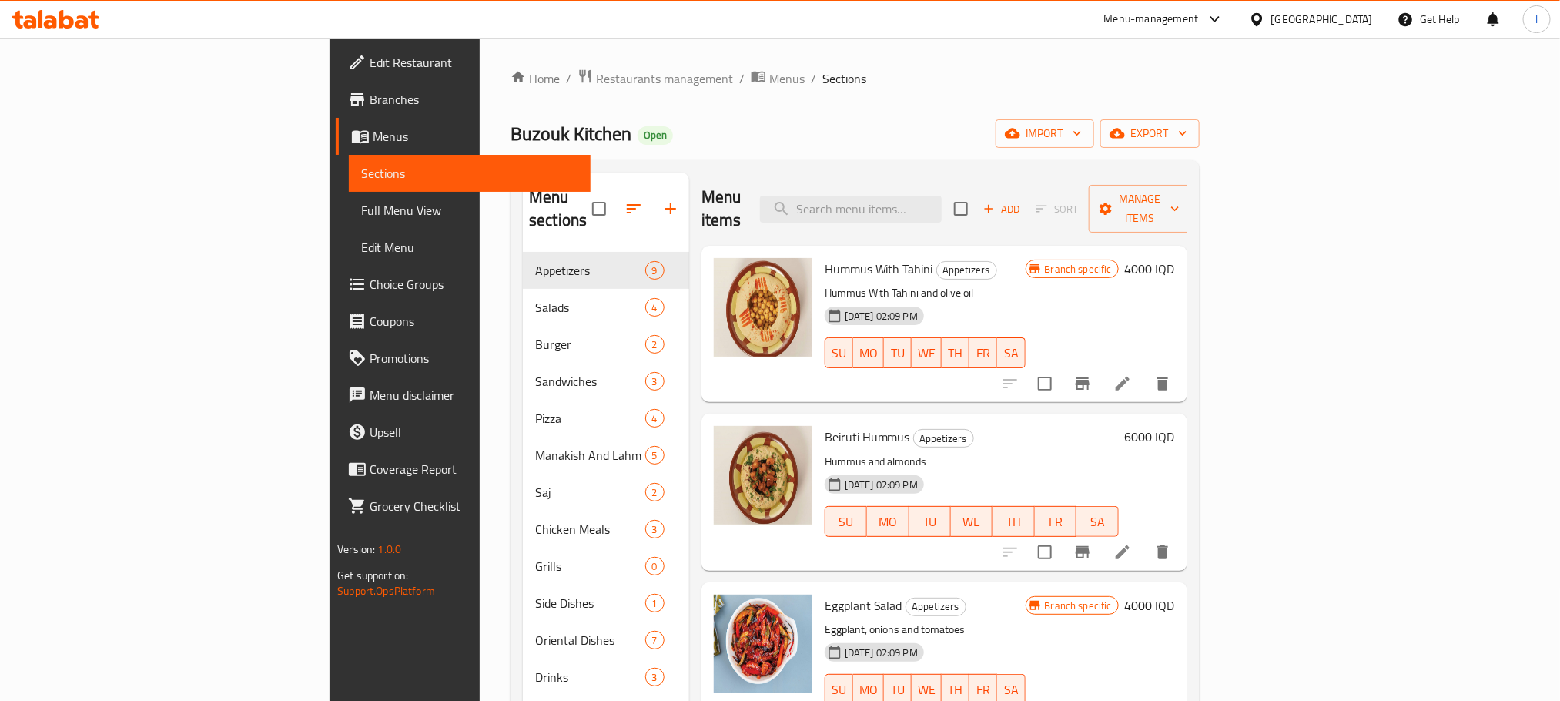
click at [361, 201] on span "Full Menu View" at bounding box center [469, 210] width 216 height 18
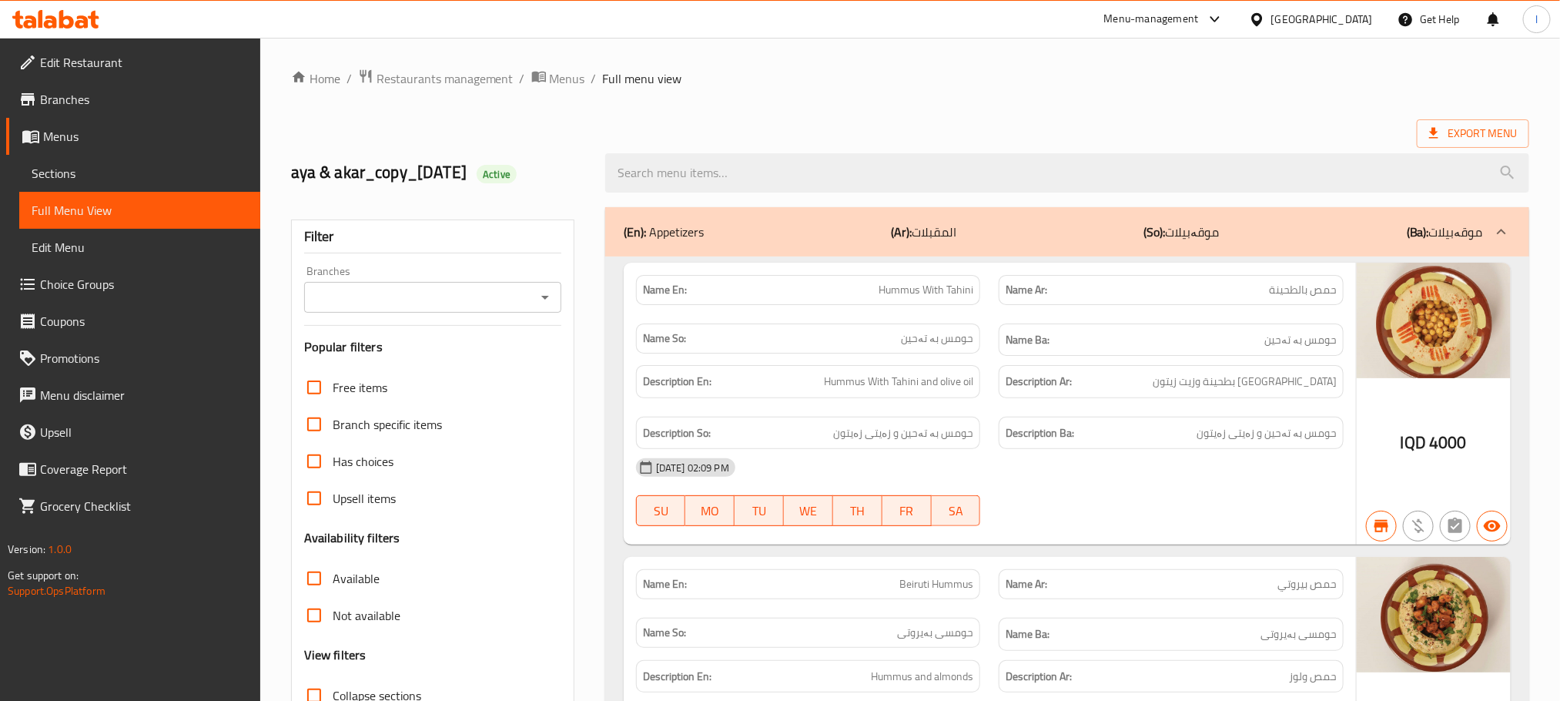
click at [546, 296] on icon "Open" at bounding box center [545, 297] width 18 height 18
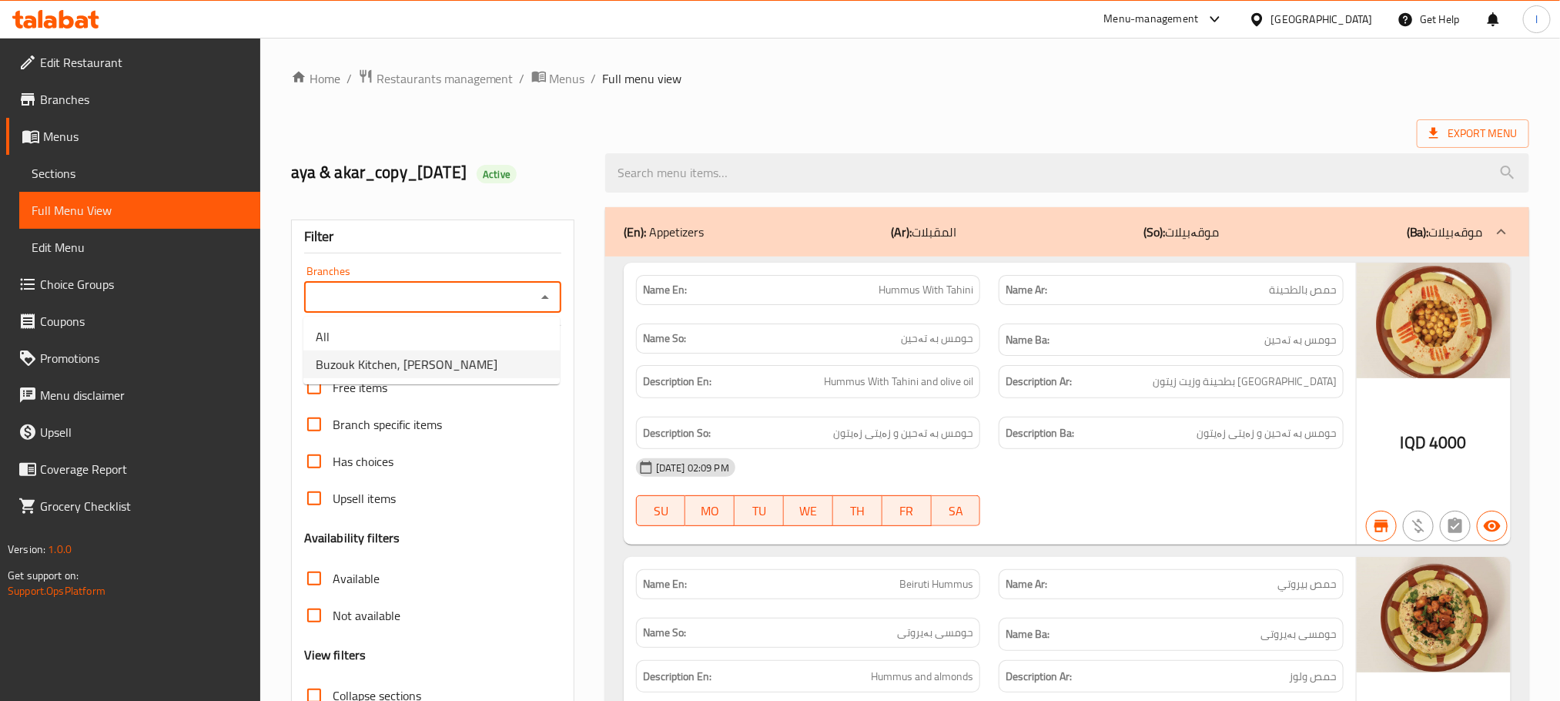
click at [444, 363] on span "Buzouk Kitchen, Al Ashar" at bounding box center [407, 364] width 182 height 18
type input "Buzouk Kitchen, Al Ashar"
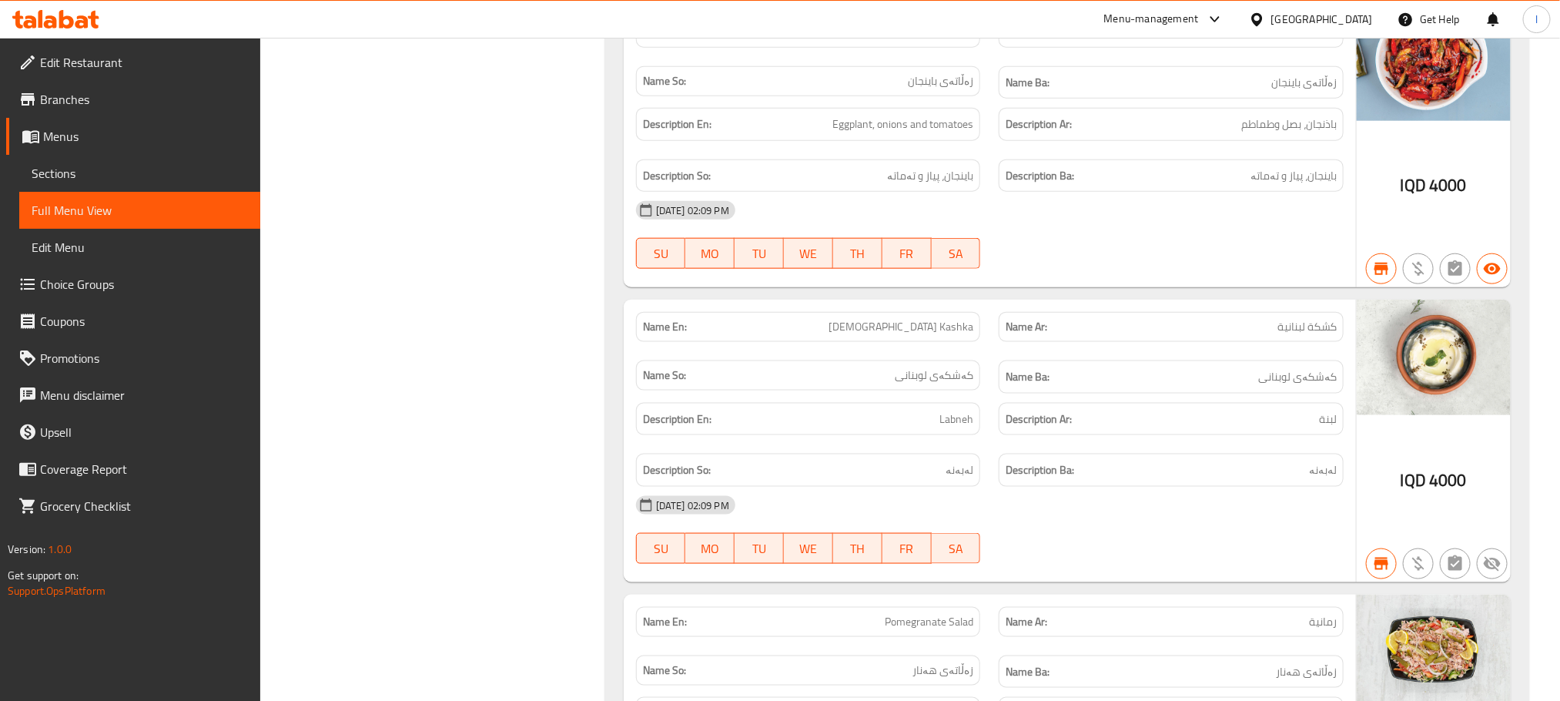
scroll to position [424, 0]
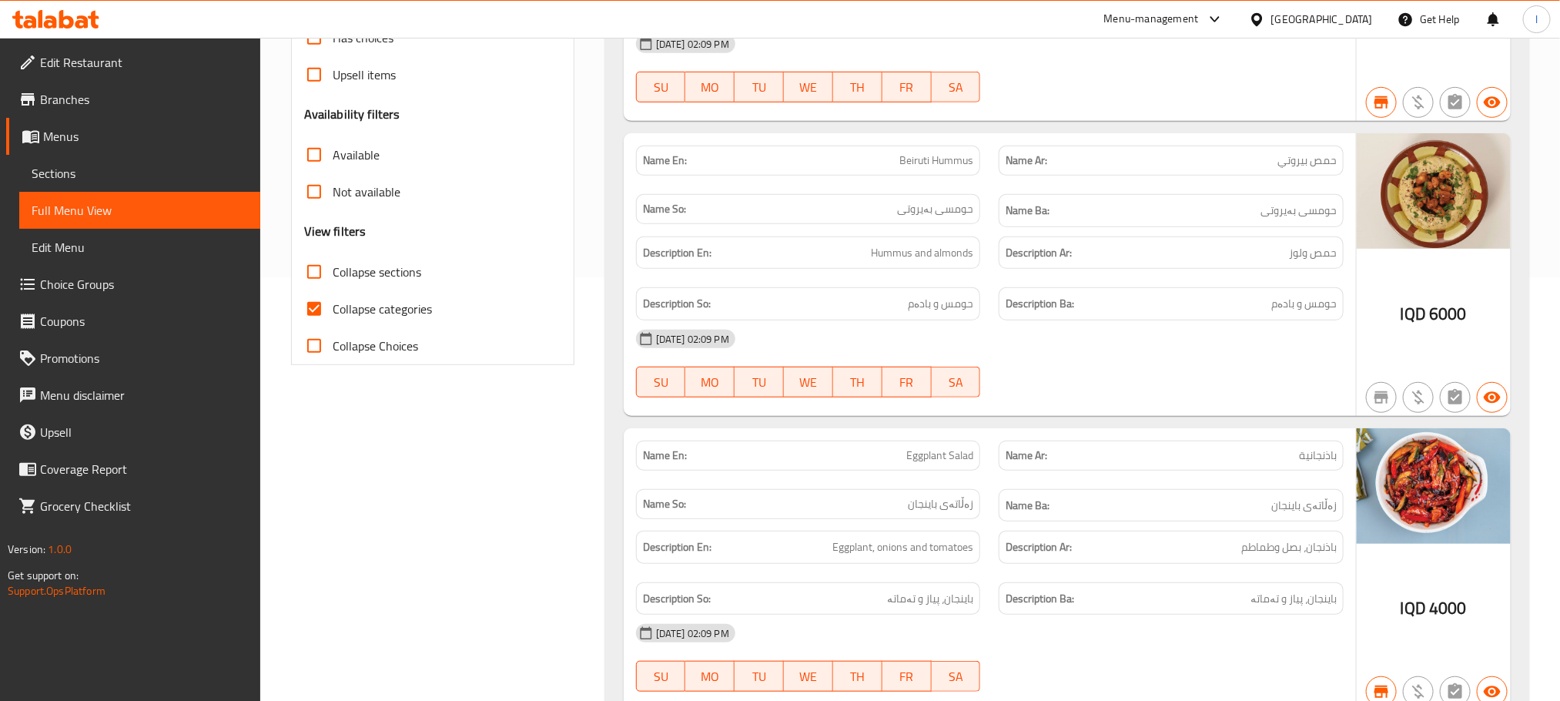
click at [317, 314] on input "Collapse categories" at bounding box center [314, 308] width 37 height 37
checkbox input "false"
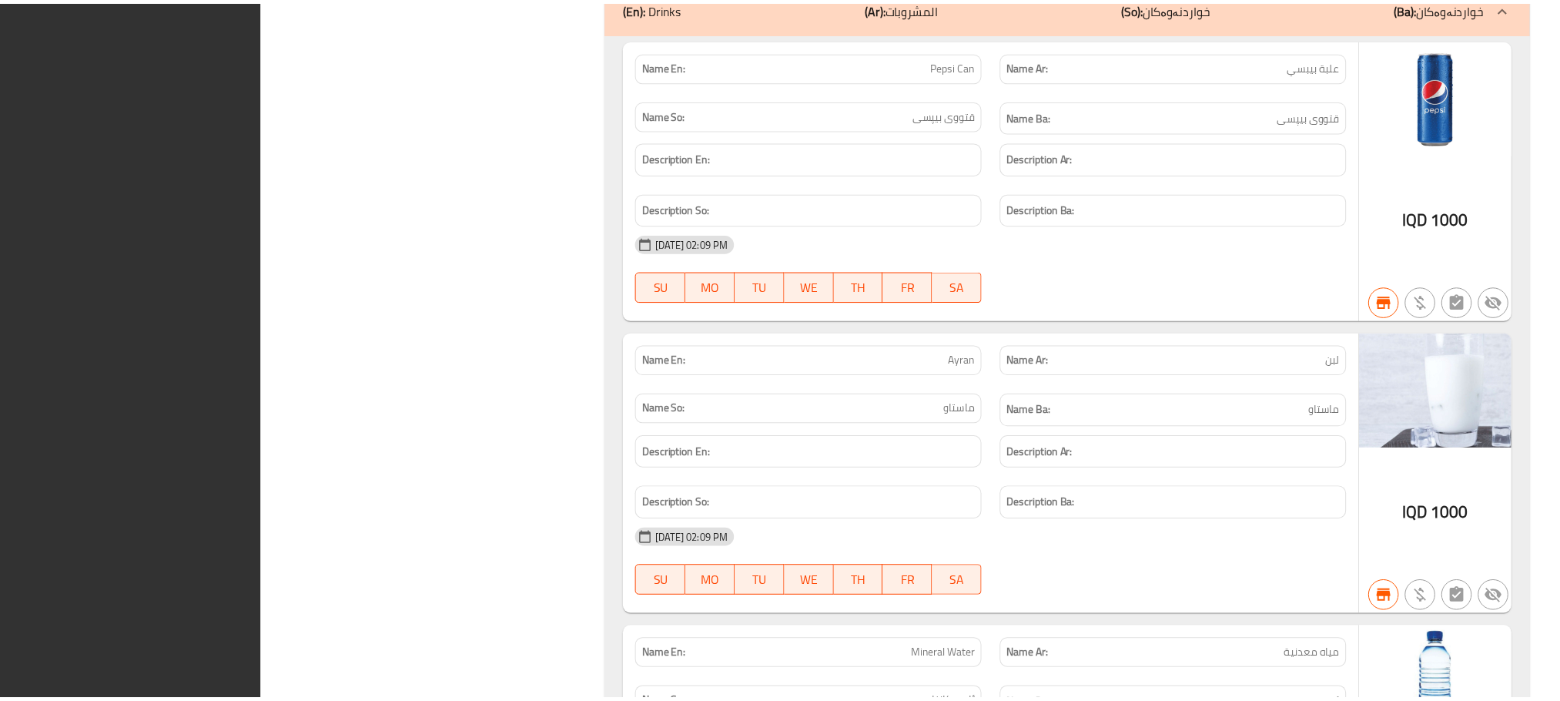
scroll to position [15574, 0]
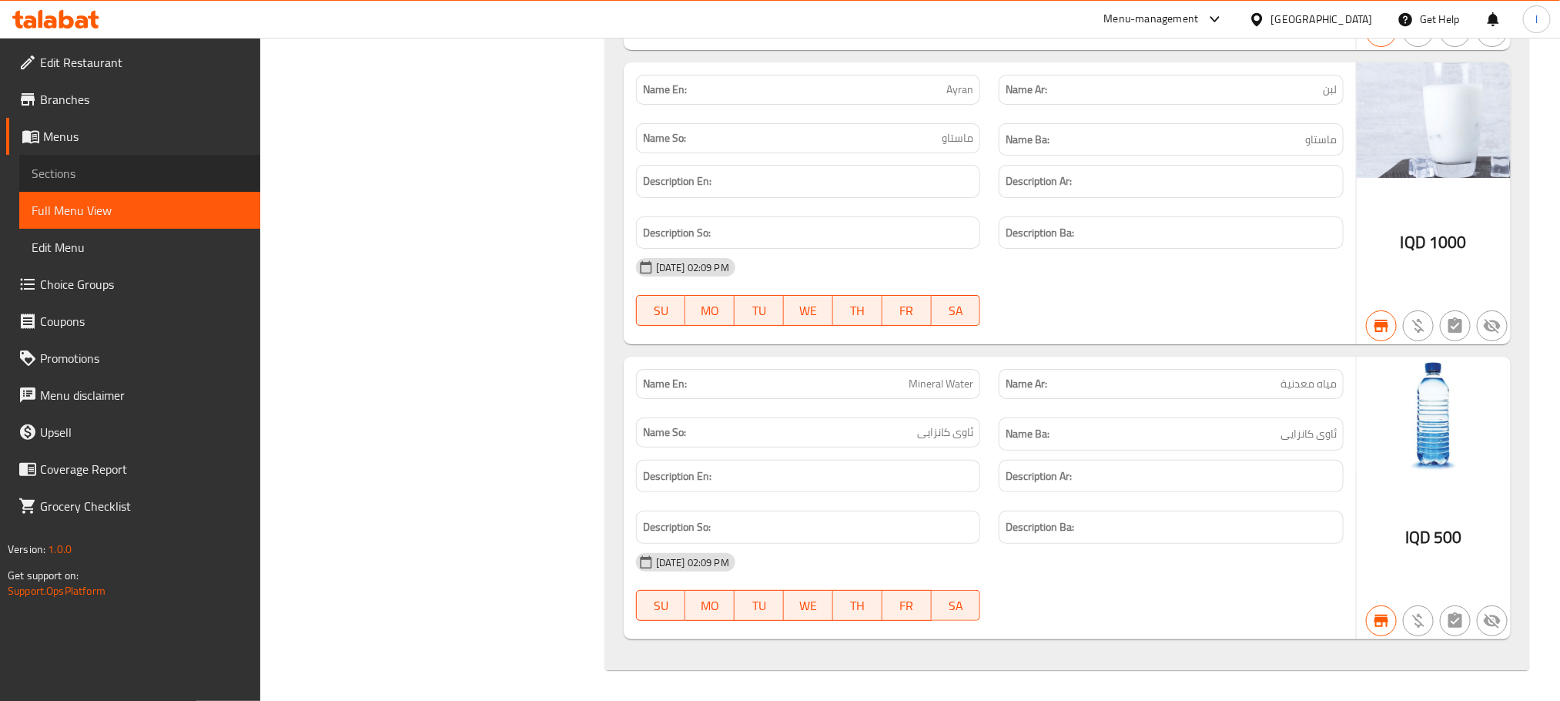
click at [40, 173] on span "Sections" at bounding box center [140, 173] width 216 height 18
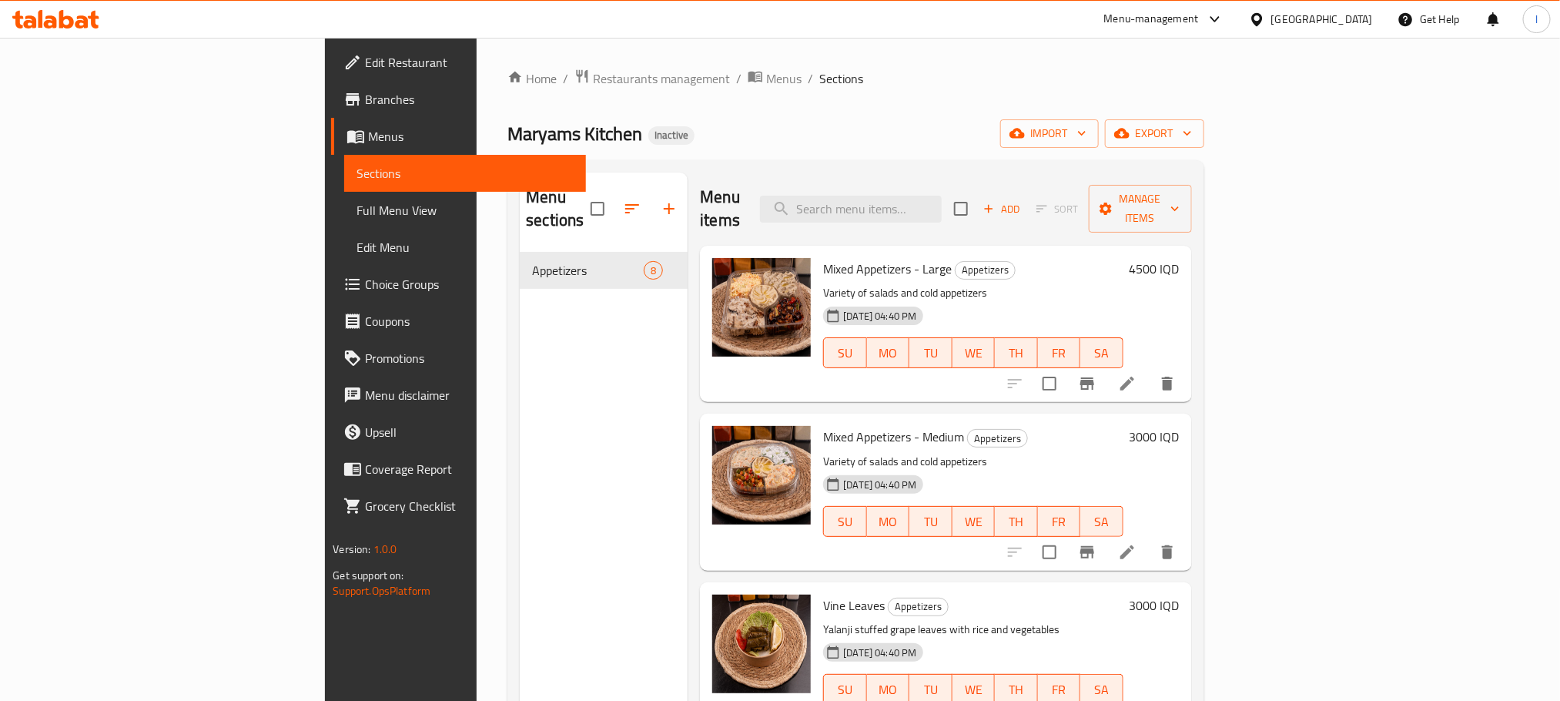
click at [67, 17] on icon at bounding box center [66, 19] width 15 height 18
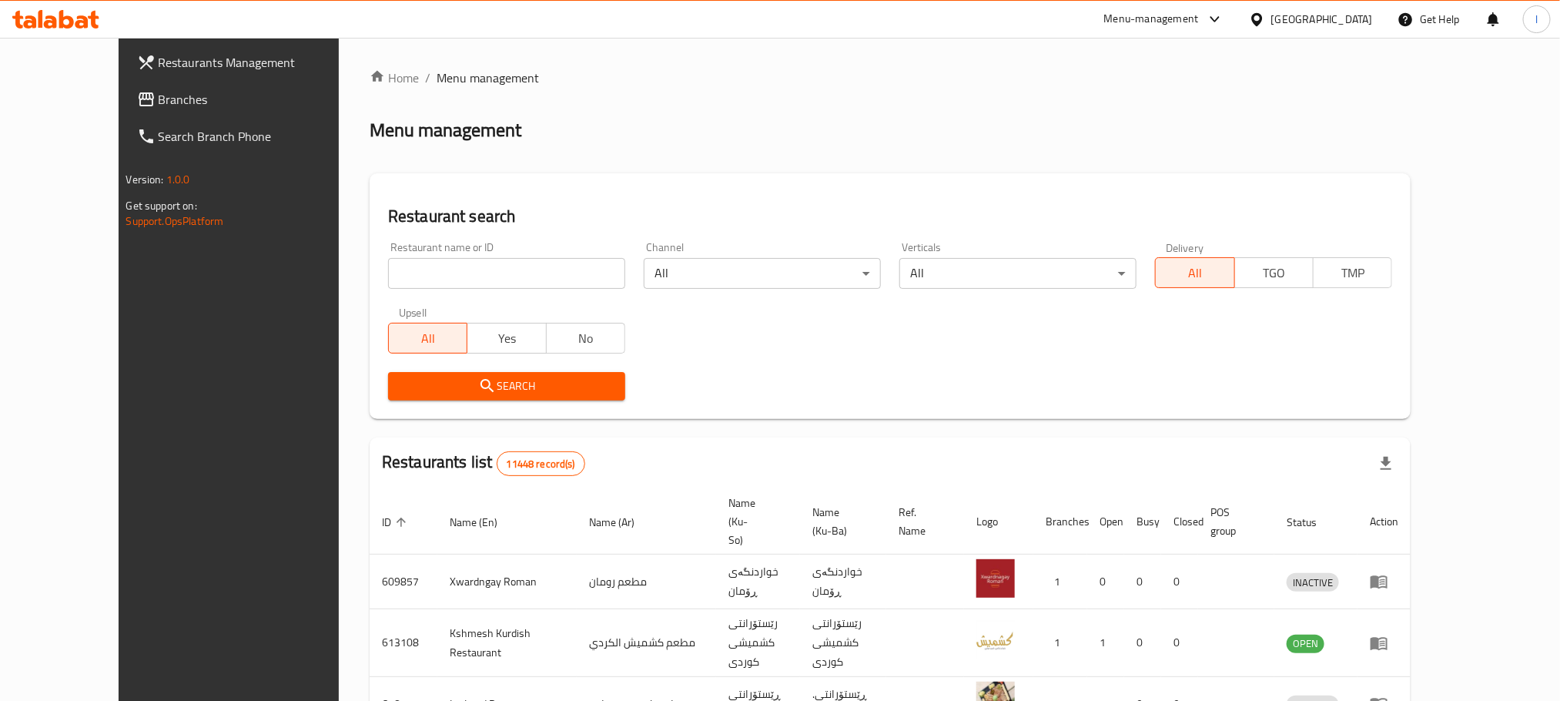
click at [486, 284] on input "search" at bounding box center [506, 273] width 237 height 31
paste input "Casa De Cafe"
type input "Casa De Cafe"
click button "Search" at bounding box center [506, 386] width 237 height 28
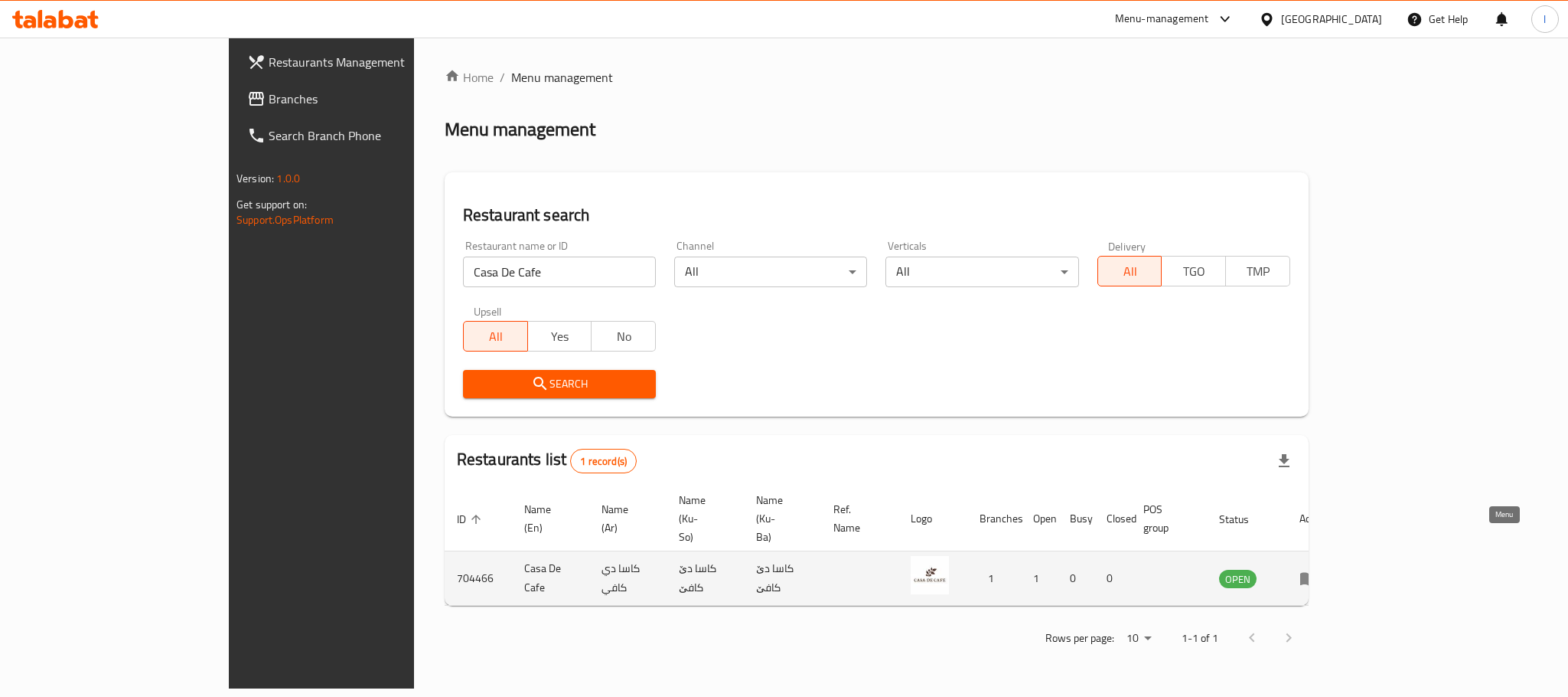
click at [1317, 573] on icon "enhanced table" at bounding box center [1308, 579] width 17 height 13
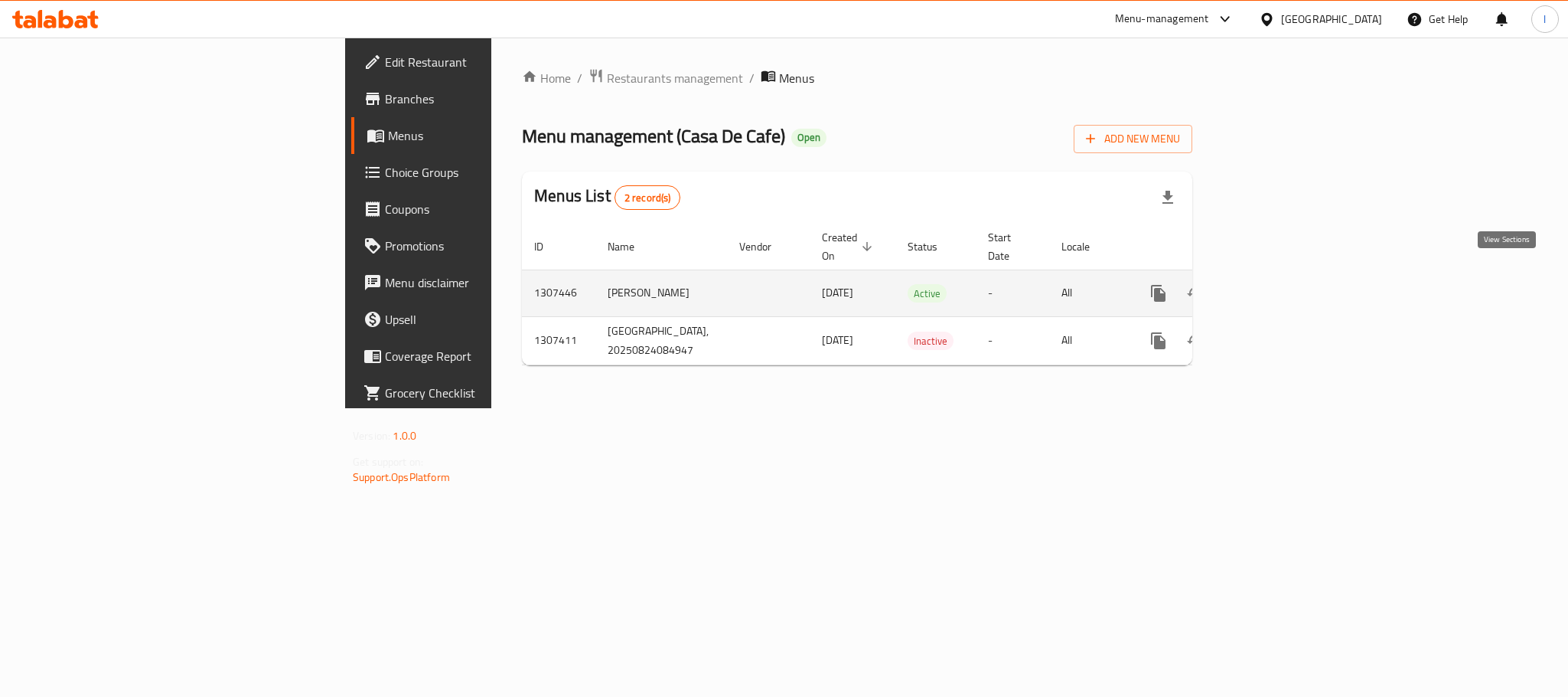
click at [1278, 284] on icon "enhanced table" at bounding box center [1269, 293] width 18 height 18
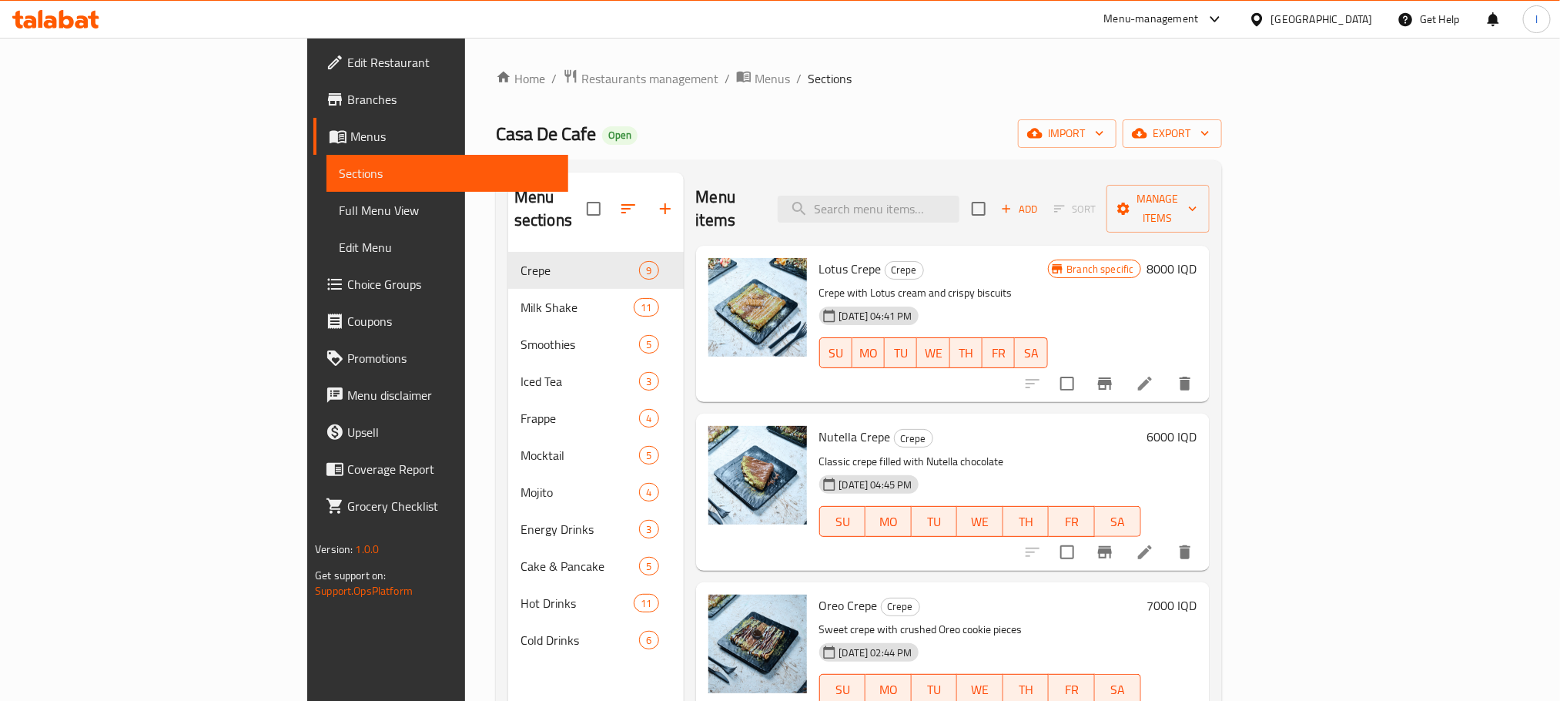
click at [339, 213] on span "Full Menu View" at bounding box center [447, 210] width 216 height 18
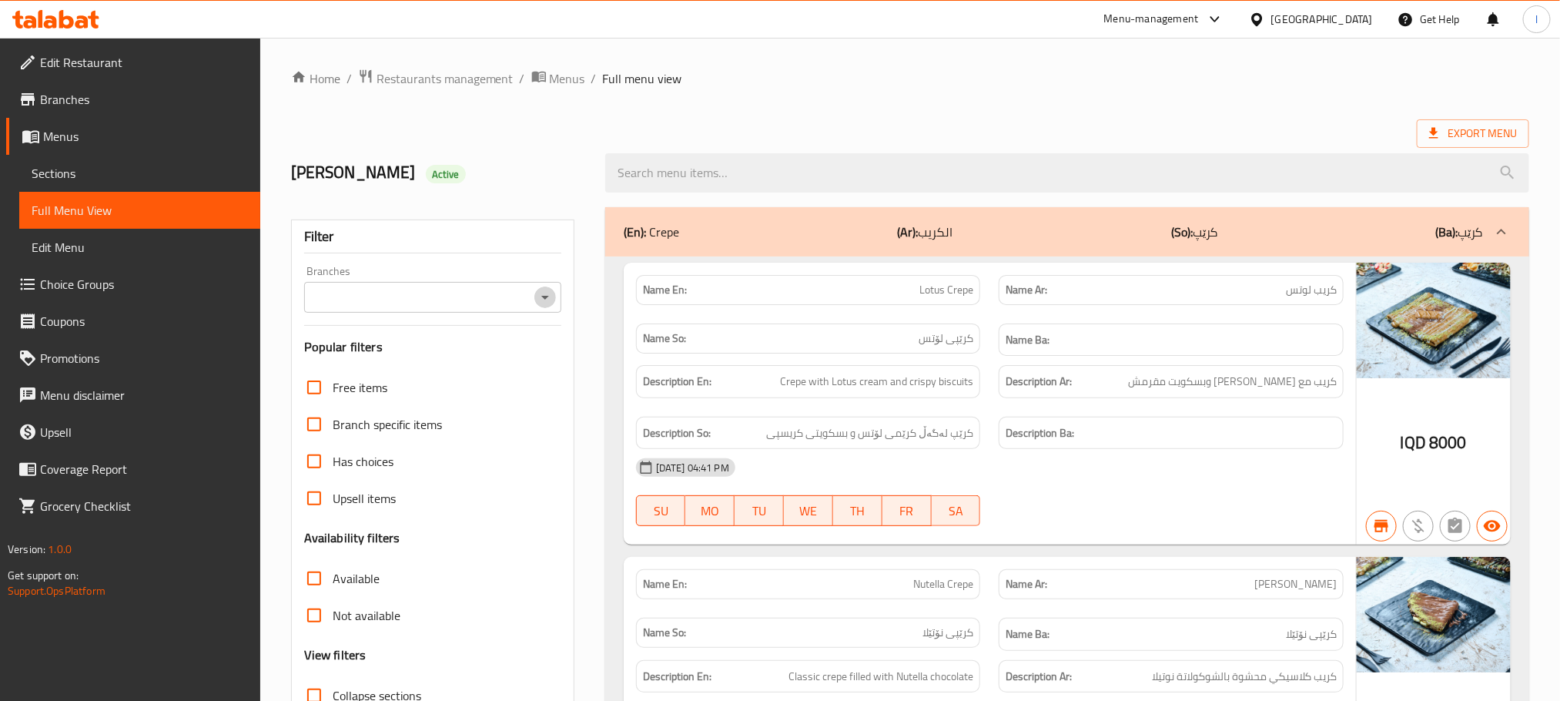
click at [536, 296] on icon "Open" at bounding box center [545, 297] width 18 height 18
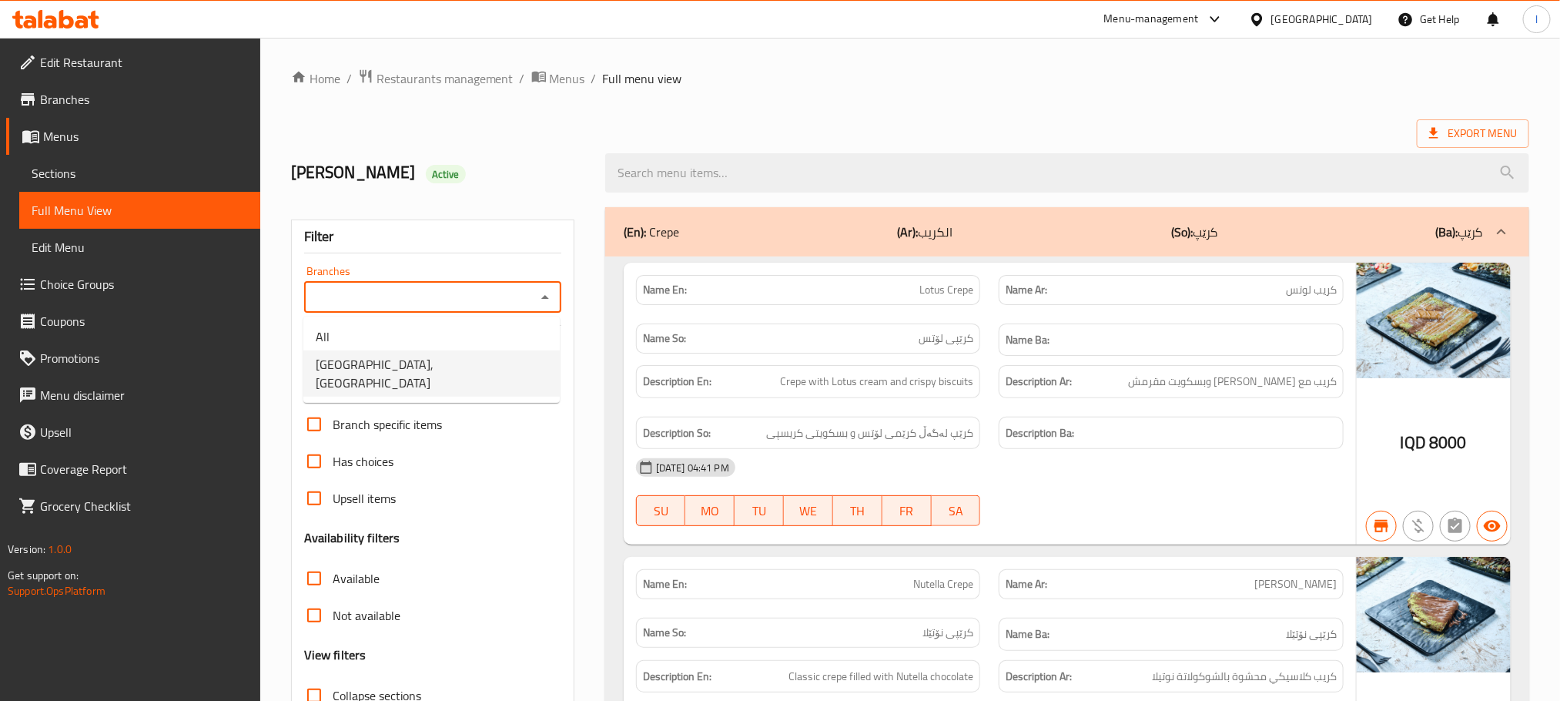
click at [469, 358] on li "[GEOGRAPHIC_DATA], [GEOGRAPHIC_DATA]" at bounding box center [431, 373] width 256 height 46
type input "[GEOGRAPHIC_DATA], [GEOGRAPHIC_DATA]"
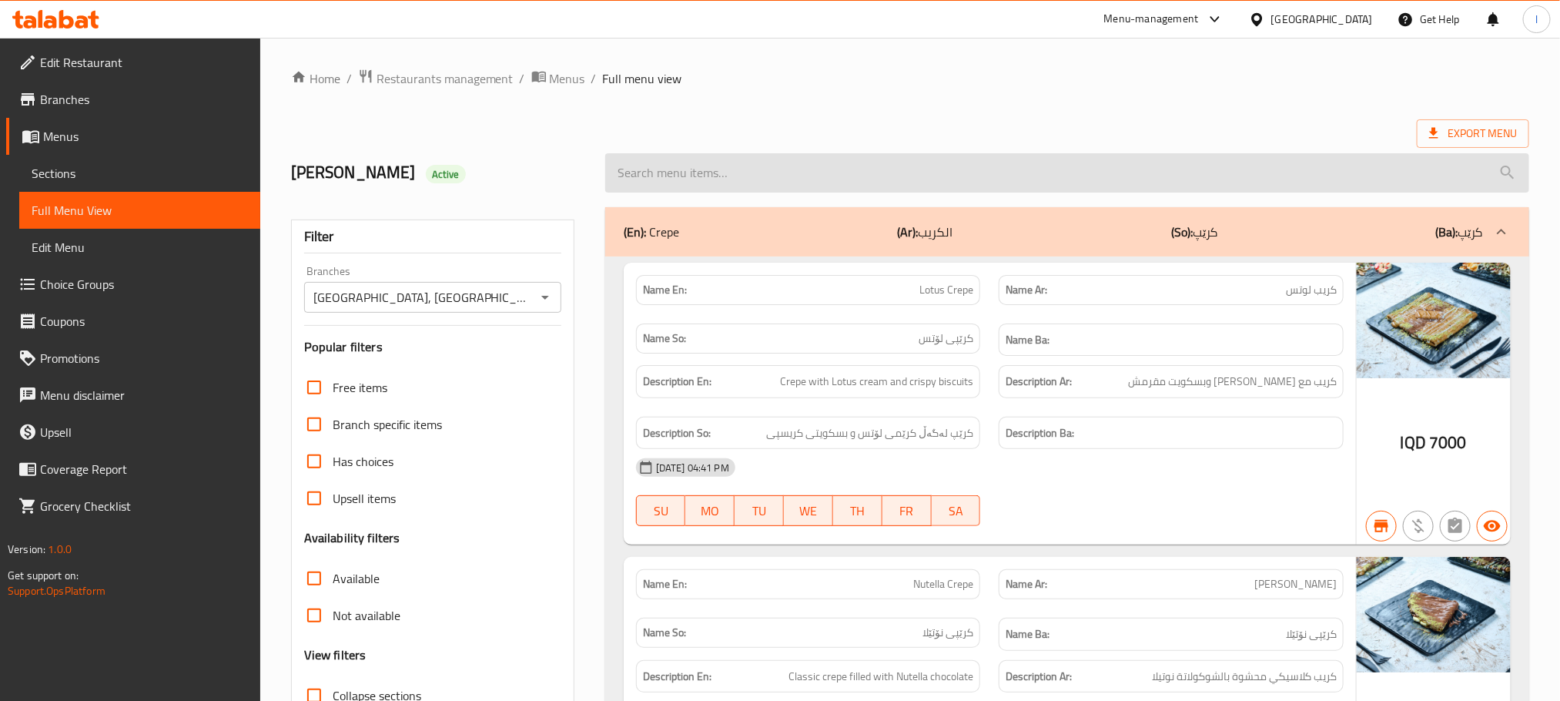
click at [672, 188] on input "search" at bounding box center [1067, 172] width 924 height 39
paste input "Red Bull Cherry"
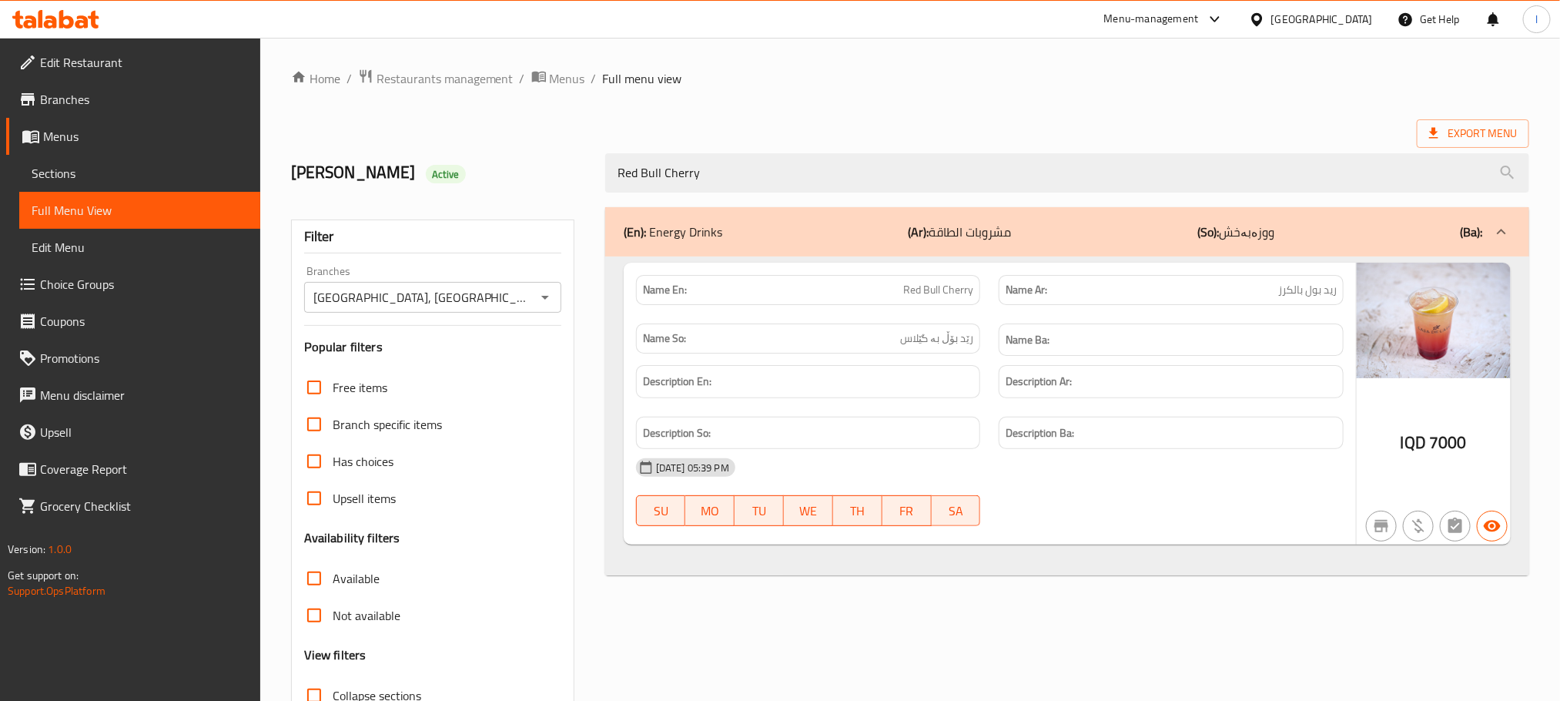
type input "Red Bull Cherry"
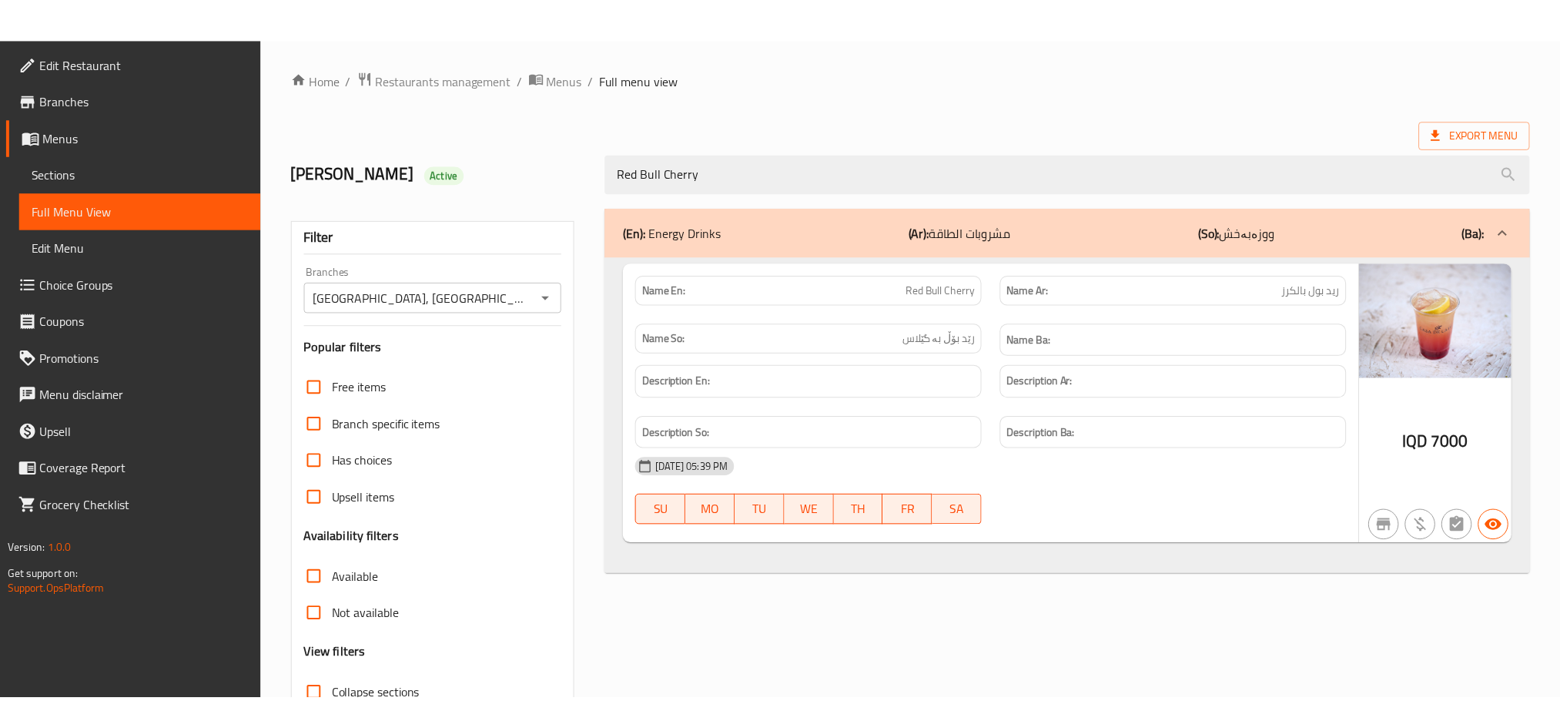
scroll to position [120, 0]
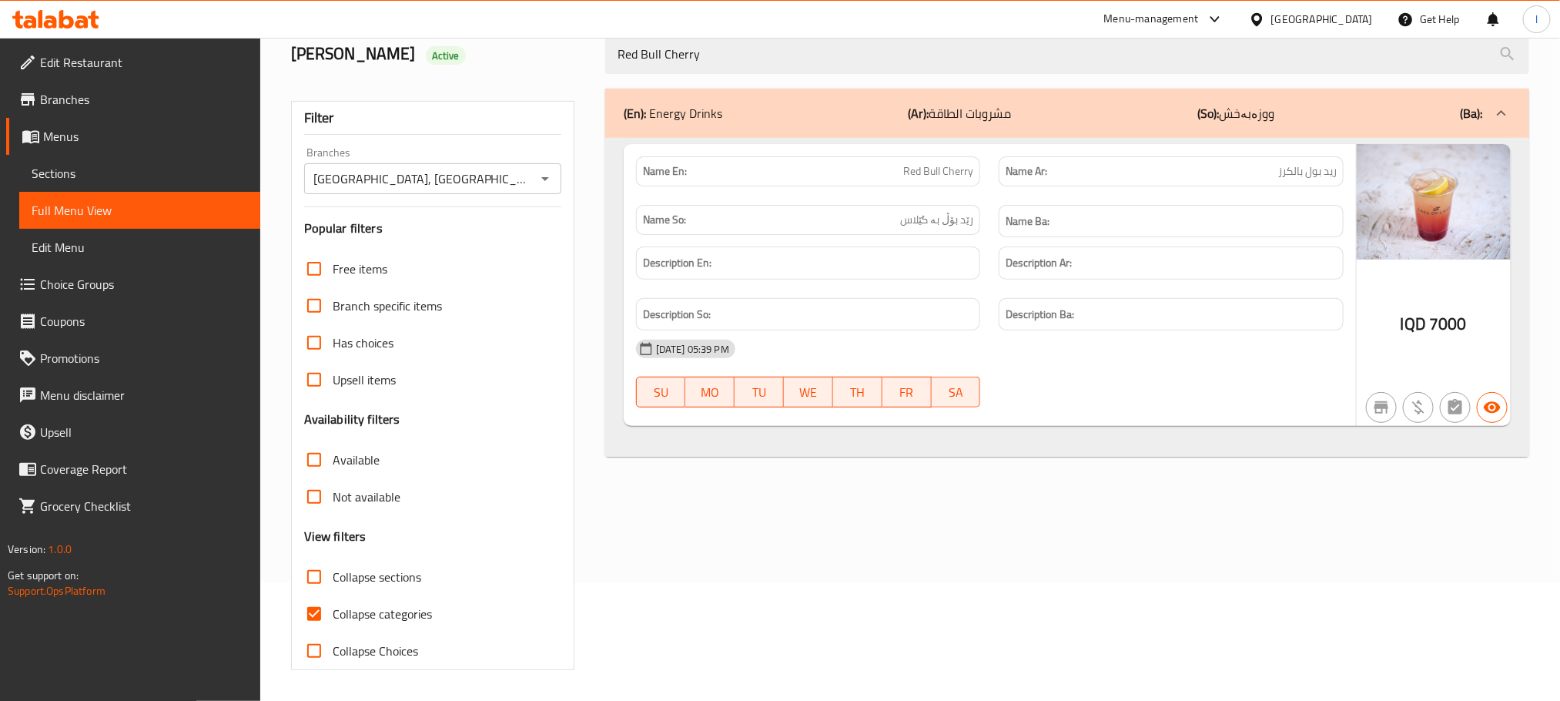
click at [63, 21] on icon at bounding box center [66, 19] width 15 height 18
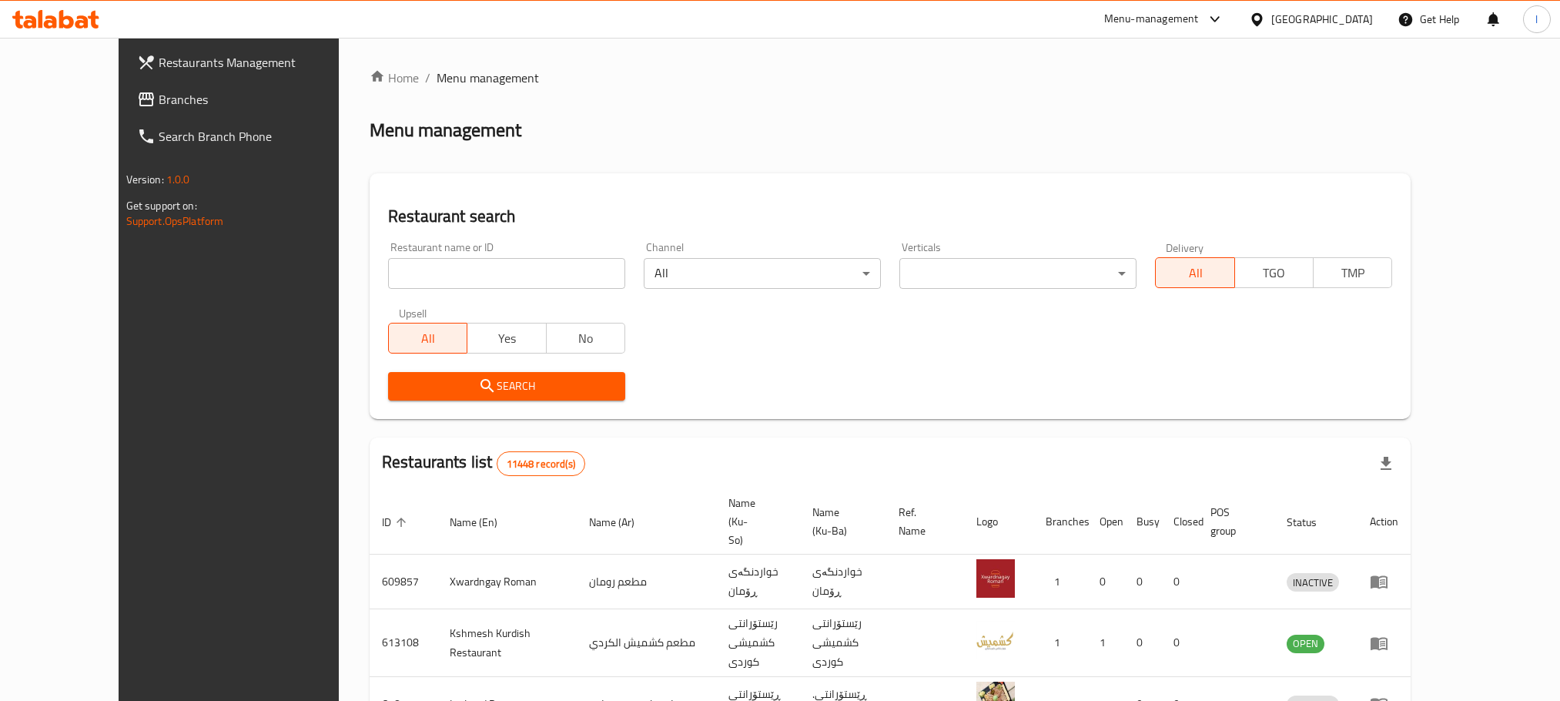
scroll to position [98, 0]
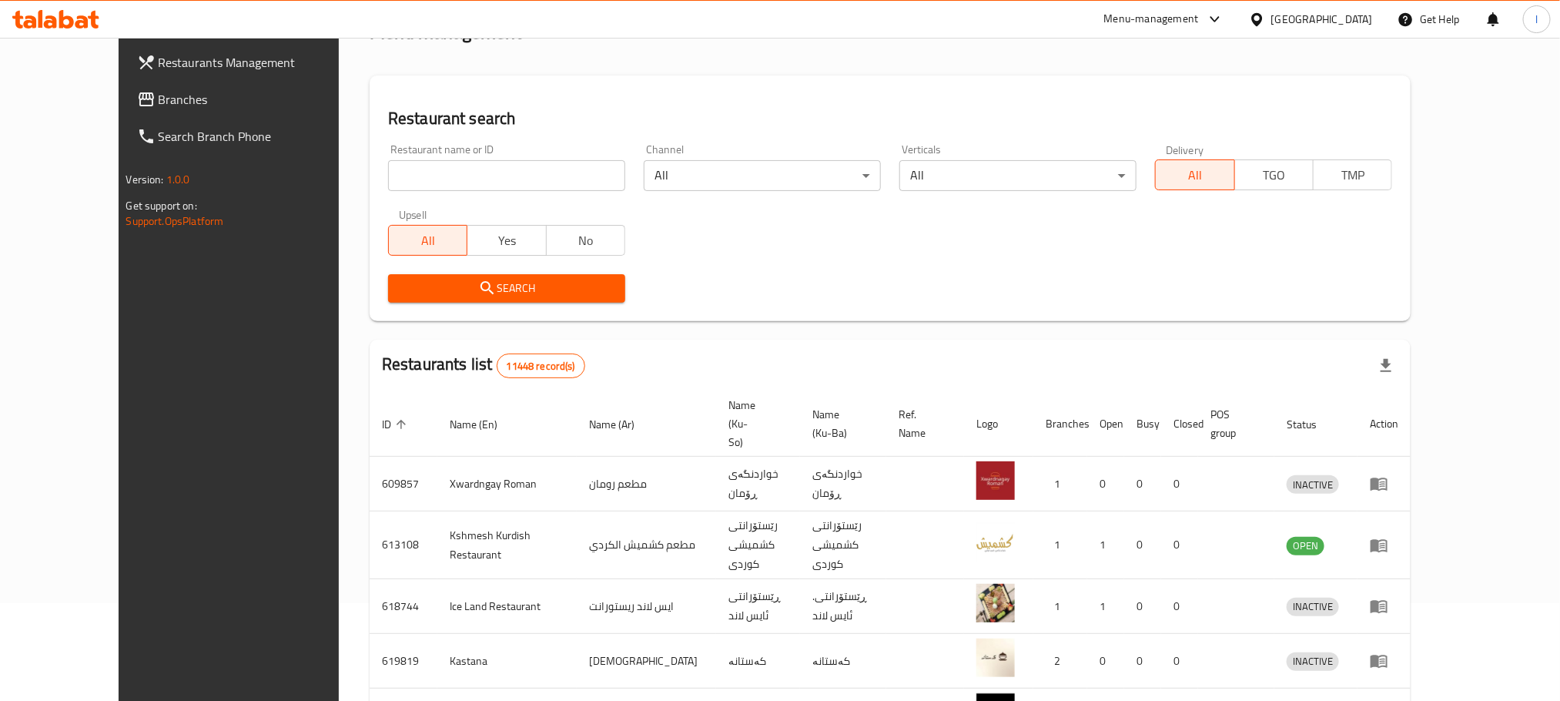
click at [389, 183] on input "search" at bounding box center [506, 175] width 237 height 31
paste input "Indian Food Point, ankawa"
click button "Search" at bounding box center [506, 288] width 237 height 28
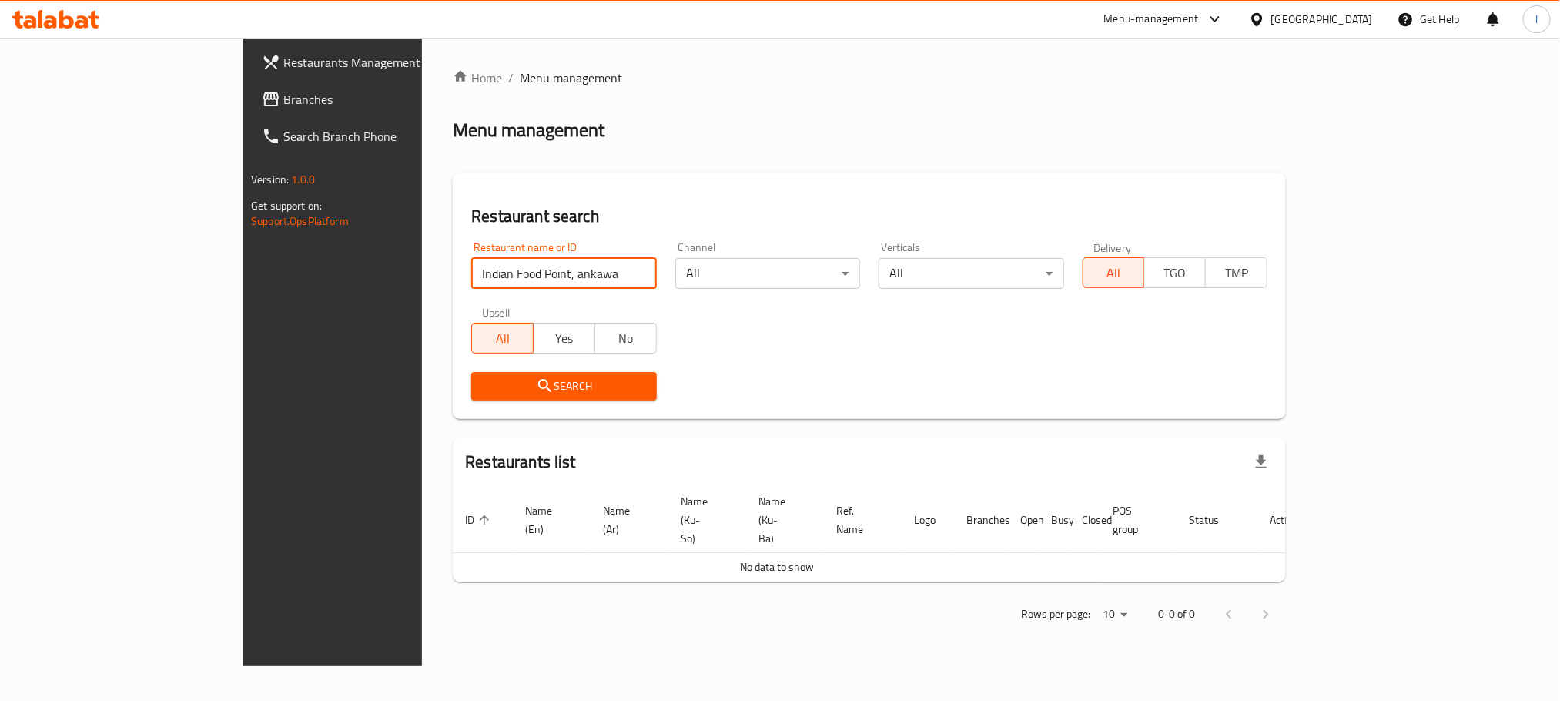
scroll to position [0, 0]
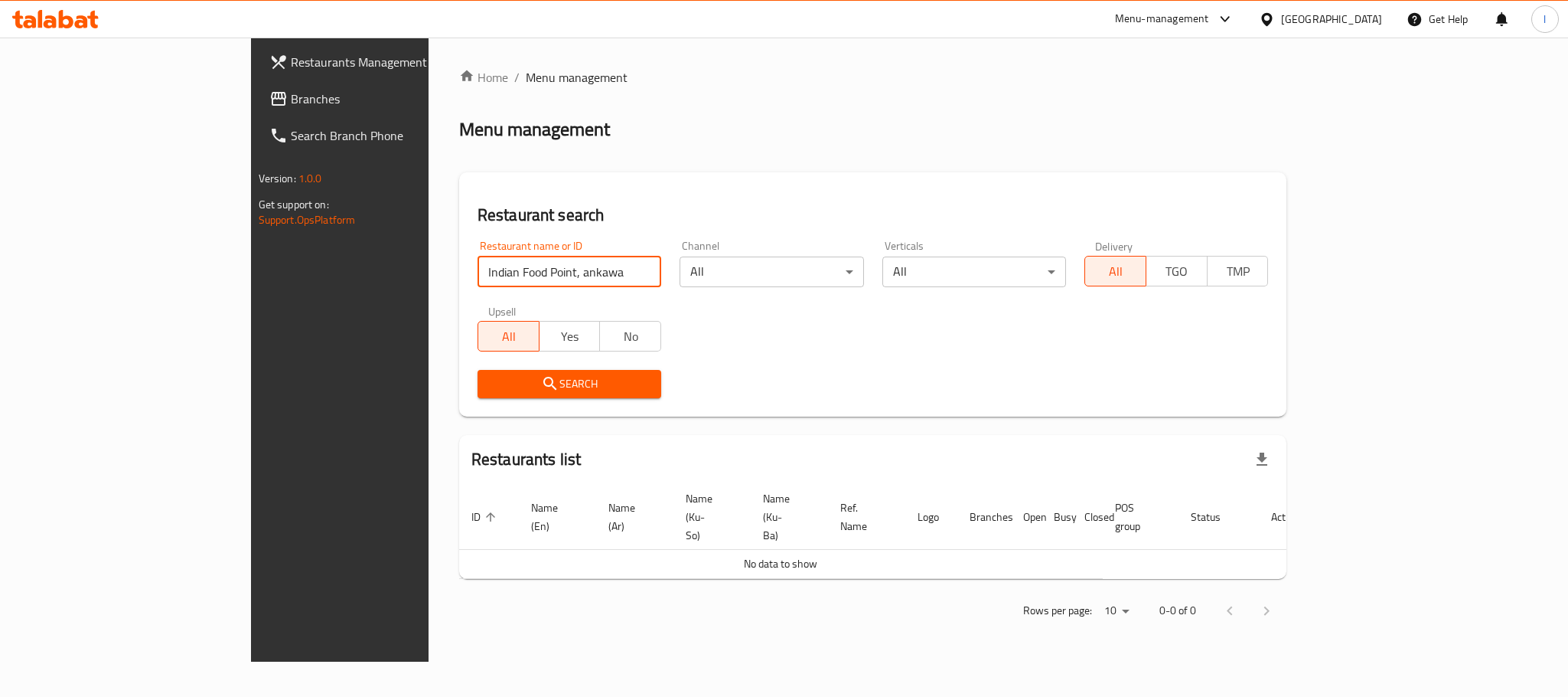
drag, startPoint x: 408, startPoint y: 274, endPoint x: 553, endPoint y: 261, distance: 145.6
click at [553, 261] on input "Indian Food Point, ankawa" at bounding box center [569, 271] width 184 height 31
type input "Indian Food Point"
click button "Search" at bounding box center [569, 384] width 184 height 28
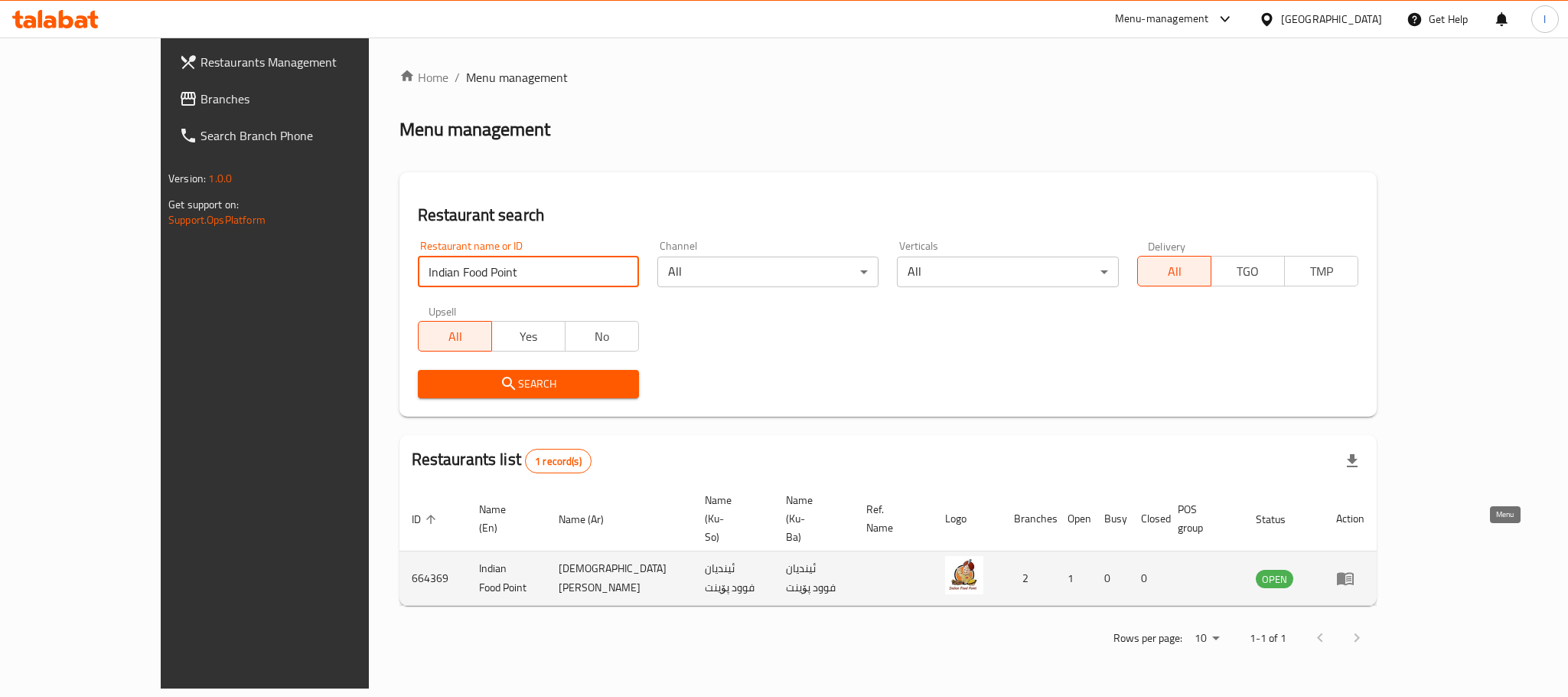
click at [1353, 573] on icon "enhanced table" at bounding box center [1344, 579] width 17 height 13
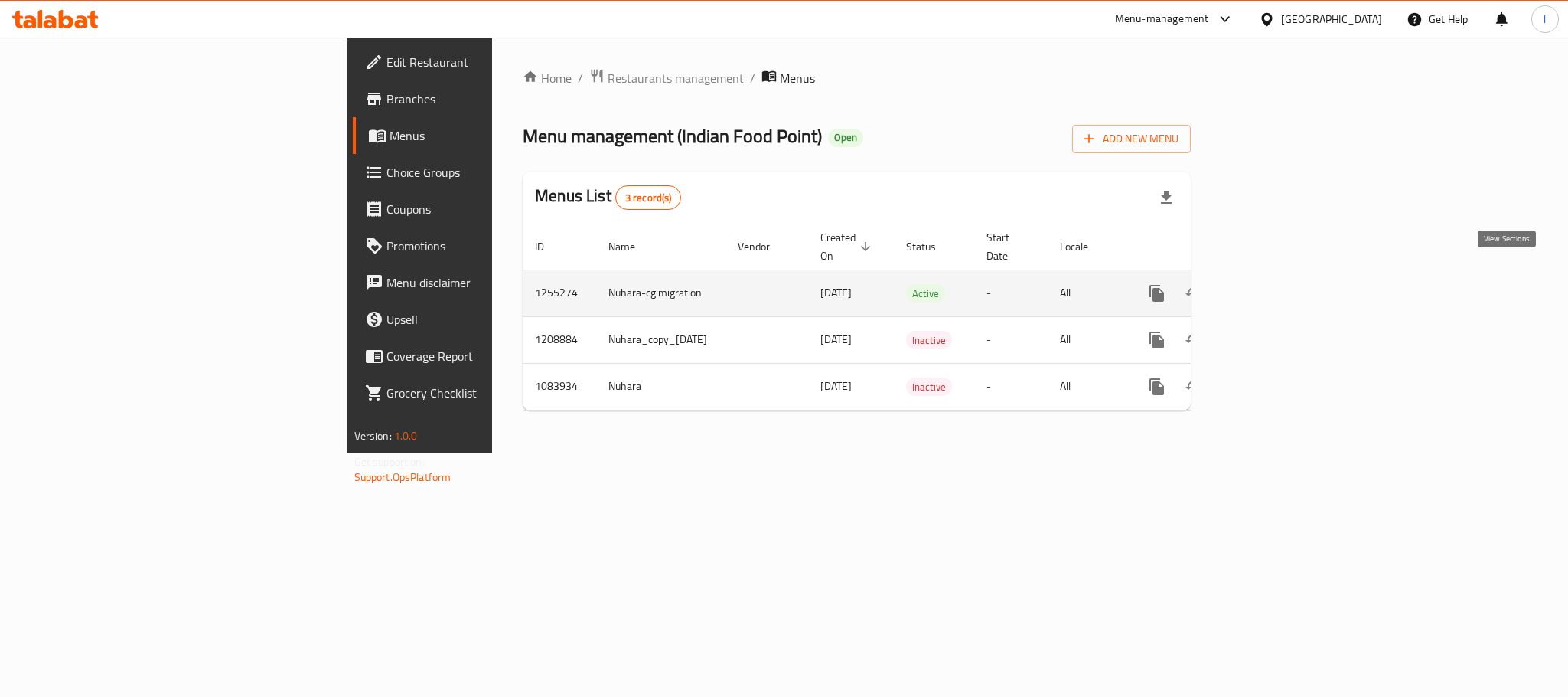
click at [1277, 284] on icon "enhanced table" at bounding box center [1267, 293] width 18 height 18
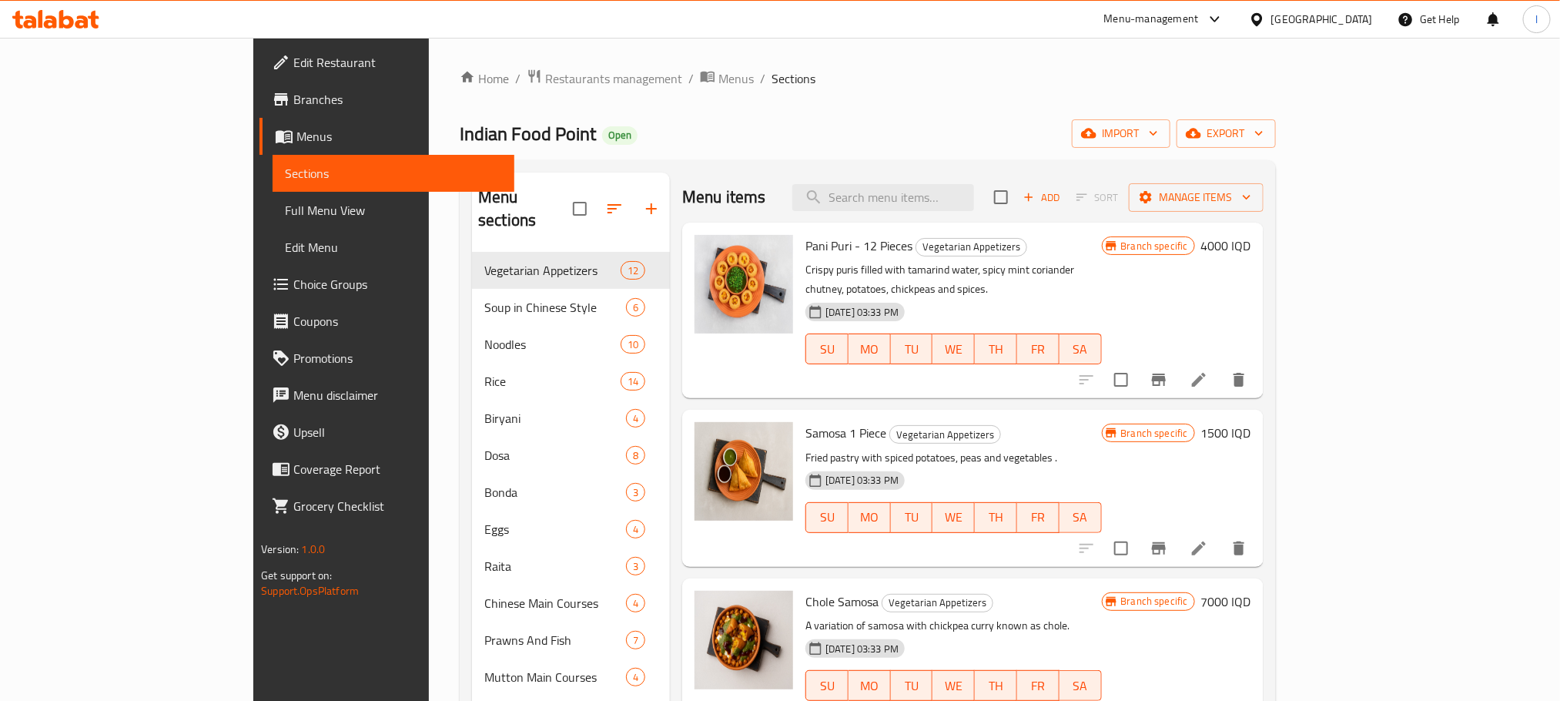
click at [273, 220] on link "Full Menu View" at bounding box center [393, 210] width 241 height 37
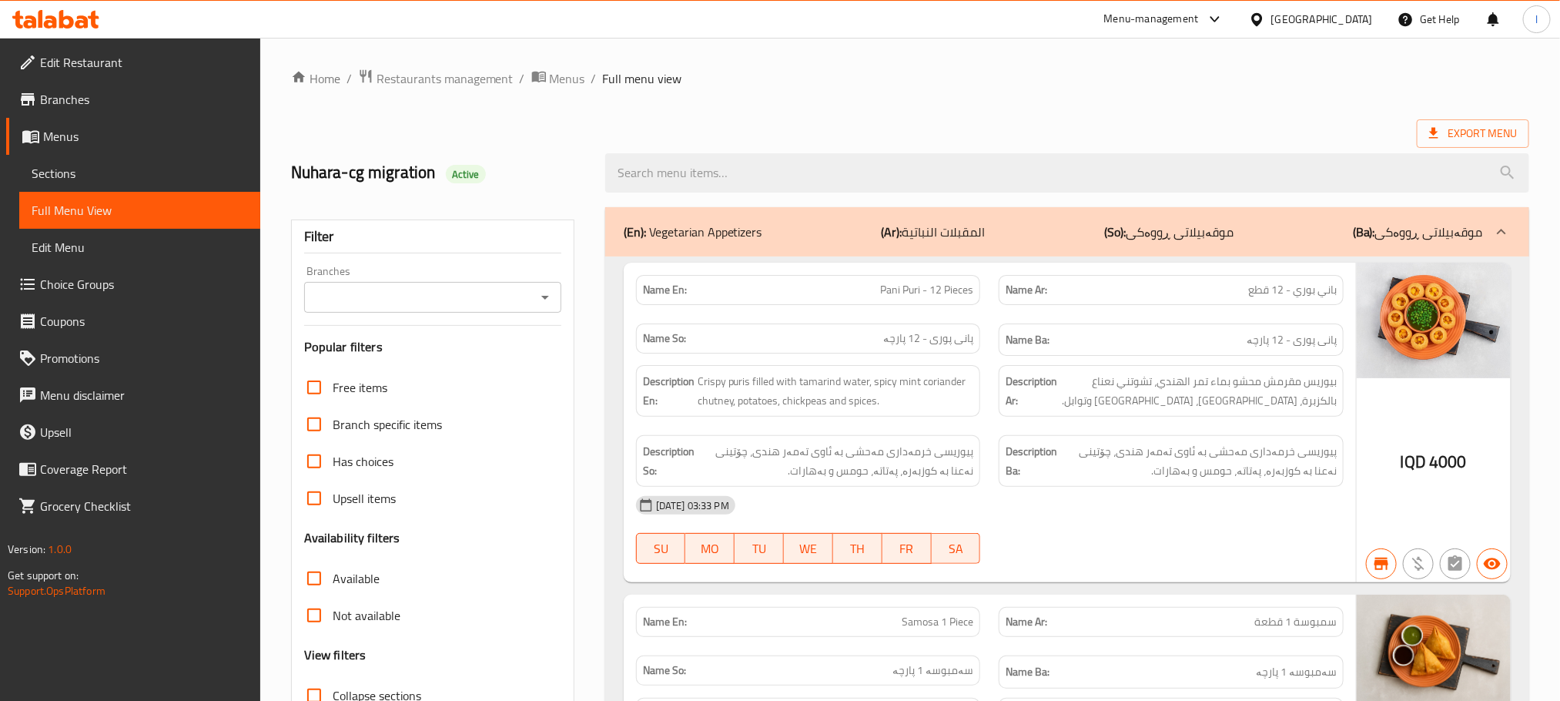
click at [548, 301] on icon "Open" at bounding box center [545, 297] width 18 height 18
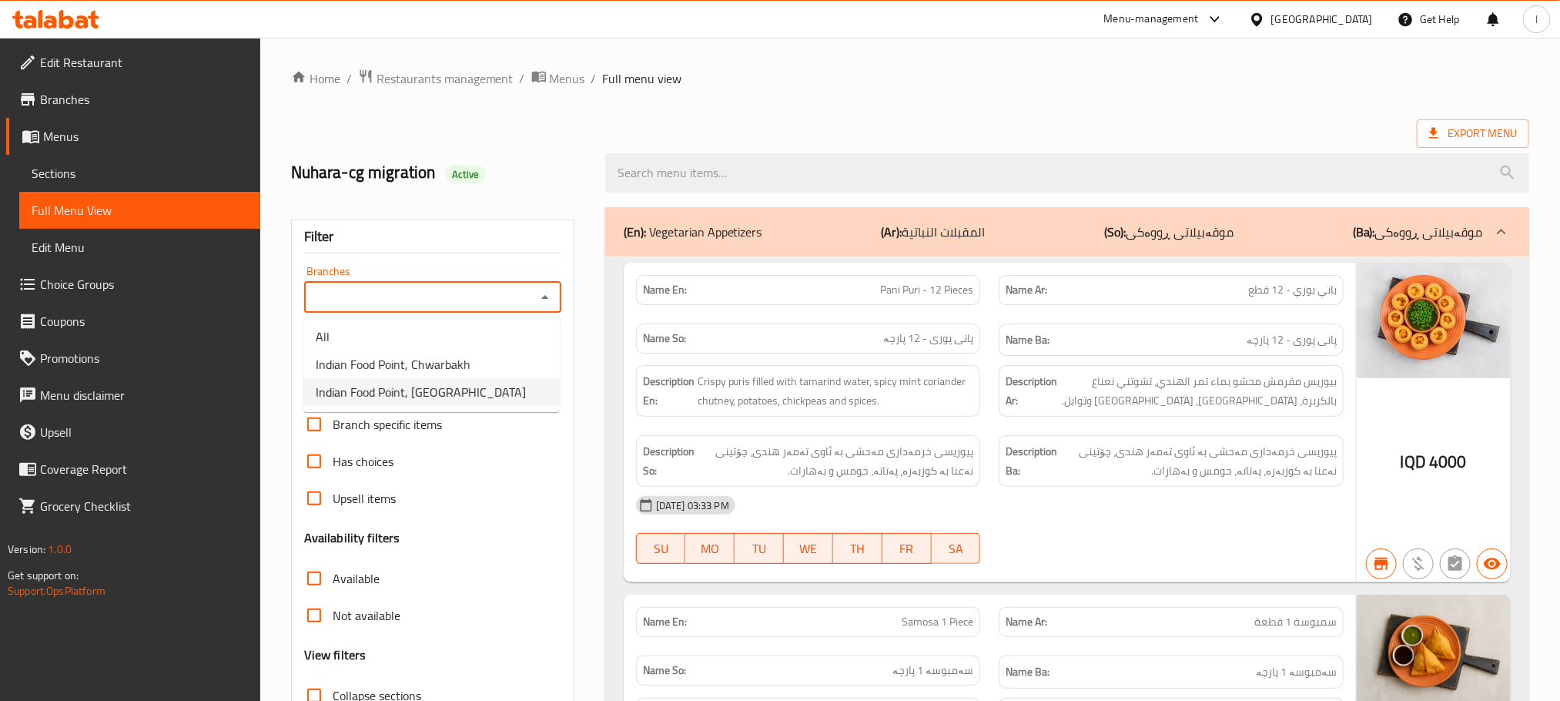
click at [449, 400] on span "Indian Food Point, [GEOGRAPHIC_DATA]" at bounding box center [421, 392] width 210 height 18
type input "Indian Food Point, [GEOGRAPHIC_DATA]"
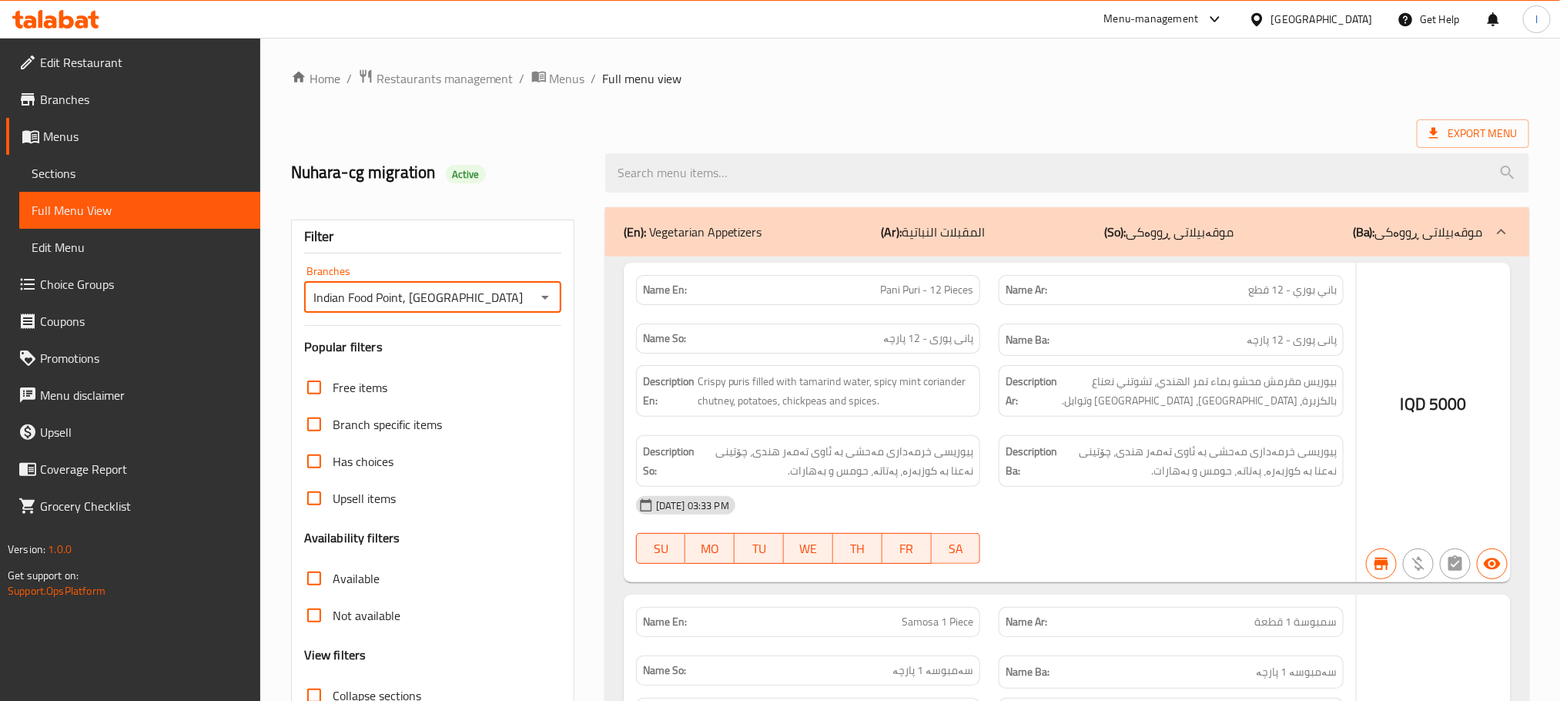
click at [659, 172] on div at bounding box center [780, 350] width 1560 height 701
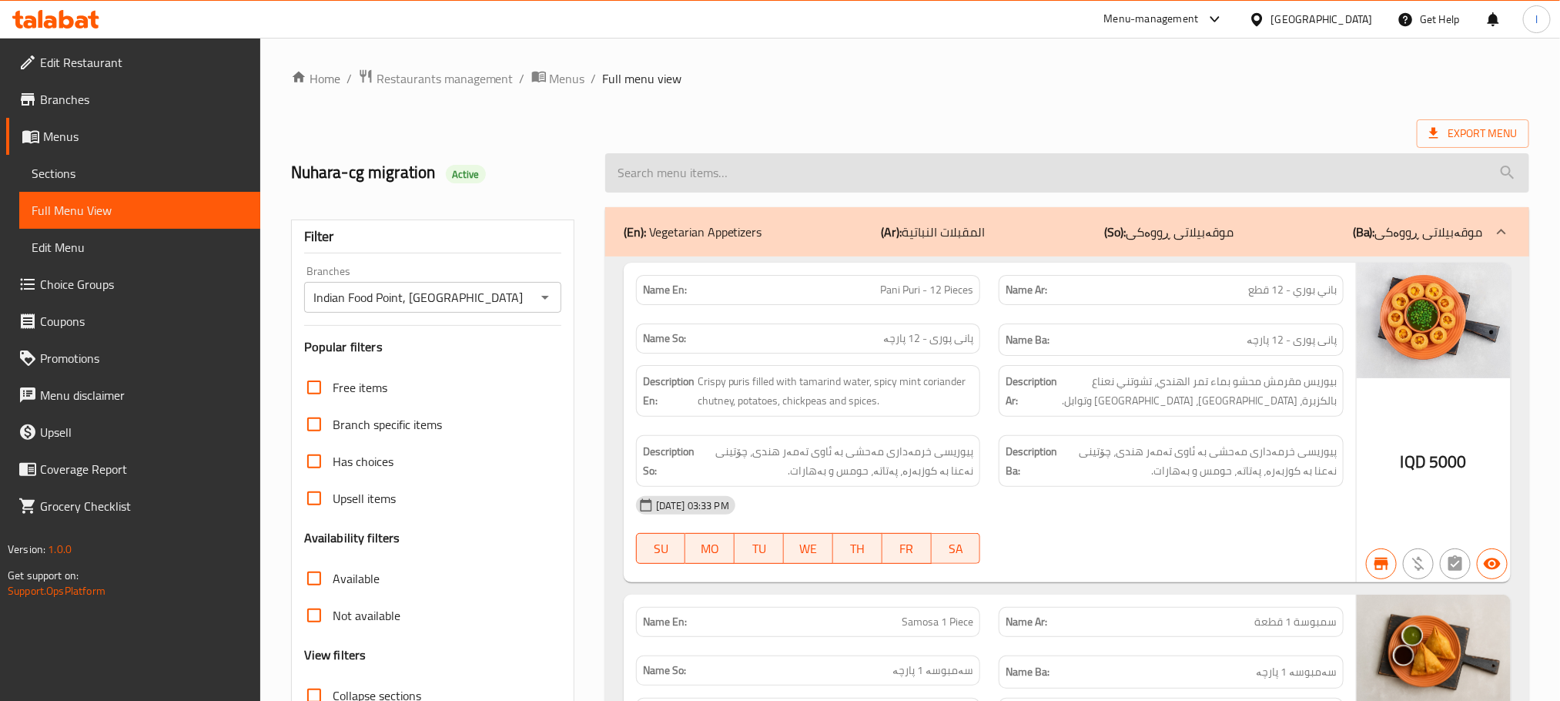
click at [668, 169] on input "search" at bounding box center [1067, 172] width 924 height 39
paste input "Chole Samosa"
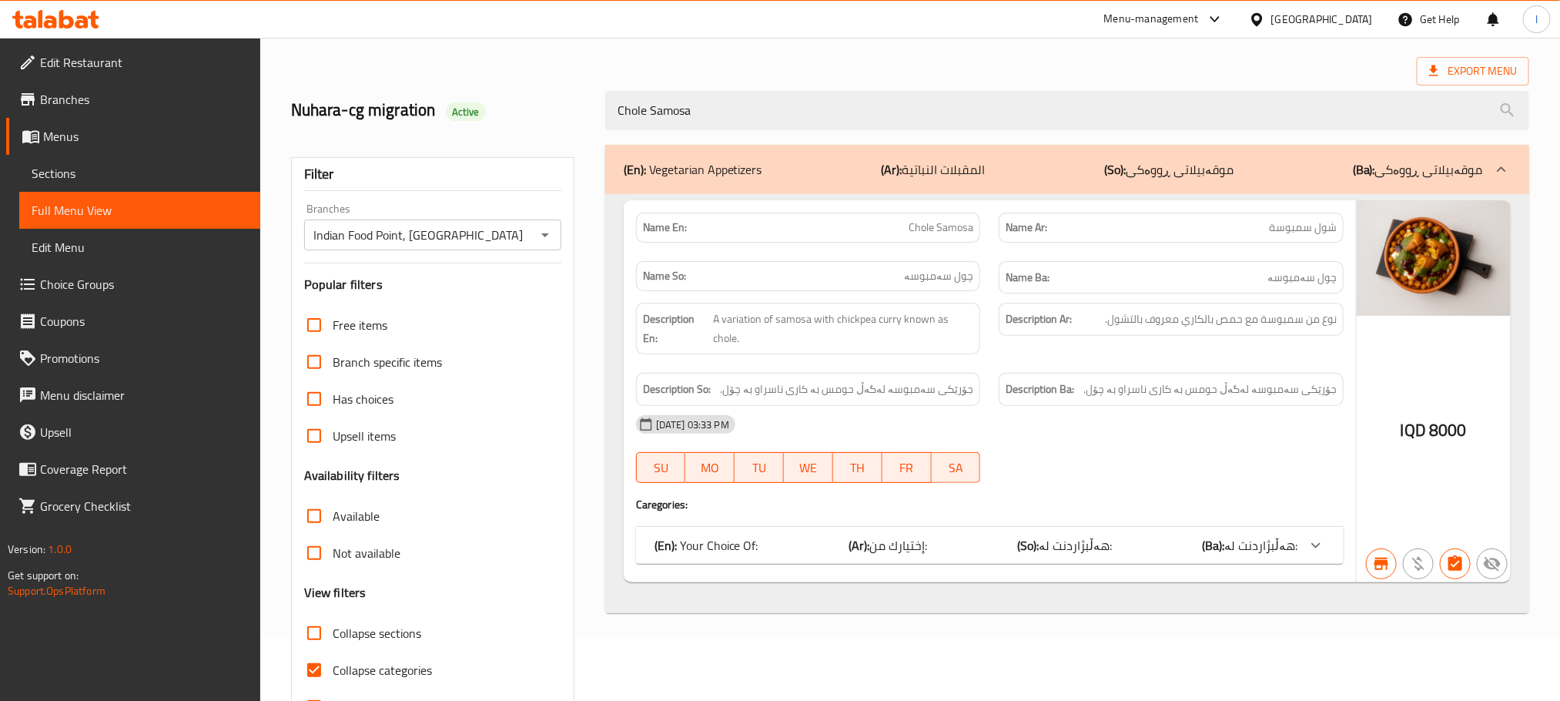
scroll to position [120, 0]
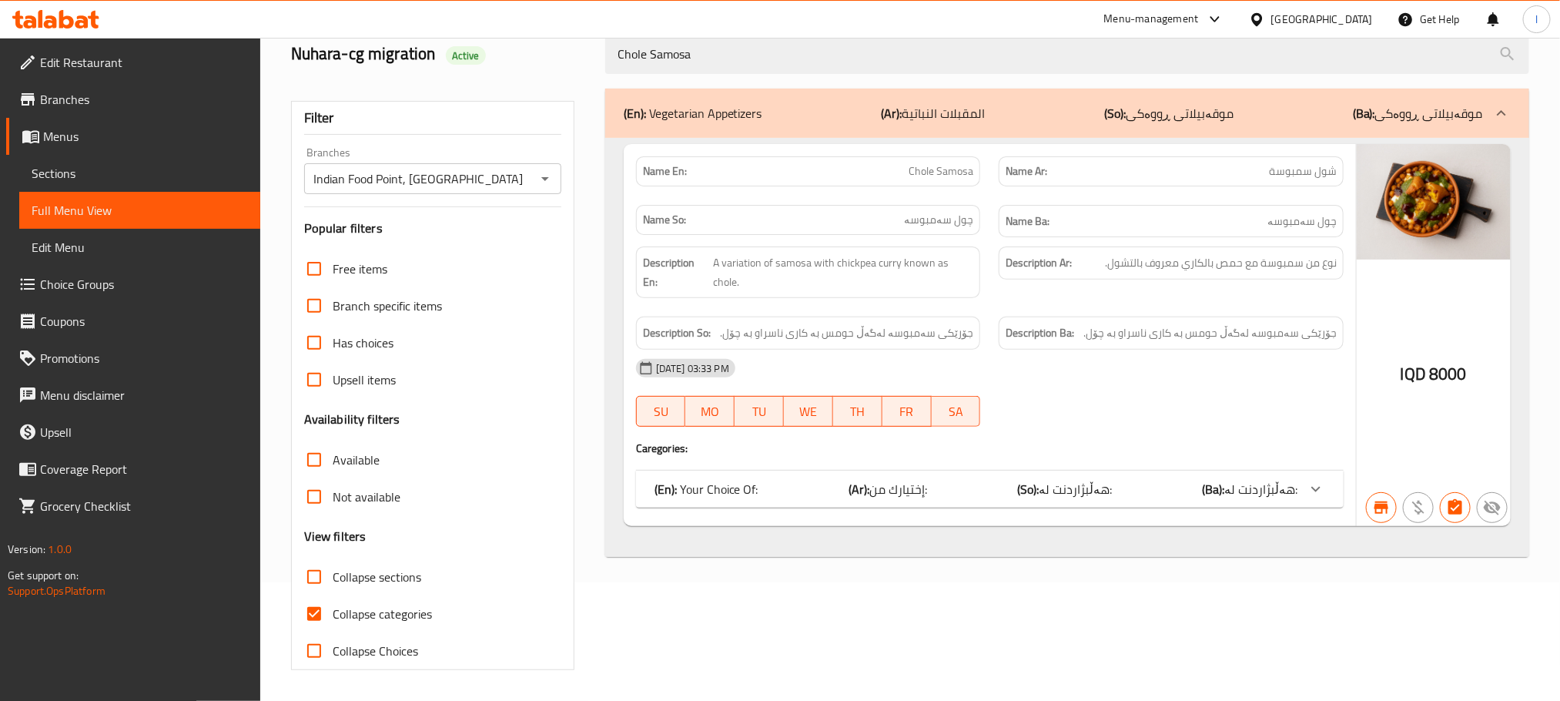
type input "Chole Samosa"
click at [327, 615] on input "Collapse categories" at bounding box center [314, 613] width 37 height 37
checkbox input "false"
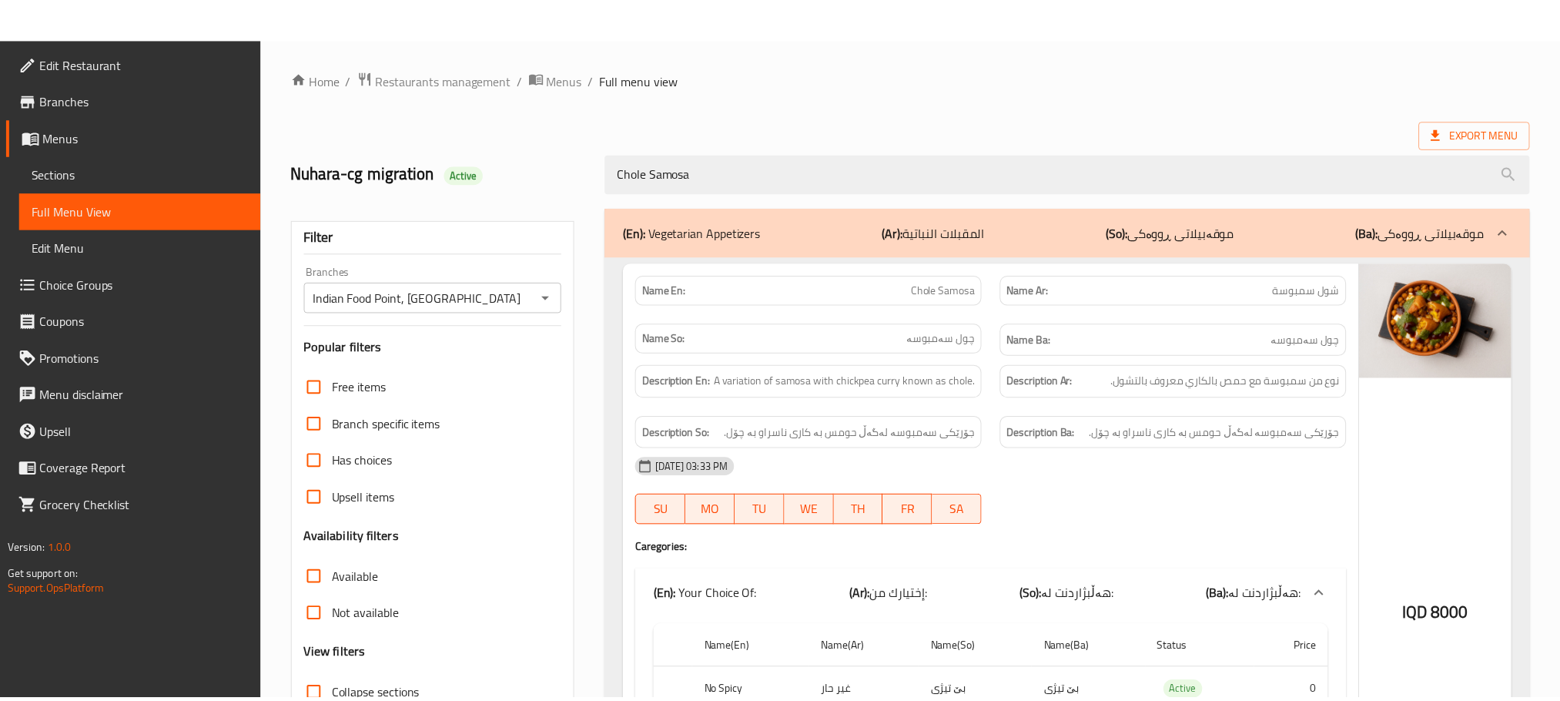
scroll to position [255, 0]
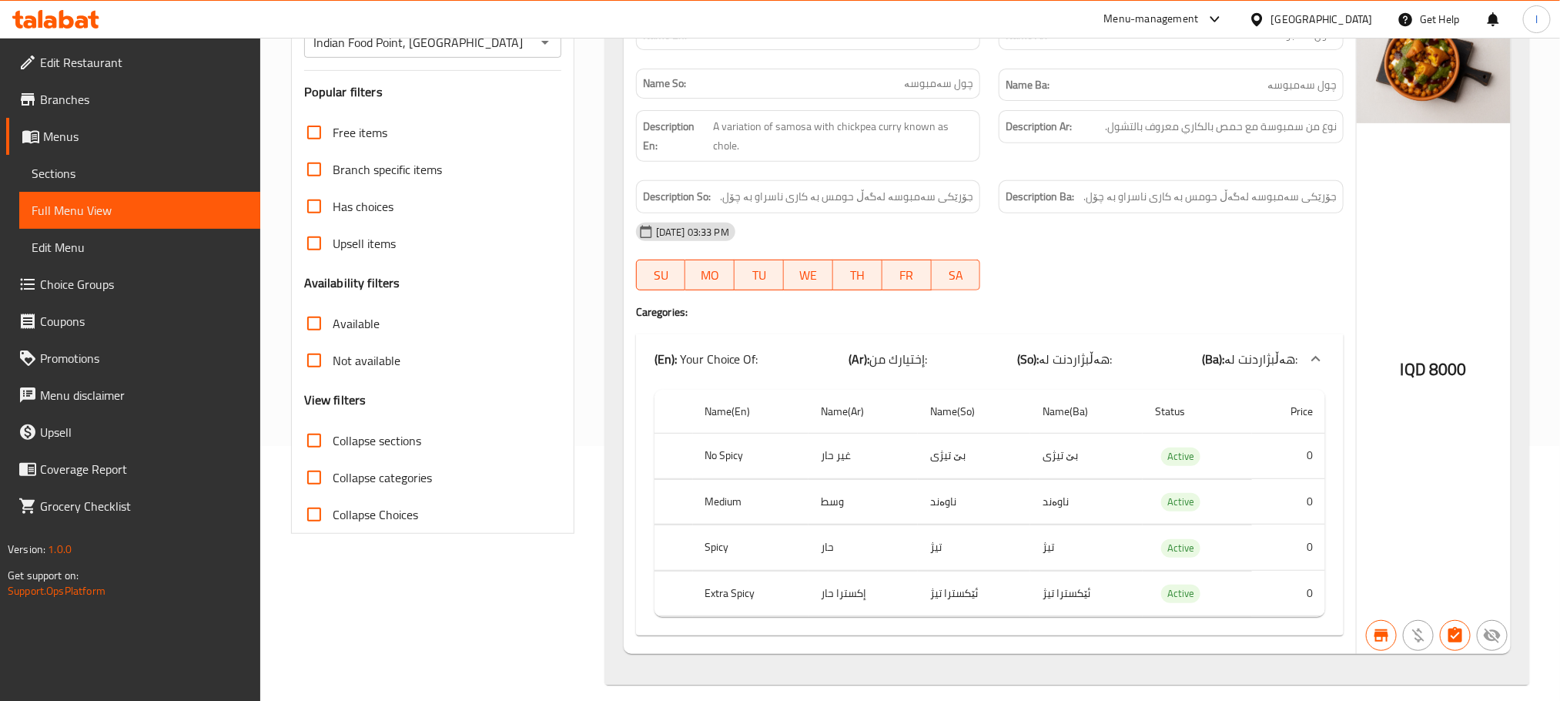
click at [68, 164] on span "Sections" at bounding box center [140, 173] width 216 height 18
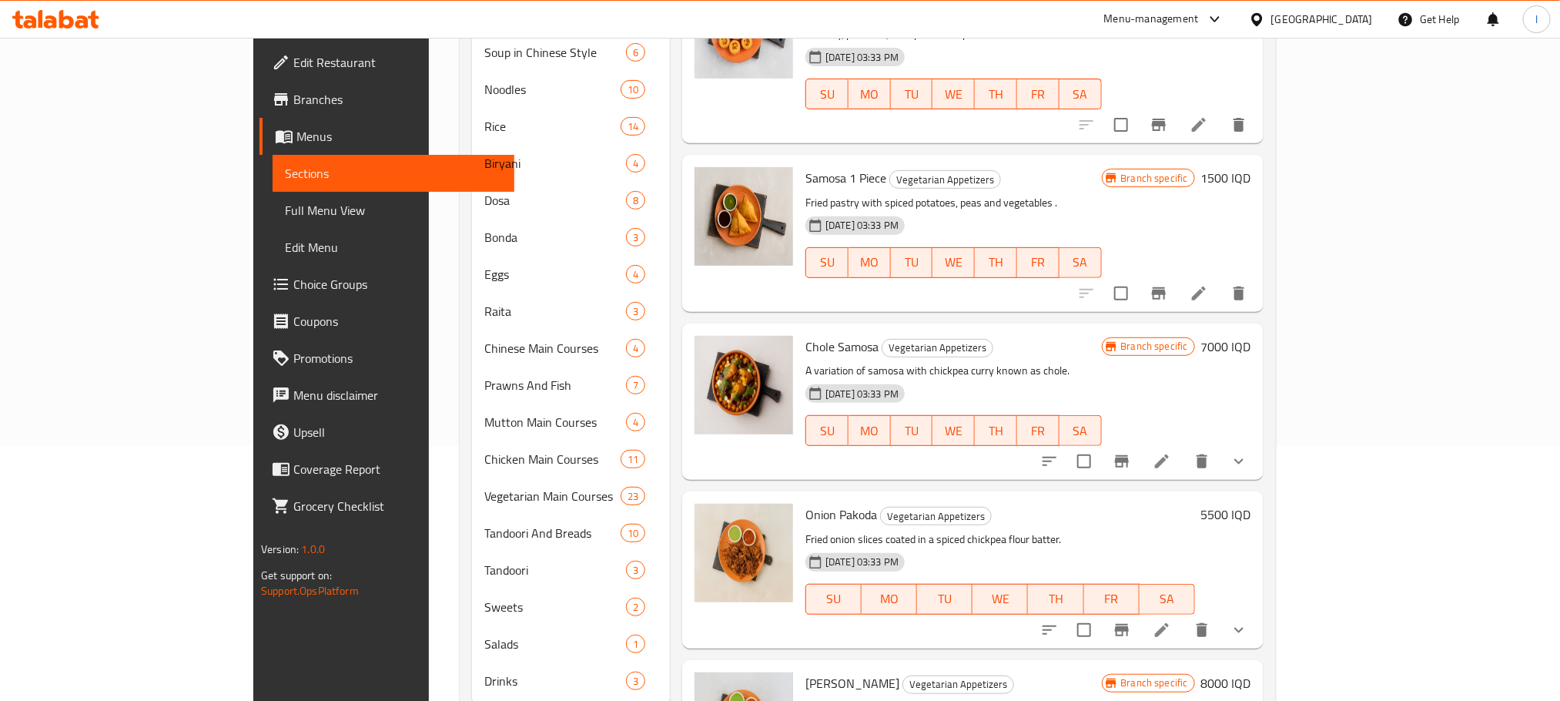
scroll to position [216, 0]
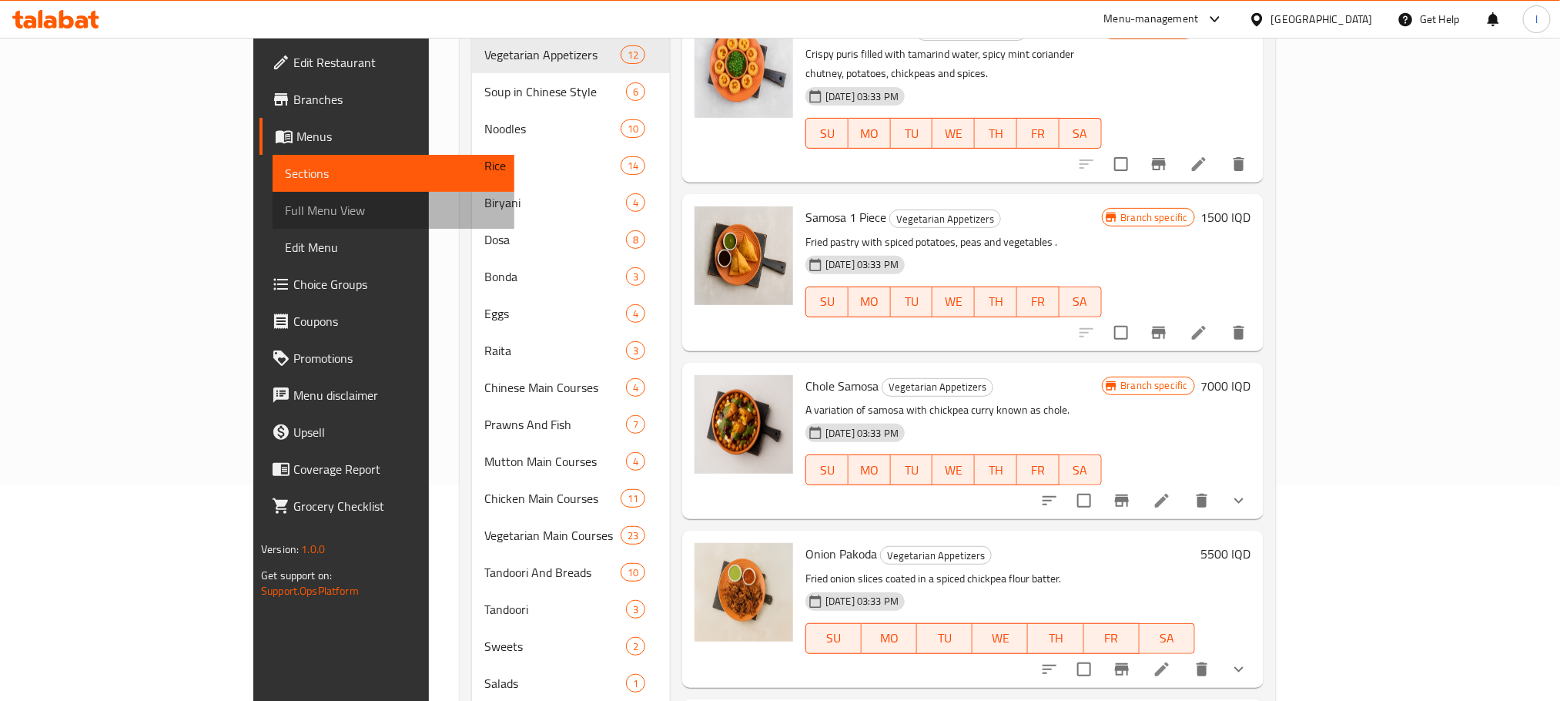
click at [285, 208] on span "Full Menu View" at bounding box center [393, 210] width 216 height 18
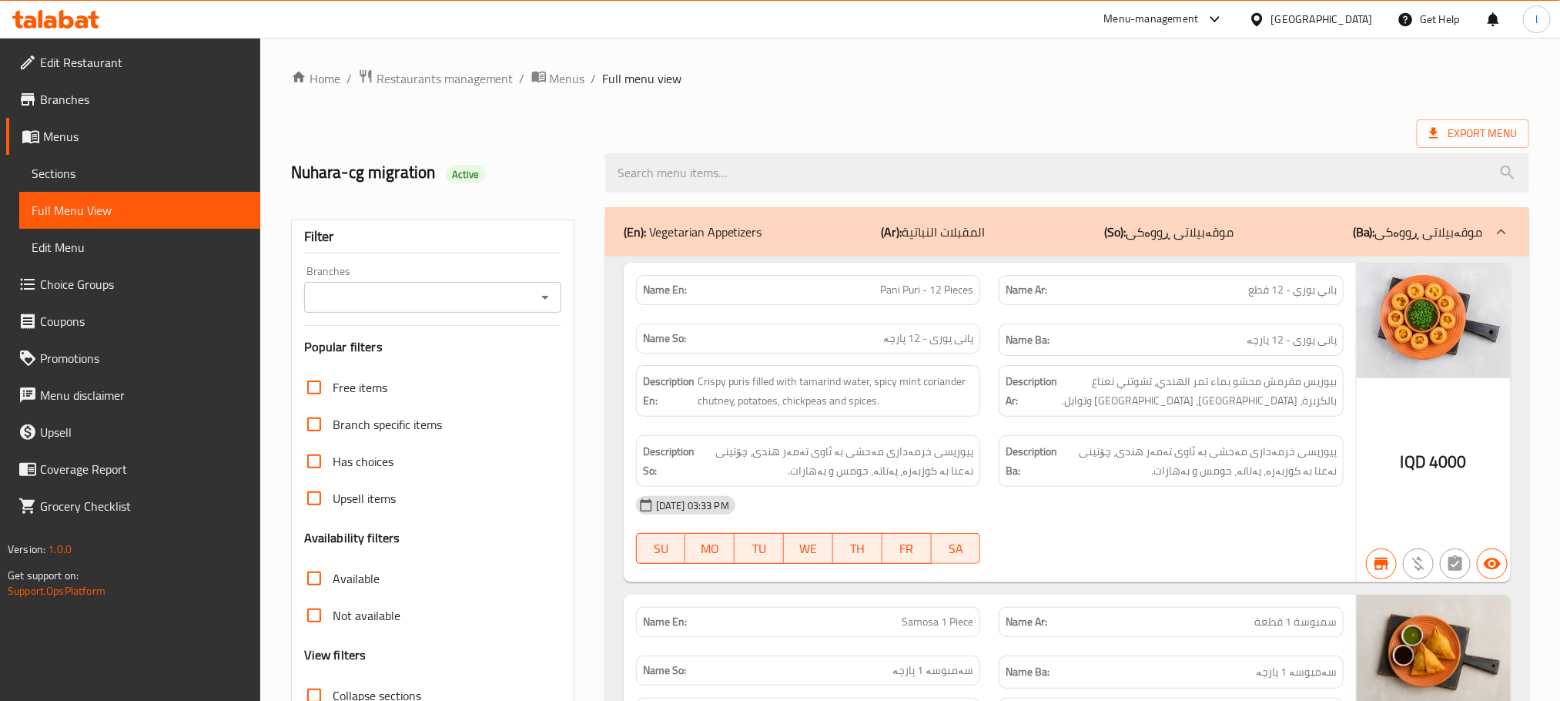
click at [552, 299] on icon "Open" at bounding box center [545, 297] width 18 height 18
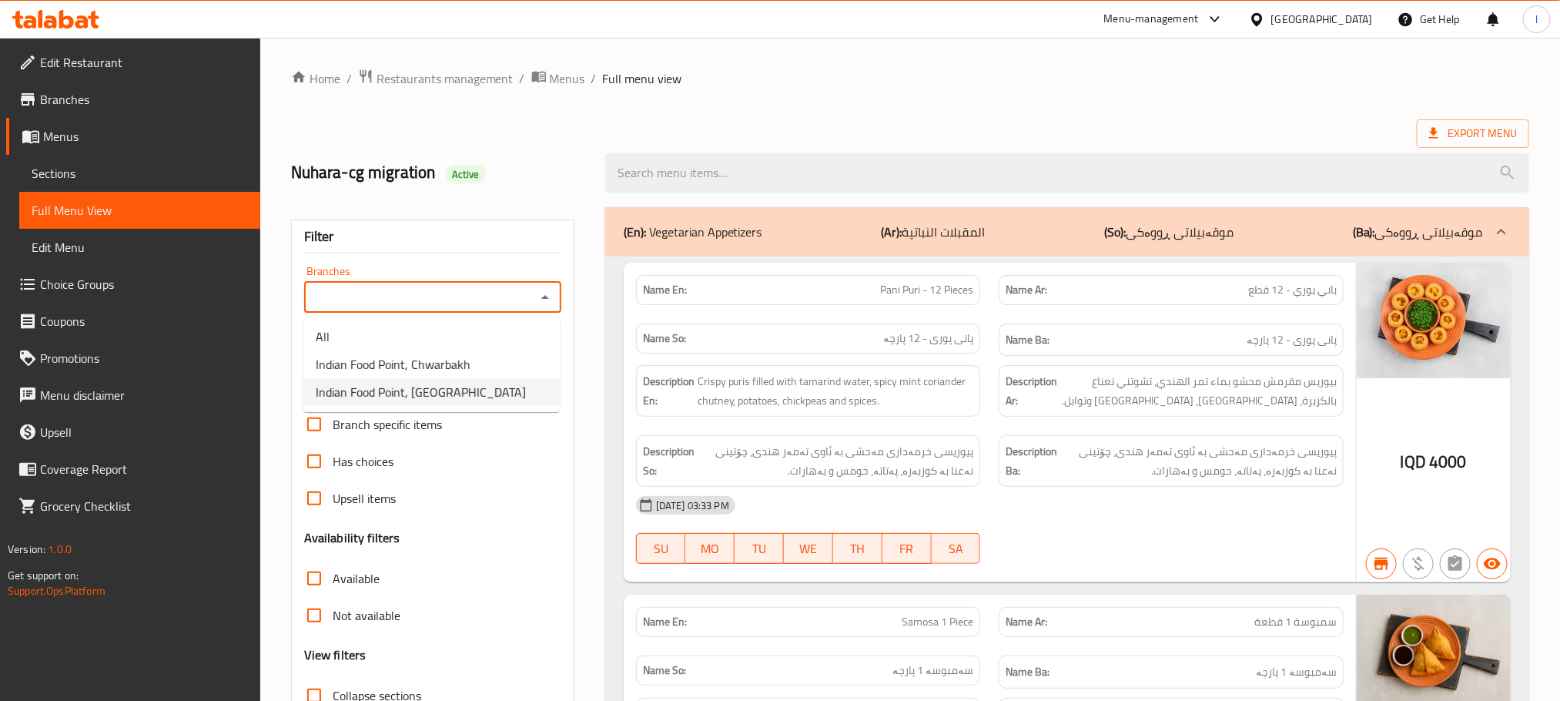
click at [424, 390] on span "Indian Food Point, [GEOGRAPHIC_DATA]" at bounding box center [421, 392] width 210 height 18
type input "Indian Food Point, [GEOGRAPHIC_DATA]"
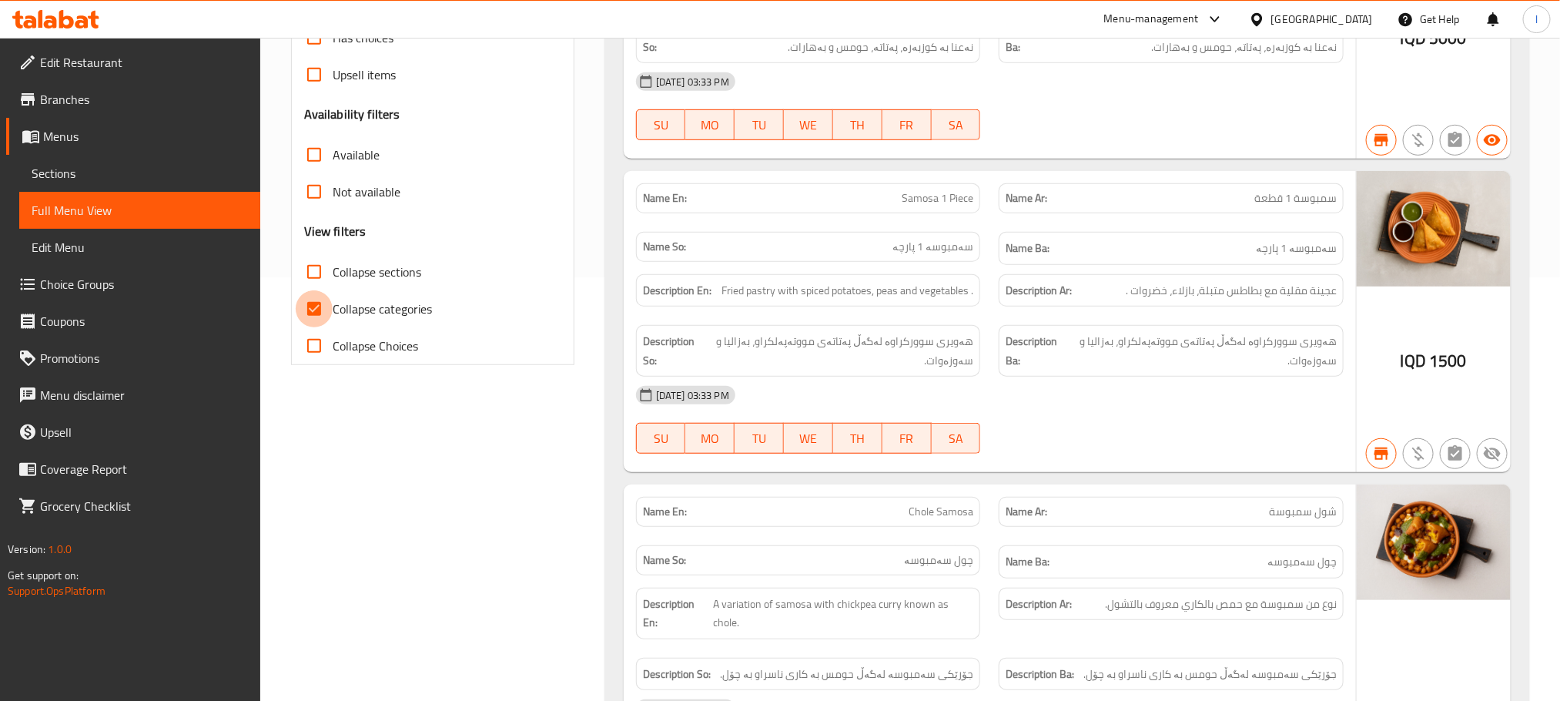
click at [312, 312] on input "Collapse categories" at bounding box center [314, 308] width 37 height 37
checkbox input "false"
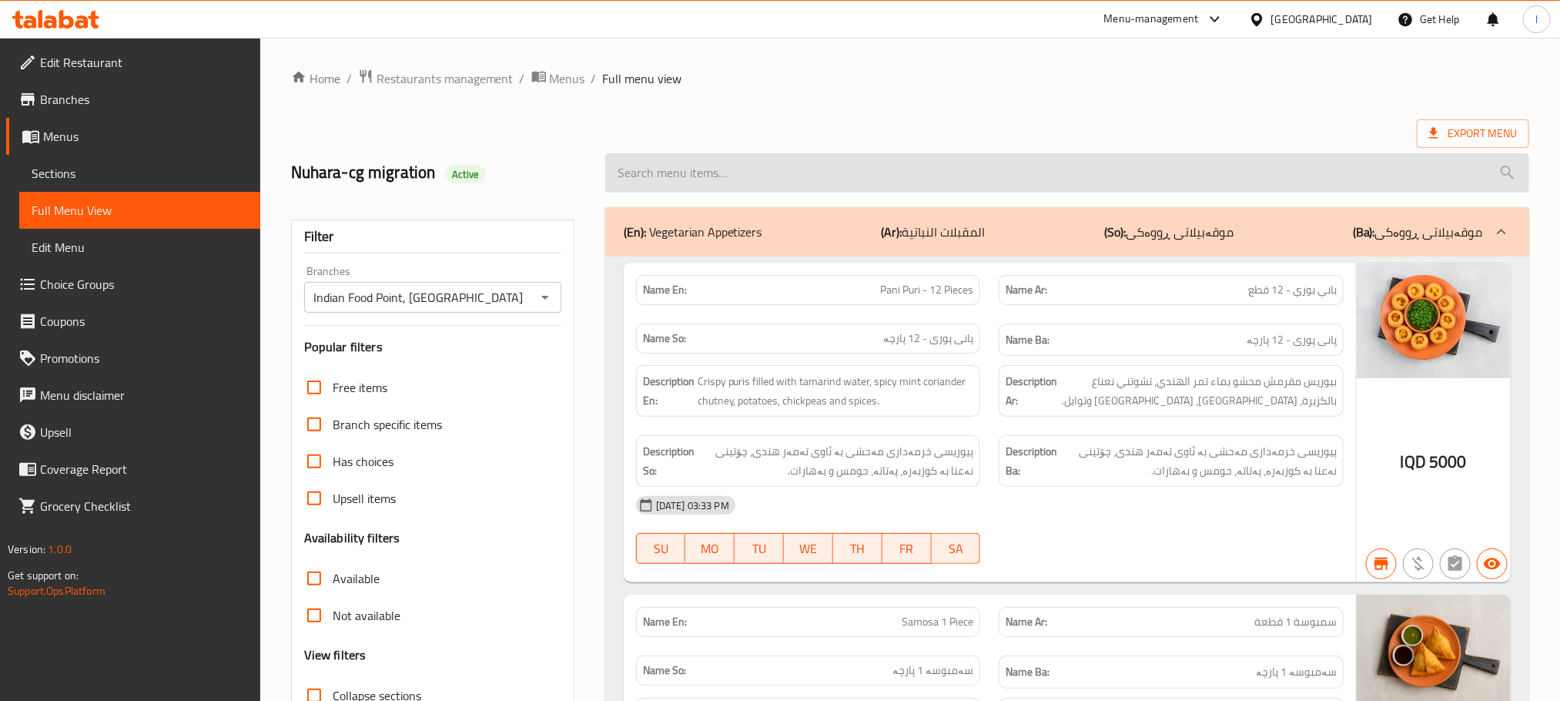
paste input "Onion Pakoda"
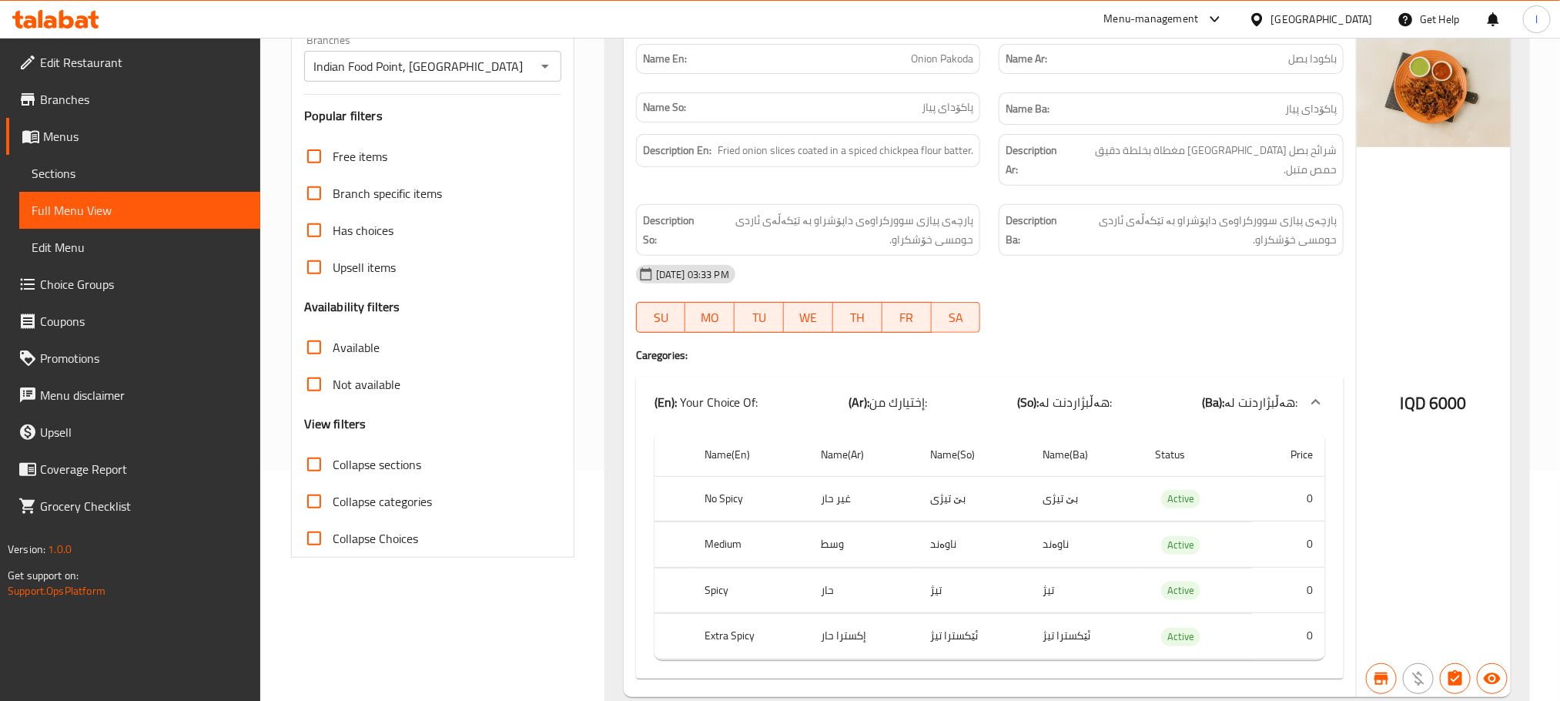
scroll to position [275, 0]
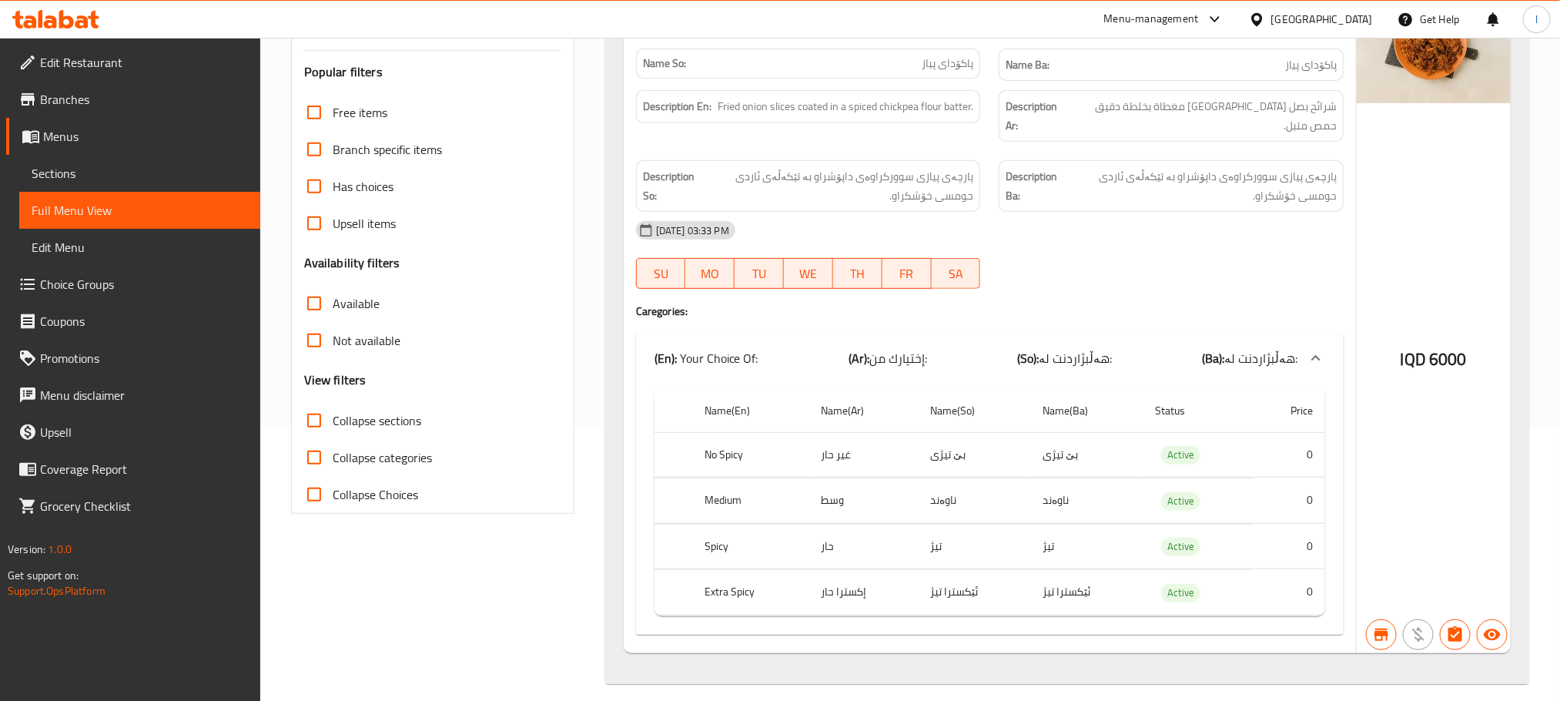
type input "Onion Pakoda"
